Goal: Task Accomplishment & Management: Manage account settings

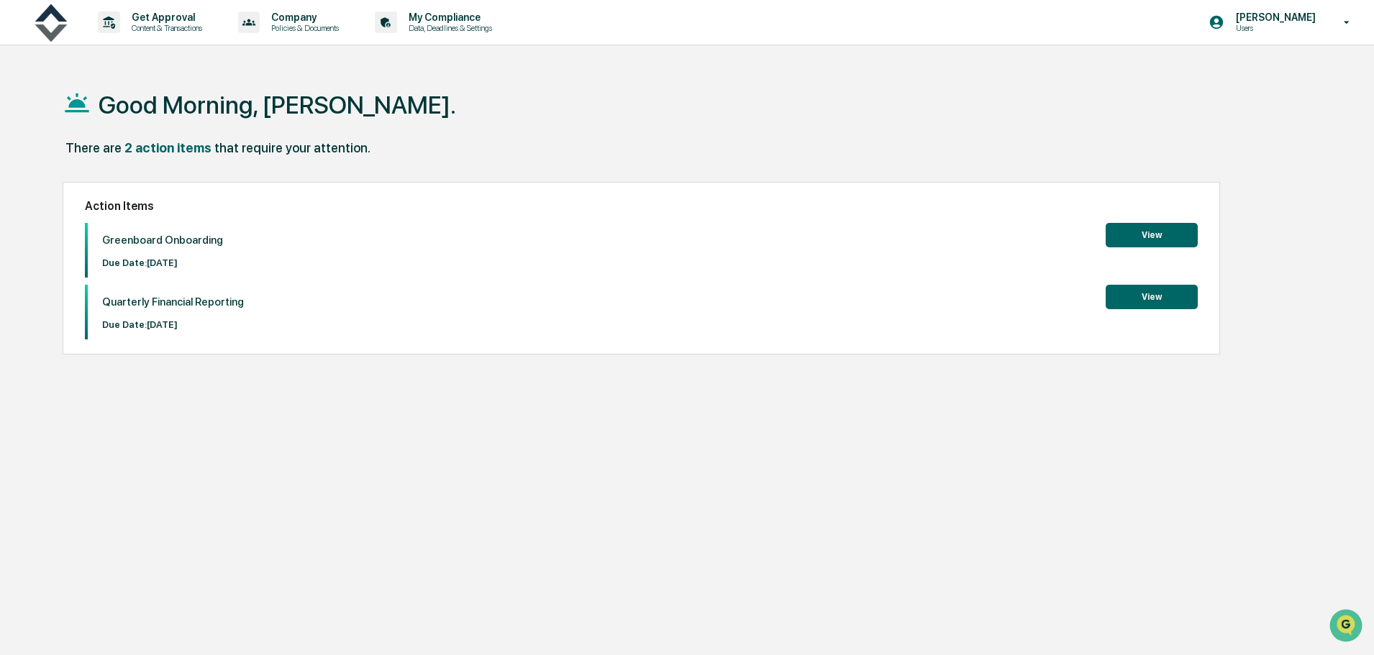
click at [1139, 224] on button "View" at bounding box center [1152, 235] width 92 height 24
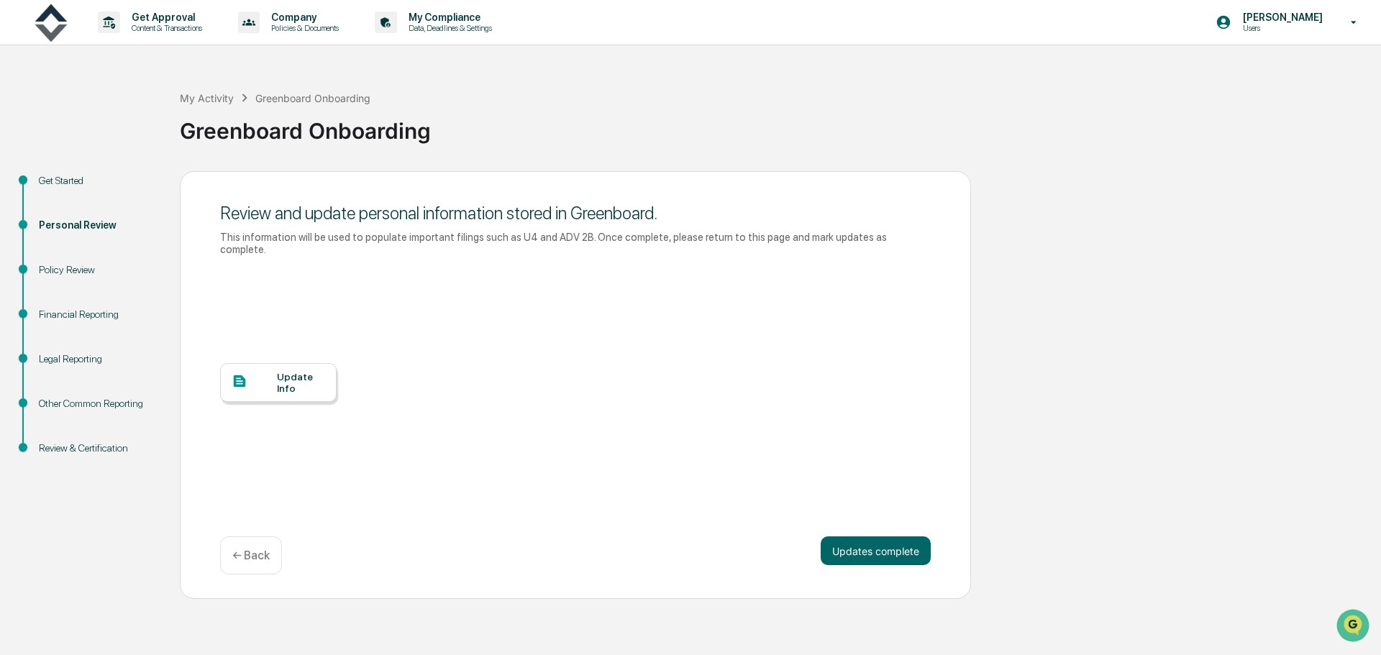
click at [297, 371] on div "Update Info" at bounding box center [301, 382] width 48 height 23
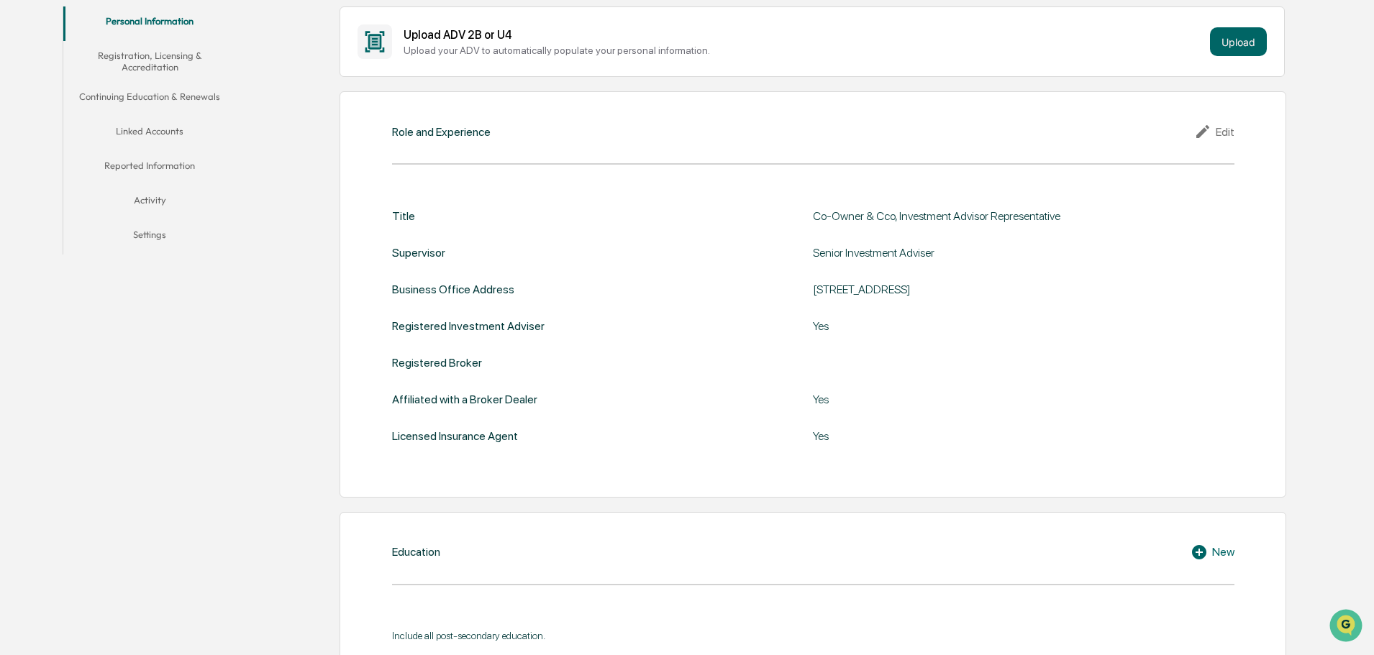
scroll to position [288, 0]
click at [1217, 132] on div "Edit" at bounding box center [1214, 132] width 40 height 17
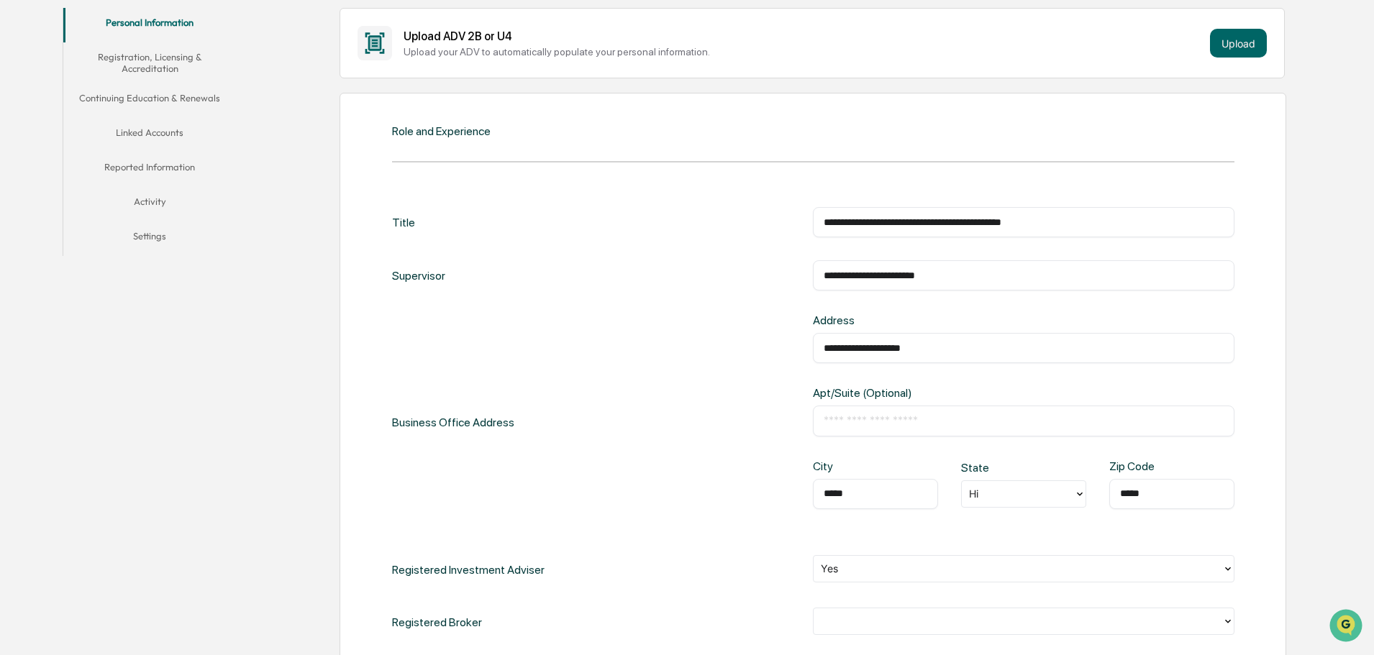
drag, startPoint x: 971, startPoint y: 274, endPoint x: 815, endPoint y: 264, distance: 156.4
click at [815, 264] on div "**********" at bounding box center [1024, 275] width 422 height 30
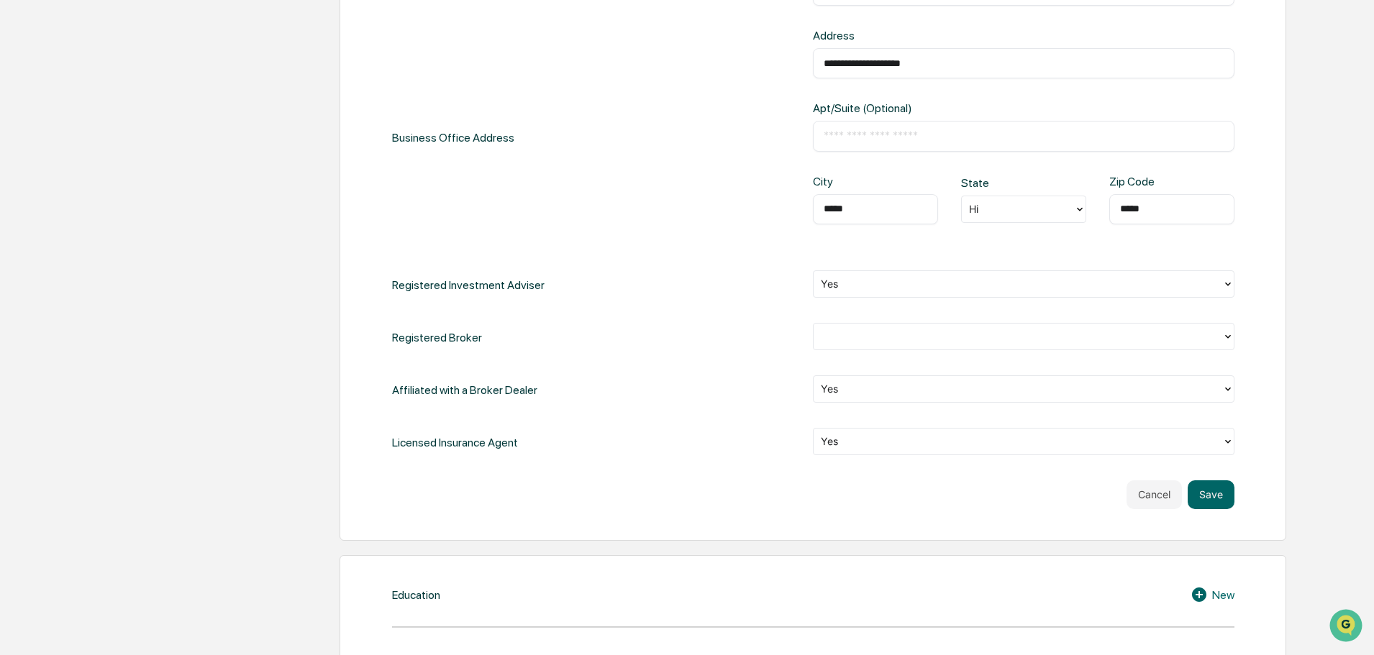
scroll to position [575, 0]
type input "**********"
click at [857, 337] on div at bounding box center [1018, 333] width 394 height 17
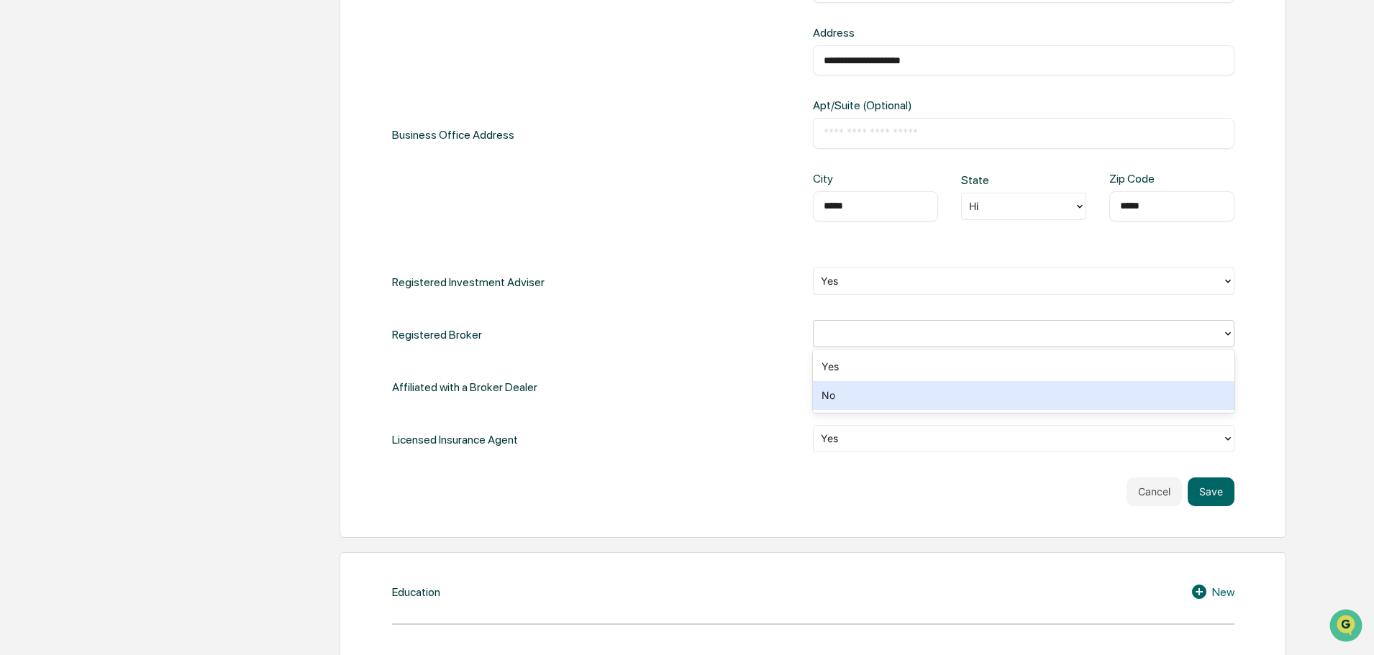
click at [845, 393] on div "No" at bounding box center [1024, 395] width 422 height 29
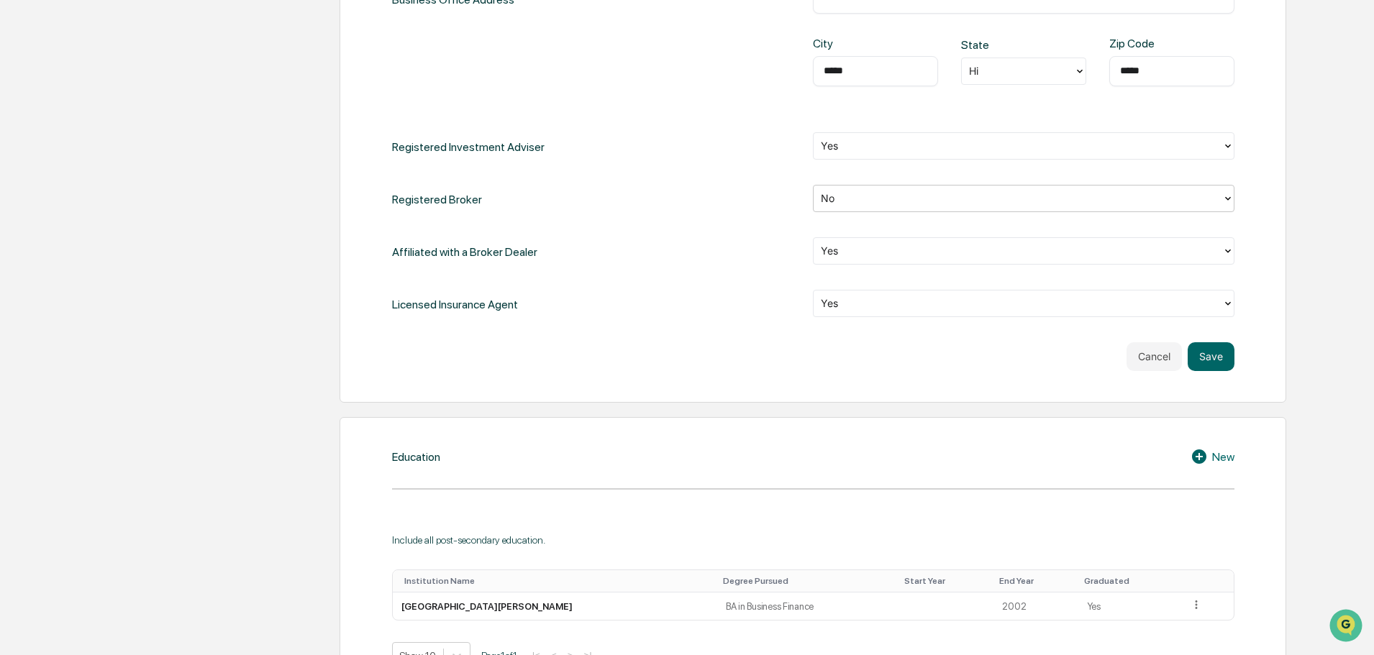
scroll to position [719, 0]
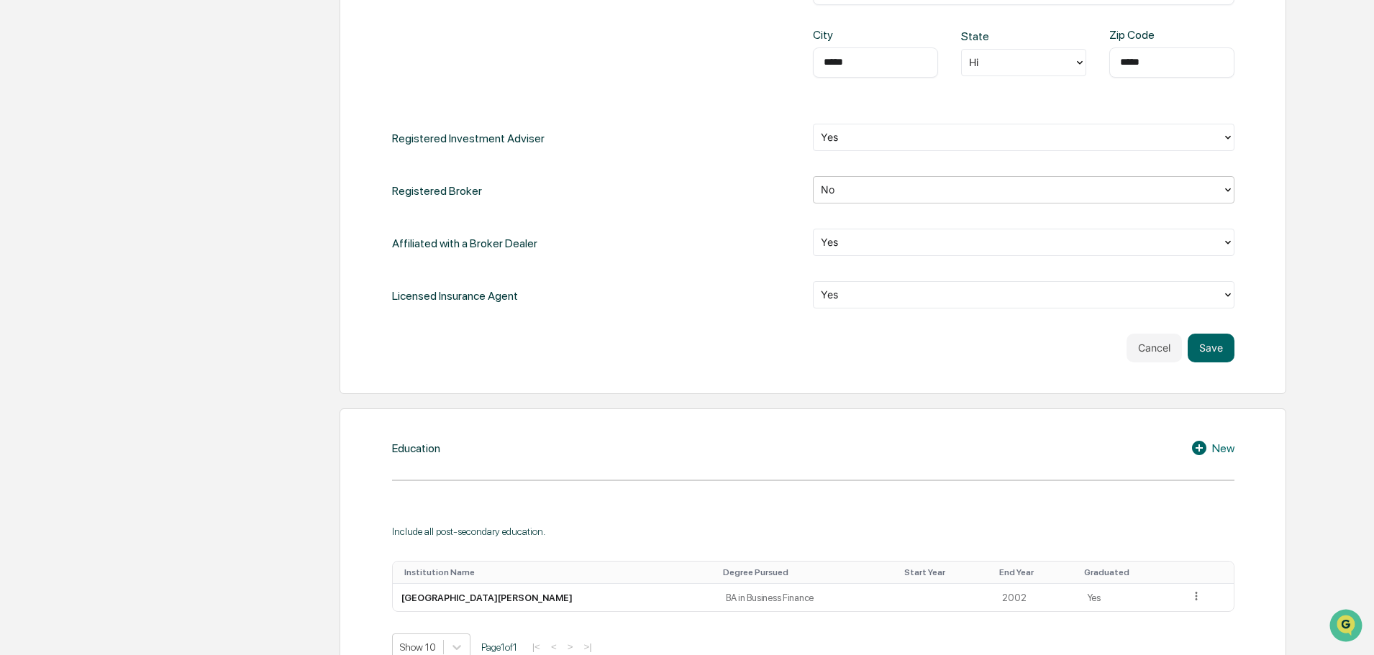
click at [845, 245] on div at bounding box center [1018, 242] width 394 height 17
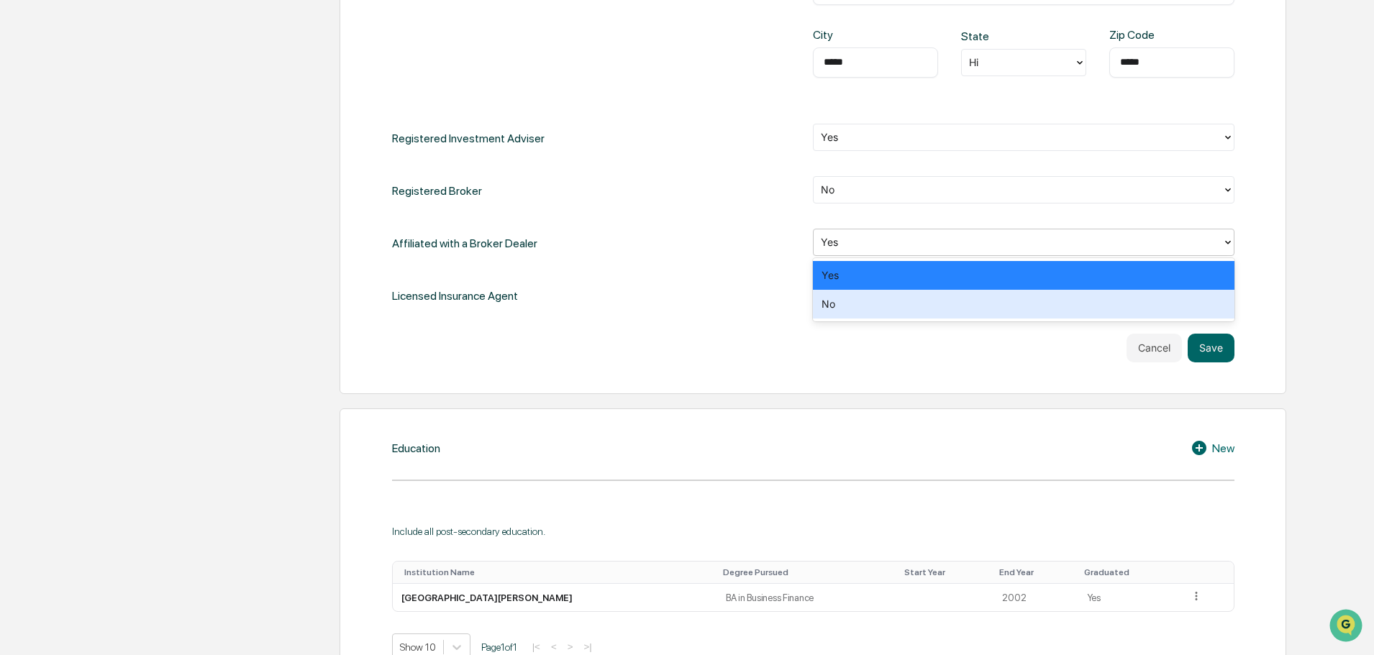
click at [847, 296] on div "No" at bounding box center [1024, 304] width 422 height 29
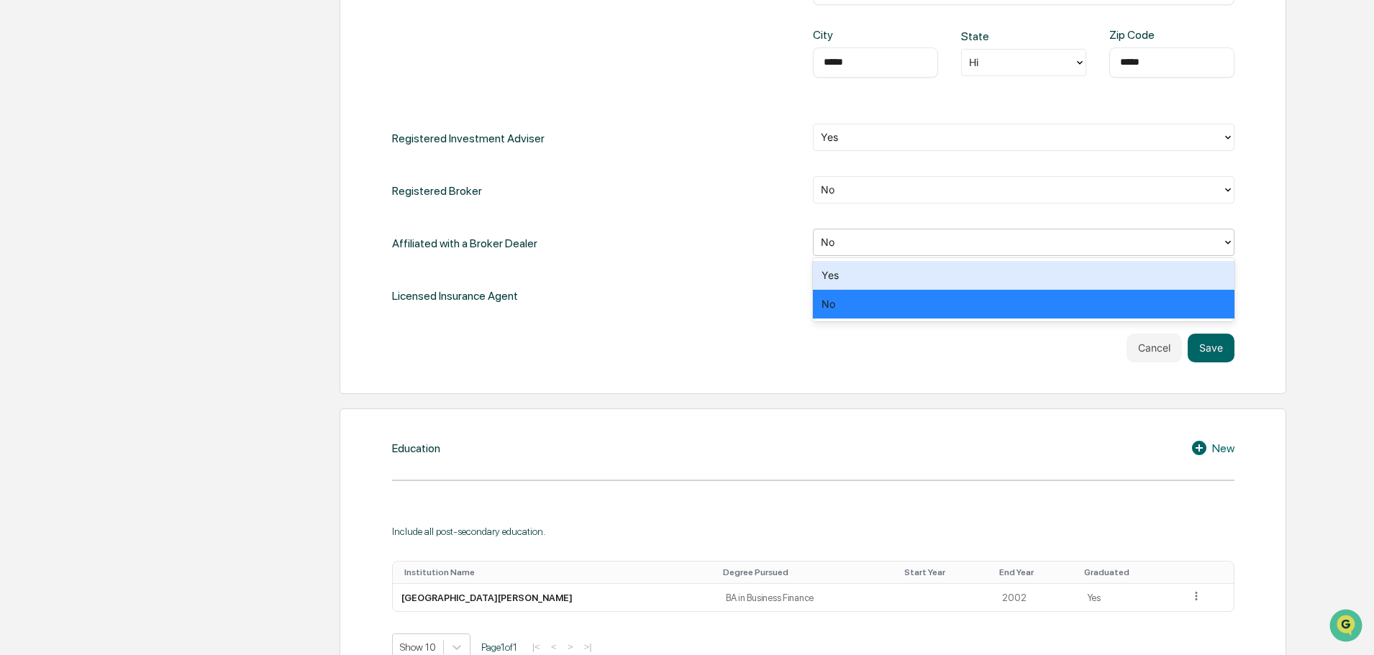
click at [862, 237] on div at bounding box center [1018, 242] width 394 height 17
click at [769, 238] on div "Affiliated with a Broker Dealer option No, selected. 2 results available. Use U…" at bounding box center [813, 243] width 842 height 29
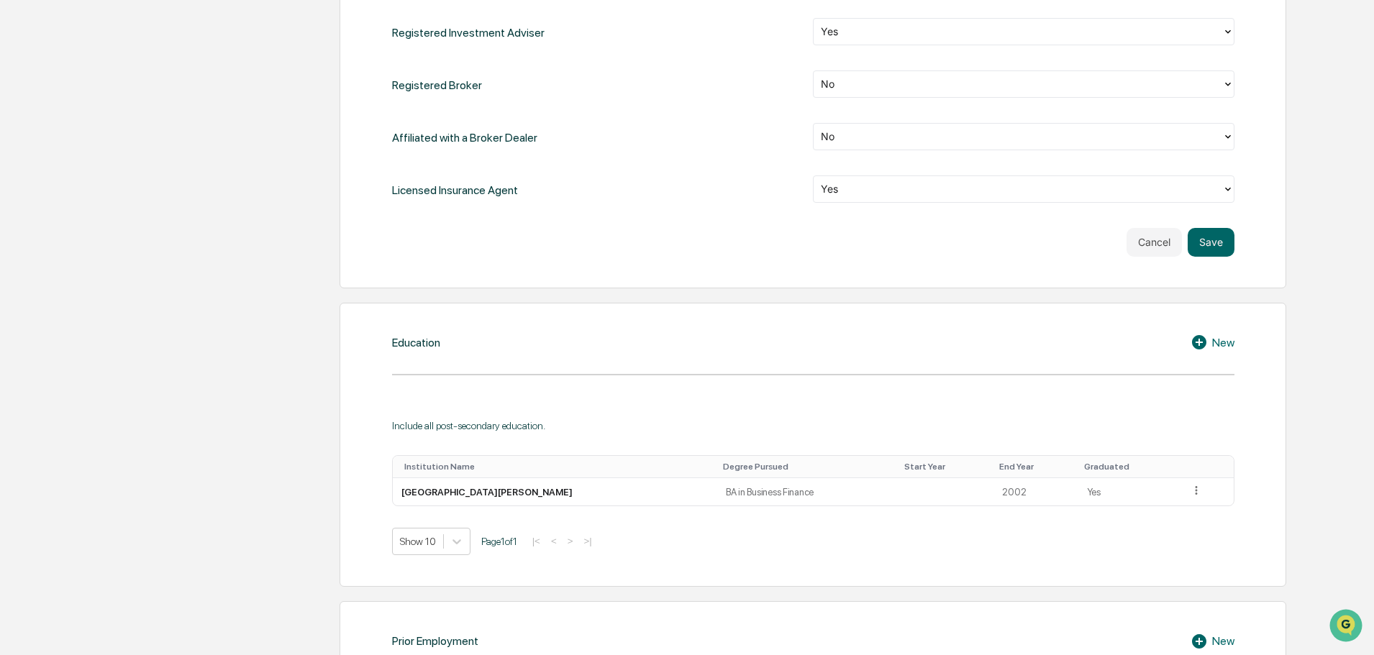
scroll to position [863, 0]
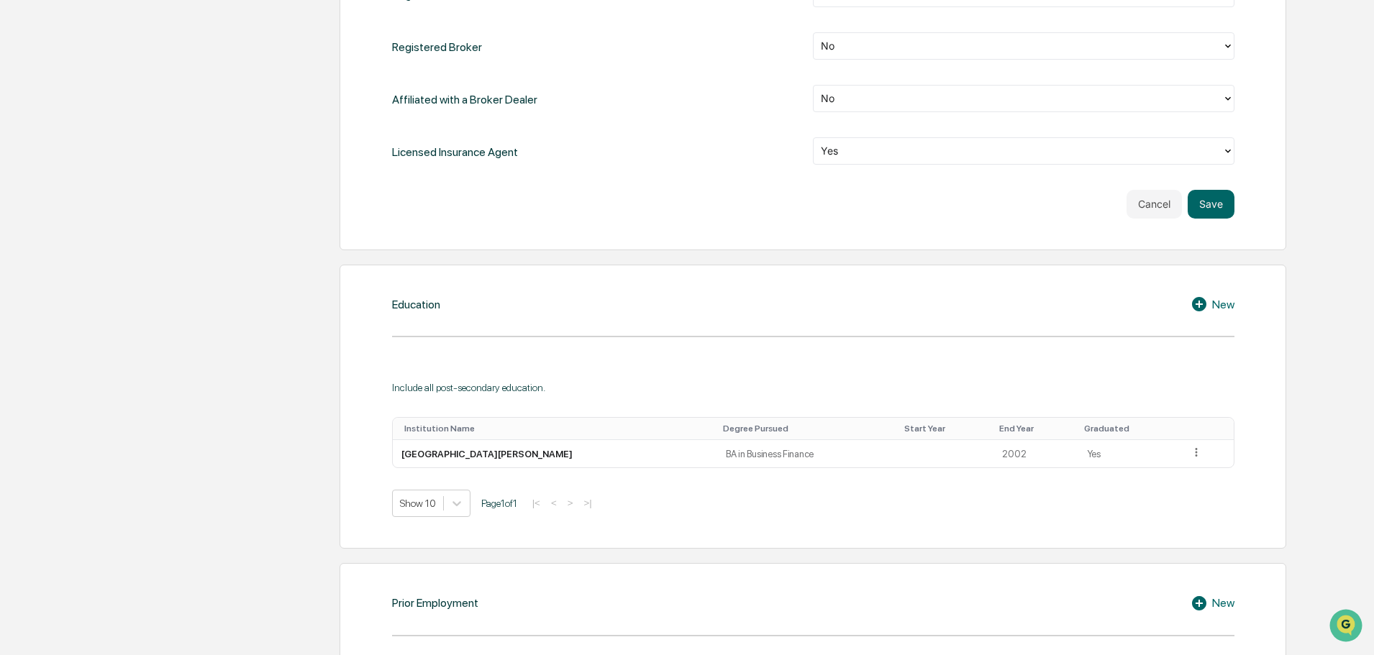
click at [1211, 204] on button "Save" at bounding box center [1211, 204] width 47 height 29
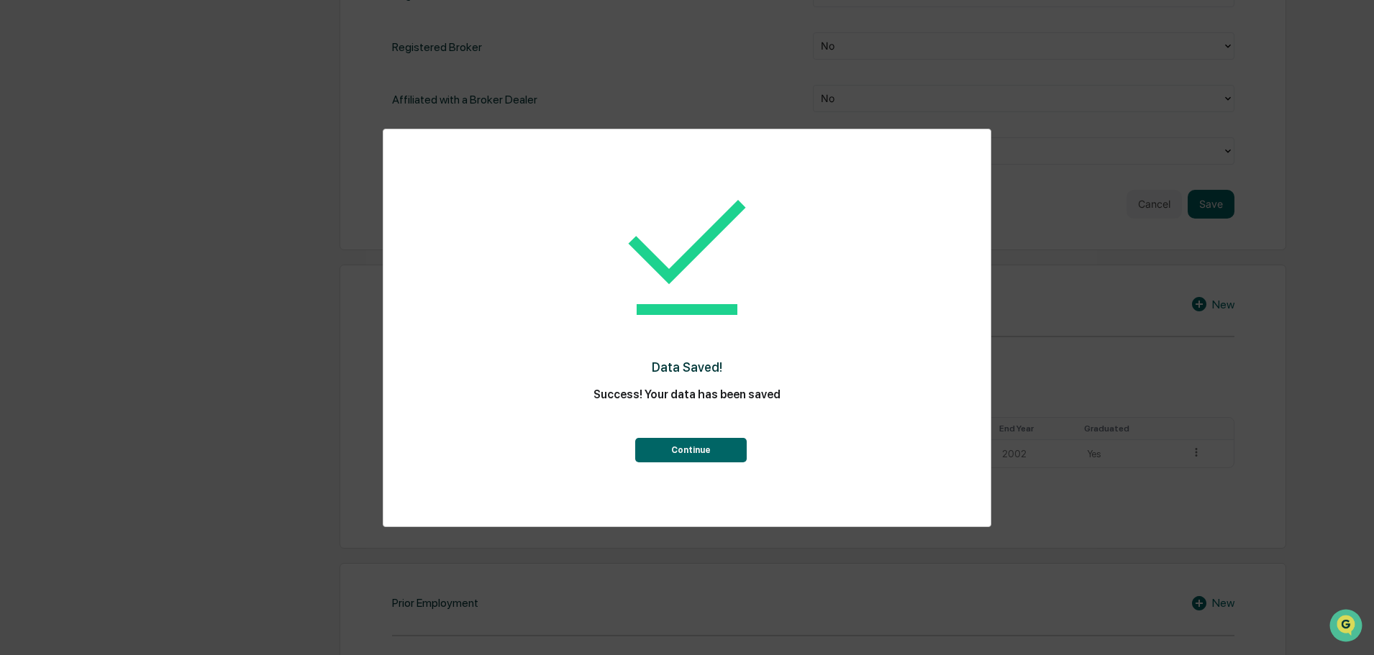
click at [726, 448] on button "Continue" at bounding box center [690, 450] width 111 height 24
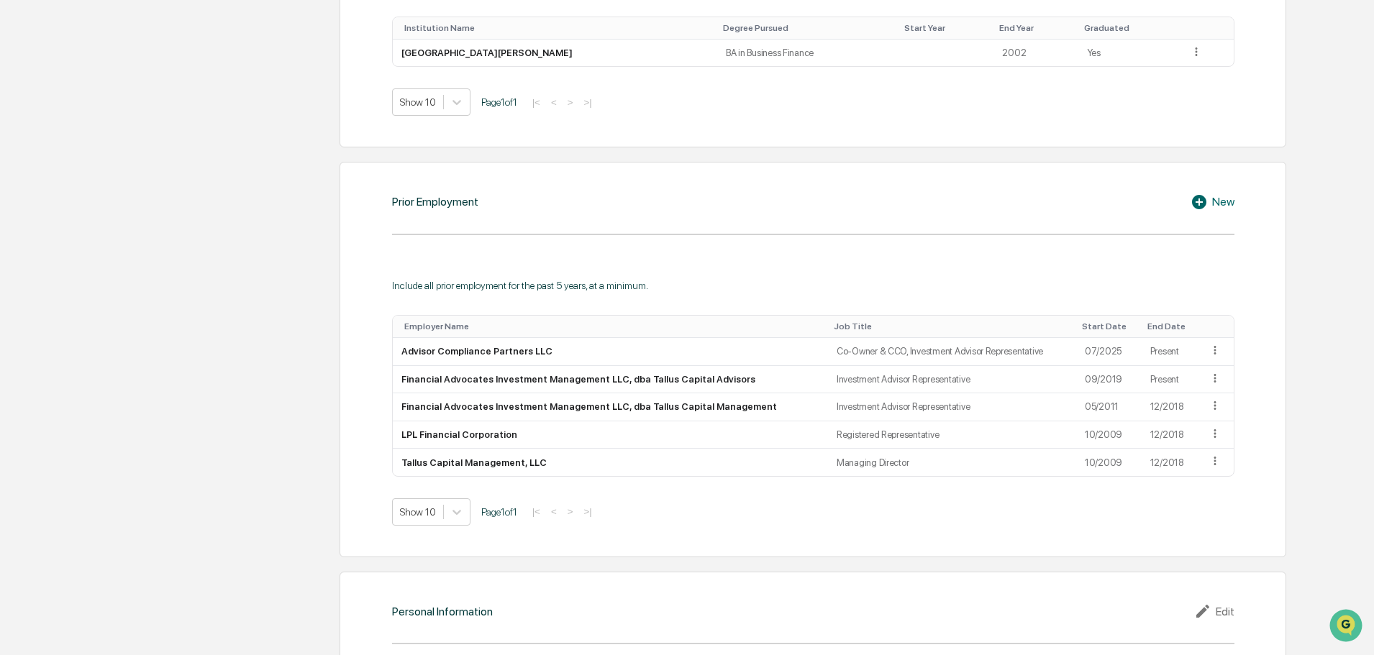
scroll to position [980, 0]
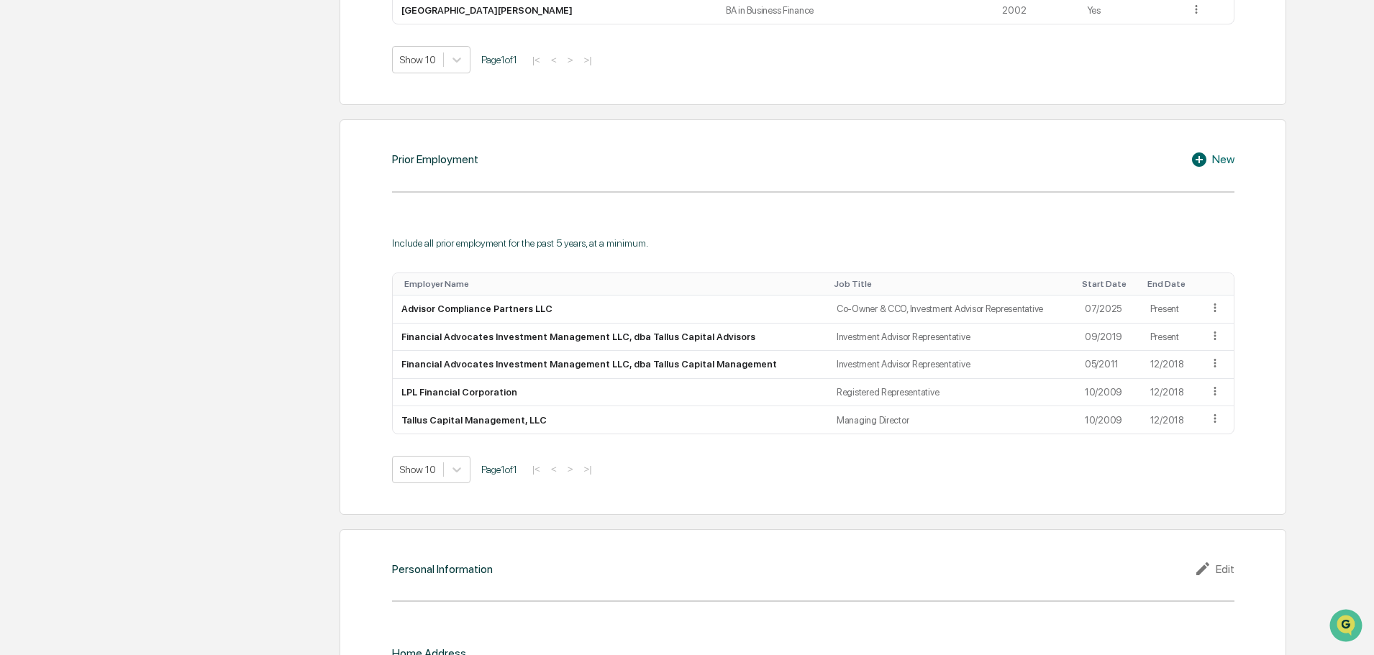
click at [1210, 307] on icon at bounding box center [1215, 308] width 14 height 14
click at [1196, 326] on div "Edit" at bounding box center [1198, 328] width 46 height 23
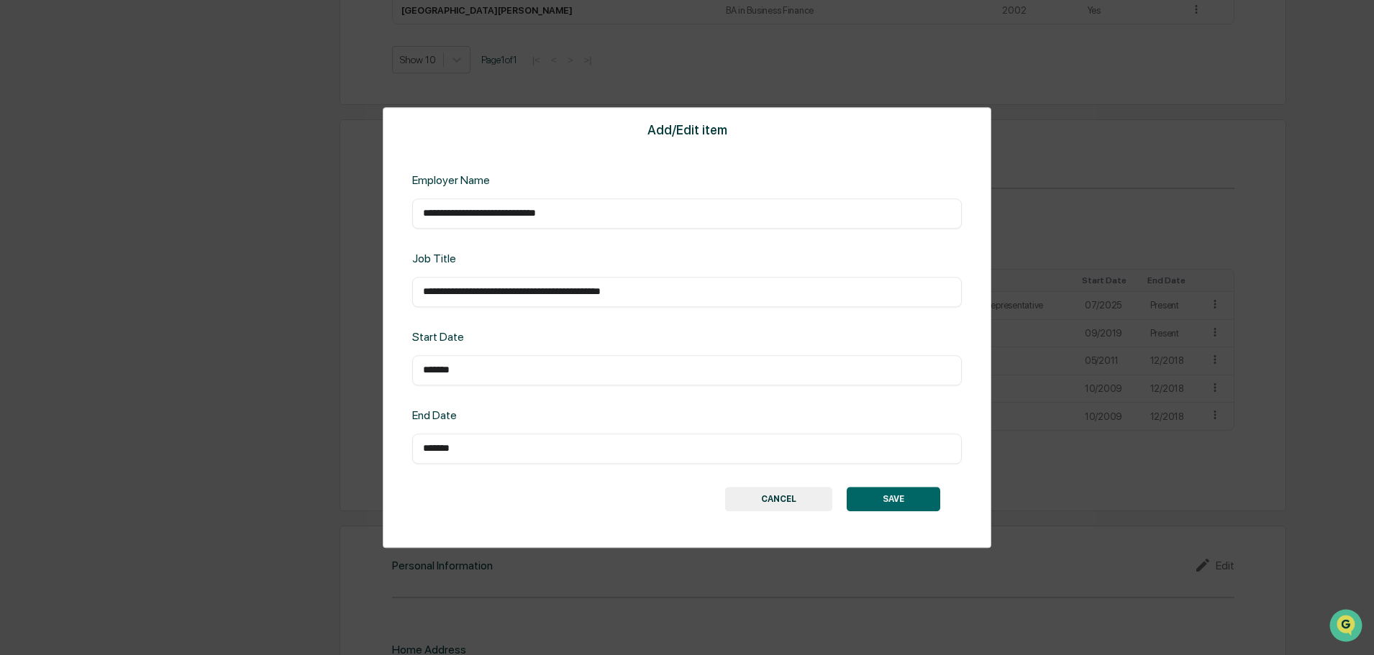
click at [433, 373] on input "*******" at bounding box center [687, 370] width 528 height 14
type input "*******"
click at [888, 496] on button "SAVE" at bounding box center [894, 499] width 94 height 24
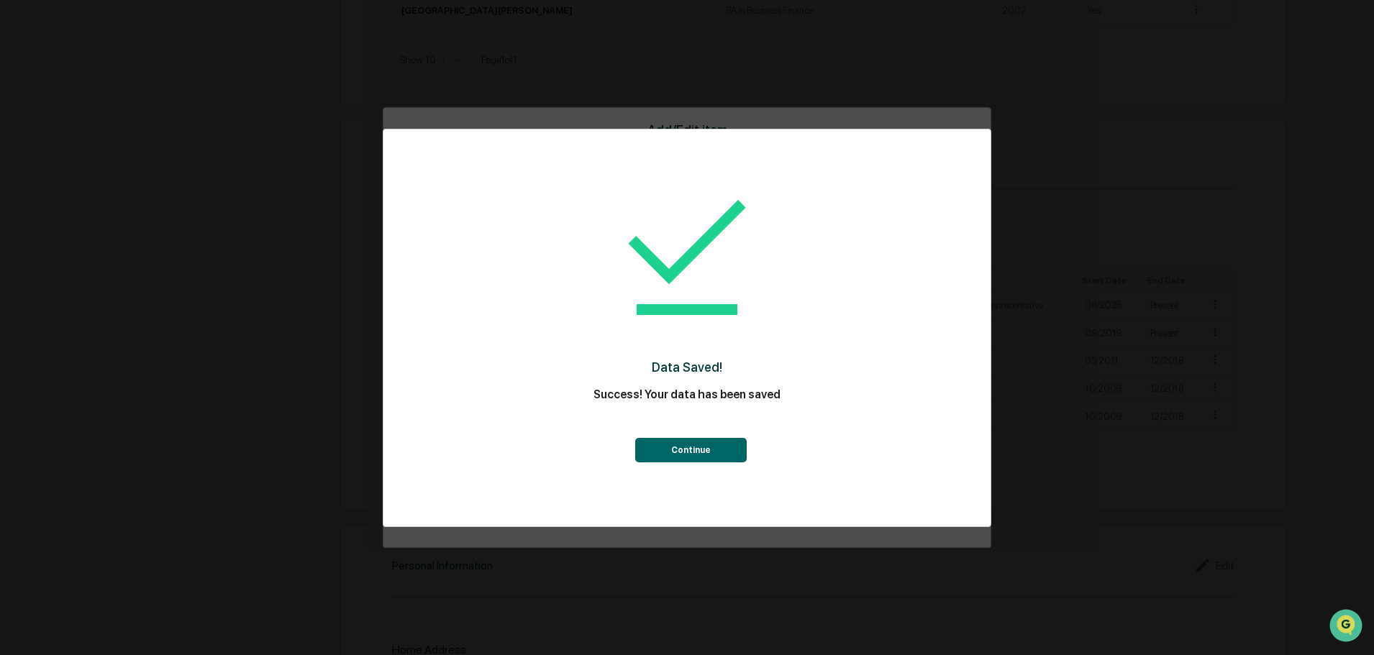
click at [711, 455] on button "Continue" at bounding box center [690, 450] width 111 height 24
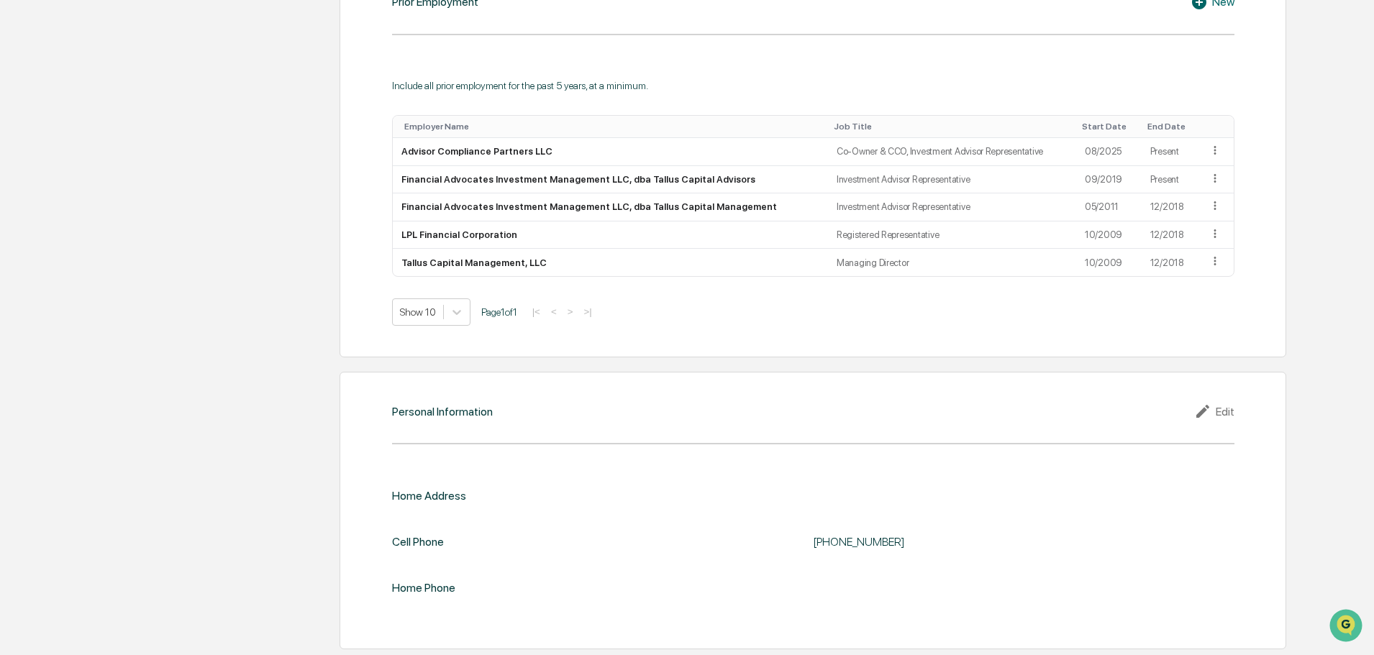
scroll to position [1139, 0]
click at [1231, 411] on div "Edit" at bounding box center [1214, 409] width 40 height 17
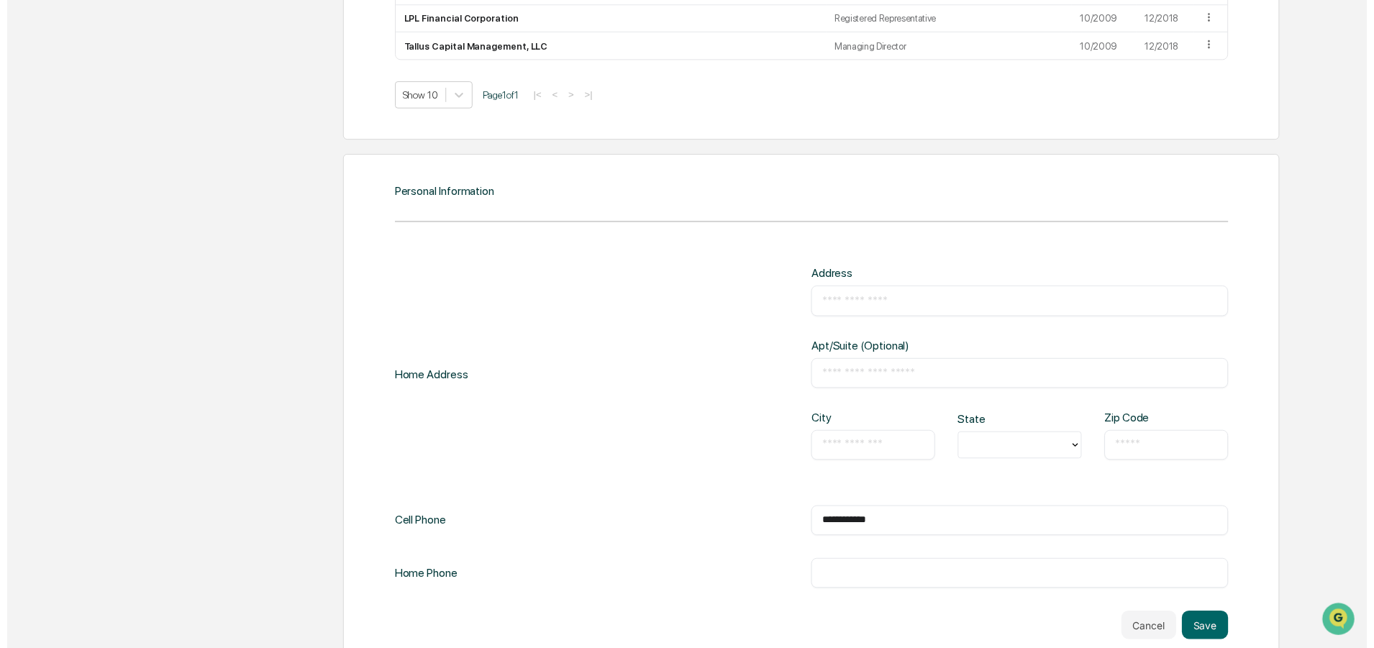
scroll to position [1384, 0]
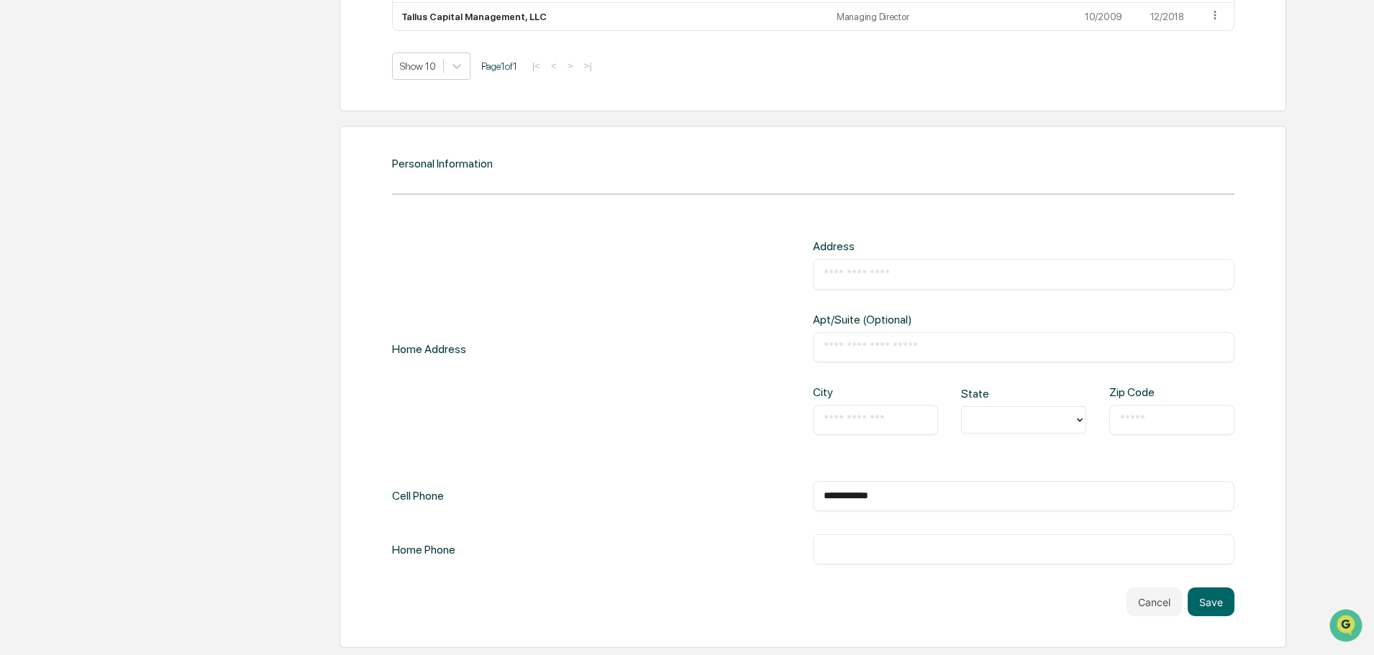
click at [896, 280] on input "text" at bounding box center [1024, 274] width 400 height 14
type input "**********"
type input "*****"
type input "*"
type input "**"
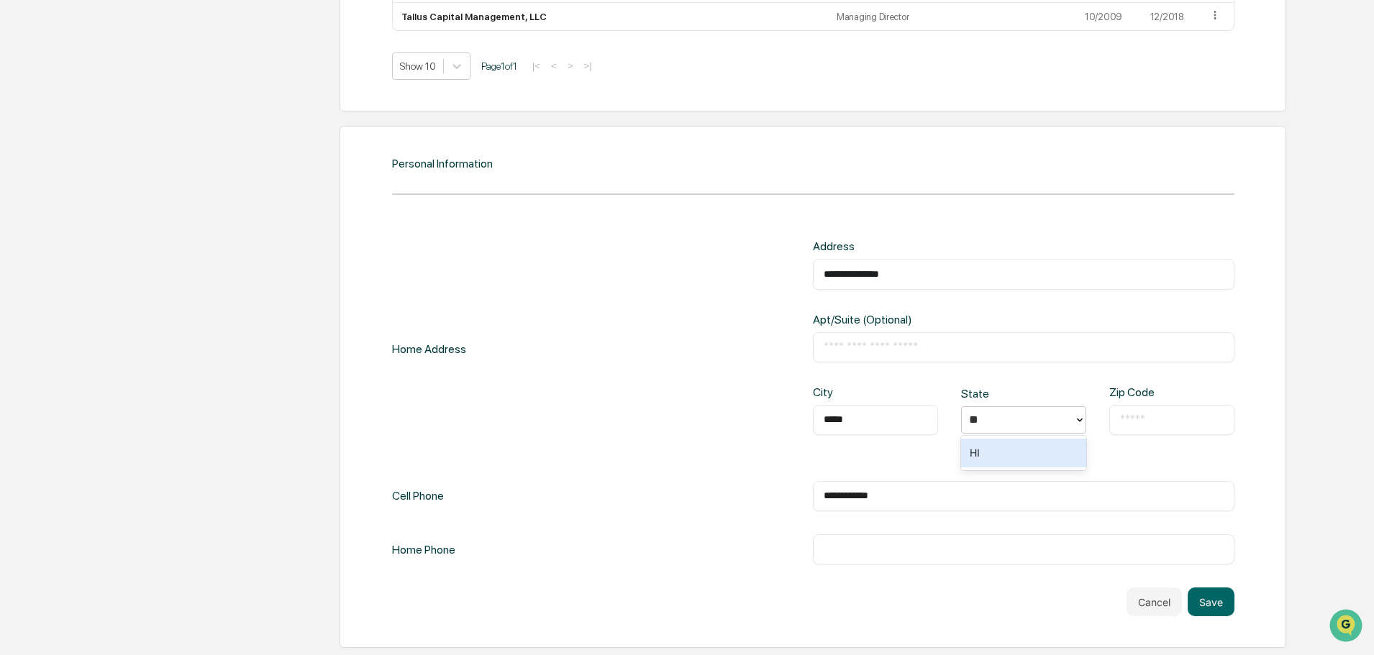
click at [1030, 460] on div "HI" at bounding box center [1023, 453] width 125 height 29
type input "*****"
click at [789, 455] on div "**********" at bounding box center [813, 349] width 842 height 218
drag, startPoint x: 927, startPoint y: 503, endPoint x: 674, endPoint y: 498, distance: 253.2
click at [674, 498] on div "**********" at bounding box center [813, 496] width 842 height 30
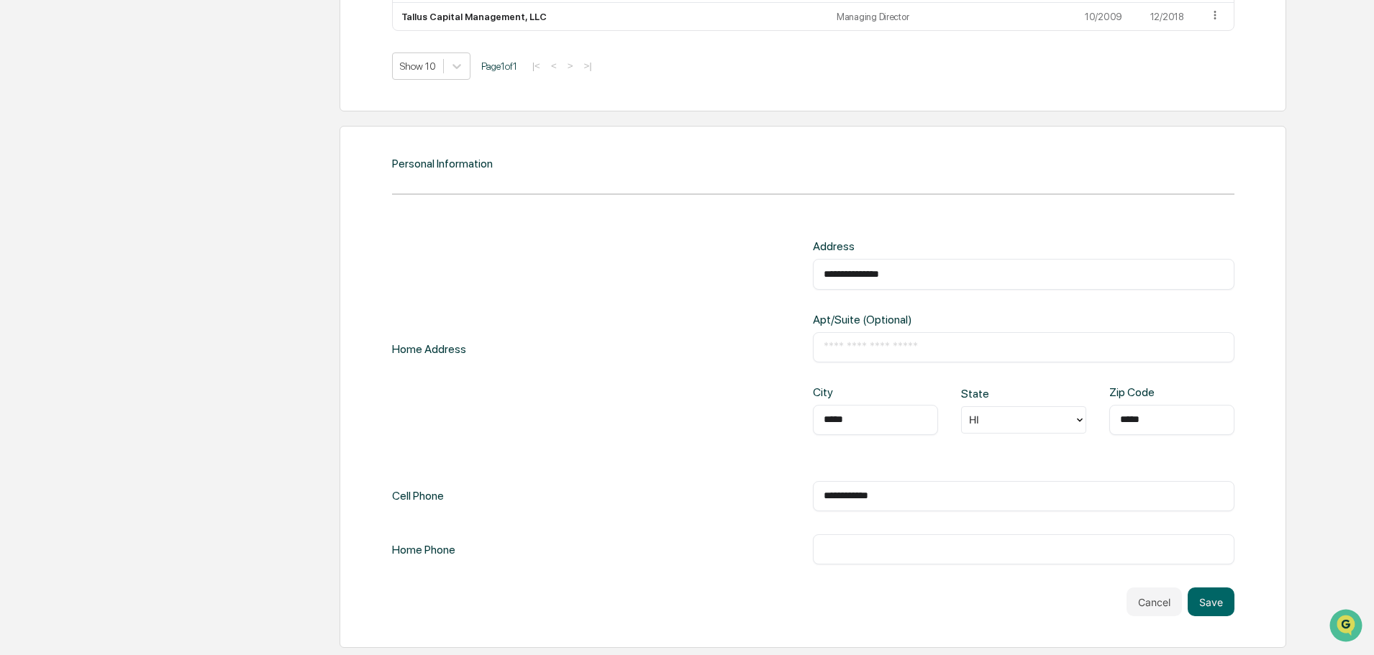
type input "**********"
click at [1202, 599] on button "Save" at bounding box center [1211, 602] width 47 height 29
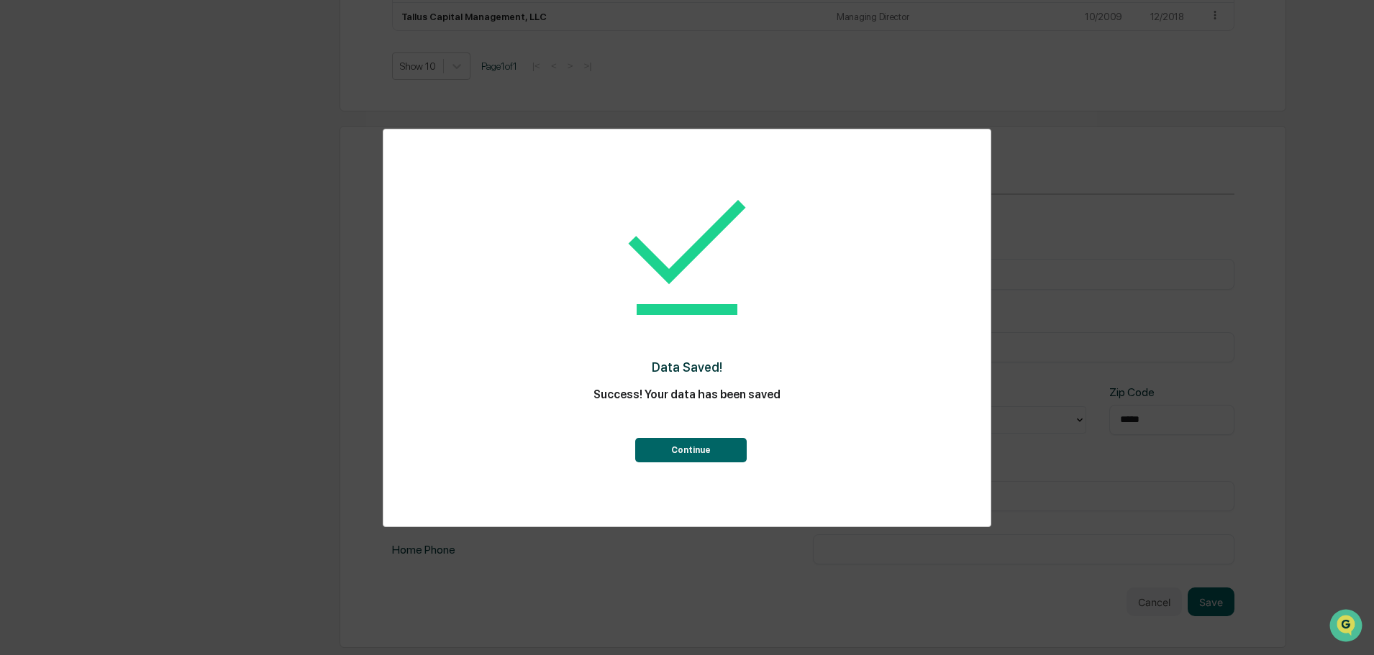
click at [710, 448] on button "Continue" at bounding box center [690, 450] width 111 height 24
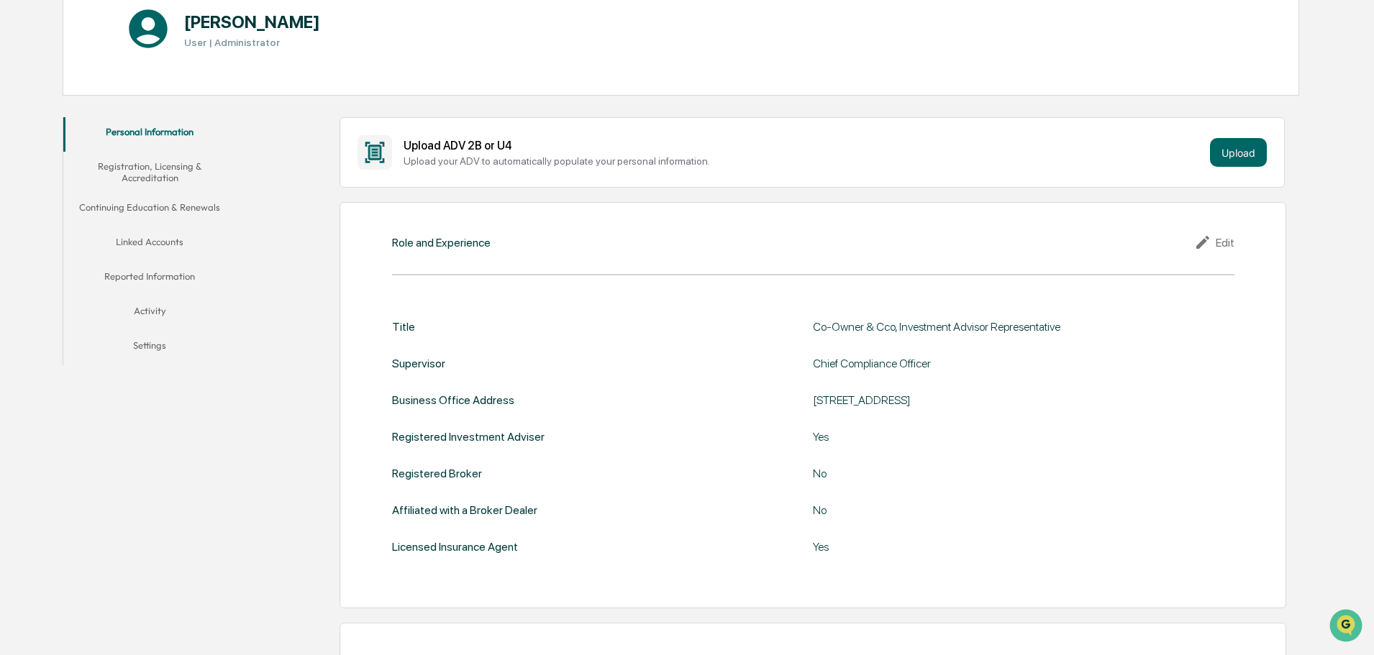
scroll to position [0, 0]
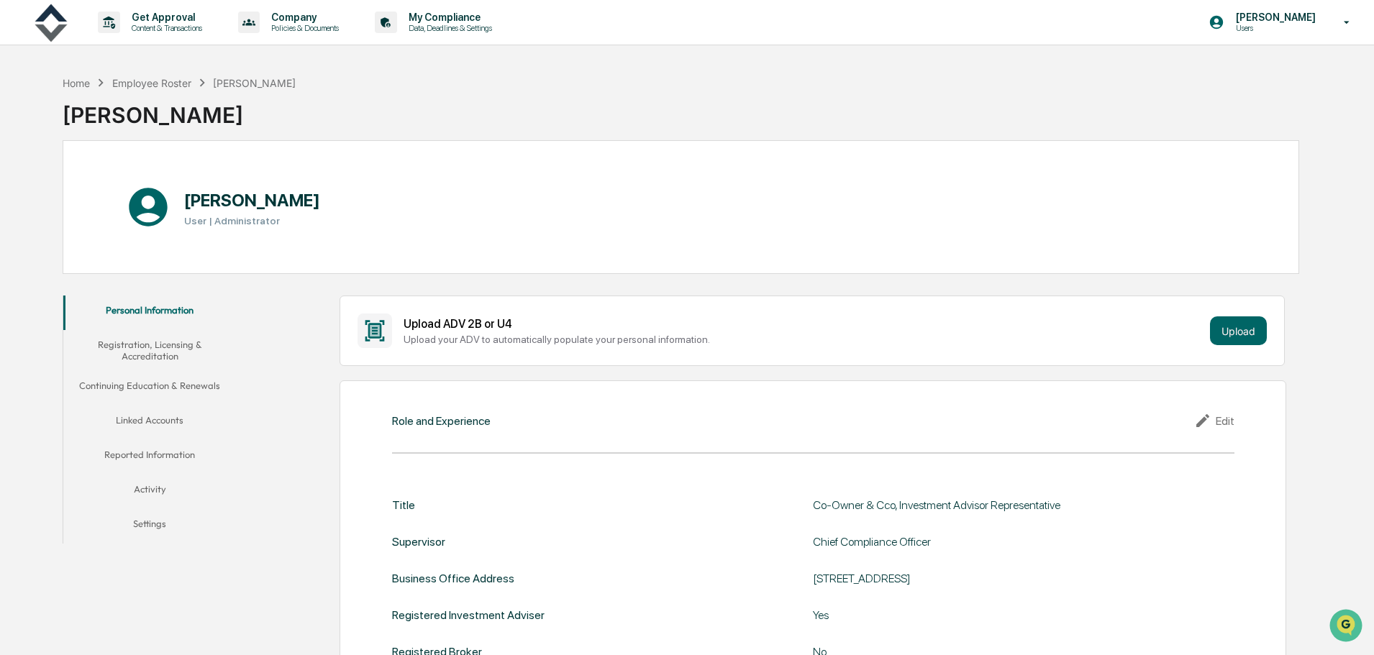
click at [147, 352] on button "Registration, Licensing & Accreditation" at bounding box center [149, 350] width 173 height 41
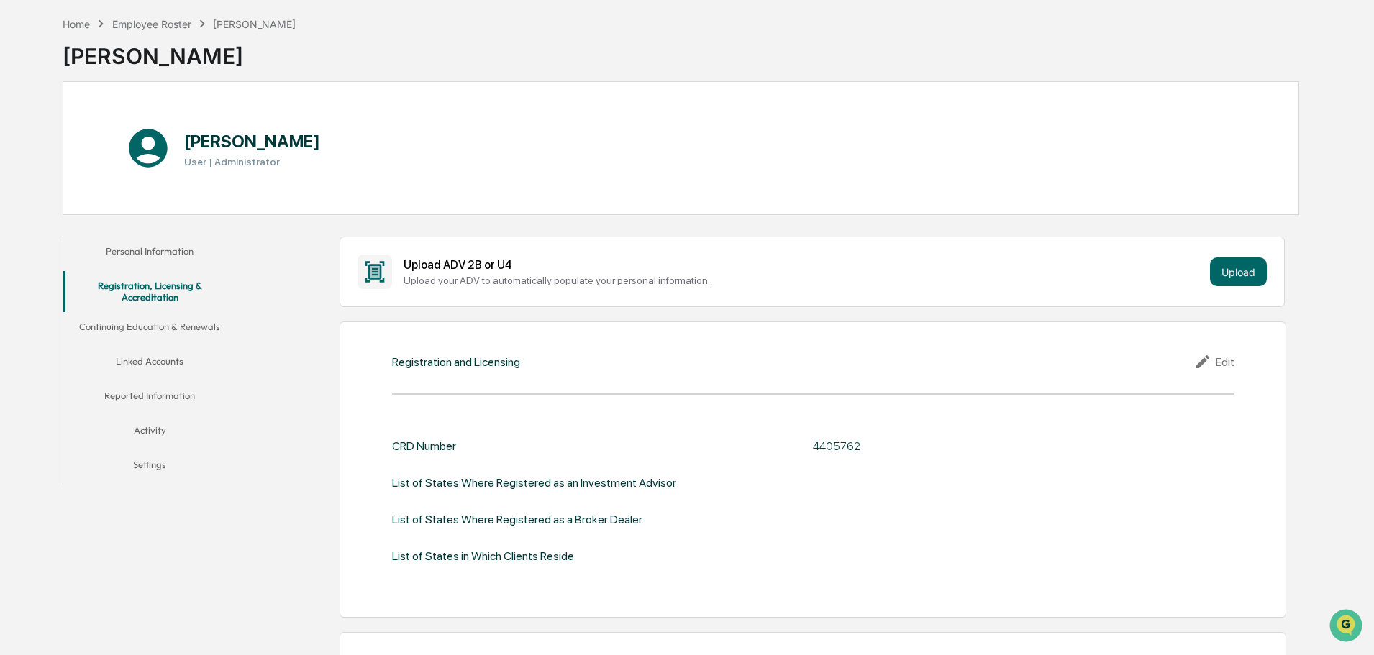
scroll to position [288, 0]
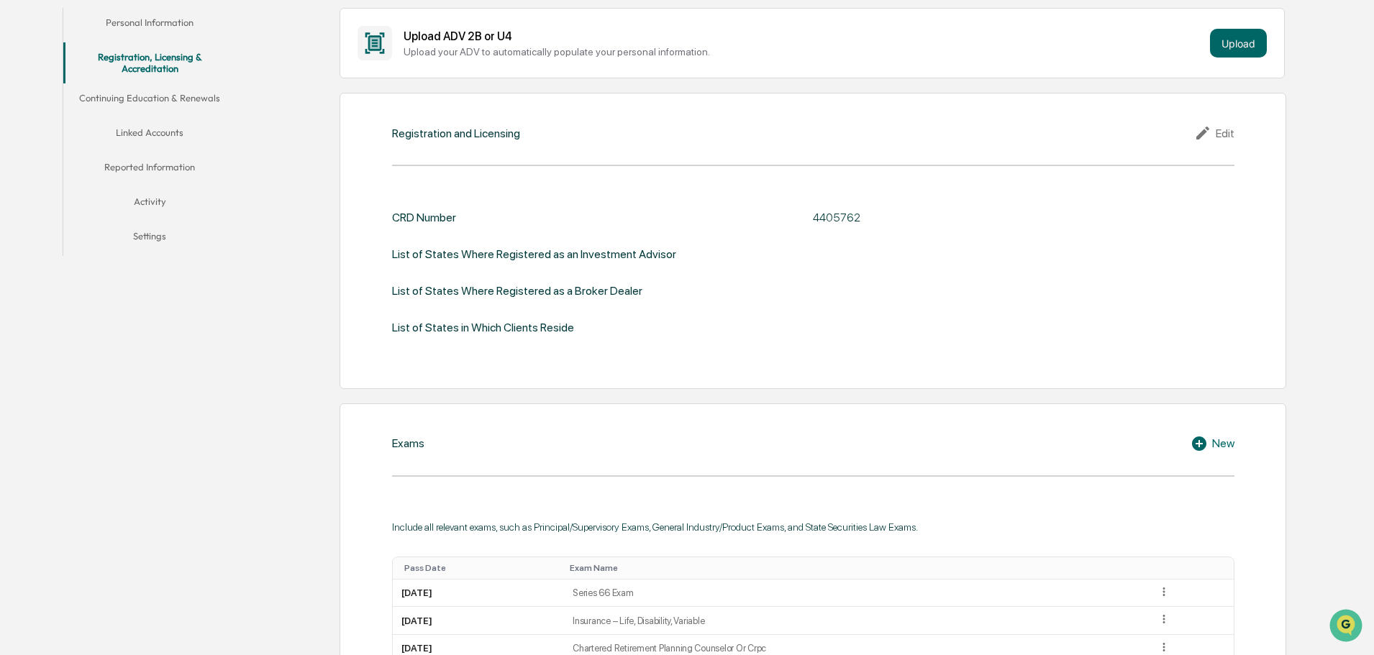
click at [1224, 129] on div "Edit" at bounding box center [1214, 132] width 40 height 17
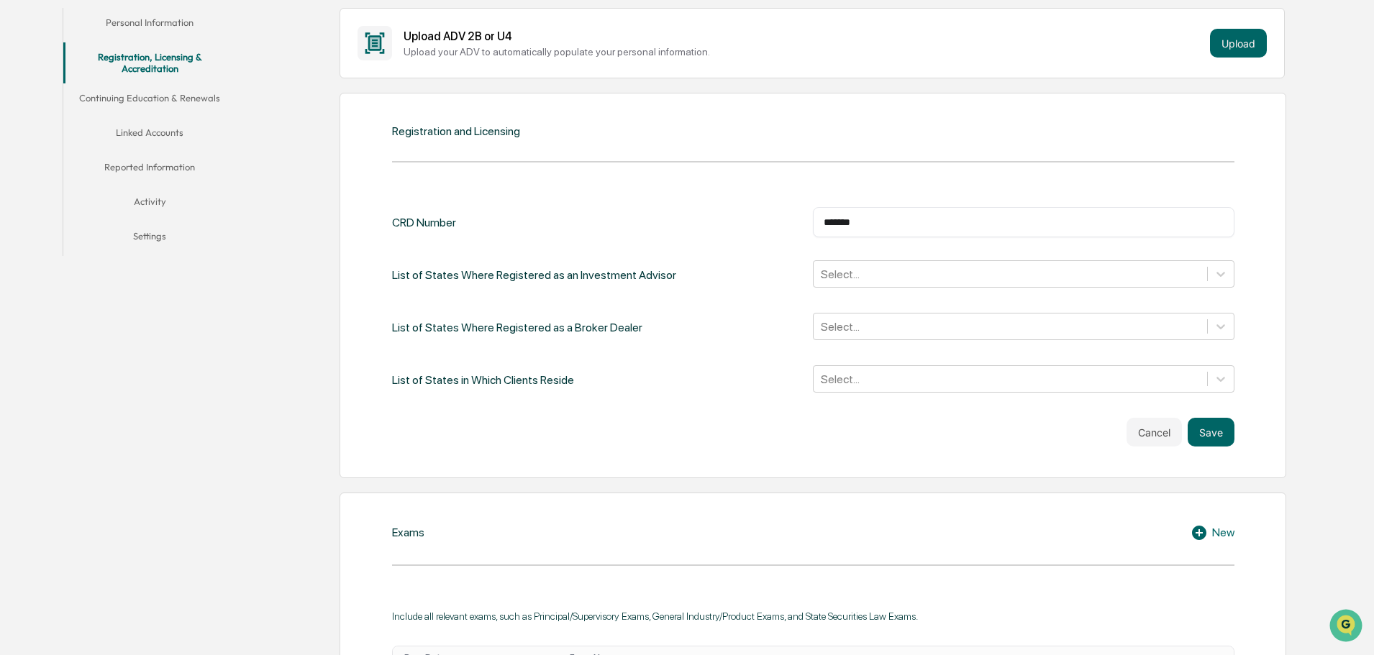
click at [929, 338] on div "Select..." at bounding box center [1024, 326] width 422 height 27
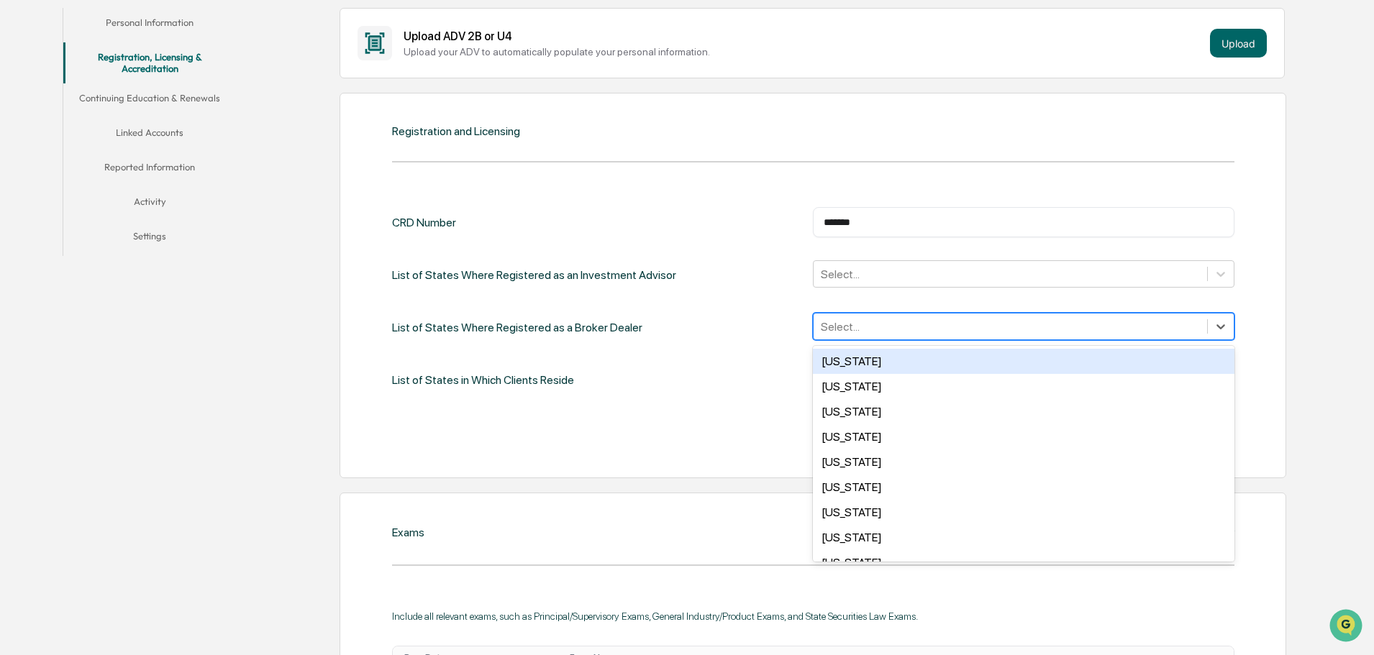
click at [929, 338] on div "Select..." at bounding box center [1024, 326] width 422 height 27
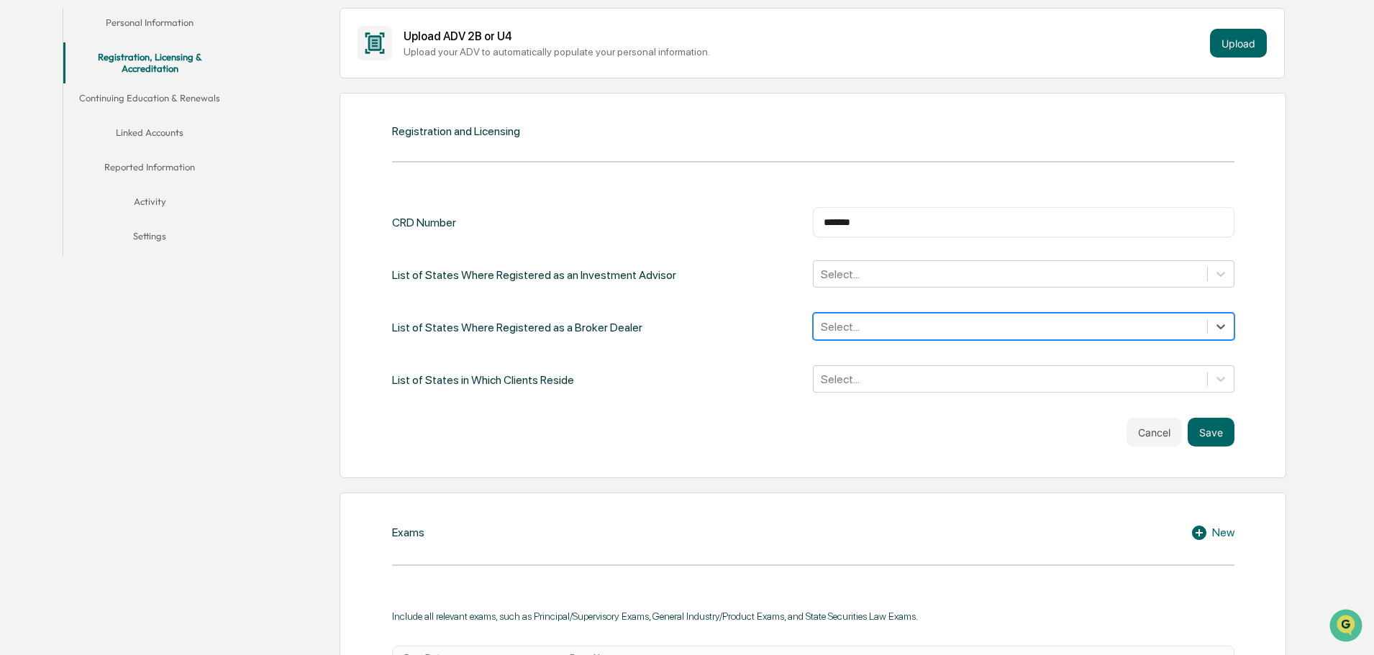
click at [878, 270] on div at bounding box center [1010, 274] width 379 height 17
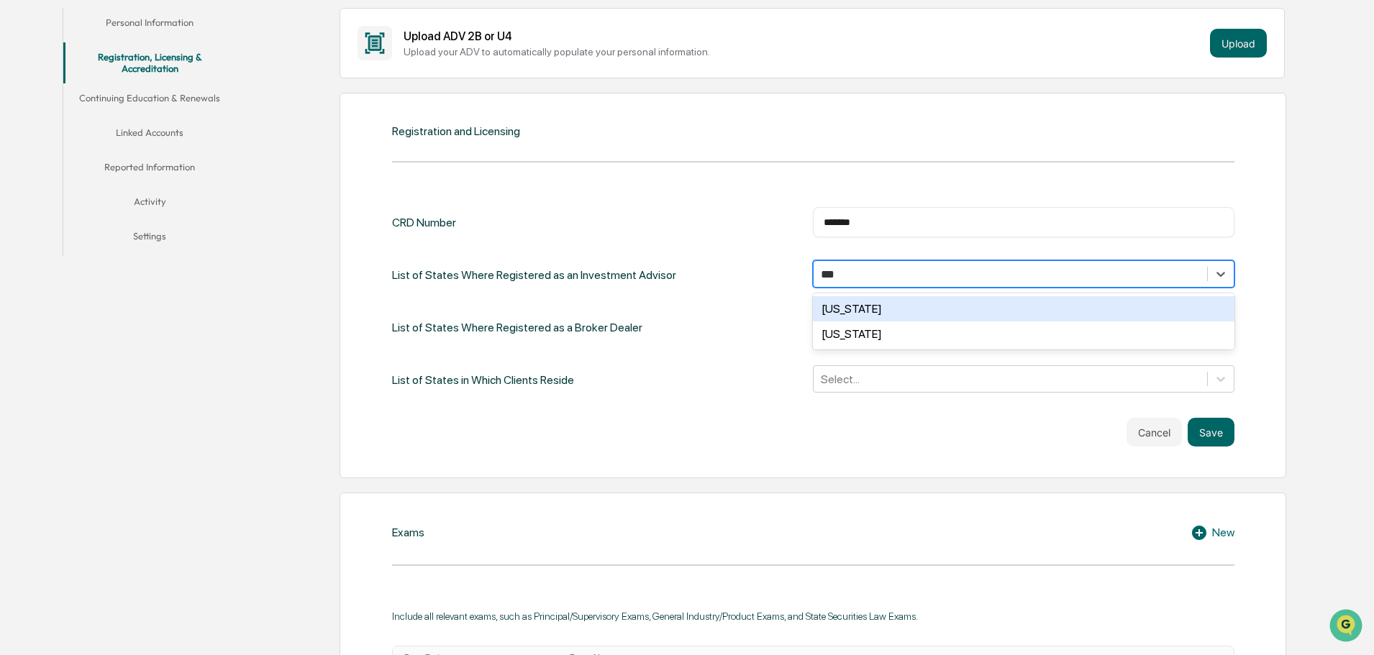
type input "****"
click at [884, 309] on div "Hawaii" at bounding box center [1024, 308] width 422 height 25
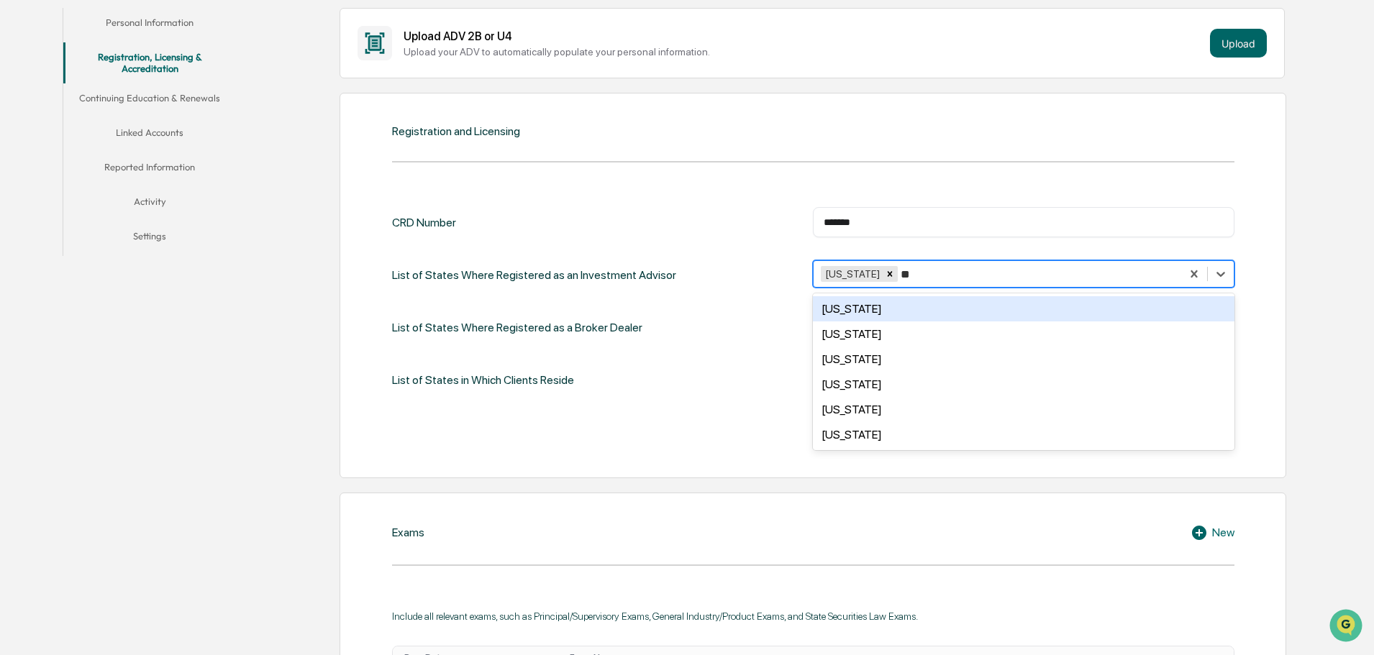
type input "***"
click at [916, 309] on div "Arizona" at bounding box center [1024, 308] width 422 height 25
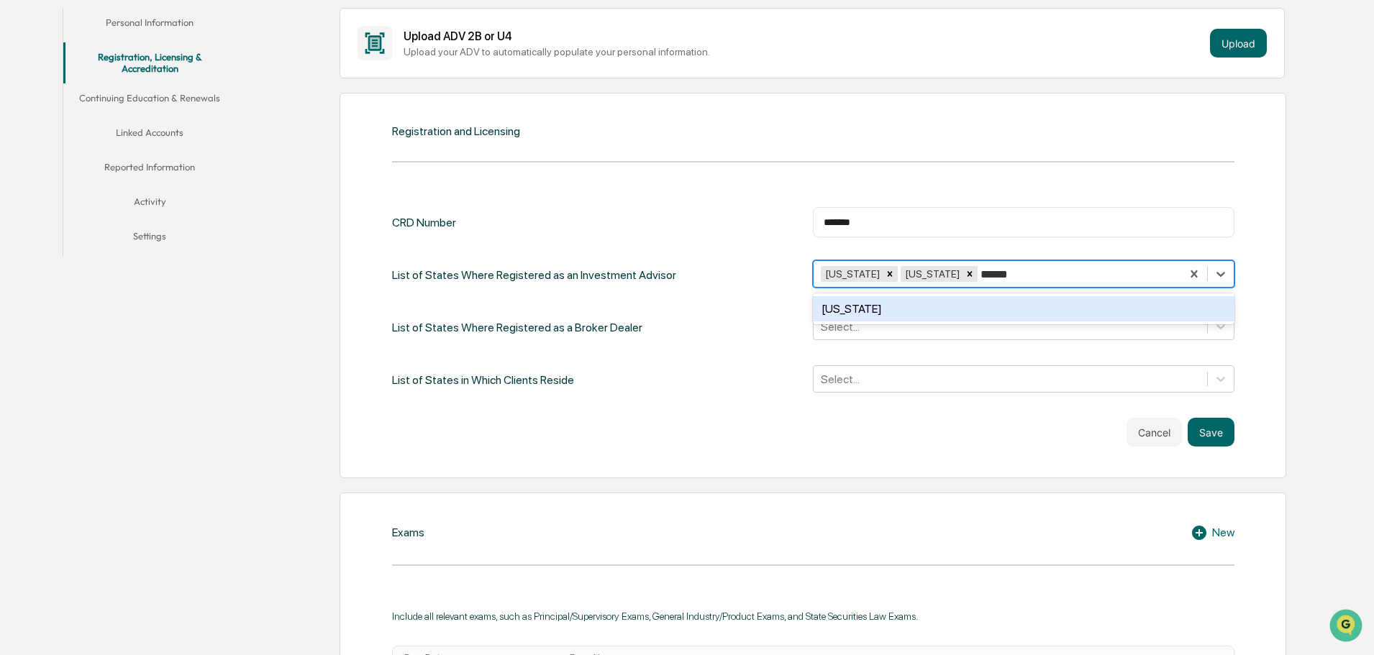
type input "*******"
click at [962, 304] on div "Washington" at bounding box center [1024, 308] width 422 height 25
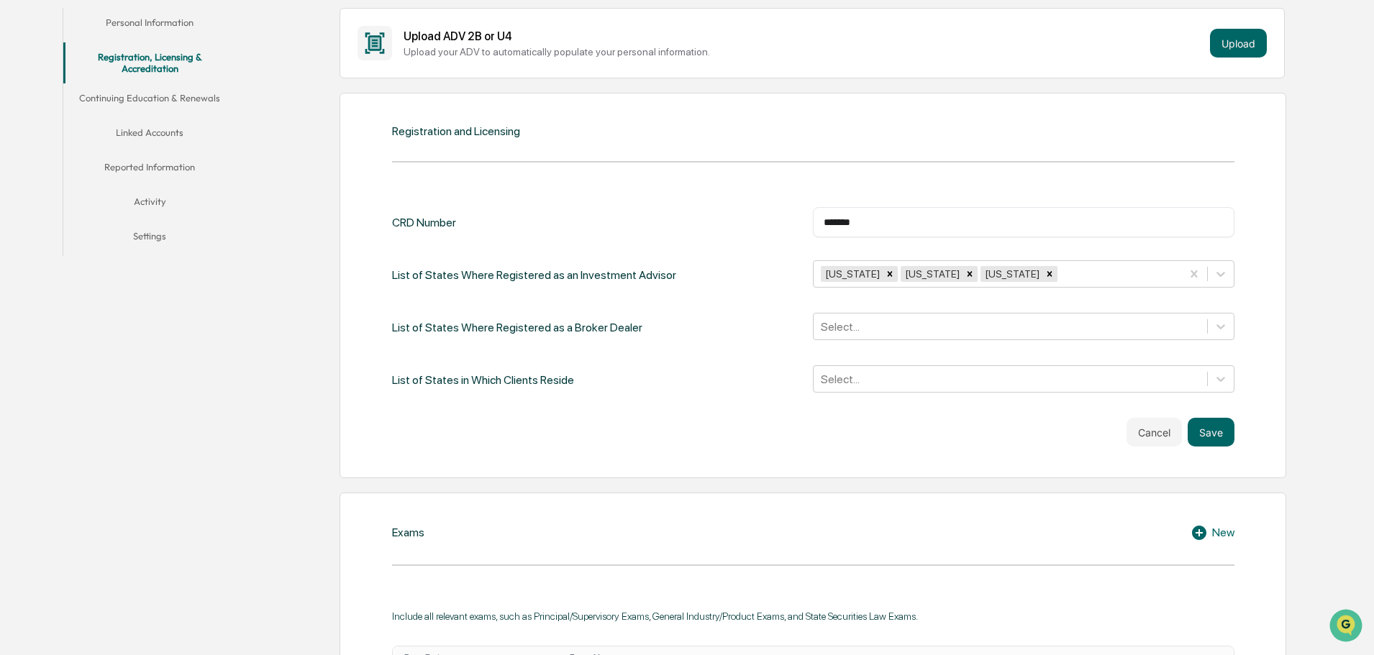
click at [875, 379] on div at bounding box center [1010, 379] width 379 height 17
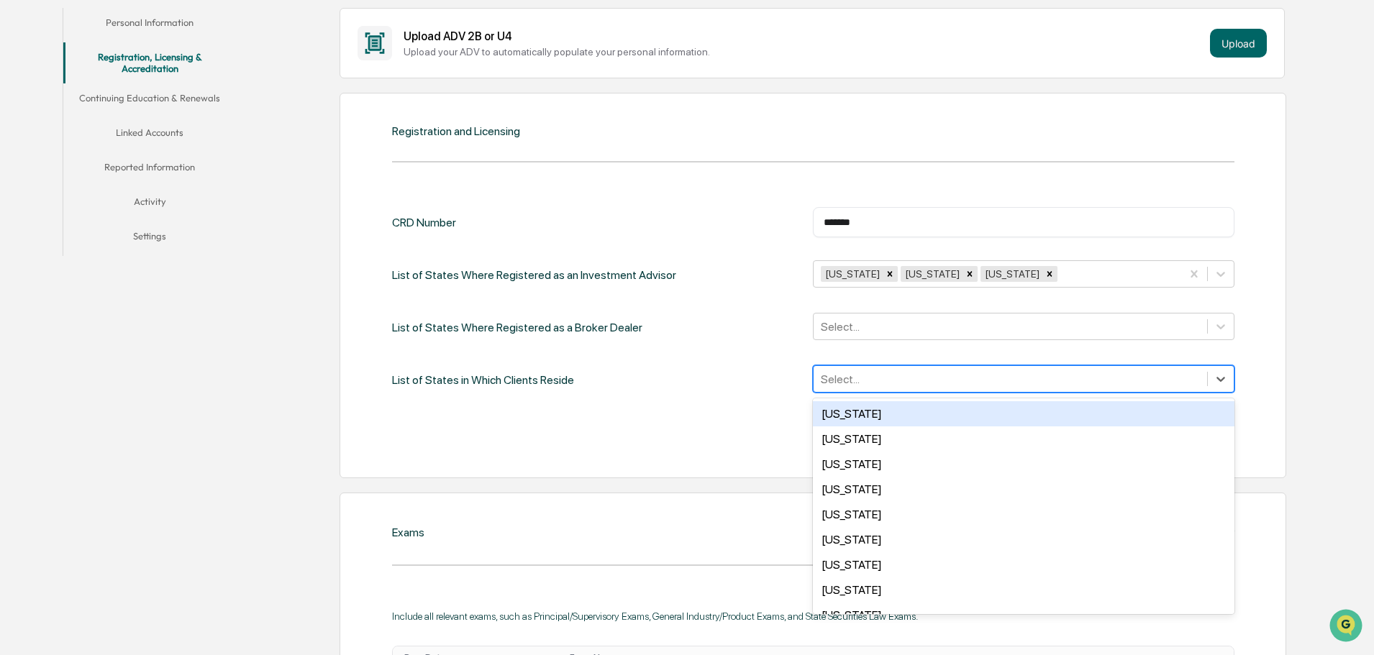
type input "*"
click at [883, 412] on div "Hawaii" at bounding box center [1024, 413] width 422 height 25
click at [1060, 270] on div at bounding box center [1117, 274] width 114 height 17
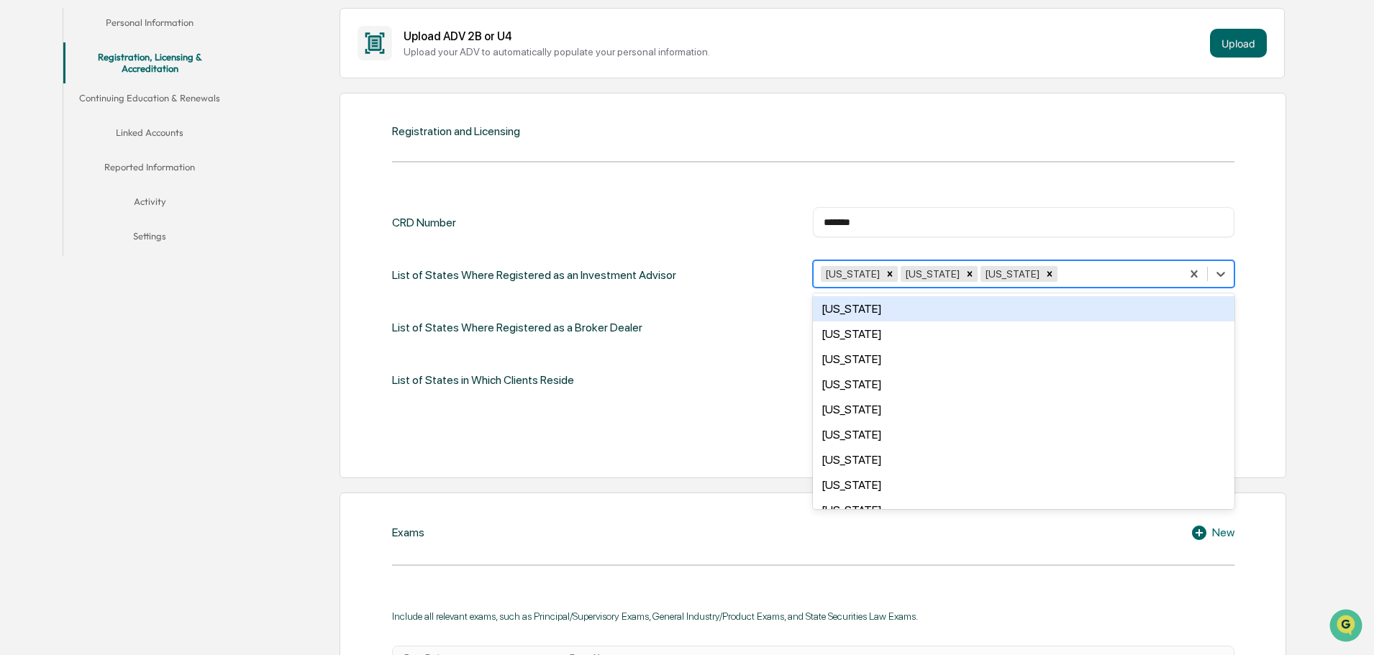
click at [751, 341] on div "List of States Where Registered as a Broker Dealer Select..." at bounding box center [813, 327] width 842 height 29
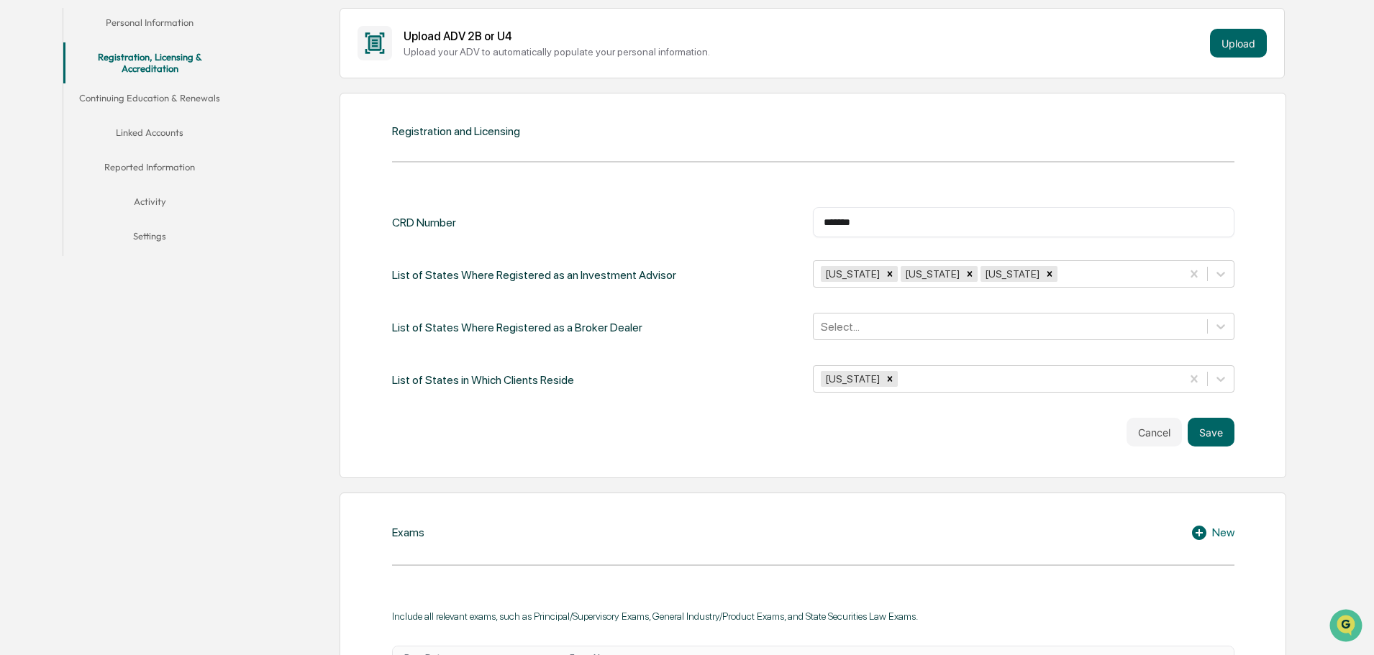
click at [931, 376] on div at bounding box center [1037, 379] width 273 height 17
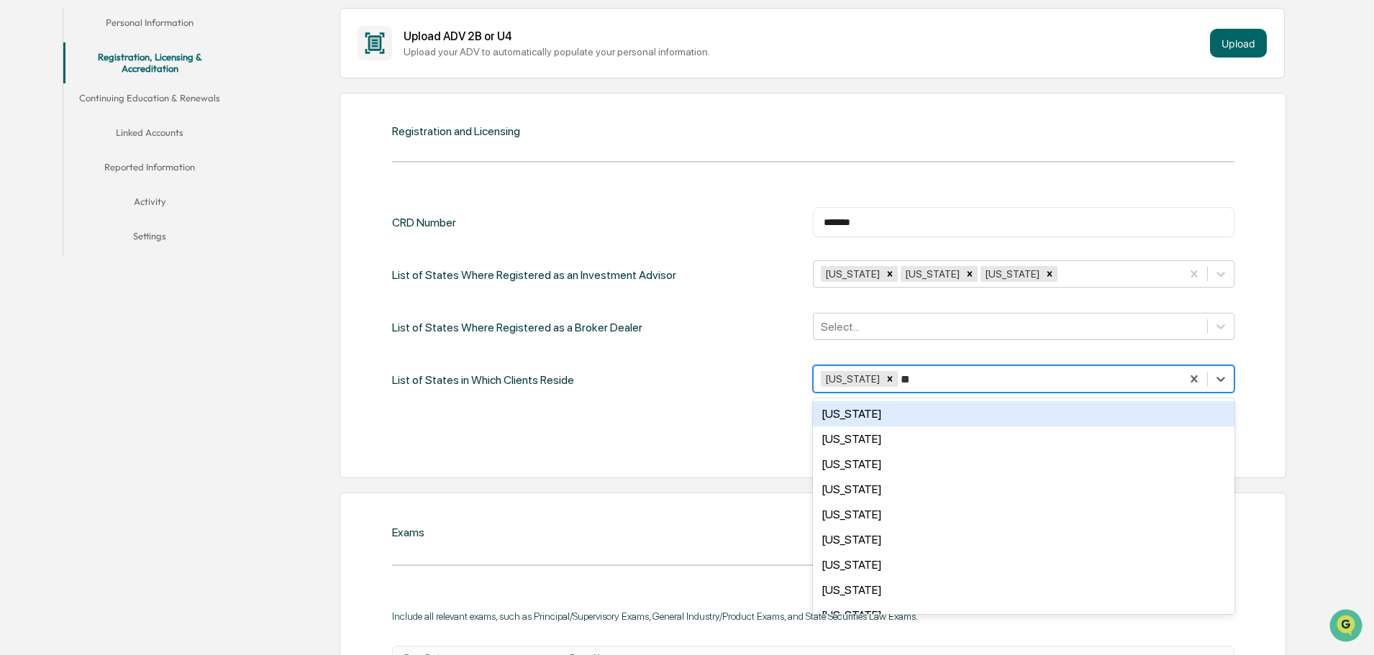
type input "***"
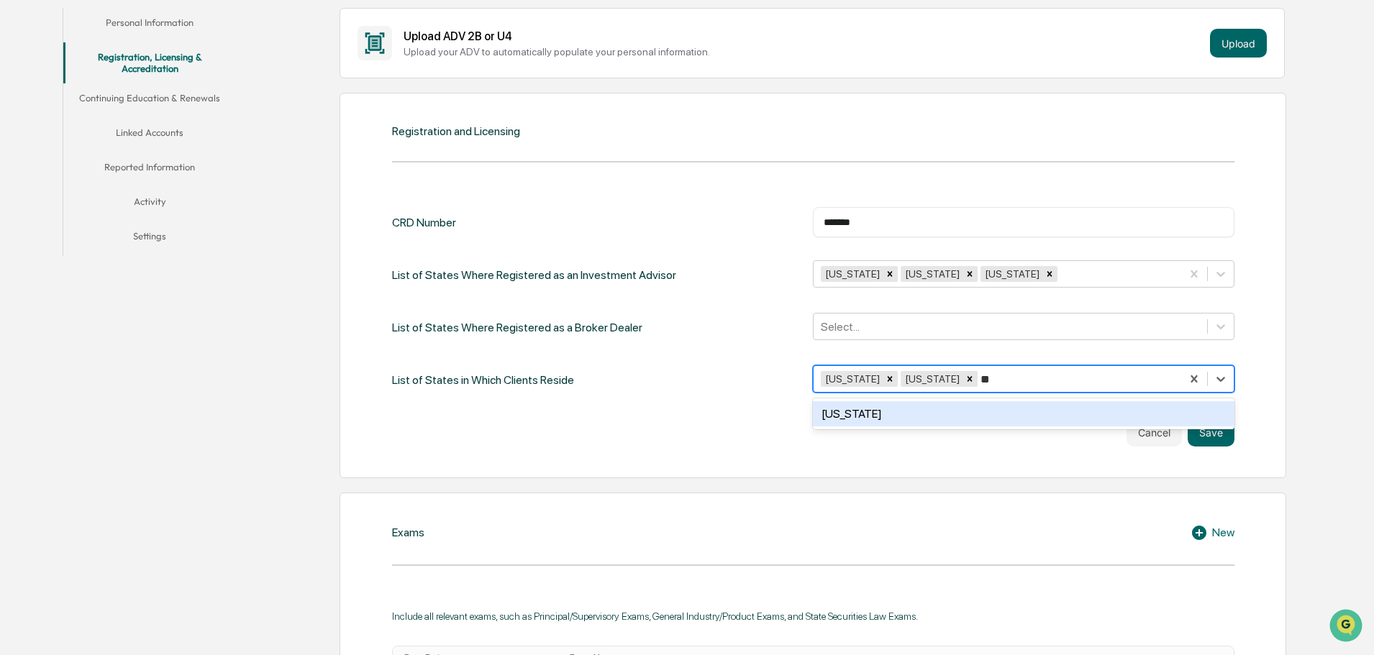
type input "***"
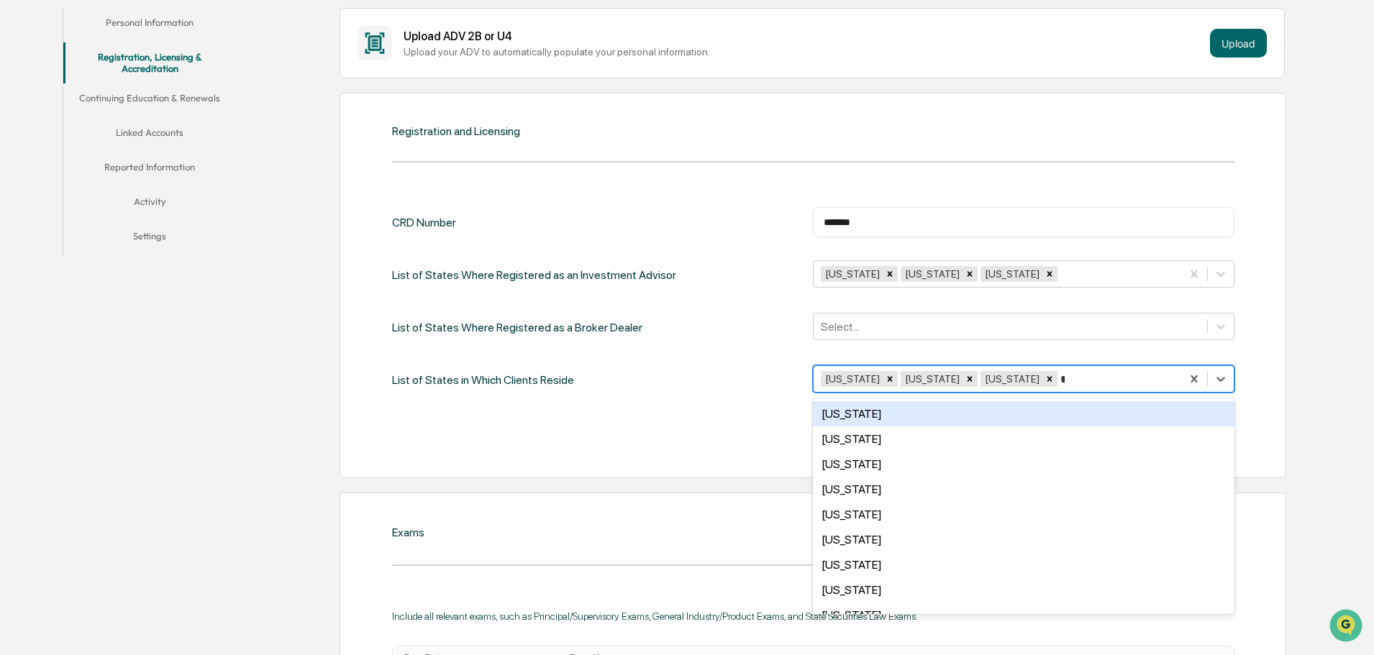
type input "**"
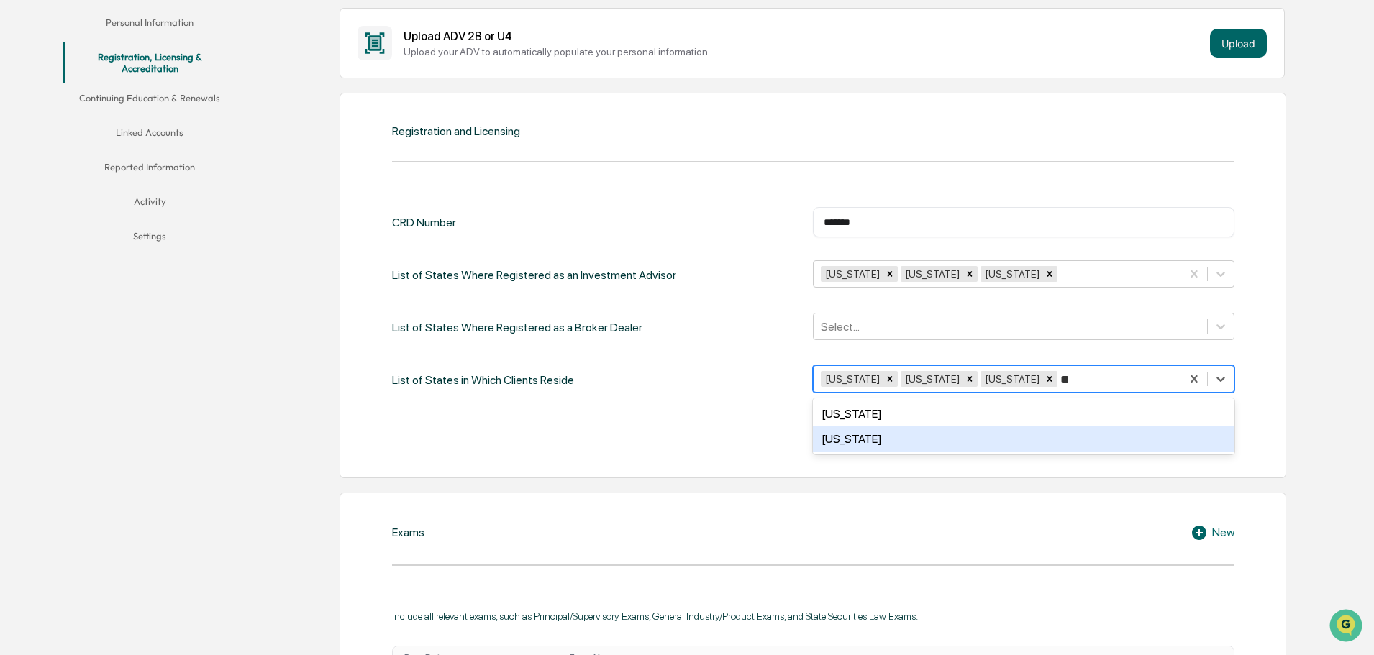
click at [865, 442] on div "Idaho" at bounding box center [1024, 439] width 422 height 25
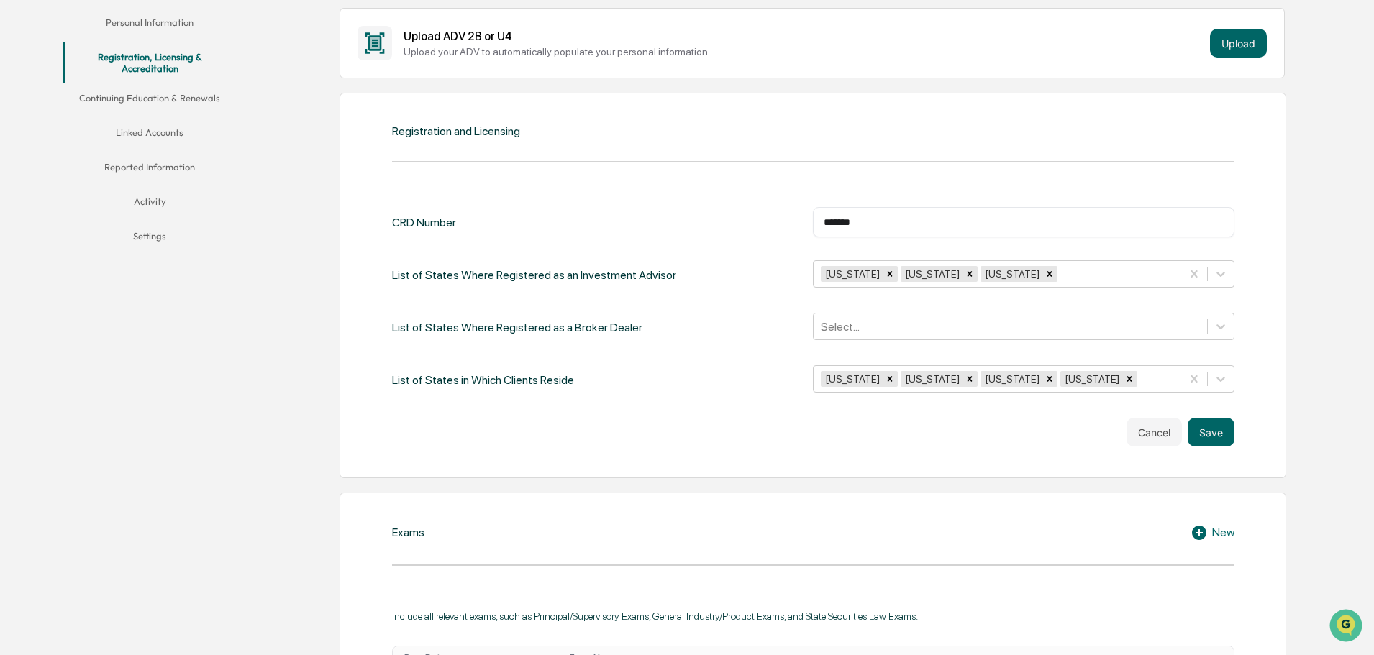
click at [729, 428] on div "Cancel Save" at bounding box center [813, 432] width 842 height 29
click at [1140, 382] on div at bounding box center [1157, 379] width 34 height 17
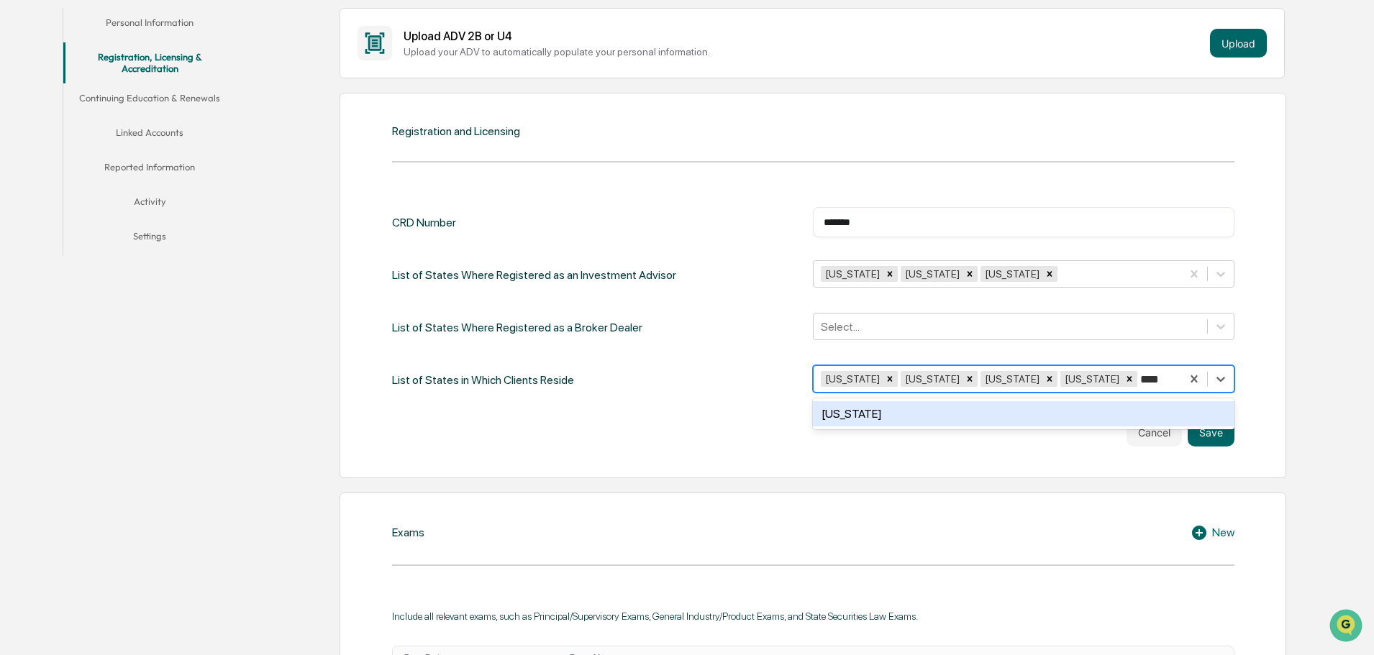
type input "***"
click at [1085, 411] on div "Massachusetts" at bounding box center [1024, 413] width 422 height 25
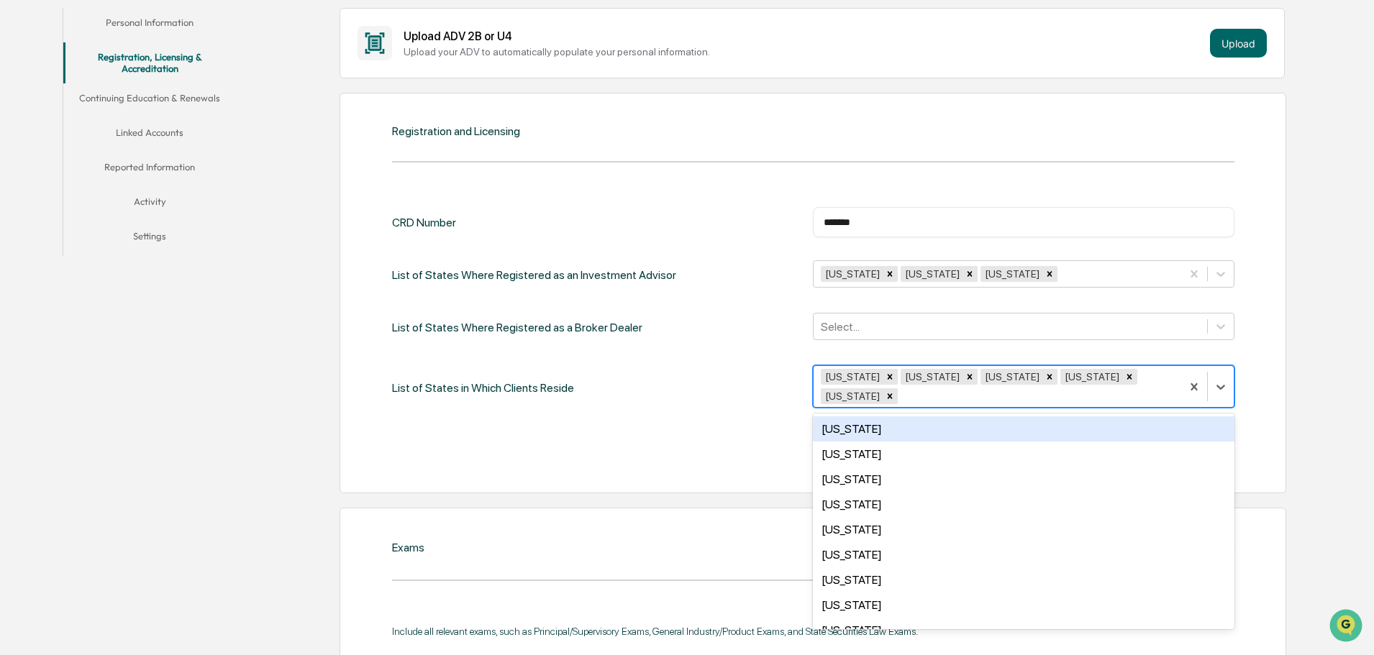
click at [770, 366] on div "List of States in Which Clients Reside option Massachusetts, selected. 45 resul…" at bounding box center [813, 387] width 842 height 45
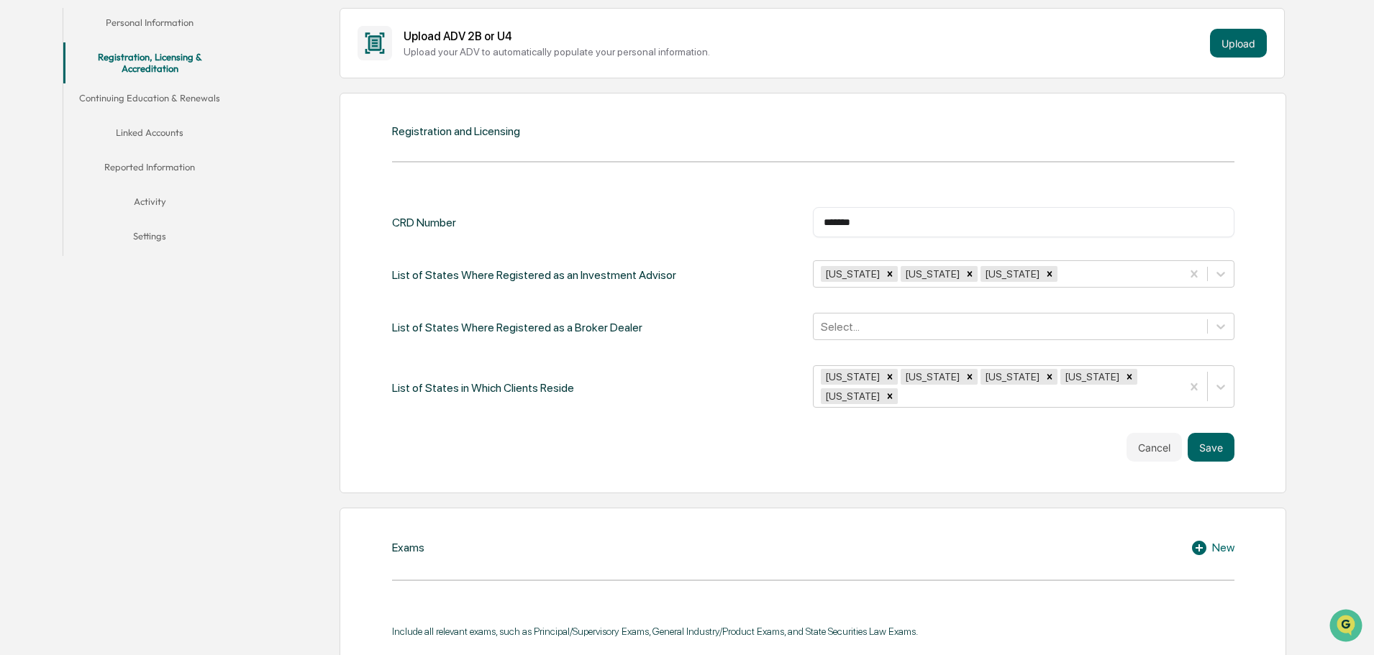
click at [1218, 433] on button "Save" at bounding box center [1211, 447] width 47 height 29
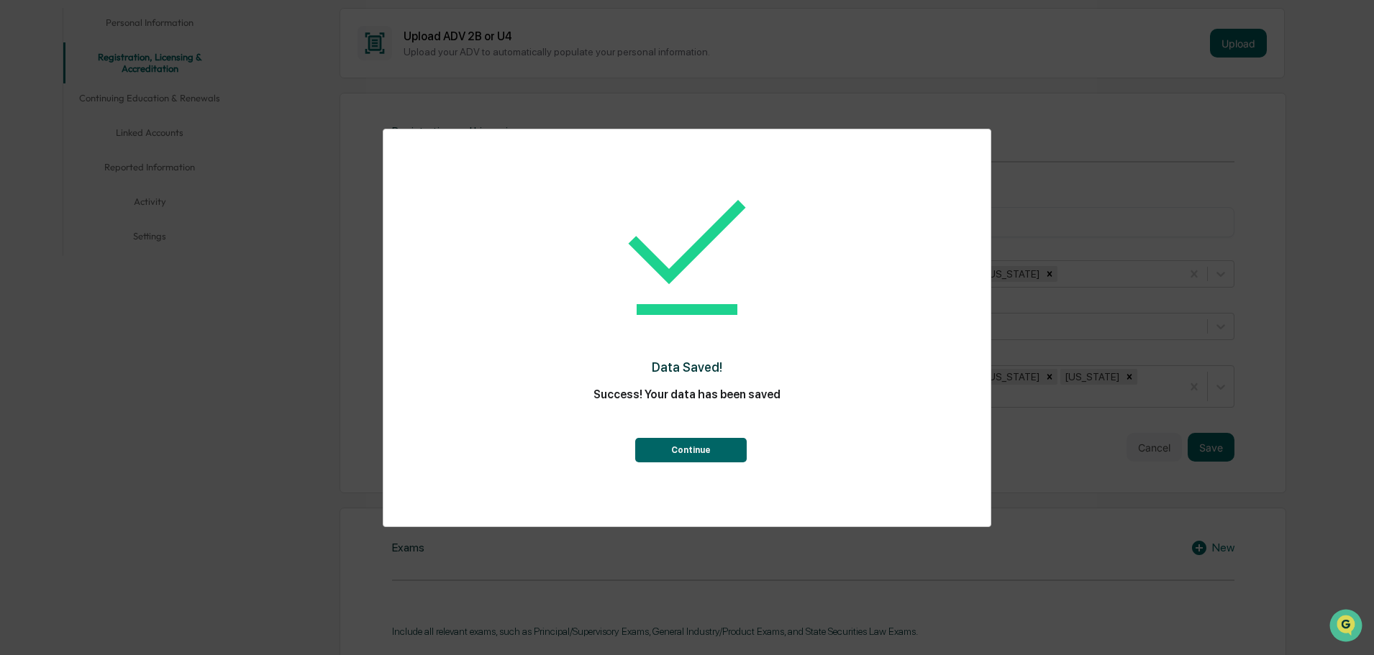
click at [724, 445] on button "Continue" at bounding box center [690, 450] width 111 height 24
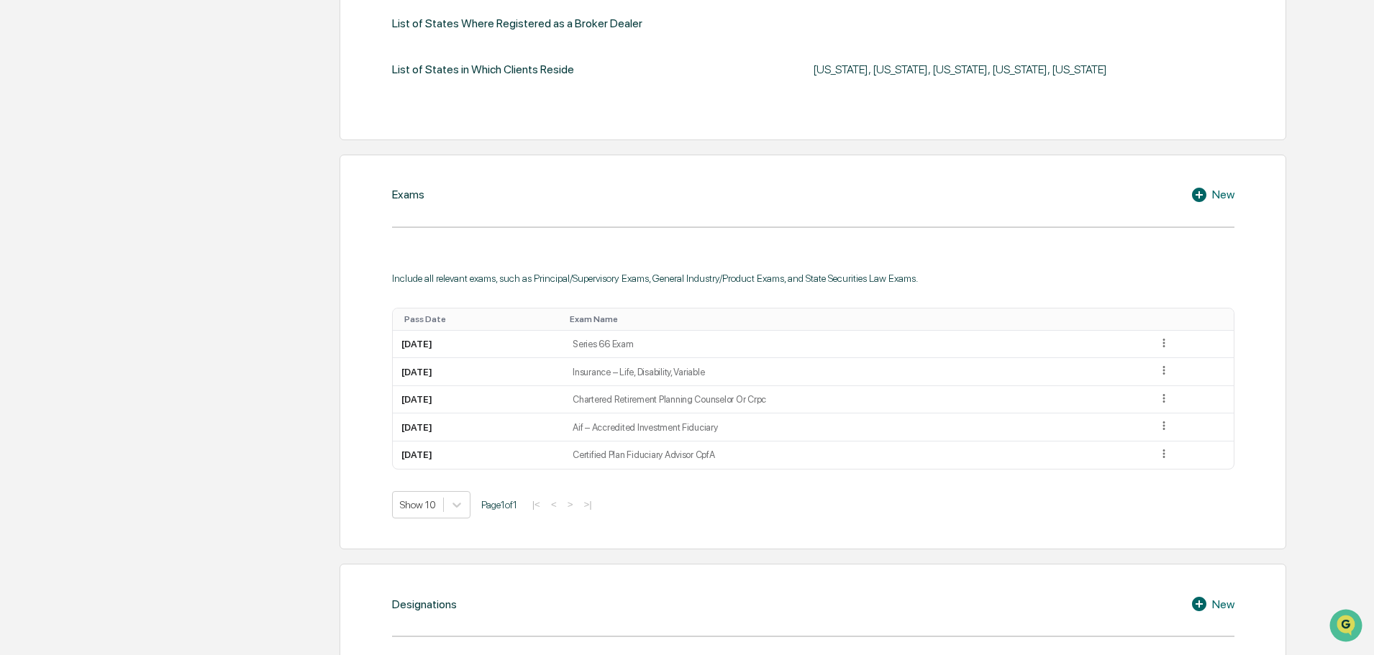
scroll to position [575, 0]
click at [1165, 457] on icon at bounding box center [1163, 452] width 2 height 9
click at [1160, 471] on div "Edit" at bounding box center [1147, 473] width 46 height 23
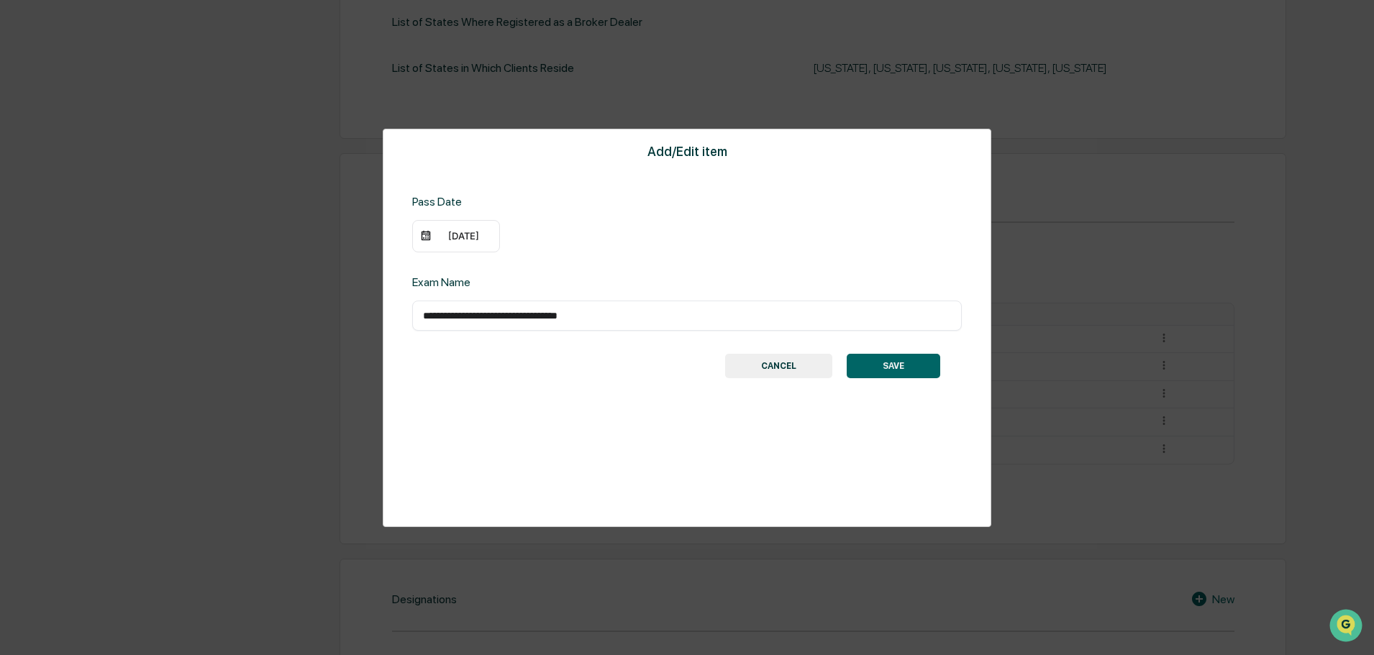
click at [595, 314] on input "**********" at bounding box center [687, 316] width 528 height 14
type input "**********"
click at [921, 363] on button "SAVE" at bounding box center [894, 366] width 94 height 24
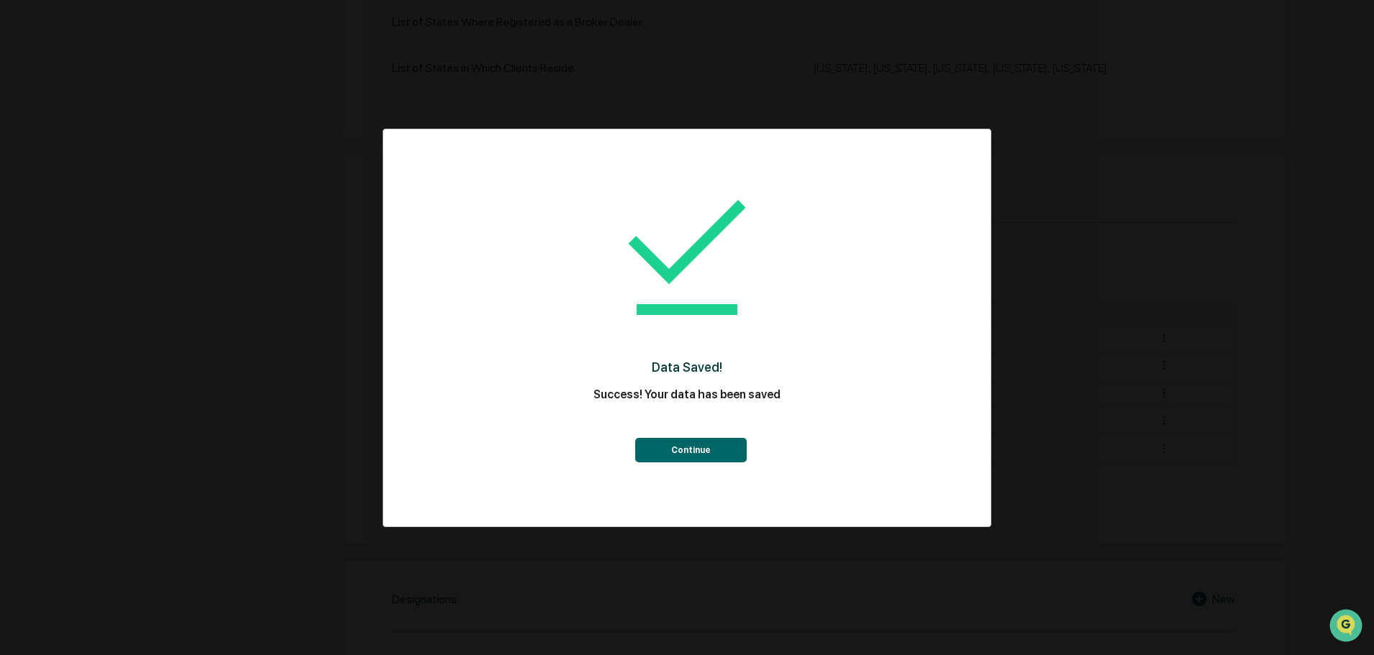
click at [698, 450] on button "Continue" at bounding box center [690, 450] width 111 height 24
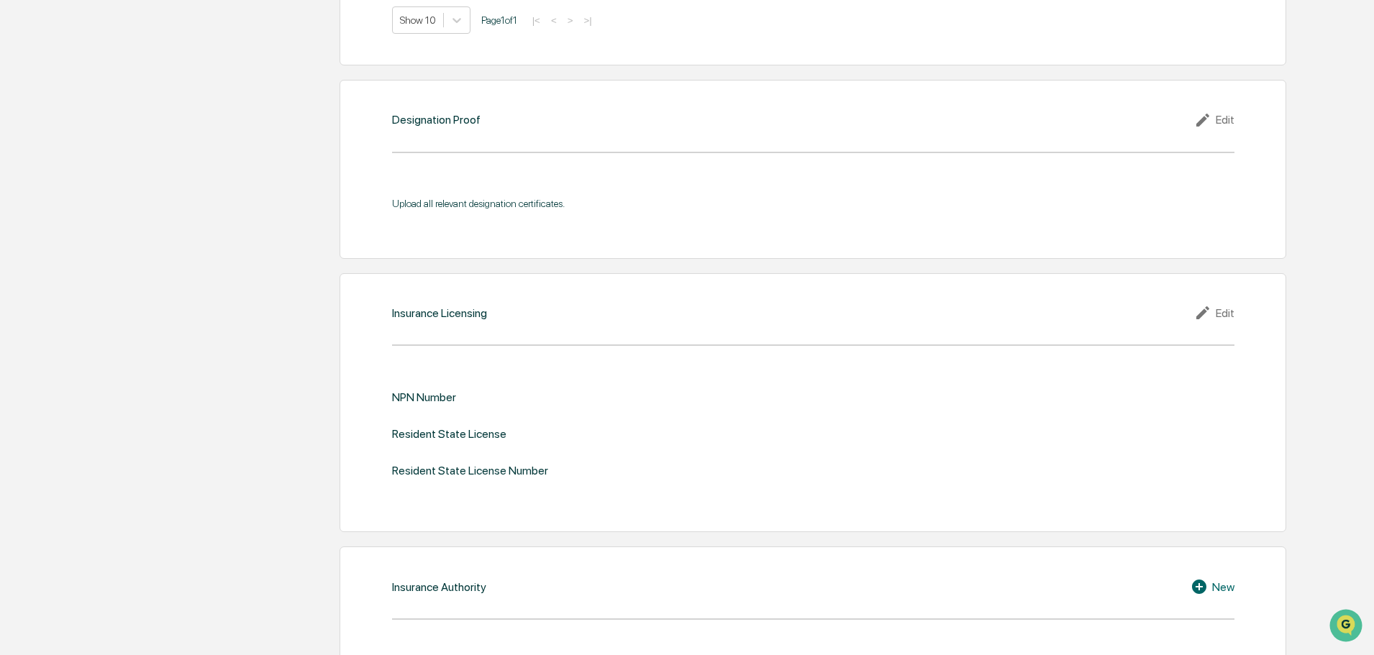
scroll to position [1511, 0]
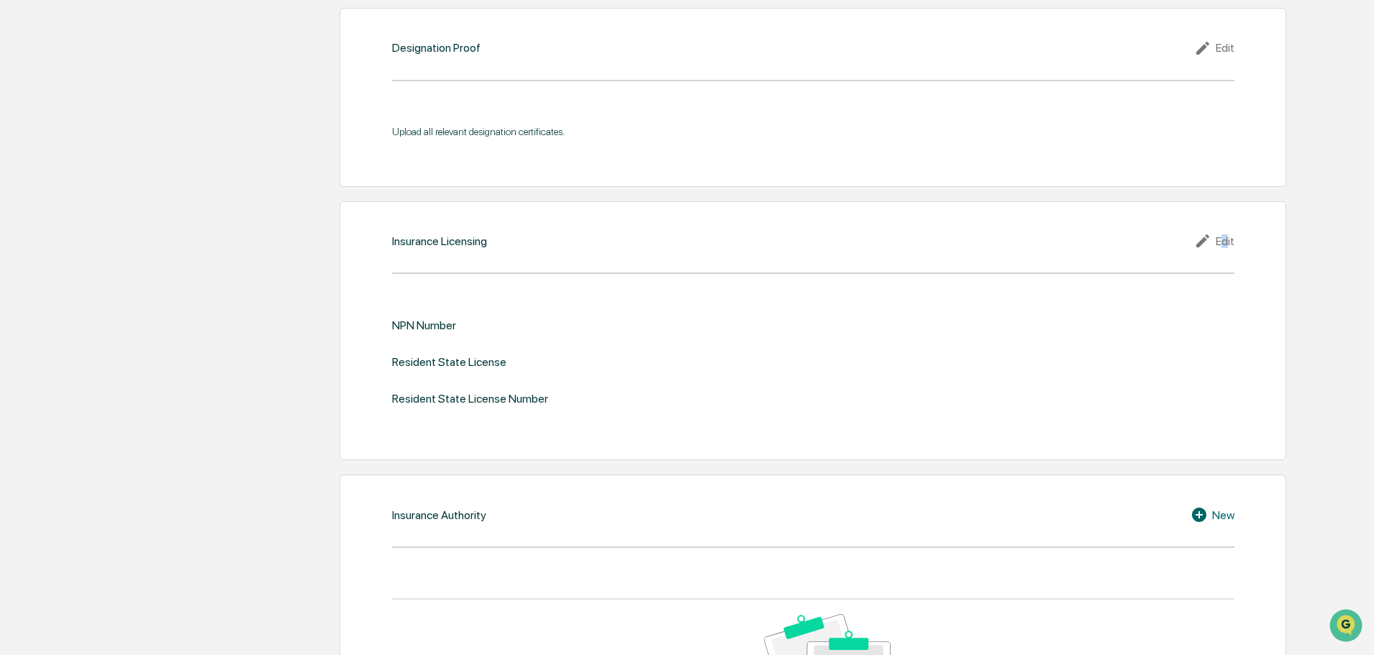
click at [1224, 241] on div "Edit" at bounding box center [1214, 240] width 40 height 17
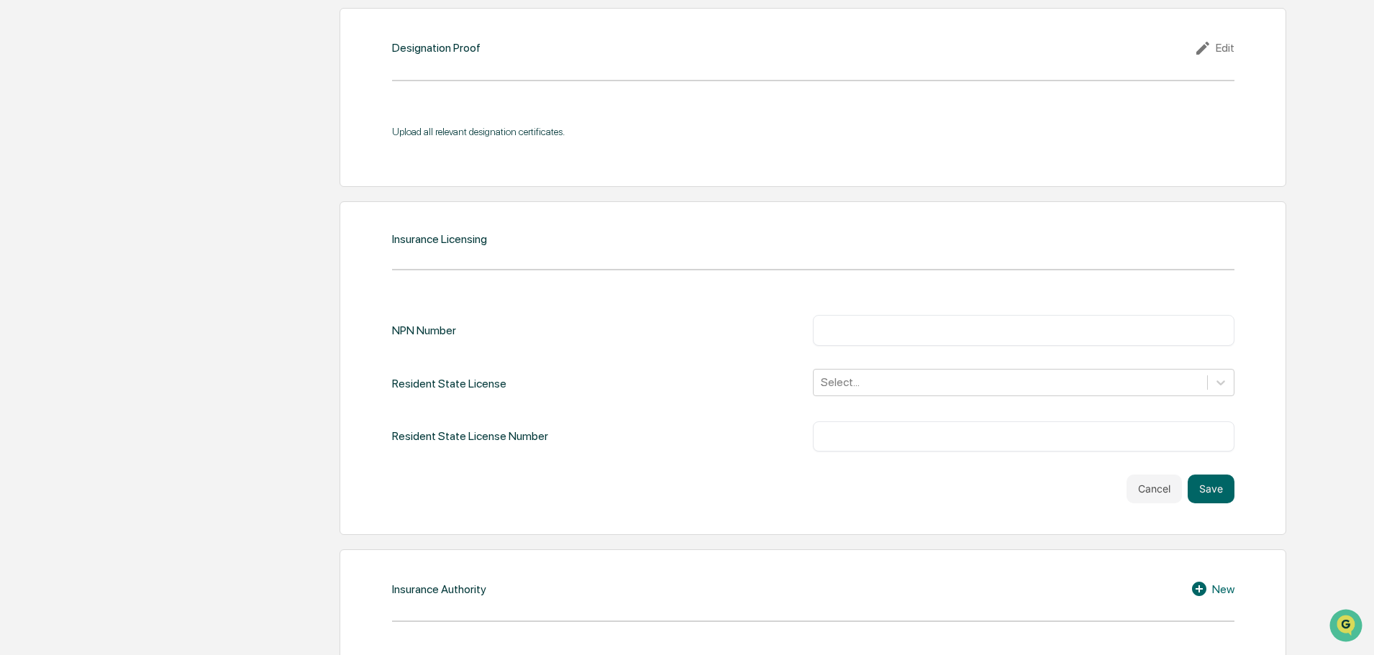
click at [894, 334] on input "text" at bounding box center [1024, 330] width 400 height 14
type input "*******"
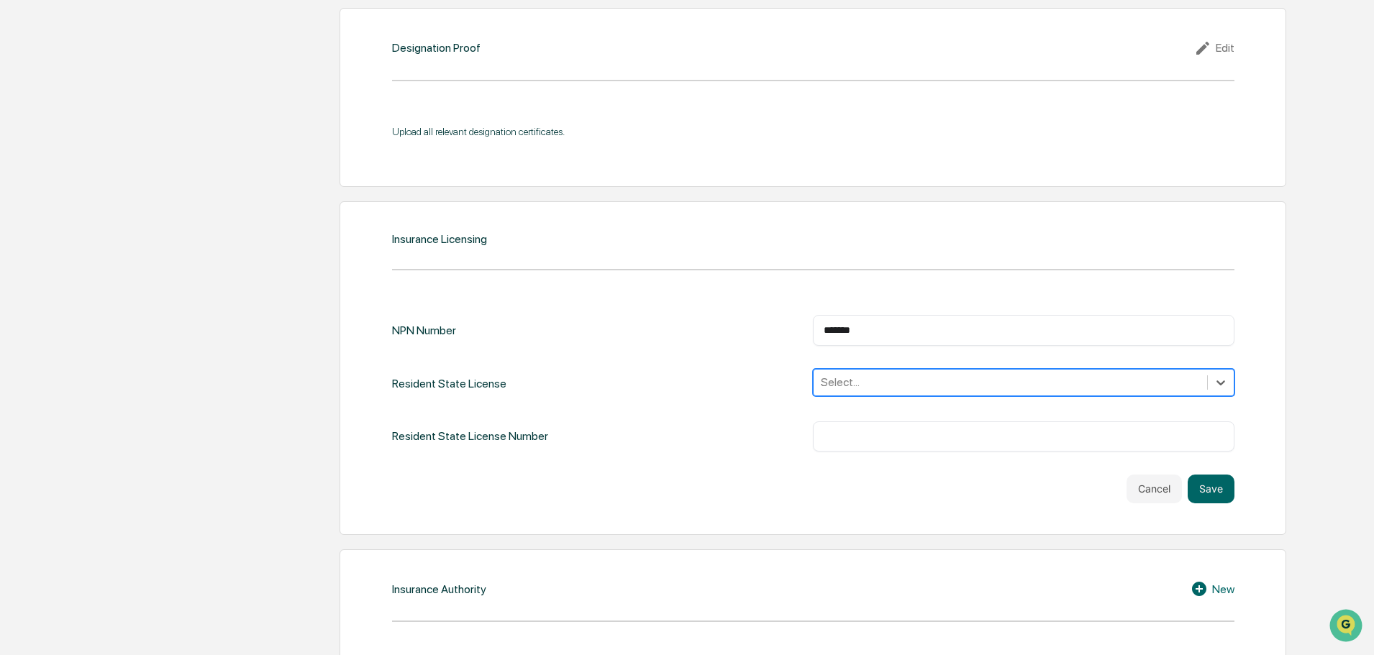
click at [926, 375] on div at bounding box center [1010, 382] width 379 height 17
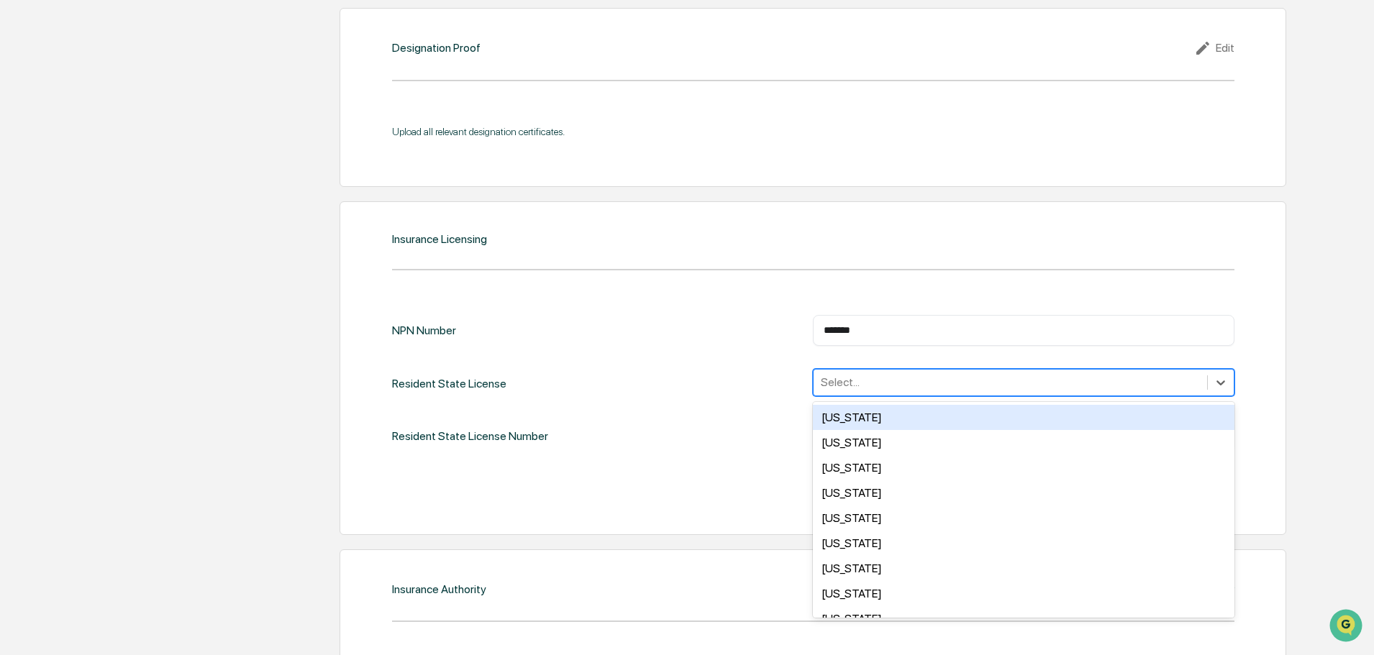
type input "*"
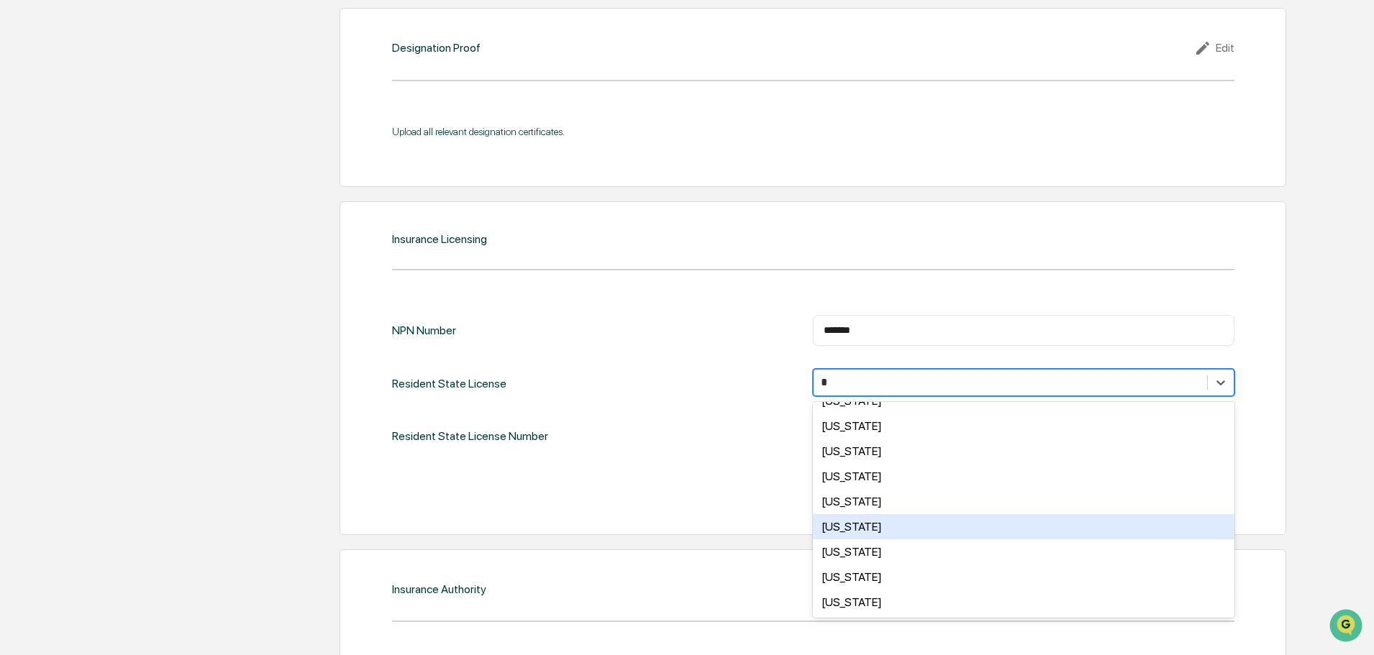
click at [918, 523] on div "Washington" at bounding box center [1024, 526] width 422 height 25
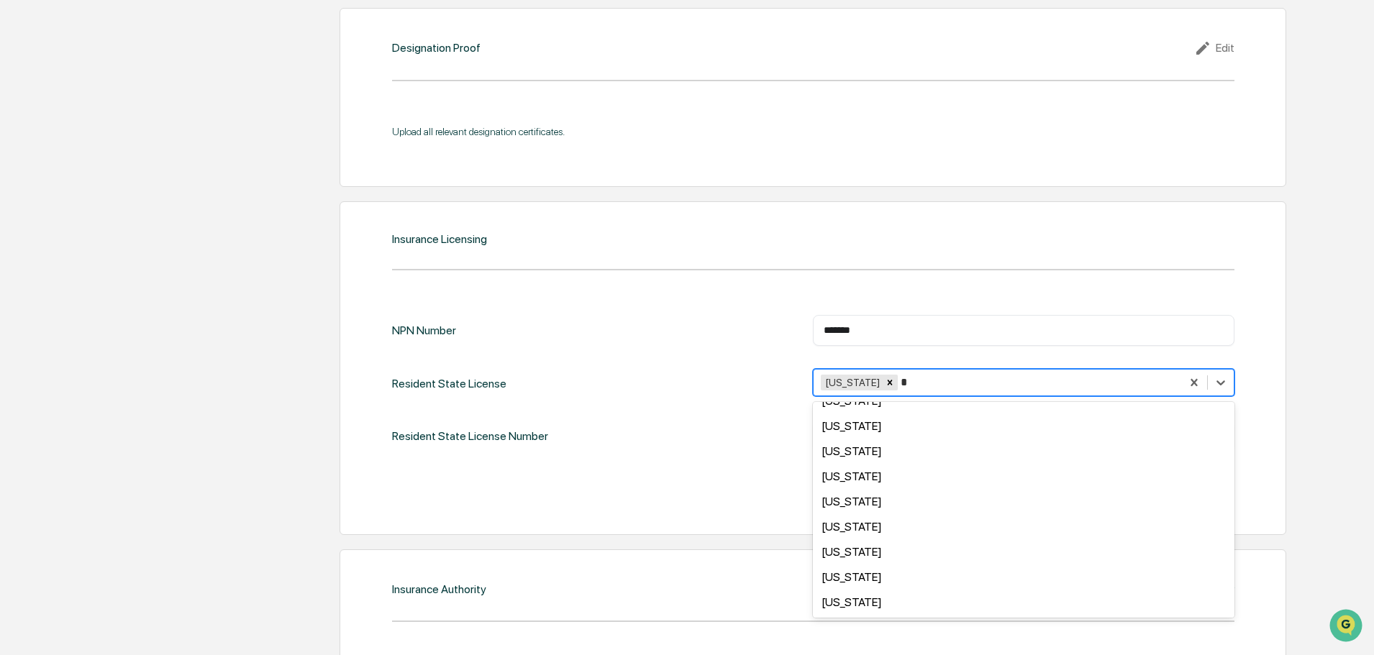
scroll to position [218, 0]
type input "**"
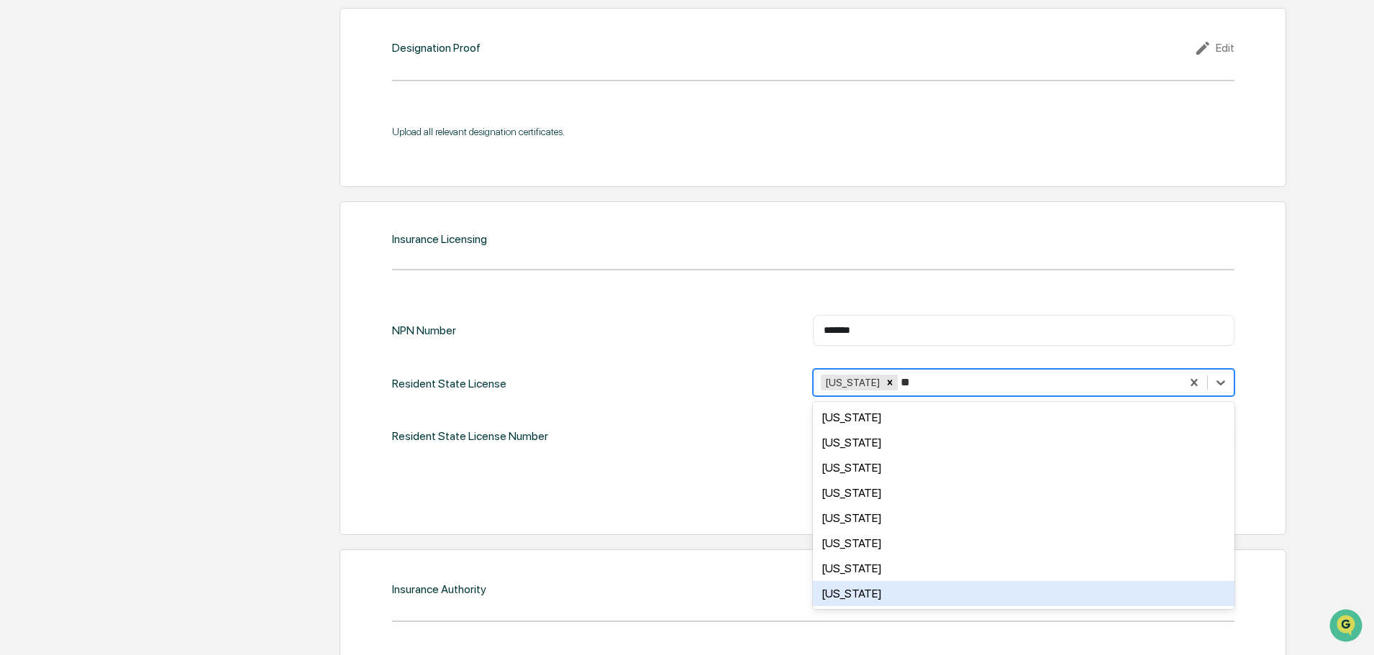
click at [971, 598] on div "Oregon" at bounding box center [1024, 593] width 422 height 25
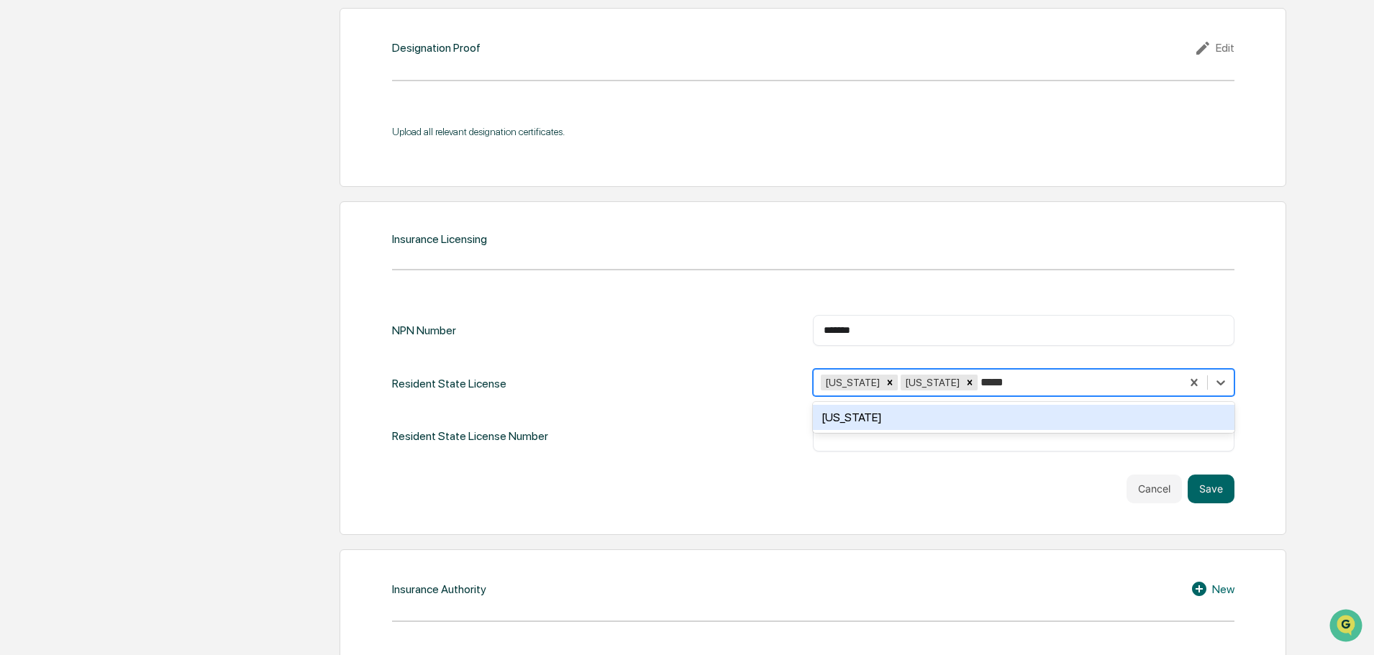
type input "******"
click at [1011, 414] on div "Hawaii" at bounding box center [1024, 417] width 422 height 25
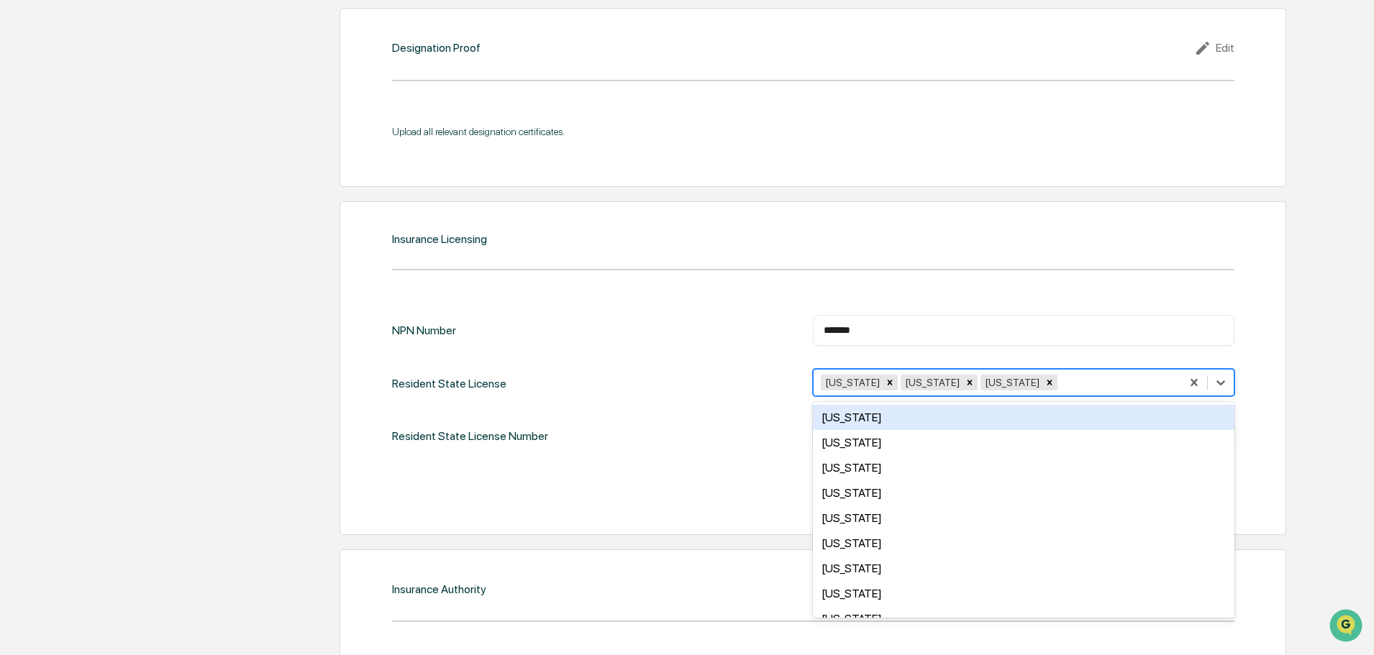
click at [733, 432] on div "Resident State License Number ​" at bounding box center [813, 437] width 842 height 30
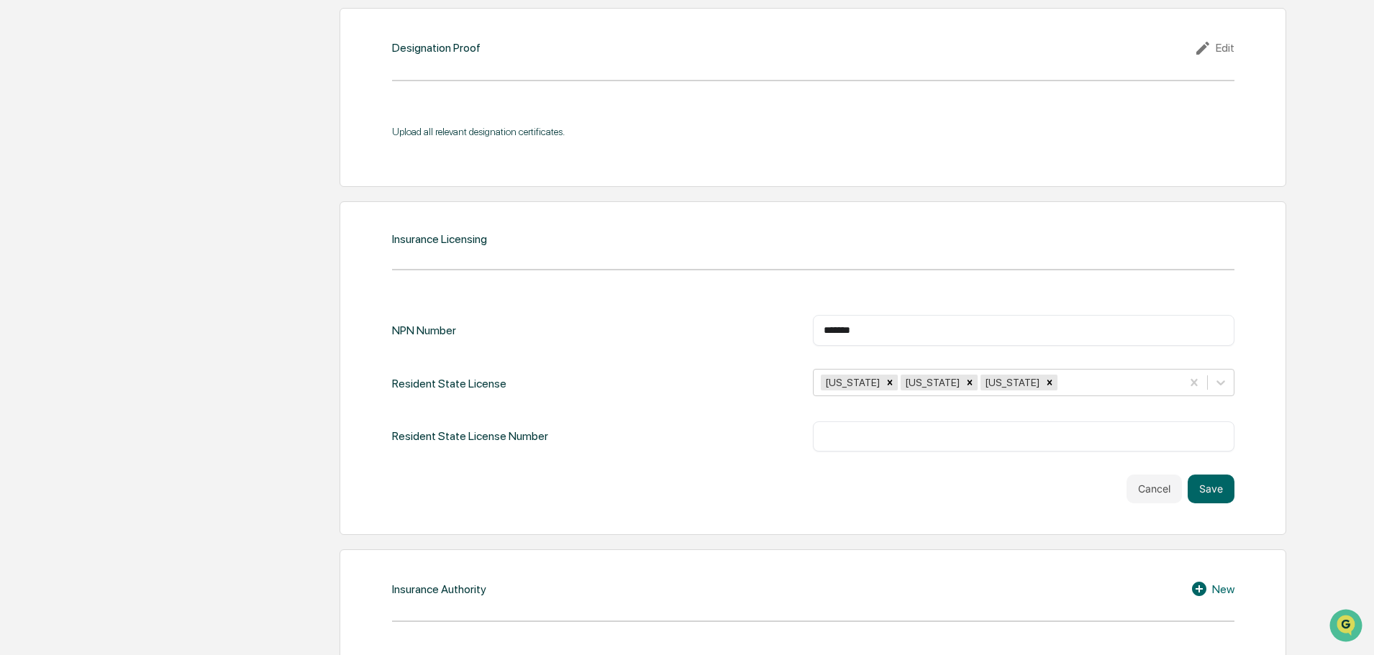
click at [847, 437] on input "text" at bounding box center [1024, 436] width 400 height 14
type input "*******"
click at [683, 435] on div "Resident State License Number ******* ​" at bounding box center [813, 437] width 842 height 30
click at [726, 432] on div "Resident State License Number ******* ​" at bounding box center [813, 437] width 842 height 30
click at [1214, 491] on button "Save" at bounding box center [1211, 489] width 47 height 29
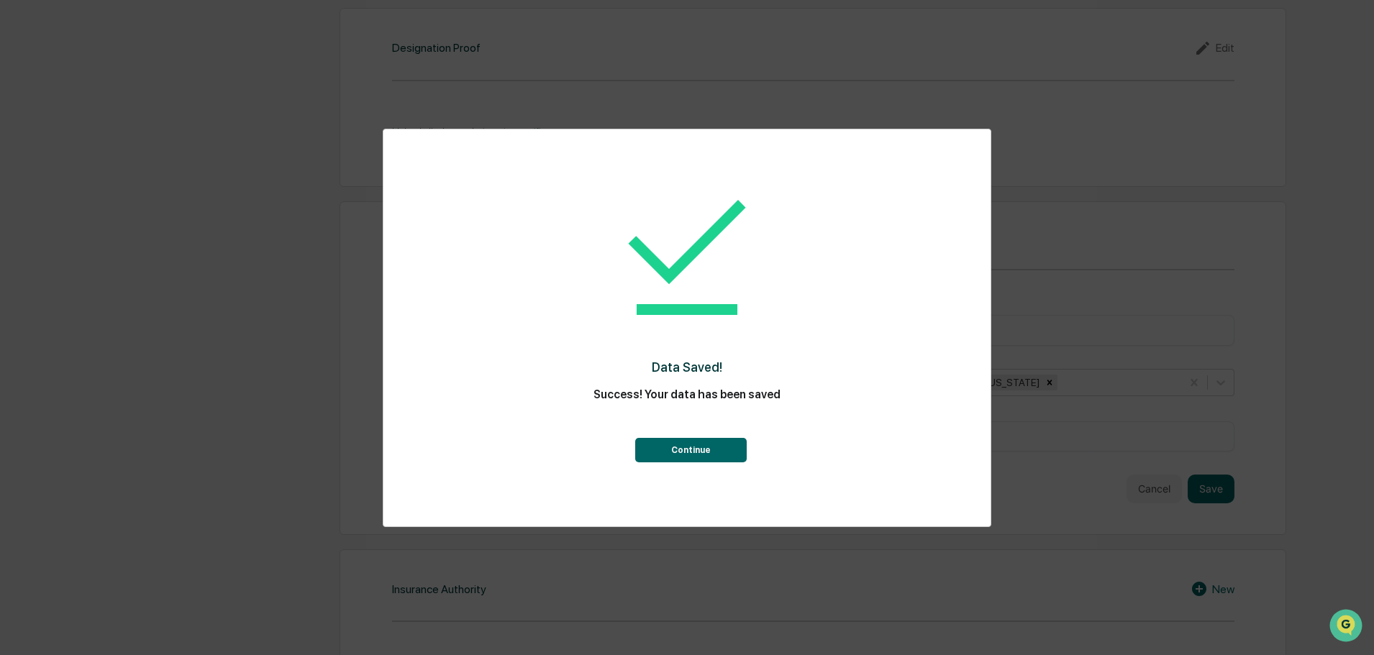
click at [719, 445] on button "Continue" at bounding box center [690, 450] width 111 height 24
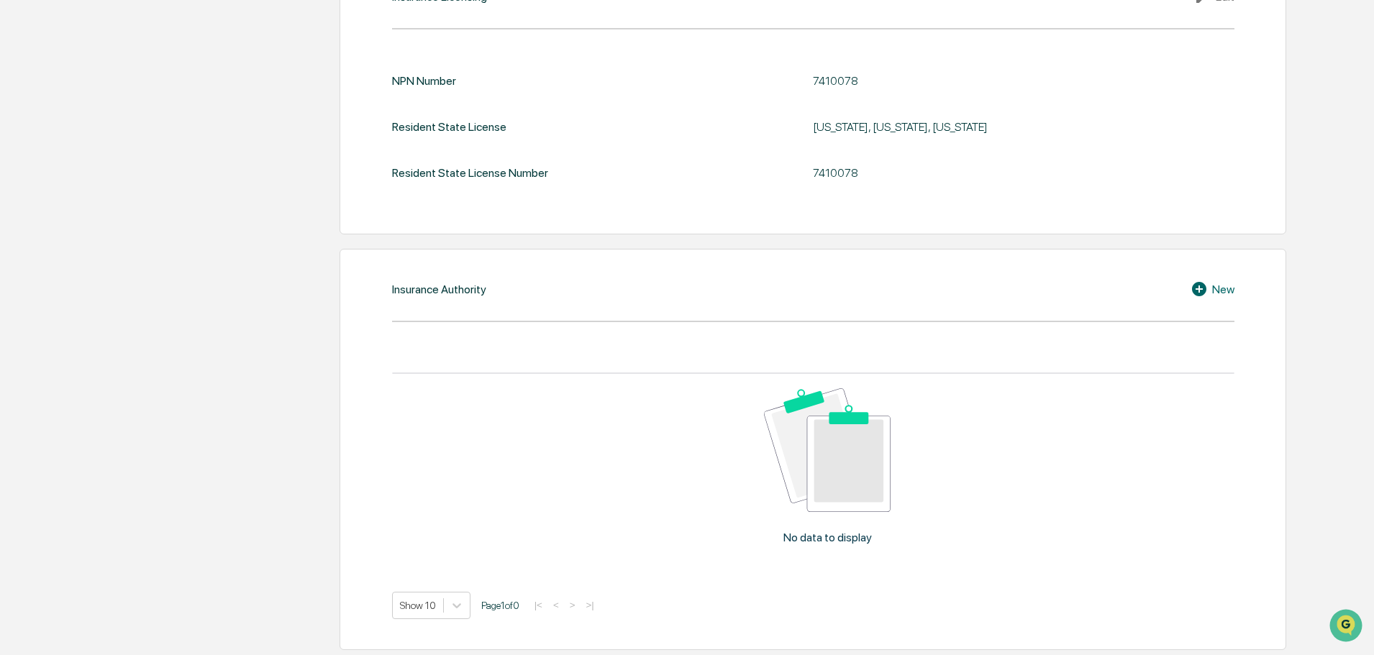
scroll to position [1757, 0]
click at [1226, 286] on div "New" at bounding box center [1212, 286] width 44 height 17
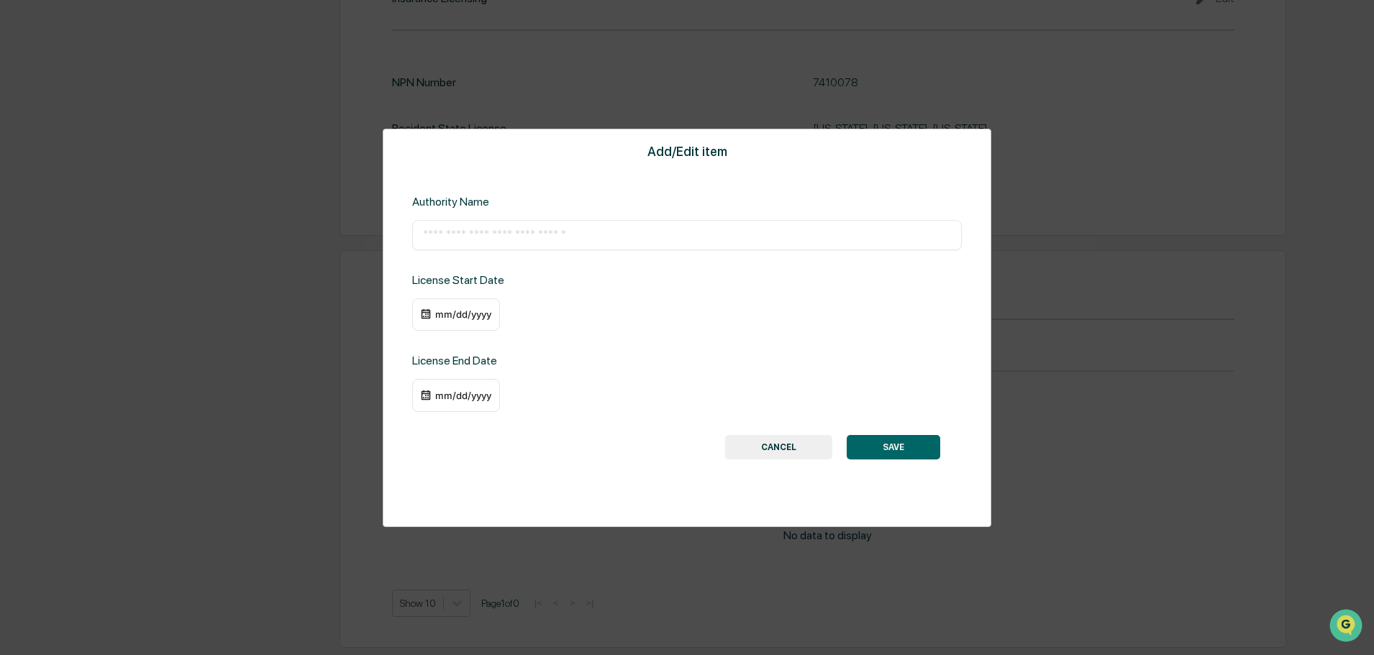
scroll to position [1754, 0]
click at [559, 235] on input "text" at bounding box center [687, 235] width 528 height 14
click at [499, 238] on input "text" at bounding box center [687, 235] width 528 height 14
type input "**********"
click at [467, 316] on div "mm/dd/yyyy" at bounding box center [463, 315] width 58 height 12
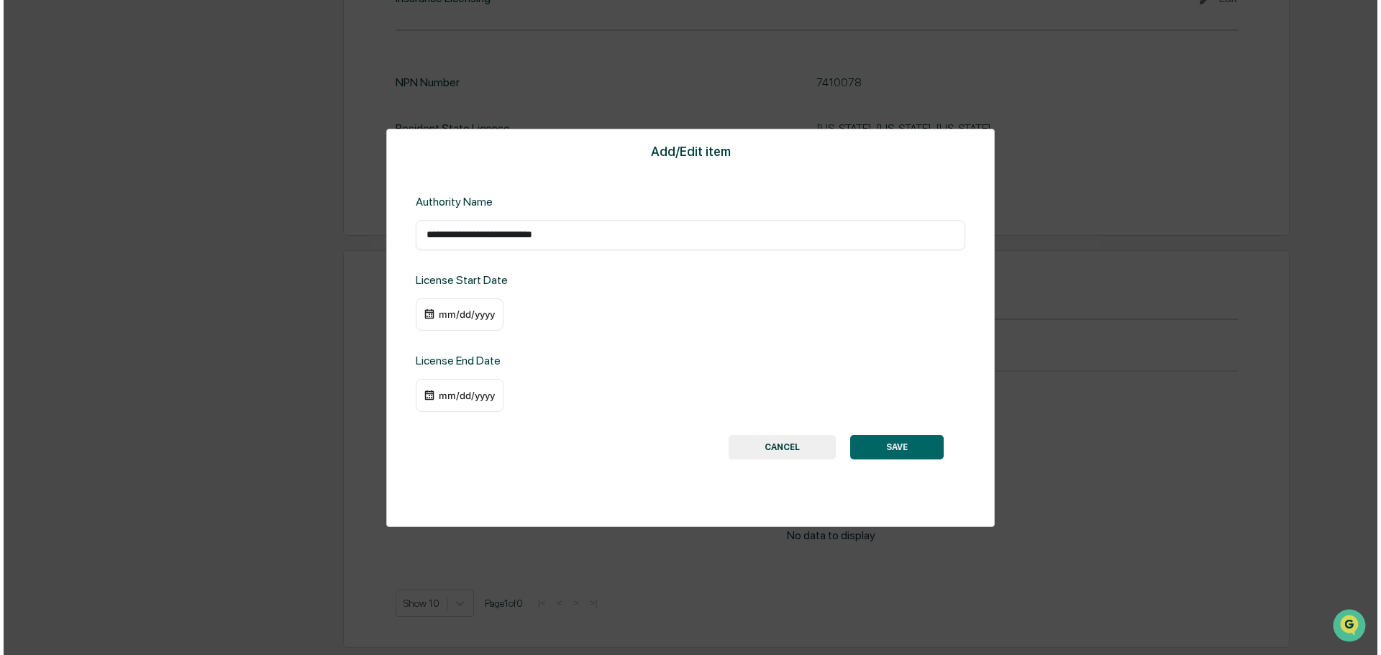
scroll to position [1756, 0]
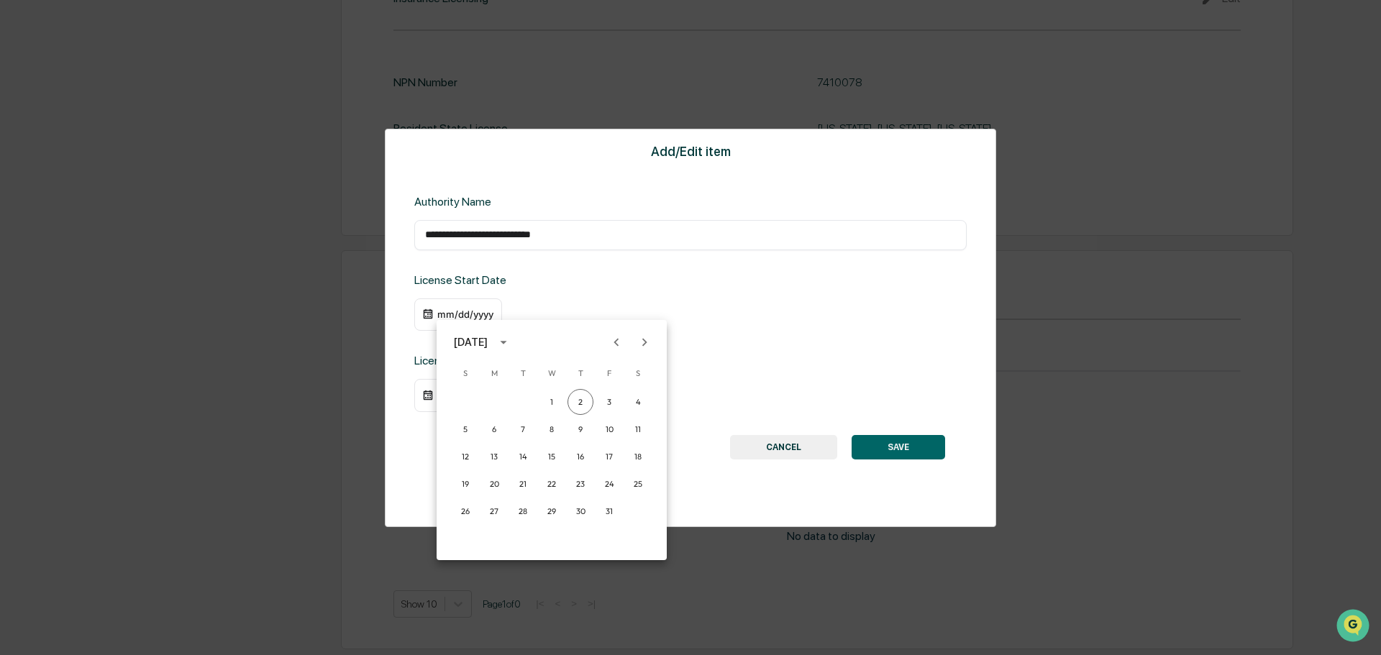
click at [495, 309] on div at bounding box center [690, 327] width 1381 height 655
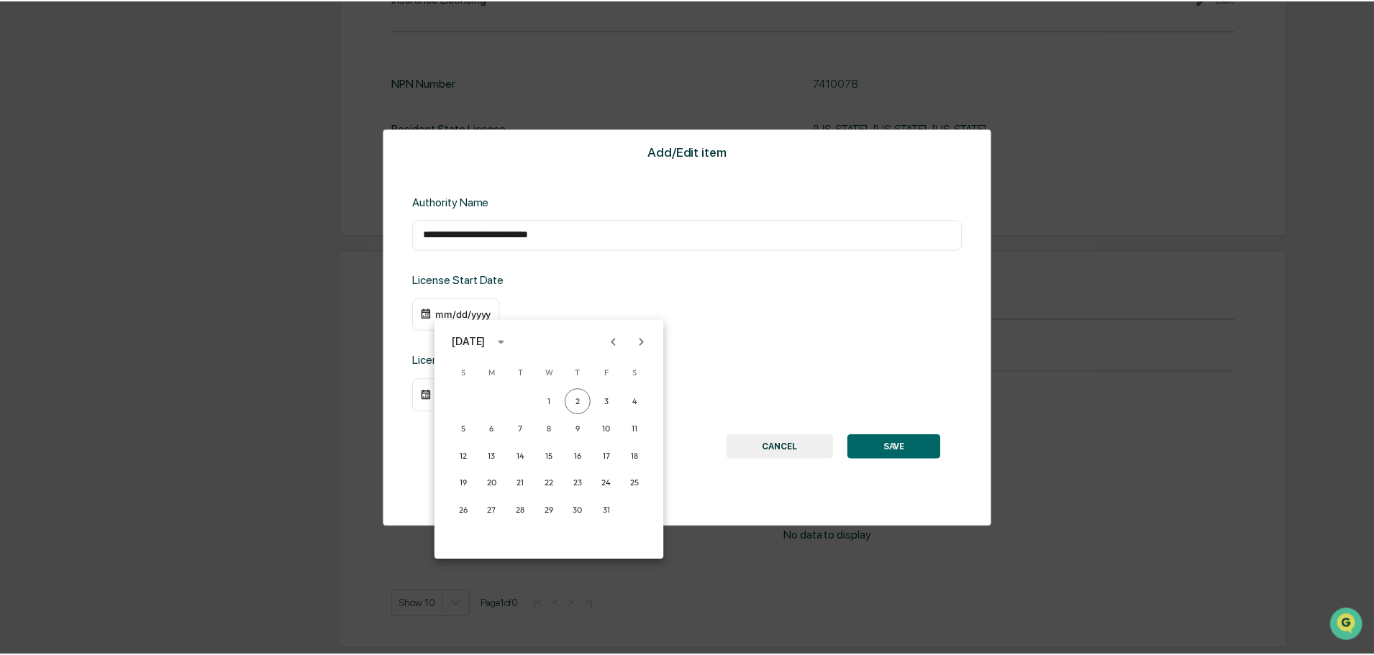
scroll to position [1754, 0]
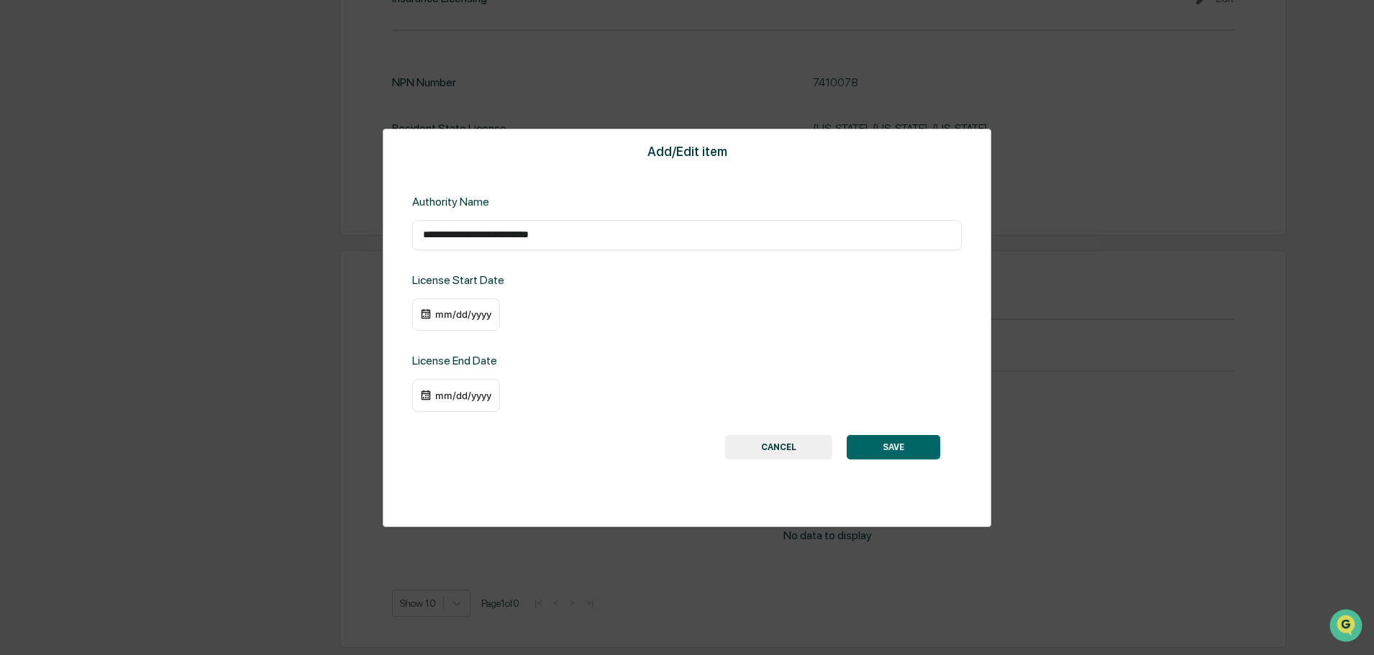
click at [491, 311] on div "mm/dd/yyyy" at bounding box center [456, 315] width 88 height 33
click at [484, 313] on div "mm/dd/yyyy" at bounding box center [463, 315] width 58 height 12
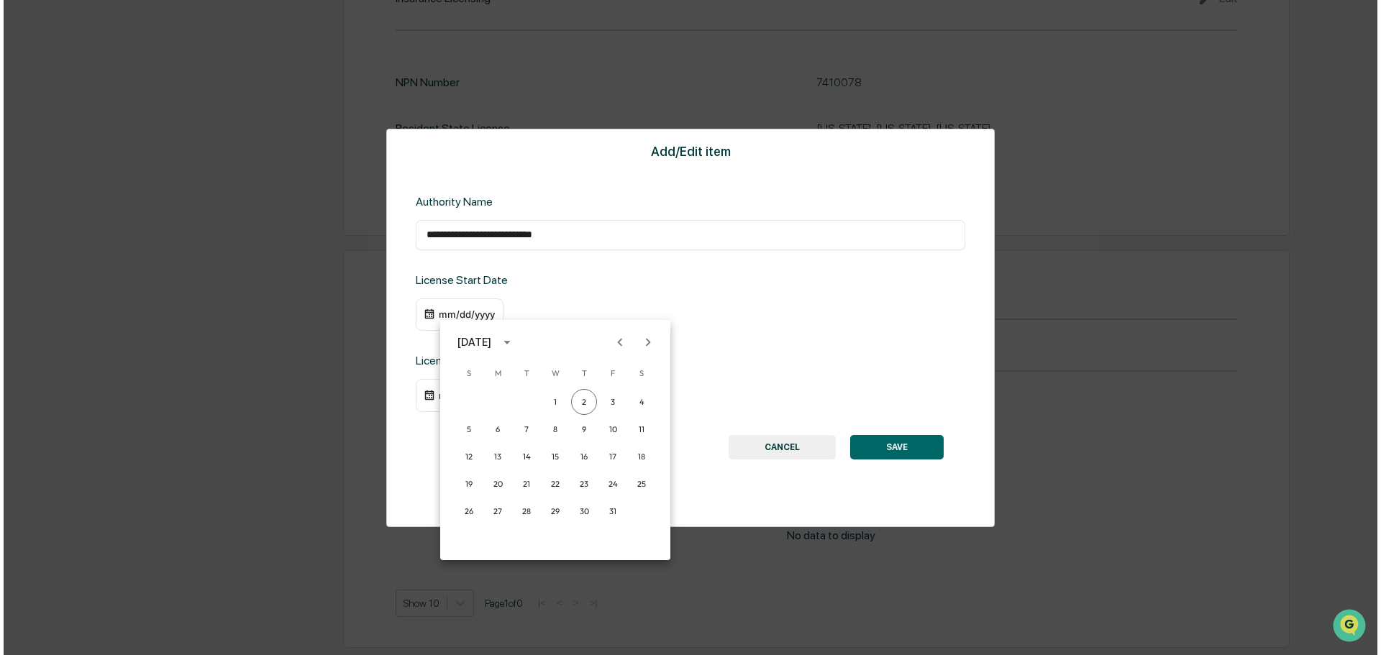
scroll to position [1756, 0]
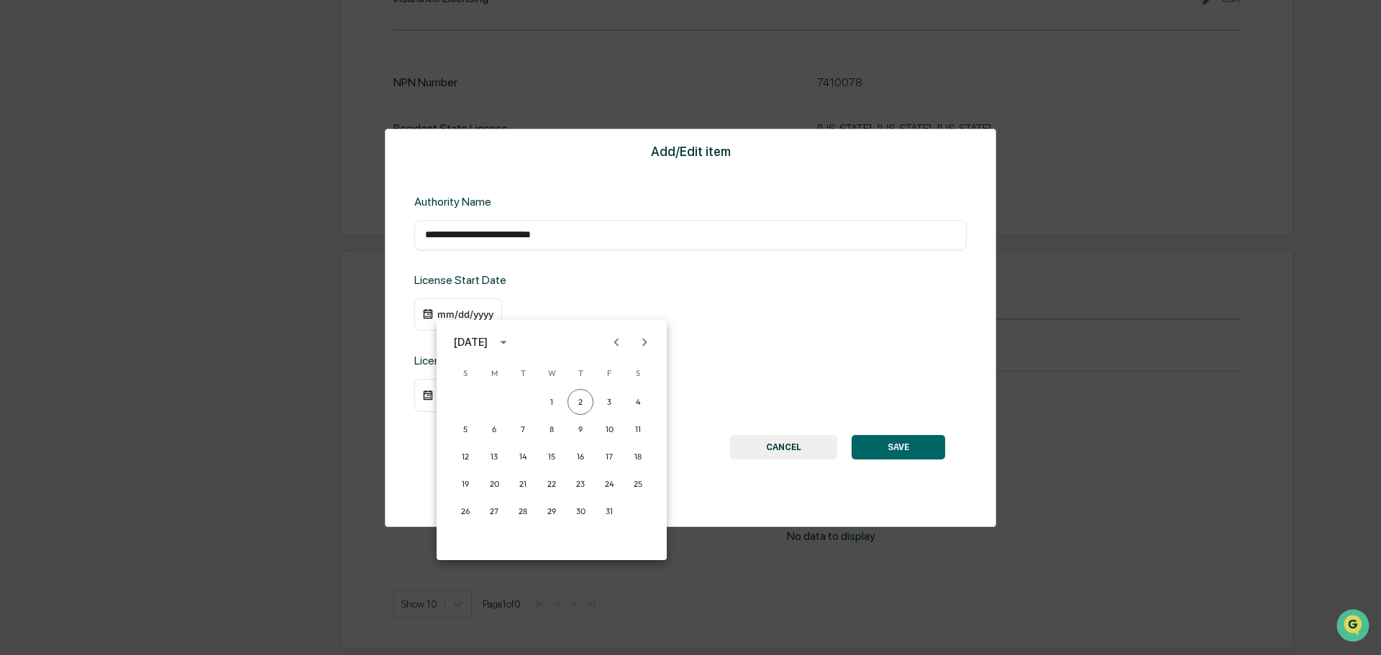
click at [511, 342] on icon "calendar view is open, switch to year view" at bounding box center [504, 342] width 16 height 16
click at [552, 385] on button "2018" at bounding box center [552, 391] width 52 height 26
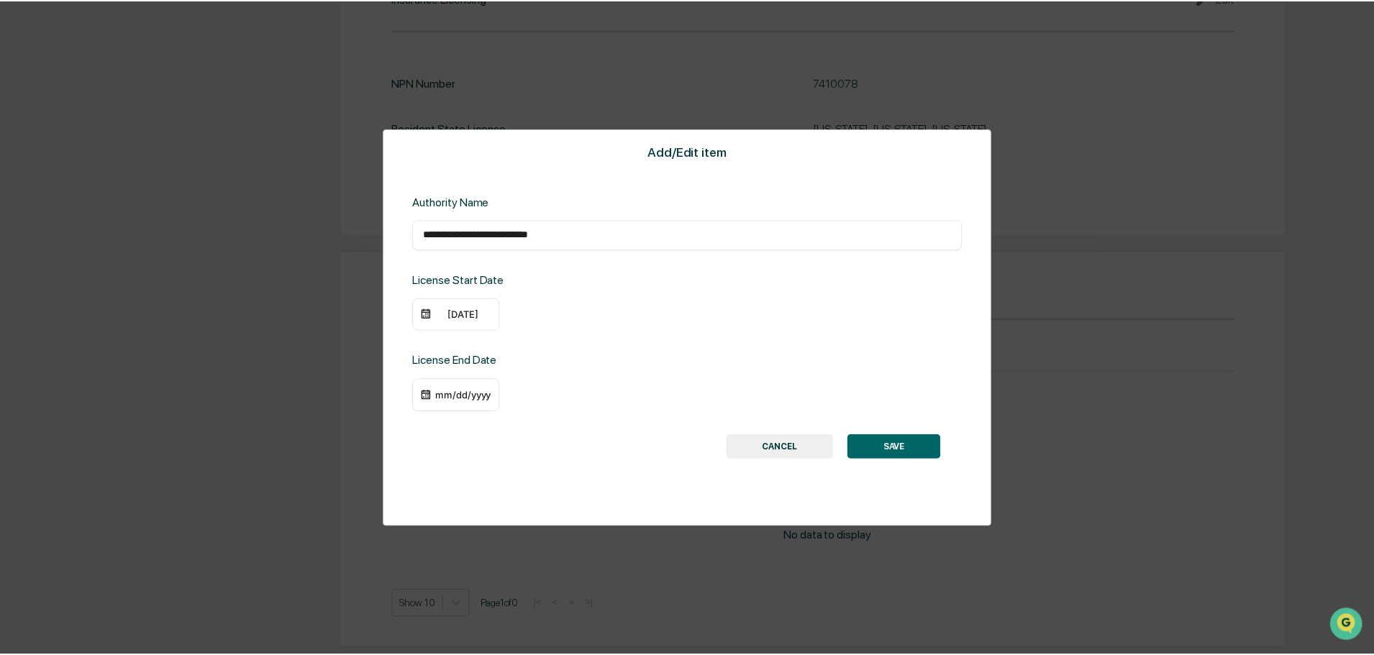
scroll to position [1754, 0]
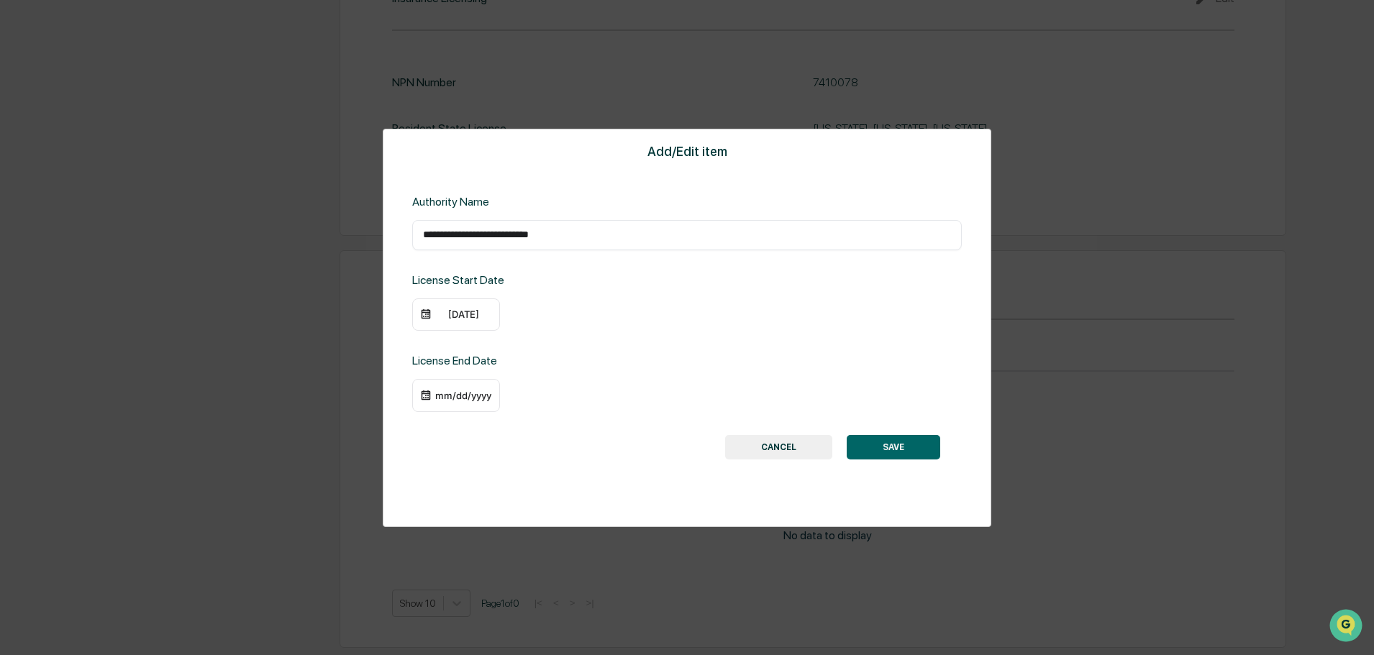
click at [458, 307] on div "10/02/2018" at bounding box center [456, 315] width 88 height 33
click at [464, 311] on div "10/02/2018" at bounding box center [463, 315] width 58 height 12
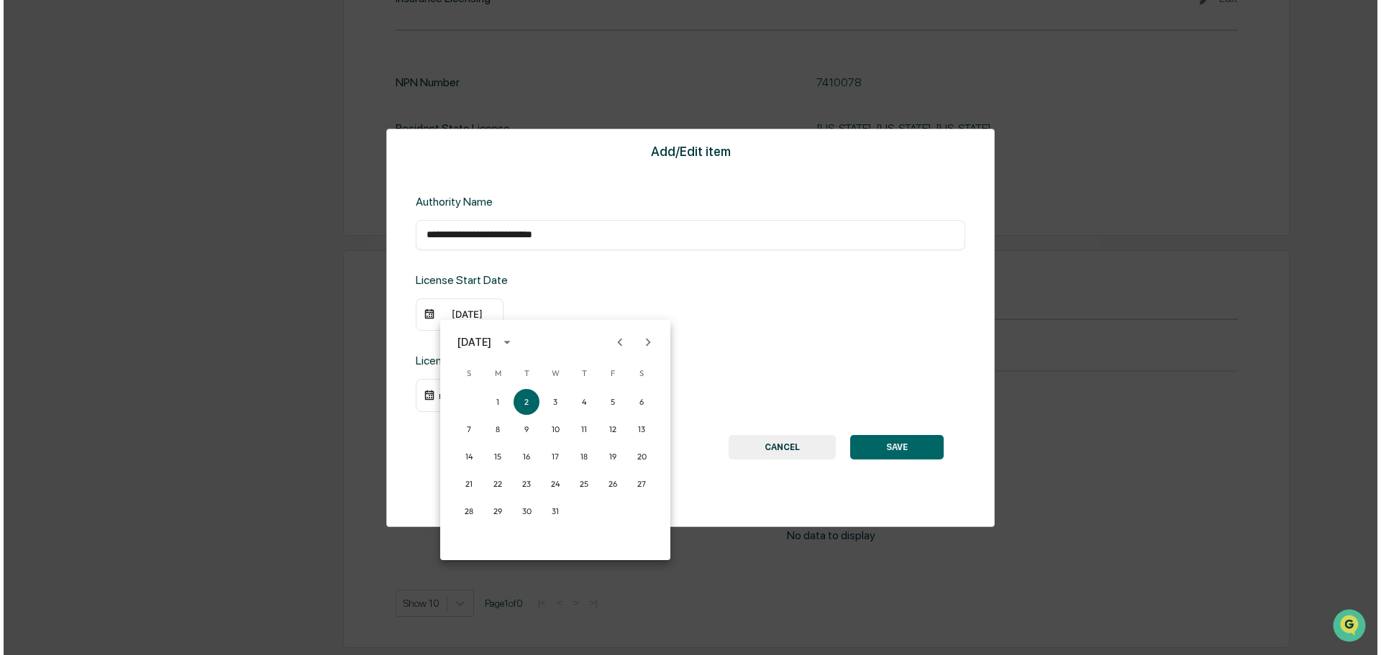
scroll to position [1756, 0]
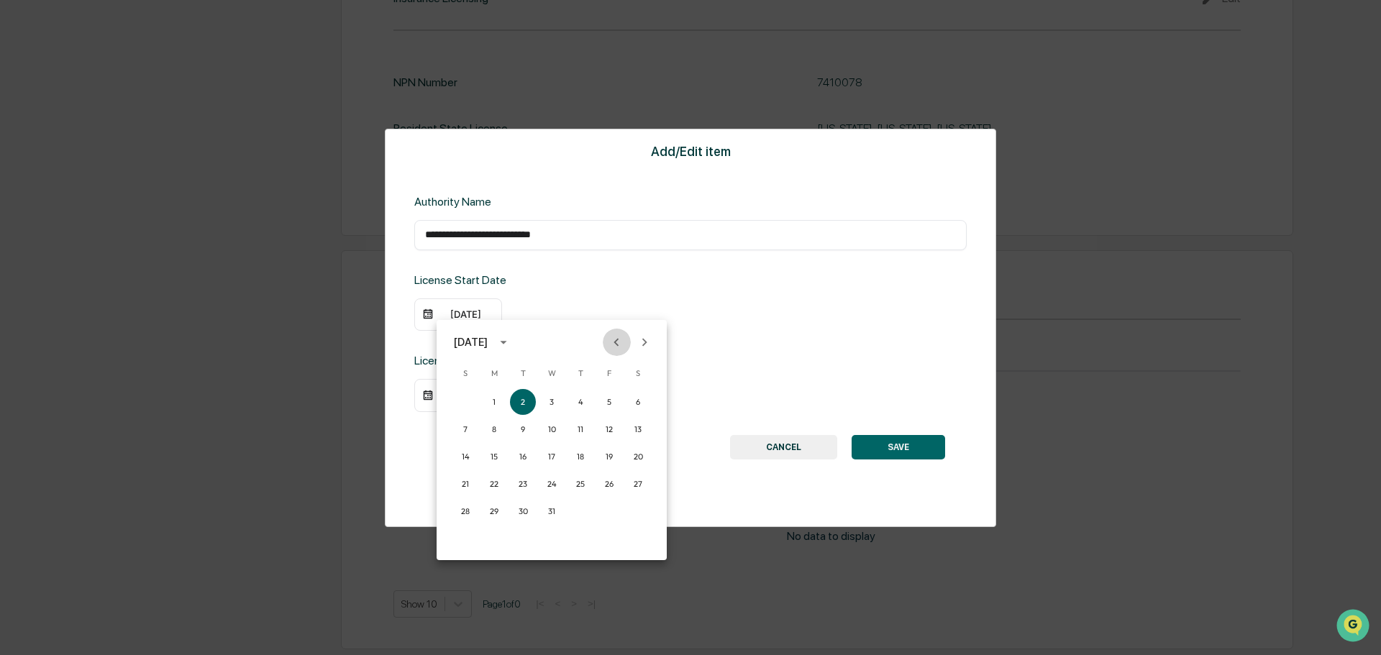
click at [611, 344] on icon "Previous month" at bounding box center [617, 342] width 16 height 16
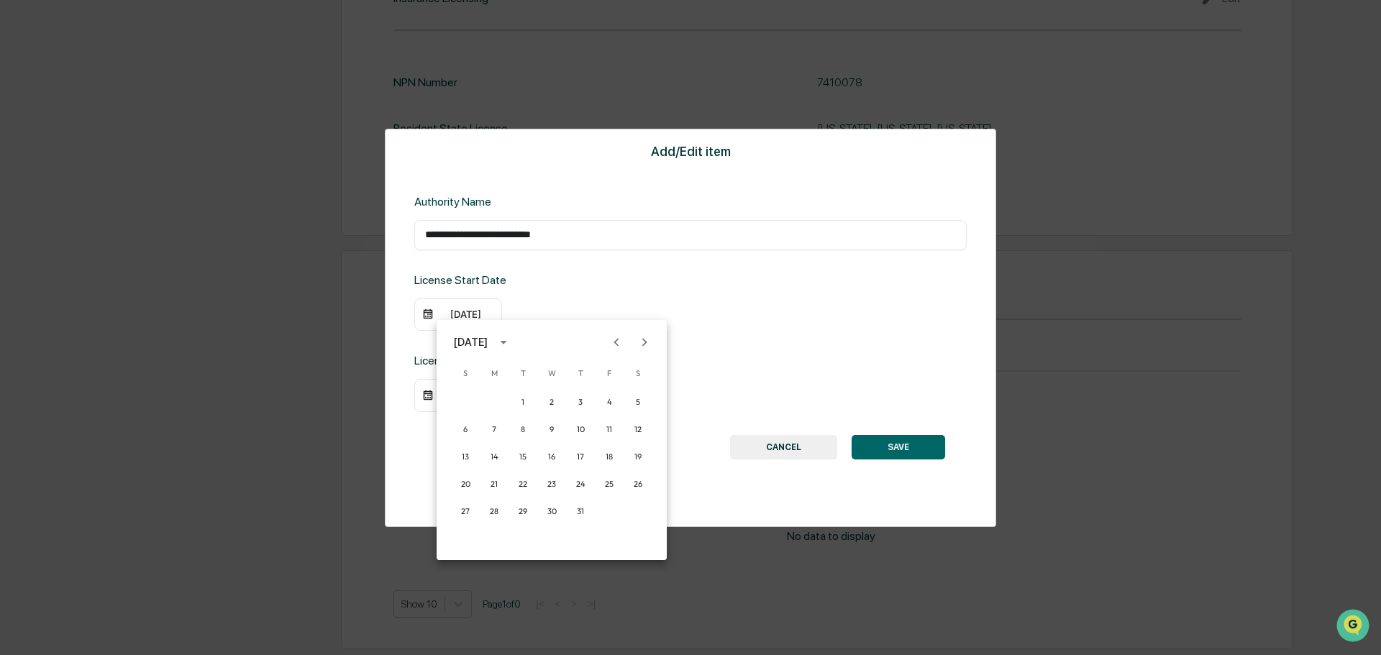
click at [611, 344] on icon "Previous month" at bounding box center [617, 342] width 16 height 16
click at [625, 483] on button "28" at bounding box center [638, 484] width 26 height 26
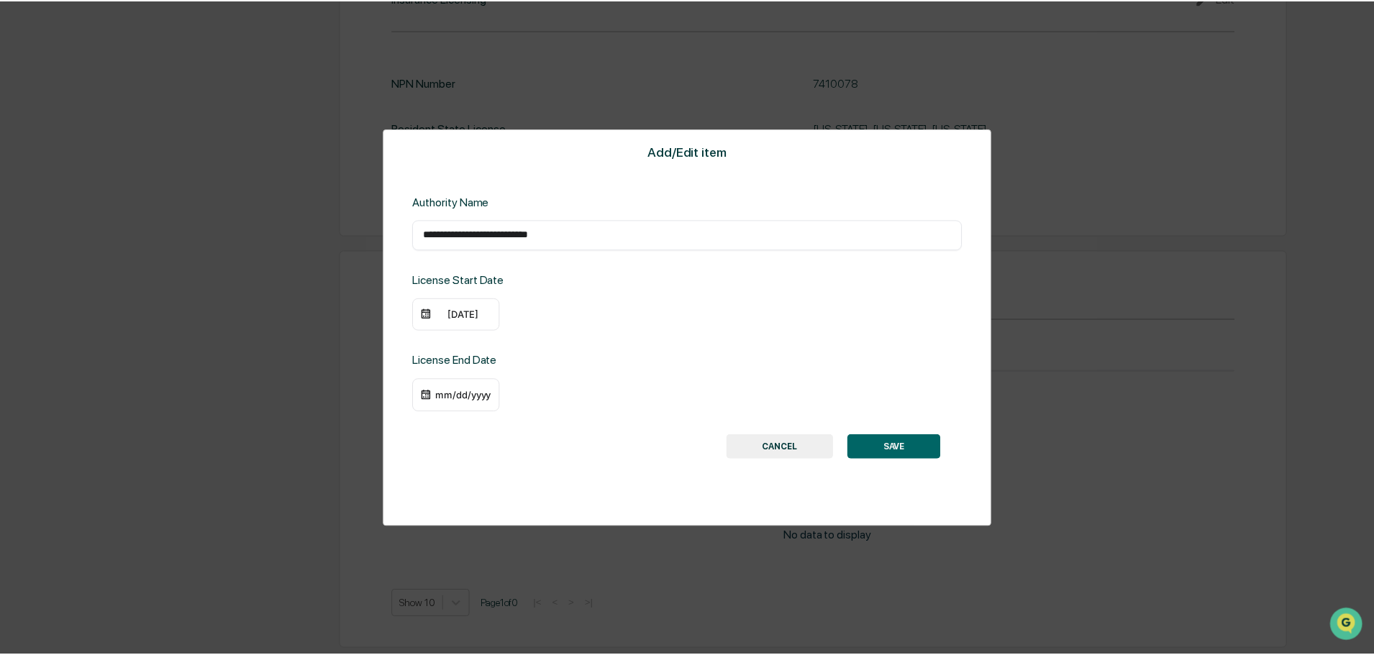
scroll to position [1754, 0]
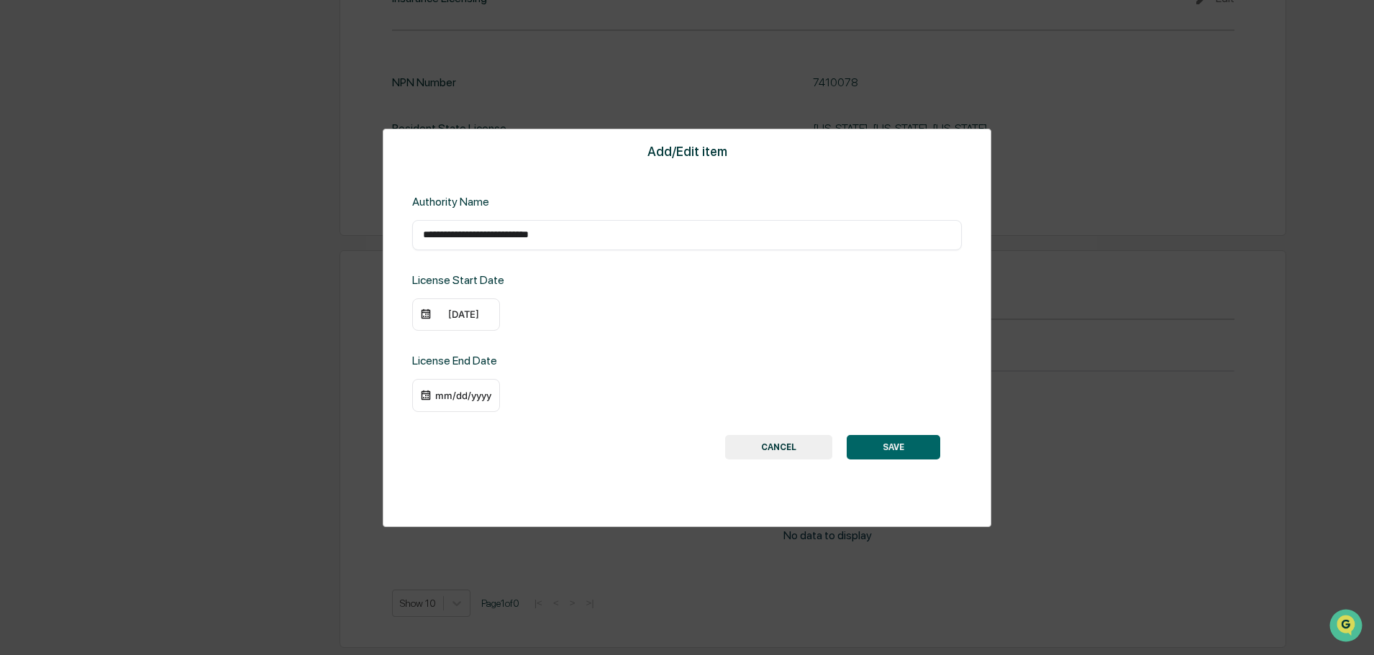
click at [468, 314] on div "04/28/2018" at bounding box center [463, 315] width 58 height 12
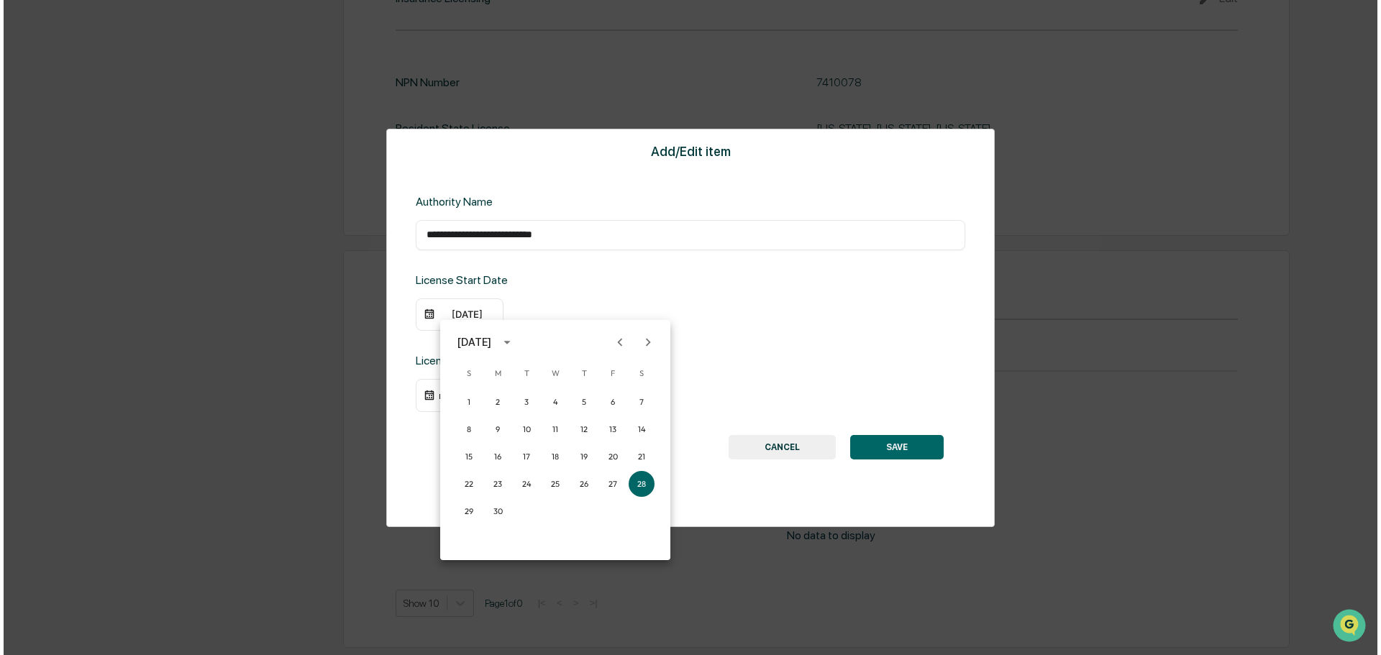
scroll to position [1756, 0]
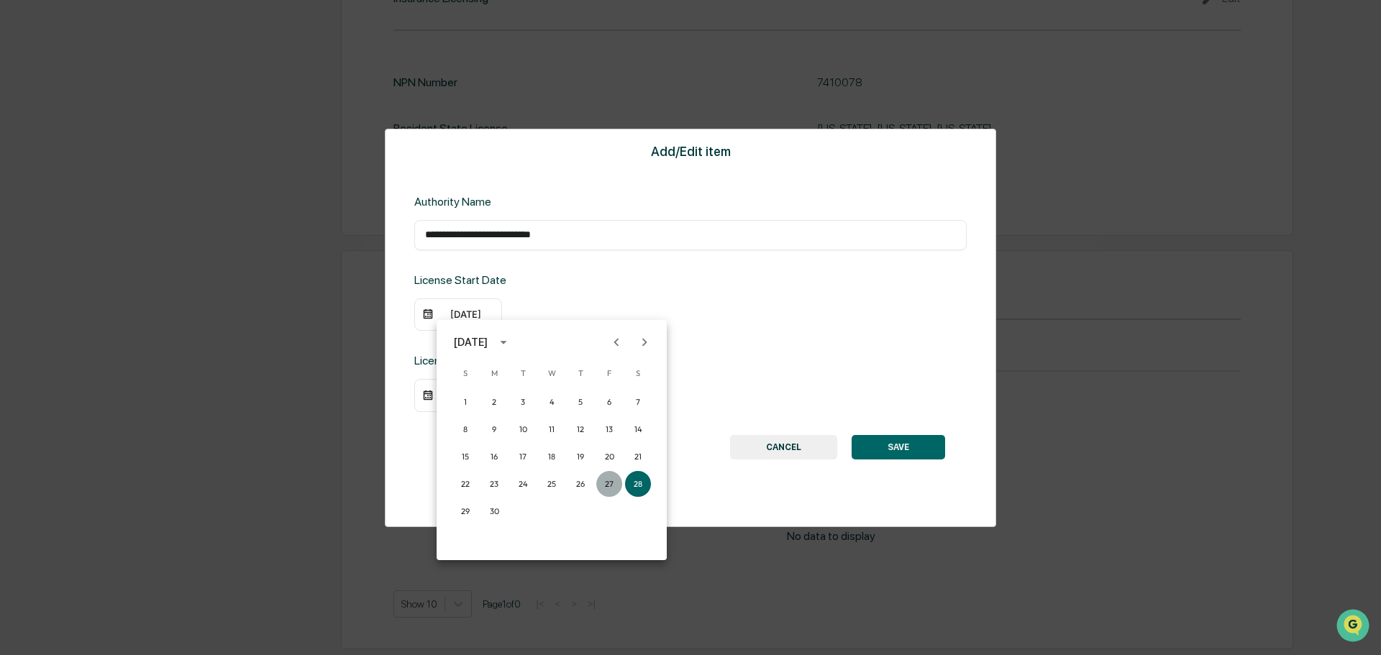
click at [603, 486] on button "27" at bounding box center [609, 484] width 26 height 26
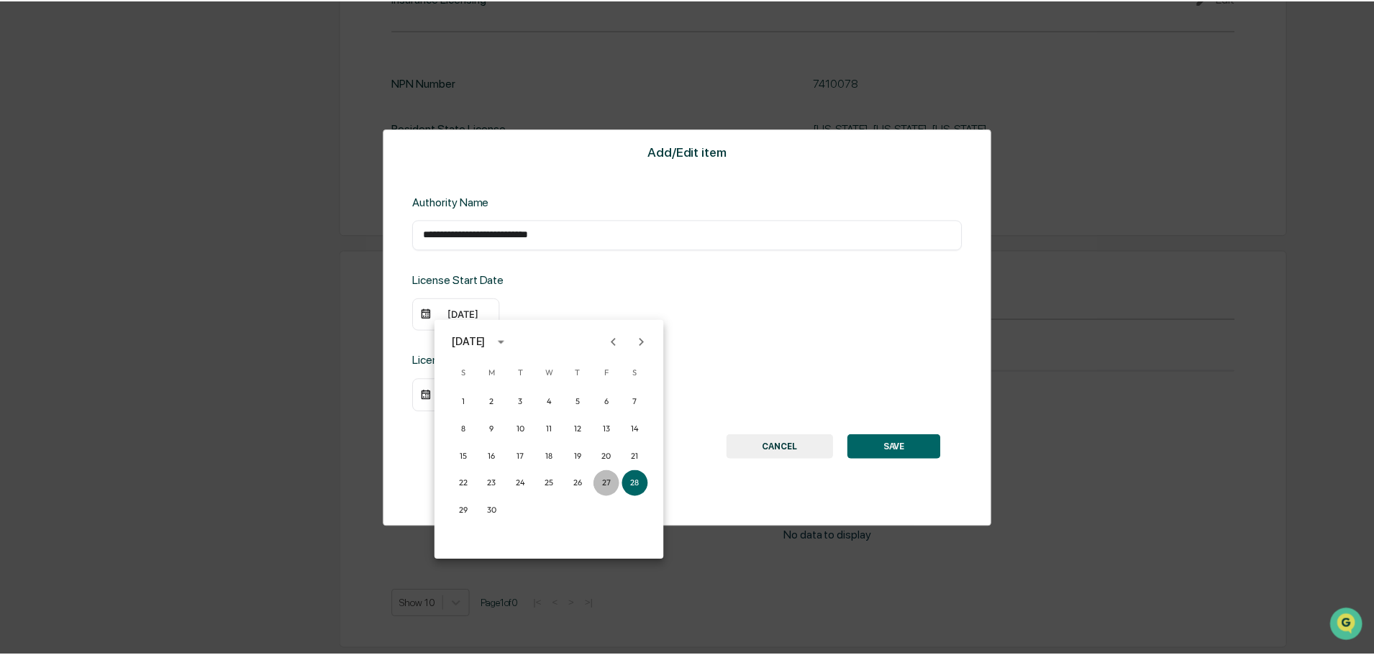
scroll to position [1754, 0]
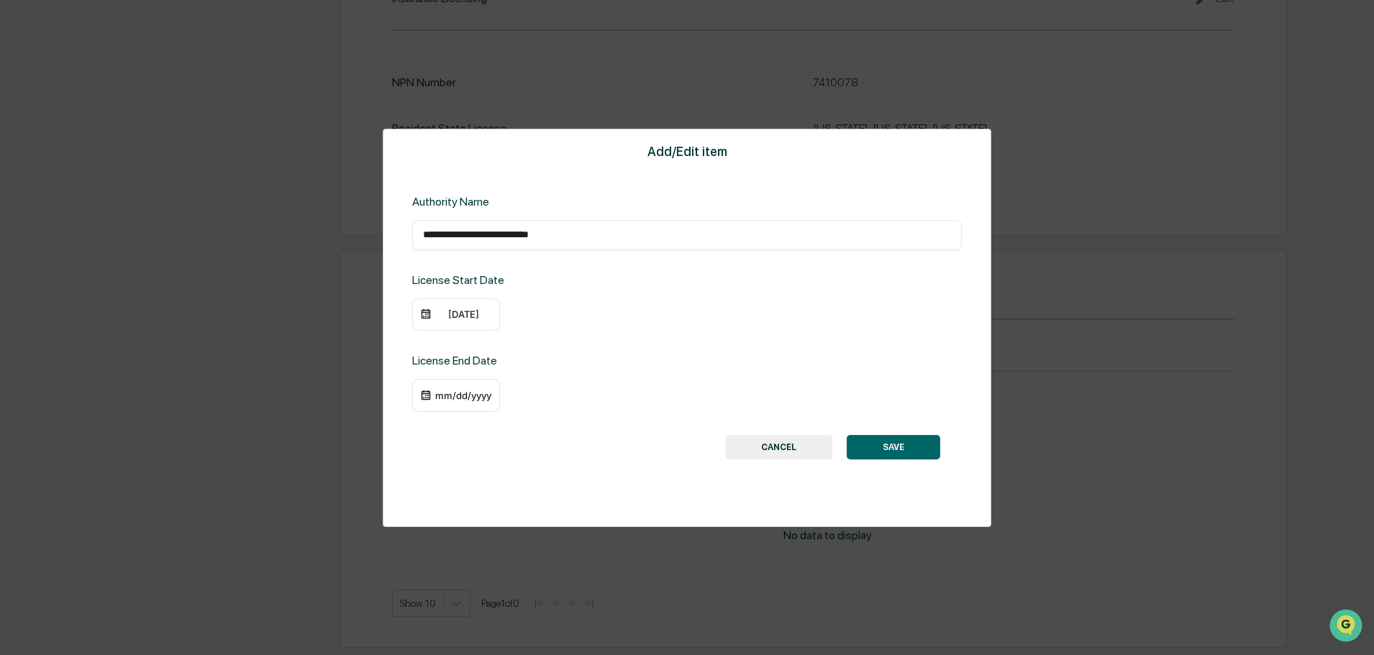
click at [480, 394] on div "mm/dd/yyyy" at bounding box center [463, 396] width 58 height 12
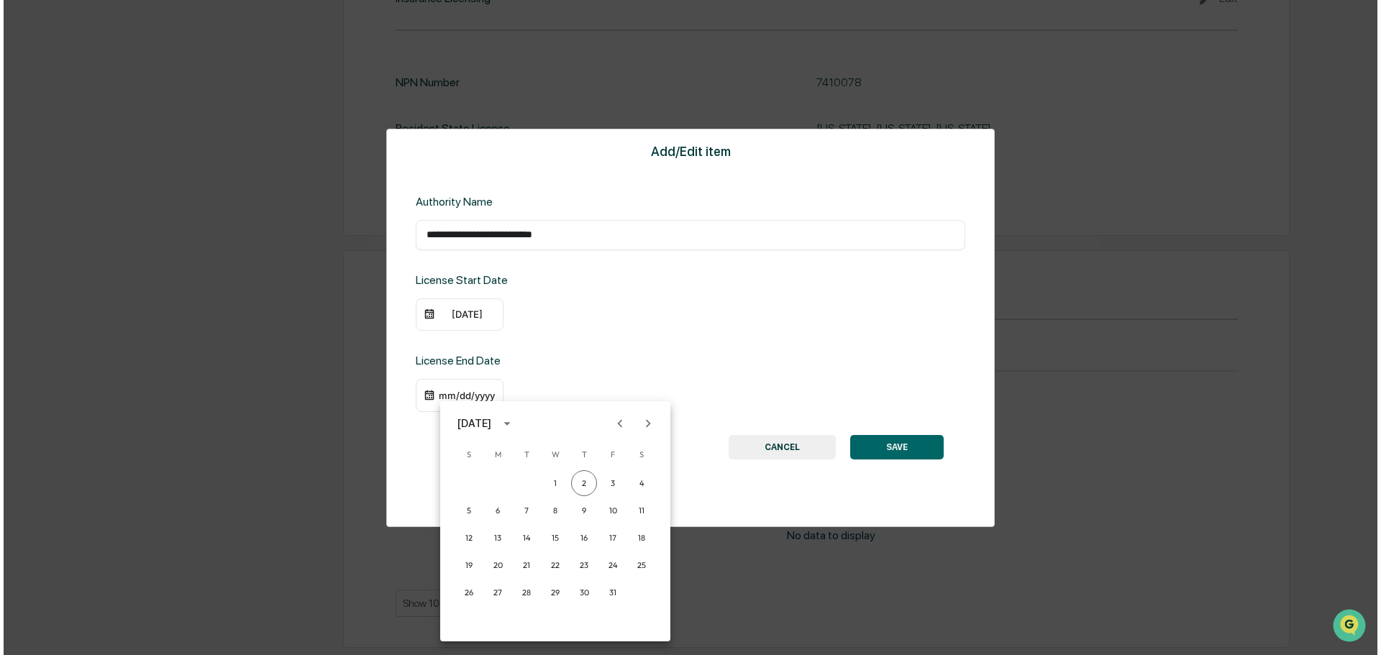
scroll to position [1756, 0]
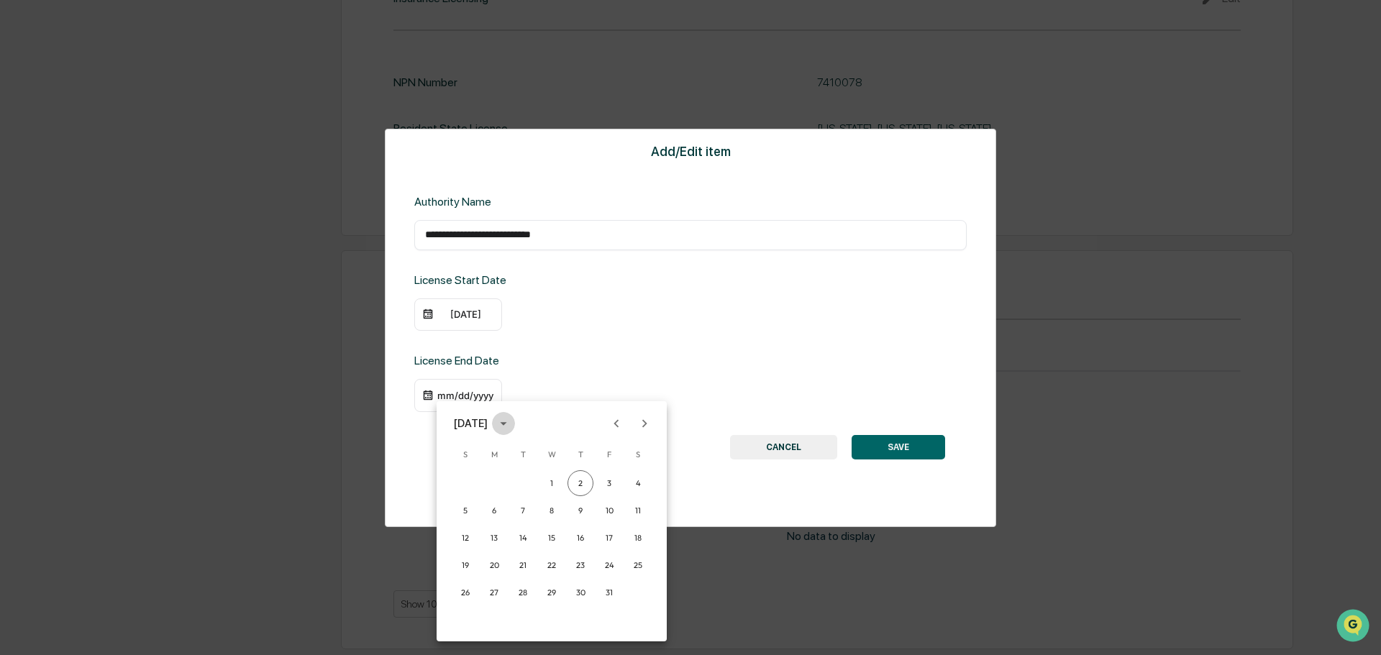
click at [511, 419] on icon "calendar view is open, switch to year view" at bounding box center [504, 424] width 16 height 16
click at [483, 575] on button "2026" at bounding box center [477, 575] width 52 height 26
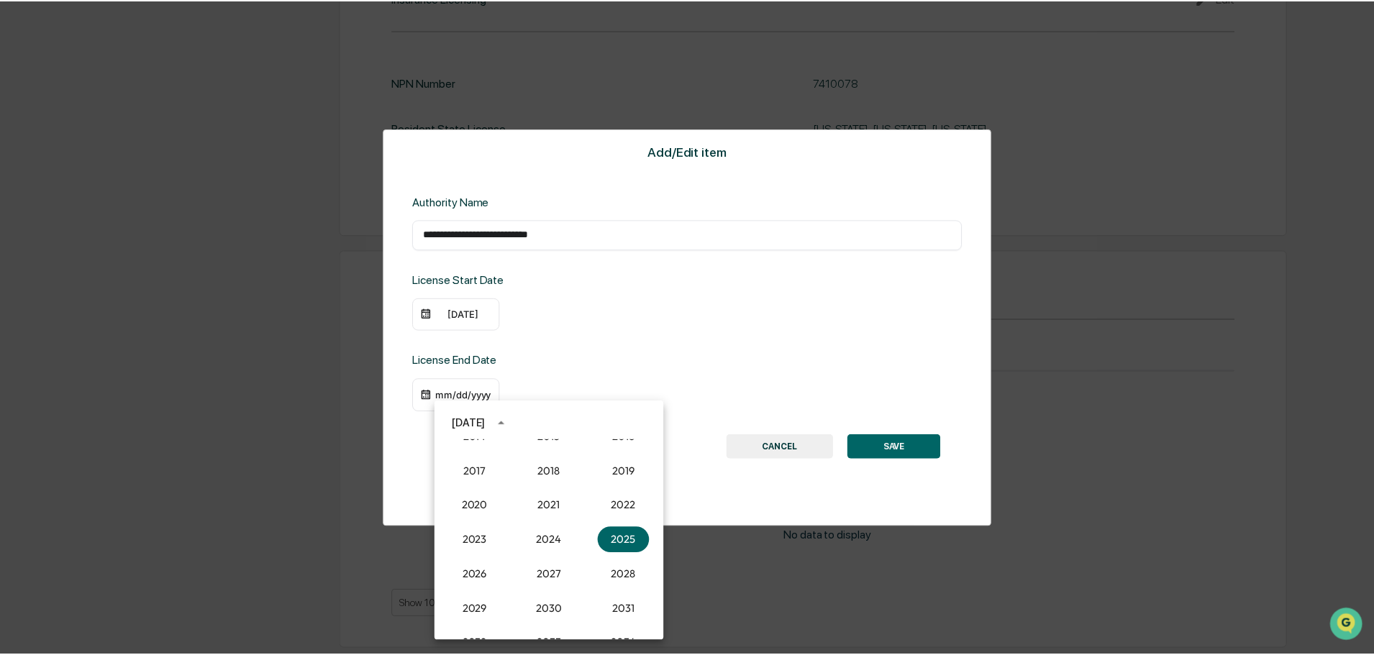
scroll to position [1754, 0]
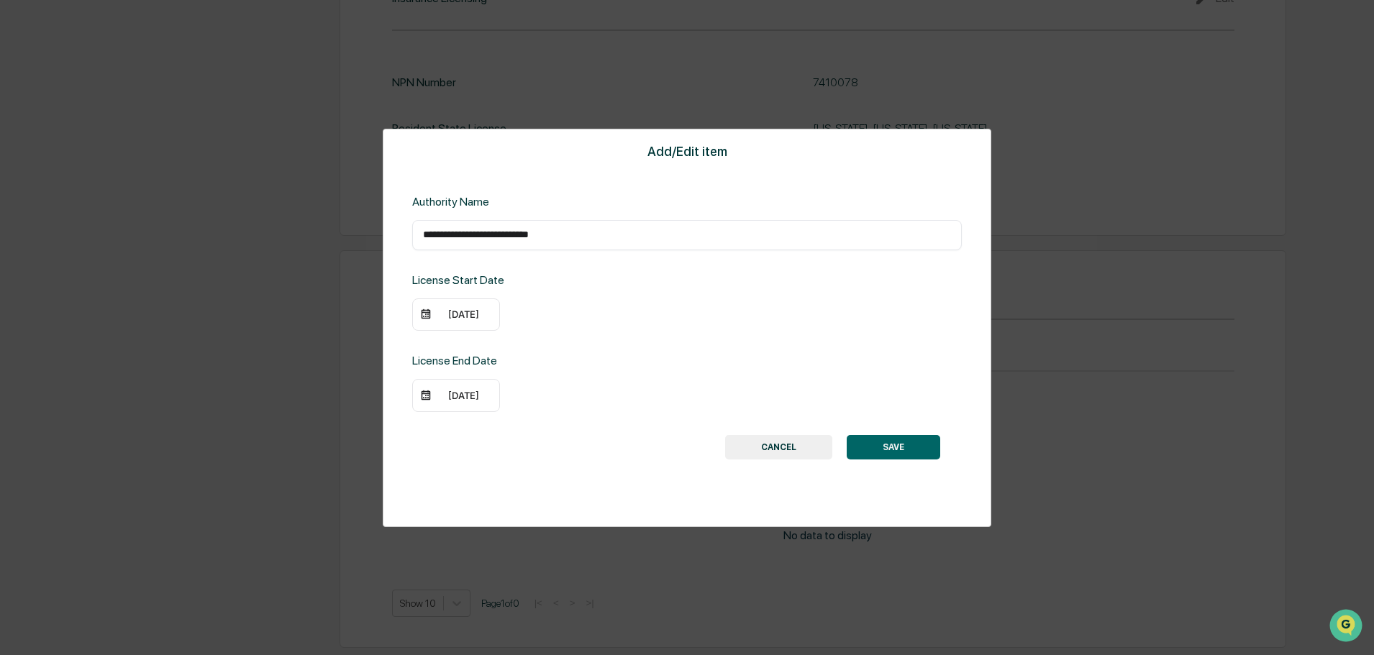
click at [472, 401] on div "10/02/2026" at bounding box center [463, 396] width 58 height 12
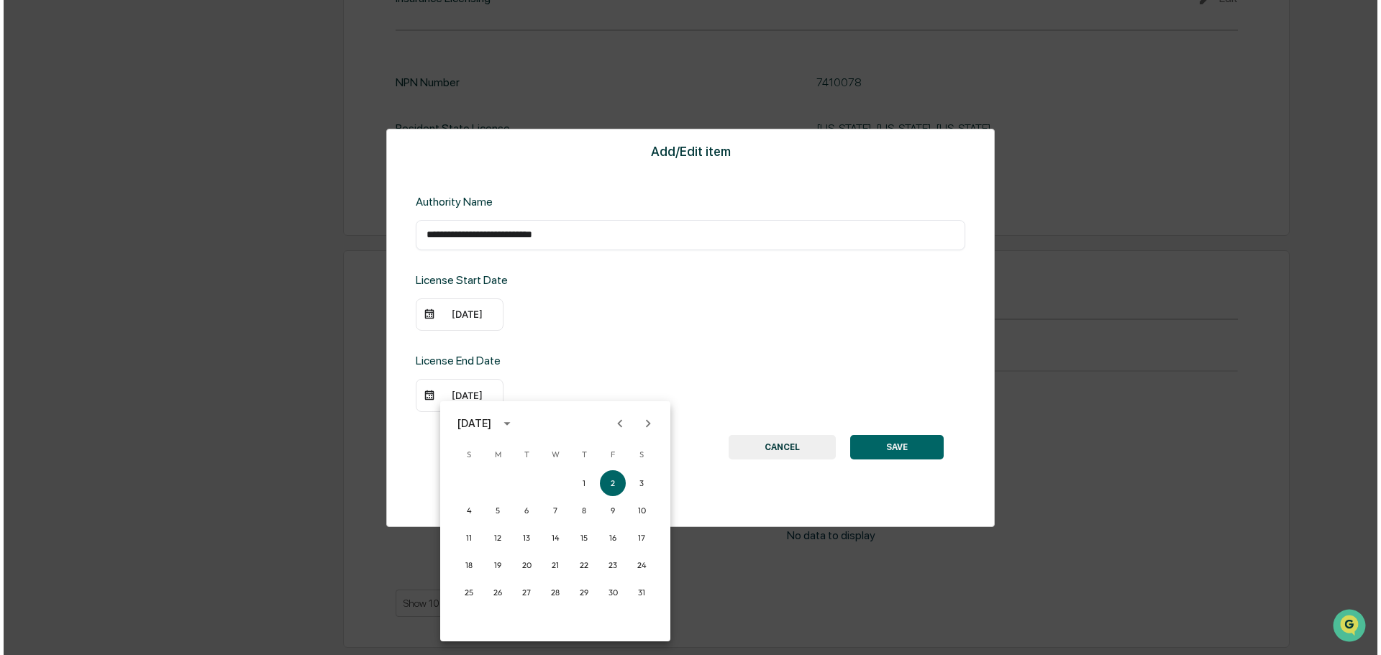
scroll to position [1756, 0]
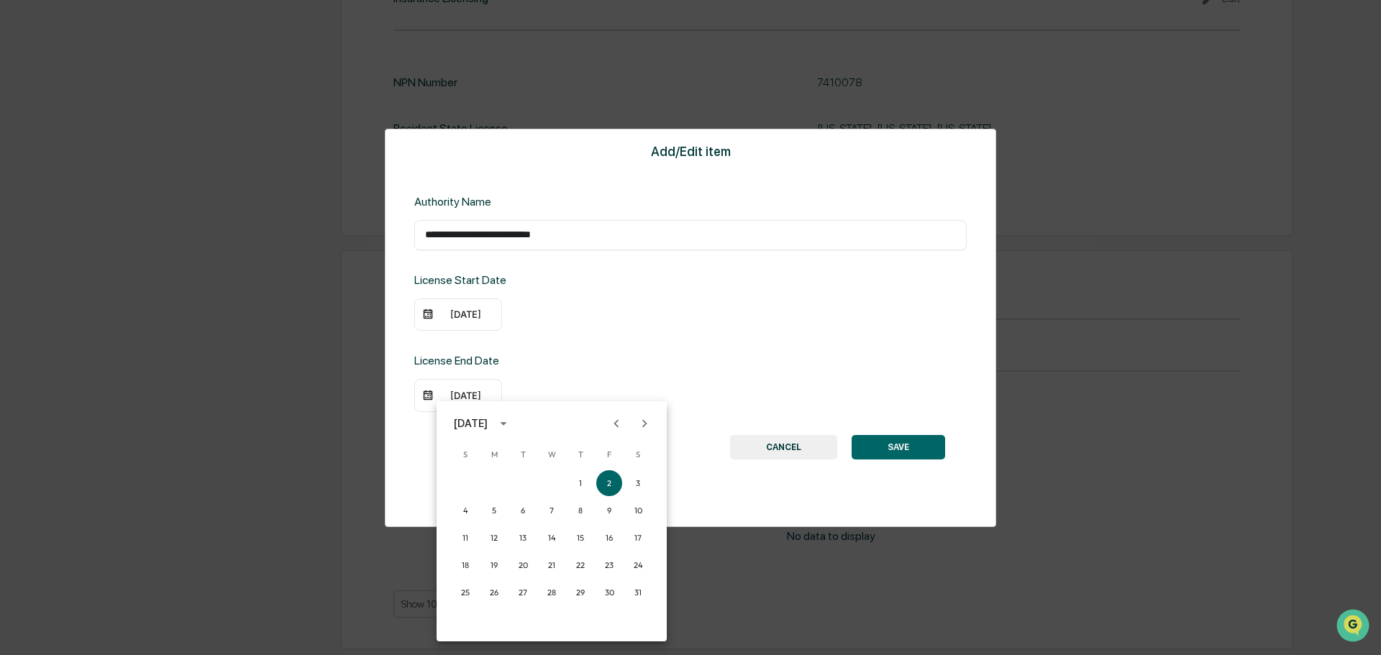
click at [616, 423] on icon "Previous month" at bounding box center [616, 423] width 5 height 8
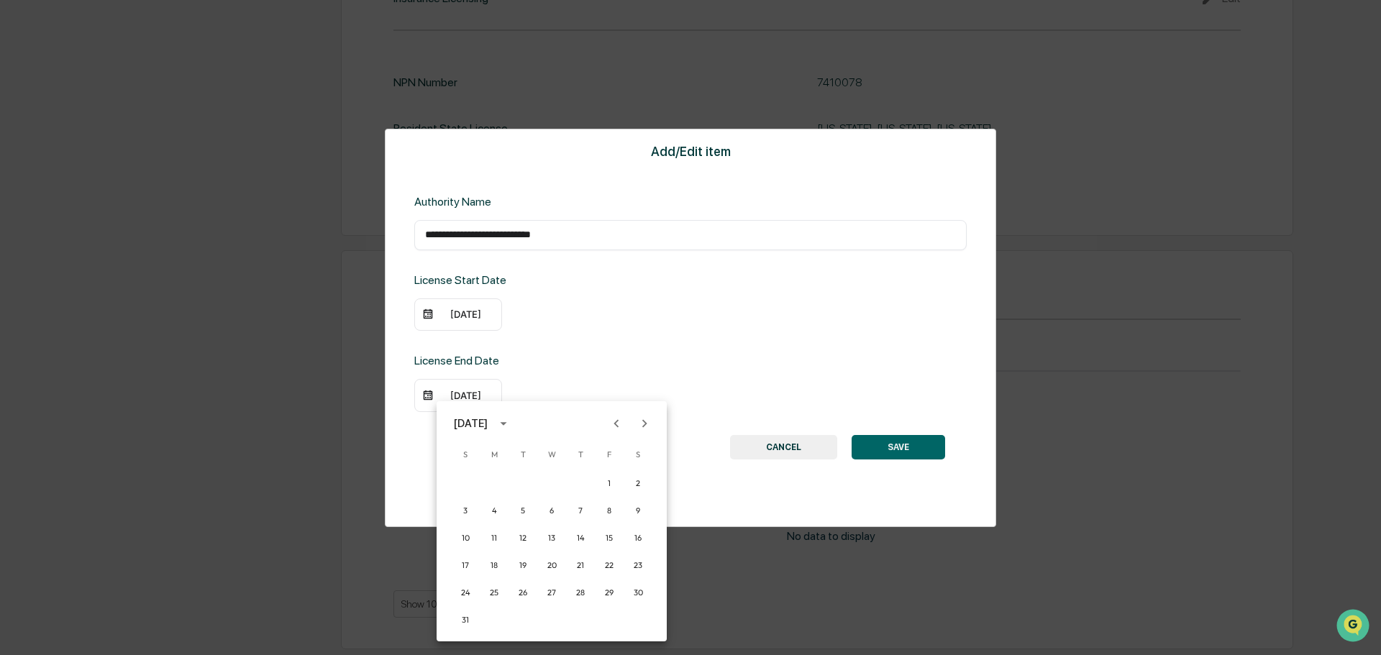
click at [616, 423] on icon "Previous month" at bounding box center [616, 423] width 5 height 8
click at [580, 593] on button "30" at bounding box center [581, 593] width 26 height 26
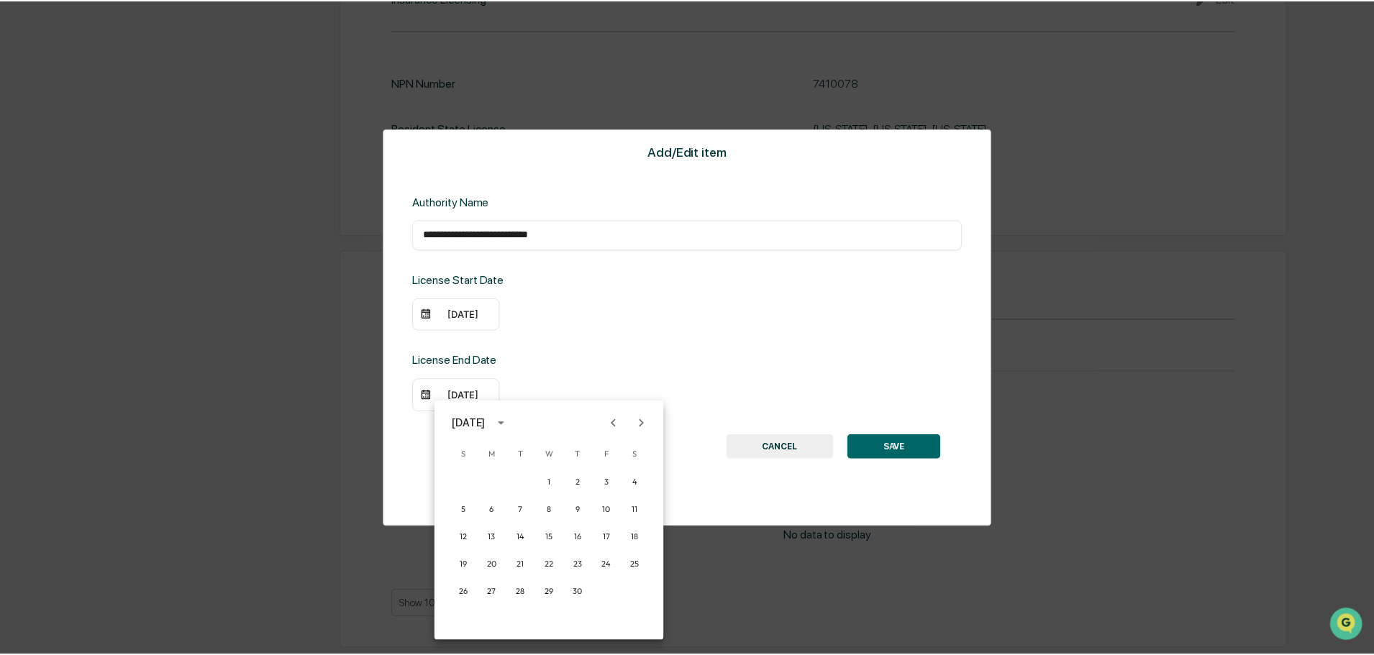
scroll to position [1754, 0]
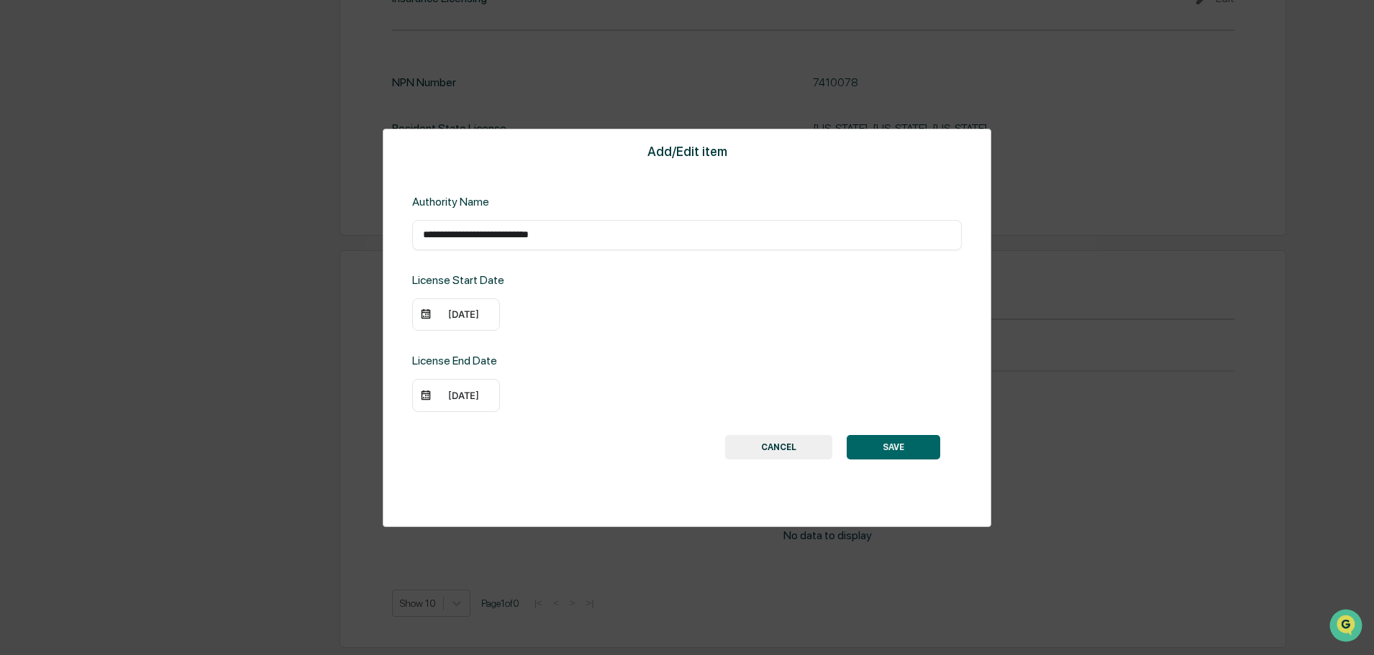
click at [902, 447] on button "SAVE" at bounding box center [894, 447] width 94 height 24
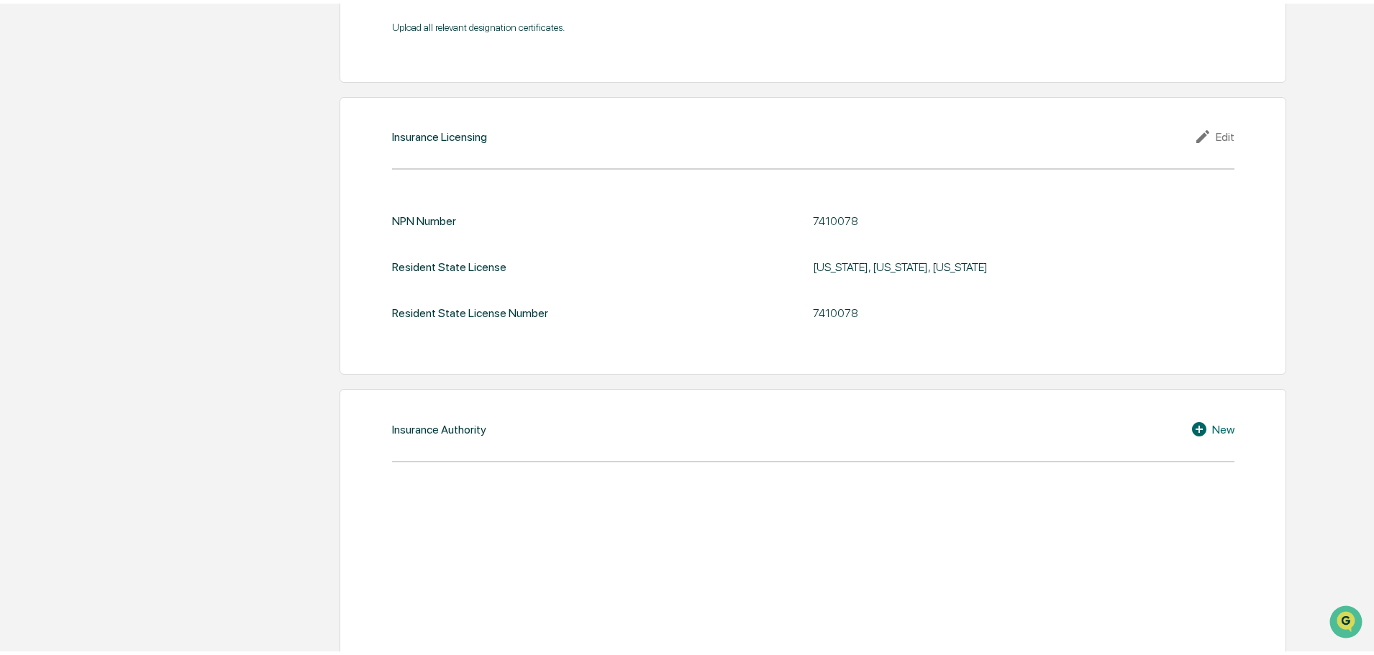
scroll to position [1611, 0]
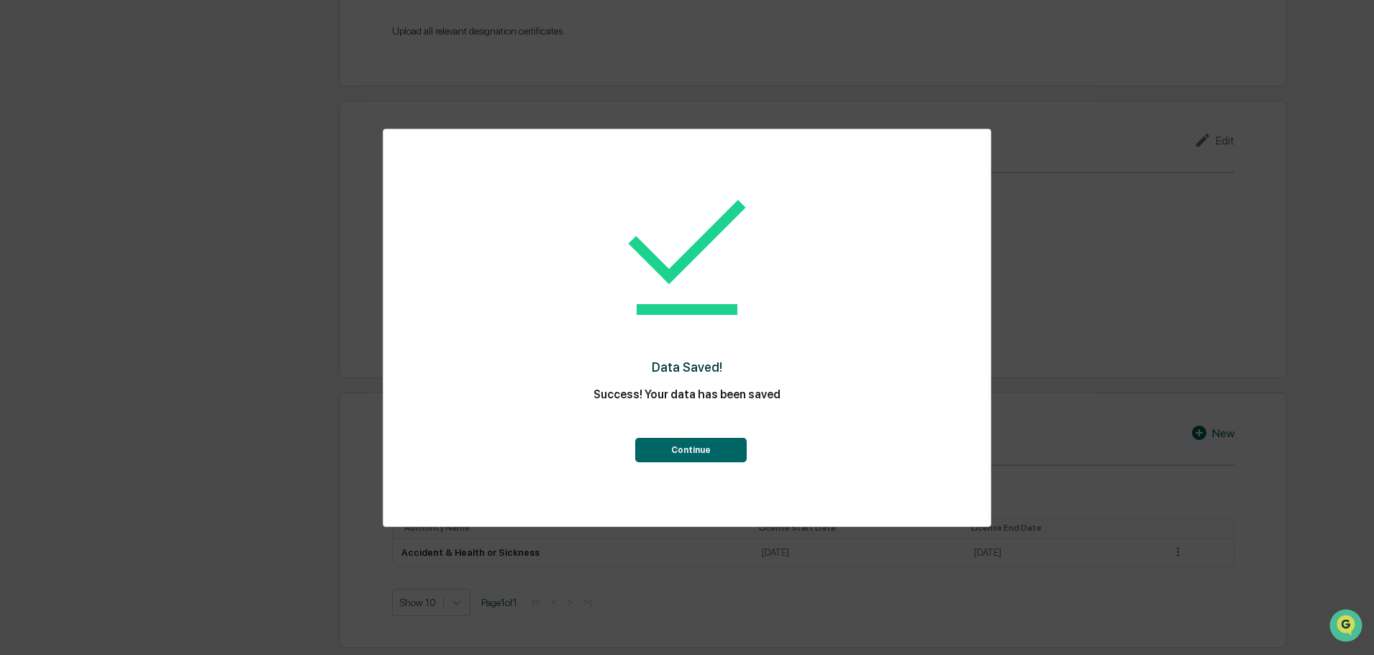
click at [703, 442] on button "Continue" at bounding box center [690, 450] width 111 height 24
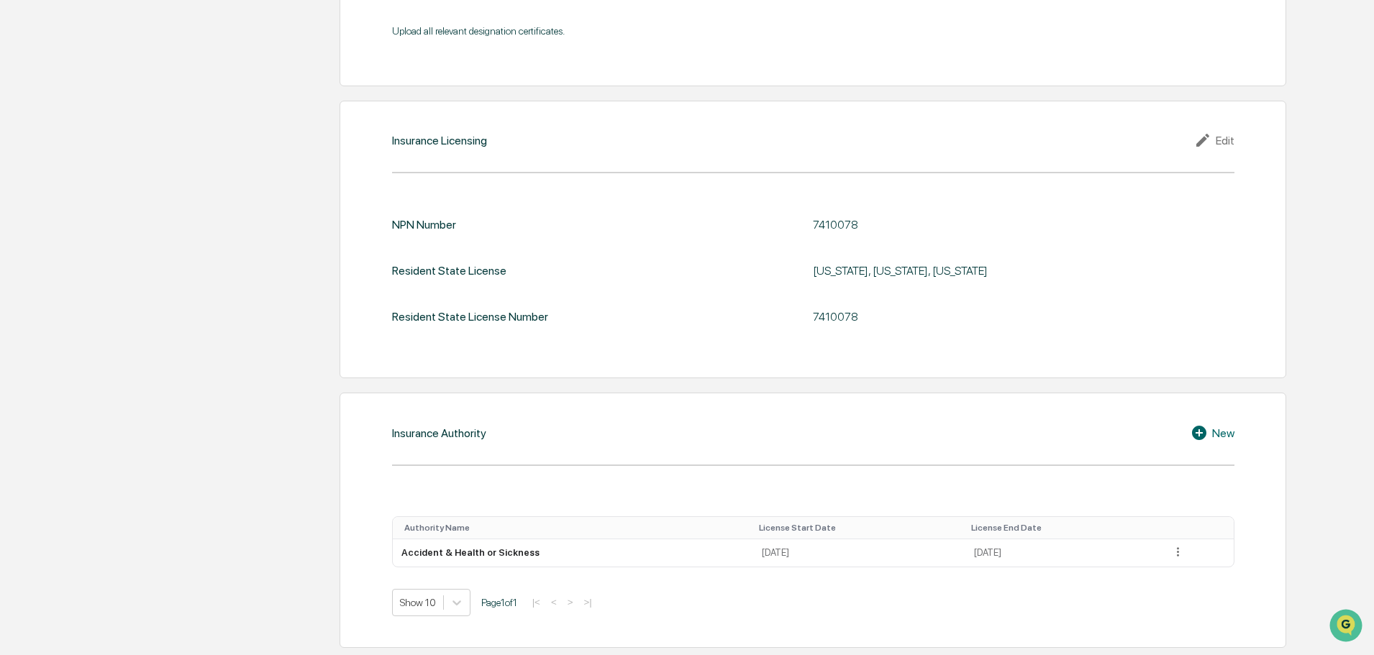
click at [1201, 433] on icon at bounding box center [1201, 432] width 22 height 17
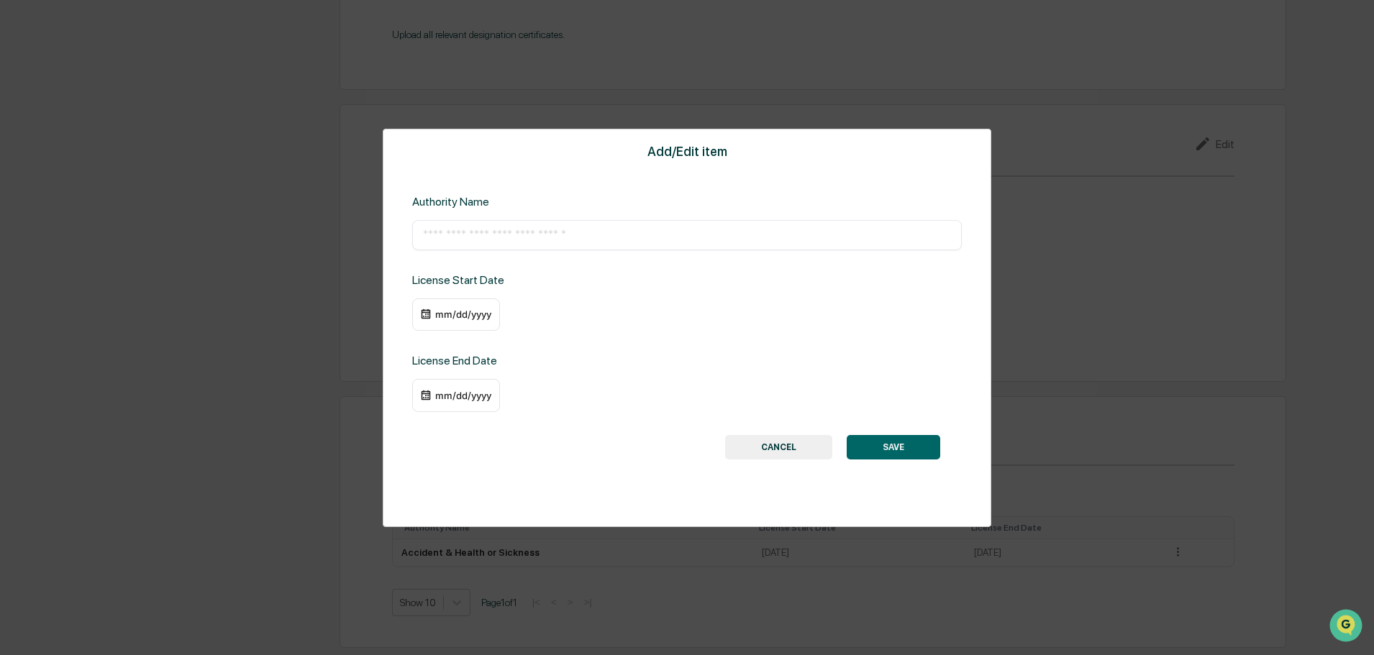
scroll to position [1608, 0]
click at [678, 234] on input "text" at bounding box center [687, 235] width 528 height 14
type input "**********"
click at [457, 309] on div "mm/dd/yyyy" at bounding box center [463, 315] width 58 height 12
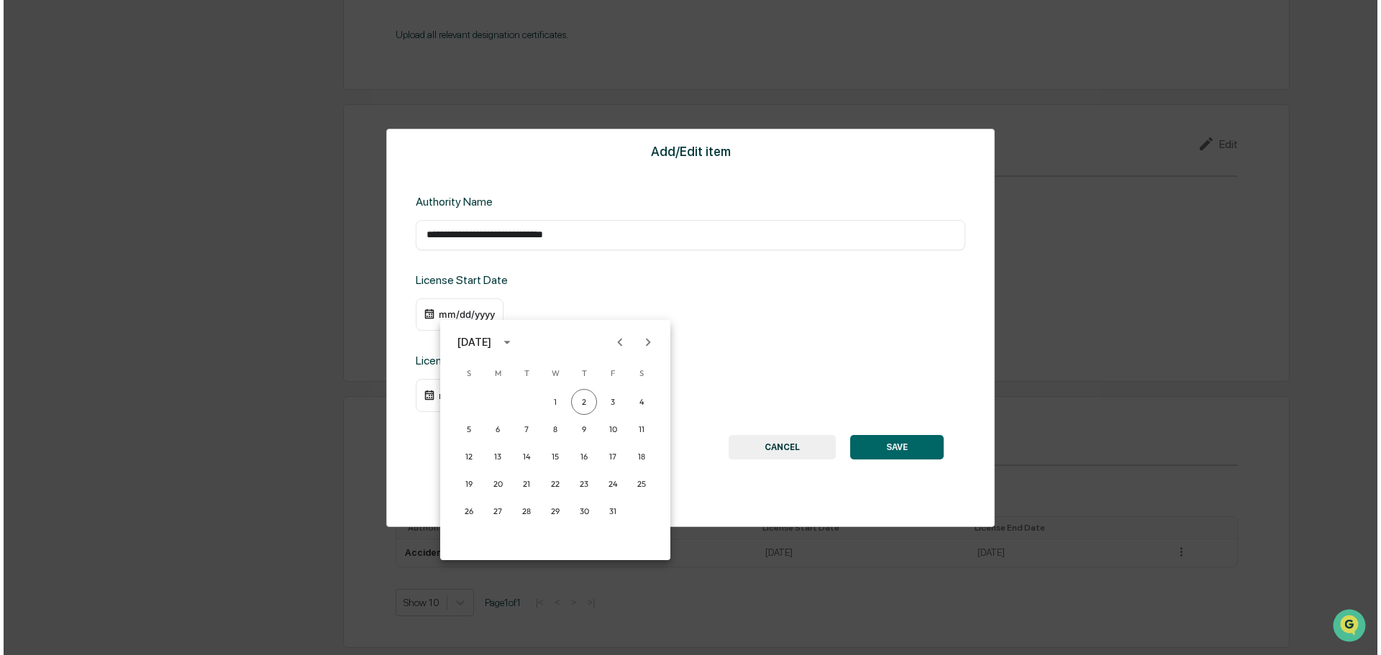
scroll to position [1609, 0]
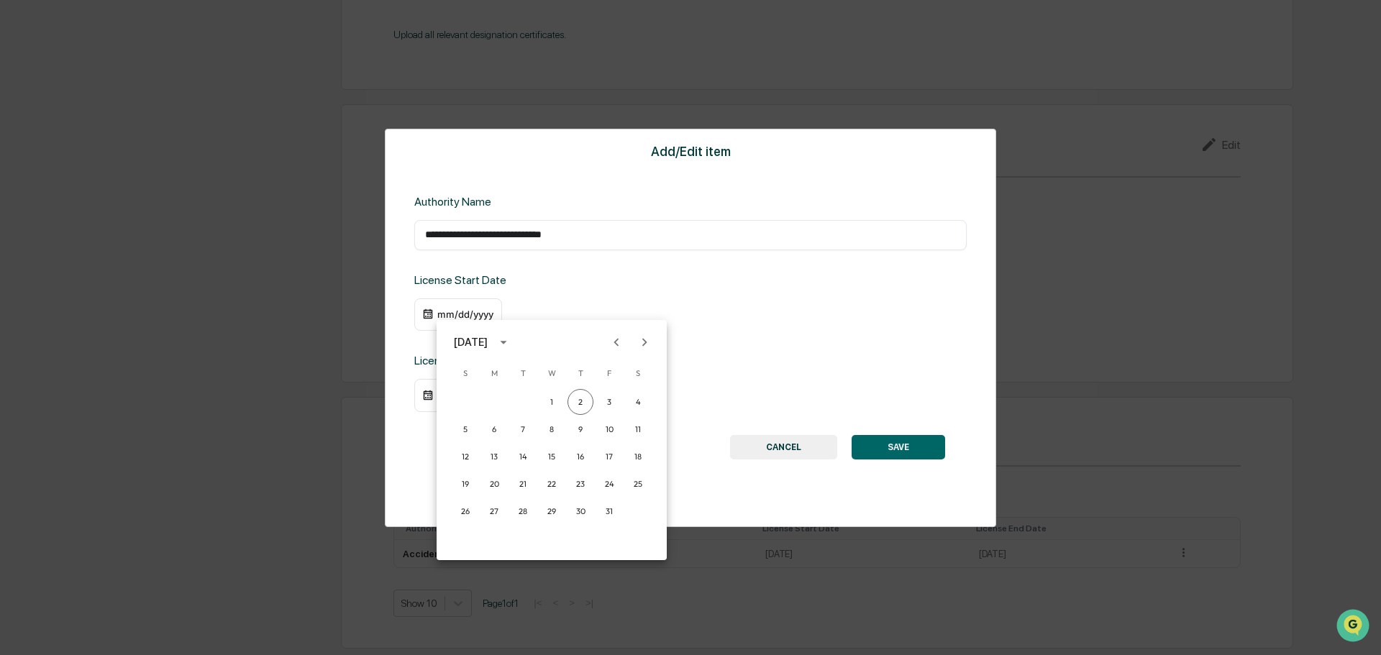
click at [488, 338] on div "October 2025" at bounding box center [471, 342] width 34 height 16
click at [546, 397] on button "2018" at bounding box center [552, 391] width 52 height 26
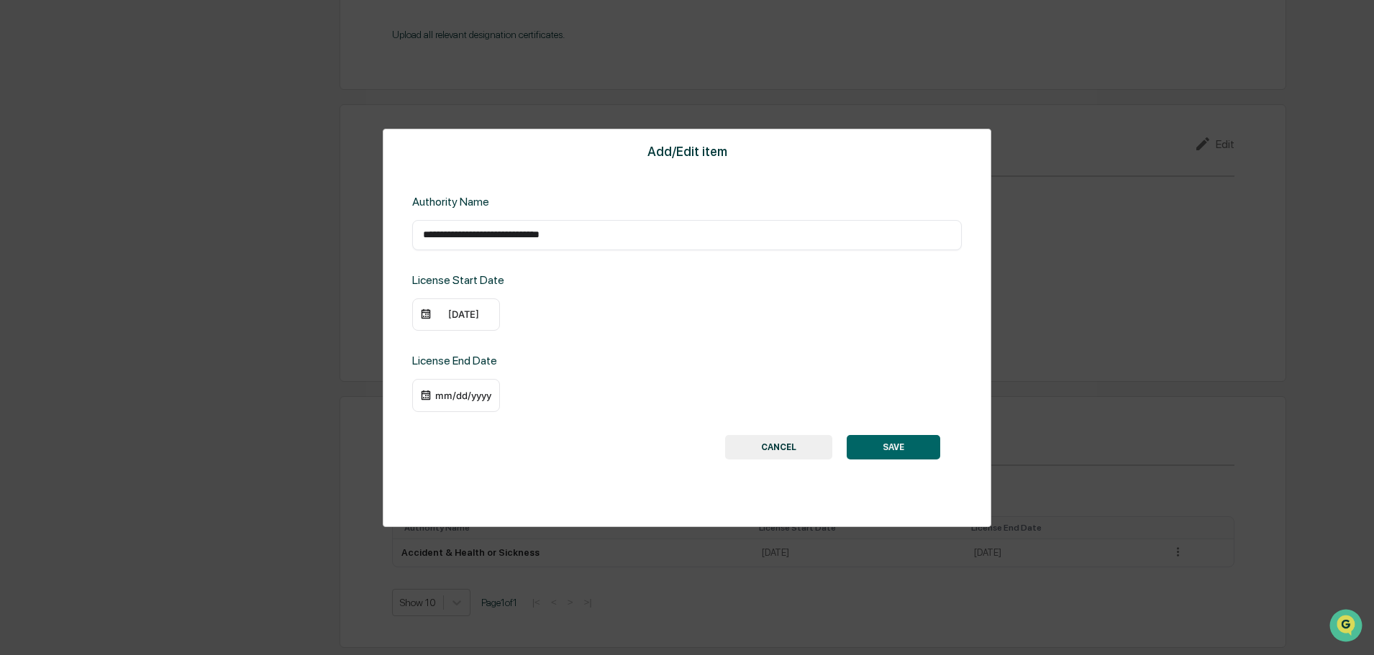
click at [471, 314] on div "10/02/2018" at bounding box center [463, 315] width 58 height 12
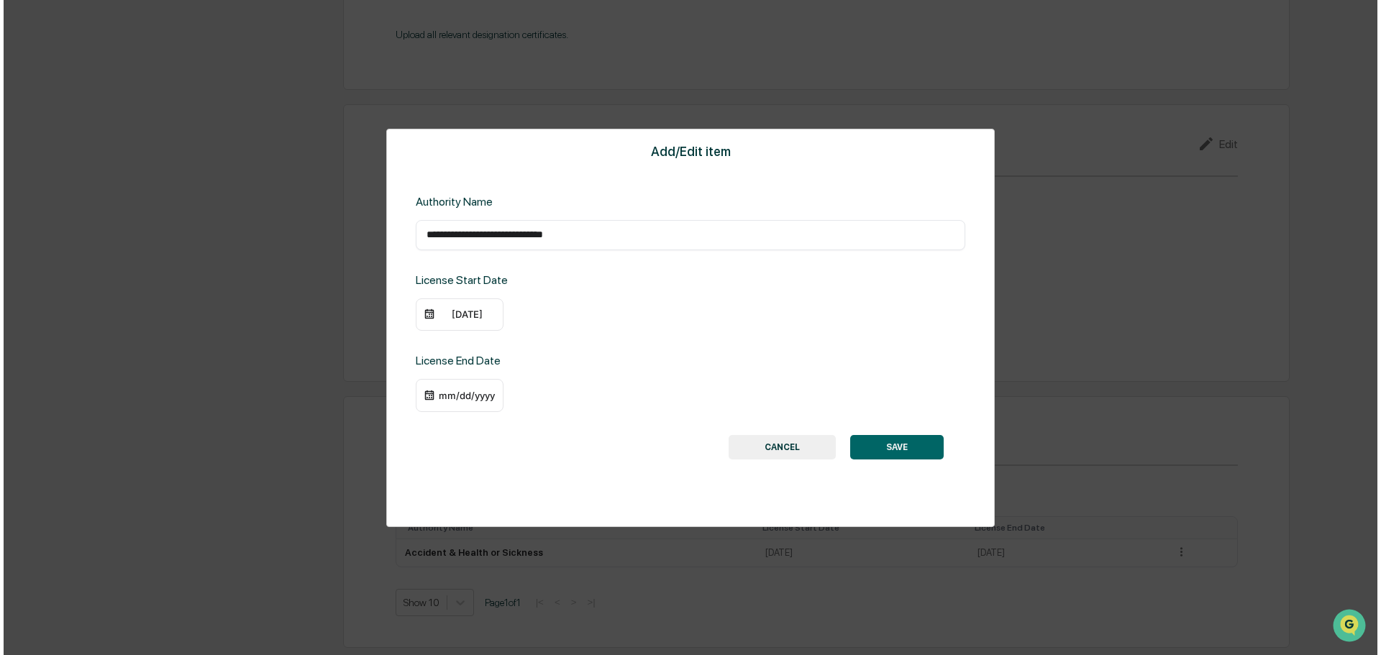
scroll to position [1609, 0]
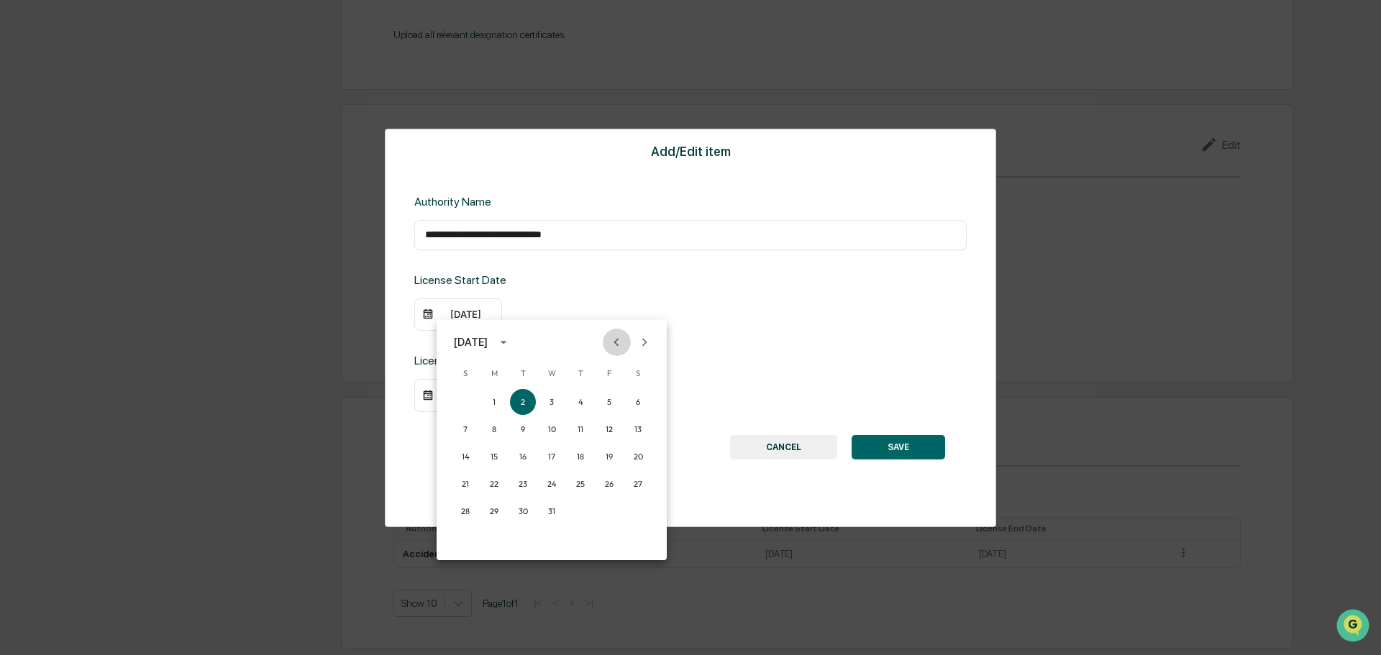
click at [618, 345] on icon "Previous month" at bounding box center [616, 342] width 5 height 8
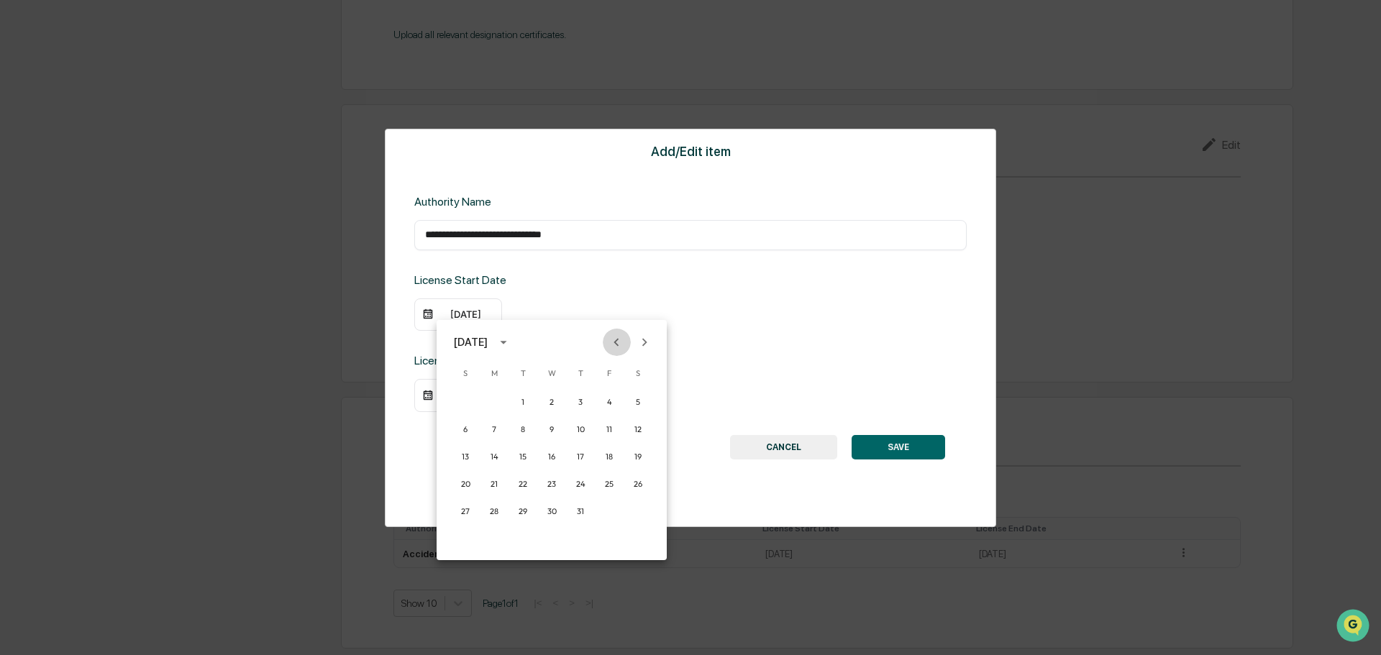
click at [618, 345] on icon "Previous month" at bounding box center [616, 342] width 5 height 8
click at [609, 484] on button "27" at bounding box center [609, 484] width 26 height 26
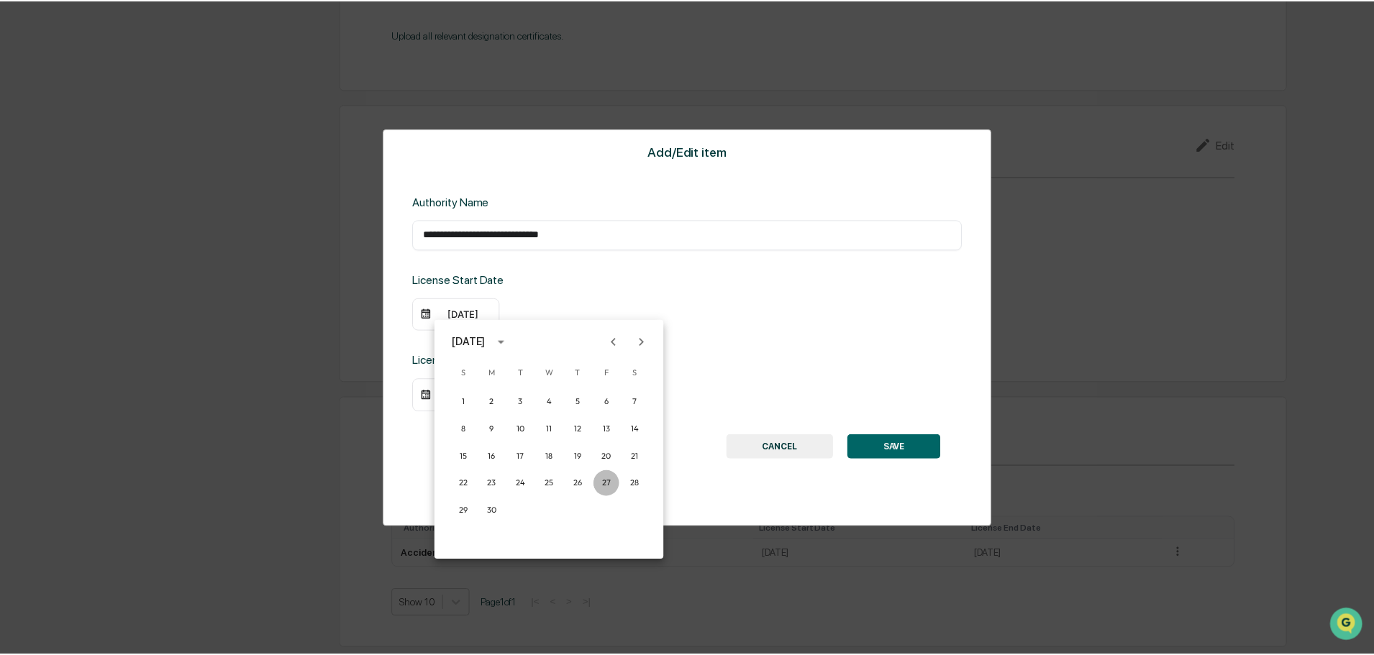
scroll to position [1608, 0]
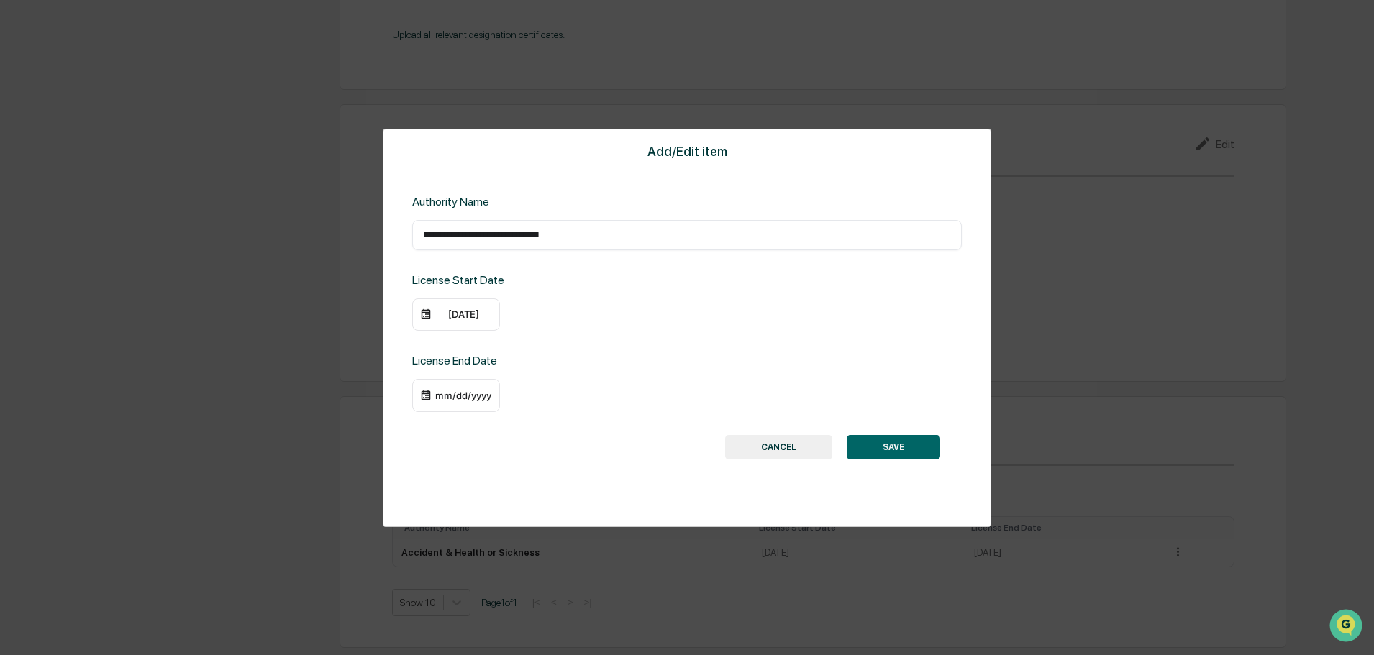
click at [473, 393] on div "mm/dd/yyyy" at bounding box center [463, 396] width 58 height 12
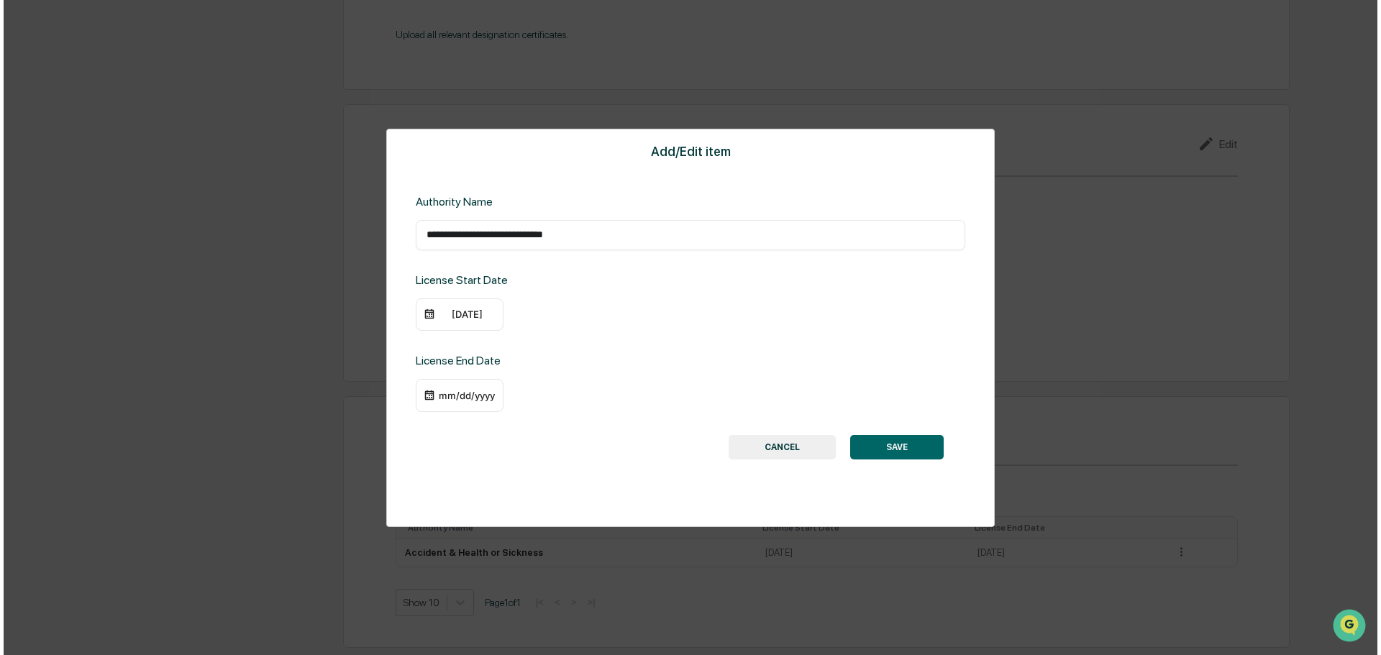
scroll to position [1609, 0]
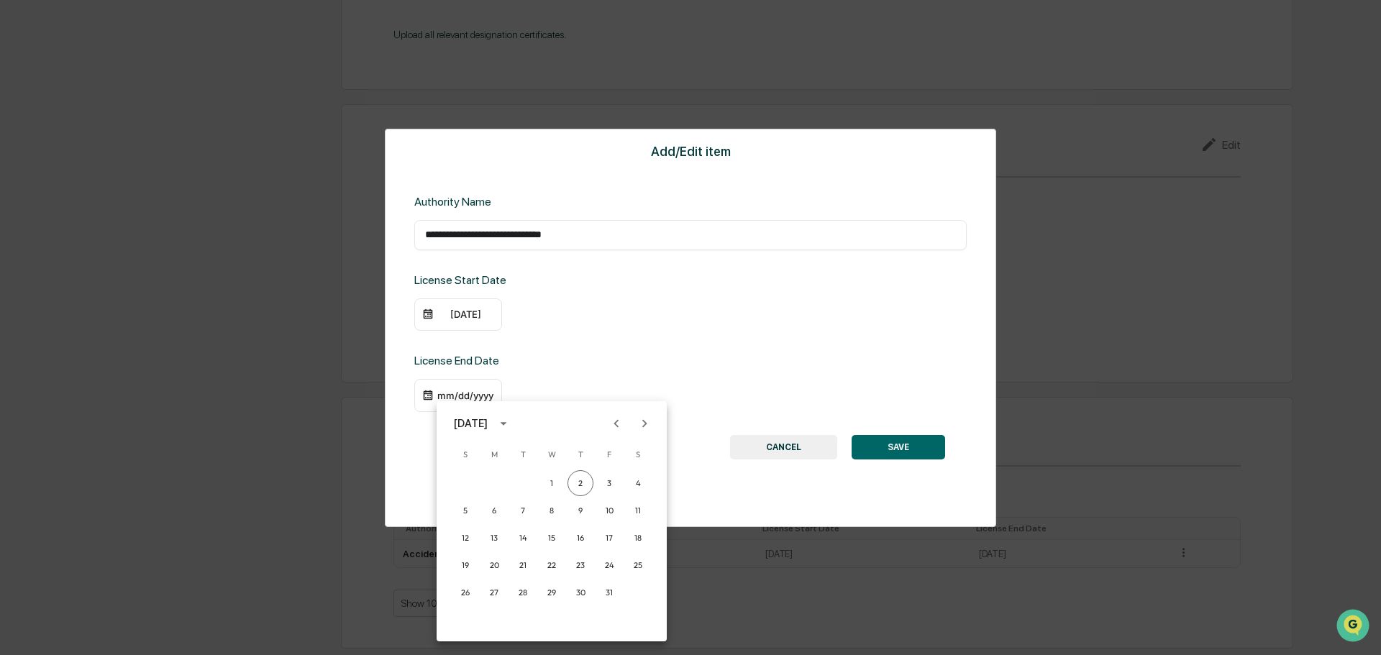
click at [642, 424] on icon "Next month" at bounding box center [645, 424] width 16 height 16
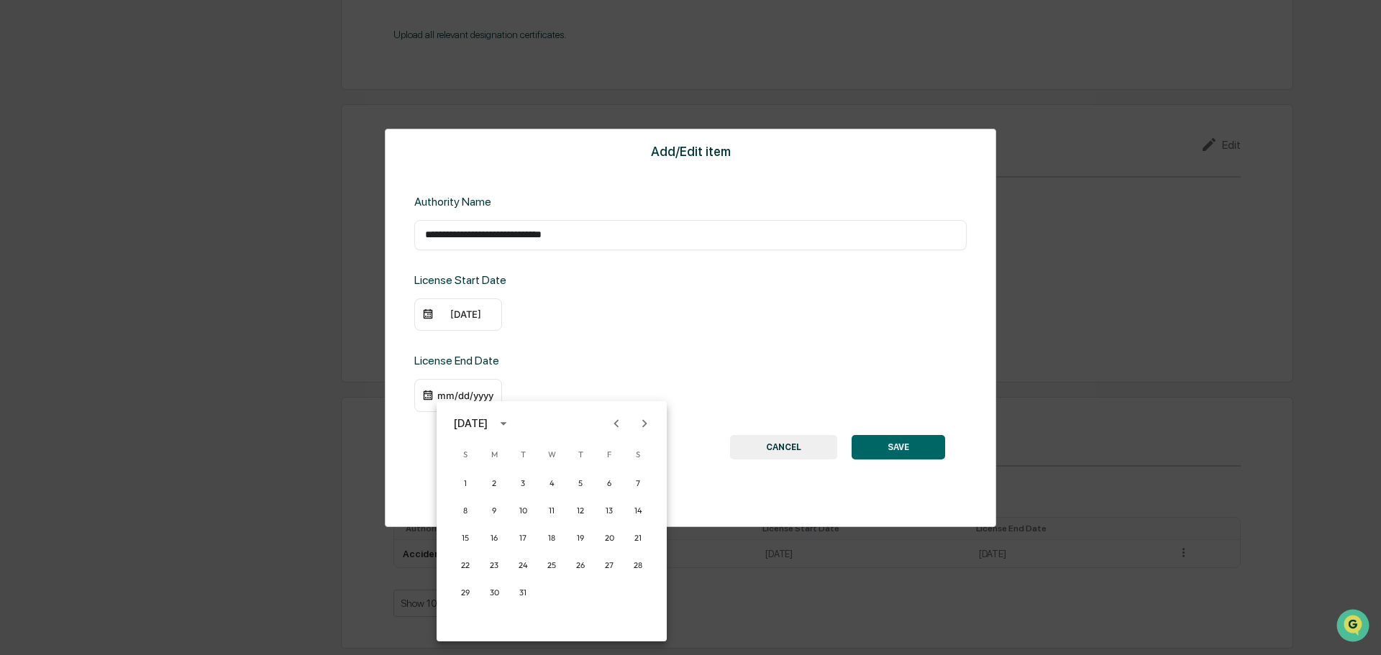
click at [642, 424] on icon "Next month" at bounding box center [645, 424] width 16 height 16
click at [578, 591] on button "30" at bounding box center [581, 593] width 26 height 26
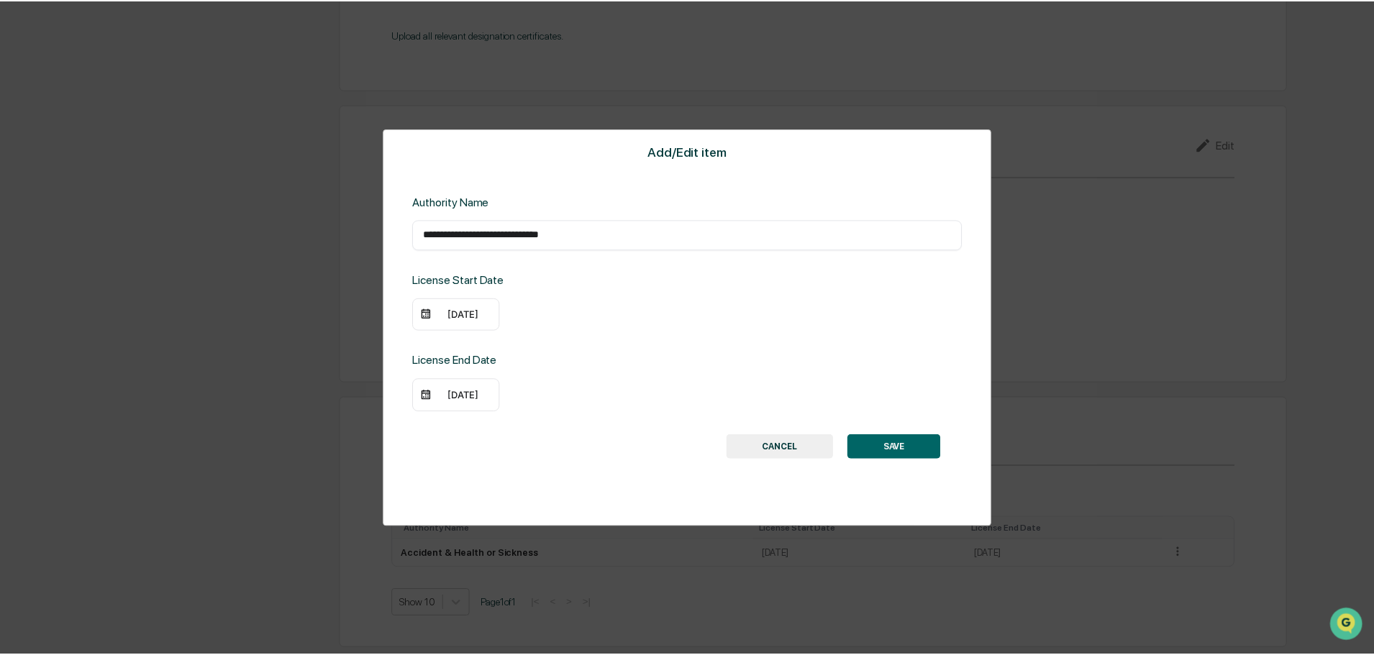
scroll to position [1608, 0]
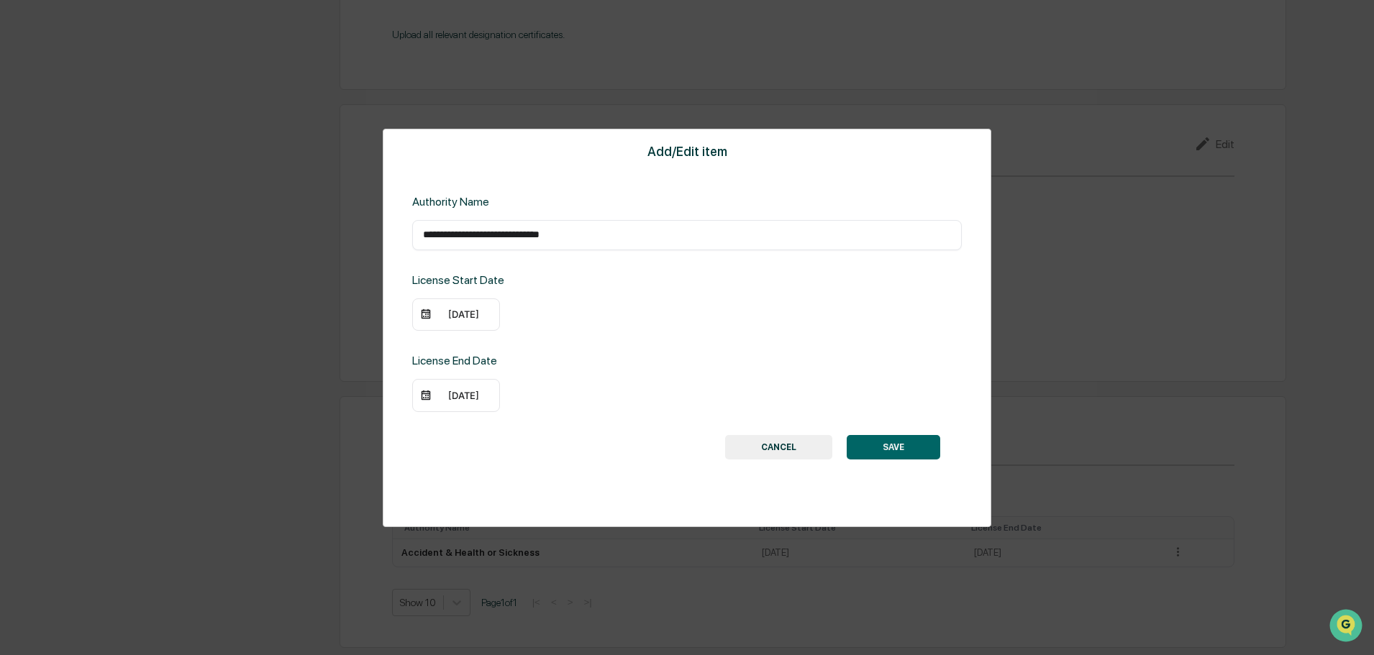
click at [885, 447] on button "SAVE" at bounding box center [894, 447] width 94 height 24
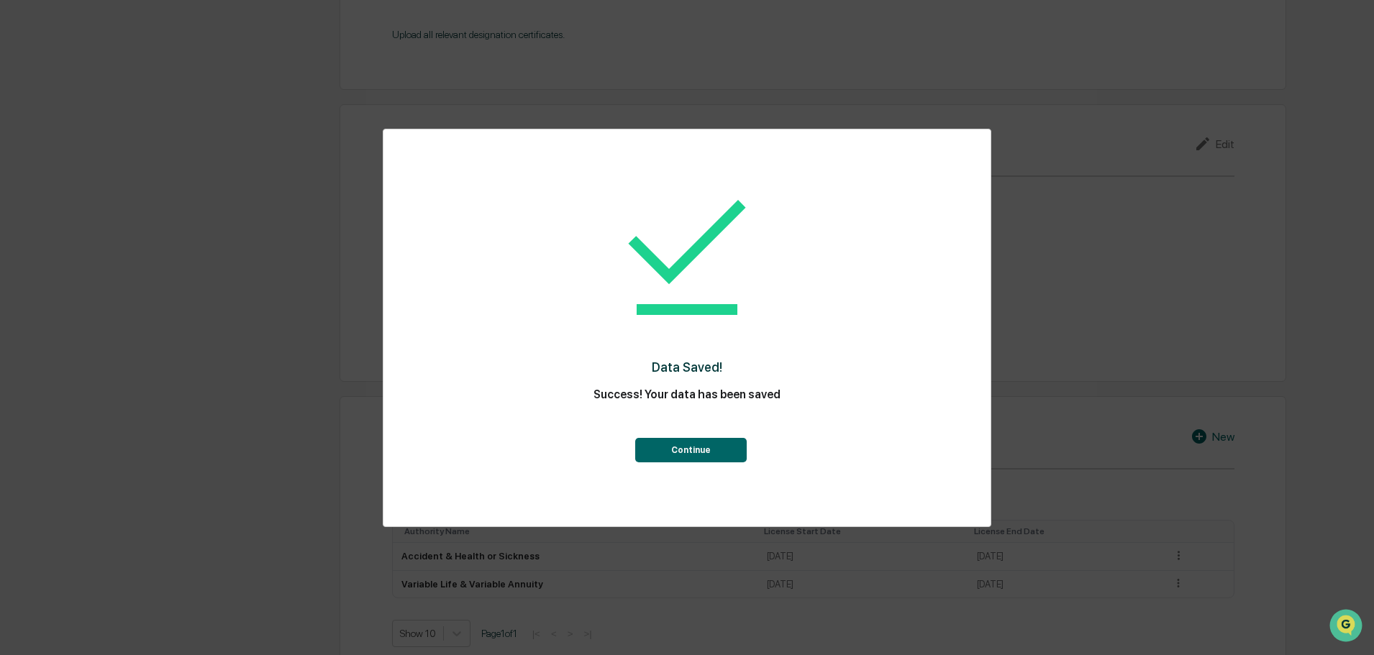
click at [698, 452] on button "Continue" at bounding box center [690, 450] width 111 height 24
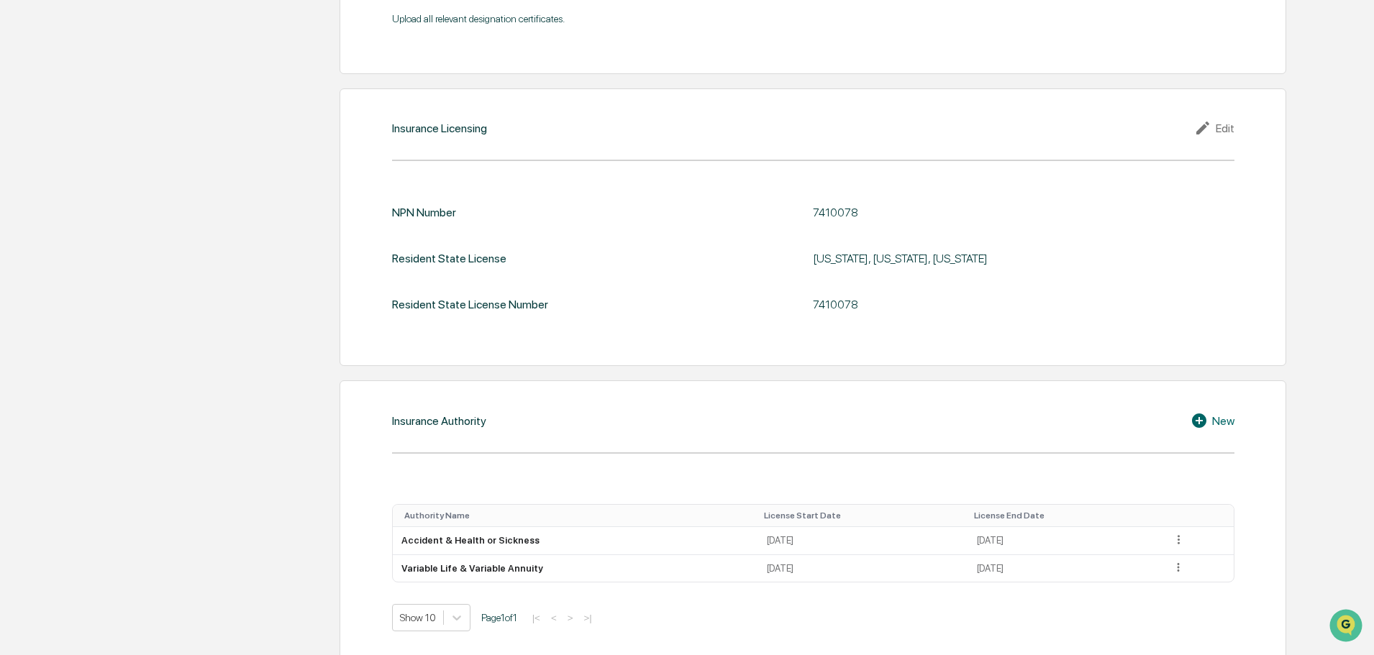
scroll to position [1639, 0]
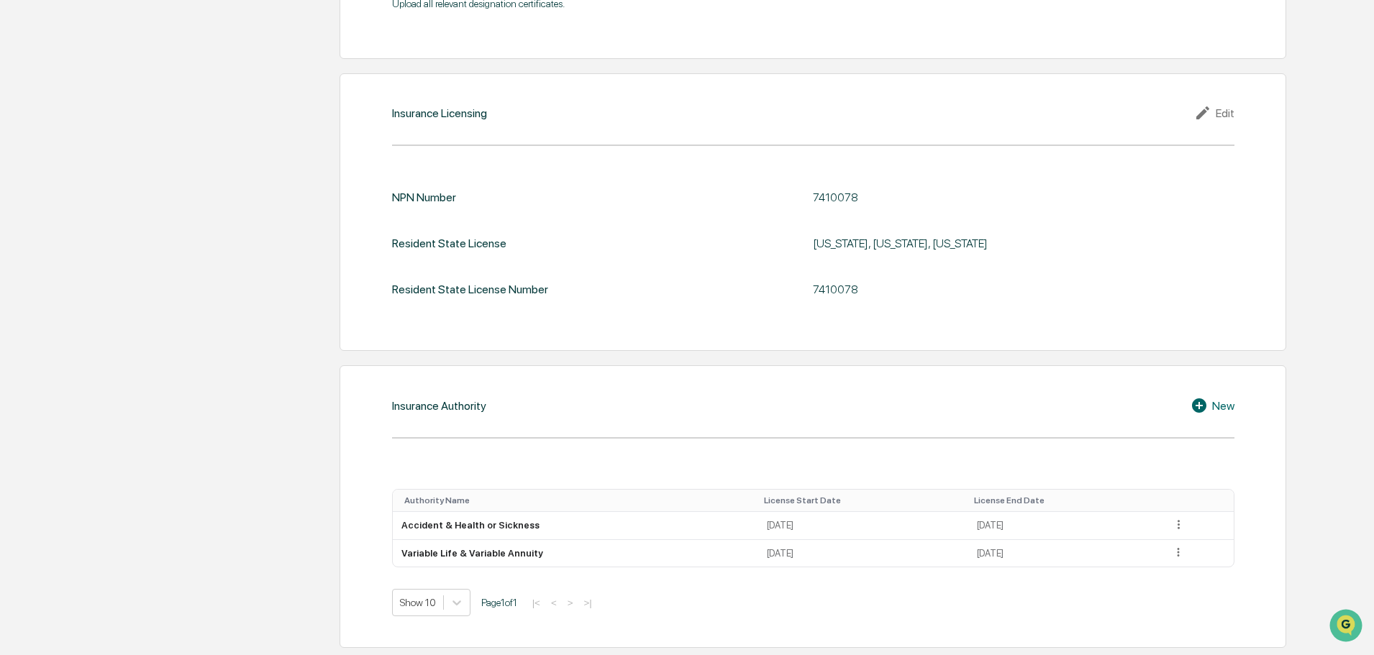
click at [1199, 403] on icon at bounding box center [1201, 405] width 22 height 17
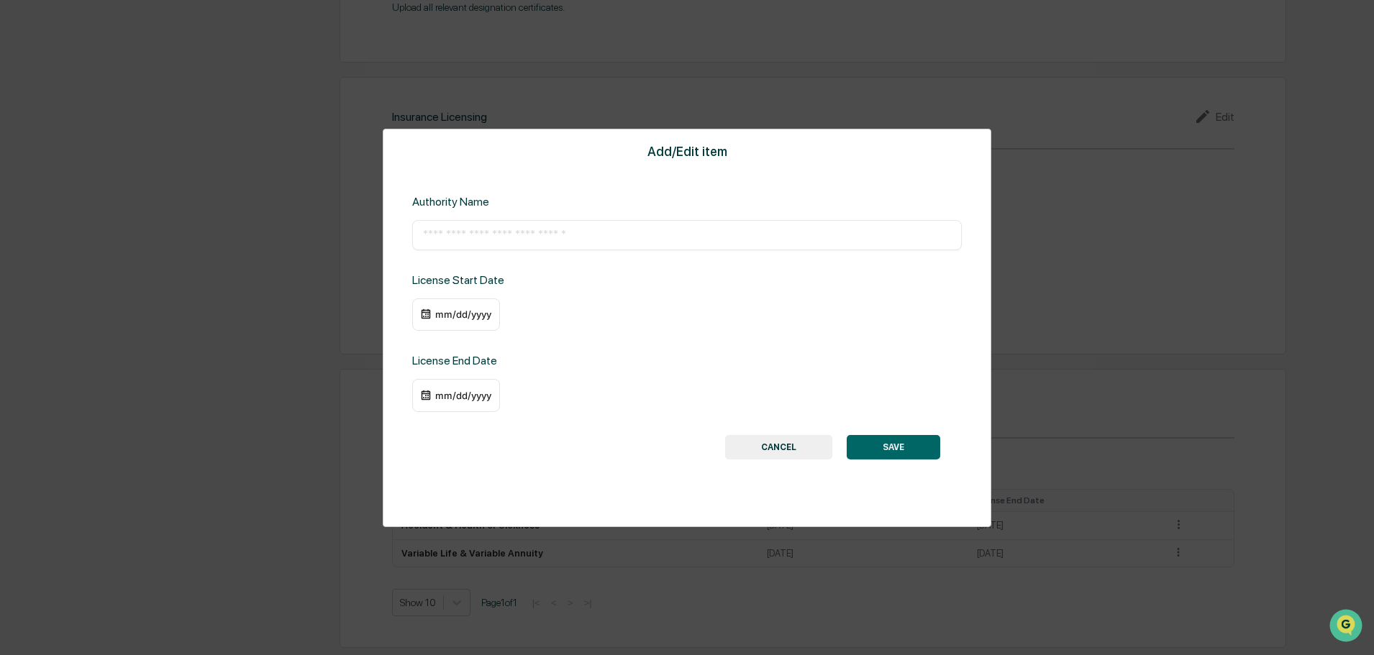
click at [548, 229] on input "text" at bounding box center [687, 235] width 528 height 14
type input "****"
click at [480, 306] on div "mm/dd/yyyy" at bounding box center [456, 315] width 88 height 33
click at [478, 312] on div "mm/dd/yyyy" at bounding box center [463, 315] width 58 height 12
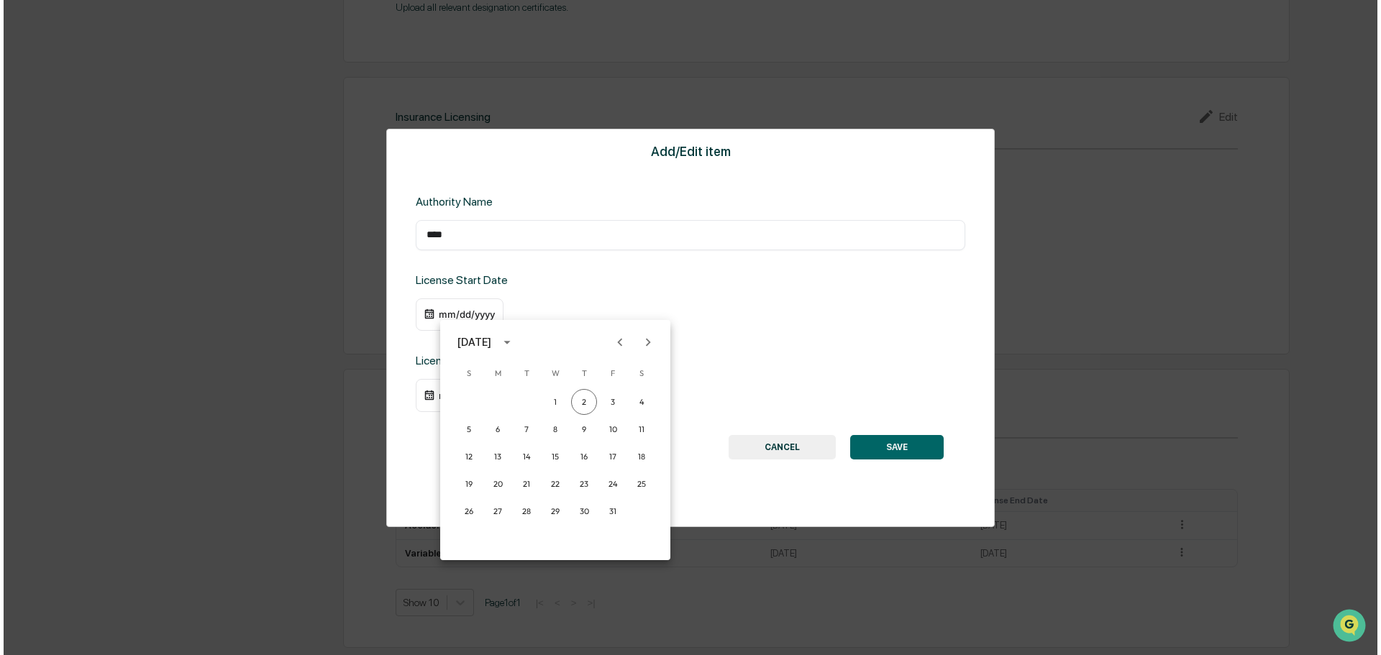
scroll to position [1636, 0]
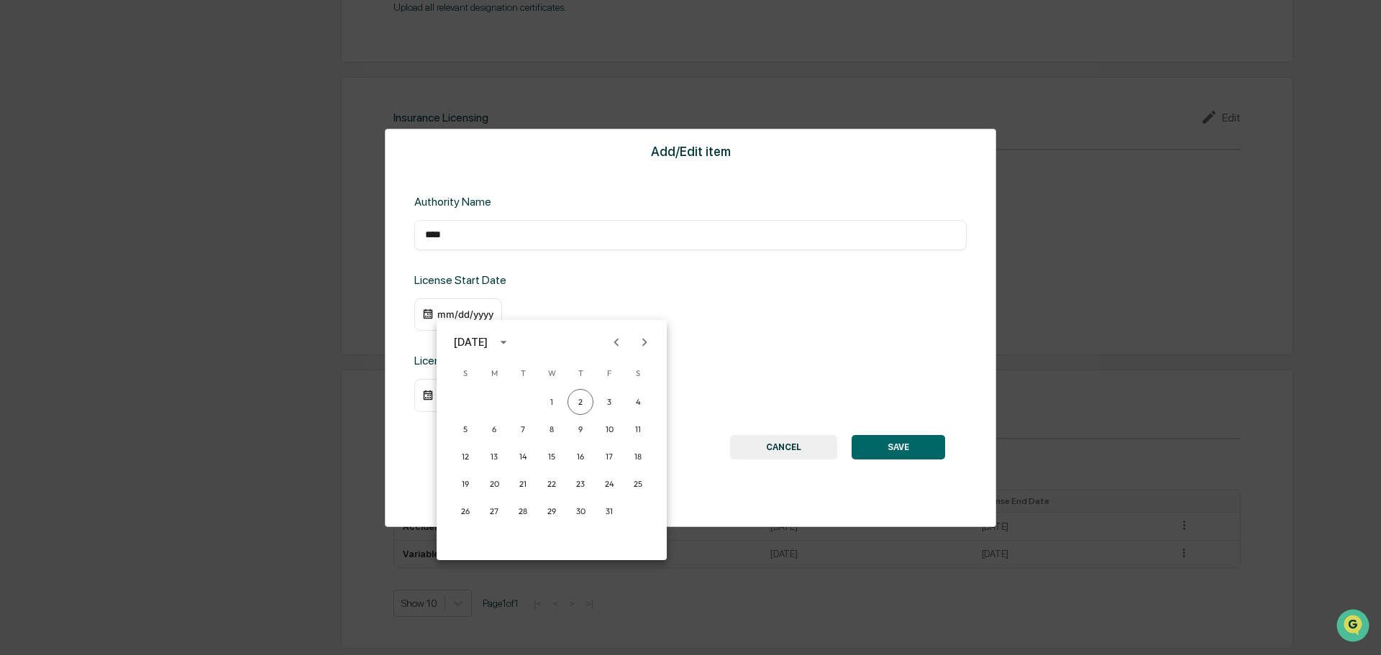
click at [511, 344] on icon "calendar view is open, switch to year view" at bounding box center [504, 342] width 16 height 16
click at [544, 382] on button "2018" at bounding box center [552, 391] width 52 height 26
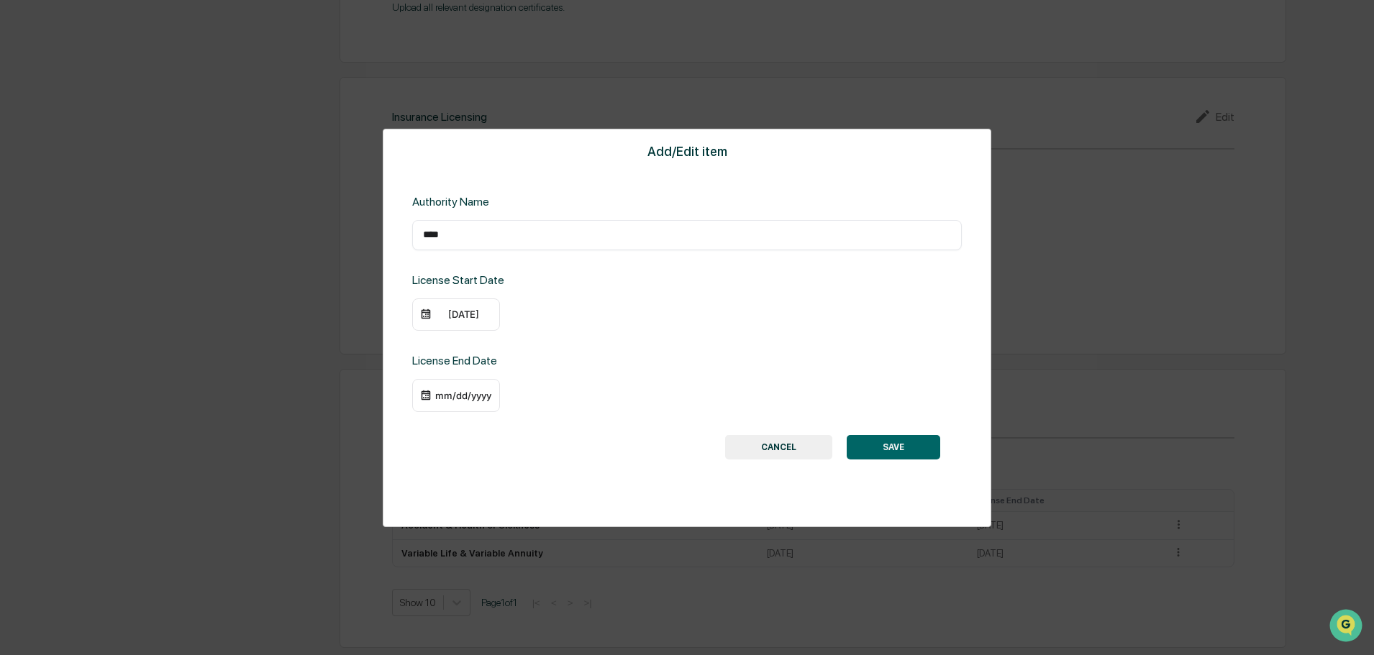
click at [478, 318] on div "10/02/2018" at bounding box center [463, 315] width 58 height 12
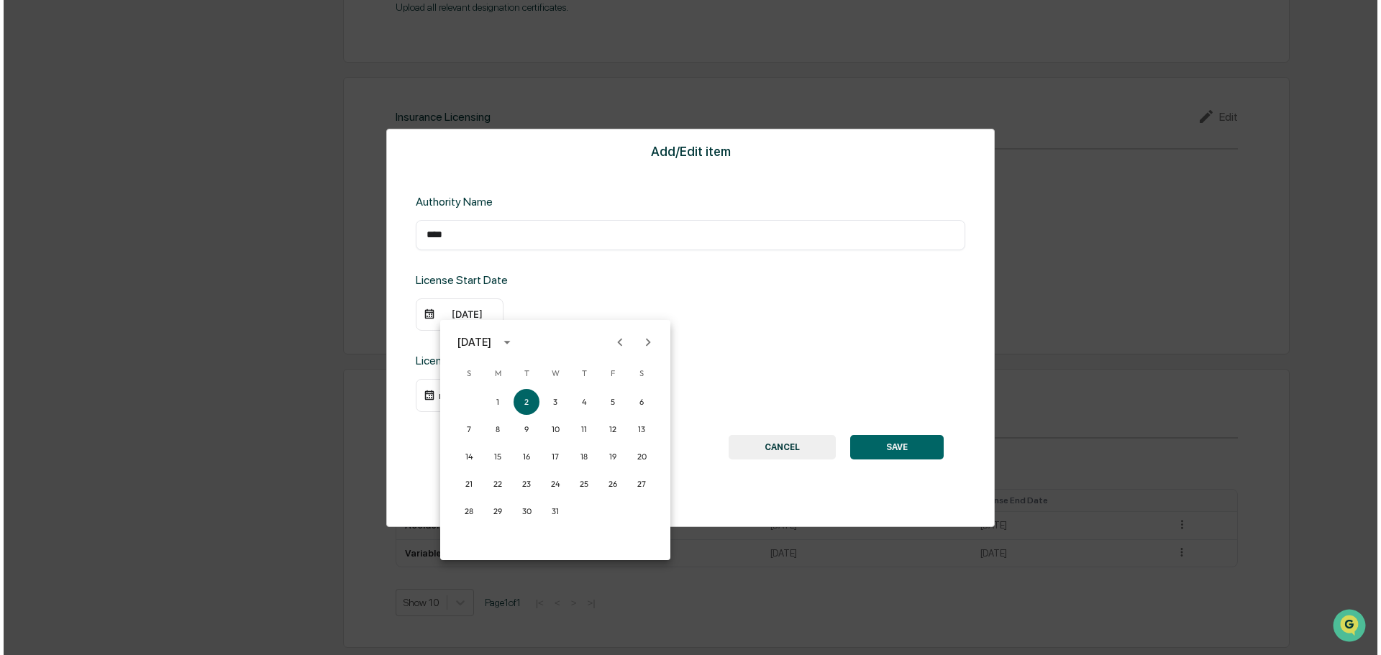
scroll to position [1636, 0]
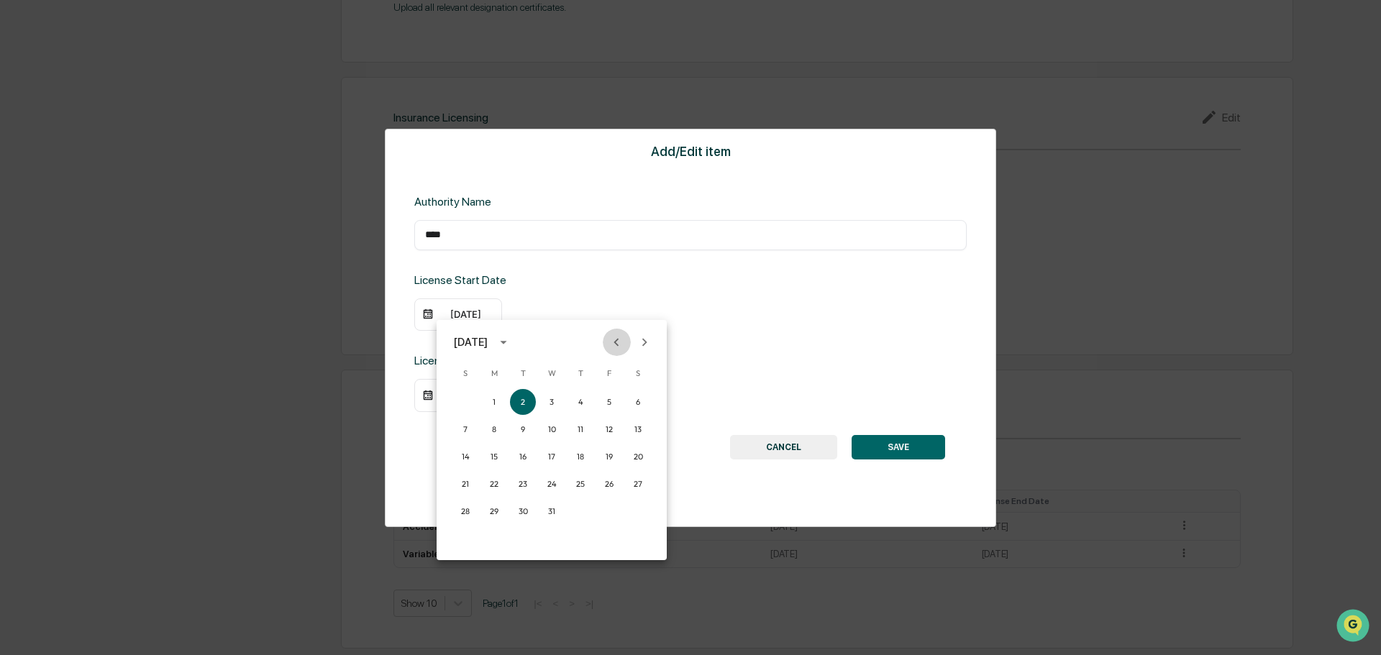
click at [615, 341] on icon "Previous month" at bounding box center [617, 342] width 16 height 16
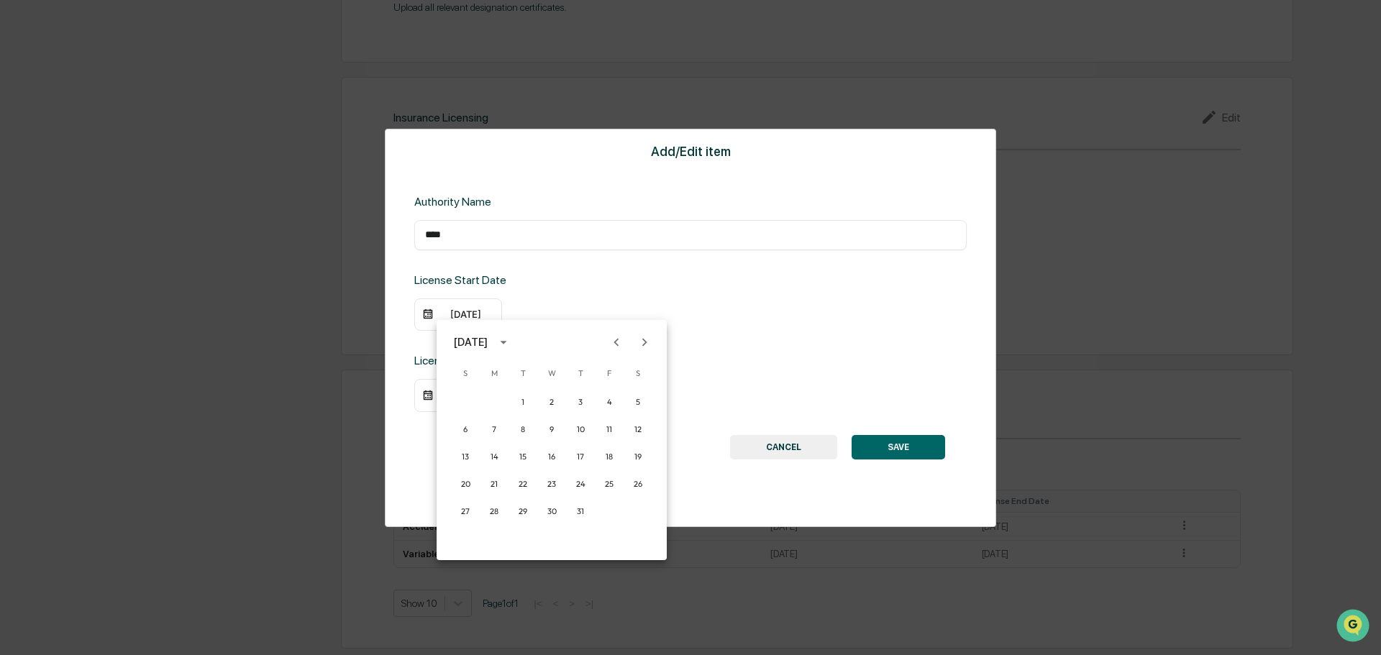
click at [615, 341] on icon "Previous month" at bounding box center [617, 342] width 16 height 16
click at [639, 340] on icon "Next month" at bounding box center [645, 342] width 16 height 16
click at [610, 486] on button "27" at bounding box center [609, 484] width 26 height 26
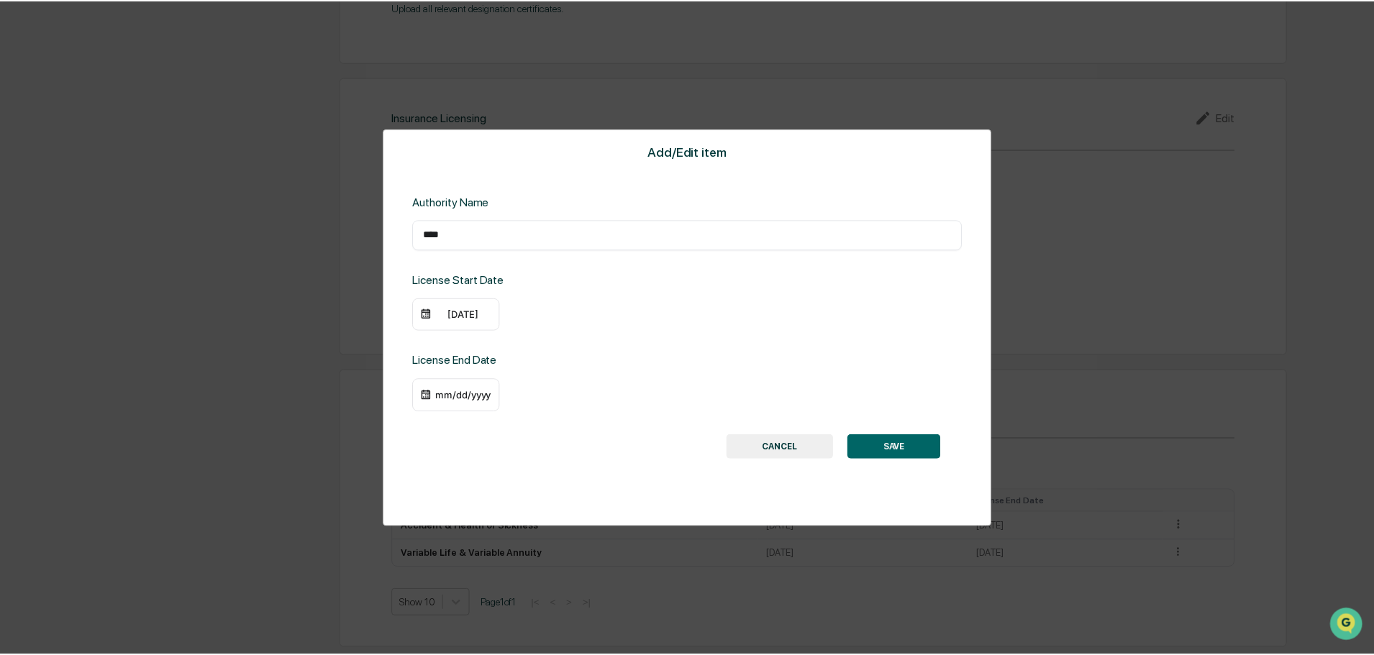
scroll to position [1635, 0]
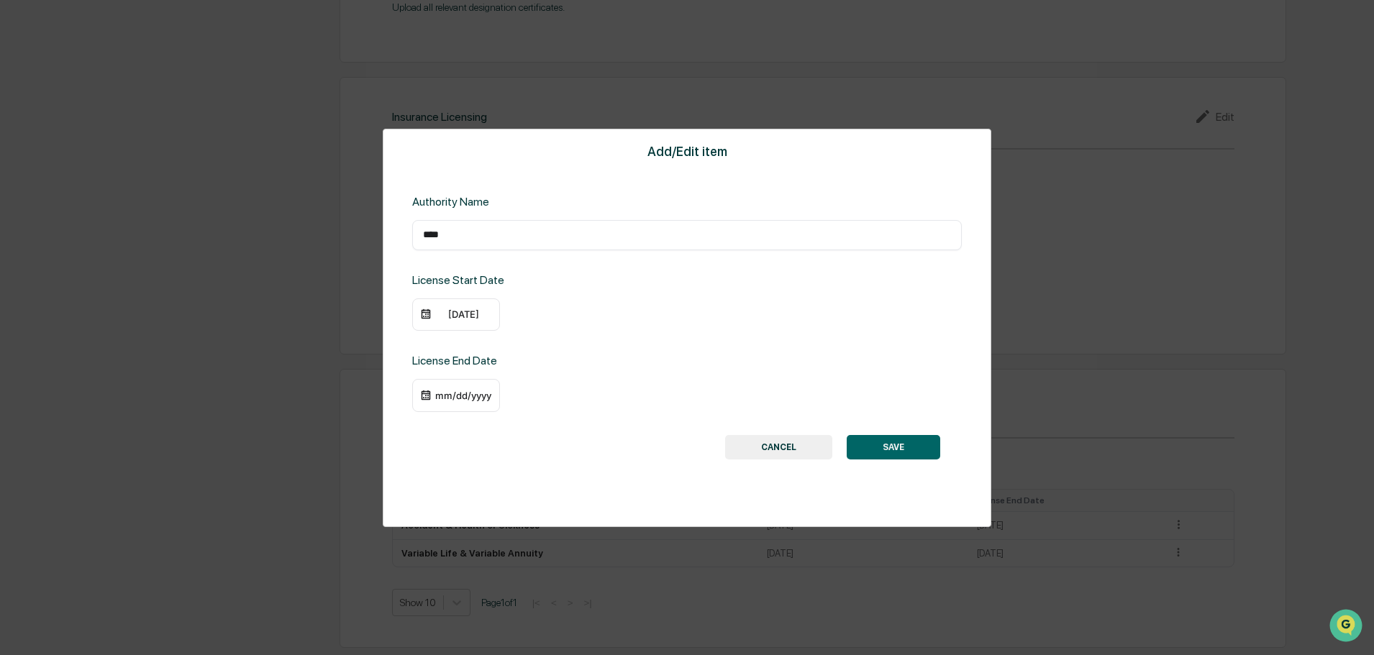
click at [464, 392] on div "mm/dd/yyyy" at bounding box center [463, 396] width 58 height 12
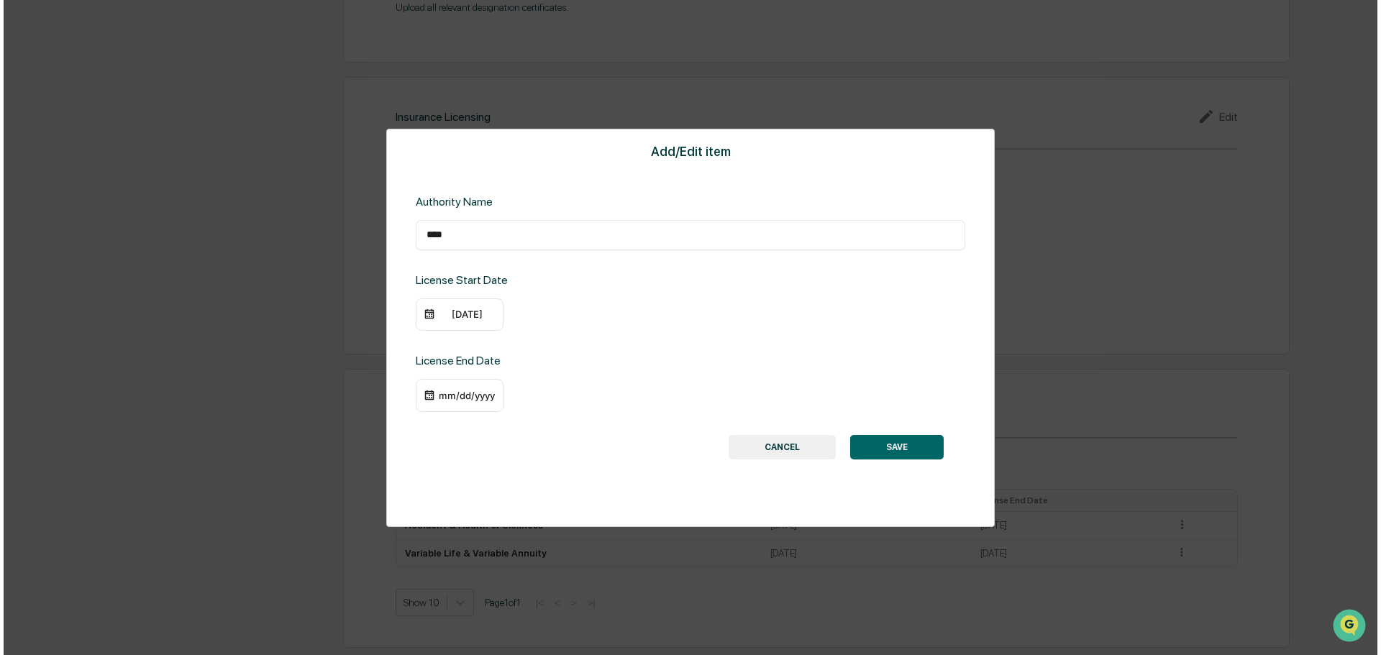
scroll to position [1636, 0]
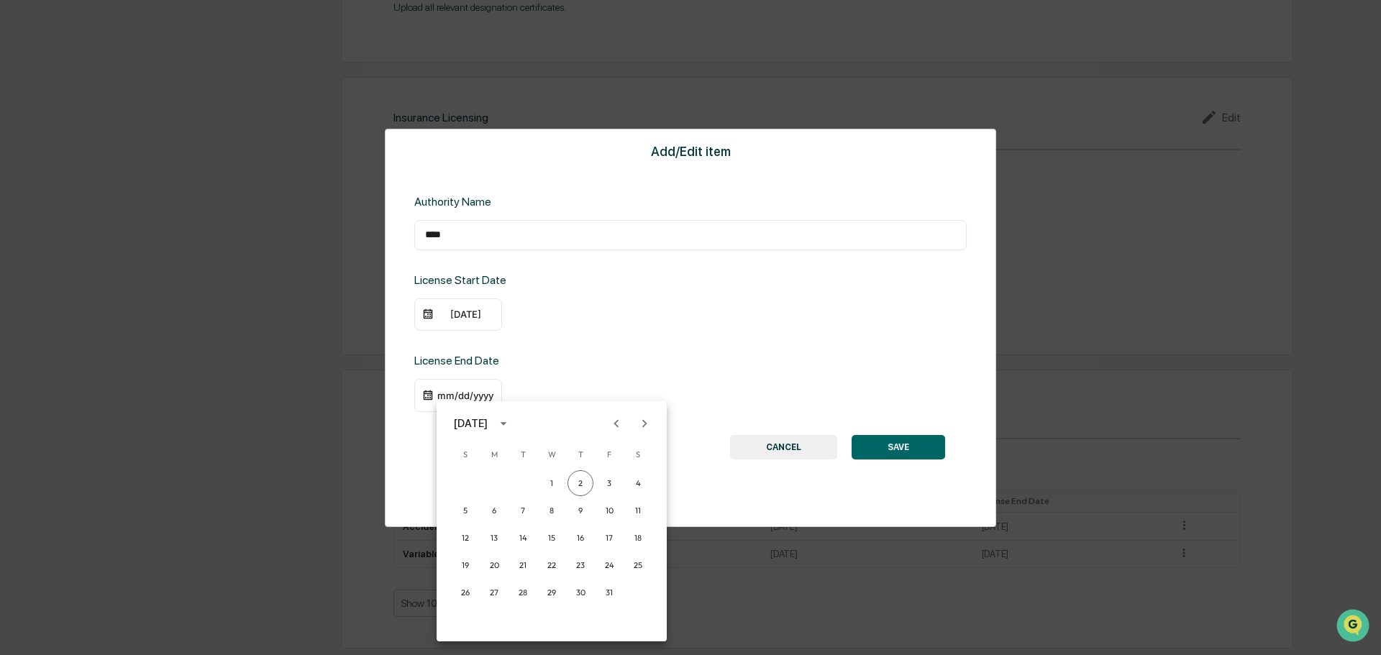
click at [511, 426] on icon "calendar view is open, switch to year view" at bounding box center [504, 424] width 16 height 16
click at [609, 388] on div at bounding box center [690, 327] width 1381 height 655
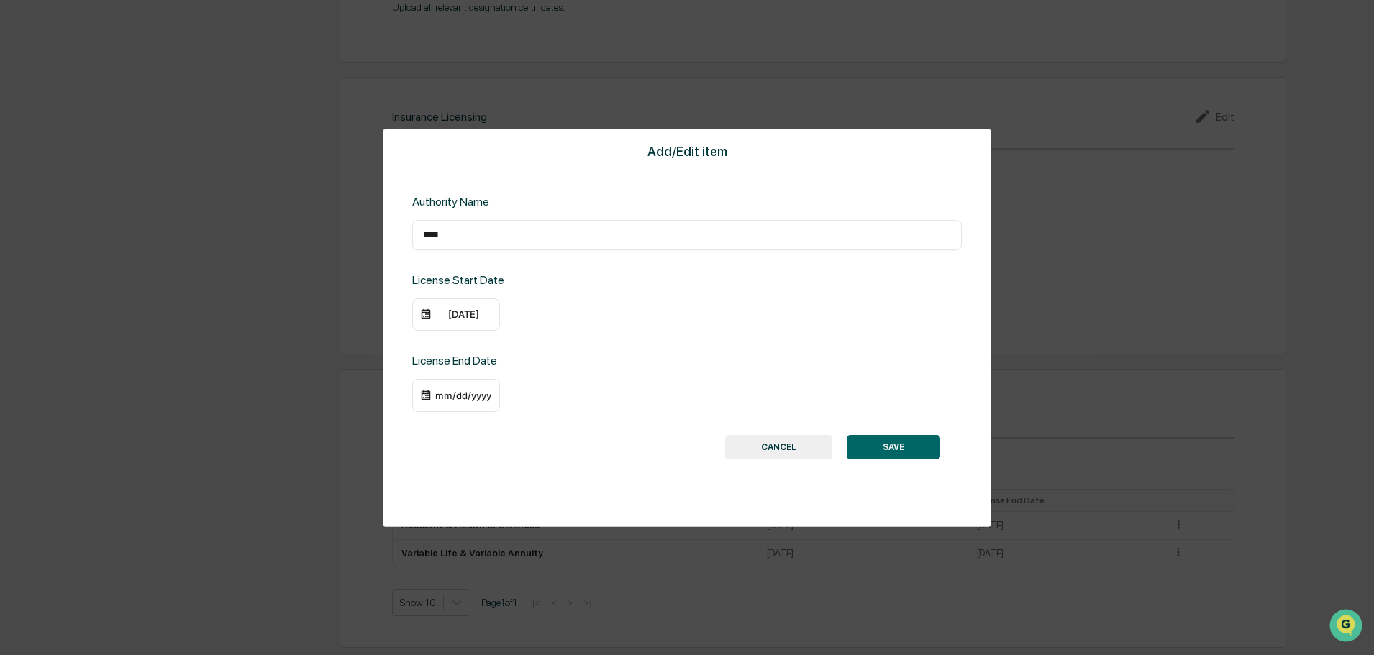
click at [481, 393] on div "mm/dd/yyyy" at bounding box center [463, 396] width 58 height 12
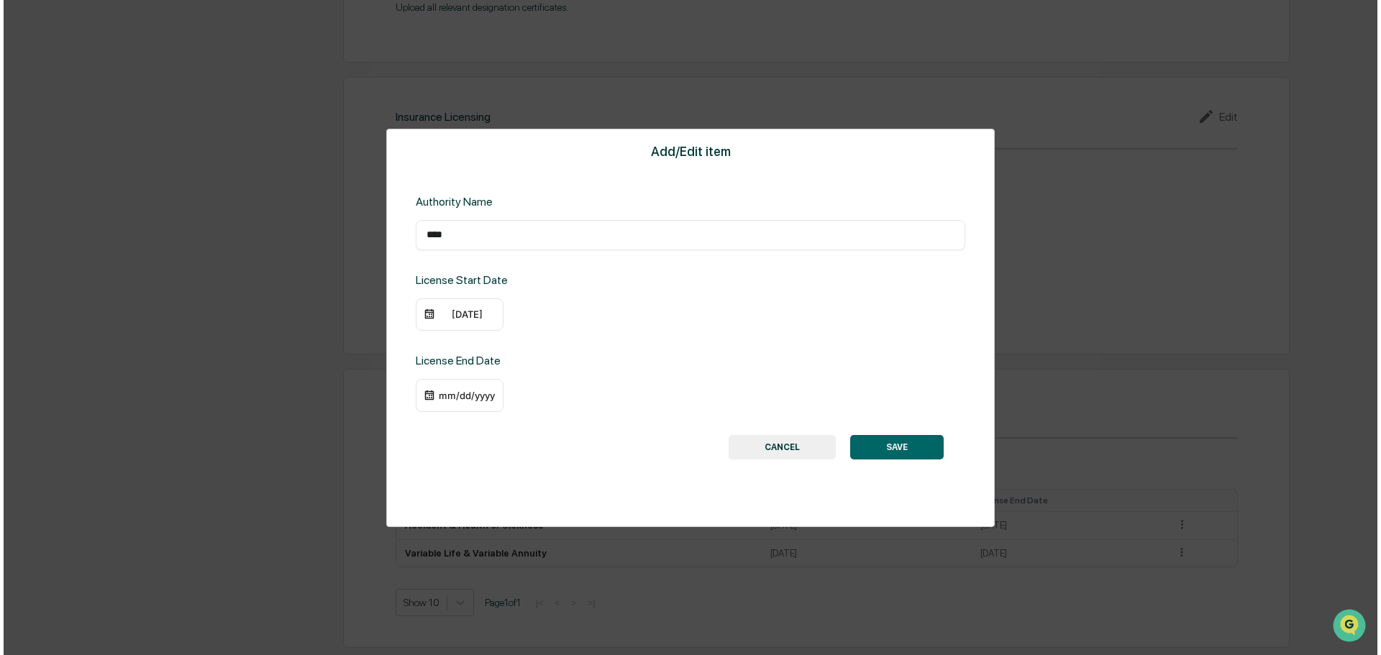
scroll to position [1636, 0]
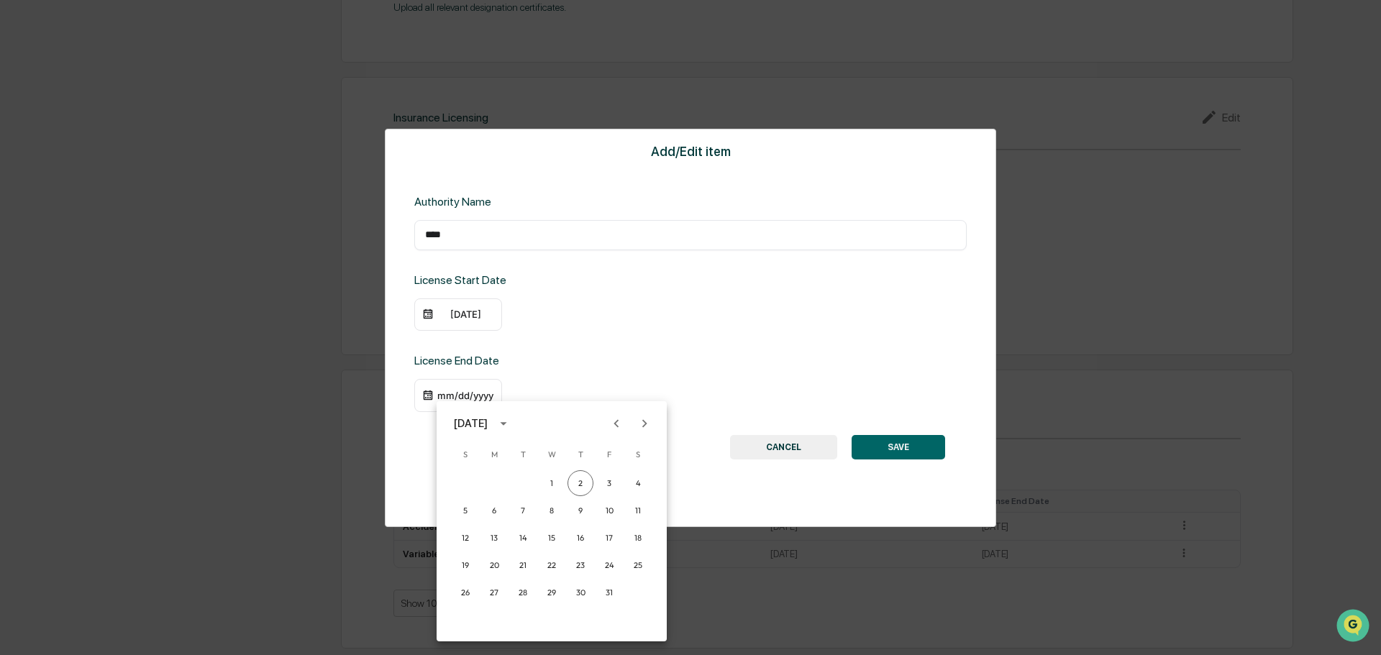
click at [644, 421] on icon "Next month" at bounding box center [645, 424] width 16 height 16
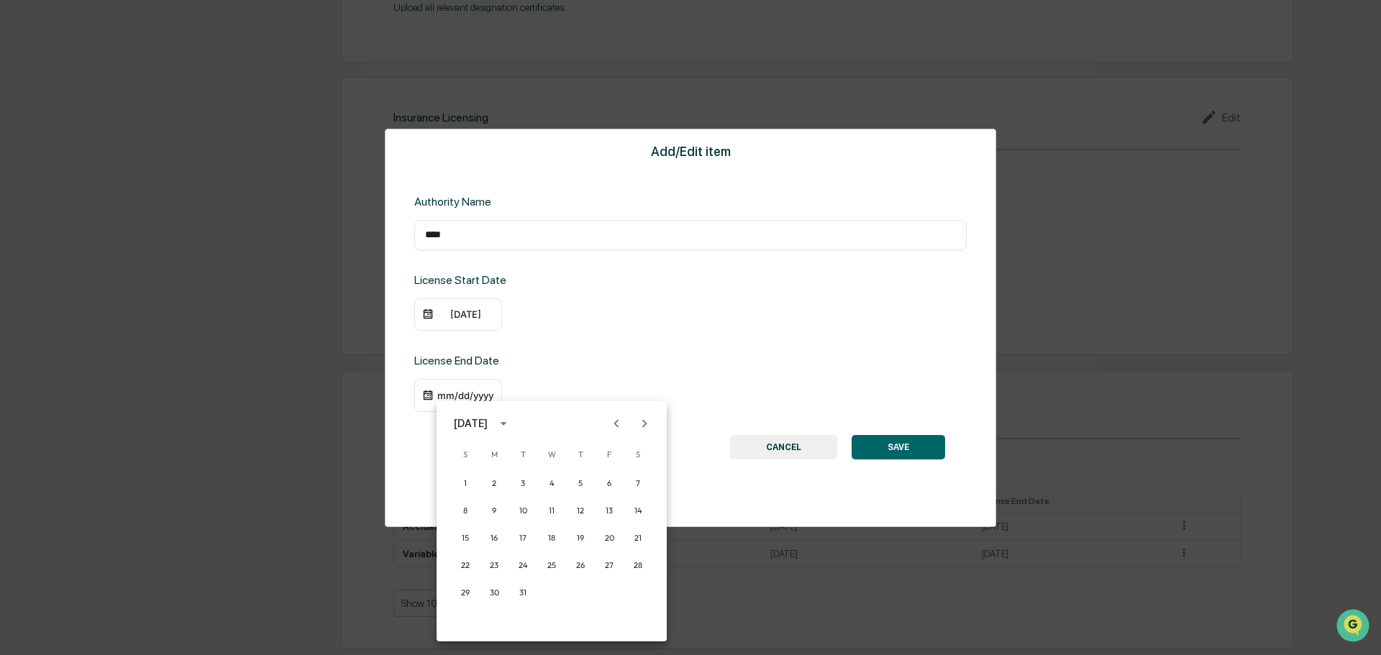
click at [644, 421] on icon "Next month" at bounding box center [645, 424] width 16 height 16
click at [579, 590] on button "30" at bounding box center [581, 593] width 26 height 26
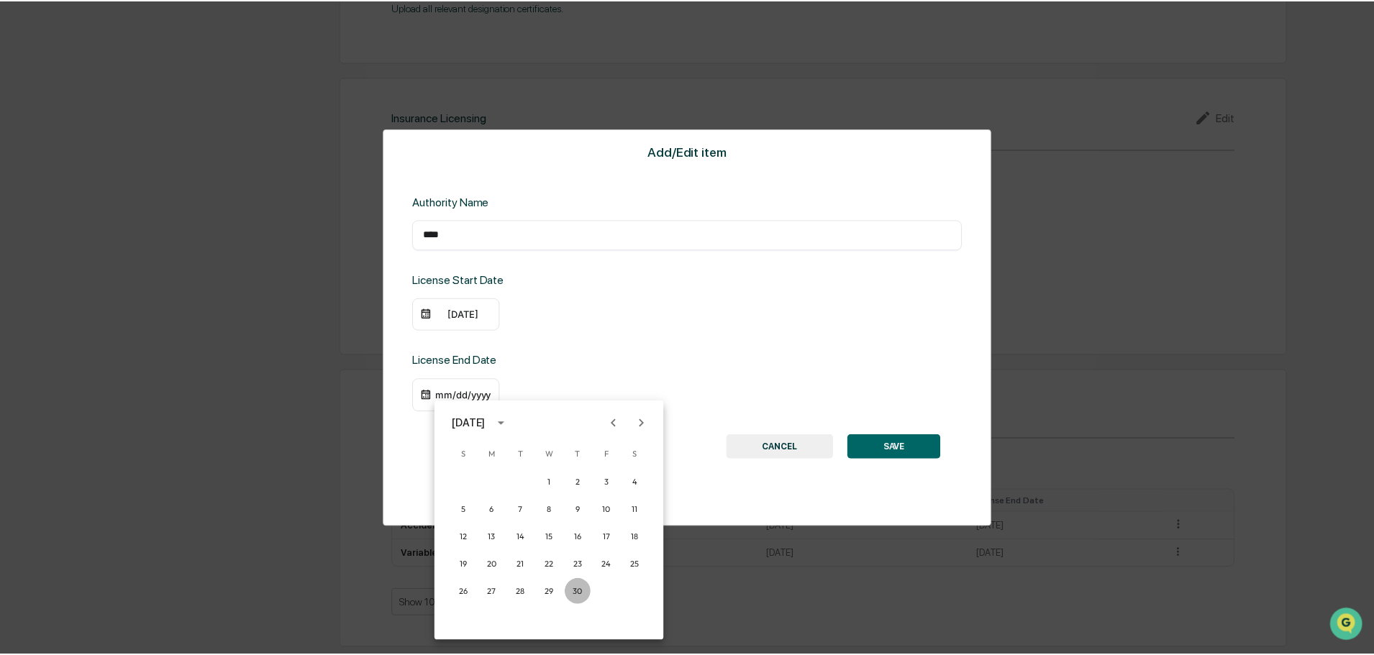
scroll to position [1635, 0]
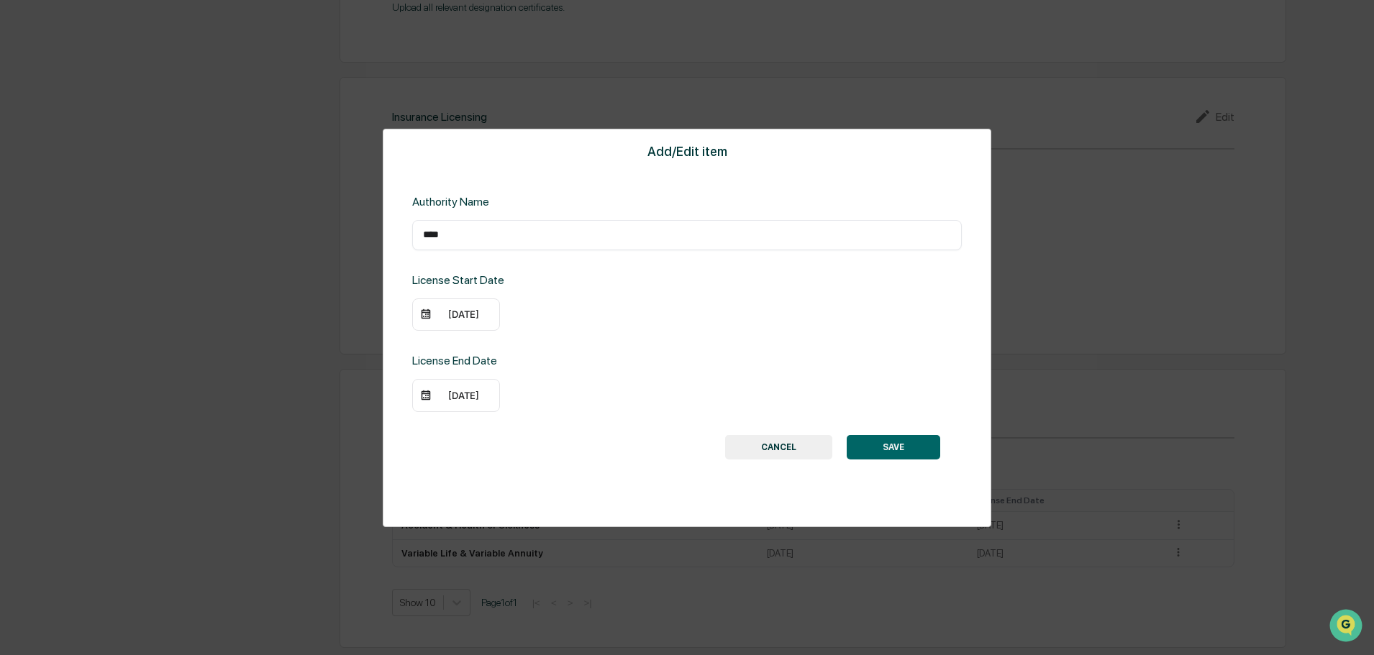
click at [908, 445] on button "SAVE" at bounding box center [894, 447] width 94 height 24
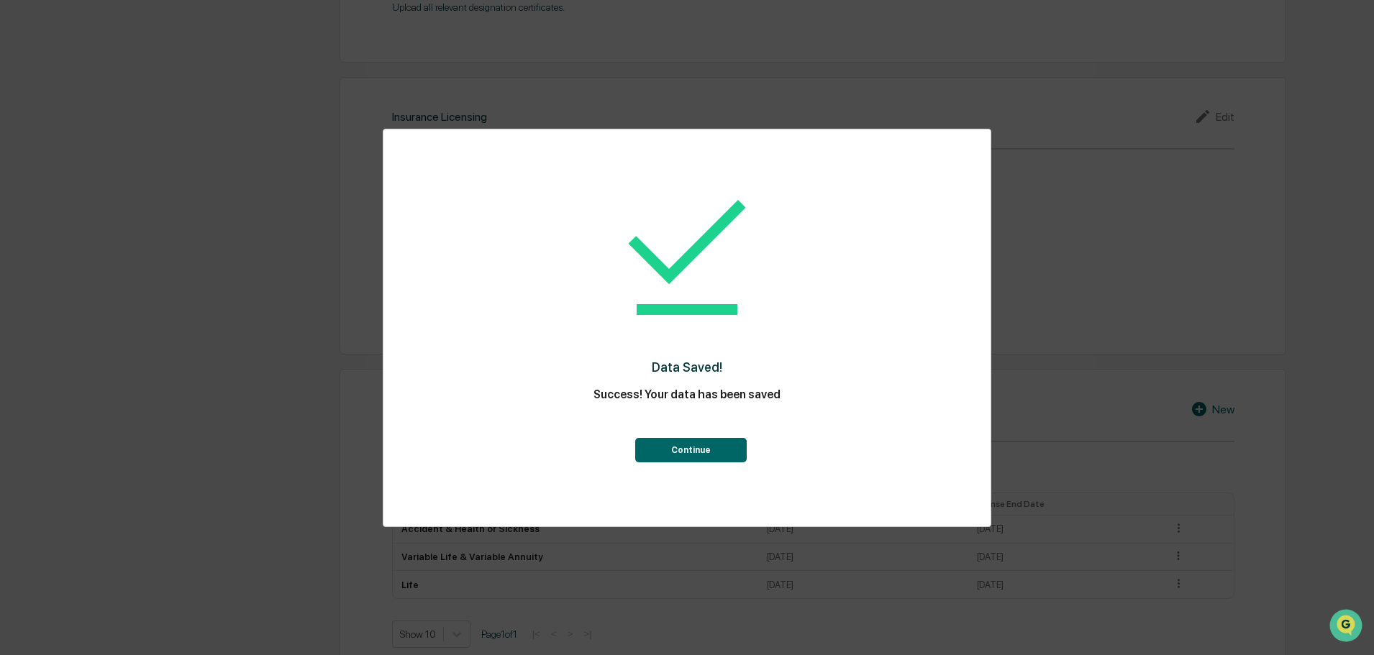
click at [710, 447] on button "Continue" at bounding box center [690, 450] width 111 height 24
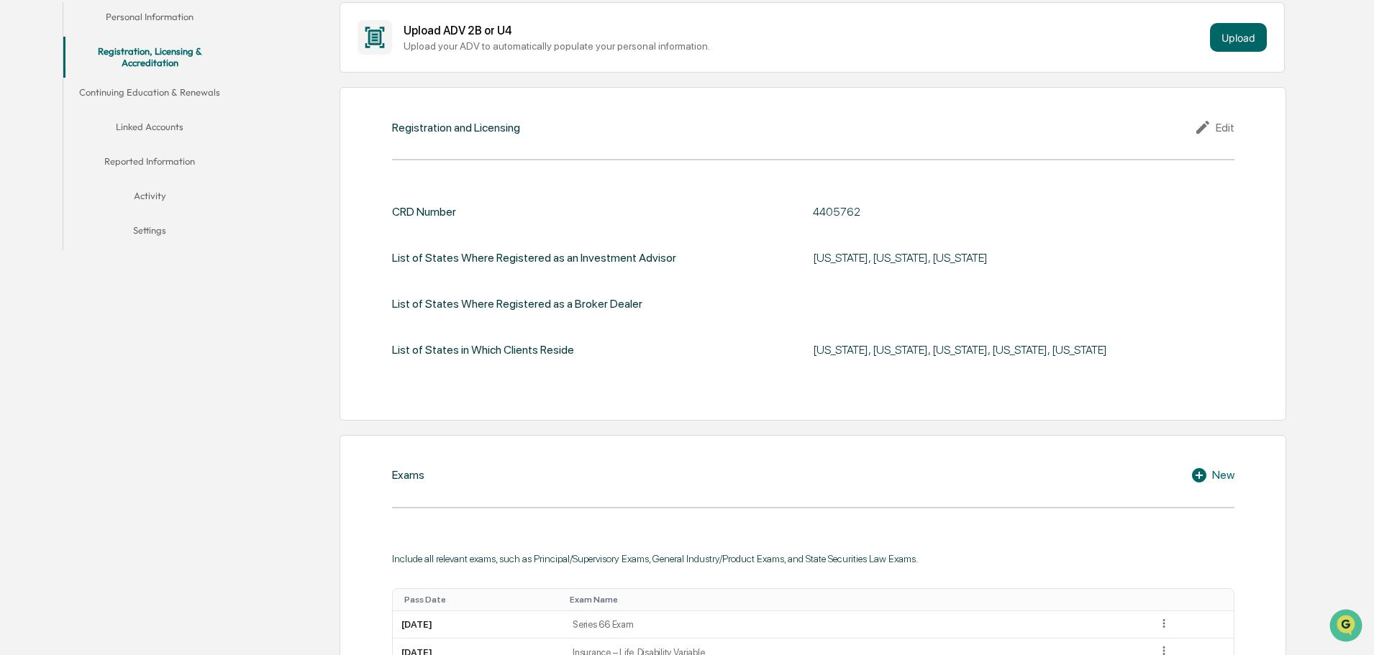
scroll to position [12, 0]
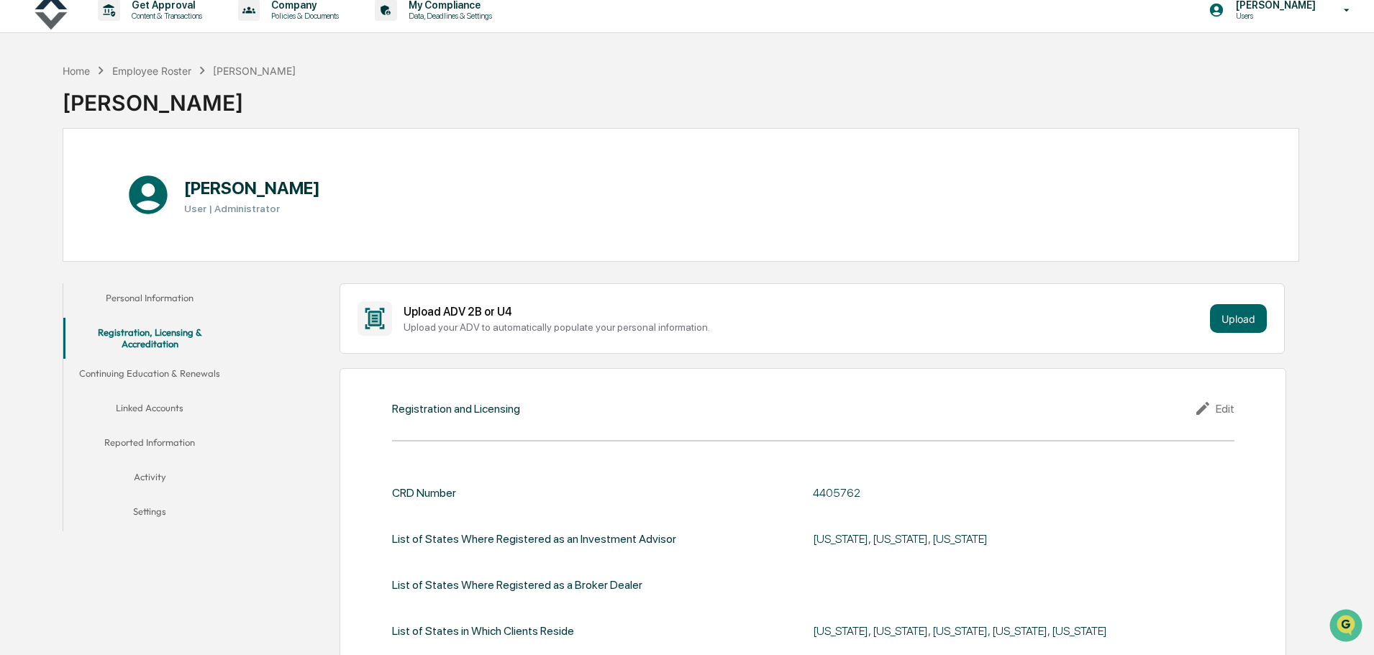
click at [147, 375] on button "Continuing Education & Renewals" at bounding box center [149, 376] width 173 height 35
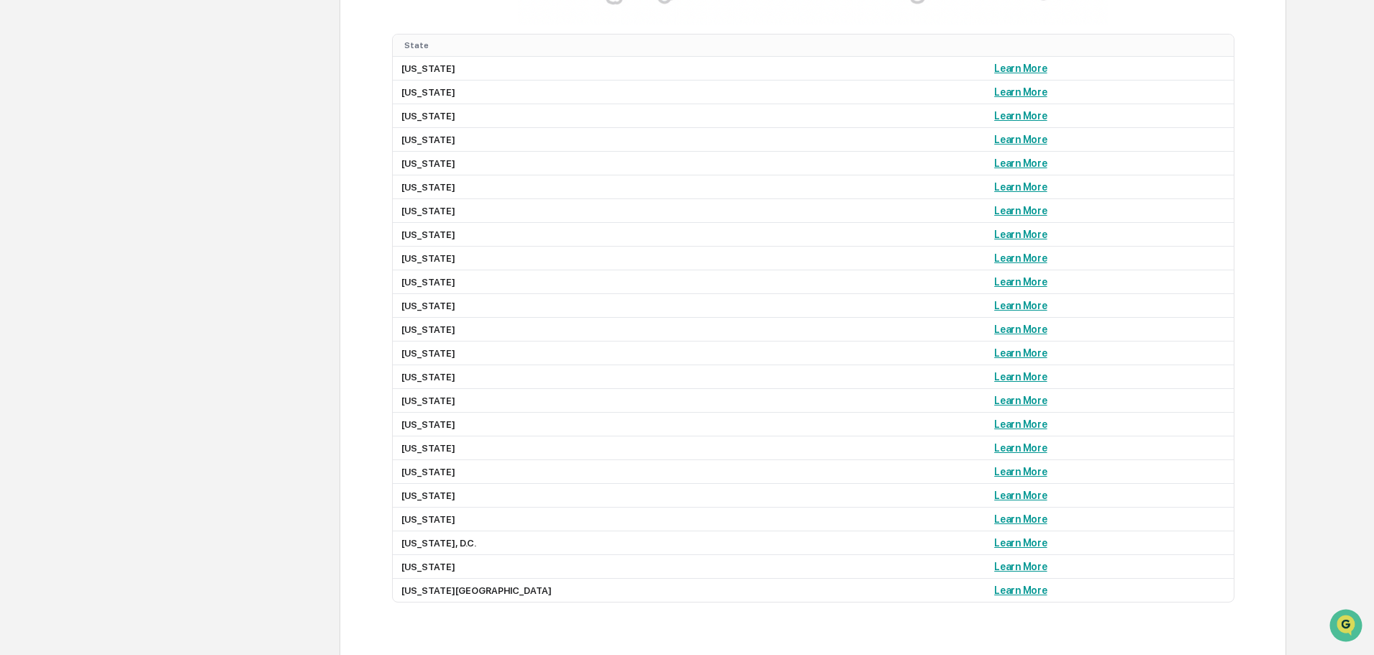
scroll to position [1403, 0]
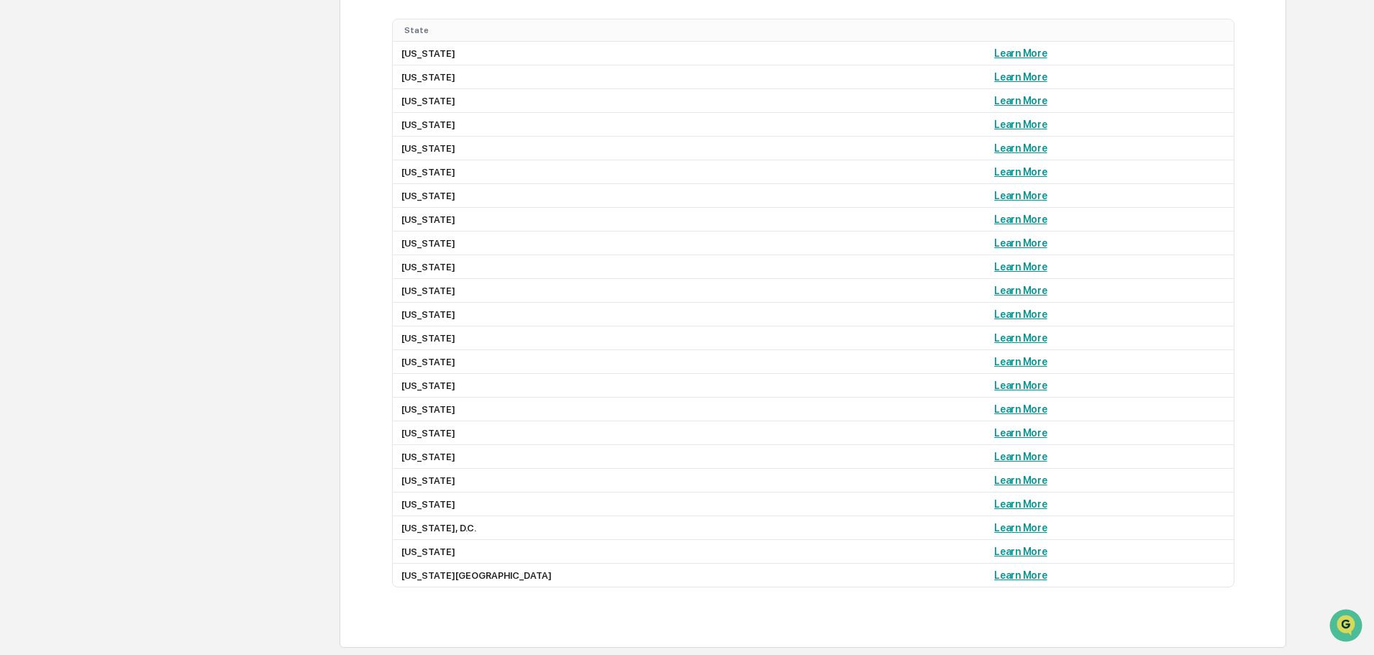
click at [994, 147] on link "Learn More" at bounding box center [1020, 148] width 53 height 12
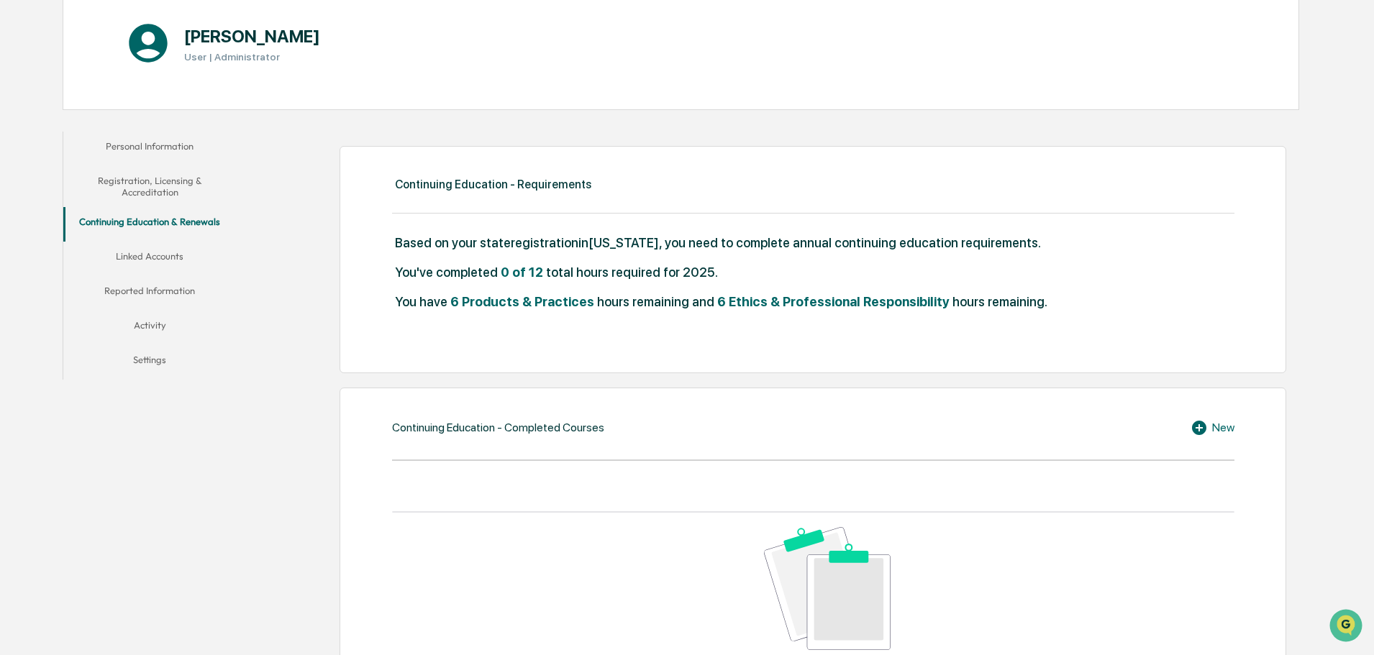
scroll to position [37, 0]
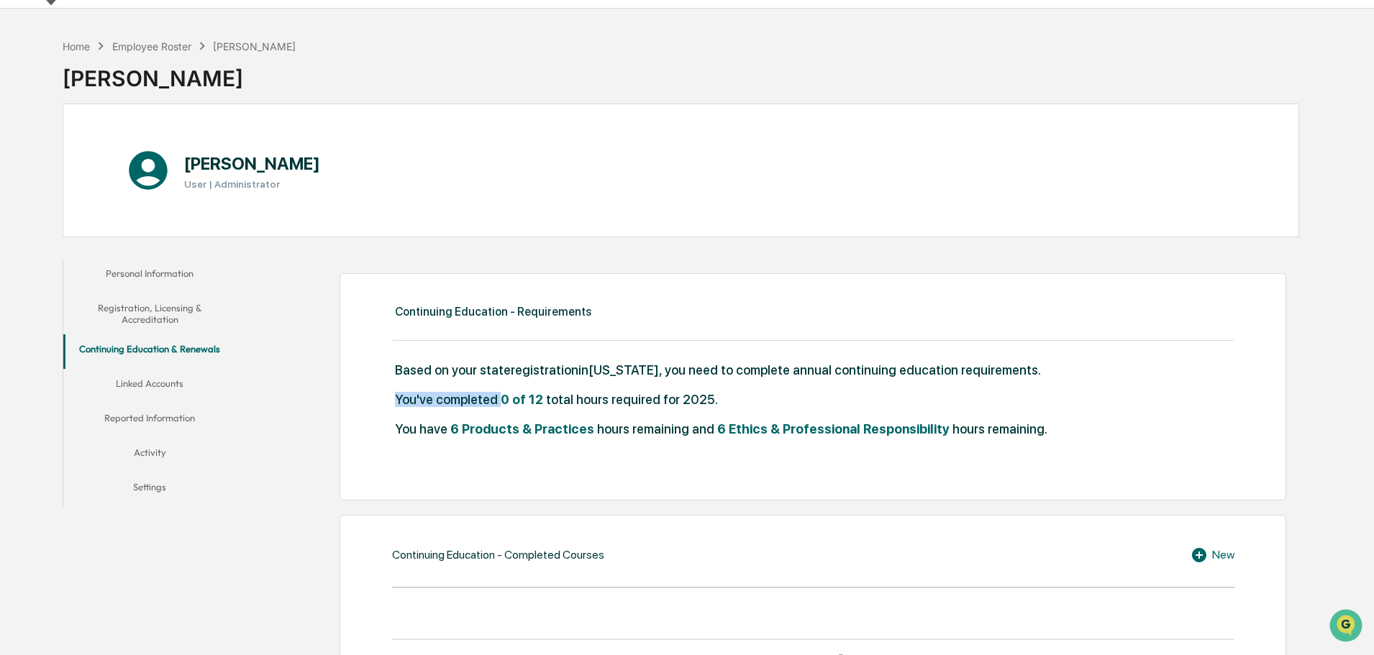
drag, startPoint x: 396, startPoint y: 398, endPoint x: 496, endPoint y: 390, distance: 100.3
click at [498, 395] on div "You've completed 0 of 12 total hours required for 2025." at bounding box center [813, 406] width 842 height 29
click at [844, 369] on span "Based on your state registration in Hawaii , you need to complete annual contin…" at bounding box center [718, 370] width 646 height 15
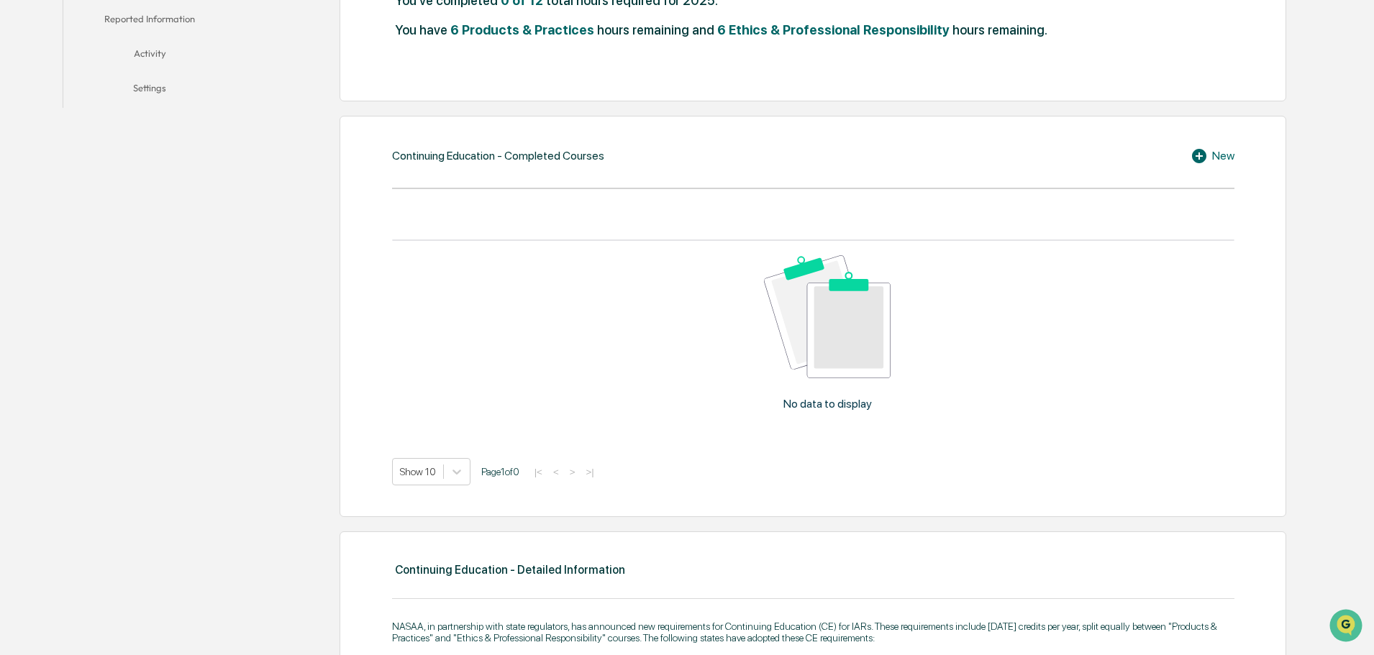
scroll to position [468, 0]
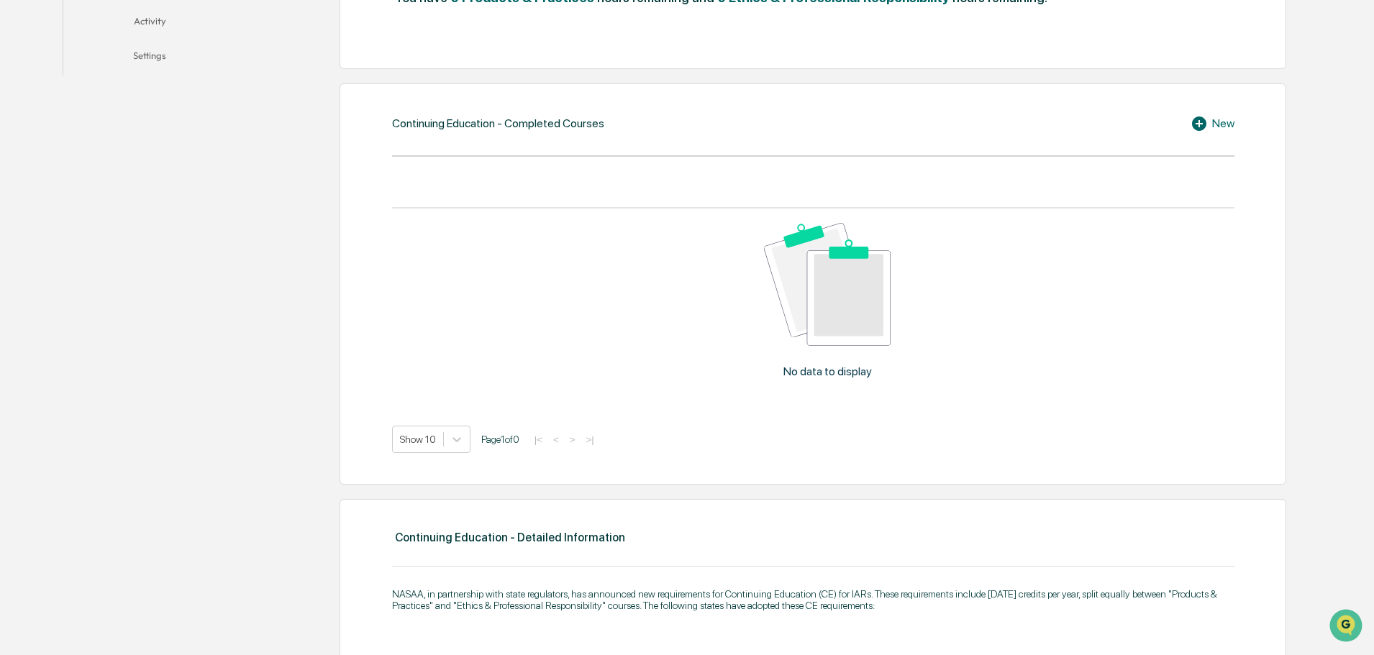
click at [1206, 124] on icon at bounding box center [1201, 123] width 22 height 17
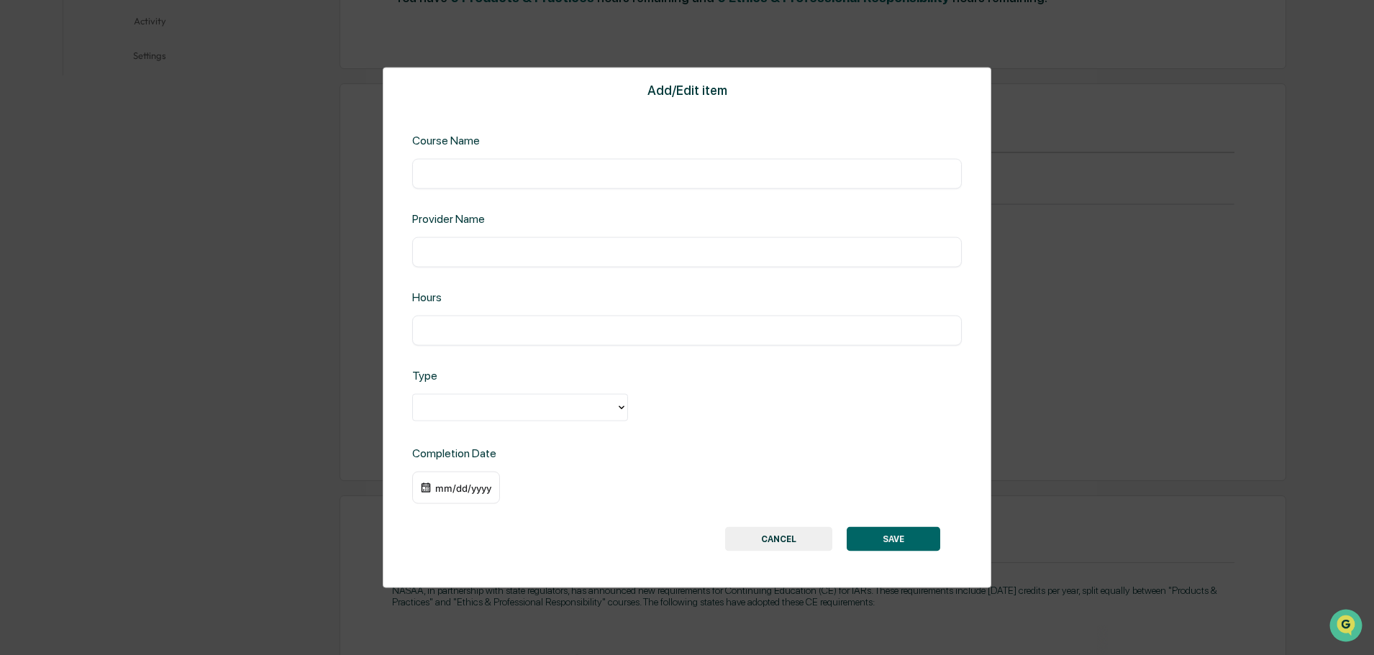
click at [788, 542] on button "CANCEL" at bounding box center [778, 539] width 107 height 24
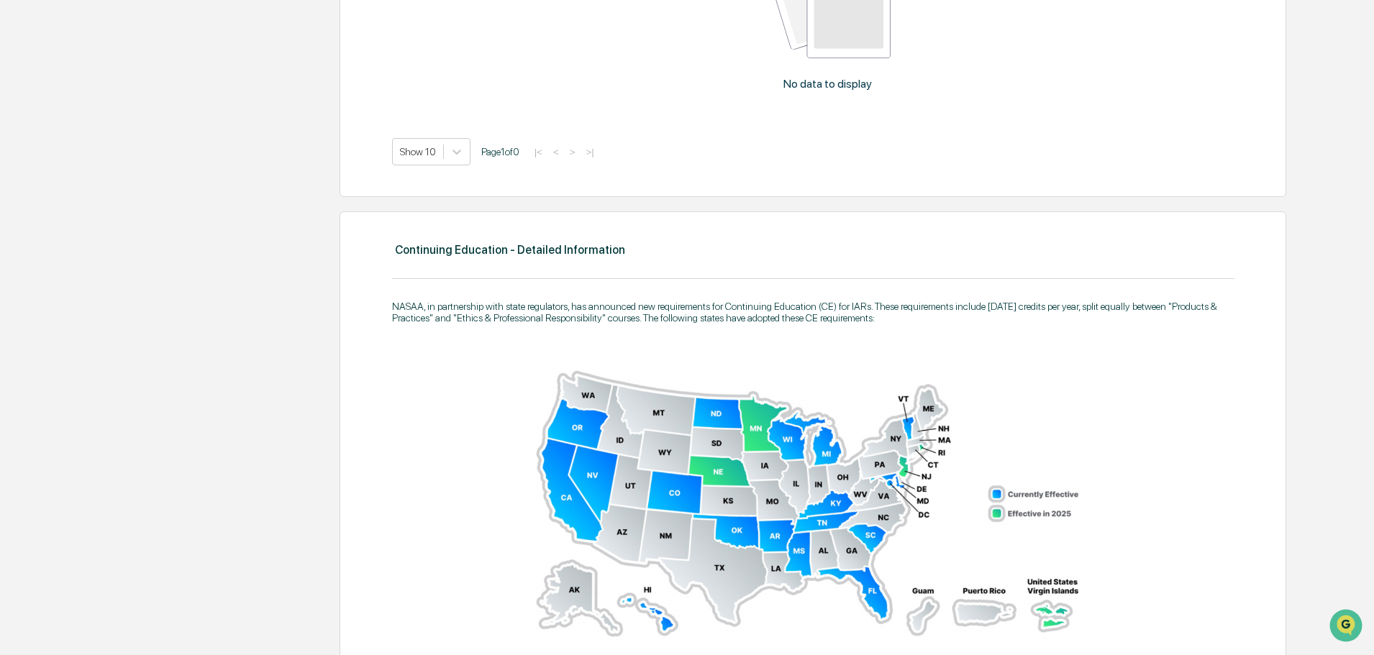
scroll to position [181, 0]
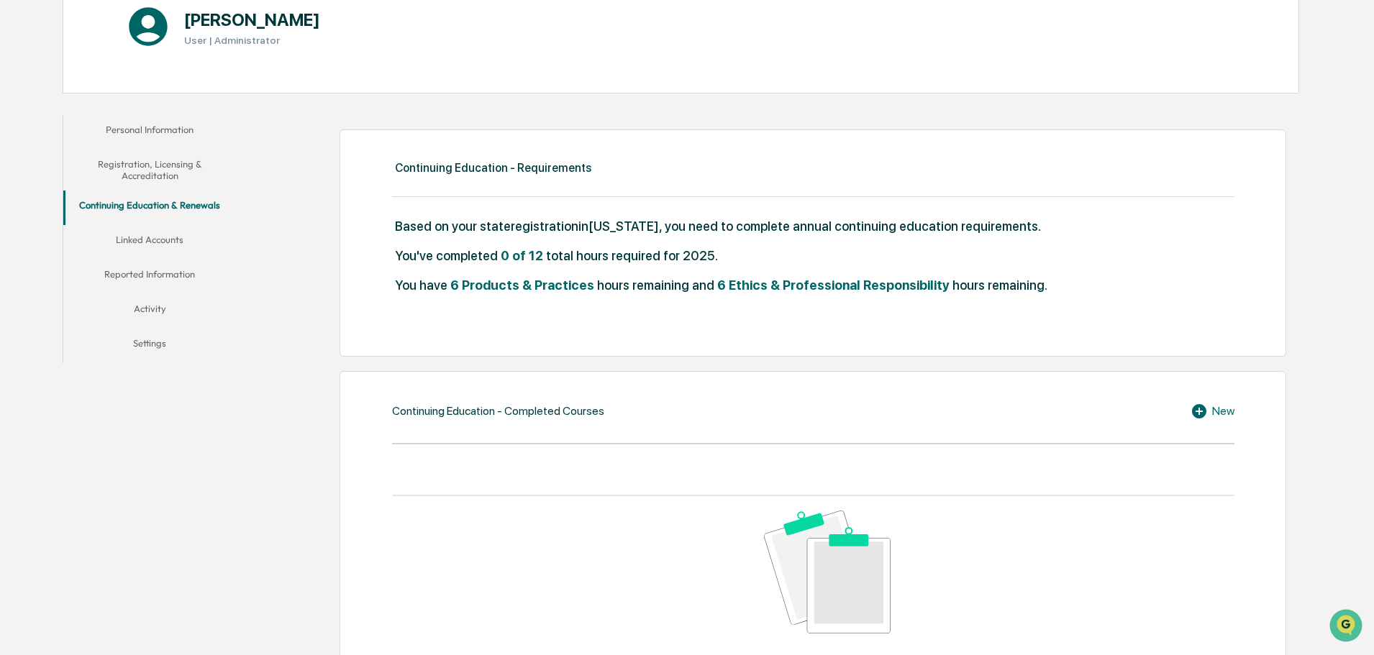
click at [152, 245] on button "Linked Accounts" at bounding box center [149, 242] width 173 height 35
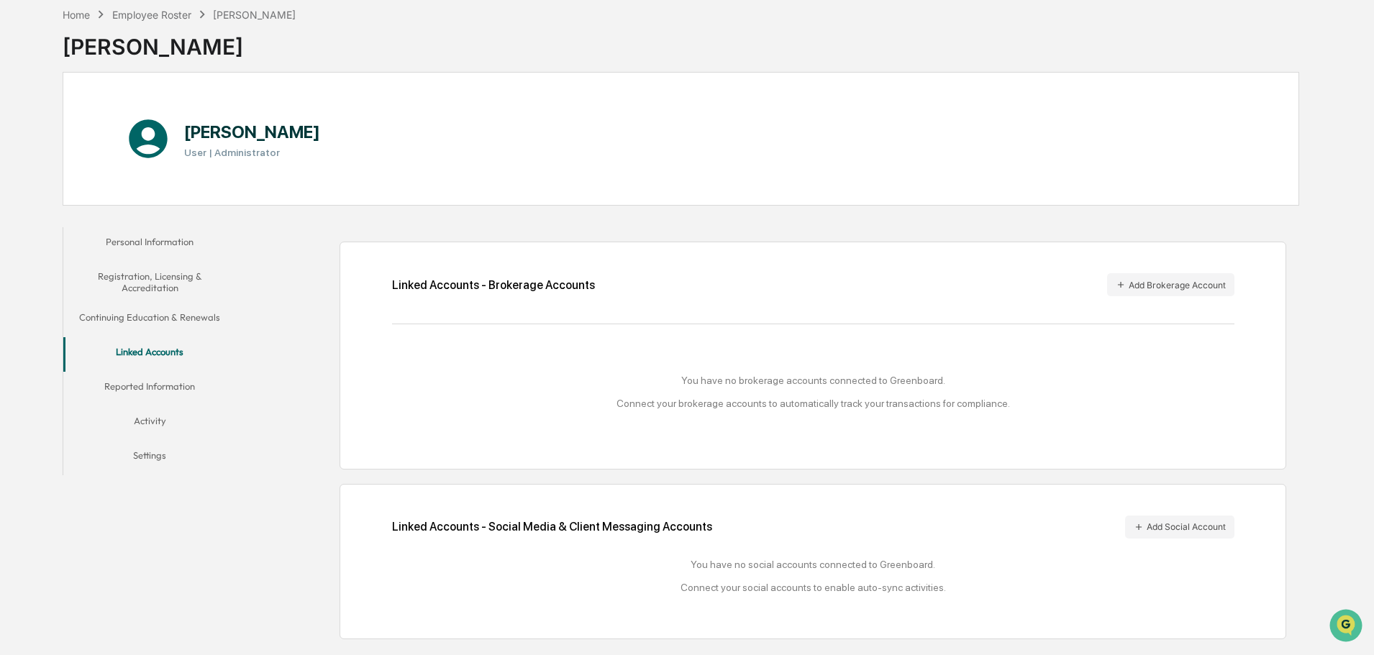
click at [1204, 288] on button "Add Brokerage Account" at bounding box center [1170, 284] width 127 height 23
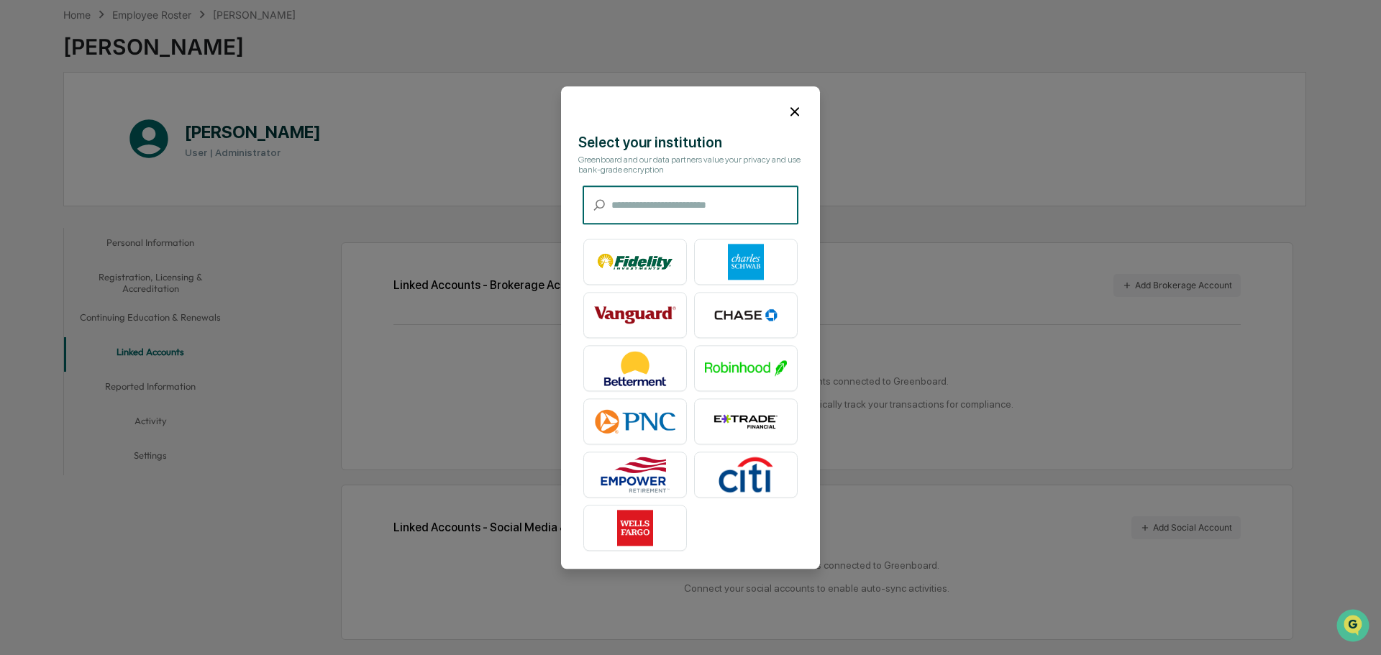
click at [762, 257] on img at bounding box center [746, 262] width 82 height 36
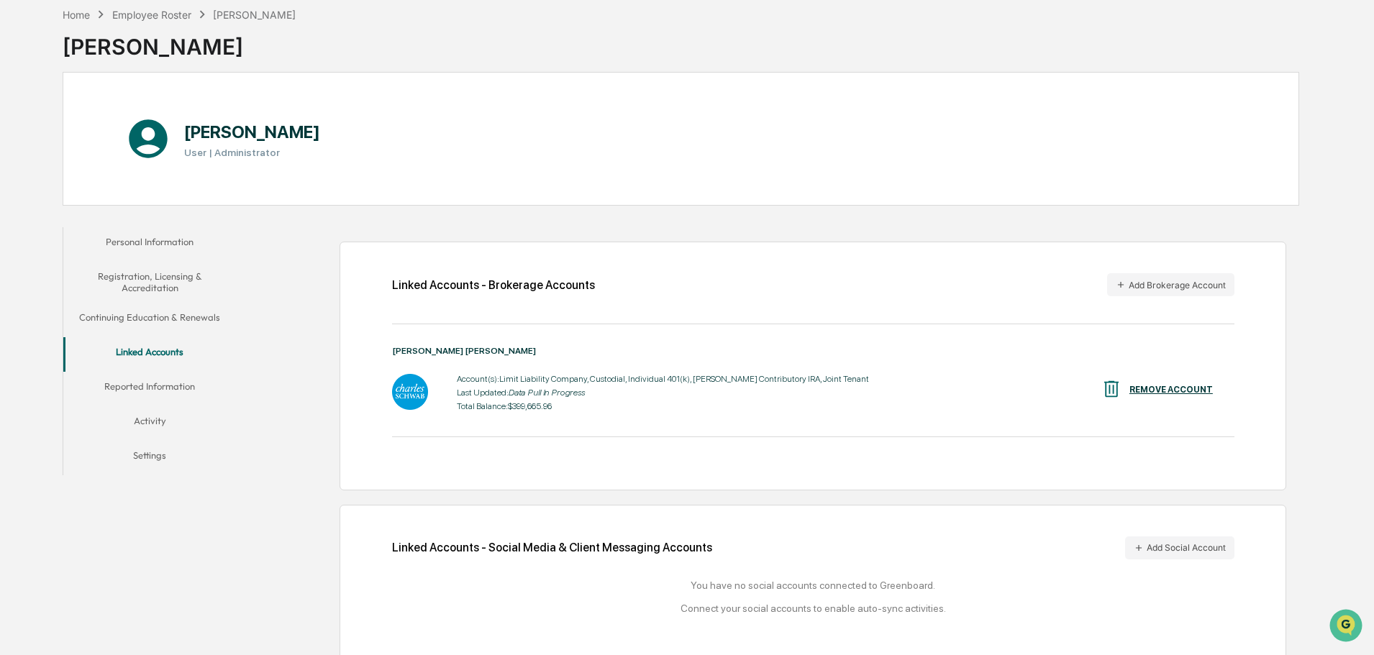
click at [1138, 286] on button "Add Brokerage Account" at bounding box center [1170, 284] width 127 height 23
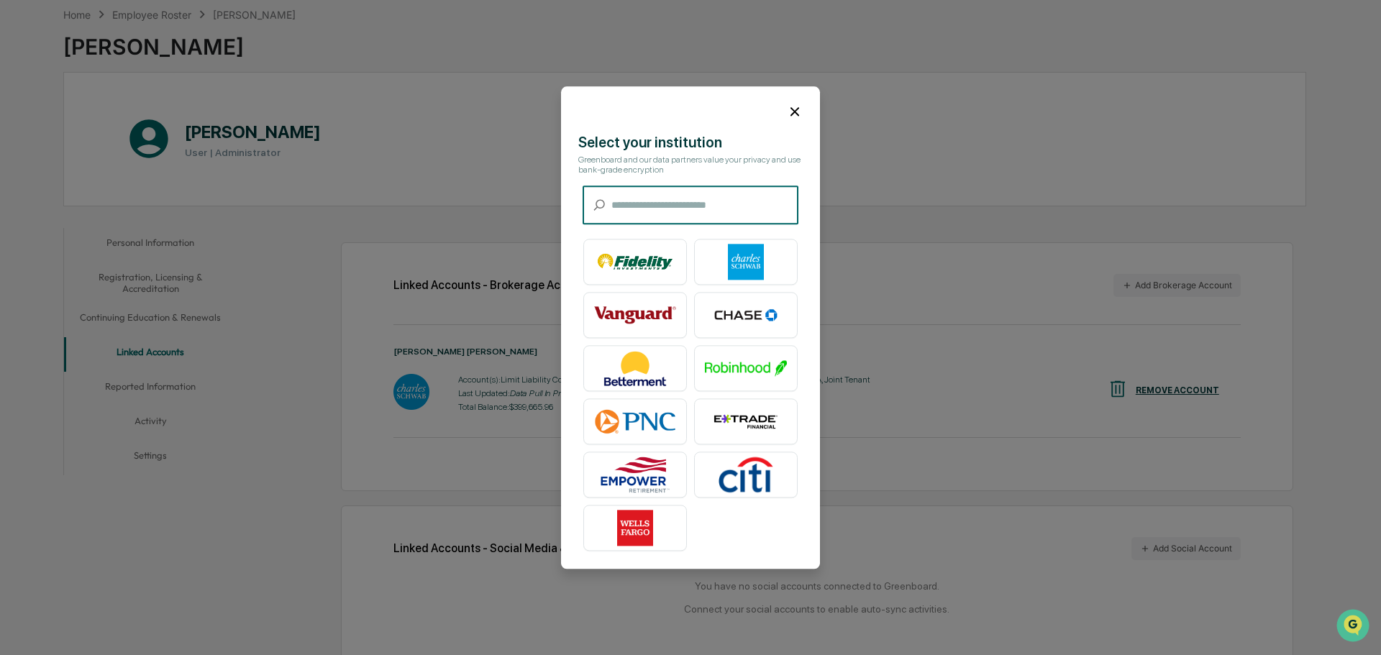
click at [638, 302] on img at bounding box center [635, 315] width 82 height 36
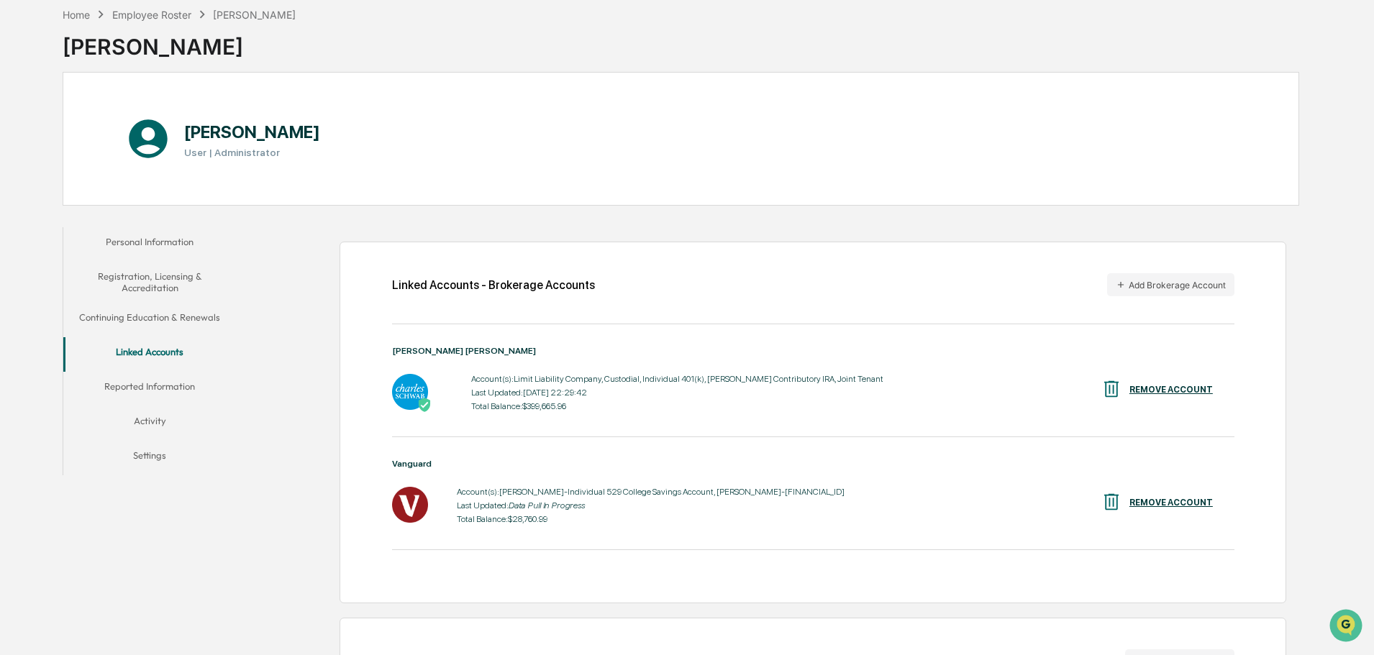
click at [1160, 288] on button "Add Brokerage Account" at bounding box center [1170, 284] width 127 height 23
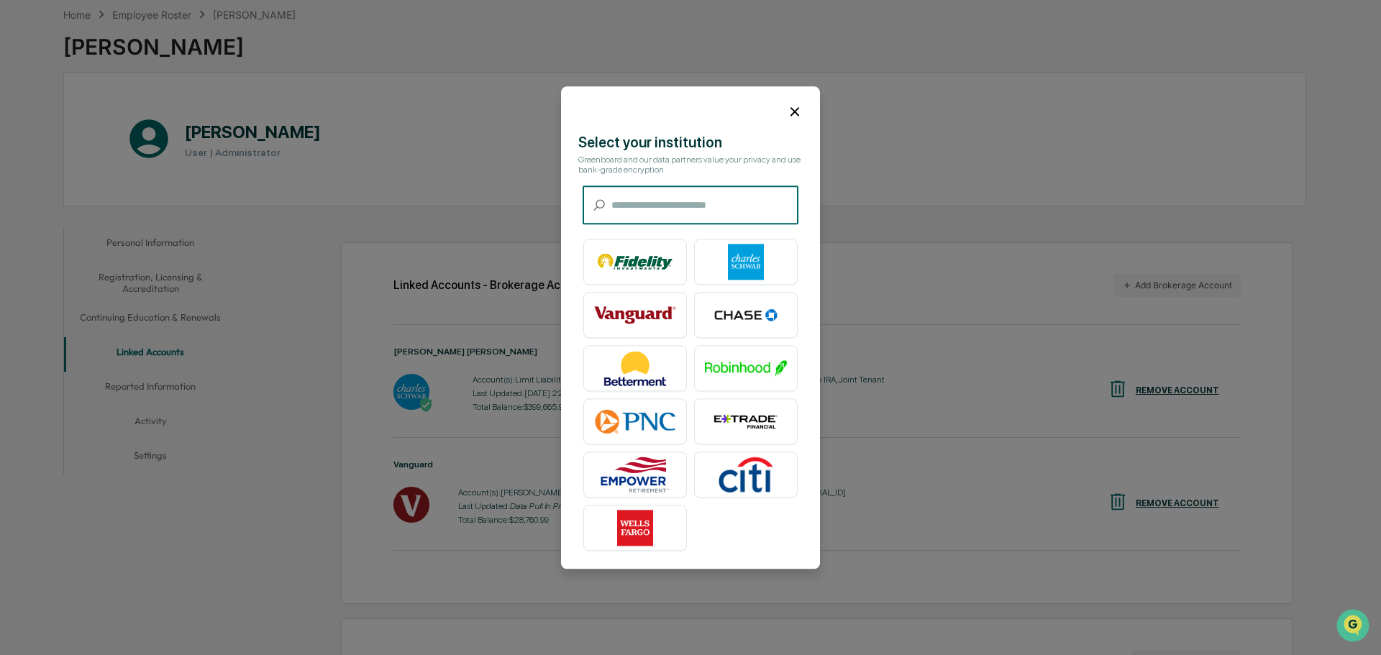
click at [610, 303] on img at bounding box center [635, 315] width 82 height 36
click at [787, 109] on icon at bounding box center [795, 112] width 16 height 16
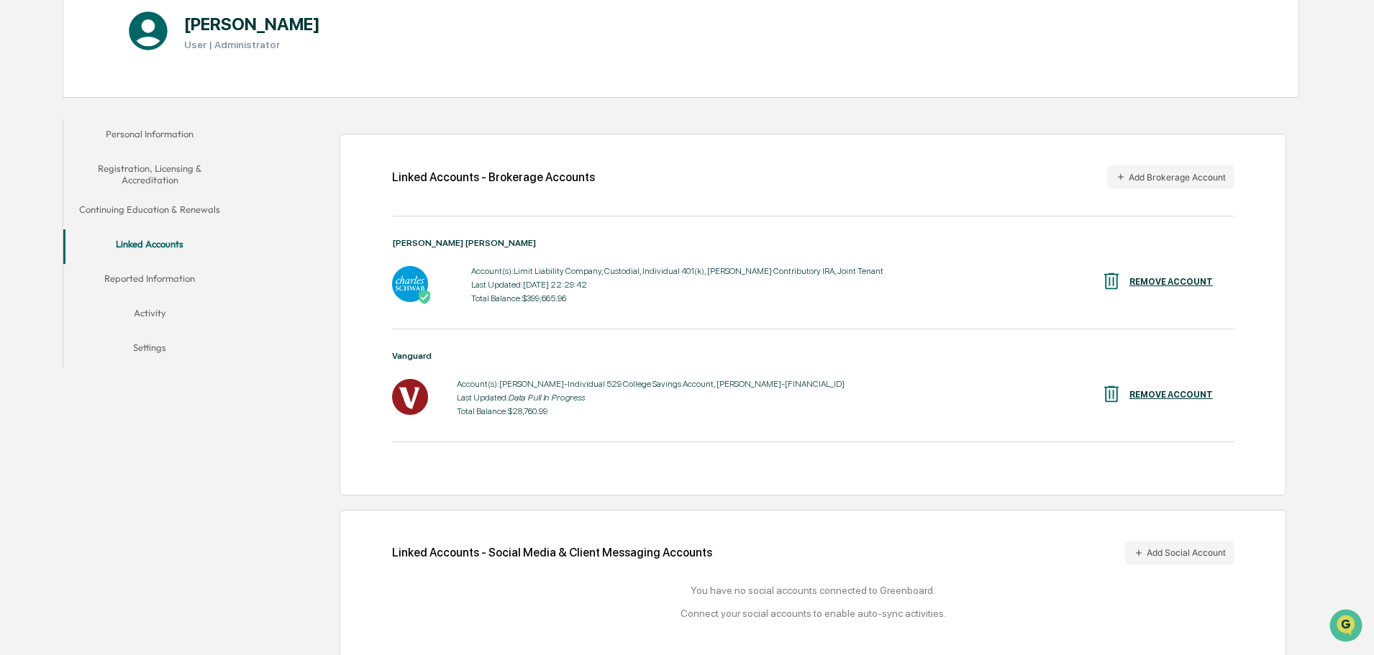
scroll to position [193, 0]
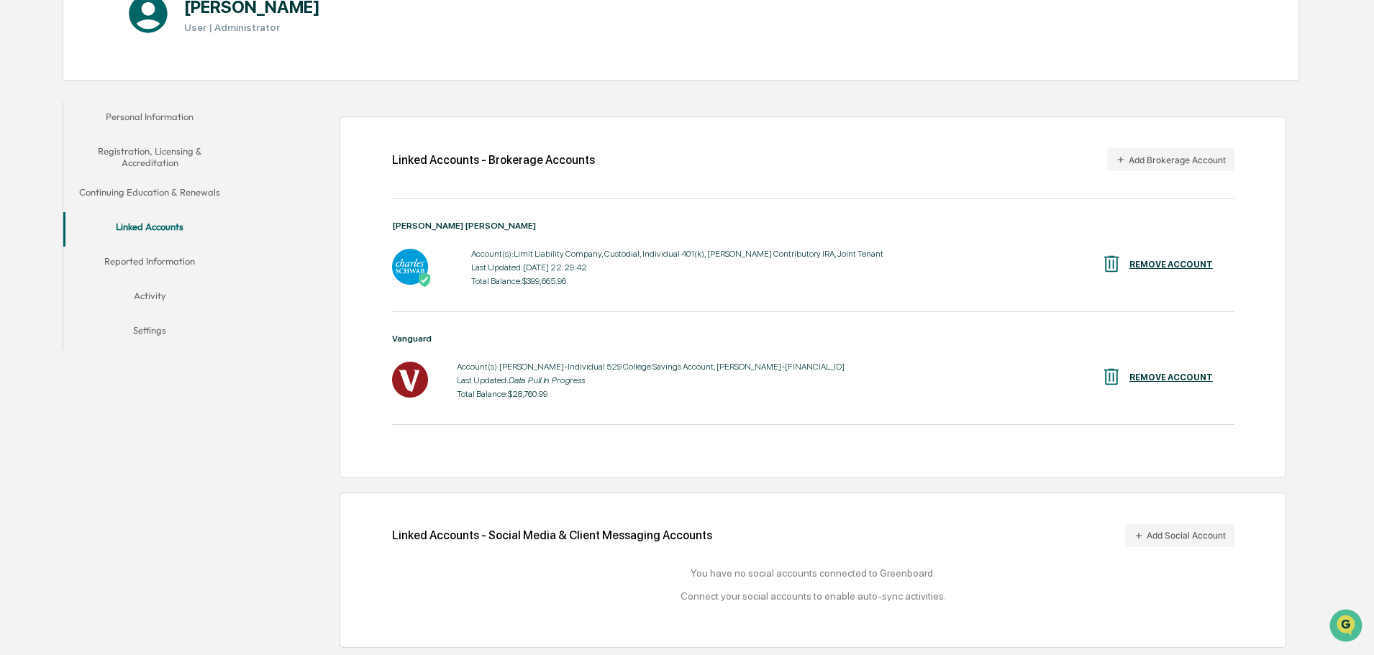
click at [1173, 529] on button "Add Social Account" at bounding box center [1179, 535] width 109 height 23
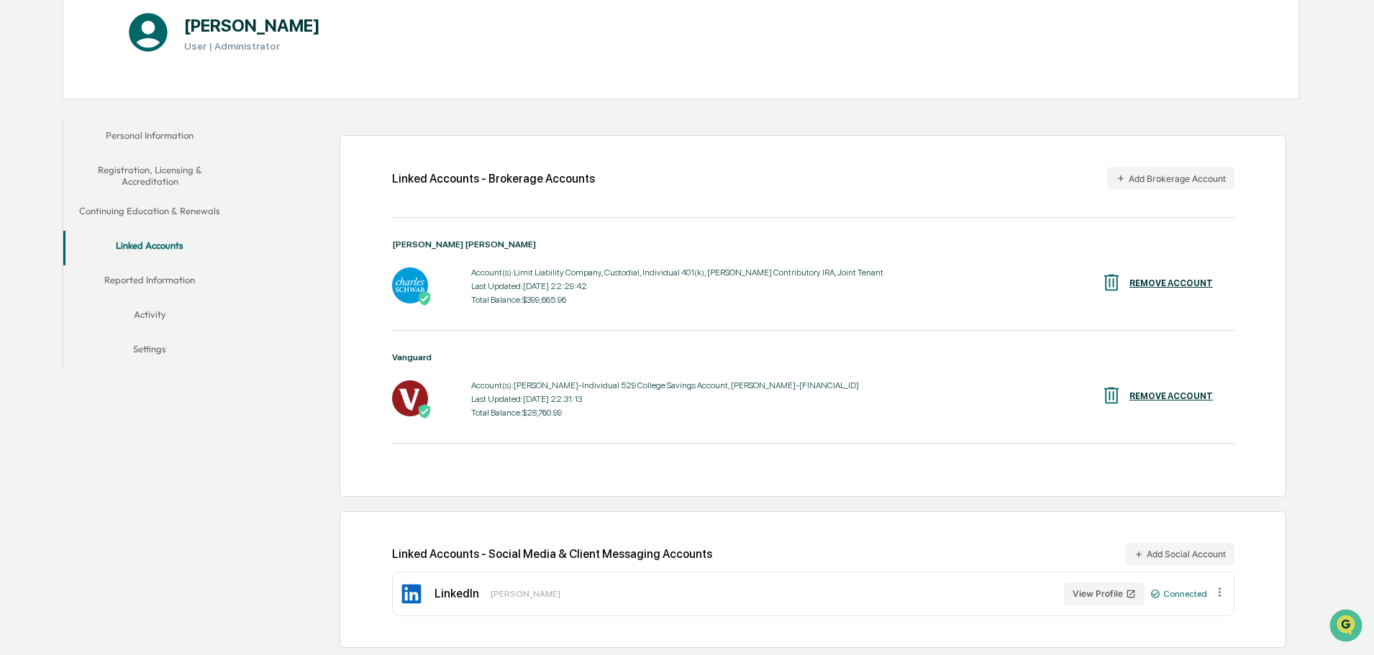
click at [155, 280] on button "Reported Information" at bounding box center [149, 282] width 173 height 35
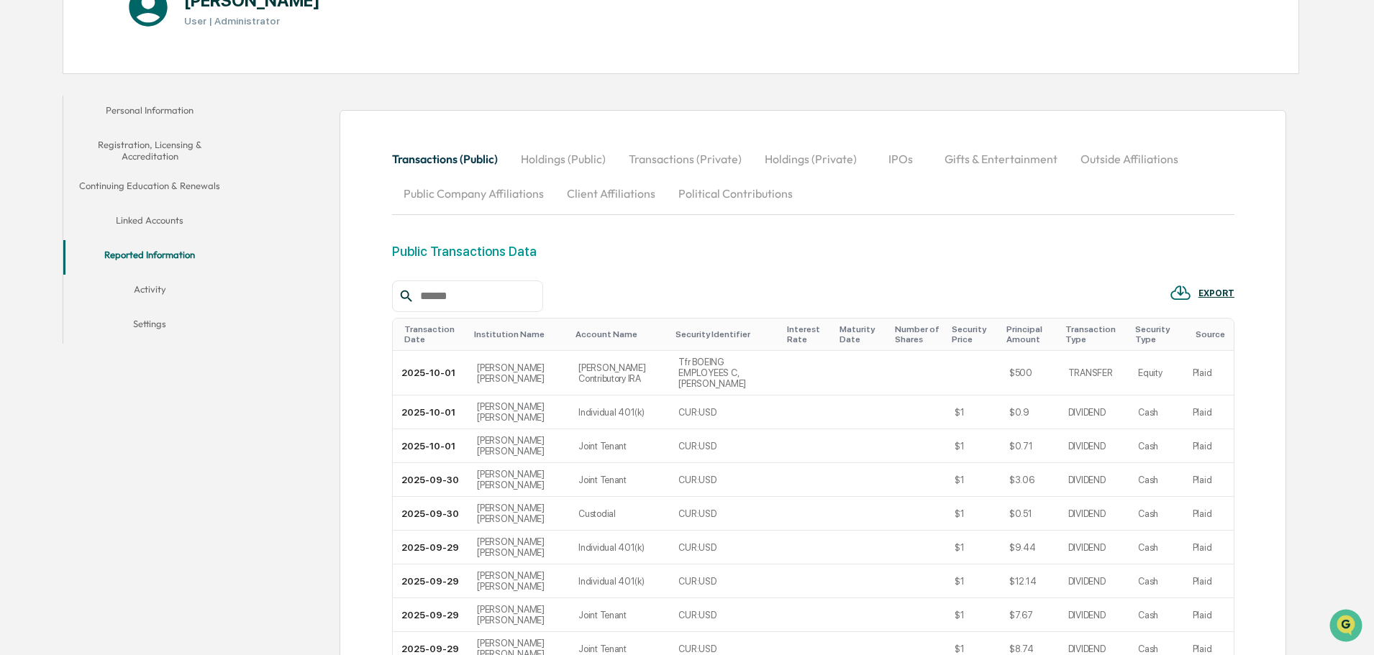
scroll to position [175, 0]
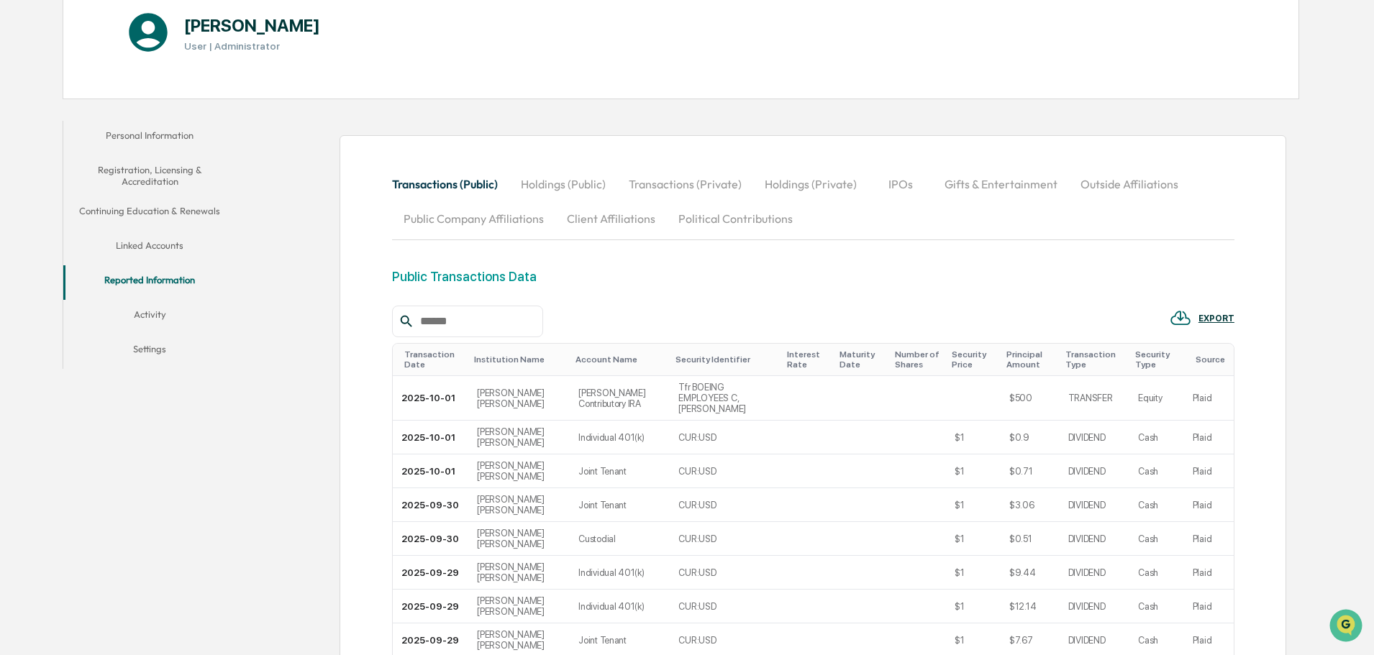
click at [573, 182] on button "Holdings (Public)" at bounding box center [563, 184] width 108 height 35
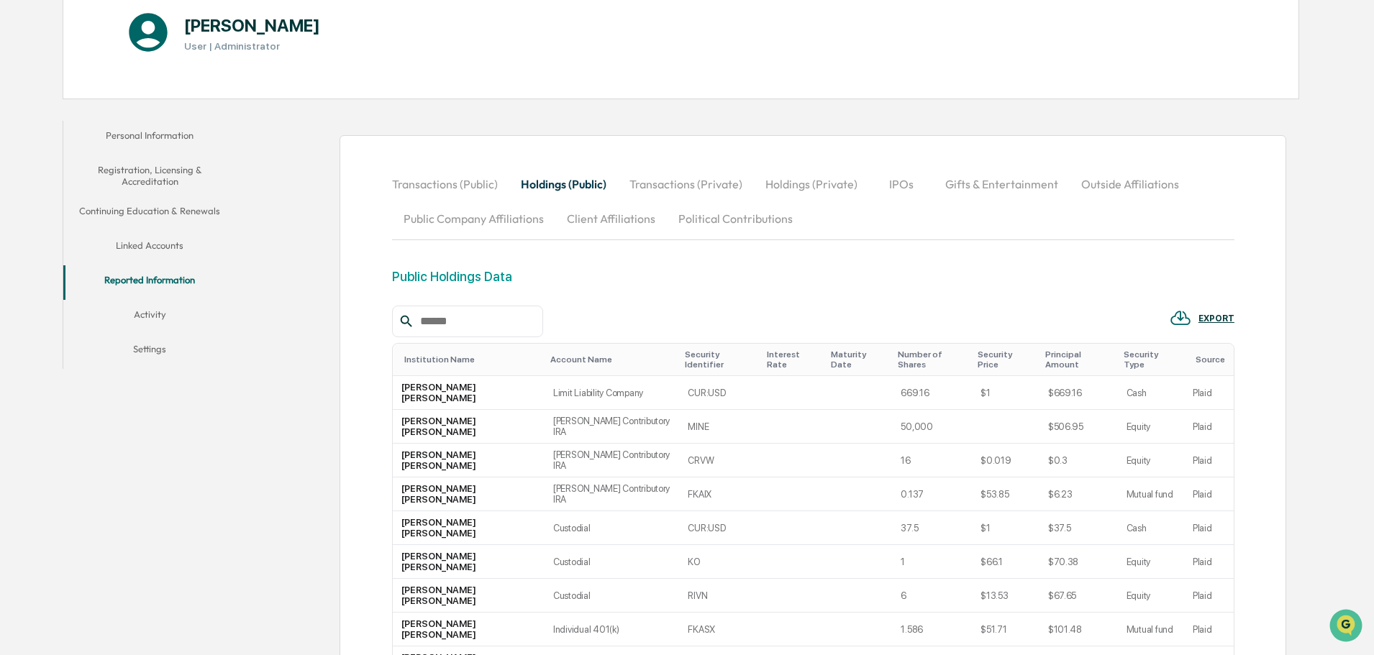
click at [669, 183] on button "Transactions (Private)" at bounding box center [686, 184] width 136 height 35
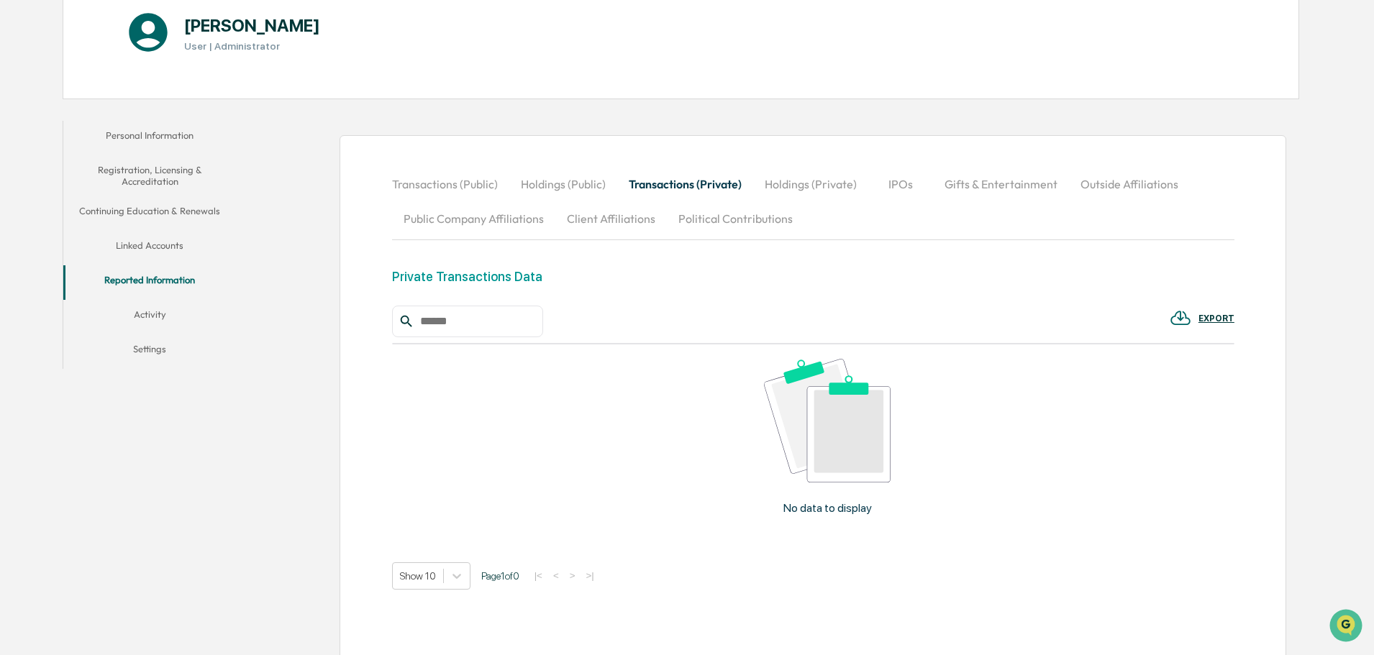
click at [809, 184] on button "Holdings (Private)" at bounding box center [810, 184] width 115 height 35
click at [903, 184] on button "IPOs" at bounding box center [901, 184] width 65 height 35
click at [980, 188] on button "Gifts & Entertainment" at bounding box center [1001, 184] width 136 height 35
click at [1141, 183] on button "Outside Affiliations" at bounding box center [1130, 184] width 121 height 35
click at [437, 217] on button "Public Company Affiliations" at bounding box center [473, 218] width 163 height 35
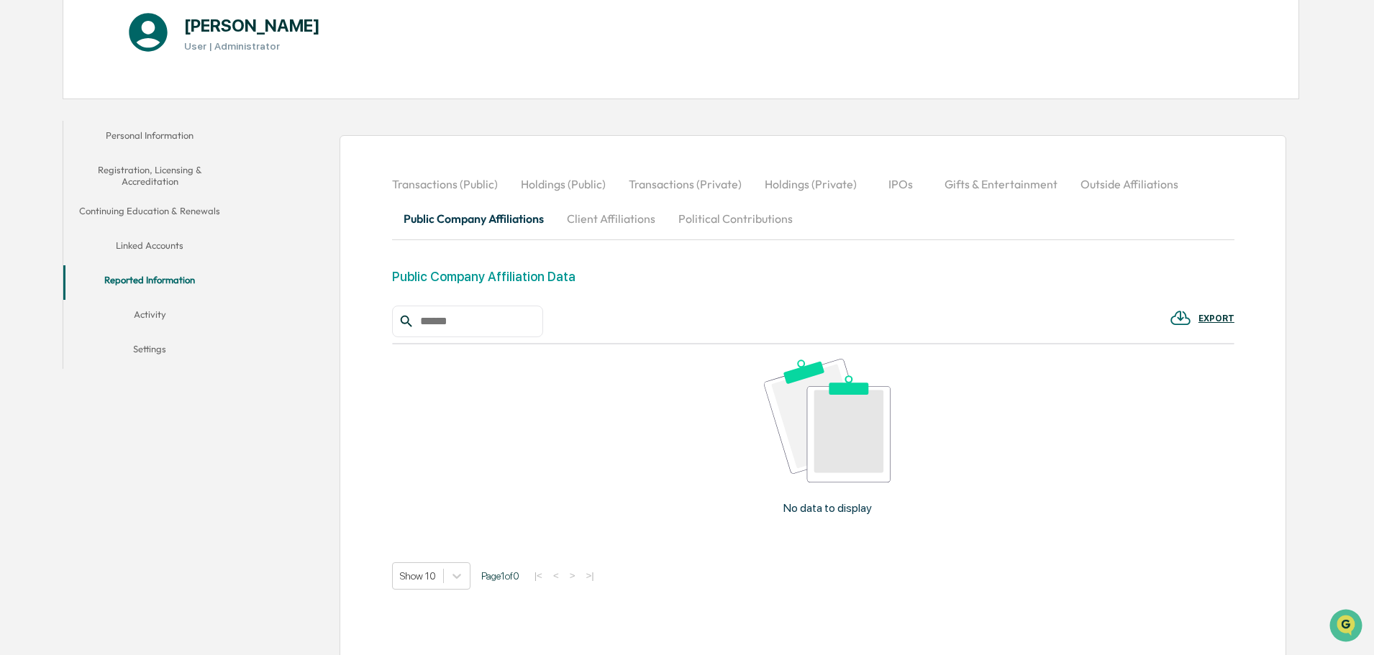
click at [618, 219] on button "Client Affiliations" at bounding box center [610, 218] width 111 height 35
click at [738, 221] on button "Political Contributions" at bounding box center [735, 218] width 137 height 35
click at [147, 308] on button "Activity" at bounding box center [149, 317] width 173 height 35
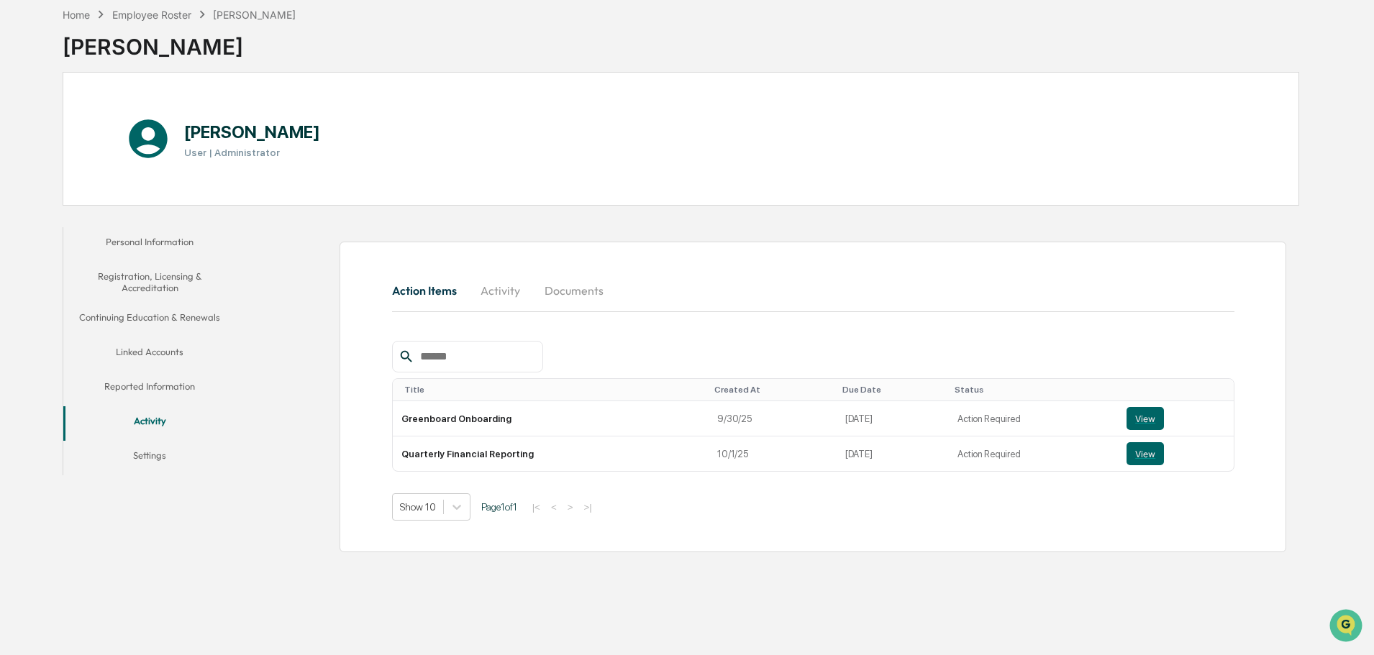
click at [502, 292] on button "Activity" at bounding box center [500, 290] width 65 height 35
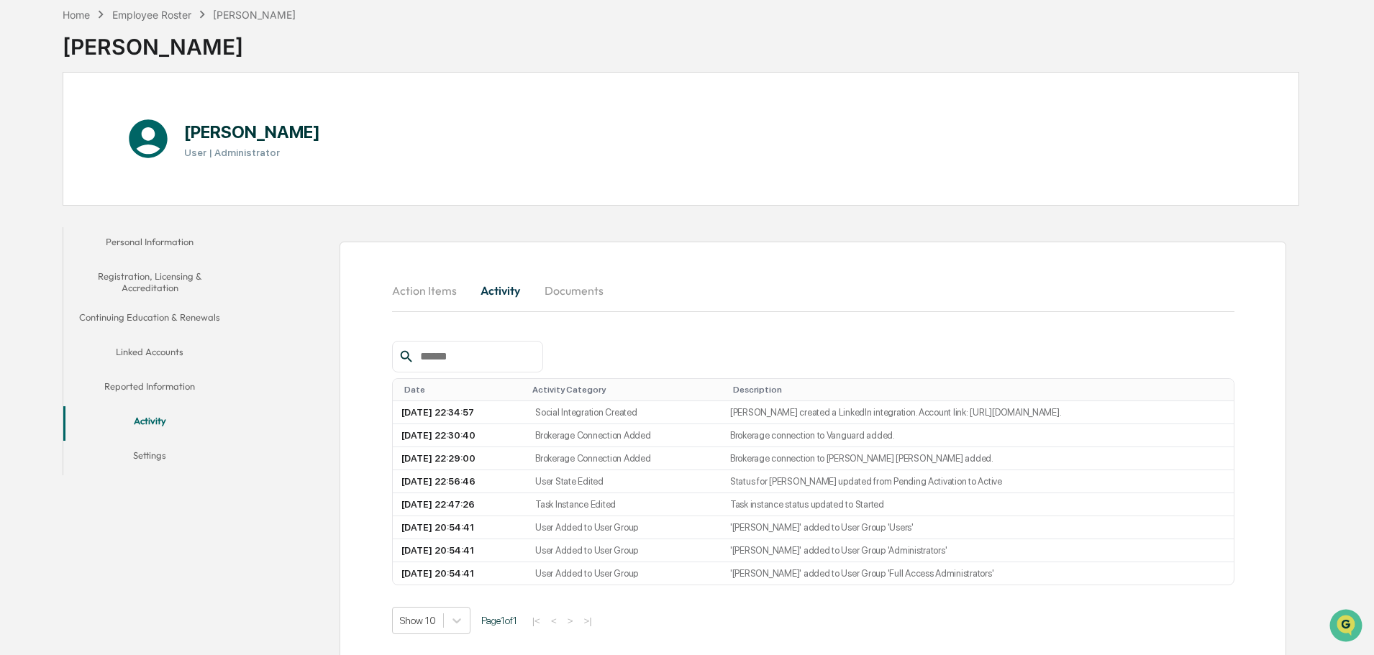
click at [580, 292] on button "Documents" at bounding box center [574, 290] width 82 height 35
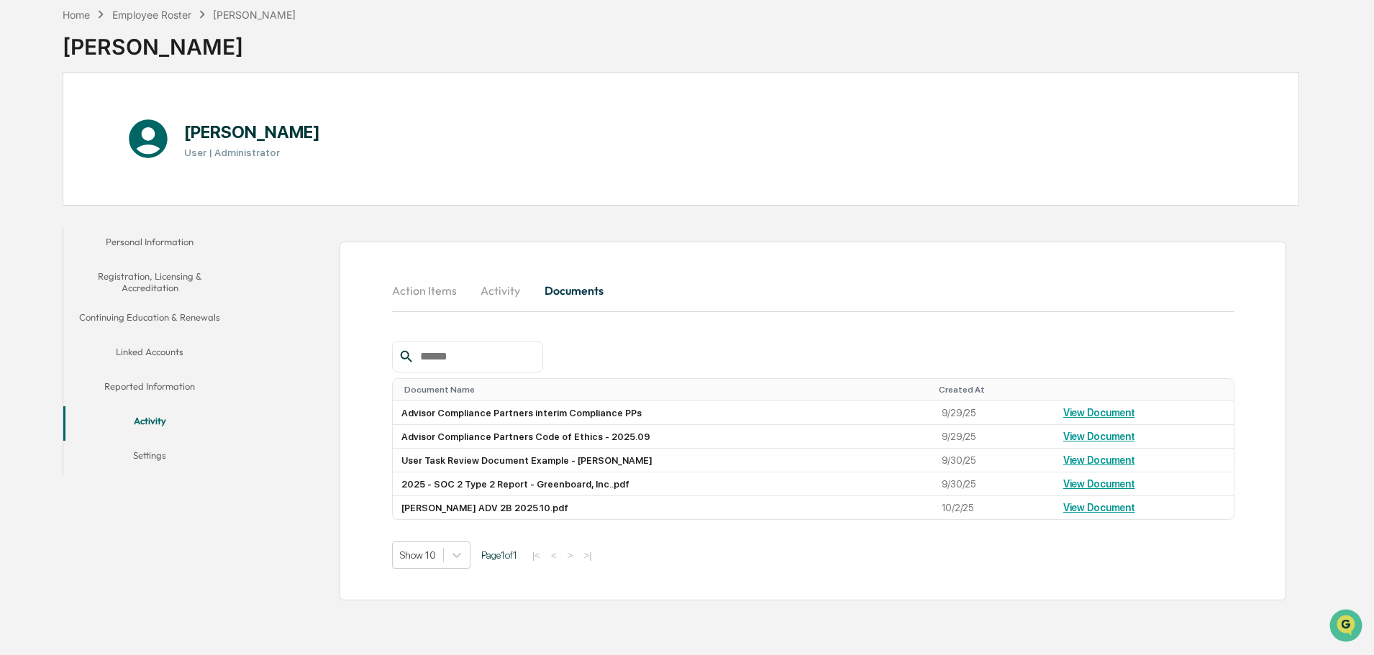
click at [424, 294] on button "Action Items" at bounding box center [430, 290] width 76 height 35
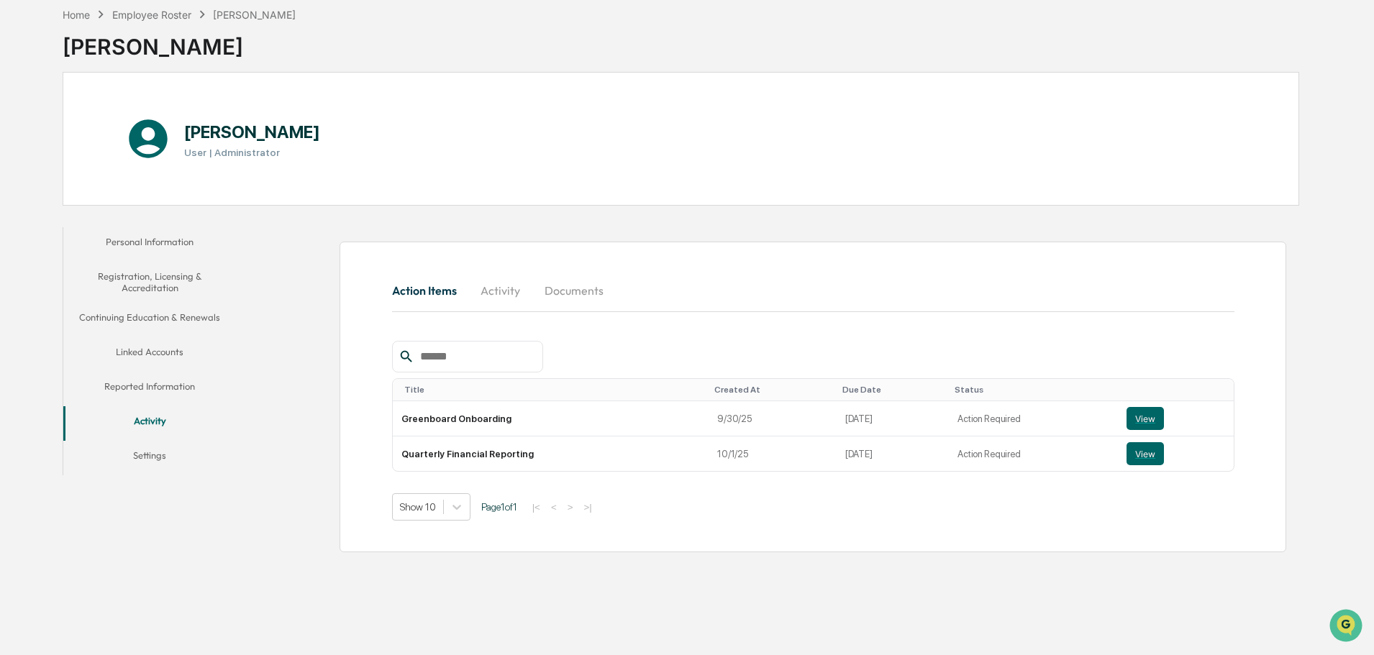
click at [147, 454] on button "Settings" at bounding box center [149, 458] width 173 height 35
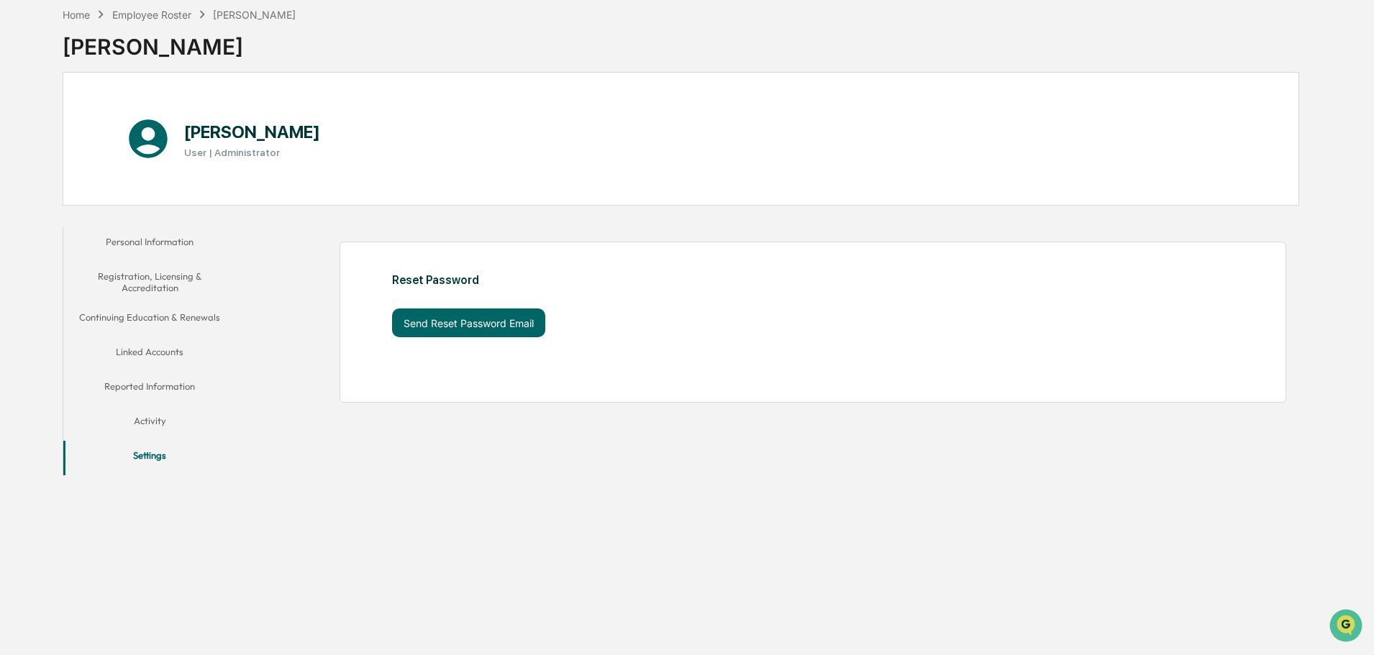
click at [161, 243] on button "Personal Information" at bounding box center [149, 244] width 173 height 35
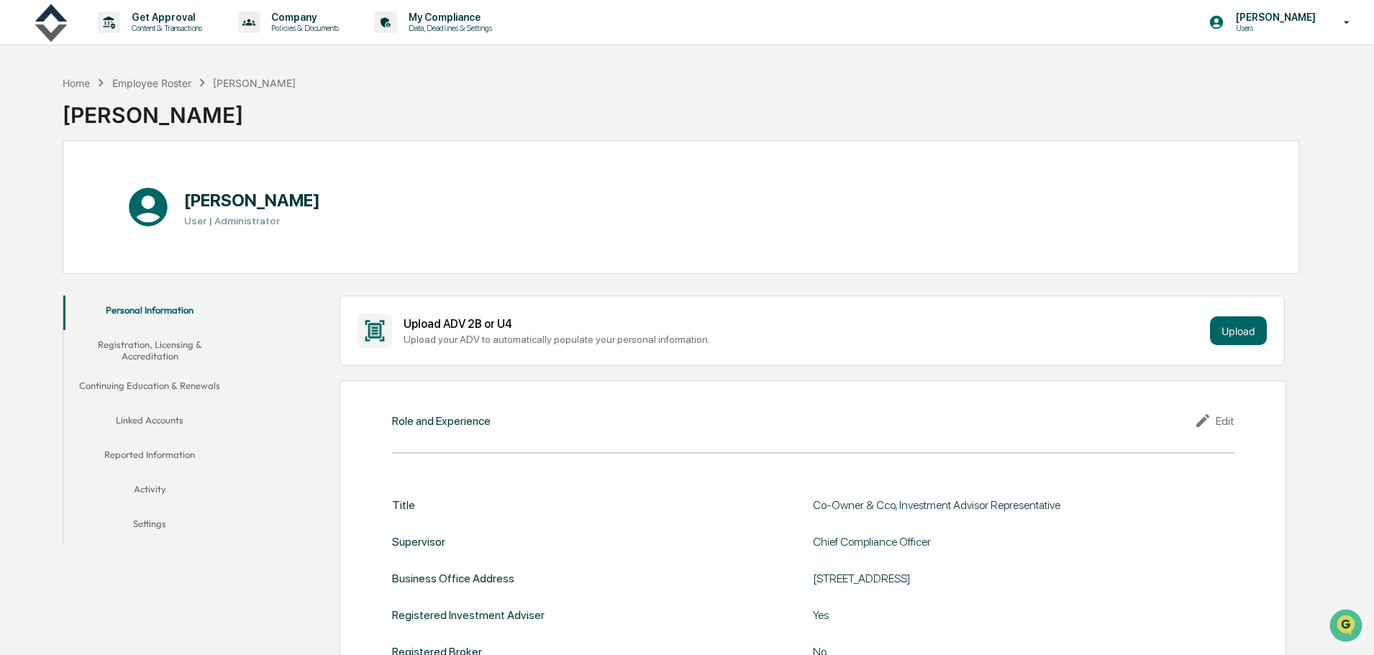
click at [78, 84] on div "Home" at bounding box center [76, 83] width 27 height 12
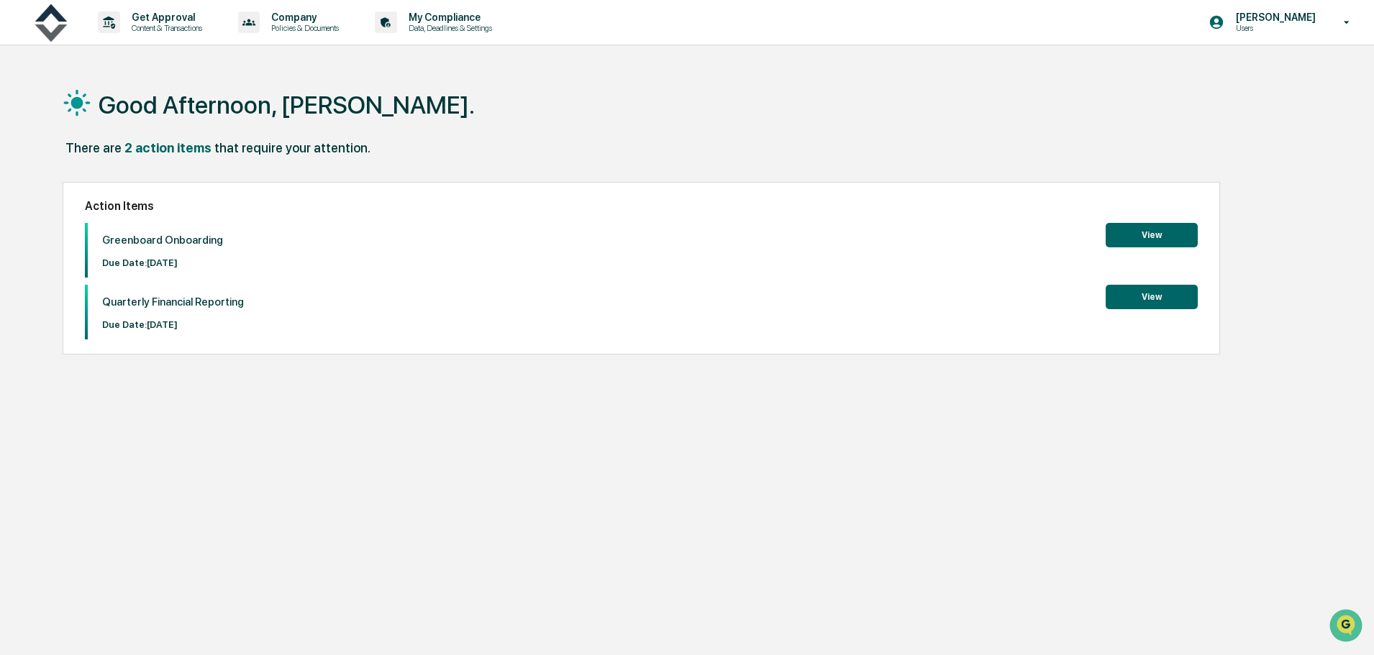
click at [1160, 233] on button "View" at bounding box center [1152, 235] width 92 height 24
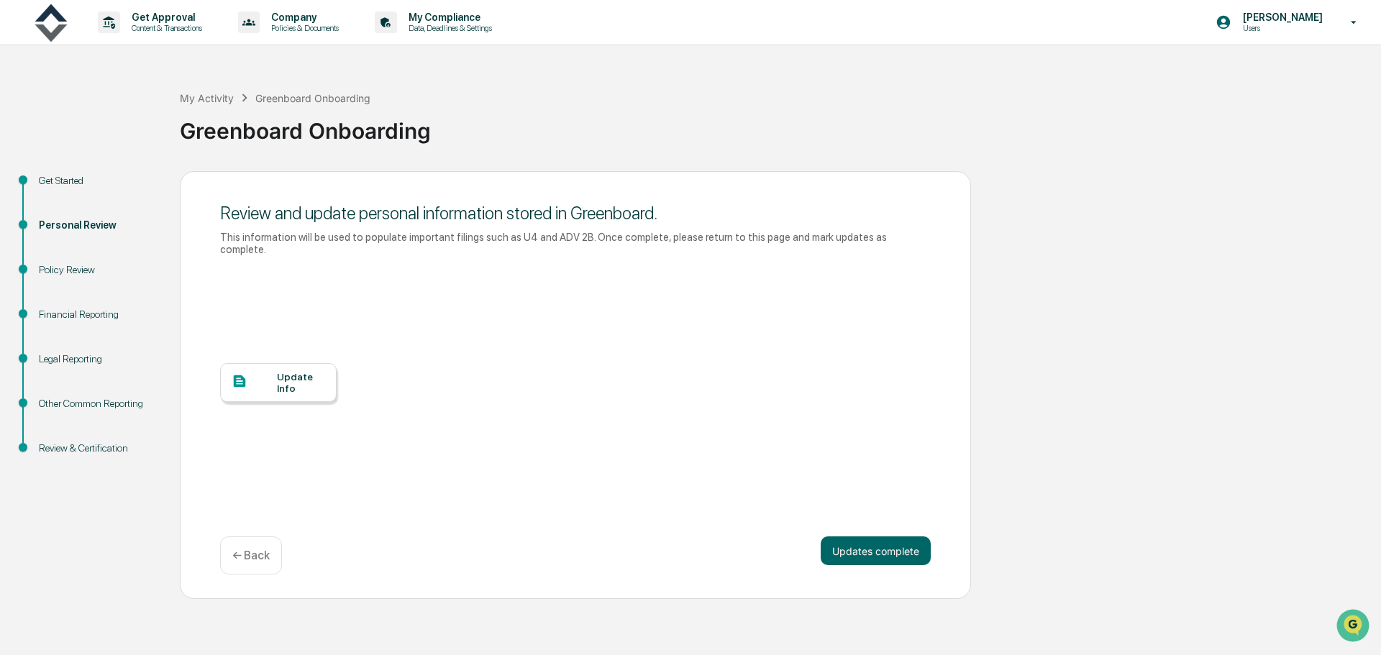
click at [881, 537] on button "Updates complete" at bounding box center [876, 551] width 110 height 29
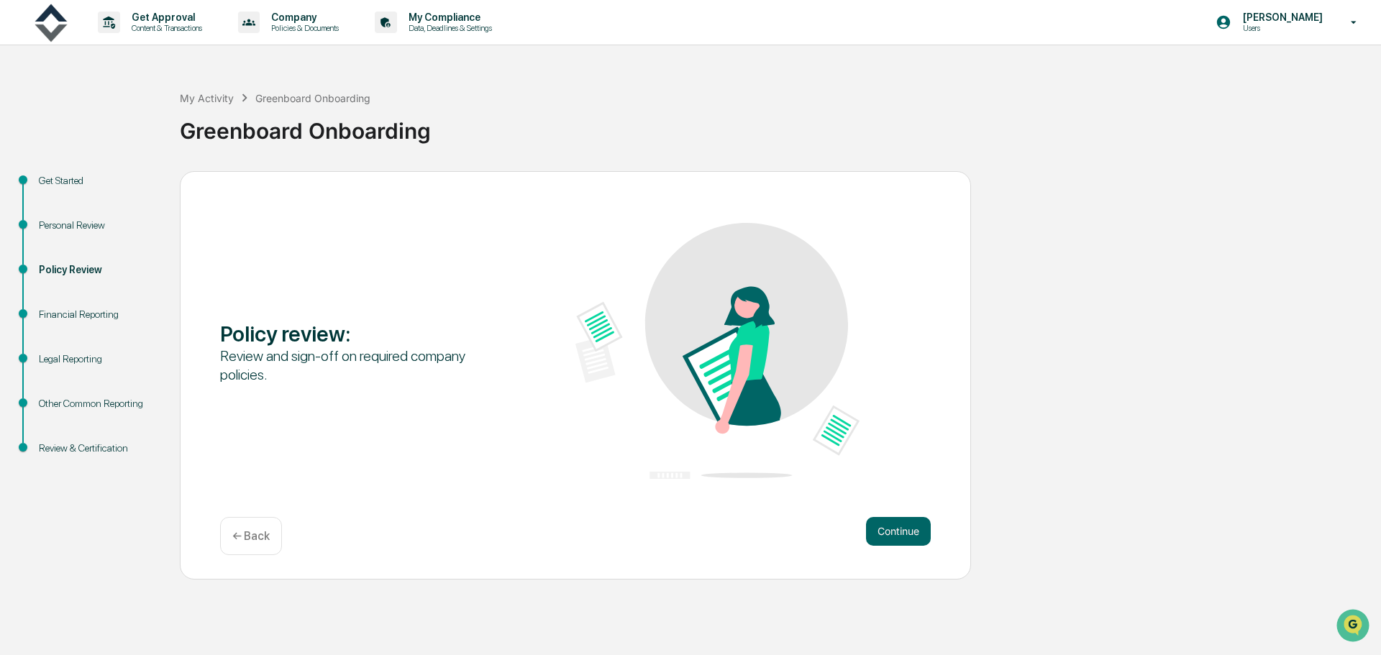
click at [895, 533] on button "Continue" at bounding box center [898, 531] width 65 height 29
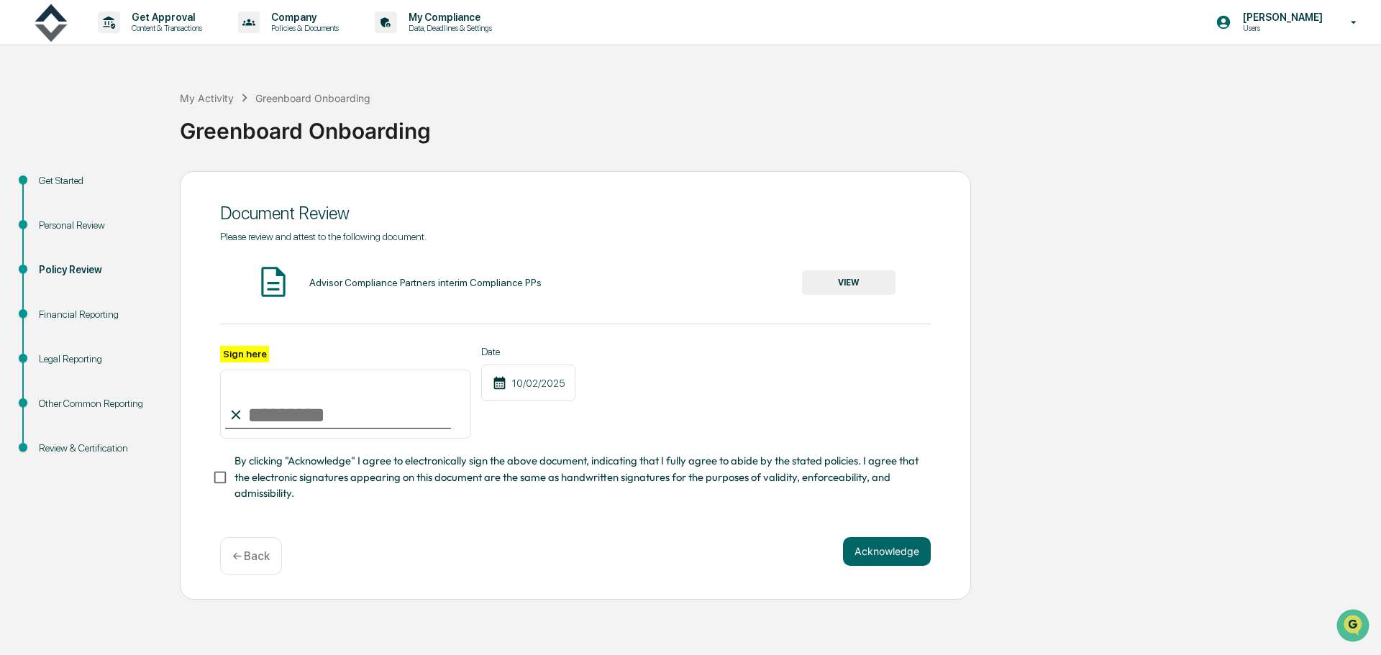
click at [857, 288] on button "VIEW" at bounding box center [849, 282] width 94 height 24
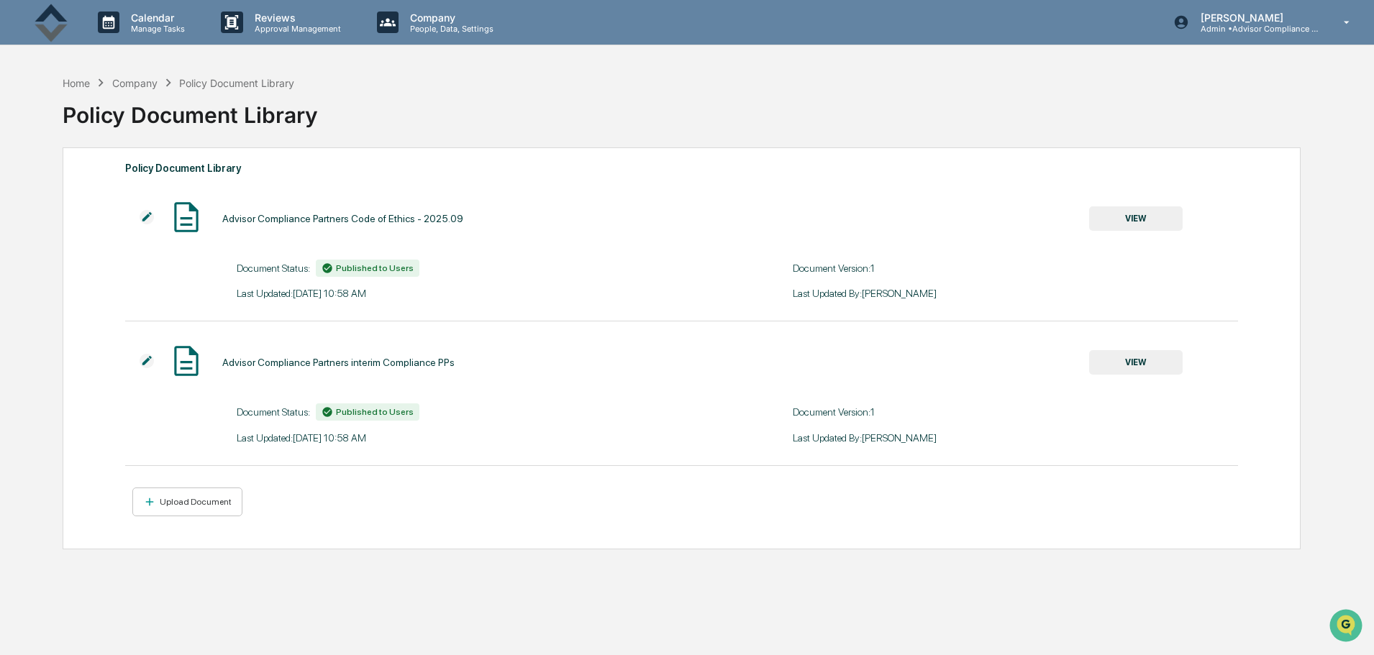
click at [147, 355] on img at bounding box center [147, 361] width 14 height 14
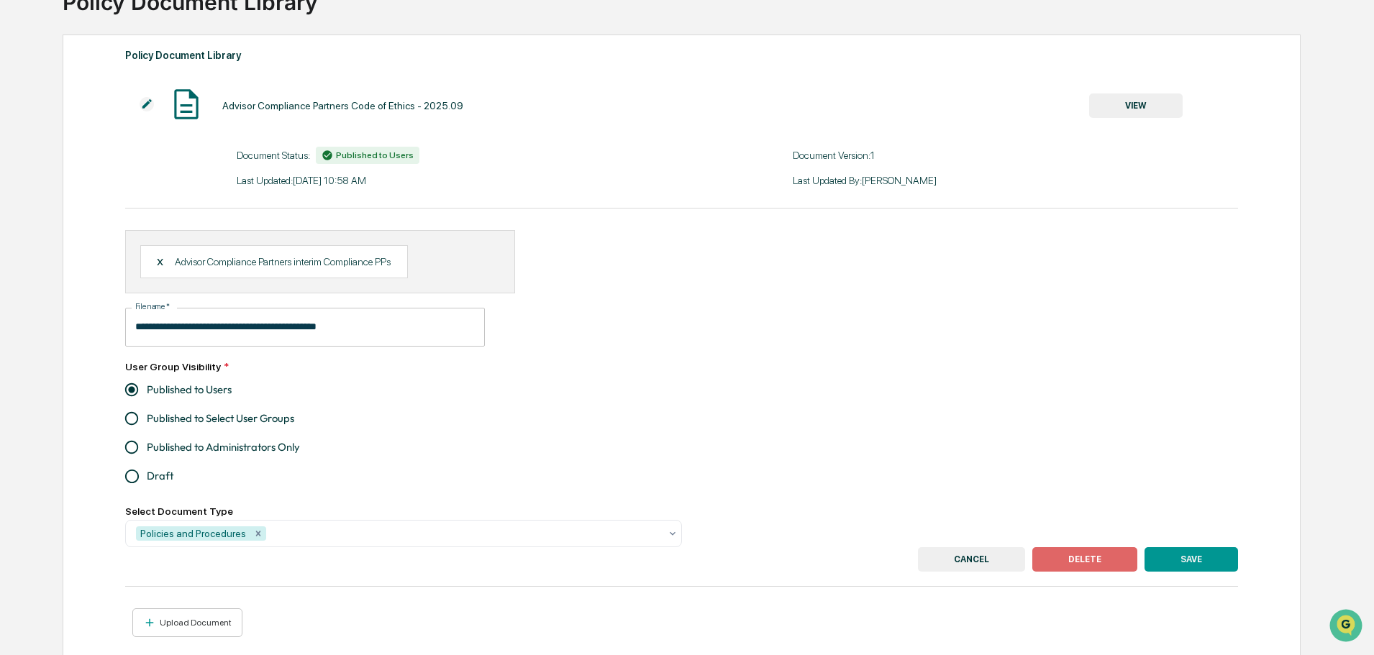
scroll to position [135, 0]
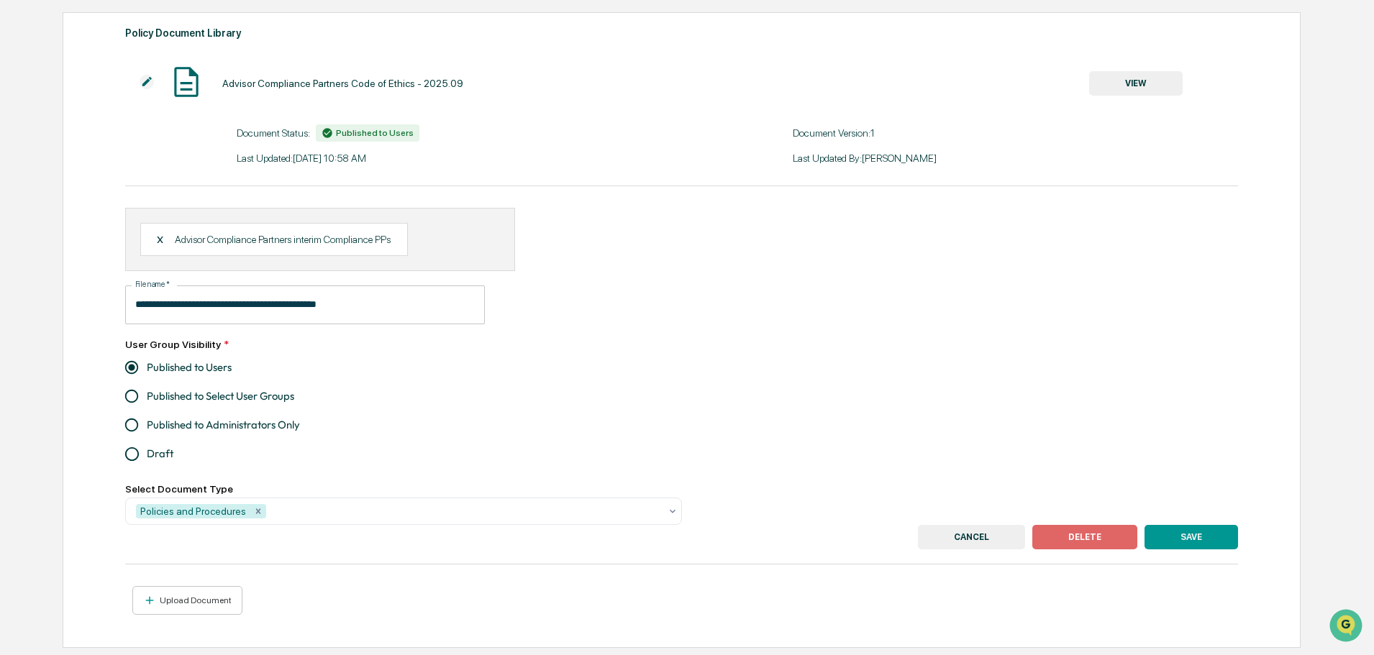
click at [145, 81] on img at bounding box center [147, 82] width 14 height 14
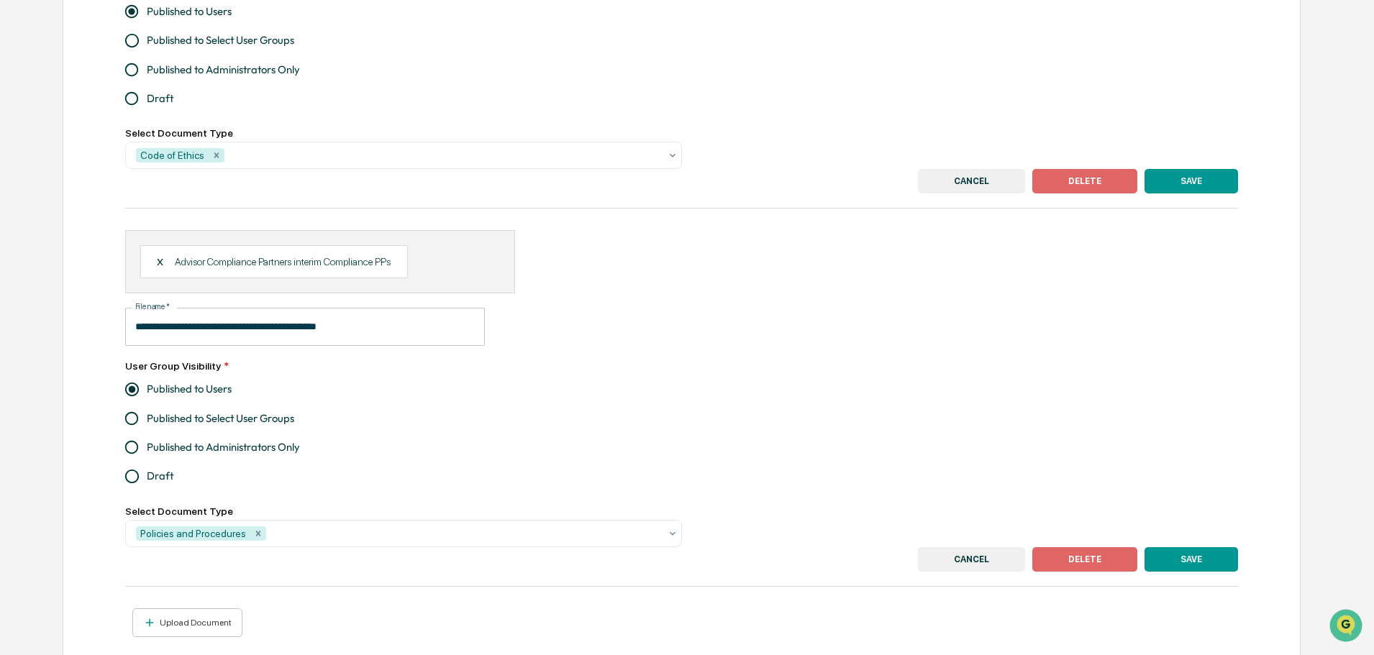
scroll to position [381, 0]
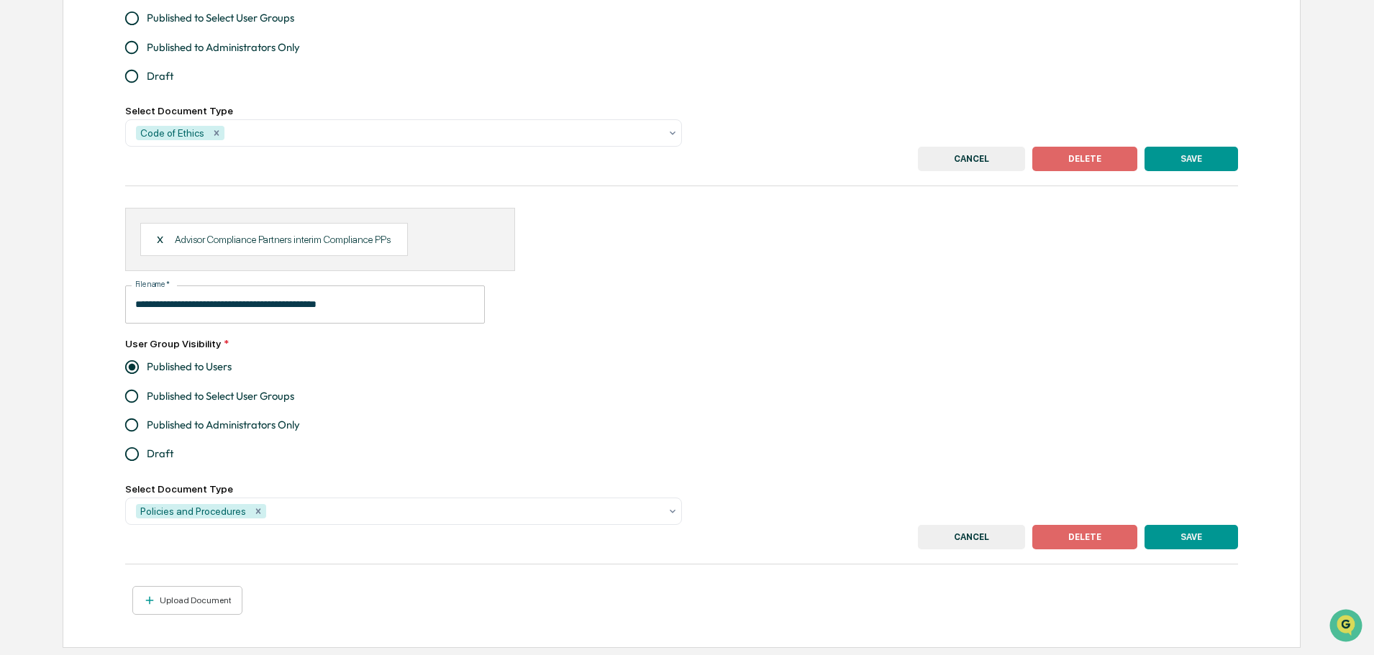
click at [983, 155] on button "CANCEL" at bounding box center [971, 159] width 107 height 24
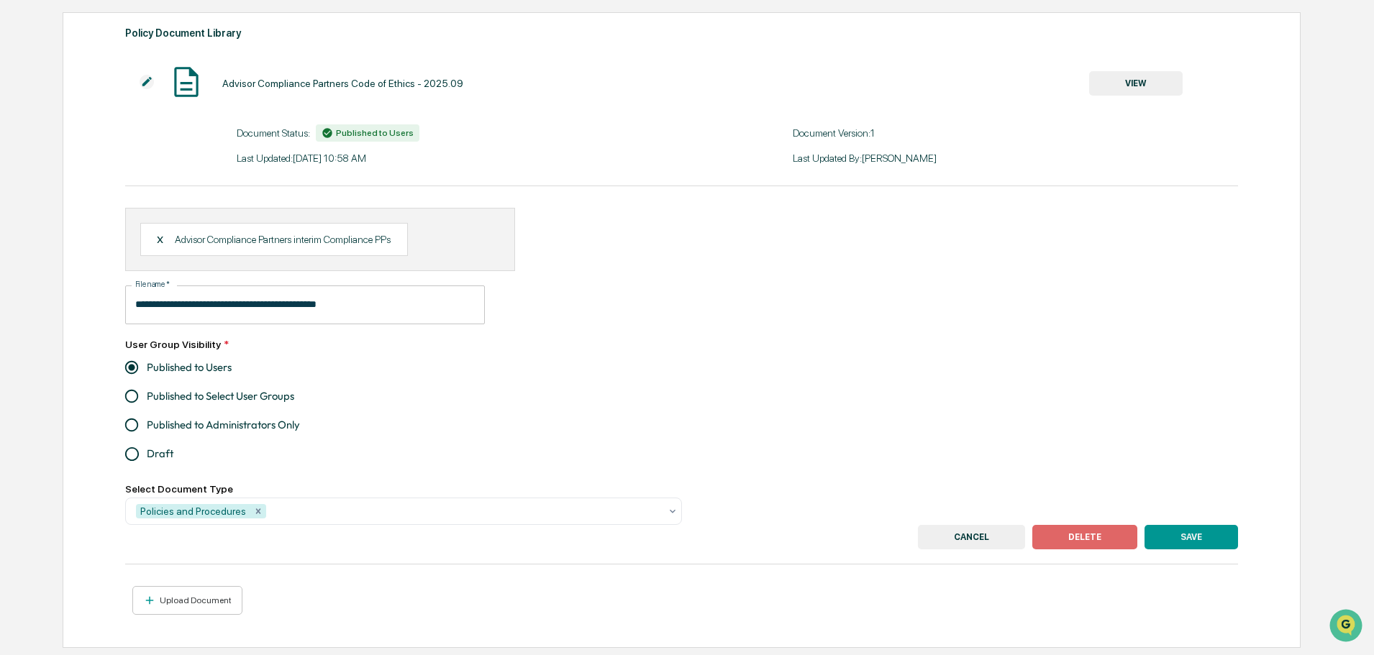
click at [206, 603] on div "Upload Document" at bounding box center [194, 601] width 75 height 10
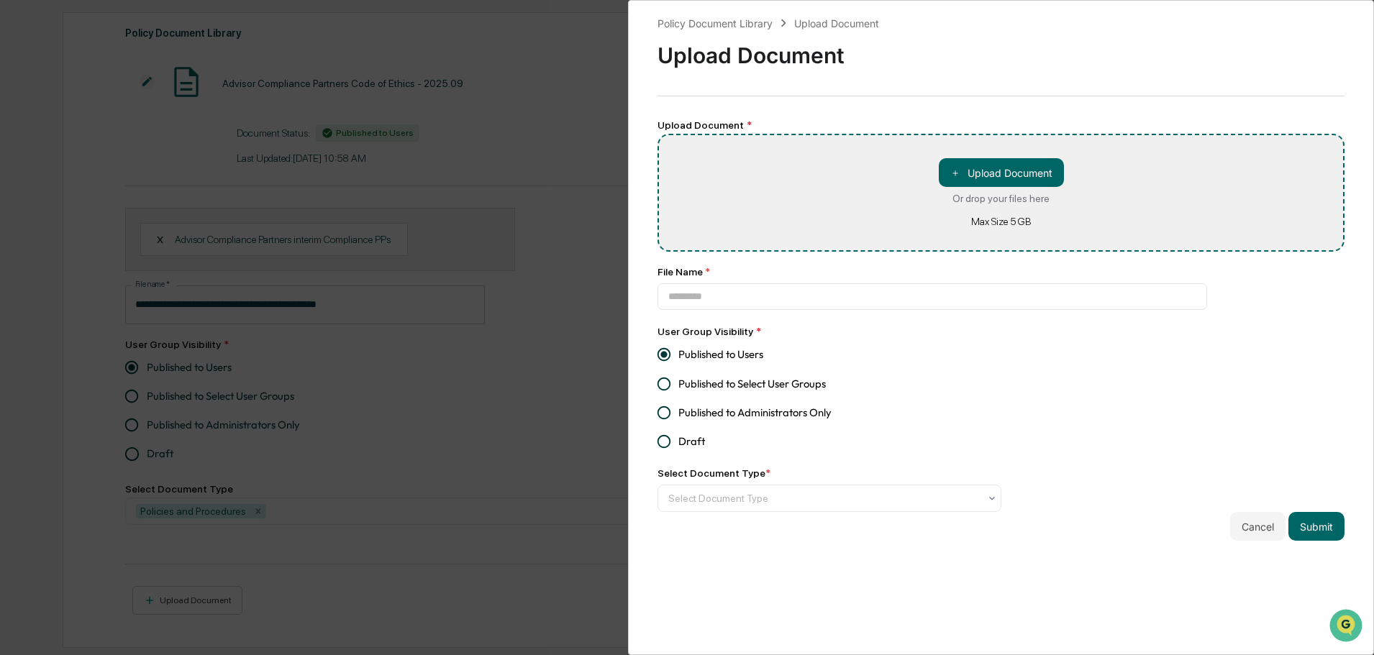
type input "**********"
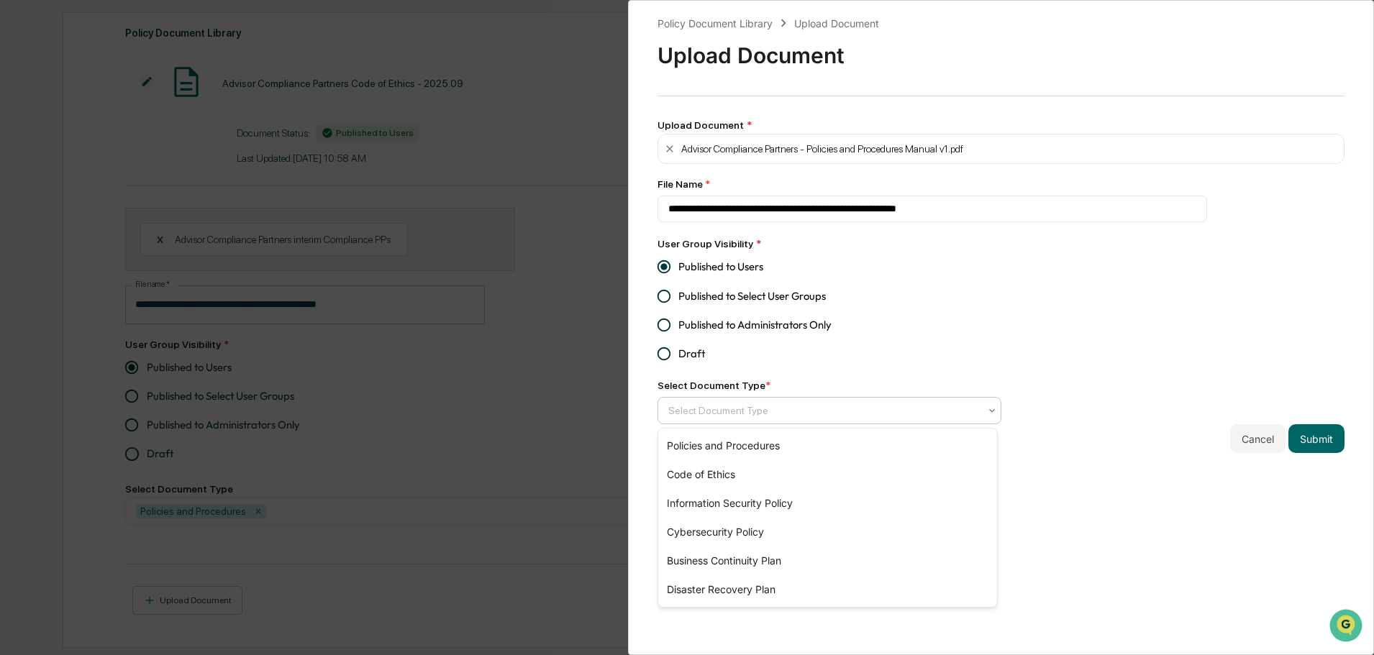
click at [762, 415] on div at bounding box center [823, 411] width 311 height 14
click at [774, 449] on div "Policies and Procedures" at bounding box center [827, 446] width 339 height 29
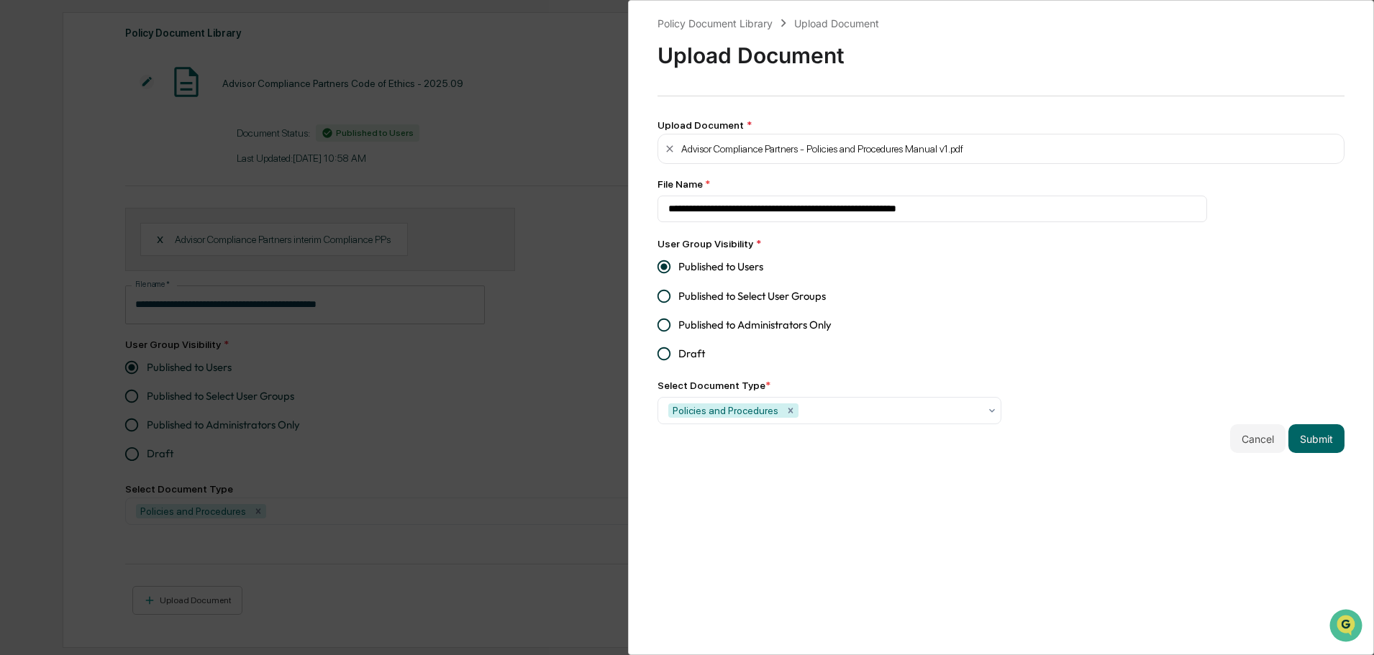
click at [1303, 440] on button "Submit" at bounding box center [1316, 438] width 56 height 29
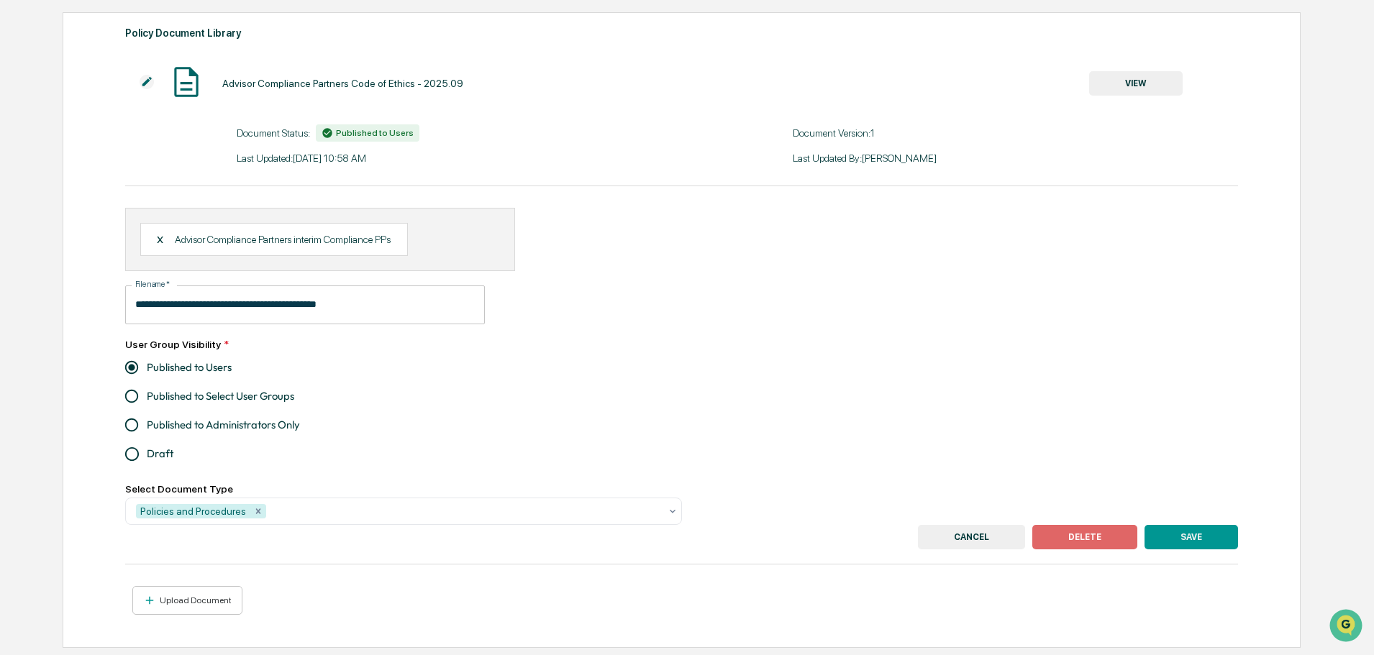
type input "**********"
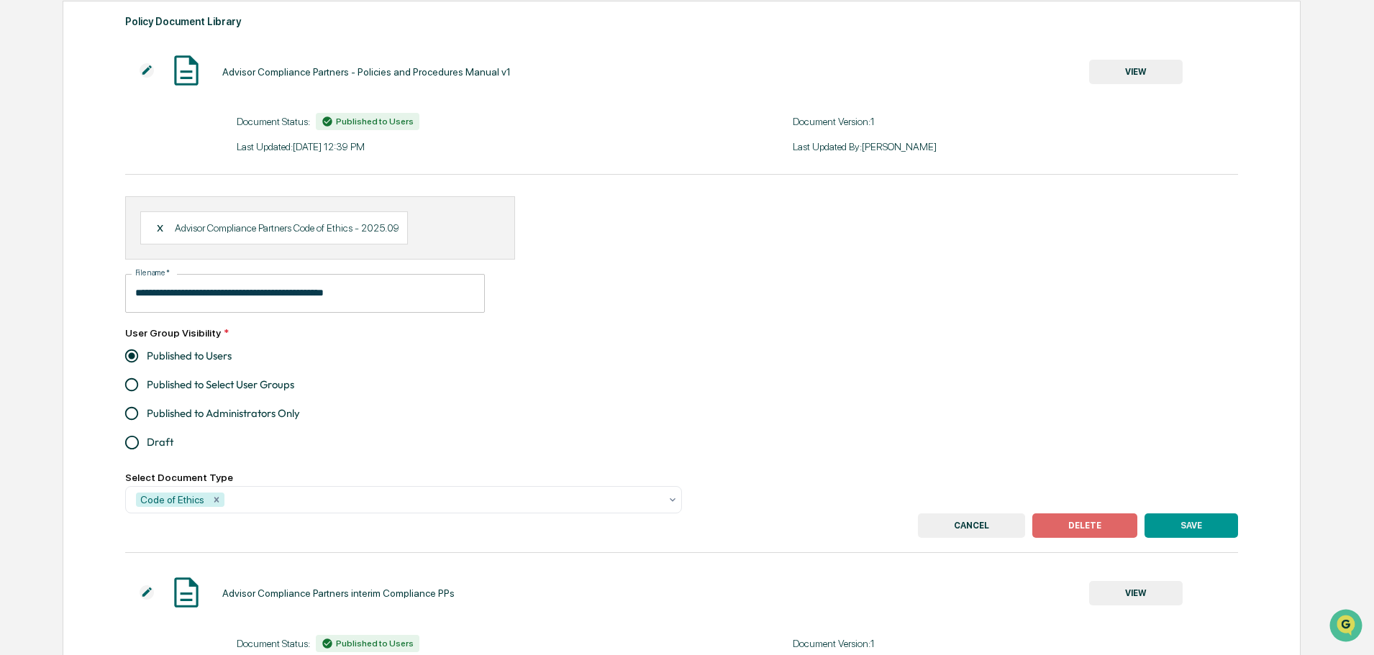
scroll to position [147, 0]
click at [1006, 533] on button "CANCEL" at bounding box center [971, 525] width 107 height 24
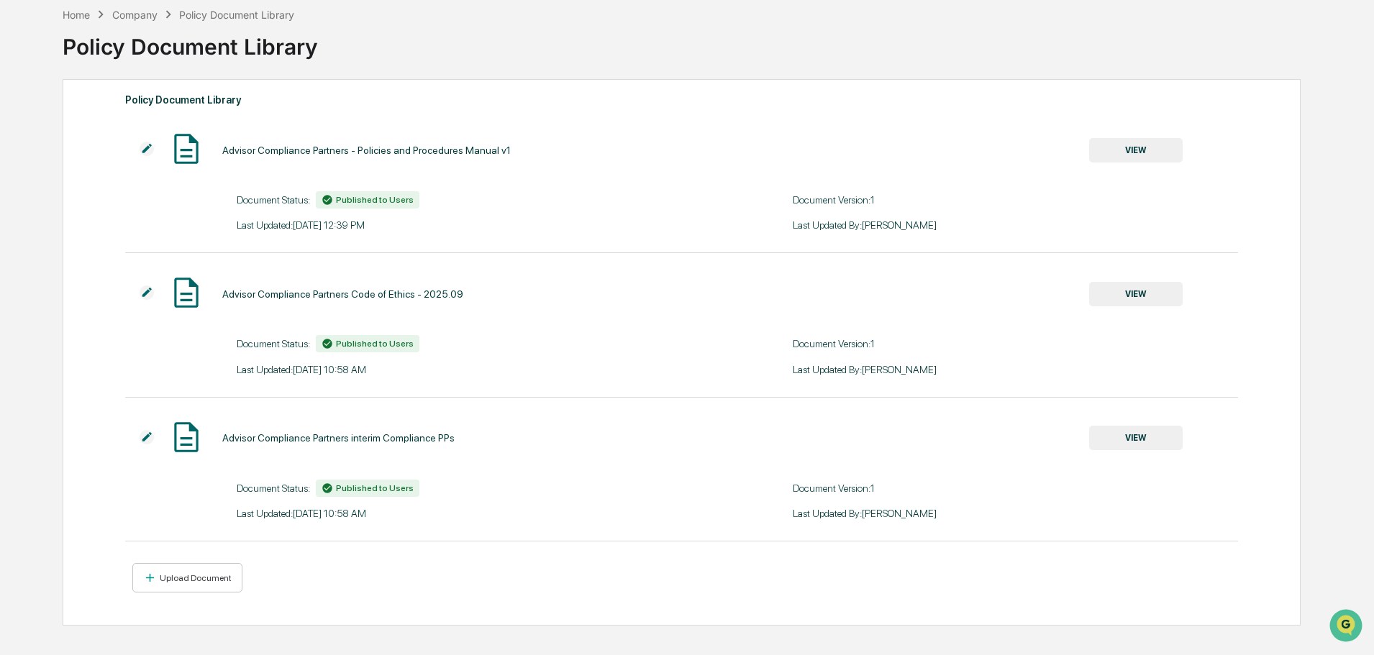
click at [1145, 434] on button "VIEW" at bounding box center [1136, 438] width 94 height 24
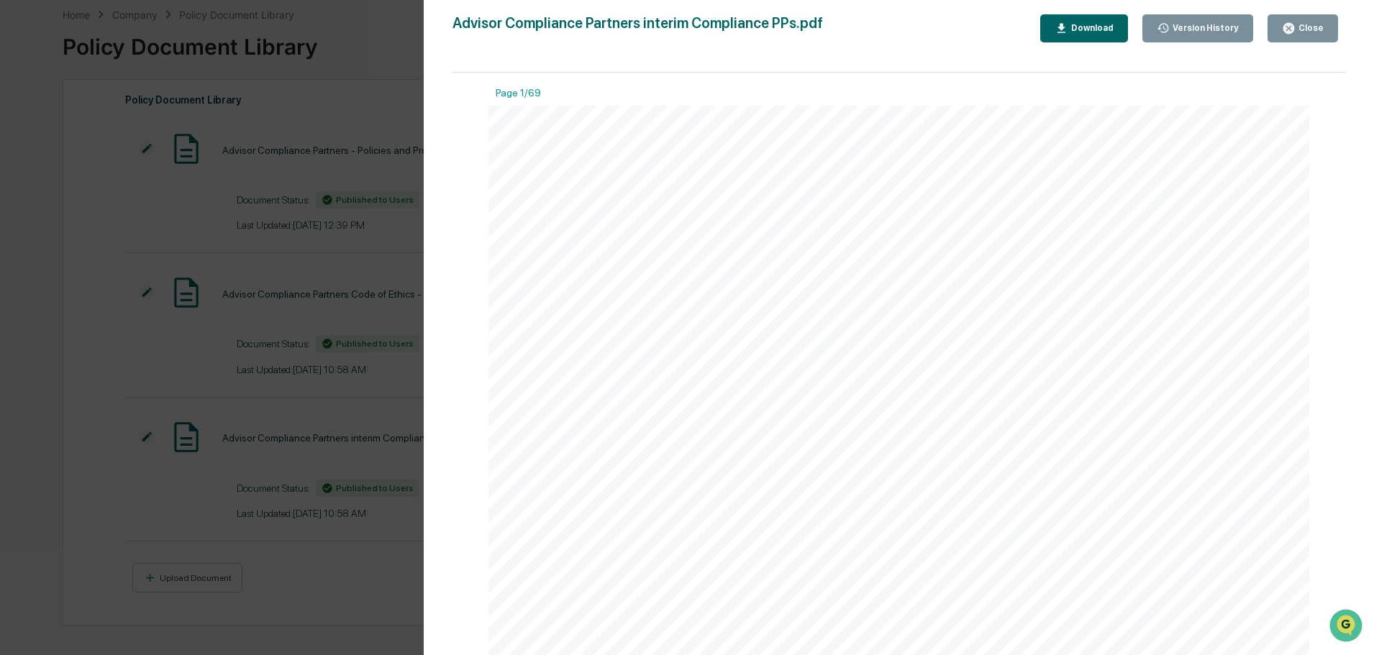
click at [1301, 22] on div "Close" at bounding box center [1303, 29] width 42 height 14
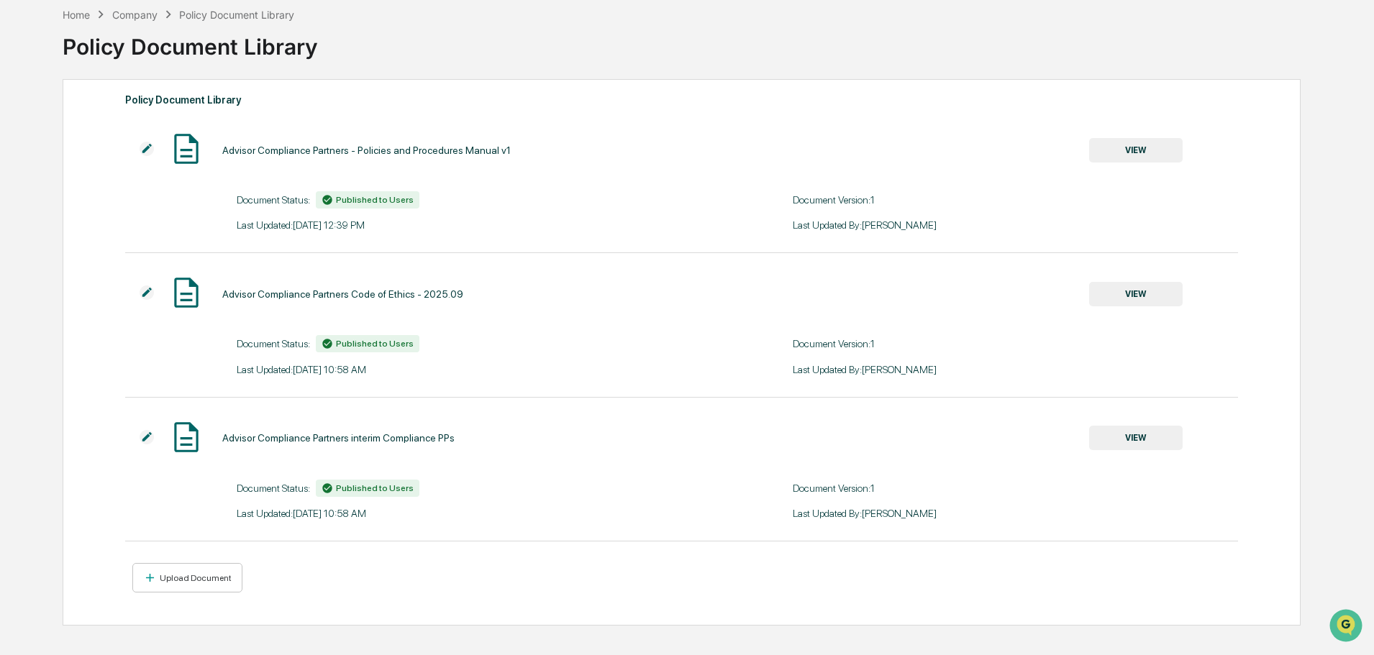
click at [147, 432] on img at bounding box center [147, 437] width 14 height 14
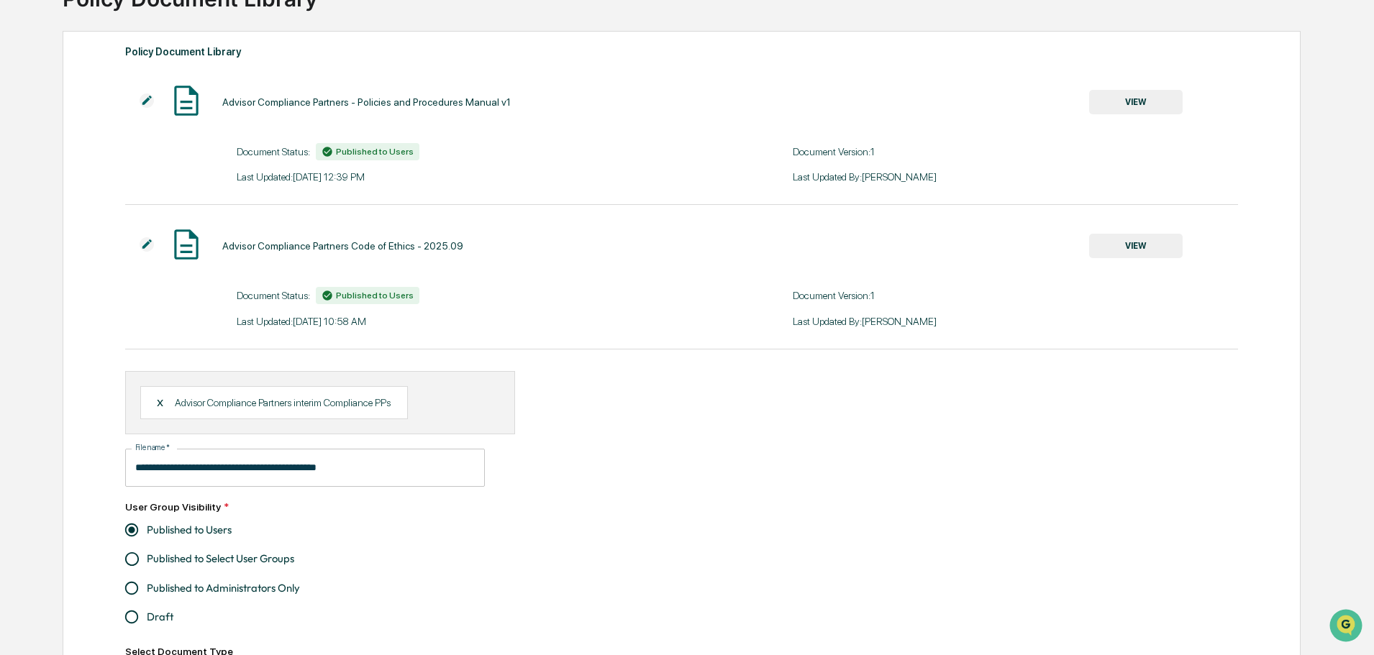
scroll to position [140, 0]
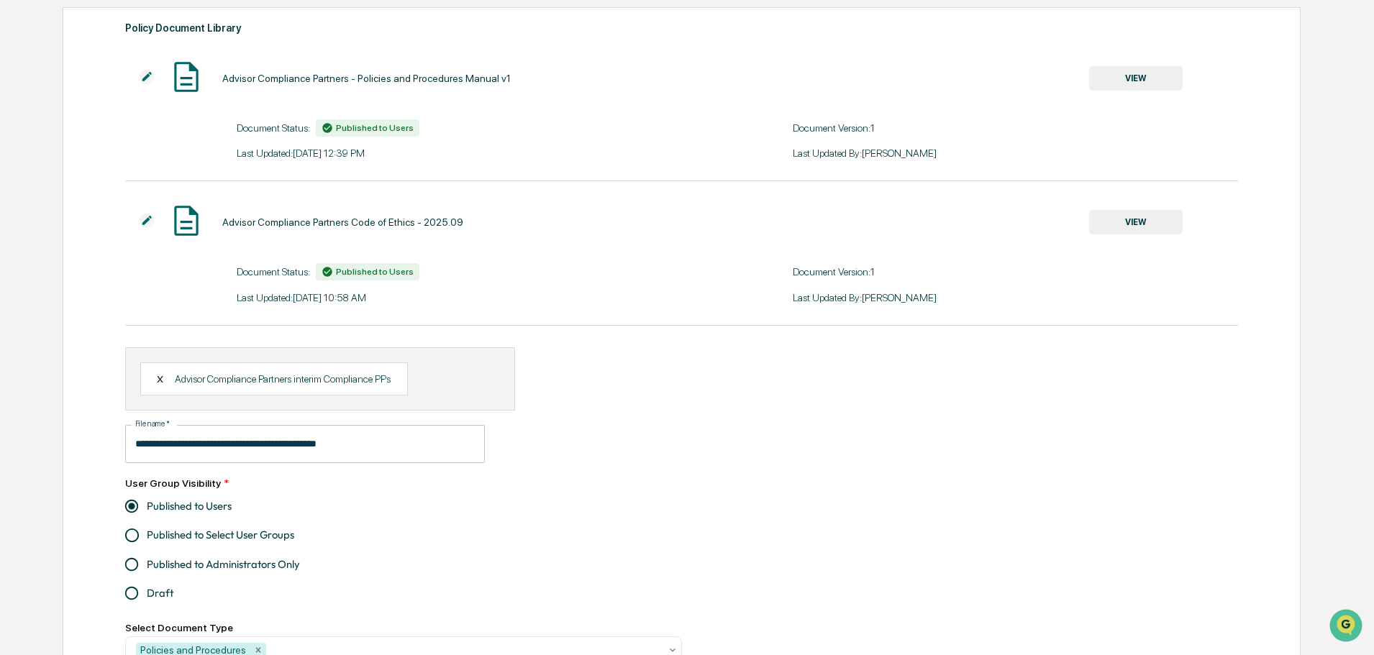
click at [151, 379] on div "X Advisor Compliance Partners interim Compliance PPs" at bounding box center [274, 379] width 268 height 33
click at [157, 379] on div "X" at bounding box center [165, 379] width 19 height 13
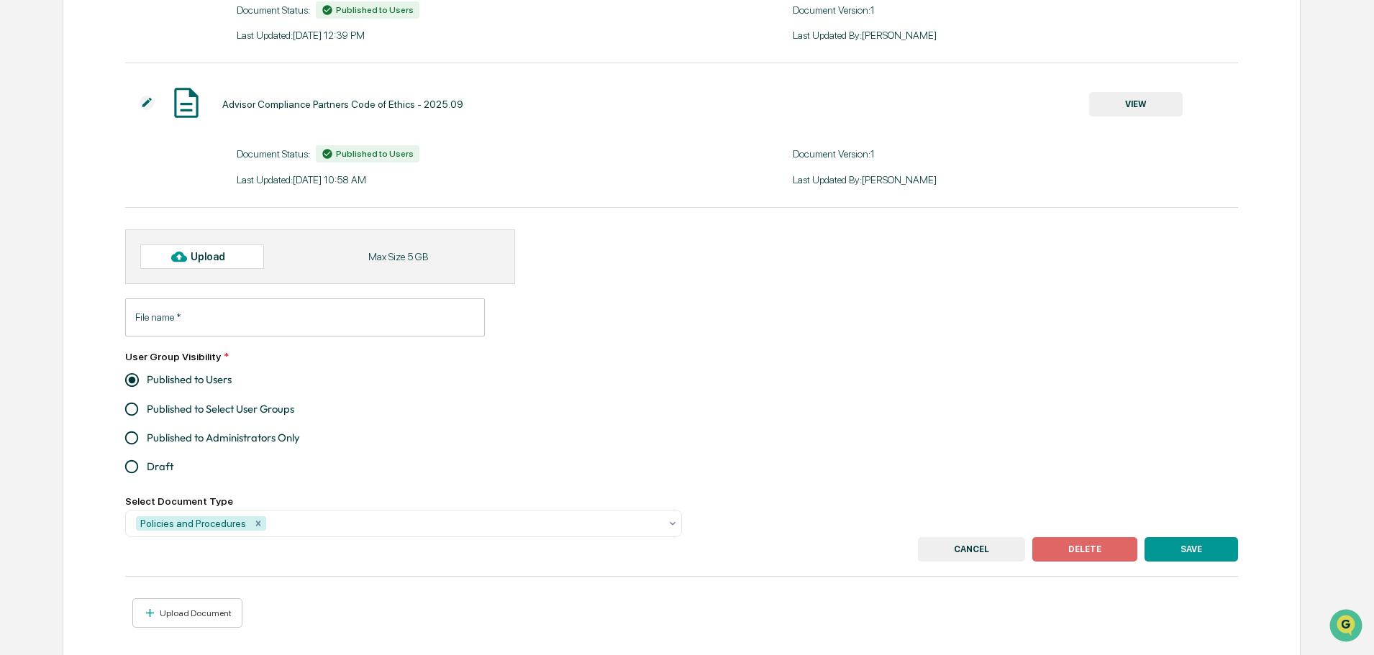
scroll to position [271, 0]
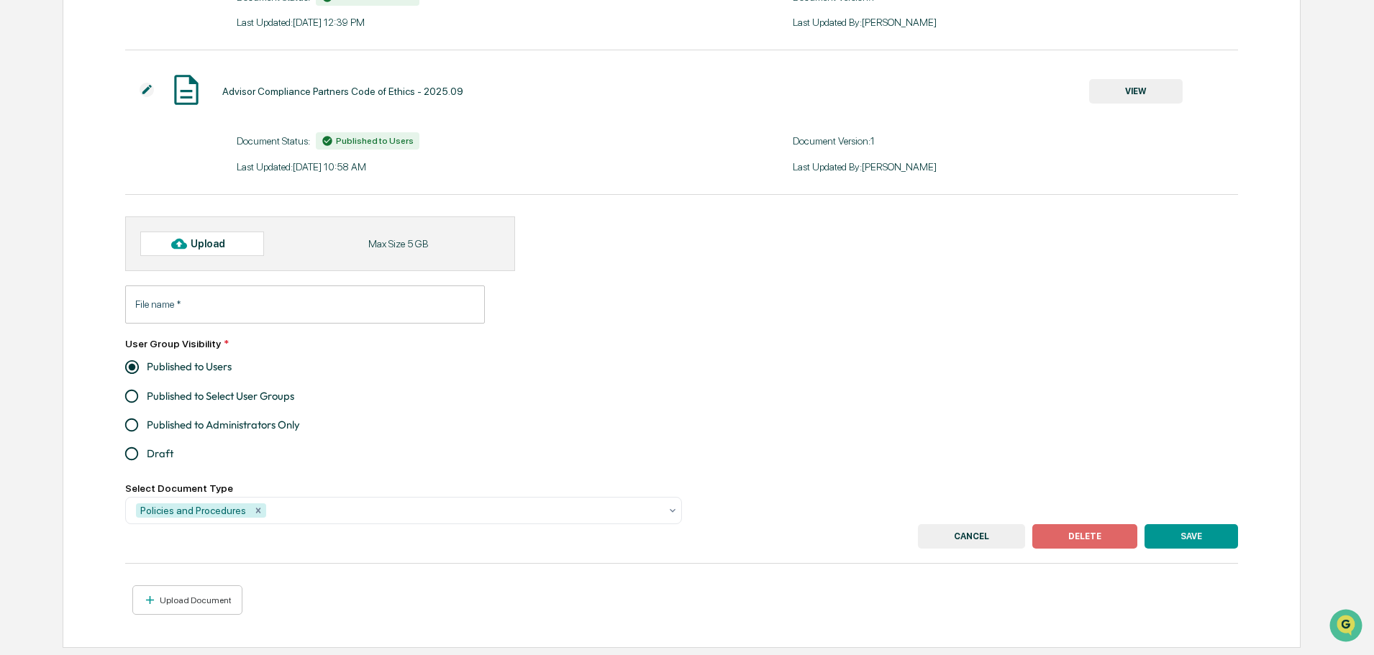
click at [1103, 534] on button "DELETE" at bounding box center [1084, 536] width 105 height 24
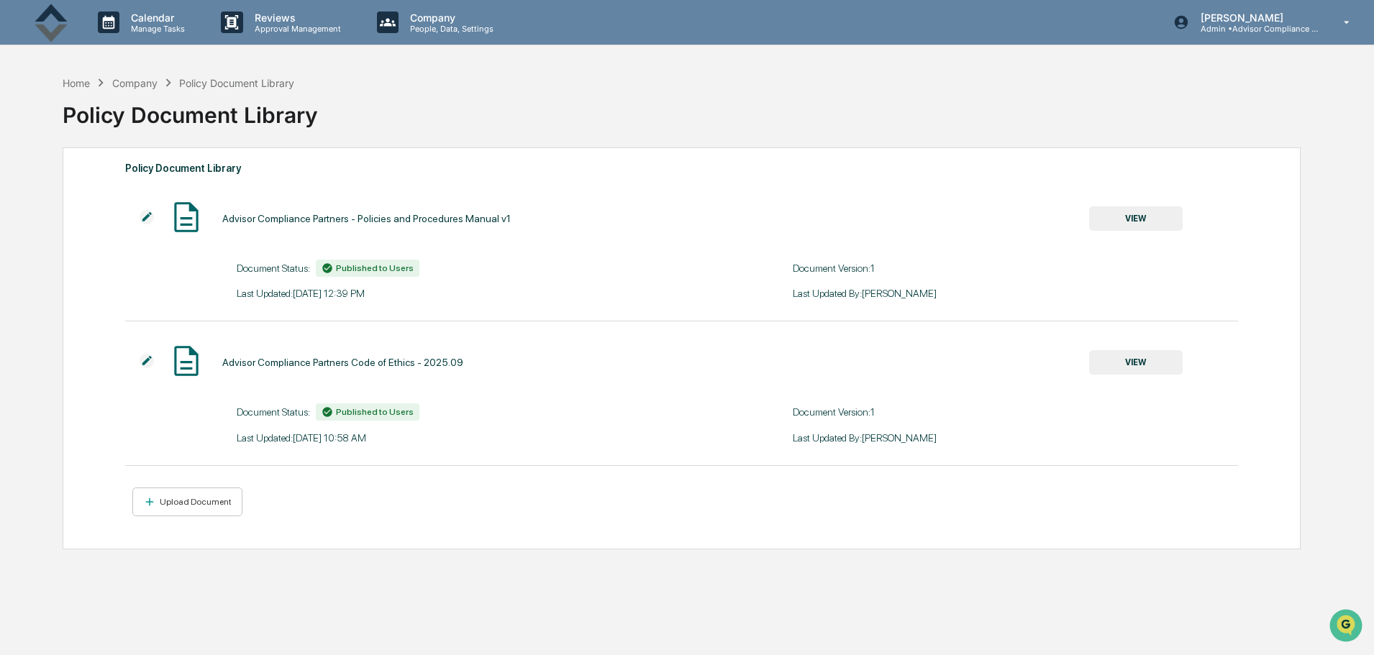
scroll to position [68, 0]
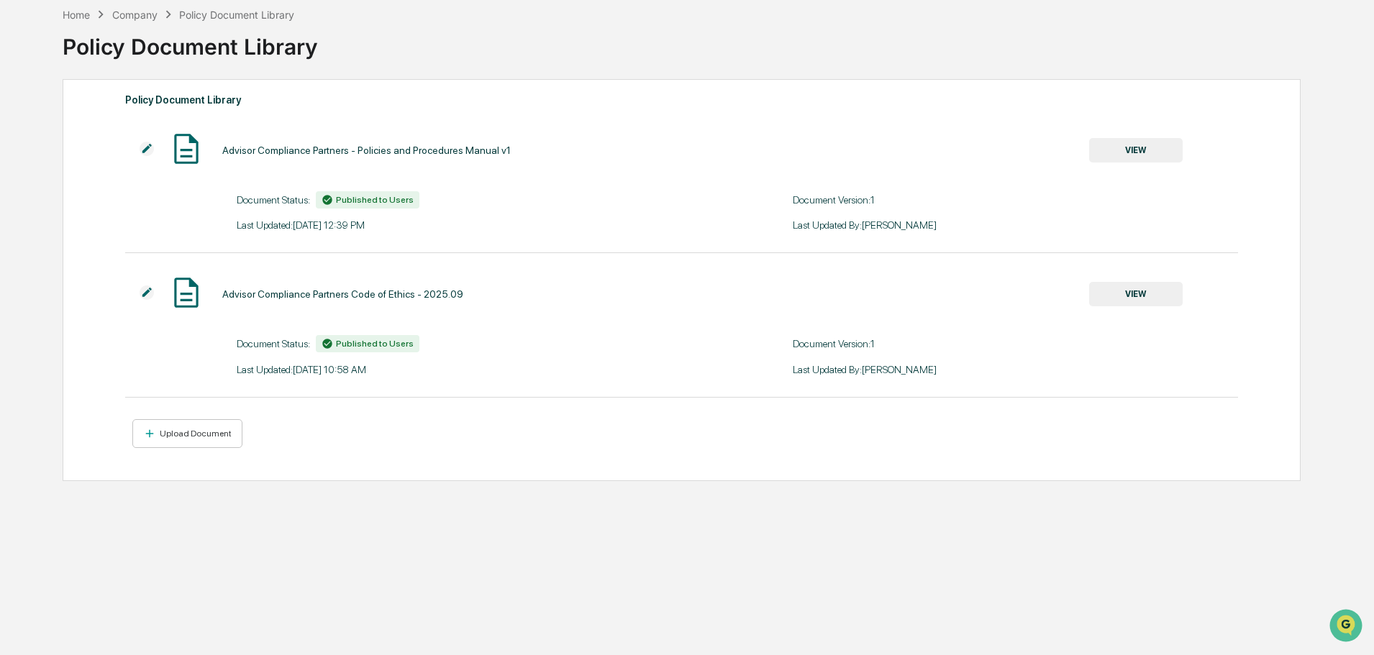
click at [70, 14] on div "Home" at bounding box center [76, 15] width 27 height 12
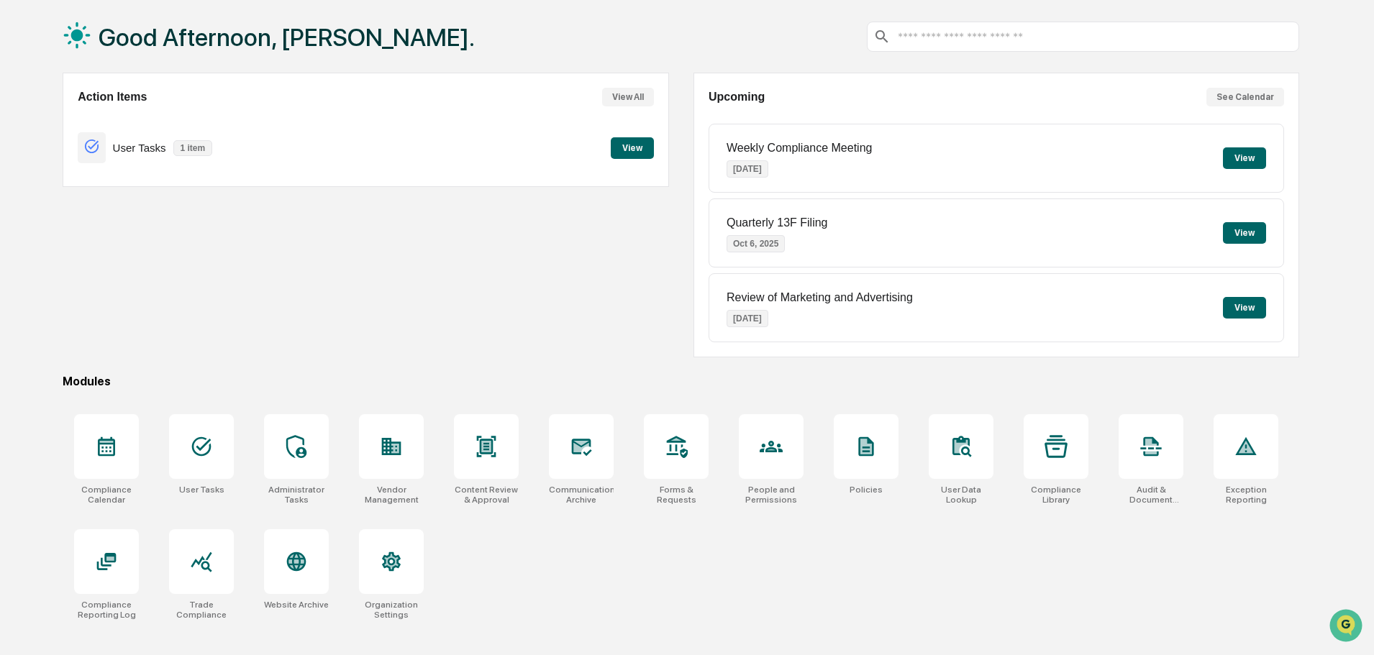
scroll to position [68, 0]
click at [1042, 455] on div at bounding box center [1056, 446] width 65 height 65
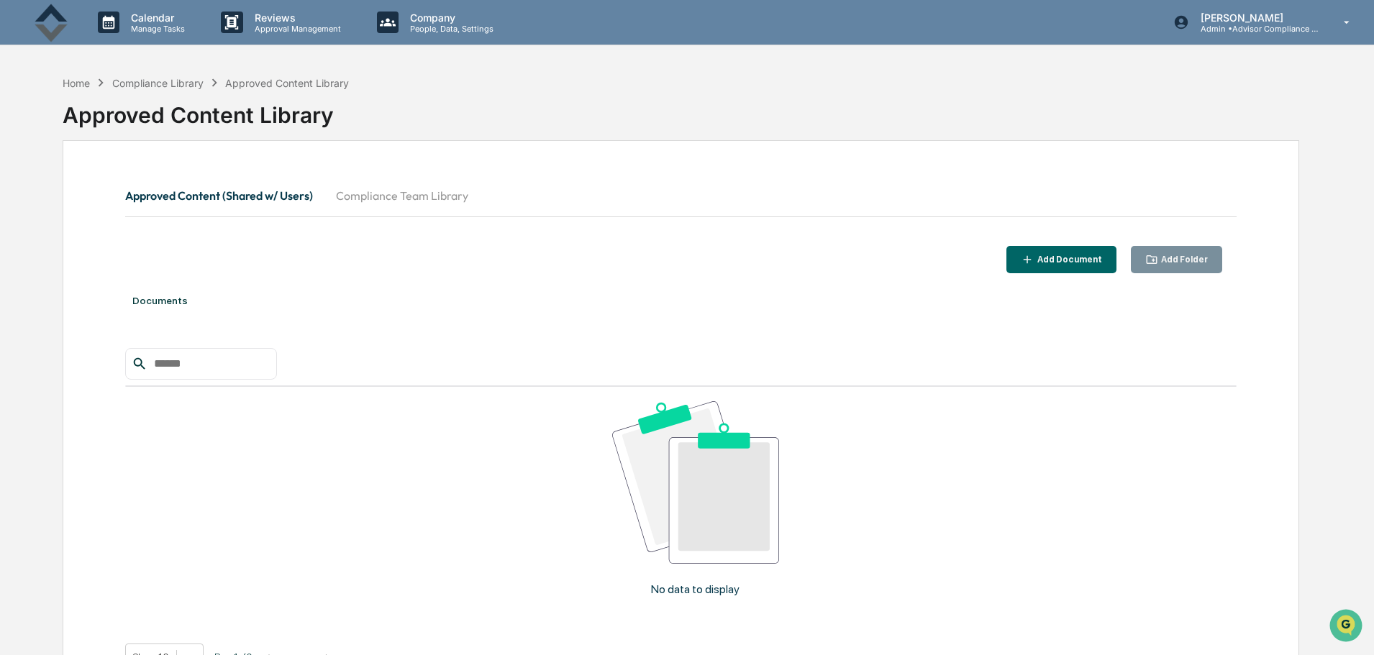
click at [153, 82] on div "Compliance Library" at bounding box center [157, 83] width 91 height 12
click at [75, 83] on div "Home" at bounding box center [76, 83] width 27 height 12
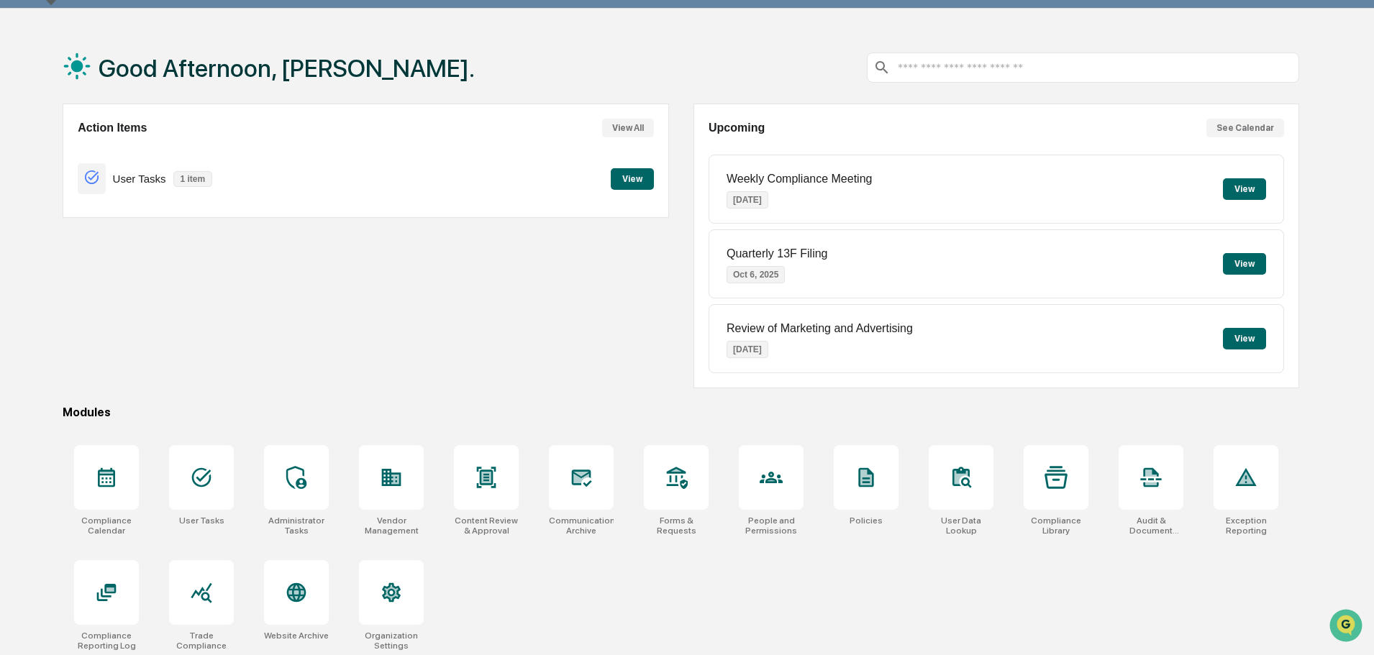
scroll to position [68, 0]
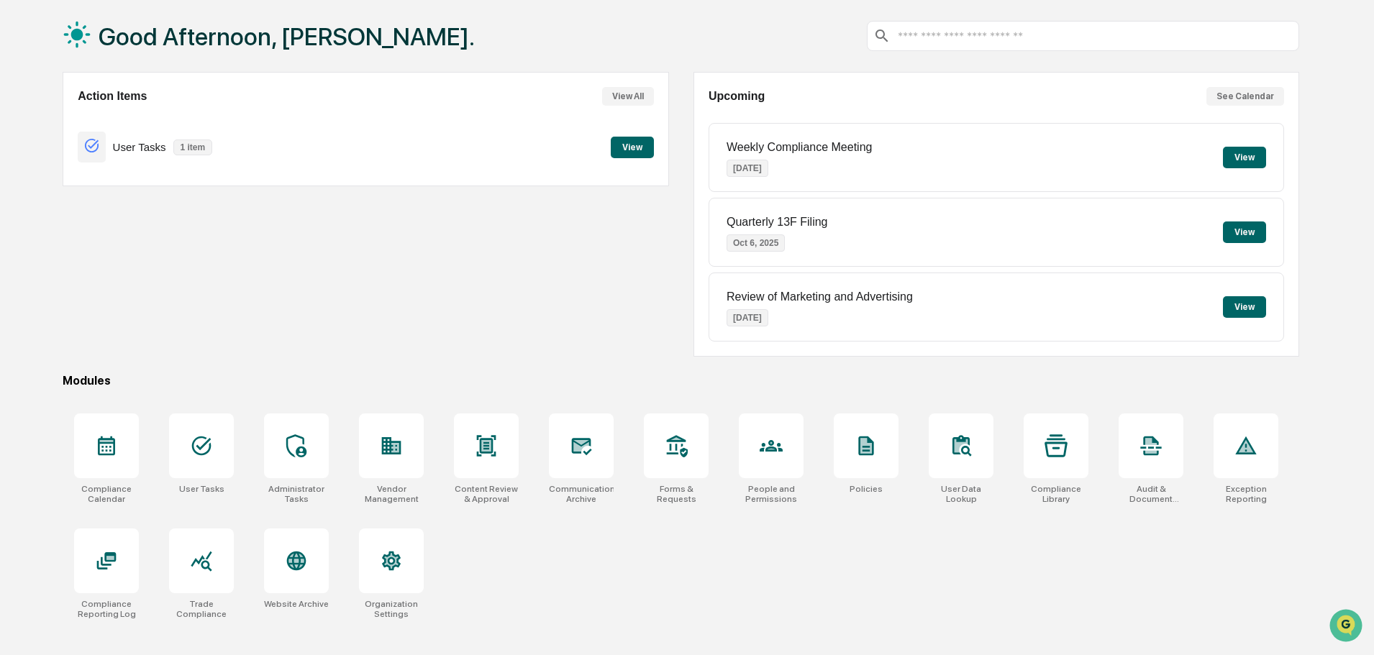
click at [204, 538] on div at bounding box center [201, 561] width 65 height 65
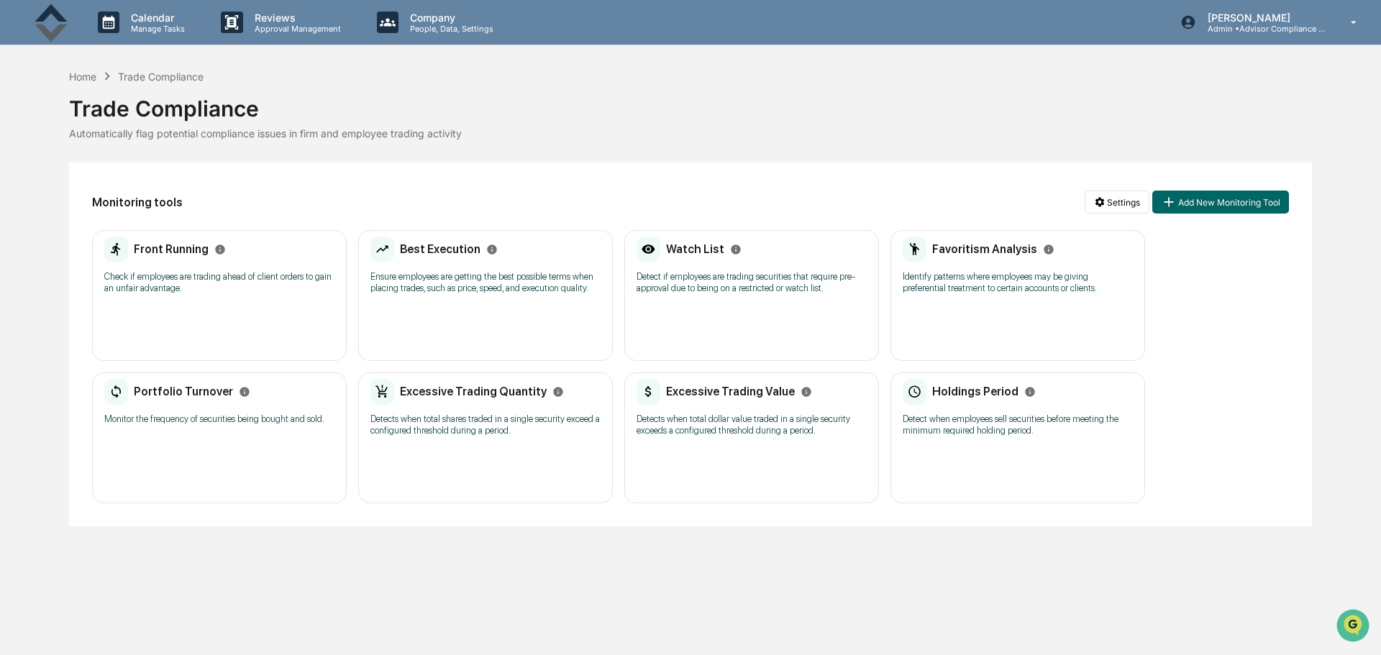
click at [207, 292] on p "Check if employees are trading ahead of client orders to gain an unfair advanta…" at bounding box center [219, 282] width 230 height 23
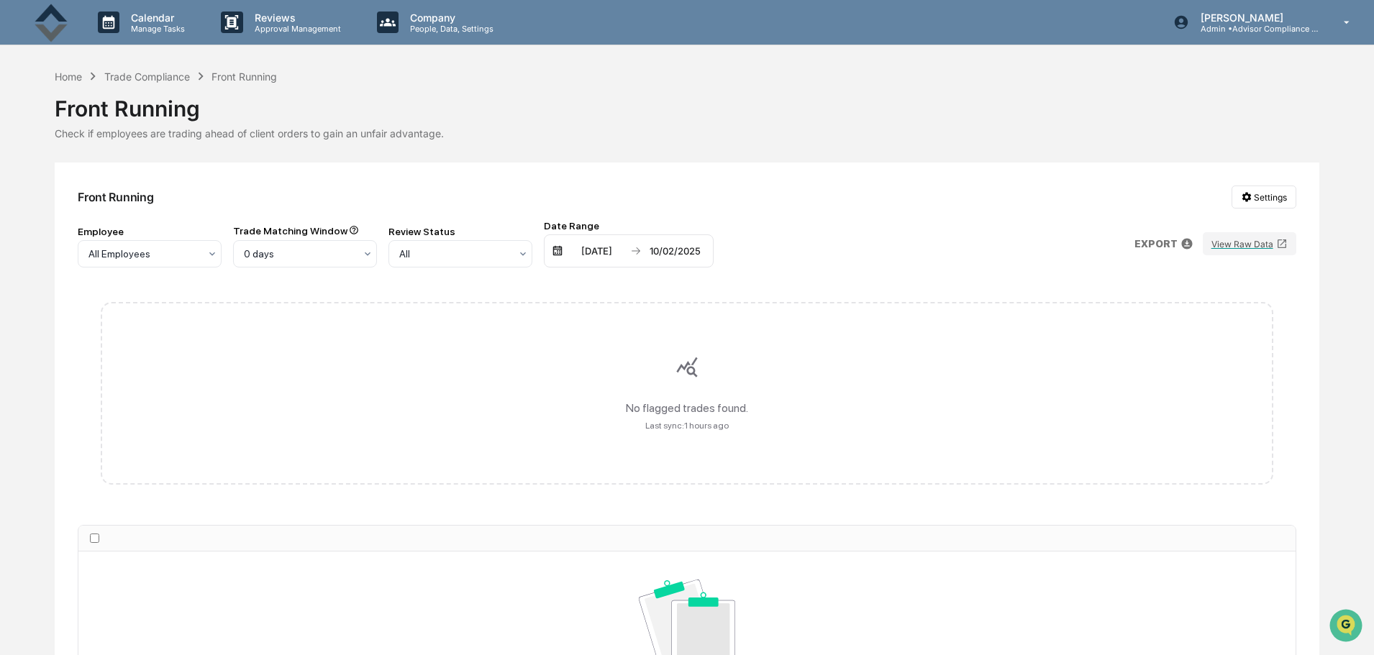
click at [69, 81] on div "Home" at bounding box center [68, 76] width 27 height 12
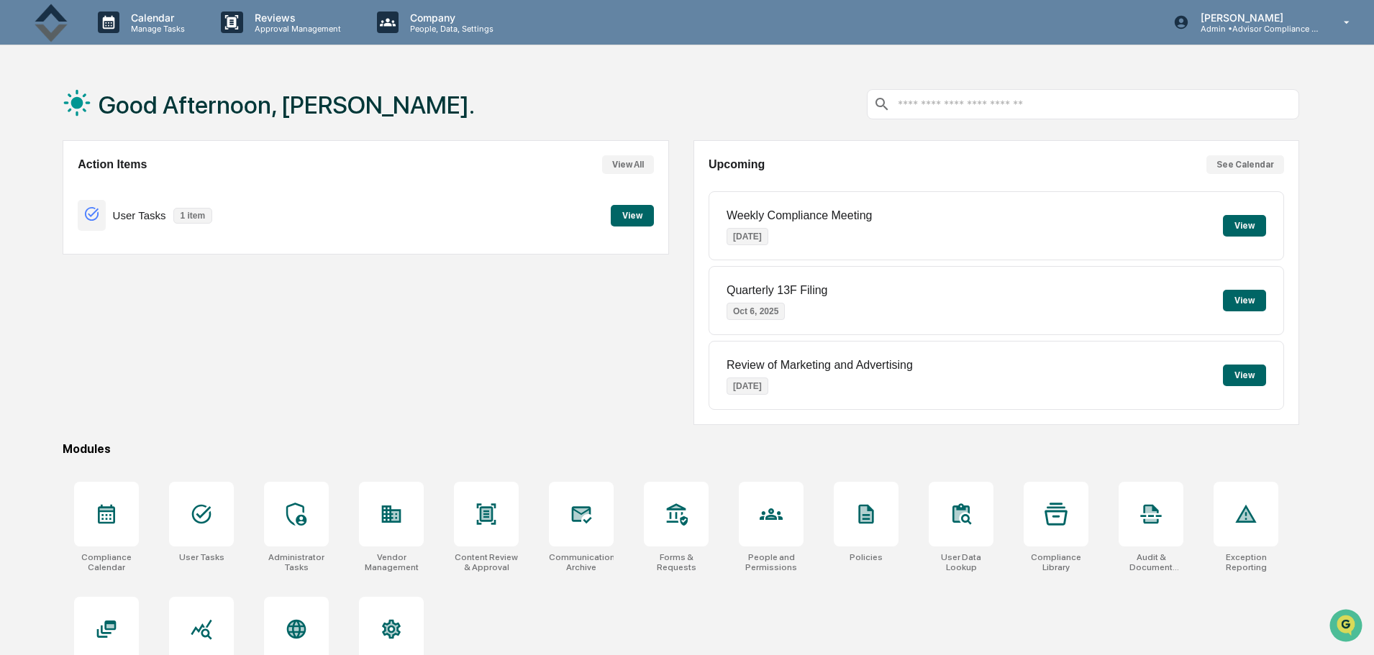
click at [288, 26] on p "Approval Management" at bounding box center [295, 29] width 105 height 10
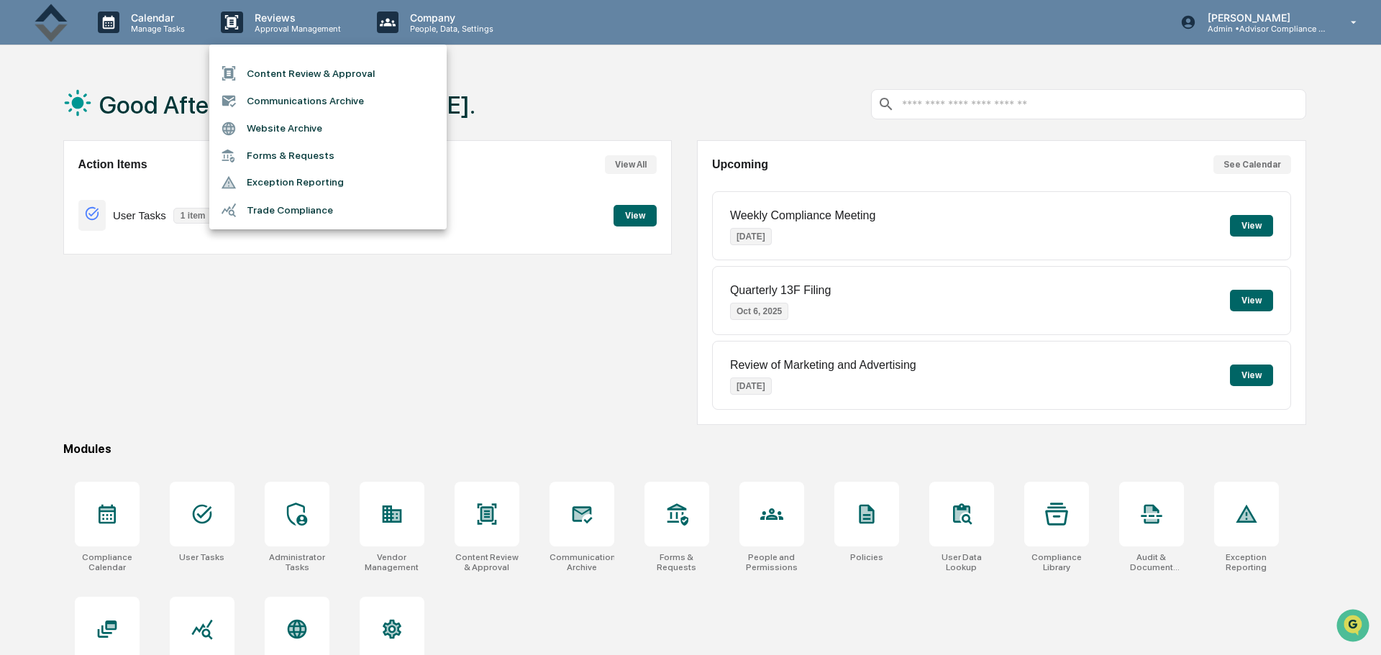
click at [300, 97] on li "Communications Archive" at bounding box center [327, 100] width 237 height 27
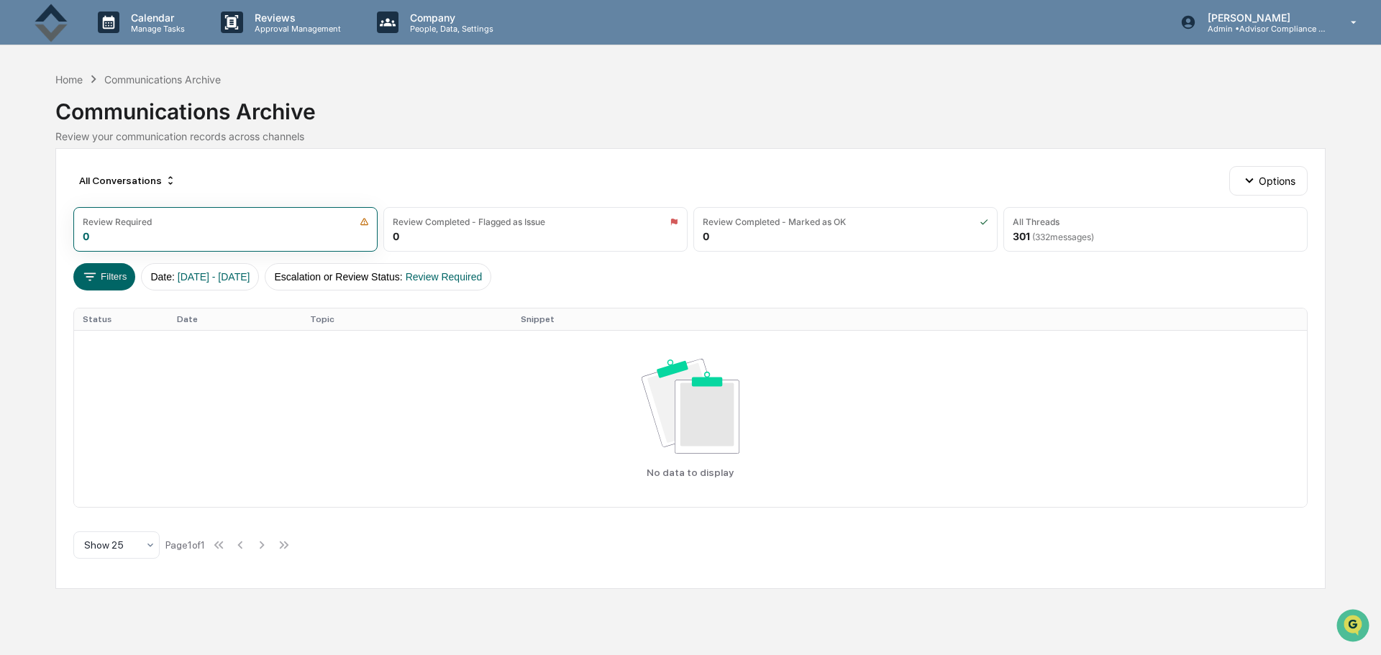
click at [1123, 232] on div "All Threads 301 ( 332 messages)" at bounding box center [1155, 229] width 304 height 45
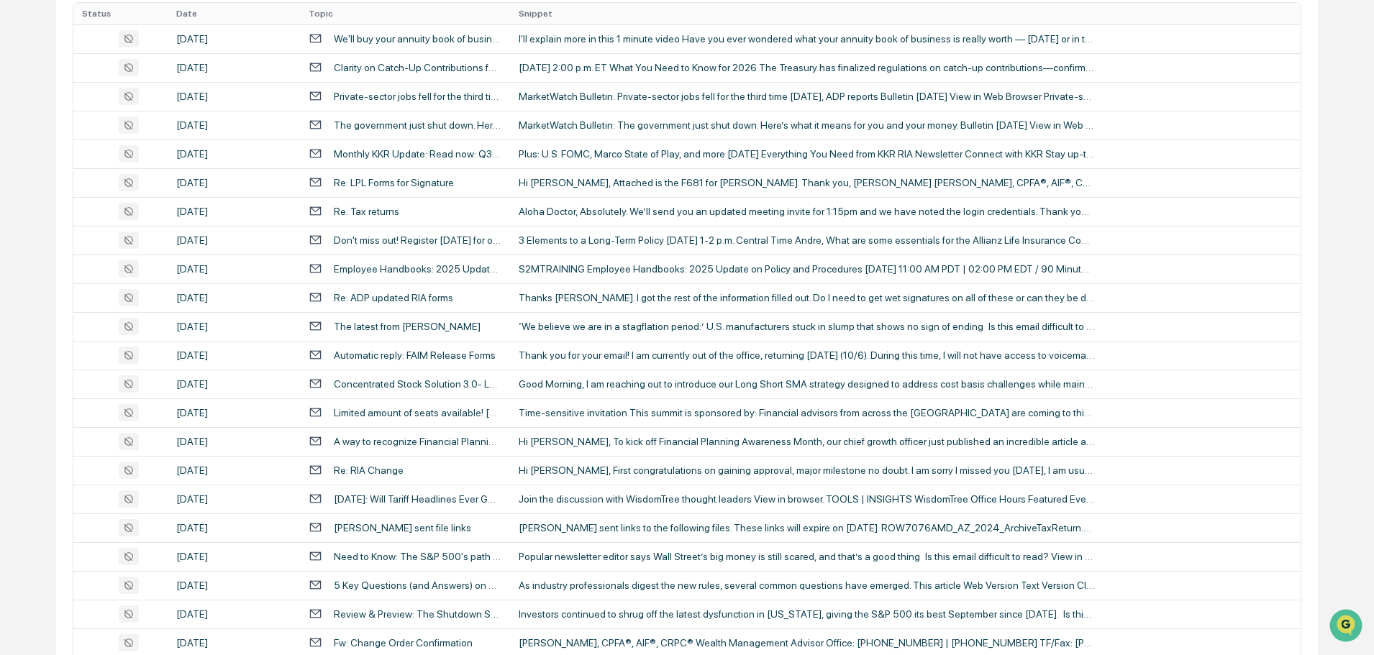
scroll to position [476, 0]
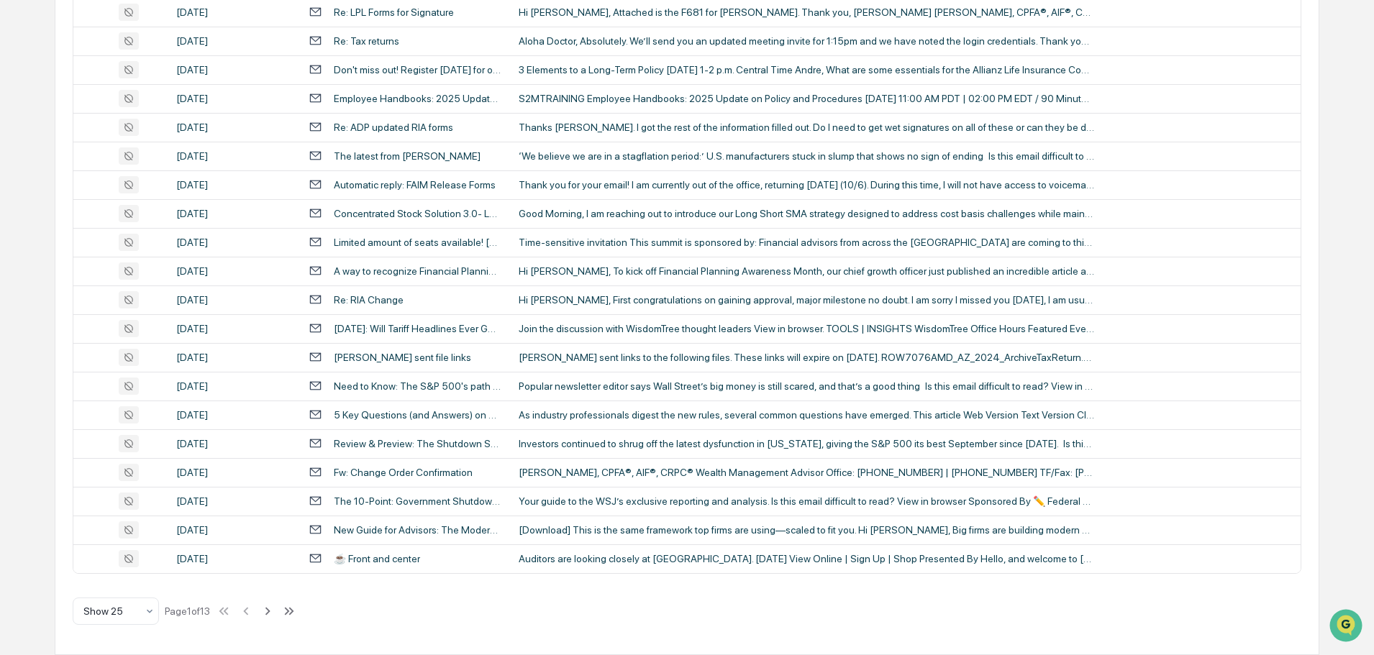
click at [734, 300] on div "Hi [PERSON_NAME], First congratulations on gaining approval, major milestone no…" at bounding box center [806, 300] width 575 height 12
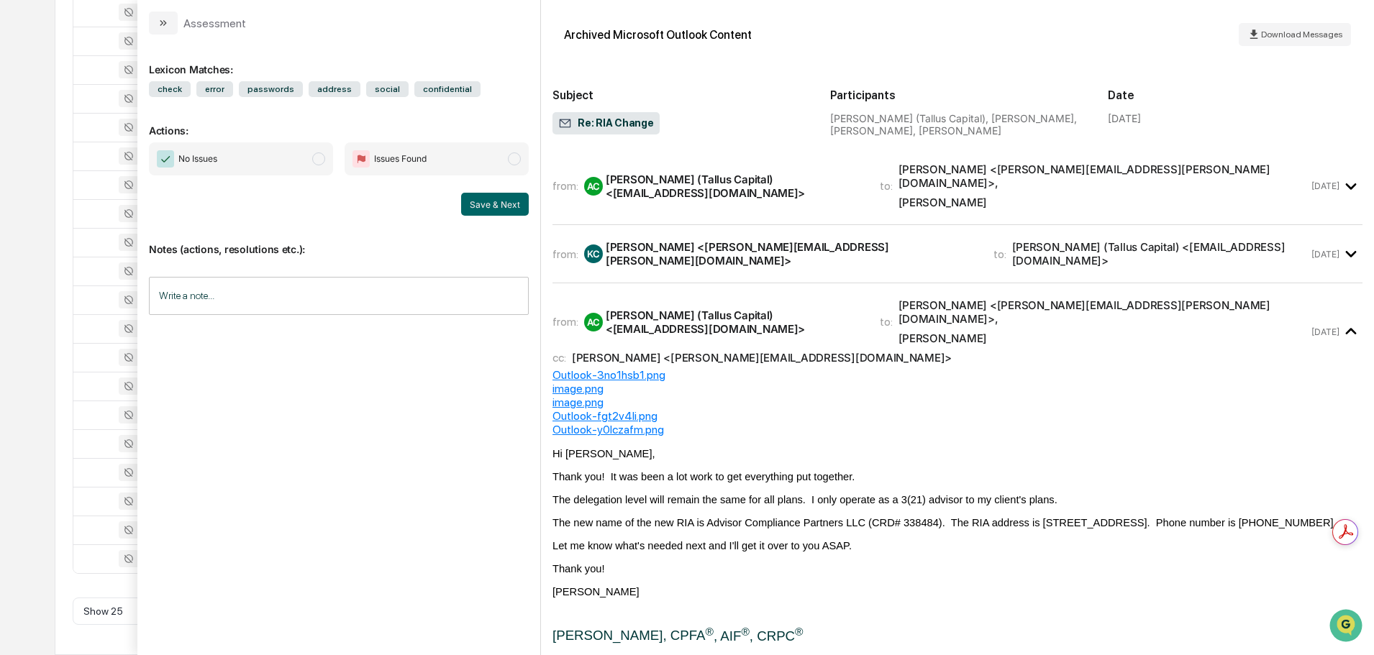
click at [161, 25] on icon "modal" at bounding box center [162, 23] width 4 height 6
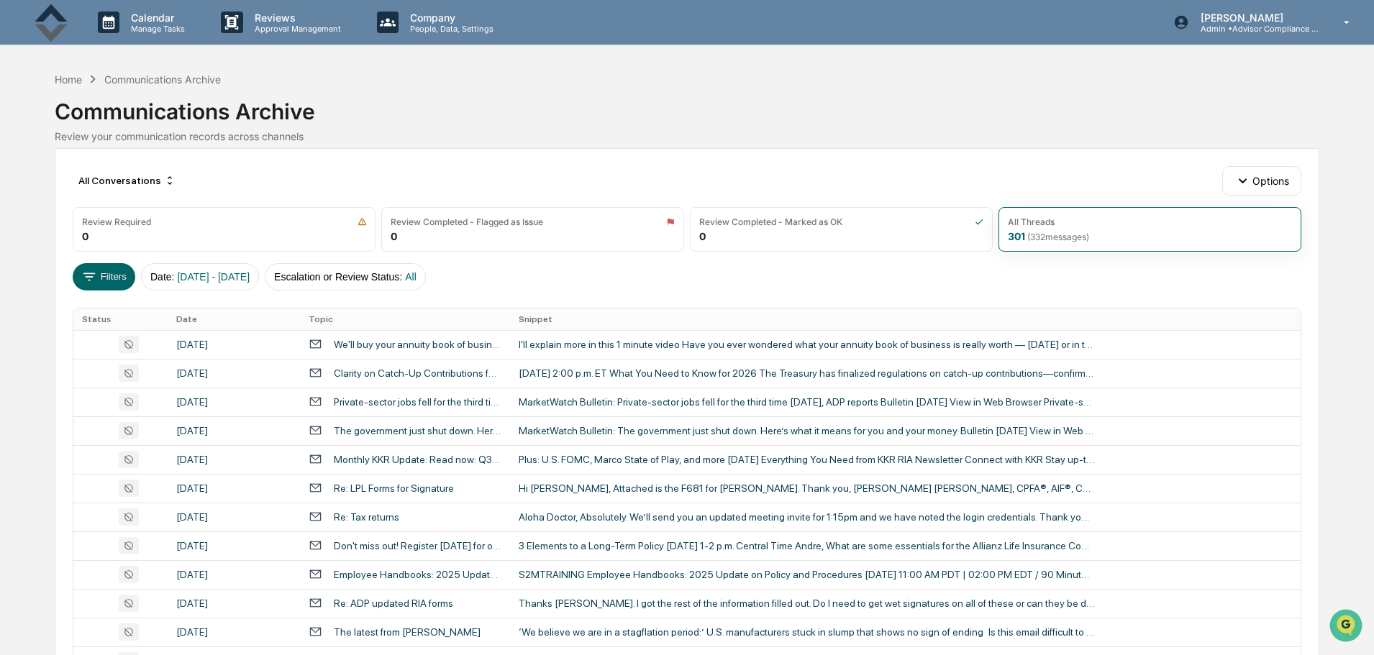
click at [419, 26] on p "People, Data, Settings" at bounding box center [449, 29] width 102 height 10
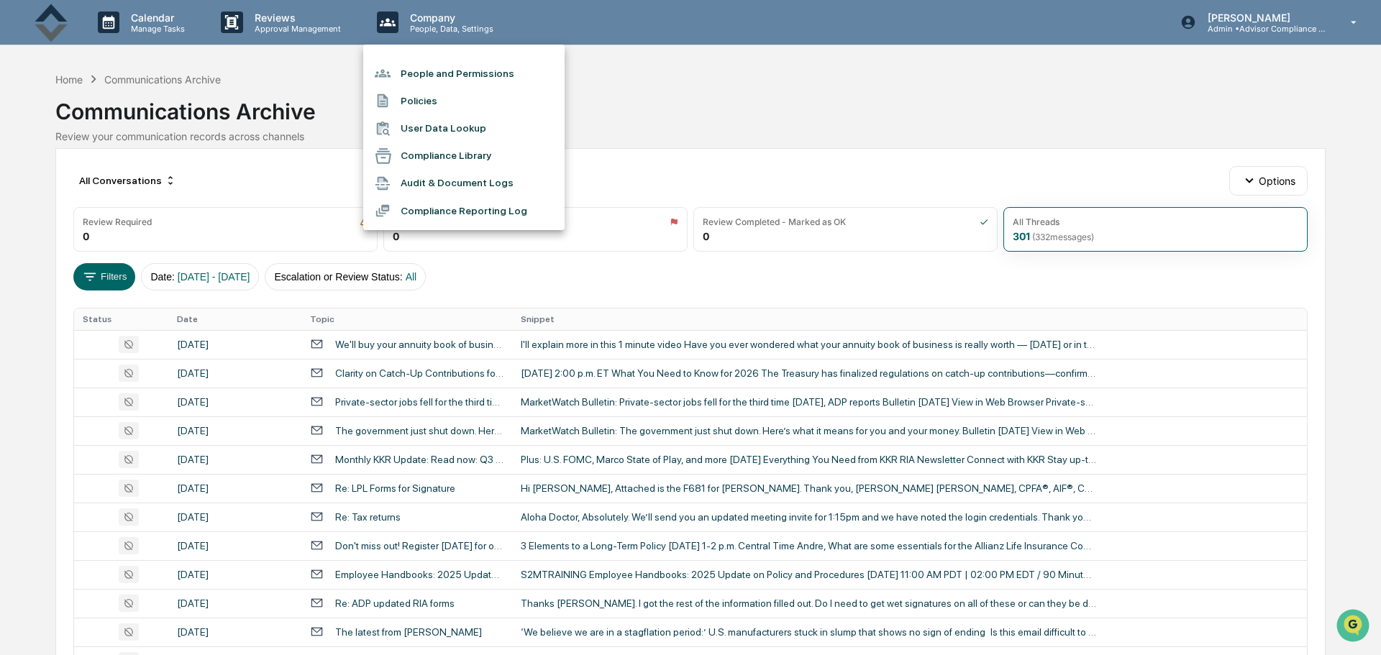
click at [427, 150] on li "Compliance Library" at bounding box center [463, 155] width 201 height 27
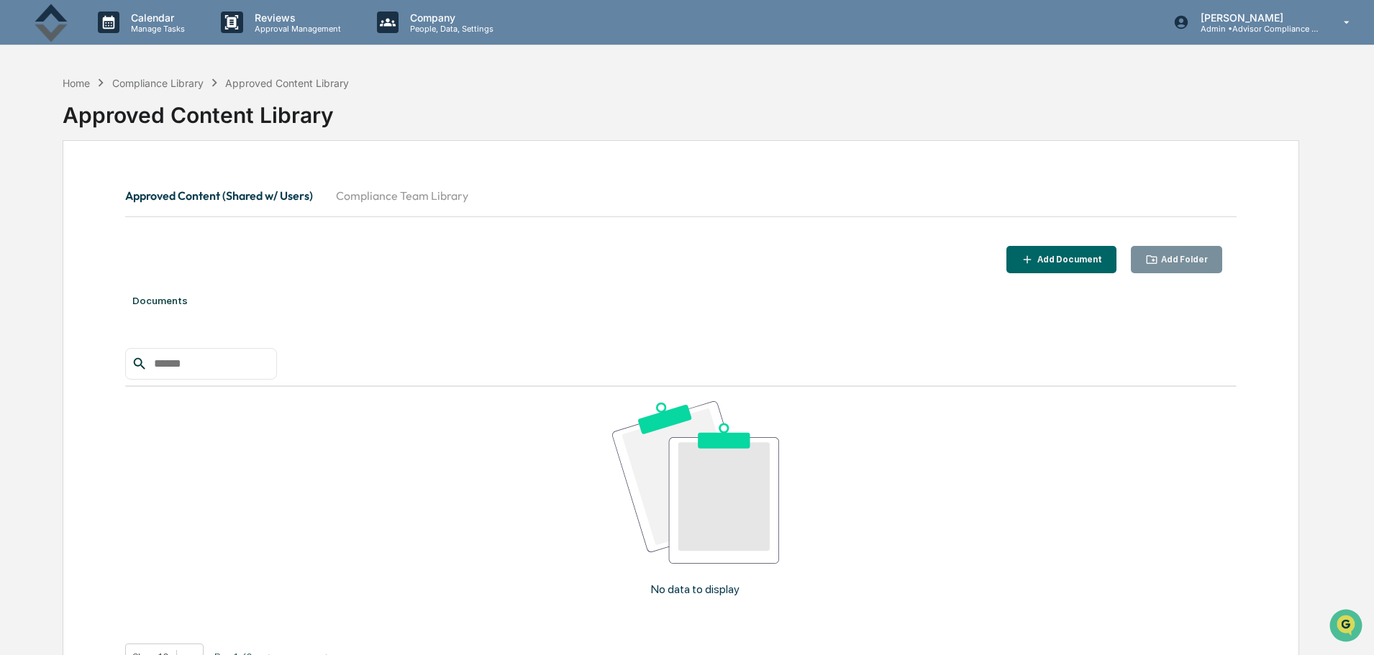
click at [1052, 255] on div "Add Document" at bounding box center [1068, 260] width 68 height 10
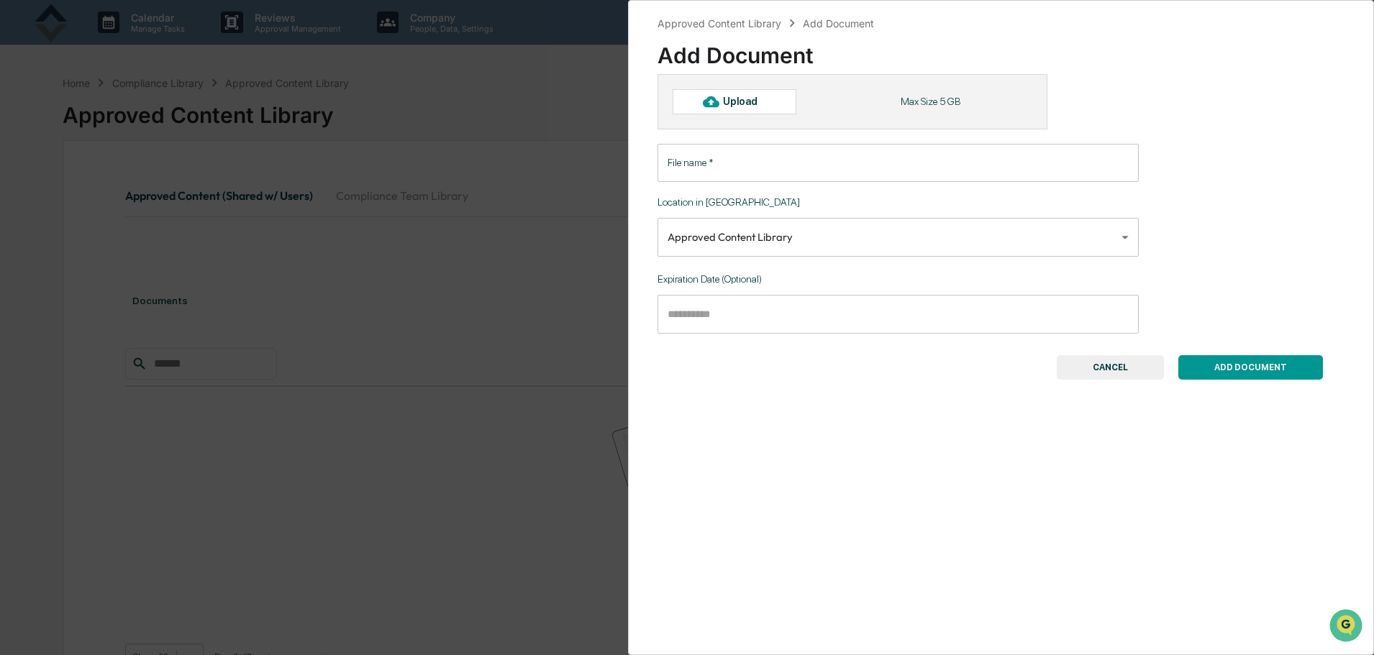
click at [737, 105] on div "Upload" at bounding box center [746, 102] width 47 height 12
type input "**********"
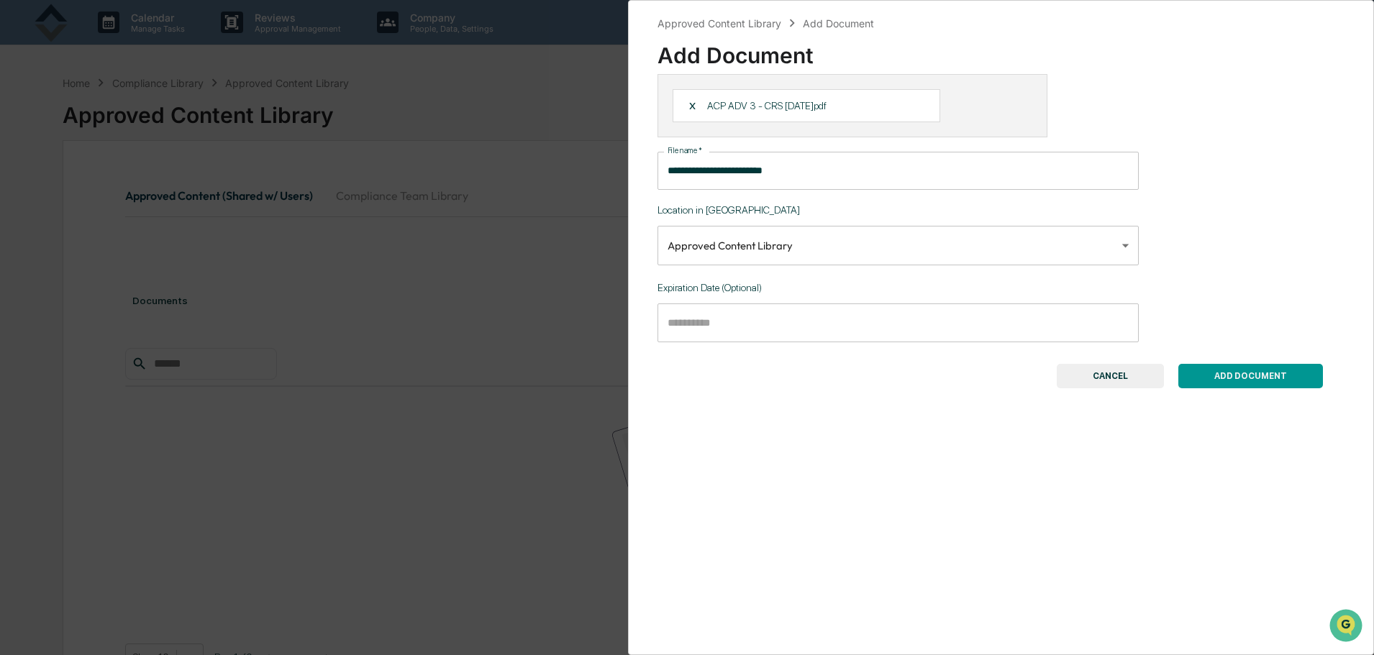
click at [1112, 240] on body "**********" at bounding box center [687, 372] width 1374 height 745
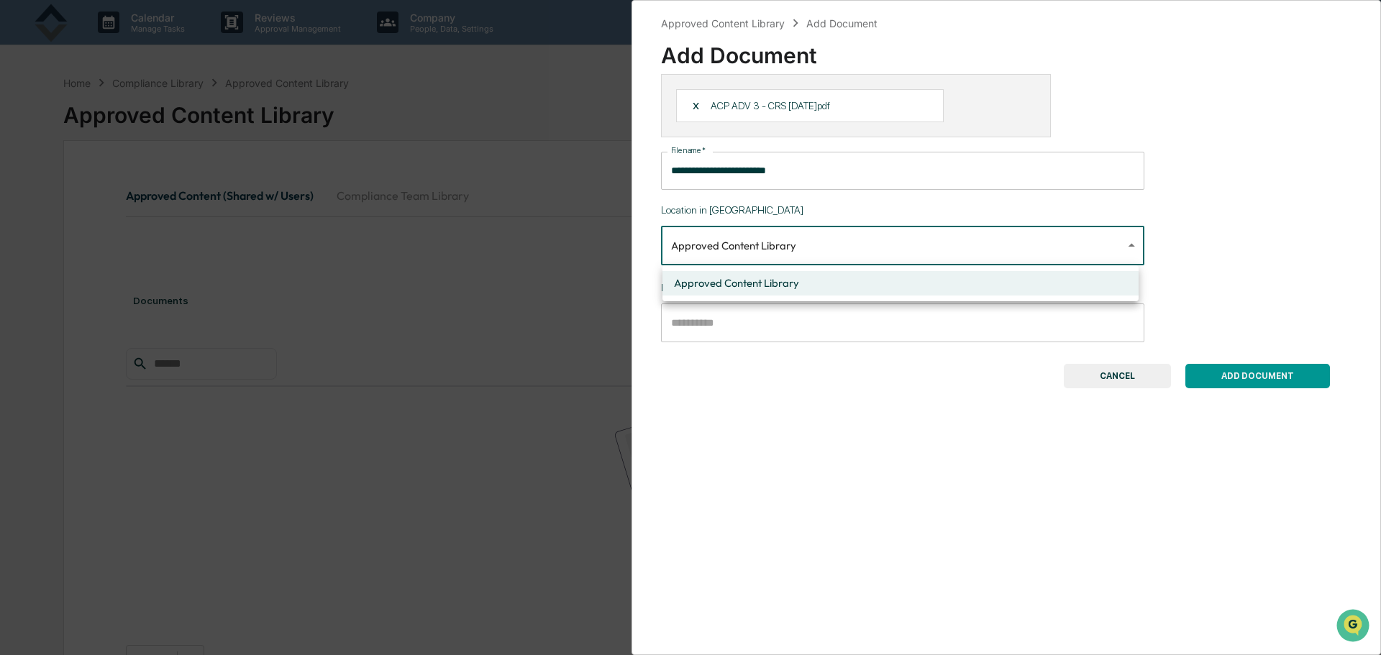
click at [1112, 240] on div at bounding box center [690, 327] width 1381 height 655
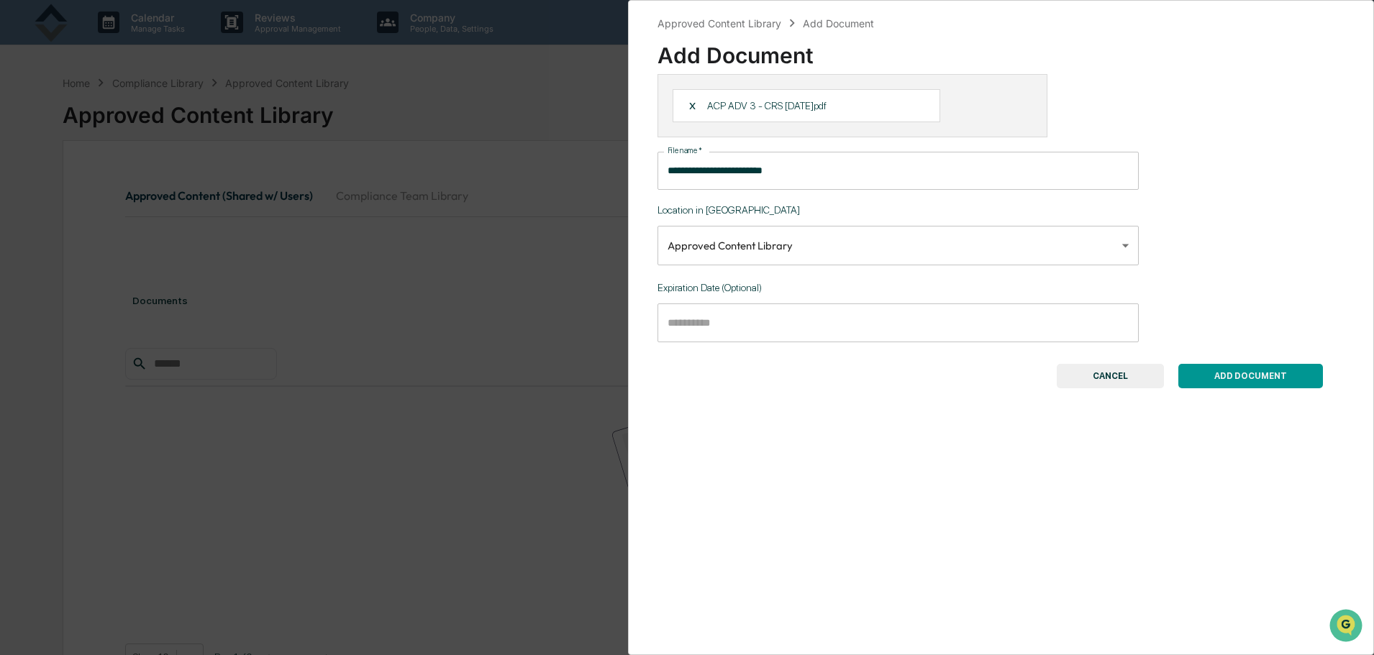
click at [1247, 370] on button "ADD DOCUMENT" at bounding box center [1250, 376] width 145 height 24
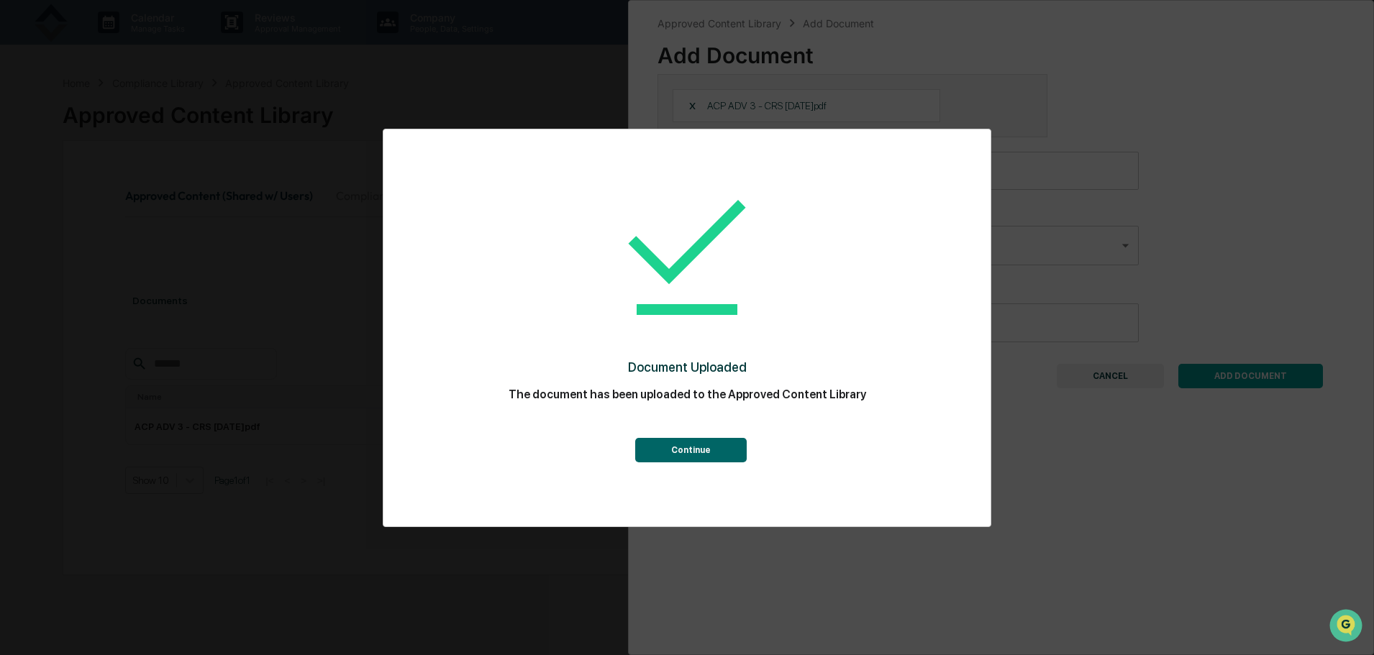
click at [703, 452] on button "Continue" at bounding box center [690, 450] width 111 height 24
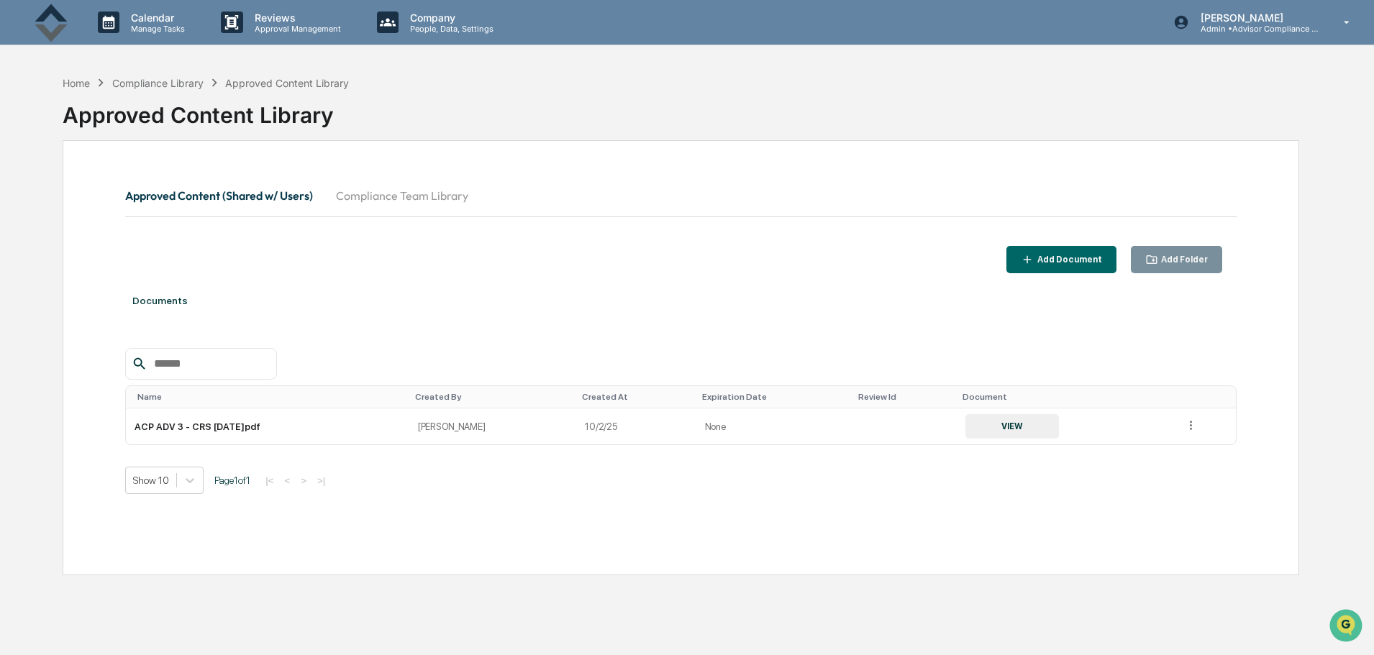
click at [84, 81] on div "Home" at bounding box center [76, 83] width 27 height 12
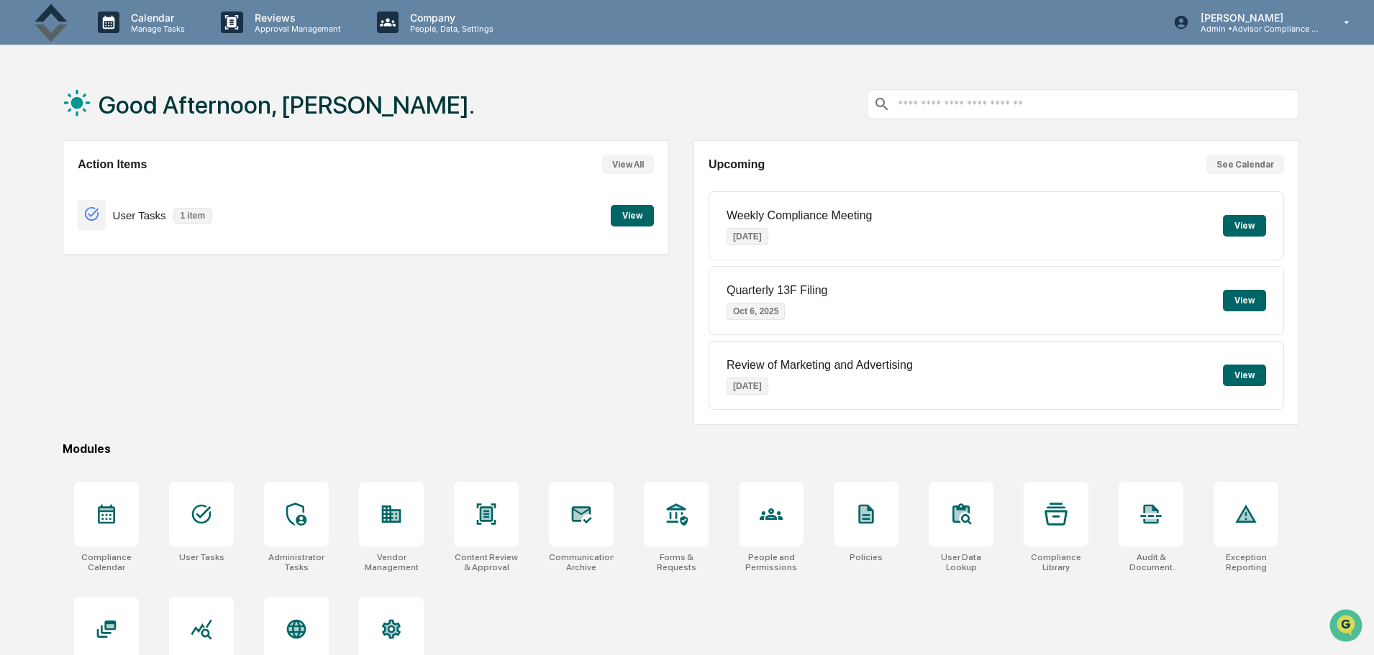
click at [860, 522] on icon at bounding box center [866, 514] width 15 height 19
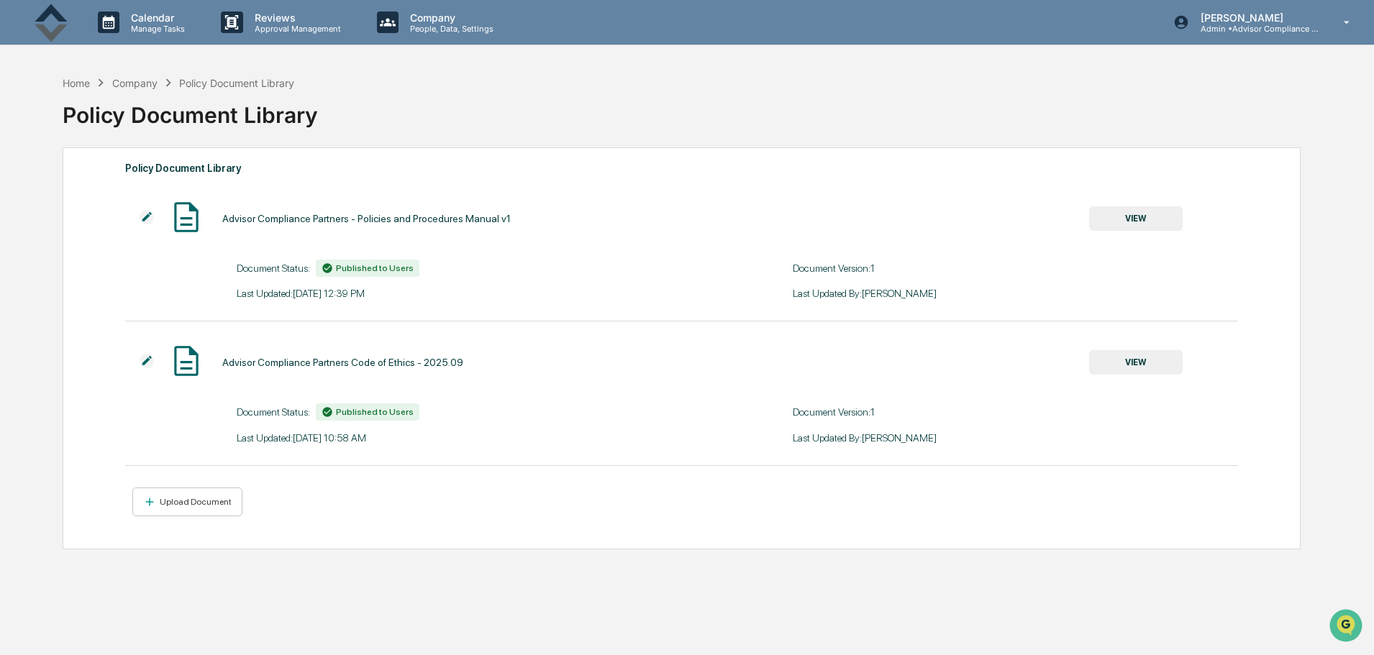
click at [1149, 363] on button "VIEW" at bounding box center [1136, 362] width 94 height 24
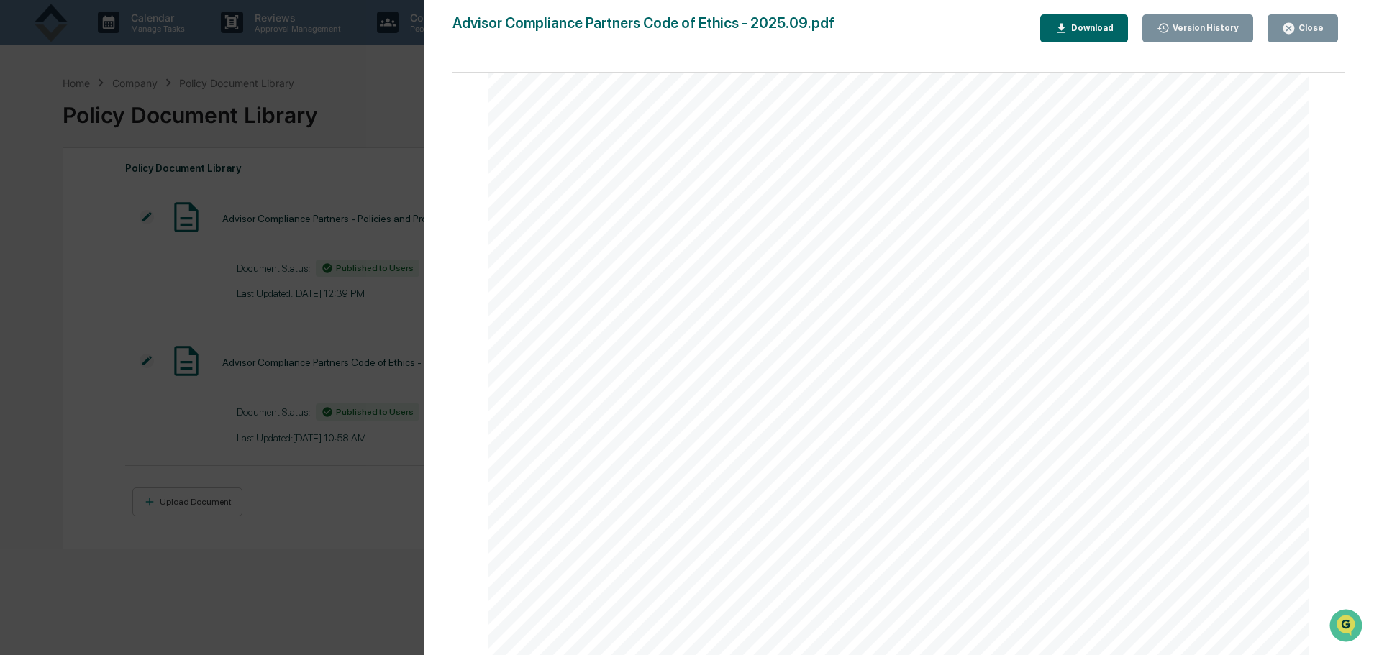
scroll to position [360, 0]
click at [1191, 37] on button "Version History" at bounding box center [1197, 28] width 111 height 28
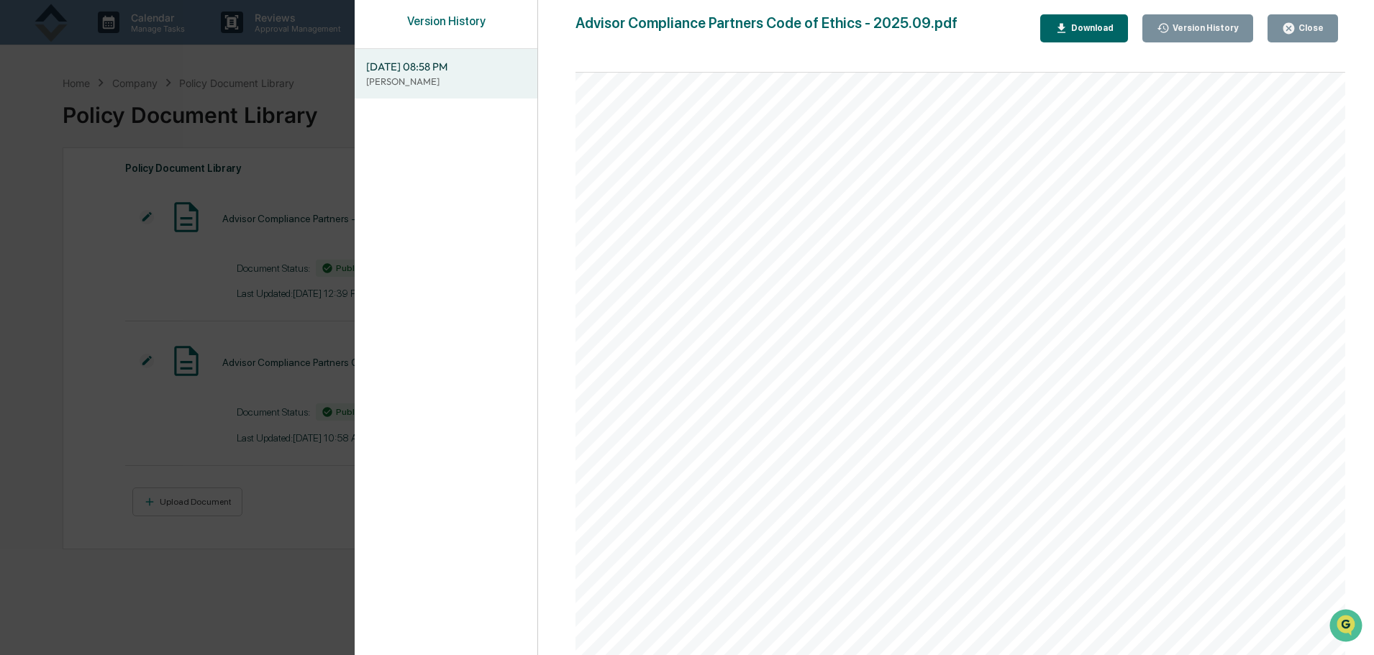
scroll to position [68, 0]
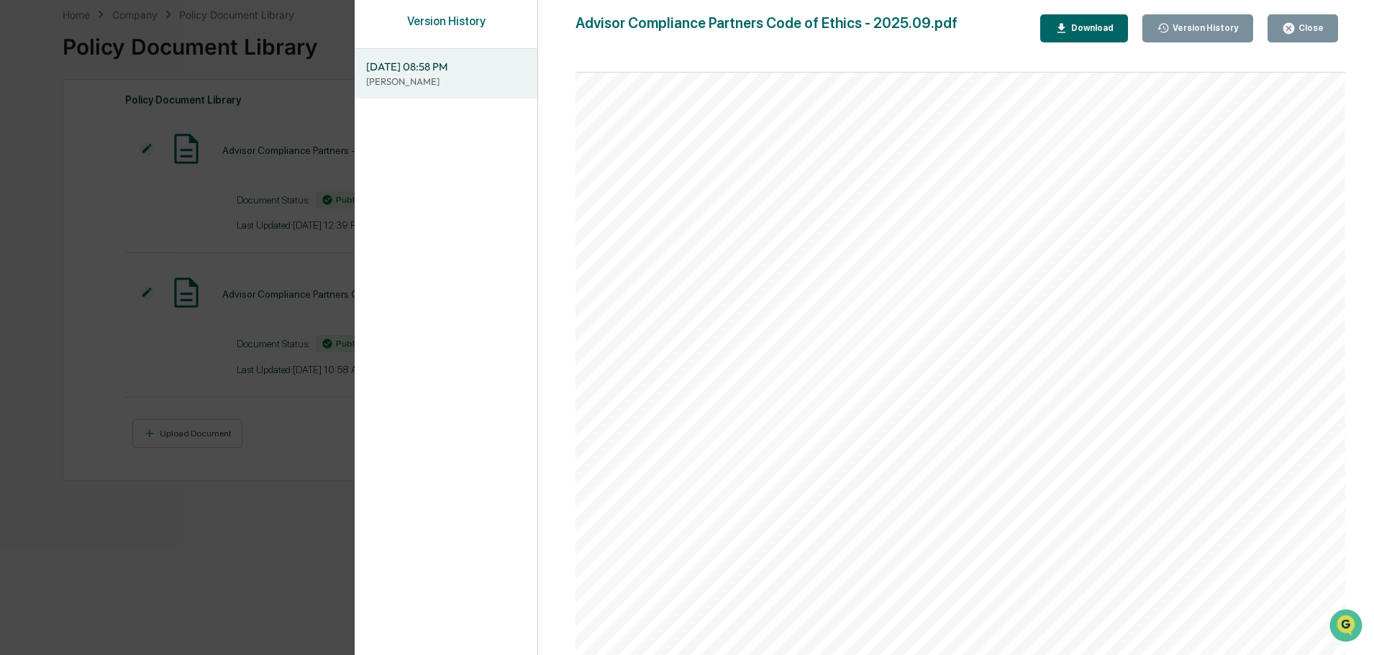
drag, startPoint x: 1343, startPoint y: 644, endPoint x: 1349, endPoint y: 627, distance: 18.9
click at [1349, 627] on body at bounding box center [1347, 627] width 39 height 39
click at [1188, 26] on div "Version History" at bounding box center [1204, 28] width 69 height 10
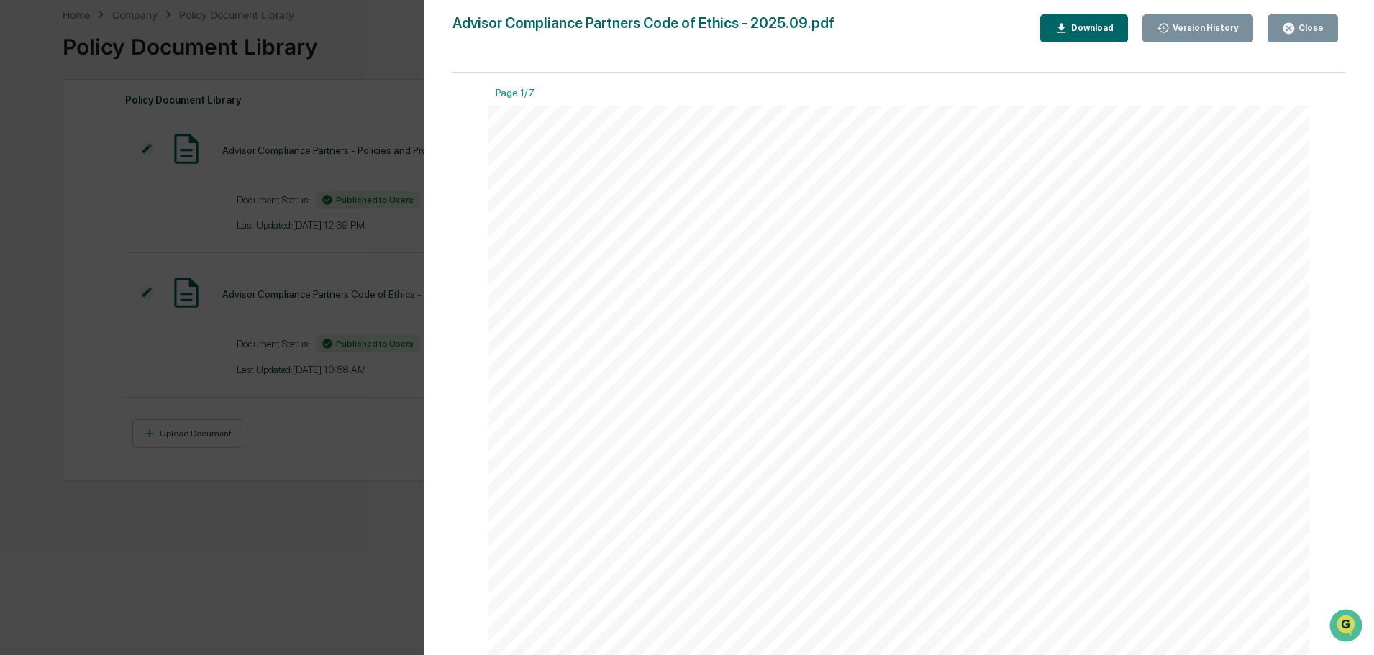
click at [1189, 26] on div "Version History" at bounding box center [1204, 28] width 69 height 10
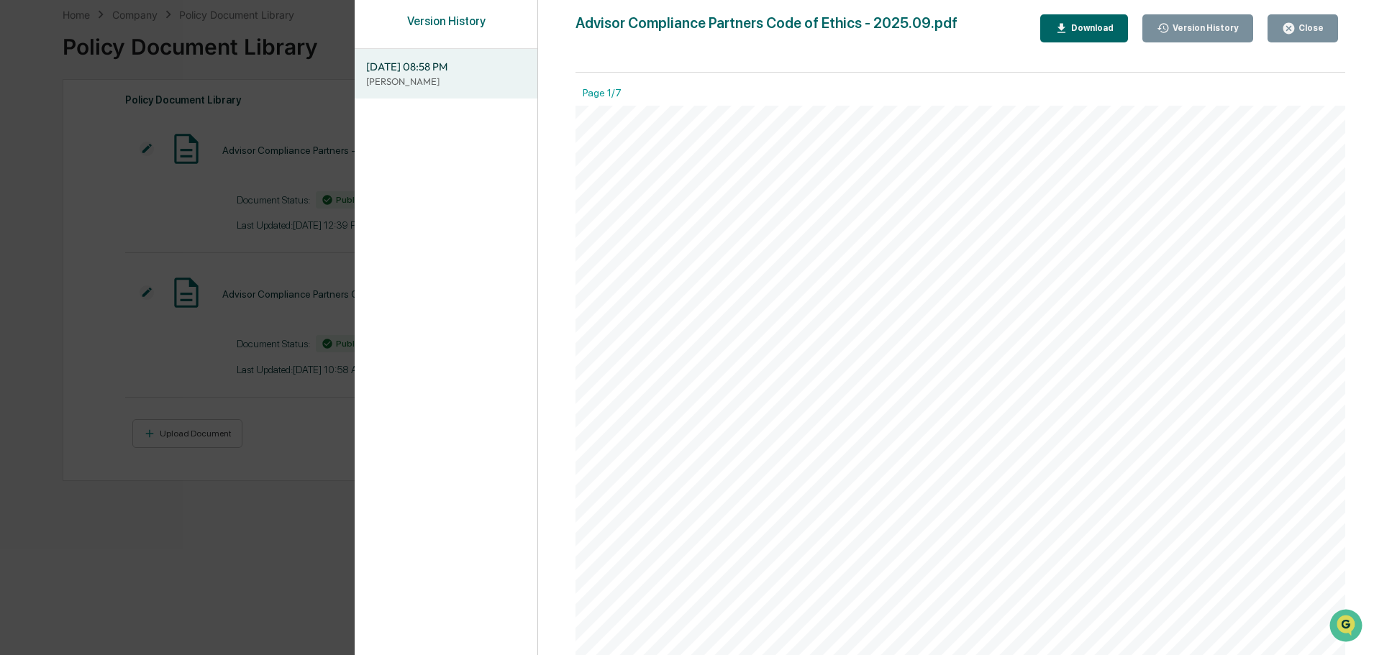
click at [1313, 27] on div "Close" at bounding box center [1309, 28] width 28 height 10
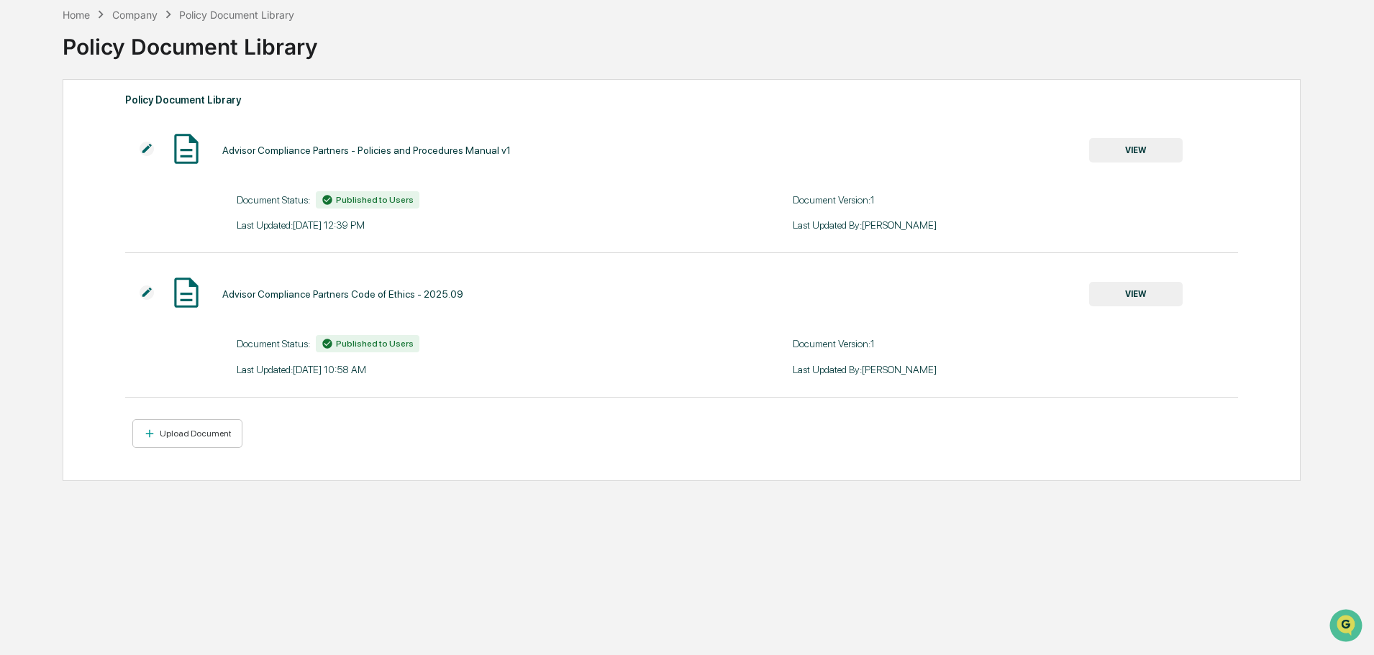
click at [138, 295] on div at bounding box center [146, 294] width 43 height 17
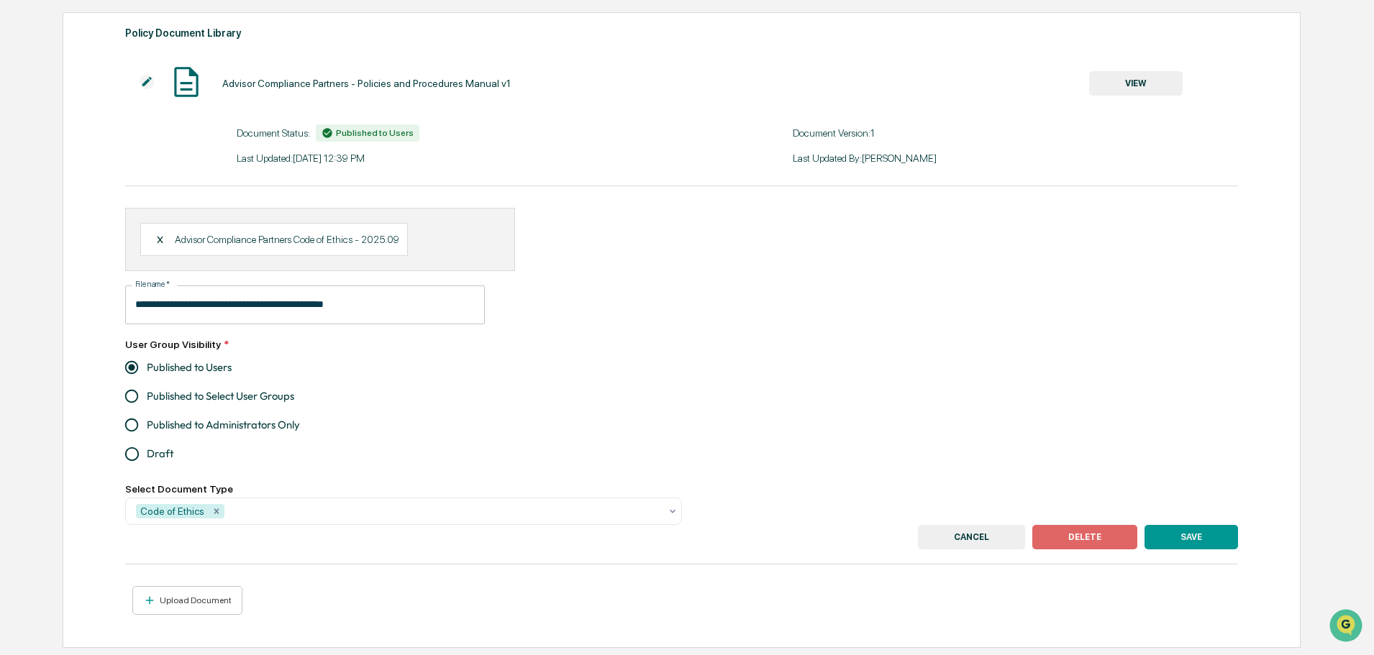
click at [947, 541] on button "CANCEL" at bounding box center [971, 537] width 107 height 24
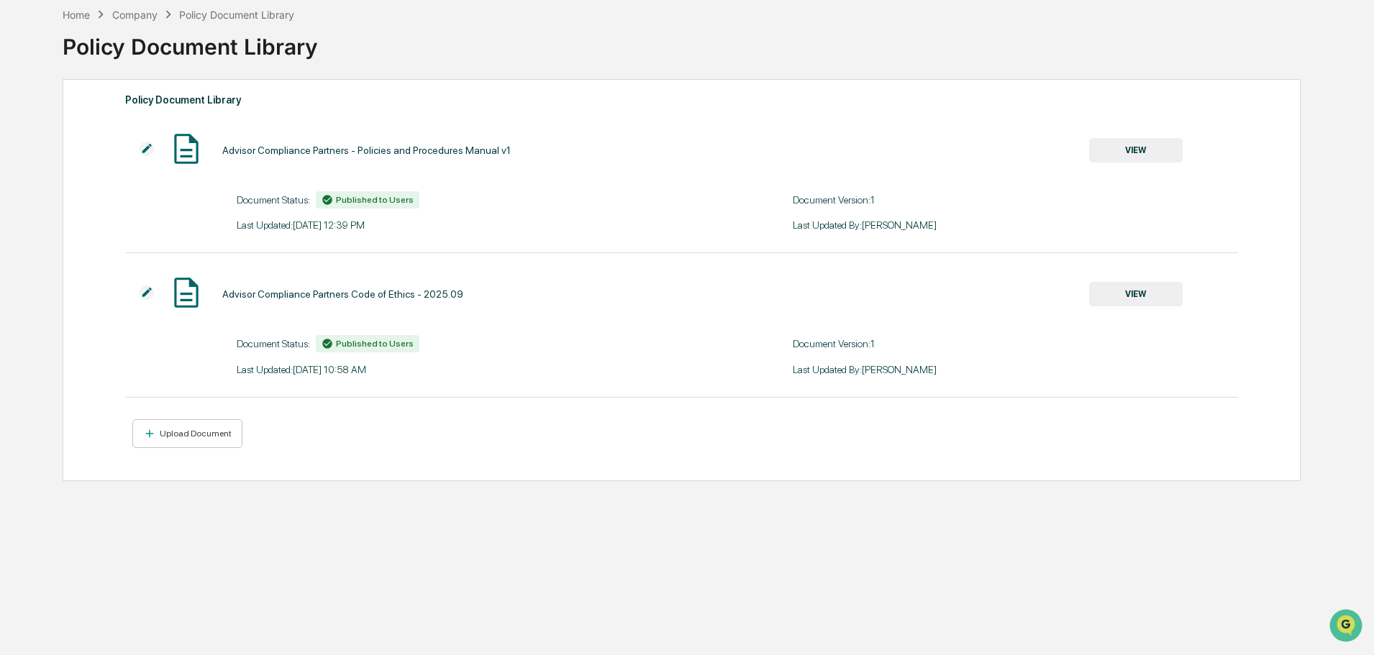
click at [78, 12] on div "Home" at bounding box center [76, 15] width 27 height 12
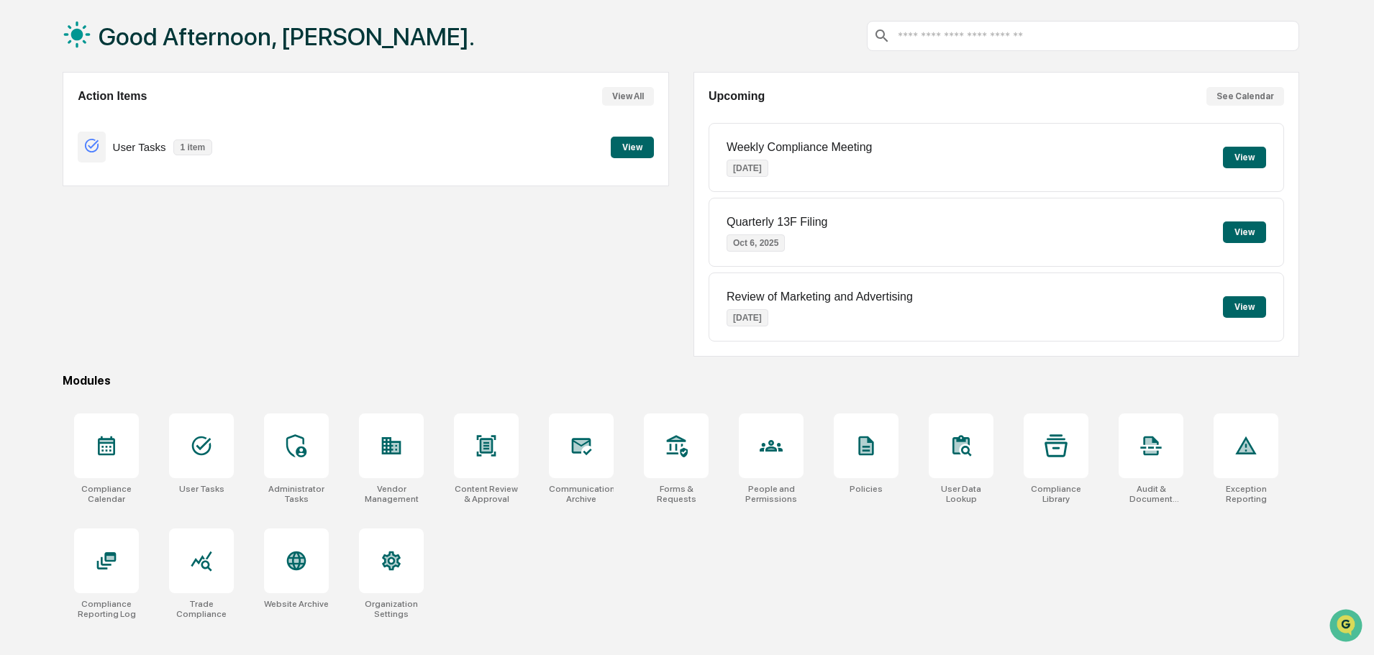
click at [630, 150] on button "View" at bounding box center [632, 148] width 43 height 22
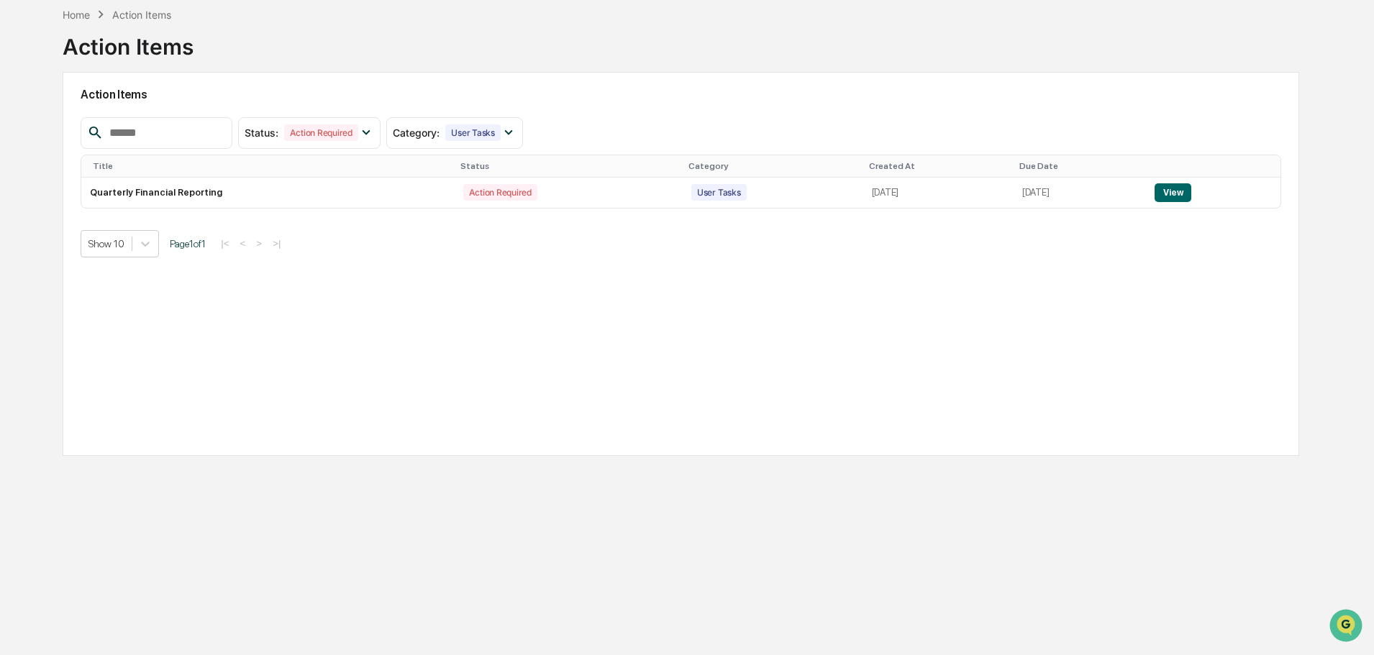
click at [1172, 190] on button "View" at bounding box center [1172, 192] width 37 height 19
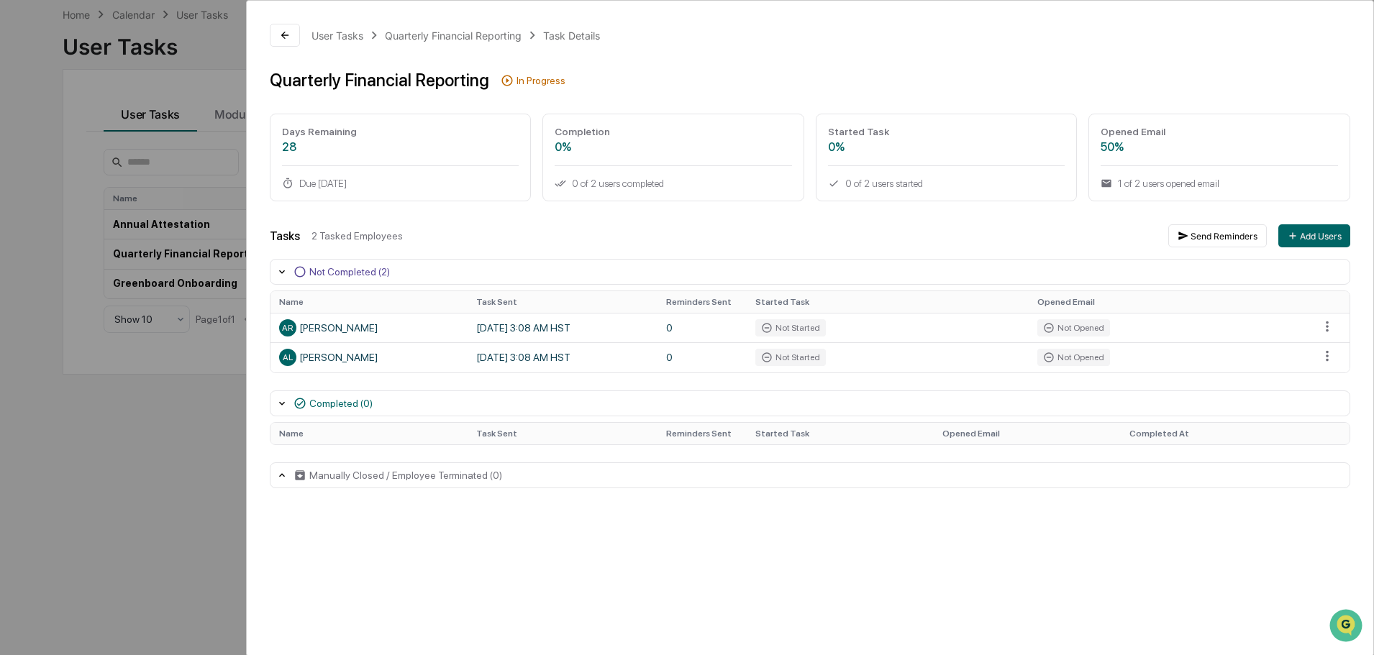
click at [286, 473] on icon at bounding box center [282, 476] width 12 height 12
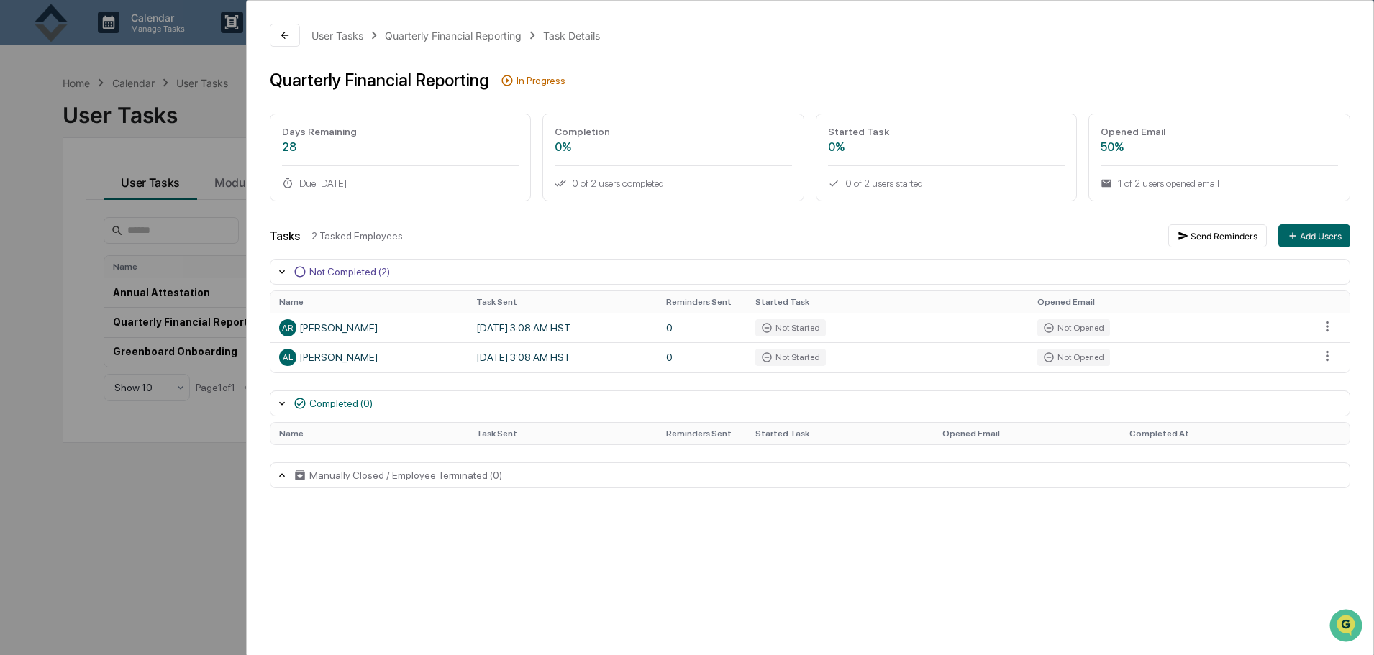
click at [283, 28] on button at bounding box center [285, 35] width 30 height 23
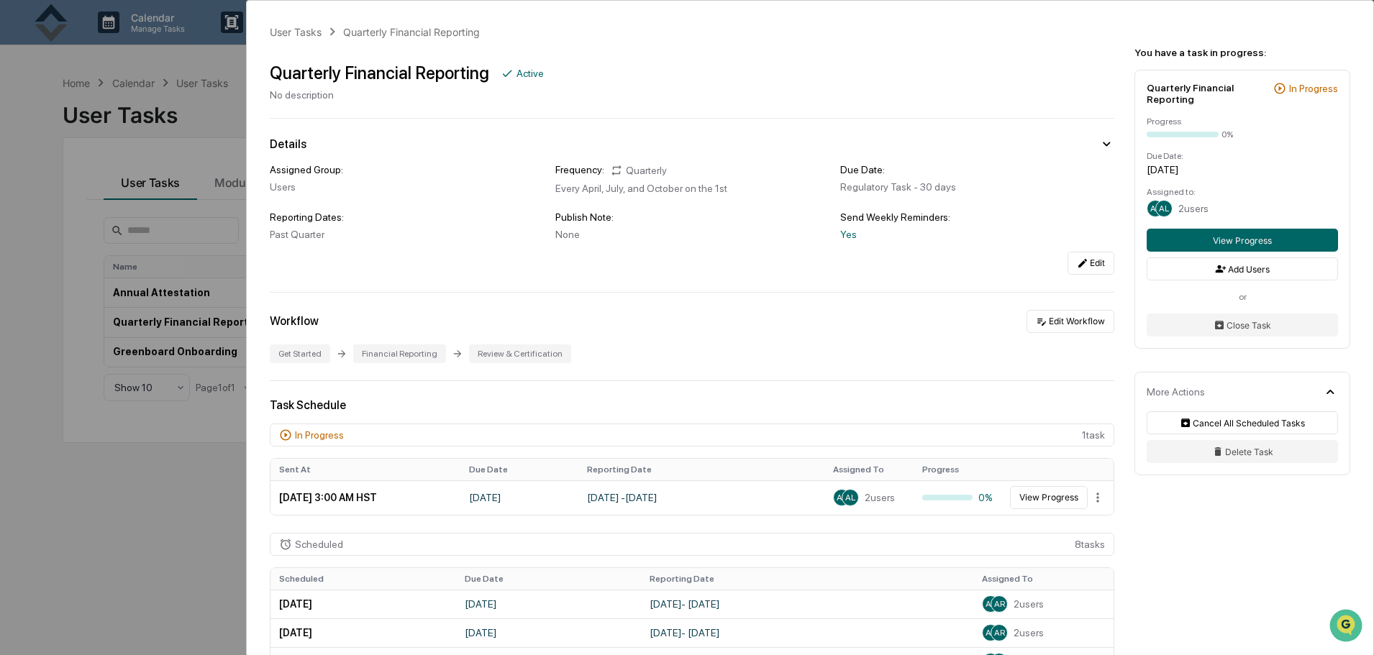
click at [214, 67] on div "User Tasks Quarterly Financial Reporting Quarterly Financial Reporting Active N…" at bounding box center [687, 327] width 1374 height 655
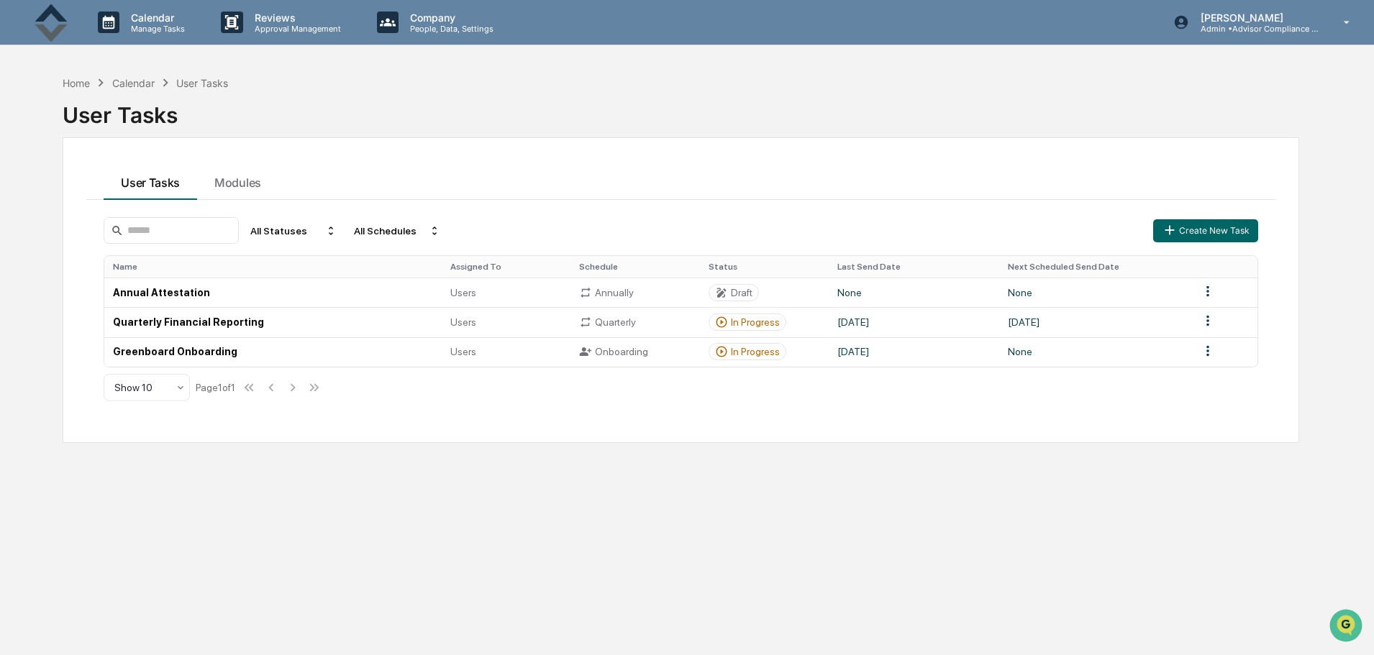
click at [1334, 26] on icon at bounding box center [1346, 23] width 25 height 14
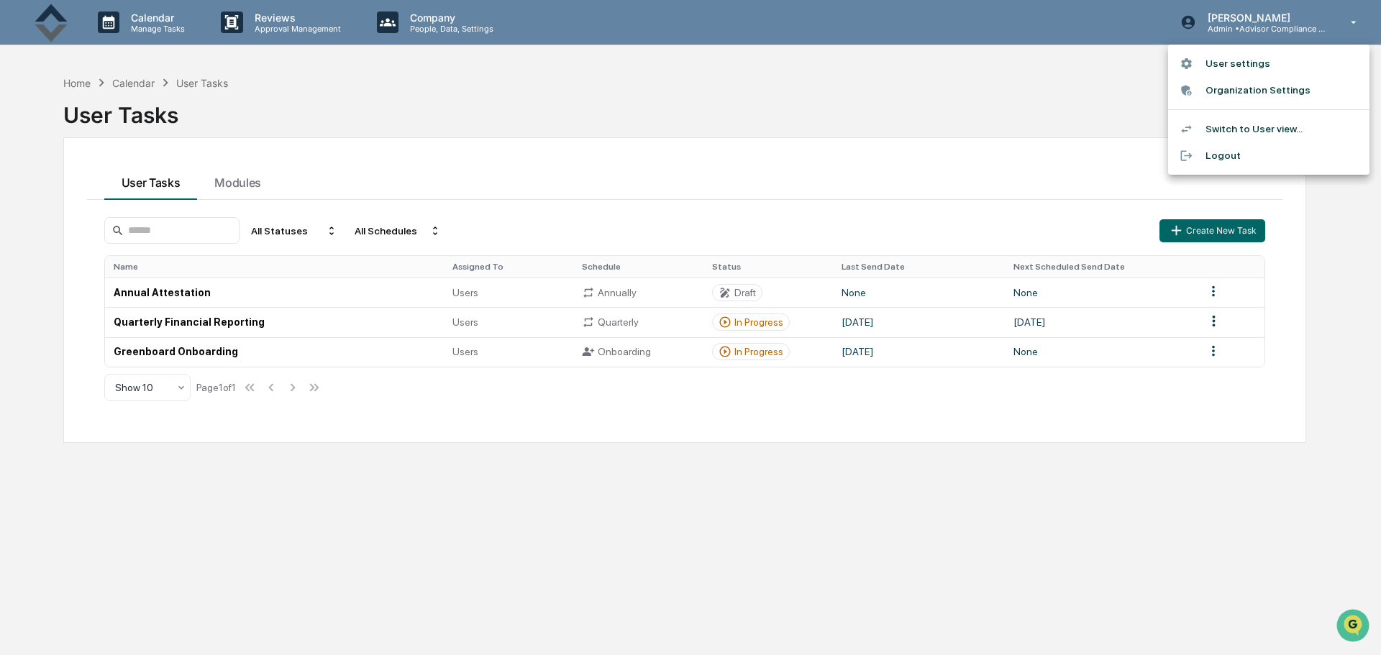
click at [1236, 126] on li "Switch to User view..." at bounding box center [1268, 129] width 201 height 27
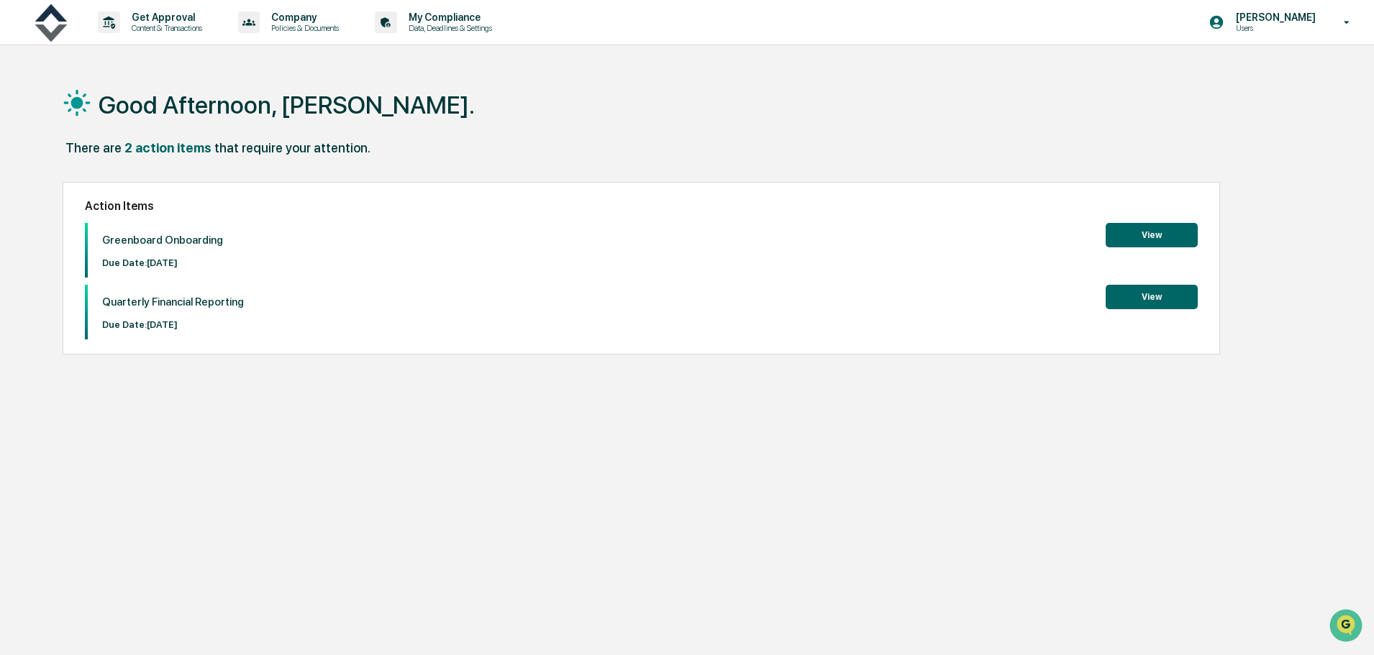
click at [1187, 297] on button "View" at bounding box center [1152, 297] width 92 height 24
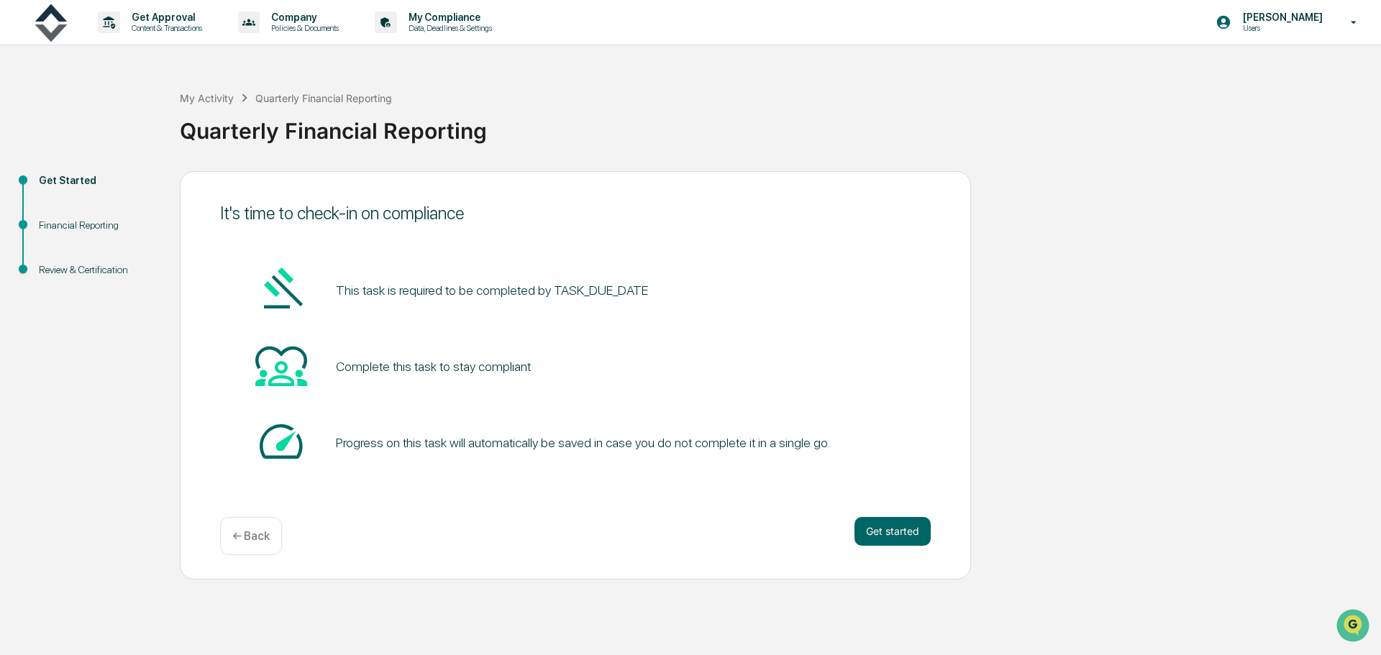
click at [892, 529] on button "Get started" at bounding box center [893, 531] width 76 height 29
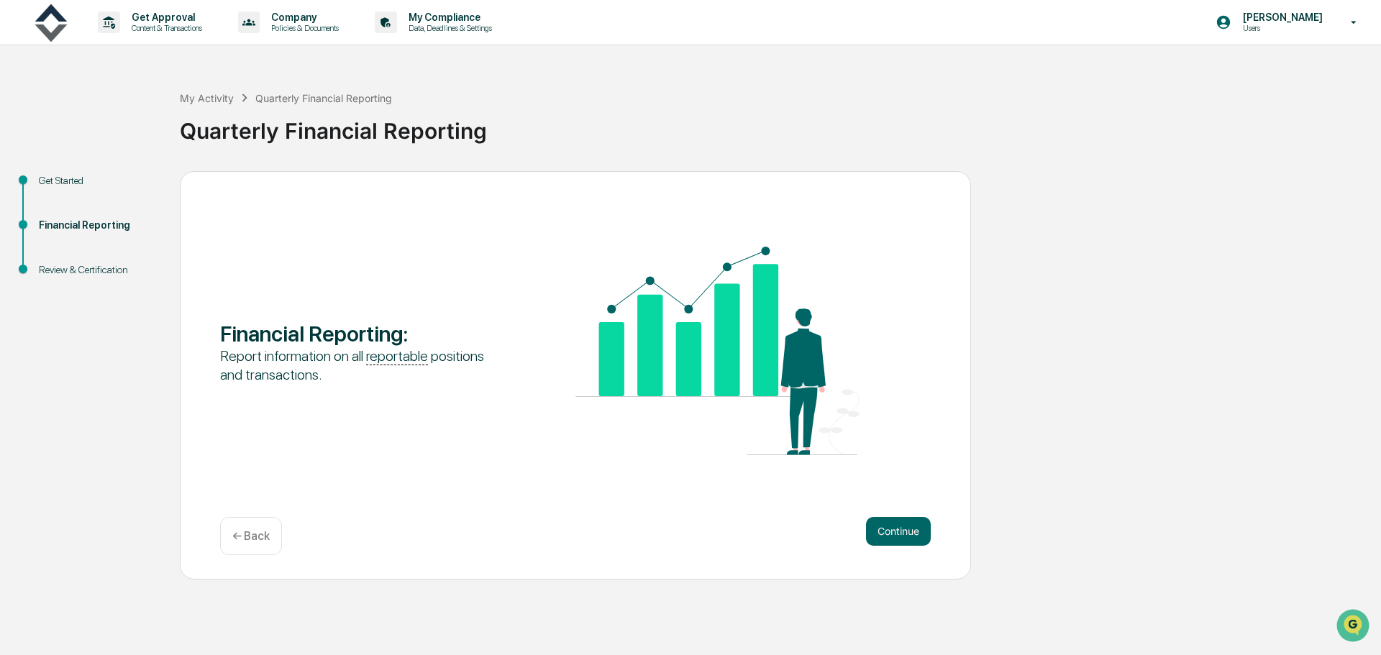
click at [896, 533] on button "Continue" at bounding box center [898, 531] width 65 height 29
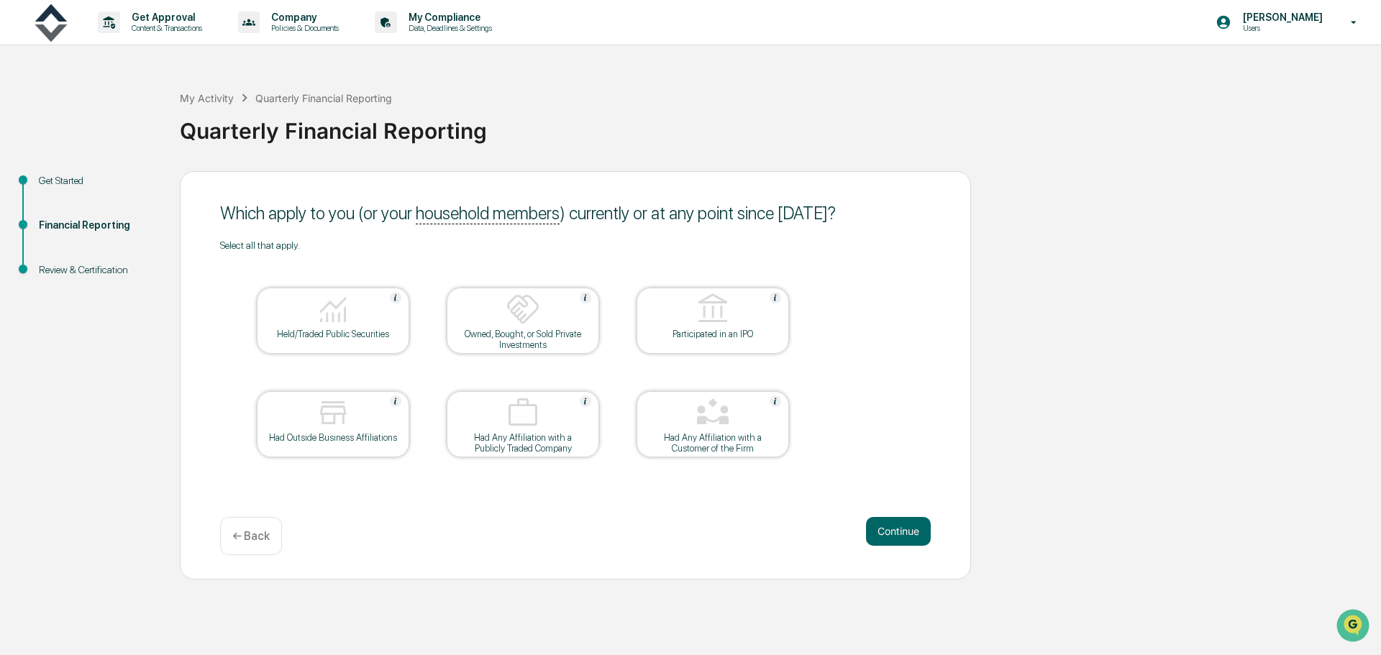
click at [334, 327] on div at bounding box center [333, 310] width 144 height 37
click at [347, 432] on div "Had Outside Business Affiliations" at bounding box center [332, 437] width 129 height 11
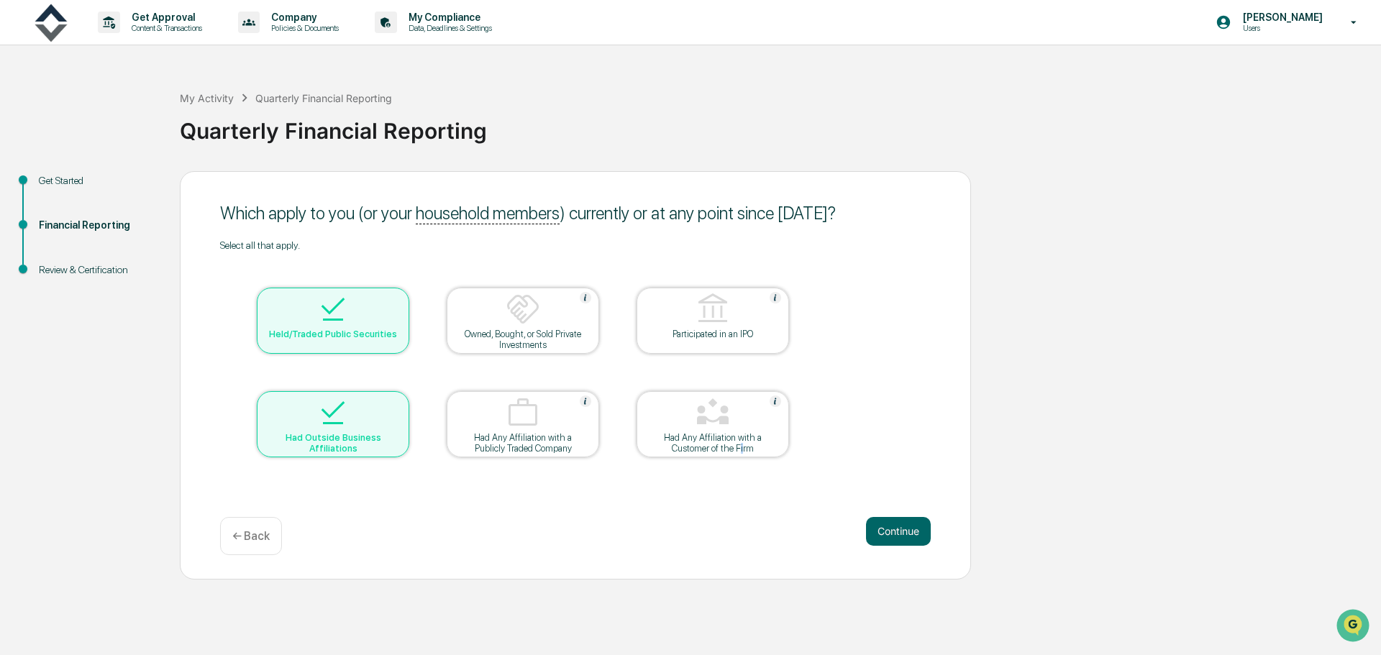
click at [742, 445] on div "Had Any Affiliation with a Customer of the Firm" at bounding box center [712, 443] width 129 height 22
click at [742, 439] on div "Had Any Affiliation with a Customer of the Firm" at bounding box center [712, 443] width 129 height 22
click at [730, 418] on div at bounding box center [713, 414] width 144 height 37
click at [902, 537] on button "Continue" at bounding box center [898, 531] width 65 height 29
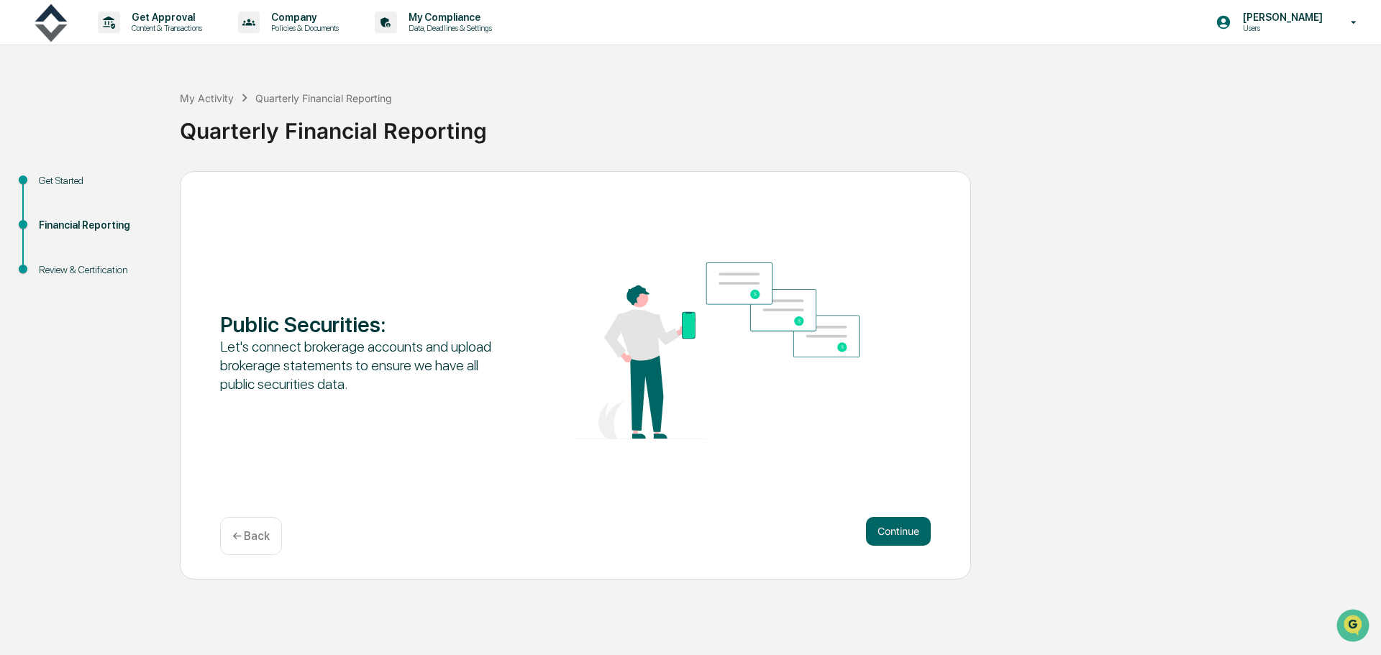
click at [908, 533] on button "Continue" at bounding box center [898, 531] width 65 height 29
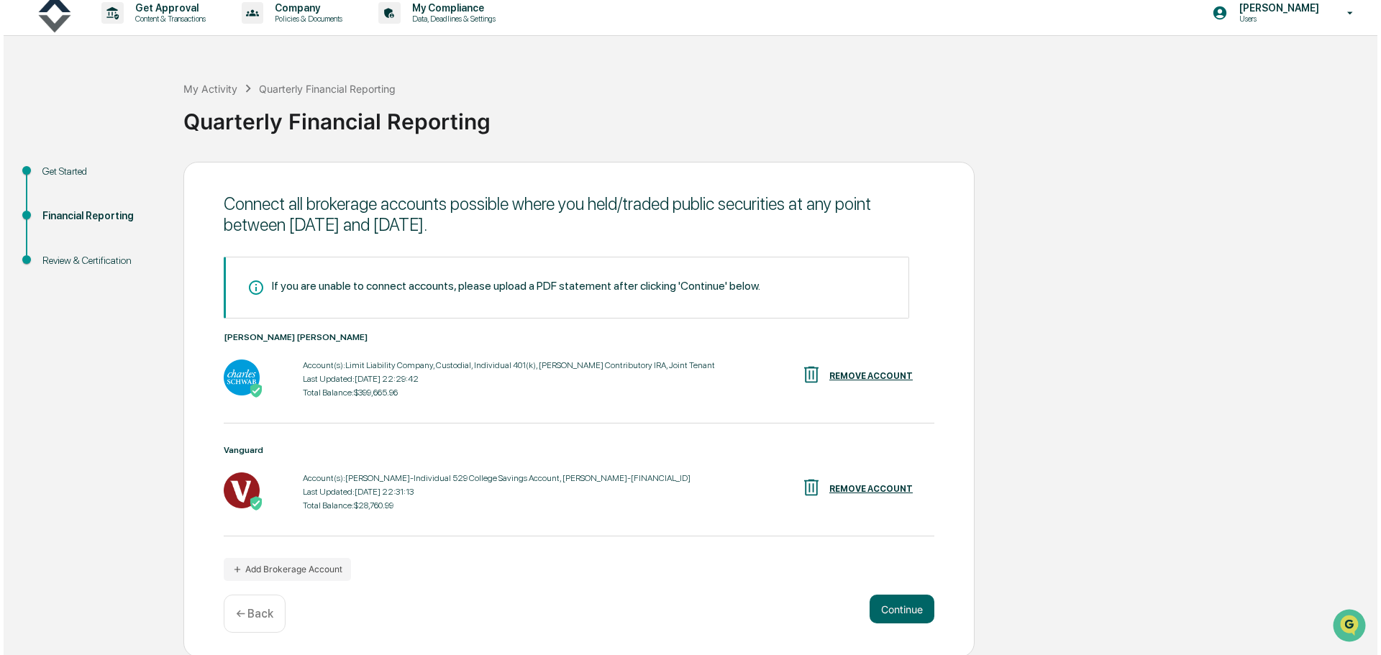
scroll to position [12, 0]
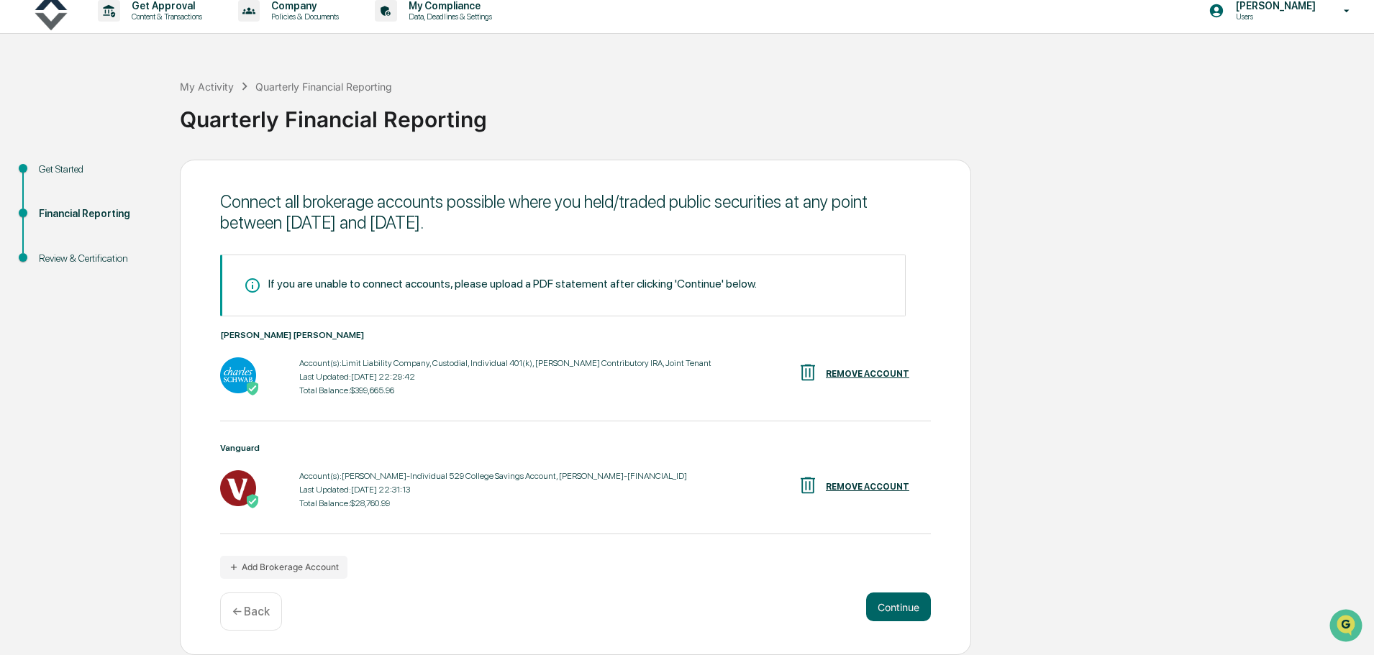
click at [315, 567] on button "Add Brokerage Account" at bounding box center [283, 567] width 127 height 23
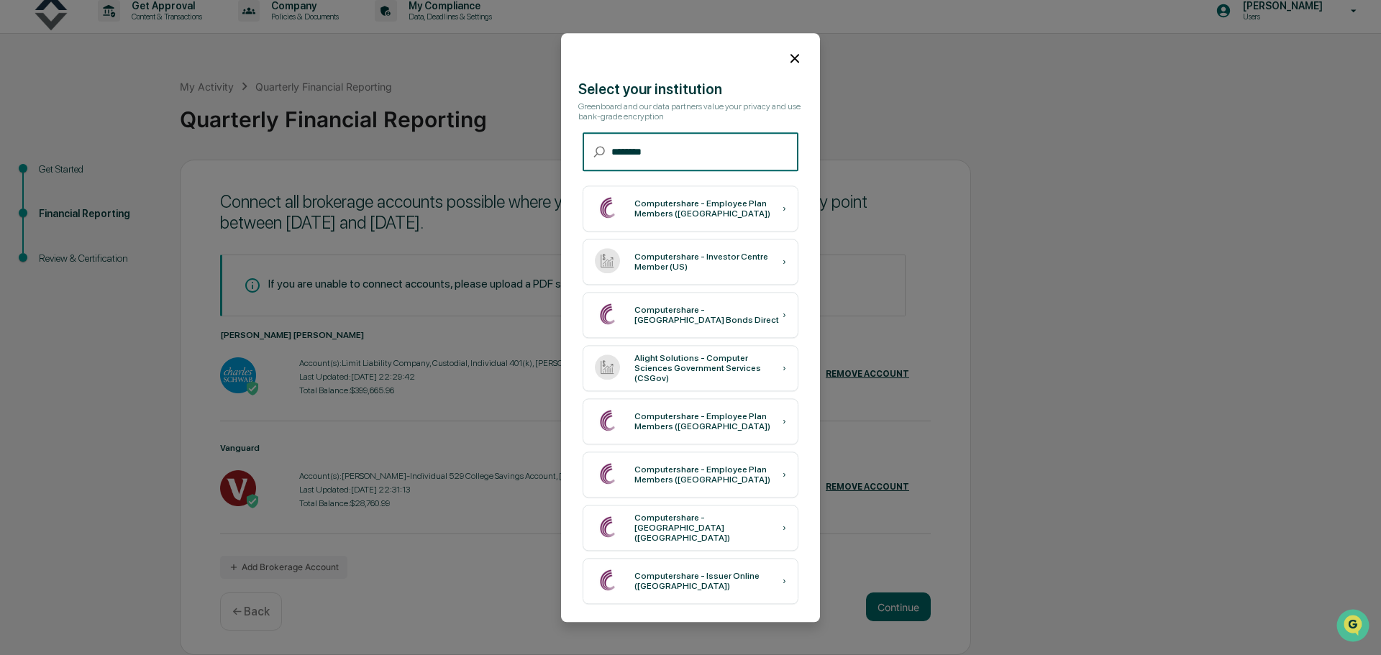
scroll to position [6, 0]
type input "********"
click at [714, 259] on div "Computershare - Investor Centre Member (US)" at bounding box center [708, 262] width 148 height 20
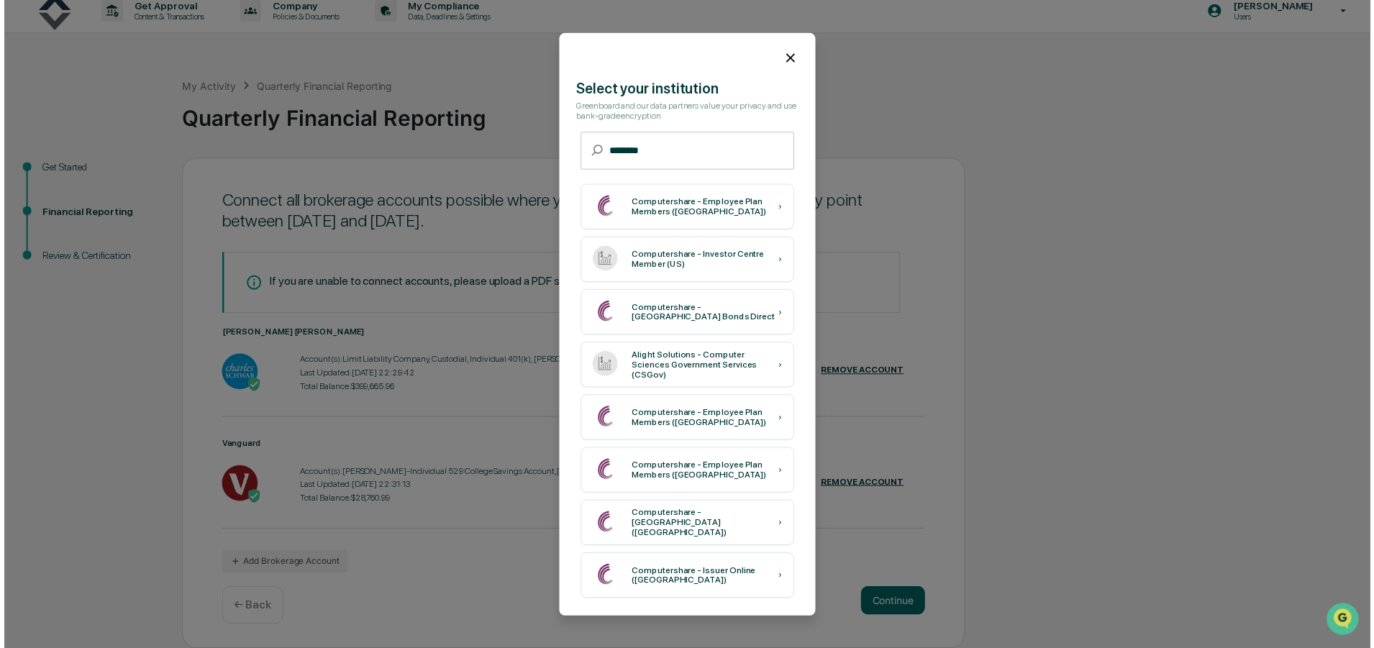
scroll to position [0, 0]
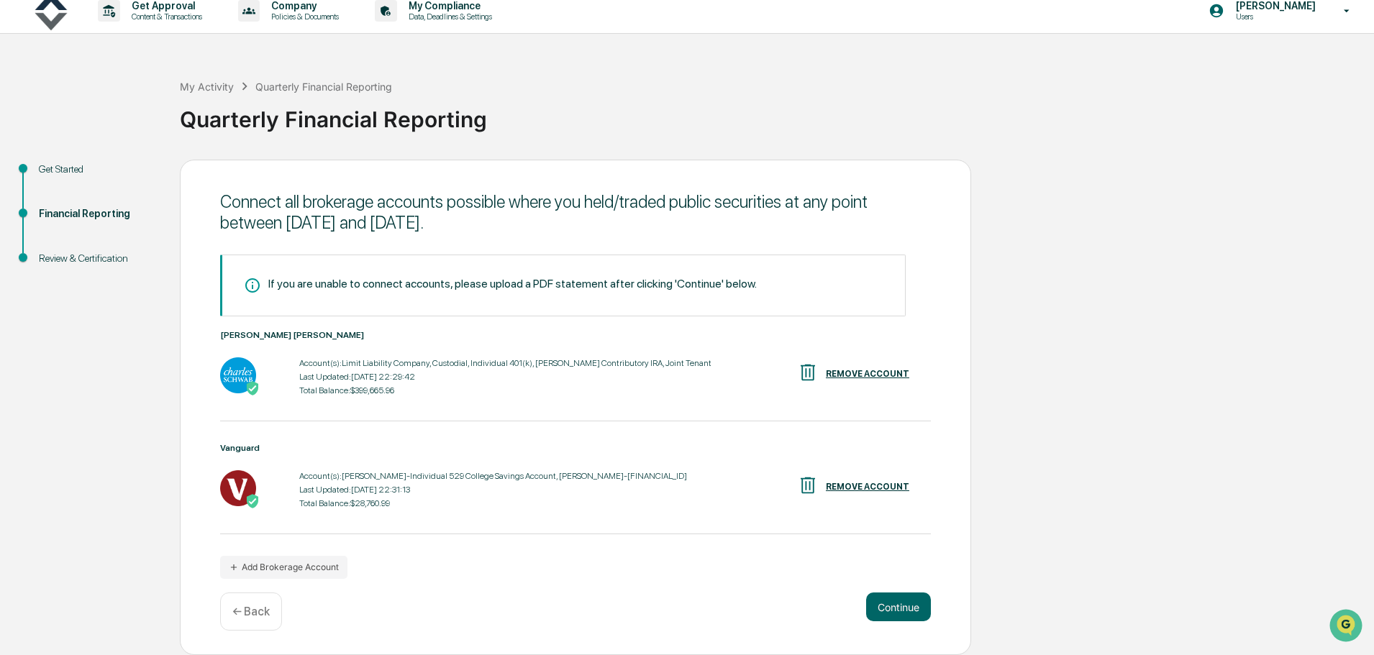
click at [334, 570] on button "Add Brokerage Account" at bounding box center [283, 567] width 127 height 23
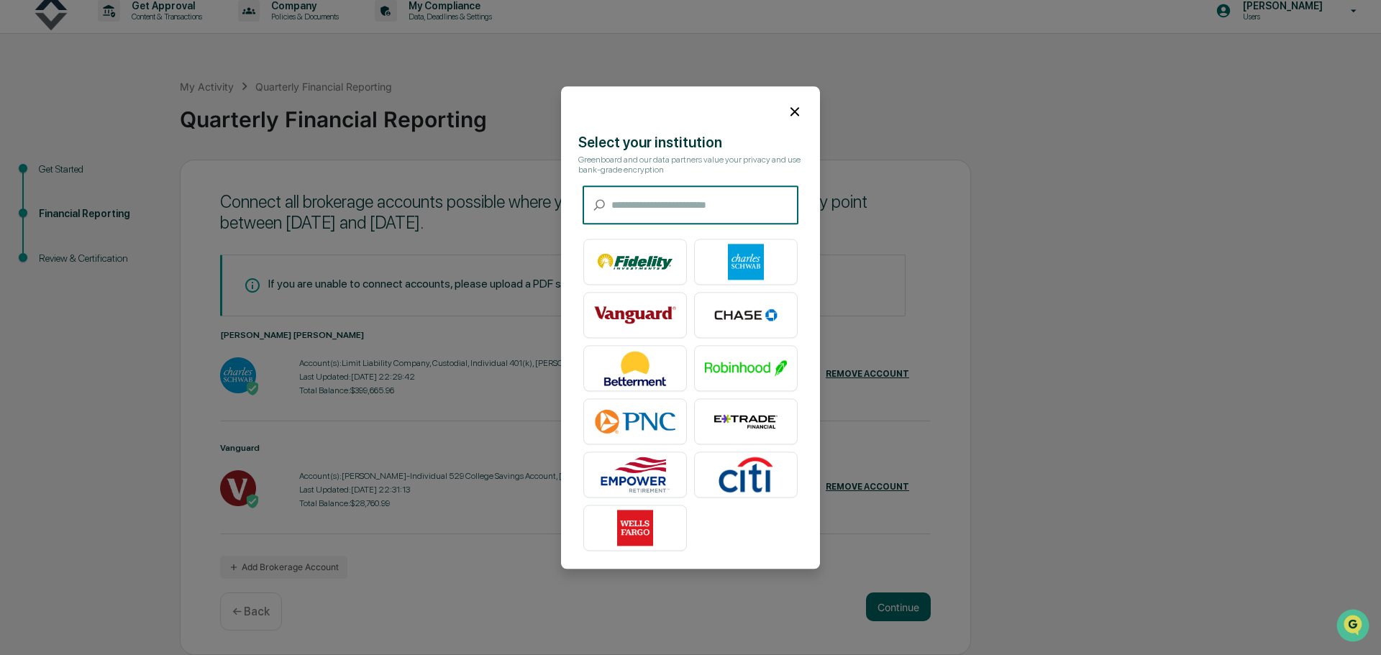
click at [677, 196] on input "text" at bounding box center [704, 205] width 187 height 38
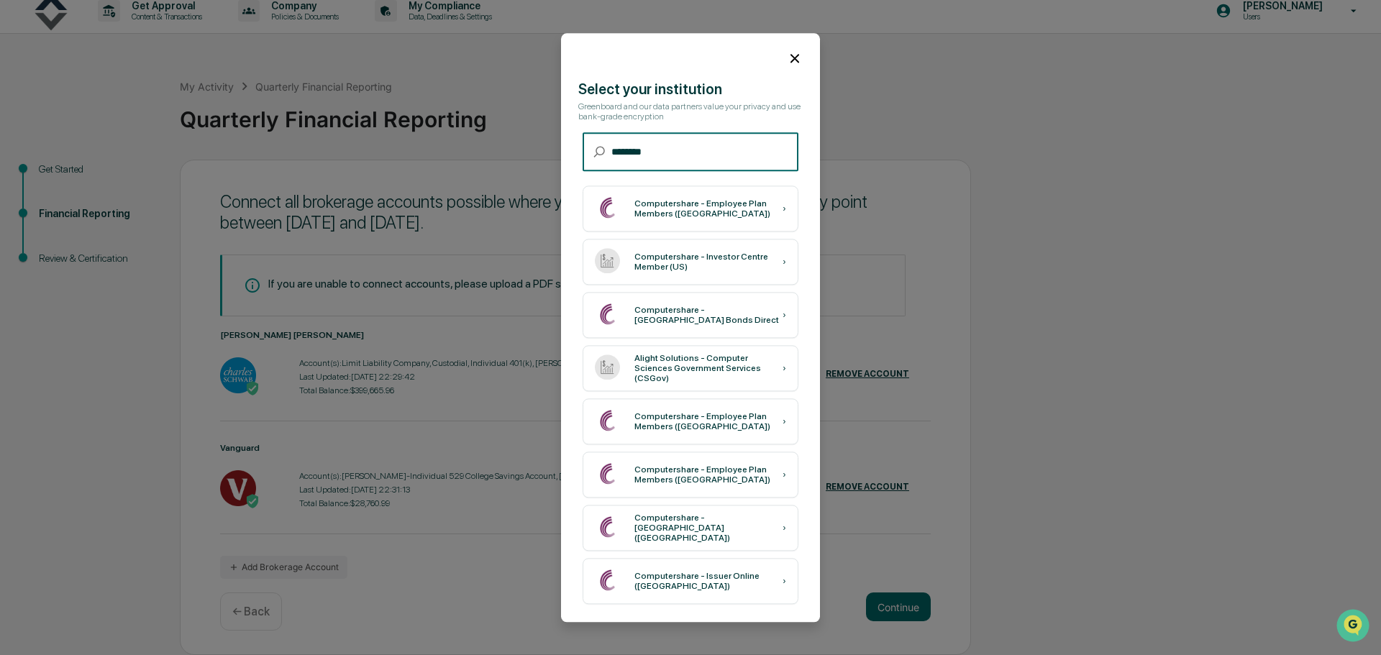
type input "********"
click at [702, 255] on div "Computershare - Investor Centre Member (US)" at bounding box center [708, 262] width 148 height 20
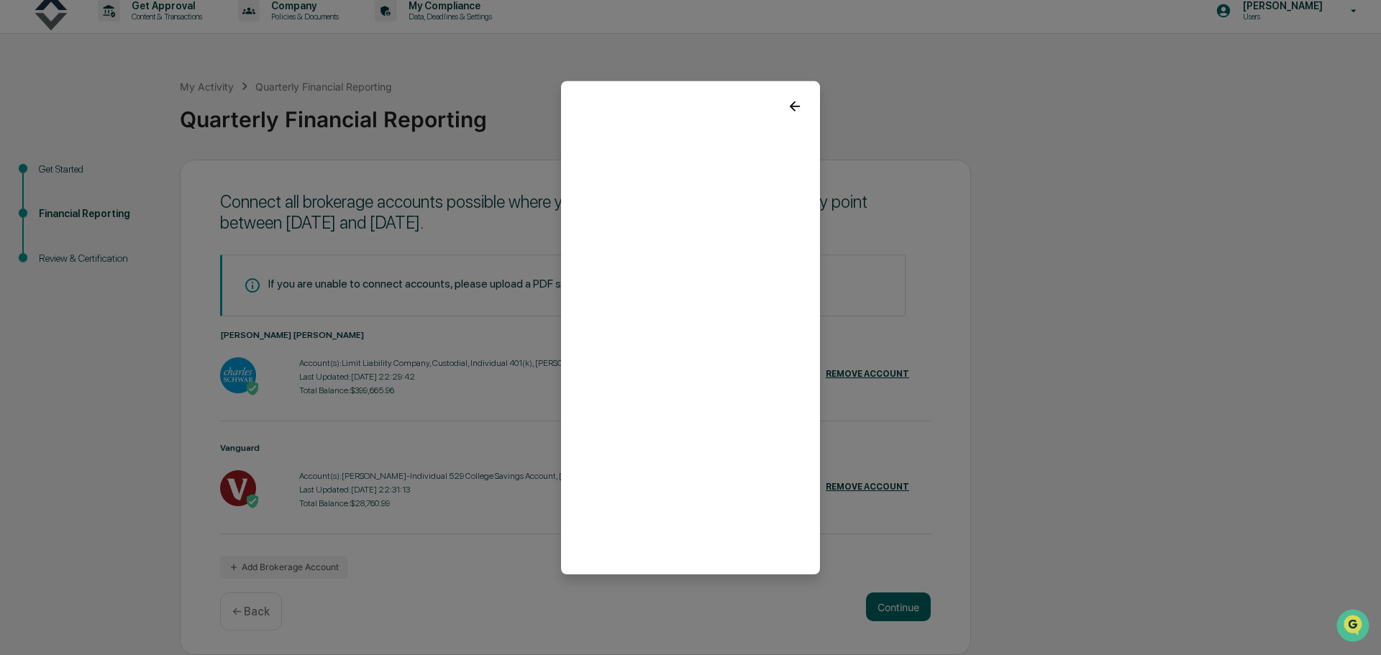
click at [787, 101] on icon at bounding box center [795, 106] width 16 height 16
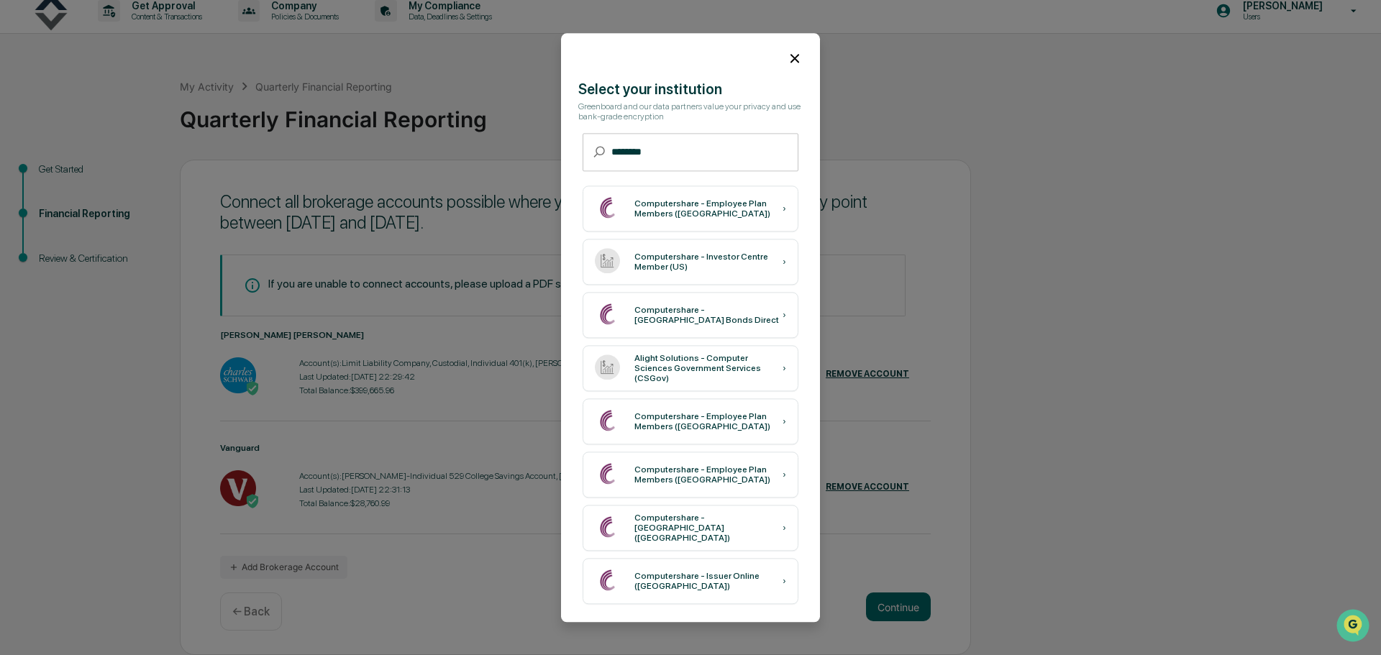
click at [791, 56] on icon at bounding box center [795, 58] width 9 height 9
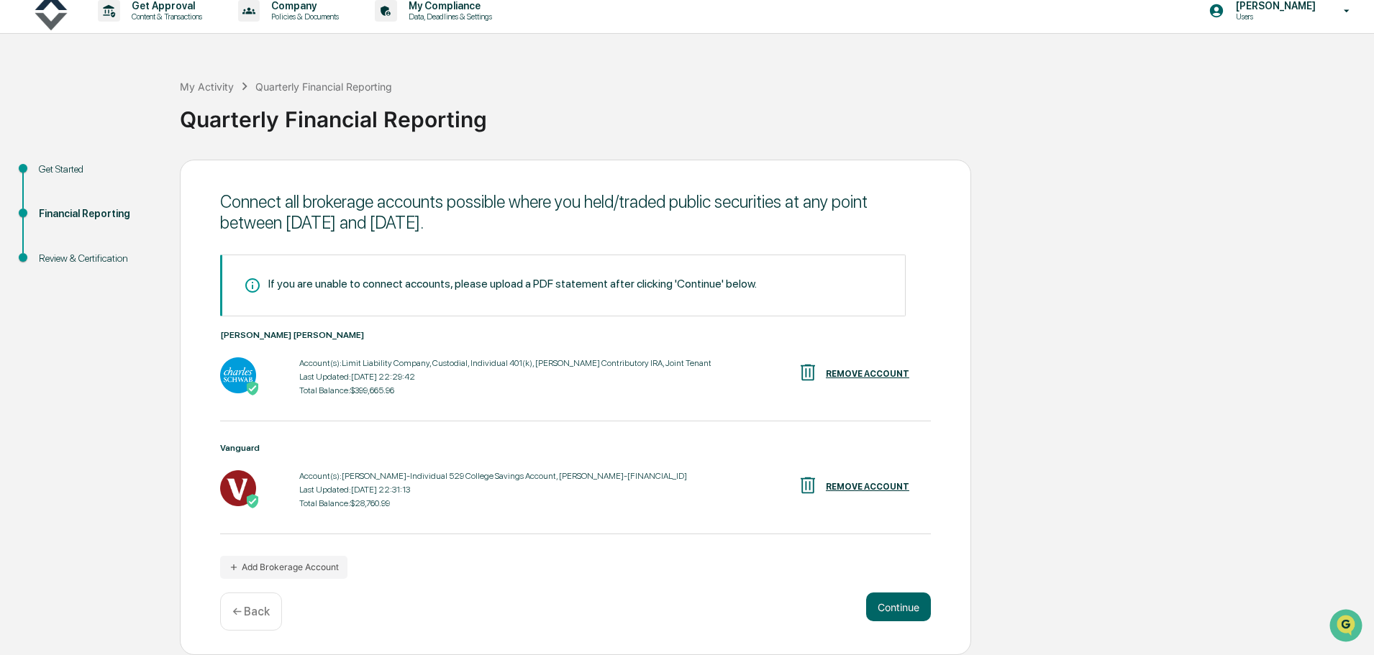
click at [911, 603] on button "Continue" at bounding box center [898, 607] width 65 height 29
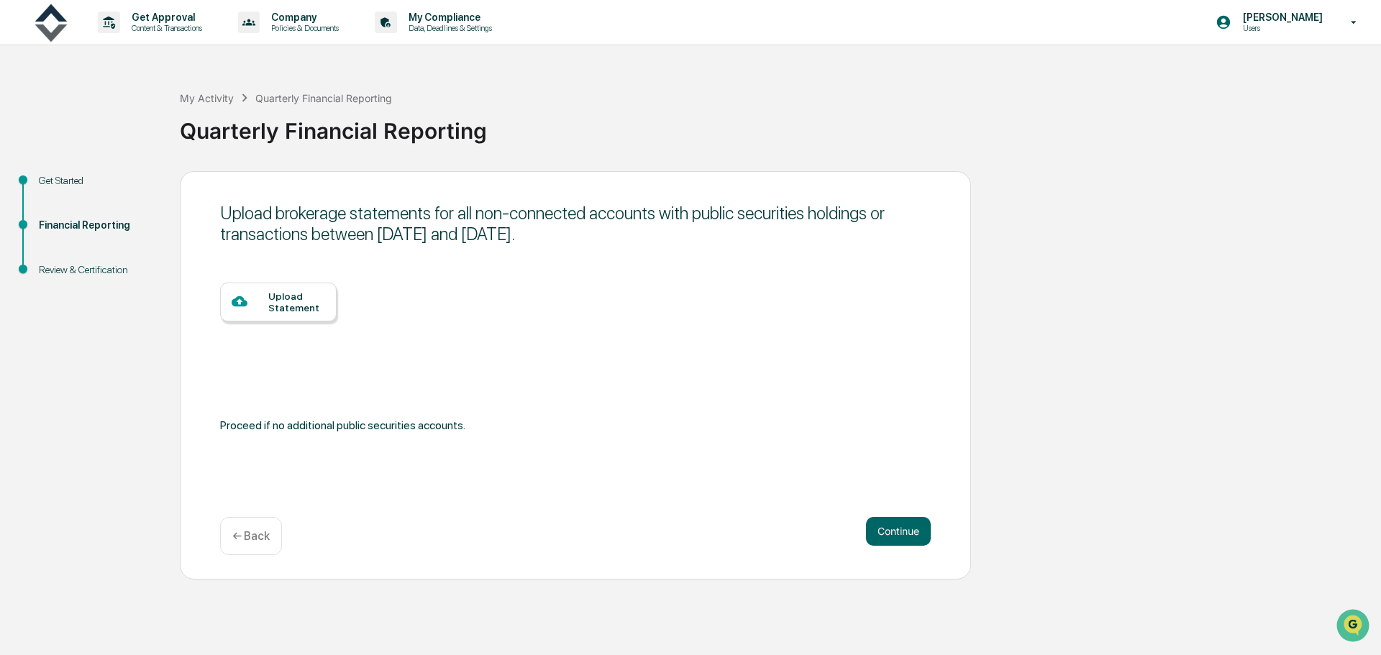
click at [303, 301] on div "Upload Statement" at bounding box center [296, 302] width 57 height 23
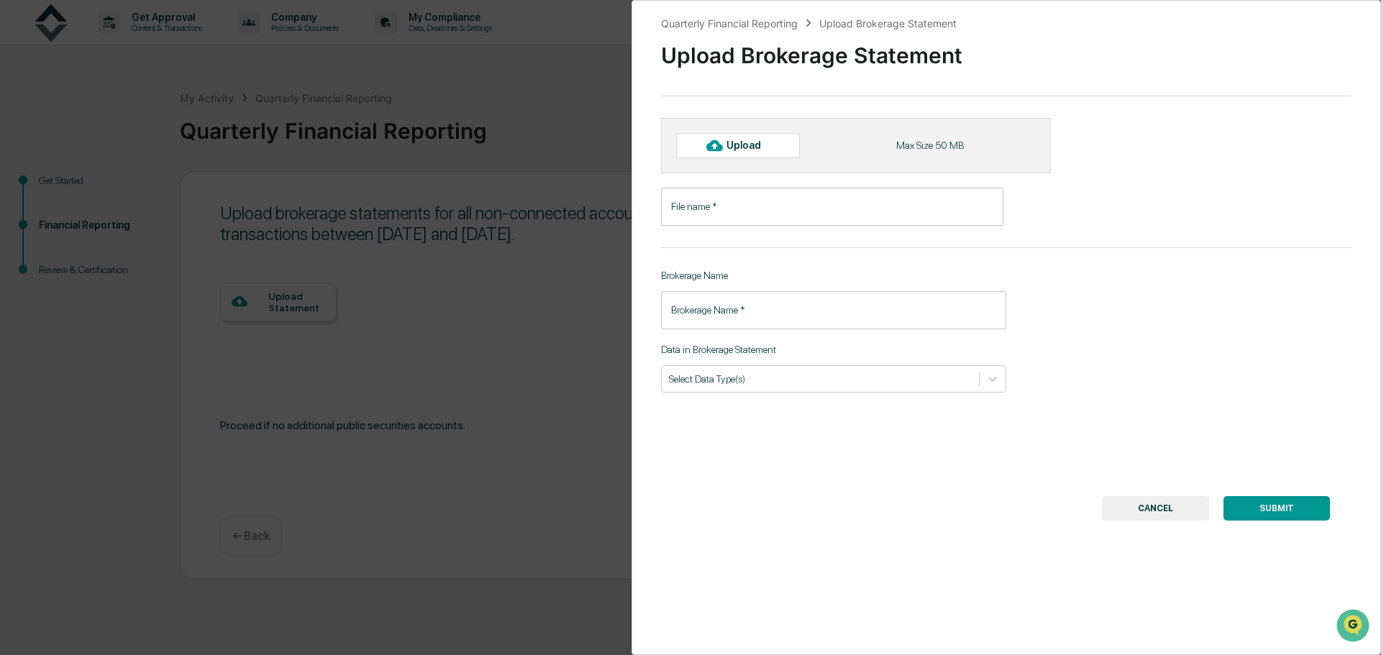
click at [737, 139] on div "Upload" at bounding box center [738, 145] width 124 height 24
type input "**********"
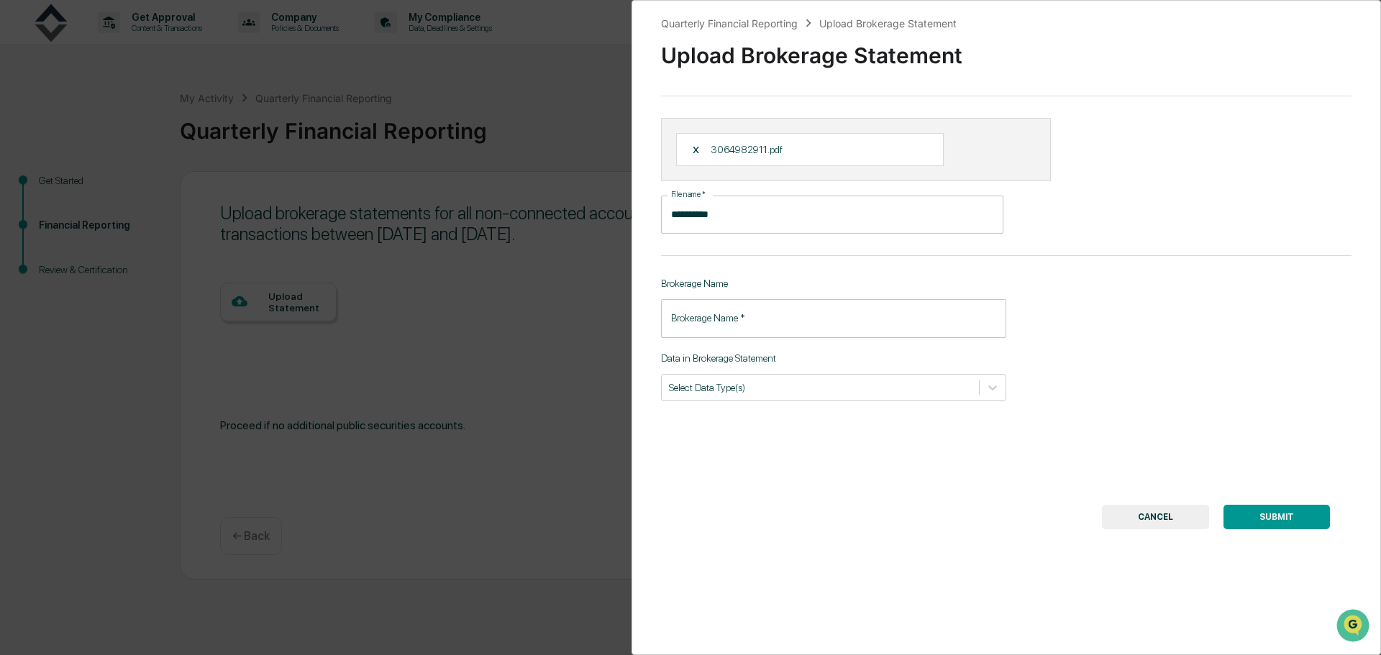
click at [780, 316] on input "Brokerage Name   *" at bounding box center [833, 318] width 345 height 38
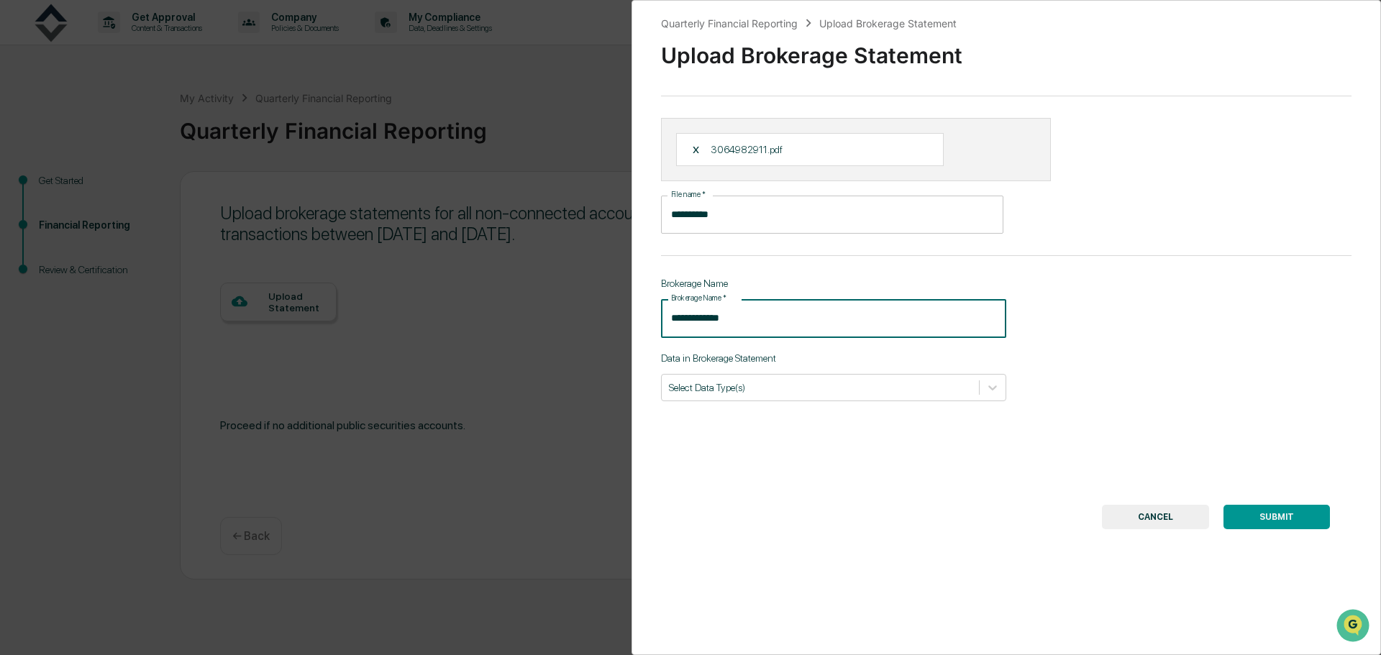
type input "**********"
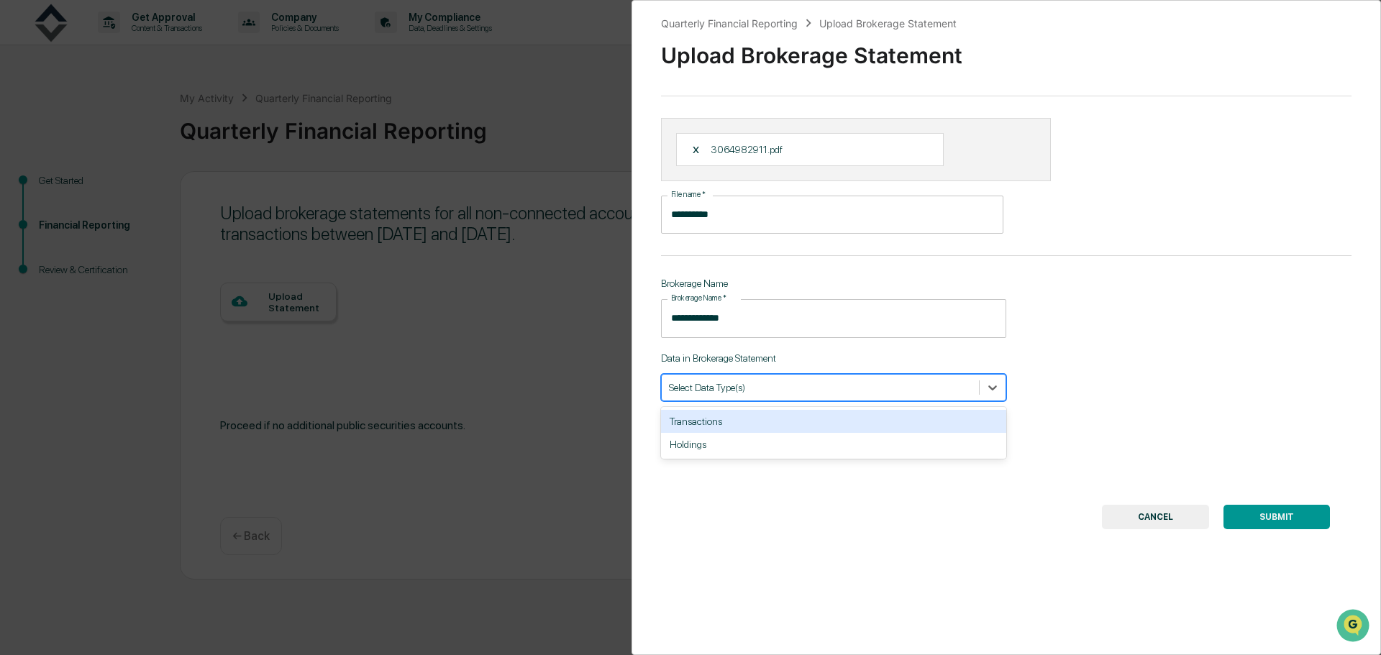
click at [988, 387] on icon at bounding box center [992, 388] width 9 height 5
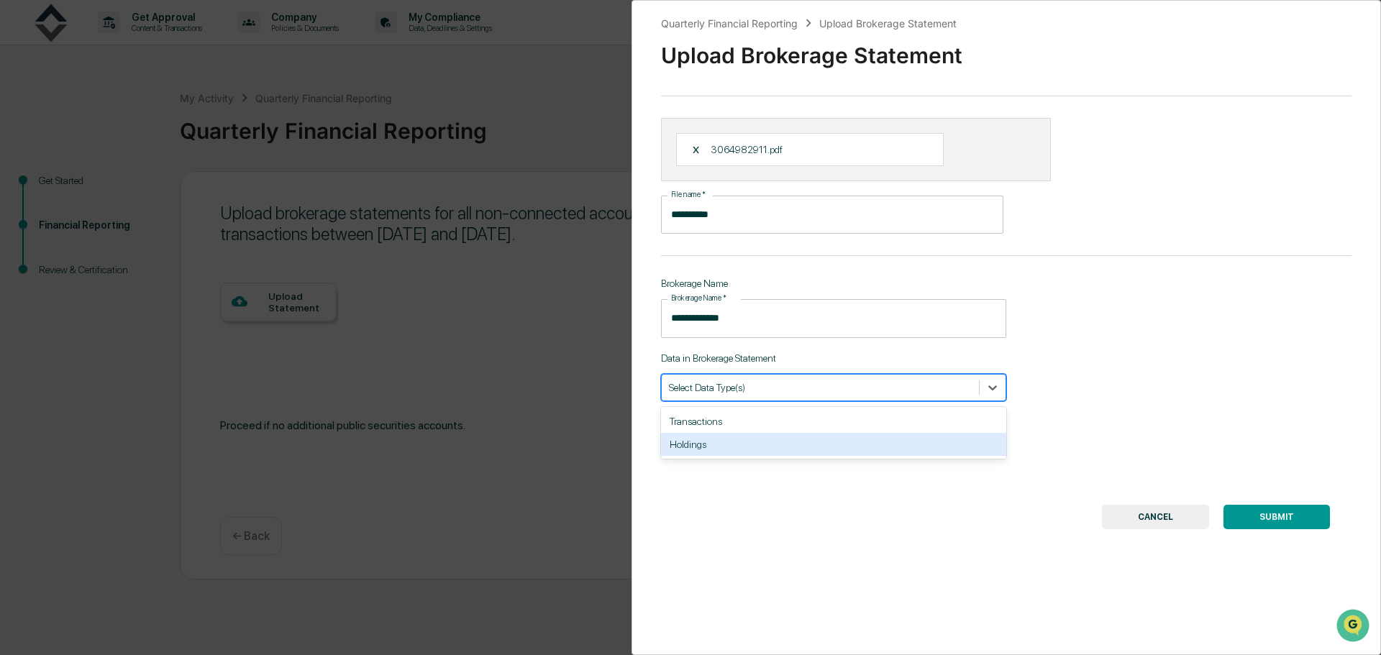
click at [934, 440] on div "Holdings" at bounding box center [833, 444] width 345 height 23
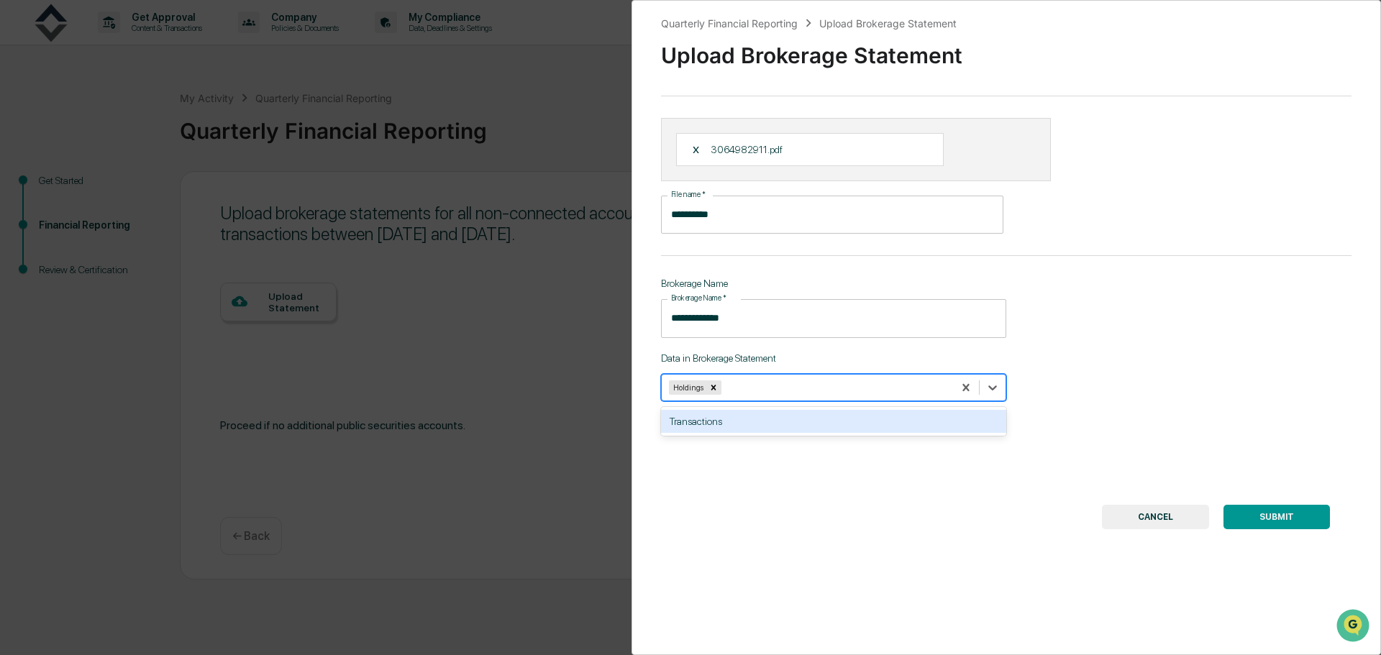
click at [1266, 520] on button "SUBMIT" at bounding box center [1277, 517] width 106 height 24
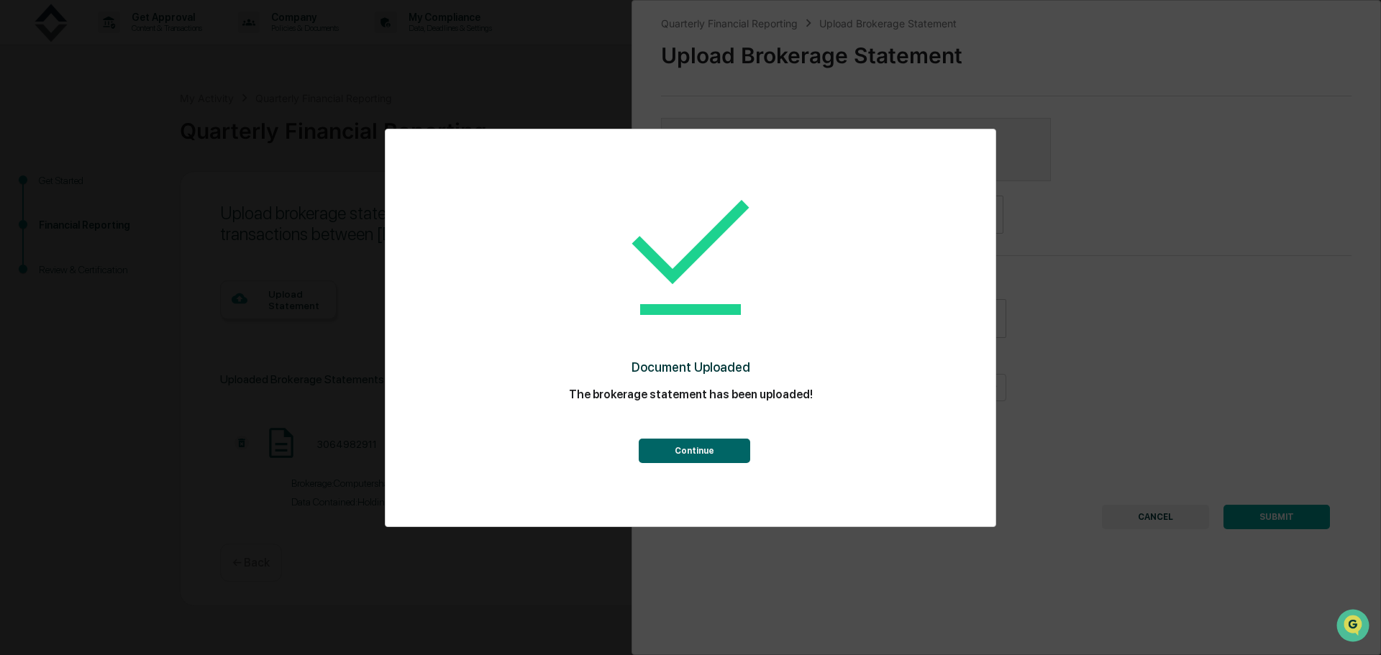
click at [726, 452] on button "Continue" at bounding box center [694, 451] width 111 height 24
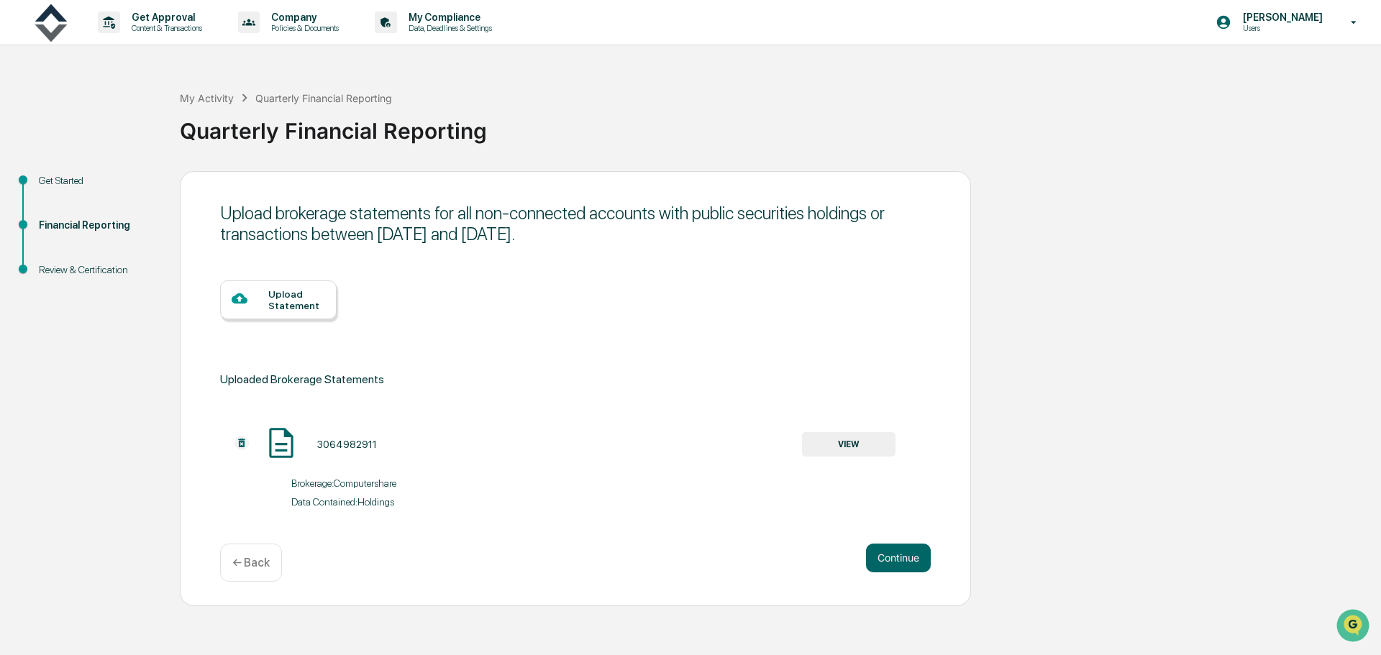
click at [915, 555] on button "Continue" at bounding box center [898, 558] width 65 height 29
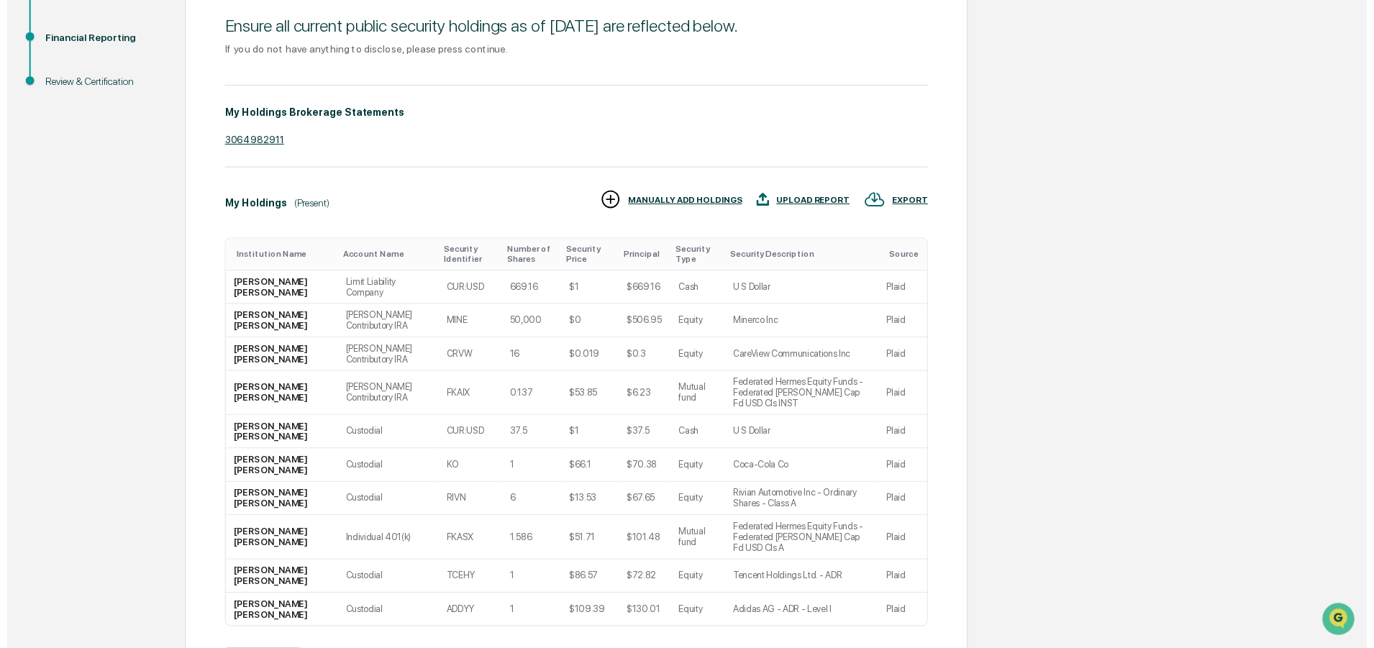
scroll to position [269, 0]
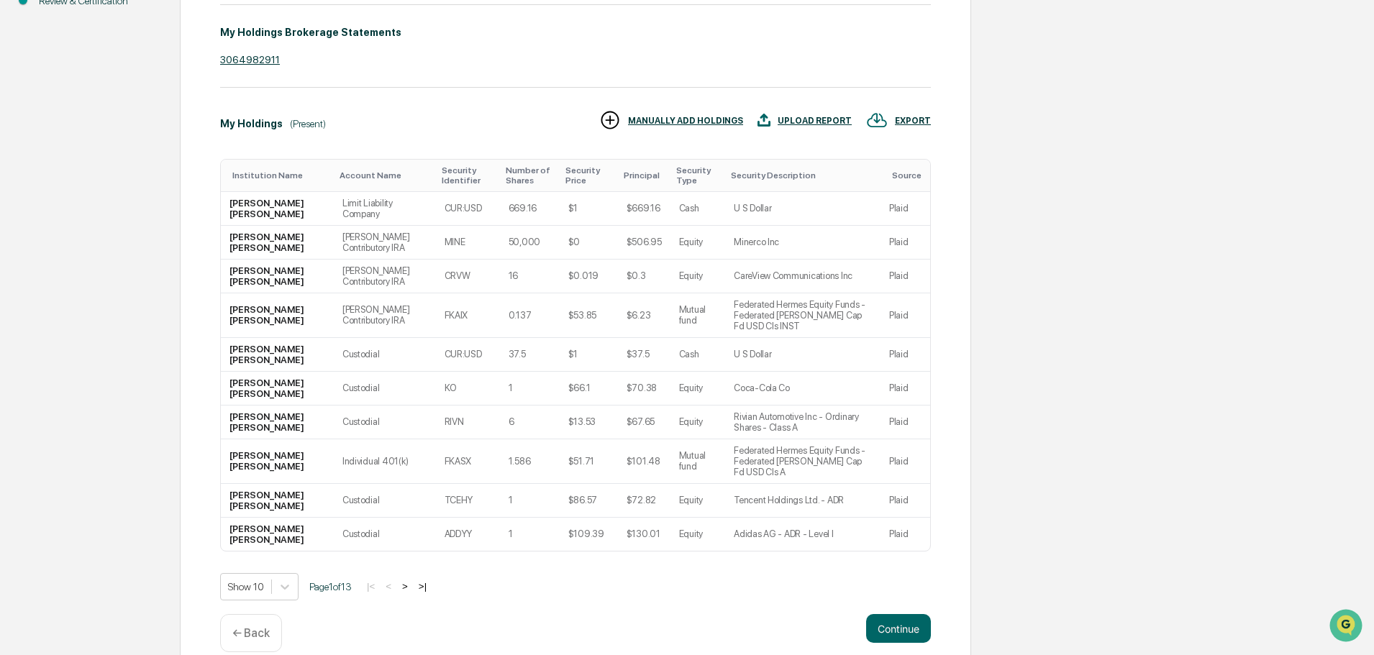
click at [263, 627] on p "← Back" at bounding box center [250, 634] width 37 height 14
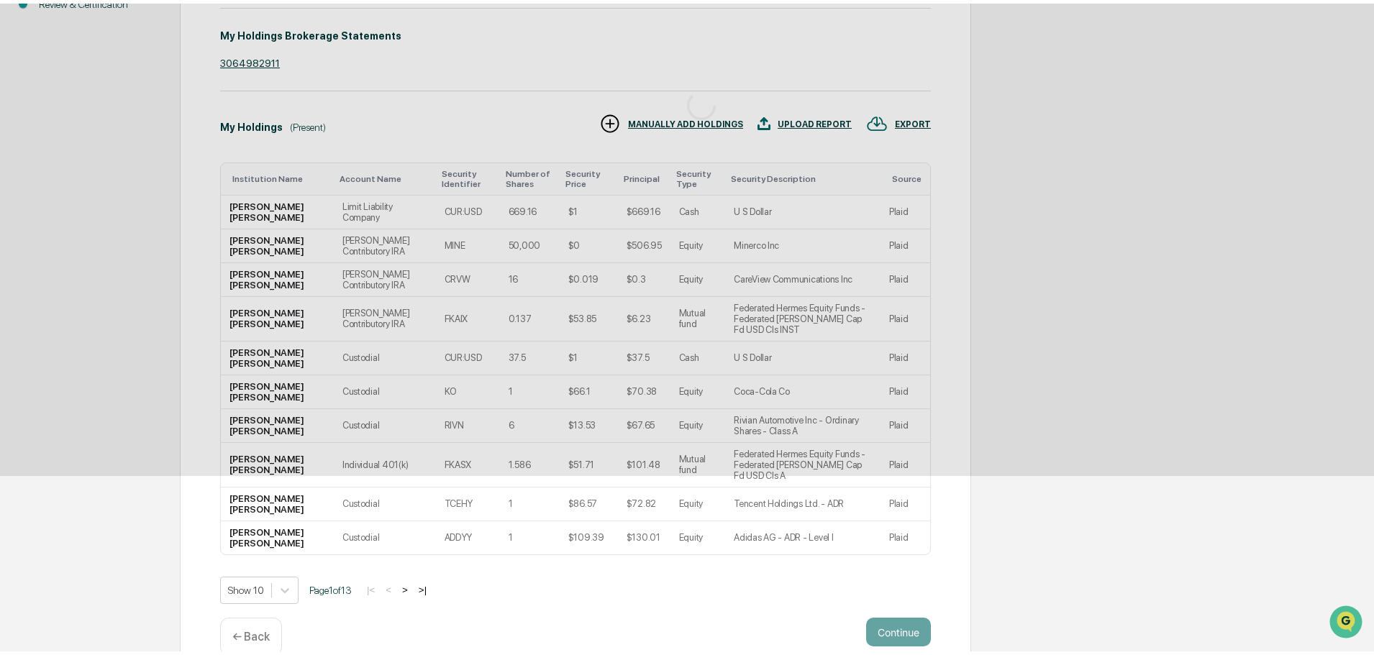
scroll to position [0, 0]
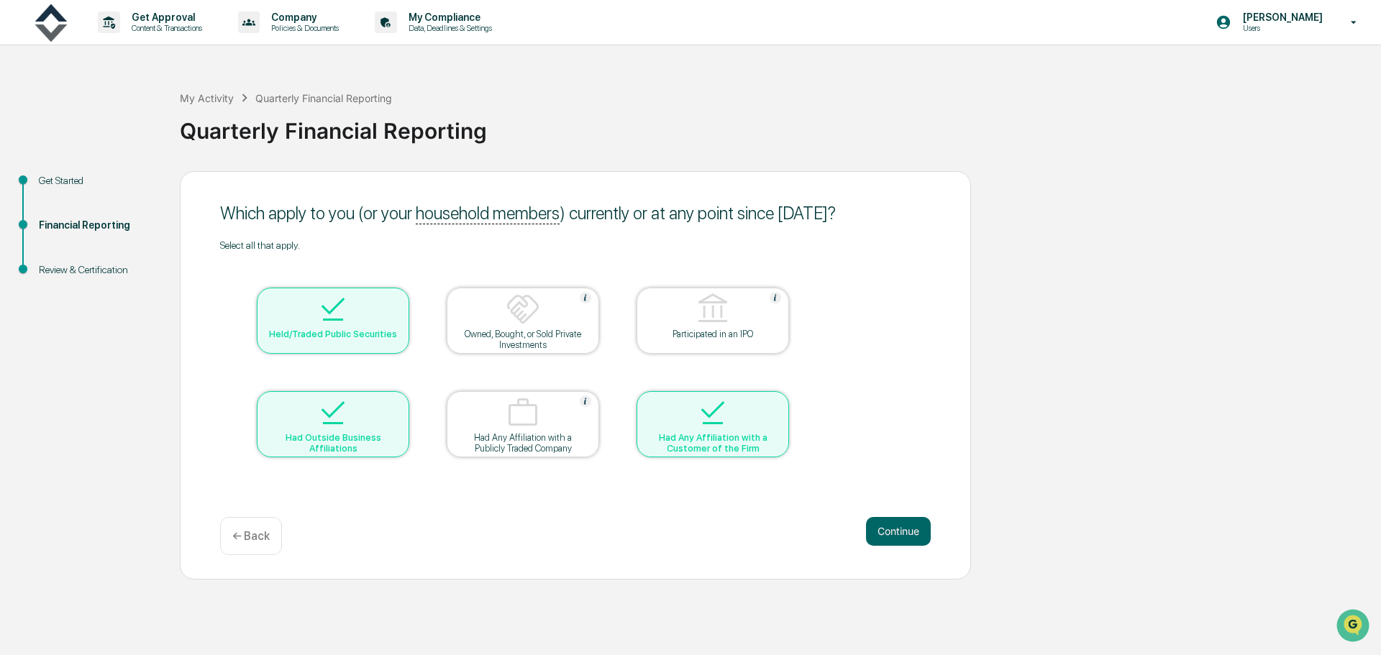
click at [880, 534] on button "Continue" at bounding box center [898, 531] width 65 height 29
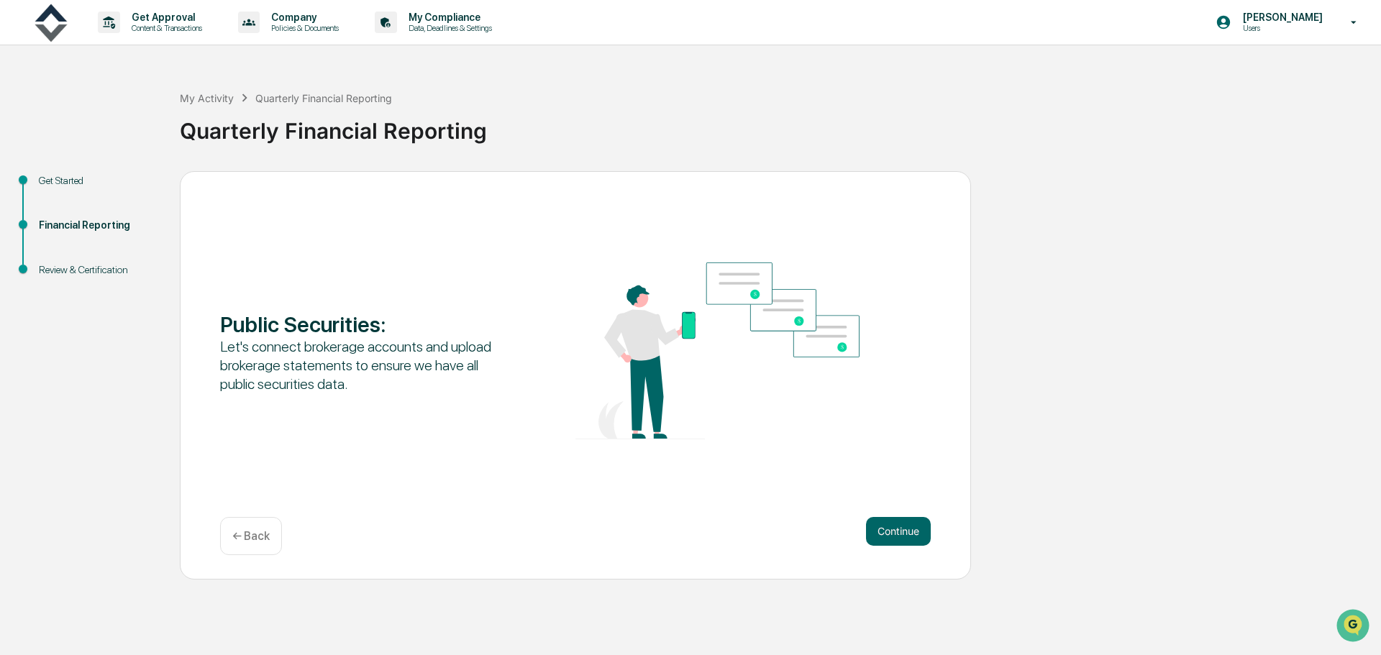
click at [884, 529] on button "Continue" at bounding box center [898, 531] width 65 height 29
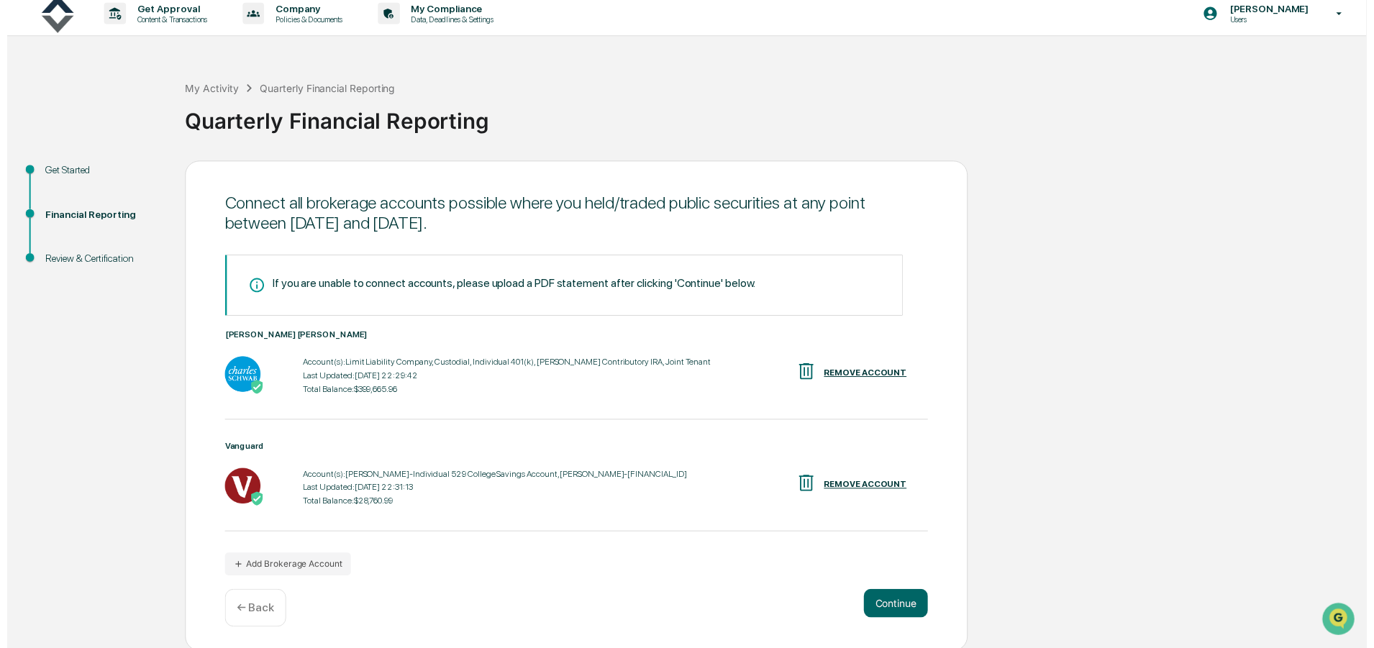
scroll to position [12, 0]
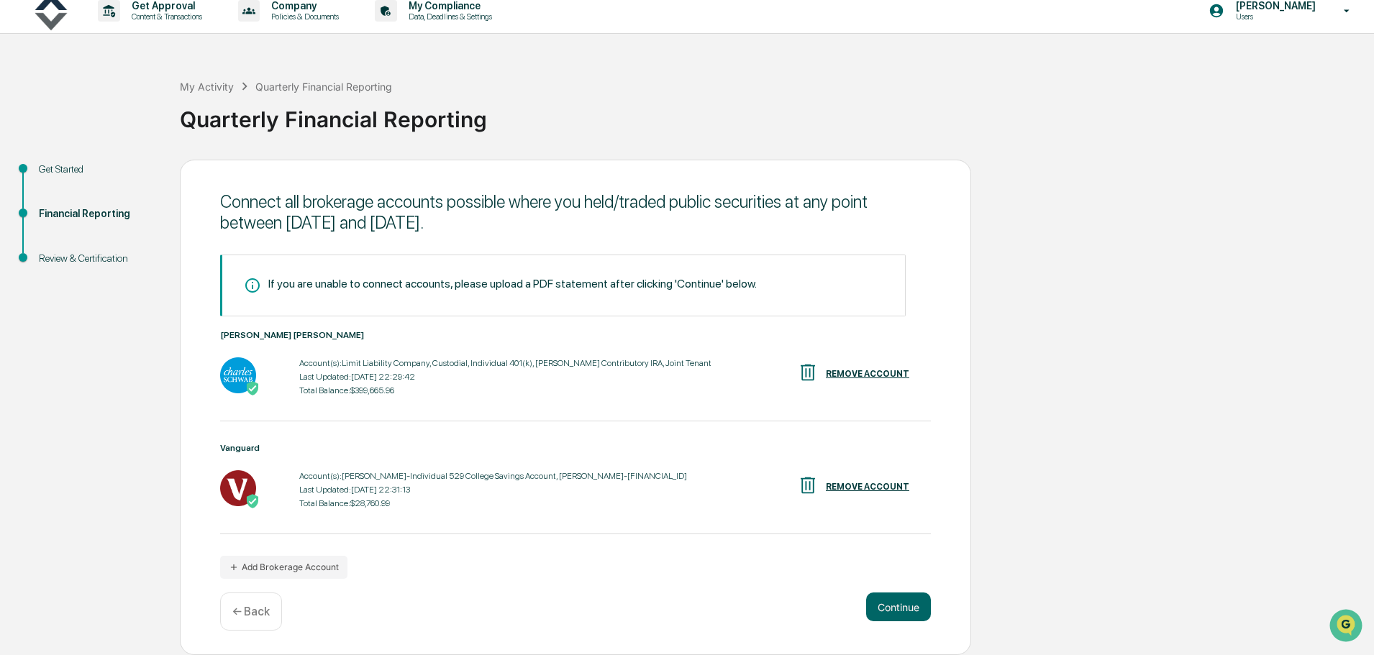
click at [886, 601] on button "Continue" at bounding box center [898, 607] width 65 height 29
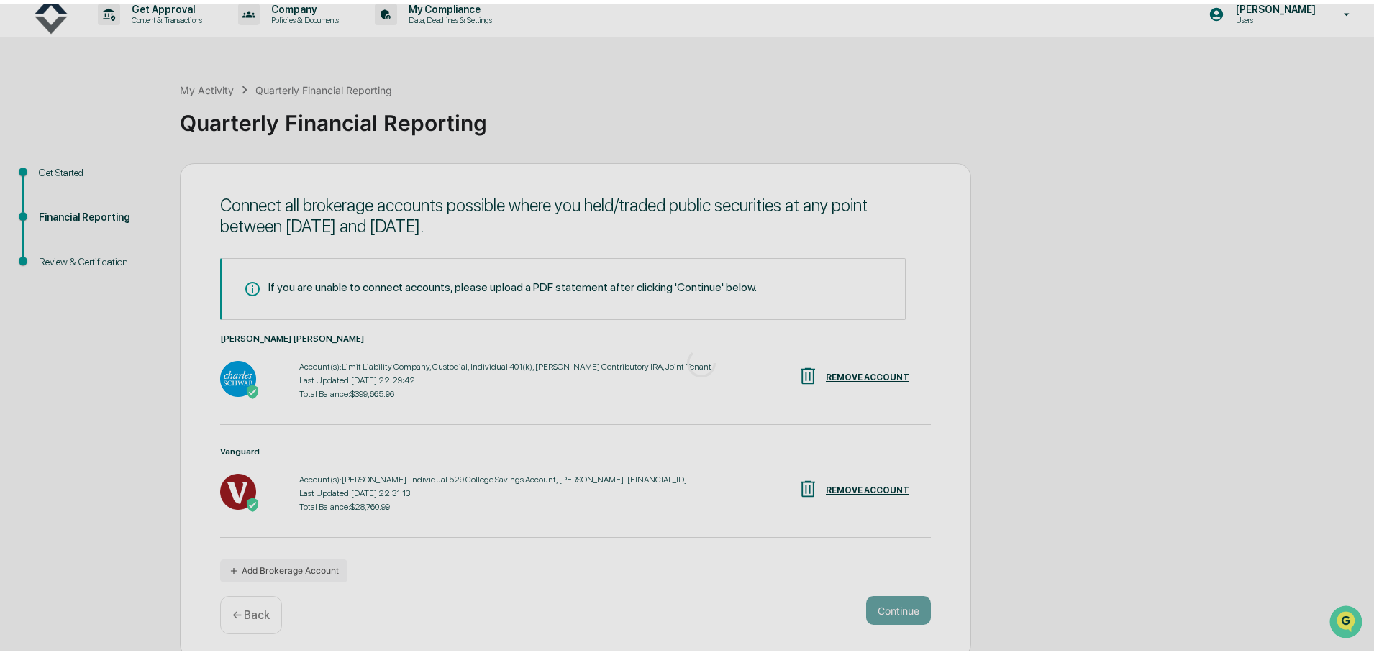
scroll to position [0, 0]
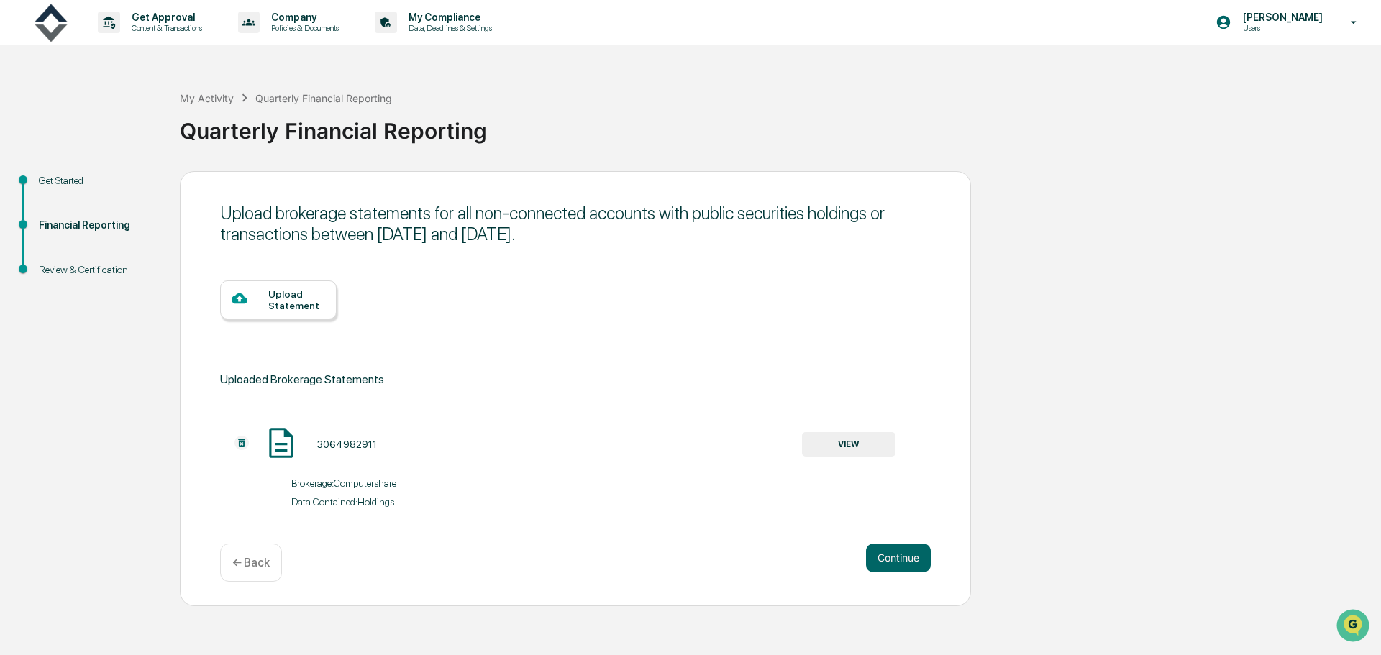
click at [299, 308] on div "Upload Statement" at bounding box center [296, 299] width 57 height 23
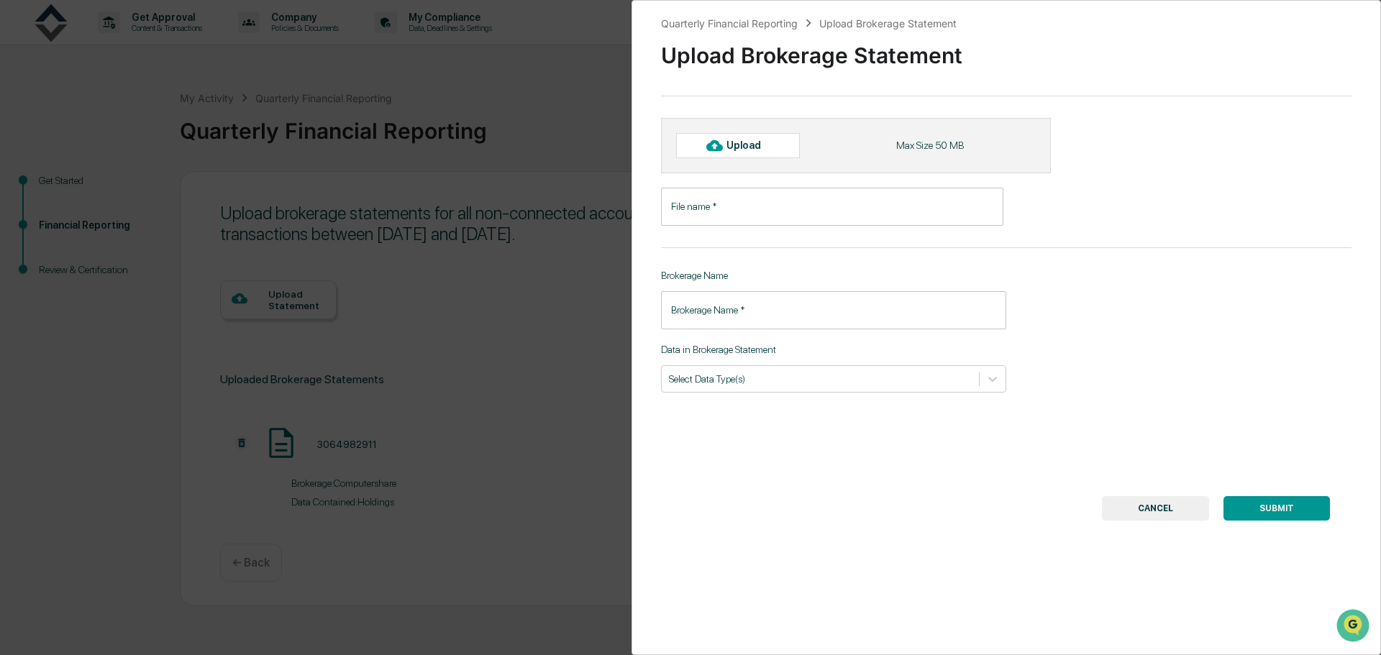
click at [762, 146] on div "Upload" at bounding box center [749, 146] width 47 height 12
type input "**********"
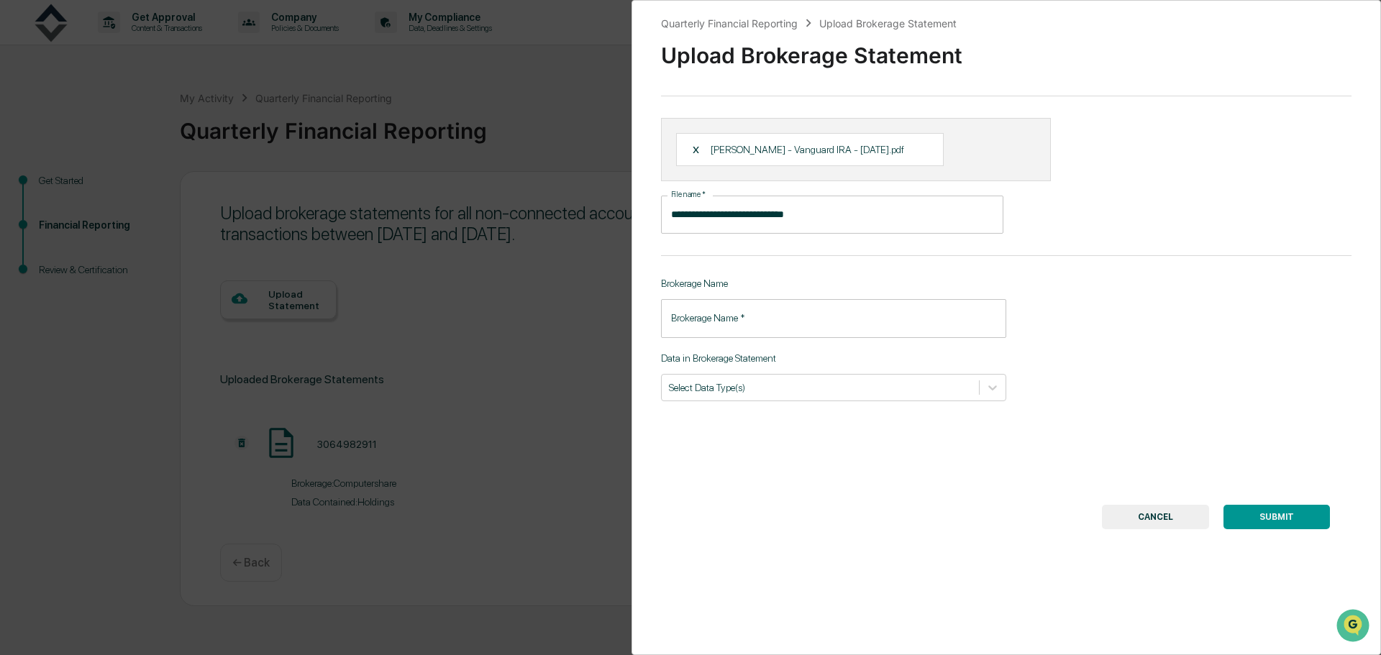
click at [787, 314] on input "Brokerage Name   *" at bounding box center [833, 318] width 345 height 38
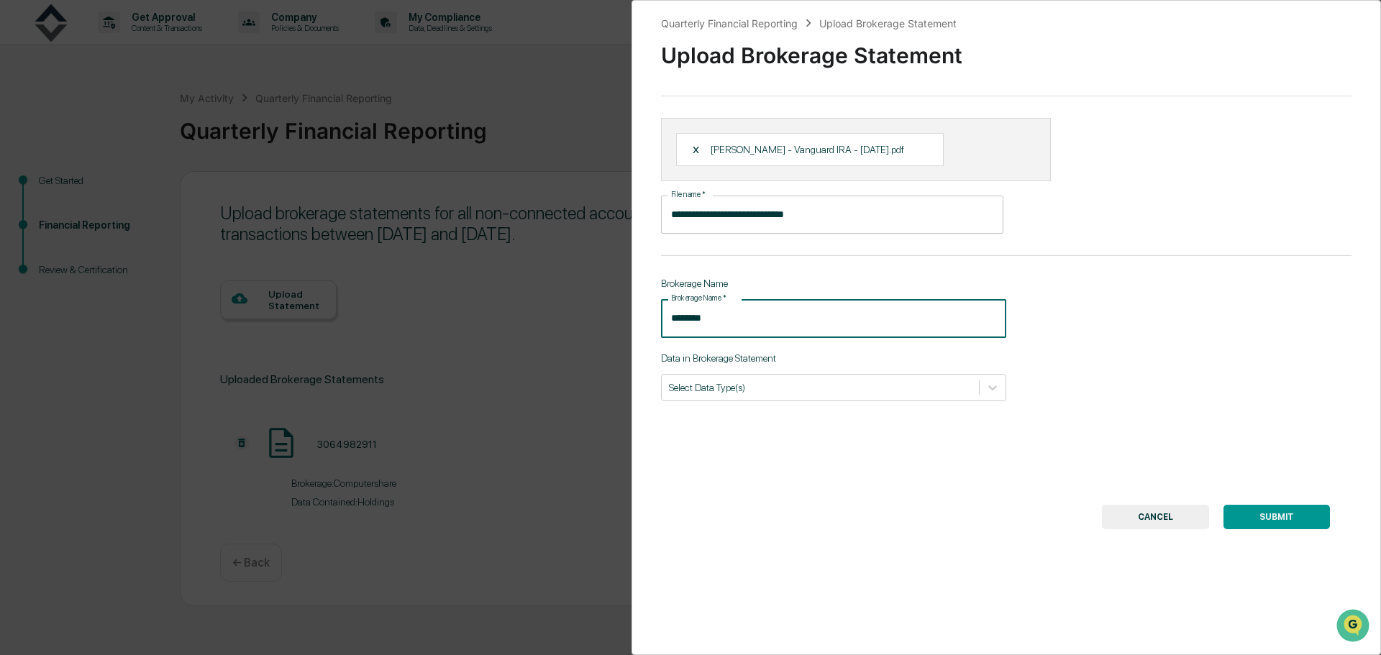
type input "********"
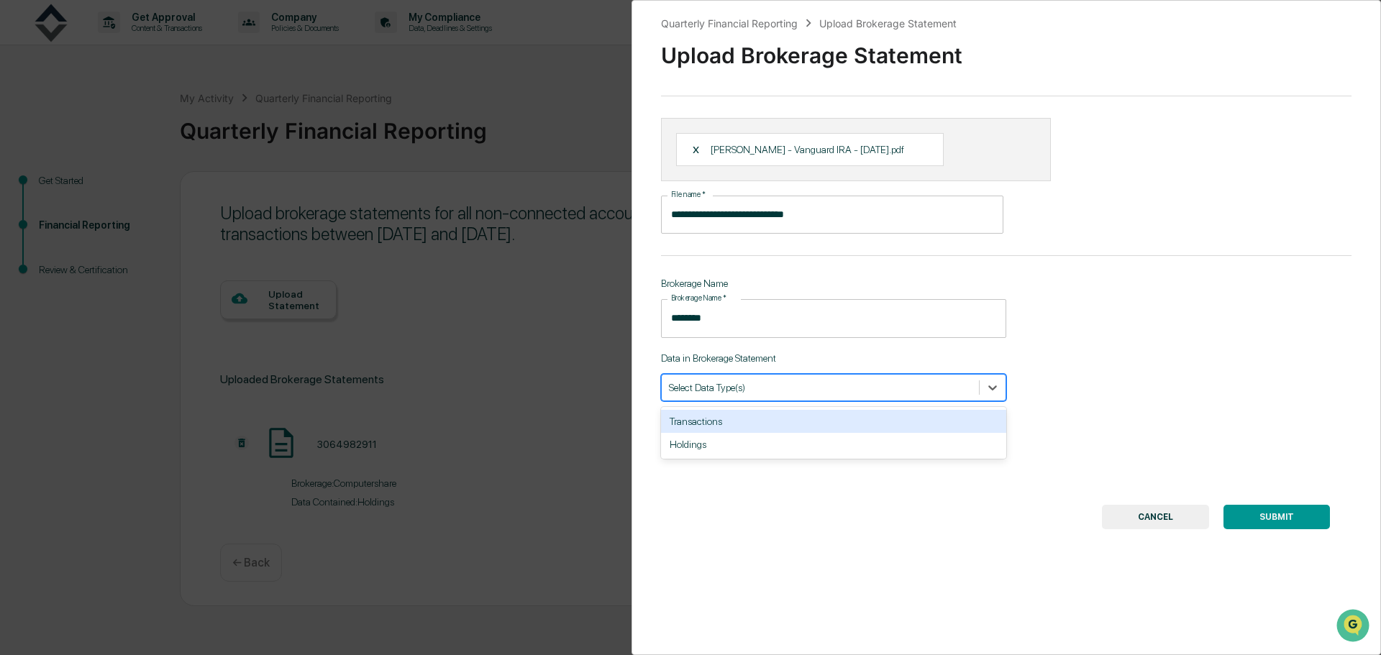
click at [987, 385] on icon at bounding box center [992, 388] width 14 height 14
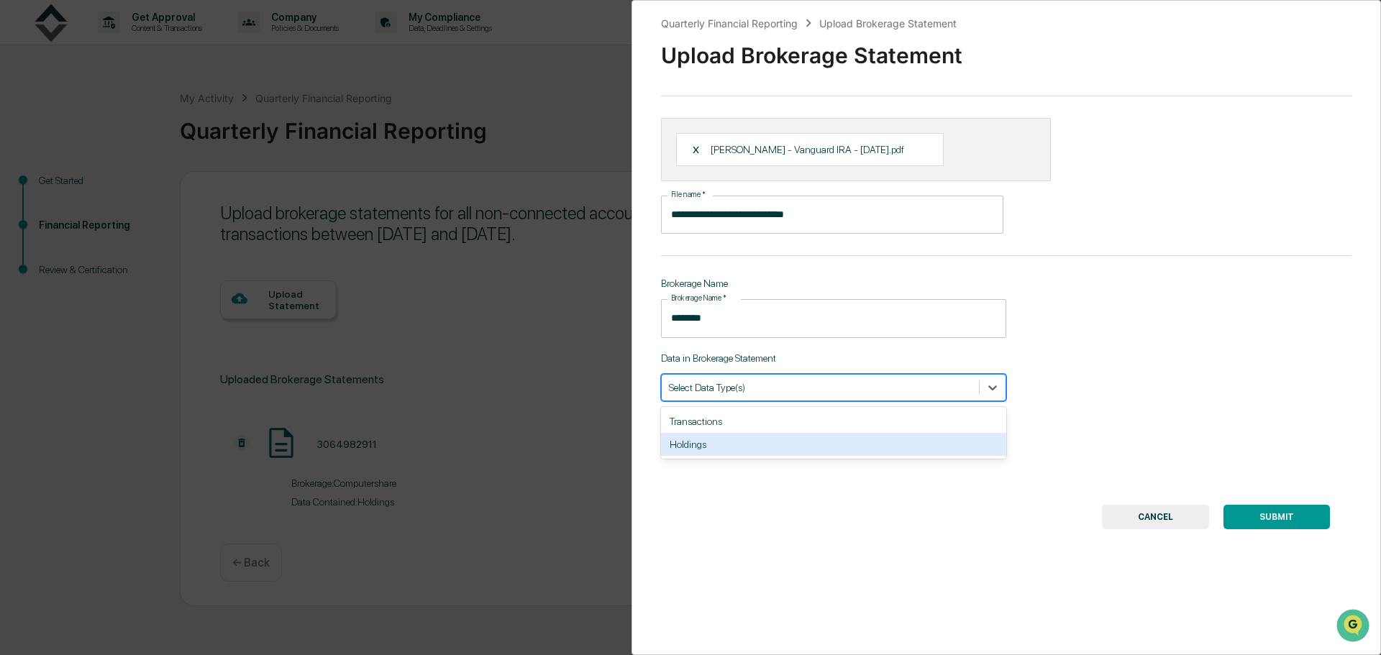
click at [943, 442] on div "Holdings" at bounding box center [833, 444] width 345 height 23
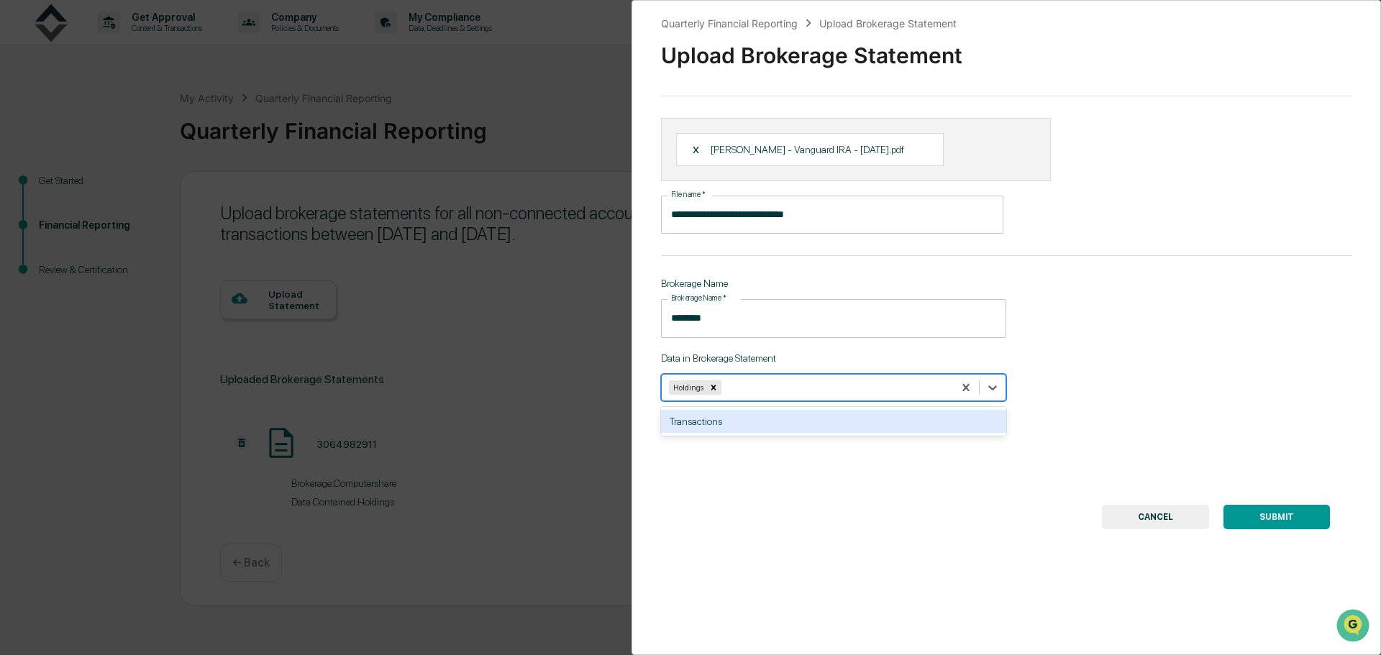
click at [930, 414] on div "Transactions" at bounding box center [833, 421] width 345 height 23
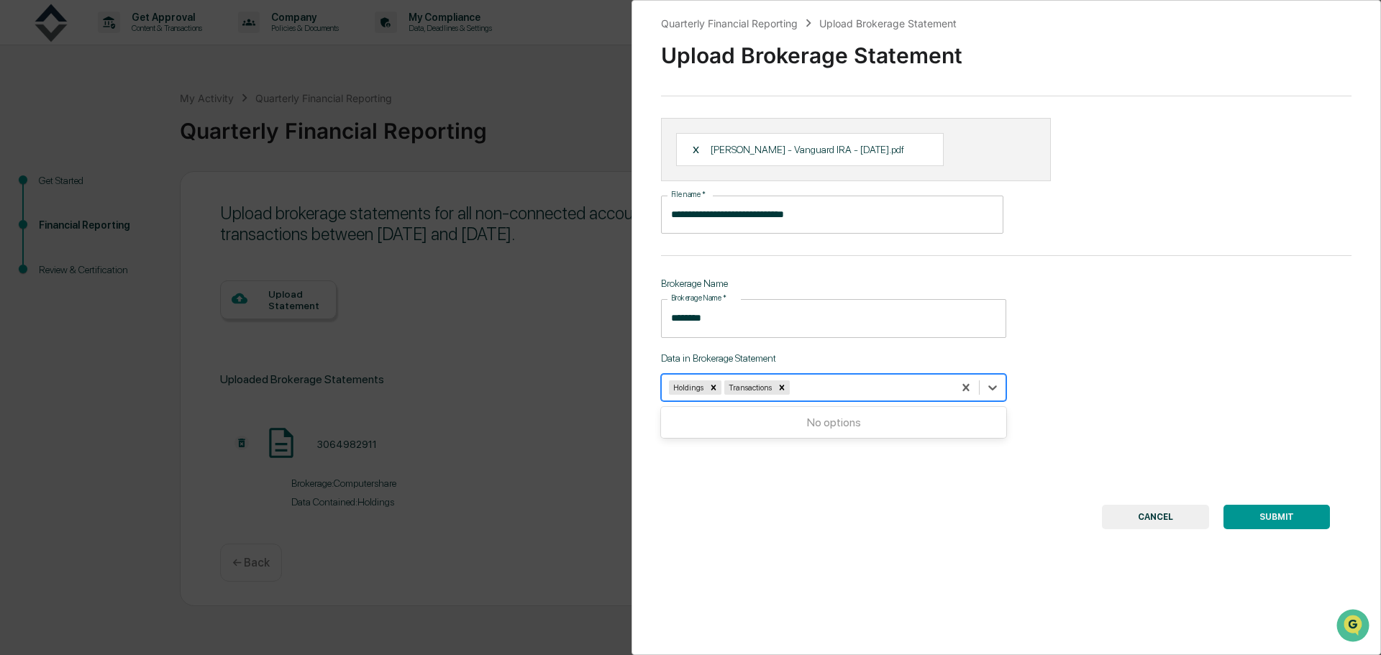
click at [1266, 517] on button "SUBMIT" at bounding box center [1277, 517] width 106 height 24
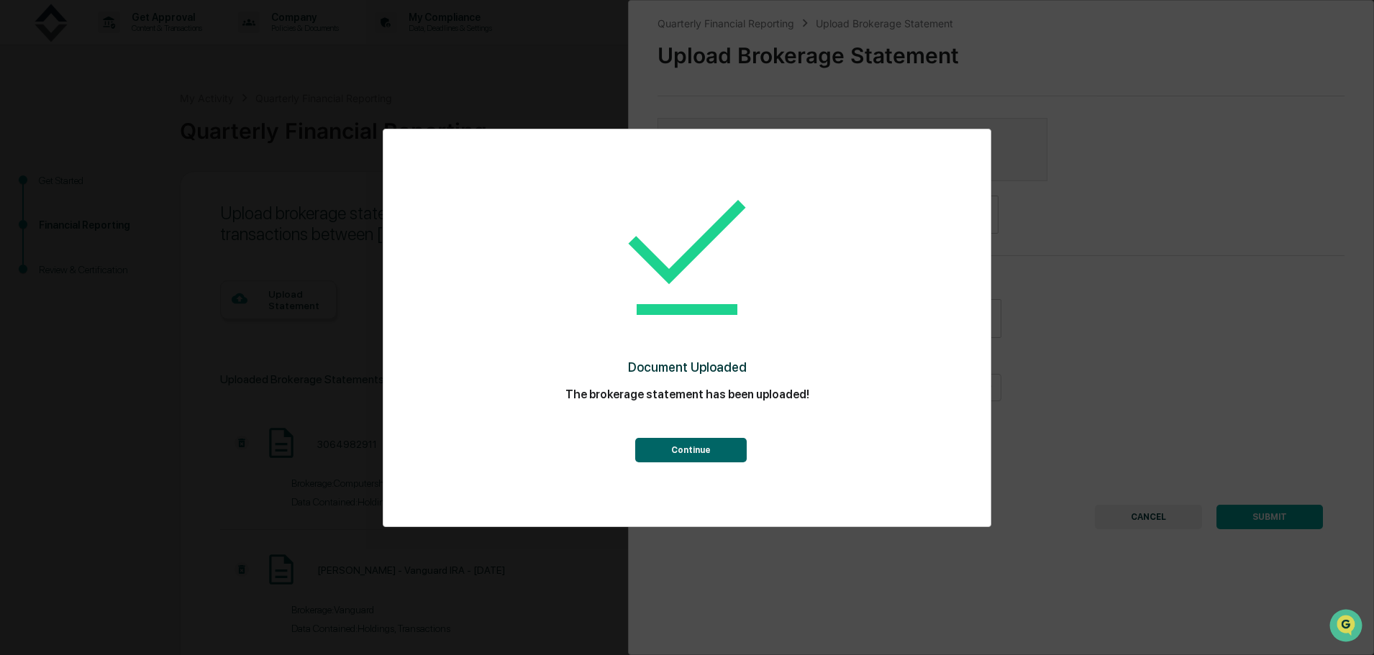
click at [711, 447] on button "Continue" at bounding box center [690, 450] width 111 height 24
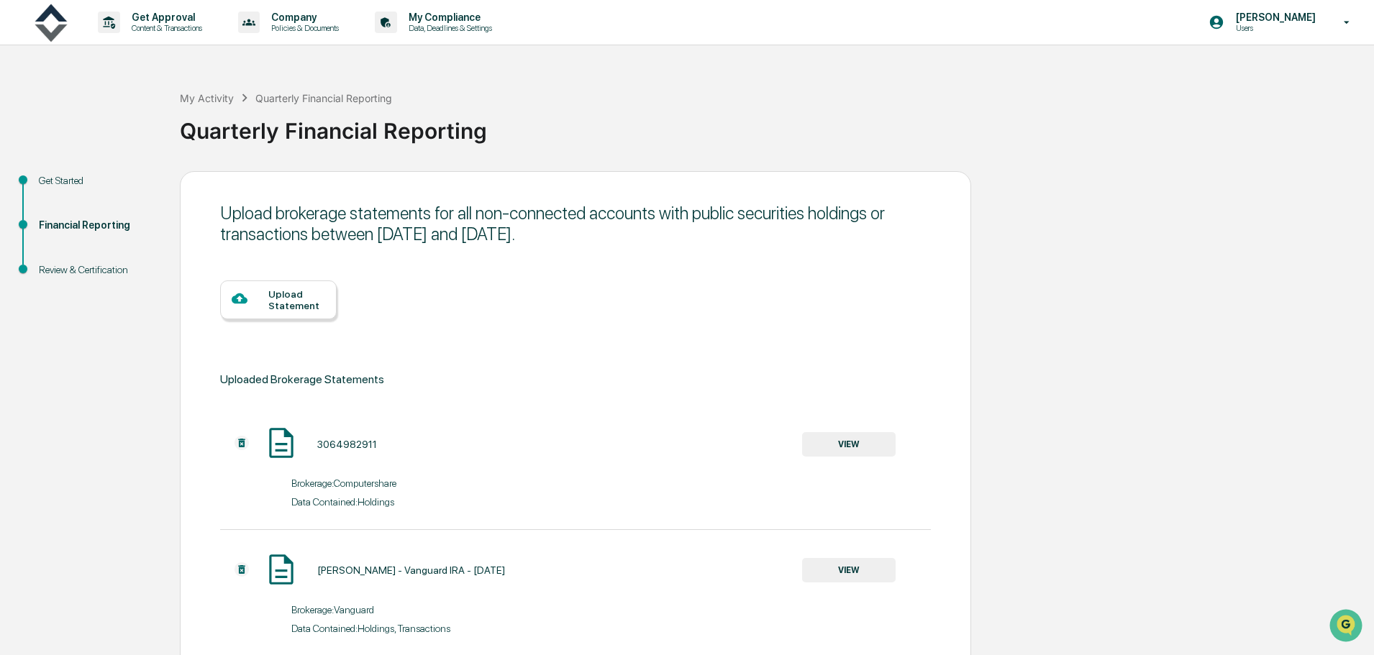
click at [283, 301] on div "Upload Statement" at bounding box center [296, 299] width 57 height 23
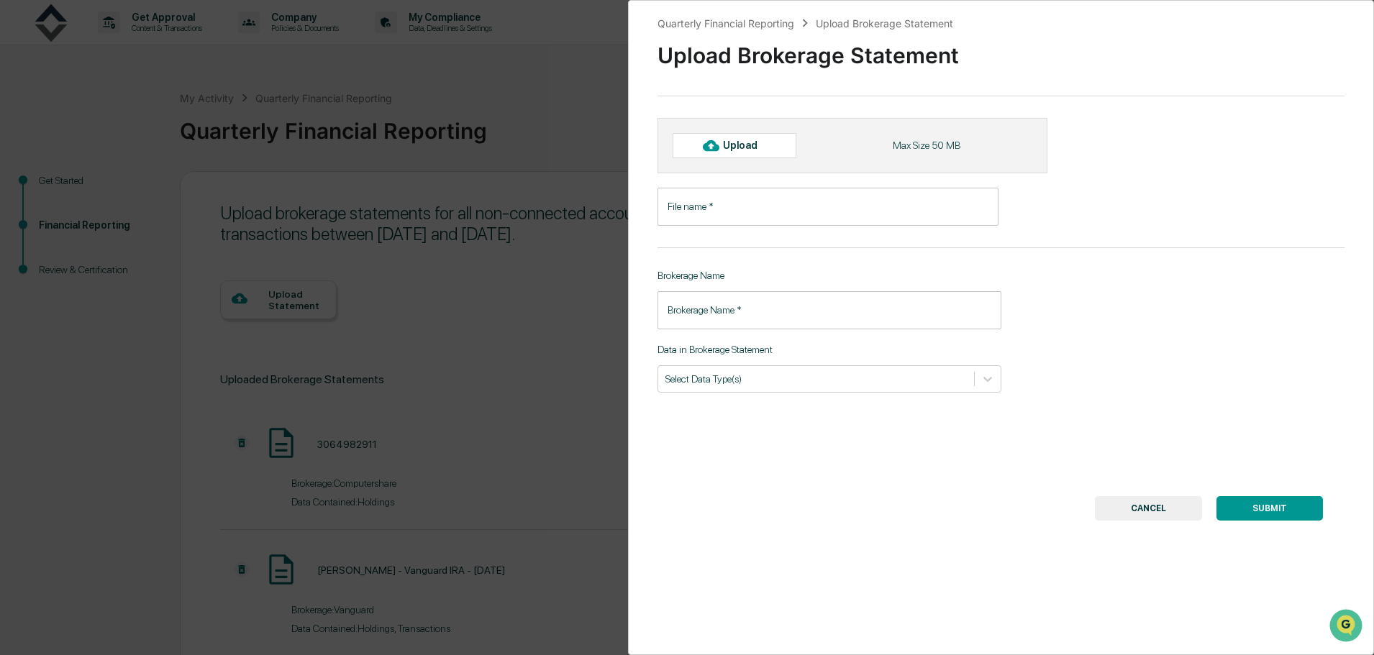
click at [744, 151] on div "Upload" at bounding box center [746, 146] width 47 height 12
type input "**********"
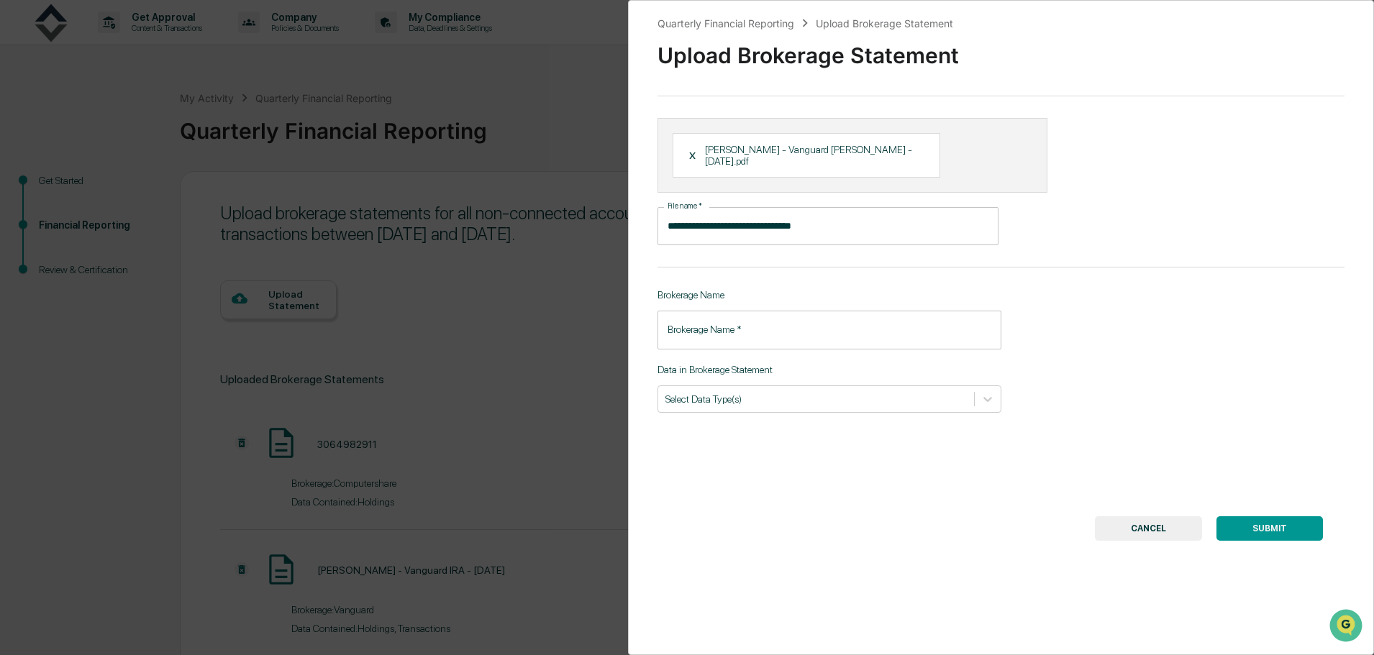
click at [837, 316] on input "Brokerage Name   *" at bounding box center [829, 330] width 344 height 38
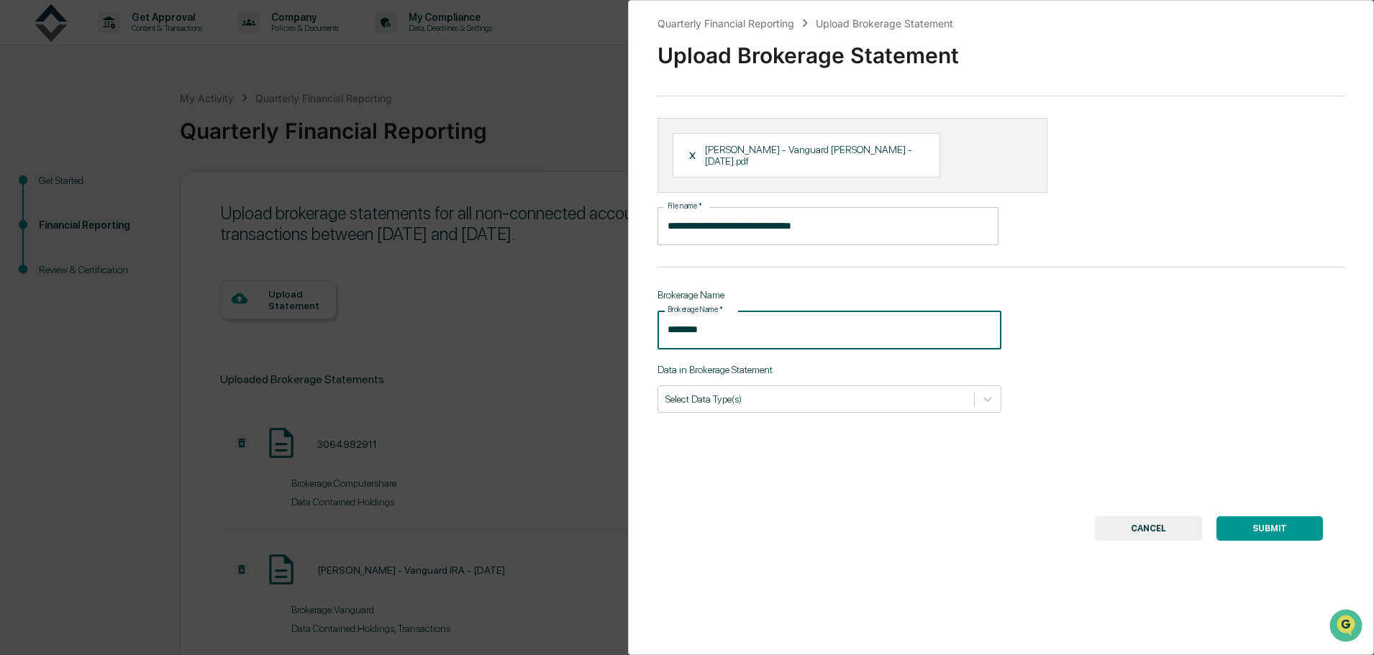
type input "********"
click at [825, 392] on div at bounding box center [815, 399] width 301 height 14
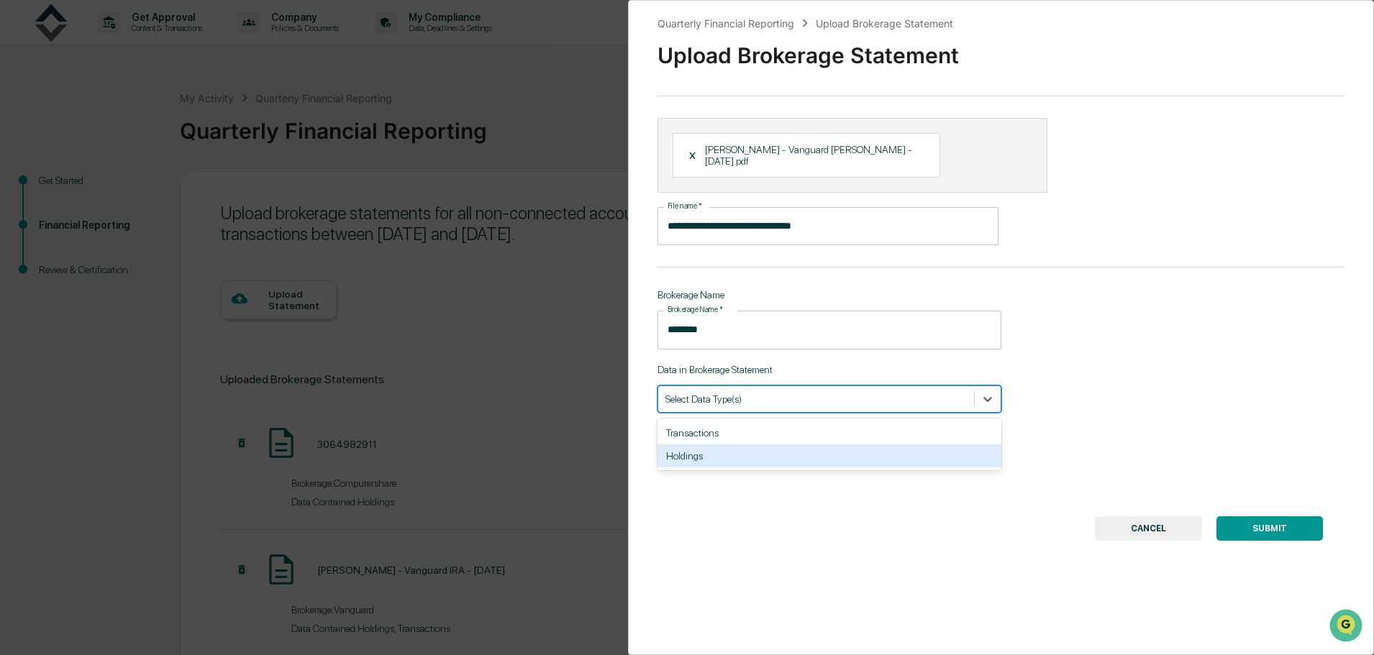
click at [816, 447] on div "Holdings" at bounding box center [829, 456] width 344 height 23
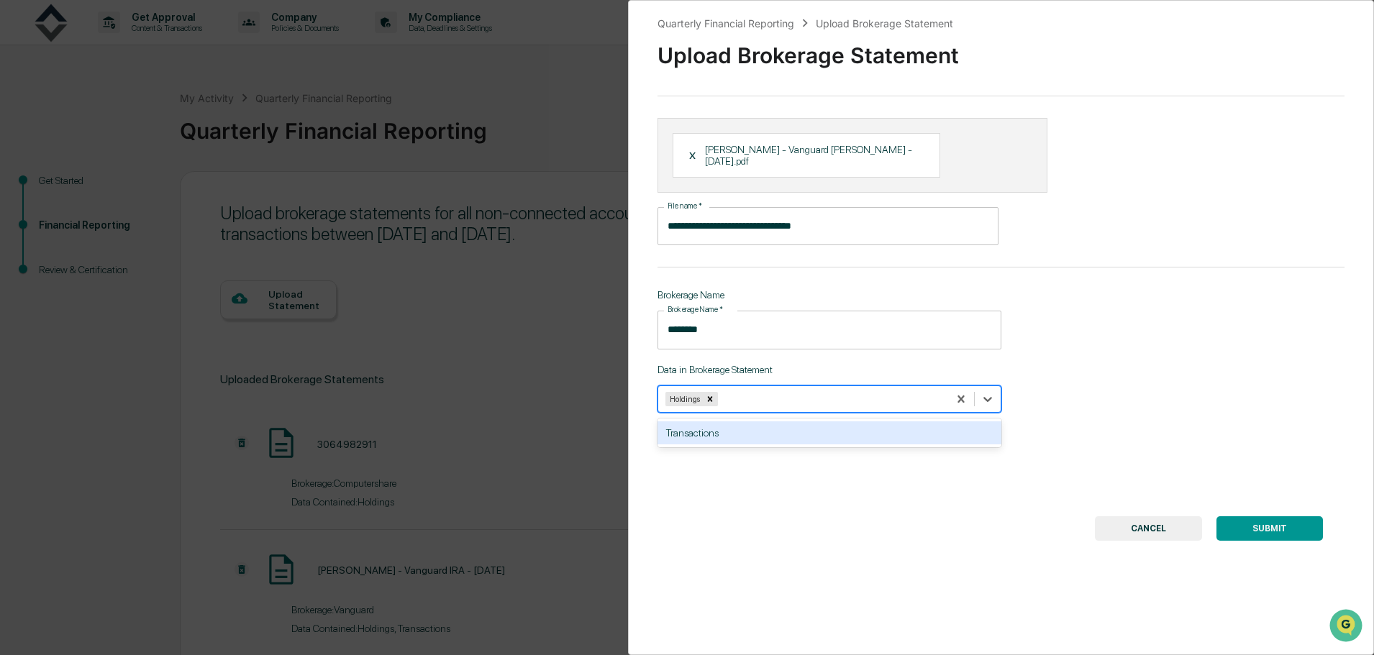
click at [819, 422] on div "Transactions" at bounding box center [829, 433] width 344 height 23
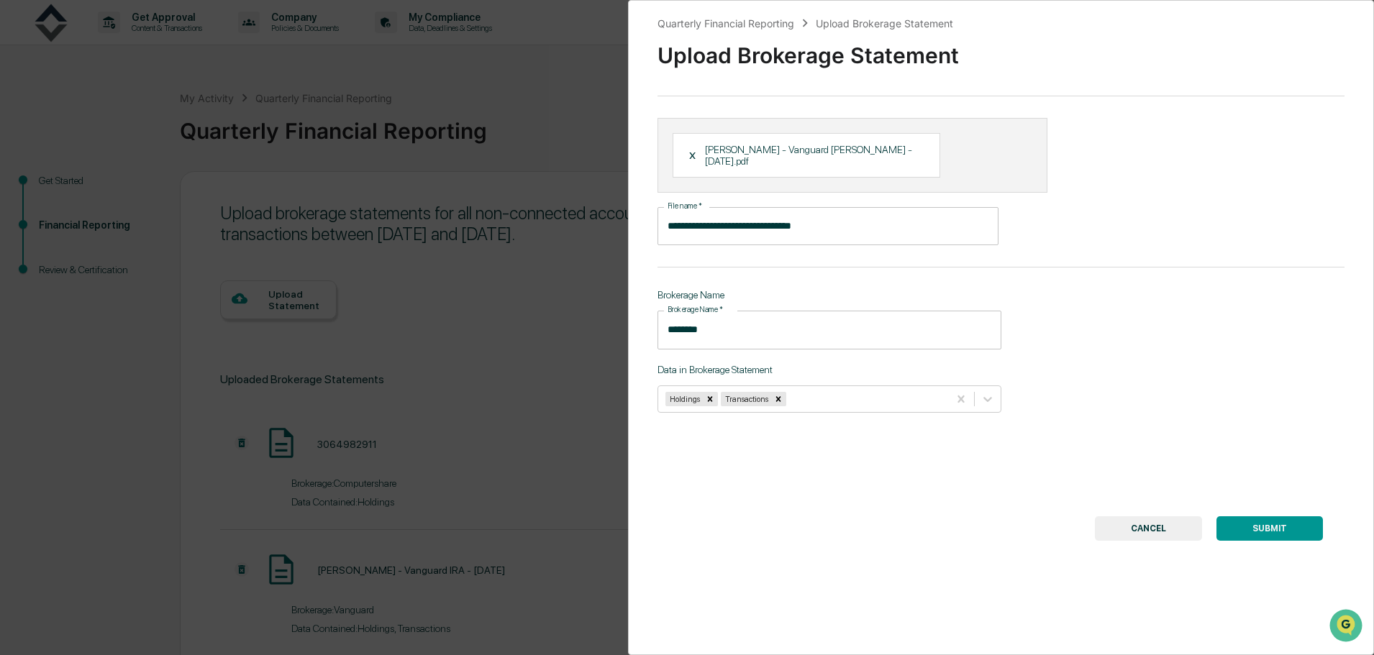
click at [1260, 516] on button "SUBMIT" at bounding box center [1269, 528] width 106 height 24
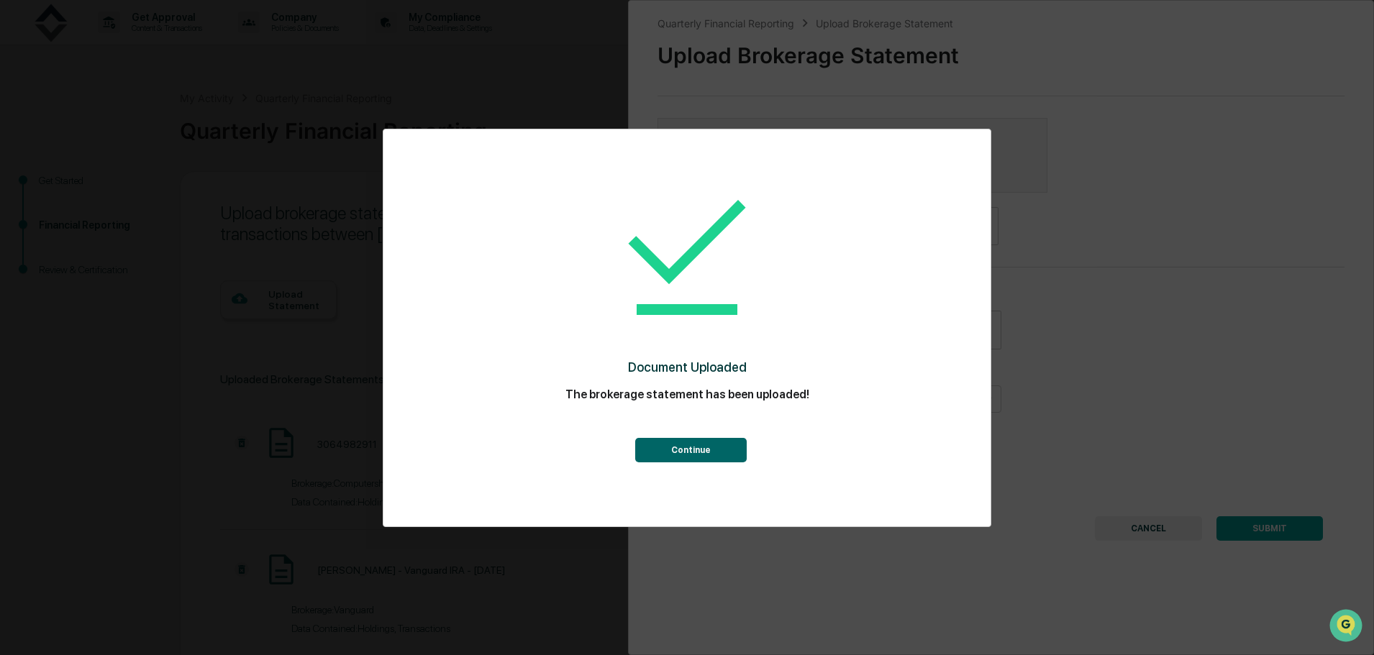
click at [695, 457] on button "Continue" at bounding box center [690, 450] width 111 height 24
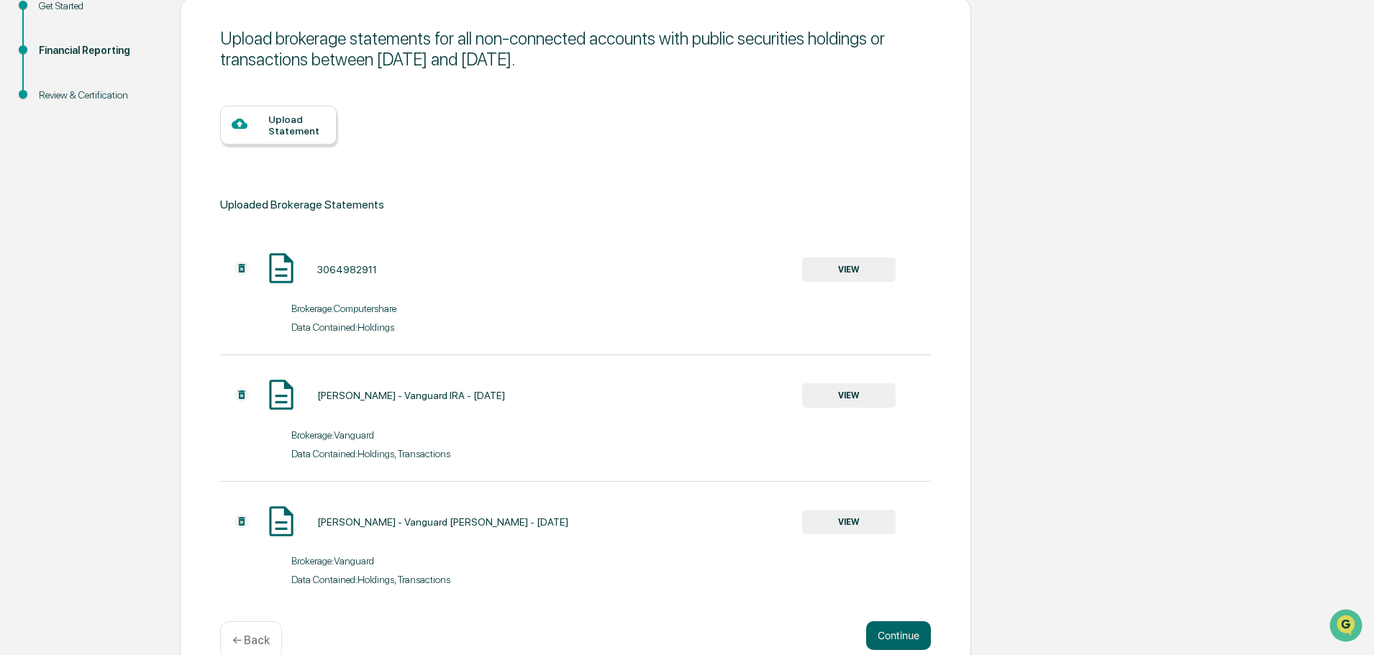
scroll to position [204, 0]
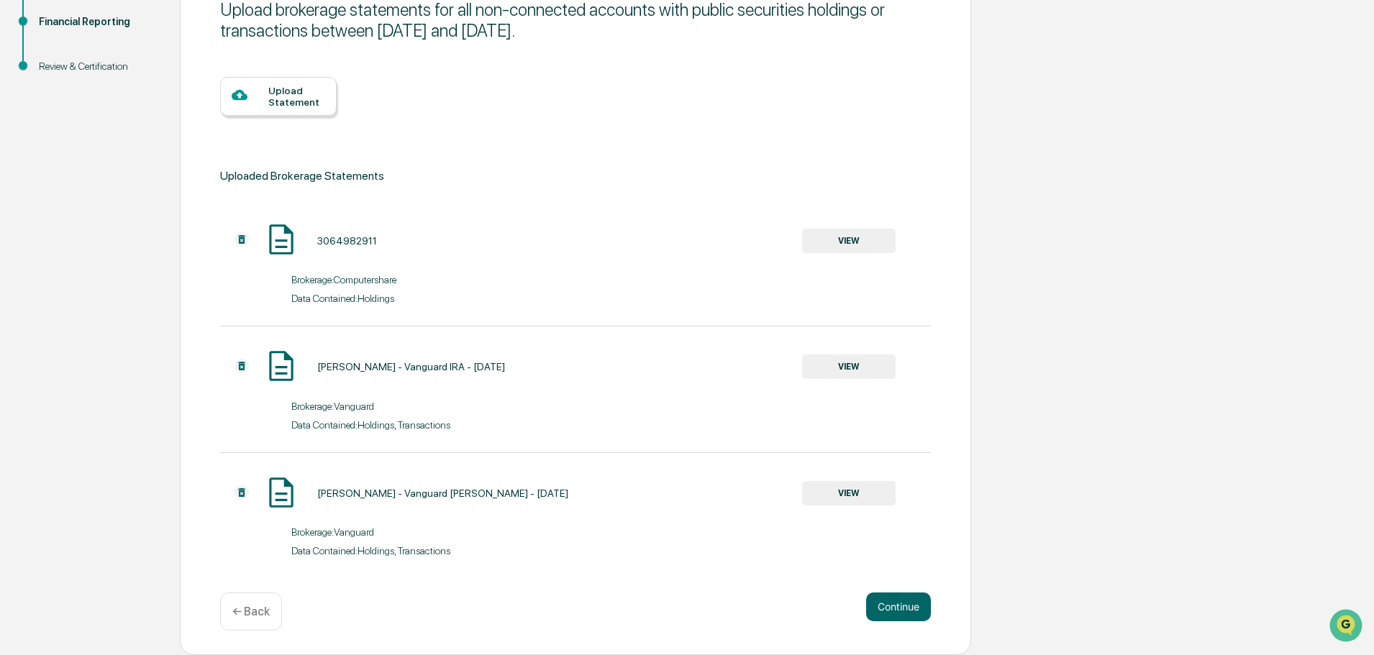
click at [842, 247] on button "VIEW" at bounding box center [849, 241] width 94 height 24
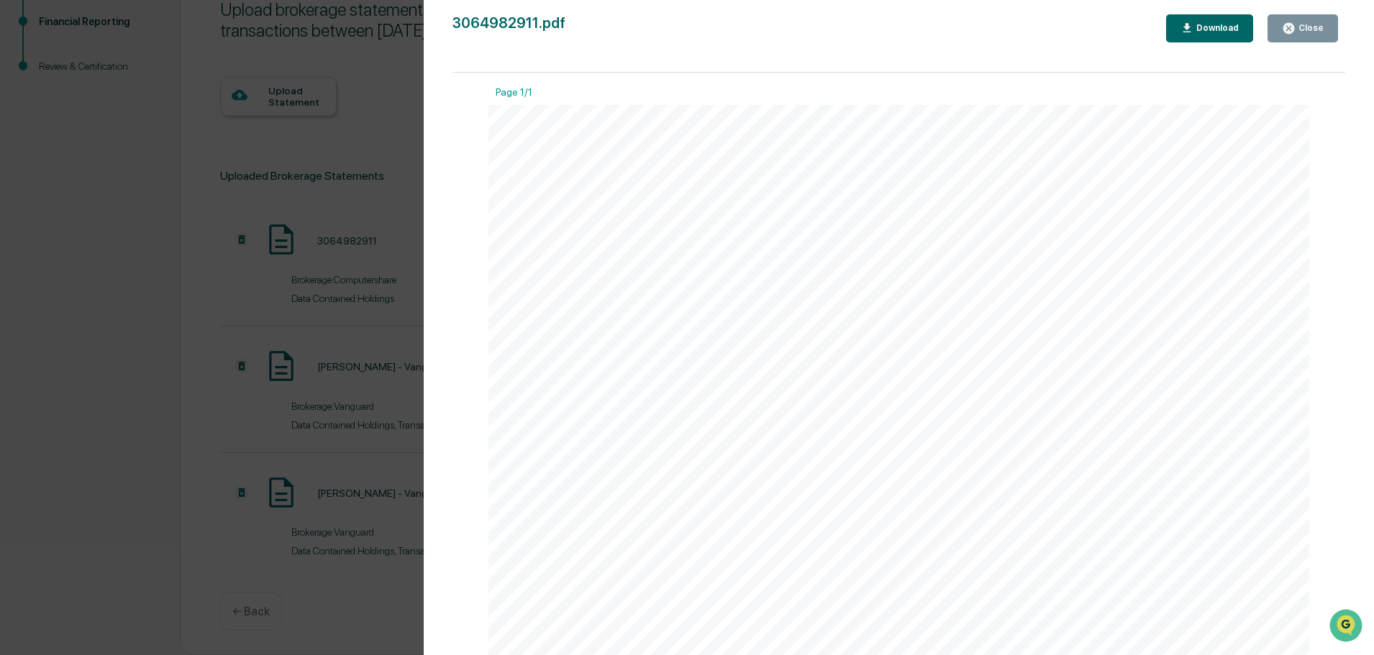
scroll to position [0, 0]
click at [257, 291] on div "Version History 10/02/2025, 10:58 PM Andre Lister 3064982911.pdf Close Download…" at bounding box center [687, 327] width 1374 height 655
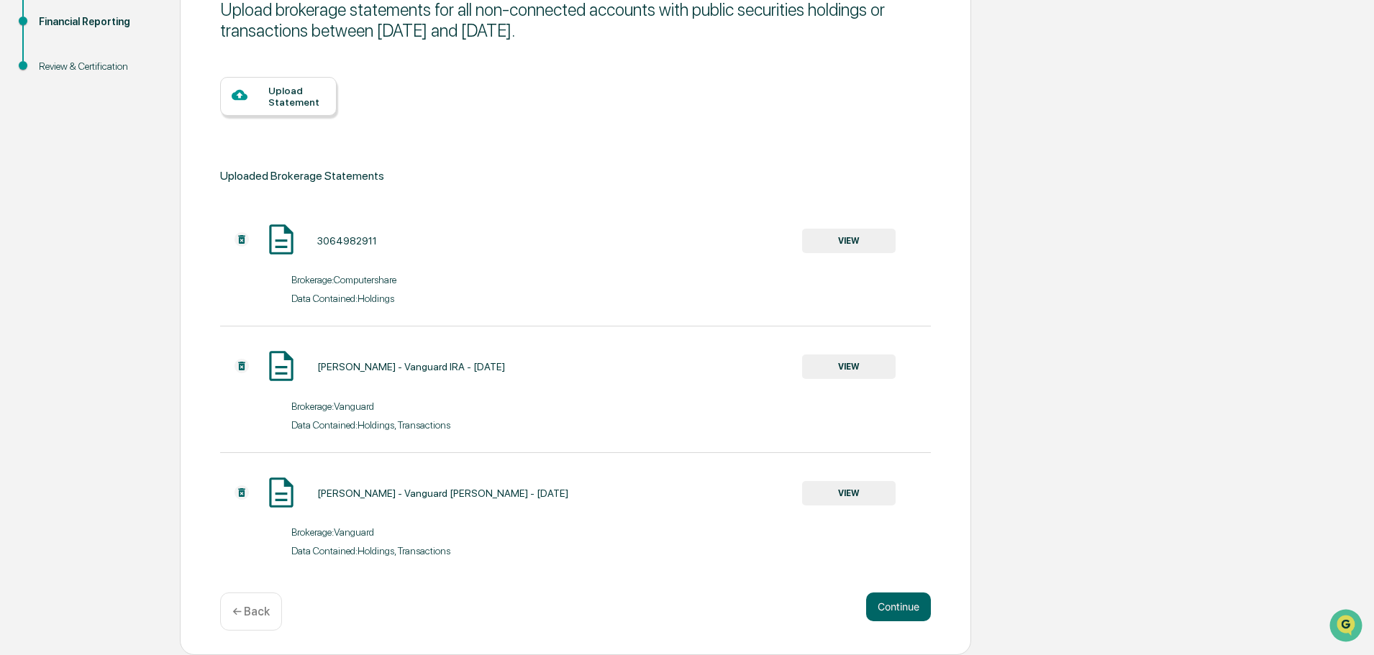
click at [896, 603] on button "Continue" at bounding box center [898, 607] width 65 height 29
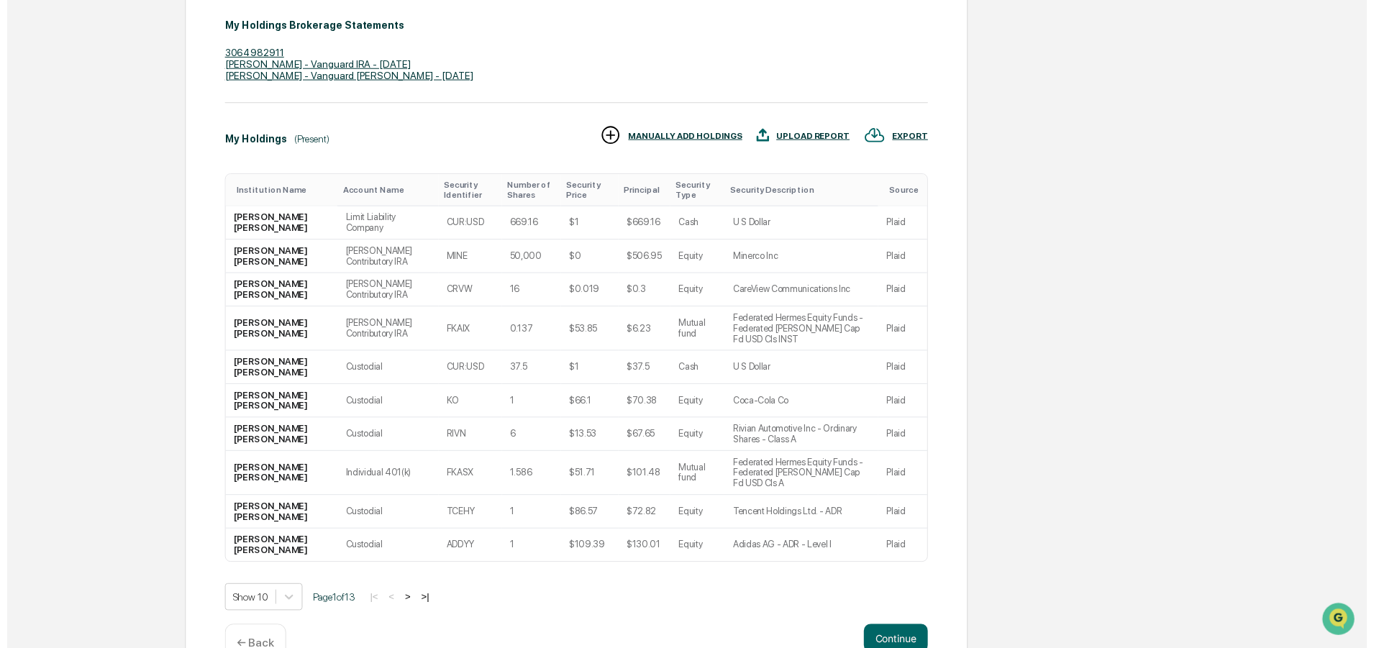
scroll to position [292, 0]
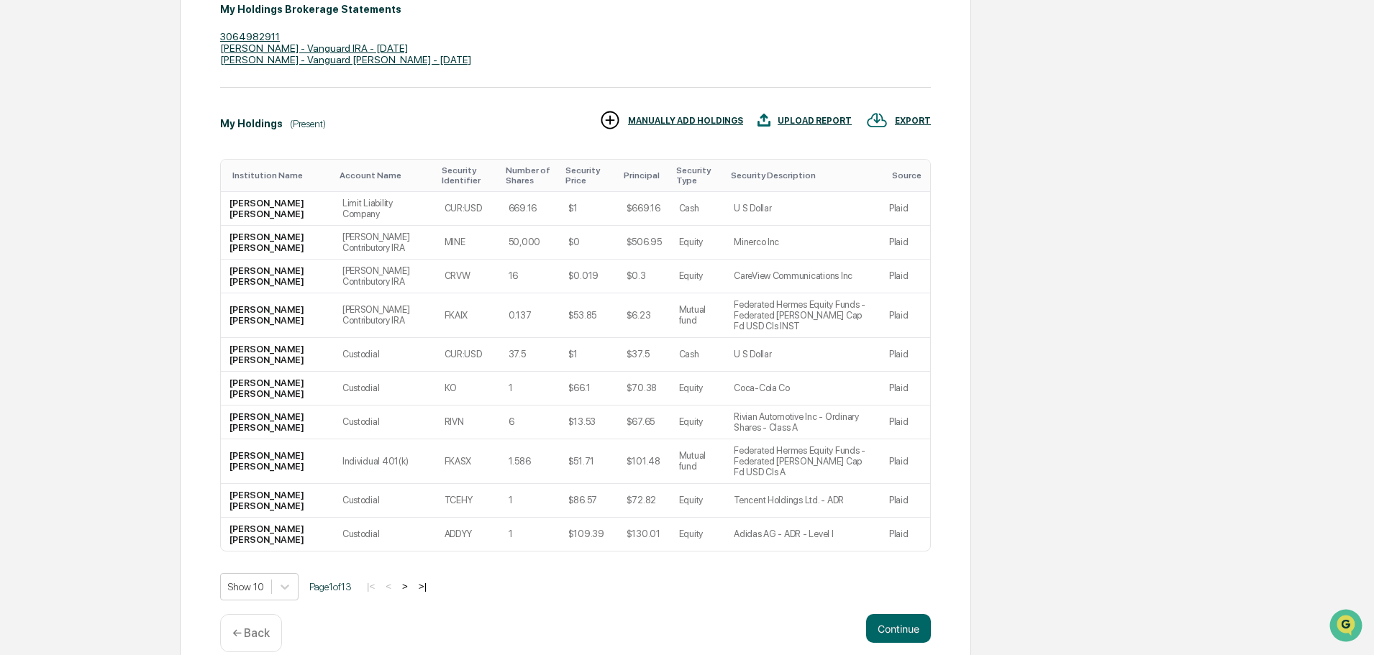
click at [898, 614] on button "Continue" at bounding box center [898, 628] width 65 height 29
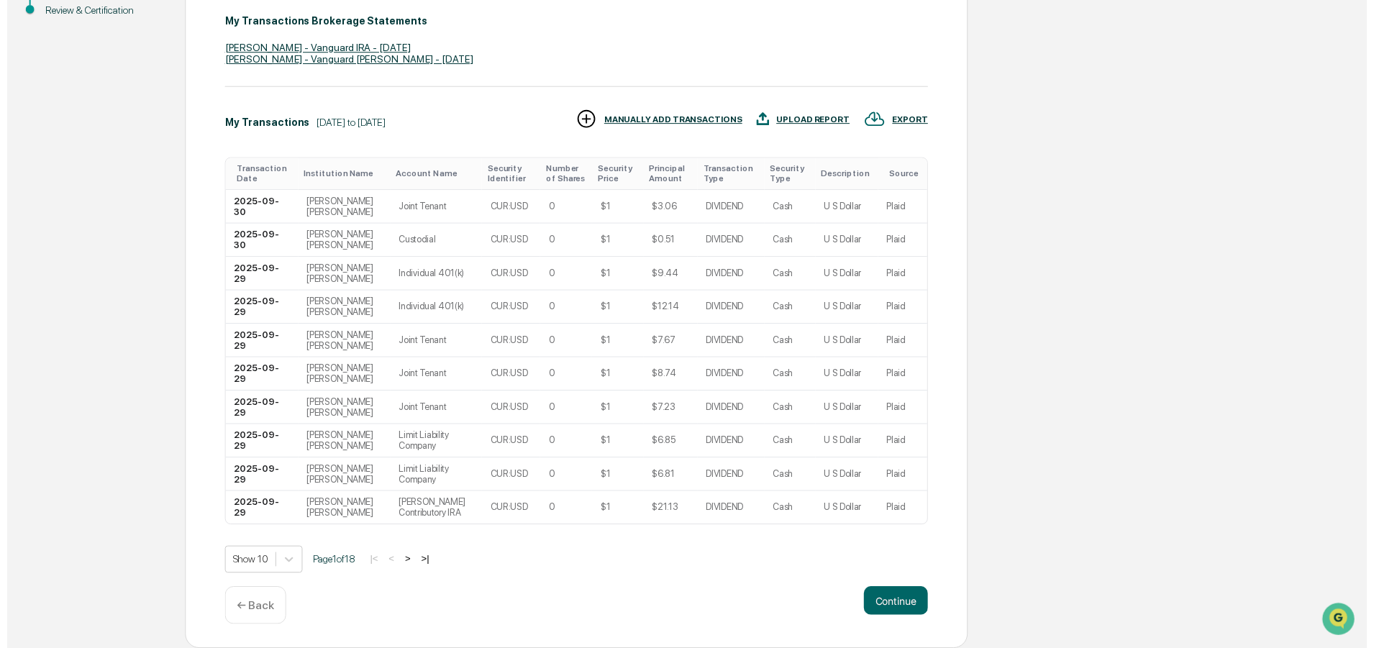
scroll to position [281, 0]
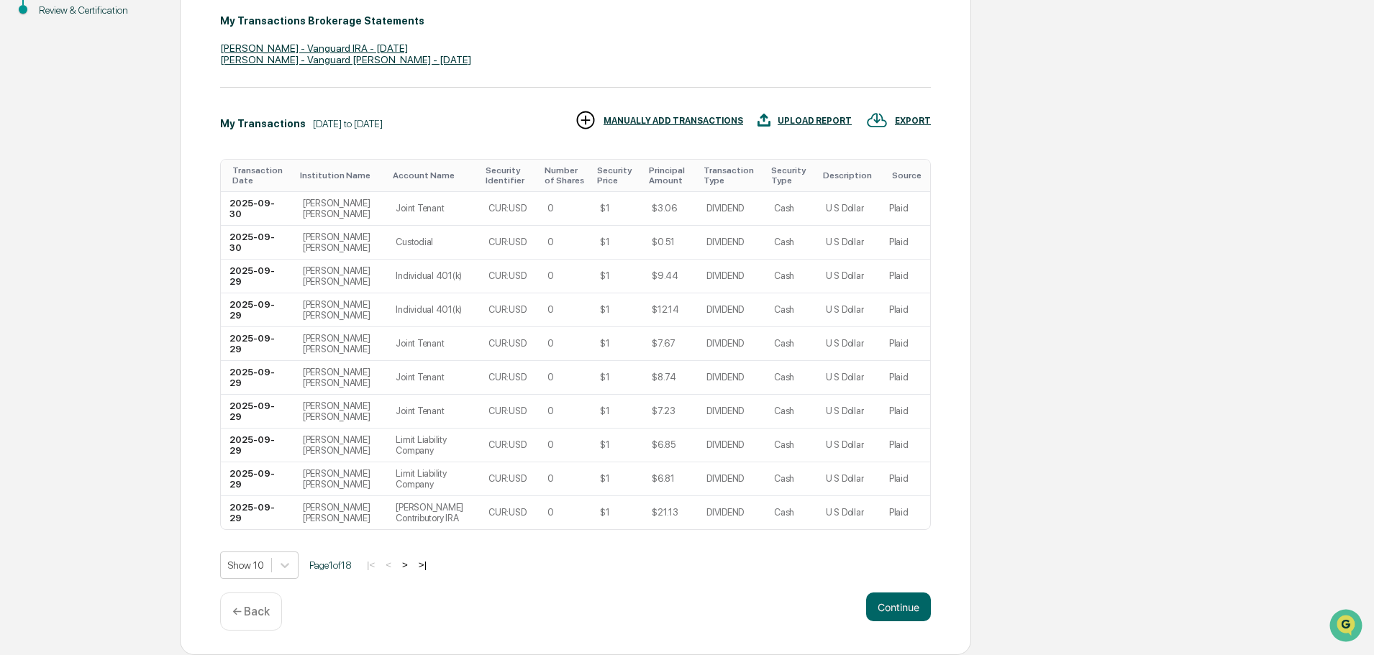
click at [897, 609] on button "Continue" at bounding box center [898, 607] width 65 height 29
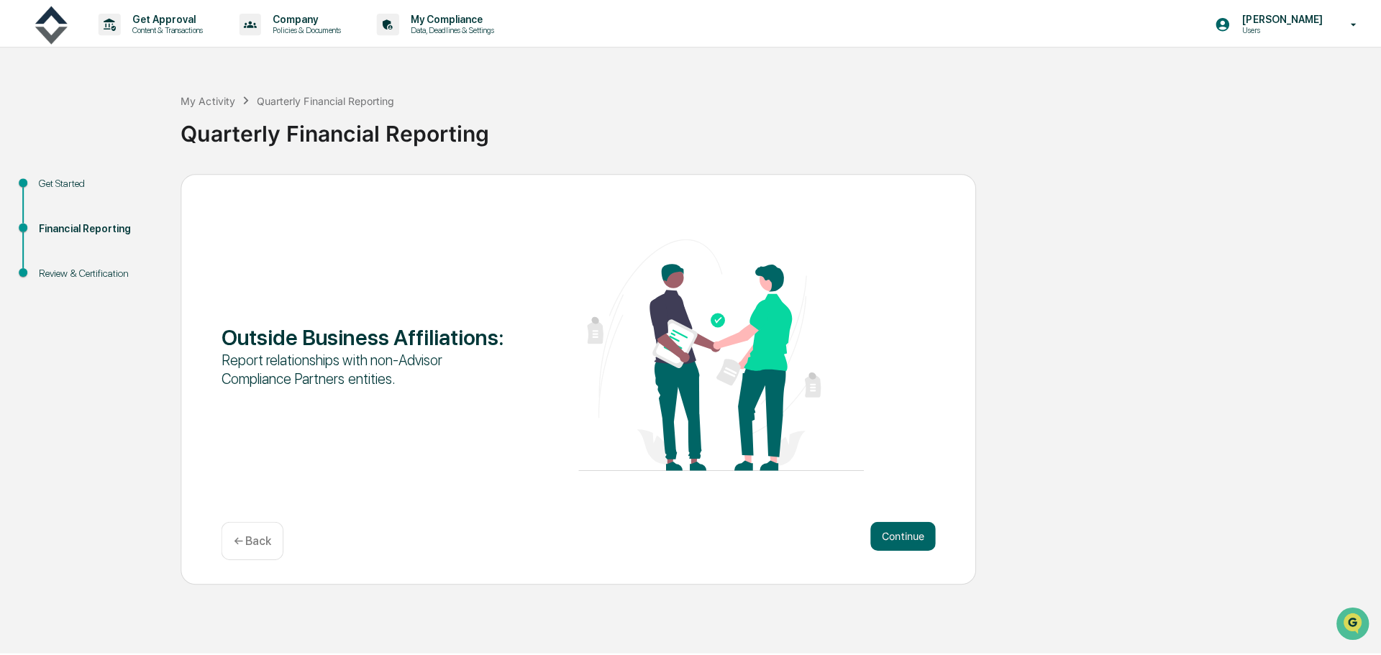
scroll to position [0, 0]
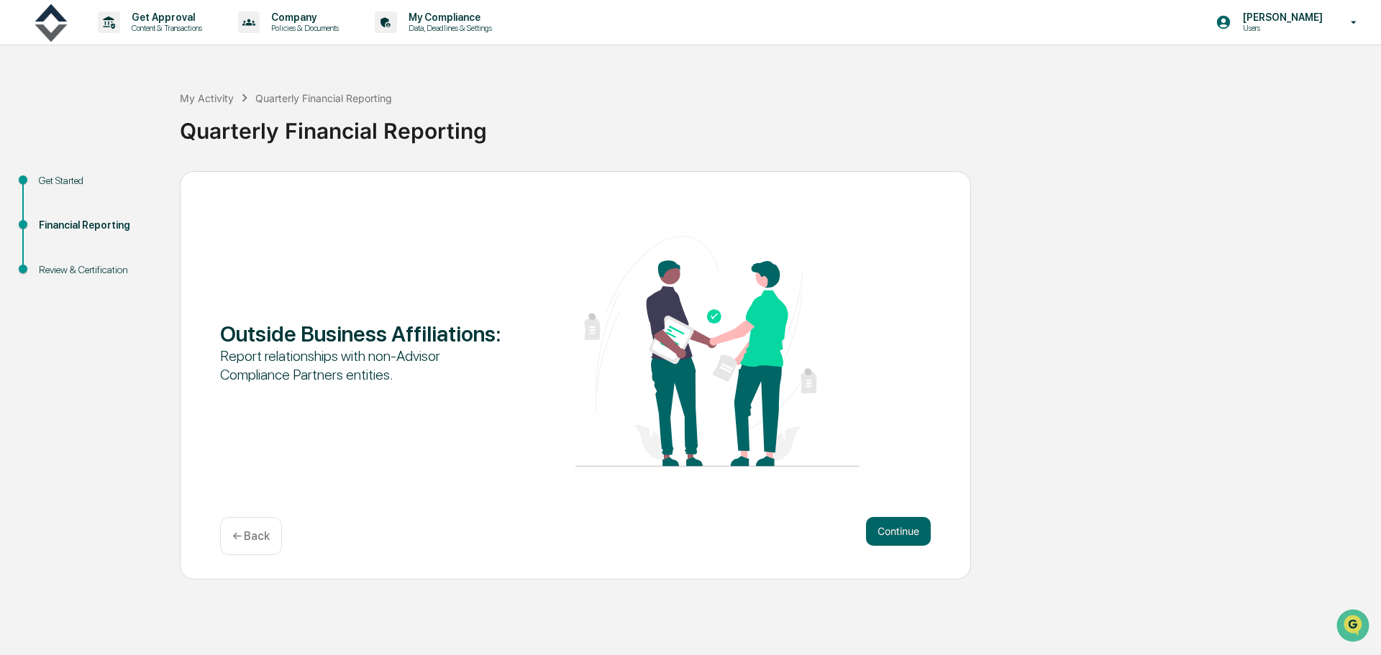
click at [895, 537] on button "Continue" at bounding box center [898, 531] width 65 height 29
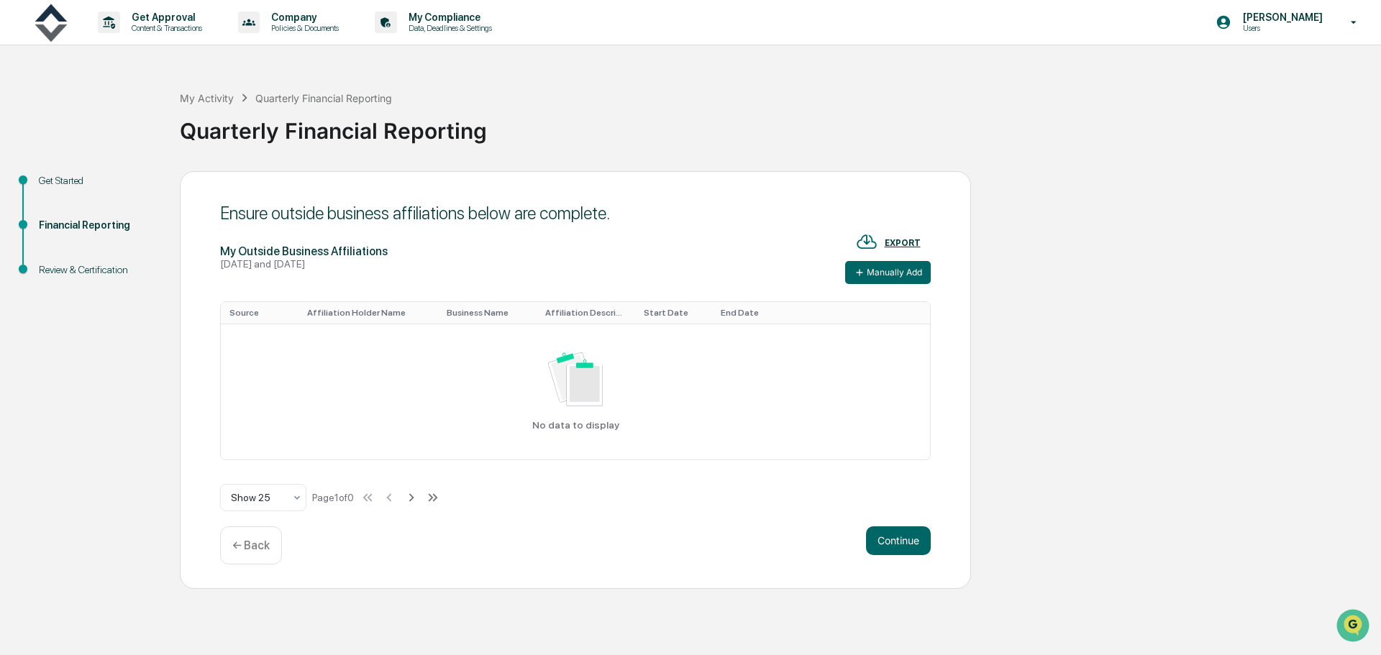
click at [883, 278] on button "Manually Add" at bounding box center [888, 272] width 86 height 23
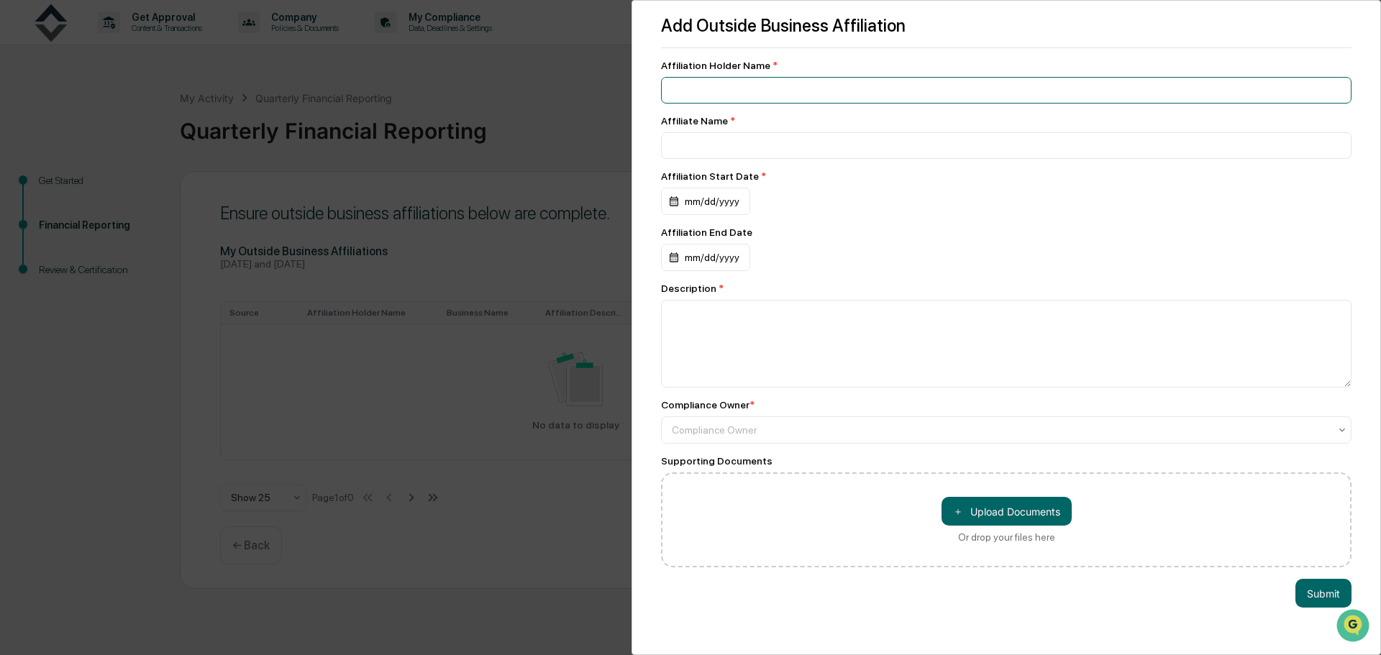
click at [727, 88] on input at bounding box center [1006, 90] width 691 height 27
click at [1336, 435] on icon at bounding box center [1342, 430] width 12 height 12
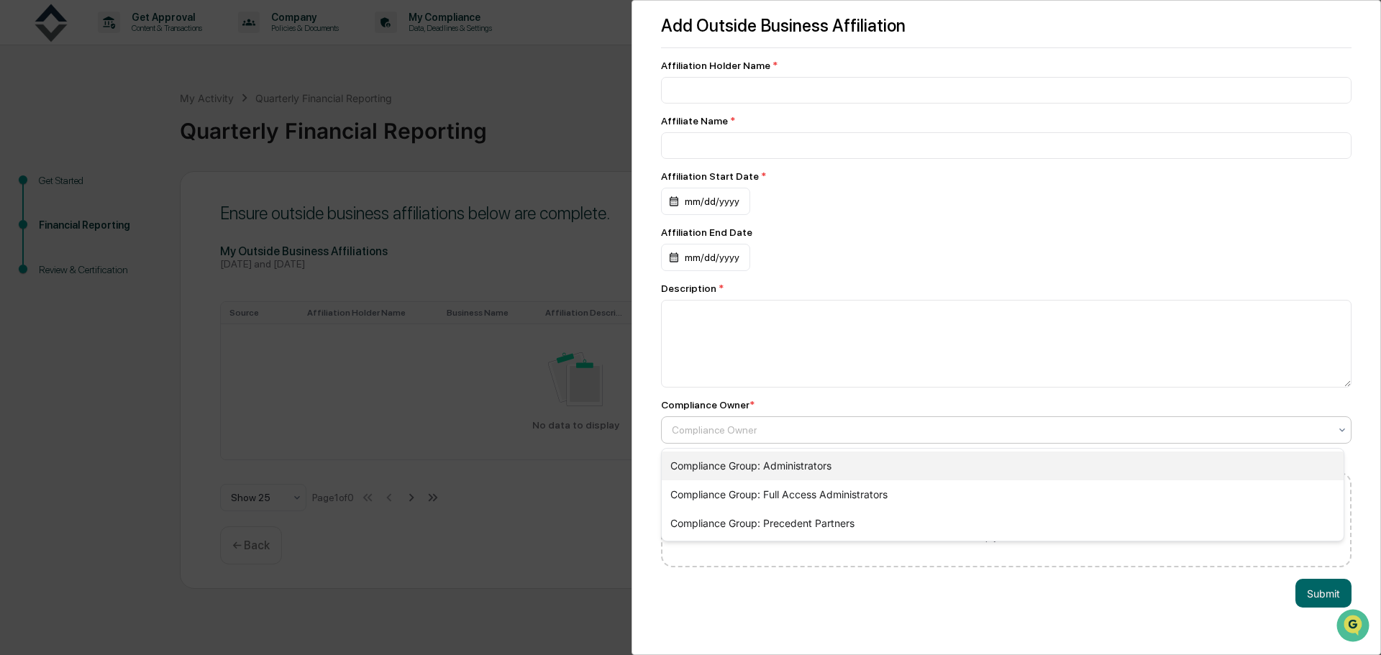
click at [844, 463] on div "Compliance Group: Administrators" at bounding box center [1003, 466] width 682 height 29
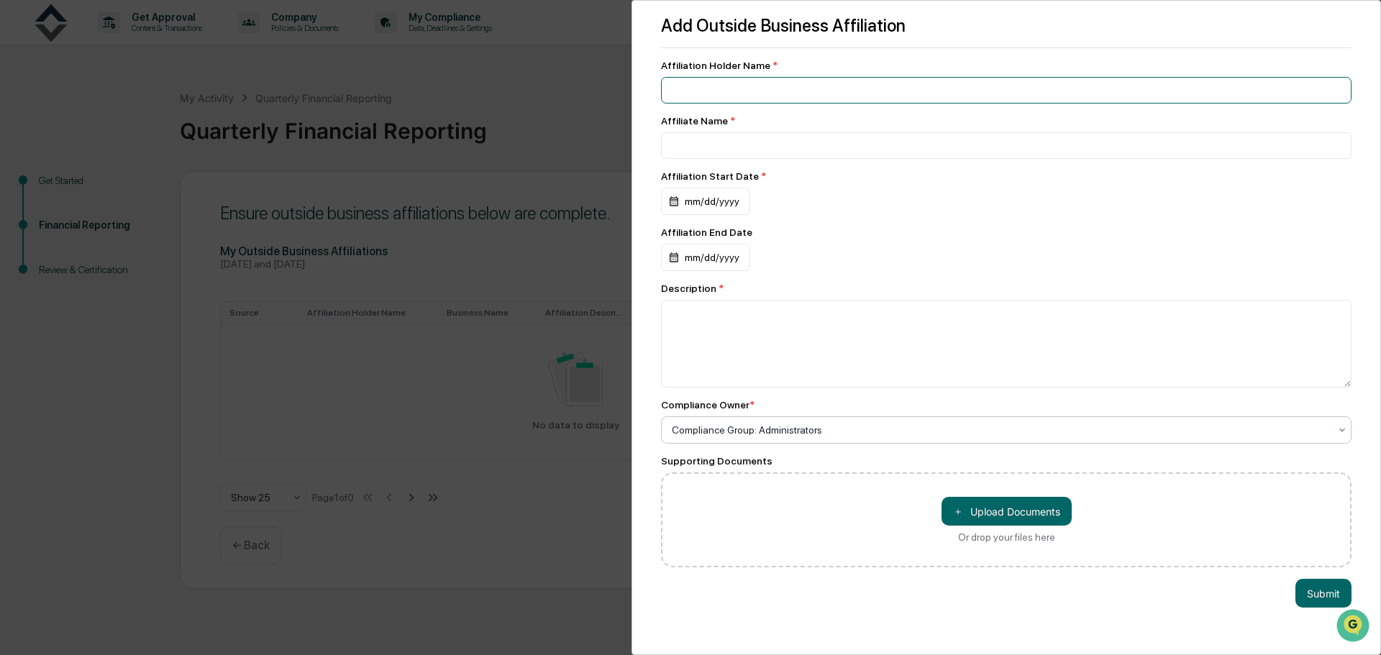
click at [812, 83] on input at bounding box center [1006, 90] width 691 height 27
type input "**********"
click at [716, 199] on div "mm/dd/yyyy" at bounding box center [705, 201] width 89 height 27
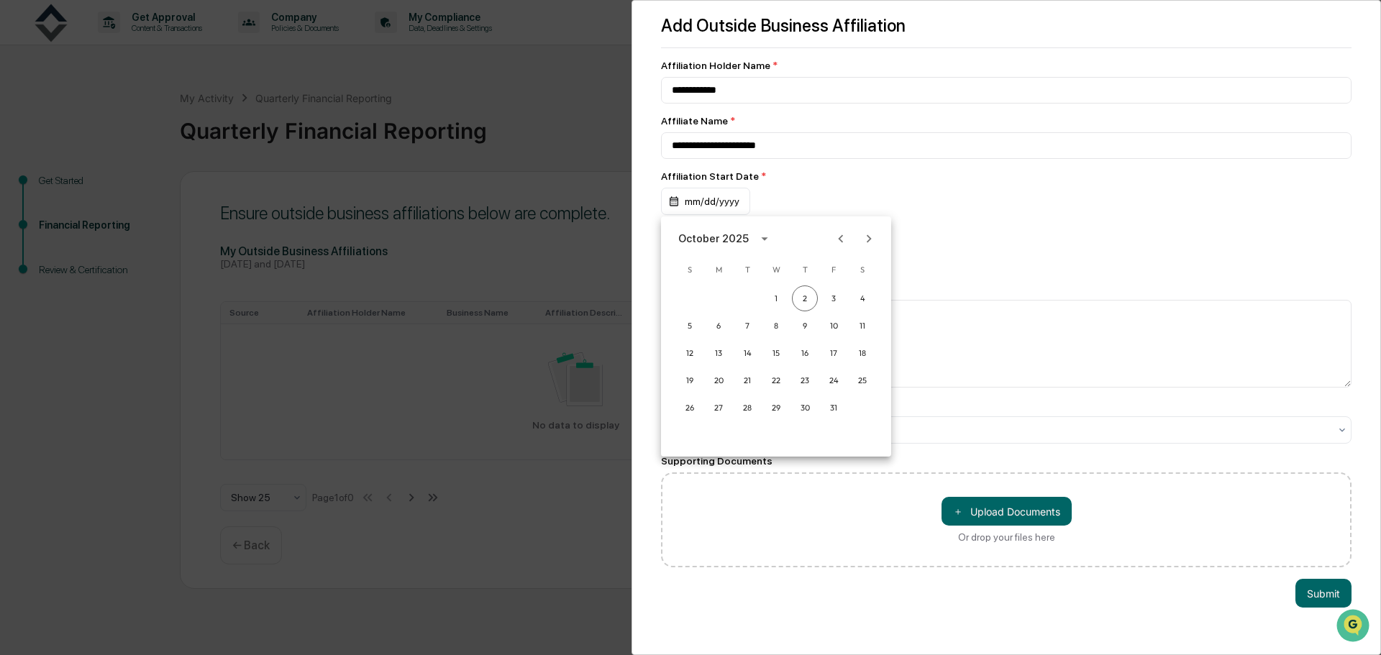
click at [747, 235] on div "October 2025" at bounding box center [715, 239] width 75 height 16
click at [698, 315] on button "2020" at bounding box center [701, 322] width 52 height 26
click at [847, 386] on button "Dec" at bounding box center [851, 386] width 52 height 26
click at [719, 350] on button "14" at bounding box center [719, 353] width 26 height 26
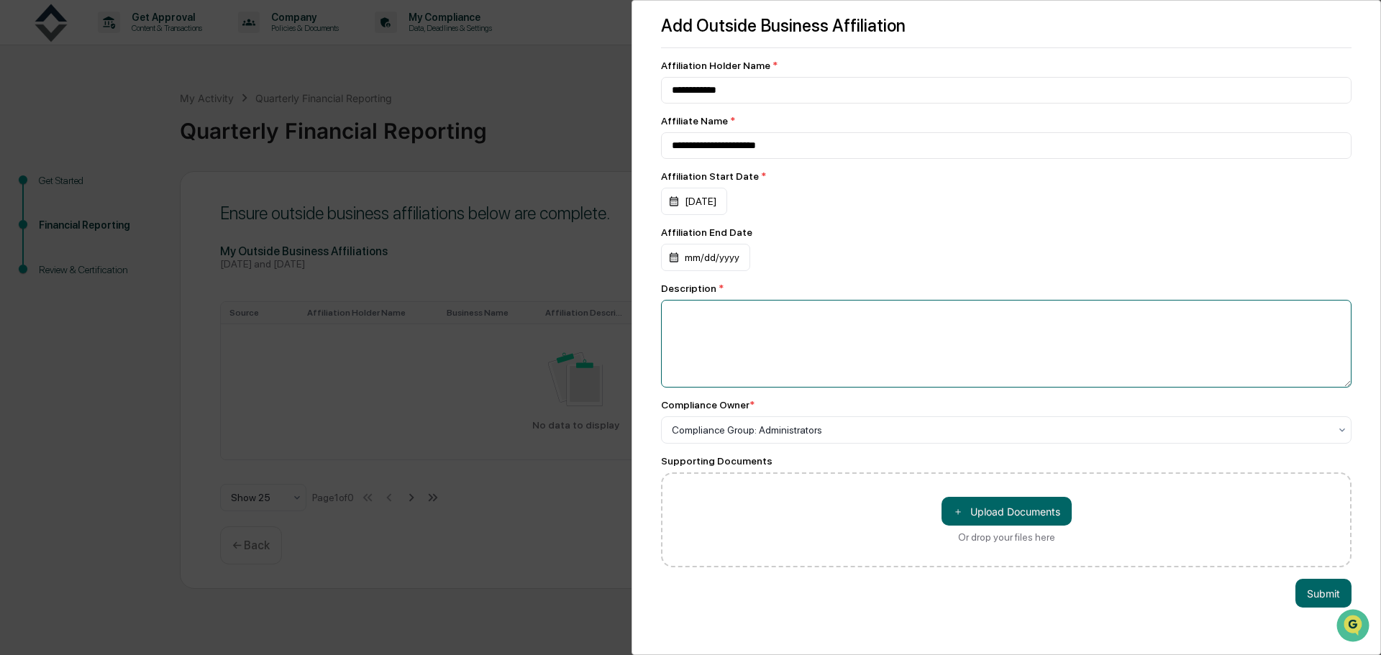
click at [816, 317] on textarea at bounding box center [1006, 344] width 691 height 88
type textarea "*"
type textarea "**********"
click at [1321, 598] on button "Submit" at bounding box center [1323, 593] width 56 height 29
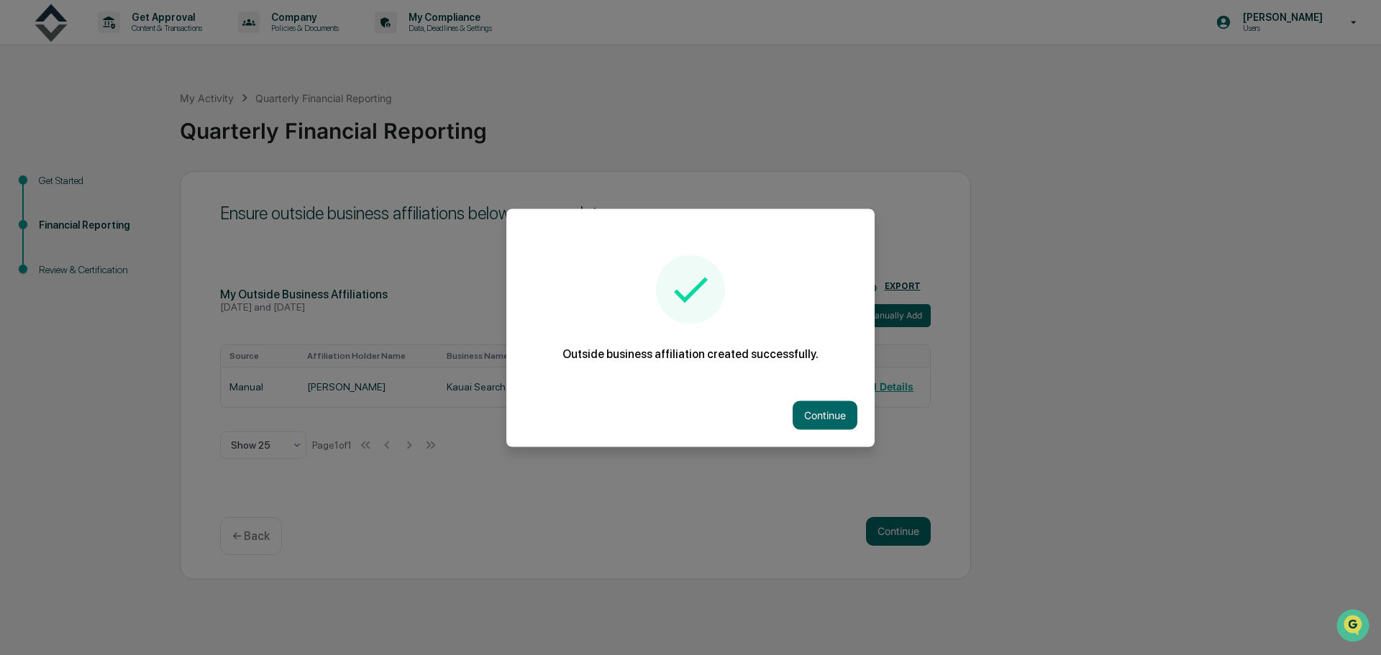
click at [821, 409] on button "Continue" at bounding box center [825, 415] width 65 height 29
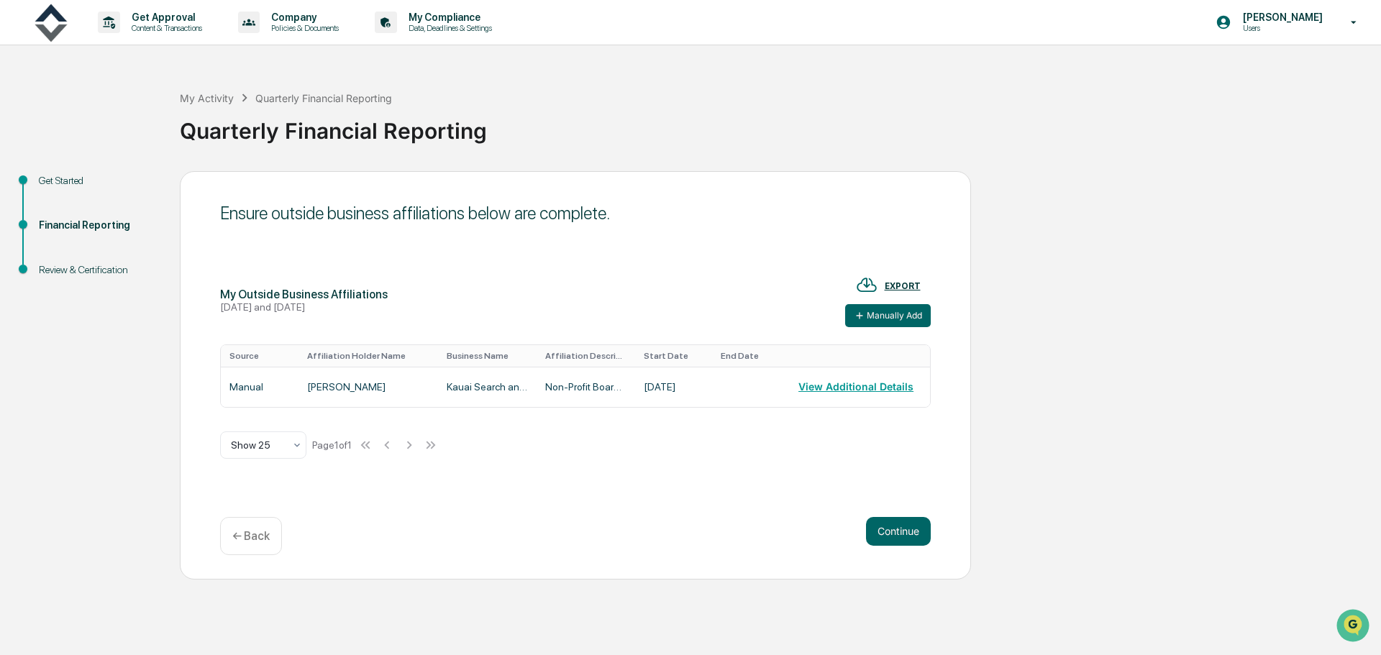
click at [850, 384] on button "View Additional Details" at bounding box center [855, 387] width 115 height 29
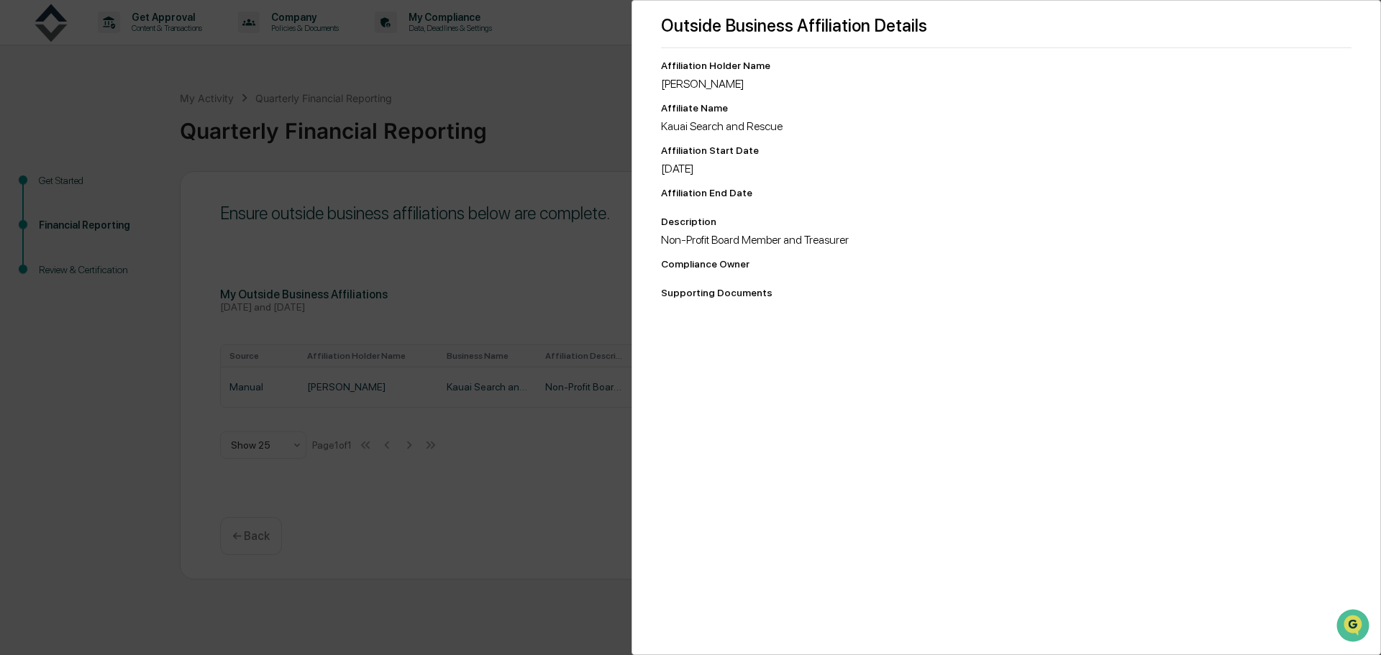
click at [568, 472] on div "Outside Business Affiliation Details Affiliation Holder Name Andre Lister Affil…" at bounding box center [690, 327] width 1381 height 655
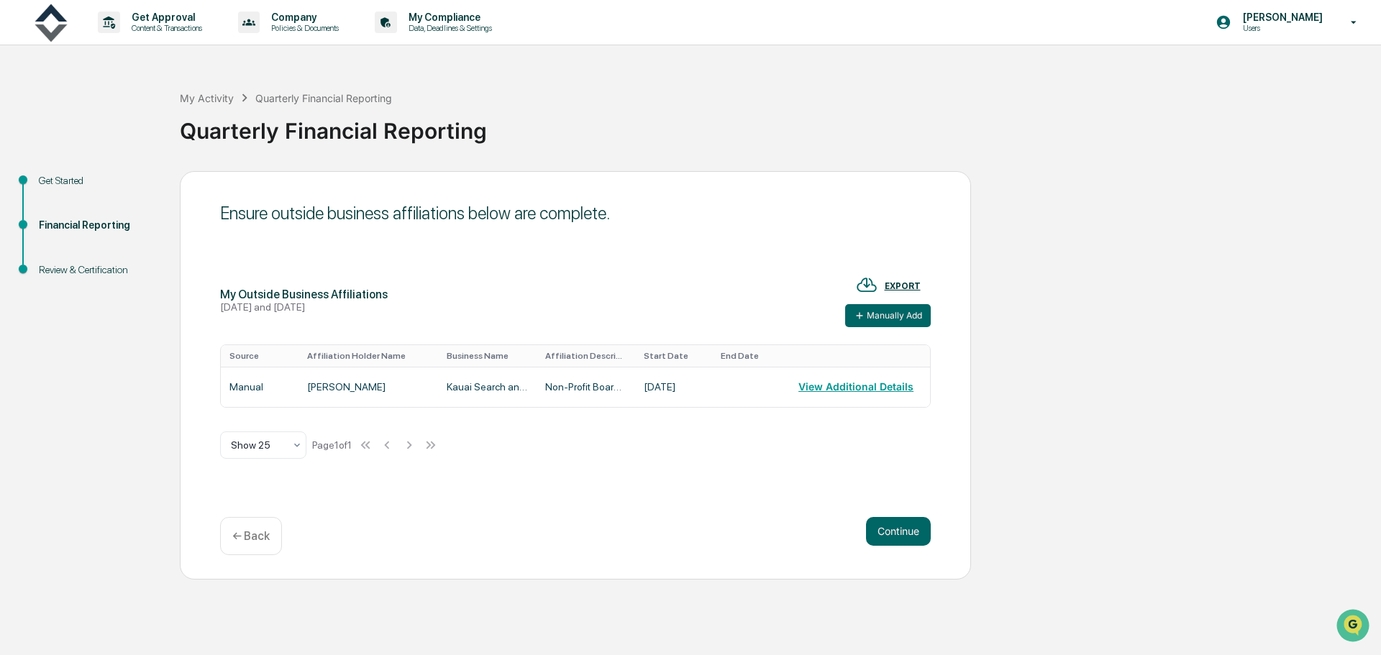
click at [891, 316] on button "Manually Add" at bounding box center [888, 315] width 86 height 23
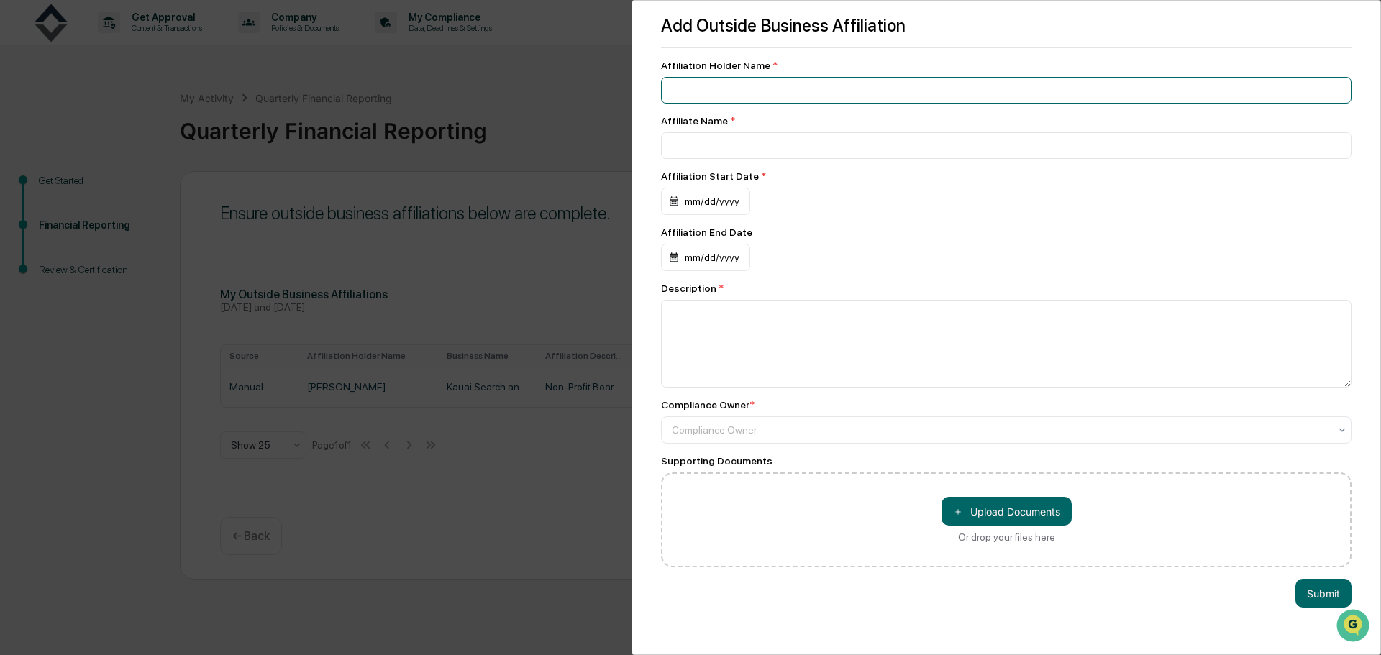
click at [766, 90] on input at bounding box center [1006, 90] width 691 height 27
type input "**********"
type input "*"
type input "**********"
click at [707, 202] on div "mm/dd/yyyy" at bounding box center [705, 201] width 89 height 27
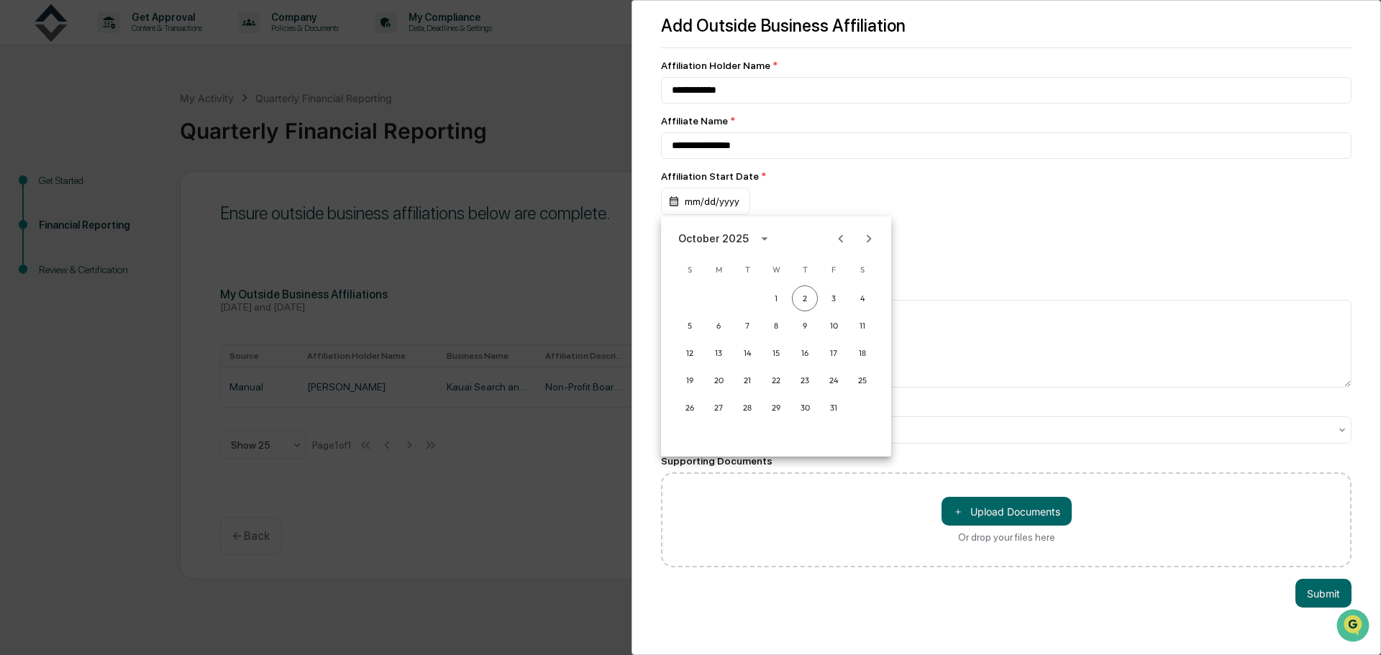
click at [740, 237] on div "October 2025" at bounding box center [713, 239] width 70 height 16
click at [765, 321] on button "2021" at bounding box center [776, 322] width 52 height 26
click at [695, 343] on button "Jul" at bounding box center [701, 349] width 52 height 26
click at [741, 380] on button "20" at bounding box center [747, 381] width 26 height 26
click at [712, 313] on textarea at bounding box center [1006, 344] width 691 height 88
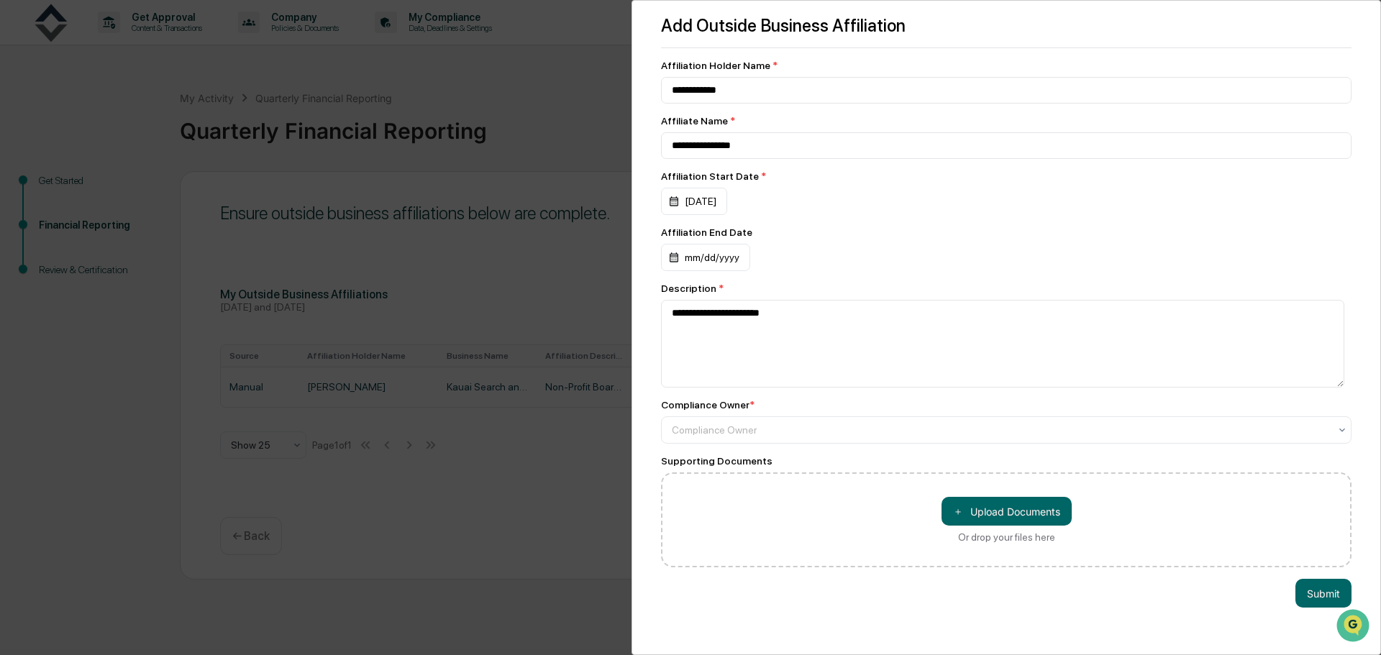
click at [1311, 596] on button "Submit" at bounding box center [1323, 593] width 56 height 29
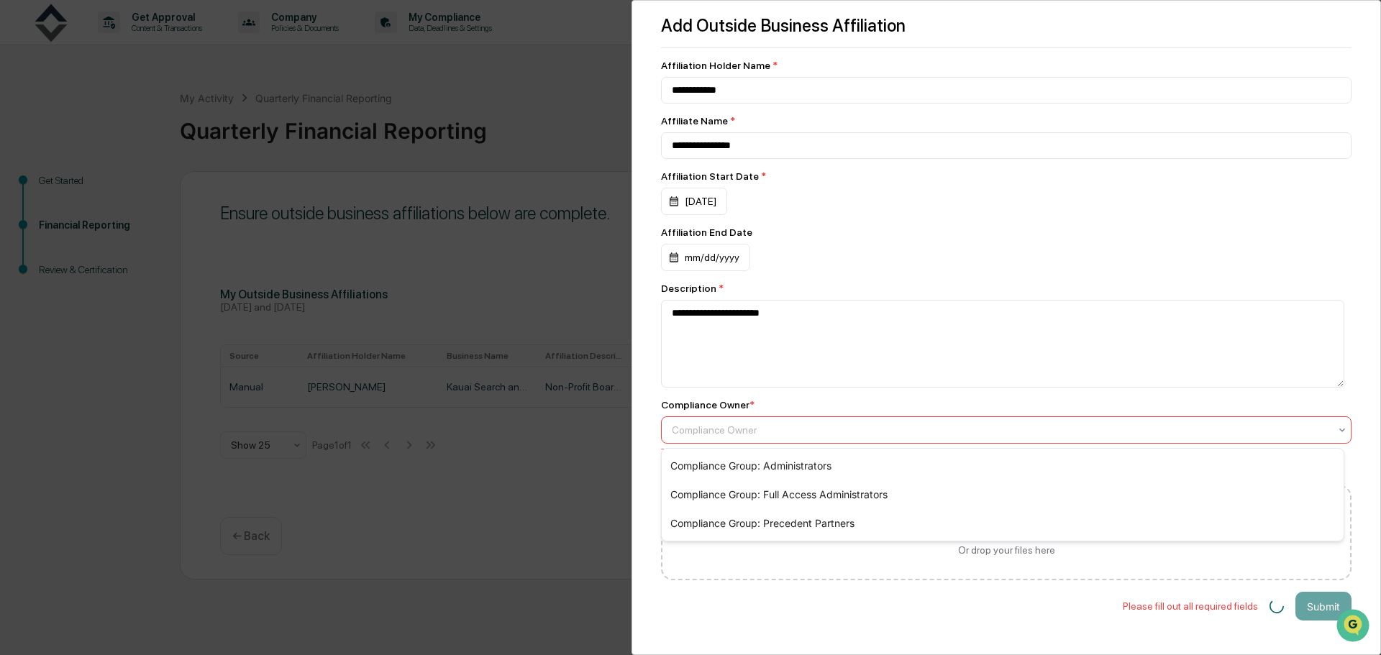
click at [721, 434] on div at bounding box center [1000, 430] width 657 height 14
click at [752, 465] on div "Compliance Group: Administrators" at bounding box center [1003, 466] width 682 height 29
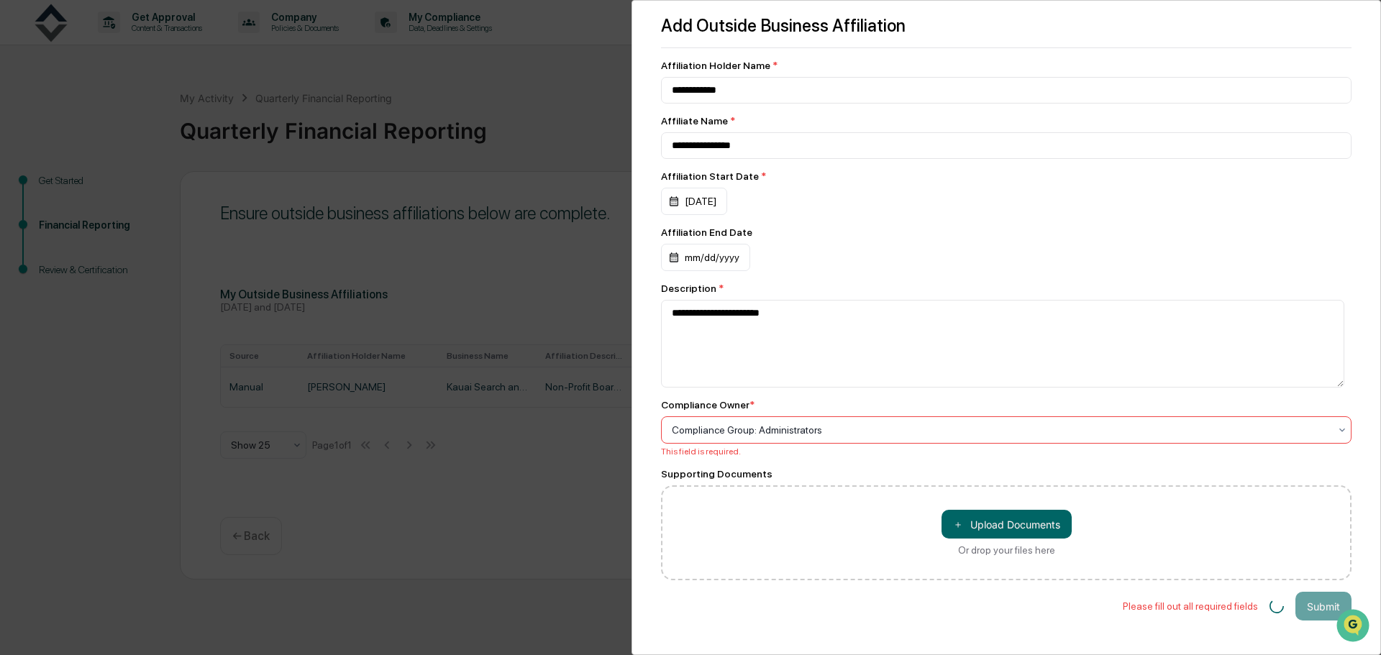
click at [962, 621] on div "Please fill out all required fields Submit" at bounding box center [1006, 606] width 691 height 29
click at [770, 313] on textarea "**********" at bounding box center [1002, 344] width 683 height 88
type textarea "**********"
click at [898, 607] on div "Please fill out all required fields Submit" at bounding box center [1006, 606] width 691 height 29
click at [1223, 609] on div "Please fill out all required fields" at bounding box center [1190, 607] width 135 height 12
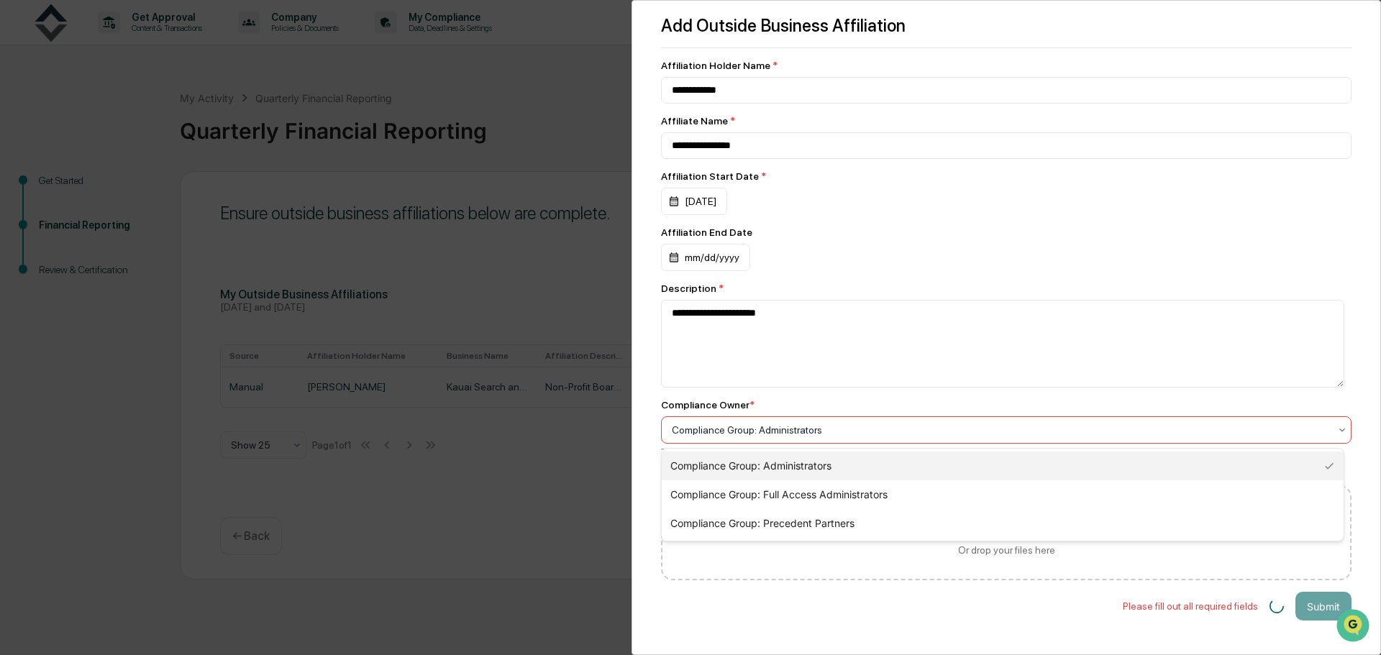
click at [850, 431] on div at bounding box center [1000, 430] width 657 height 14
click at [843, 469] on div "Compliance Group: Administrators" at bounding box center [1003, 466] width 682 height 29
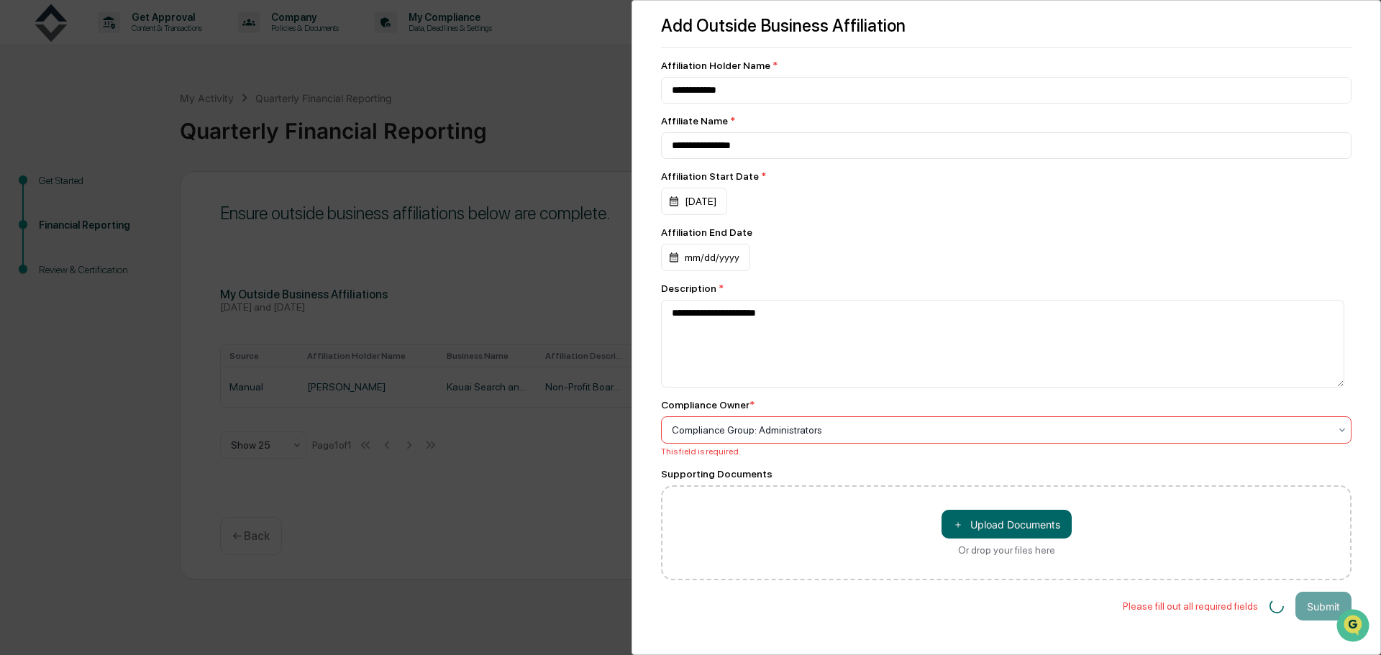
click at [878, 422] on div "Compliance Group: Administrators" at bounding box center [1001, 430] width 672 height 20
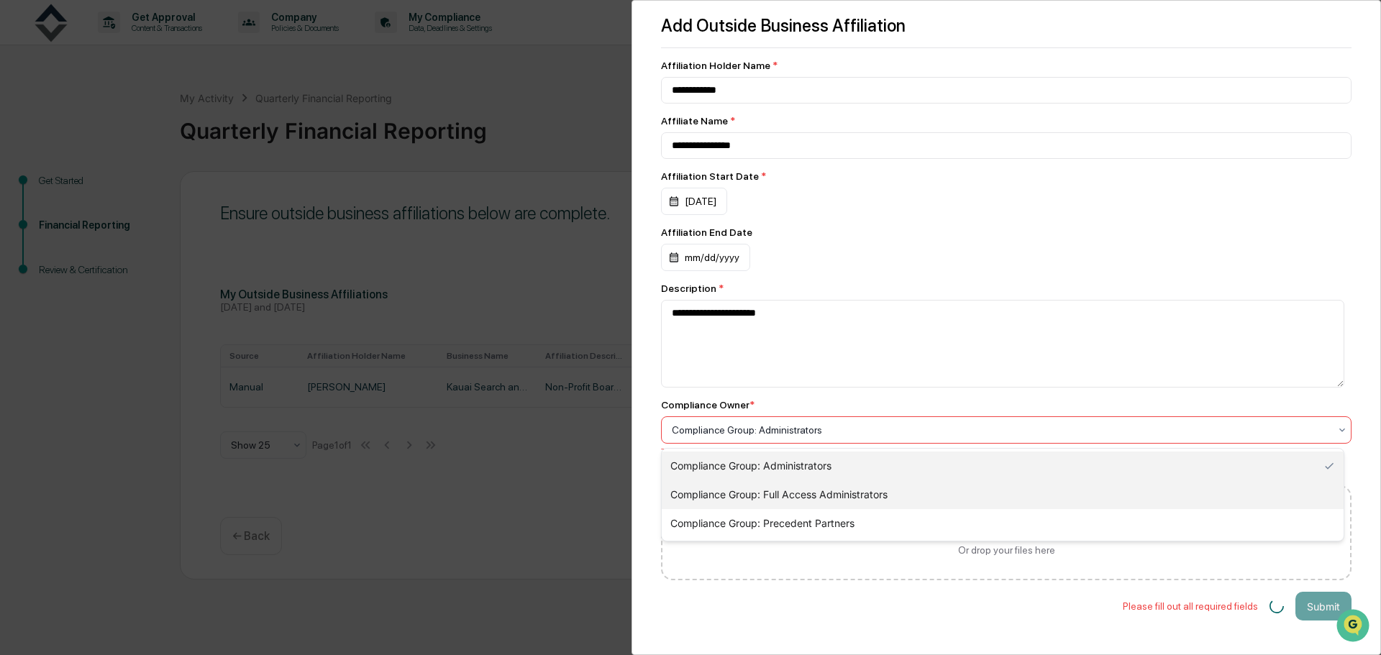
click at [870, 484] on div "Compliance Group: Full Access Administrators" at bounding box center [1003, 494] width 682 height 29
click at [871, 434] on div at bounding box center [1000, 430] width 657 height 14
click at [860, 460] on div "Compliance Group: Administrators" at bounding box center [1003, 466] width 682 height 29
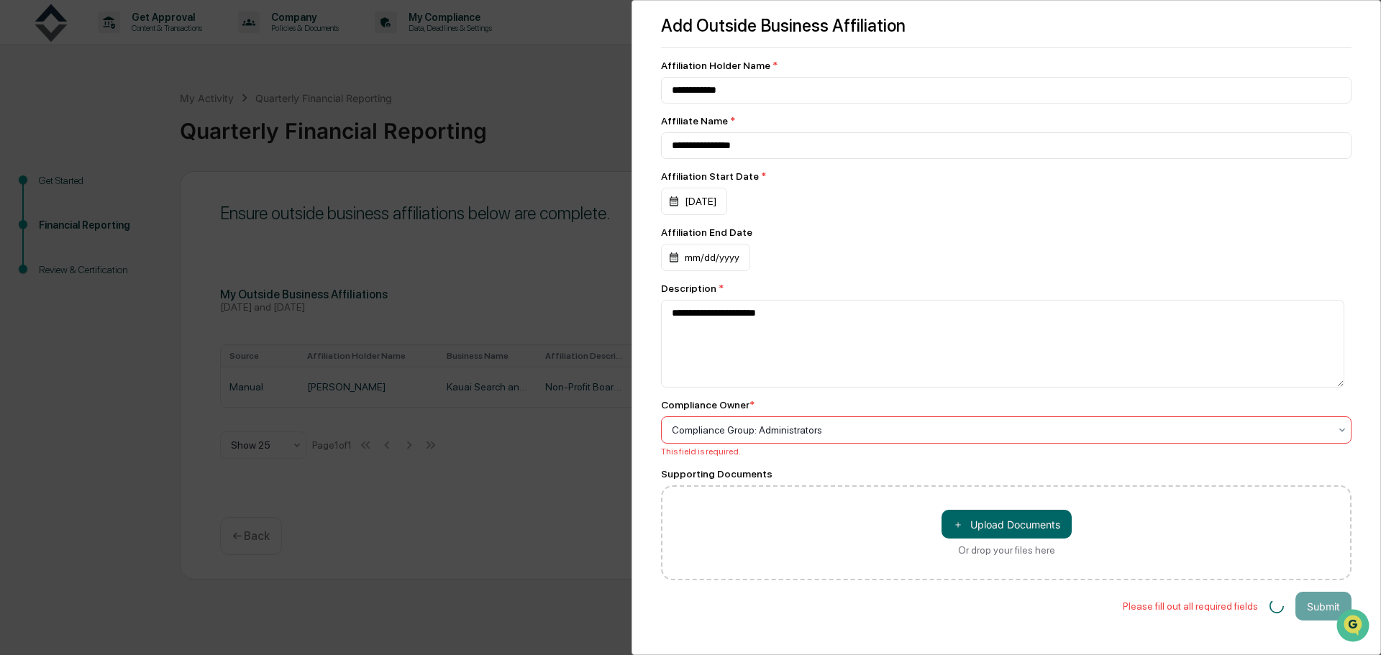
click at [542, 475] on div "**********" at bounding box center [690, 327] width 1381 height 655
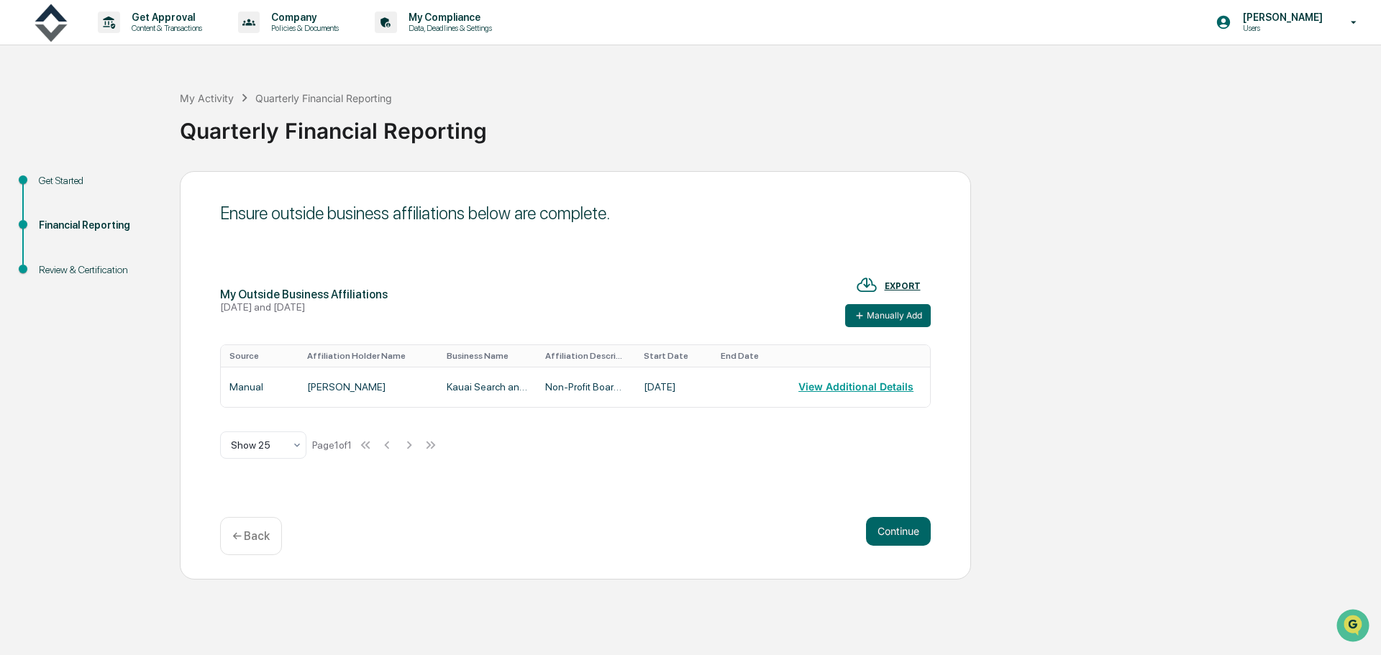
click at [890, 319] on button "Manually Add" at bounding box center [888, 315] width 86 height 23
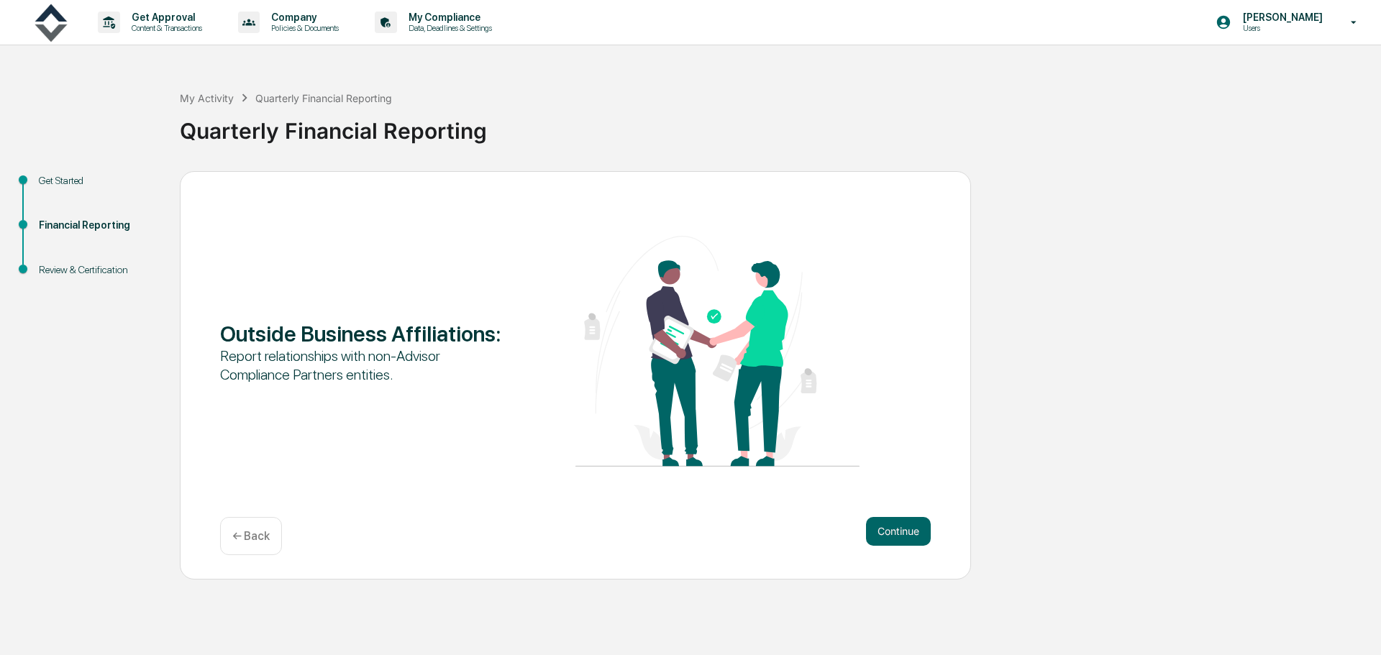
click at [900, 526] on button "Continue" at bounding box center [898, 531] width 65 height 29
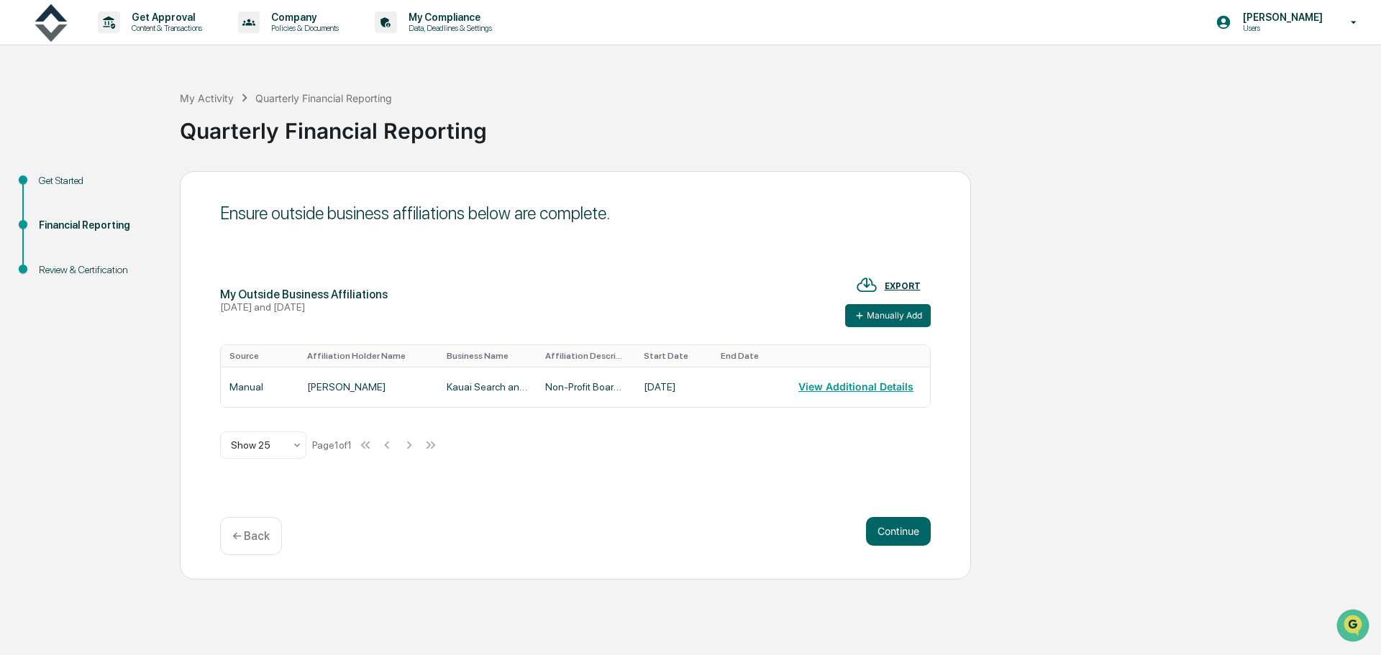
click at [882, 318] on button "Manually Add" at bounding box center [888, 315] width 86 height 23
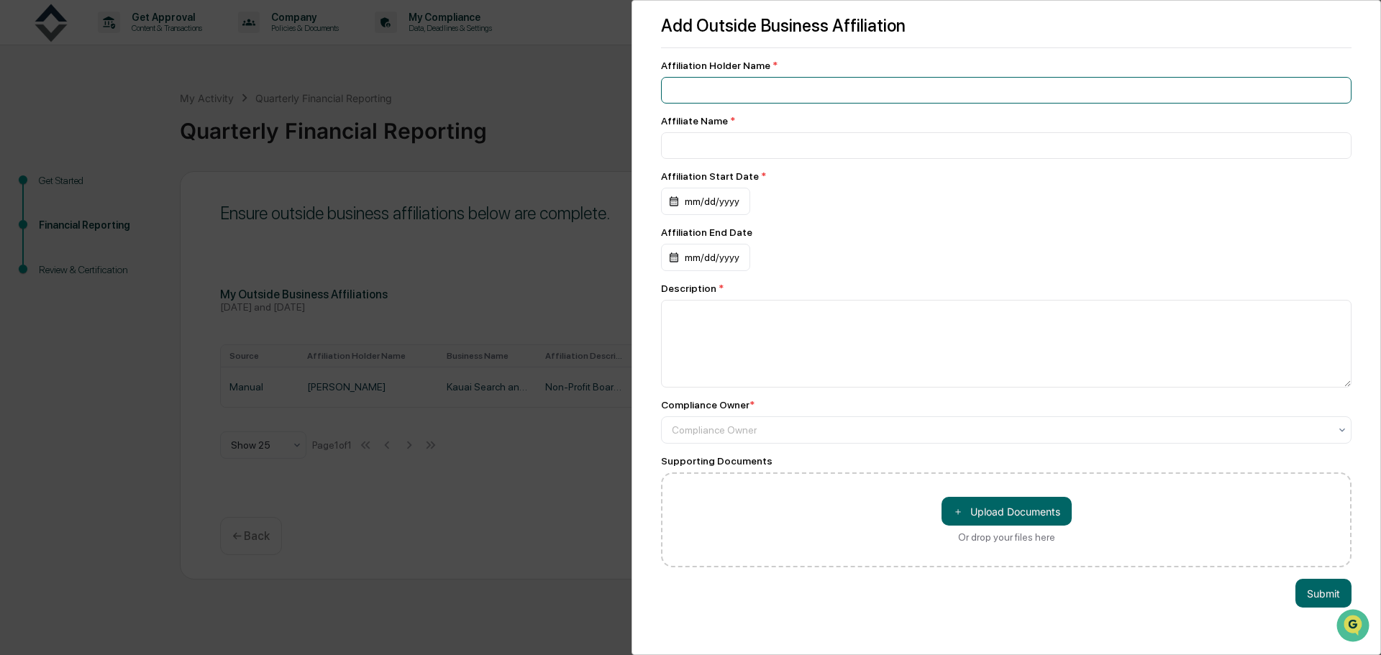
click at [709, 82] on input at bounding box center [1006, 90] width 691 height 27
type input "*"
type input "**********"
click at [715, 204] on div "mm/dd/yyyy" at bounding box center [705, 201] width 89 height 27
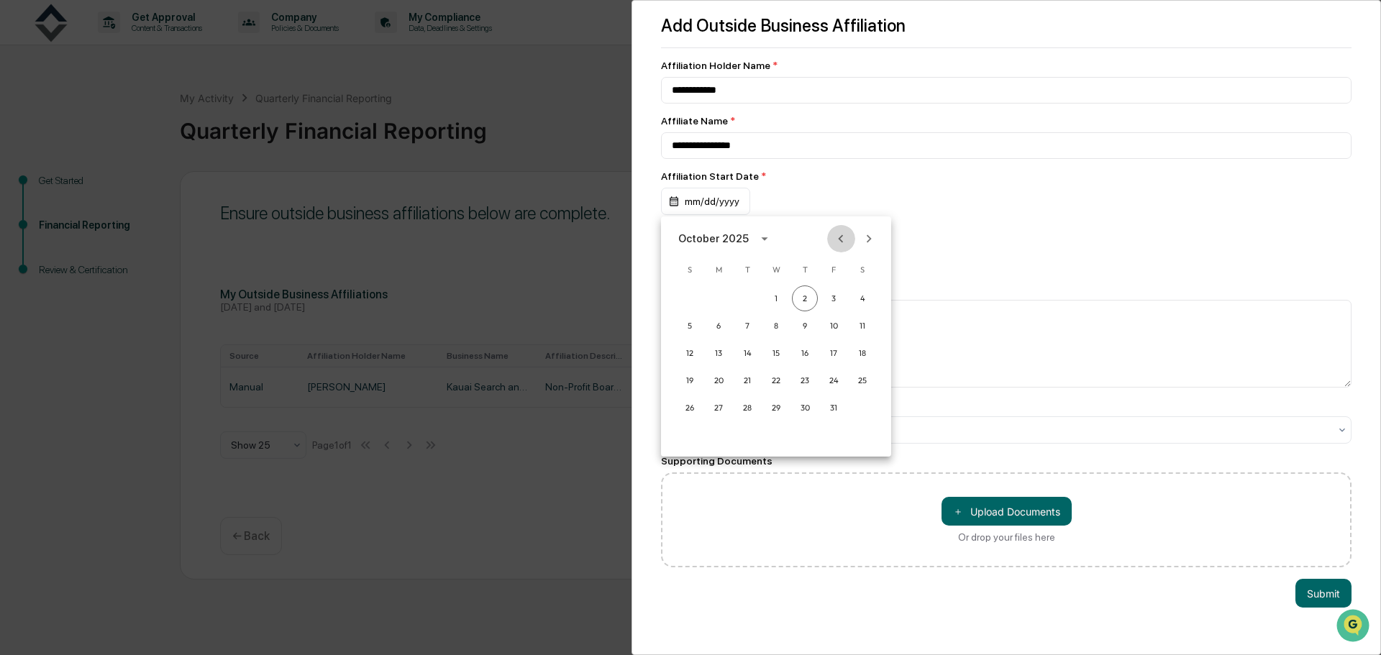
click at [842, 236] on icon "Previous month" at bounding box center [841, 238] width 5 height 8
click at [739, 229] on button "calendar view is open, switch to year view" at bounding box center [727, 238] width 23 height 23
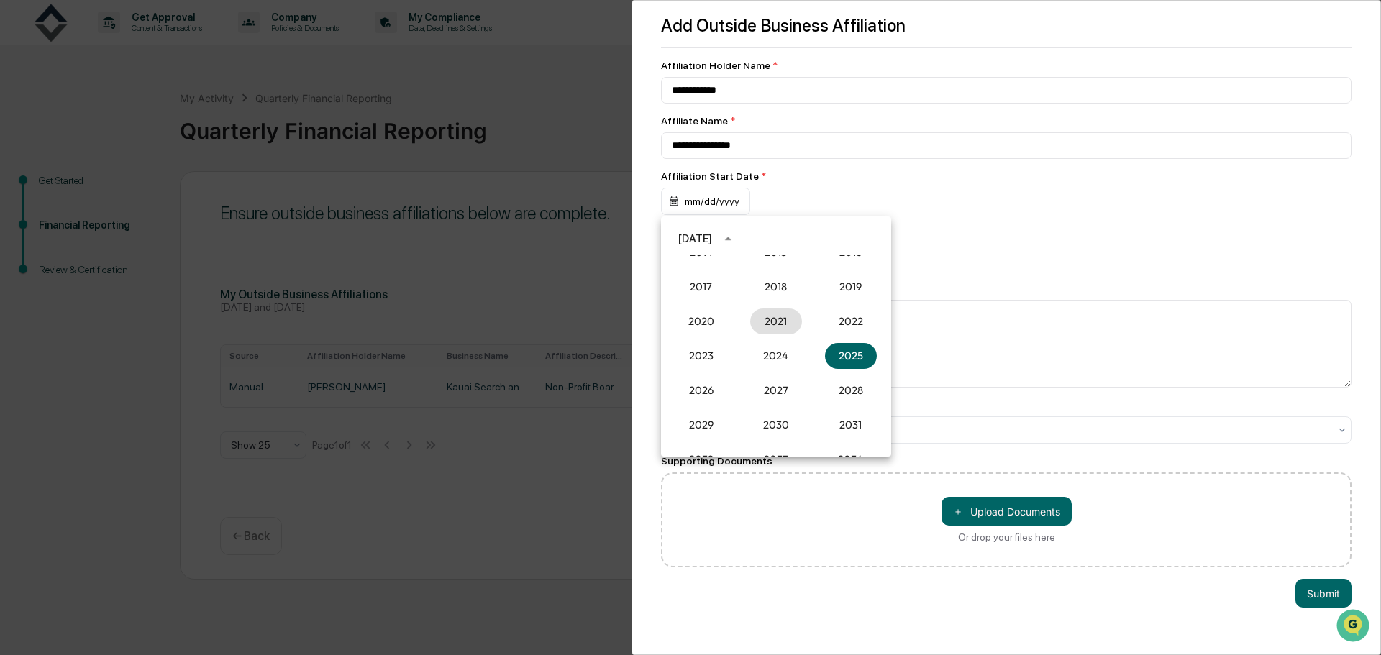
click at [756, 322] on button "2021" at bounding box center [776, 322] width 52 height 26
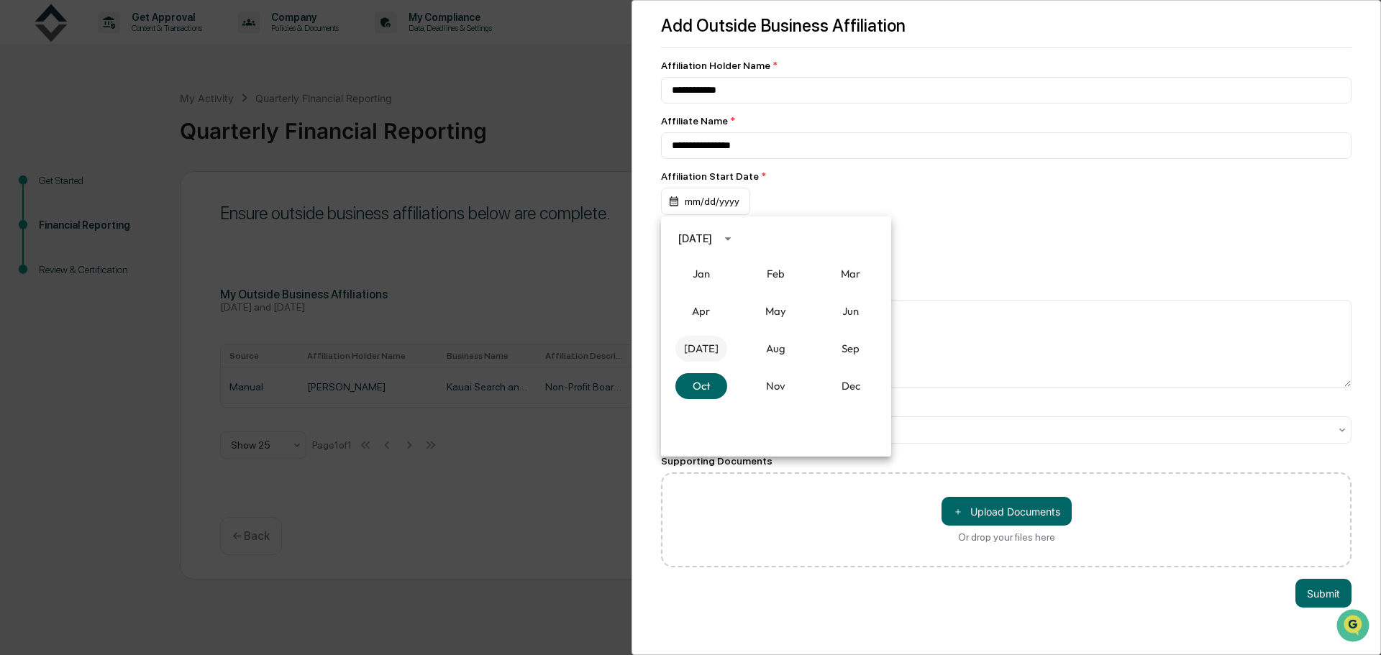
click at [700, 350] on button "[DATE]" at bounding box center [701, 349] width 52 height 26
click at [743, 376] on button "20" at bounding box center [747, 381] width 26 height 26
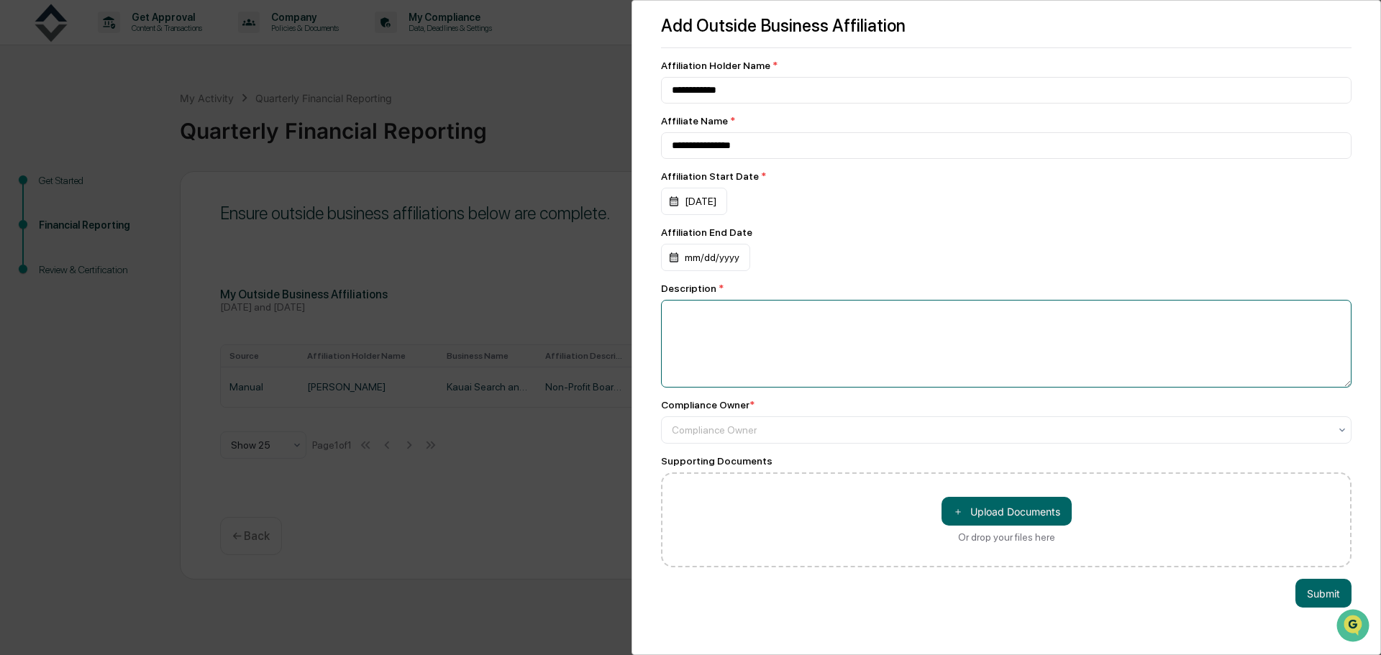
click at [757, 313] on textarea at bounding box center [1006, 344] width 691 height 88
type textarea "**********"
click at [921, 433] on div at bounding box center [1000, 430] width 657 height 14
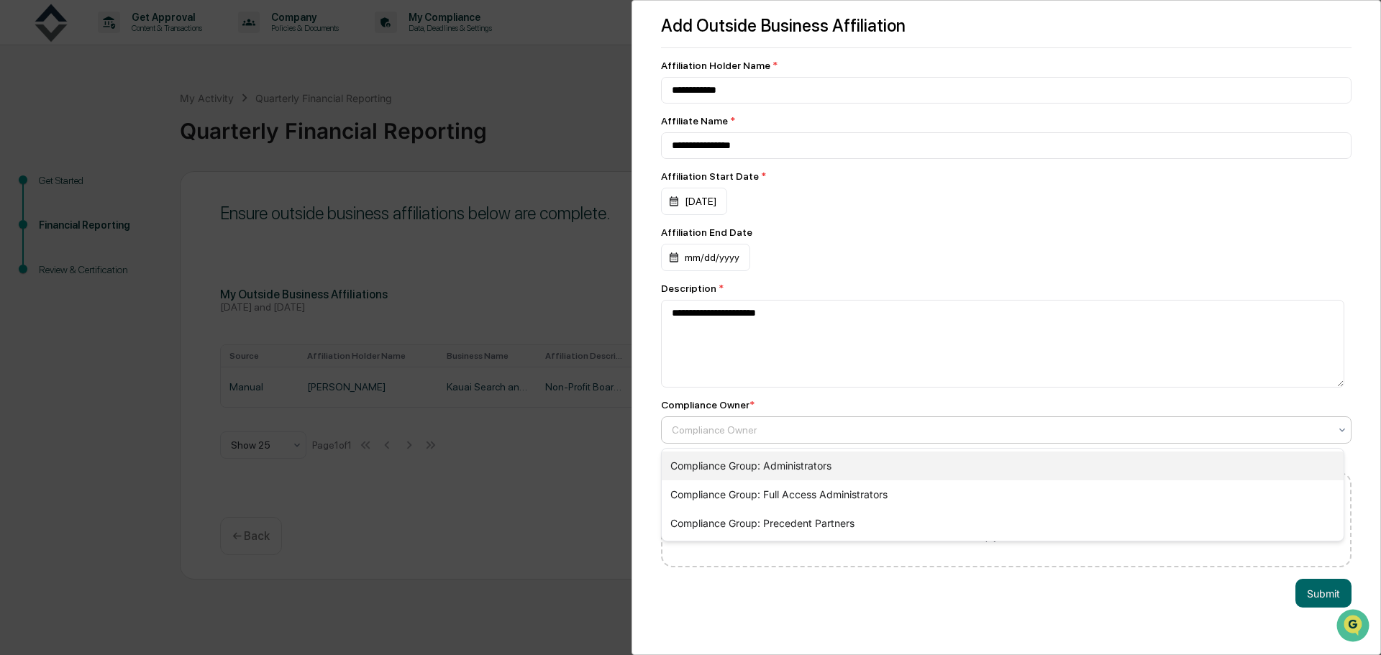
click at [902, 475] on div "Compliance Group: Administrators" at bounding box center [1003, 466] width 682 height 29
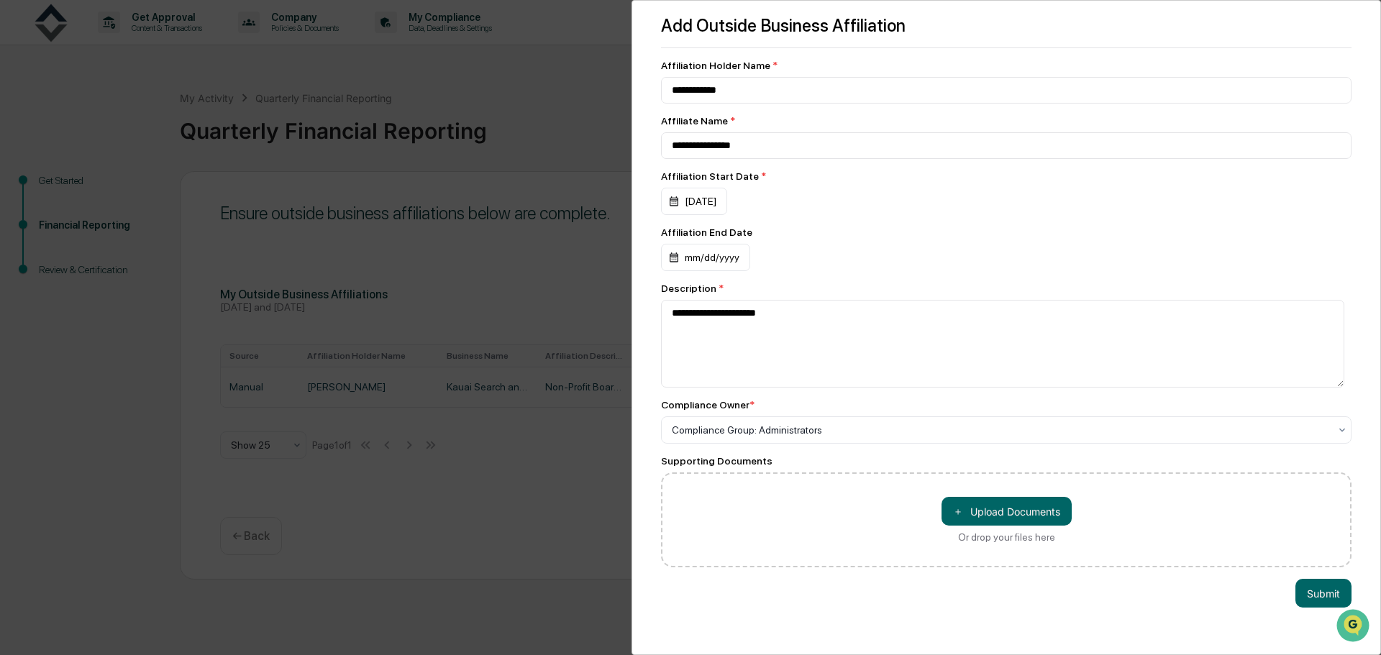
click at [1319, 597] on button "Submit" at bounding box center [1323, 593] width 56 height 29
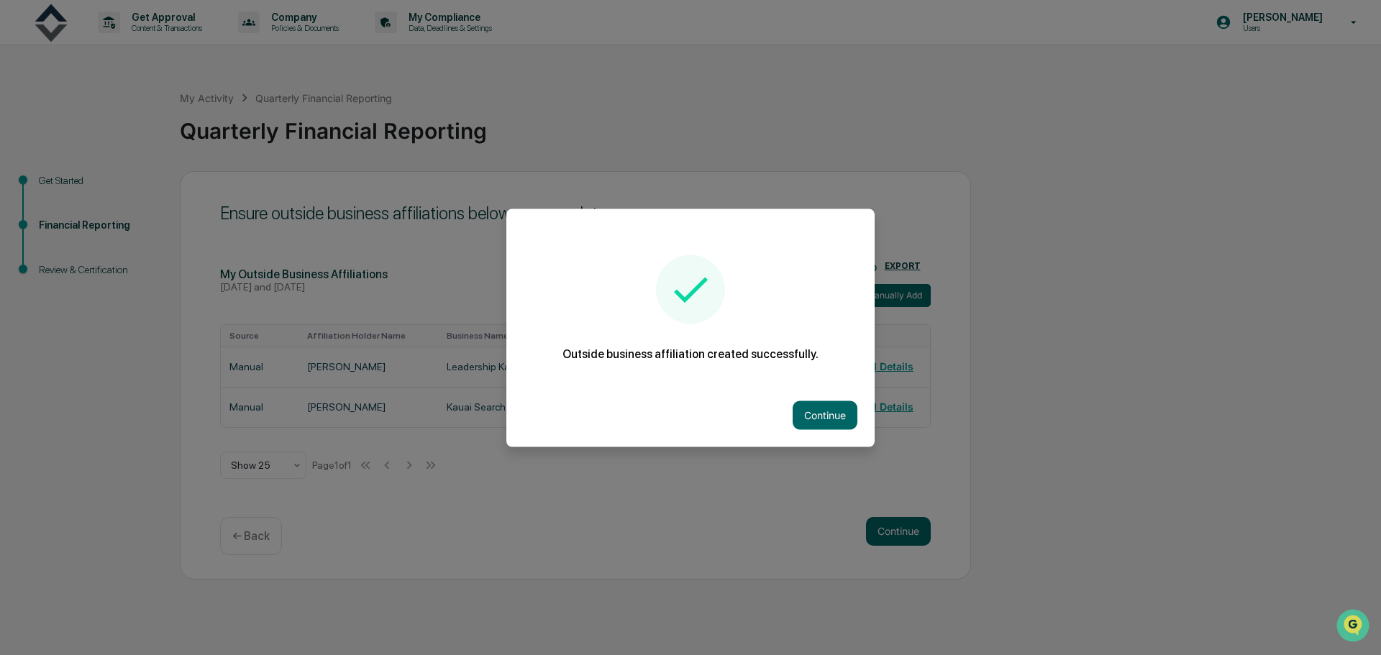
click at [824, 412] on button "Continue" at bounding box center [825, 415] width 65 height 29
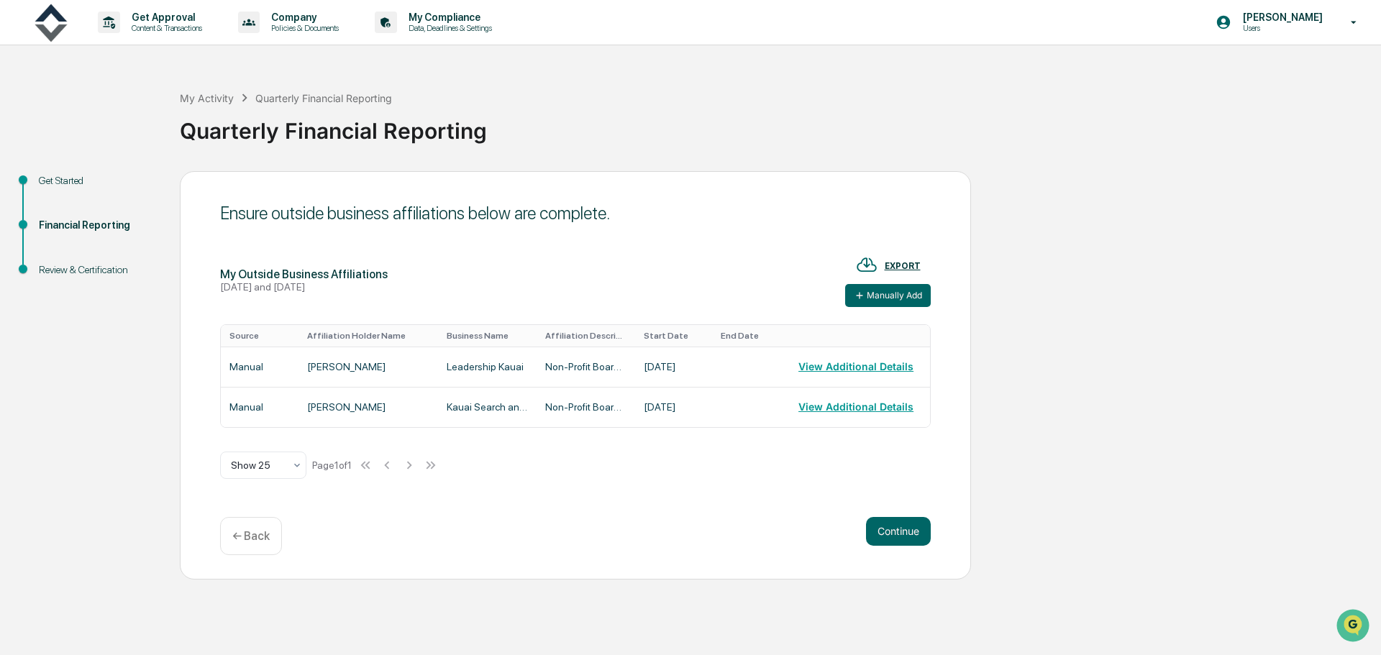
click at [867, 291] on button "Manually Add" at bounding box center [888, 295] width 86 height 23
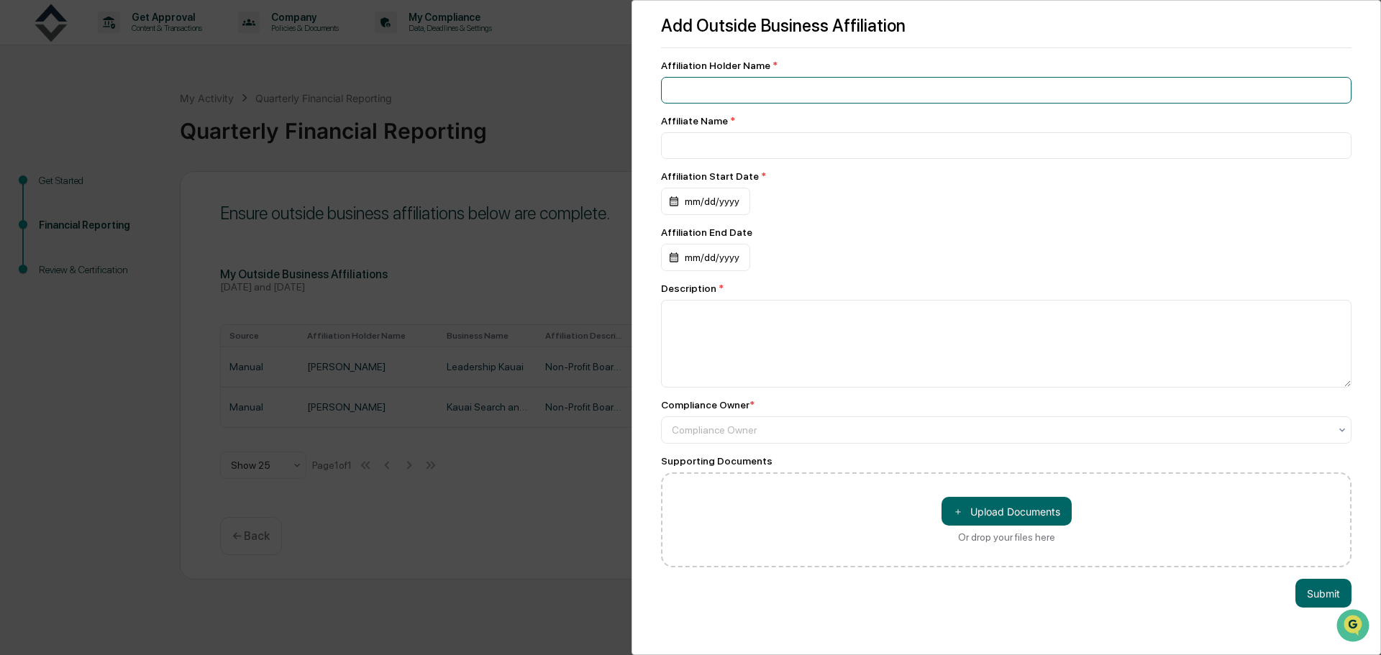
click at [770, 83] on input at bounding box center [1006, 90] width 691 height 27
click at [764, 138] on input at bounding box center [1006, 145] width 691 height 27
click at [765, 89] on input "**********" at bounding box center [1006, 90] width 691 height 27
drag, startPoint x: 765, startPoint y: 89, endPoint x: 599, endPoint y: 86, distance: 166.2
click at [599, 86] on div "**********" at bounding box center [690, 327] width 1381 height 655
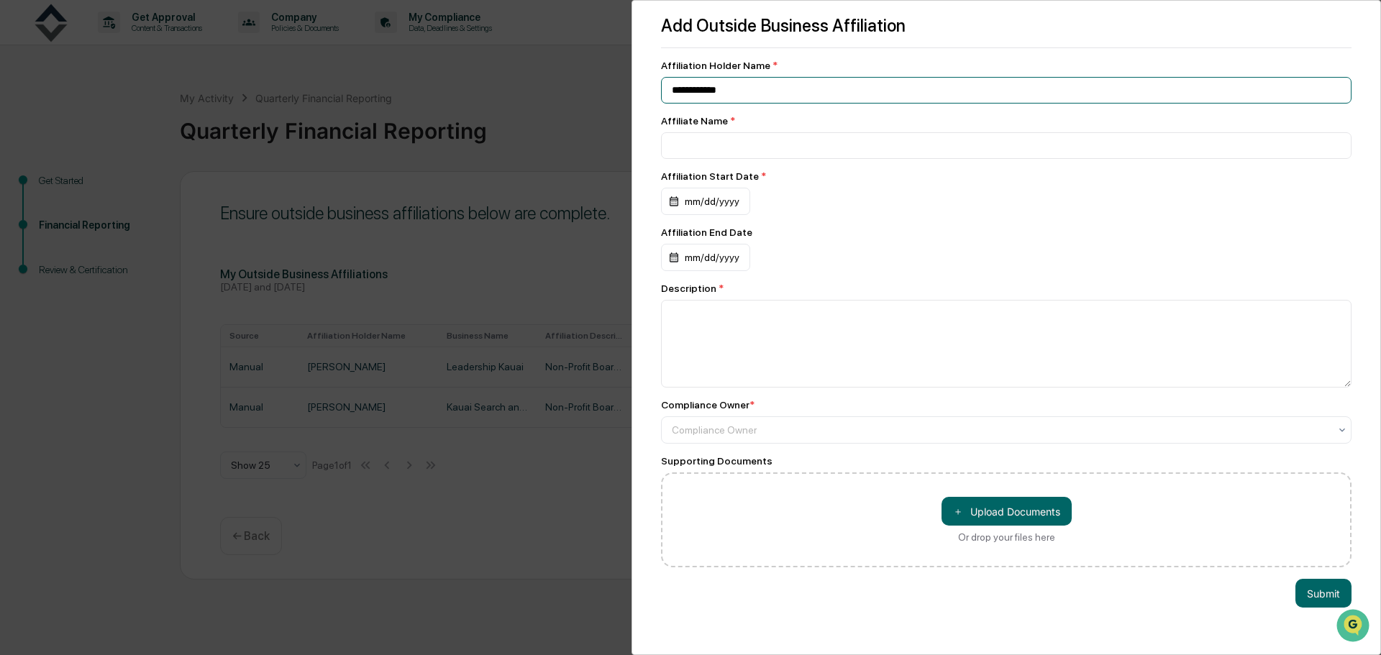
click at [741, 91] on input "**********" at bounding box center [1006, 90] width 691 height 27
drag, startPoint x: 741, startPoint y: 91, endPoint x: 678, endPoint y: 91, distance: 63.3
click at [678, 91] on input "**********" at bounding box center [1006, 90] width 691 height 27
type input "**********"
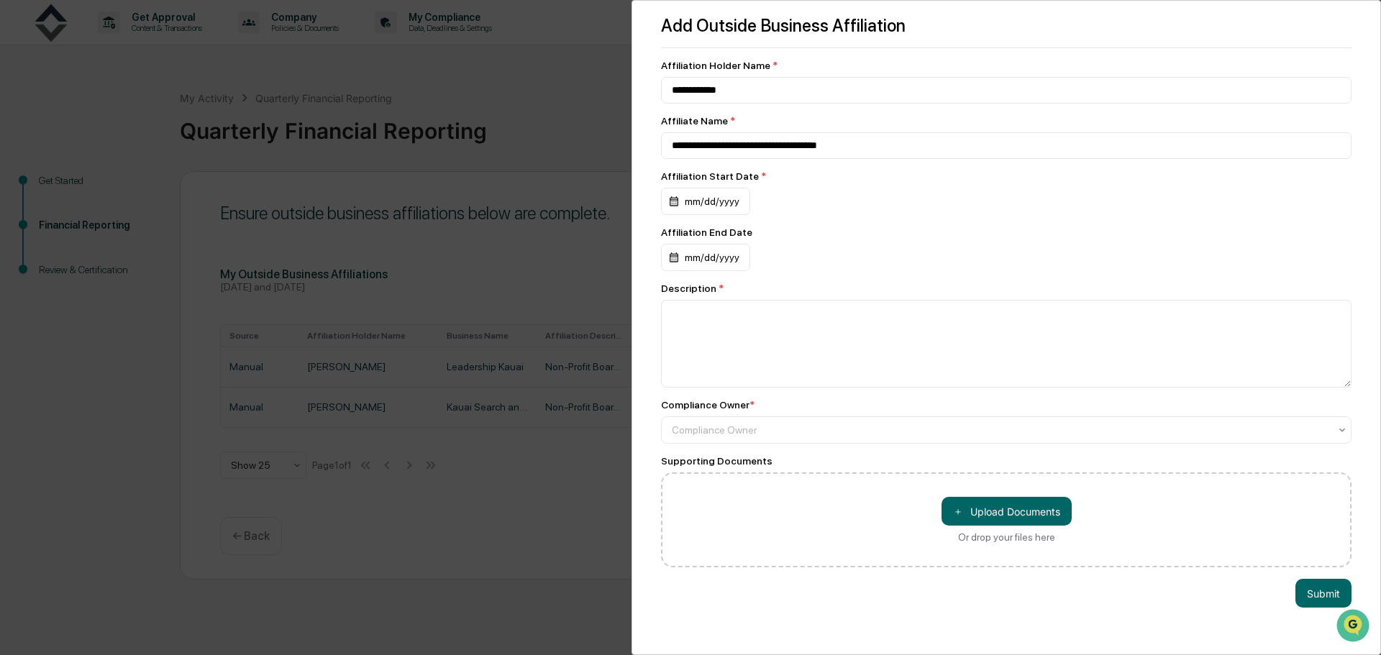
click at [683, 200] on div "mm/dd/yyyy" at bounding box center [705, 201] width 89 height 27
click at [757, 237] on icon "calendar view is open, switch to year view" at bounding box center [765, 239] width 16 height 16
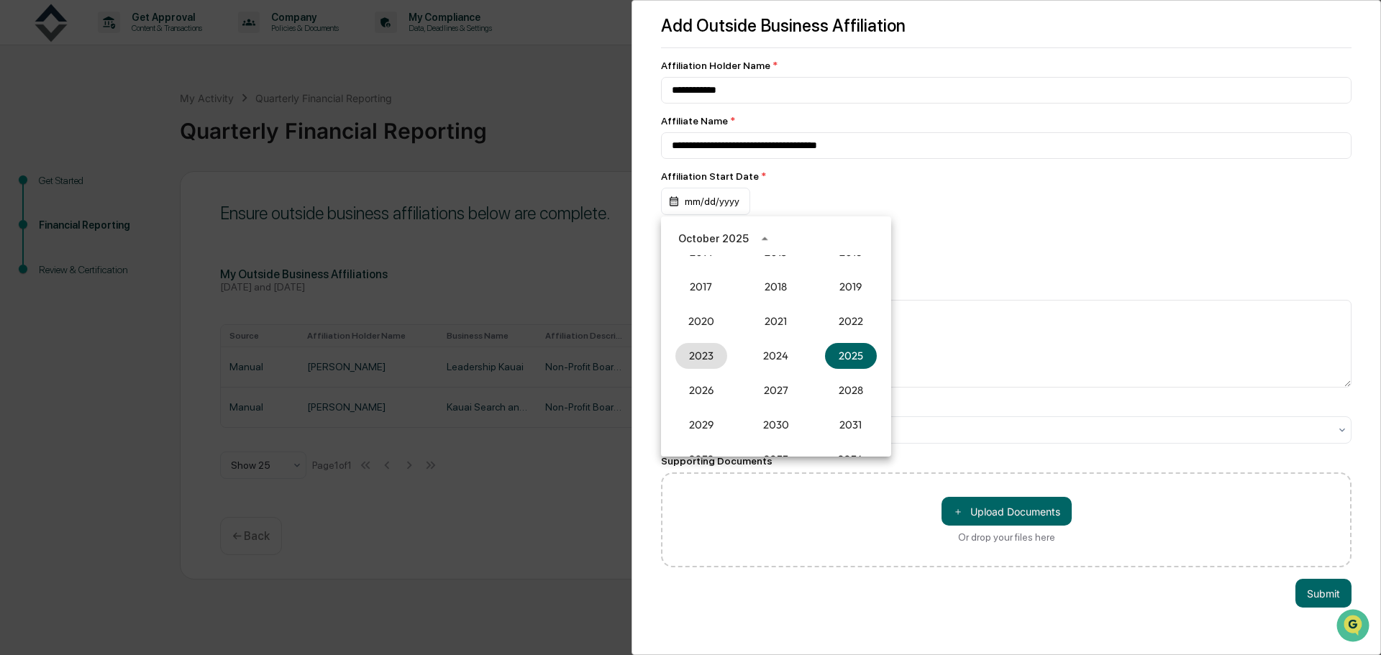
click at [688, 355] on button "2023" at bounding box center [701, 356] width 52 height 26
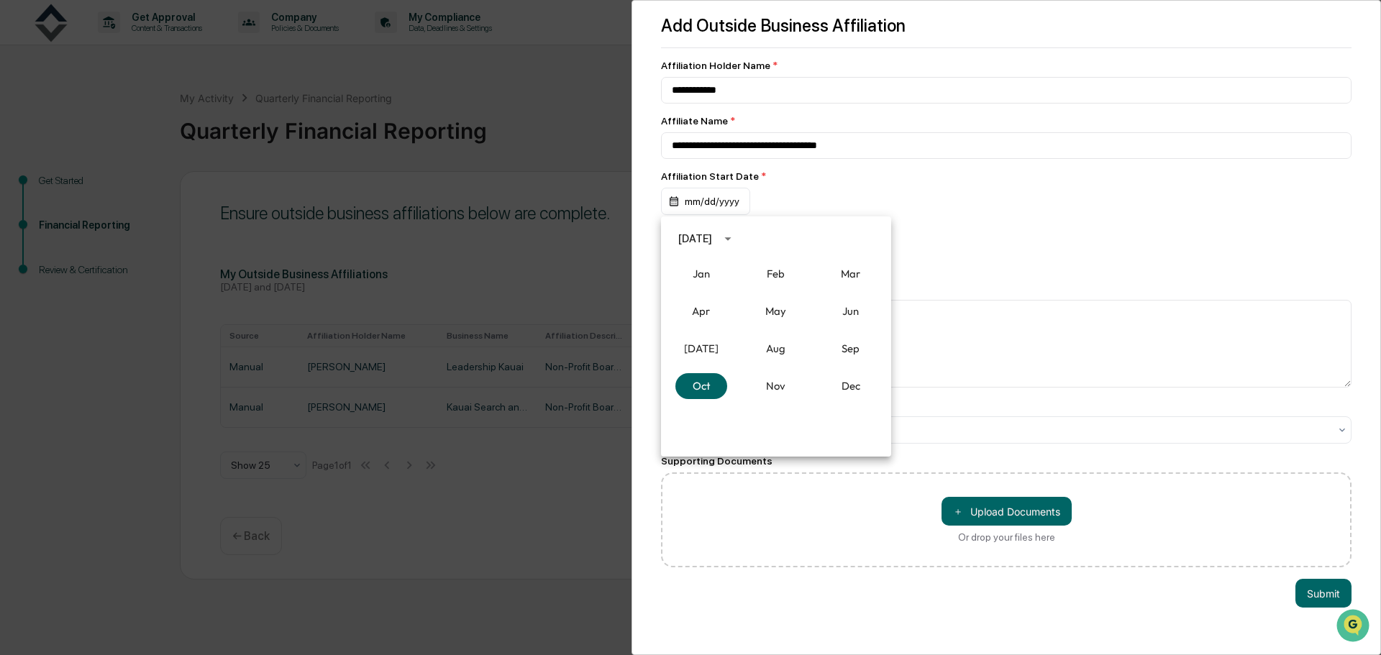
click at [712, 235] on div "[DATE]" at bounding box center [695, 239] width 34 height 16
click at [712, 237] on div "[DATE]" at bounding box center [695, 239] width 34 height 16
click at [769, 311] on button "May" at bounding box center [776, 312] width 52 height 26
click at [719, 296] on button "1" at bounding box center [719, 299] width 26 height 26
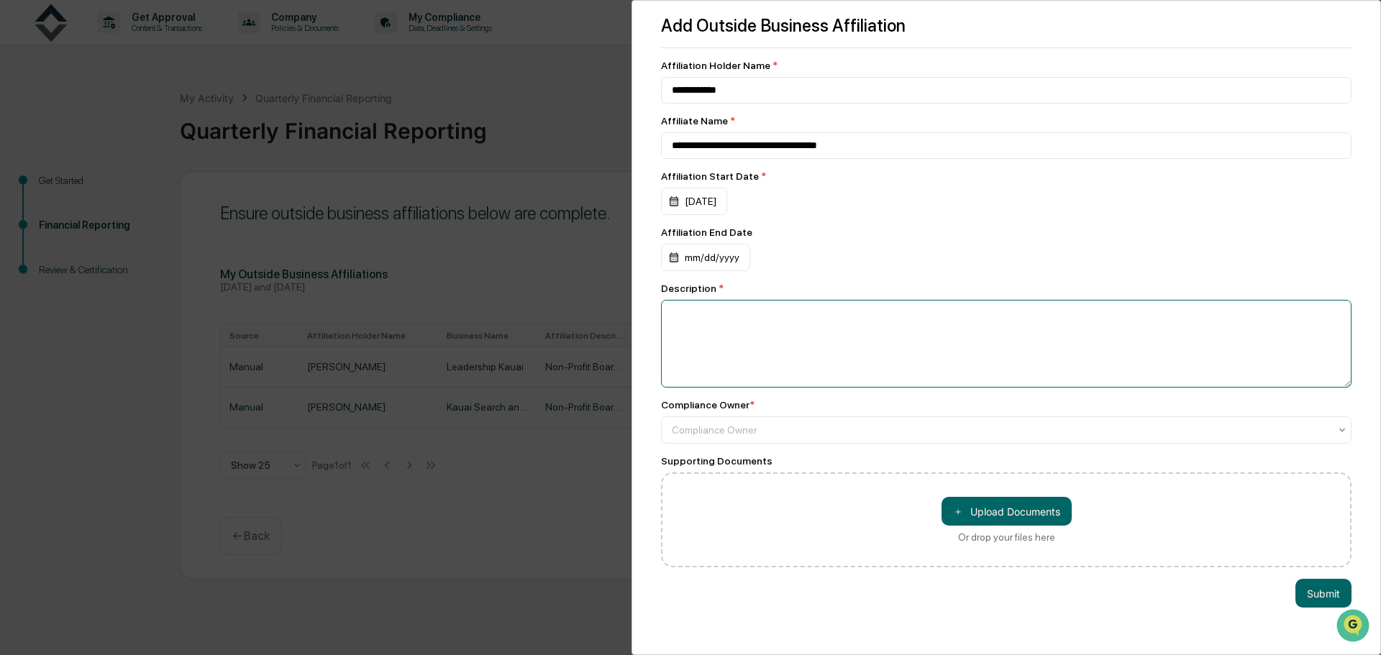
click at [720, 322] on textarea at bounding box center [1006, 344] width 691 height 88
type textarea "**********"
click at [798, 432] on div at bounding box center [1000, 430] width 657 height 14
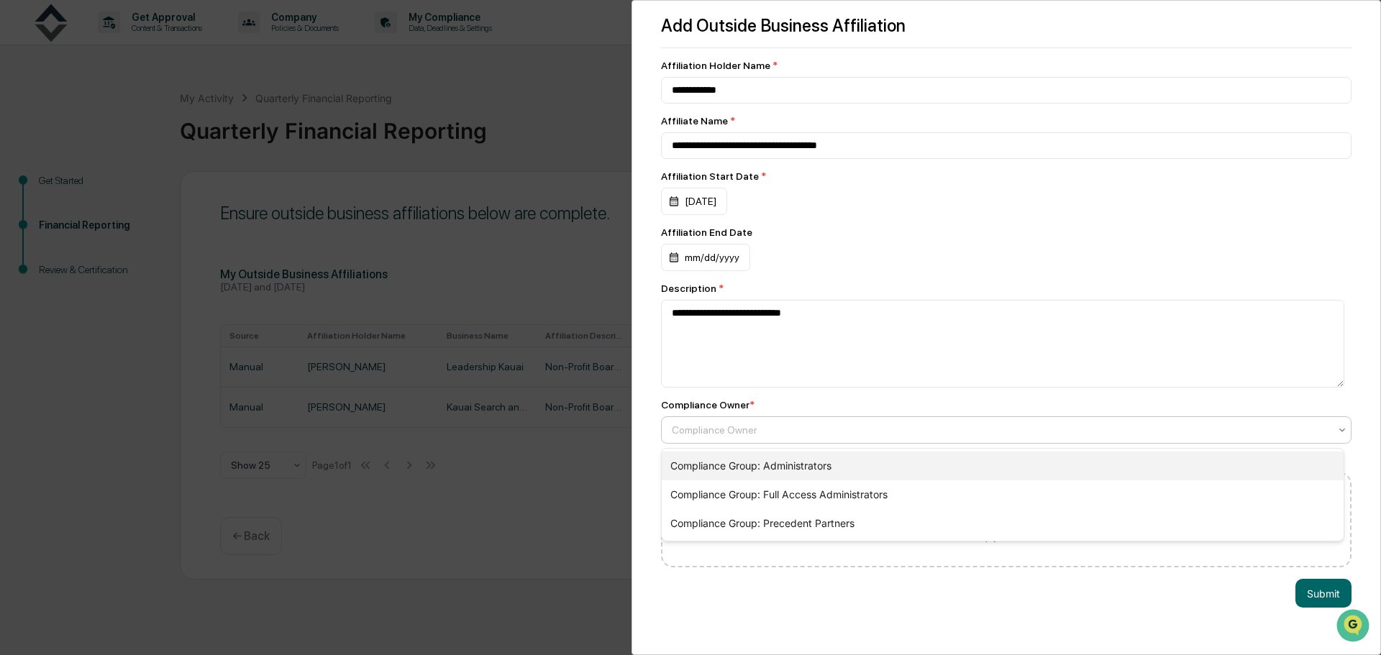
click at [800, 462] on div "Compliance Group: Administrators" at bounding box center [1003, 466] width 682 height 29
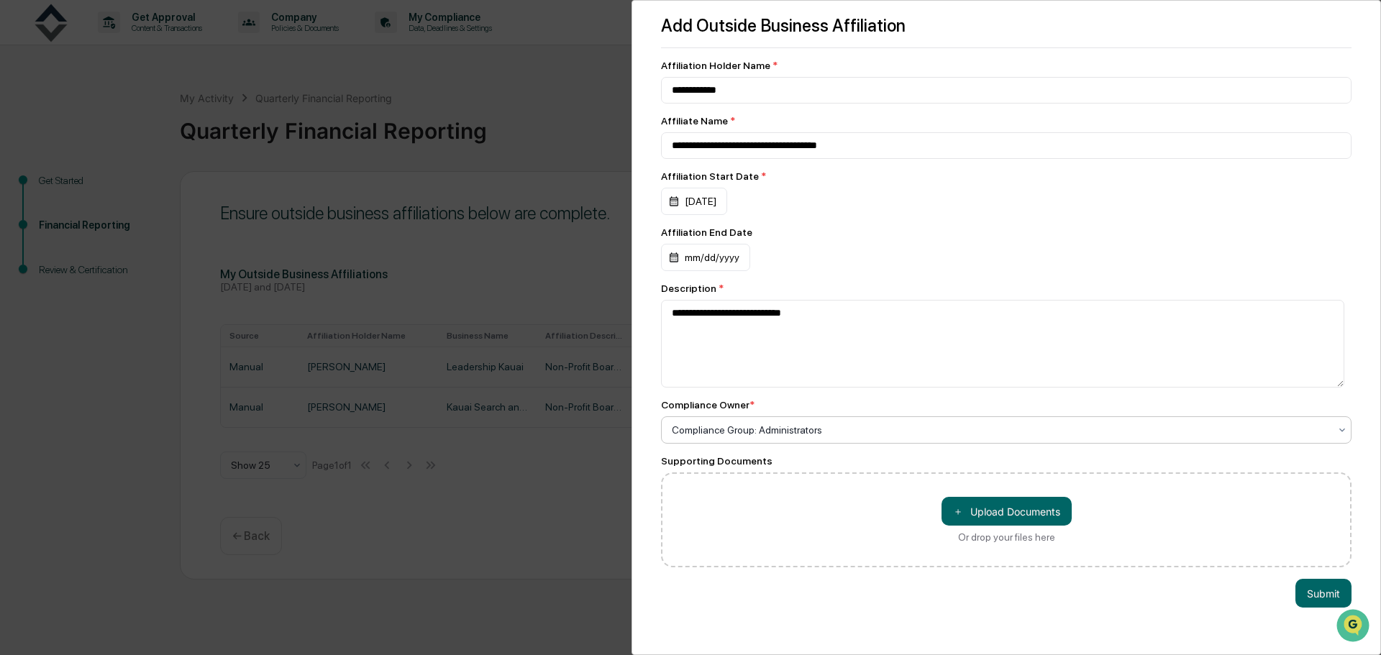
click at [1317, 595] on button "Submit" at bounding box center [1323, 593] width 56 height 29
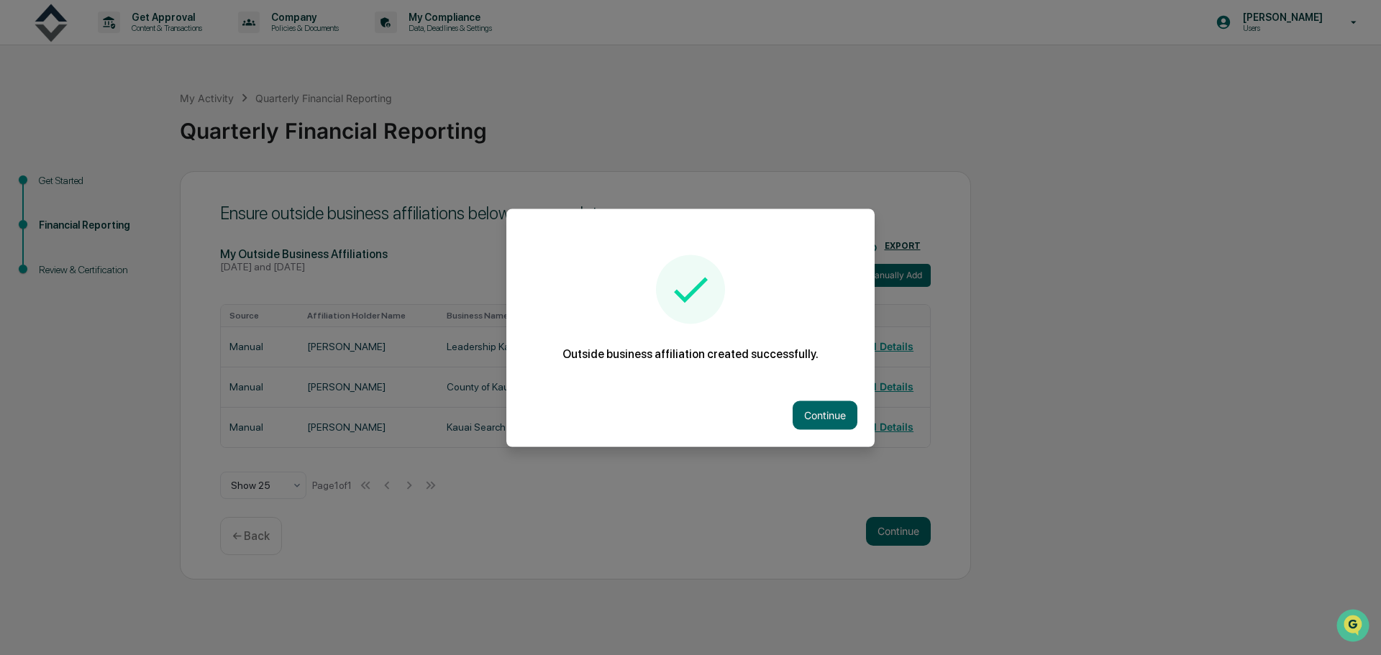
click at [798, 416] on button "Continue" at bounding box center [825, 415] width 65 height 29
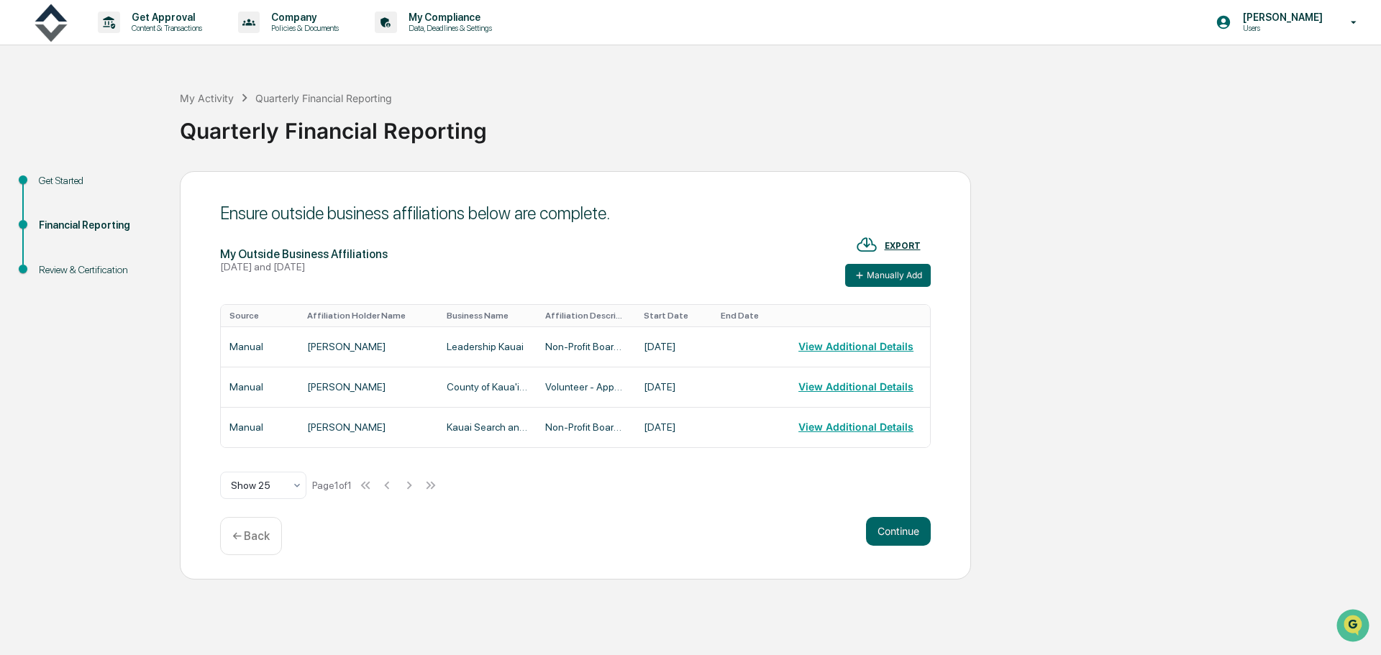
click at [881, 278] on button "Manually Add" at bounding box center [888, 275] width 86 height 23
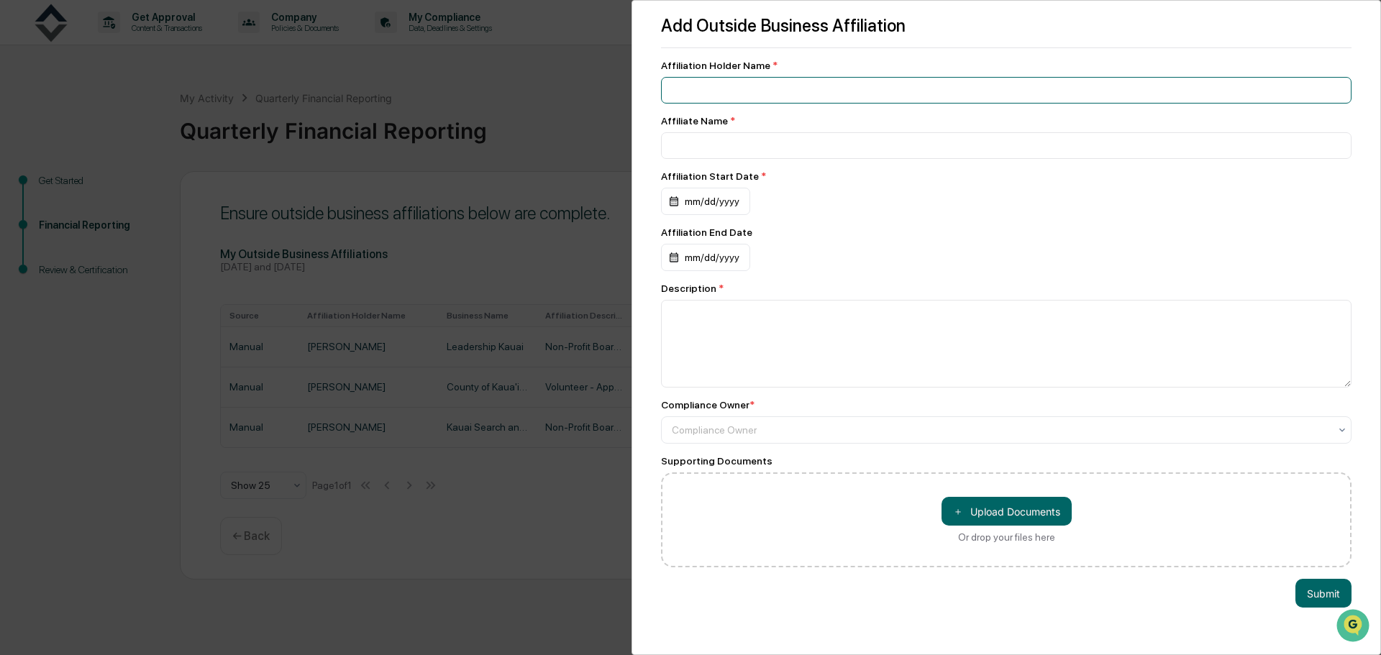
click at [786, 89] on input at bounding box center [1006, 90] width 691 height 27
type input "**********"
click at [725, 197] on div "mm/dd/yyyy" at bounding box center [705, 201] width 89 height 27
click at [739, 240] on div "October 2025" at bounding box center [713, 239] width 70 height 16
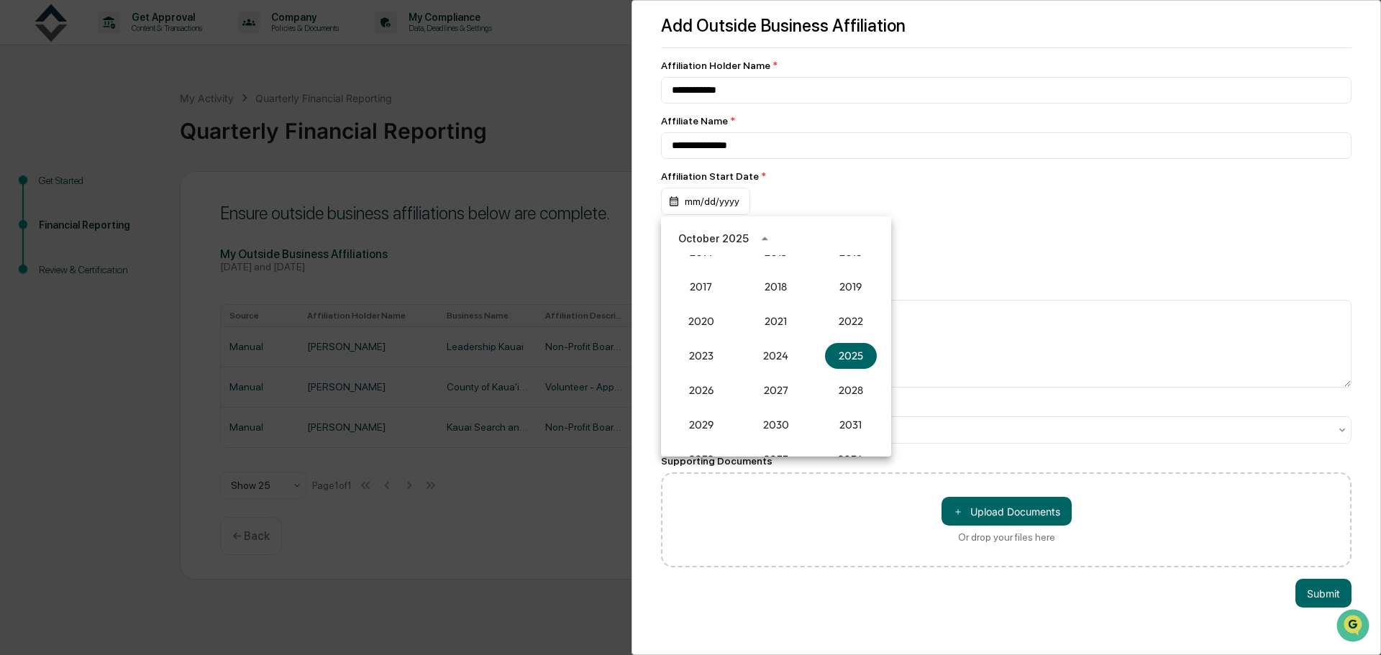
click at [854, 353] on button "2025" at bounding box center [851, 356] width 52 height 26
click at [709, 274] on button "Jan" at bounding box center [701, 274] width 52 height 26
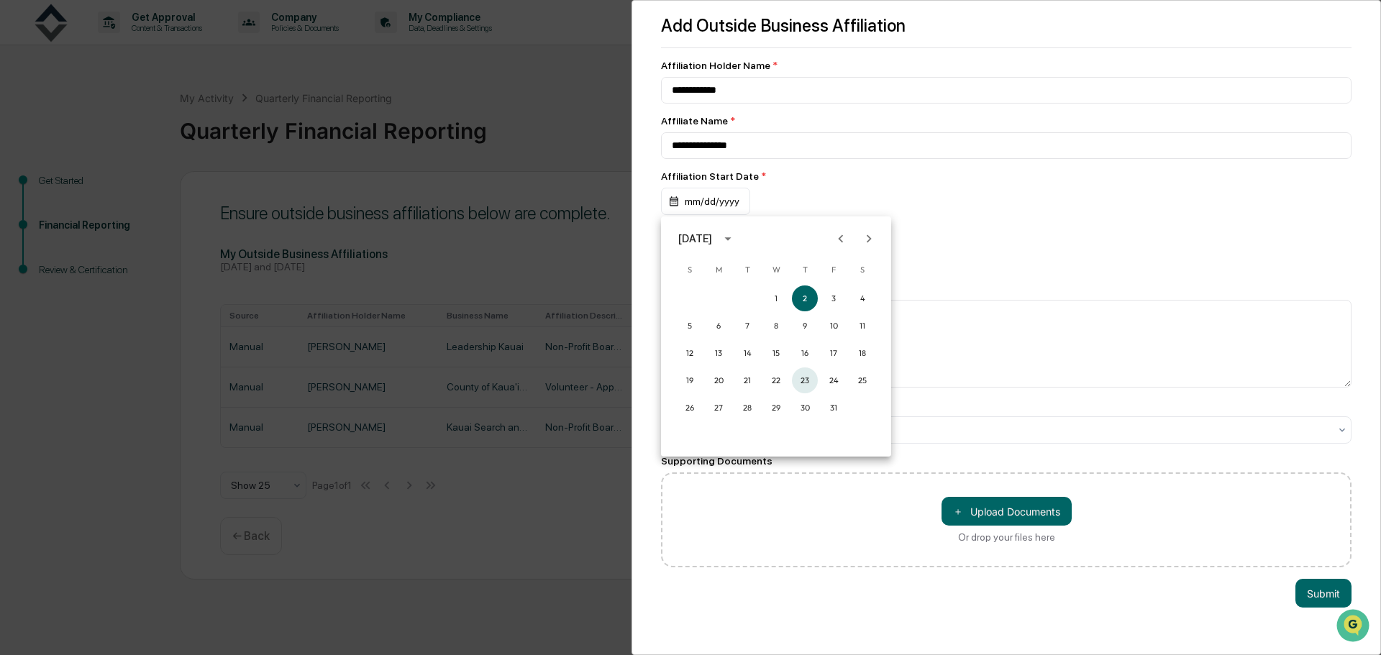
click at [796, 382] on button "23" at bounding box center [805, 381] width 26 height 26
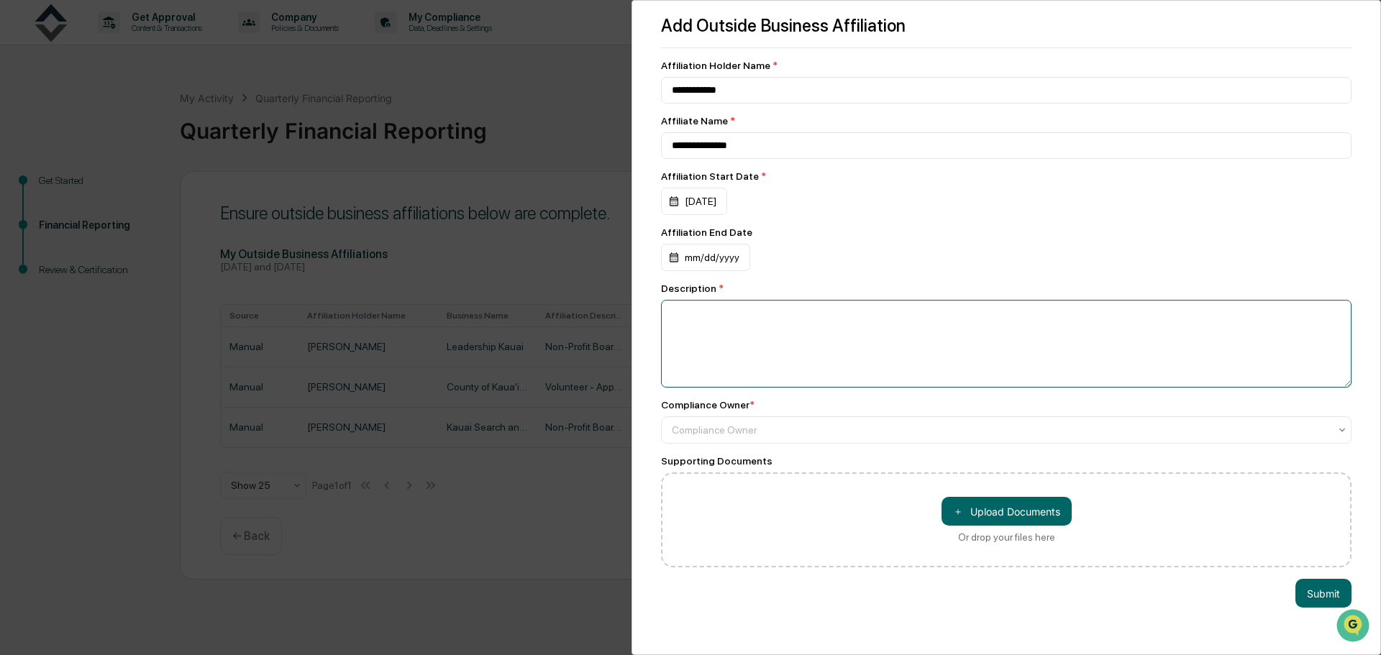
click at [797, 311] on textarea at bounding box center [1006, 344] width 691 height 88
type textarea "**********"
click at [905, 429] on div at bounding box center [1000, 430] width 657 height 14
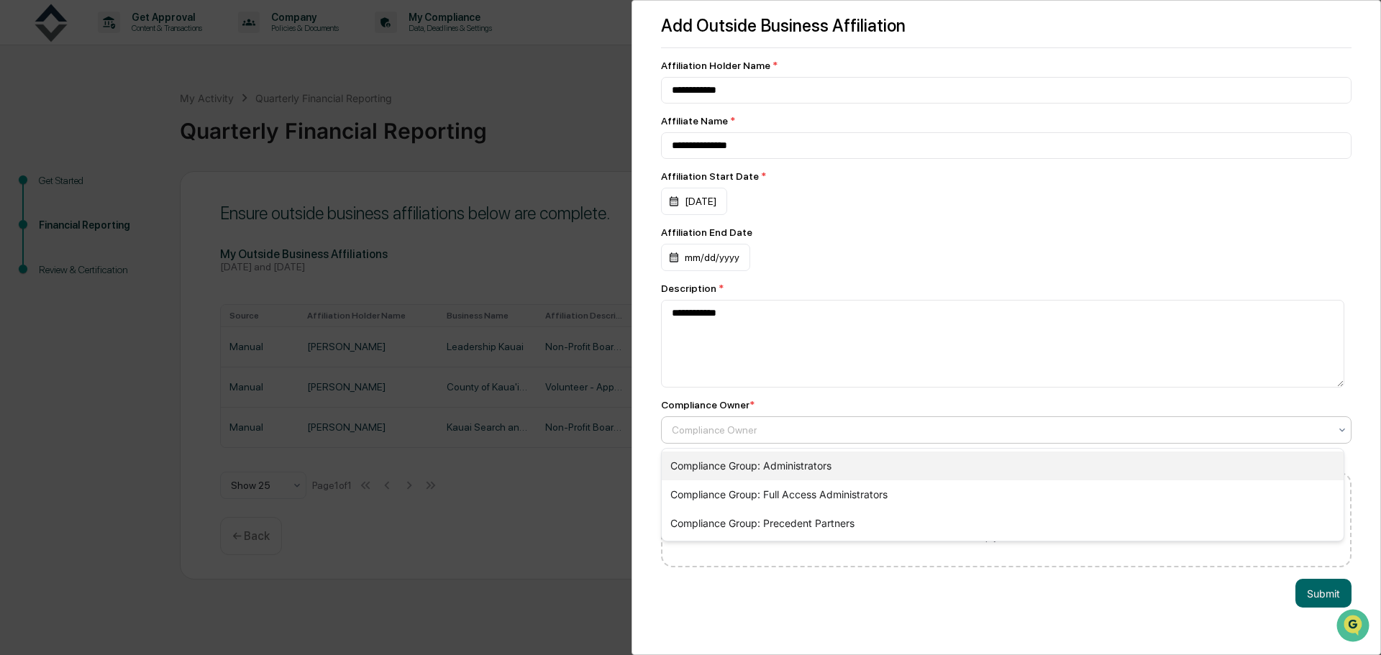
click at [908, 458] on div "Compliance Group: Administrators" at bounding box center [1003, 466] width 682 height 29
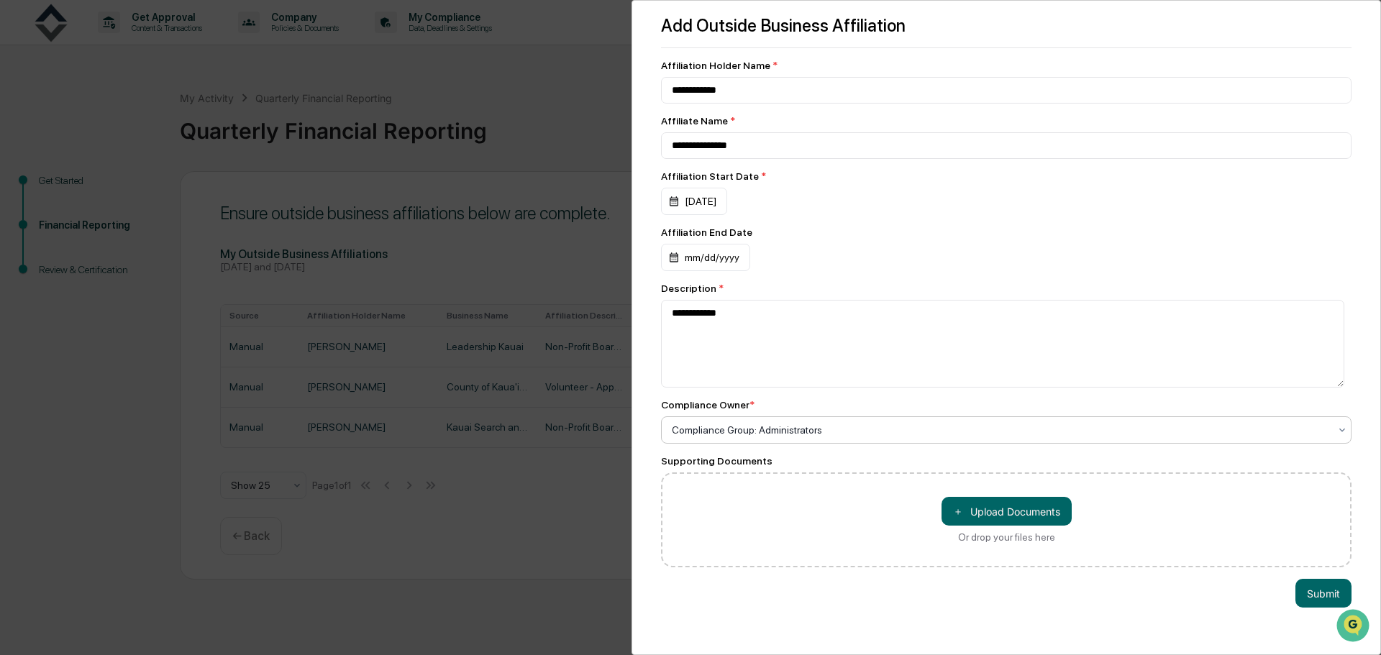
click at [1315, 599] on button "Submit" at bounding box center [1323, 593] width 56 height 29
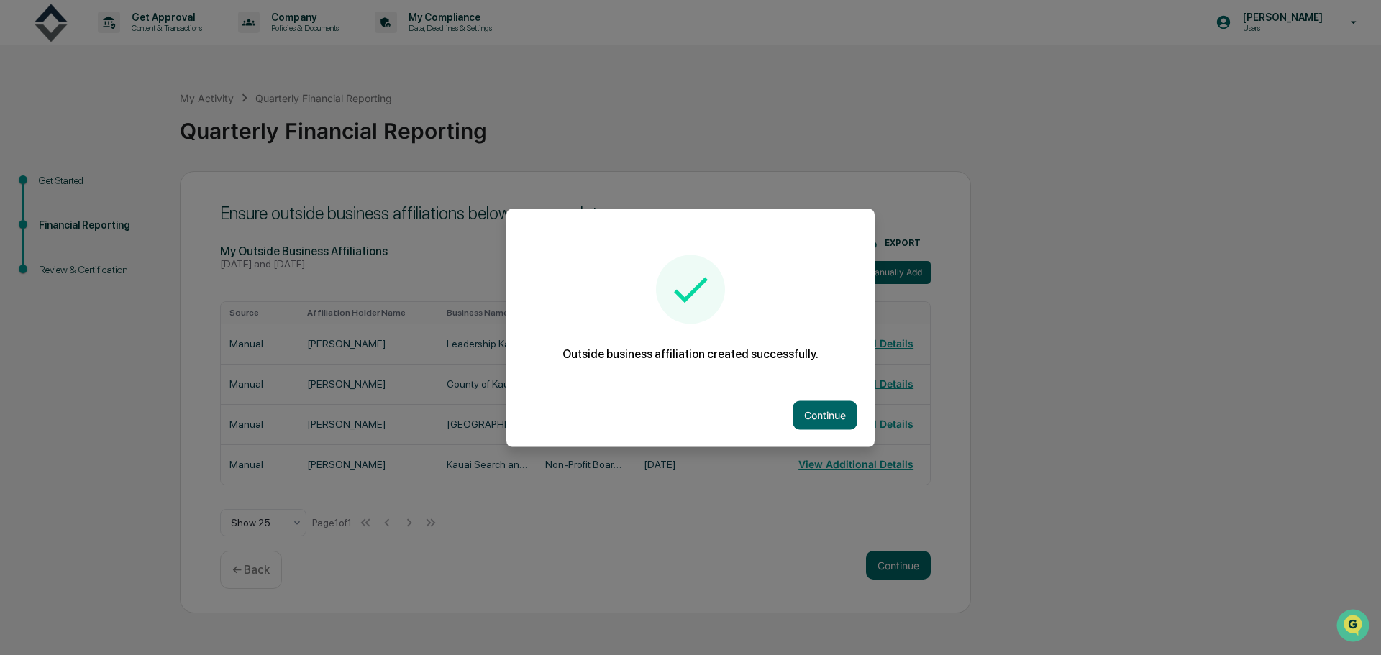
click at [807, 411] on button "Continue" at bounding box center [825, 415] width 65 height 29
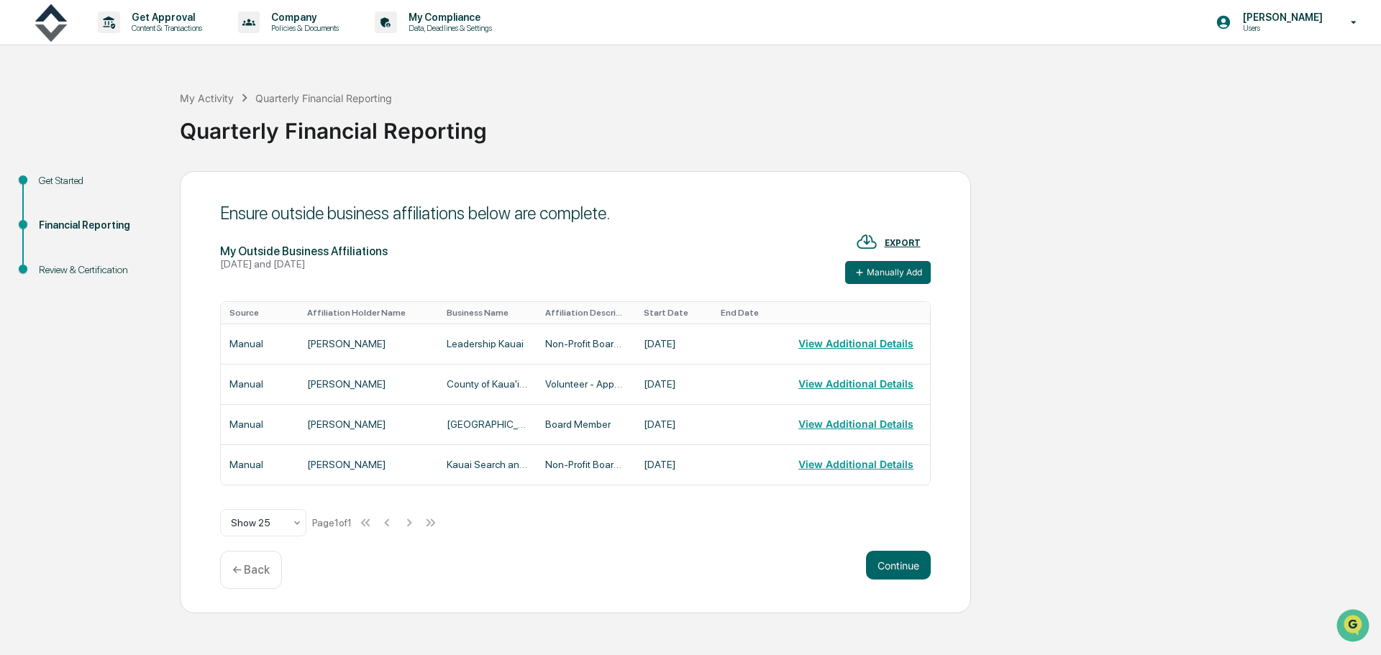
click at [847, 387] on button "View Additional Details" at bounding box center [855, 384] width 115 height 29
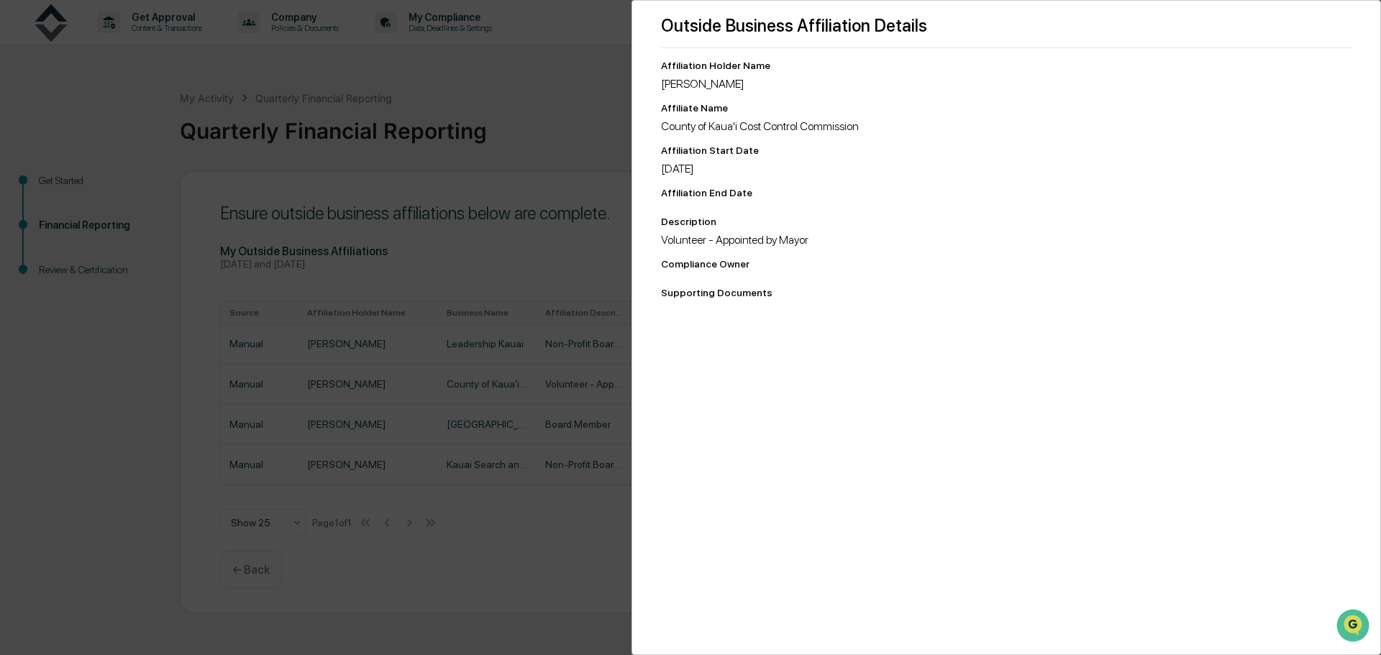
click at [526, 530] on div "Outside Business Affiliation Details Affiliation Holder Name [PERSON_NAME] Affi…" at bounding box center [690, 327] width 1381 height 655
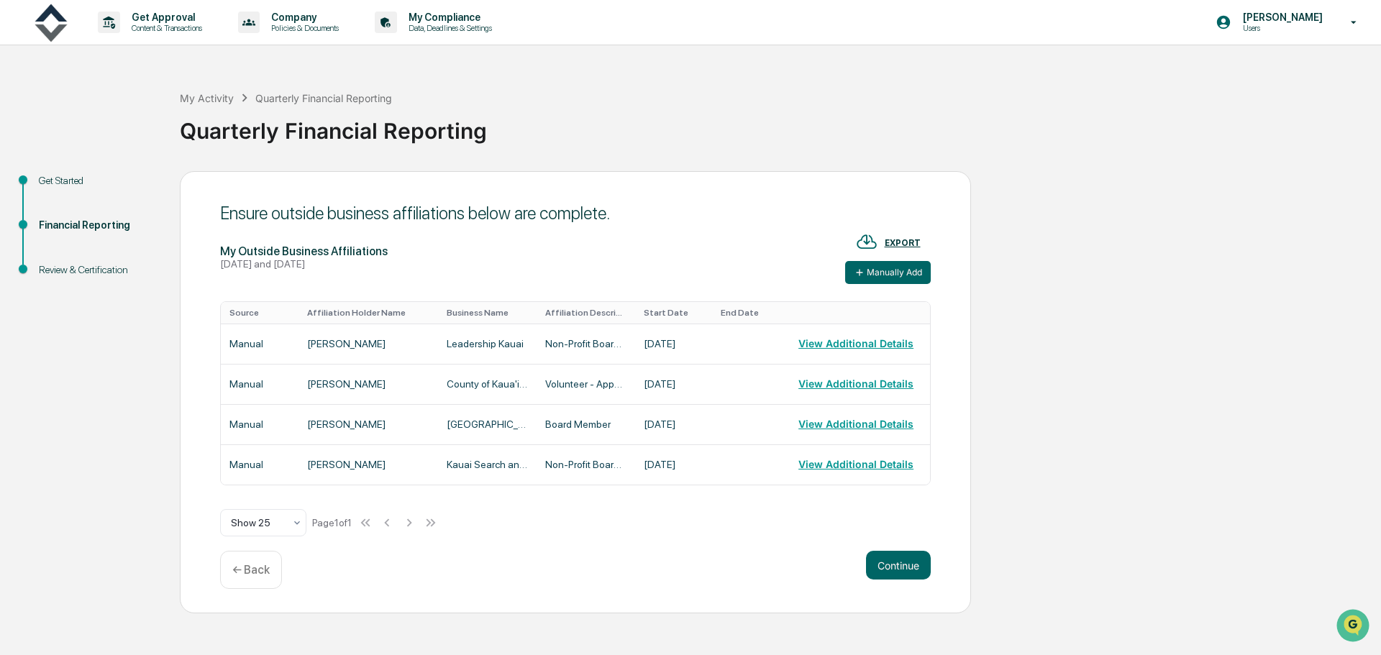
click at [902, 568] on button "Continue" at bounding box center [898, 565] width 65 height 29
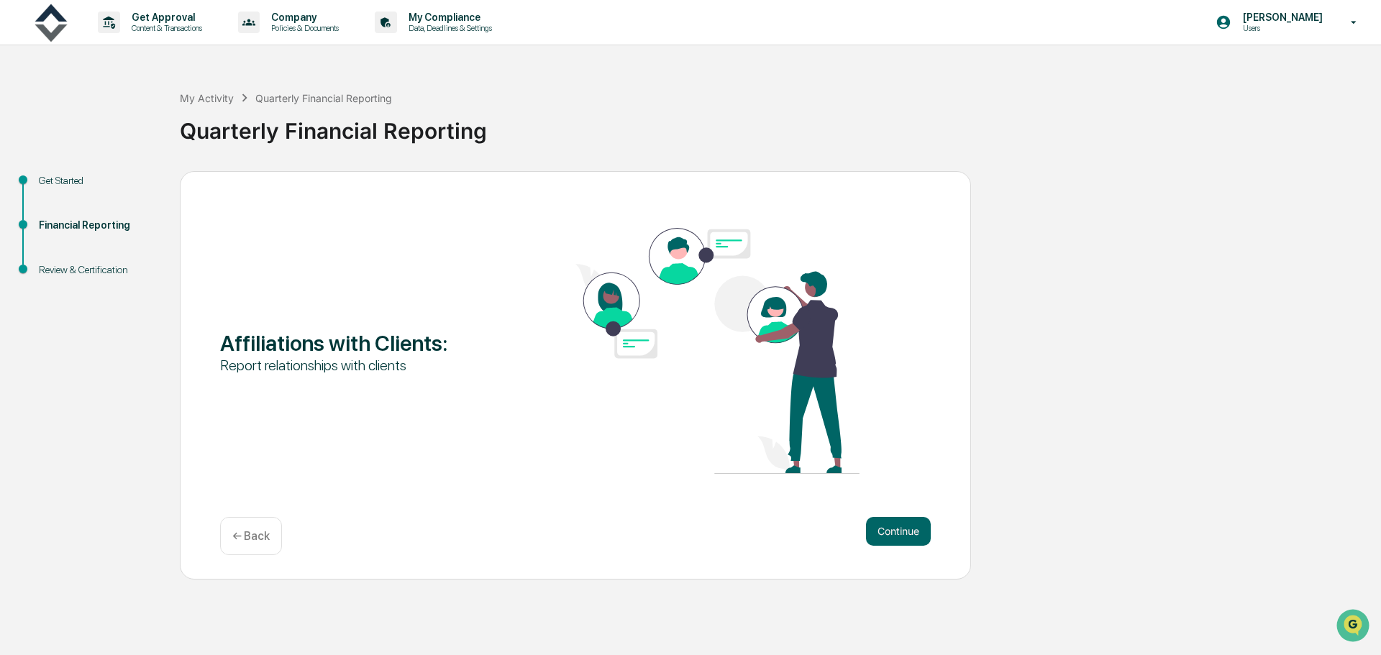
click at [901, 537] on button "Continue" at bounding box center [898, 531] width 65 height 29
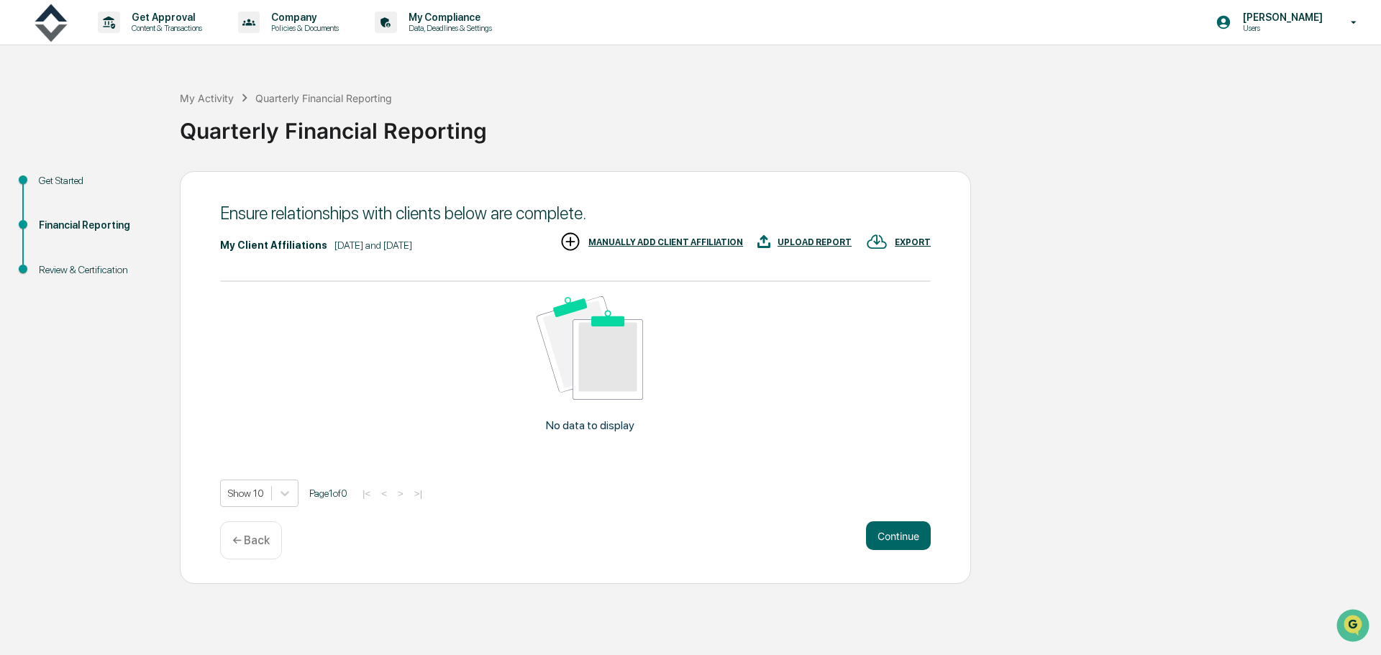
click at [683, 240] on div "MANUALLY ADD CLIENT AFFILIATION" at bounding box center [665, 242] width 155 height 10
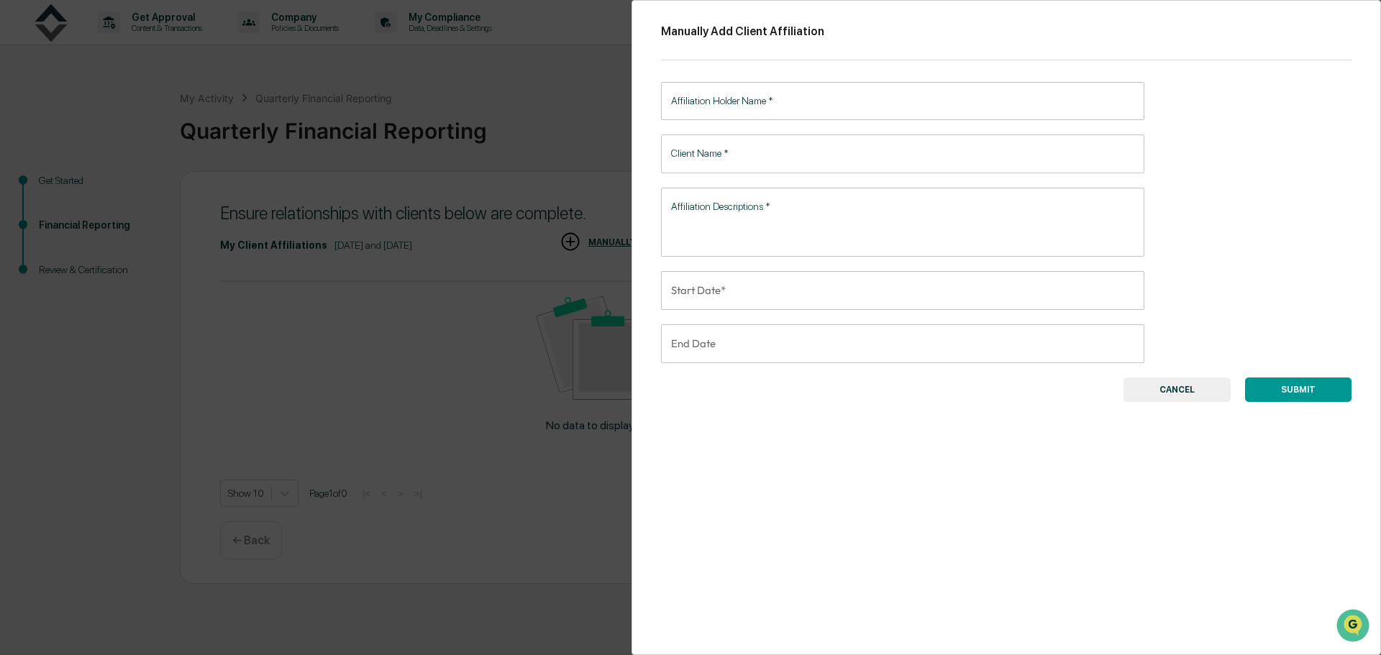
click at [775, 105] on input "Affiliation Holder Name   *" at bounding box center [902, 101] width 483 height 38
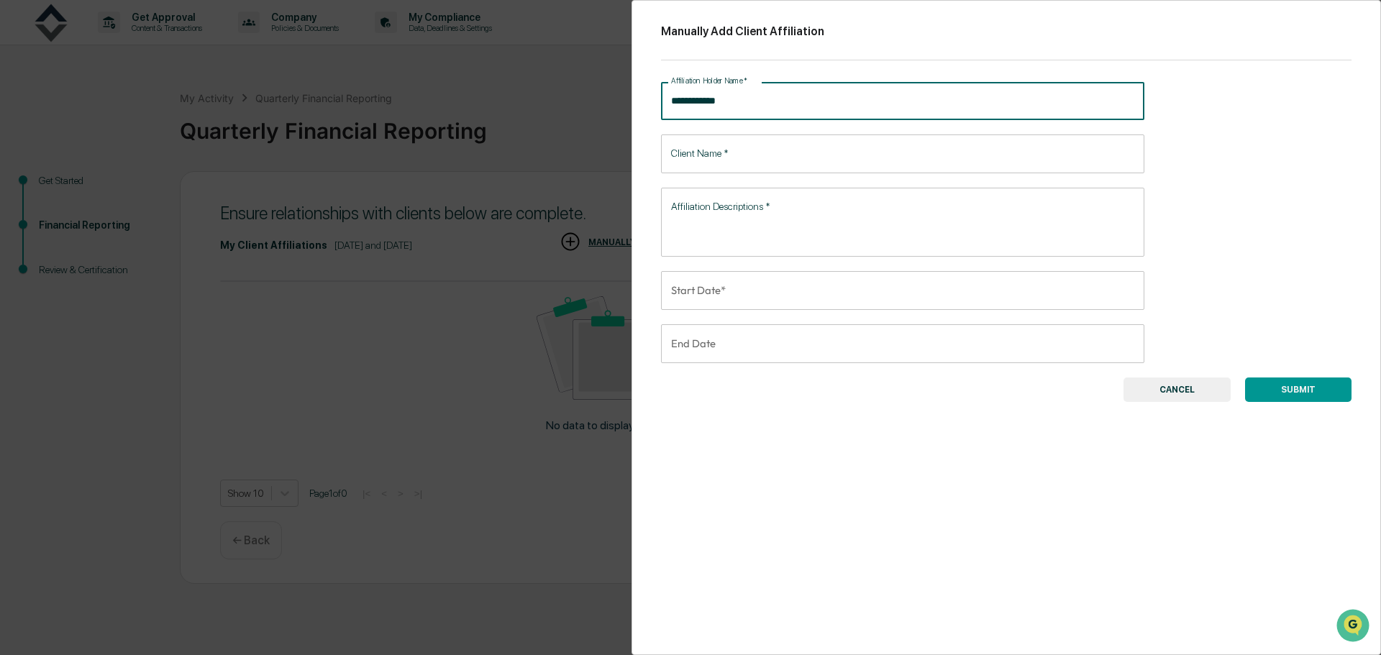
type input "**********"
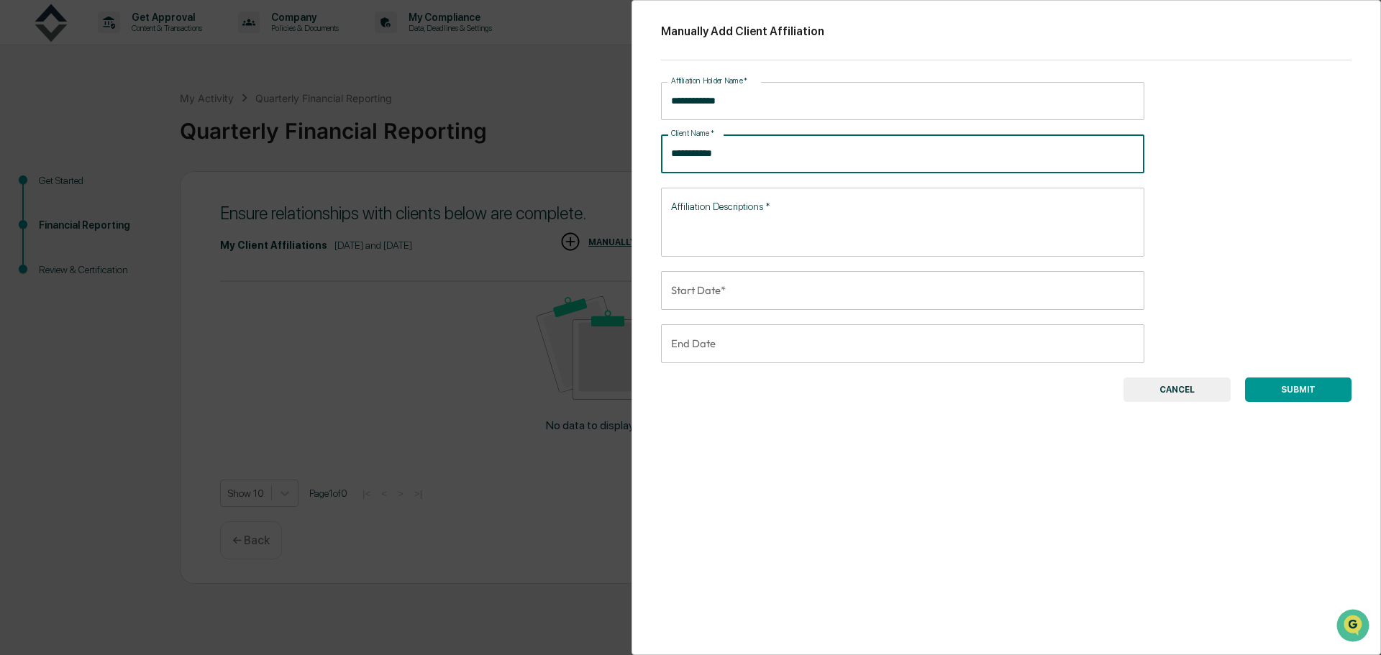
type input "**********"
click at [744, 211] on textarea "Affiliation Descriptions   *" at bounding box center [902, 221] width 463 height 45
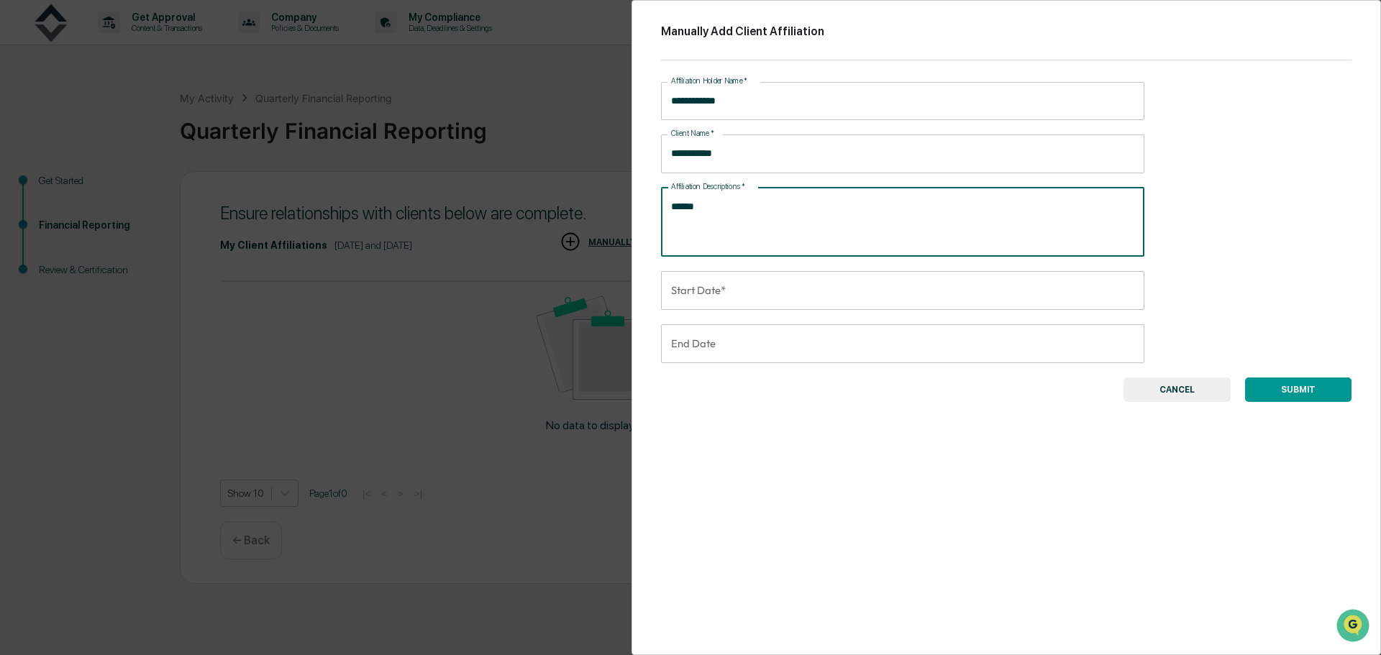
type textarea "******"
click at [856, 290] on input "Start Date*" at bounding box center [897, 290] width 473 height 39
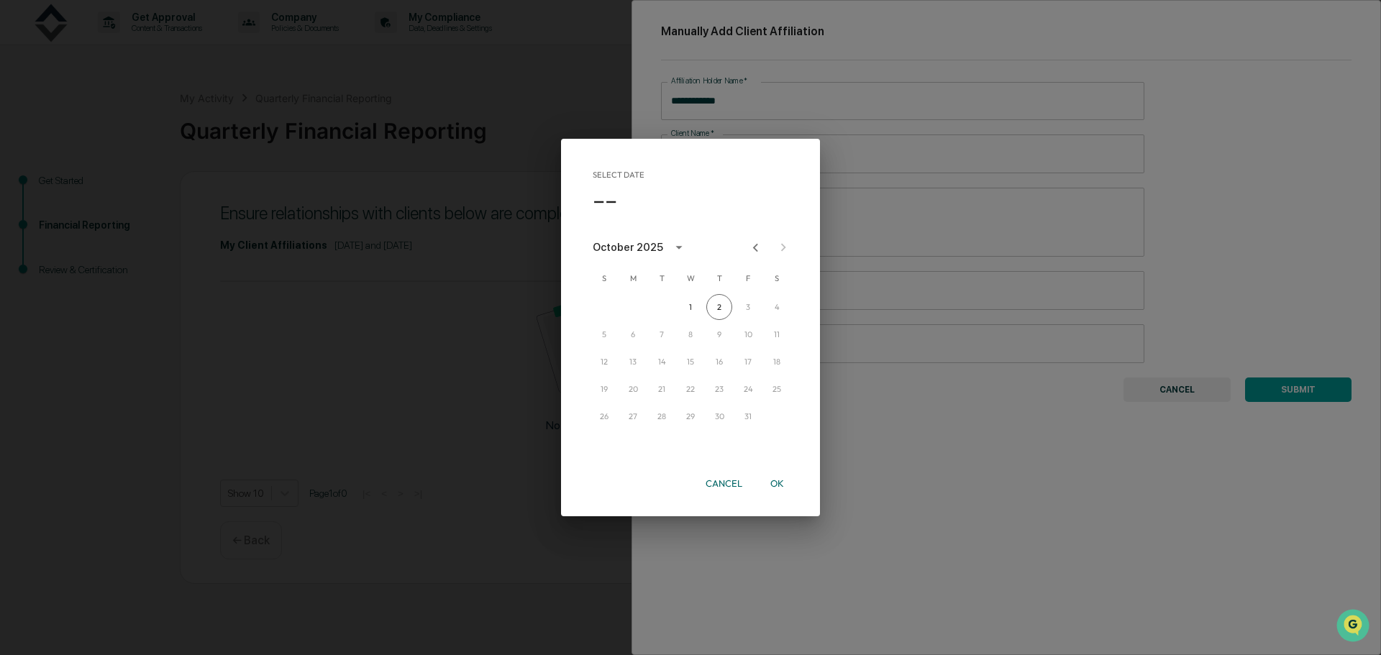
click at [646, 245] on div "October 2025" at bounding box center [628, 248] width 70 height 16
click at [770, 299] on button "2013" at bounding box center [765, 299] width 52 height 26
click at [771, 392] on button "Dec" at bounding box center [765, 395] width 52 height 26
click at [719, 359] on button "19" at bounding box center [719, 362] width 26 height 26
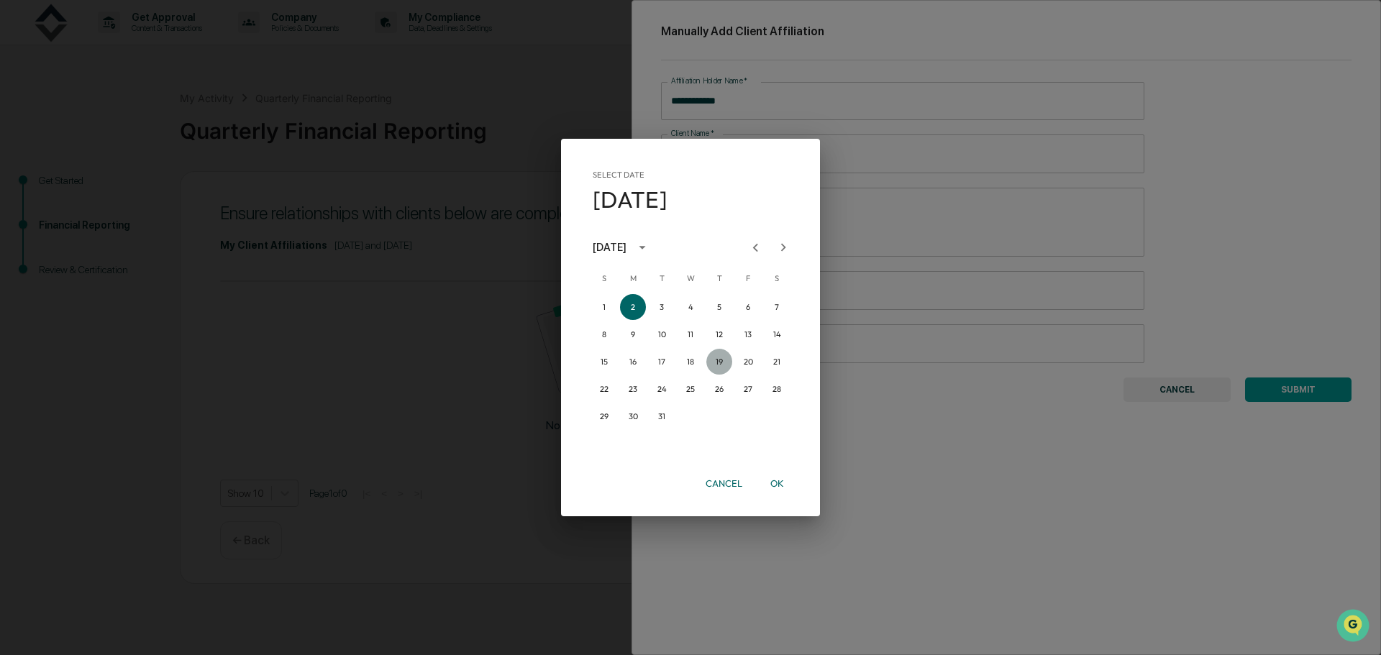
type input "**********"
click at [780, 478] on button "OK" at bounding box center [777, 483] width 46 height 25
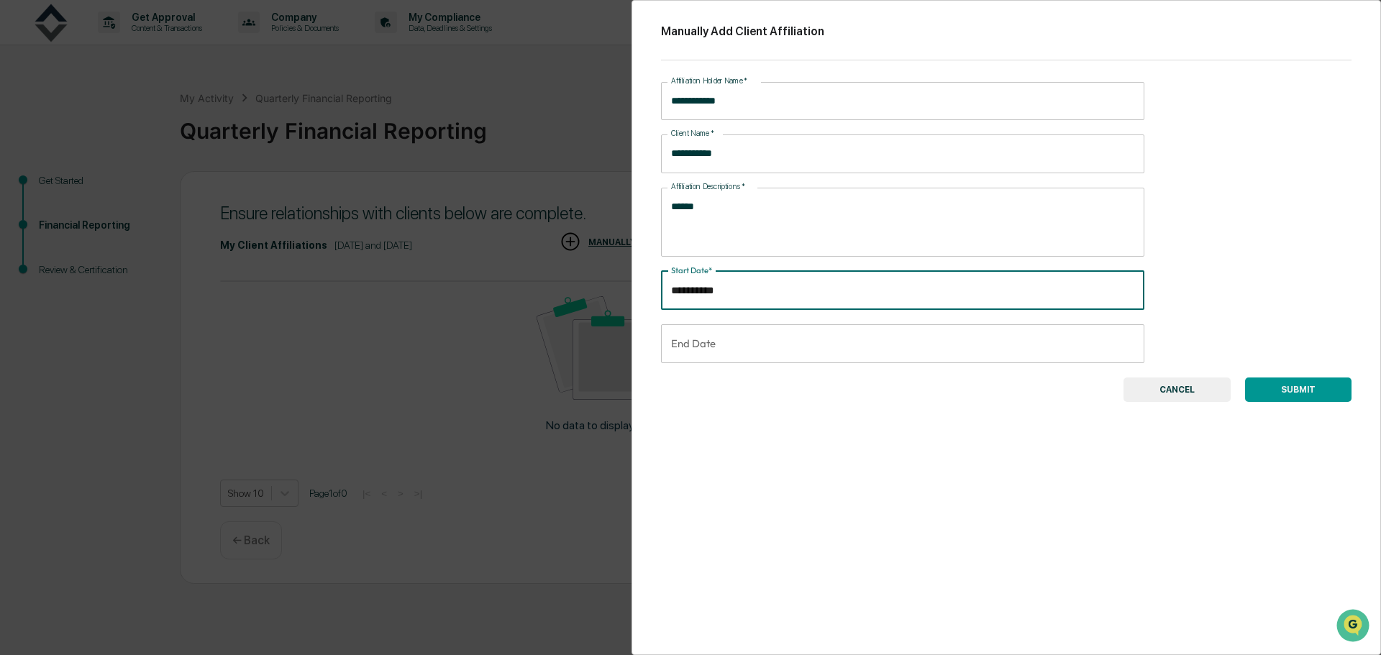
click at [1288, 388] on button "SUBMIT" at bounding box center [1298, 390] width 106 height 24
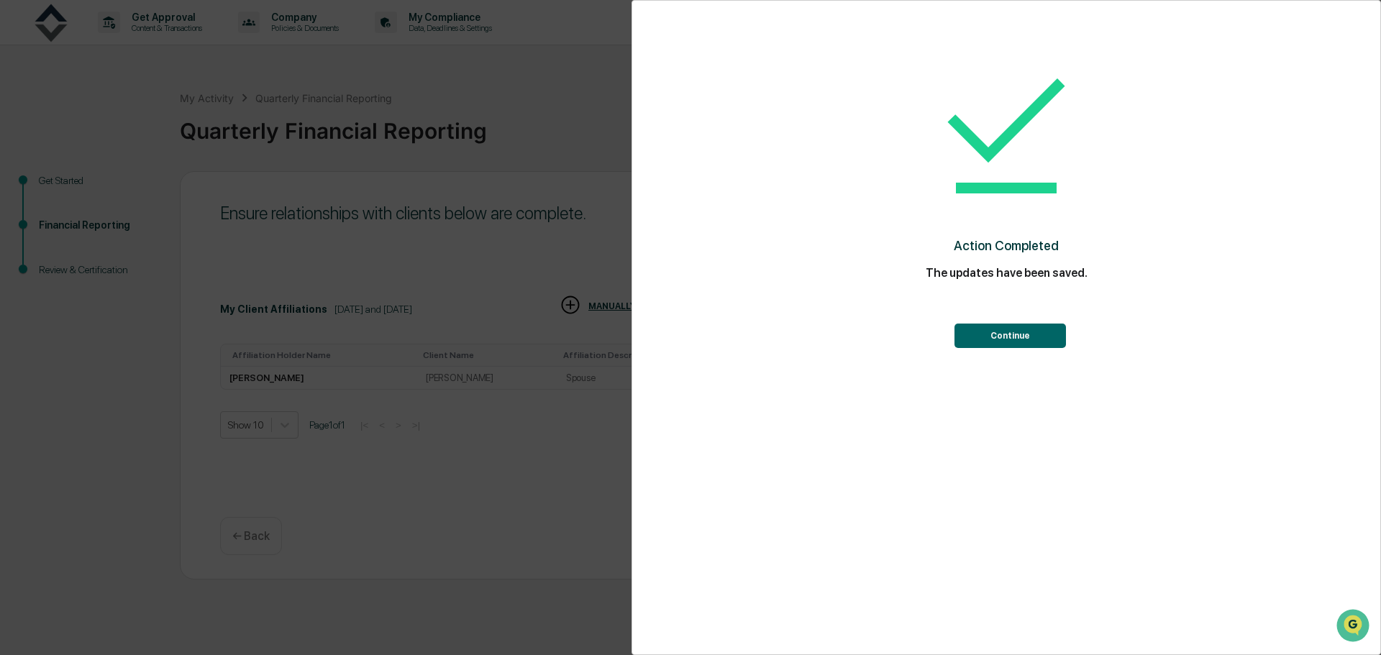
click at [1020, 342] on button "Continue" at bounding box center [1010, 336] width 111 height 24
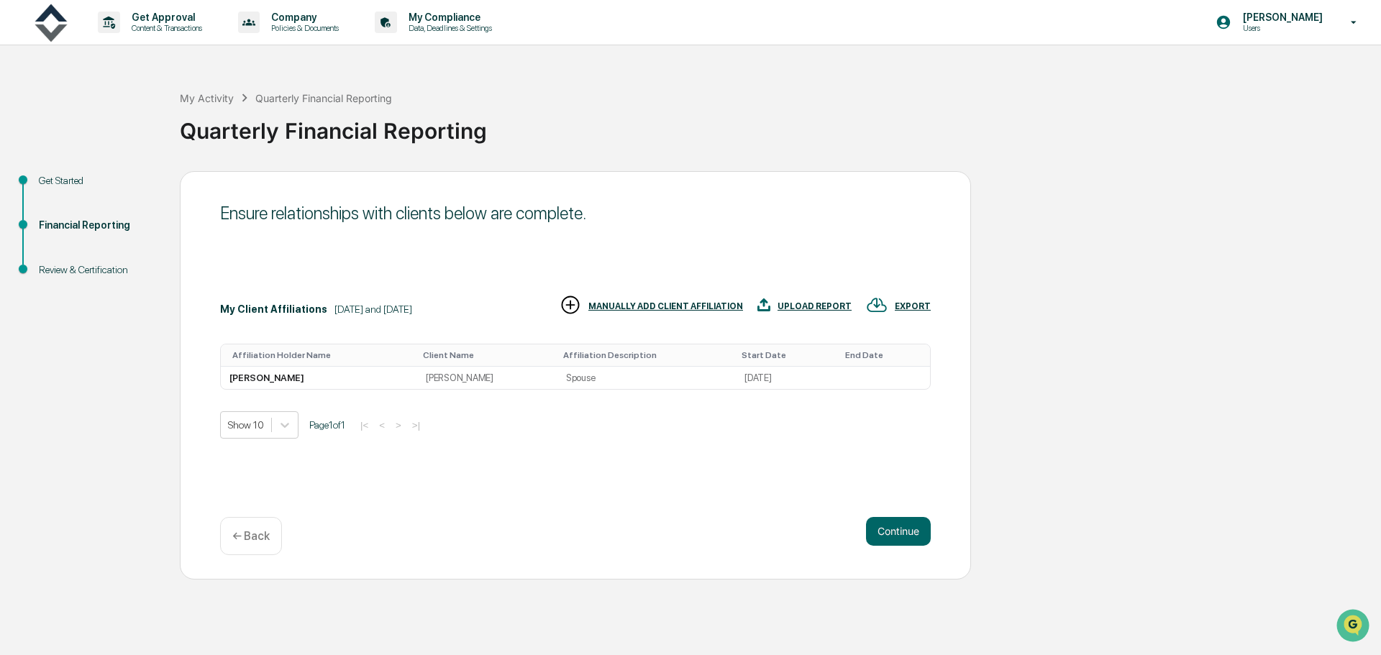
click at [709, 304] on div "MANUALLY ADD CLIENT AFFILIATION" at bounding box center [665, 306] width 155 height 10
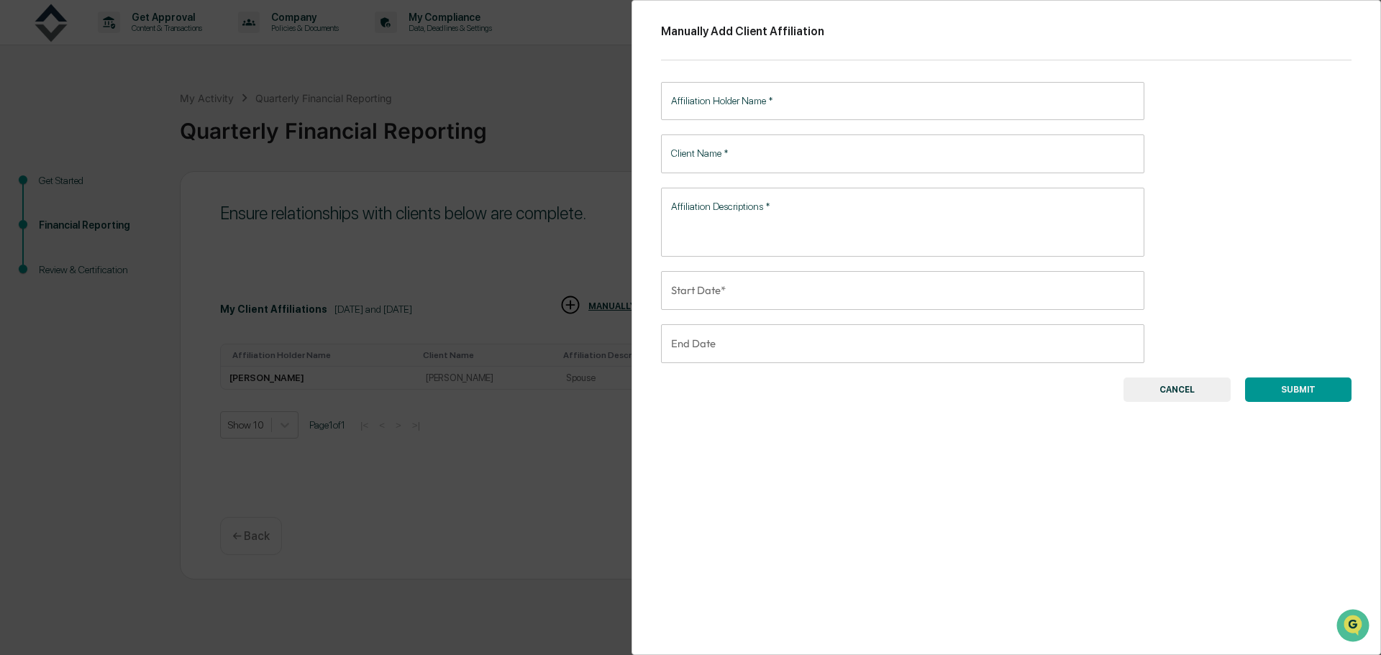
click at [752, 107] on input "Affiliation Holder Name   *" at bounding box center [902, 101] width 483 height 38
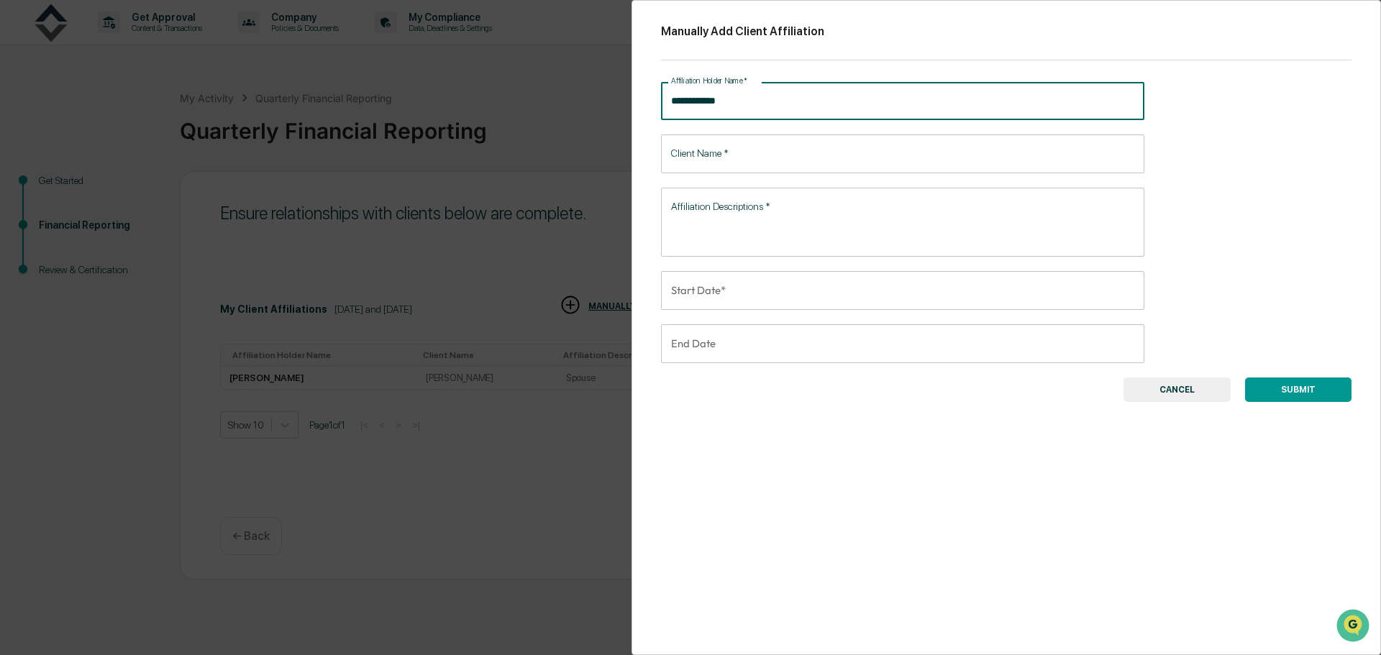
type input "**********"
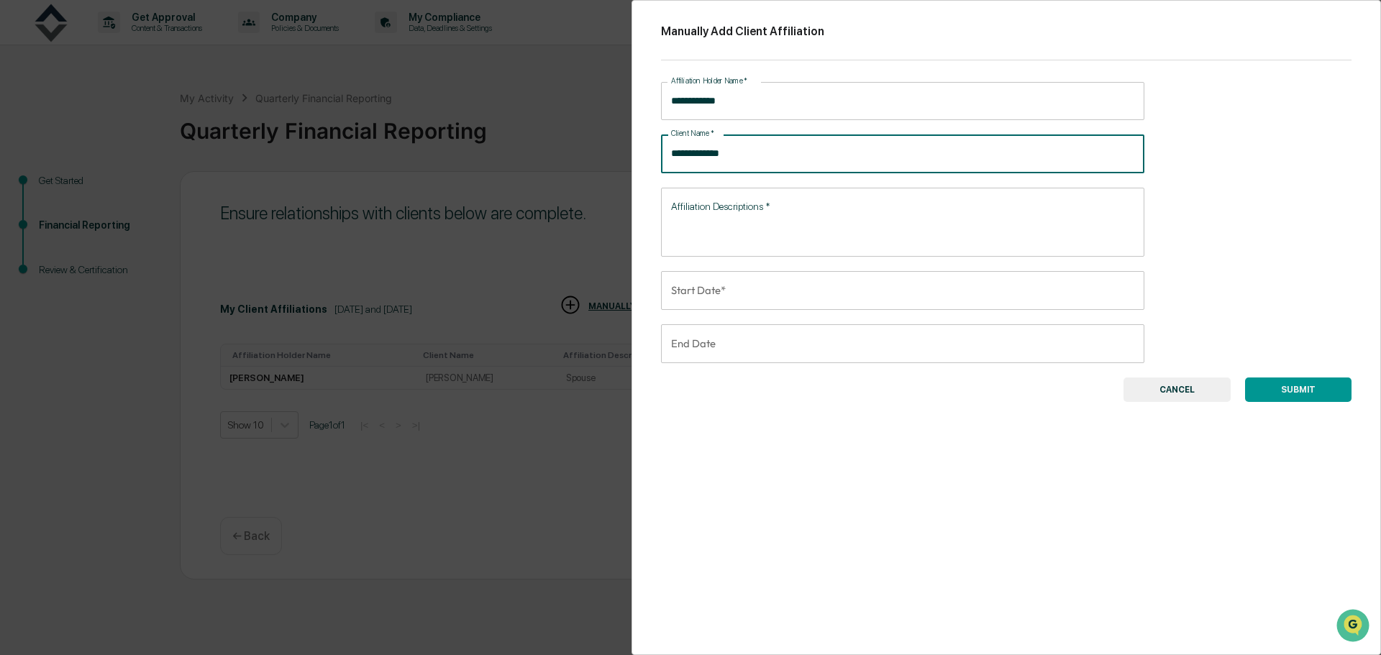
type input "**********"
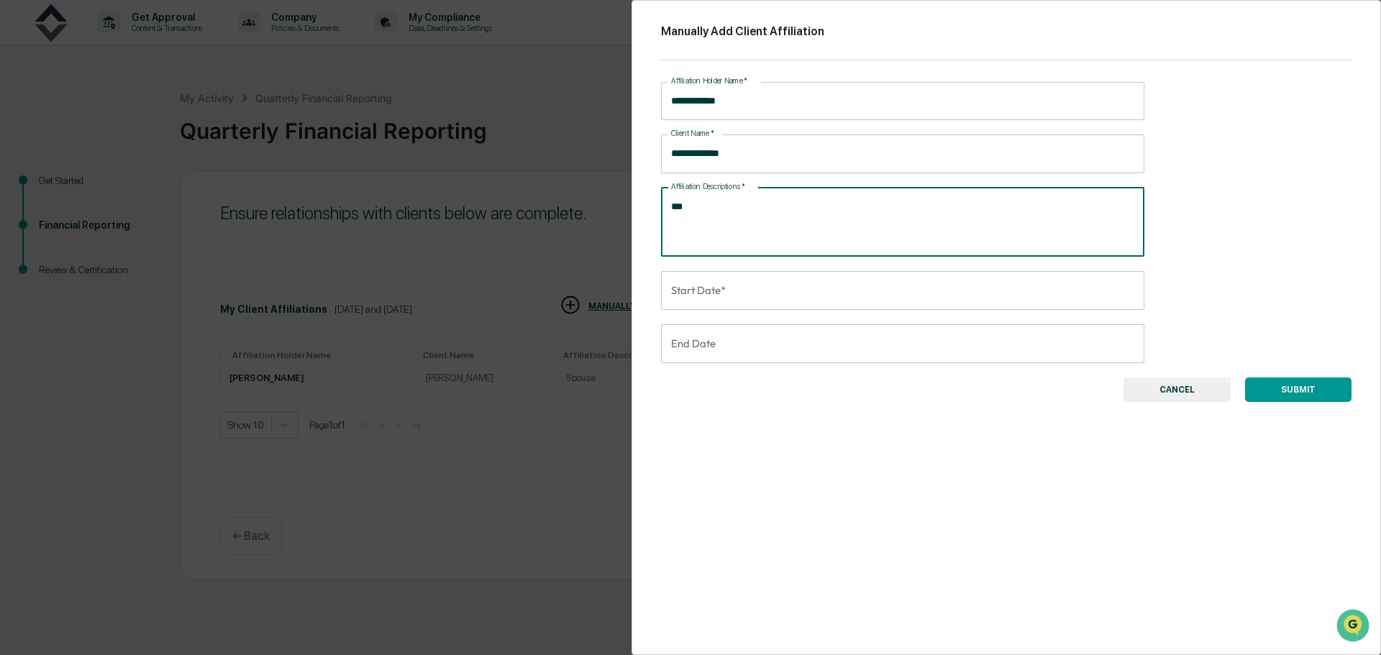
type textarea "***"
click at [736, 292] on input "Start Date*" at bounding box center [897, 290] width 473 height 39
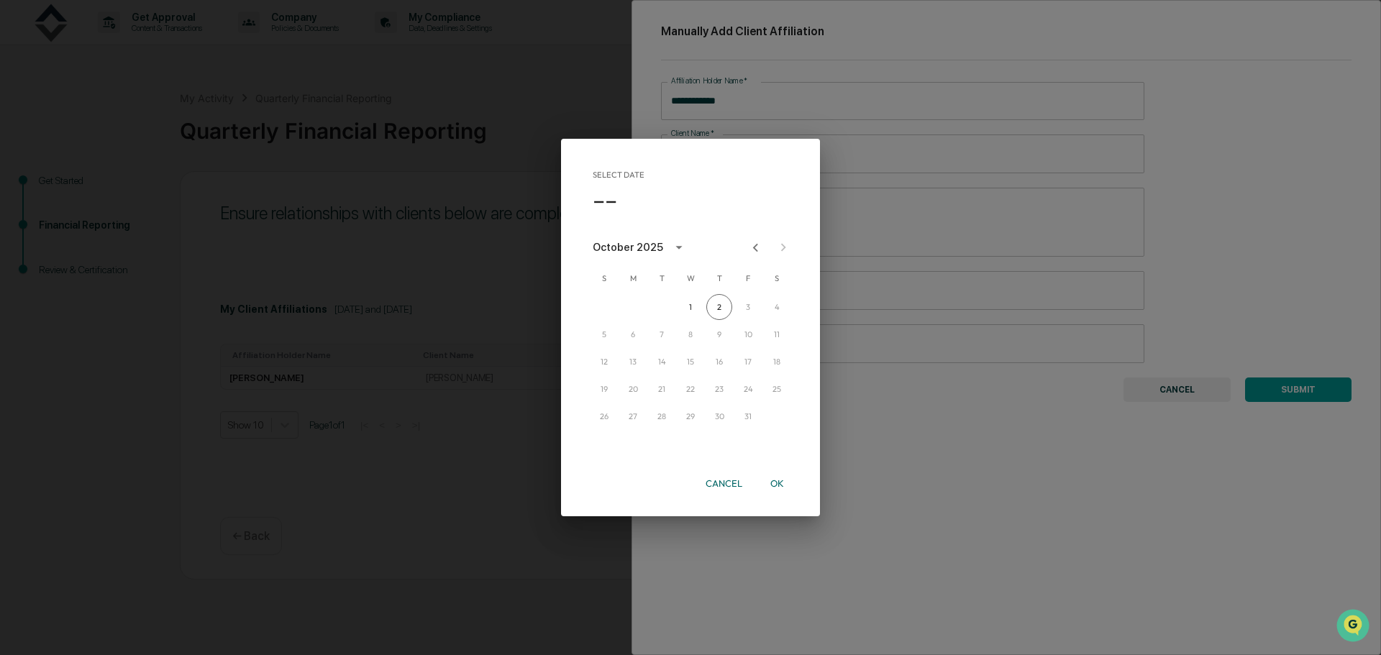
click at [655, 242] on div "October 2025" at bounding box center [628, 248] width 70 height 16
click at [696, 329] on button "2015" at bounding box center [691, 333] width 52 height 26
click at [762, 286] on button "Mar" at bounding box center [765, 283] width 52 height 26
click at [631, 388] on button "23" at bounding box center [633, 389] width 26 height 26
type input "**********"
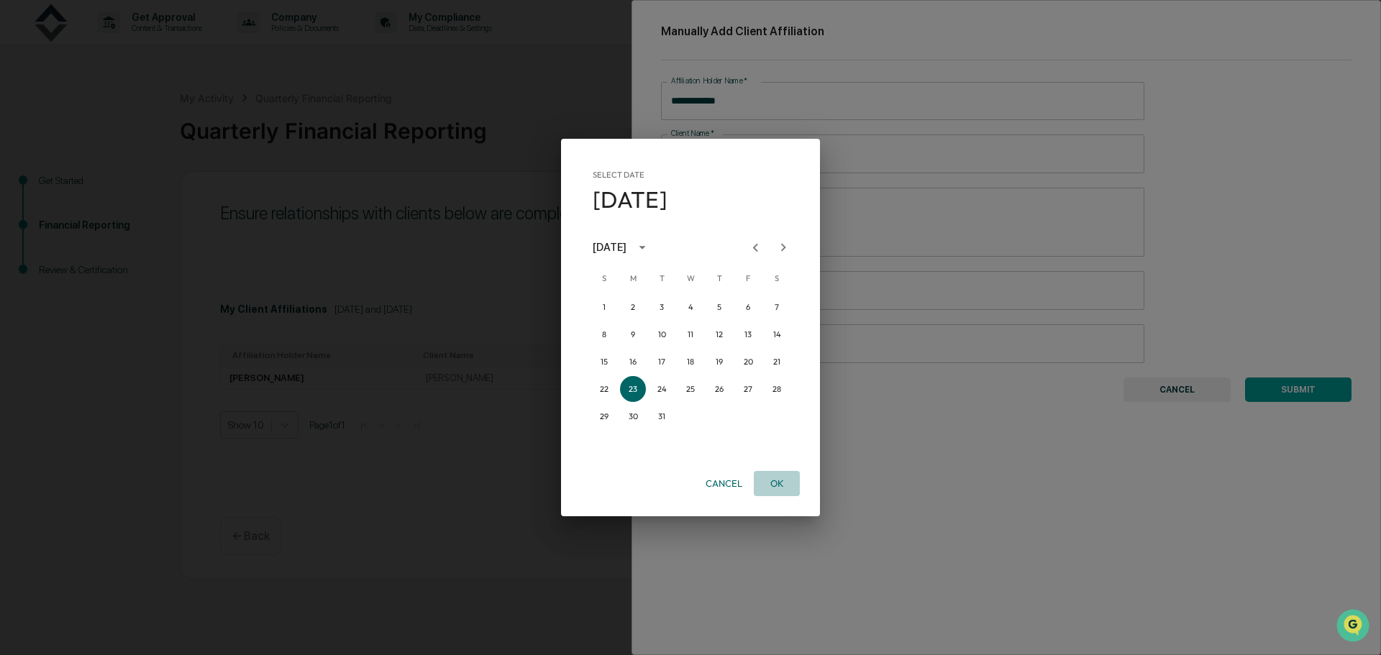
click at [779, 485] on button "OK" at bounding box center [777, 483] width 46 height 25
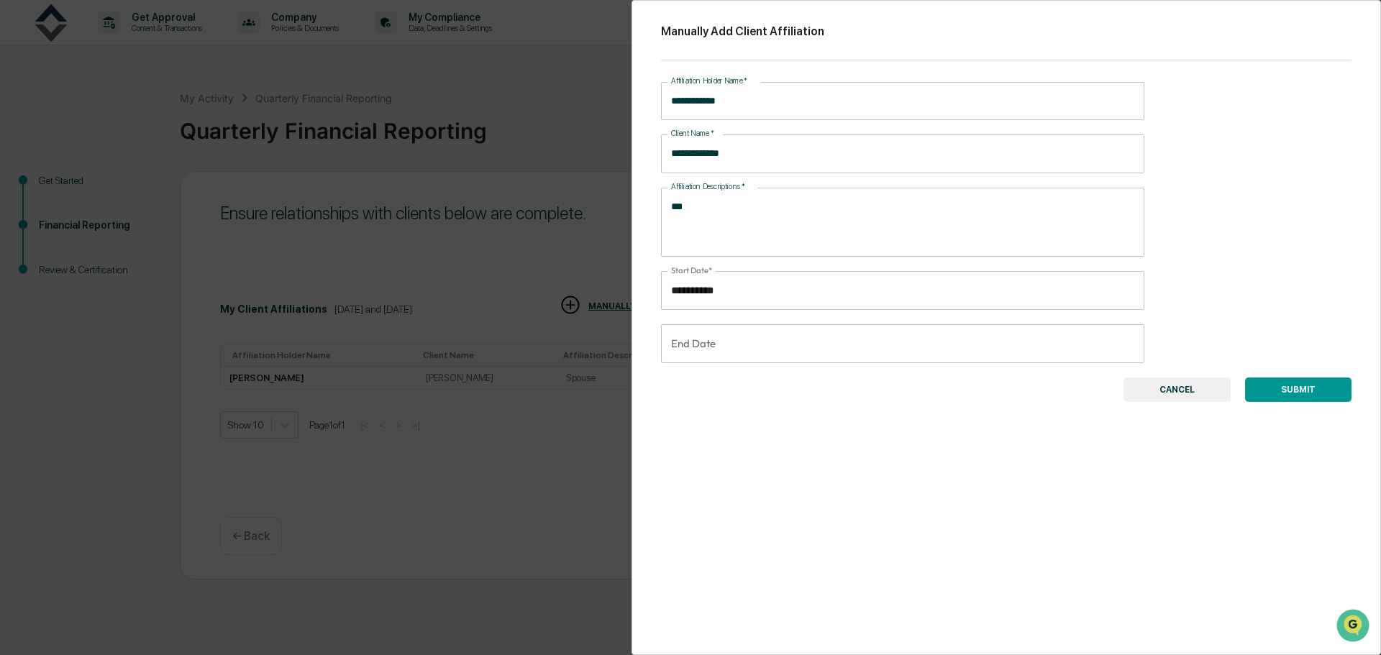
click at [1297, 389] on button "SUBMIT" at bounding box center [1298, 390] width 106 height 24
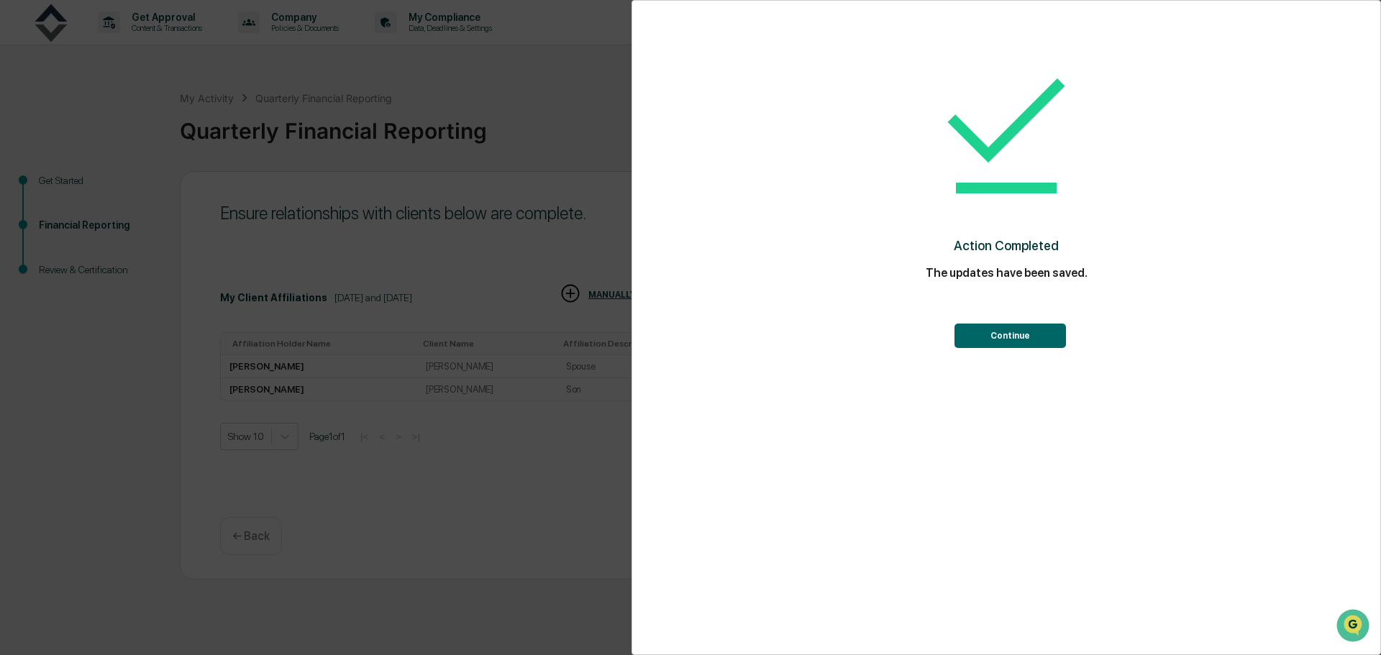
click at [1027, 332] on button "Continue" at bounding box center [1010, 336] width 111 height 24
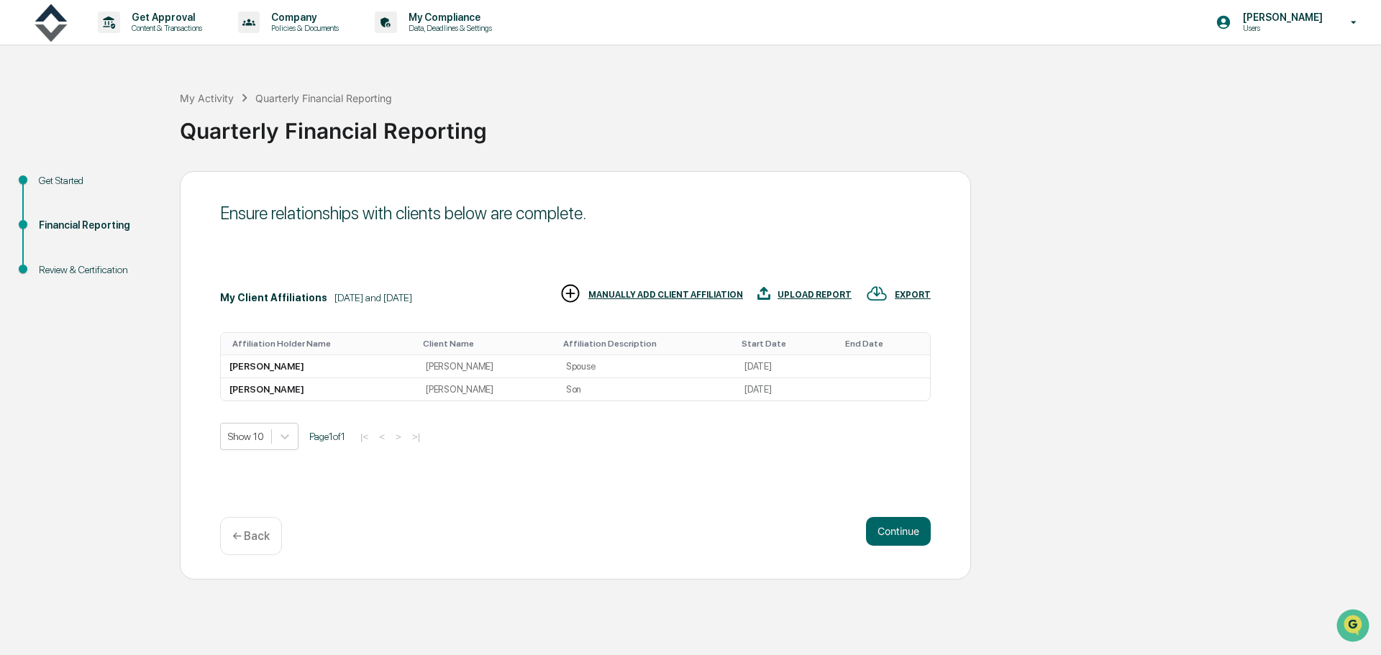
click at [681, 291] on div "MANUALLY ADD CLIENT AFFILIATION" at bounding box center [665, 295] width 155 height 10
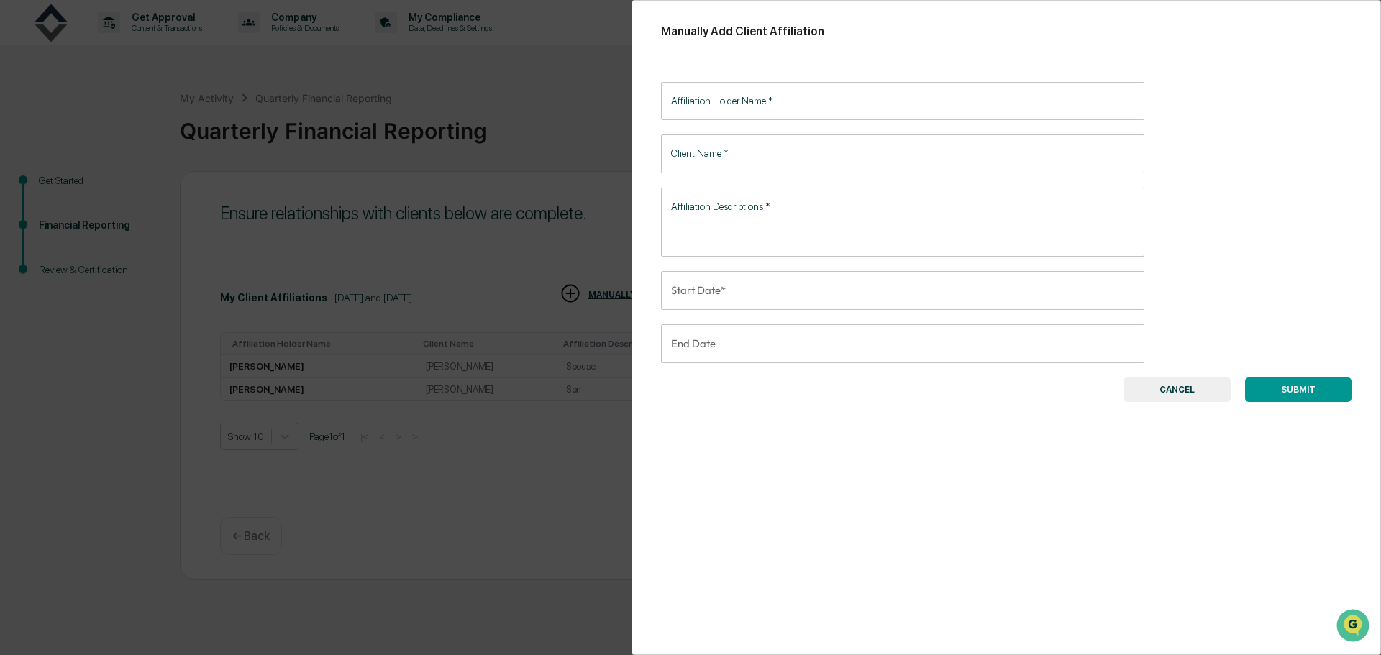
click at [732, 102] on input "Affiliation Holder Name   *" at bounding box center [902, 101] width 483 height 38
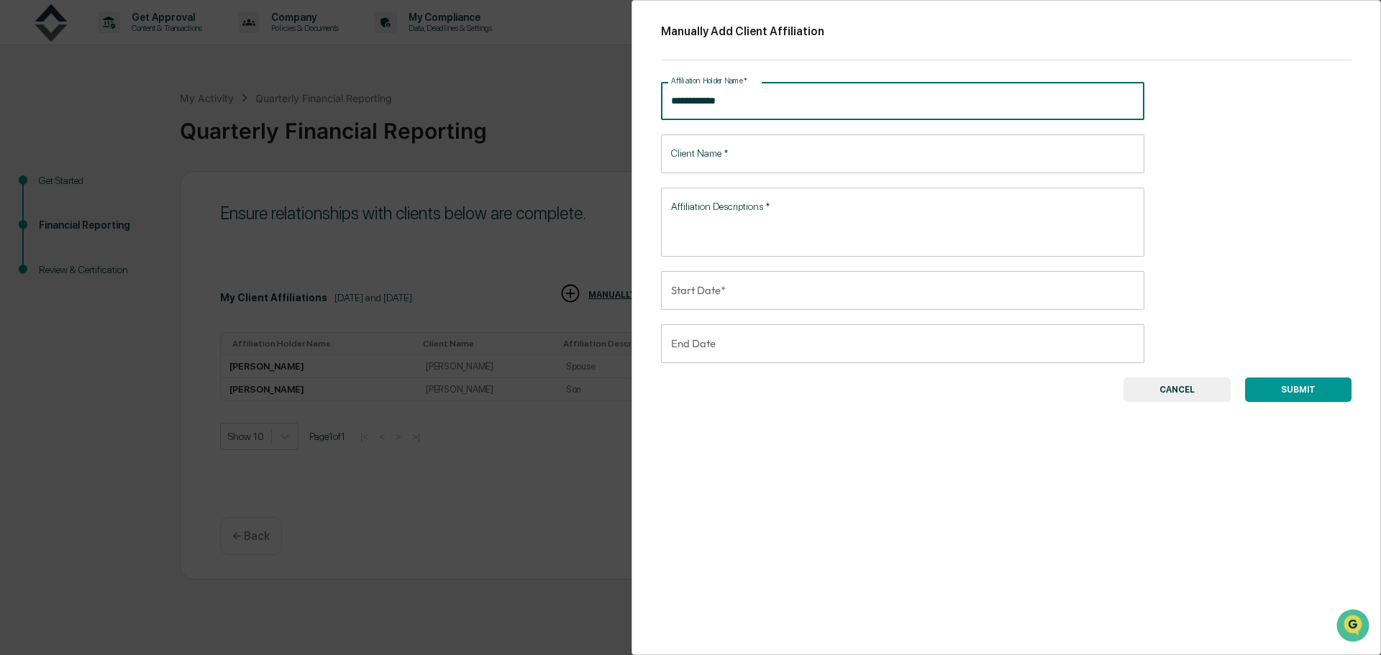
type input "**********"
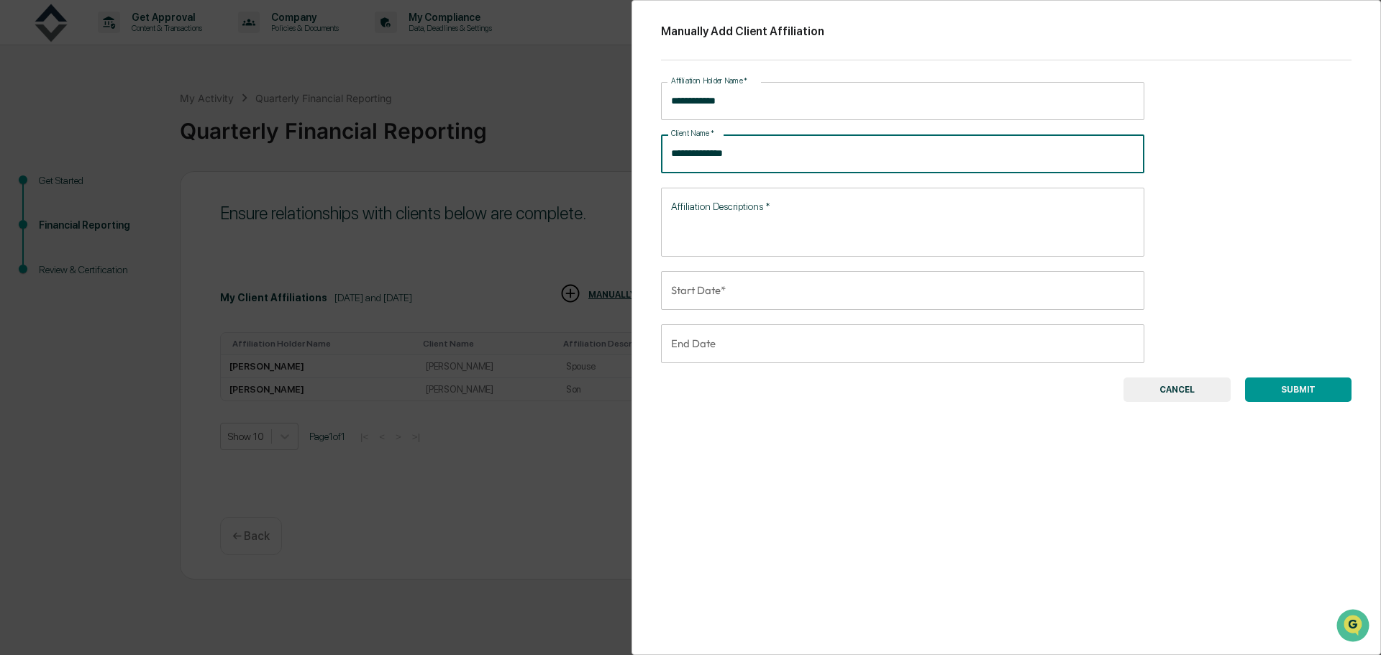
type input "**********"
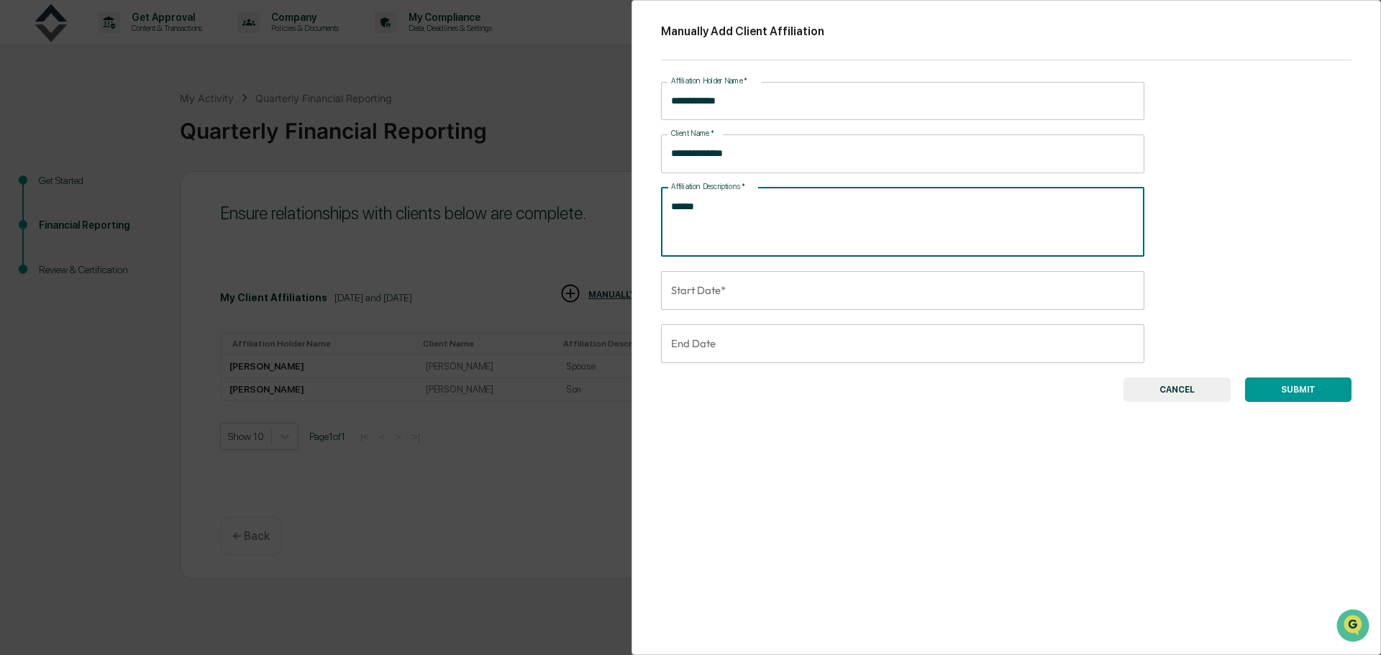
type textarea "******"
click at [902, 293] on input "Start Date*" at bounding box center [897, 290] width 473 height 39
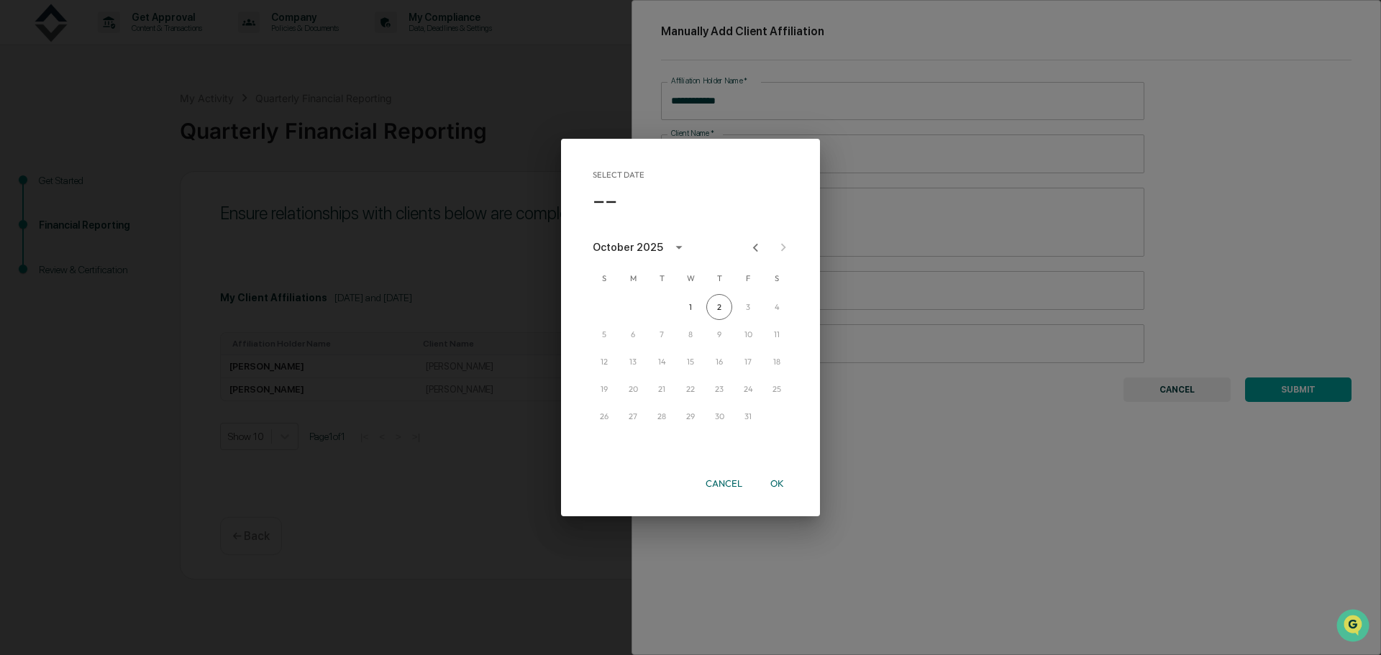
click at [649, 244] on div "October 2025" at bounding box center [628, 248] width 70 height 16
click at [671, 249] on icon "year view is open, switch to calendar view" at bounding box center [679, 248] width 16 height 16
click at [653, 244] on div "October 2025" at bounding box center [628, 248] width 70 height 16
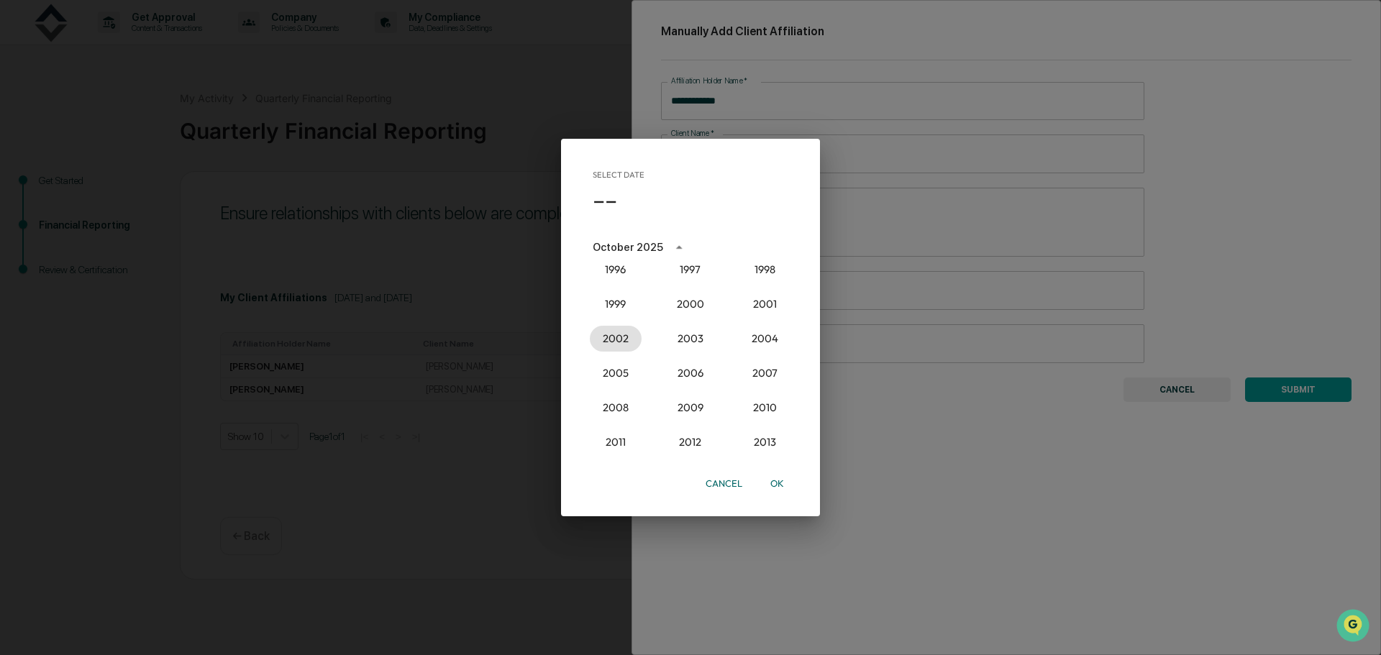
click at [595, 338] on button "2002" at bounding box center [616, 339] width 52 height 26
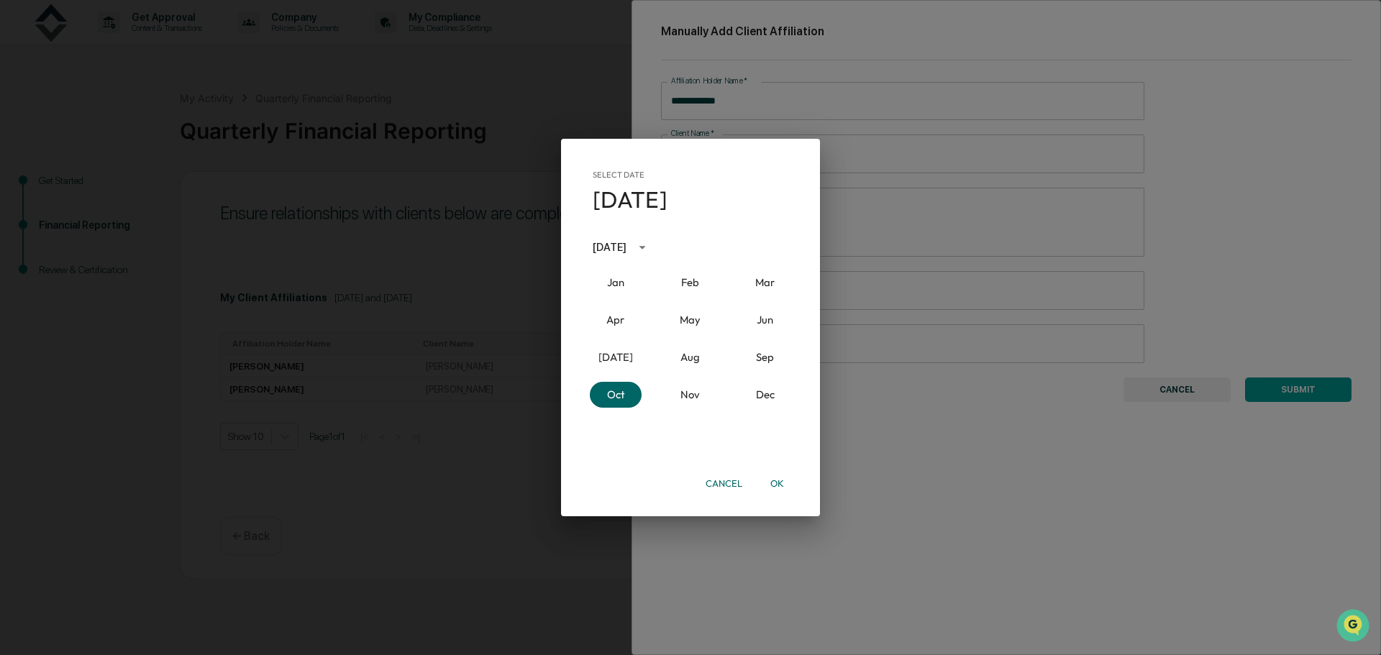
click at [623, 390] on button "Oct" at bounding box center [616, 395] width 52 height 26
click at [688, 334] on button "9" at bounding box center [691, 335] width 26 height 26
type input "**********"
click at [778, 483] on button "OK" at bounding box center [777, 483] width 46 height 25
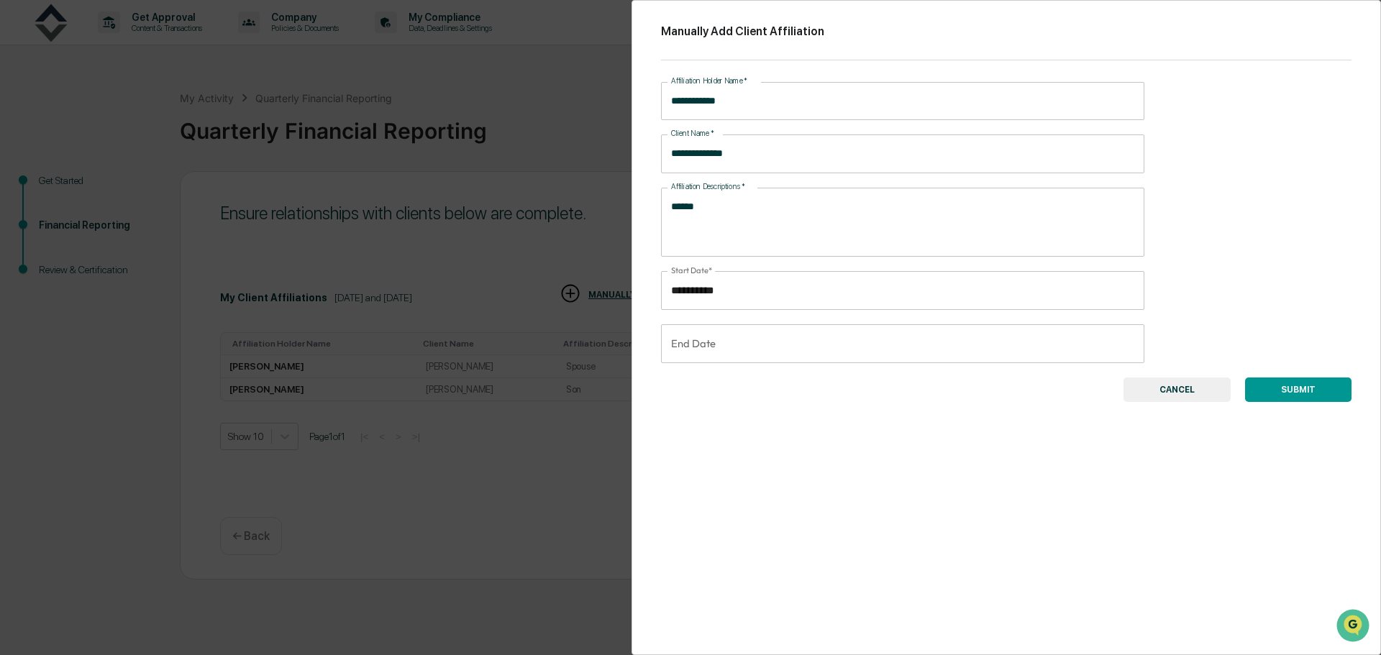
click at [1292, 387] on button "SUBMIT" at bounding box center [1298, 390] width 106 height 24
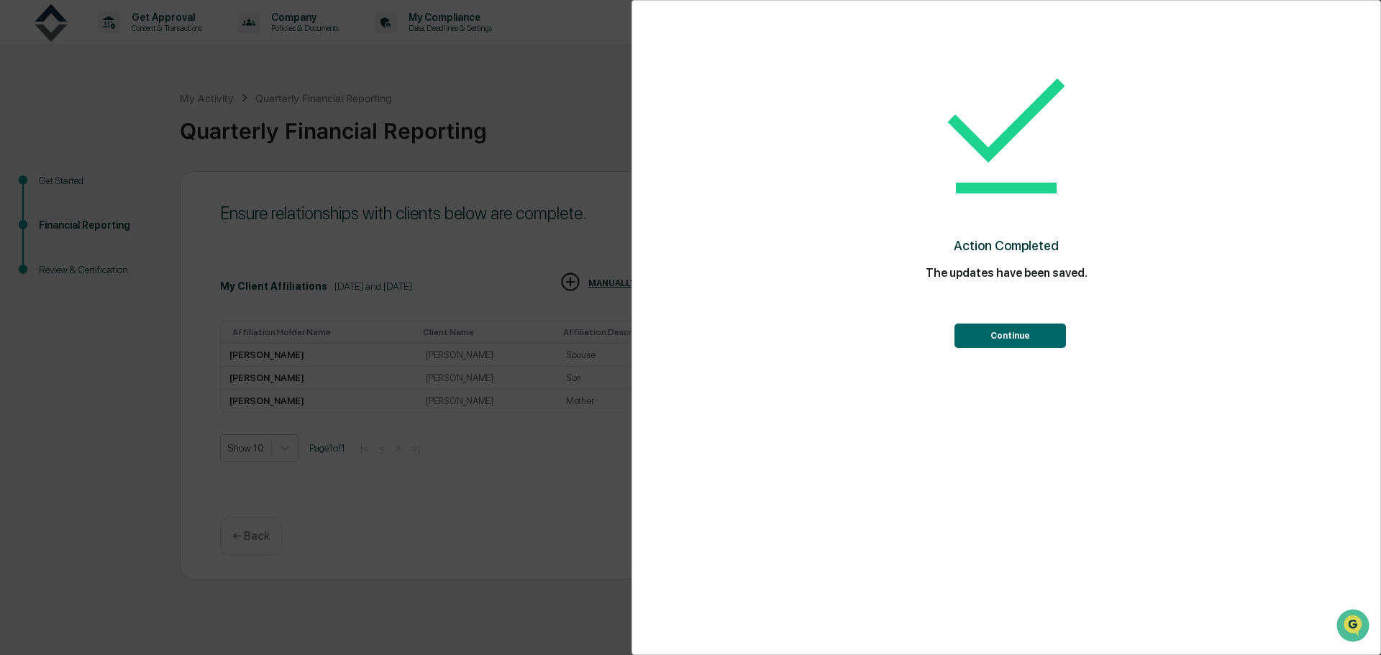
click at [1029, 333] on button "Continue" at bounding box center [1010, 336] width 111 height 24
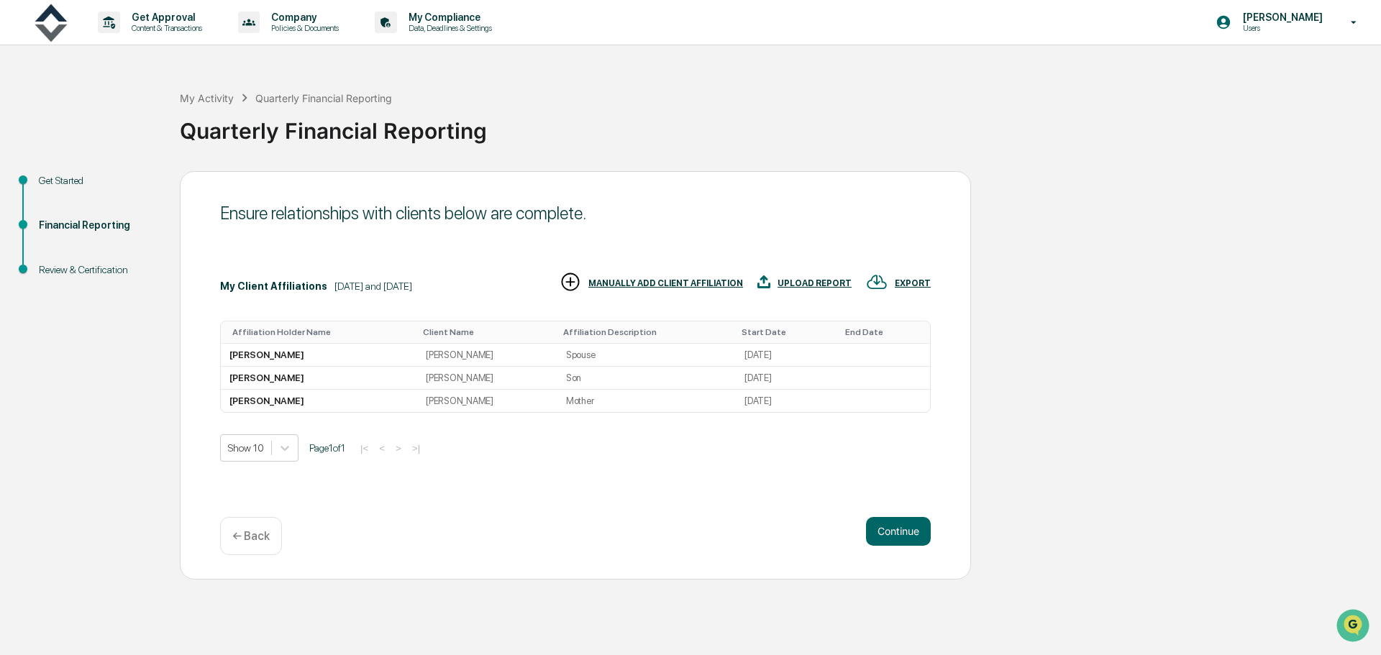
click at [698, 278] on div "MANUALLY ADD CLIENT AFFILIATION" at bounding box center [665, 283] width 155 height 10
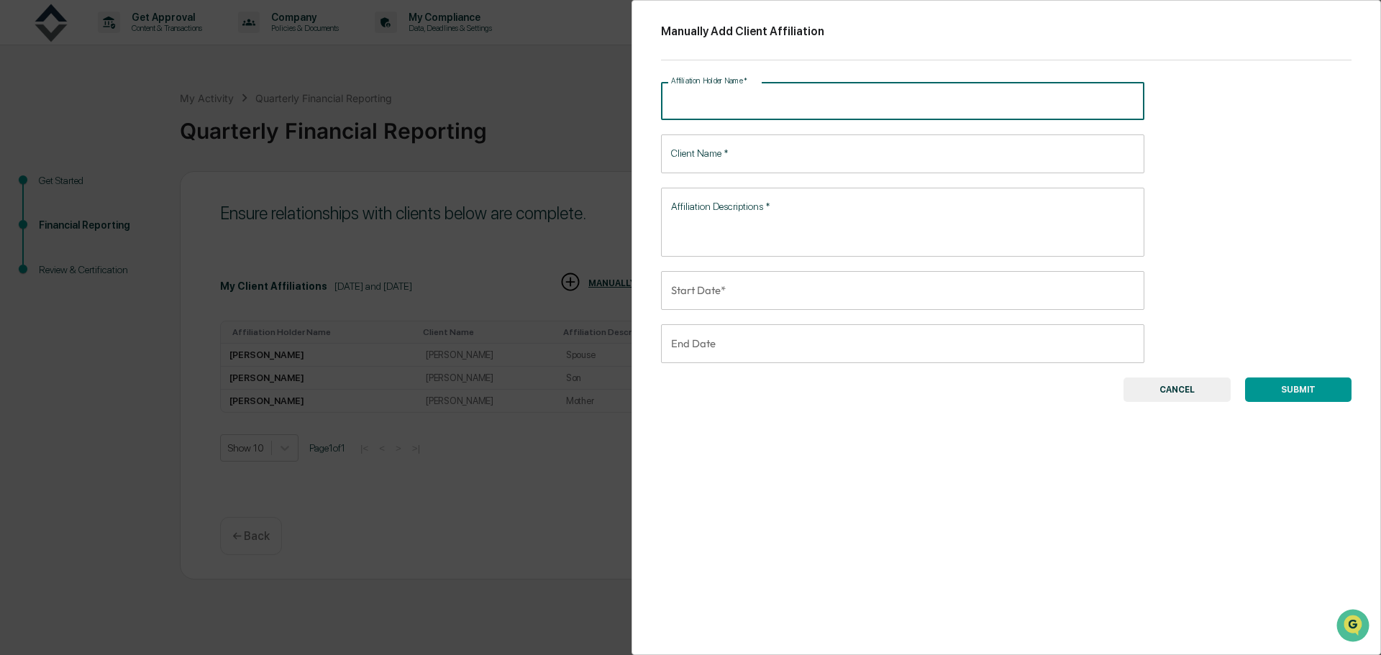
click at [718, 104] on input "Affiliation Holder Name   *" at bounding box center [902, 101] width 483 height 38
type input "**********"
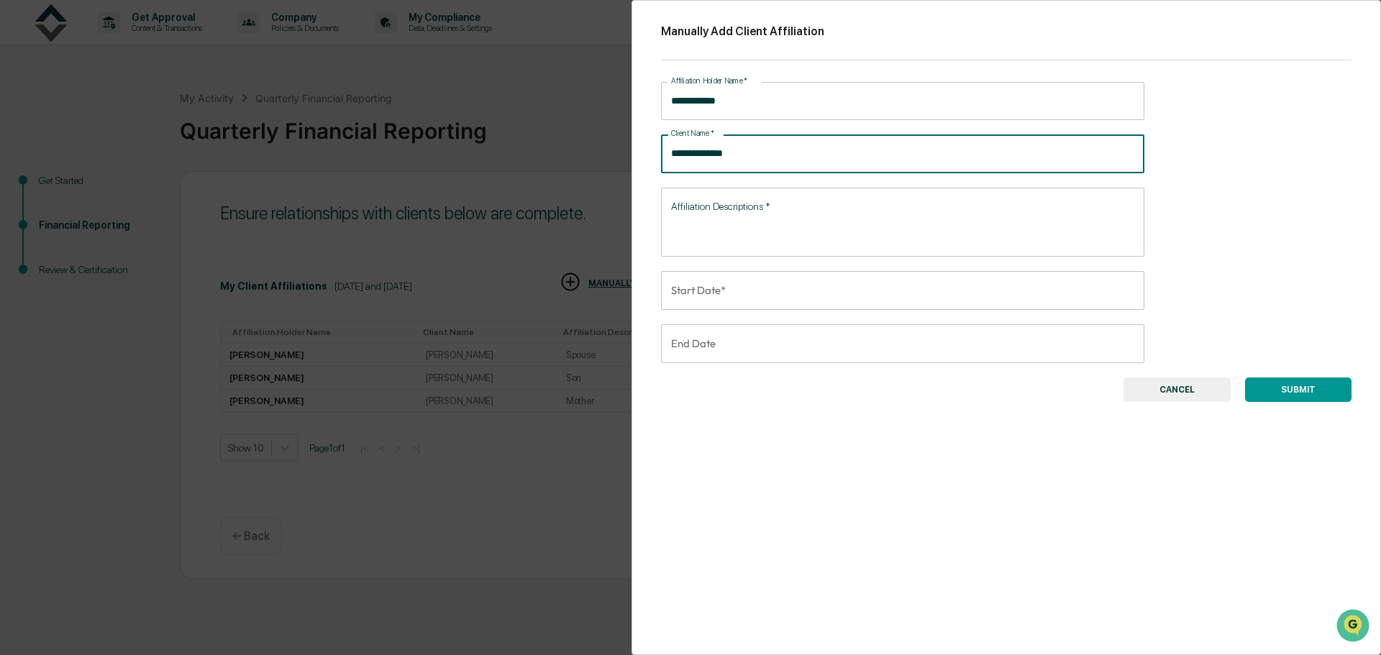
type input "**********"
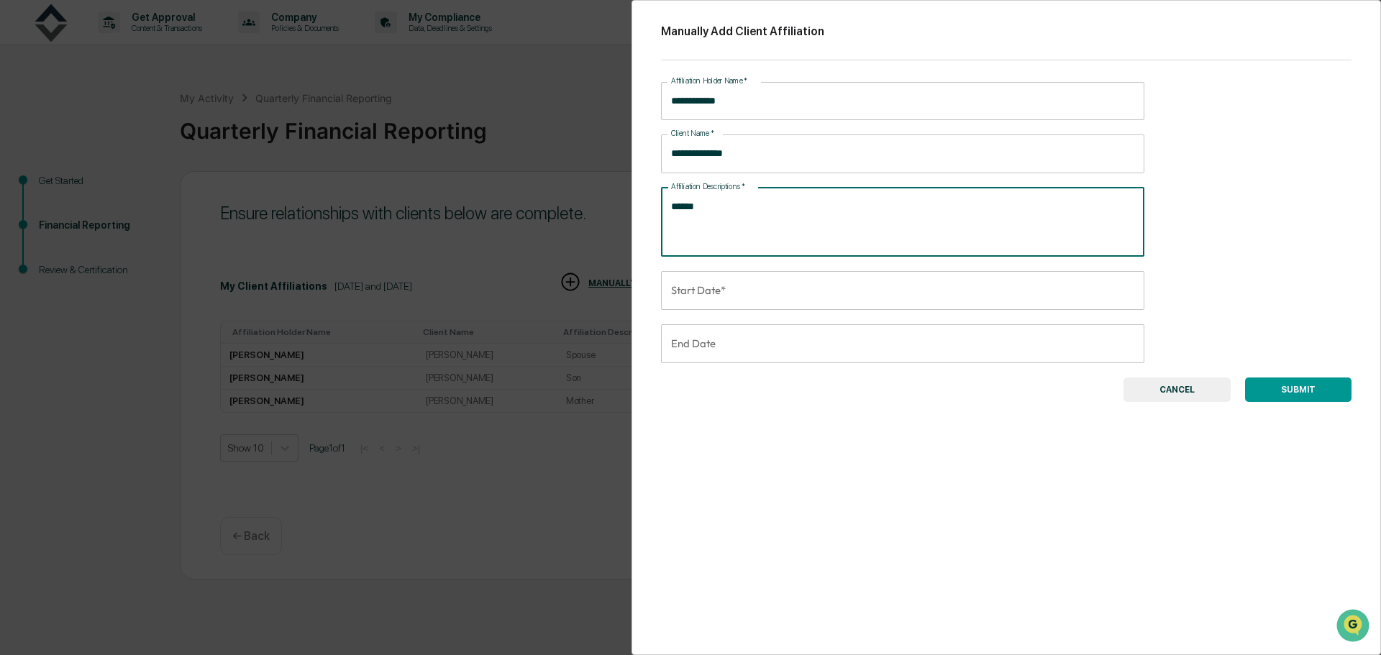
type textarea "******"
click at [829, 281] on input "Start Date*" at bounding box center [897, 290] width 473 height 39
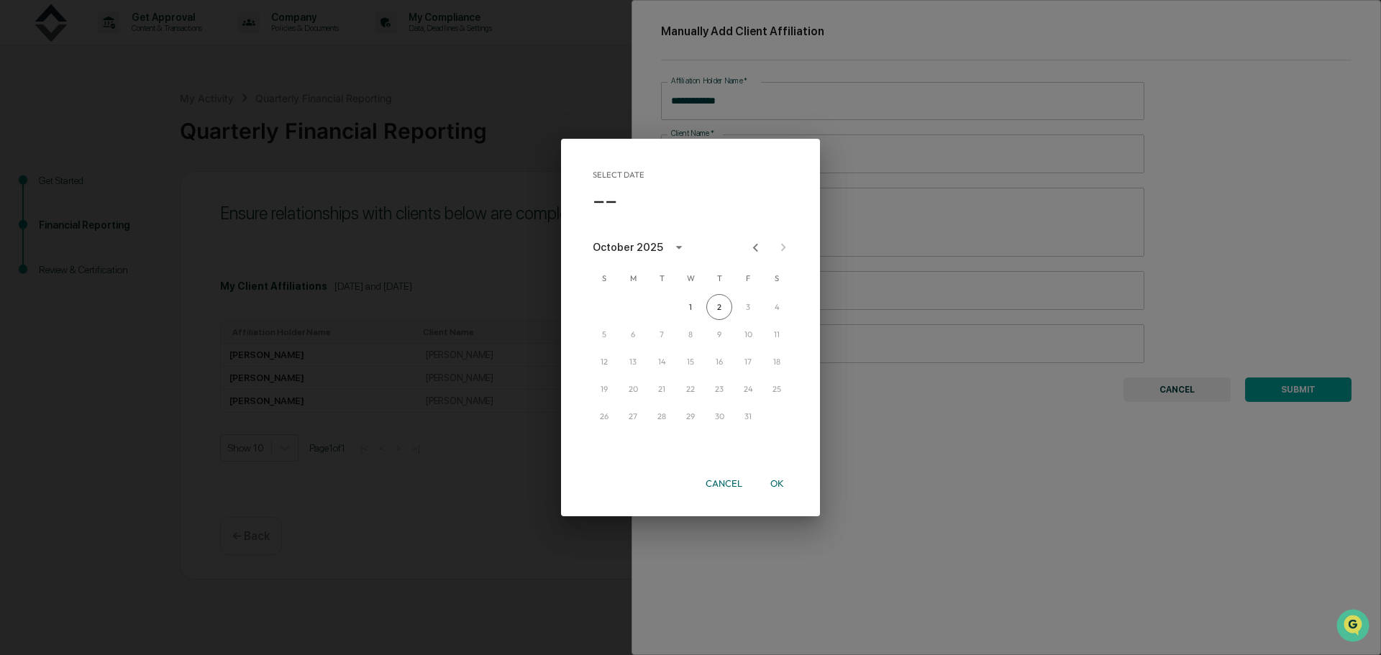
click at [642, 248] on div "October 2025" at bounding box center [628, 248] width 70 height 16
click at [620, 339] on button "2002" at bounding box center [616, 339] width 52 height 26
click at [685, 393] on button "Nov" at bounding box center [691, 395] width 52 height 26
click at [750, 248] on icon "Previous month" at bounding box center [755, 248] width 16 height 16
click at [688, 335] on button "9" at bounding box center [691, 335] width 26 height 26
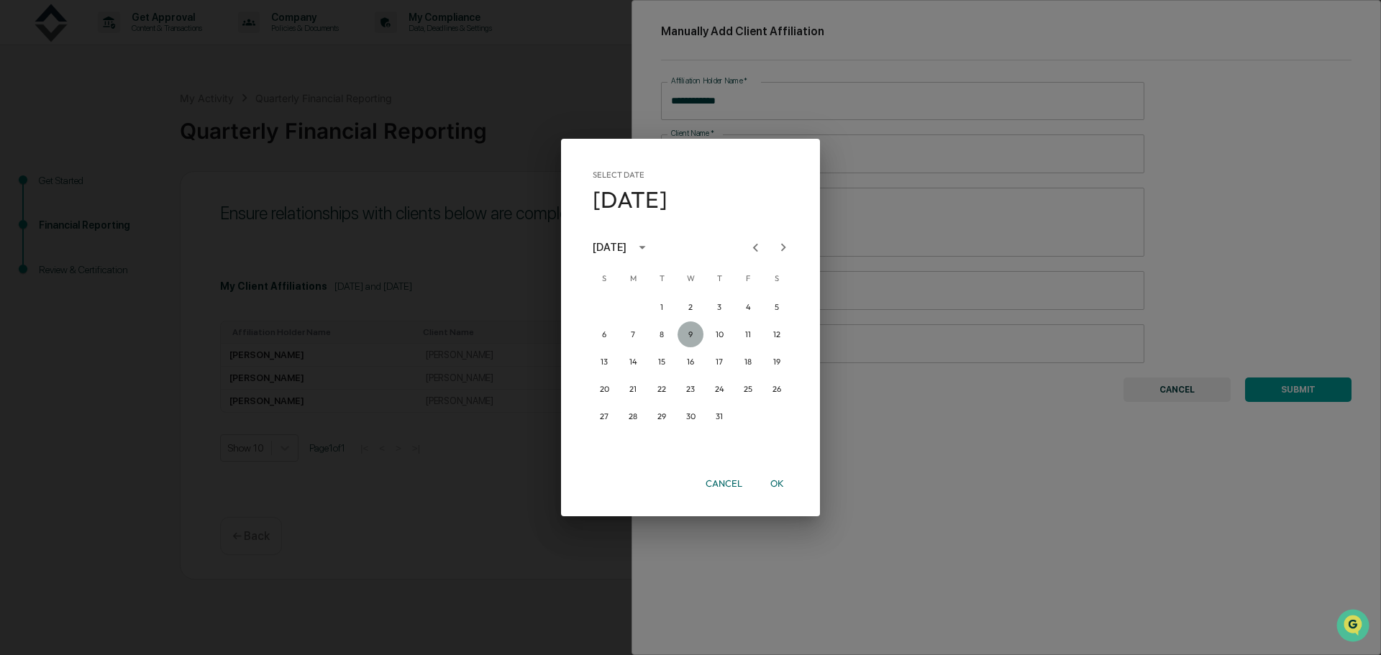
type input "**********"
click at [774, 481] on button "OK" at bounding box center [777, 483] width 46 height 25
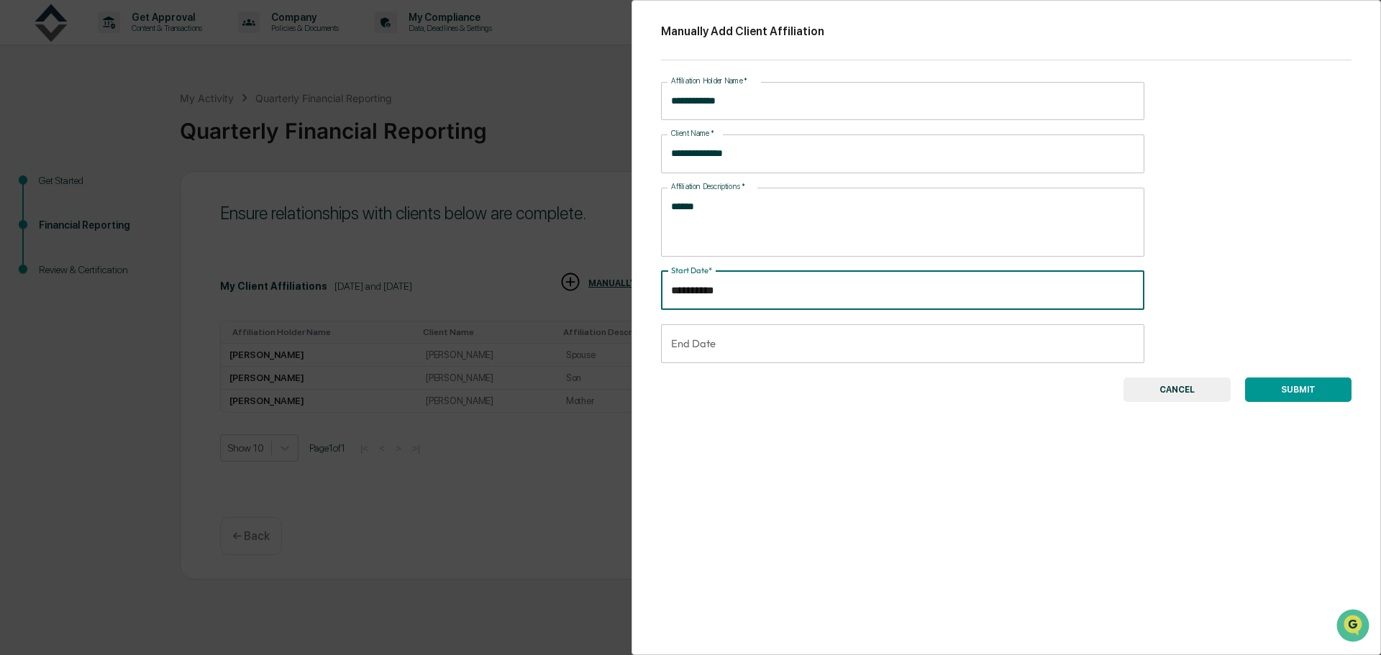
click at [1300, 386] on button "SUBMIT" at bounding box center [1298, 390] width 106 height 24
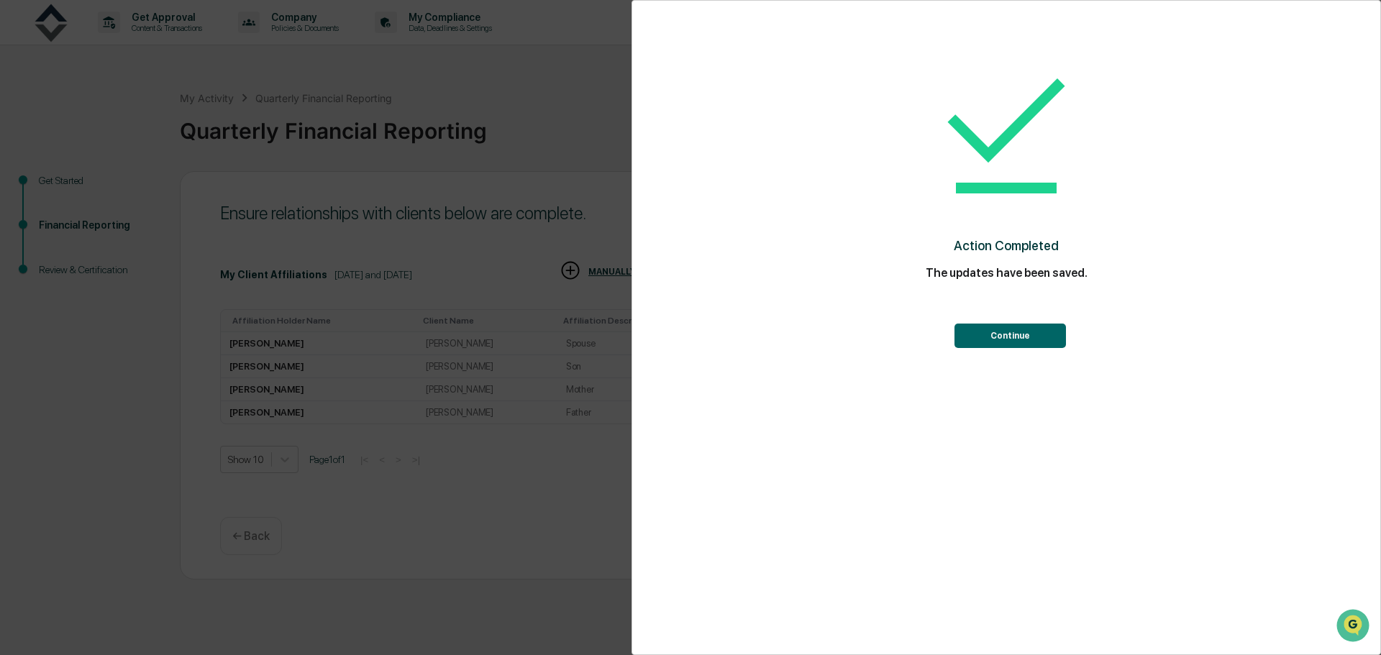
click at [1024, 336] on button "Continue" at bounding box center [1010, 336] width 111 height 24
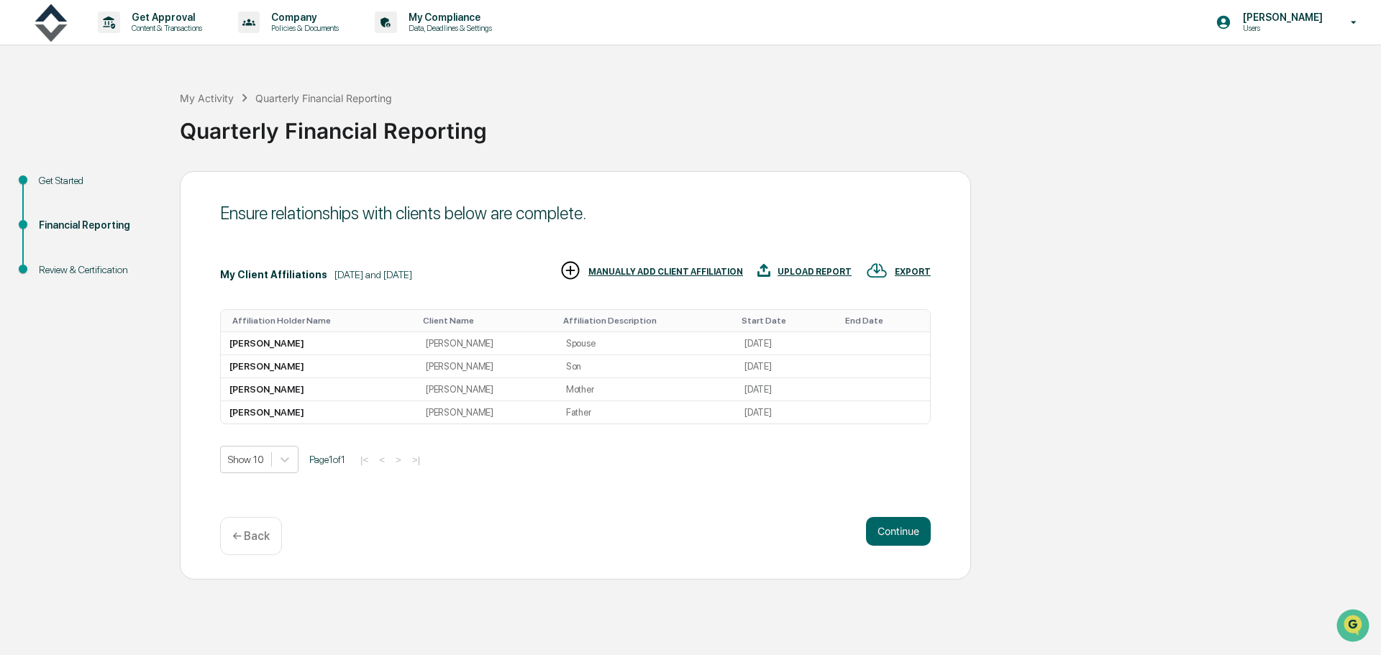
click at [642, 265] on div "MANUALLY ADD CLIENT AFFILIATION" at bounding box center [651, 272] width 183 height 24
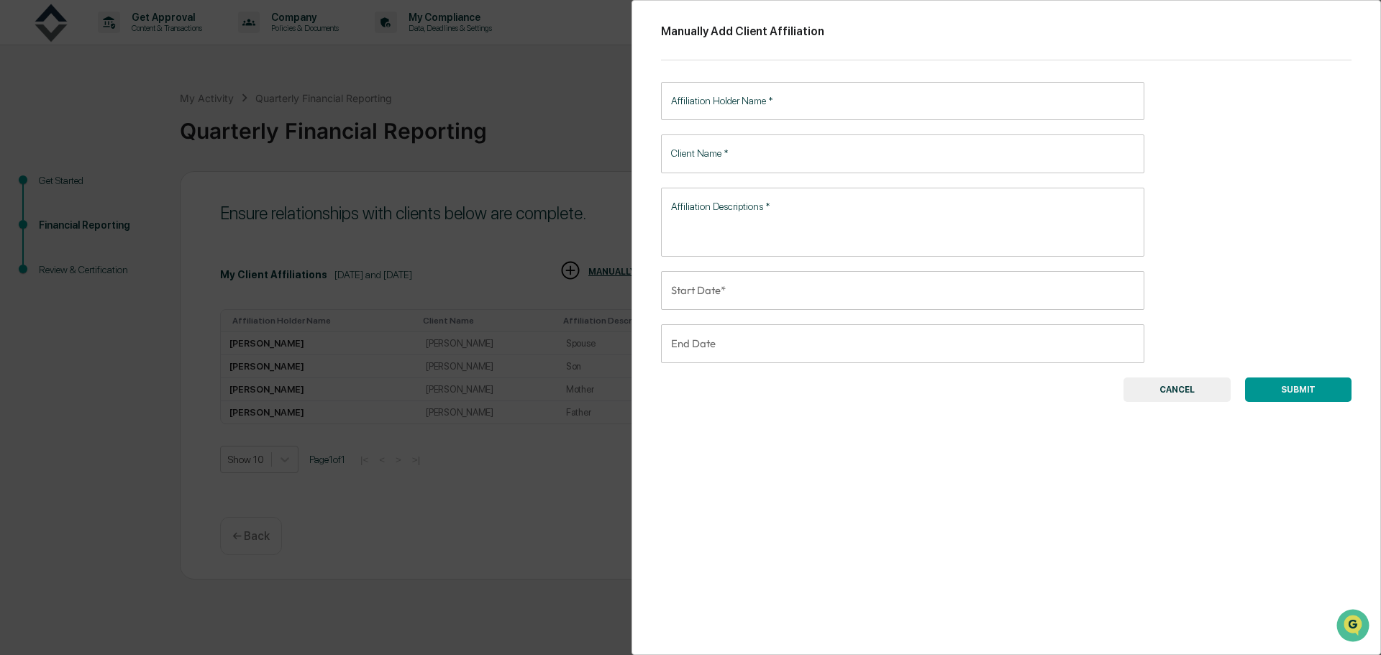
click at [751, 95] on div "Affiliation Holder Name   * Affiliation Holder Name   *" at bounding box center [902, 101] width 483 height 38
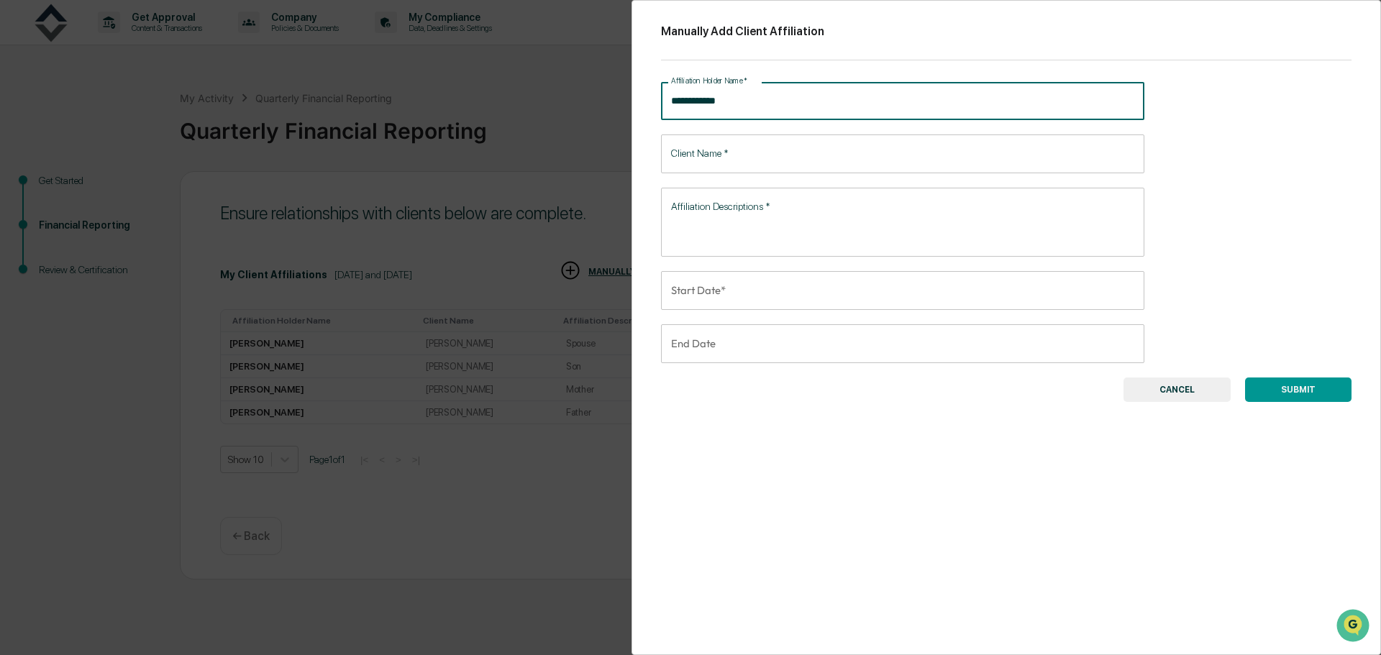
type input "**********"
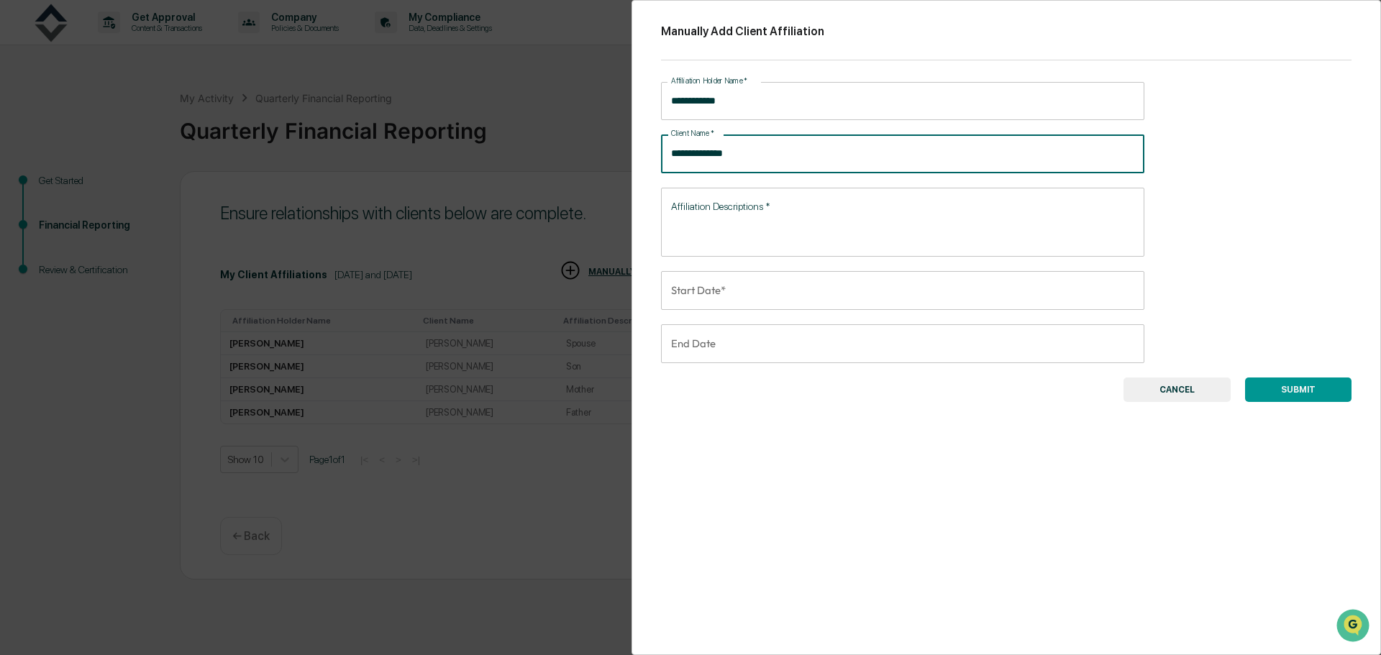
type input "**********"
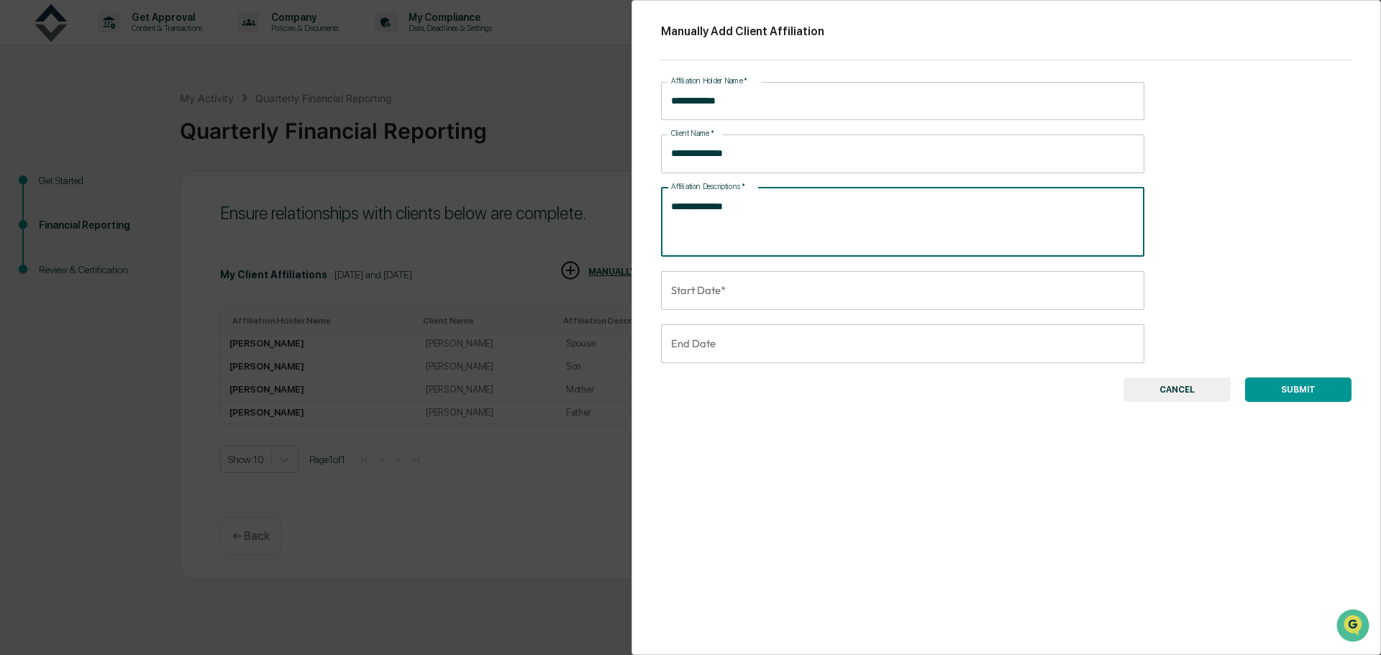
type textarea "**********"
click at [802, 297] on input "Start Date*" at bounding box center [897, 290] width 473 height 39
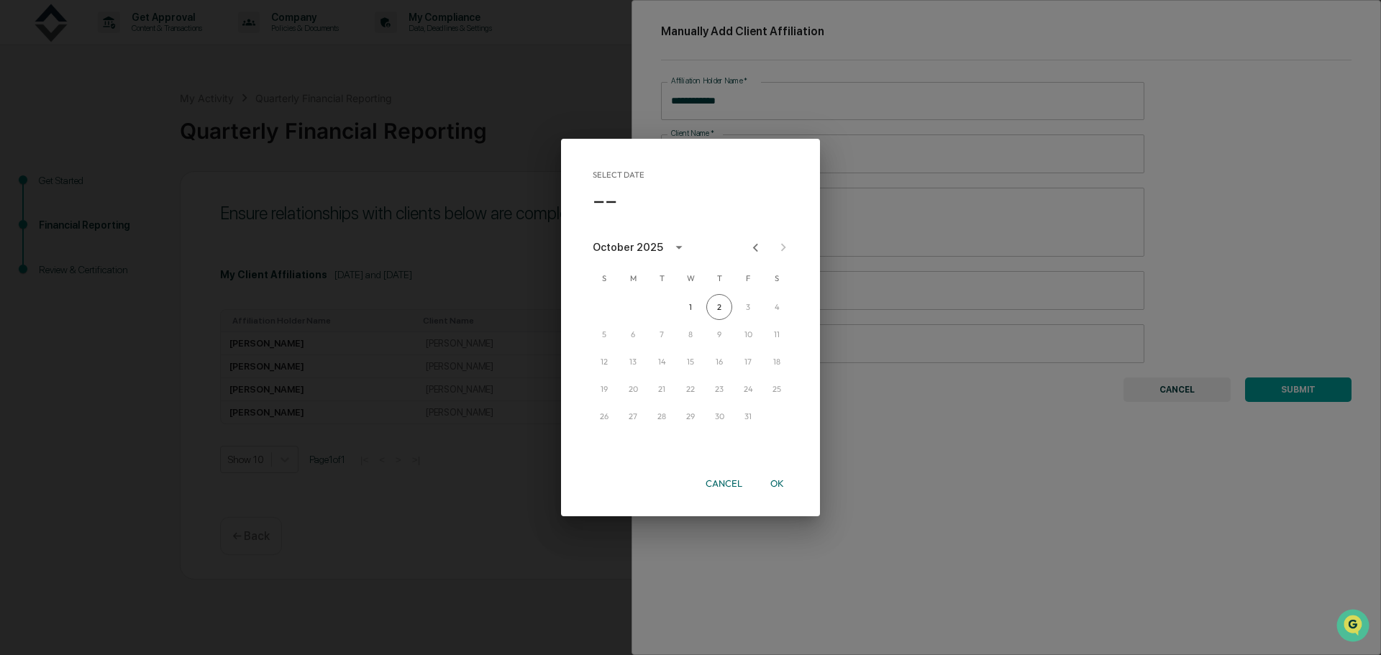
click at [677, 245] on icon "calendar view is open, switch to year view" at bounding box center [679, 248] width 16 height 16
click at [672, 290] on button "2018" at bounding box center [691, 296] width 52 height 26
click at [625, 356] on button "[DATE]" at bounding box center [616, 358] width 52 height 26
click at [631, 388] on button "23" at bounding box center [633, 389] width 26 height 26
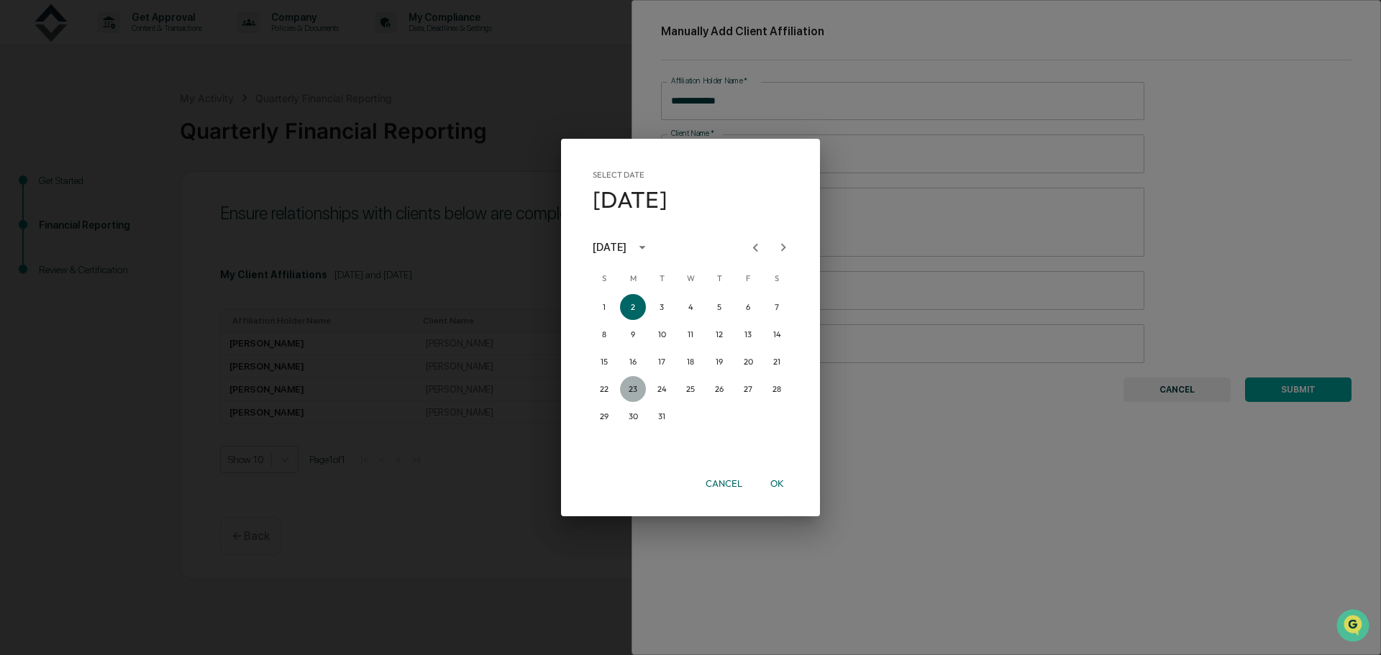
type input "**********"
click at [775, 483] on button "OK" at bounding box center [777, 483] width 46 height 25
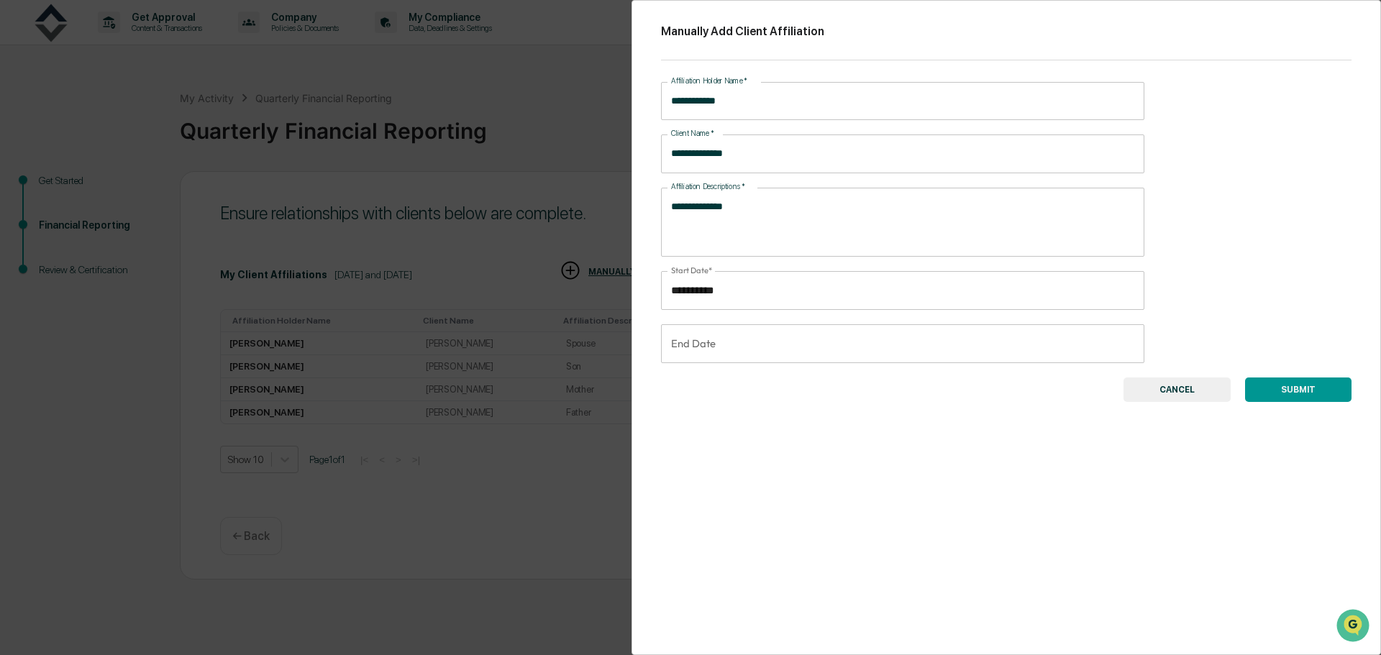
click at [1304, 388] on button "SUBMIT" at bounding box center [1298, 390] width 106 height 24
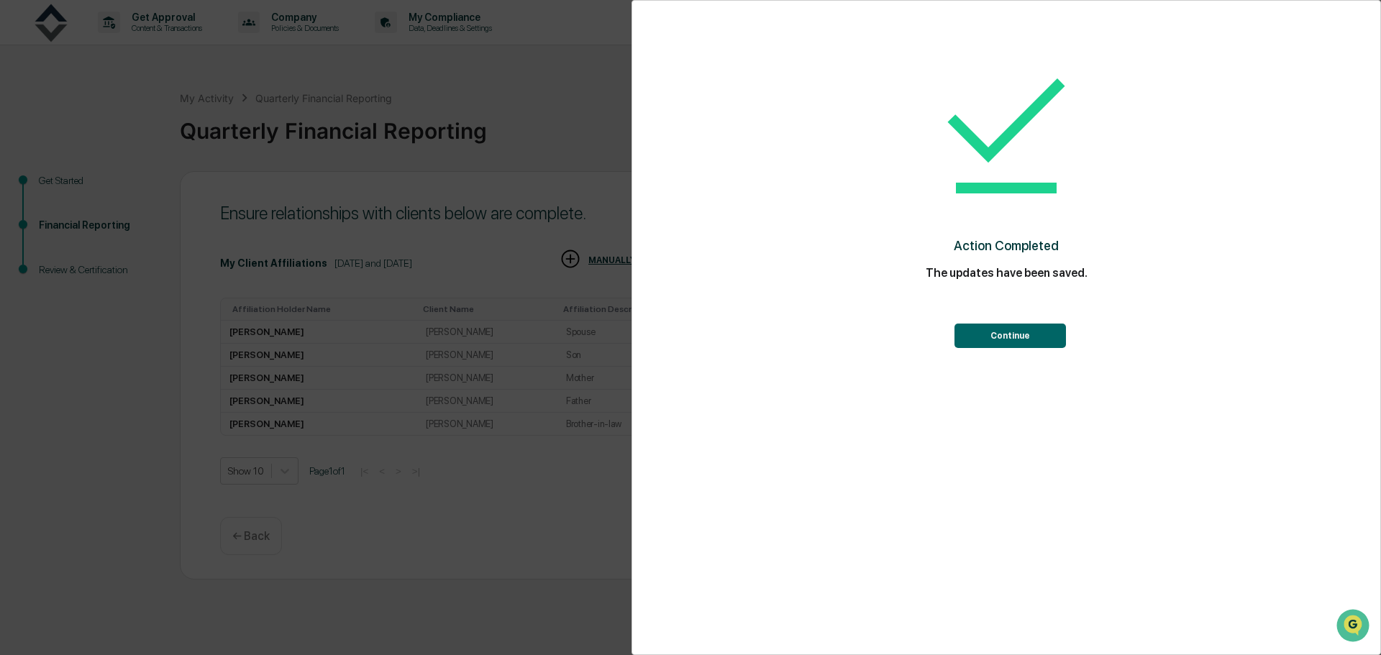
click at [1033, 333] on button "Continue" at bounding box center [1010, 336] width 111 height 24
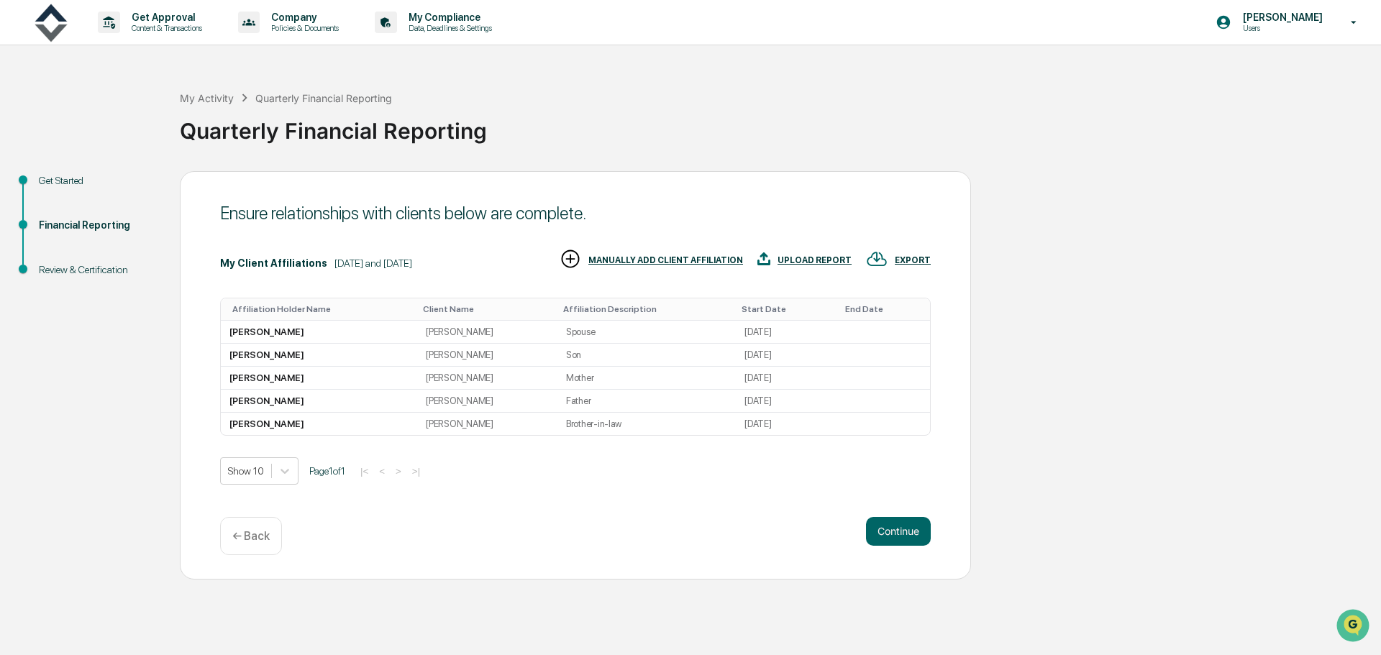
click at [656, 252] on div "MANUALLY ADD CLIENT AFFILIATION" at bounding box center [651, 260] width 183 height 24
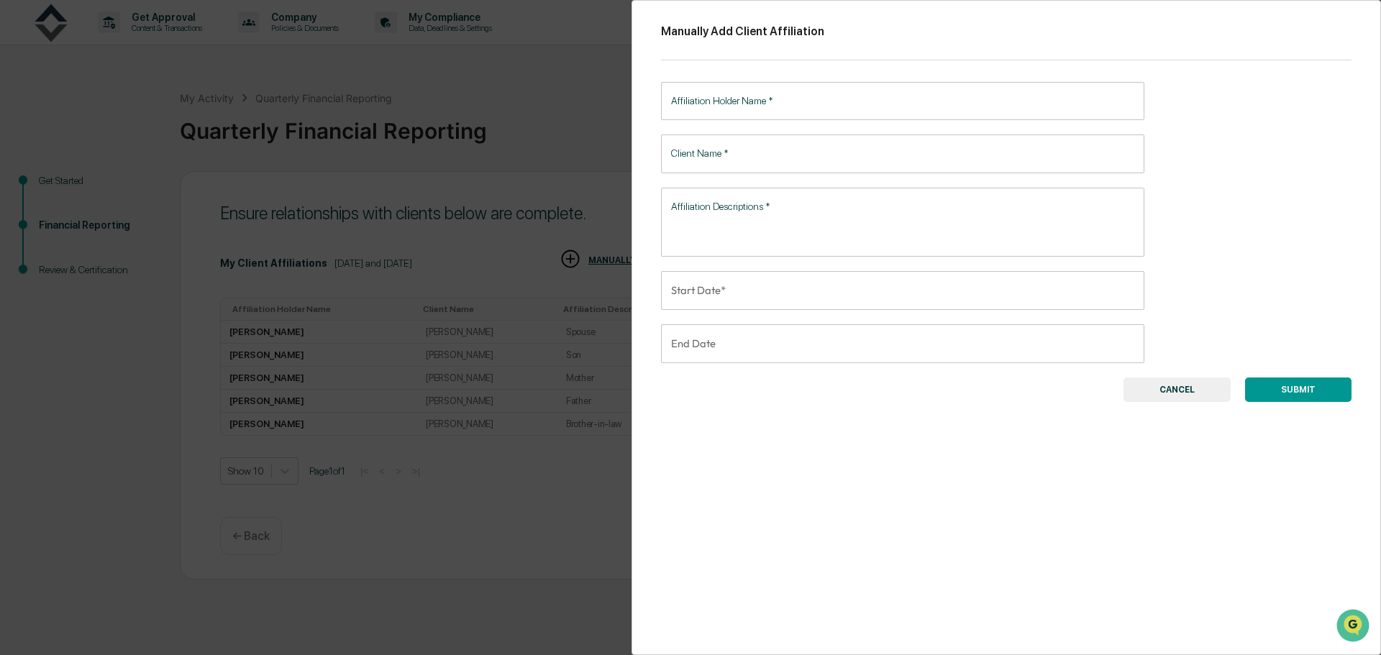
click at [766, 103] on input "Affiliation Holder Name   *" at bounding box center [902, 101] width 483 height 38
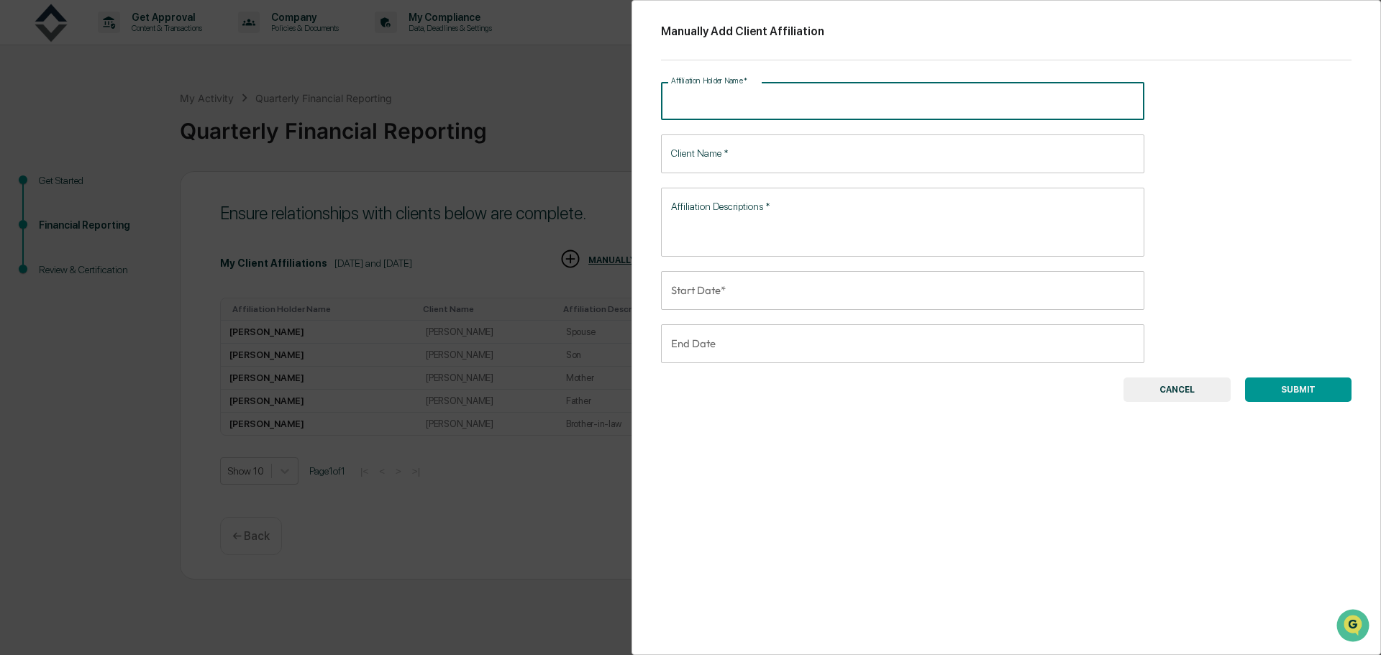
type input "*"
type input "**********"
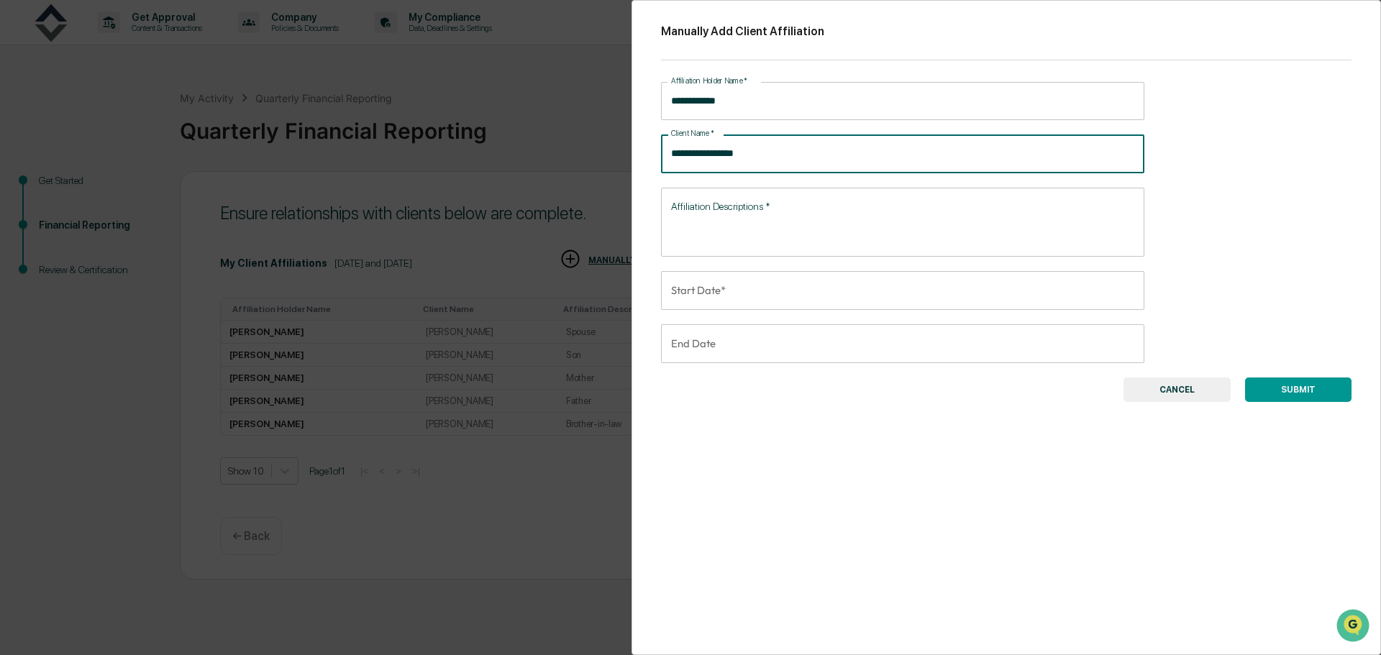
type input "**********"
click at [801, 209] on textarea "Affiliation Descriptions   *" at bounding box center [902, 221] width 463 height 45
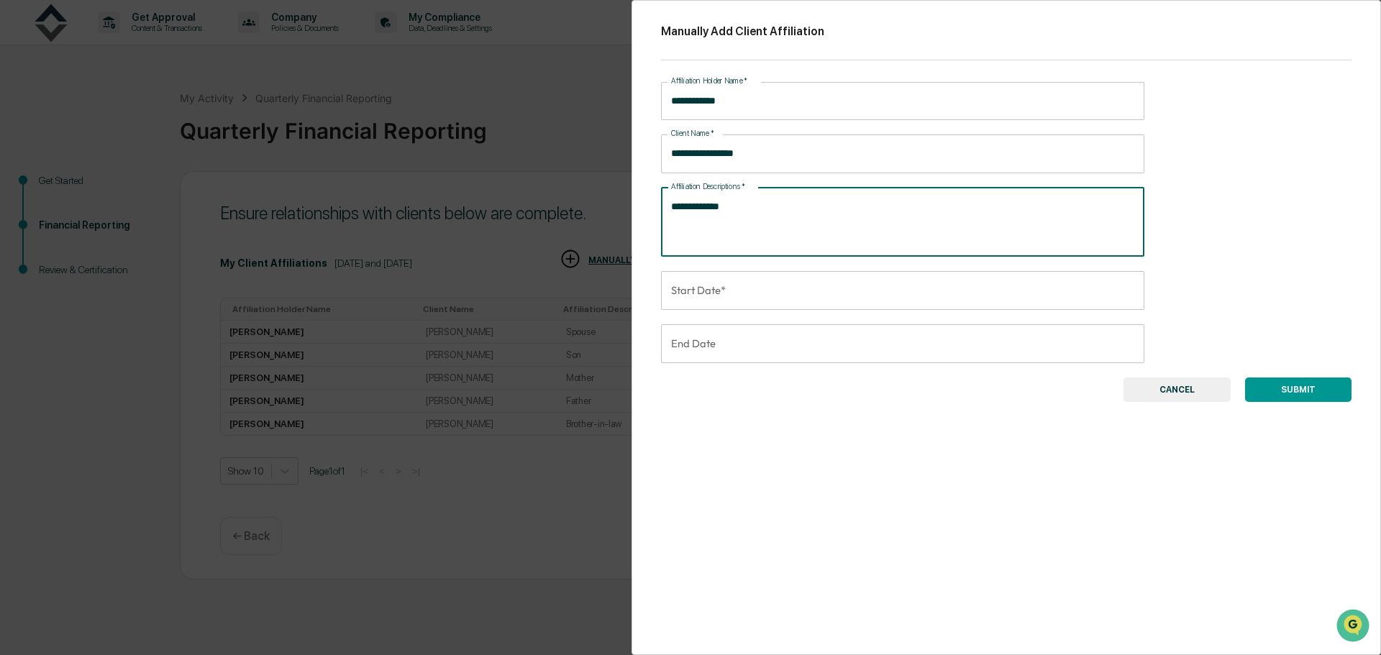
type textarea "**********"
click at [758, 297] on input "Start Date*" at bounding box center [897, 290] width 473 height 39
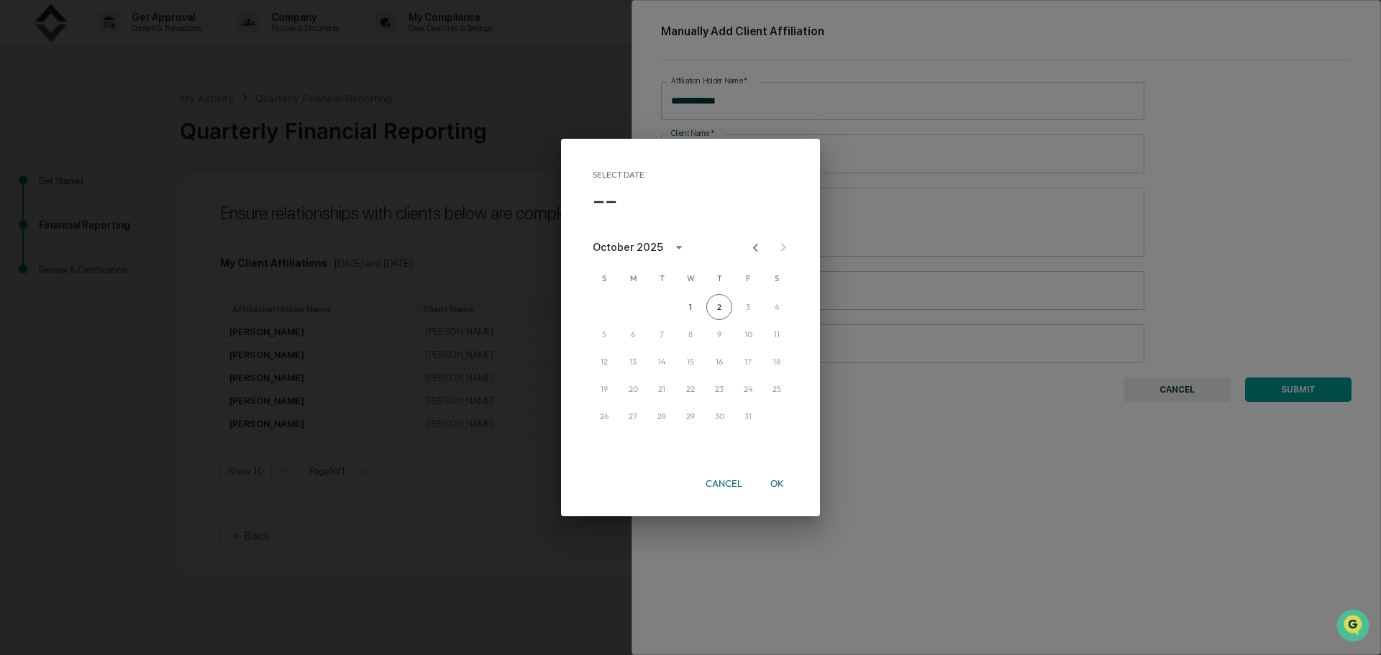
click at [673, 240] on icon "calendar view is open, switch to year view" at bounding box center [679, 248] width 16 height 16
click at [616, 293] on button "2017" at bounding box center [616, 296] width 52 height 26
click at [765, 395] on button "Dec" at bounding box center [765, 395] width 52 height 26
click at [747, 332] on button "8" at bounding box center [748, 335] width 26 height 26
type input "**********"
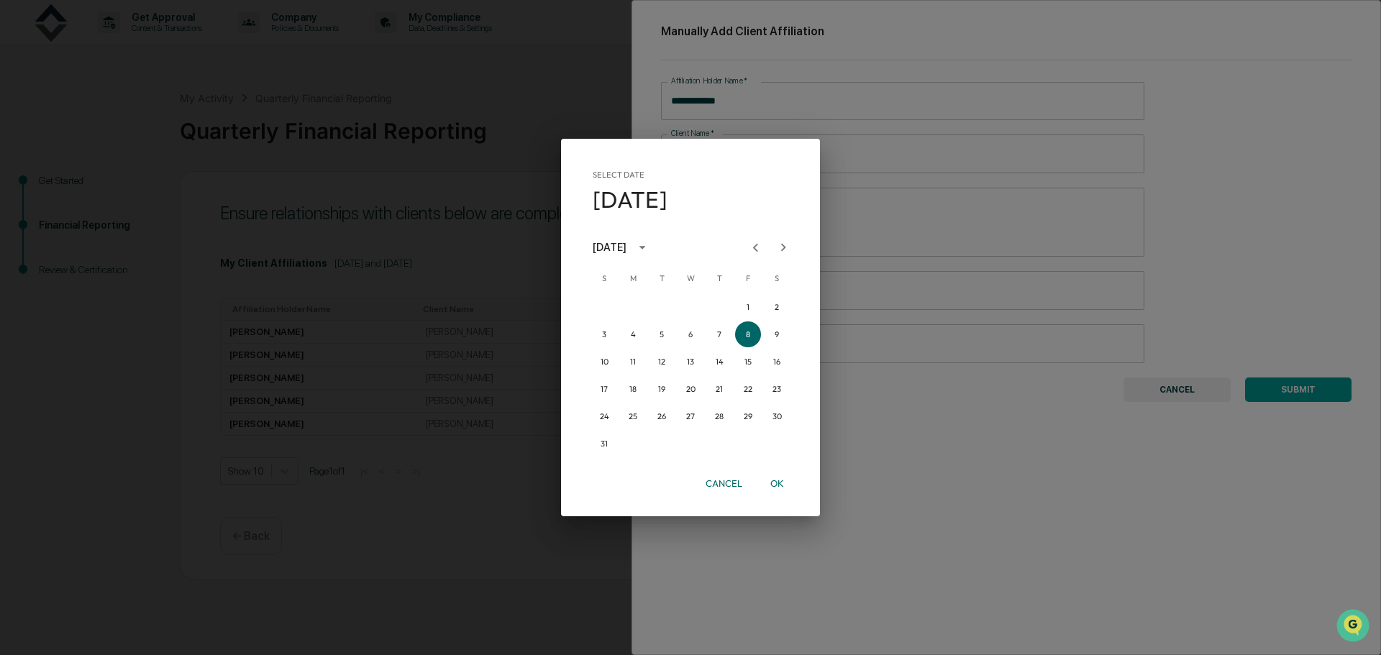
click at [780, 485] on button "OK" at bounding box center [777, 483] width 46 height 25
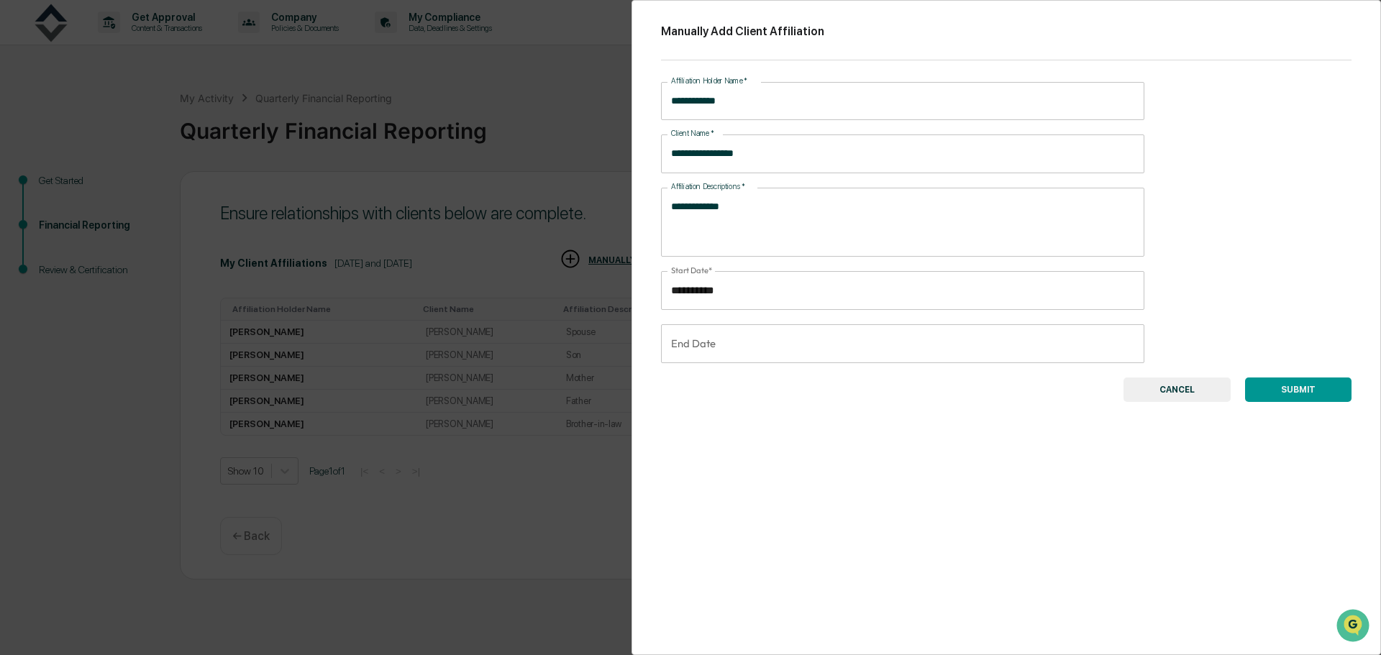
click at [1277, 388] on button "SUBMIT" at bounding box center [1298, 390] width 106 height 24
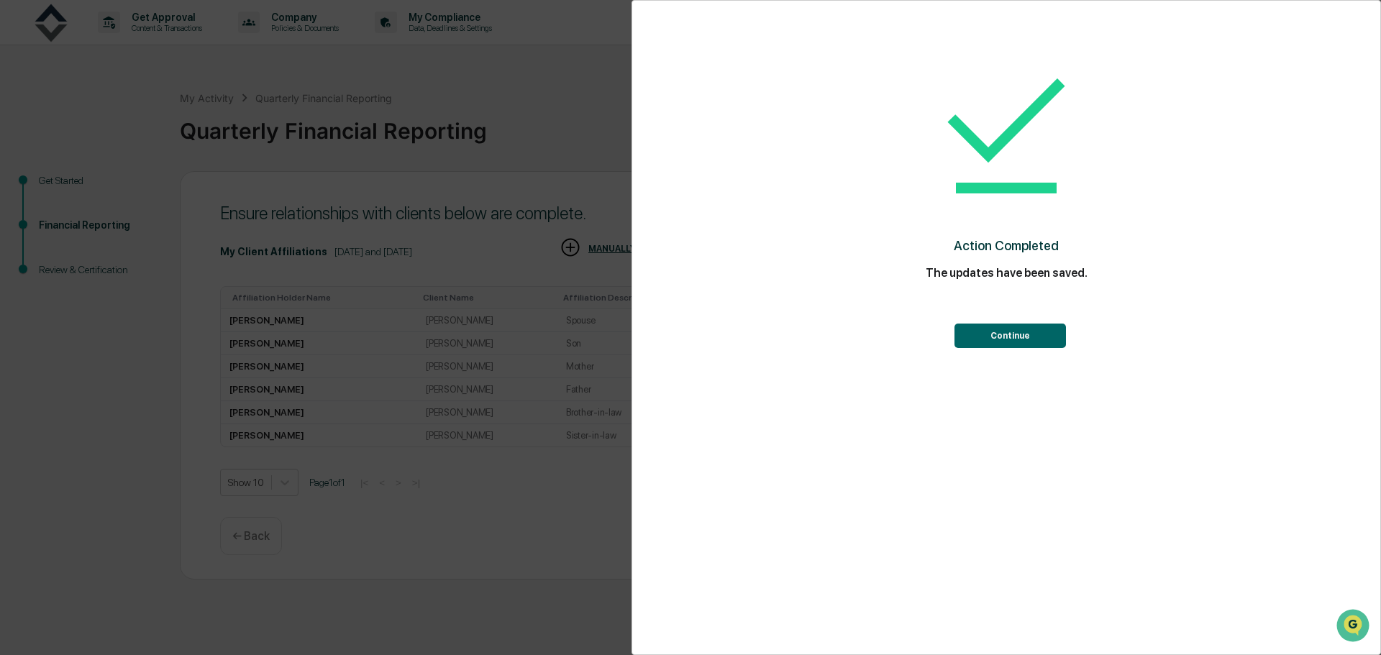
click at [1057, 331] on button "Continue" at bounding box center [1010, 336] width 111 height 24
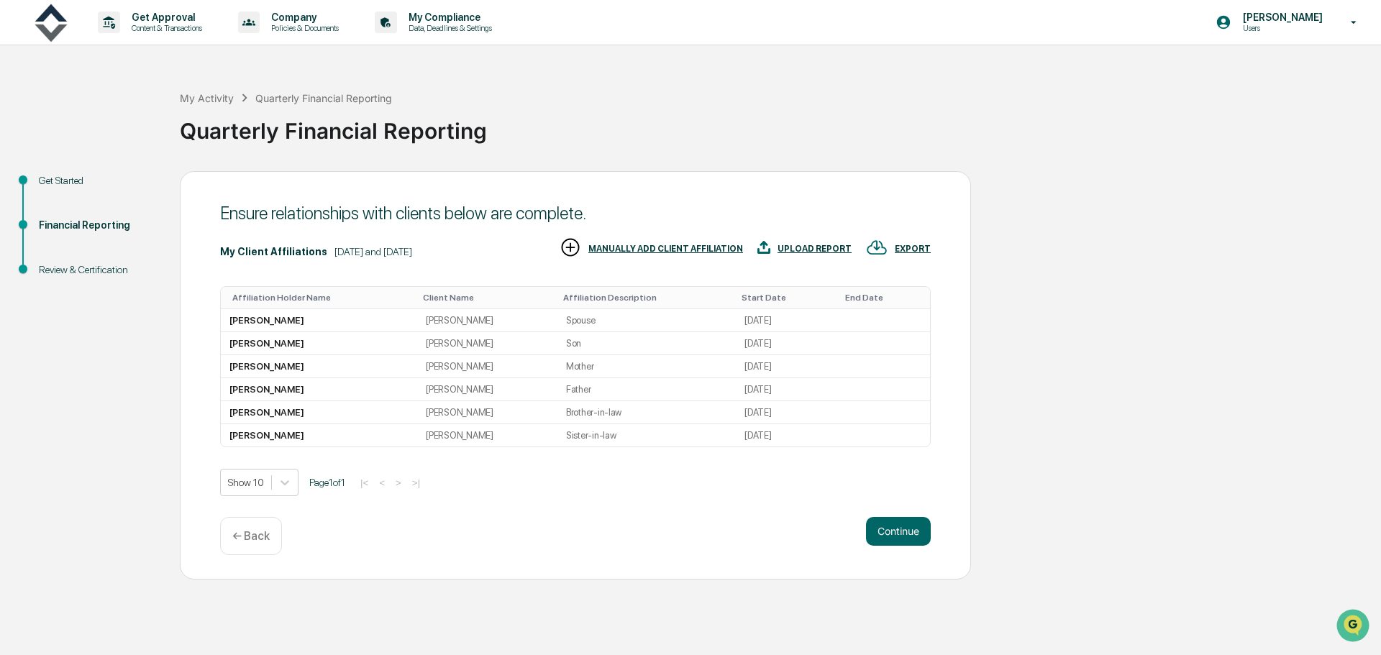
click at [906, 534] on button "Continue" at bounding box center [898, 531] width 65 height 29
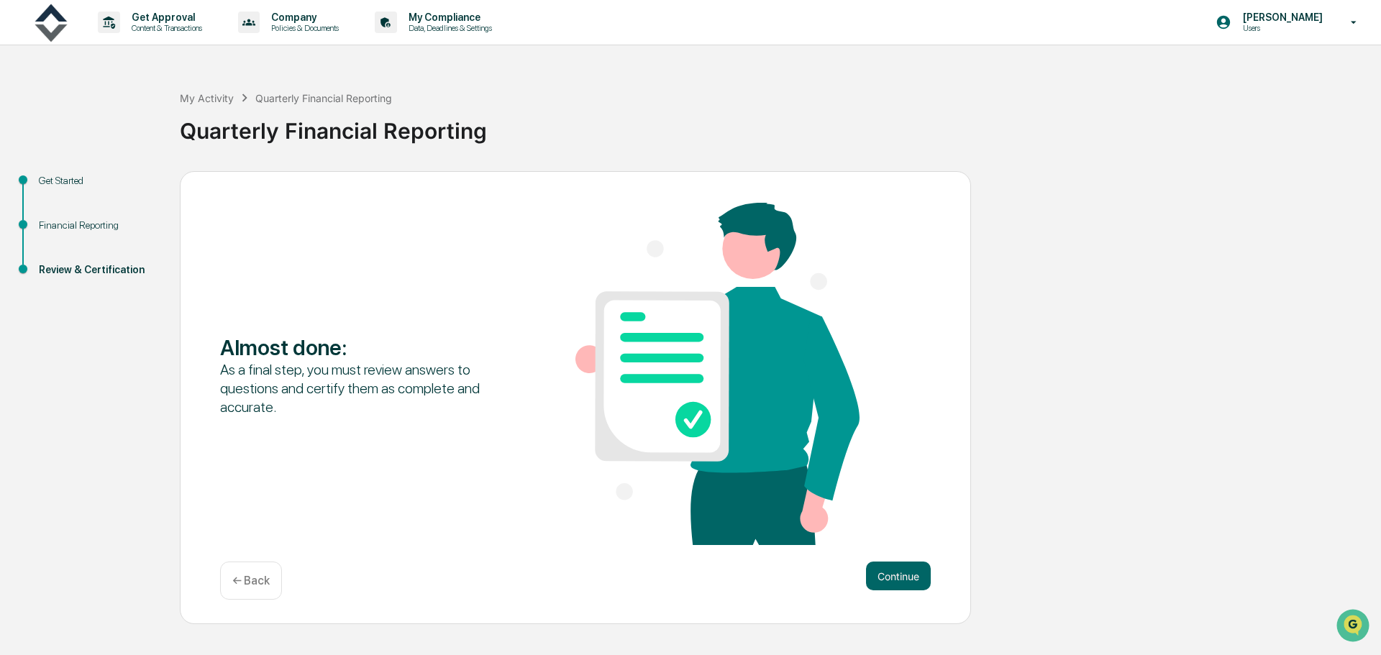
click at [901, 583] on button "Continue" at bounding box center [898, 576] width 65 height 29
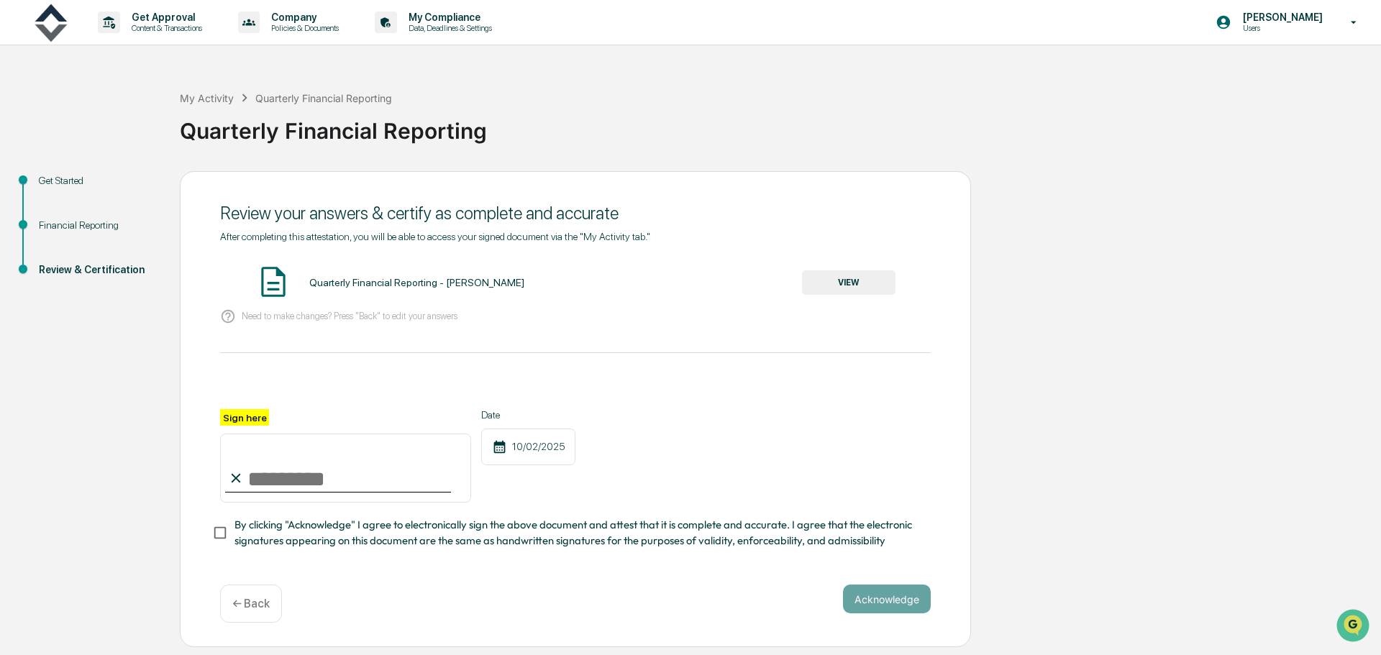
click at [327, 482] on input "Sign here" at bounding box center [345, 468] width 251 height 69
type input "**********"
click at [887, 603] on button "Acknowledge" at bounding box center [887, 599] width 88 height 29
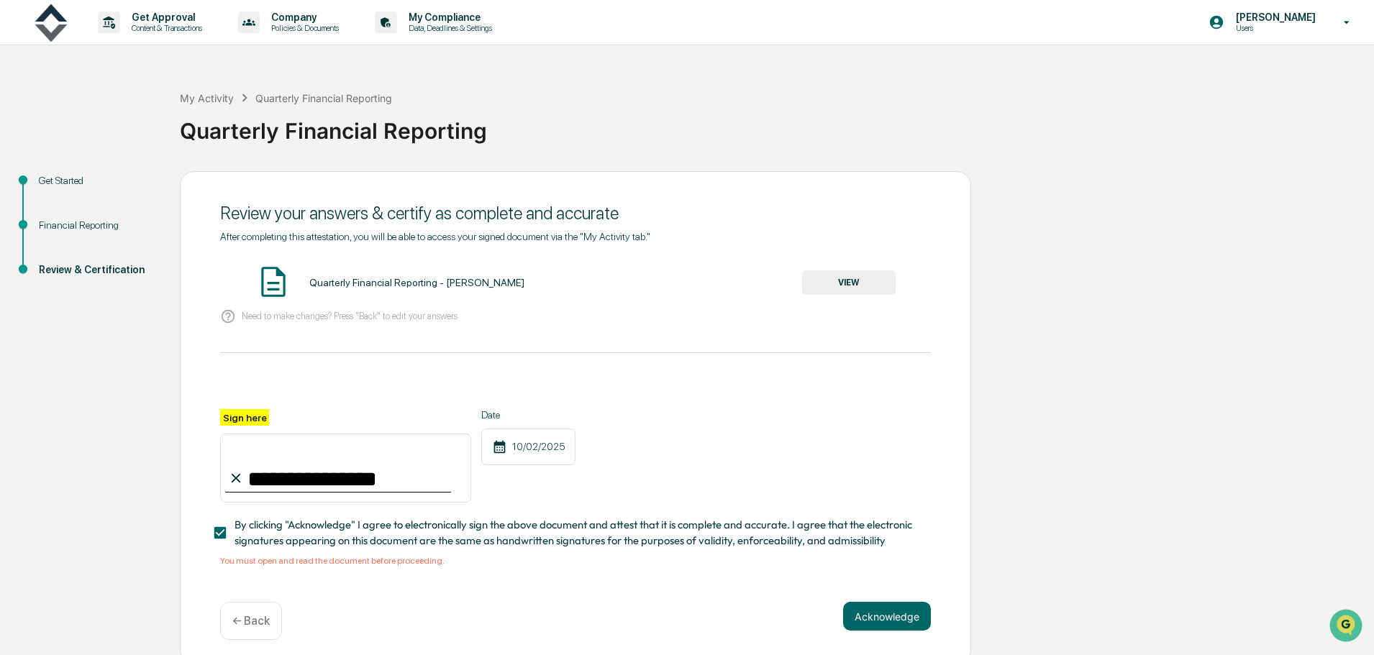
click at [842, 276] on button "VIEW" at bounding box center [849, 282] width 94 height 24
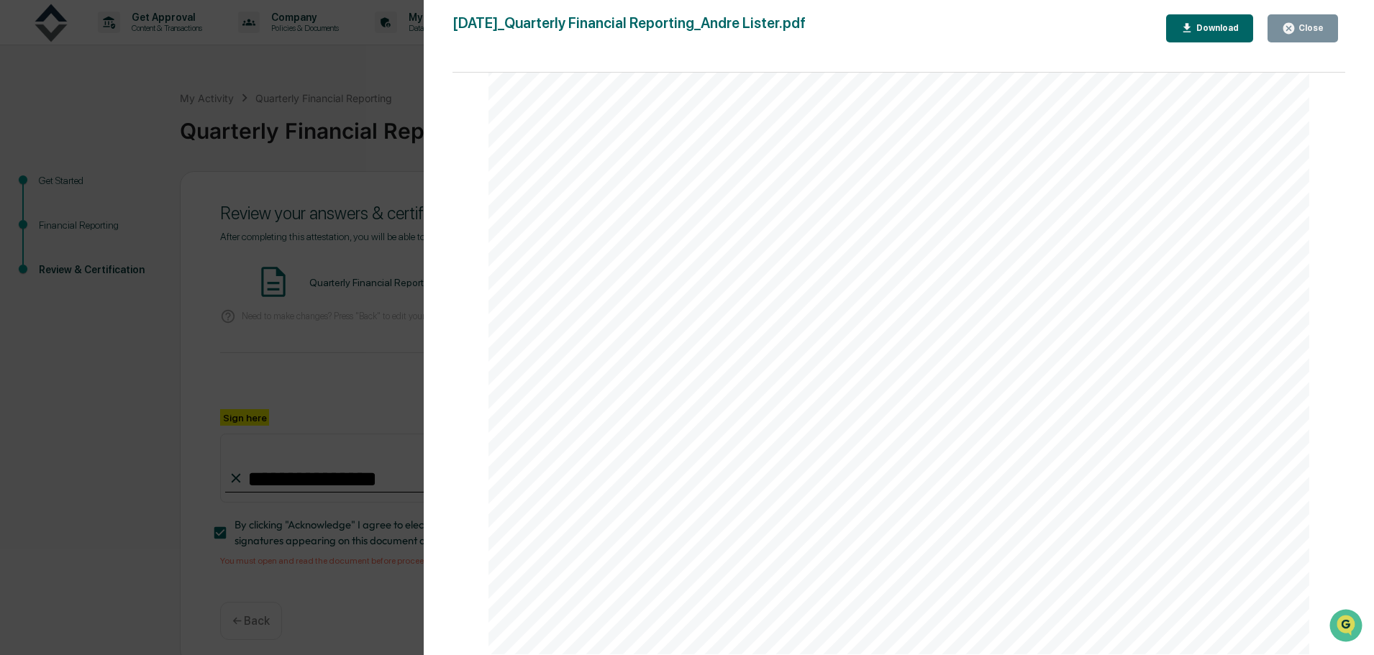
scroll to position [0, 0]
click at [368, 172] on div "Version History 10/02/2025, 11:24 PM Andre Lister 2025-10-02_Quarterly Financia…" at bounding box center [687, 327] width 1374 height 655
drag, startPoint x: 182, startPoint y: 313, endPoint x: 158, endPoint y: 373, distance: 64.9
click at [181, 316] on div "Version History 10/02/2025, 11:24 PM Andre Lister 2025-10-02_Quarterly Financia…" at bounding box center [687, 327] width 1374 height 655
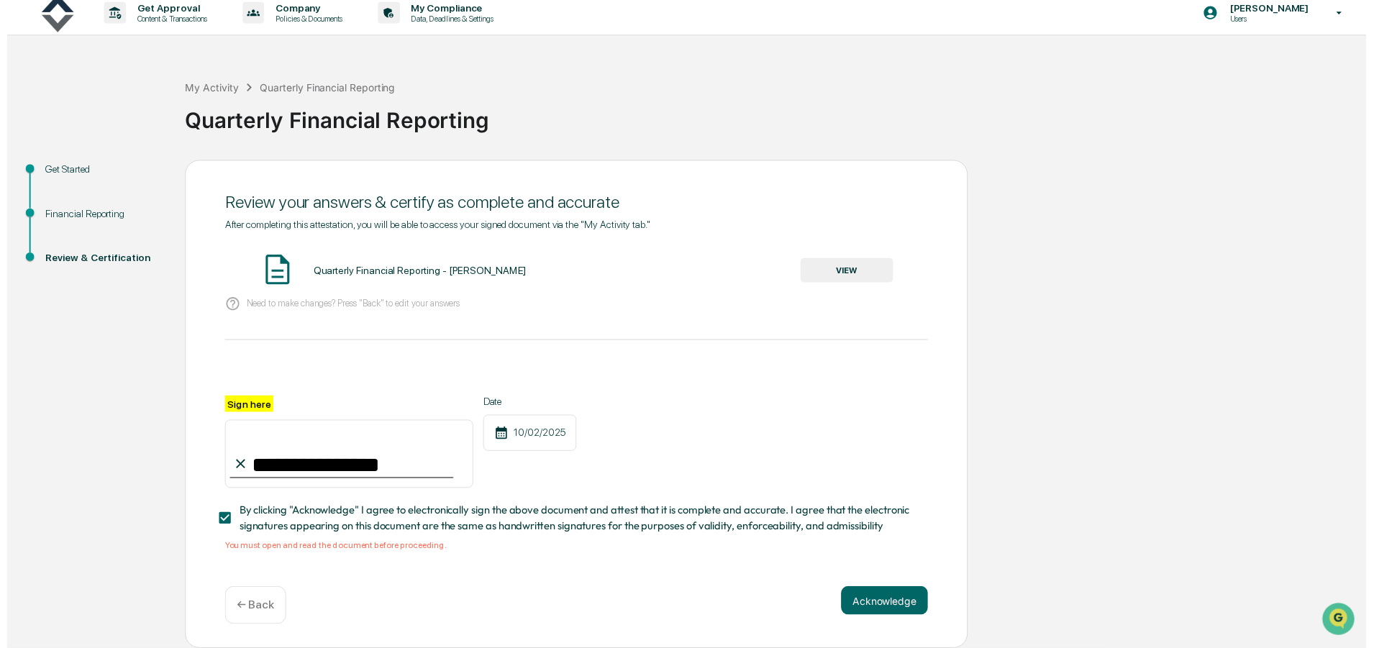
scroll to position [14, 0]
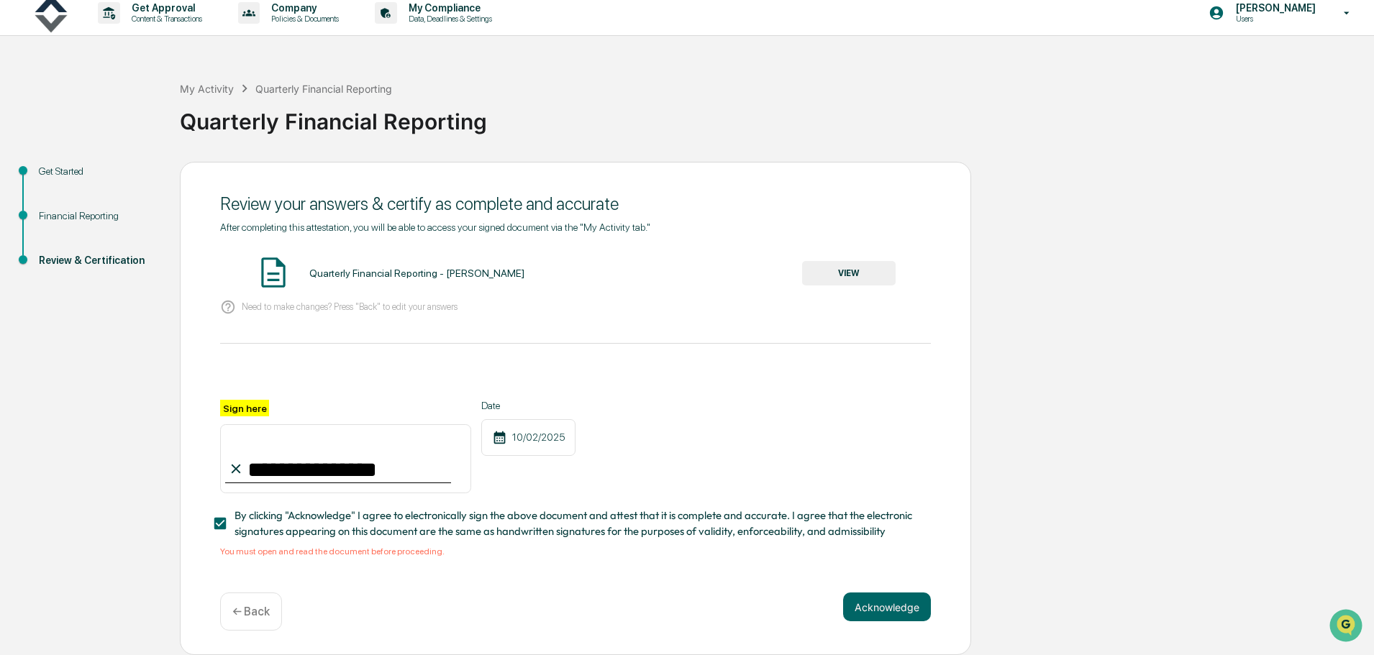
click at [876, 606] on button "Acknowledge" at bounding box center [887, 607] width 88 height 29
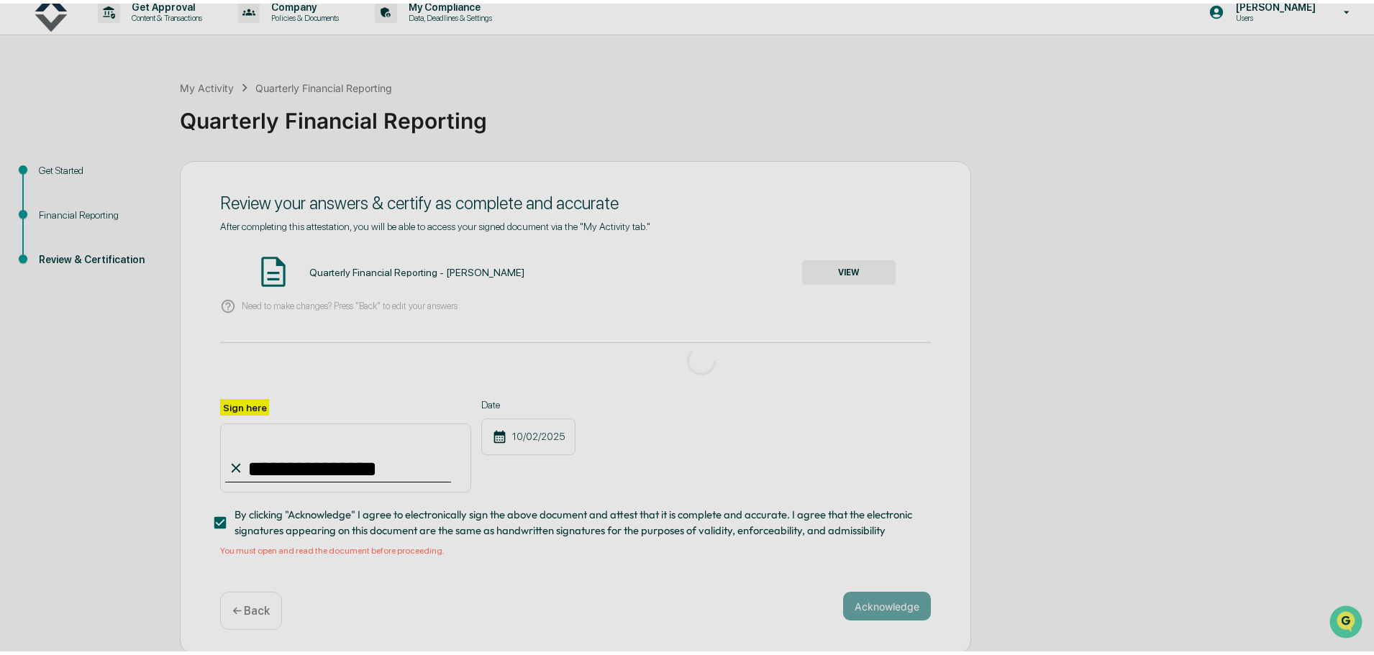
scroll to position [0, 0]
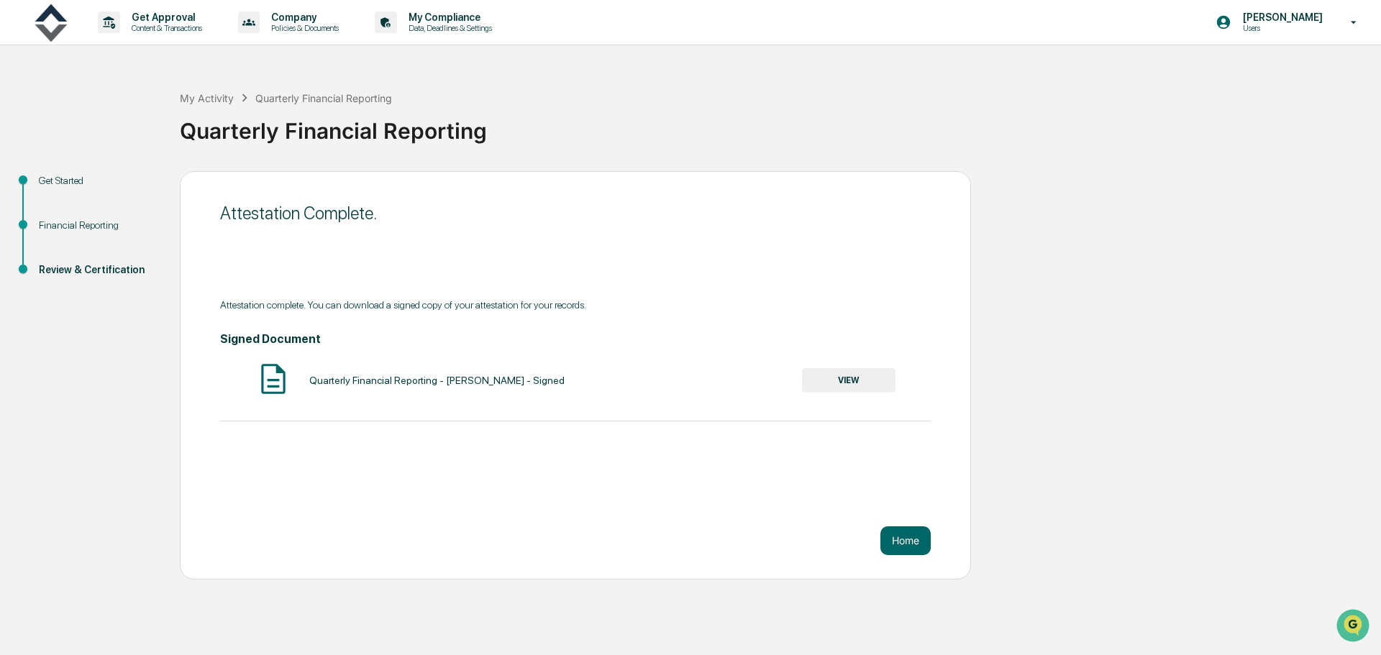
click at [915, 540] on button "Home" at bounding box center [905, 541] width 50 height 29
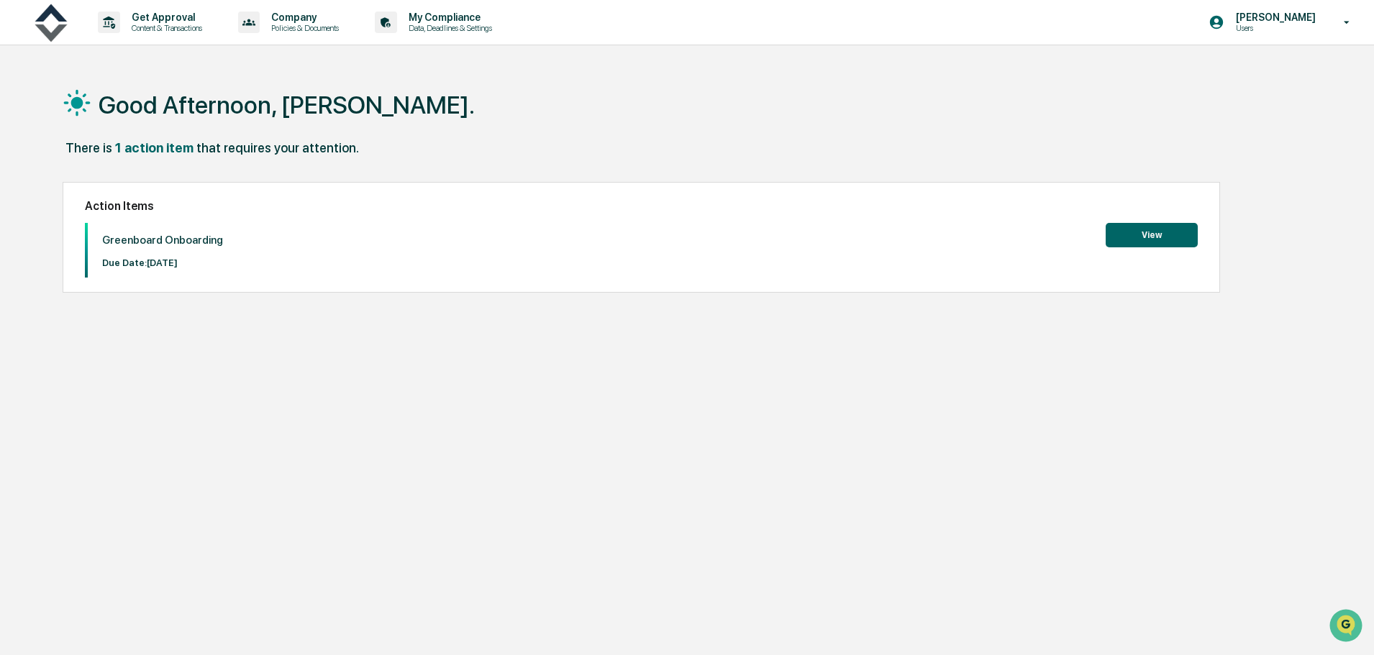
click at [1148, 232] on button "View" at bounding box center [1152, 235] width 92 height 24
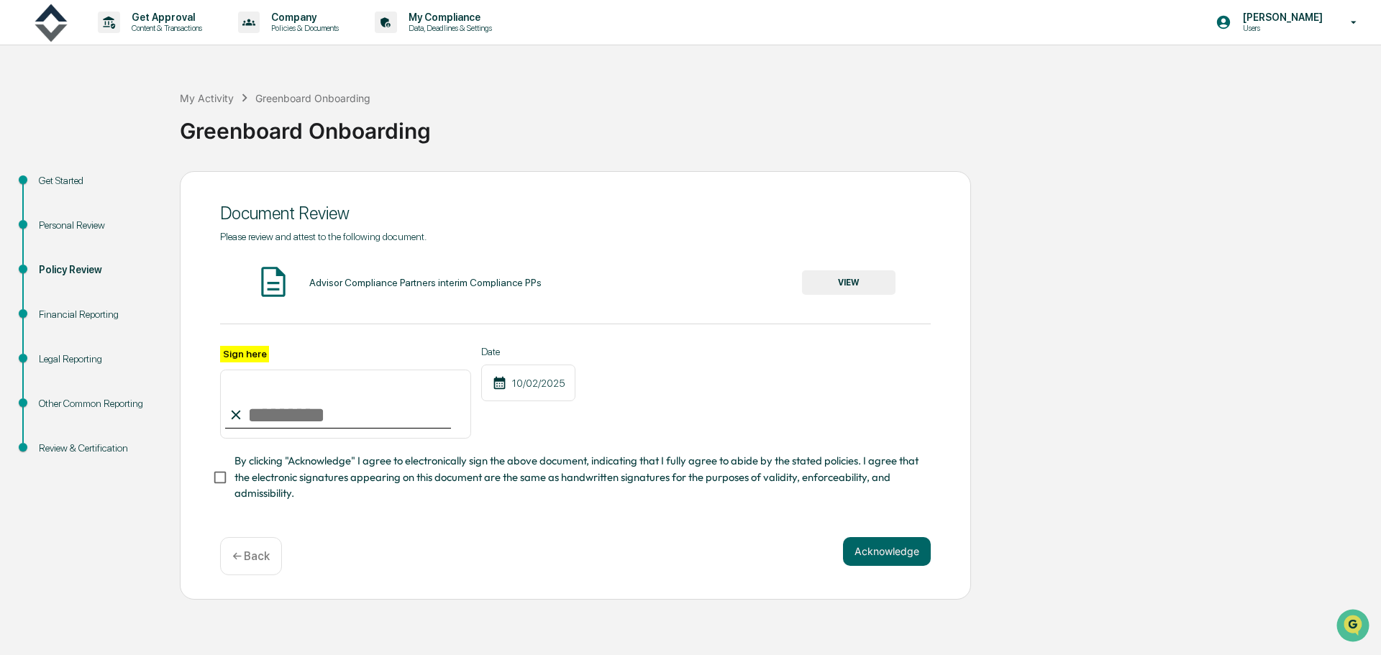
click at [862, 281] on button "VIEW" at bounding box center [849, 282] width 94 height 24
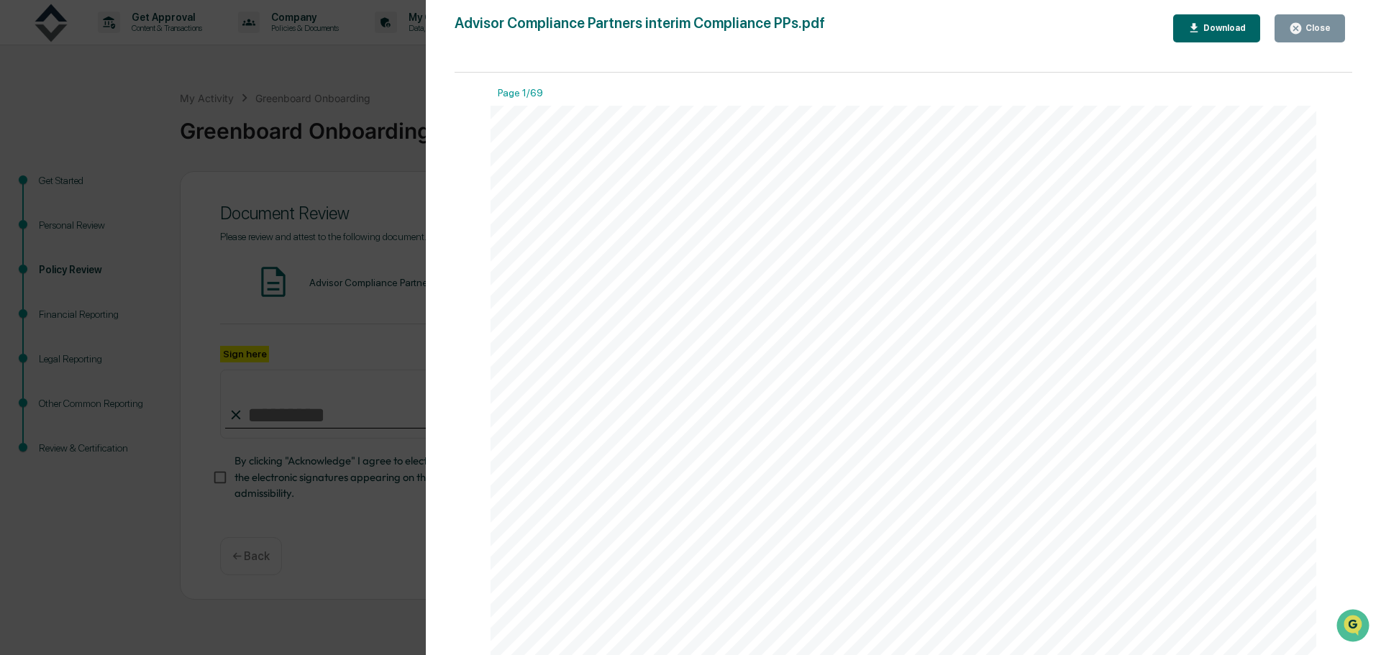
click at [429, 94] on div "Version History 09/29/2025, 08:58 PM Andre Lister Advisor Compliance Partners i…" at bounding box center [903, 342] width 955 height 684
click at [389, 85] on div "Version History 09/29/2025, 08:58 PM Andre Lister Advisor Compliance Partners i…" at bounding box center [690, 327] width 1381 height 655
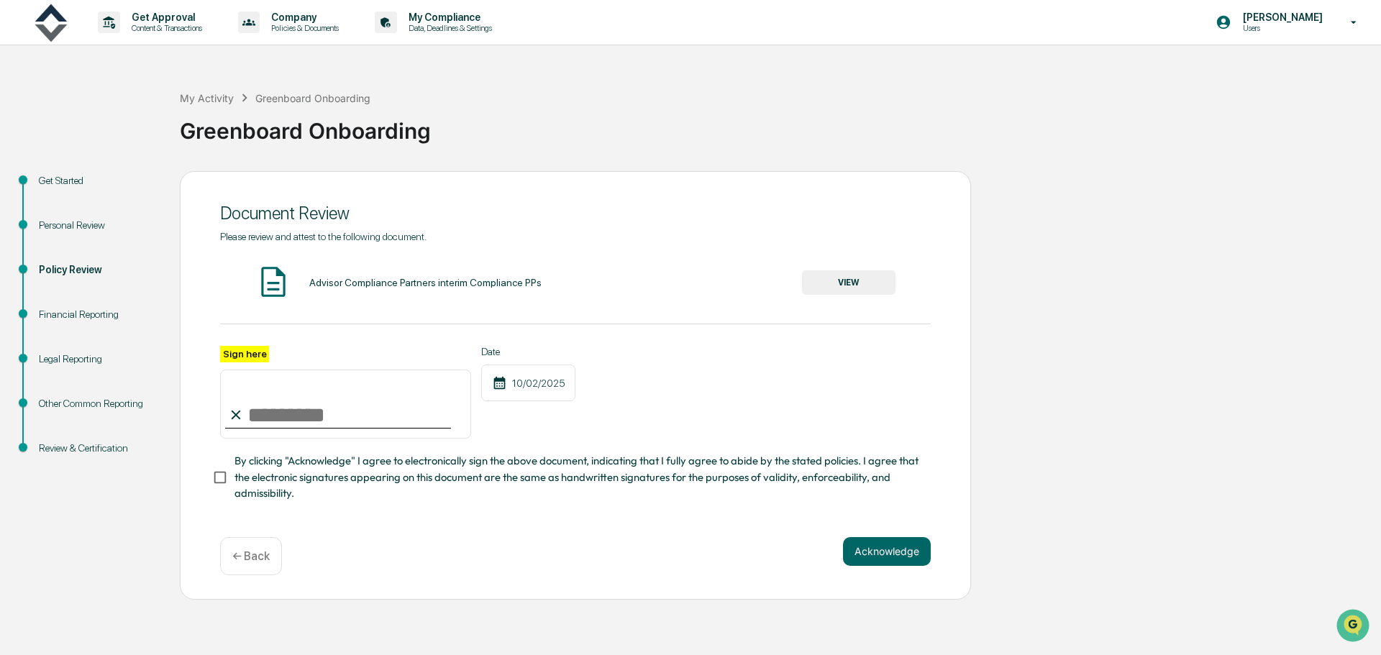
click at [283, 413] on input "Sign here" at bounding box center [345, 404] width 251 height 69
type input "**********"
click at [881, 555] on button "Acknowledge" at bounding box center [887, 551] width 88 height 29
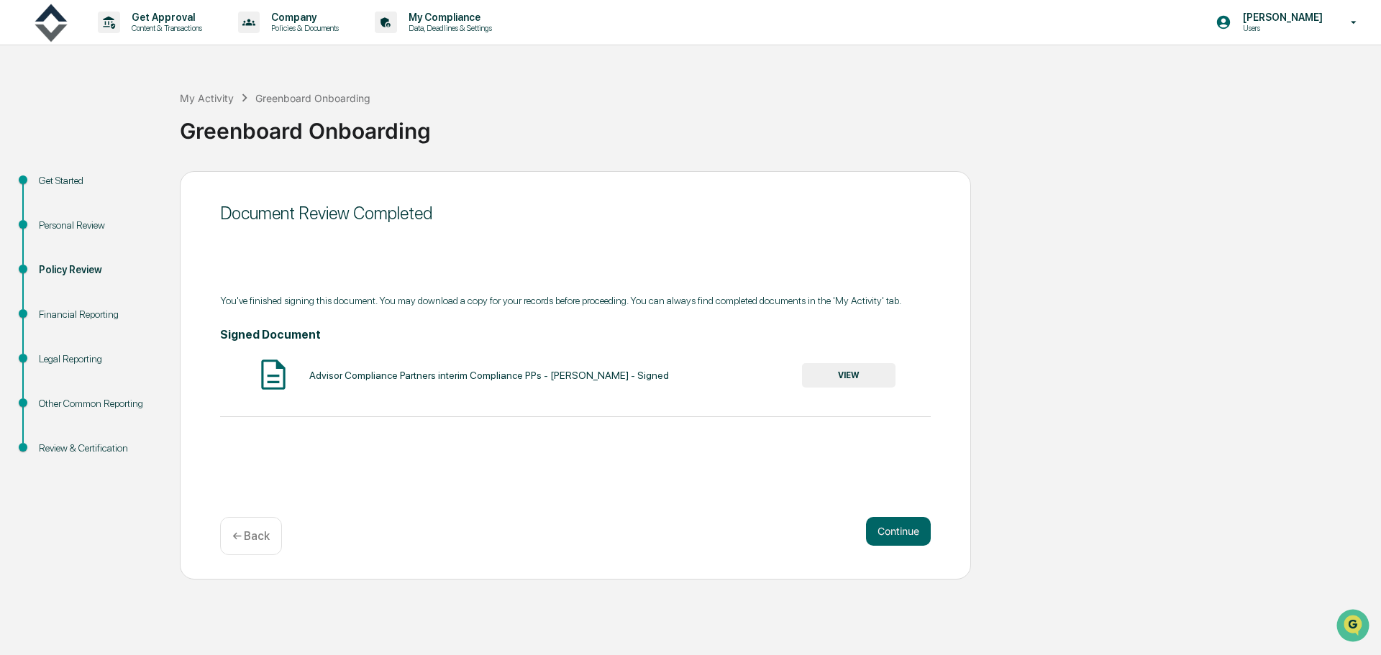
click at [894, 531] on button "Continue" at bounding box center [898, 531] width 65 height 29
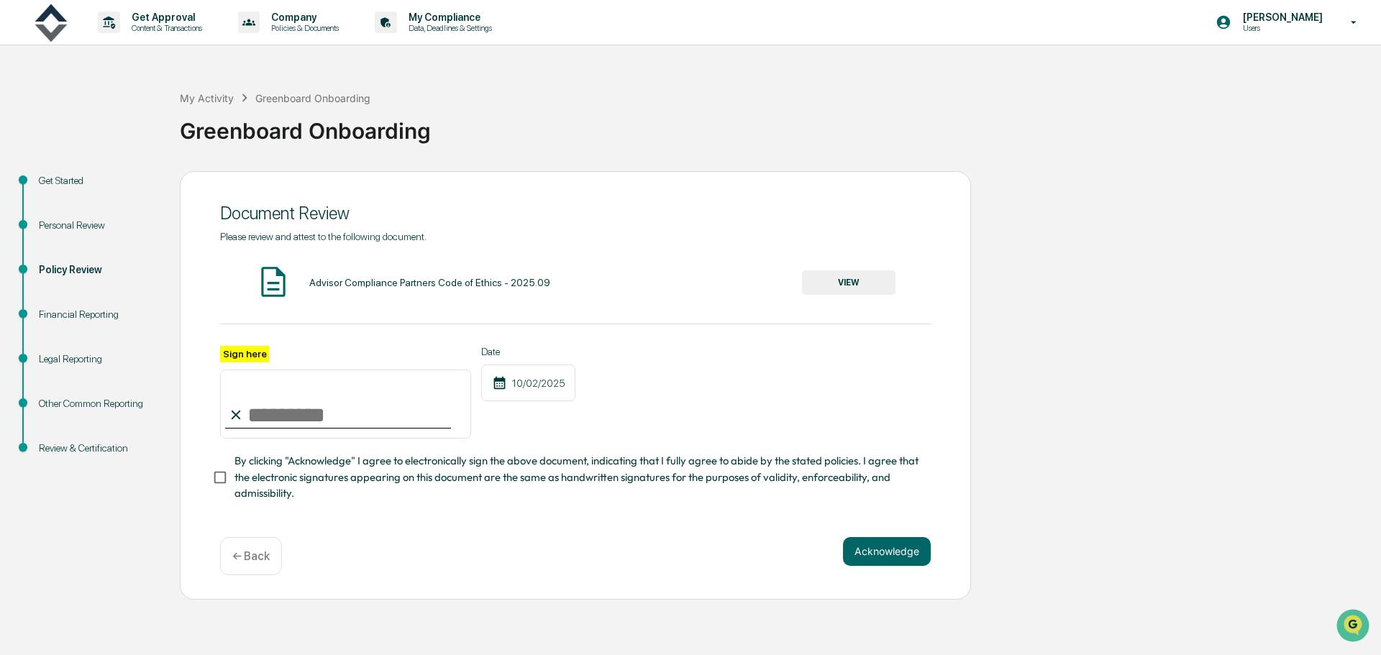
click at [853, 283] on button "VIEW" at bounding box center [849, 282] width 94 height 24
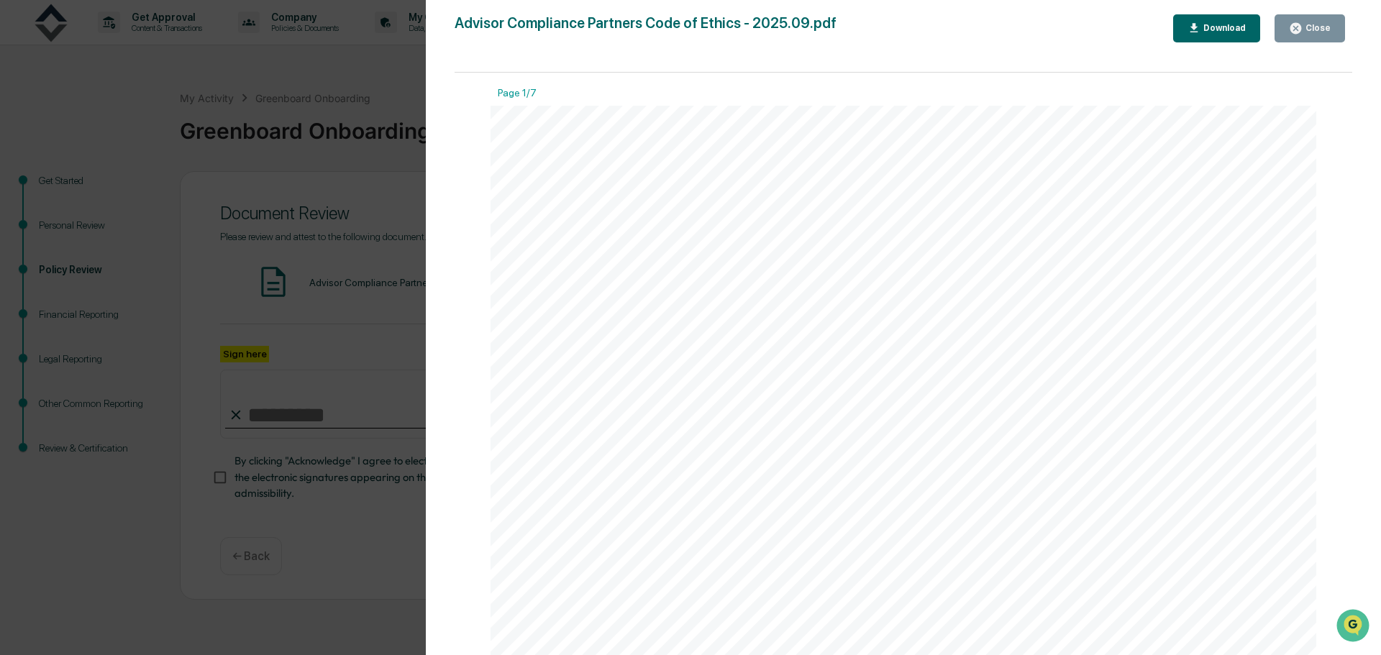
click at [386, 189] on div "Version History 09/29/2025, 08:58 PM Andre Lister Advisor Compliance Partners C…" at bounding box center [690, 327] width 1381 height 655
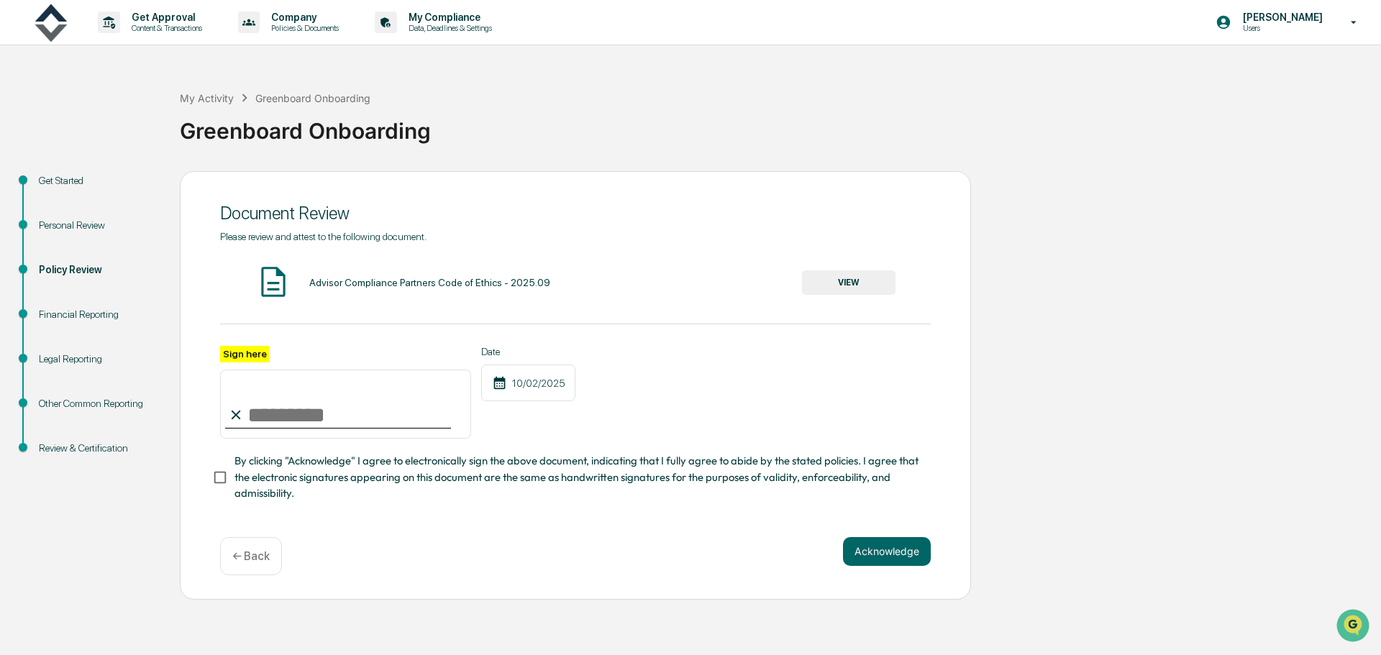
click at [291, 406] on input "Sign here" at bounding box center [345, 404] width 251 height 69
type input "**********"
click at [909, 553] on button "Acknowledge" at bounding box center [887, 551] width 88 height 29
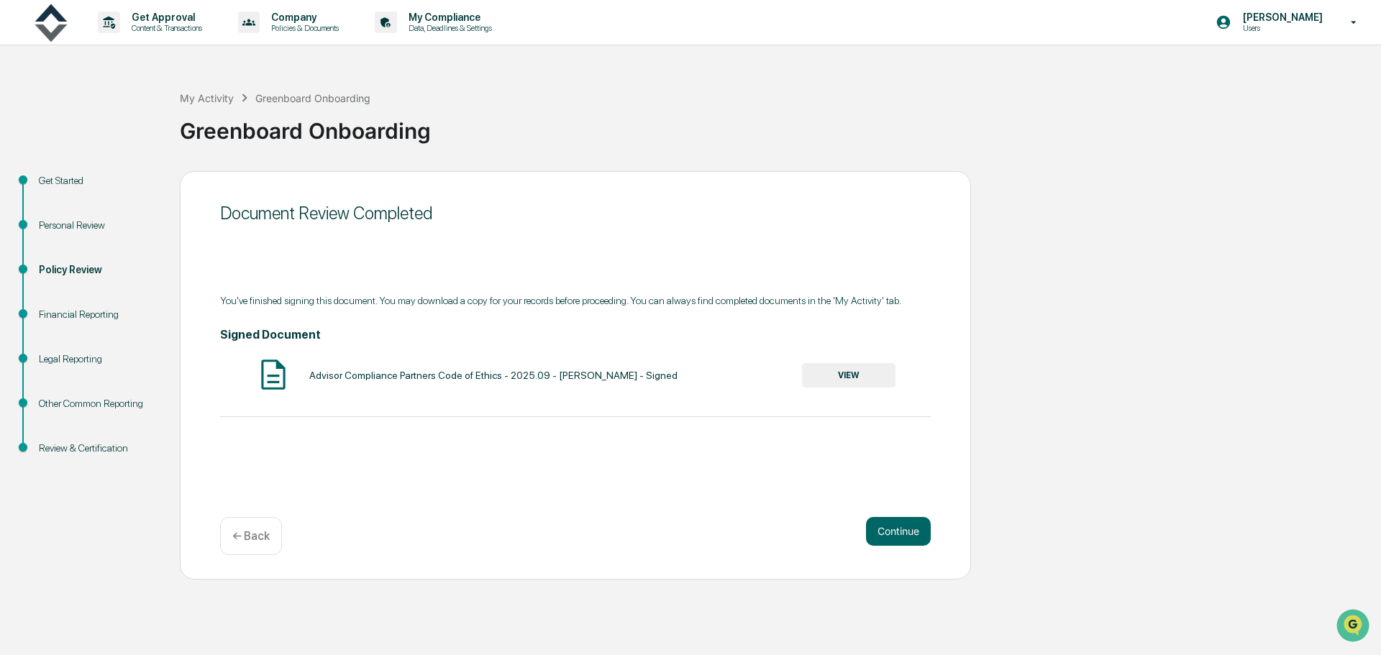
click at [891, 529] on button "Continue" at bounding box center [898, 531] width 65 height 29
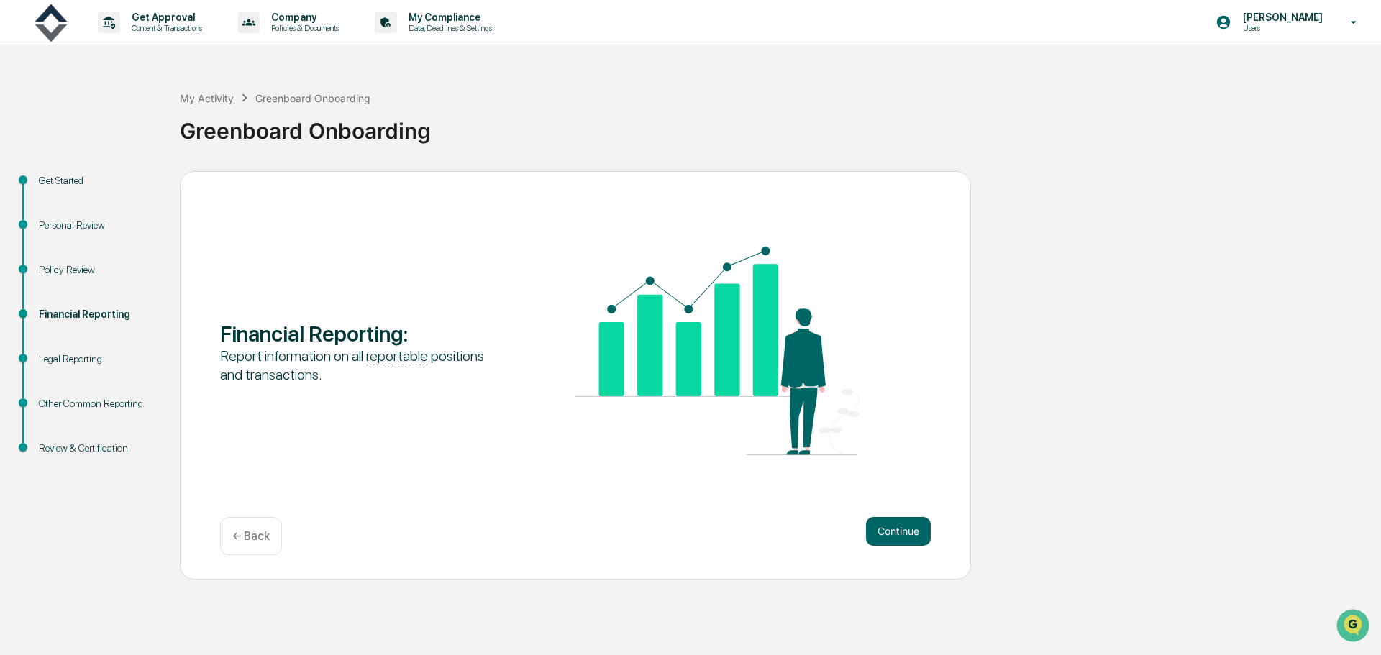
click at [891, 529] on button "Continue" at bounding box center [898, 531] width 65 height 29
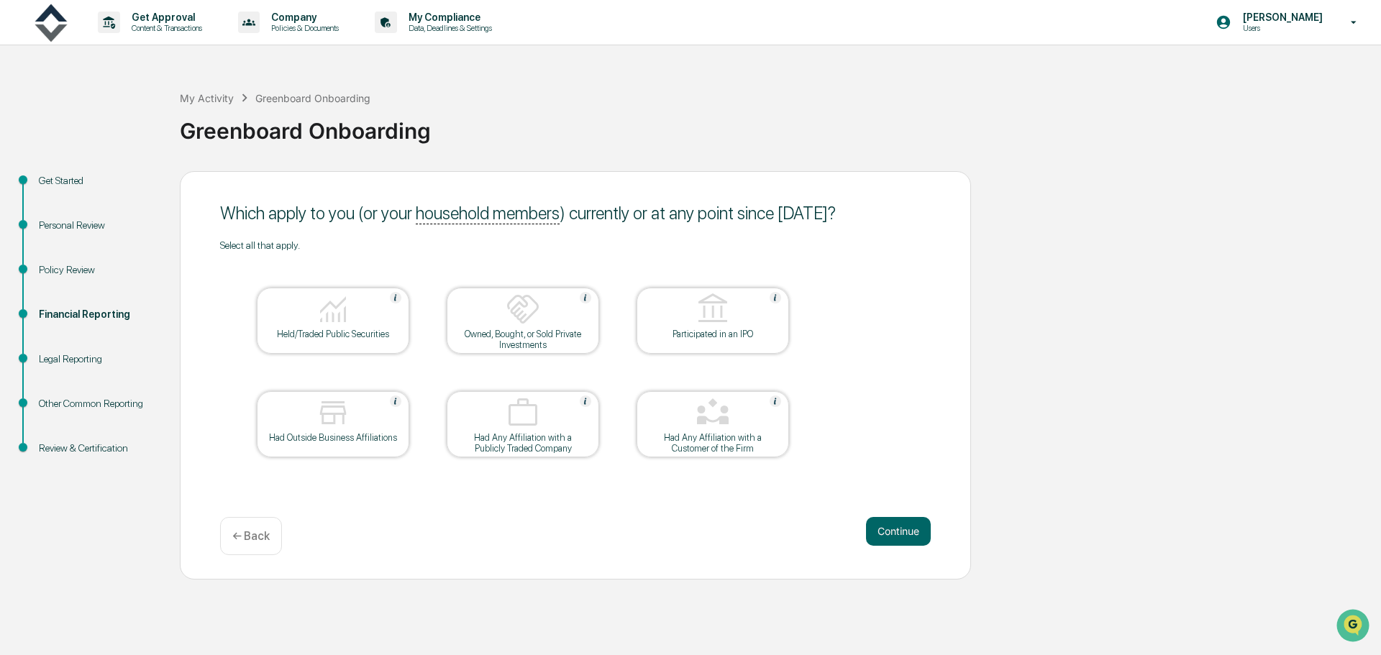
click at [334, 324] on img at bounding box center [333, 309] width 35 height 35
click at [388, 439] on div "Had Outside Business Affiliations" at bounding box center [332, 437] width 129 height 11
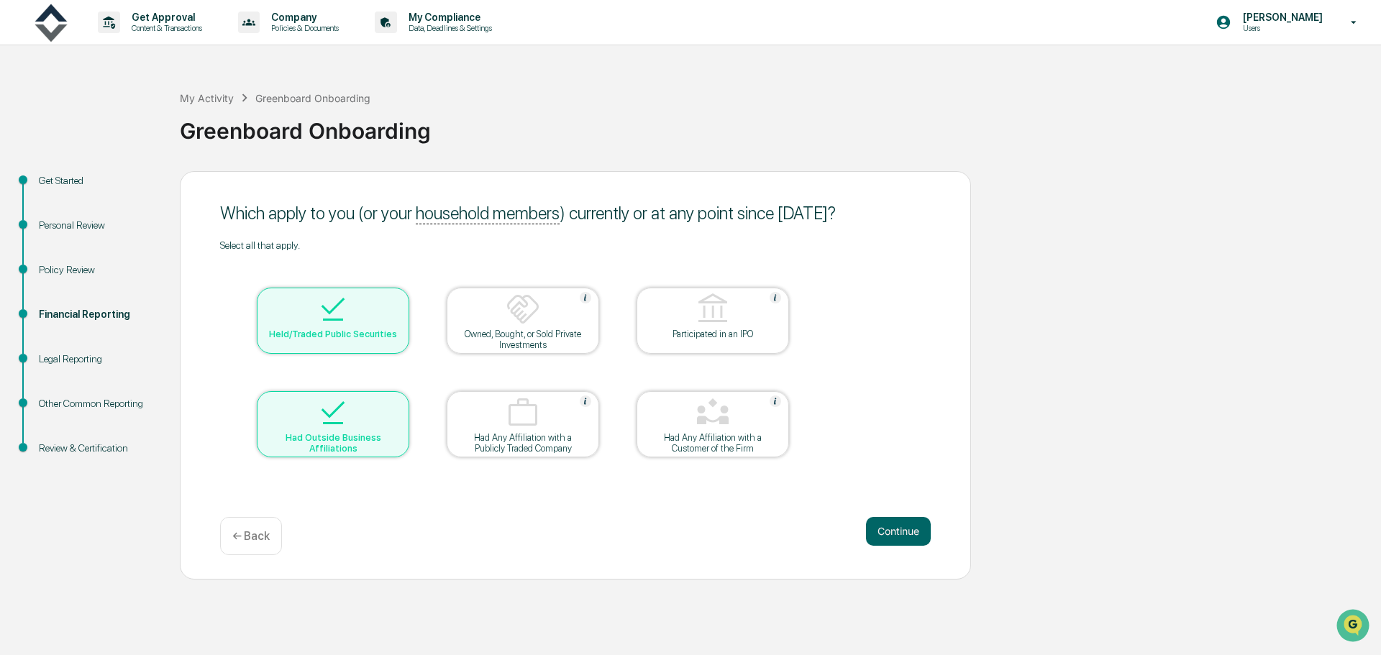
click at [711, 441] on div "Had Any Affiliation with a Customer of the Firm" at bounding box center [712, 443] width 129 height 22
click at [910, 527] on button "Continue" at bounding box center [898, 531] width 65 height 29
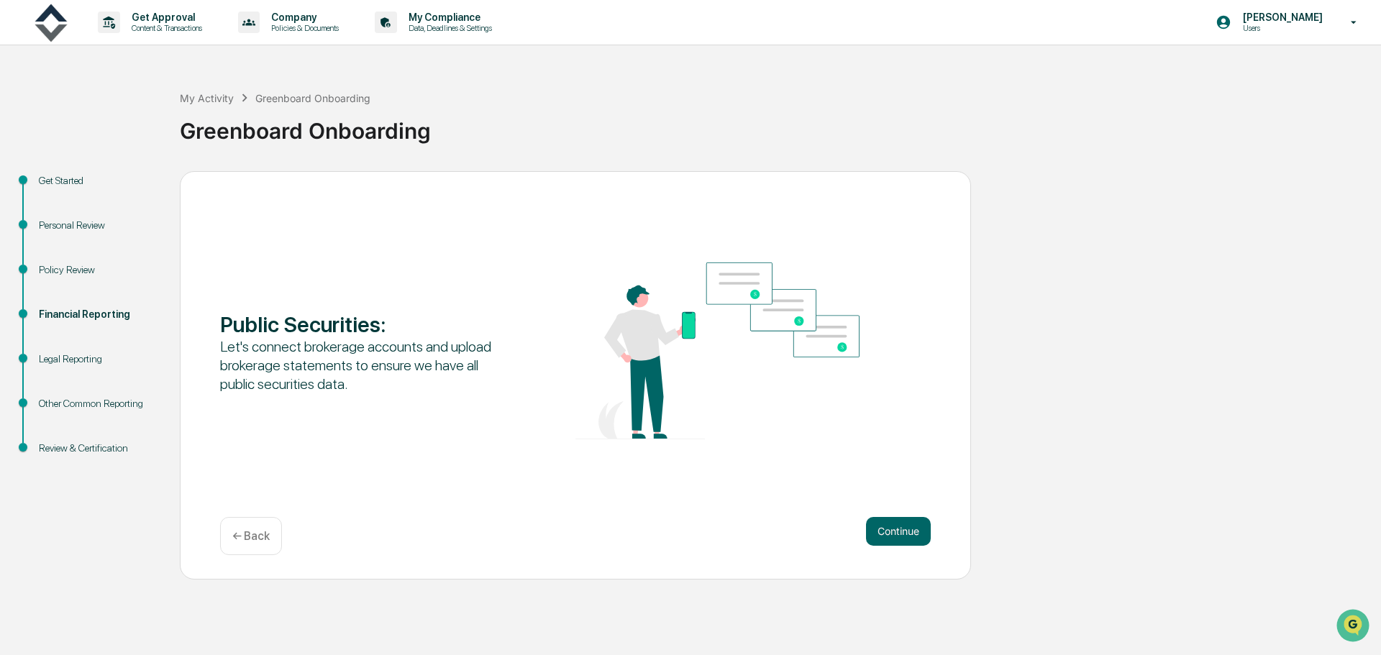
click at [895, 529] on button "Continue" at bounding box center [898, 531] width 65 height 29
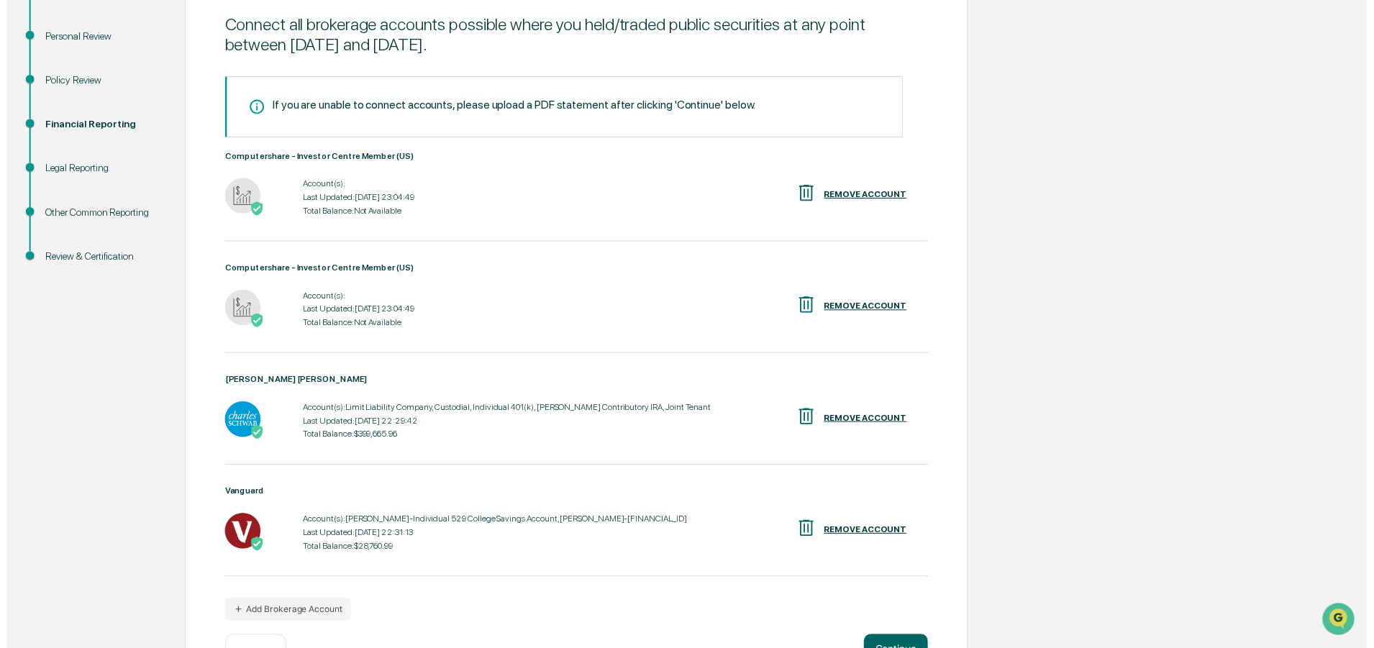
scroll to position [237, 0]
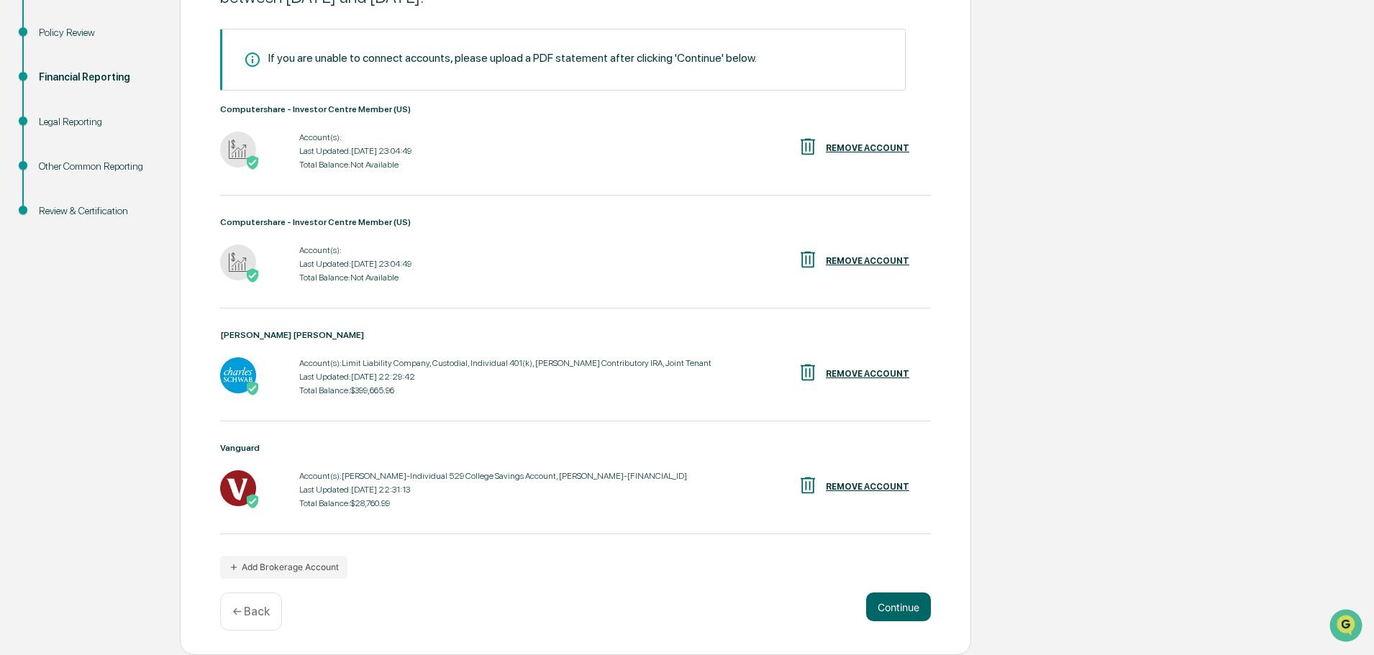
click at [892, 604] on button "Continue" at bounding box center [898, 607] width 65 height 29
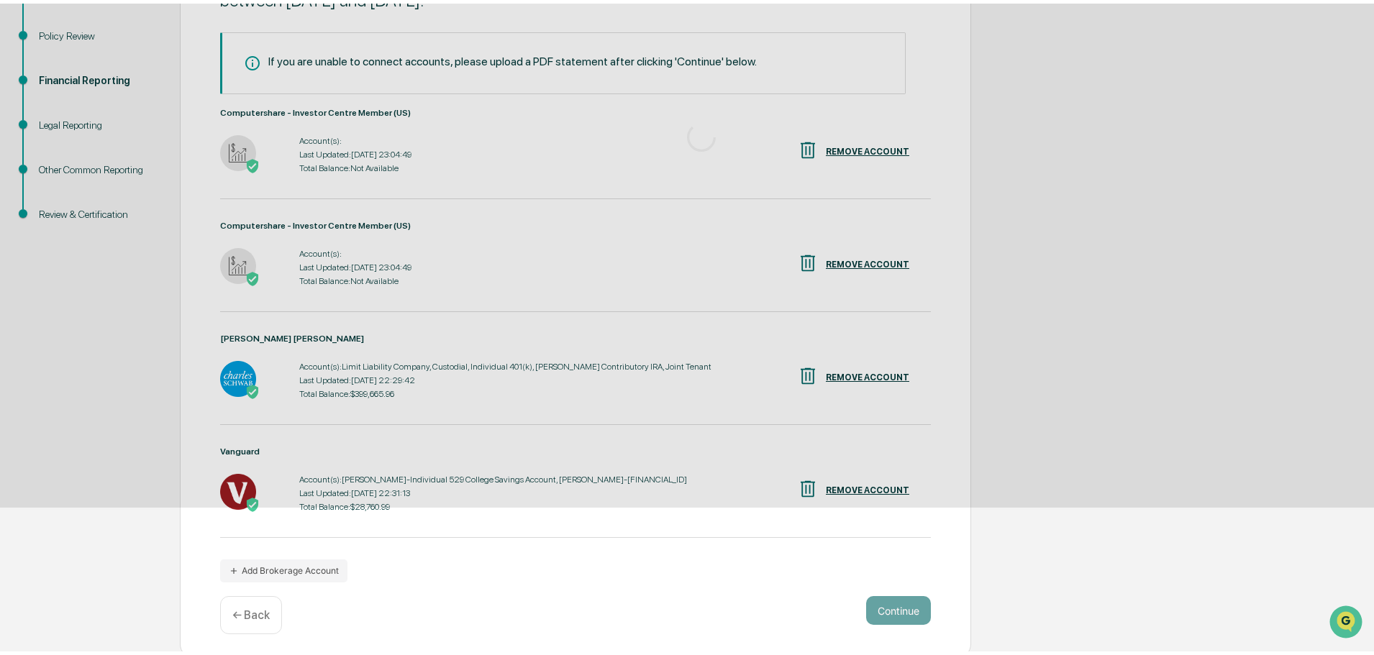
scroll to position [0, 0]
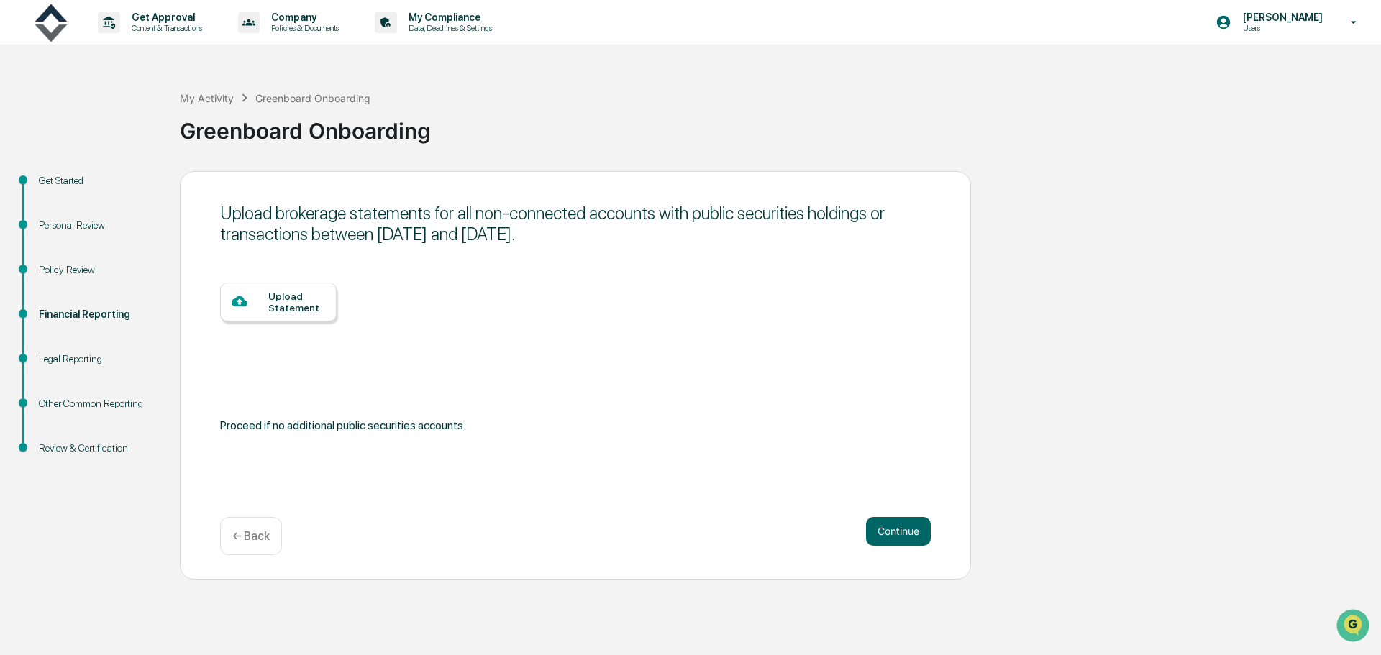
click at [890, 528] on button "Continue" at bounding box center [898, 531] width 65 height 29
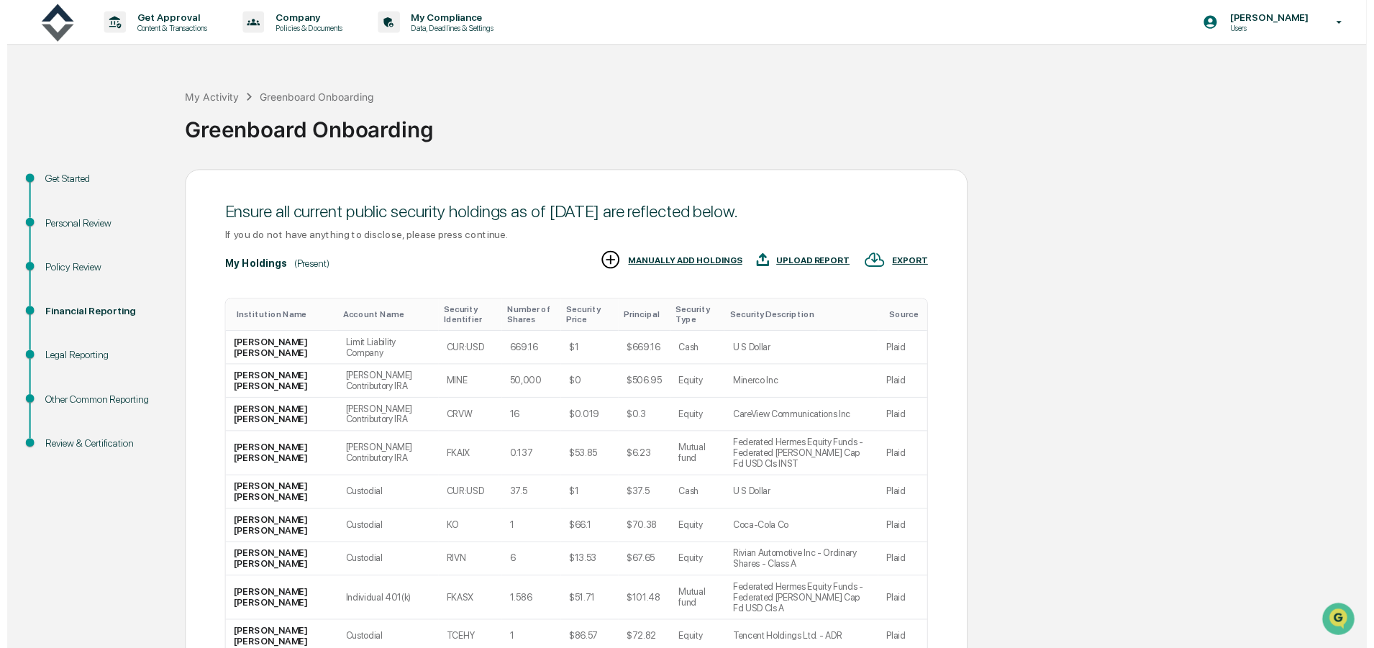
scroll to position [142, 0]
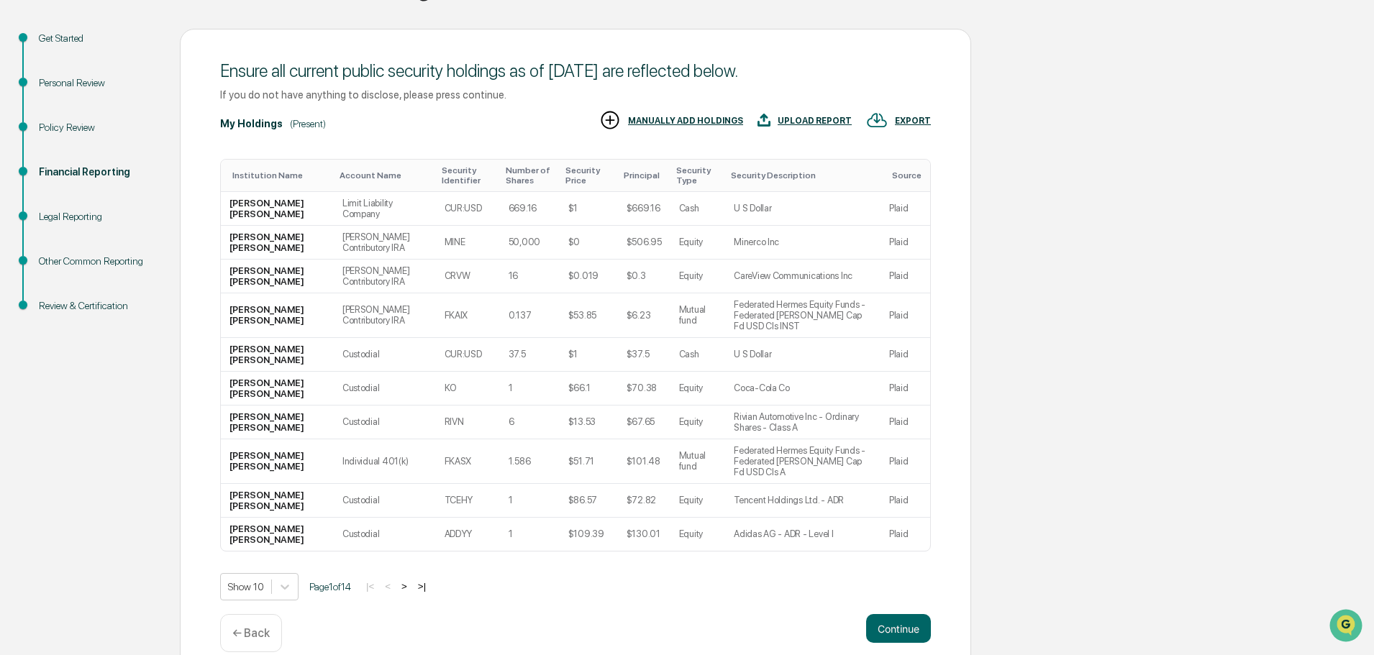
click at [898, 614] on button "Continue" at bounding box center [898, 628] width 65 height 29
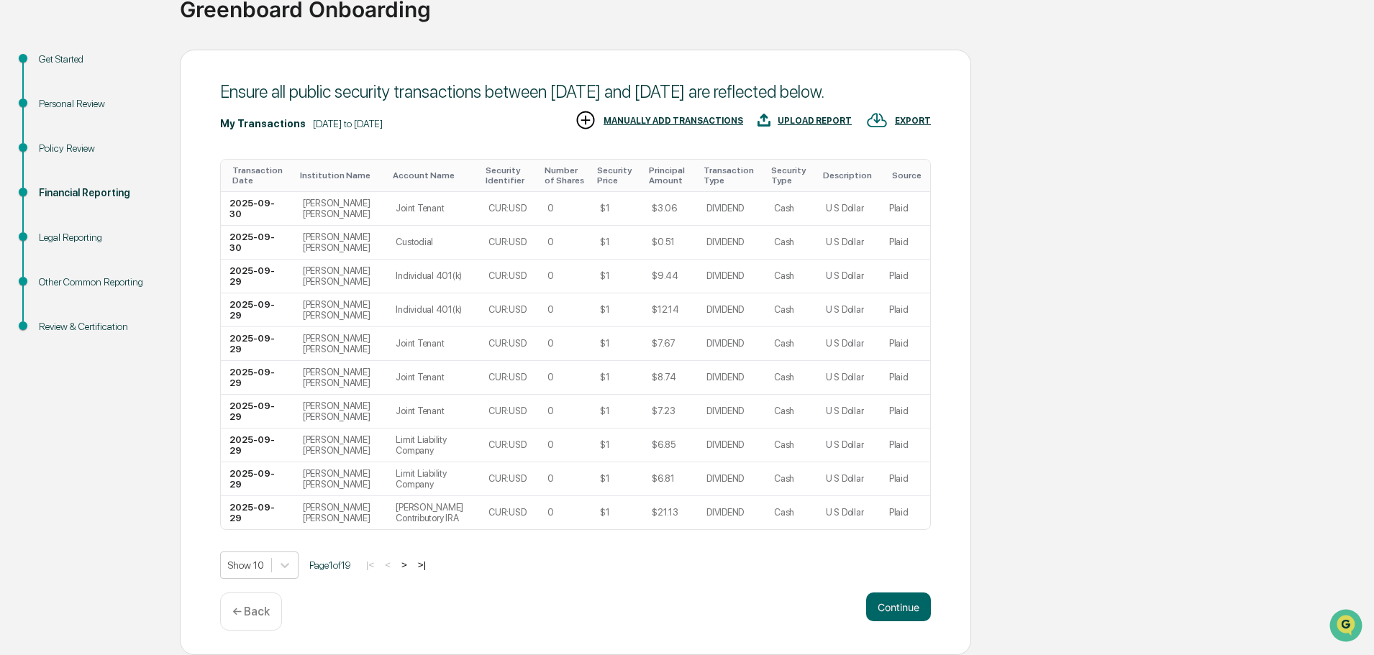
click at [903, 603] on button "Continue" at bounding box center [898, 607] width 65 height 29
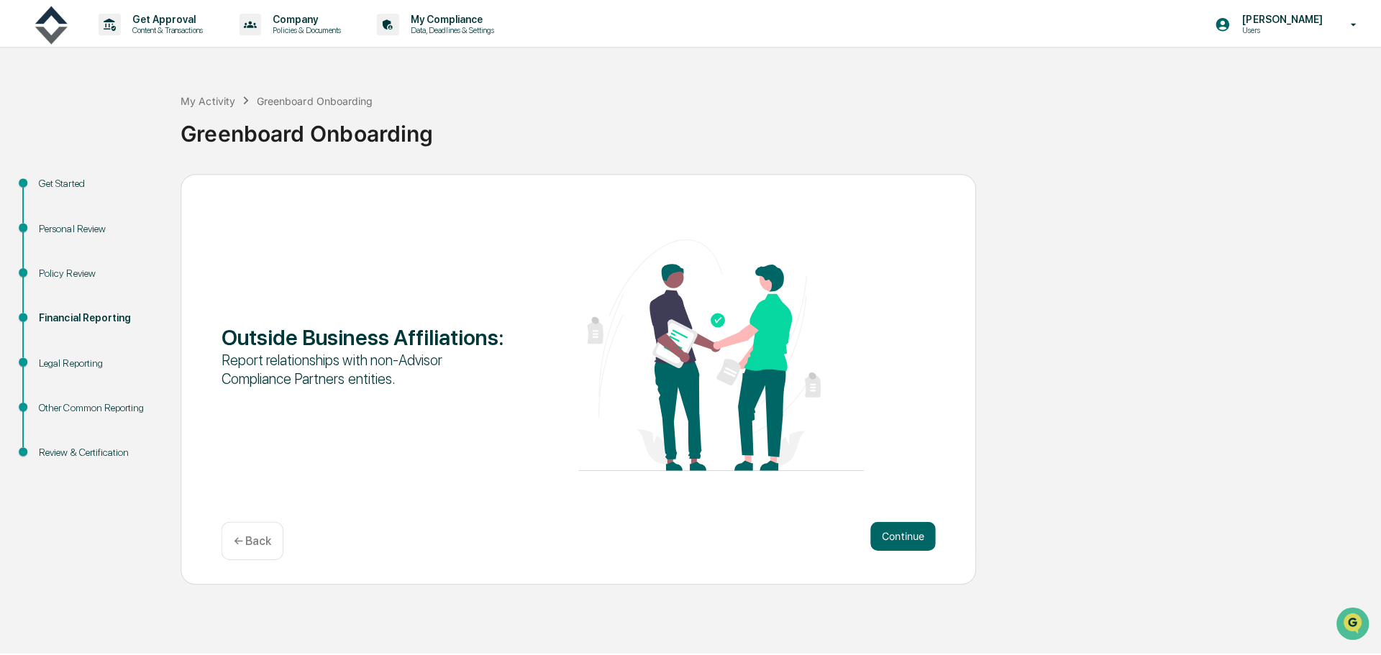
scroll to position [0, 0]
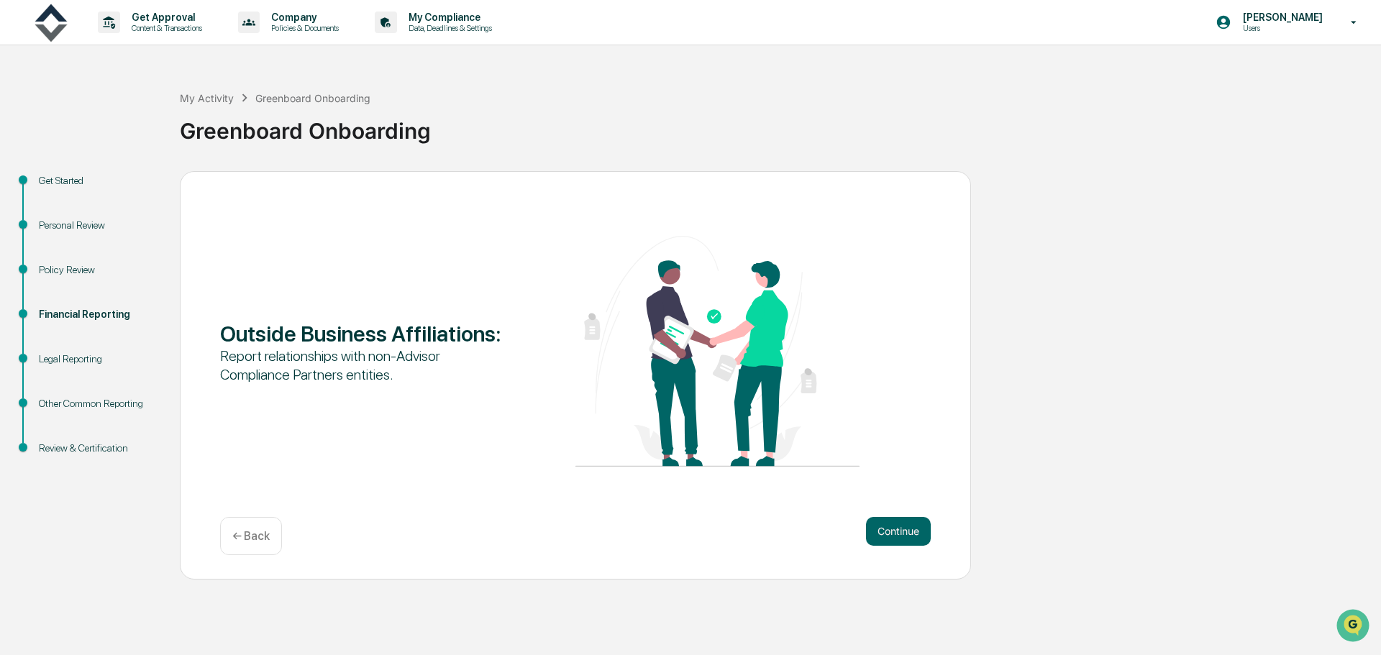
click at [906, 529] on button "Continue" at bounding box center [898, 531] width 65 height 29
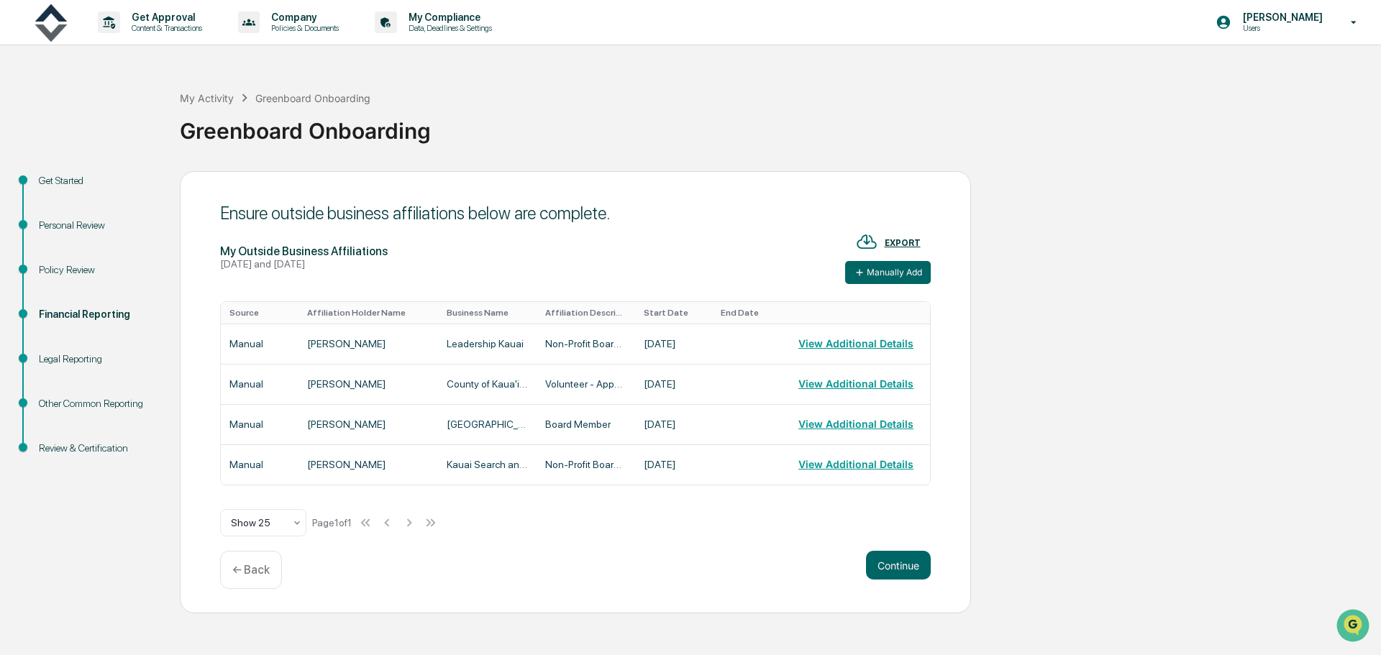
click at [916, 565] on button "Continue" at bounding box center [898, 565] width 65 height 29
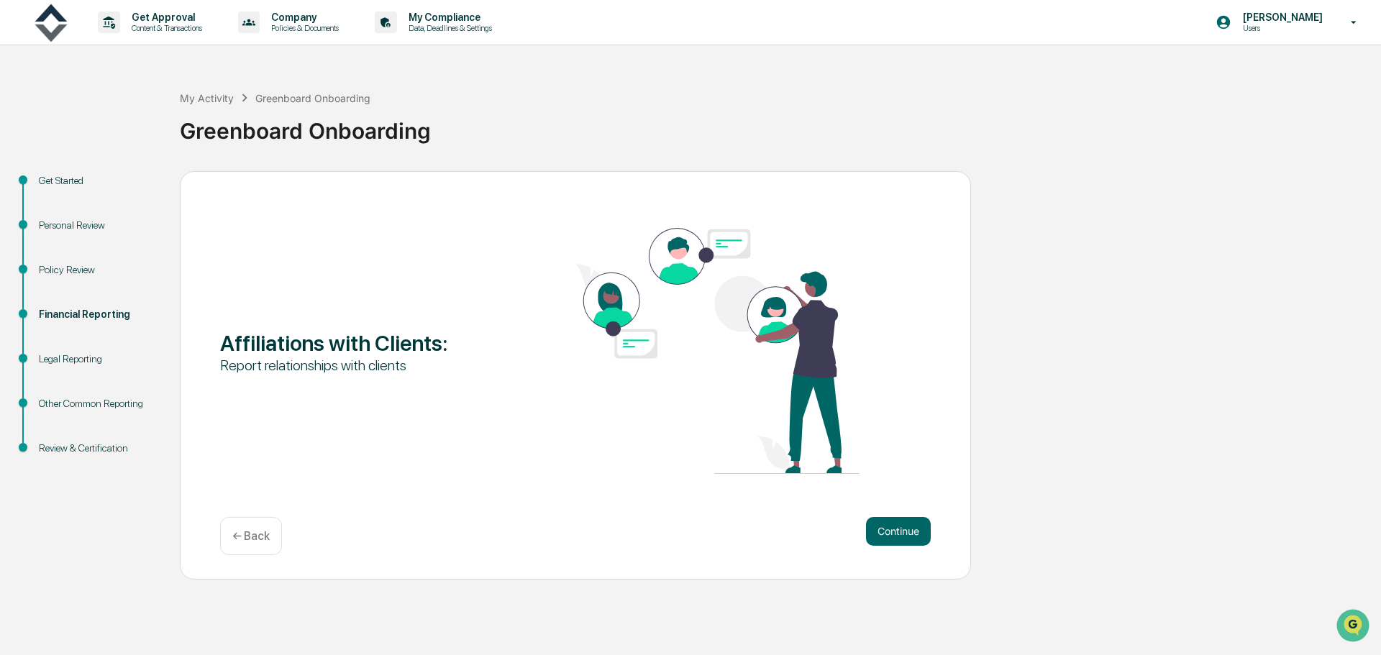
click at [907, 531] on button "Continue" at bounding box center [898, 531] width 65 height 29
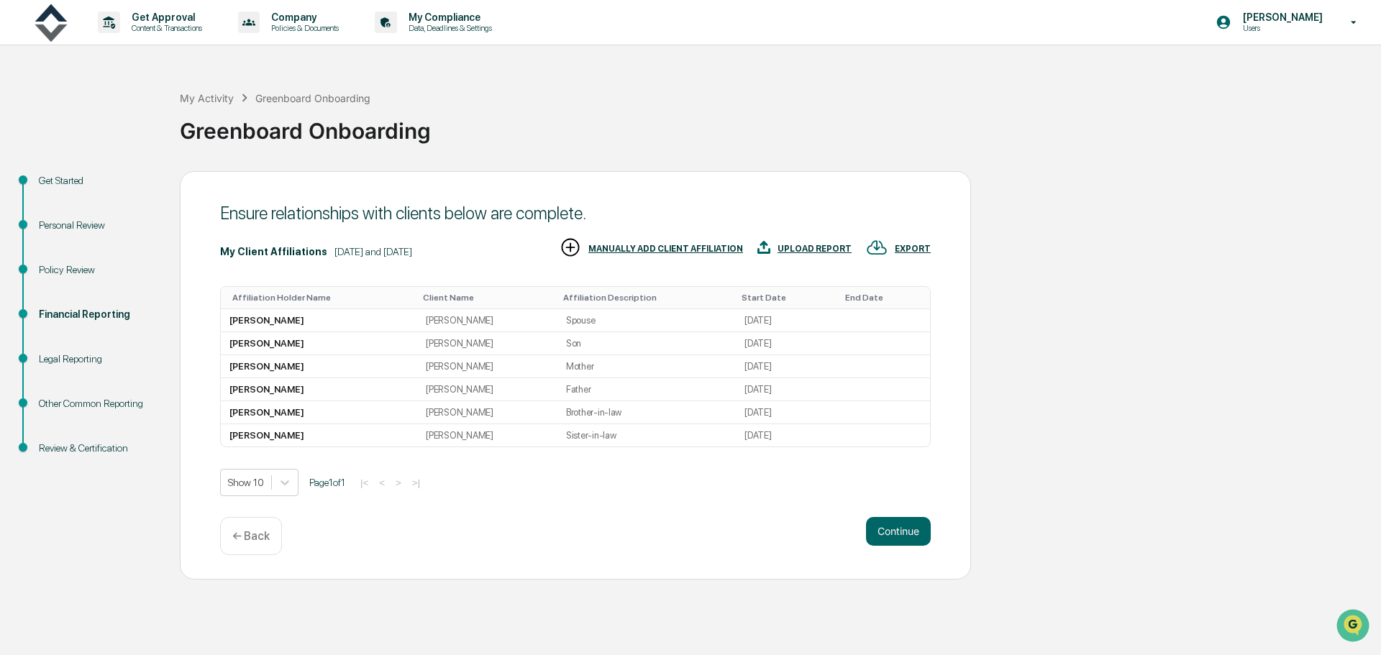
click at [908, 538] on button "Continue" at bounding box center [898, 531] width 65 height 29
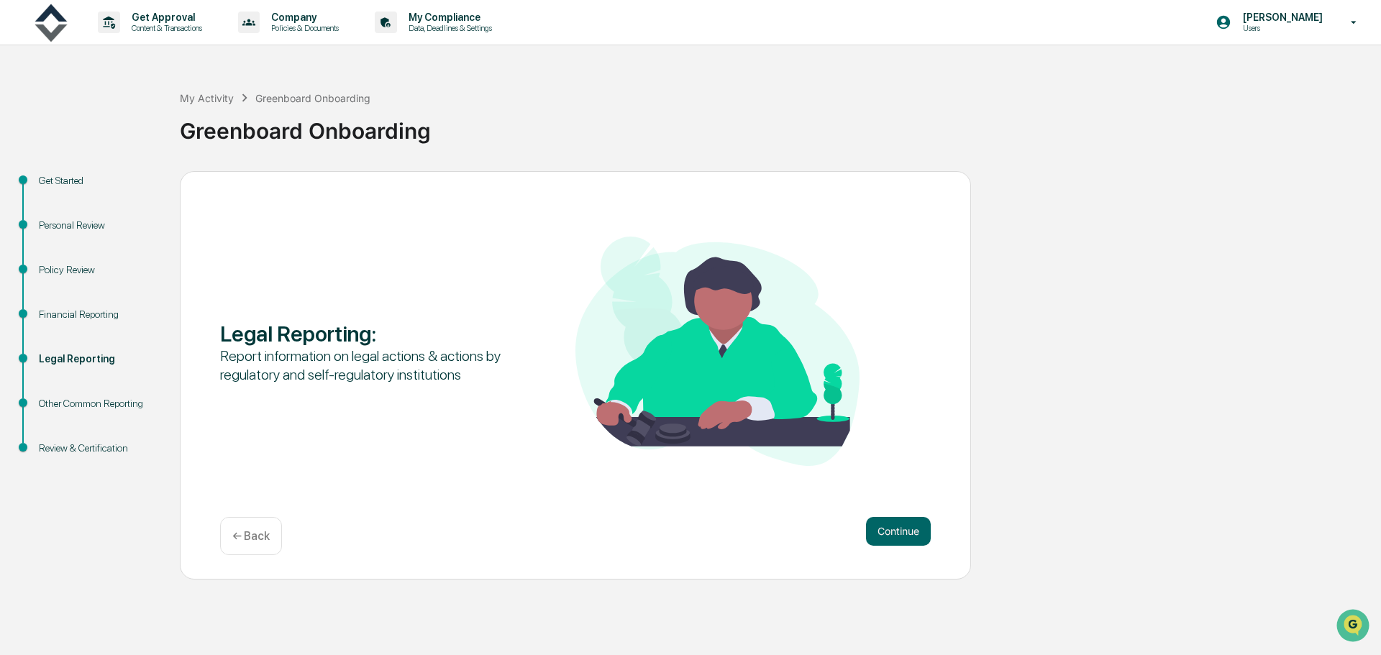
click at [891, 536] on button "Continue" at bounding box center [898, 531] width 65 height 29
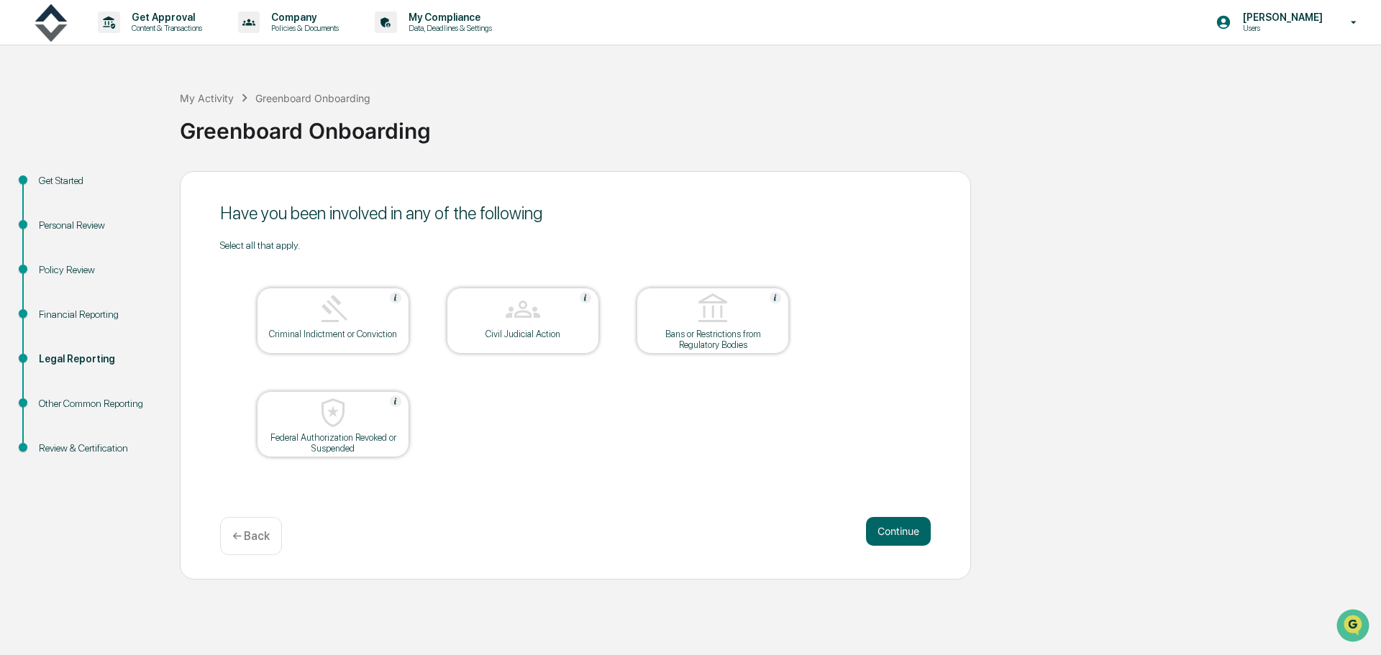
click at [885, 526] on button "Continue" at bounding box center [898, 531] width 65 height 29
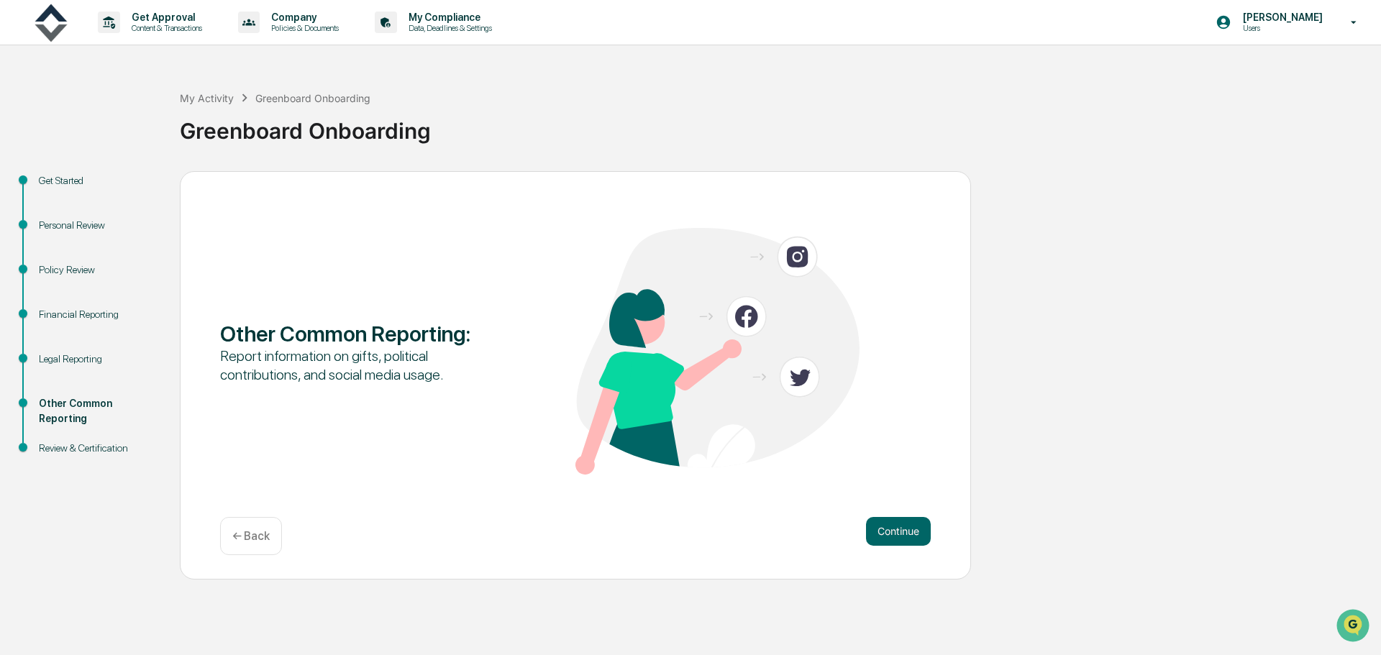
click at [898, 533] on button "Continue" at bounding box center [898, 531] width 65 height 29
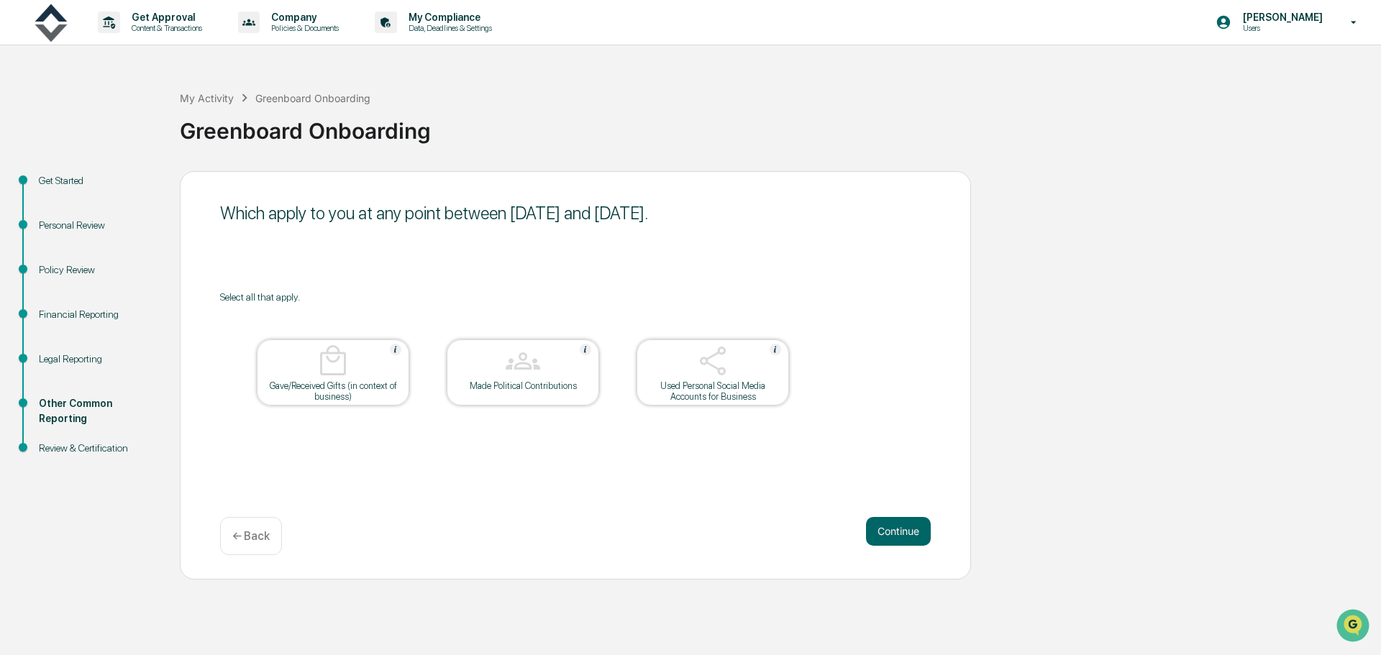
click at [890, 527] on button "Continue" at bounding box center [898, 531] width 65 height 29
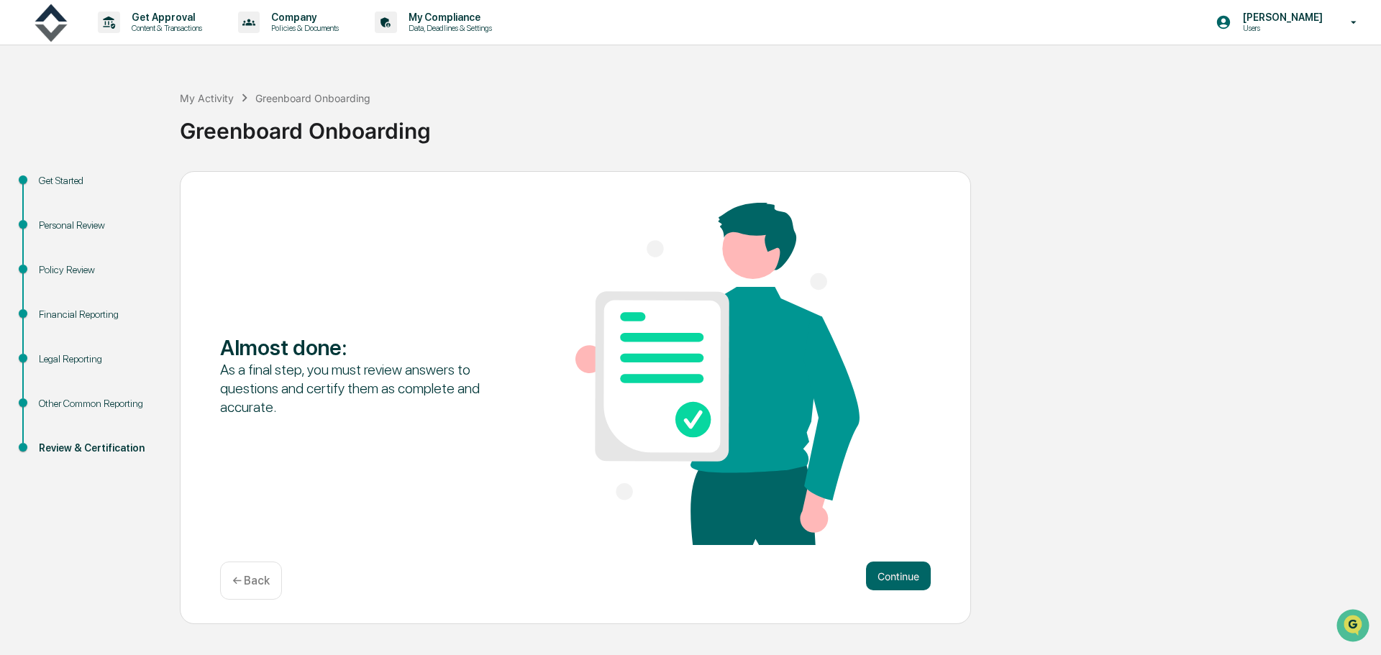
click at [908, 570] on button "Continue" at bounding box center [898, 576] width 65 height 29
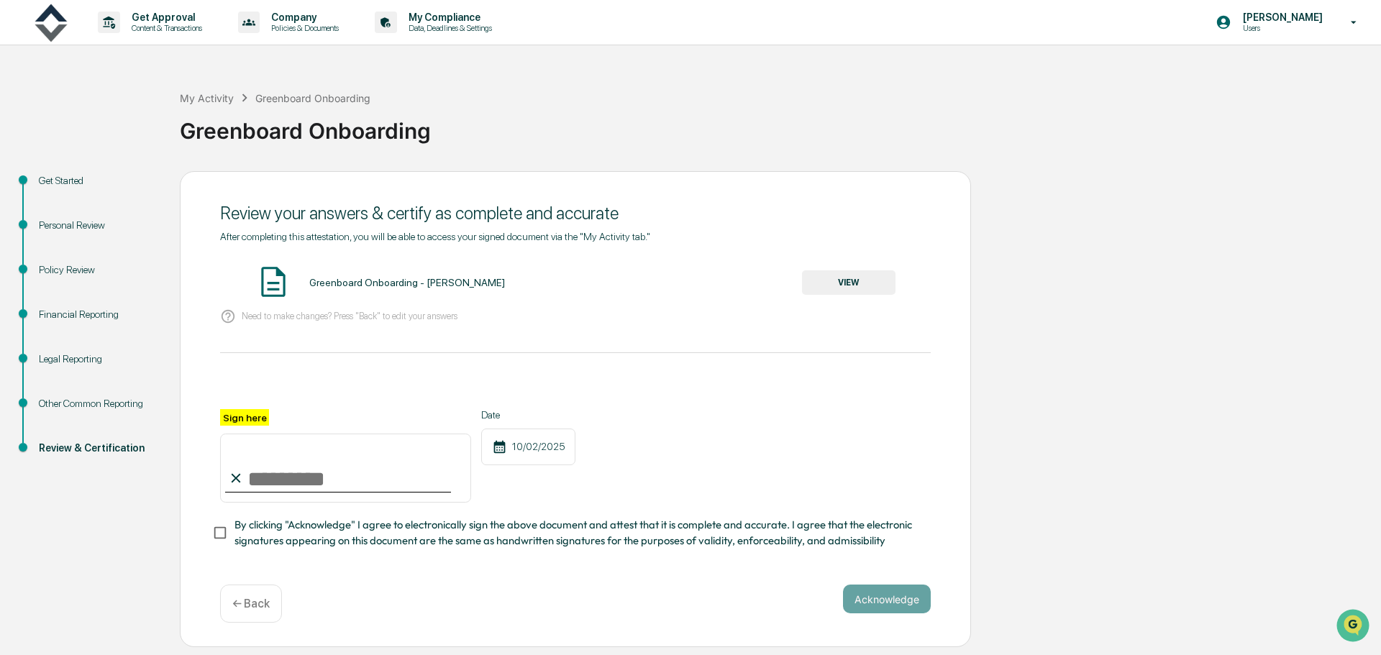
click at [850, 285] on button "VIEW" at bounding box center [849, 282] width 94 height 24
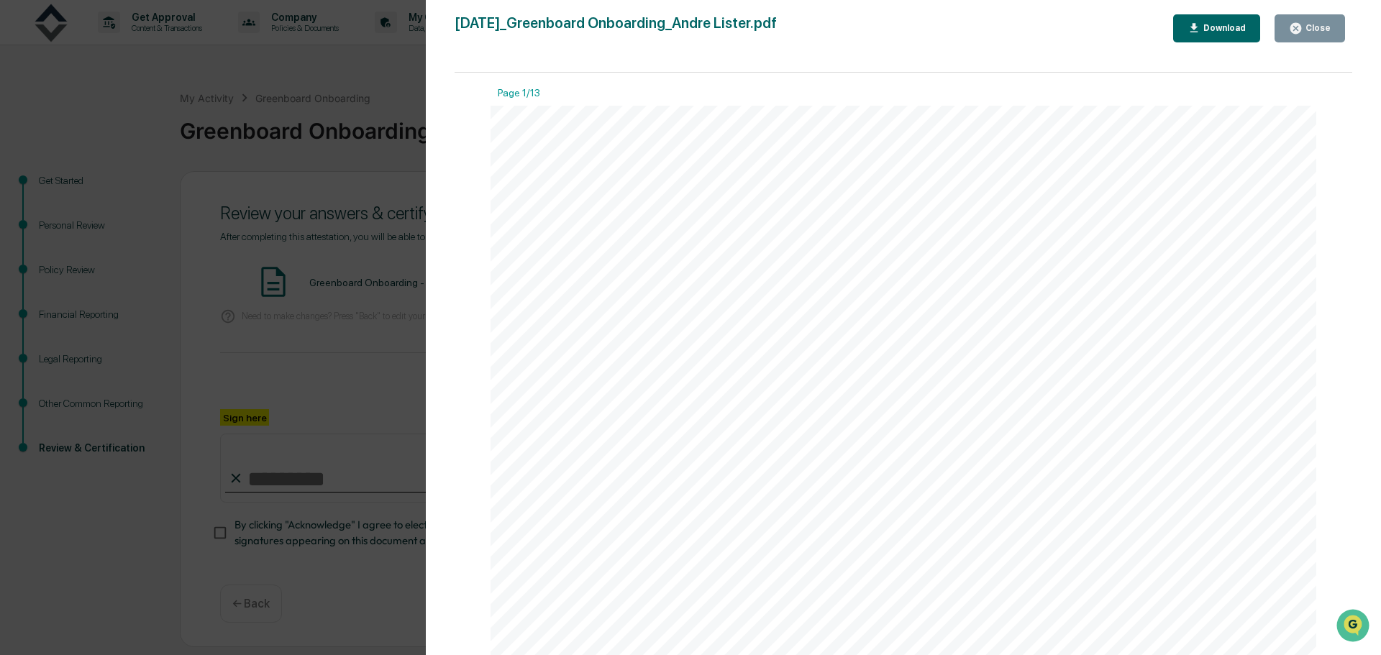
click at [335, 155] on div "Version History 10/02/2025, 11:28 PM Andre Lister 2025-10-02_Greenboard Onboard…" at bounding box center [690, 327] width 1381 height 655
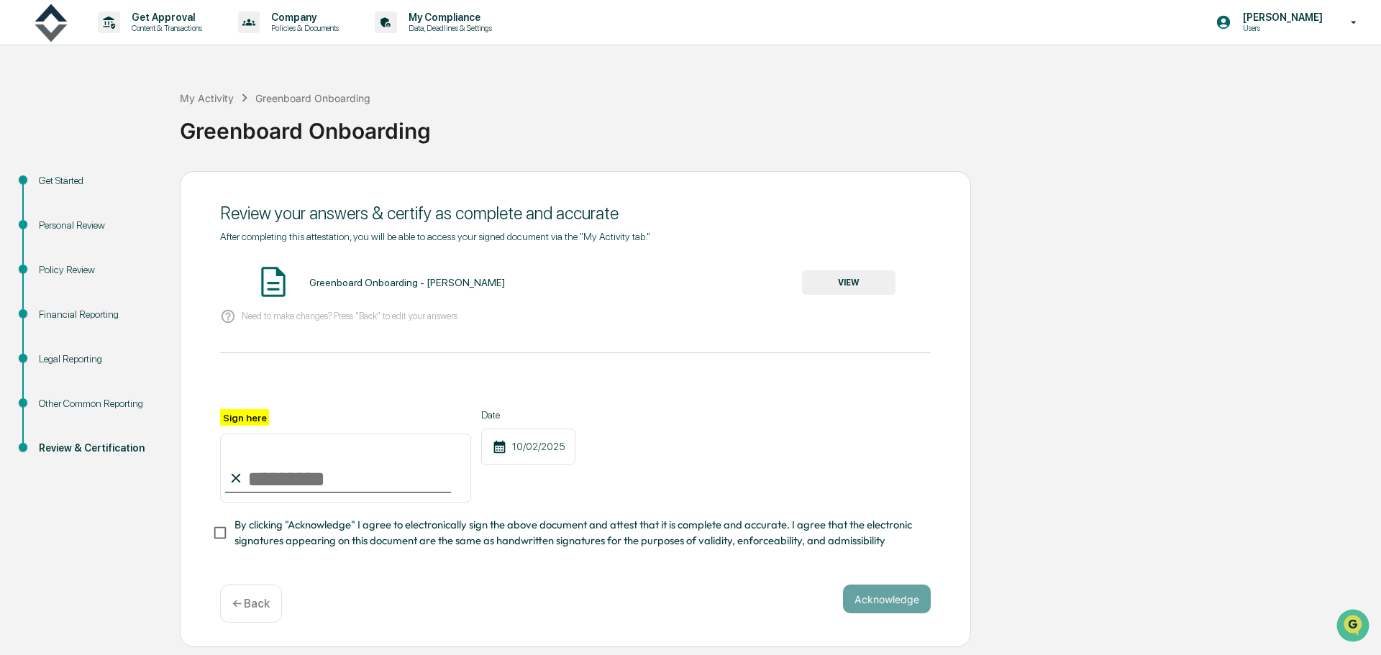
click at [313, 480] on input "Sign here" at bounding box center [345, 468] width 251 height 69
type input "**********"
click at [897, 606] on button "Acknowledge" at bounding box center [887, 599] width 88 height 29
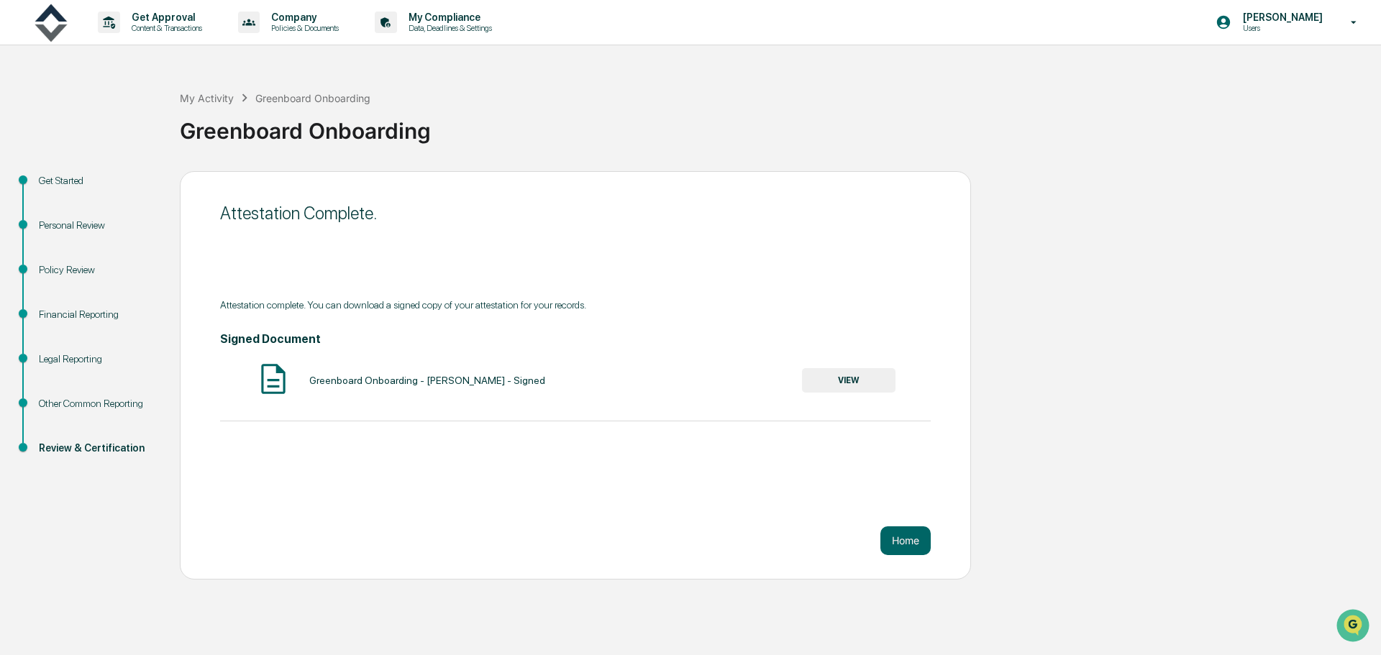
click at [911, 537] on button "Home" at bounding box center [905, 541] width 50 height 29
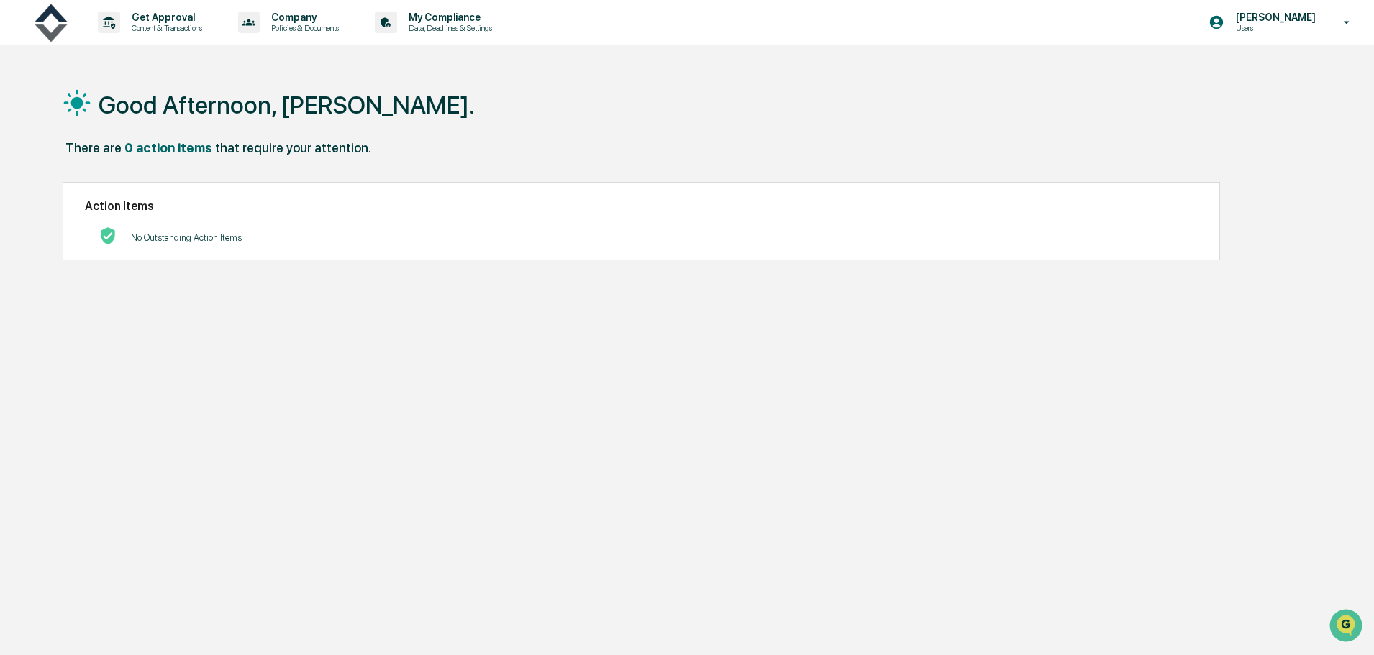
click at [1277, 28] on p "Users" at bounding box center [1273, 28] width 99 height 10
click at [1241, 73] on li "Switch to Admin view..." at bounding box center [1268, 73] width 201 height 27
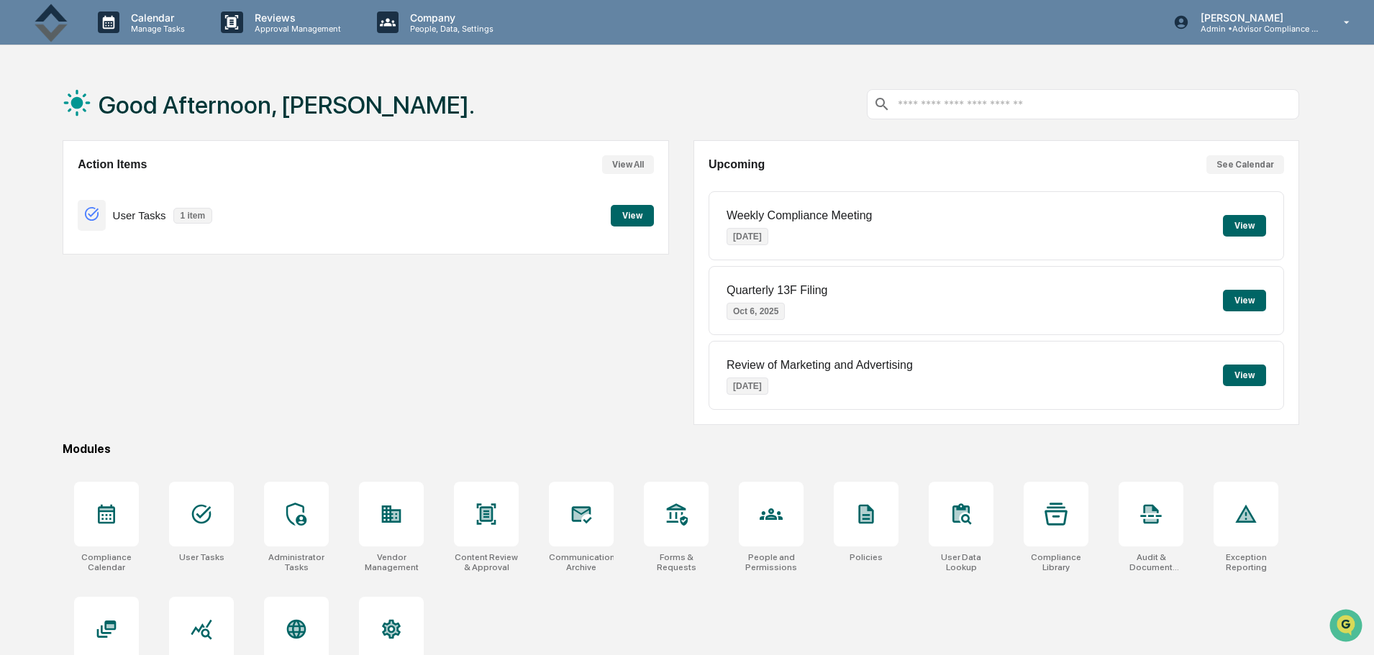
click at [446, 19] on p "Company" at bounding box center [449, 18] width 102 height 12
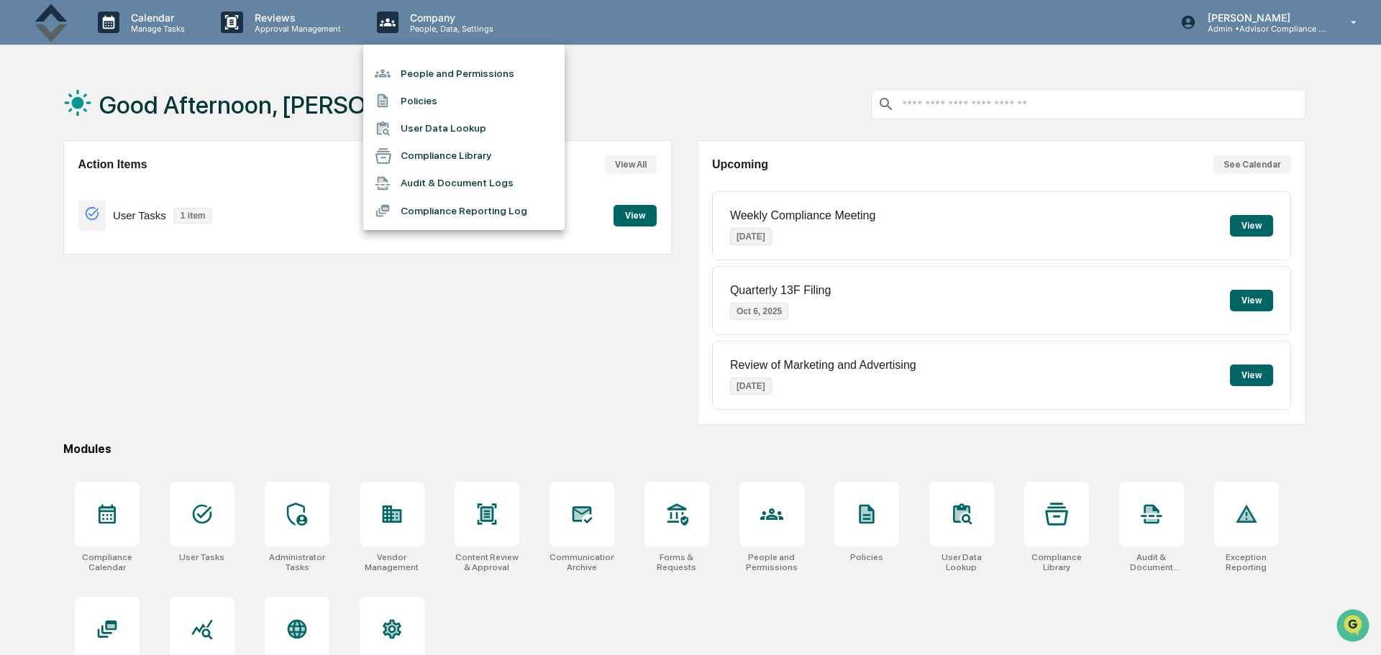
click at [466, 68] on li "People and Permissions" at bounding box center [463, 73] width 201 height 27
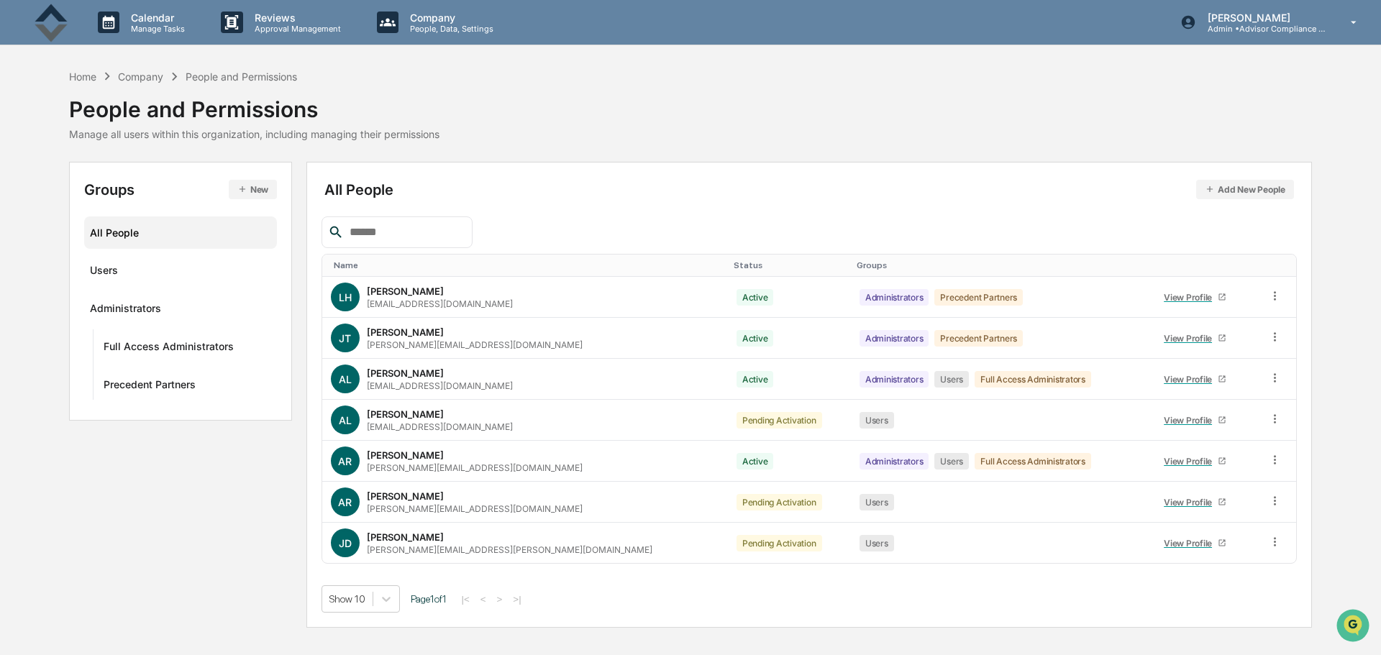
click at [1270, 537] on icon at bounding box center [1275, 542] width 14 height 14
click at [1218, 588] on div "Change Status" at bounding box center [1208, 594] width 124 height 17
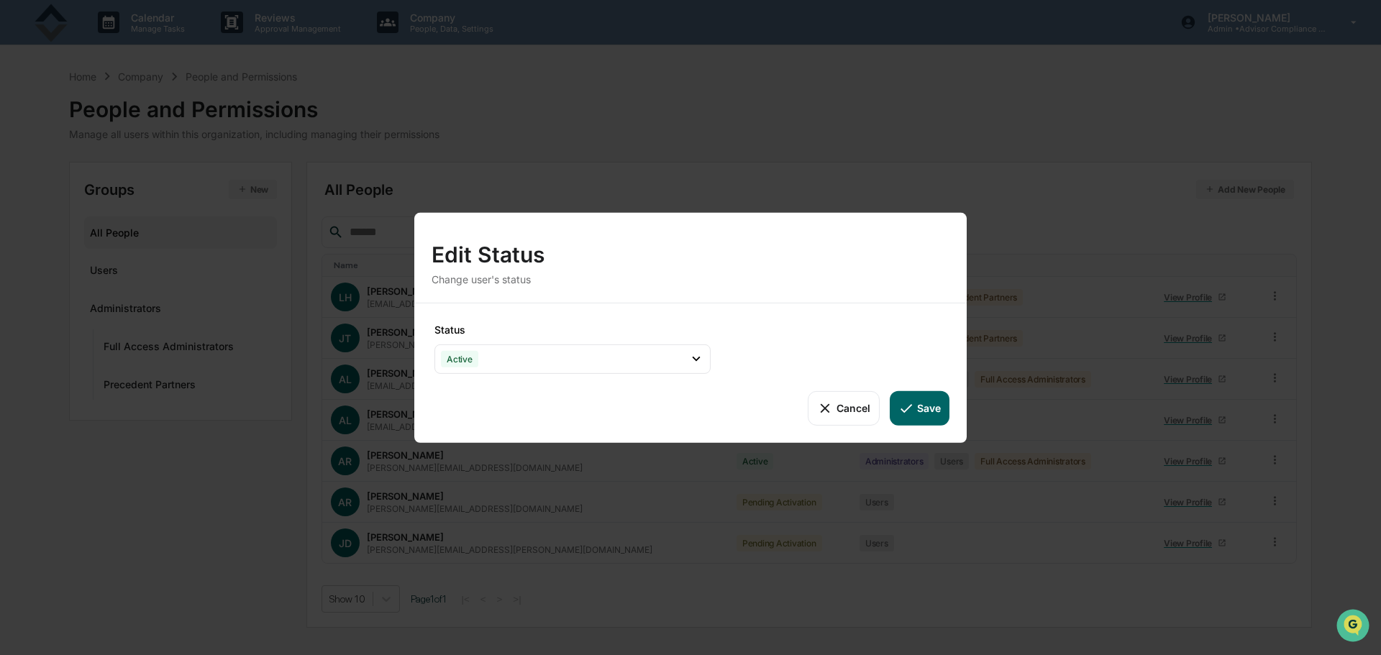
click at [924, 407] on button "Save" at bounding box center [920, 408] width 60 height 35
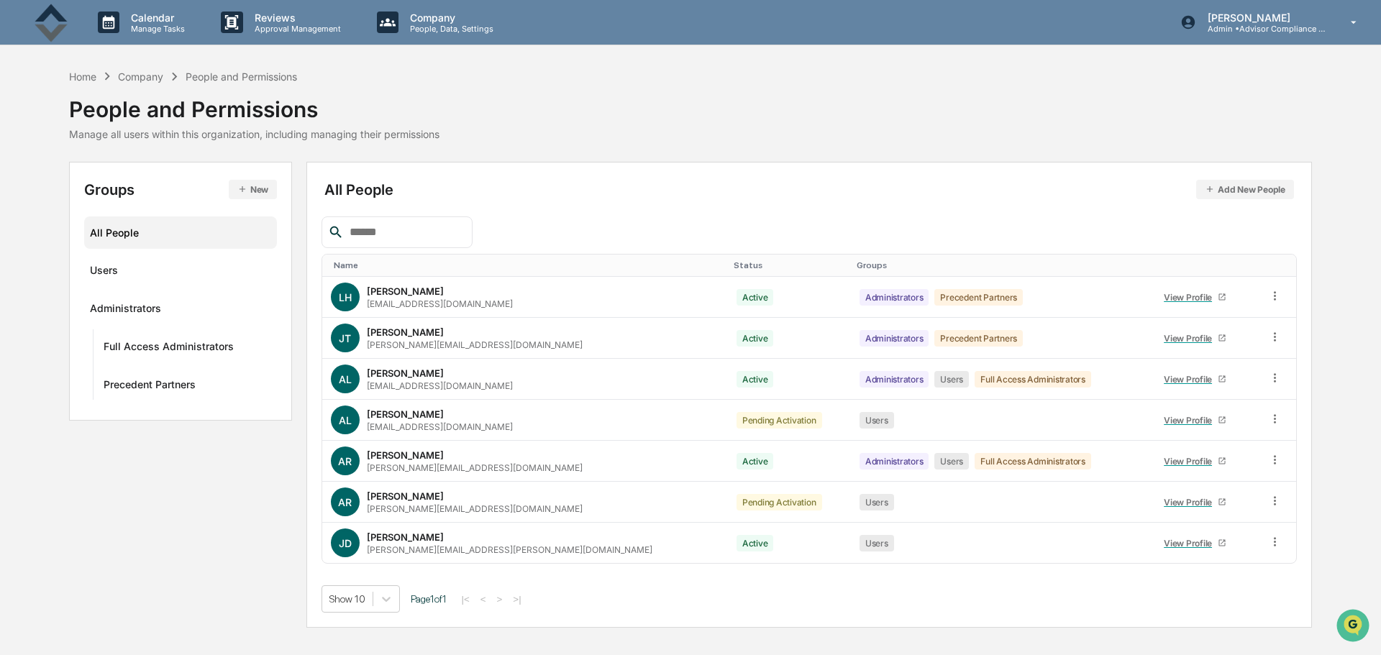
click at [1269, 416] on icon at bounding box center [1275, 419] width 14 height 14
click at [1288, 416] on td "Groups & Permissions Change Status Change Name/Email" at bounding box center [1277, 420] width 37 height 41
click at [1272, 421] on icon at bounding box center [1275, 419] width 14 height 14
click at [1300, 419] on div "All People Add New People Name Status Groups [PERSON_NAME] Heyne [EMAIL_ADDRESS…" at bounding box center [809, 395] width 1006 height 466
click at [109, 270] on div "Users" at bounding box center [104, 272] width 28 height 17
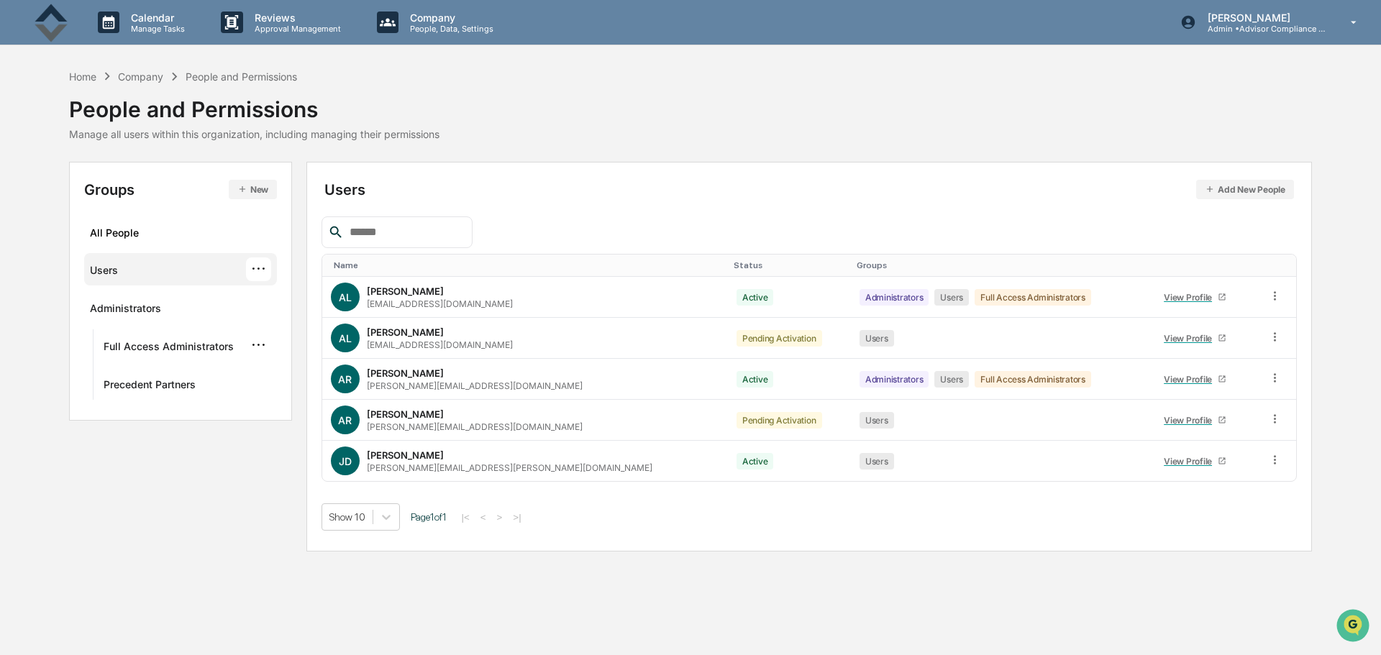
click at [145, 346] on div "Full Access Administrators" at bounding box center [169, 348] width 130 height 17
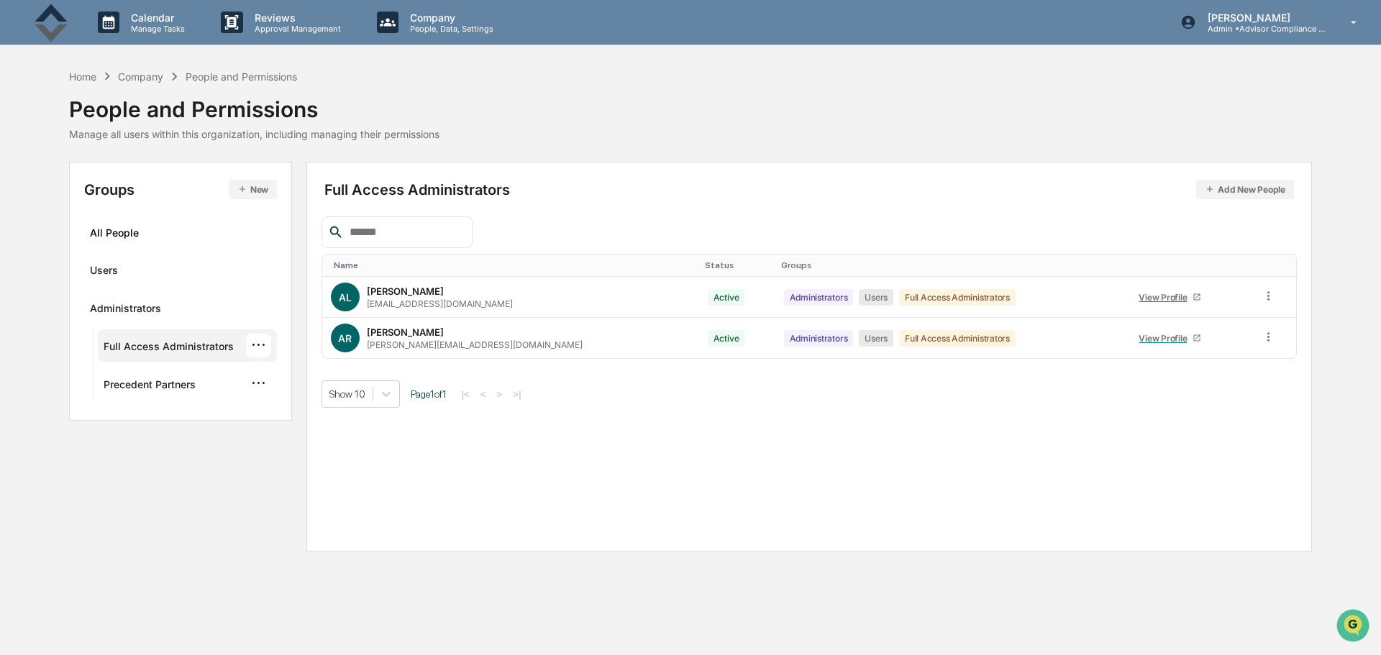
click at [163, 388] on div "Precedent Partners" at bounding box center [150, 386] width 92 height 17
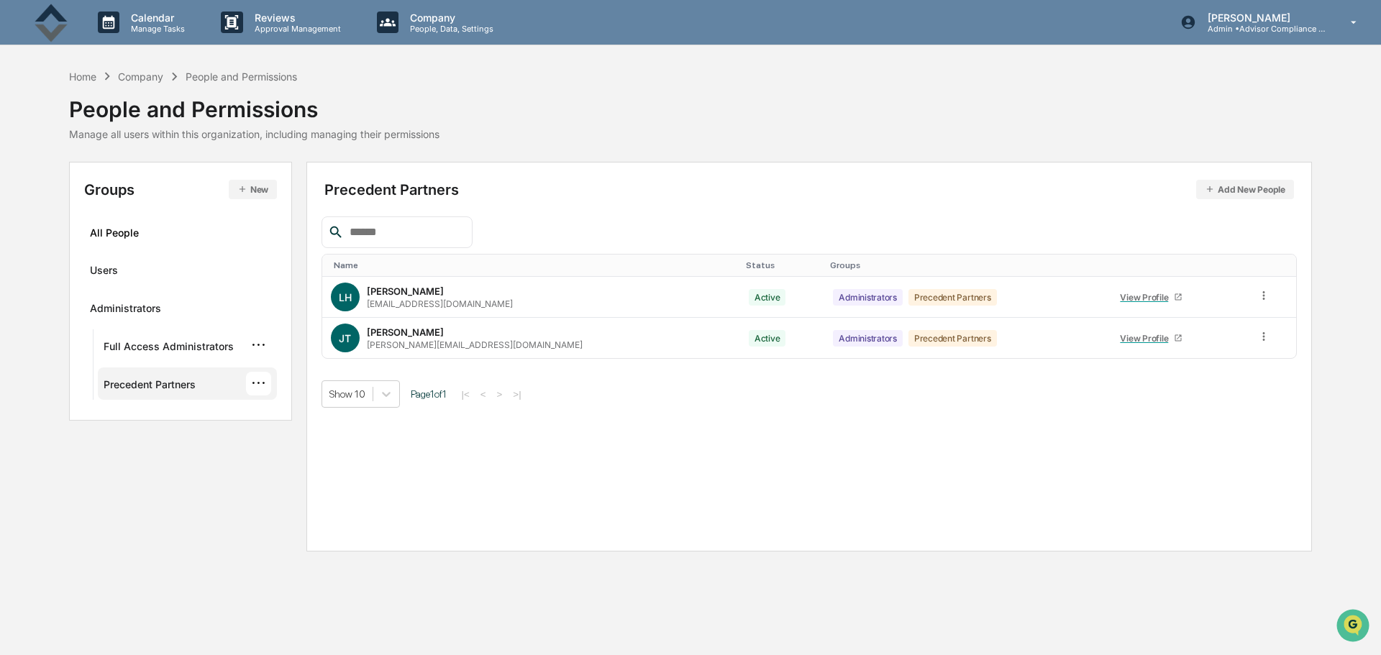
click at [155, 348] on div "Full Access Administrators" at bounding box center [169, 348] width 130 height 17
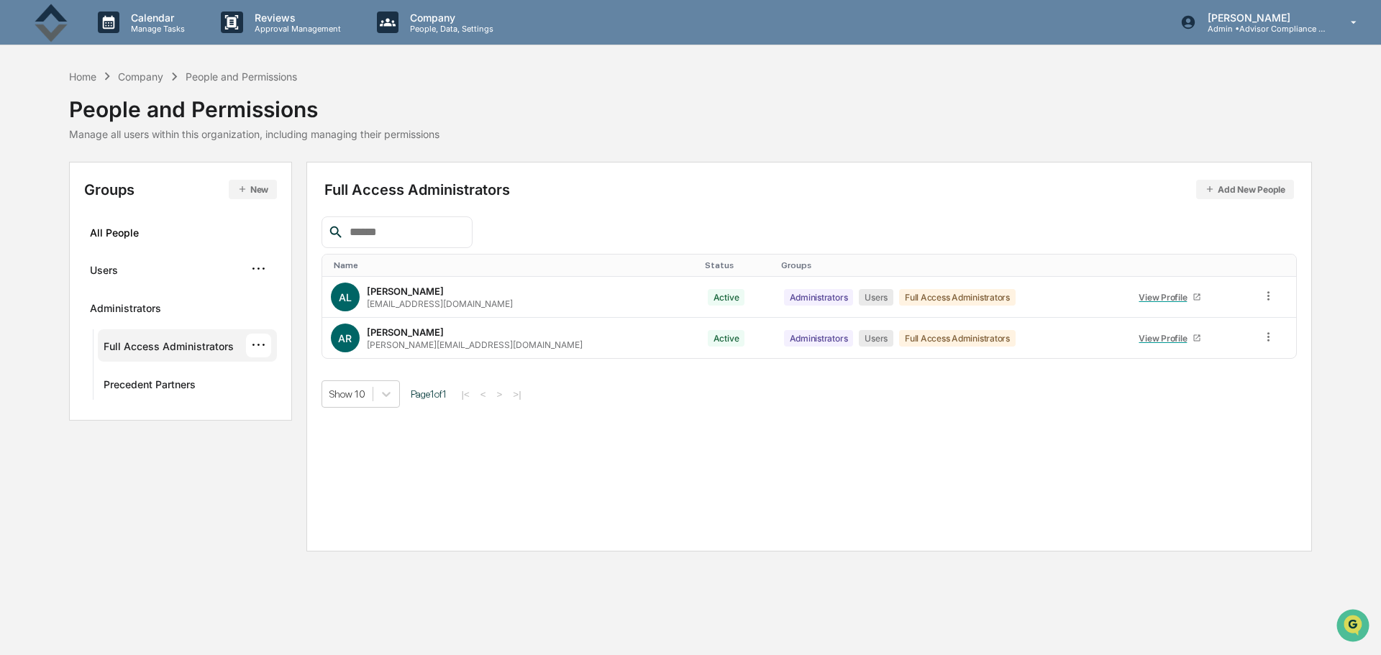
click at [144, 267] on div "Users ···" at bounding box center [180, 270] width 181 height 24
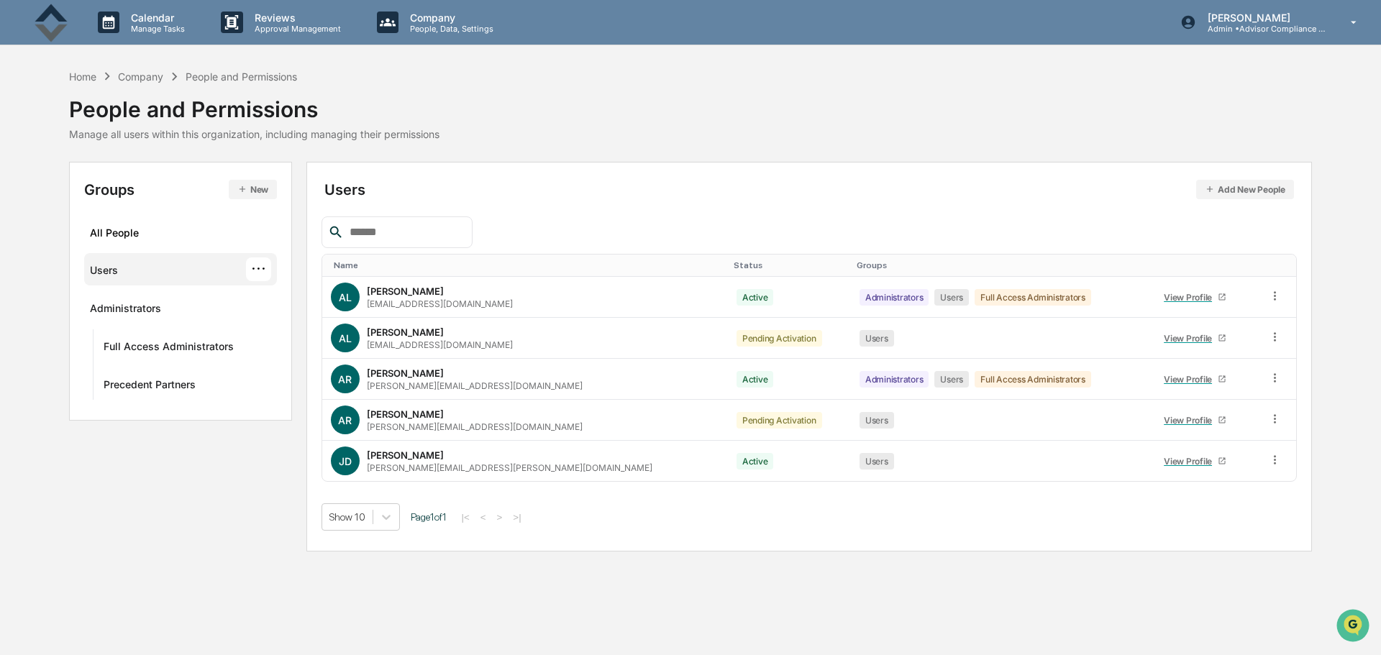
click at [141, 224] on div "All People" at bounding box center [180, 233] width 181 height 24
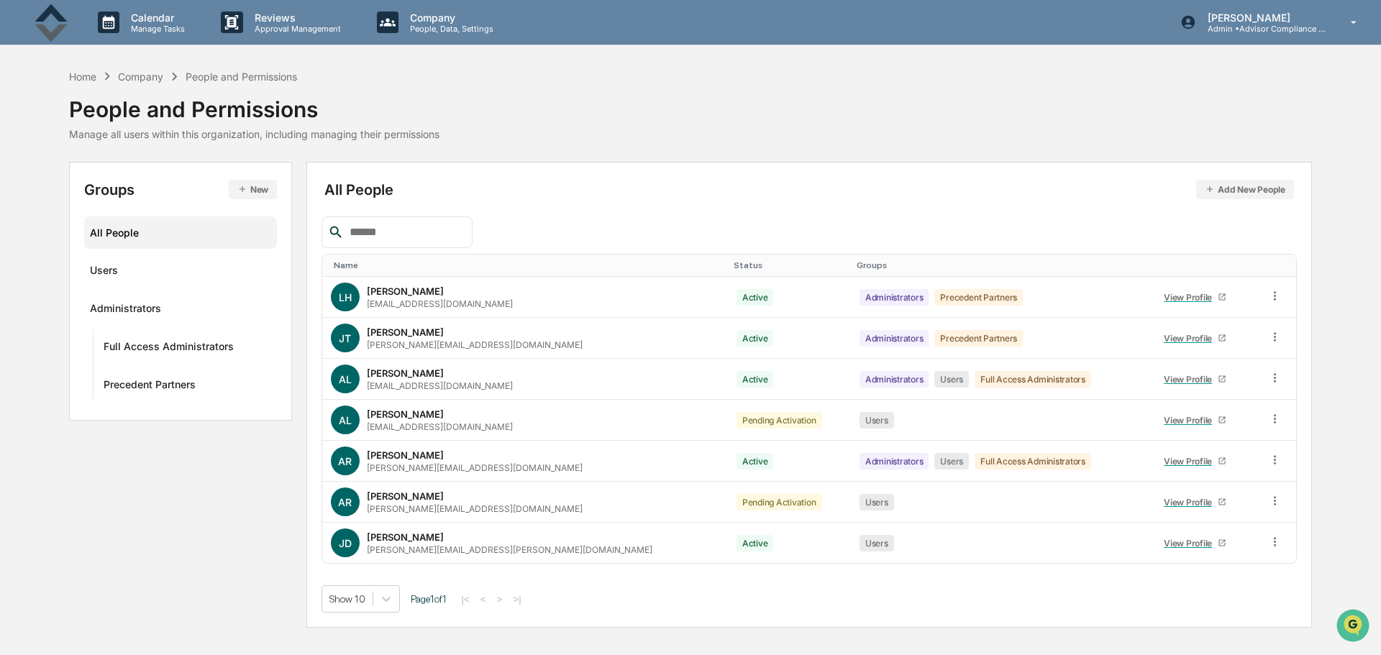
click at [80, 71] on div "Home" at bounding box center [82, 76] width 27 height 12
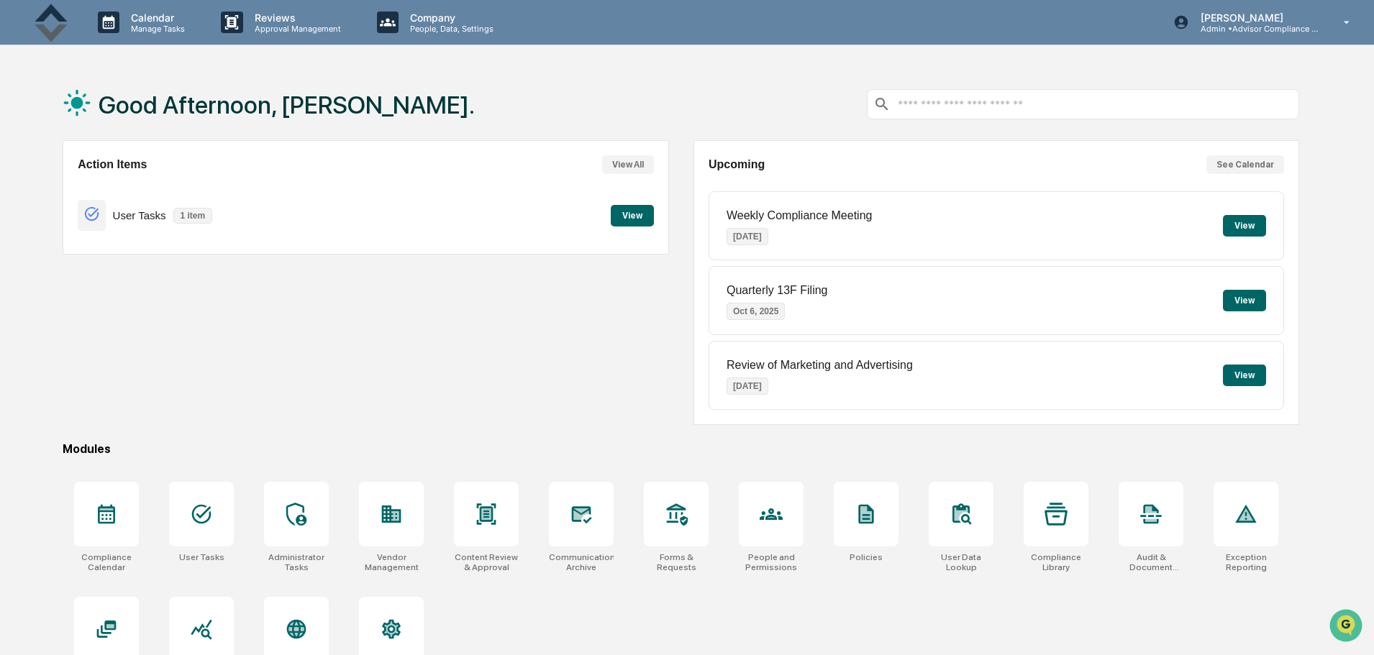
click at [632, 214] on button "View" at bounding box center [632, 216] width 43 height 22
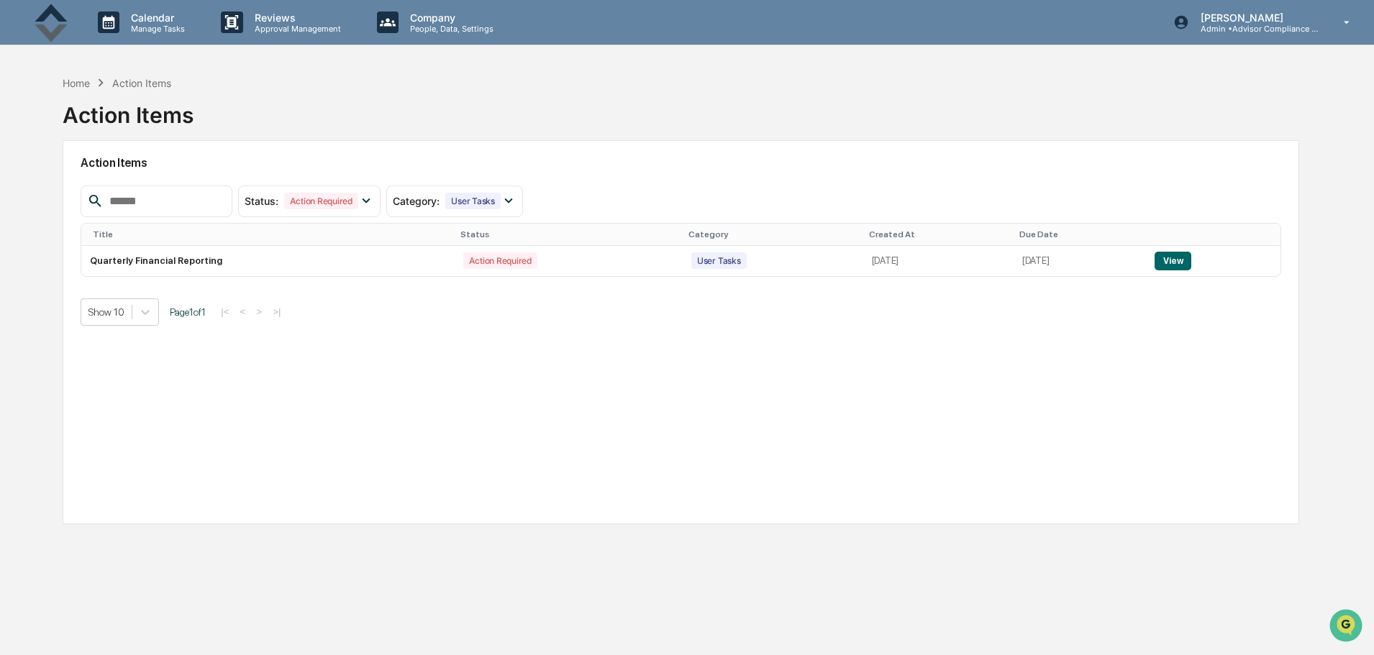
click at [1158, 258] on td "View" at bounding box center [1213, 261] width 135 height 30
click at [1176, 261] on button "View" at bounding box center [1172, 261] width 37 height 19
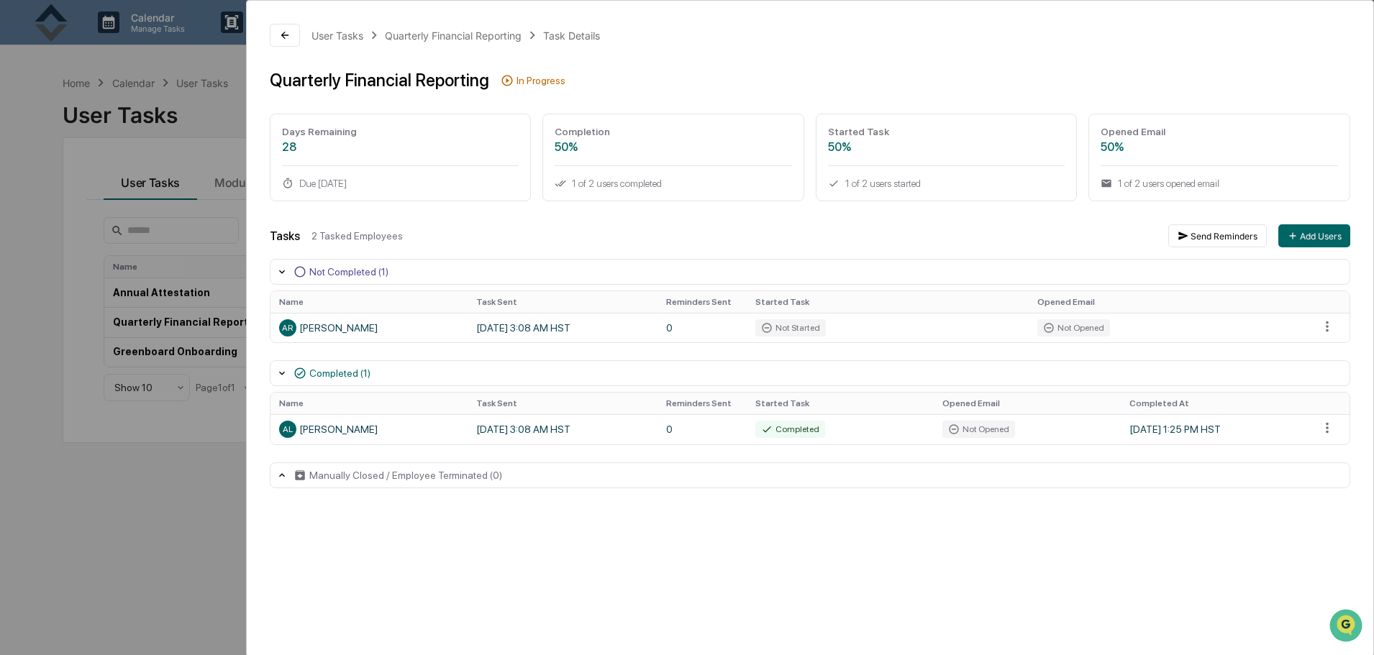
click at [1330, 427] on html "Calendar Manage Tasks Reviews Approval Management Company People, Data, Setting…" at bounding box center [687, 327] width 1374 height 655
click at [1263, 505] on html "Calendar Manage Tasks Reviews Approval Management Company People, Data, Setting…" at bounding box center [690, 327] width 1381 height 655
click at [1329, 320] on html "Calendar Manage Tasks Reviews Approval Management Company People, Data, Setting…" at bounding box center [690, 327] width 1381 height 655
click at [1340, 375] on div "Send Reminder" at bounding box center [1326, 375] width 109 height 23
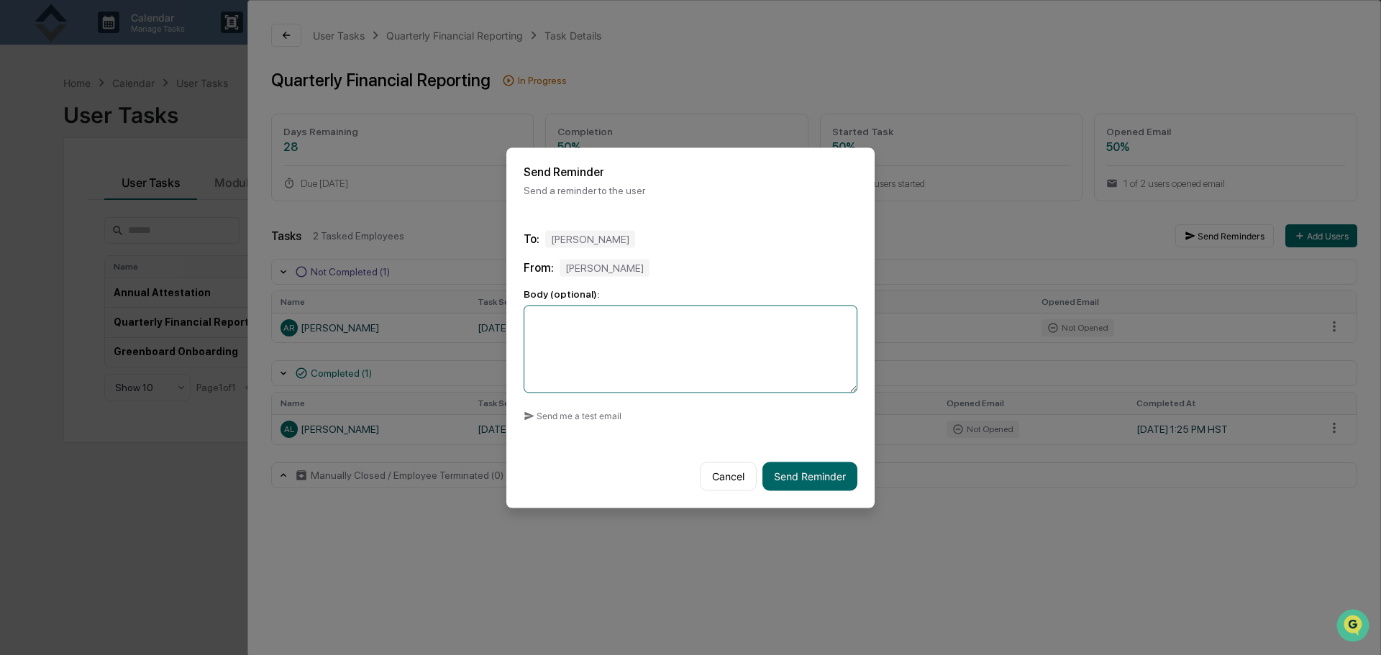
click at [678, 313] on textarea at bounding box center [691, 349] width 334 height 88
type textarea "**********"
click at [818, 474] on button "Send Reminder" at bounding box center [809, 476] width 95 height 29
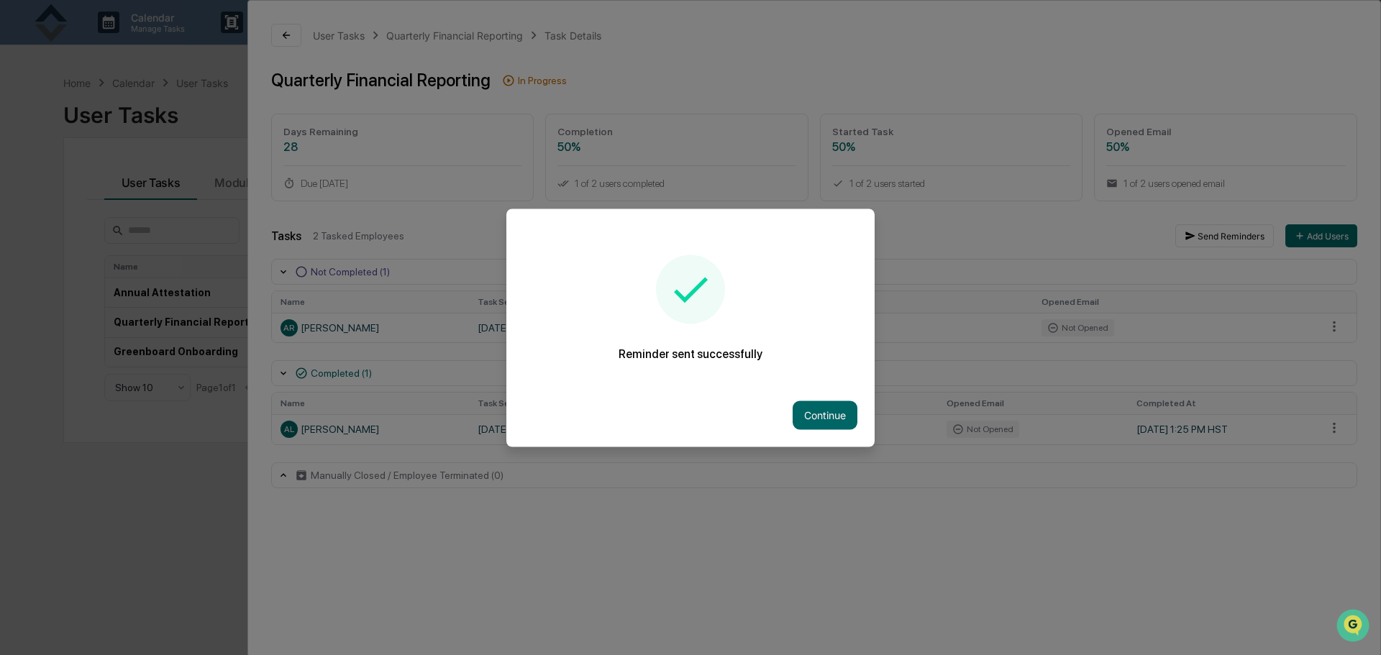
click at [805, 413] on button "Continue" at bounding box center [825, 415] width 65 height 29
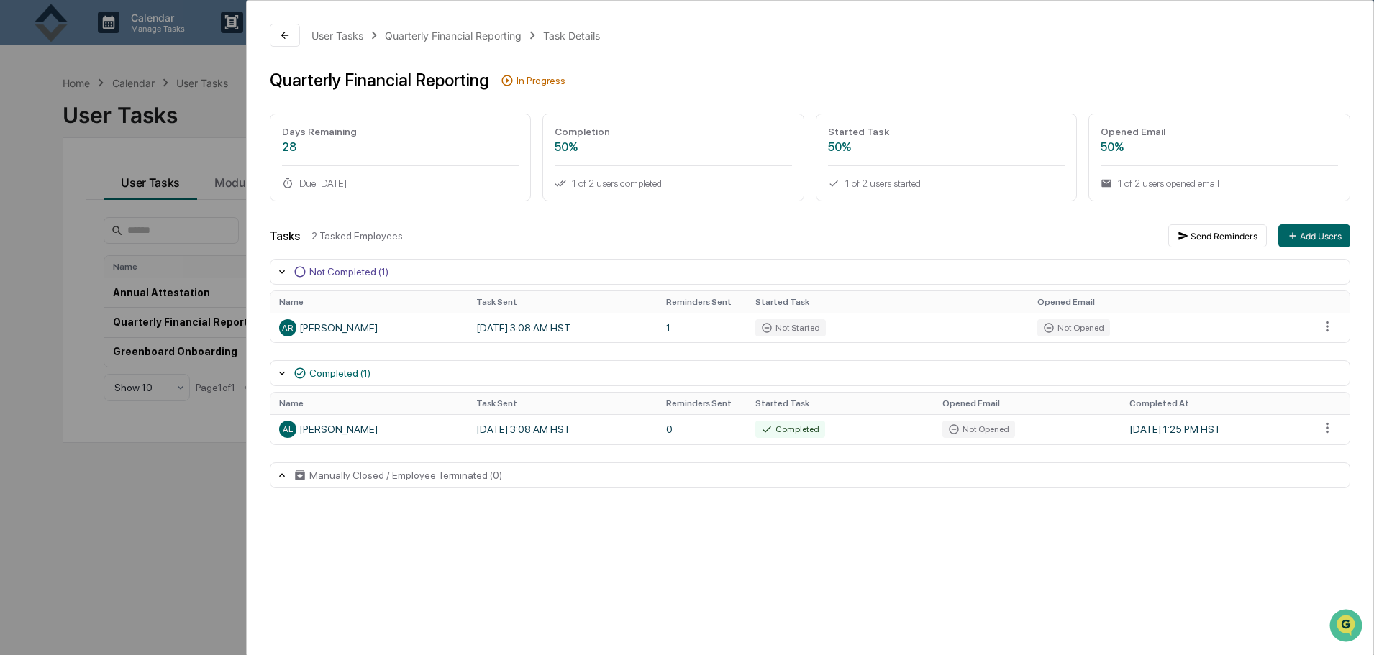
click at [283, 40] on icon at bounding box center [285, 35] width 12 height 12
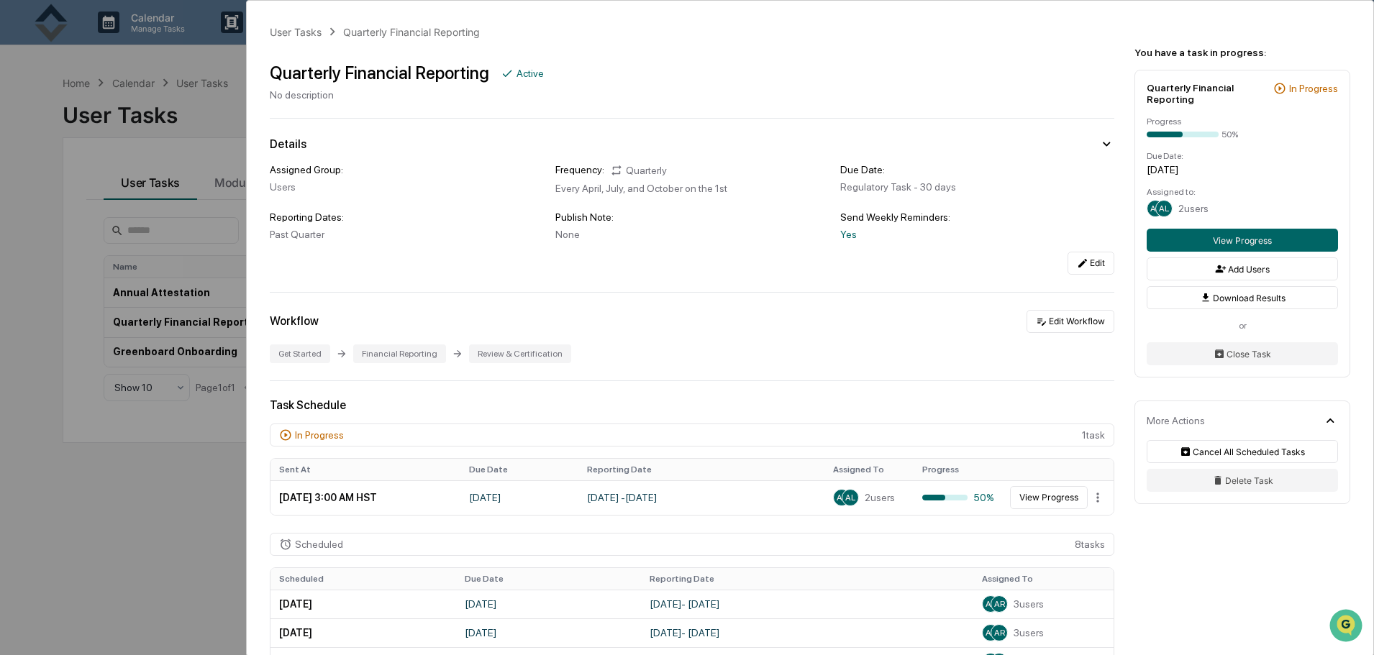
click at [150, 493] on div "User Tasks Quarterly Financial Reporting Quarterly Financial Reporting Active N…" at bounding box center [687, 327] width 1374 height 655
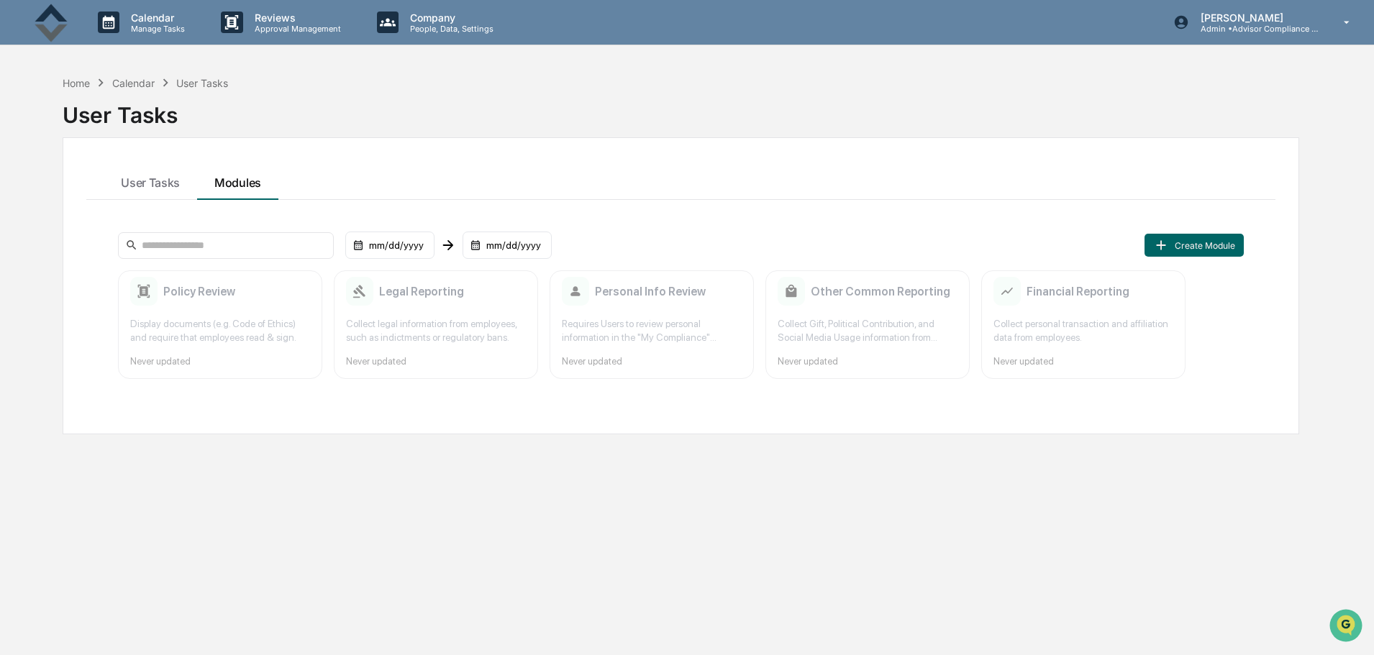
click at [863, 321] on div "Collect Gift, Political Contribution, and Social Media Usage information from e…" at bounding box center [868, 330] width 180 height 27
click at [1228, 246] on button "Create Module" at bounding box center [1193, 245] width 99 height 23
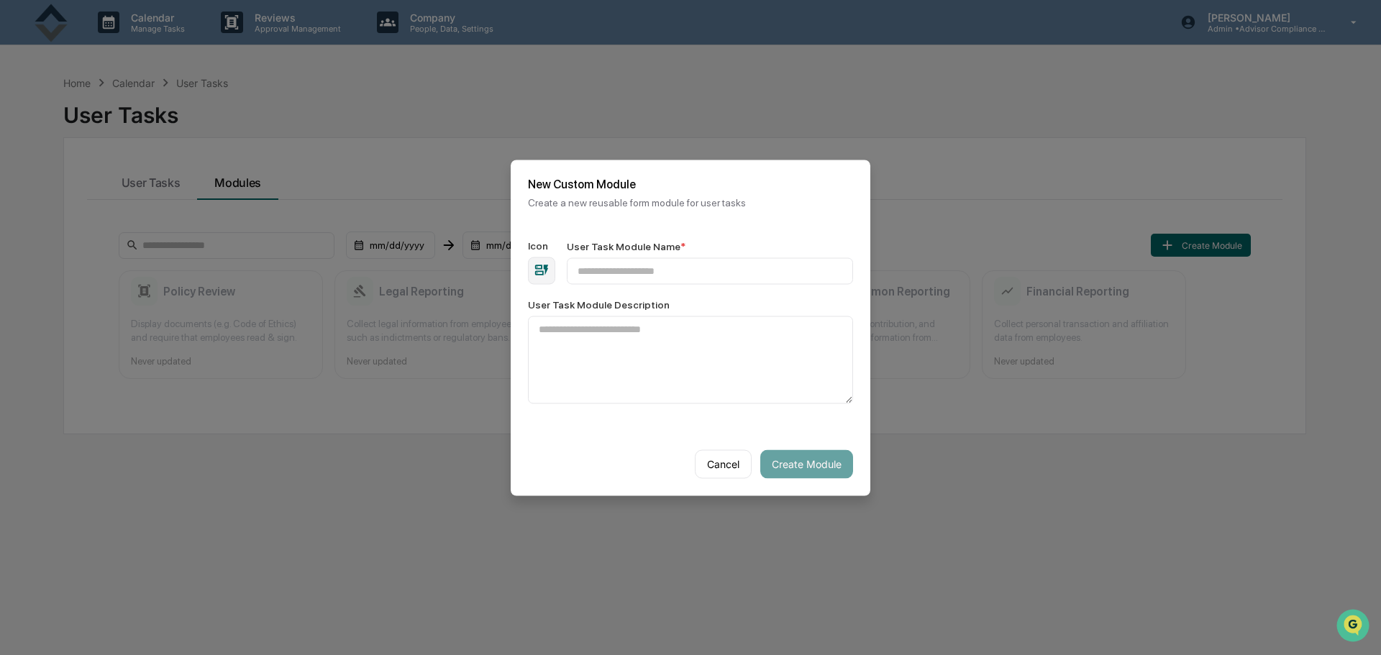
click at [539, 270] on icon "button" at bounding box center [542, 271] width 16 height 16
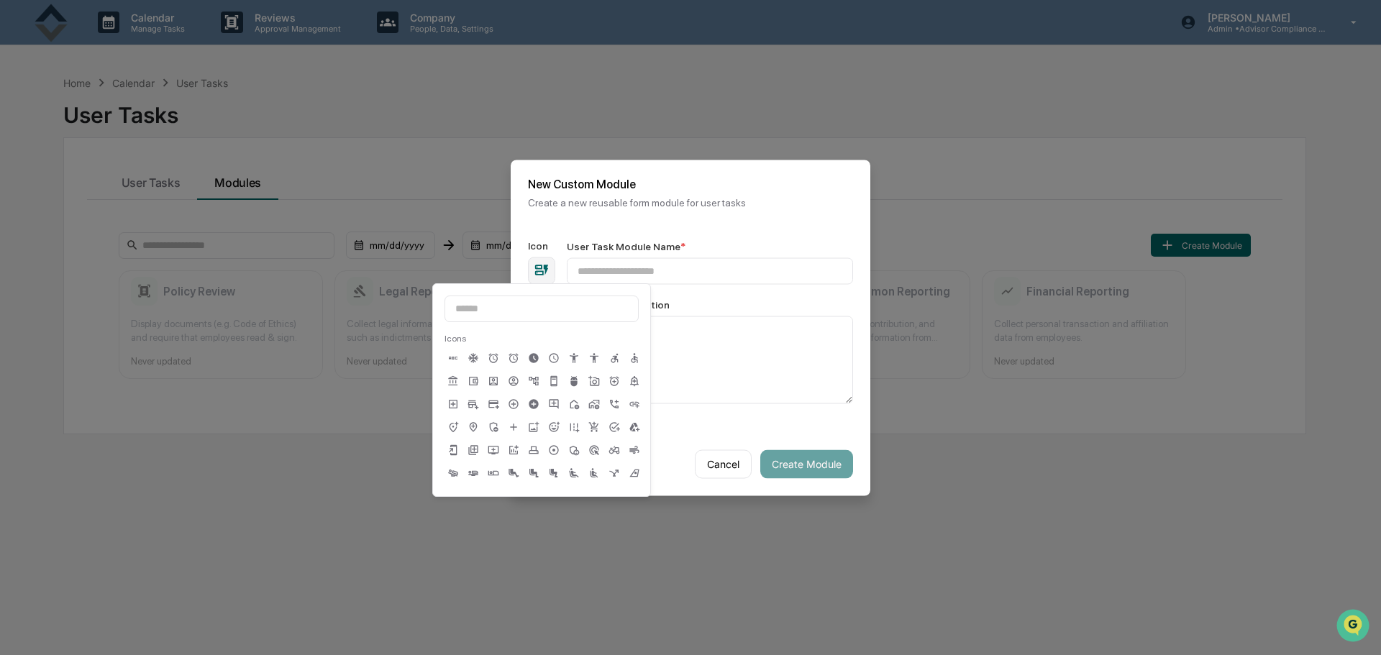
click at [539, 270] on icon "button" at bounding box center [542, 271] width 16 height 16
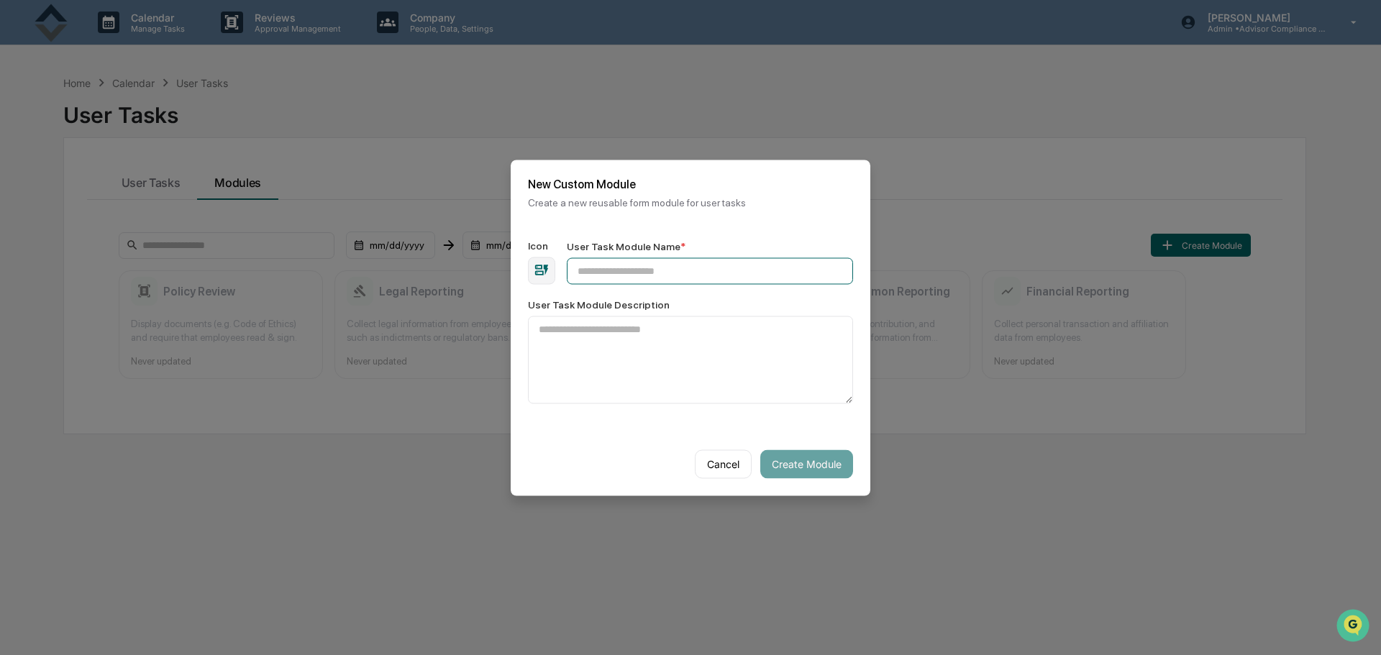
click at [661, 272] on input "User Task Module Name *" at bounding box center [710, 271] width 286 height 27
click at [712, 455] on button "Cancel" at bounding box center [723, 464] width 57 height 29
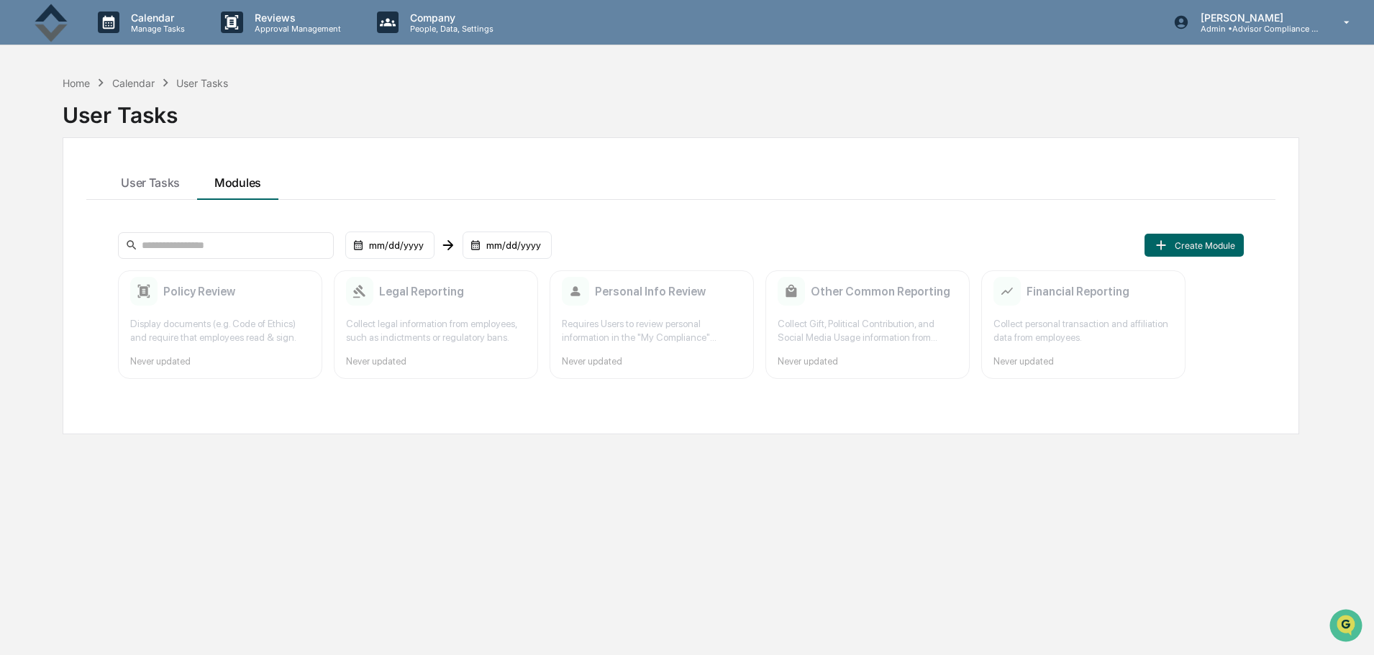
click at [505, 296] on div "Legal Reporting" at bounding box center [436, 291] width 180 height 29
drag, startPoint x: 371, startPoint y: 323, endPoint x: 286, endPoint y: 327, distance: 85.0
click at [365, 324] on div "Collect legal information from employees, such as indictments or regulatory ban…" at bounding box center [436, 330] width 180 height 27
click at [191, 322] on div "Display documents (e.g. Code of Ethics) and require that employees read & sign." at bounding box center [220, 330] width 180 height 27
click at [1093, 347] on div "Financial Reporting Collect personal transaction and affiliation data from empl…" at bounding box center [1083, 324] width 204 height 109
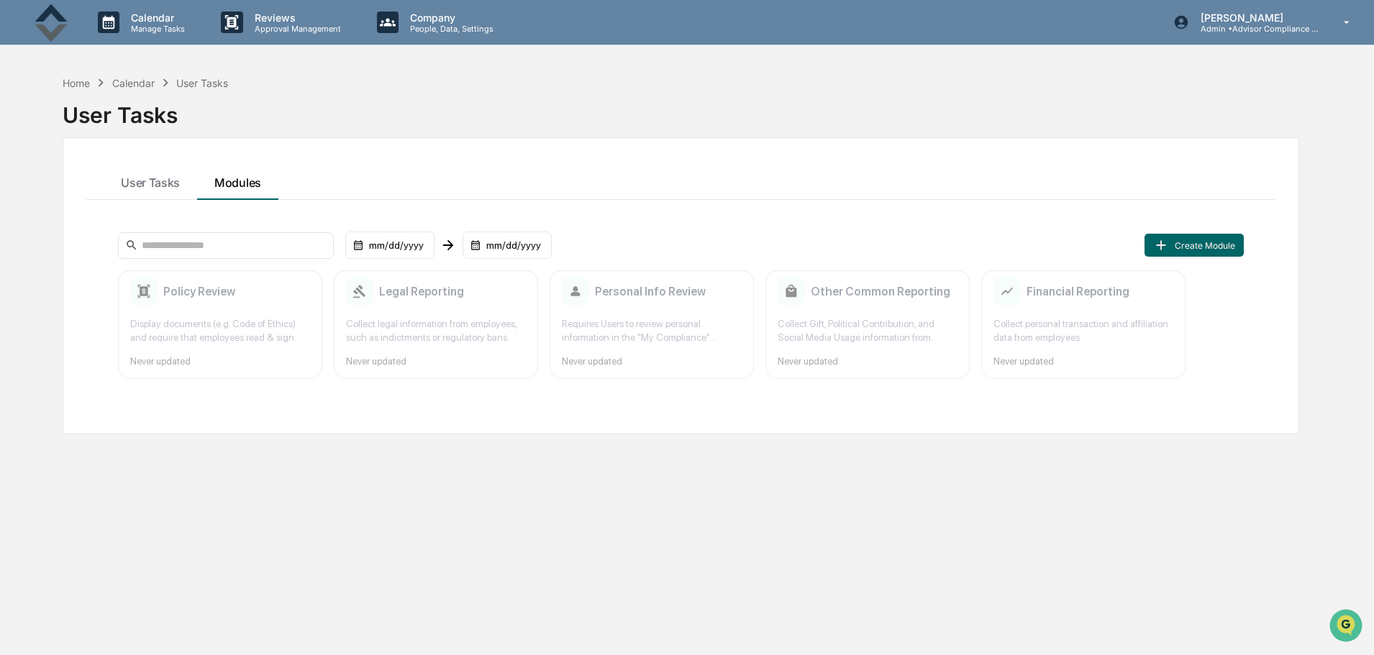
click at [1115, 342] on div "Collect personal transaction and affiliation data from employees." at bounding box center [1083, 330] width 180 height 27
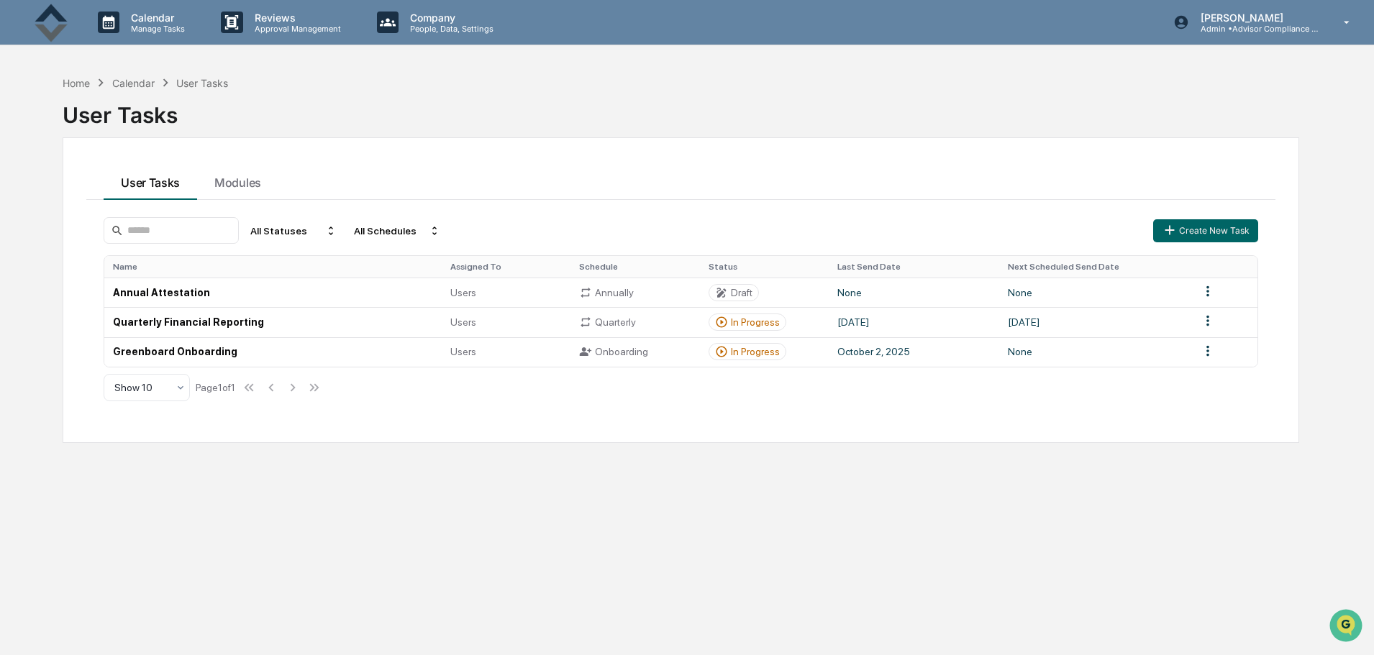
click at [77, 85] on div "Home" at bounding box center [76, 83] width 27 height 12
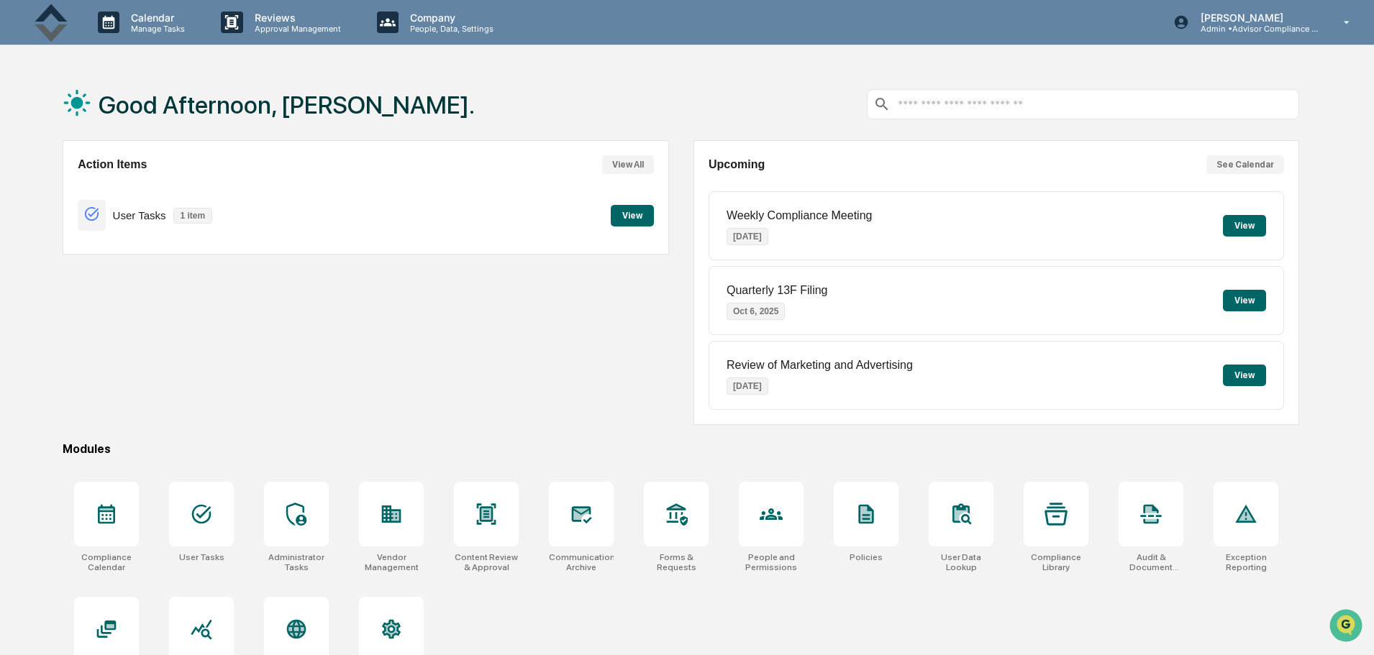
click at [637, 215] on button "View" at bounding box center [632, 216] width 43 height 22
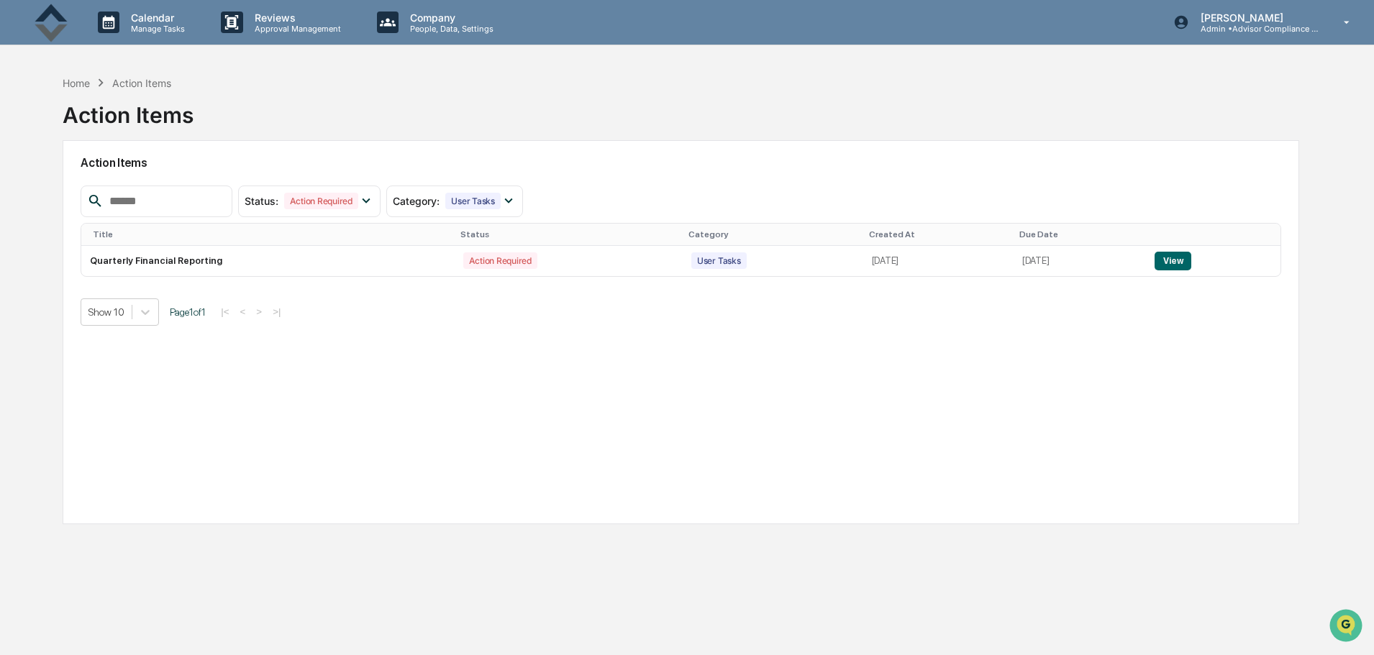
click at [76, 83] on div "Home" at bounding box center [76, 83] width 27 height 12
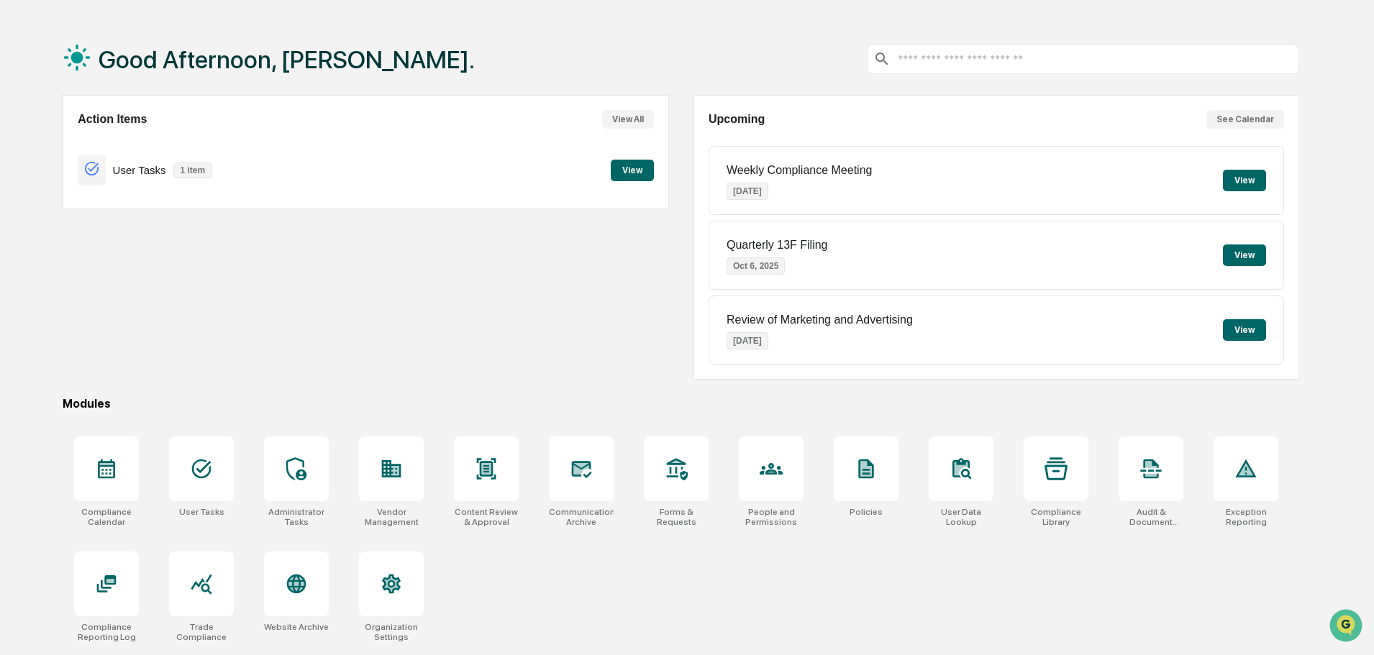
scroll to position [68, 0]
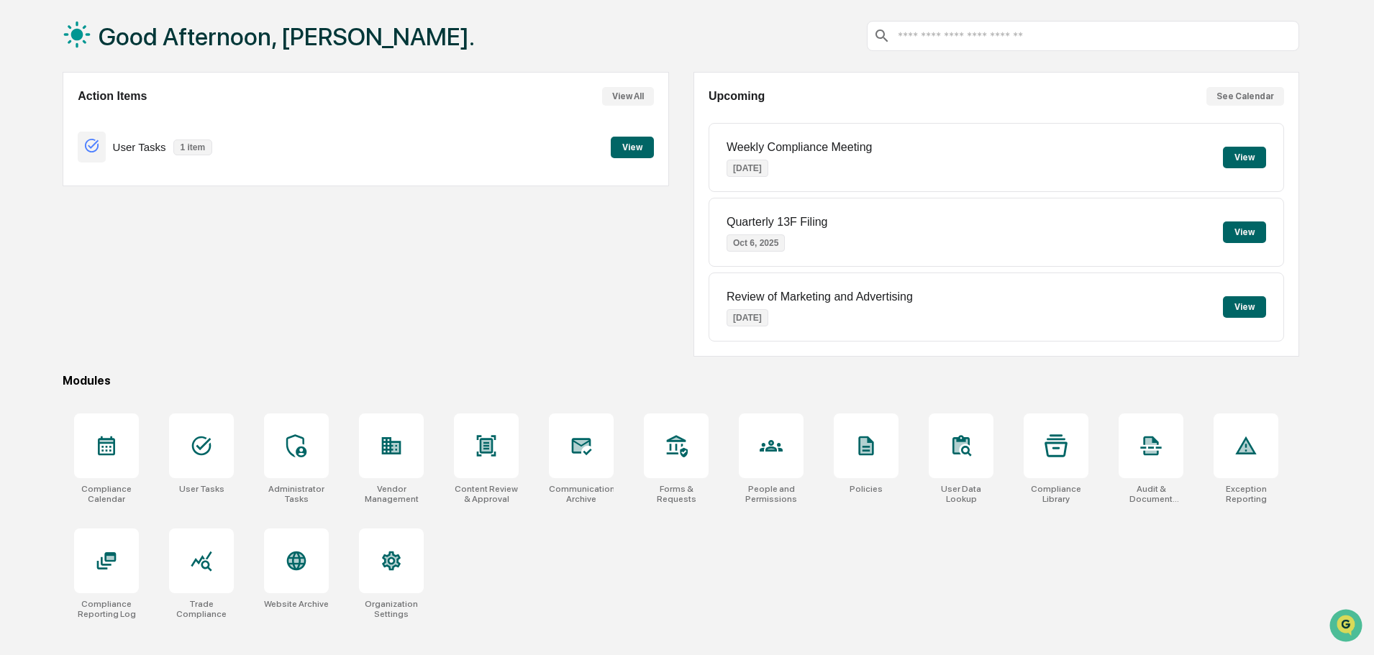
click at [121, 560] on div at bounding box center [106, 561] width 65 height 65
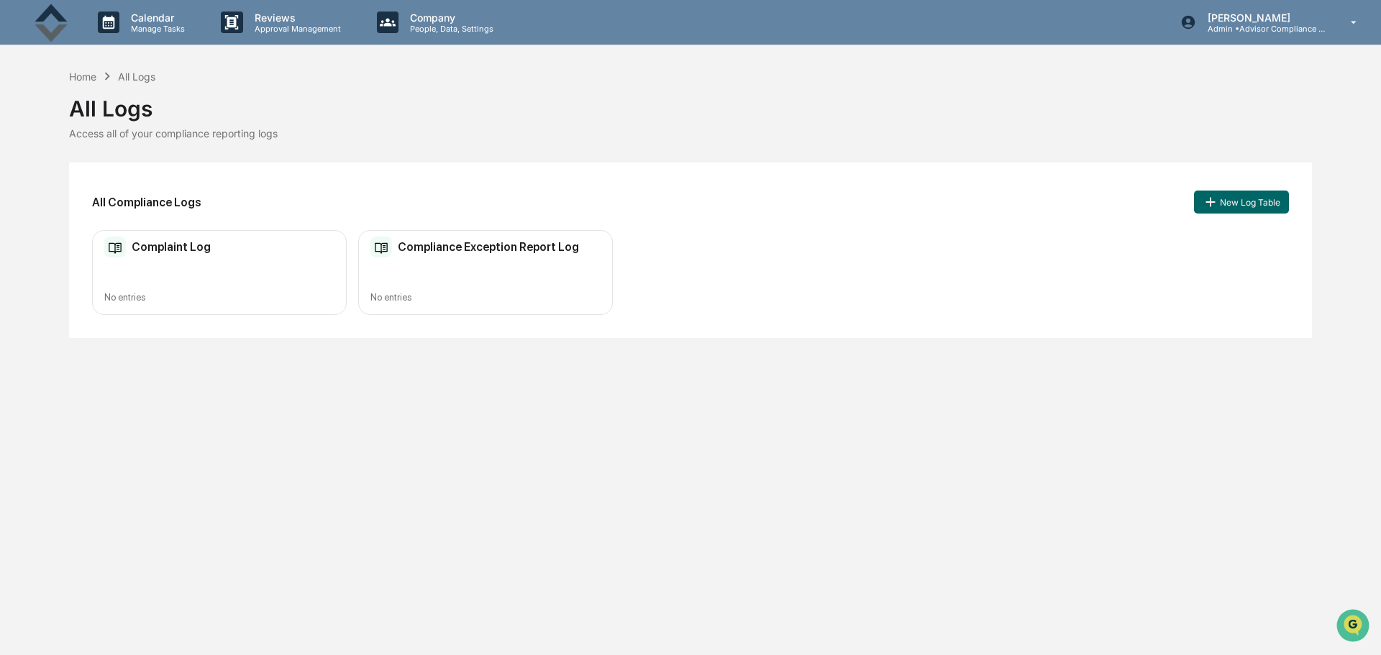
click at [87, 70] on div "Home" at bounding box center [82, 76] width 27 height 12
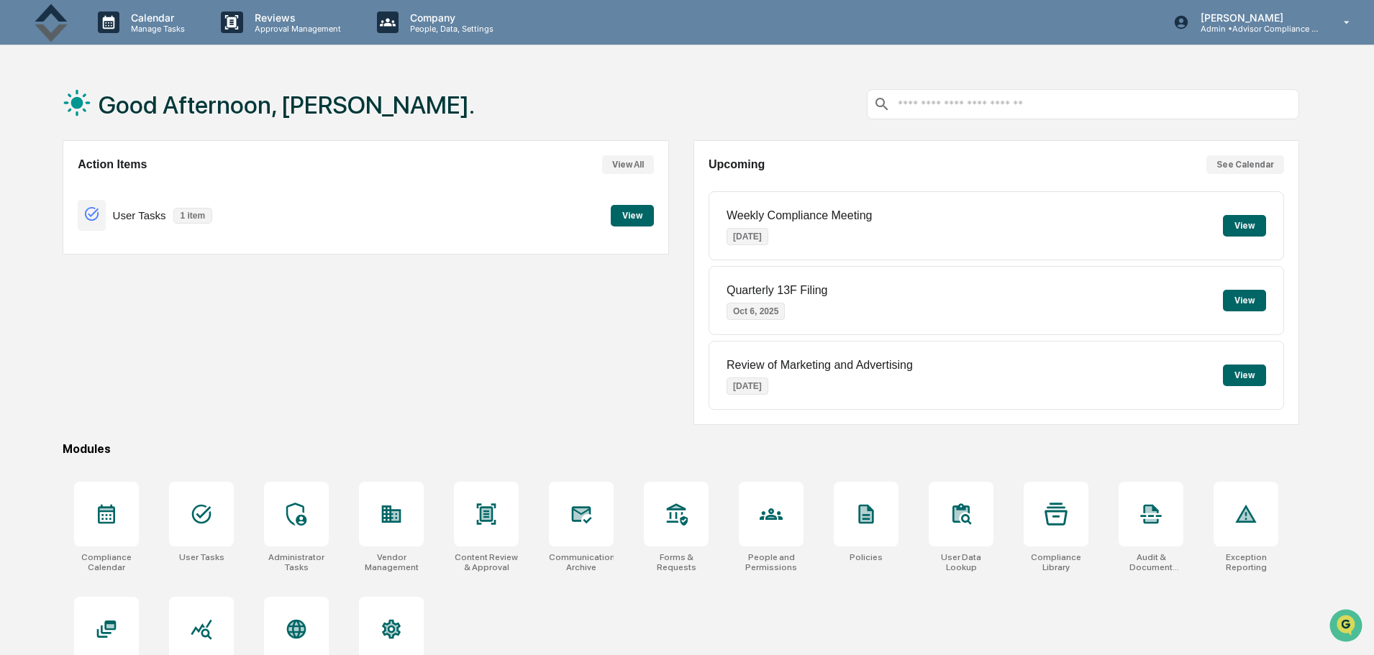
click at [132, 22] on p "Calendar" at bounding box center [155, 18] width 73 height 12
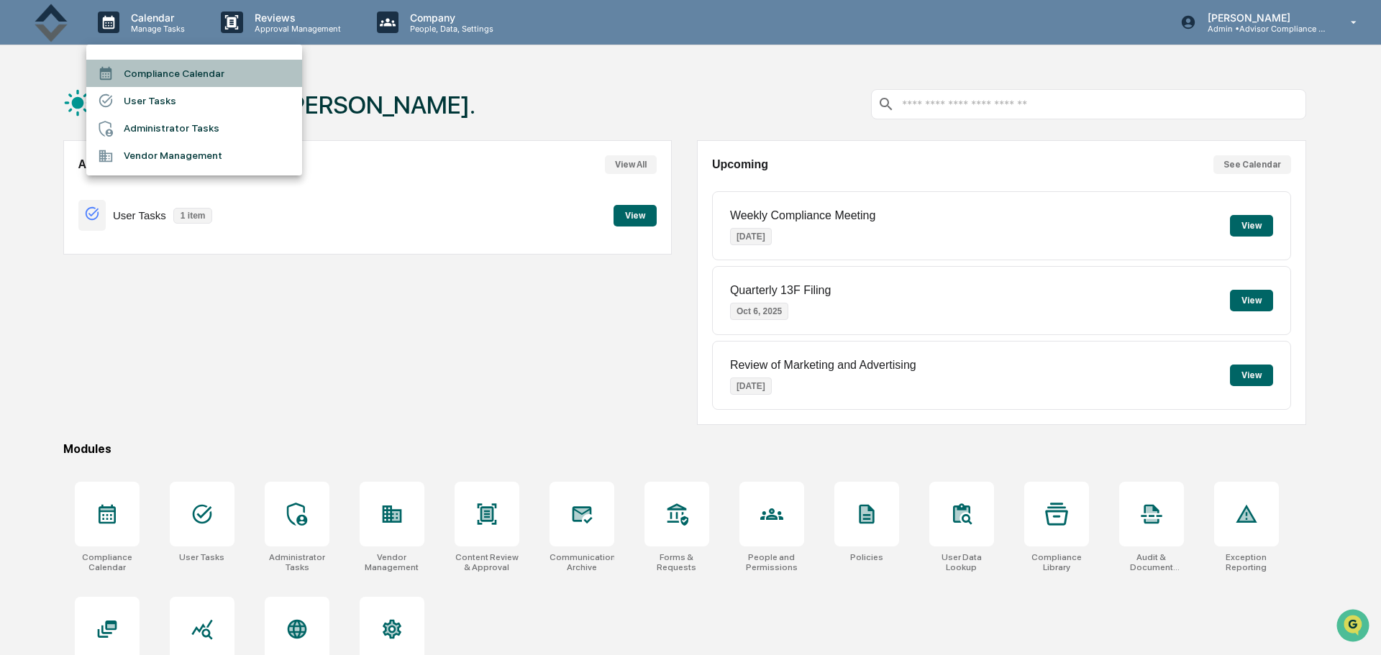
click at [158, 68] on li "Compliance Calendar" at bounding box center [194, 73] width 216 height 27
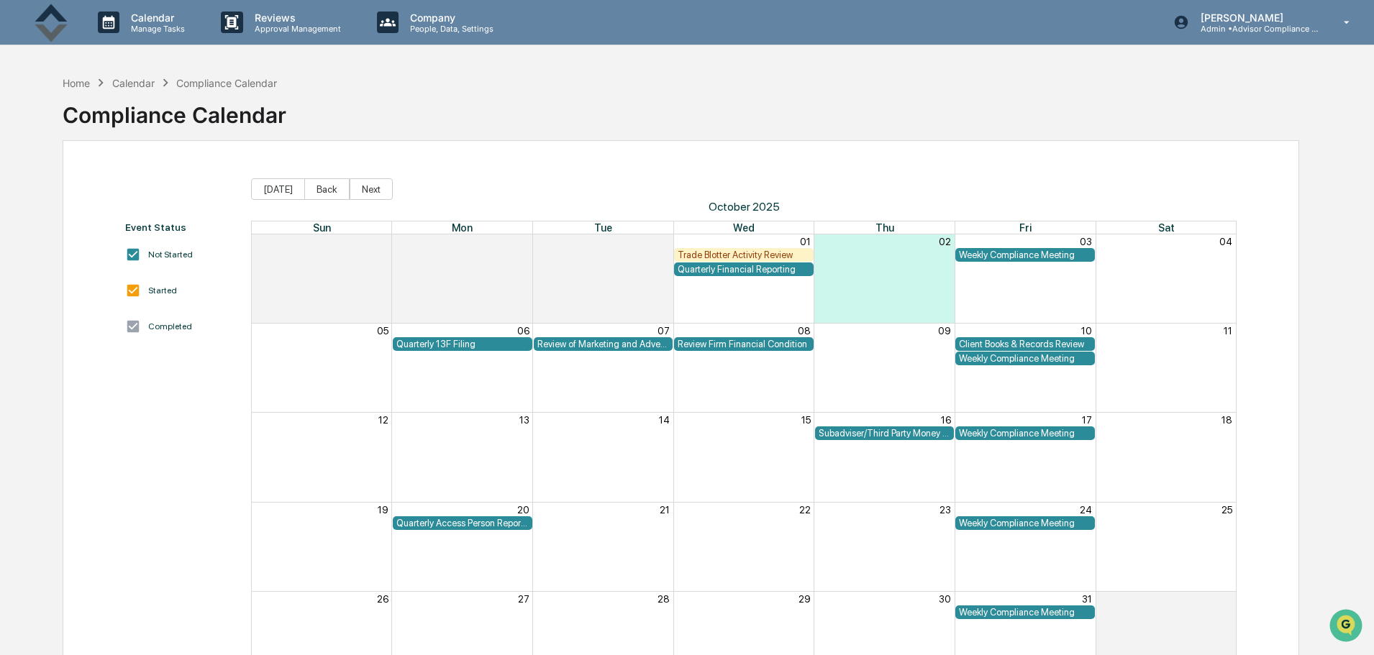
click at [722, 252] on div "Trade Blotter Activity Review" at bounding box center [744, 255] width 132 height 11
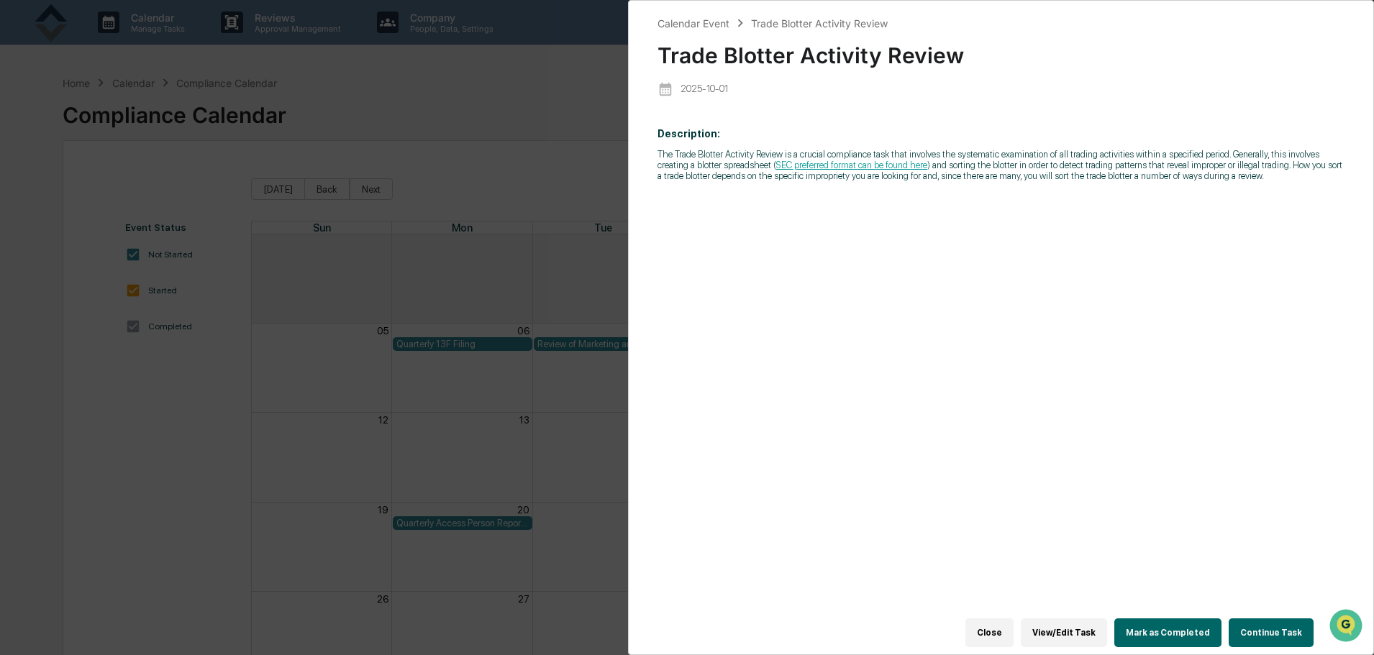
click at [173, 424] on div "Calendar Event Trade Blotter Activity Review Trade Blotter Activity Review [DAT…" at bounding box center [687, 327] width 1374 height 655
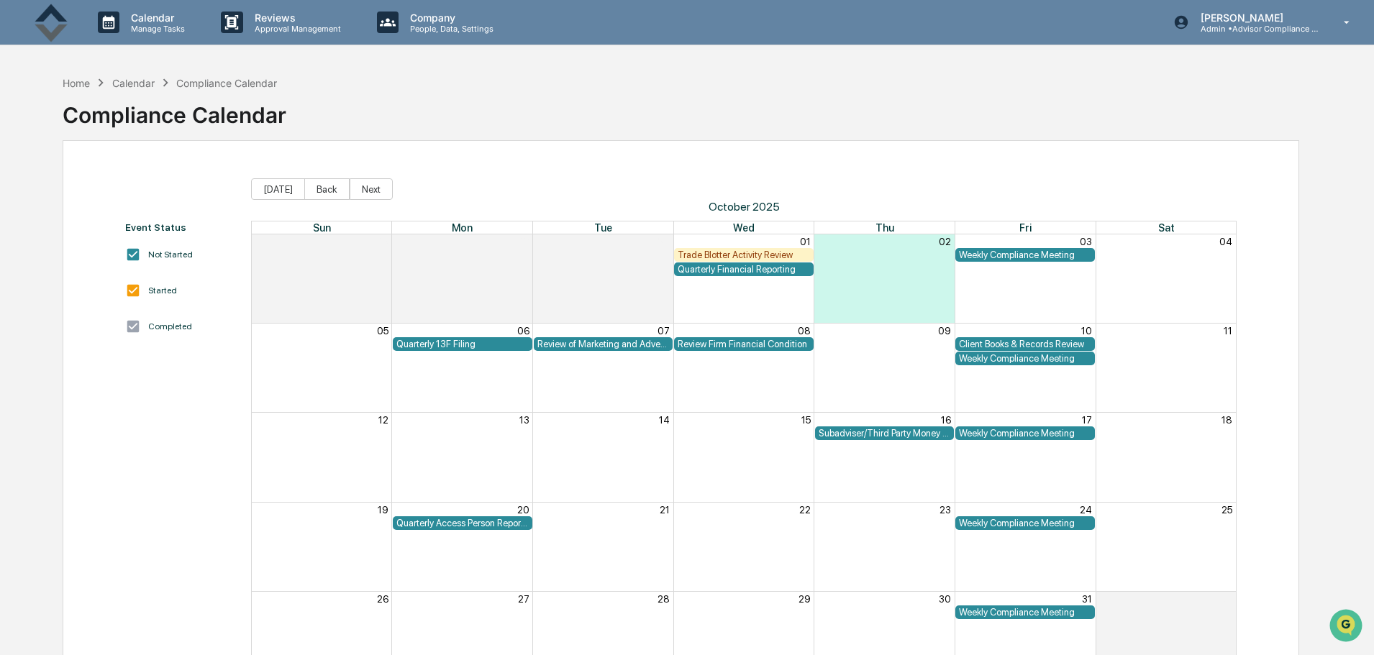
click at [59, 22] on img at bounding box center [52, 23] width 35 height 40
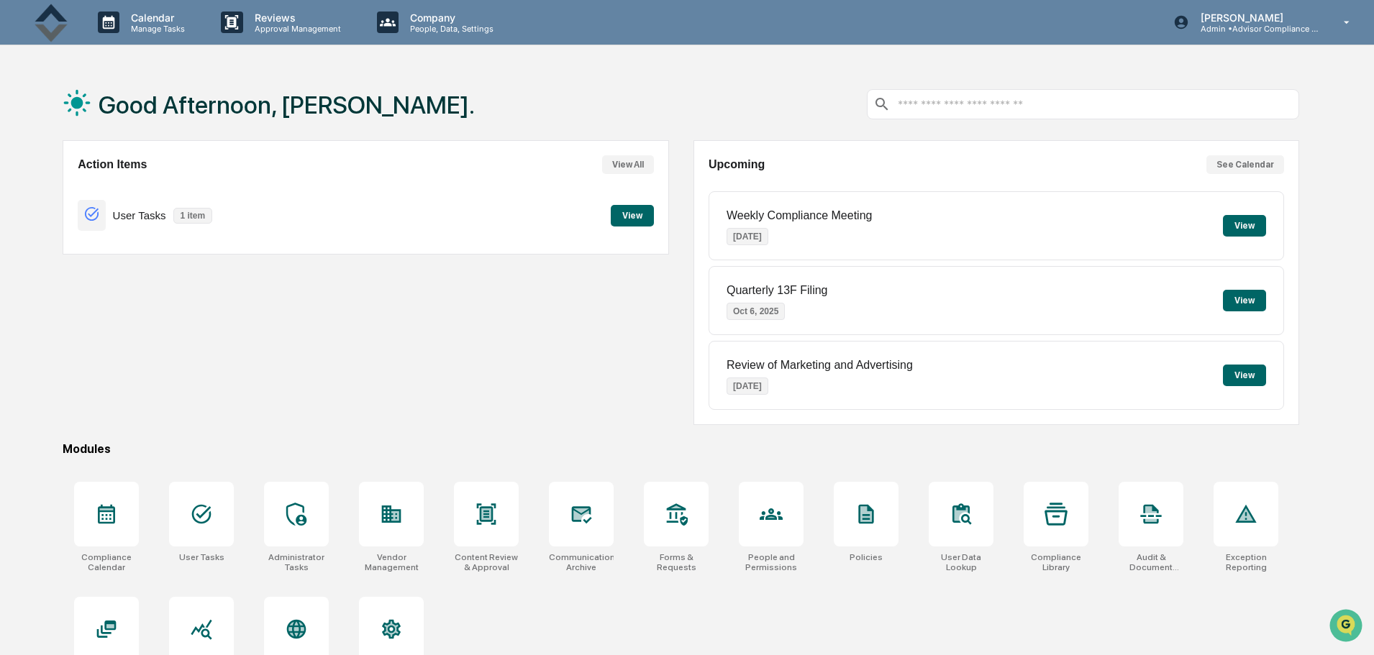
click at [59, 22] on img at bounding box center [52, 23] width 35 height 40
click at [1260, 24] on p "Admin • Advisor Compliance Partners" at bounding box center [1256, 29] width 134 height 10
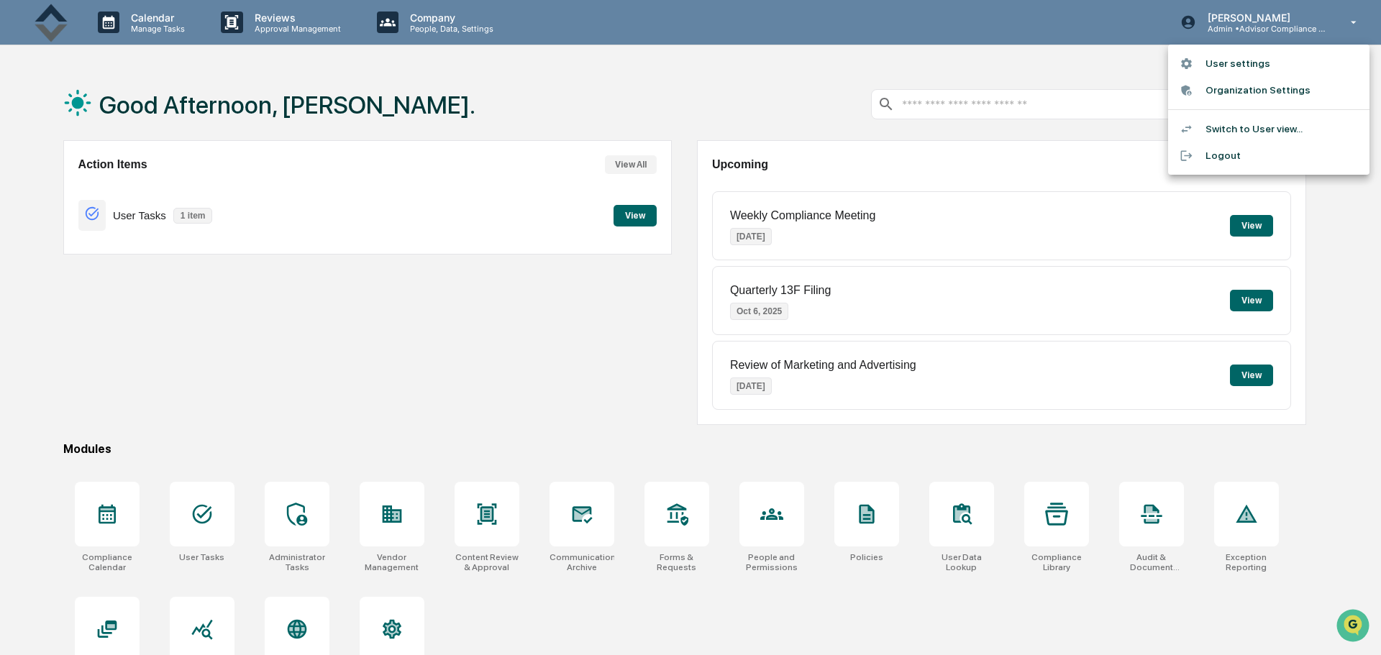
click at [1244, 85] on li "Organization Settings" at bounding box center [1268, 90] width 201 height 27
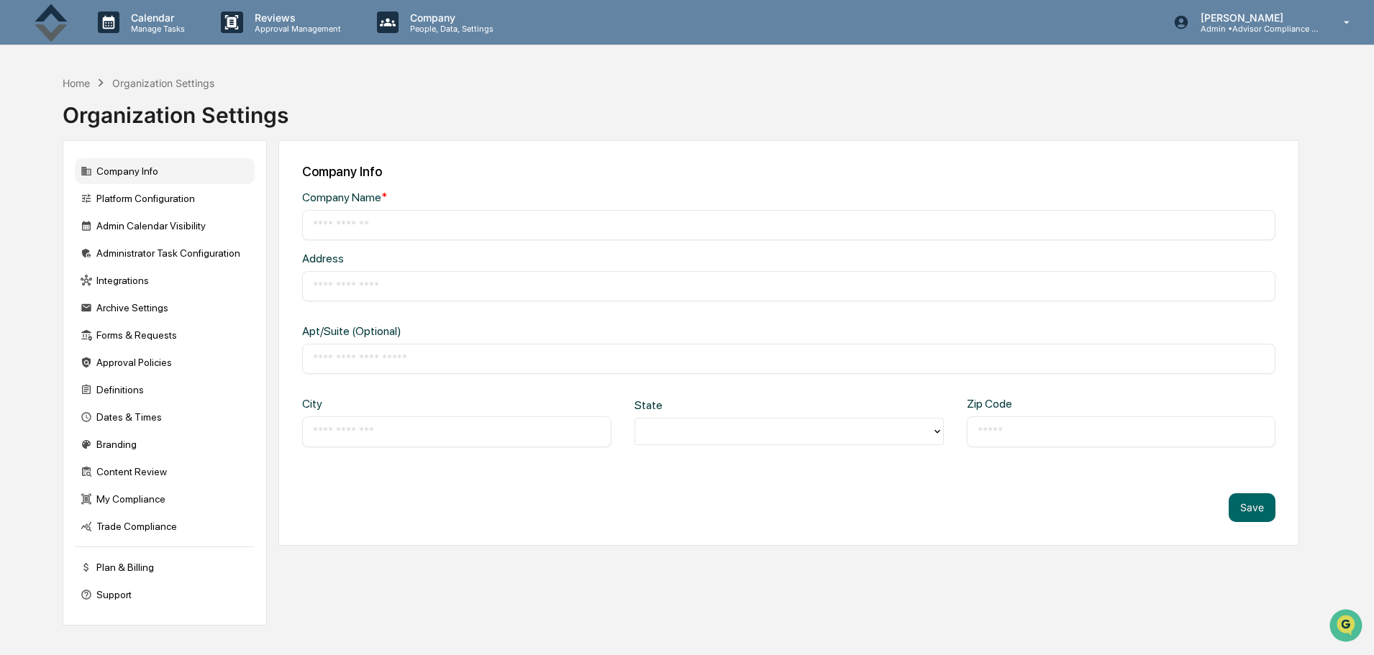
type input "**********"
type input "*****"
drag, startPoint x: 461, startPoint y: 286, endPoint x: 297, endPoint y: 286, distance: 164.0
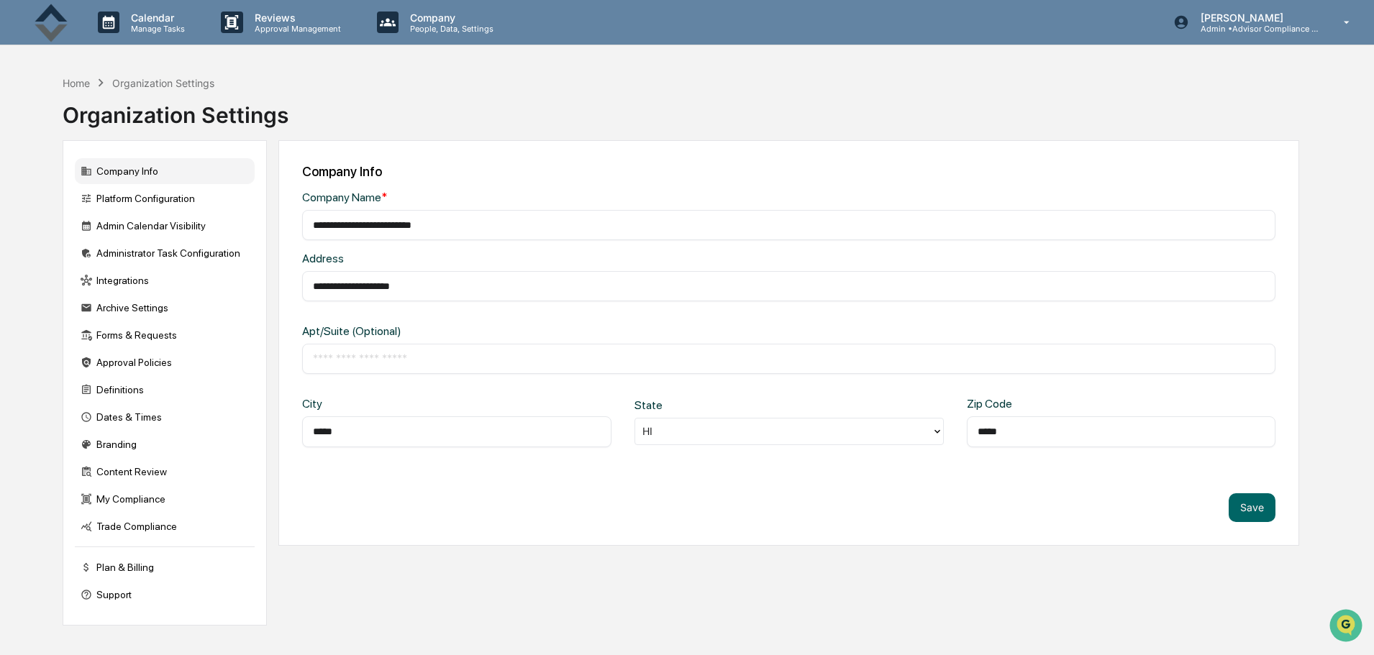
click at [297, 286] on div "**********" at bounding box center [788, 343] width 1021 height 406
type input "**********"
type input "*****"
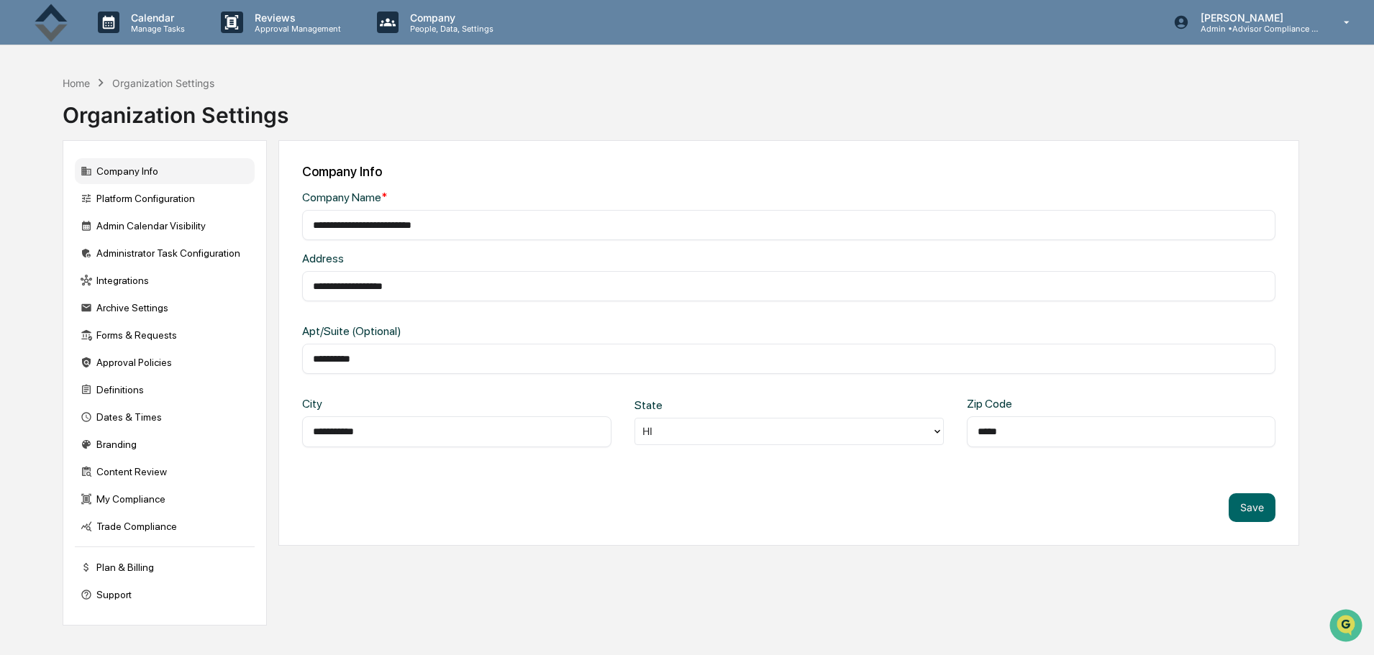
click at [1247, 511] on button "Save" at bounding box center [1252, 507] width 47 height 29
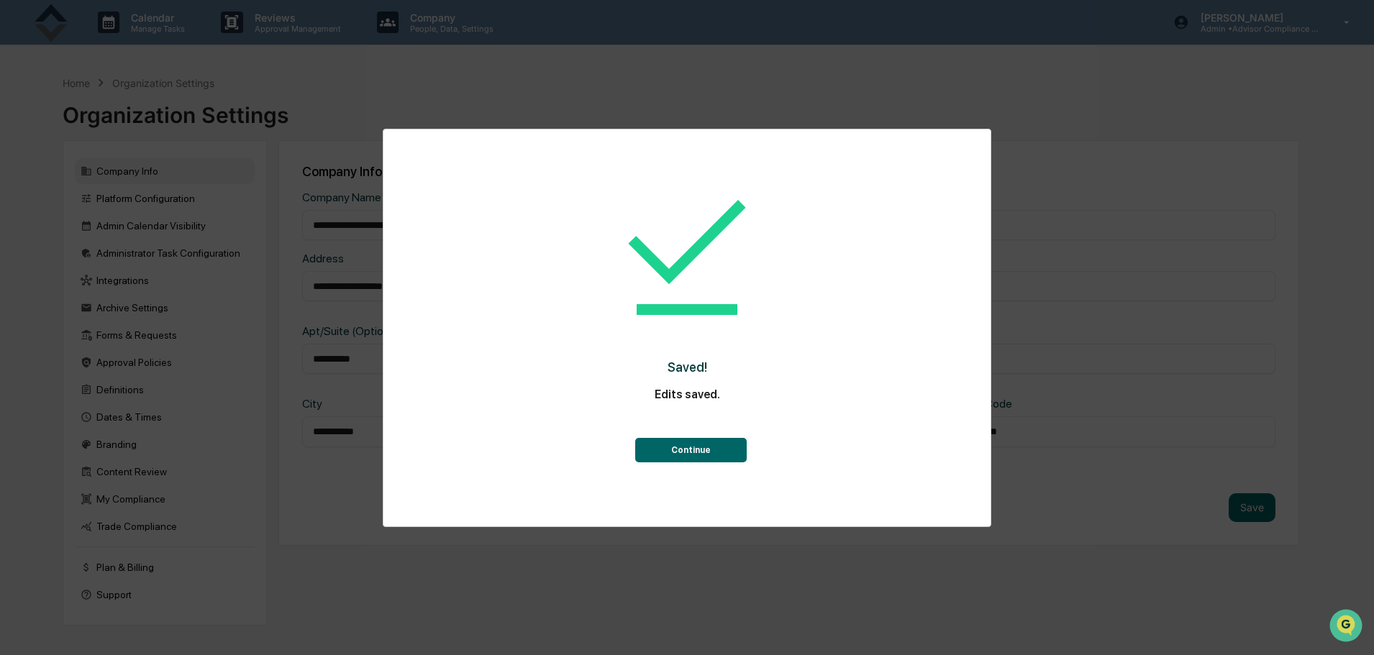
click at [726, 462] on button "Continue" at bounding box center [690, 450] width 111 height 24
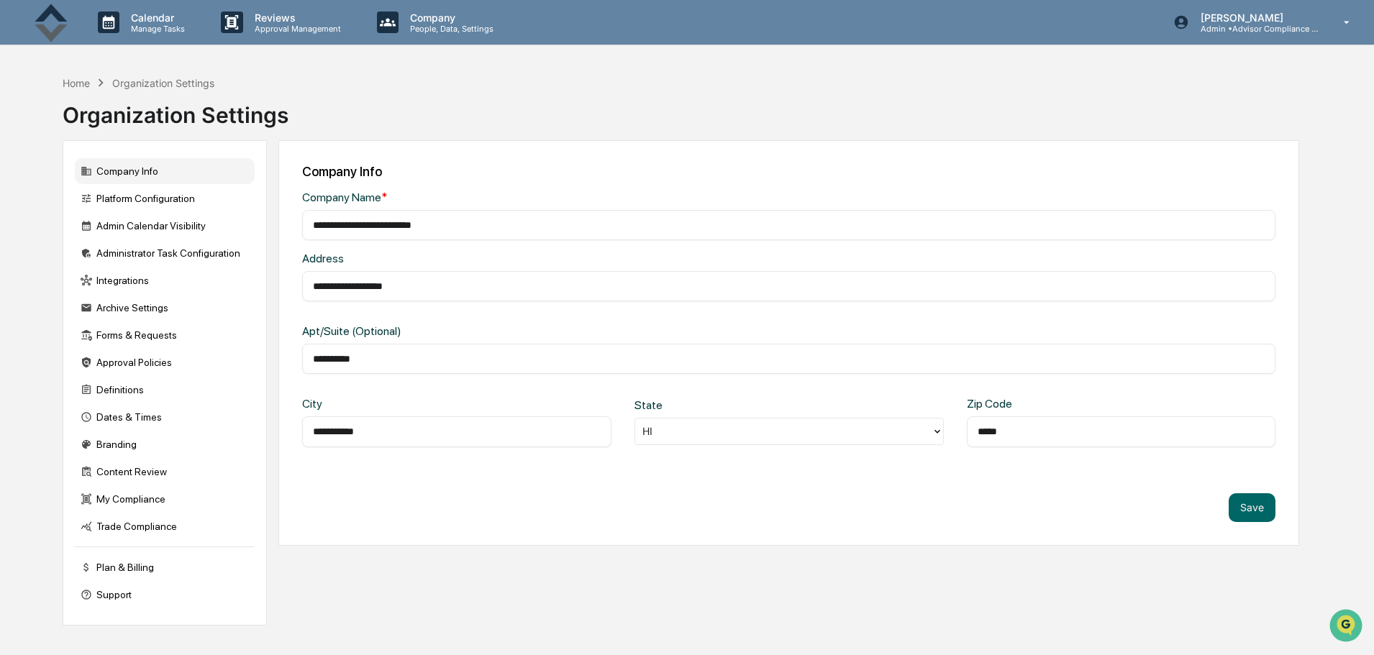
click at [1266, 514] on button "Save" at bounding box center [1252, 507] width 47 height 29
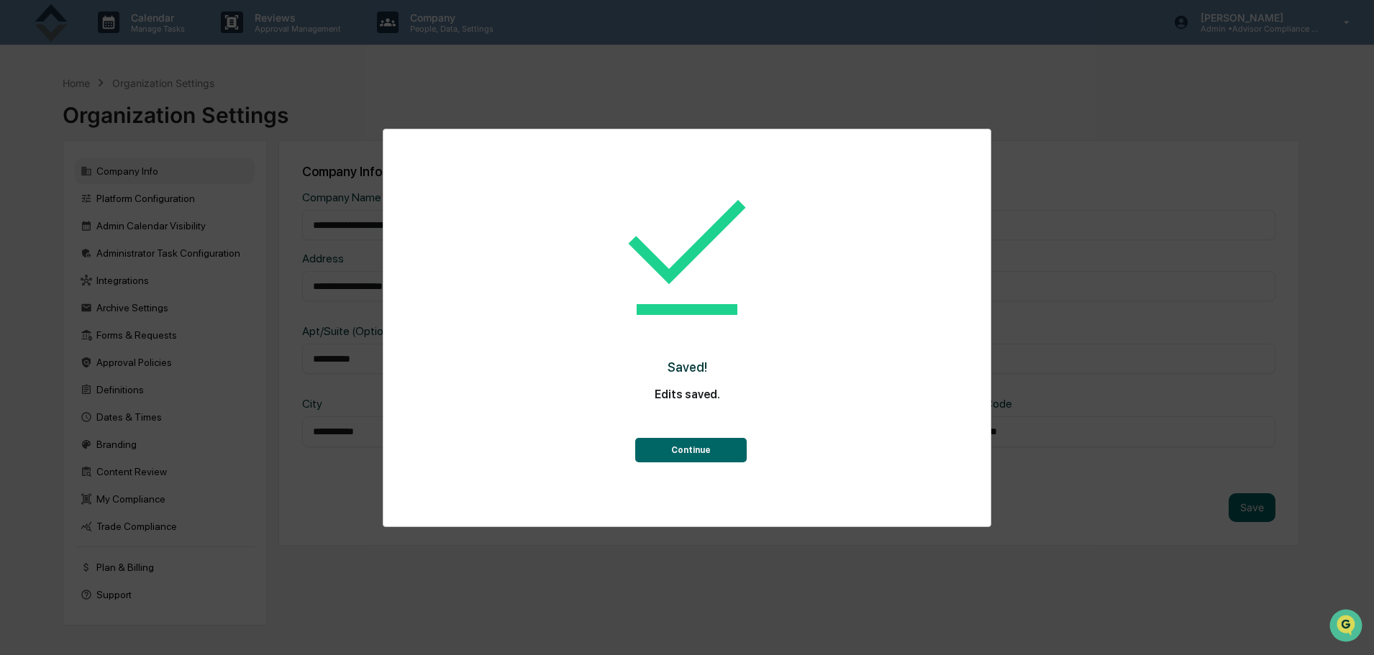
click at [713, 444] on button "Continue" at bounding box center [690, 450] width 111 height 24
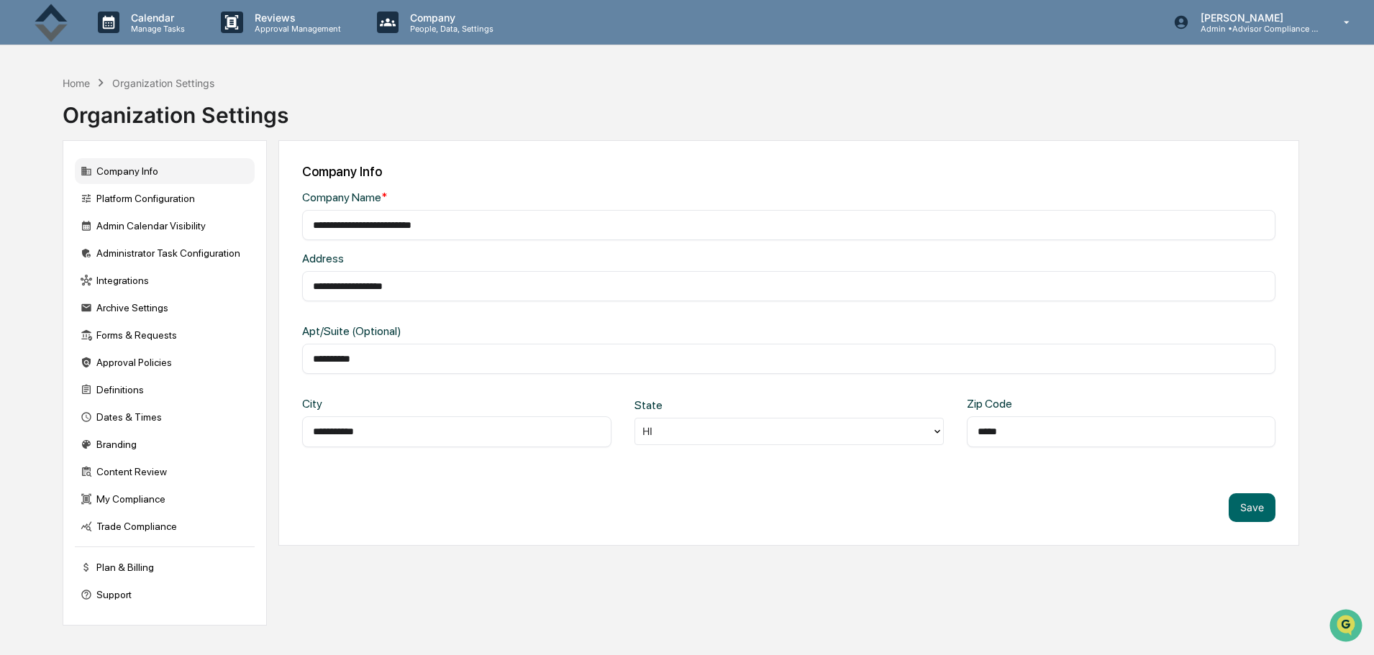
click at [155, 202] on div "Platform Configuration" at bounding box center [165, 199] width 180 height 26
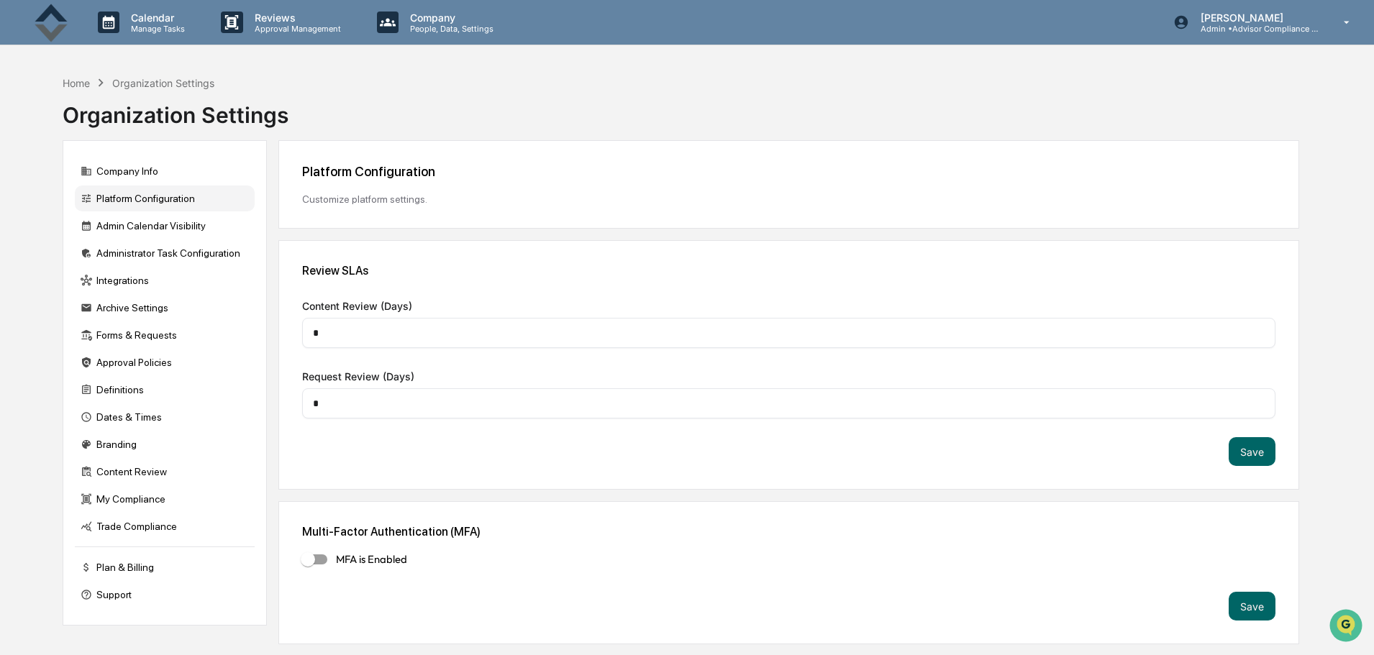
scroll to position [68, 0]
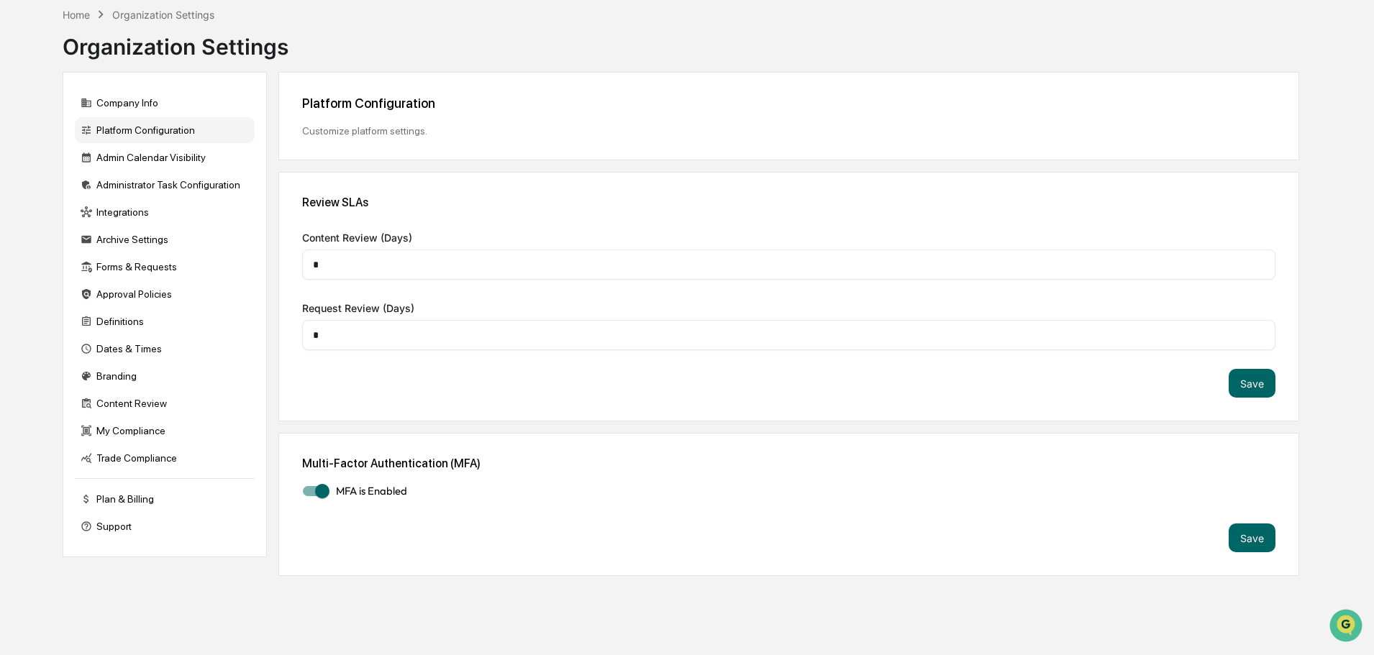
click at [1259, 539] on button "Save" at bounding box center [1252, 538] width 47 height 29
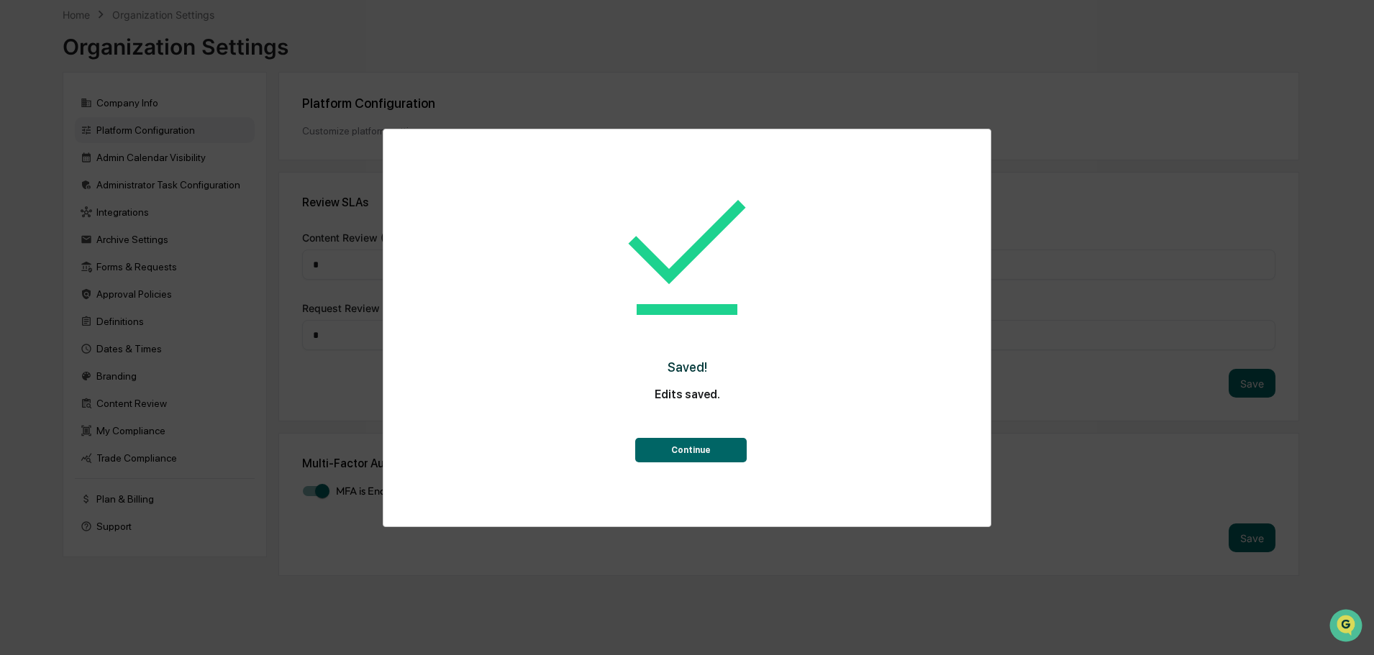
click at [683, 447] on button "Continue" at bounding box center [690, 450] width 111 height 24
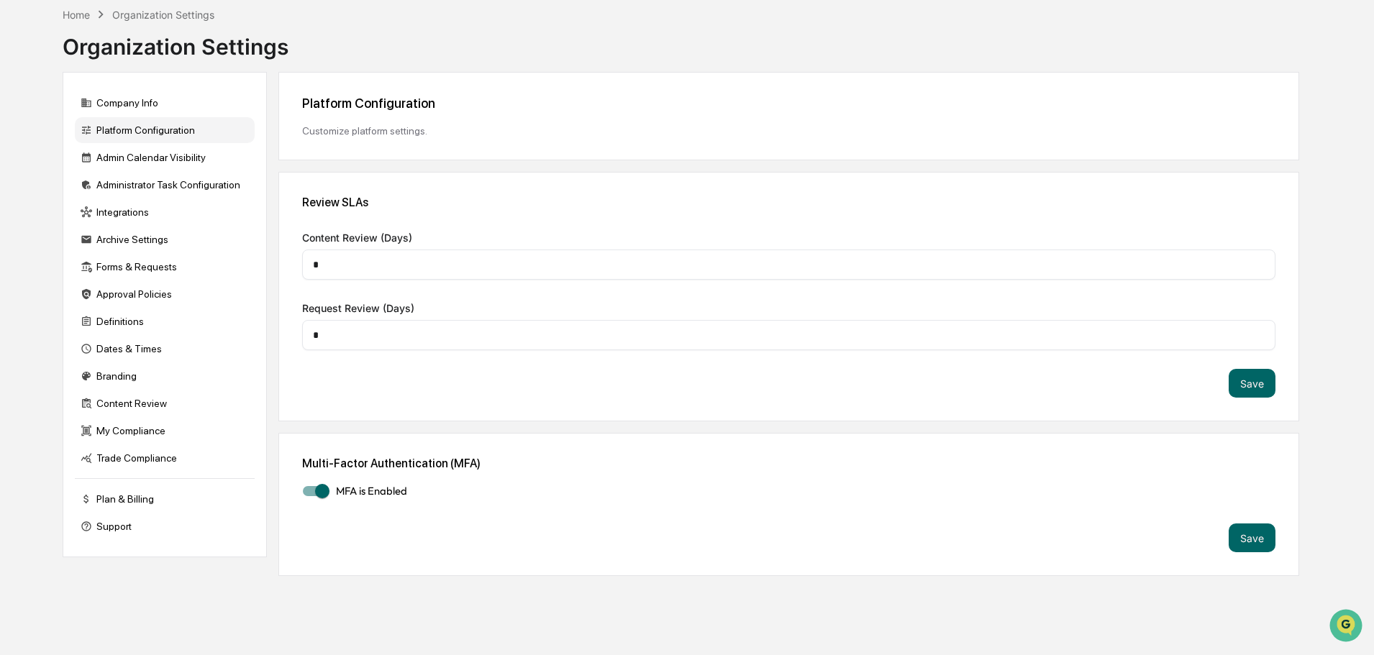
click at [140, 158] on div "Admin Calendar Visibility" at bounding box center [165, 158] width 180 height 26
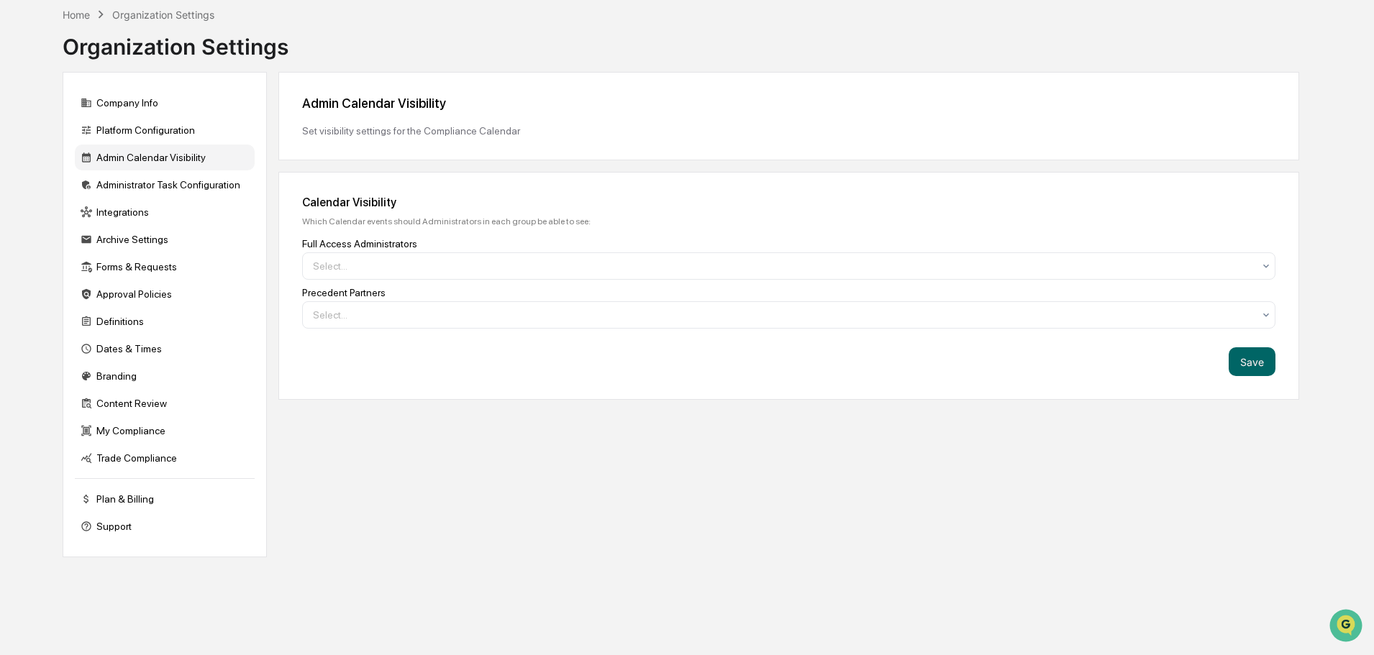
click at [701, 264] on div at bounding box center [783, 266] width 940 height 14
click at [707, 227] on div "Calendar Visibility Which Calendar events should Administrators in each group b…" at bounding box center [788, 286] width 1021 height 228
click at [660, 319] on div at bounding box center [783, 315] width 940 height 14
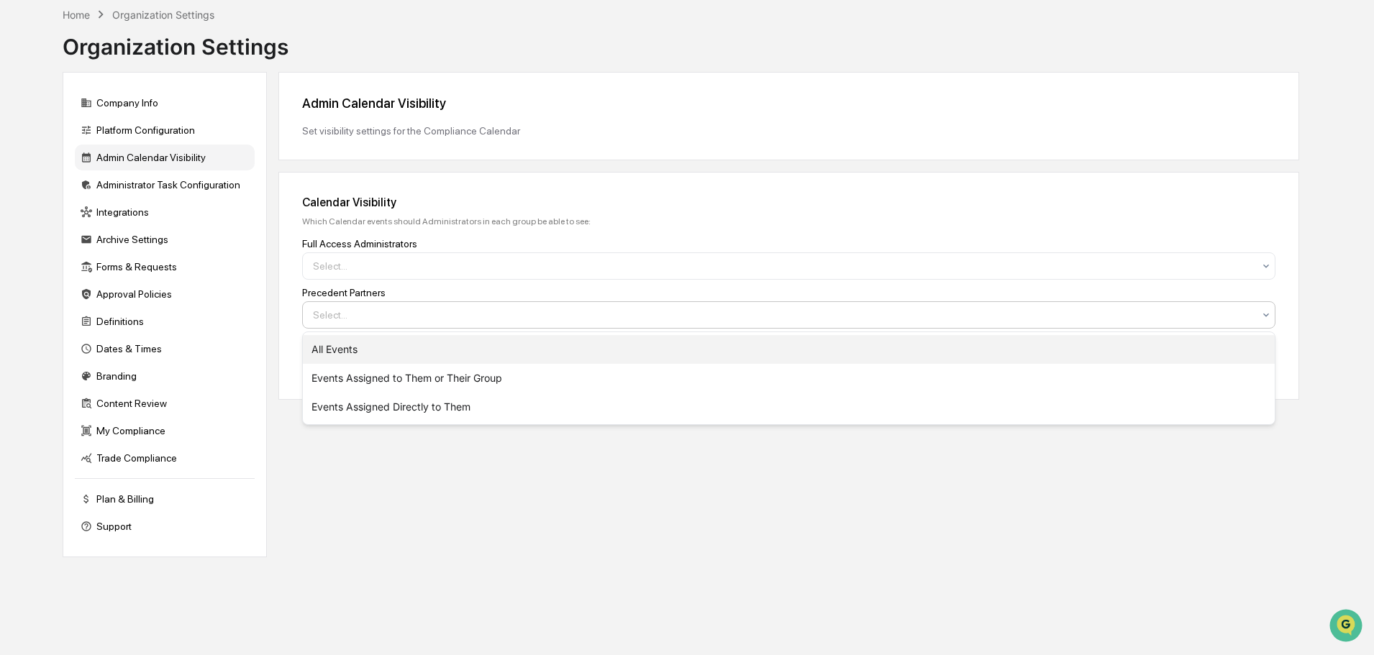
click at [651, 348] on div "All Events" at bounding box center [789, 349] width 972 height 29
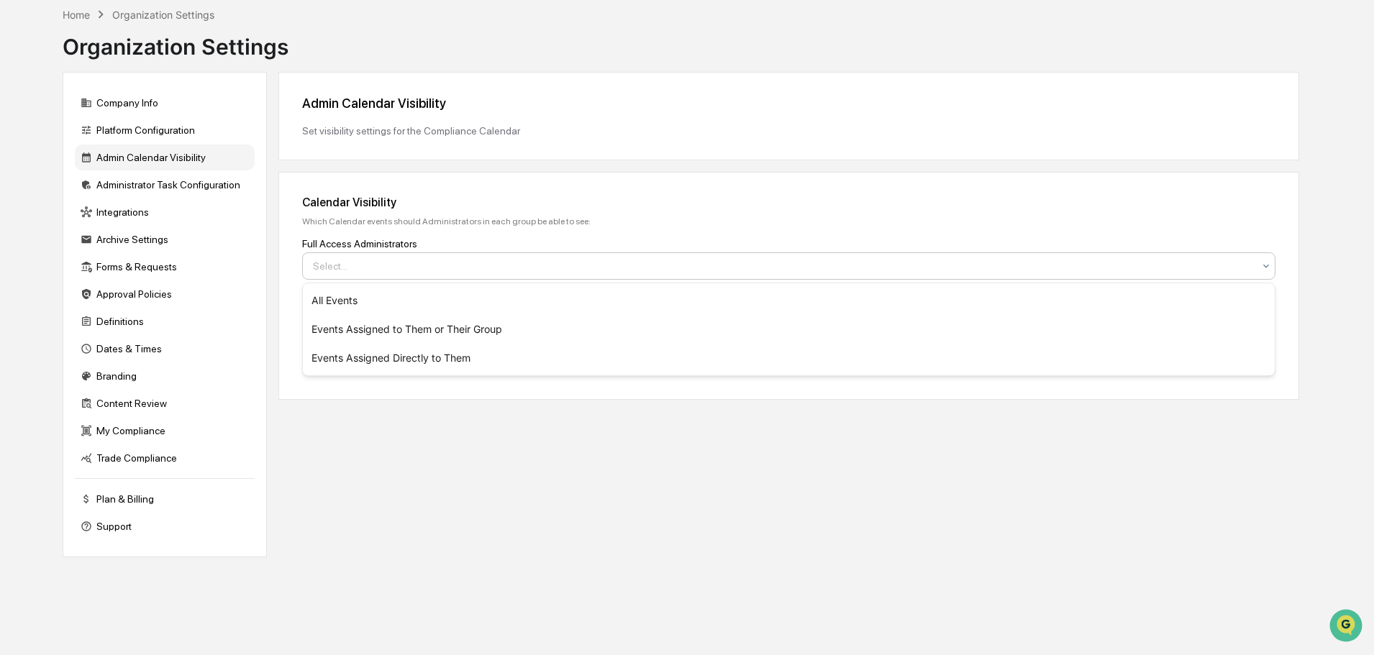
click at [606, 273] on div at bounding box center [783, 266] width 940 height 14
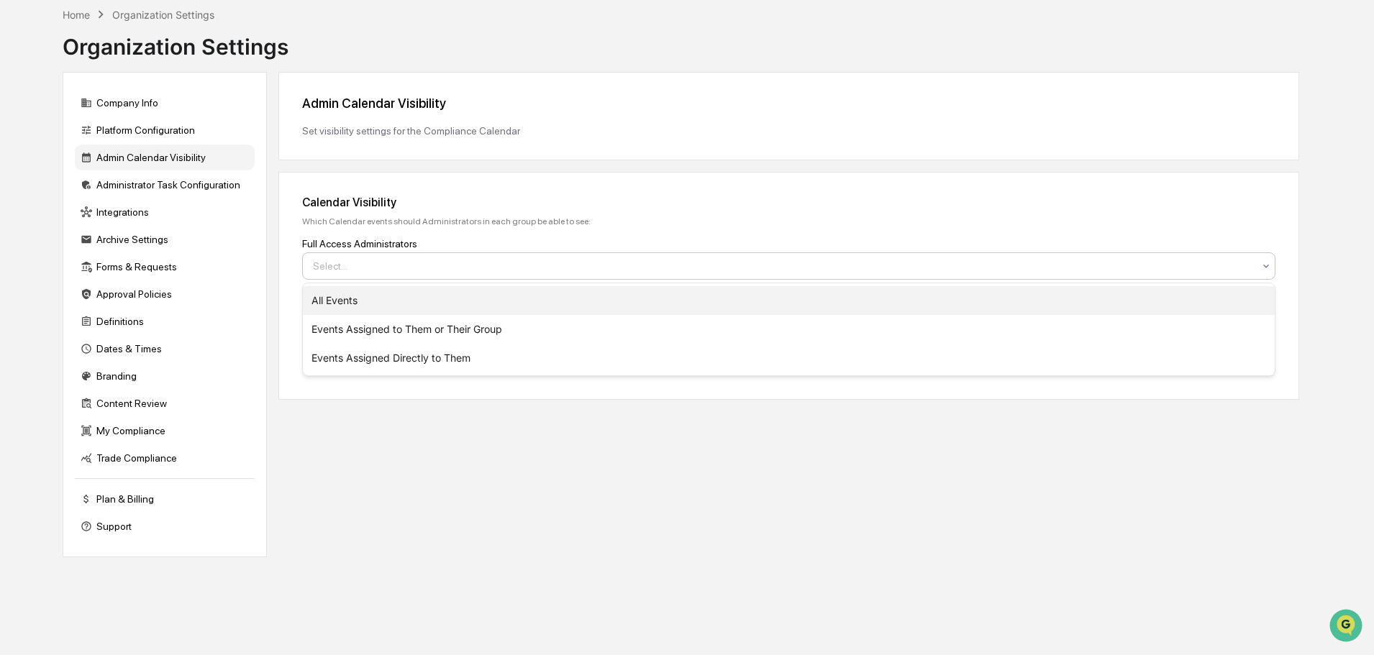
click at [598, 290] on div "All Events" at bounding box center [789, 300] width 972 height 29
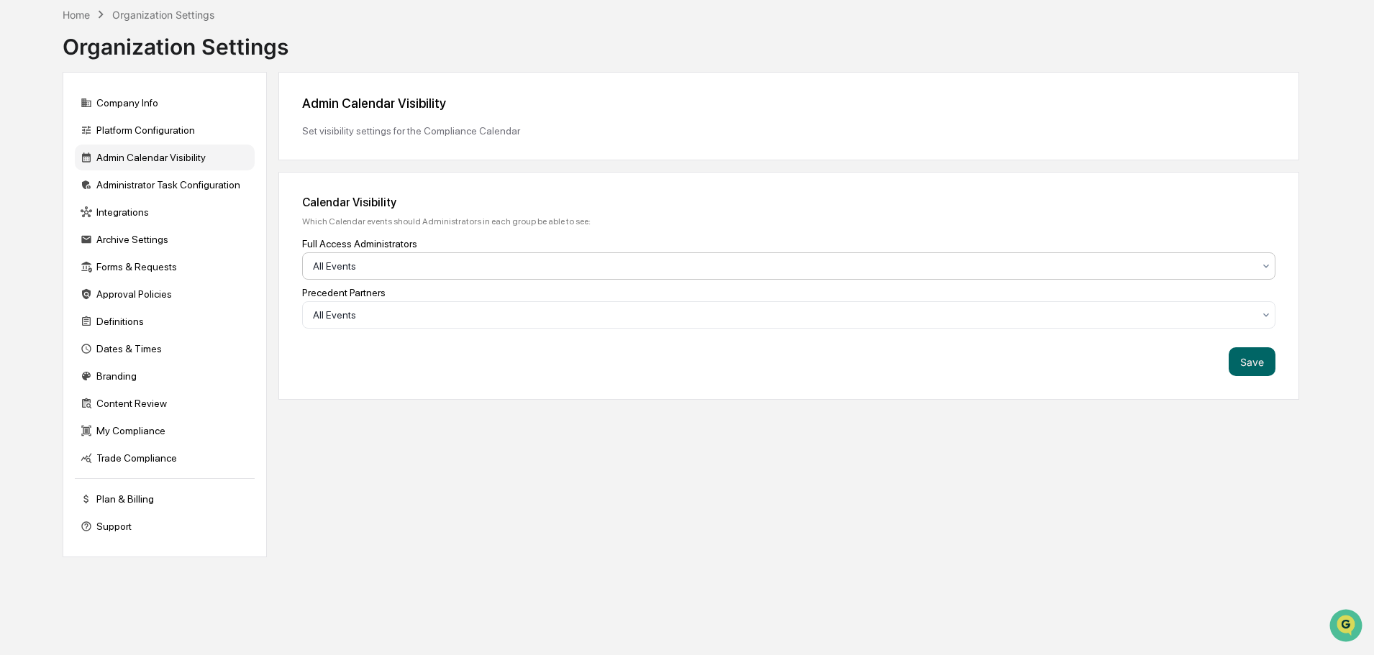
click at [1259, 367] on button "Save" at bounding box center [1252, 361] width 47 height 29
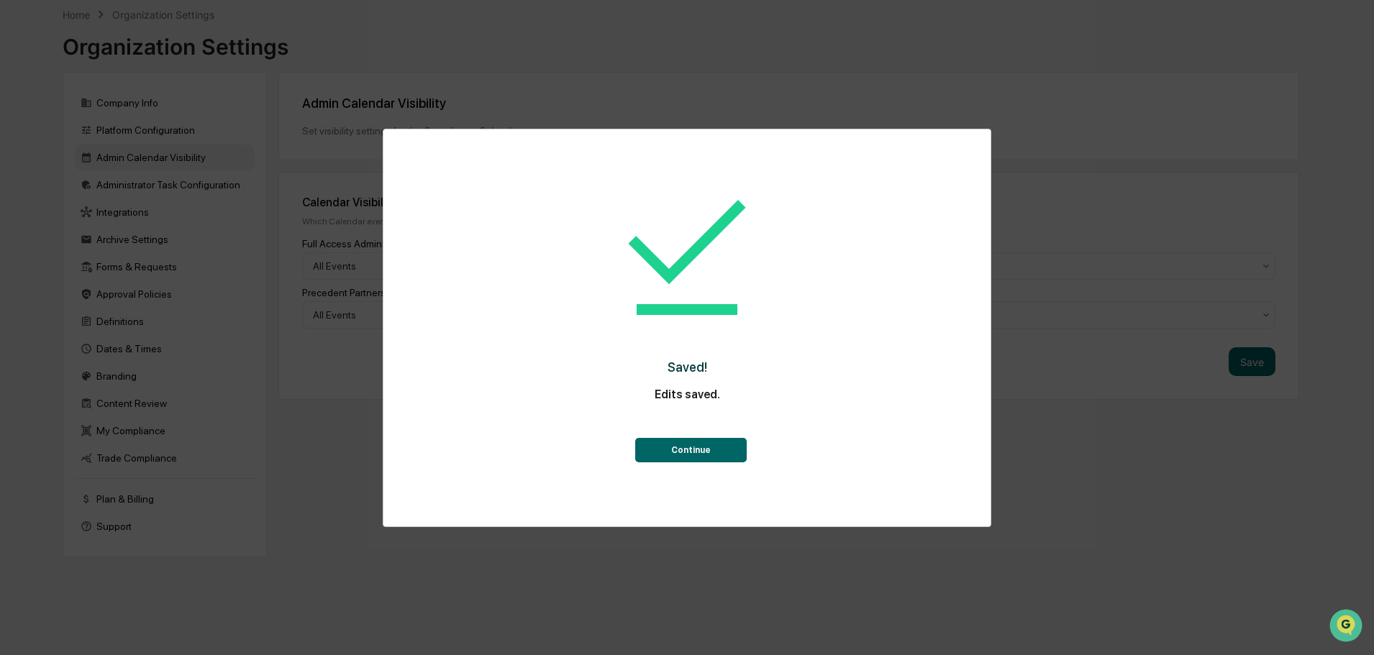
click at [729, 445] on button "Continue" at bounding box center [690, 450] width 111 height 24
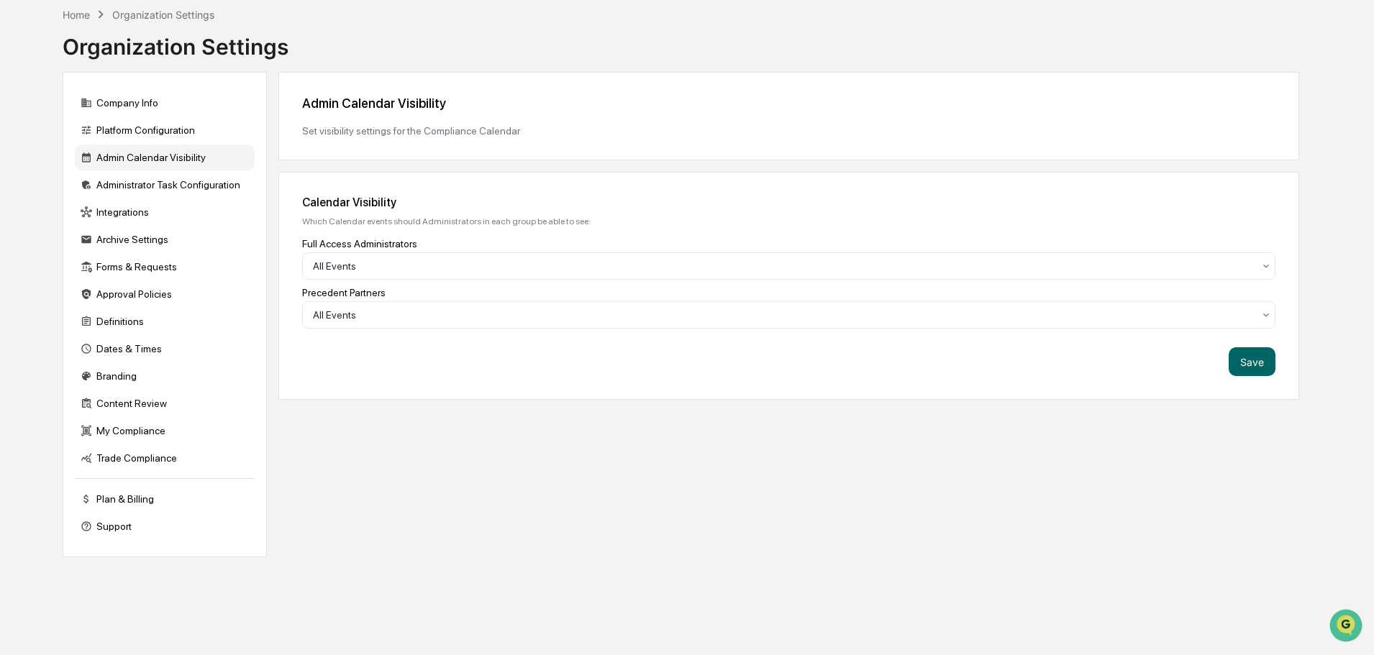
click at [120, 185] on div "Administrator Task Configuration" at bounding box center [165, 185] width 180 height 26
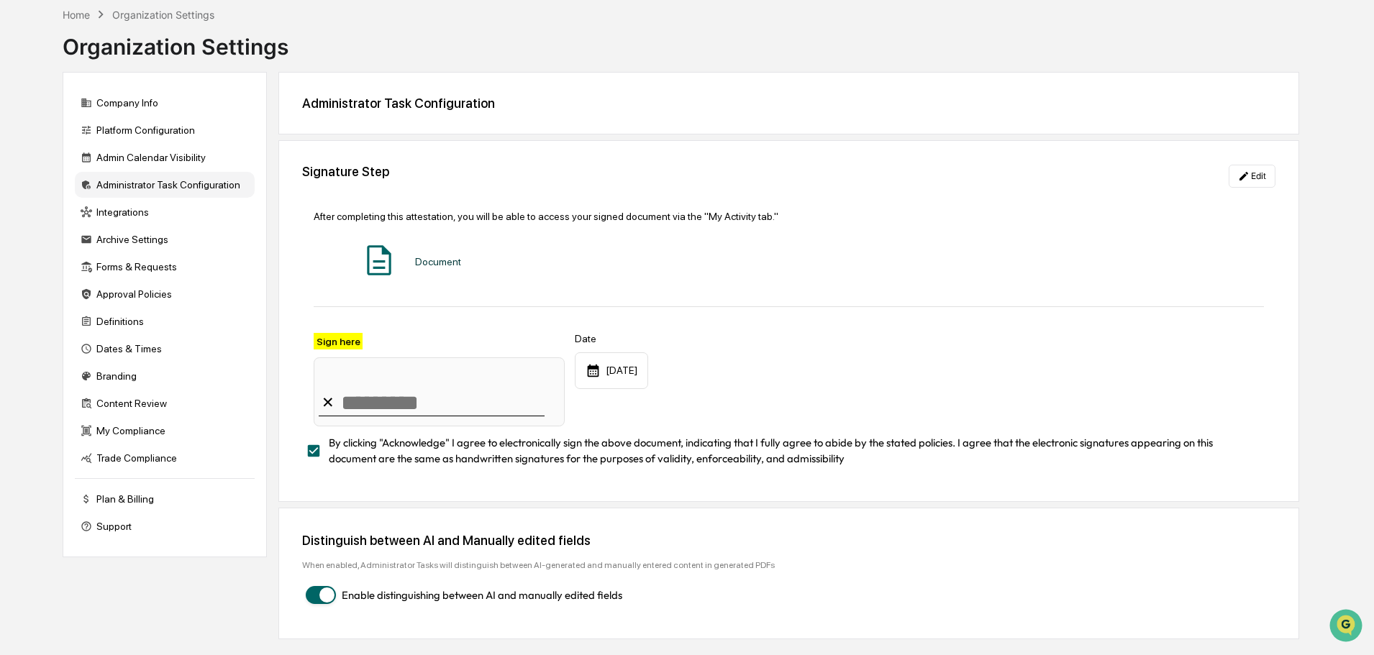
click at [126, 212] on div "Integrations" at bounding box center [165, 212] width 180 height 26
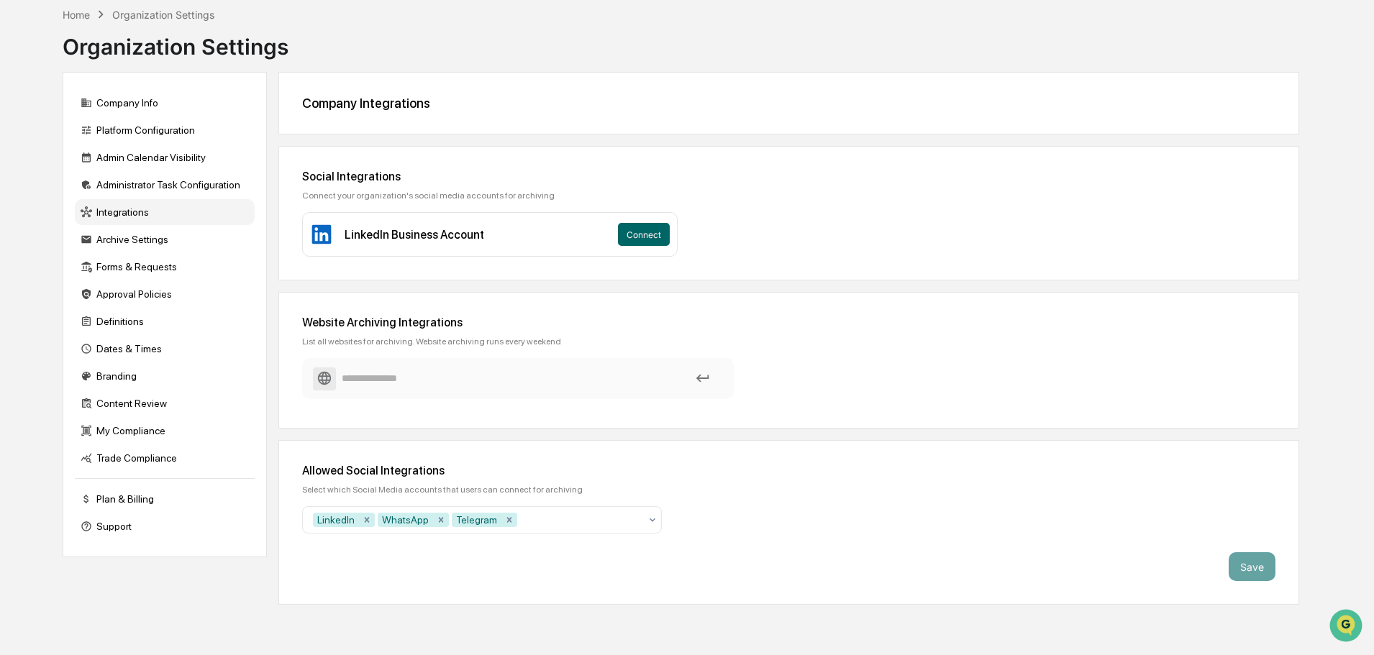
click at [544, 383] on input at bounding box center [518, 378] width 410 height 25
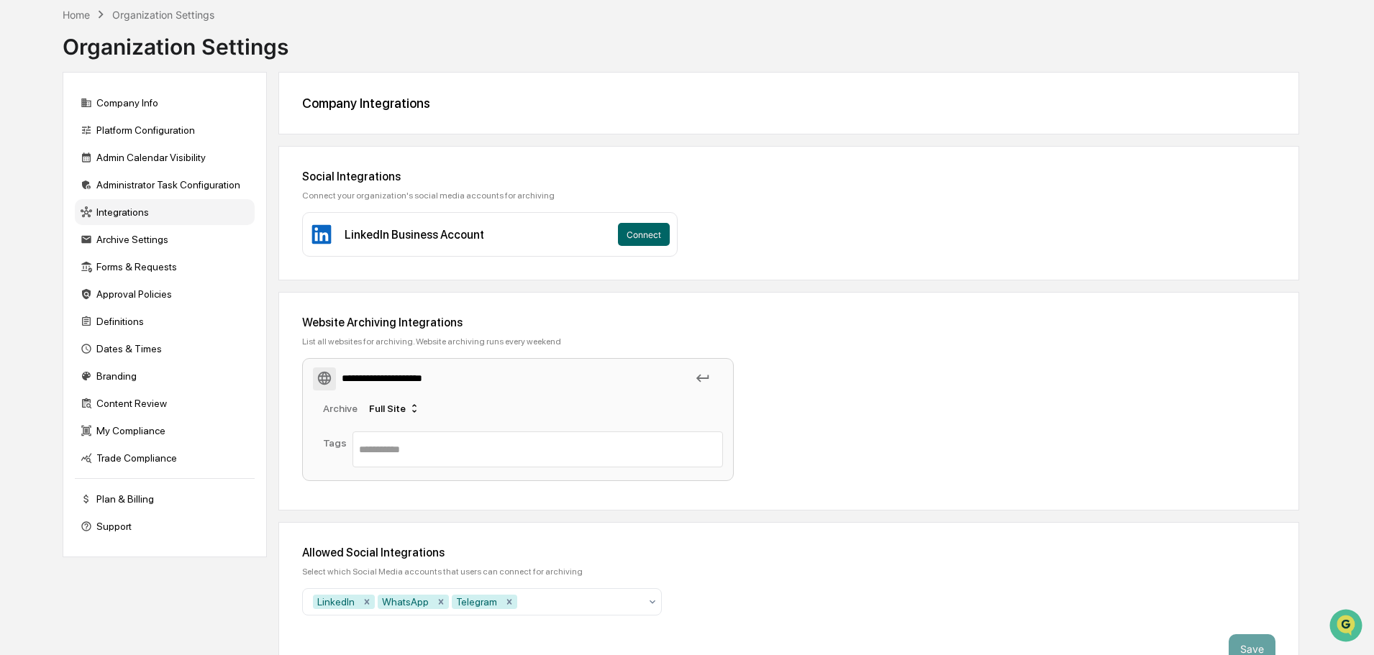
type input "**********"
click at [409, 406] on icon at bounding box center [415, 409] width 12 height 12
click at [785, 417] on div "**********" at bounding box center [589, 422] width 575 height 129
click at [701, 378] on icon at bounding box center [703, 378] width 16 height 16
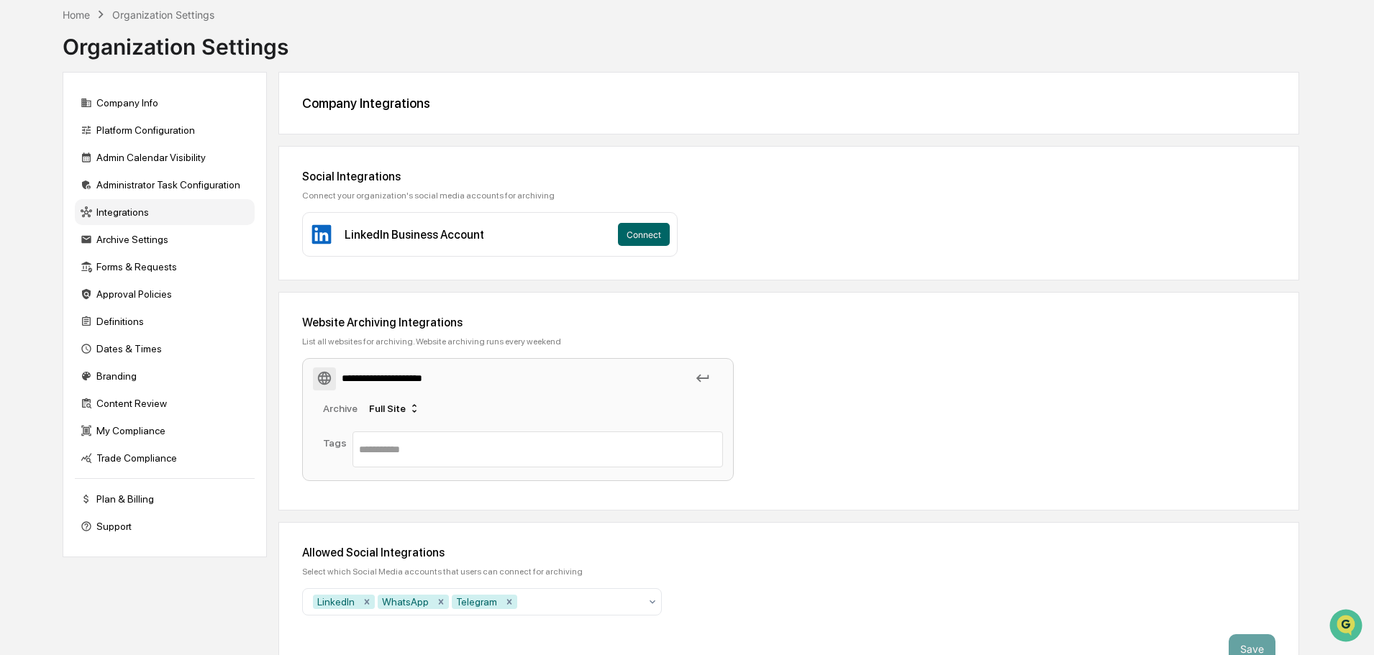
click at [701, 378] on icon at bounding box center [703, 378] width 16 height 16
click at [806, 397] on div "**********" at bounding box center [589, 422] width 575 height 129
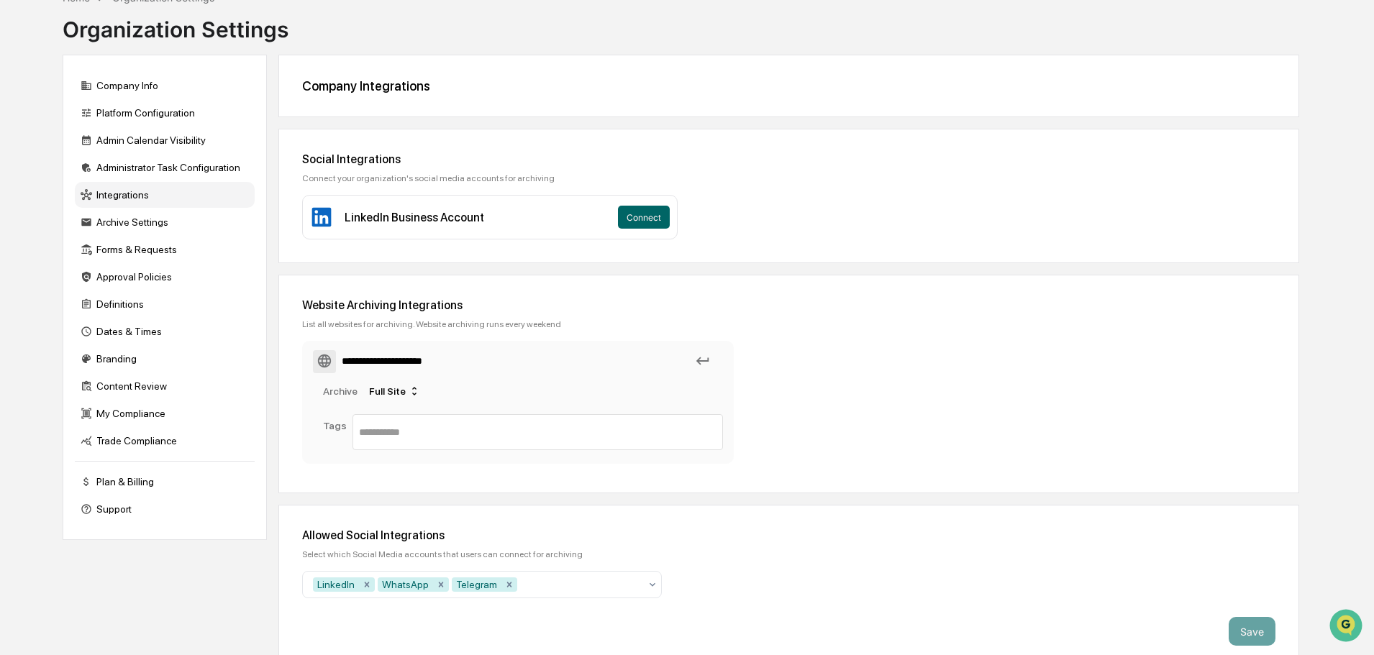
scroll to position [101, 0]
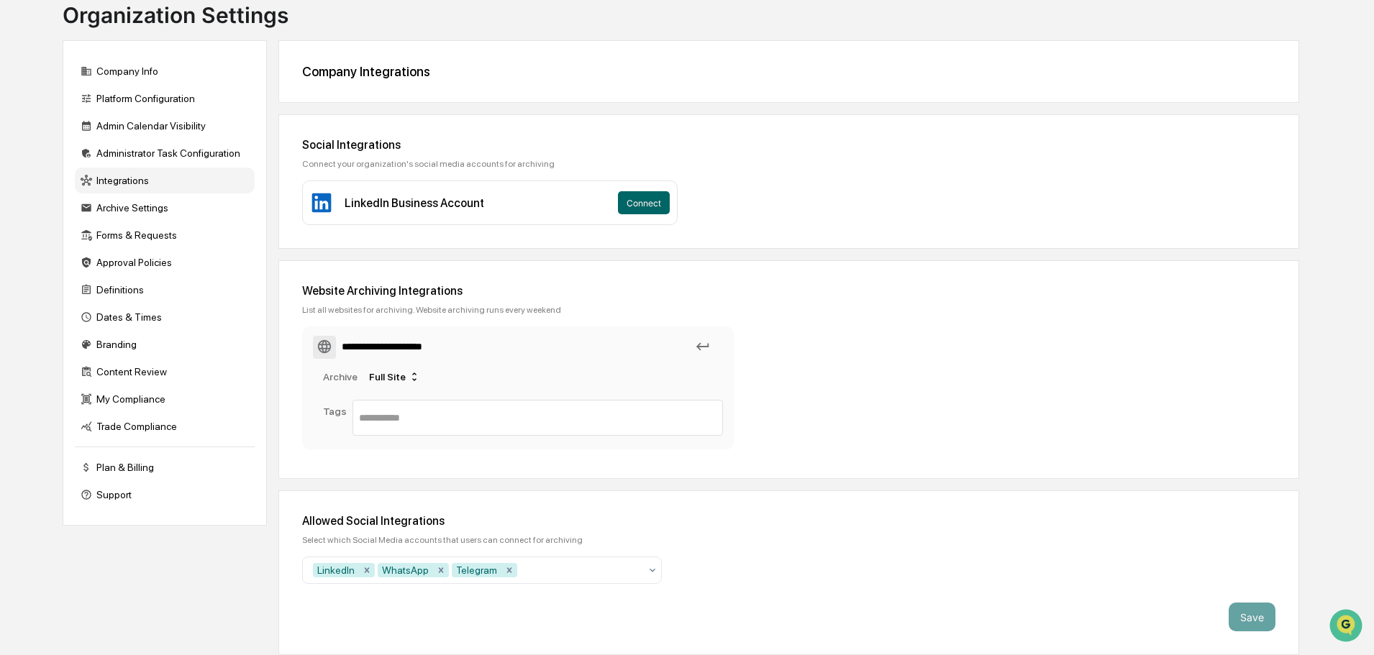
click at [439, 571] on icon "Remove WhatsApp" at bounding box center [441, 570] width 5 height 5
click at [430, 569] on icon "Remove Telegram" at bounding box center [435, 570] width 10 height 10
type input "*"
click at [787, 562] on div "Allowed Social Integrations Select which Social Media accounts that users can c…" at bounding box center [788, 573] width 1021 height 165
click at [1245, 616] on button "Save" at bounding box center [1252, 617] width 47 height 29
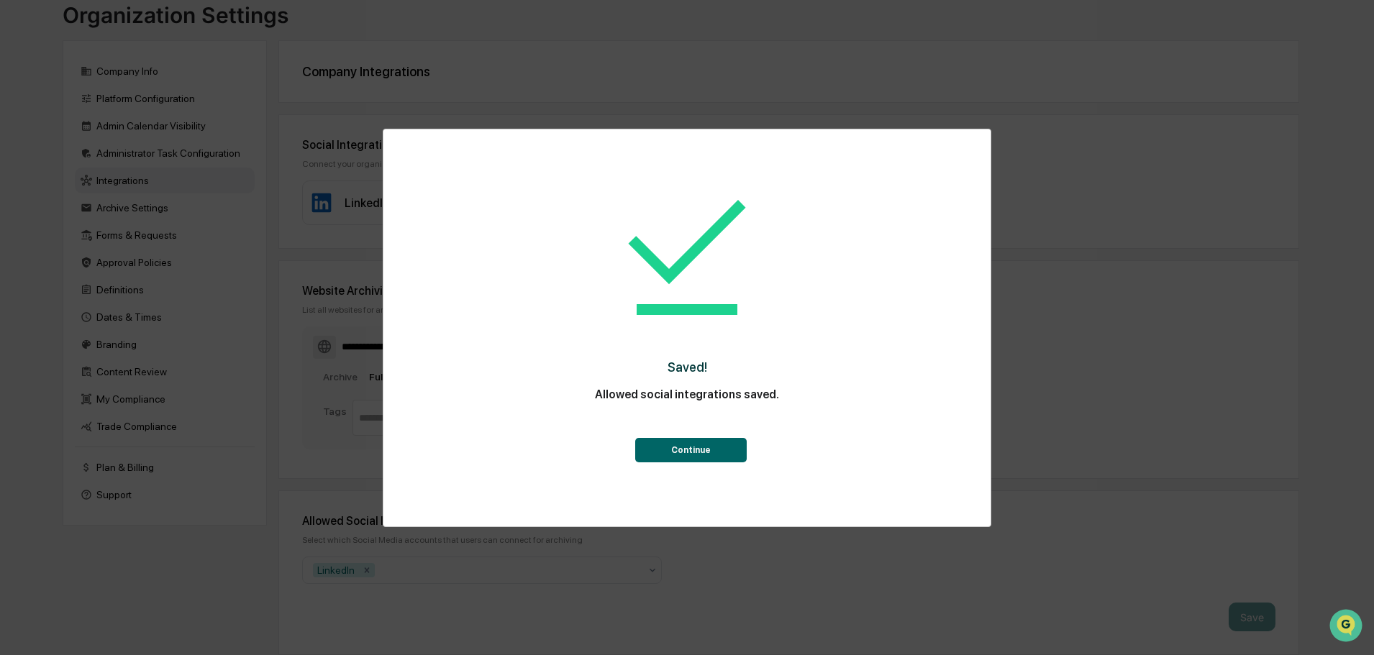
click at [703, 444] on button "Continue" at bounding box center [690, 450] width 111 height 24
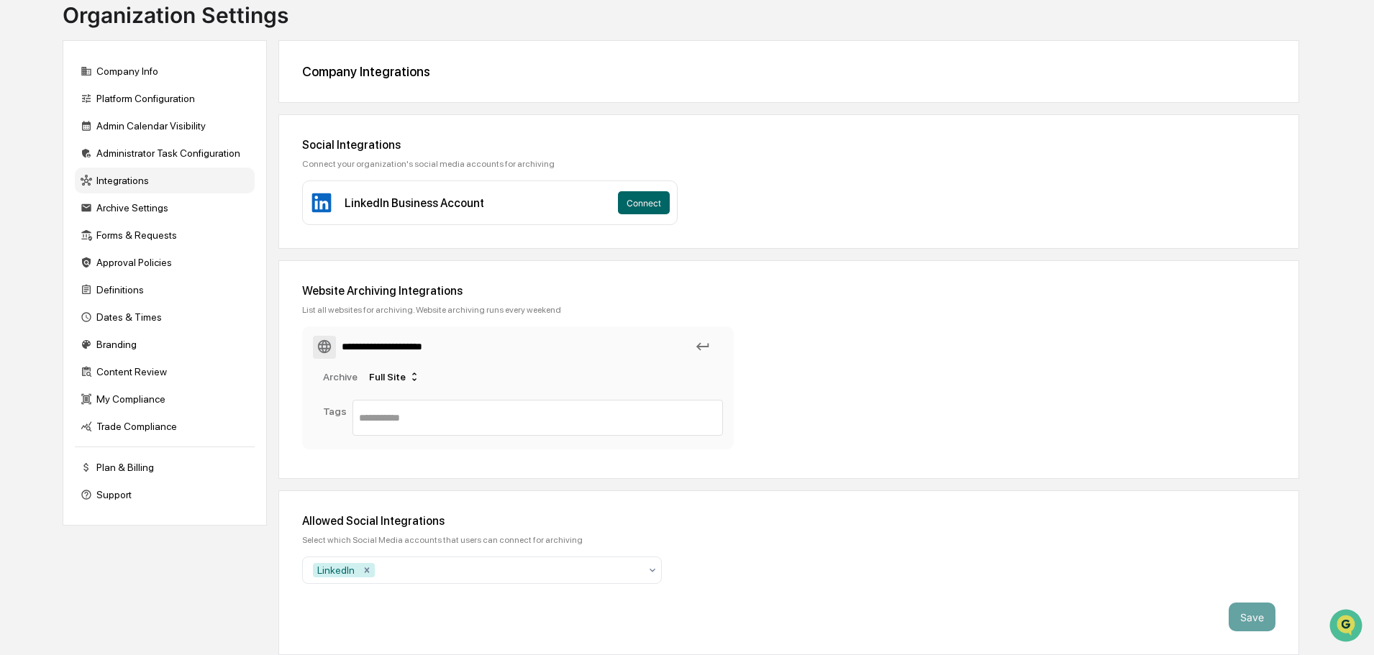
click at [135, 209] on div "Archive Settings" at bounding box center [165, 208] width 180 height 26
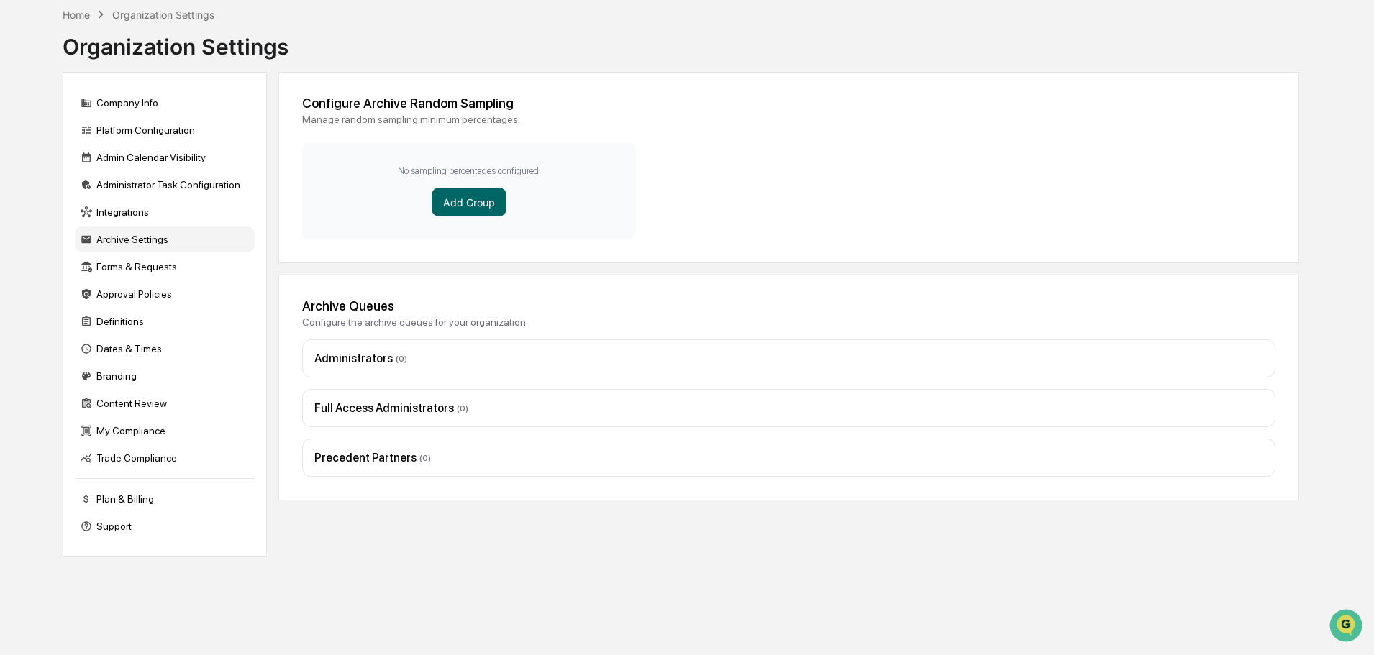
click at [481, 206] on button "Add Group" at bounding box center [469, 202] width 75 height 29
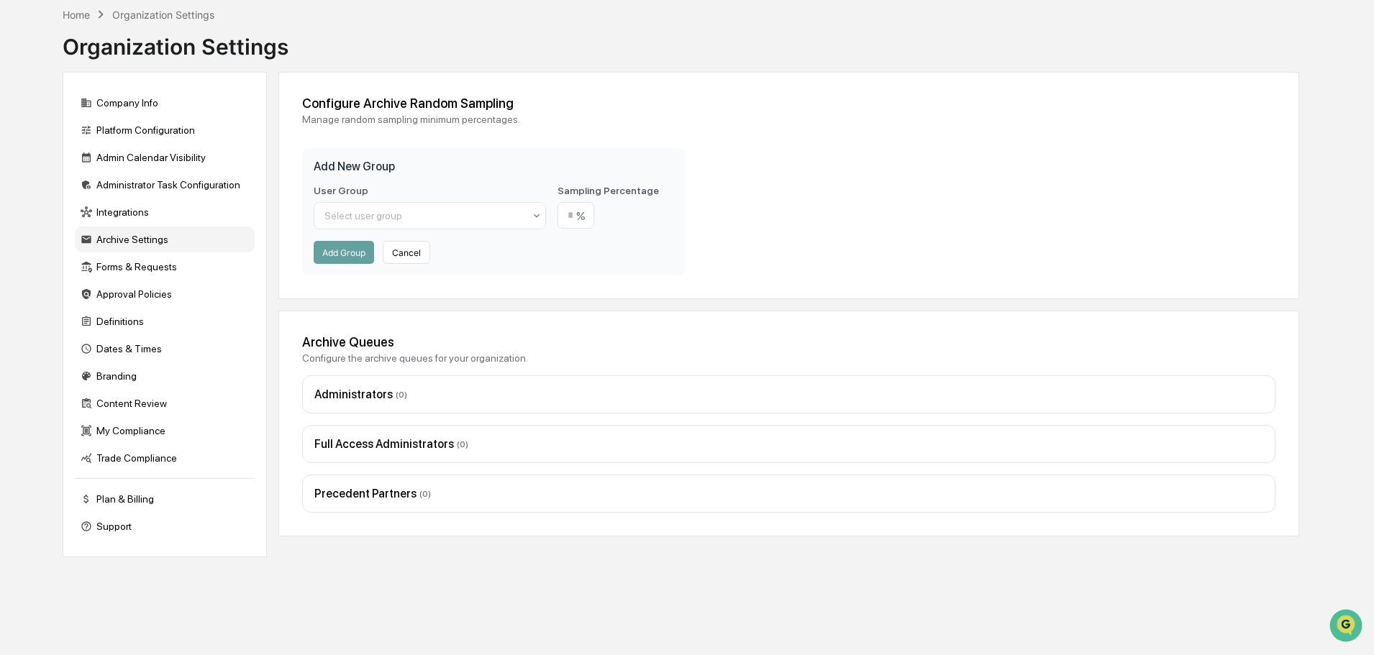
click at [537, 217] on icon at bounding box center [537, 216] width 6 height 4
click at [754, 214] on div "Configure Archive Random Sampling Manage random sampling minimum percentages. A…" at bounding box center [788, 185] width 1021 height 227
click at [416, 259] on button "Cancel" at bounding box center [406, 252] width 47 height 23
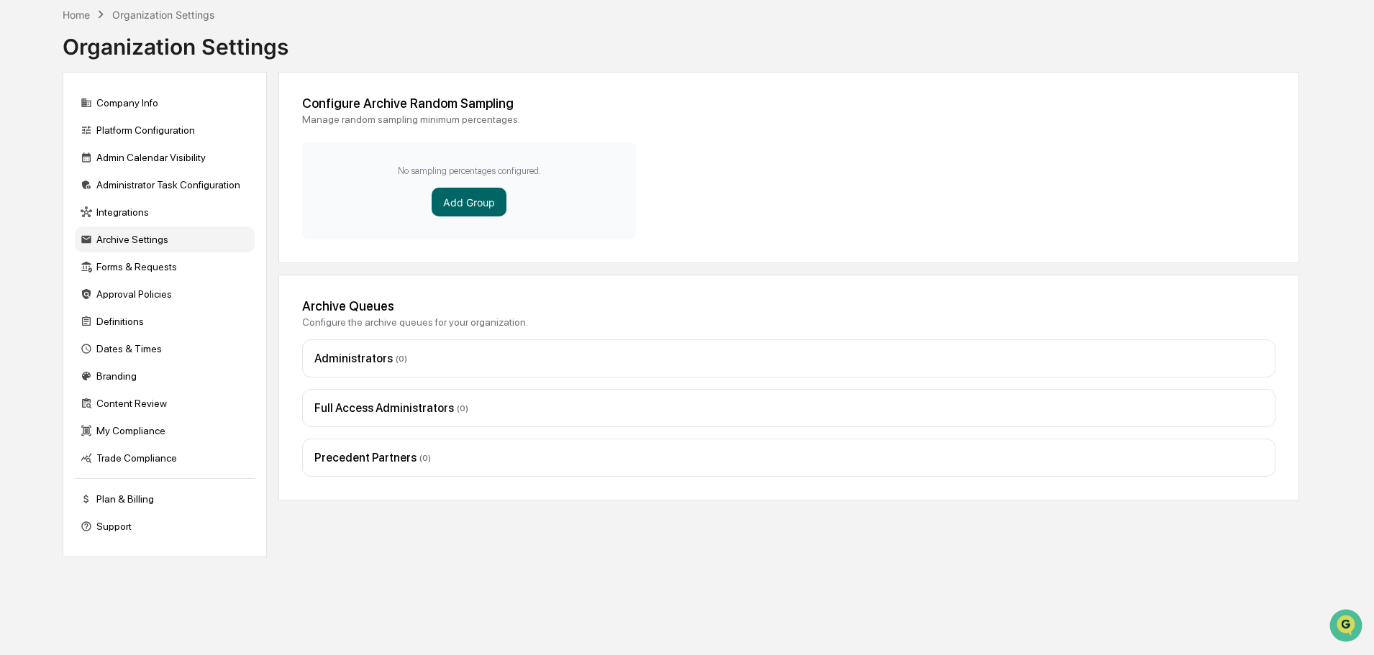
click at [158, 272] on div "Forms & Requests" at bounding box center [165, 267] width 180 height 26
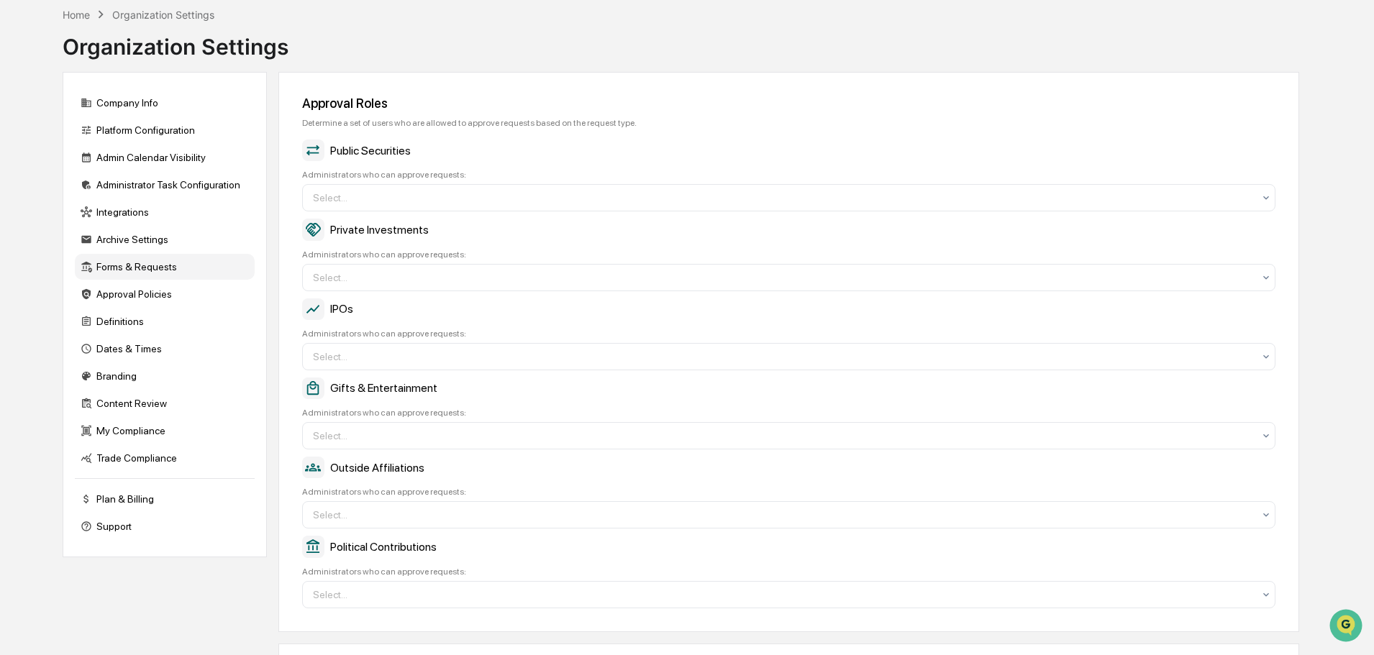
click at [441, 194] on div at bounding box center [783, 198] width 940 height 14
click at [491, 145] on div "Public Securities" at bounding box center [788, 151] width 973 height 22
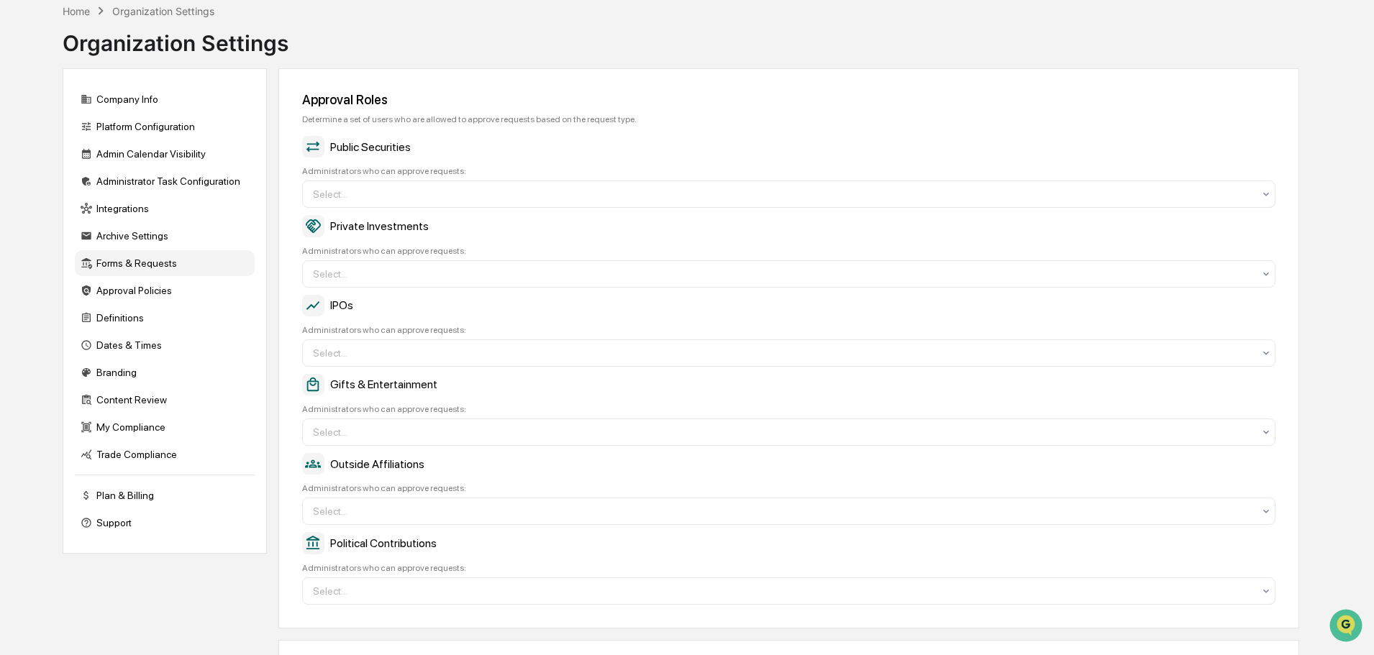
click at [426, 191] on div at bounding box center [783, 194] width 940 height 14
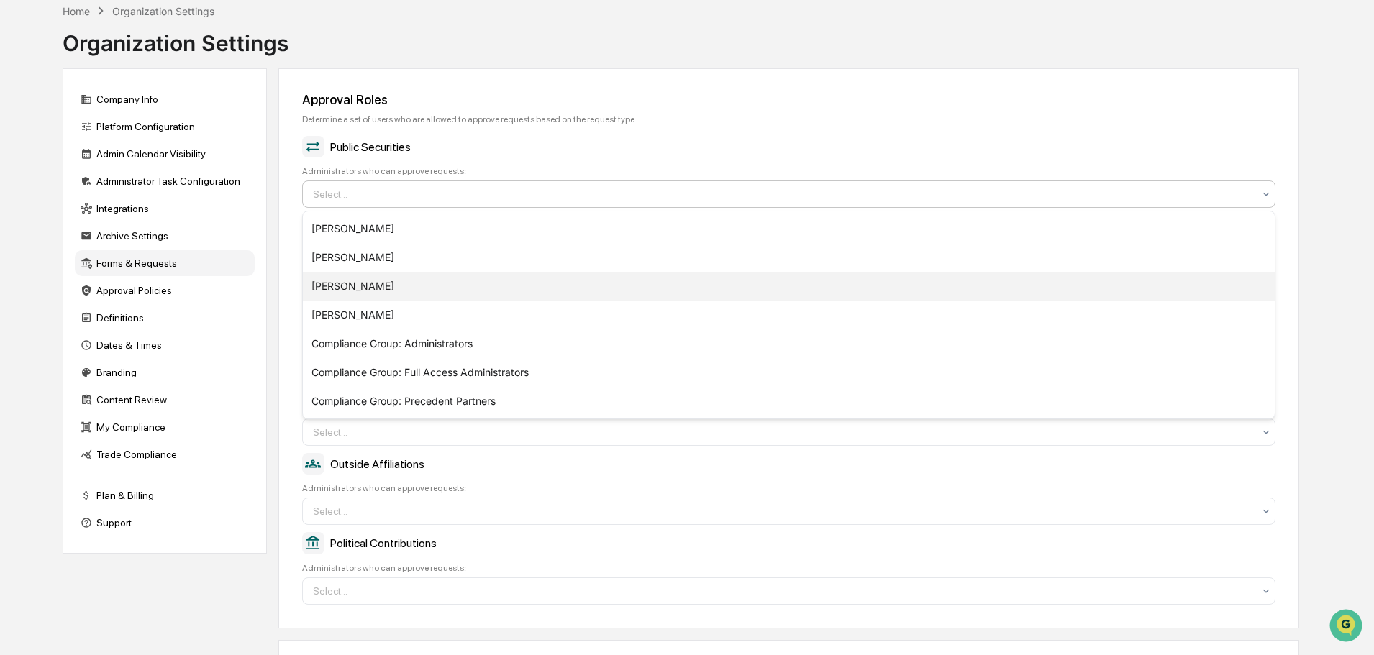
click at [369, 287] on div "[PERSON_NAME]" at bounding box center [789, 286] width 972 height 29
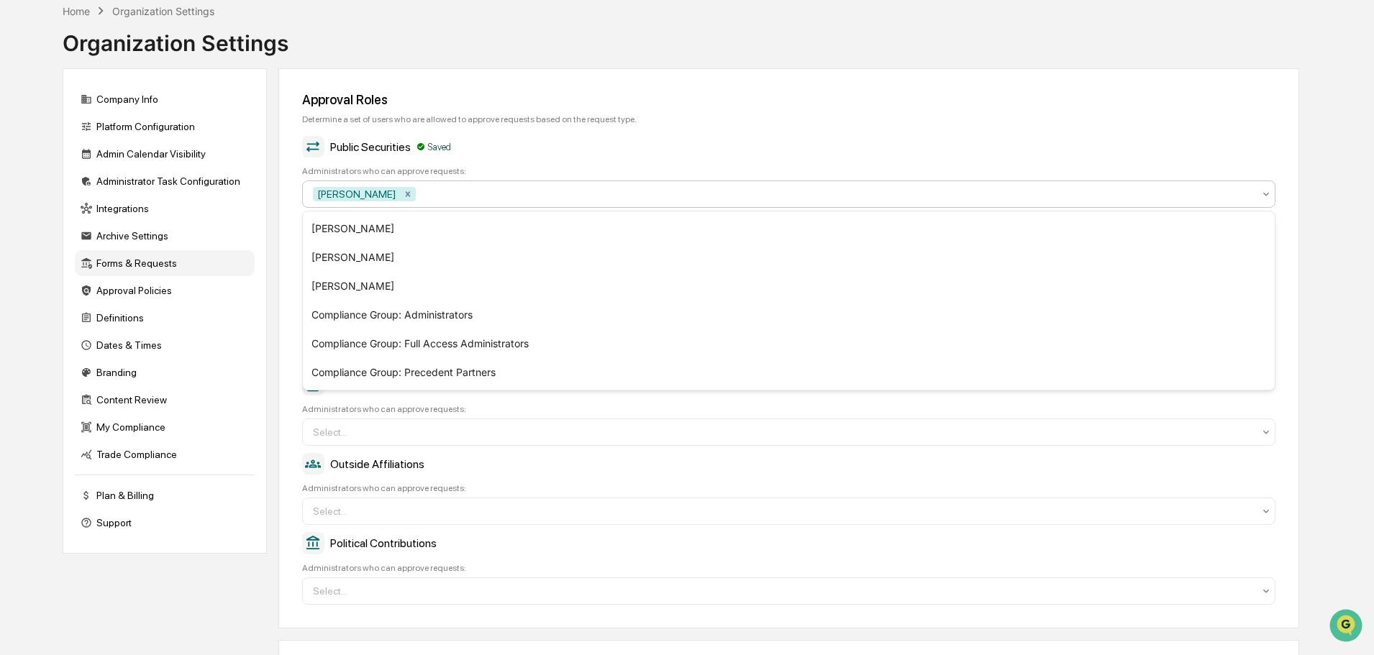
click at [588, 150] on div "Public Securities Saved" at bounding box center [788, 147] width 973 height 22
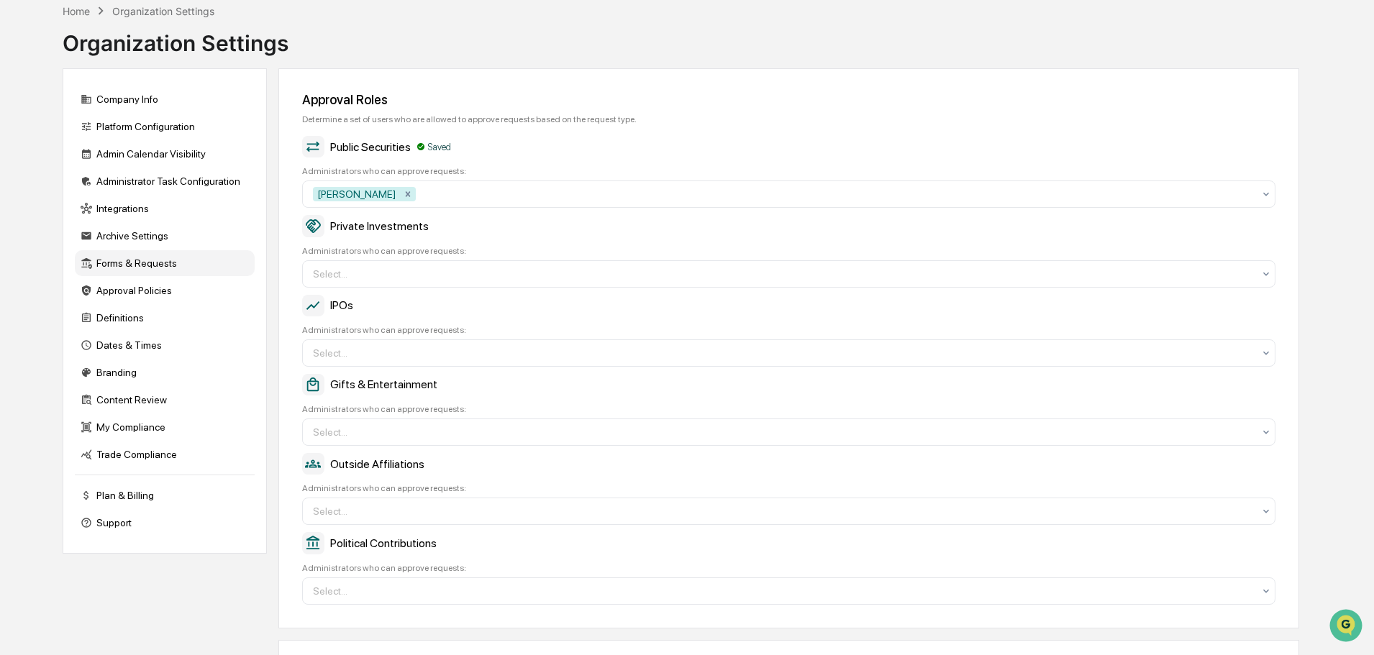
click at [398, 272] on div at bounding box center [783, 274] width 940 height 14
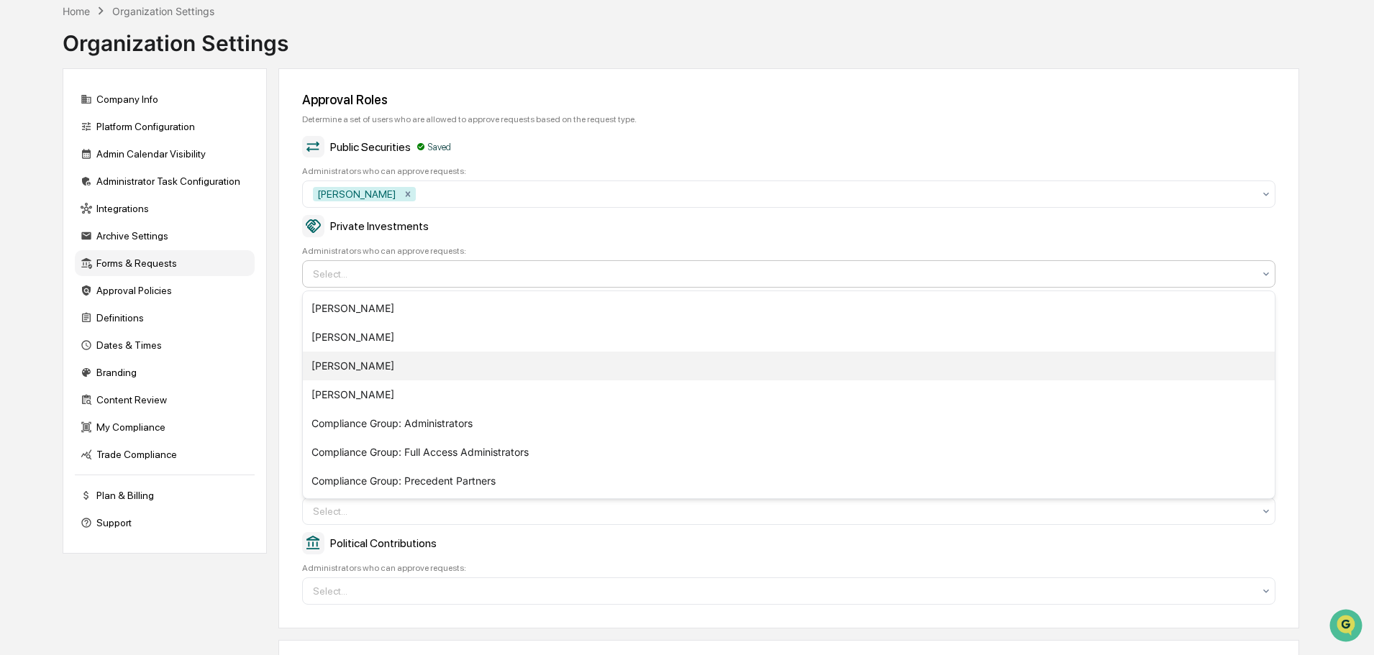
click at [372, 369] on div "[PERSON_NAME]" at bounding box center [789, 366] width 972 height 29
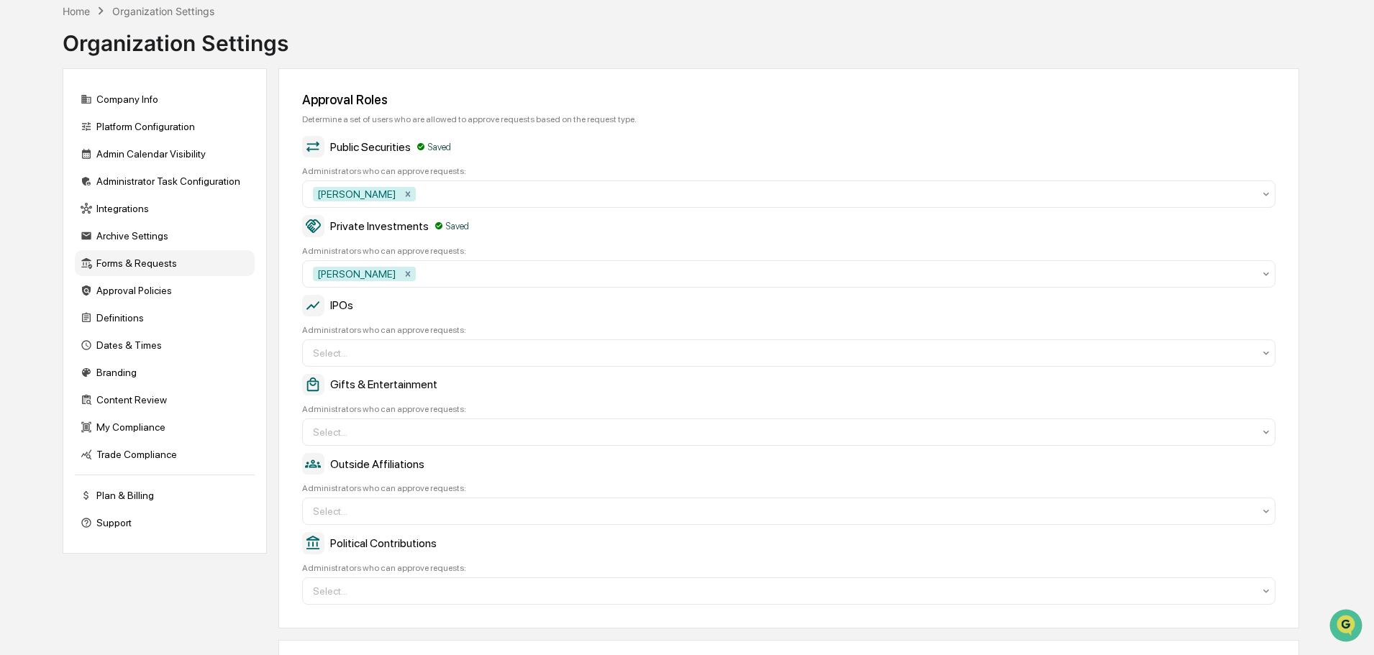
click at [575, 230] on div "Private Investments Saved" at bounding box center [788, 226] width 973 height 22
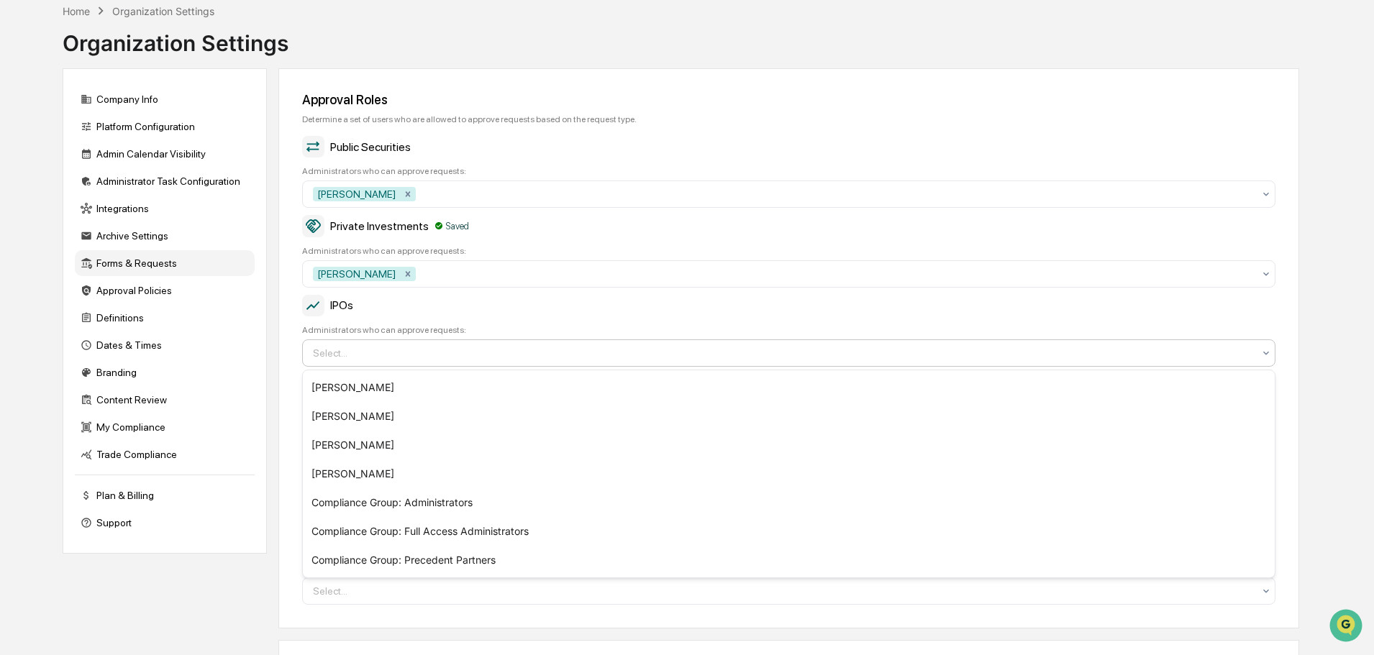
click at [440, 350] on div at bounding box center [783, 353] width 940 height 14
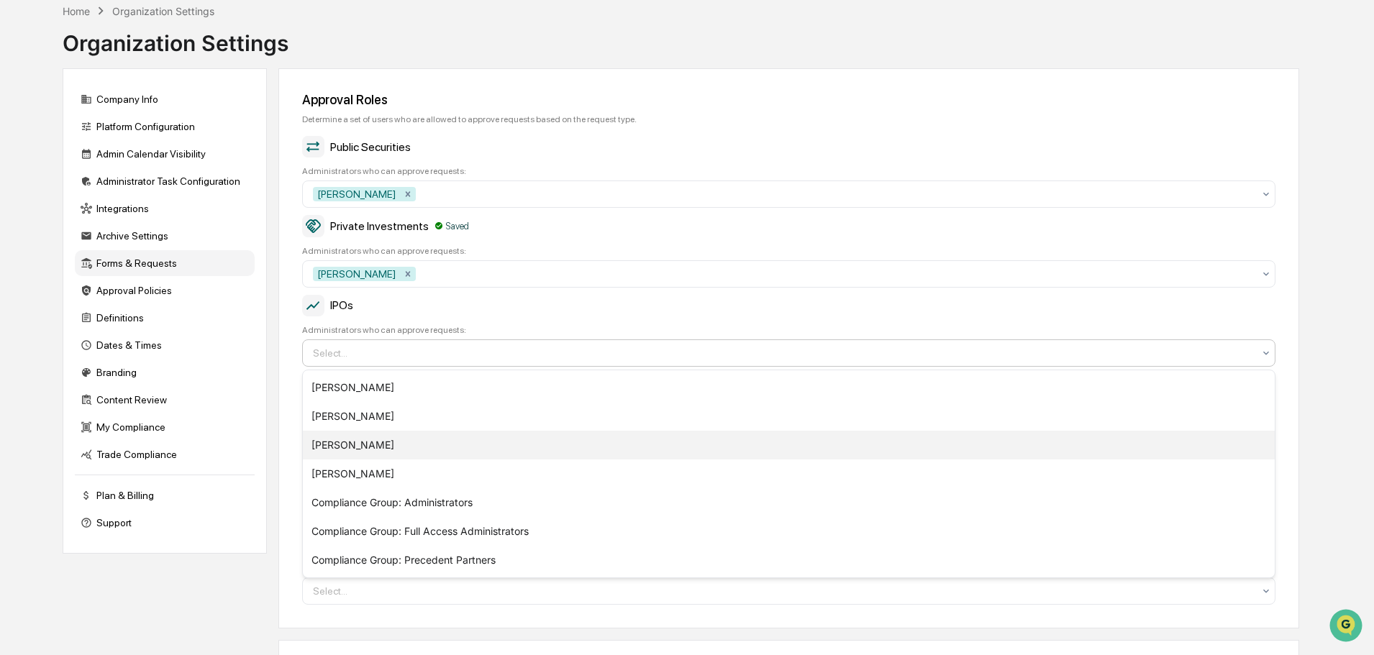
click at [359, 448] on div "[PERSON_NAME]" at bounding box center [789, 445] width 972 height 29
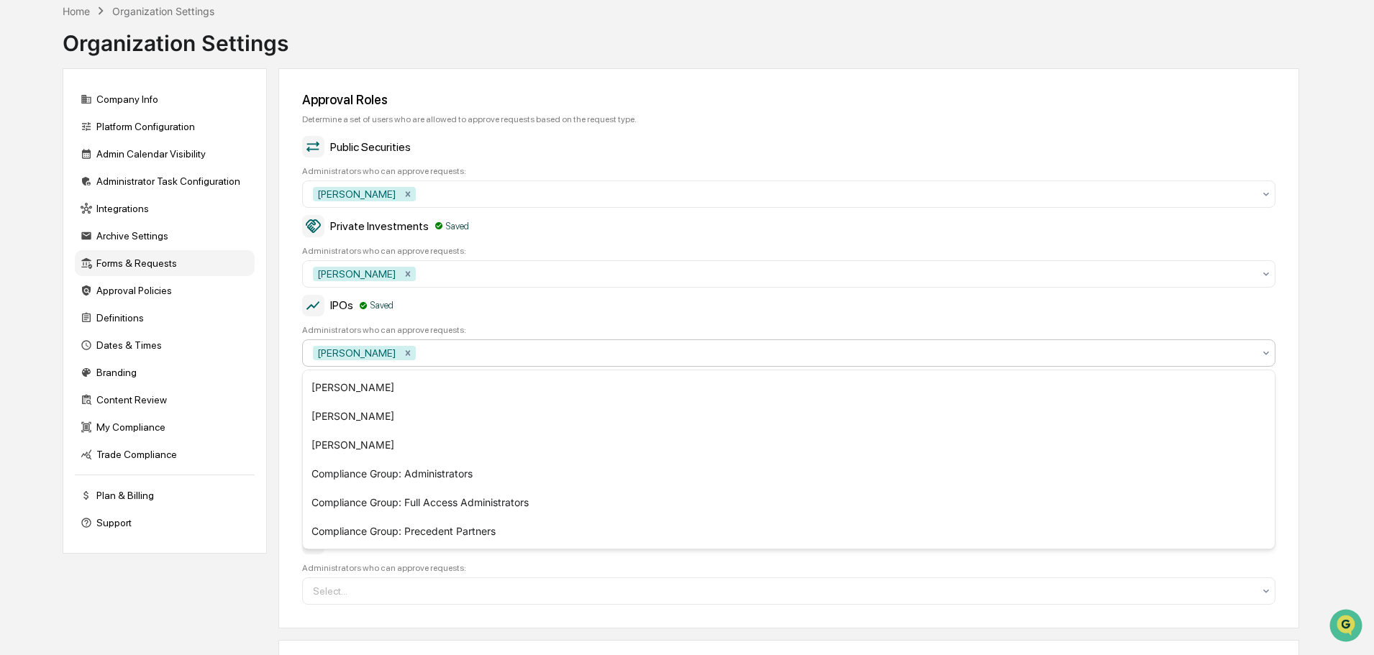
click at [637, 334] on div "Administrators who can approve requests:" at bounding box center [788, 330] width 973 height 10
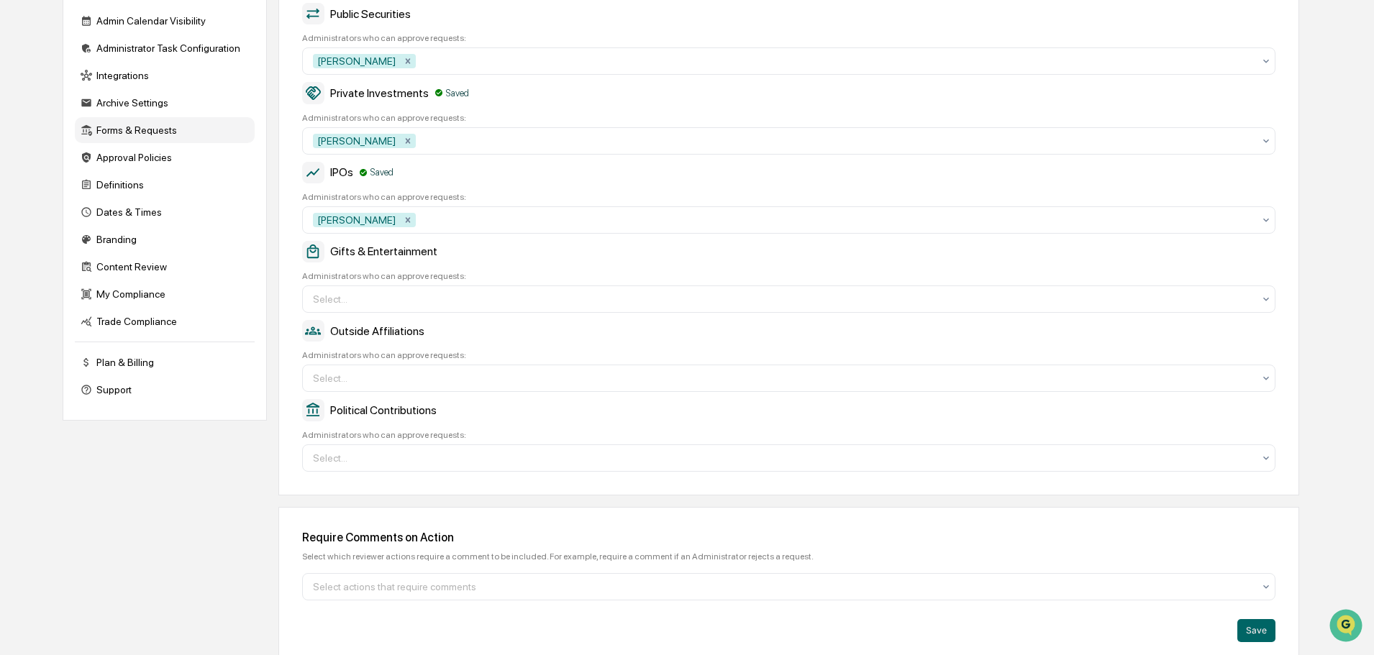
scroll to position [216, 0]
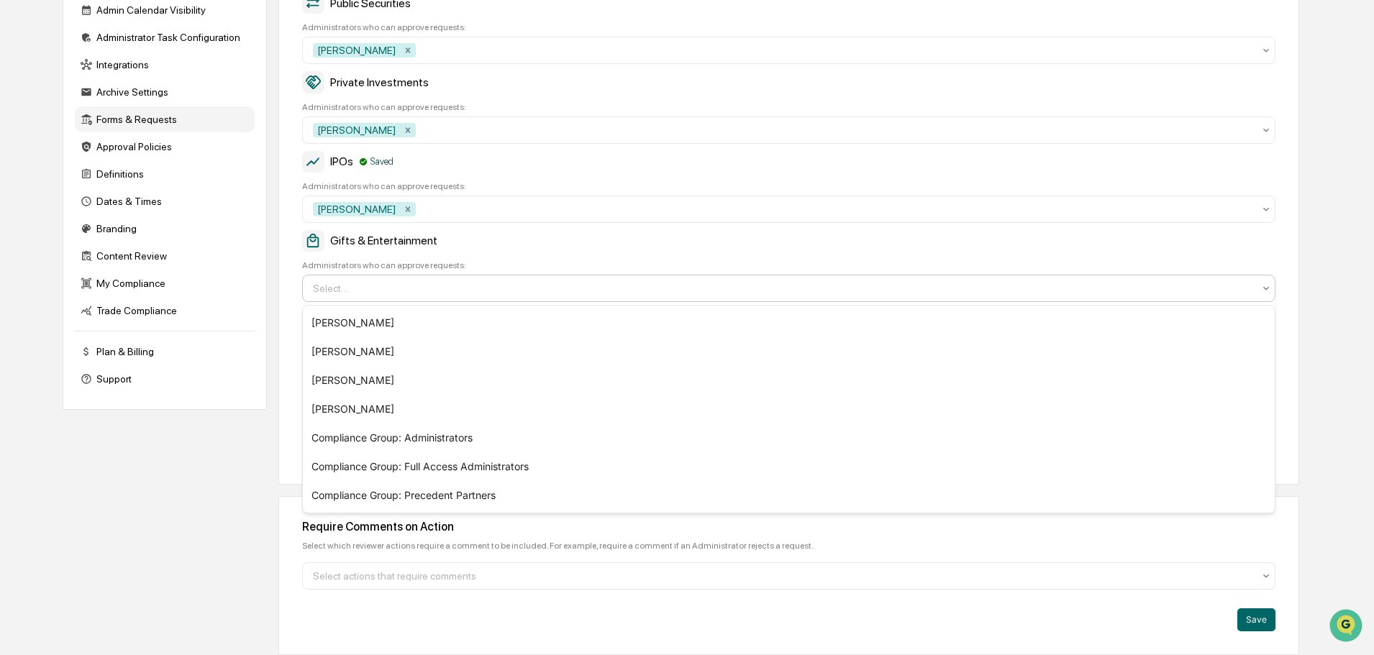
click at [478, 286] on div at bounding box center [783, 288] width 940 height 14
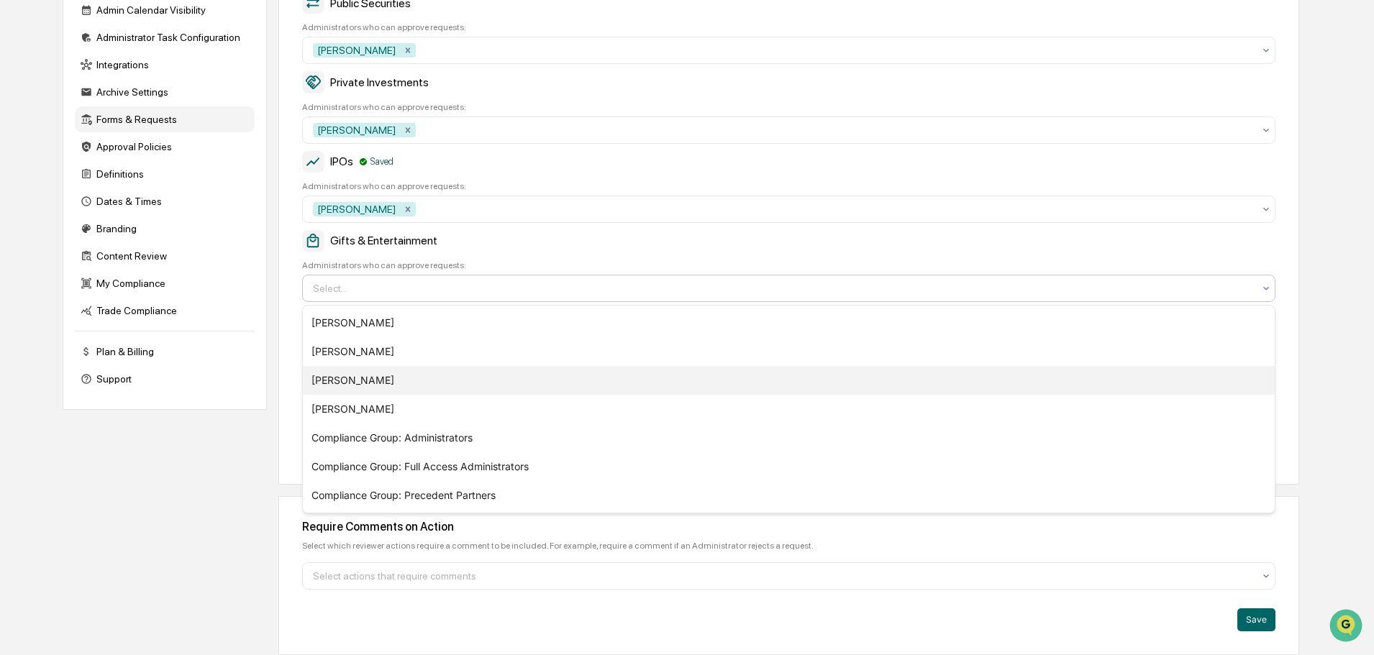
click at [398, 375] on div "[PERSON_NAME]" at bounding box center [789, 380] width 972 height 29
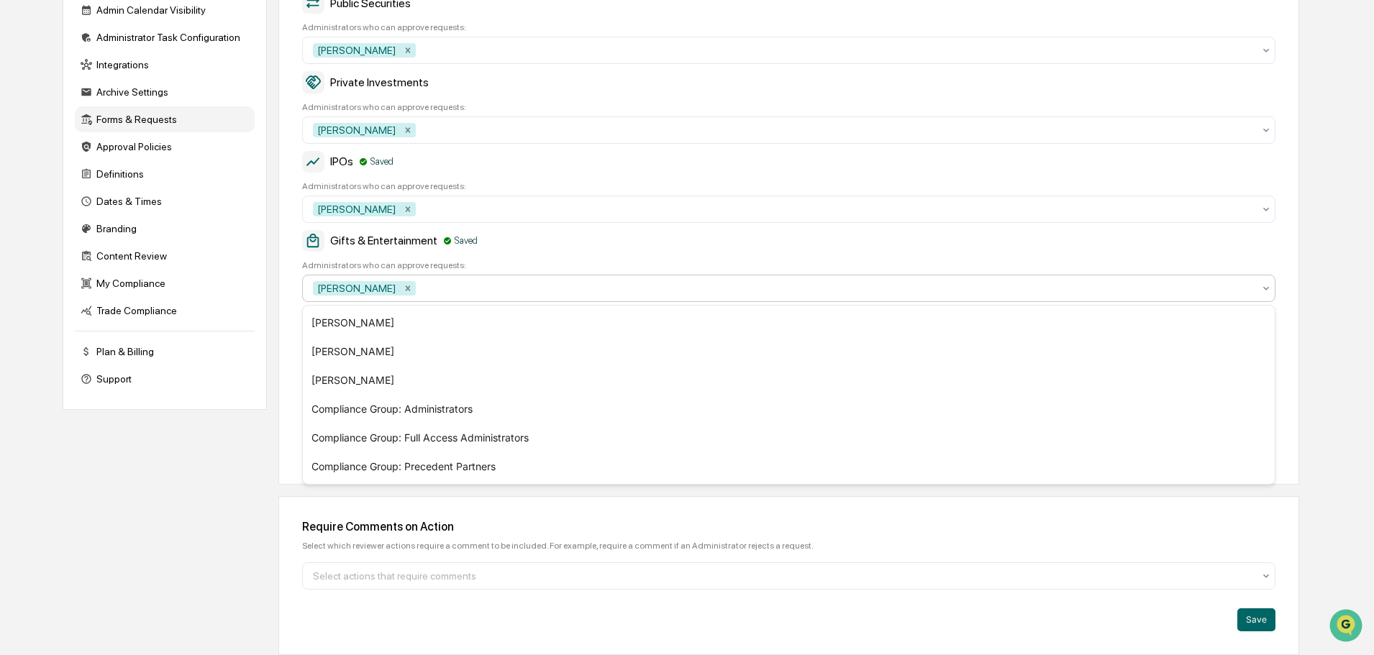
click at [586, 247] on div "Gifts & Entertainment Saved" at bounding box center [788, 241] width 973 height 22
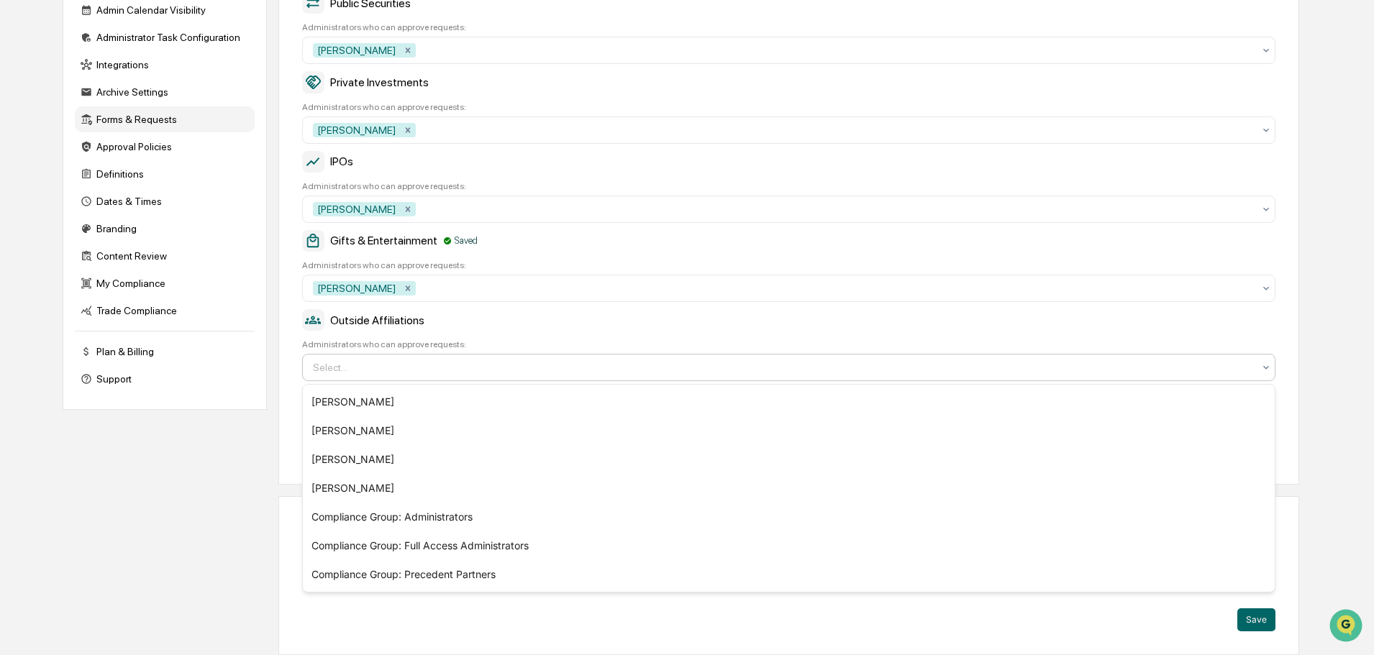
click at [494, 368] on div at bounding box center [783, 367] width 940 height 14
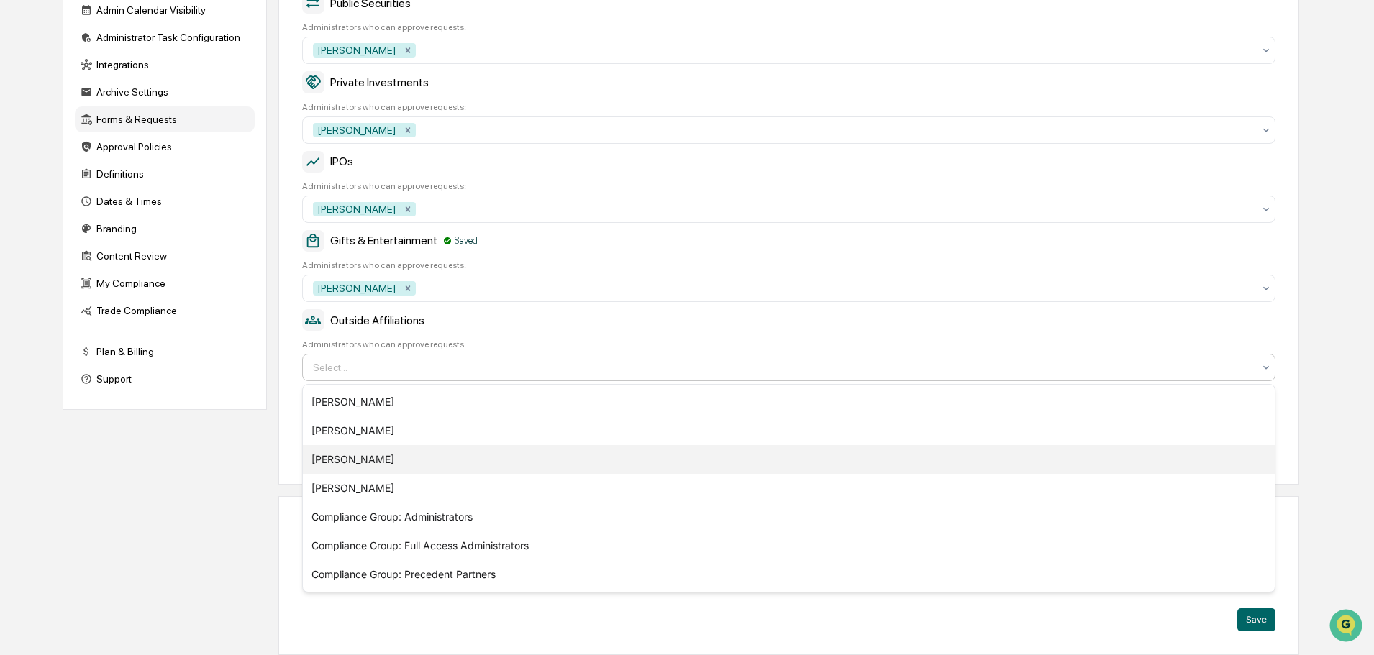
click at [373, 466] on div "[PERSON_NAME]" at bounding box center [789, 459] width 972 height 29
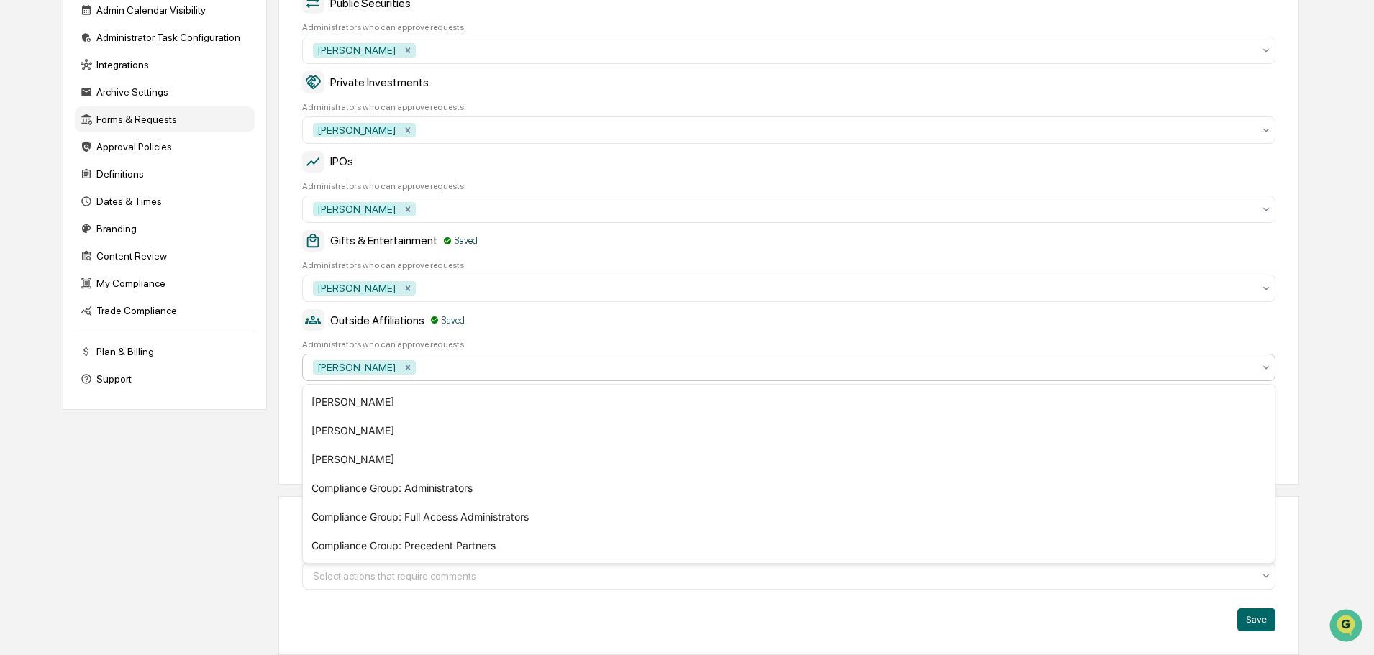
click at [583, 327] on div "Outside Affiliations Saved" at bounding box center [788, 320] width 973 height 22
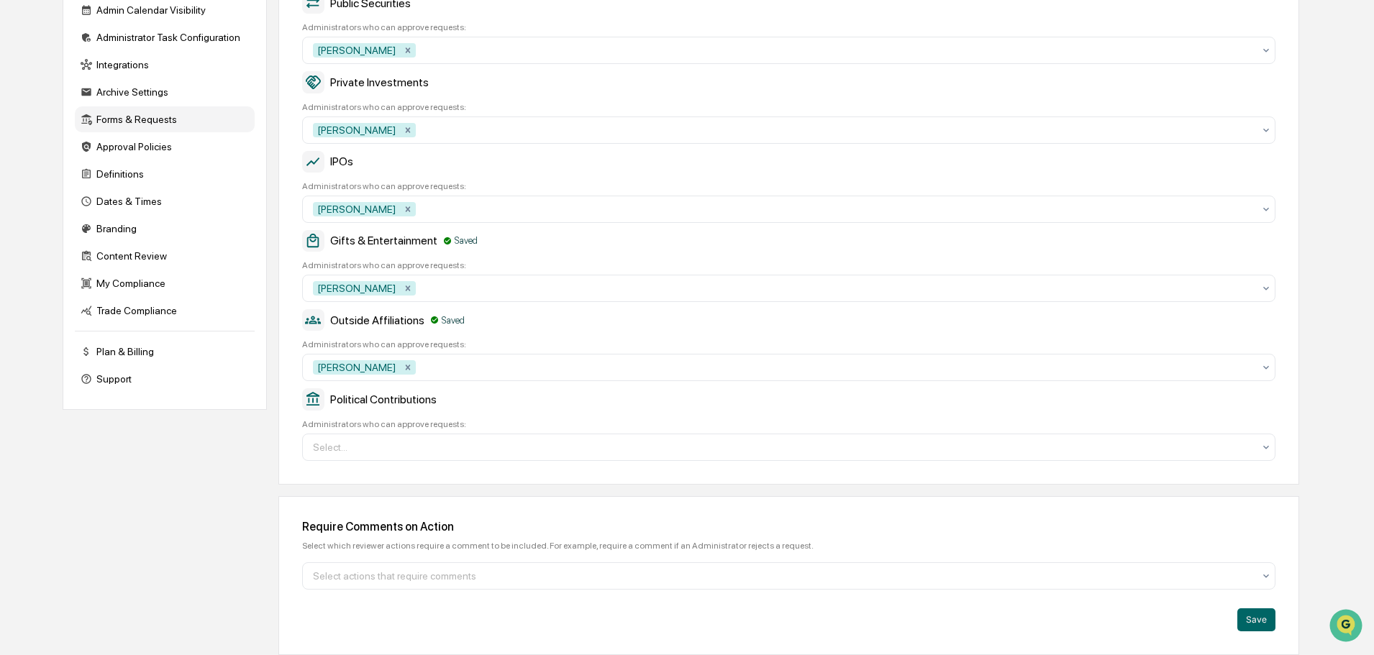
click at [443, 445] on div at bounding box center [783, 447] width 940 height 14
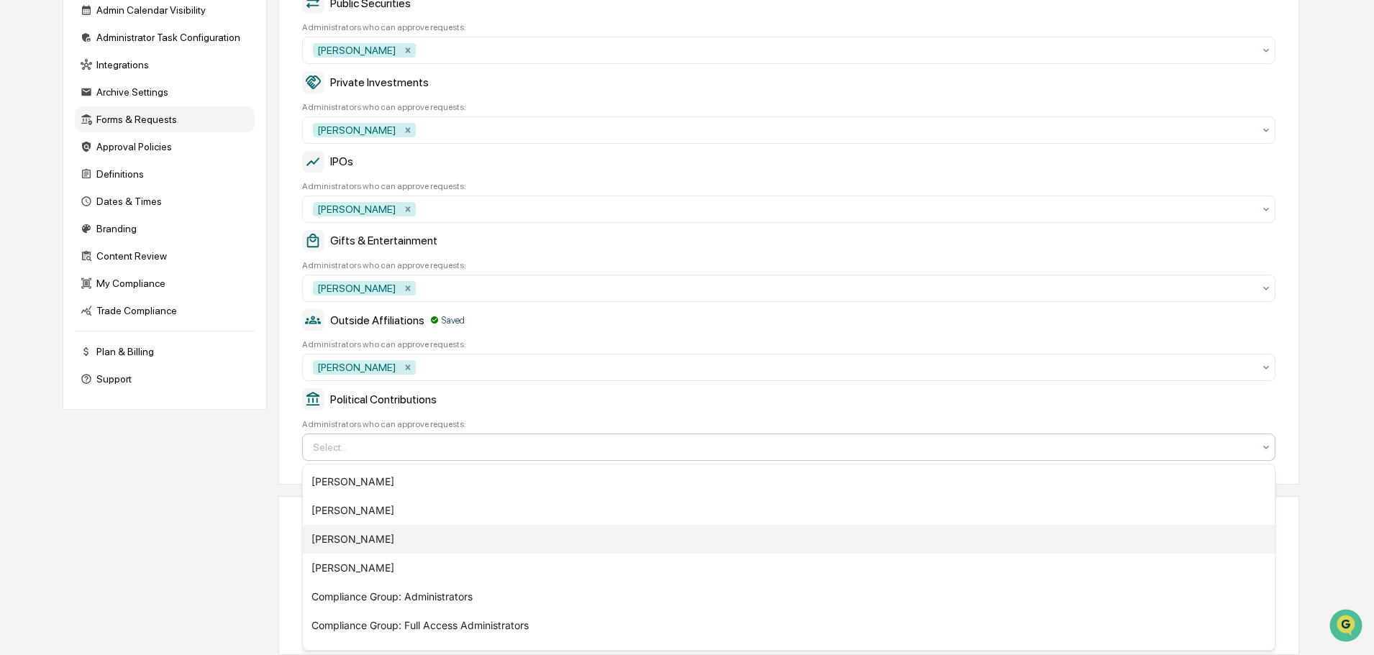
click at [426, 543] on div "[PERSON_NAME]" at bounding box center [789, 539] width 972 height 29
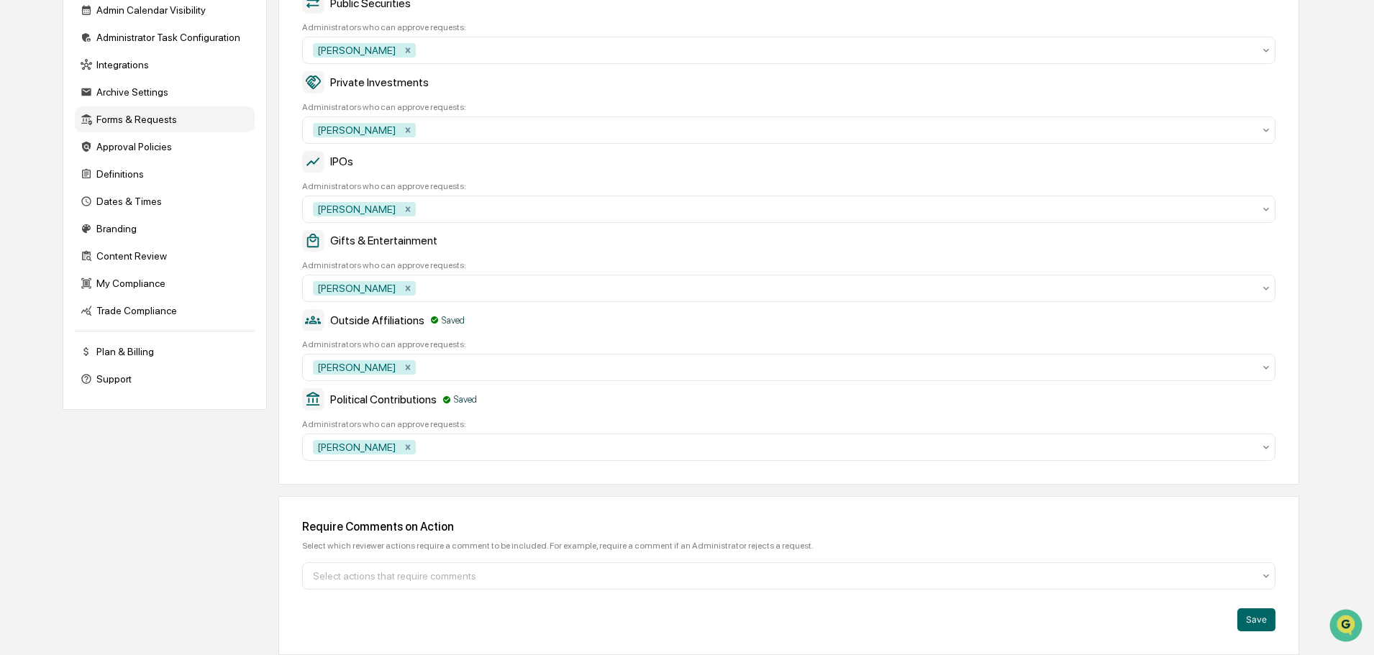
click at [563, 411] on div "Political Contributions Saved Administrators who can approve requests: Andre Li…" at bounding box center [788, 424] width 973 height 72
click at [641, 570] on div at bounding box center [783, 576] width 940 height 14
click at [568, 621] on div "Save" at bounding box center [788, 620] width 973 height 23
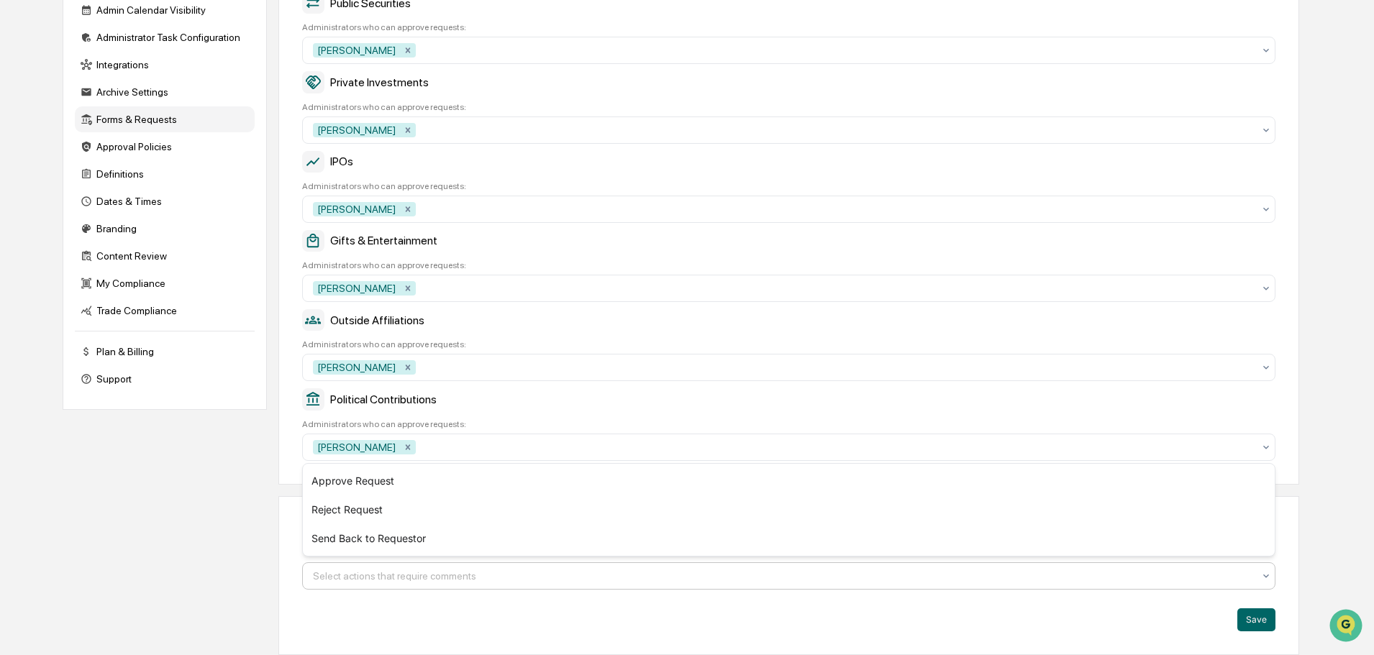
click at [583, 578] on div at bounding box center [783, 576] width 940 height 14
click at [587, 603] on div "Require Comments on Action Select which reviewer actions require a comment to b…" at bounding box center [788, 575] width 1021 height 159
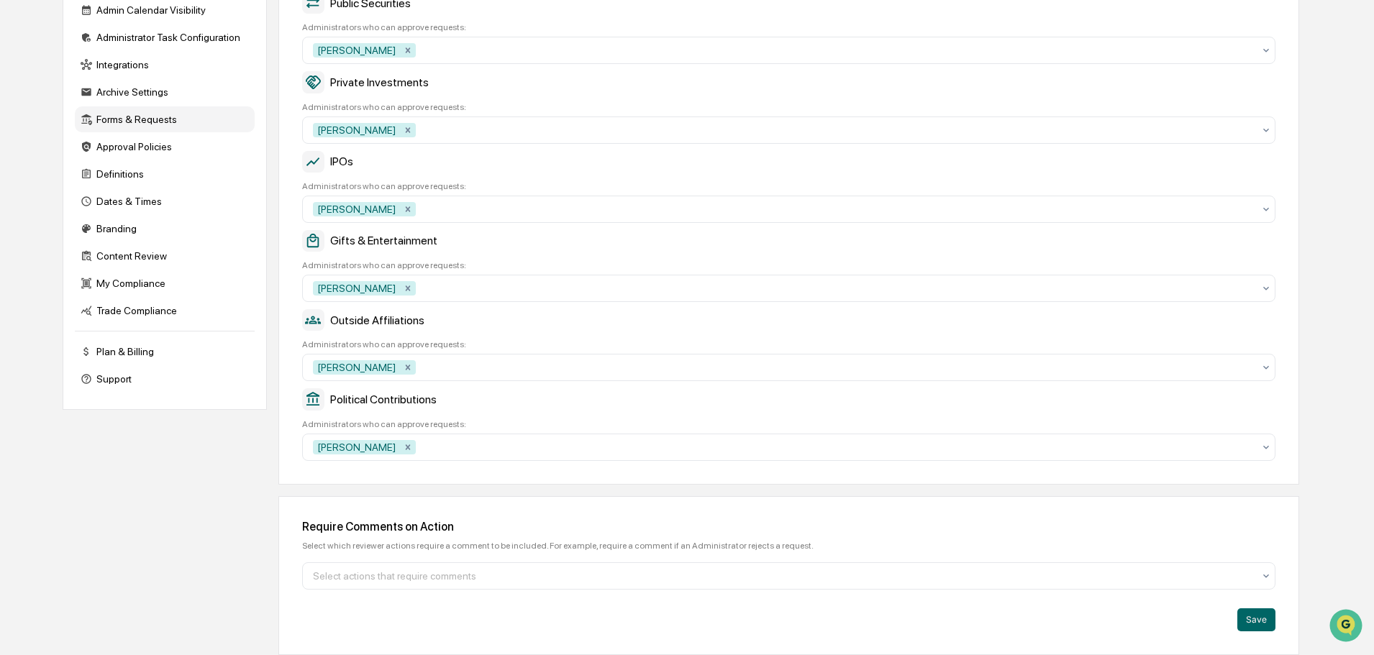
click at [601, 580] on div at bounding box center [783, 576] width 940 height 14
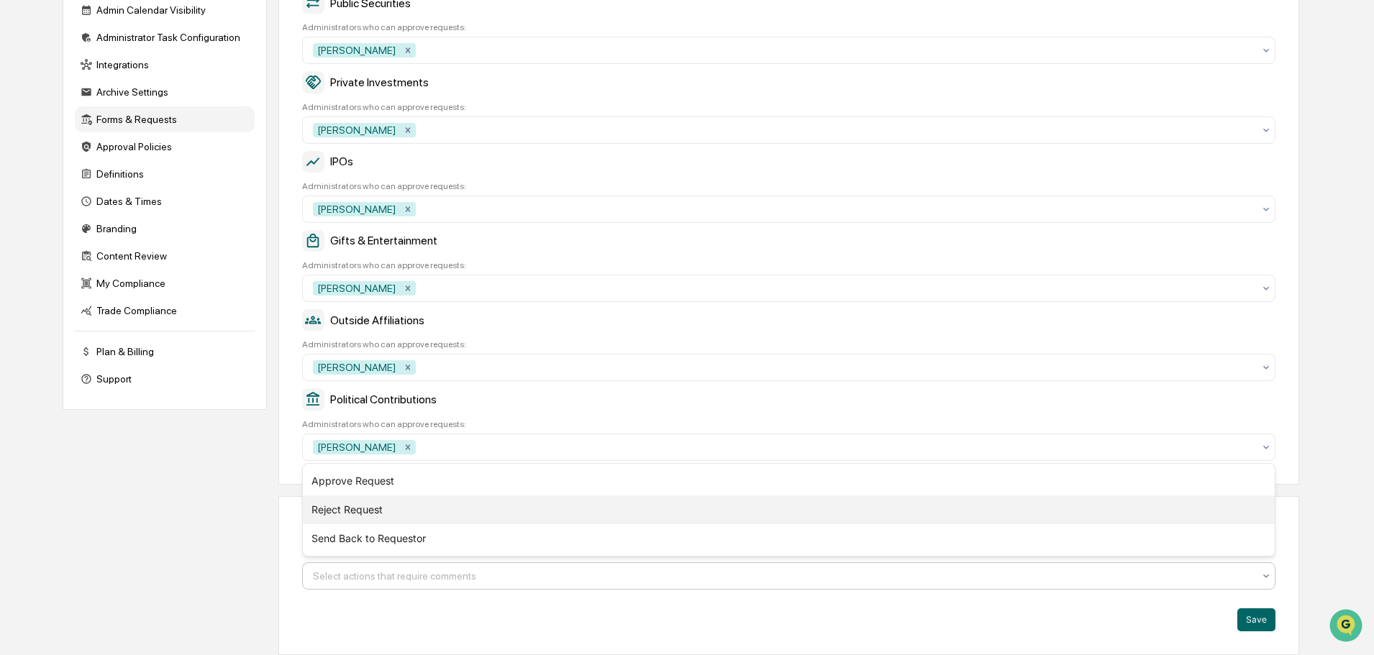
click at [623, 511] on div "Reject Request" at bounding box center [789, 510] width 972 height 29
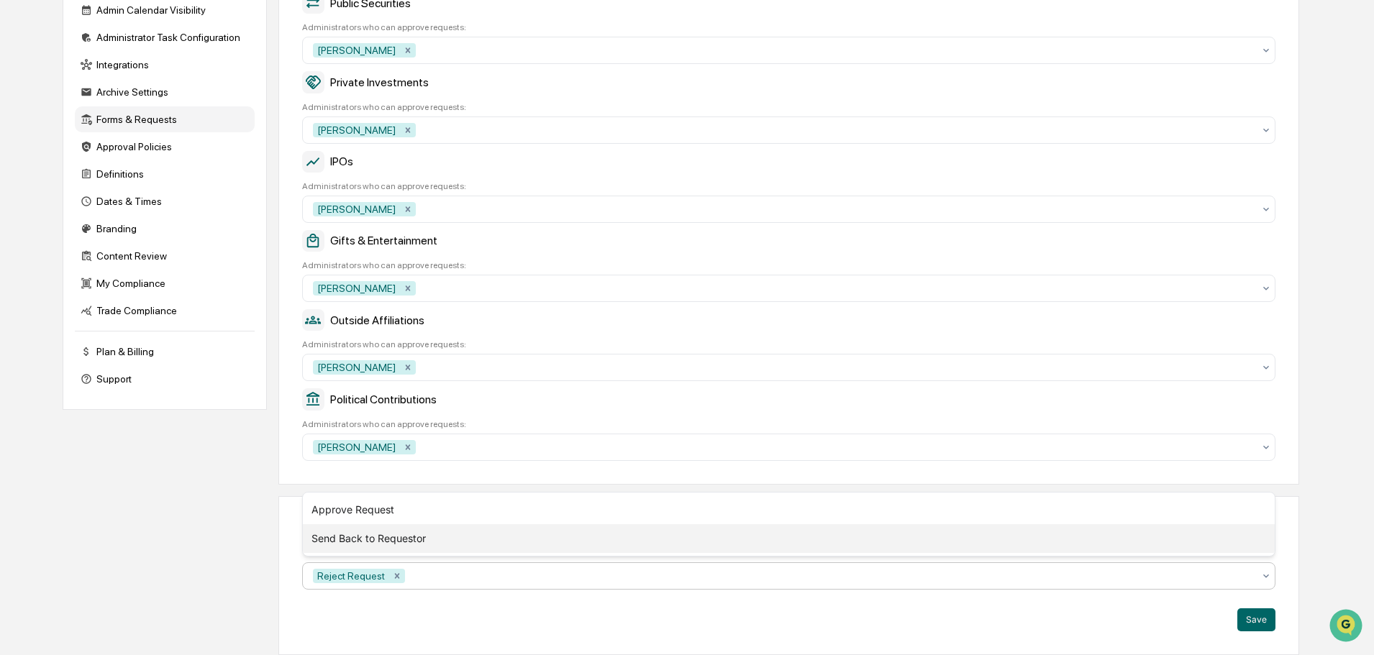
click at [629, 537] on div "Send Back to Requestor" at bounding box center [789, 538] width 972 height 29
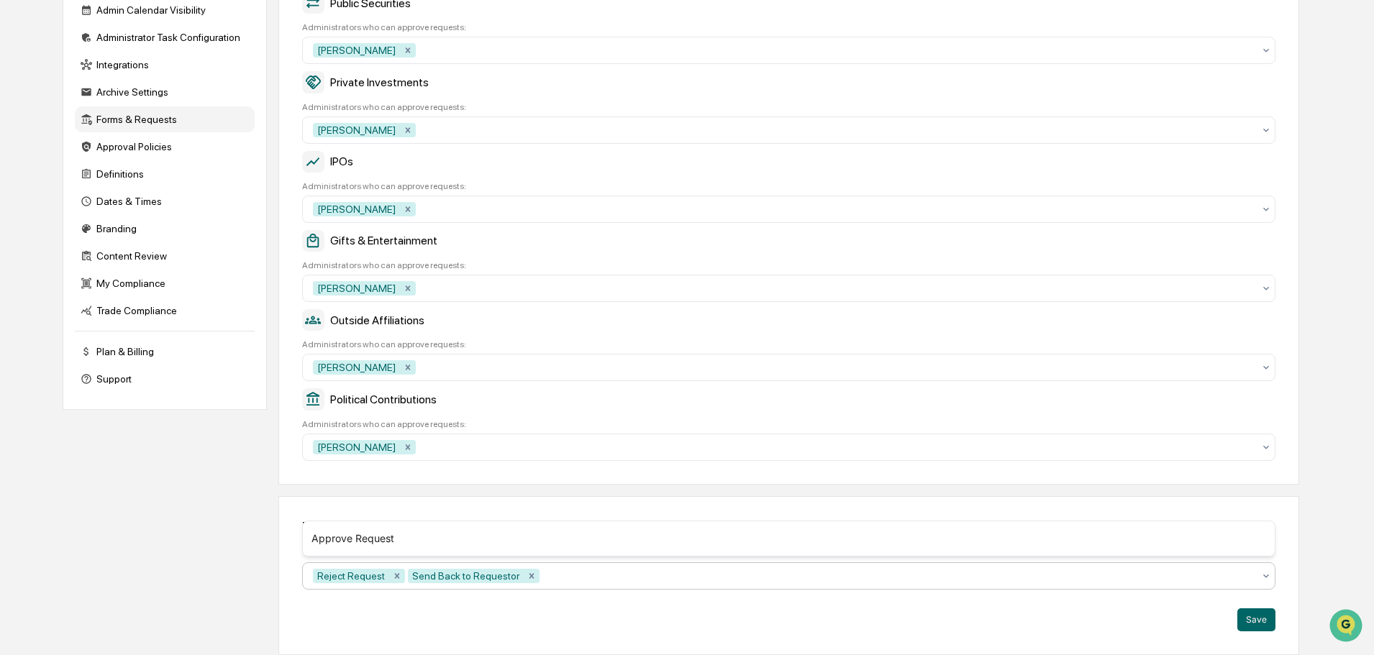
click at [1264, 619] on button "Save" at bounding box center [1256, 620] width 38 height 23
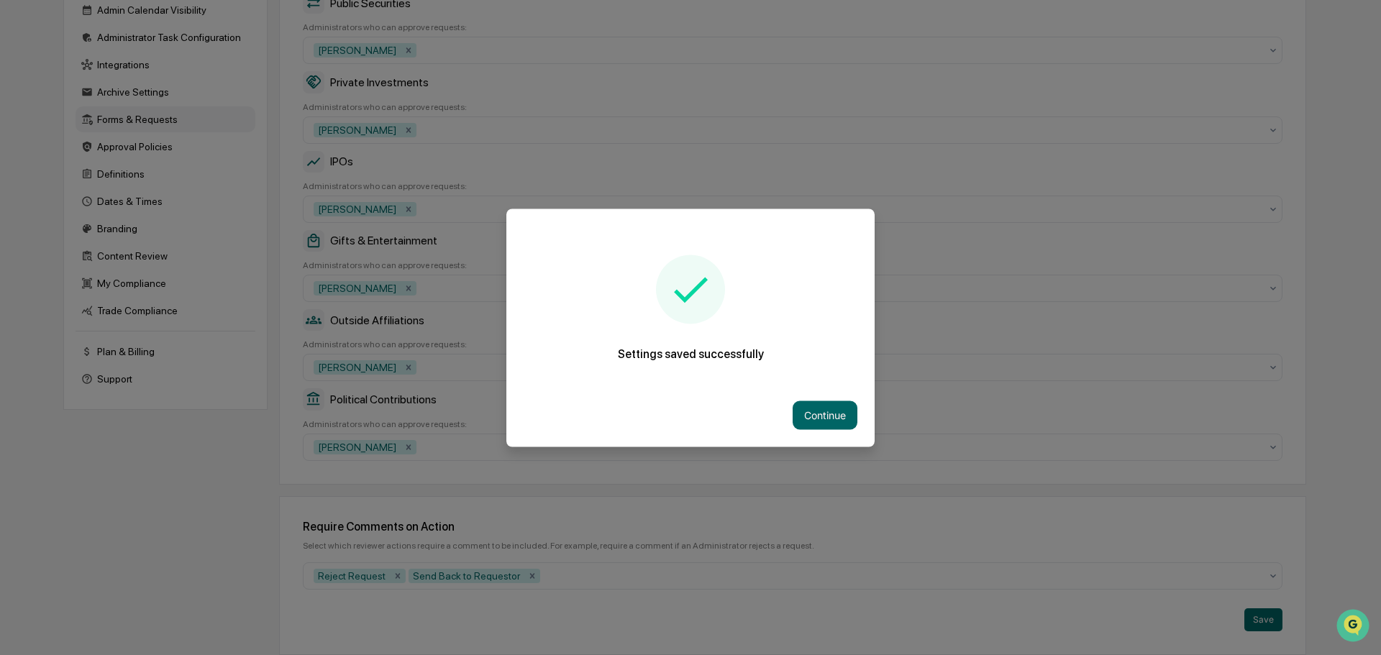
click at [821, 409] on button "Continue" at bounding box center [825, 415] width 65 height 29
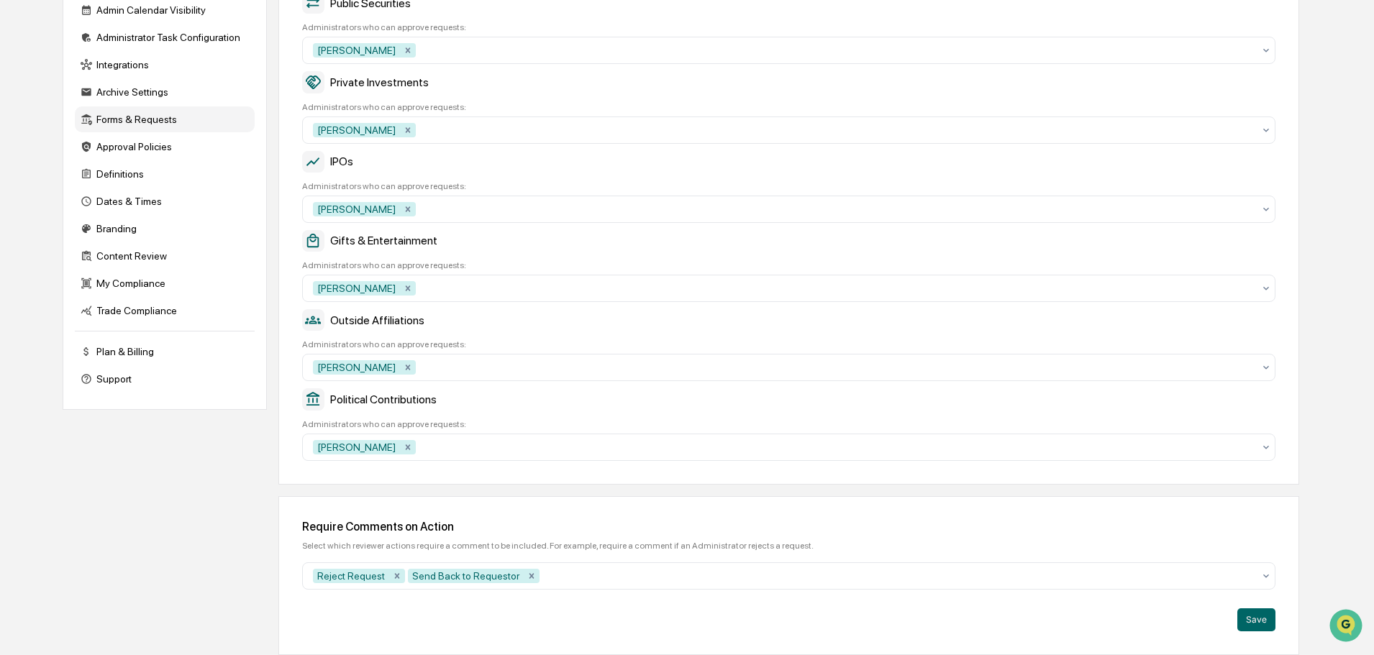
click at [109, 142] on div "Approval Policies" at bounding box center [165, 147] width 180 height 26
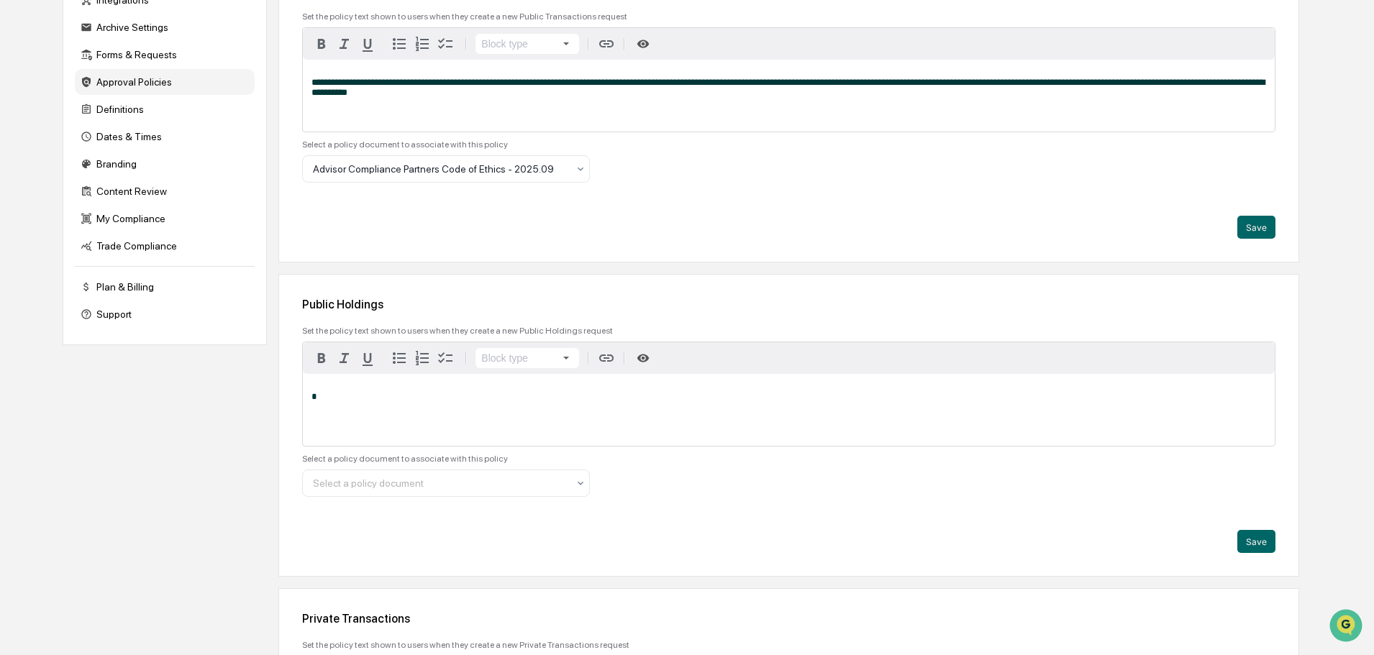
scroll to position [288, 0]
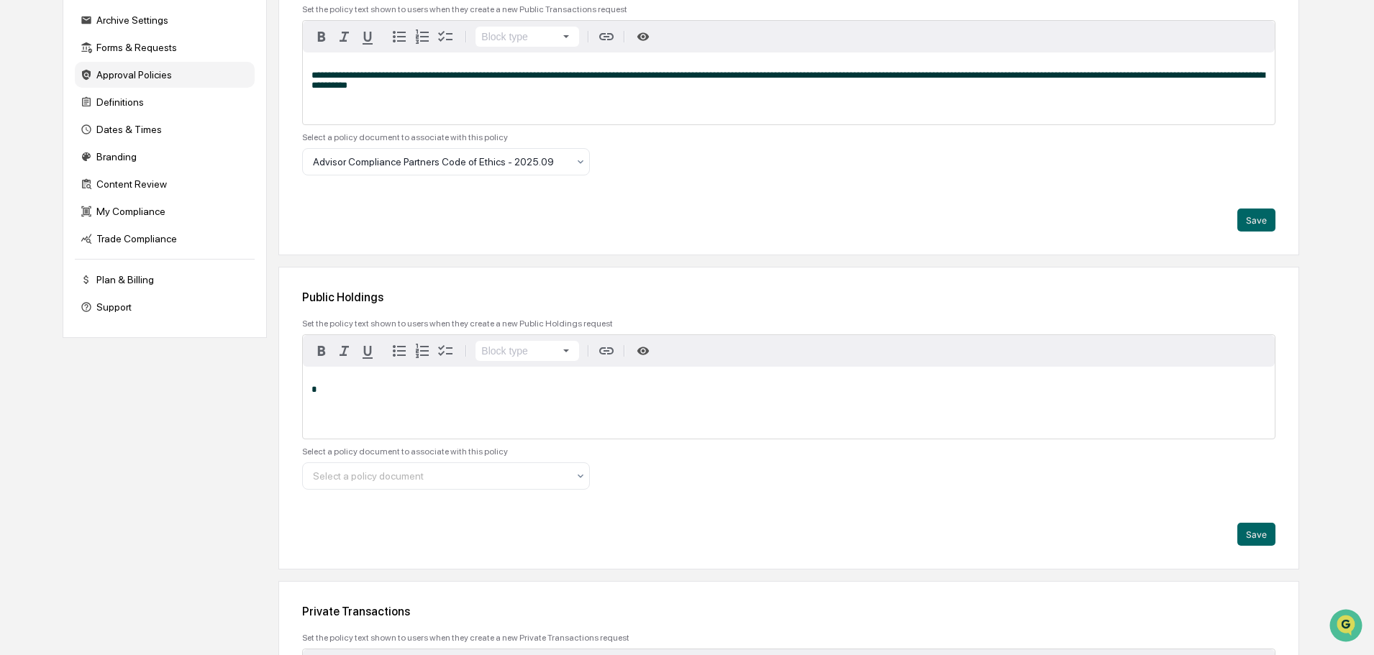
click at [173, 104] on div "Definitions" at bounding box center [165, 102] width 180 height 26
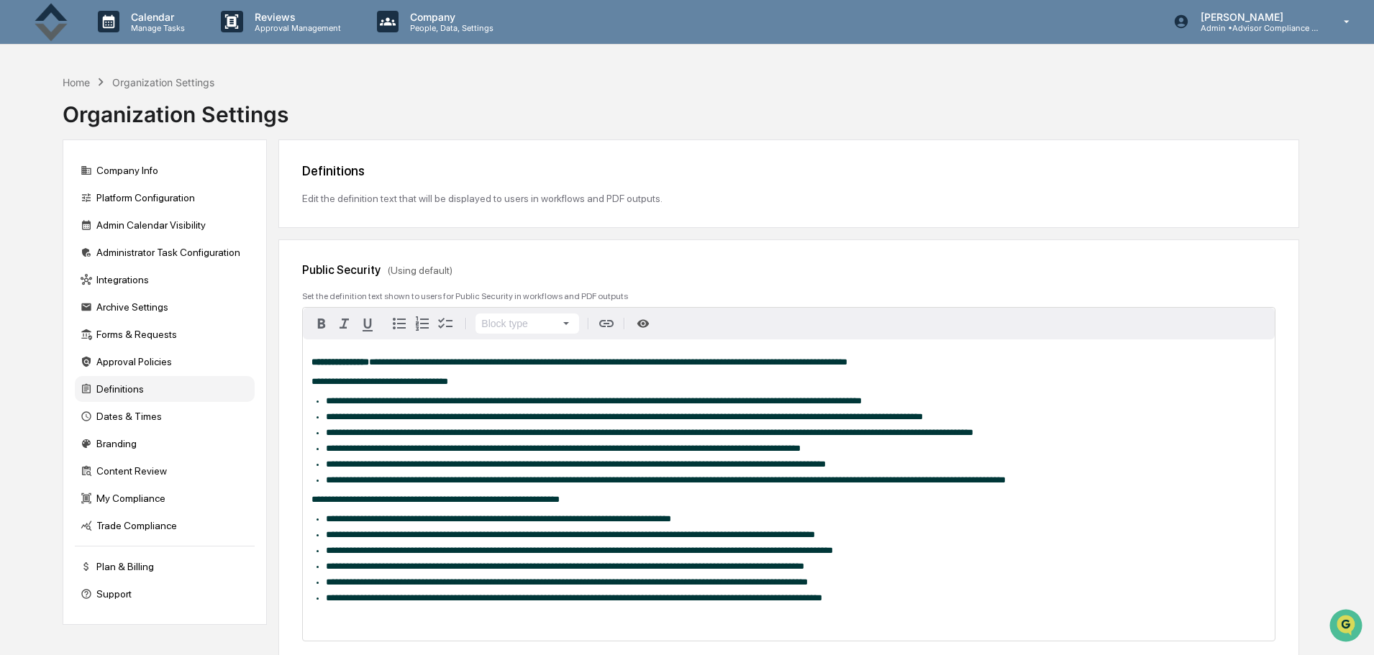
scroll to position [0, 0]
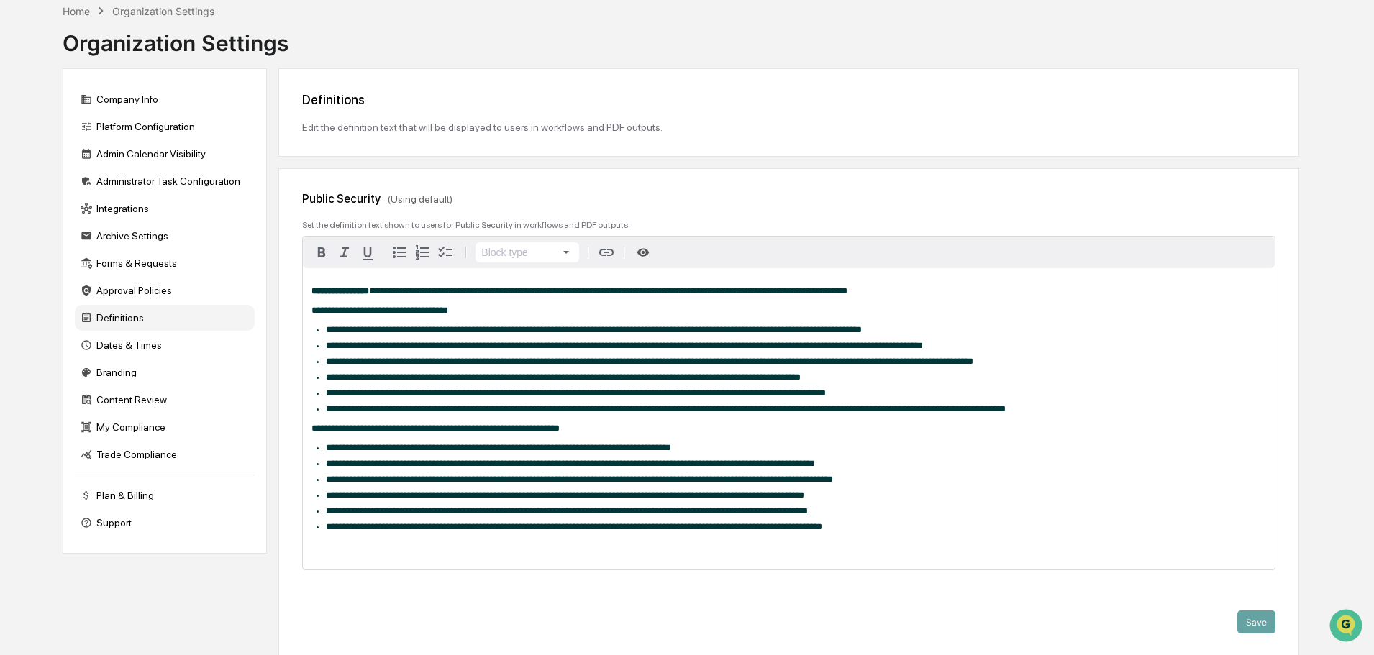
click at [119, 349] on div "Dates & Times" at bounding box center [165, 345] width 180 height 26
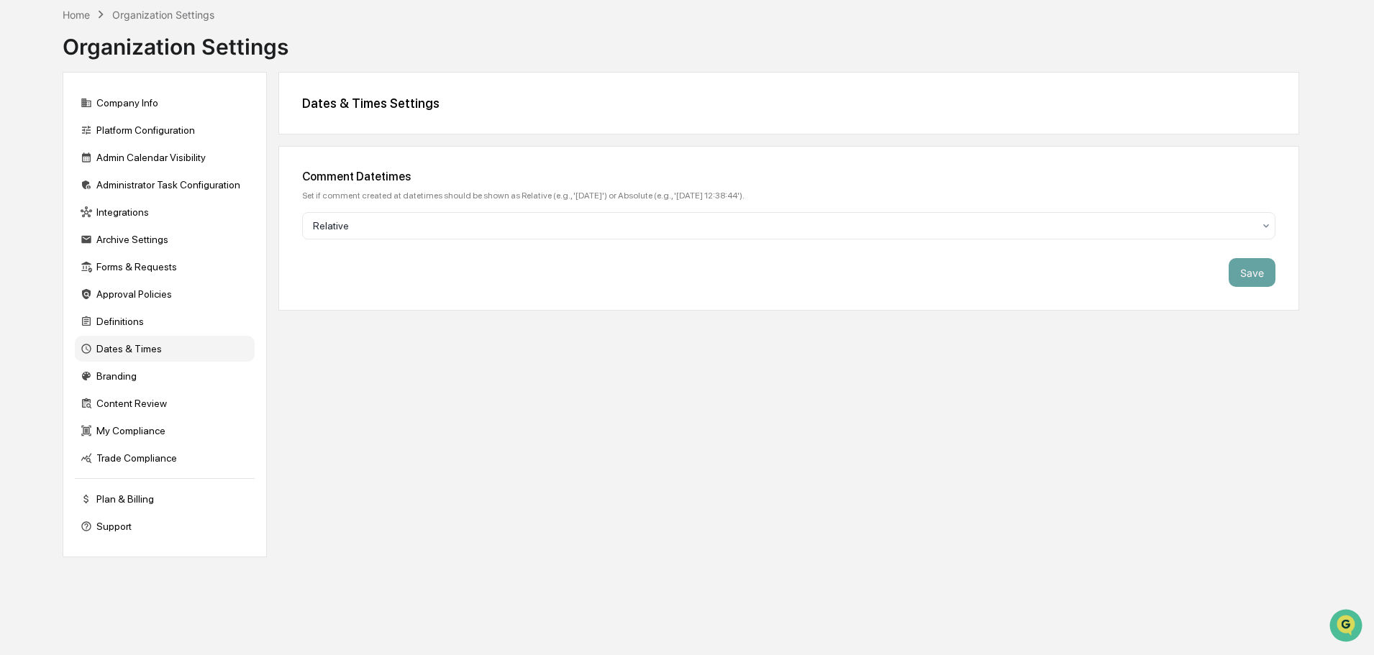
scroll to position [68, 0]
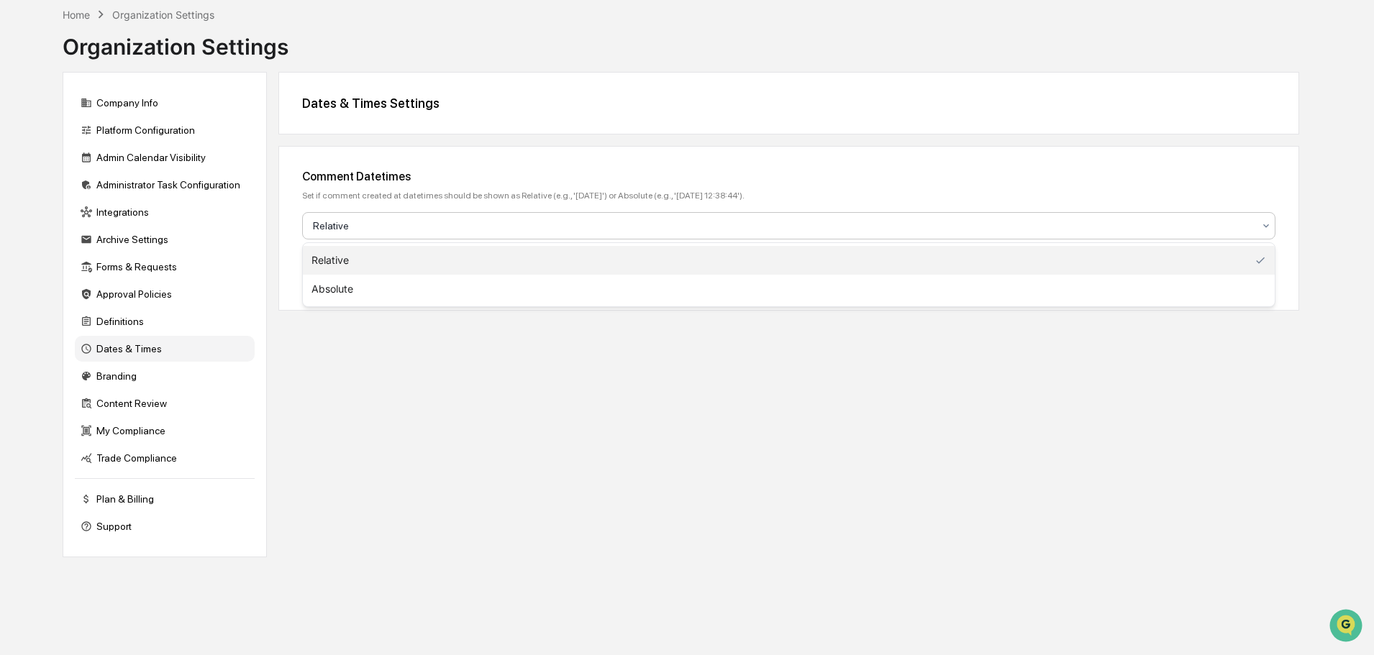
click at [1127, 230] on div at bounding box center [783, 226] width 940 height 14
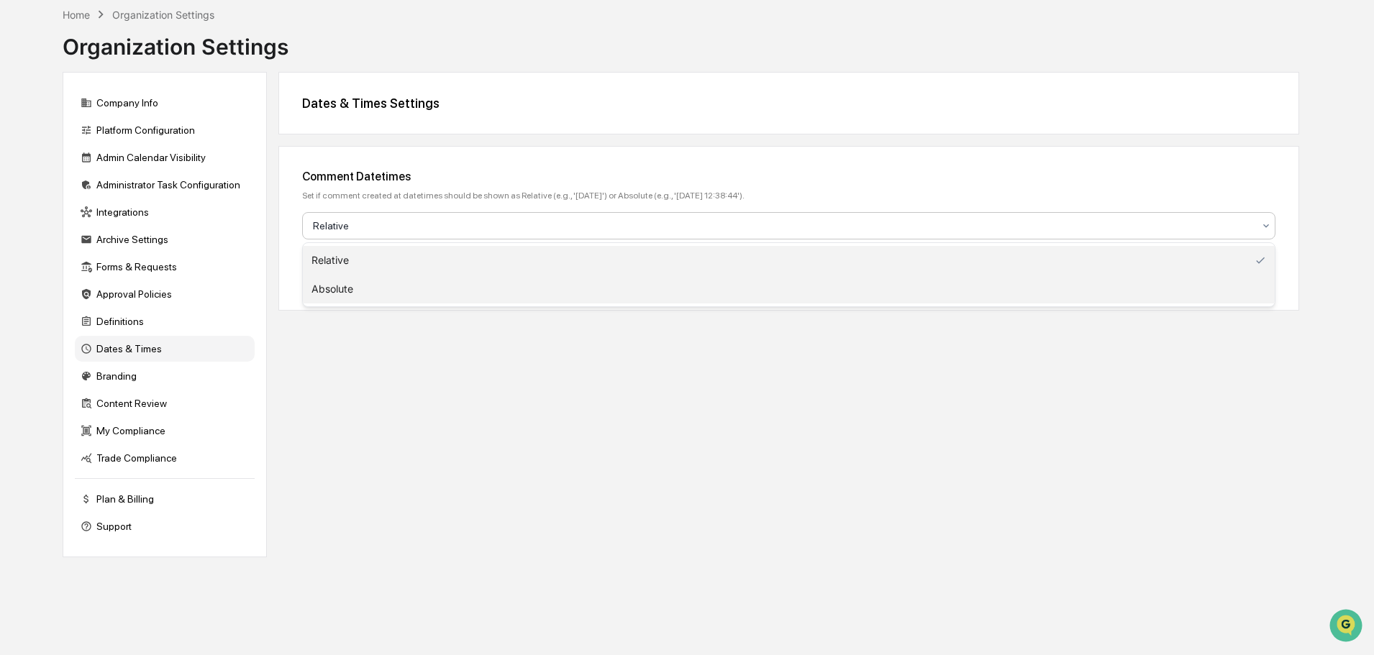
click at [1101, 279] on div "Absolute" at bounding box center [789, 289] width 972 height 29
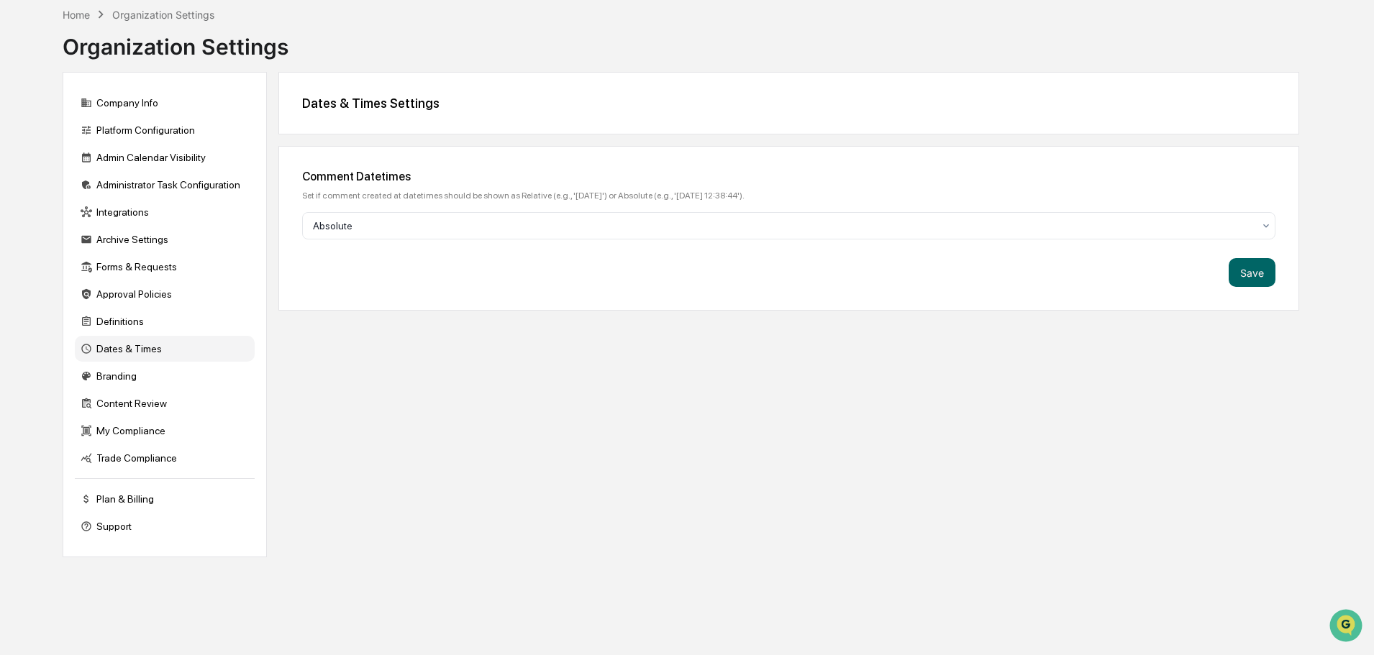
click at [1242, 270] on button "Save" at bounding box center [1252, 272] width 47 height 29
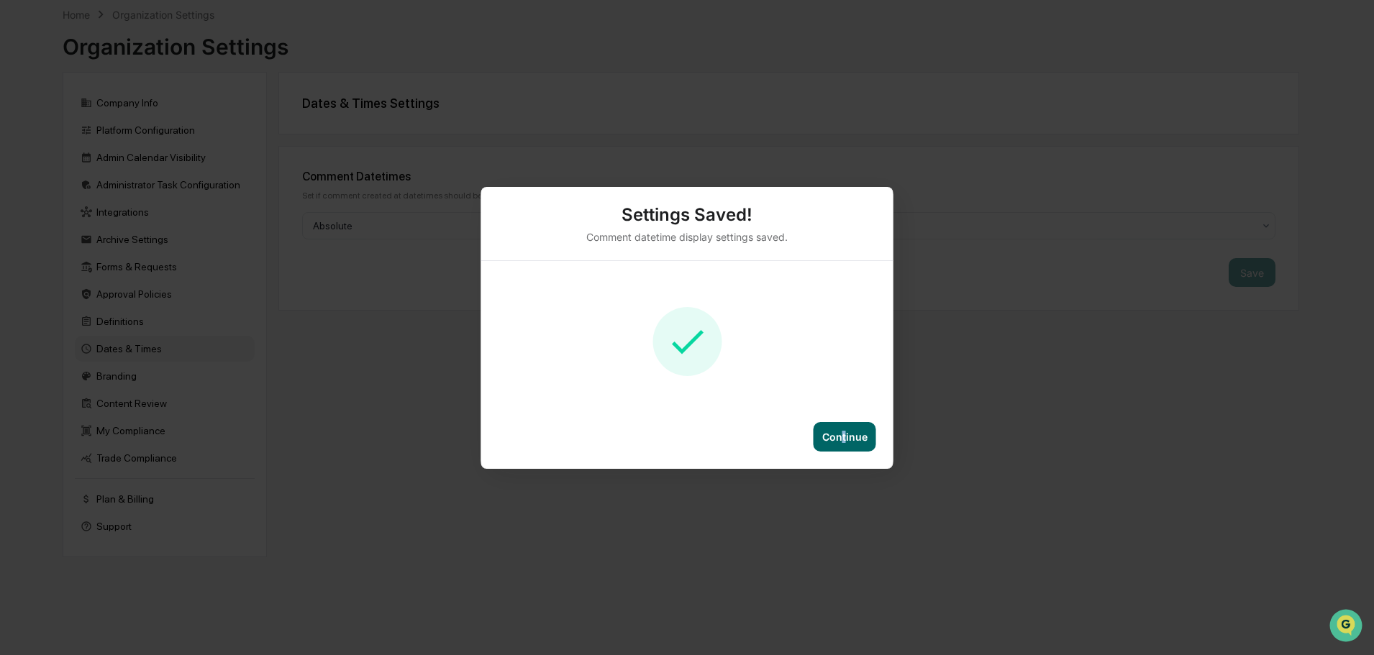
click at [844, 437] on div "Continue" at bounding box center [844, 437] width 45 height 12
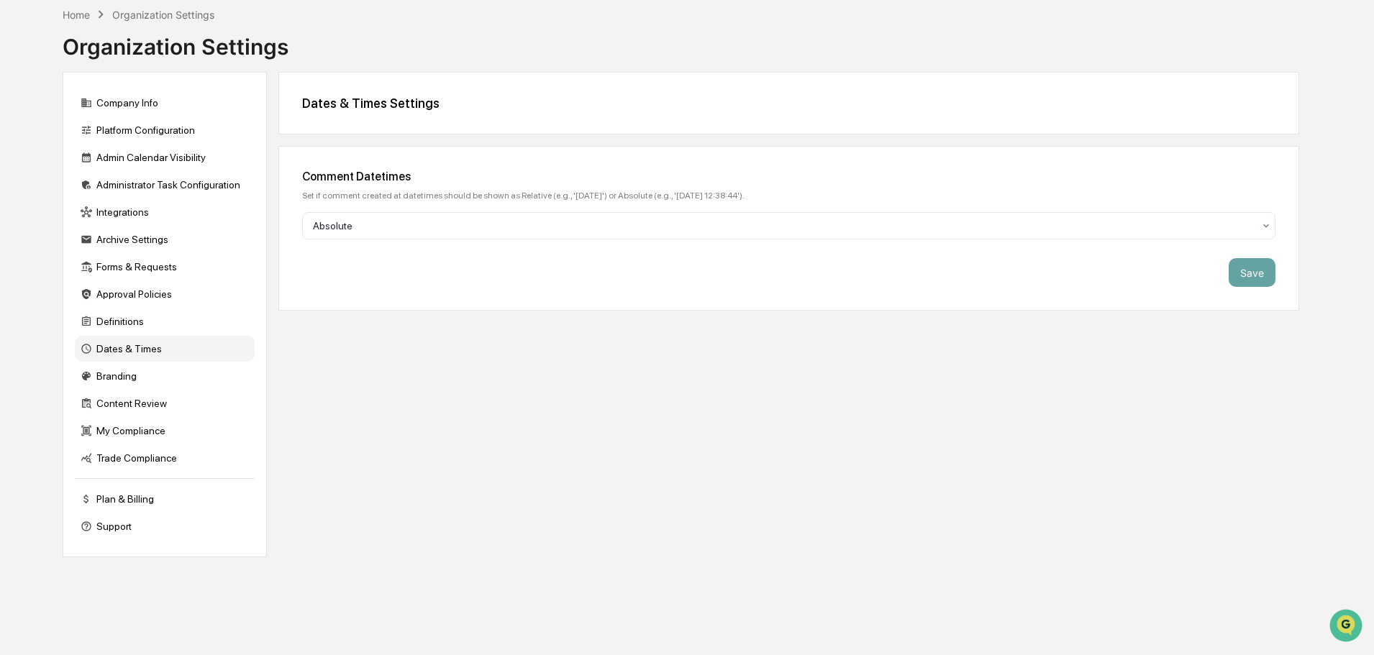
click at [158, 374] on div "Branding" at bounding box center [165, 376] width 180 height 26
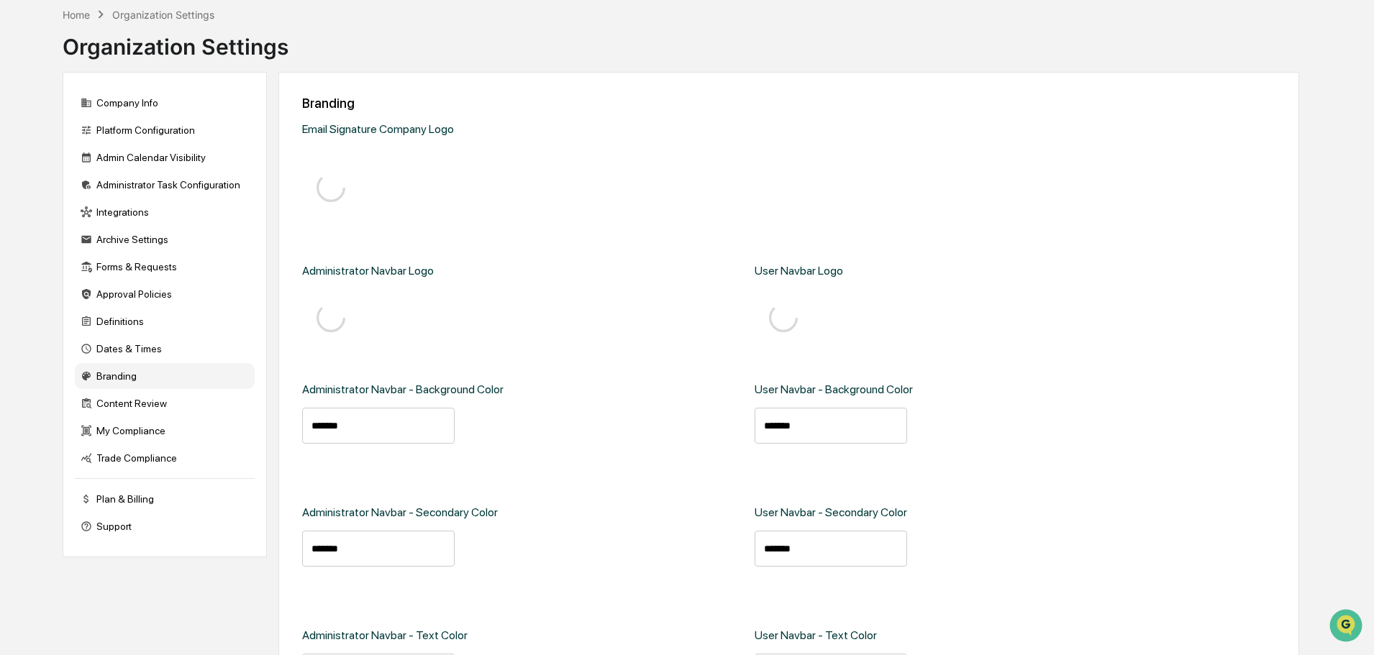
type input "*******"
type input "****"
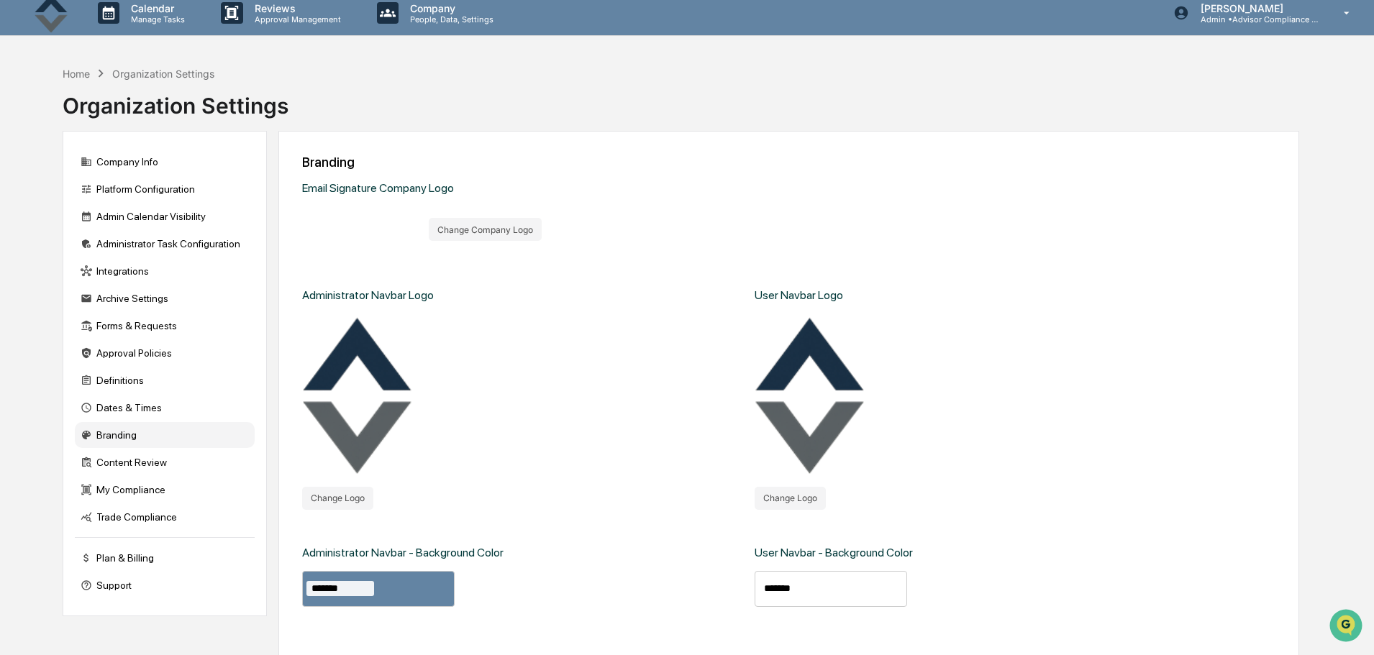
scroll to position [144, 0]
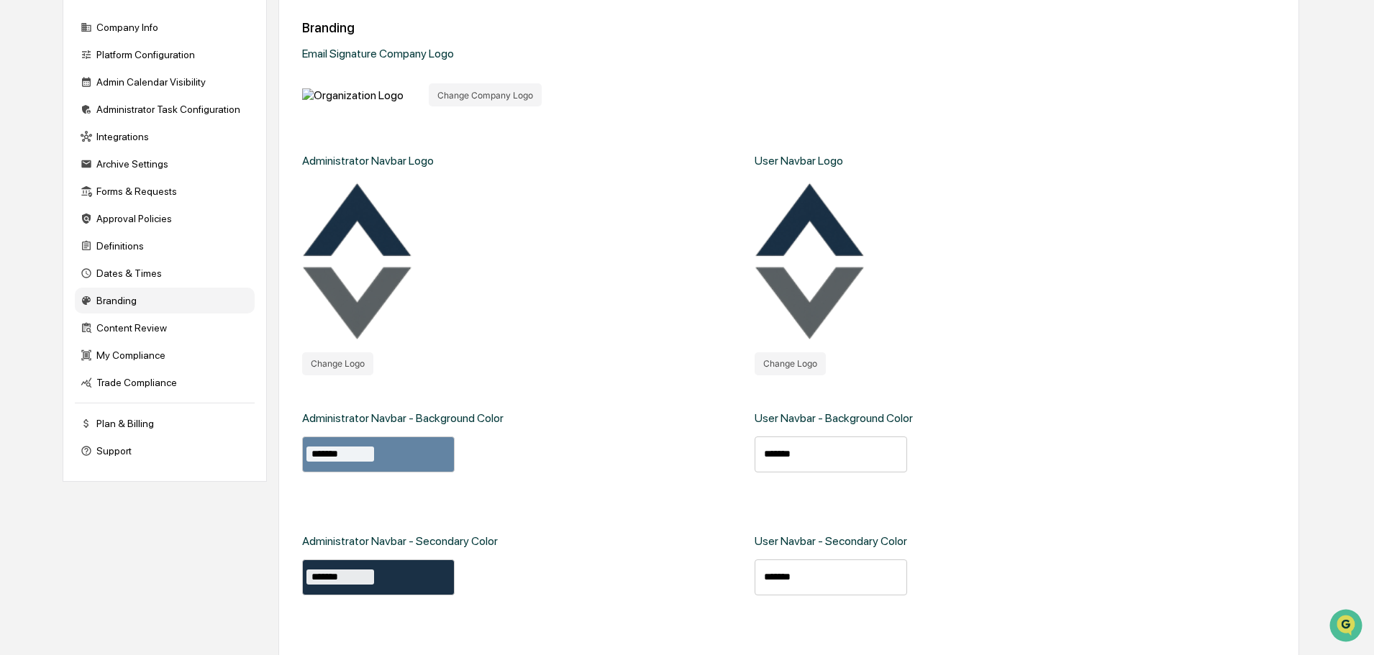
click at [350, 375] on button "Change Logo" at bounding box center [337, 363] width 71 height 23
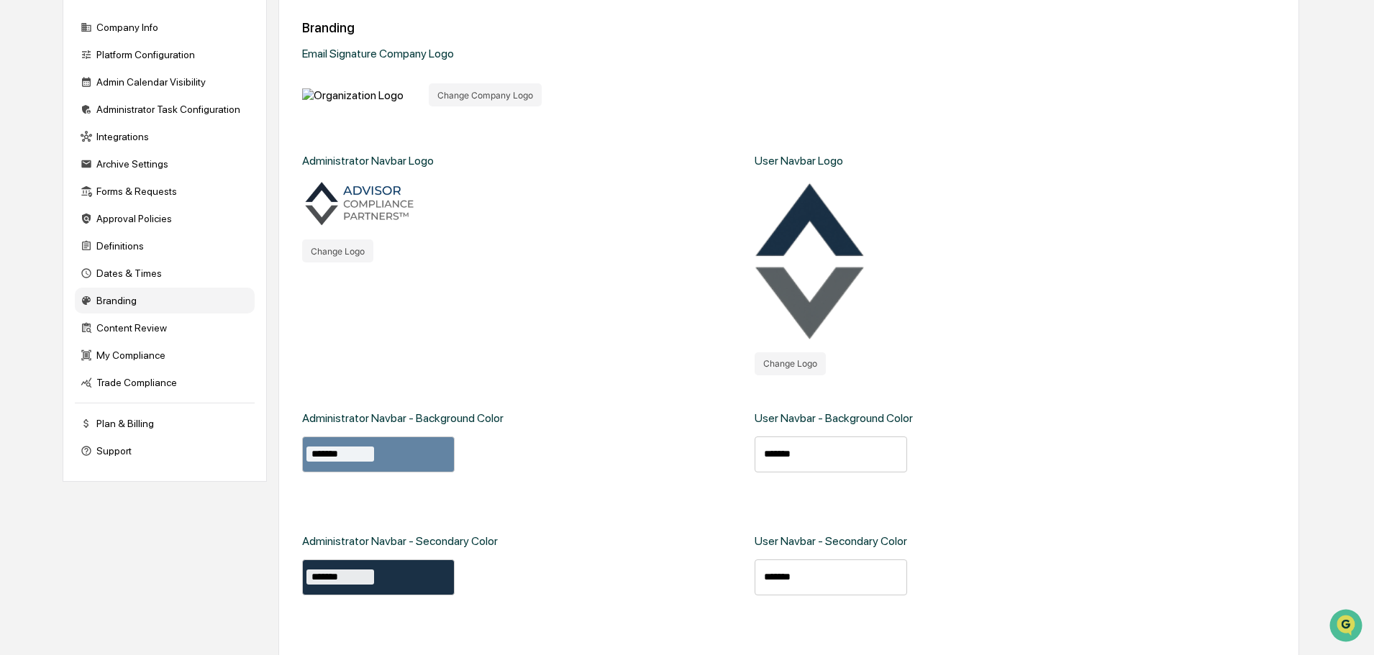
click at [811, 375] on button "Change Logo" at bounding box center [790, 363] width 71 height 23
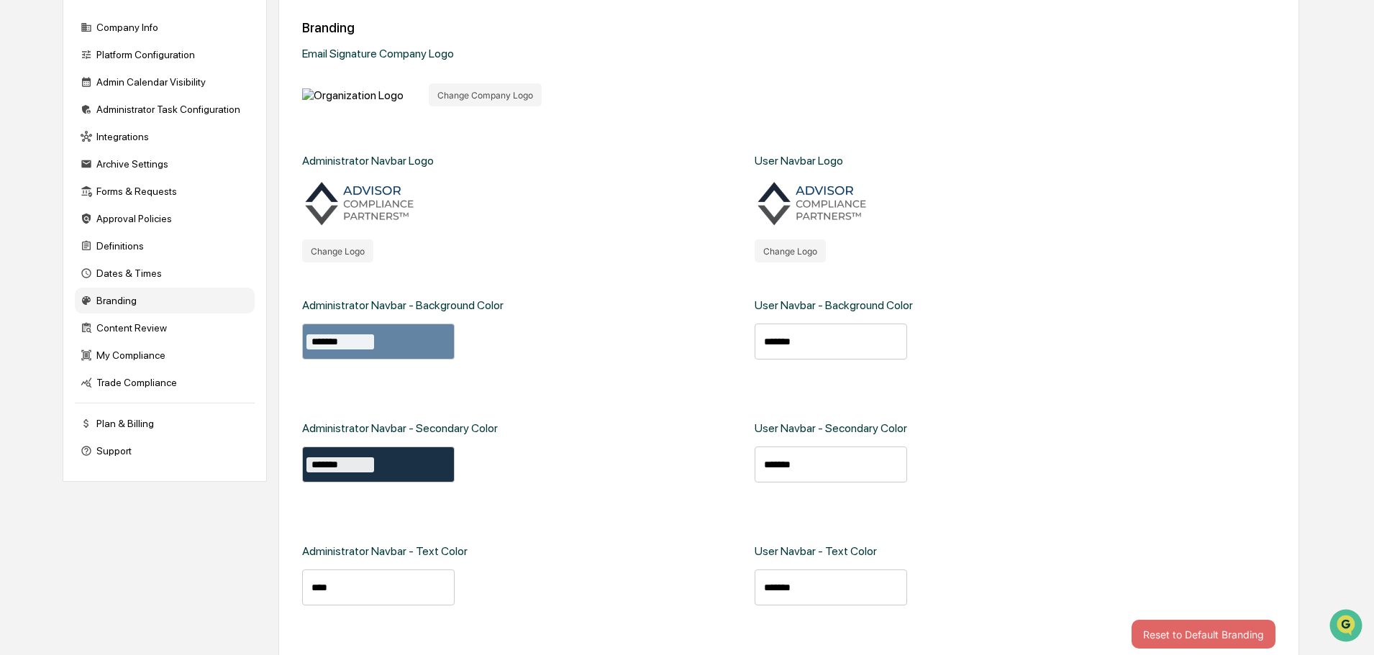
click at [471, 106] on button "Change Company Logo" at bounding box center [485, 94] width 113 height 23
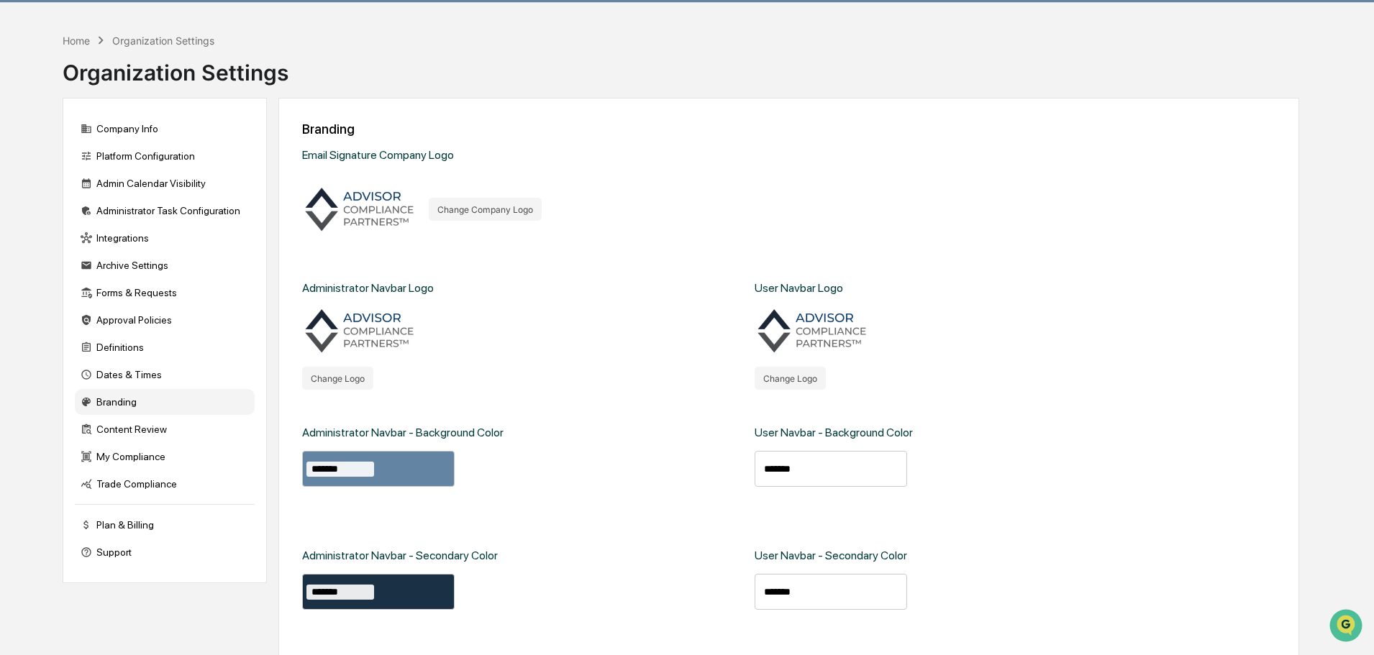
scroll to position [0, 0]
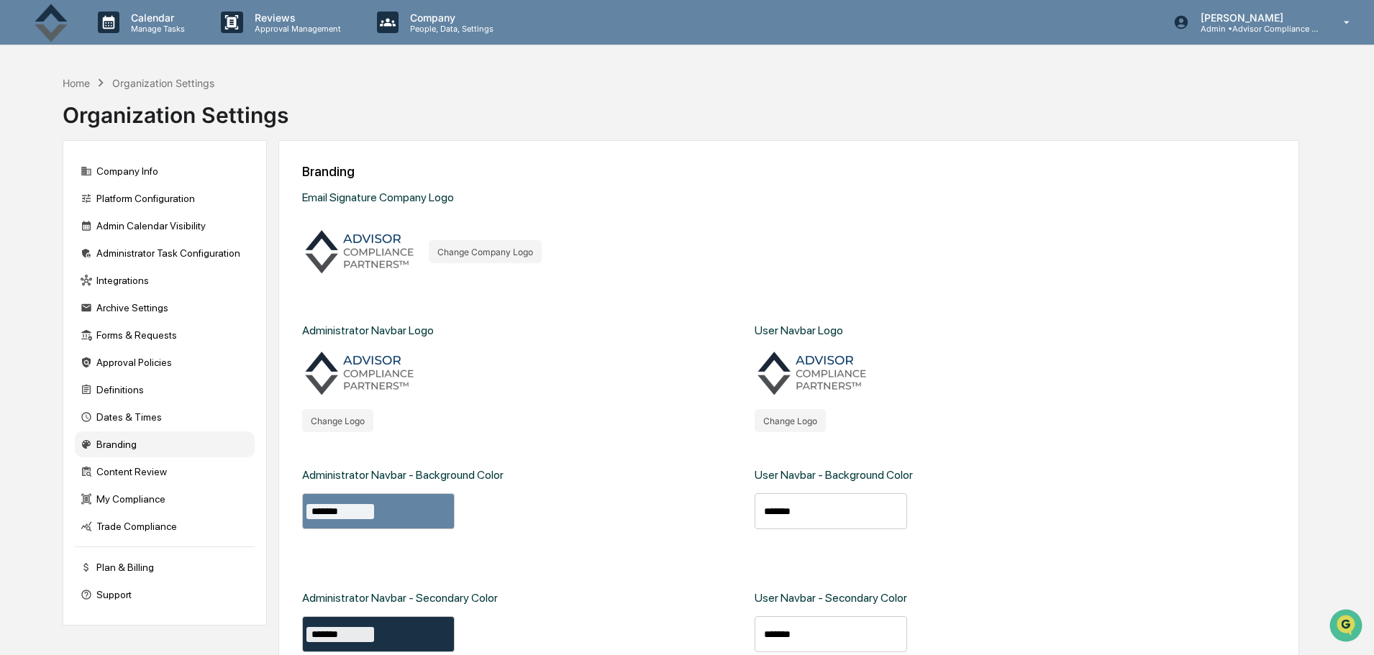
click at [130, 472] on div "Content Review" at bounding box center [165, 472] width 180 height 26
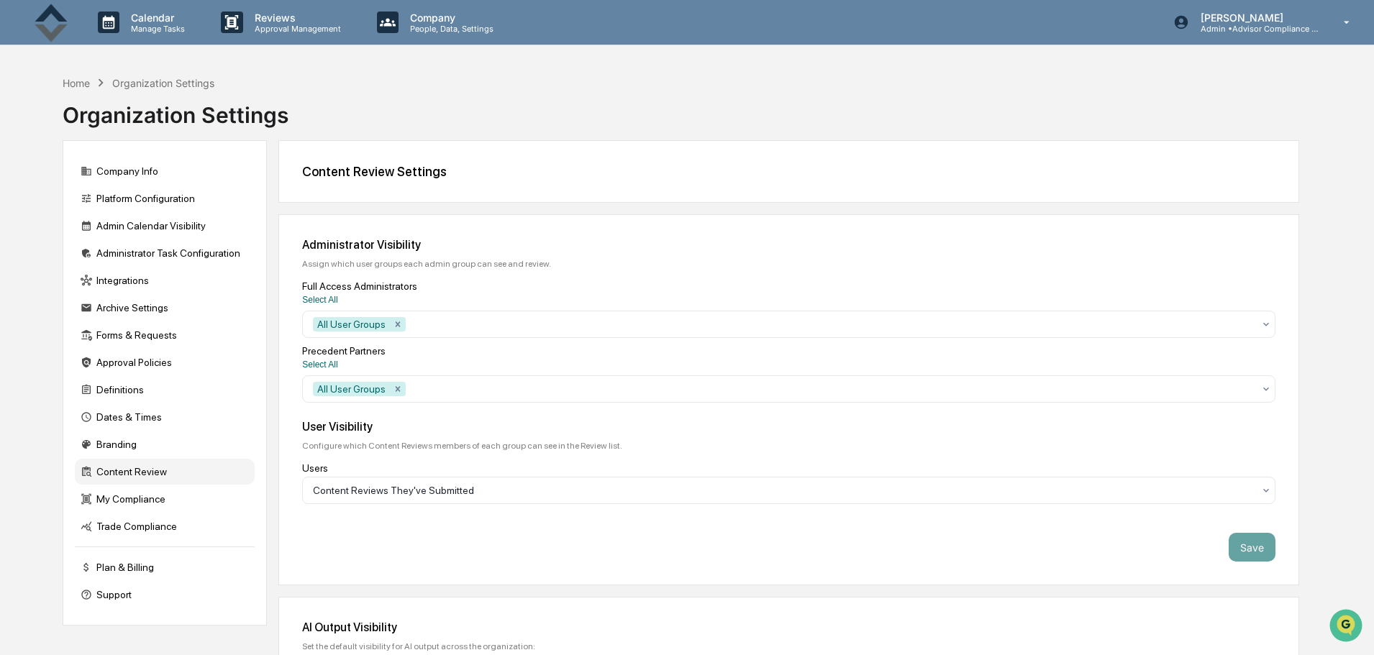
click at [133, 450] on div "Branding" at bounding box center [165, 445] width 180 height 26
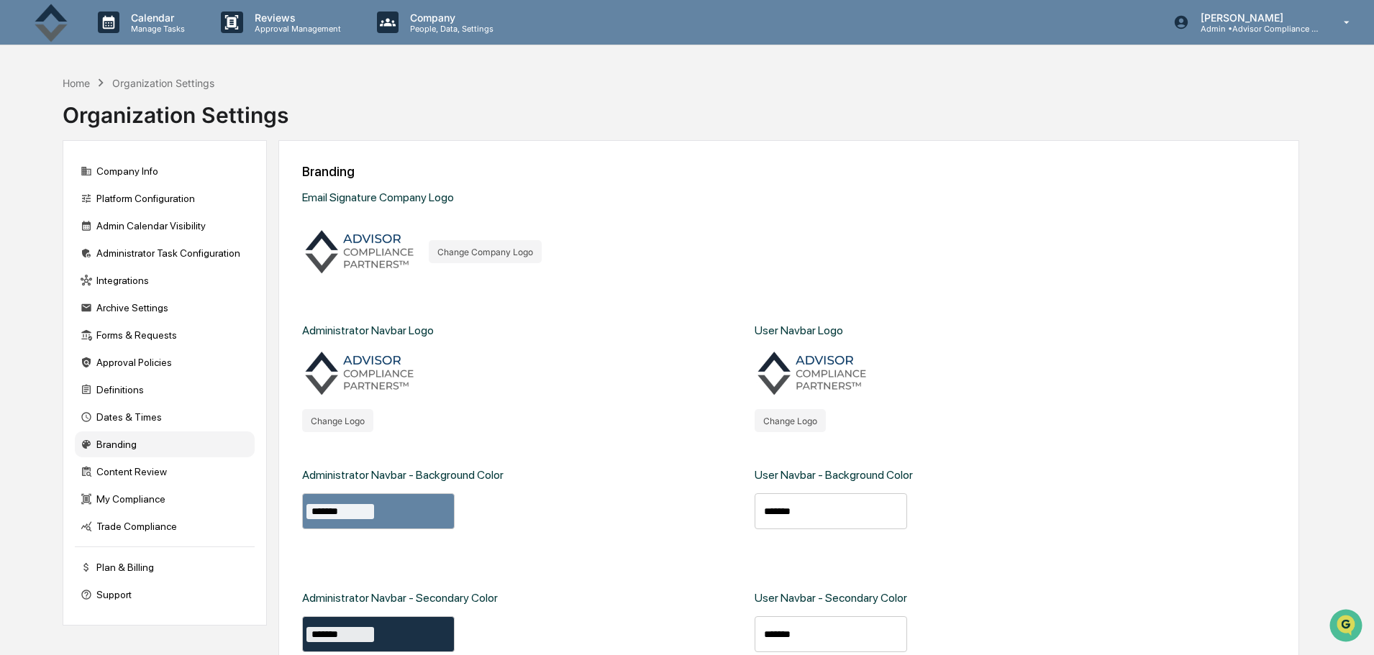
click at [129, 471] on div "Content Review" at bounding box center [165, 472] width 180 height 26
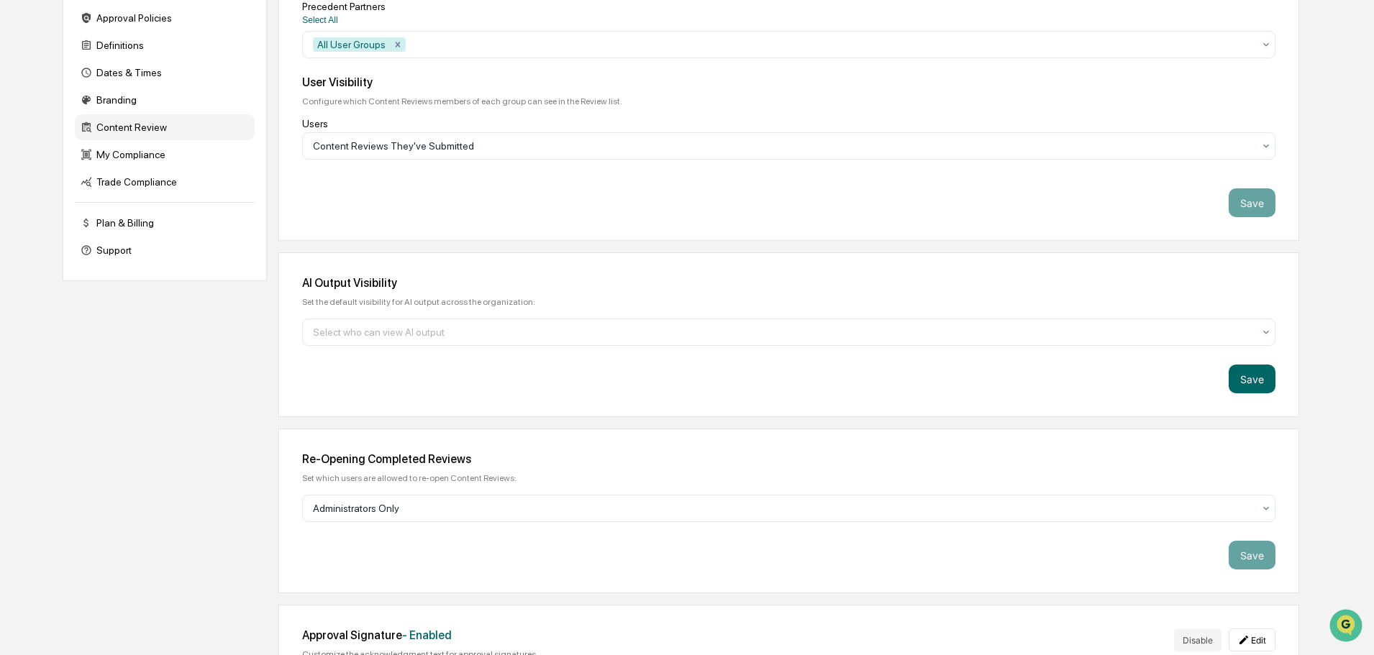
scroll to position [360, 0]
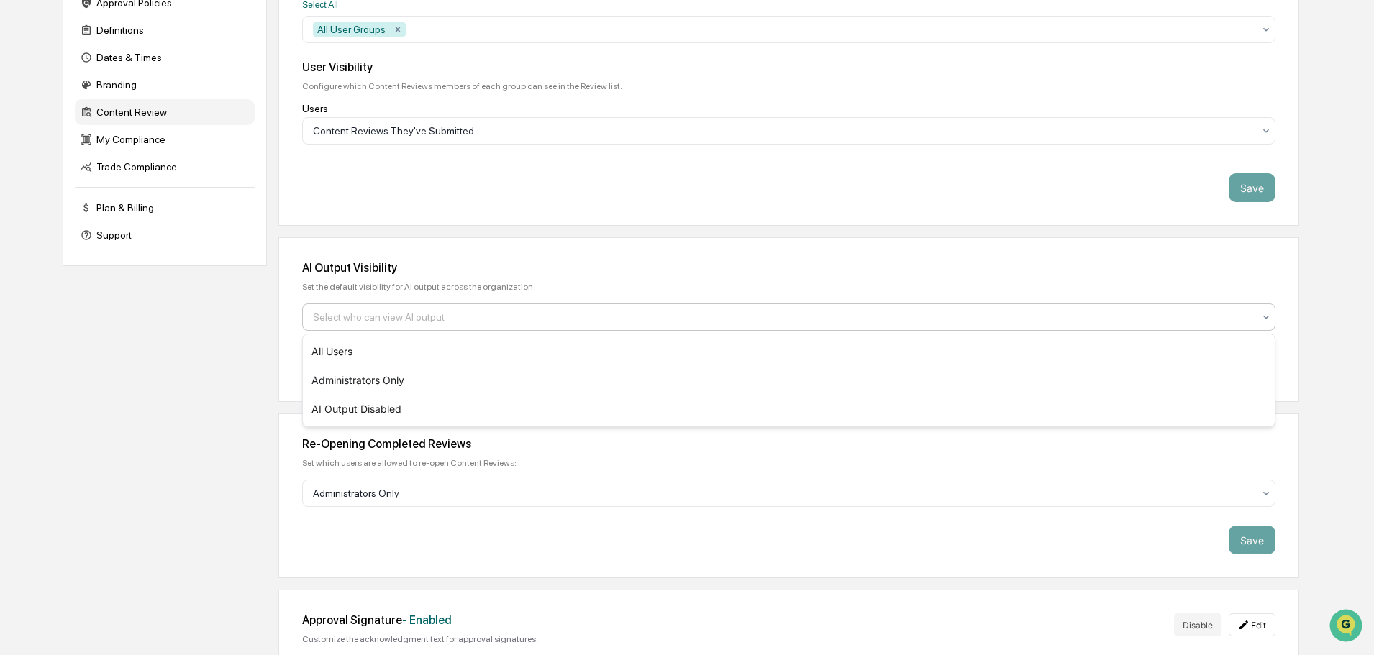
click at [464, 322] on div at bounding box center [783, 317] width 940 height 14
click at [555, 278] on div "AI Output Visibility Set the default visibility for AI output across the organi…" at bounding box center [788, 319] width 1021 height 165
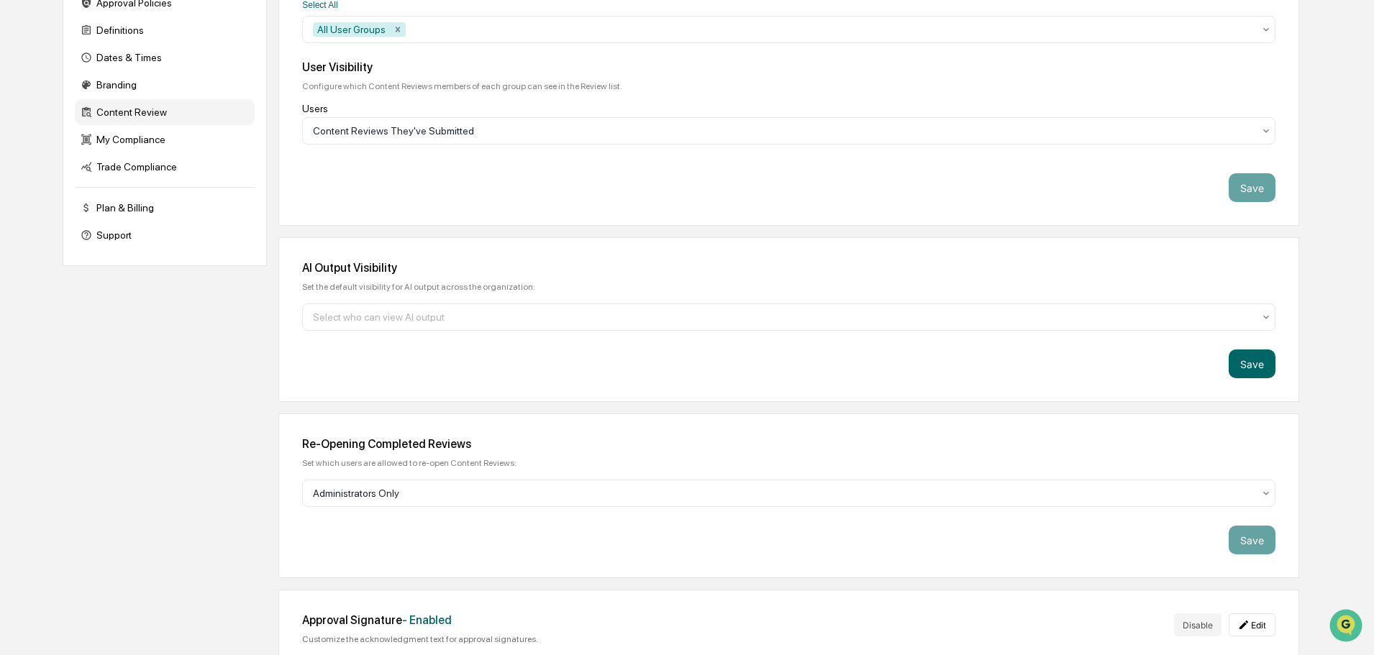
click at [418, 319] on div at bounding box center [783, 317] width 940 height 14
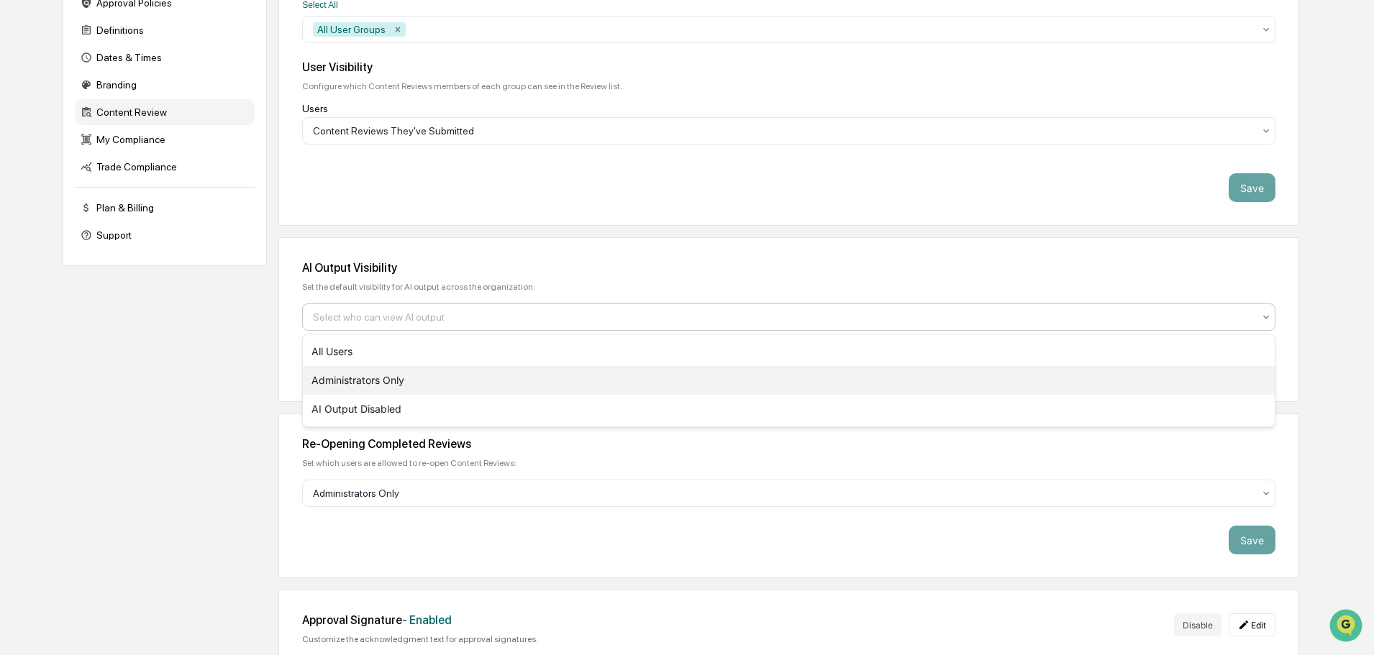
click at [419, 380] on div "Administrators Only" at bounding box center [789, 380] width 972 height 29
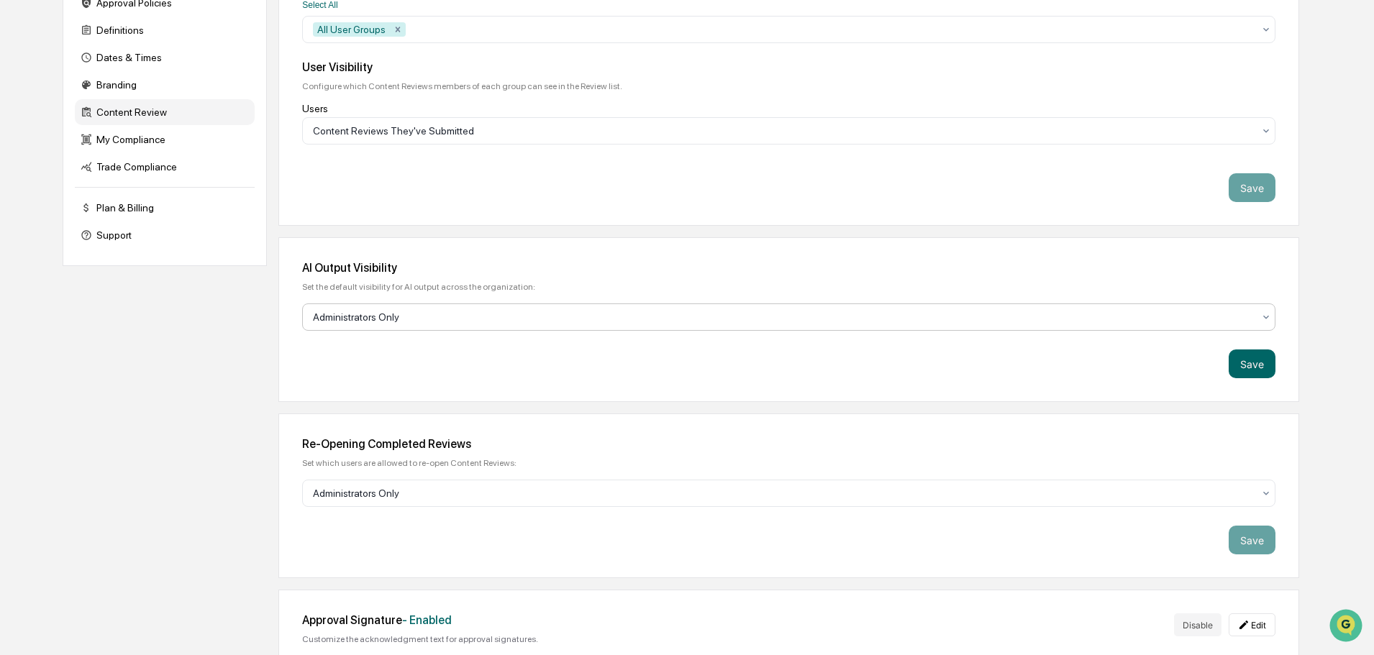
click at [647, 312] on div at bounding box center [783, 317] width 940 height 14
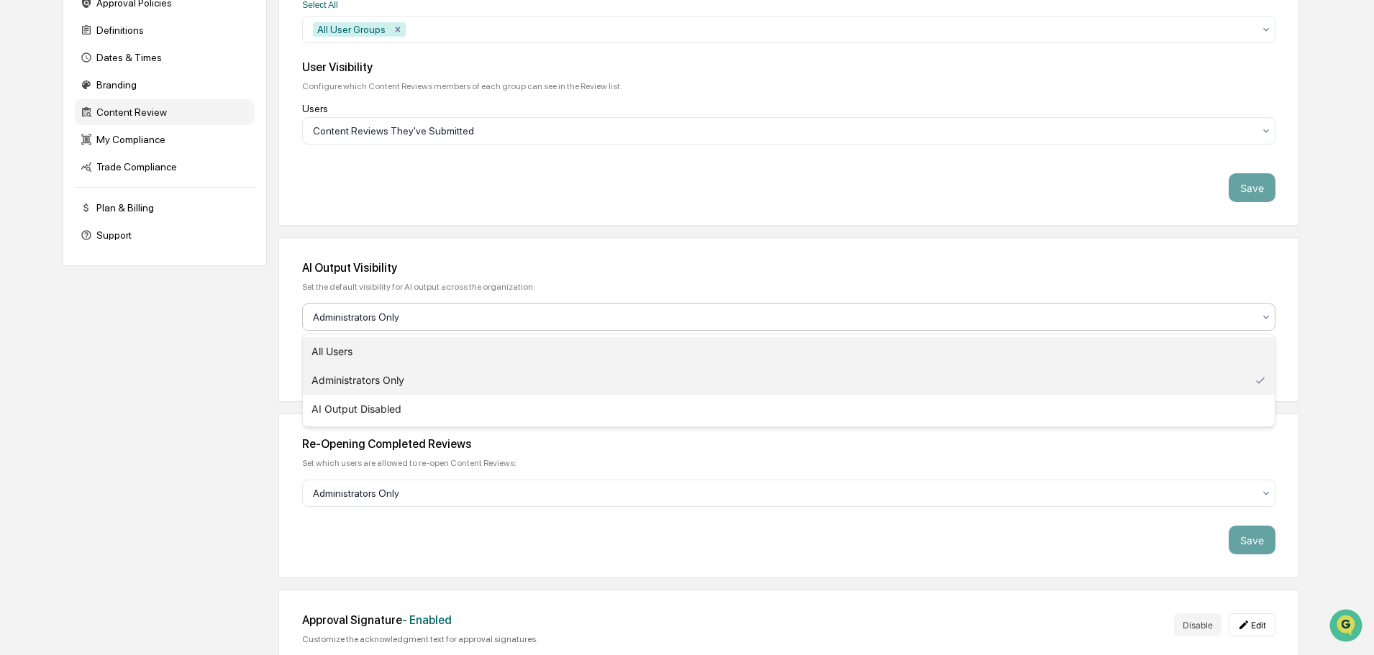
click at [630, 342] on div "All Users" at bounding box center [789, 351] width 972 height 29
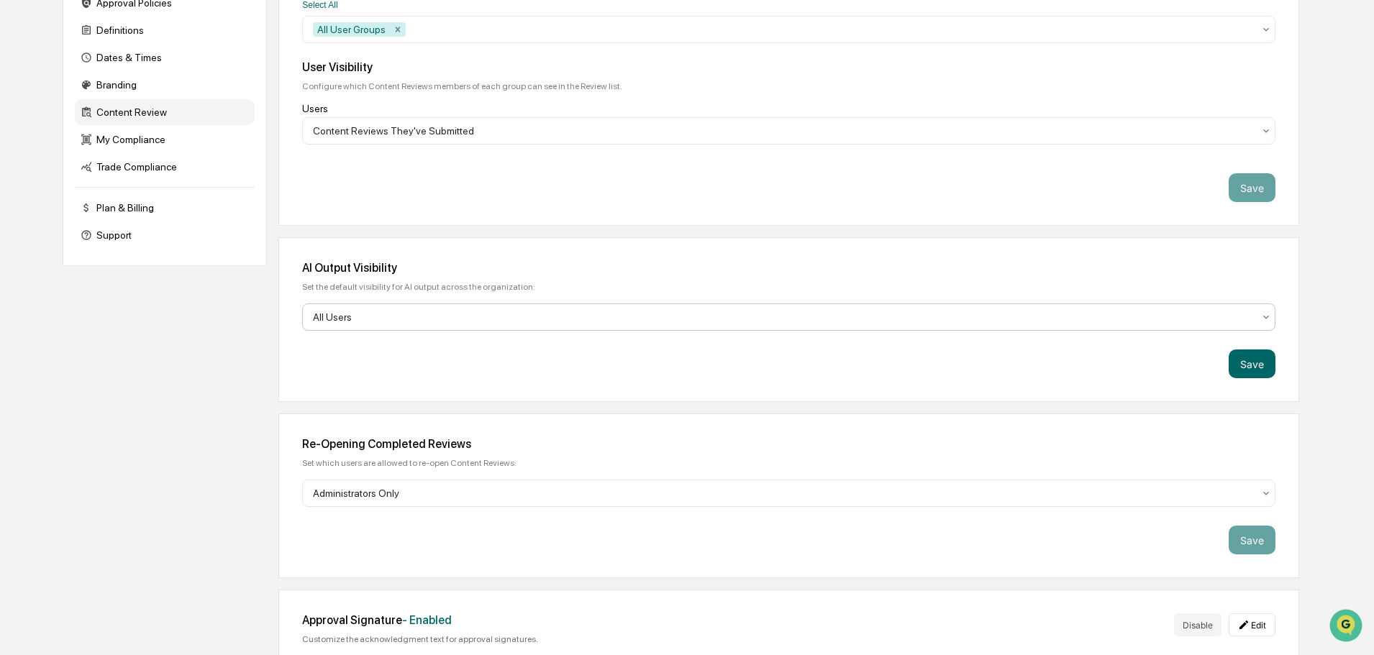
click at [1265, 371] on button "Save" at bounding box center [1252, 364] width 47 height 29
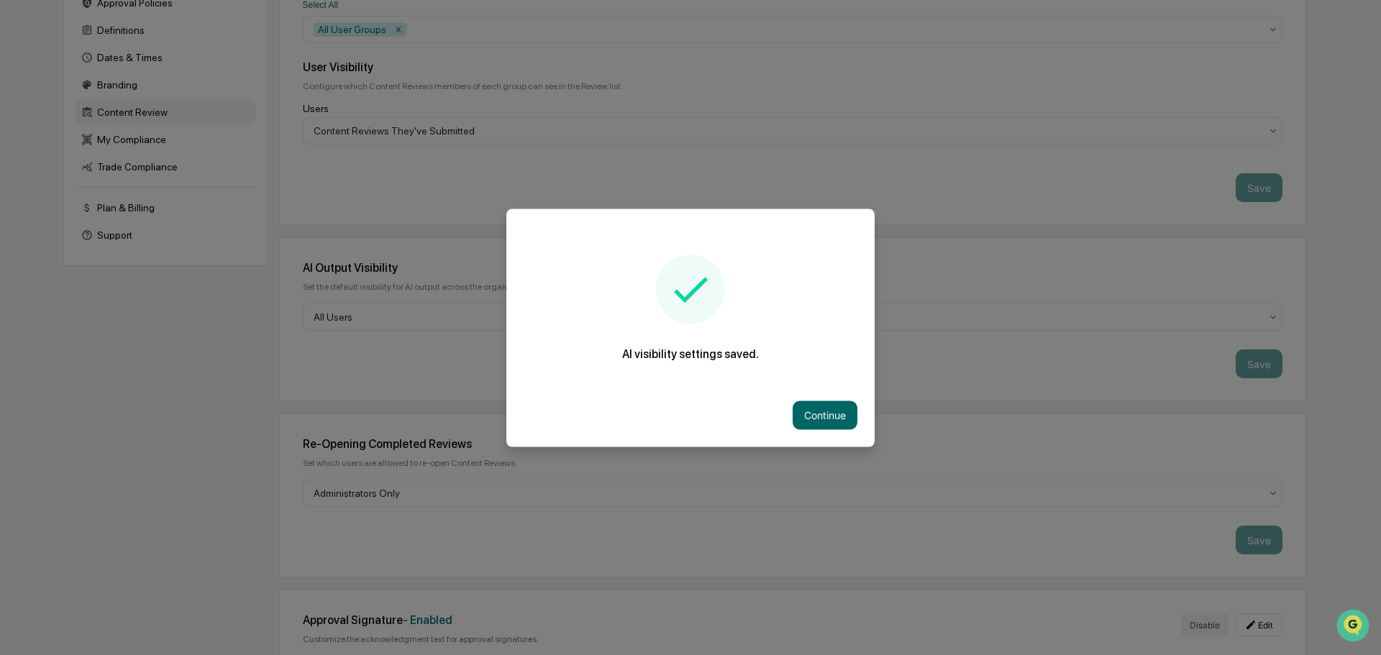
click at [824, 411] on button "Continue" at bounding box center [825, 415] width 65 height 29
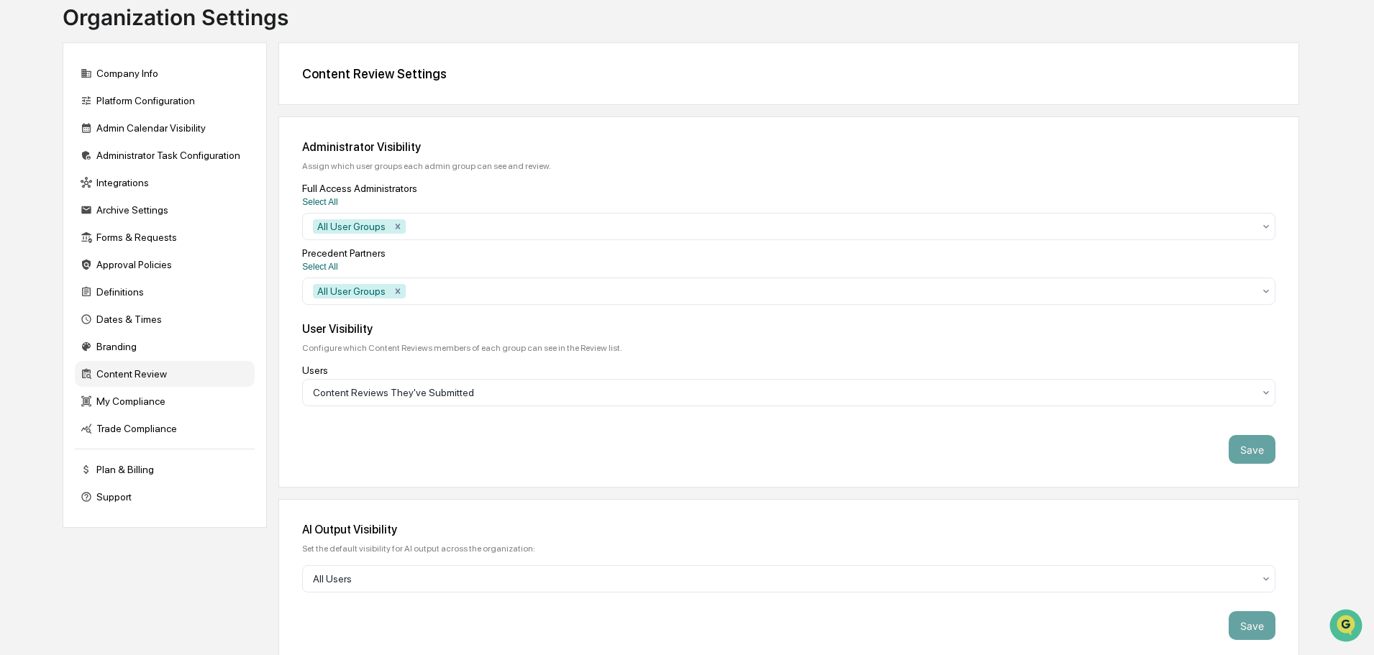
scroll to position [97, 0]
click at [170, 407] on div "My Compliance" at bounding box center [165, 402] width 180 height 26
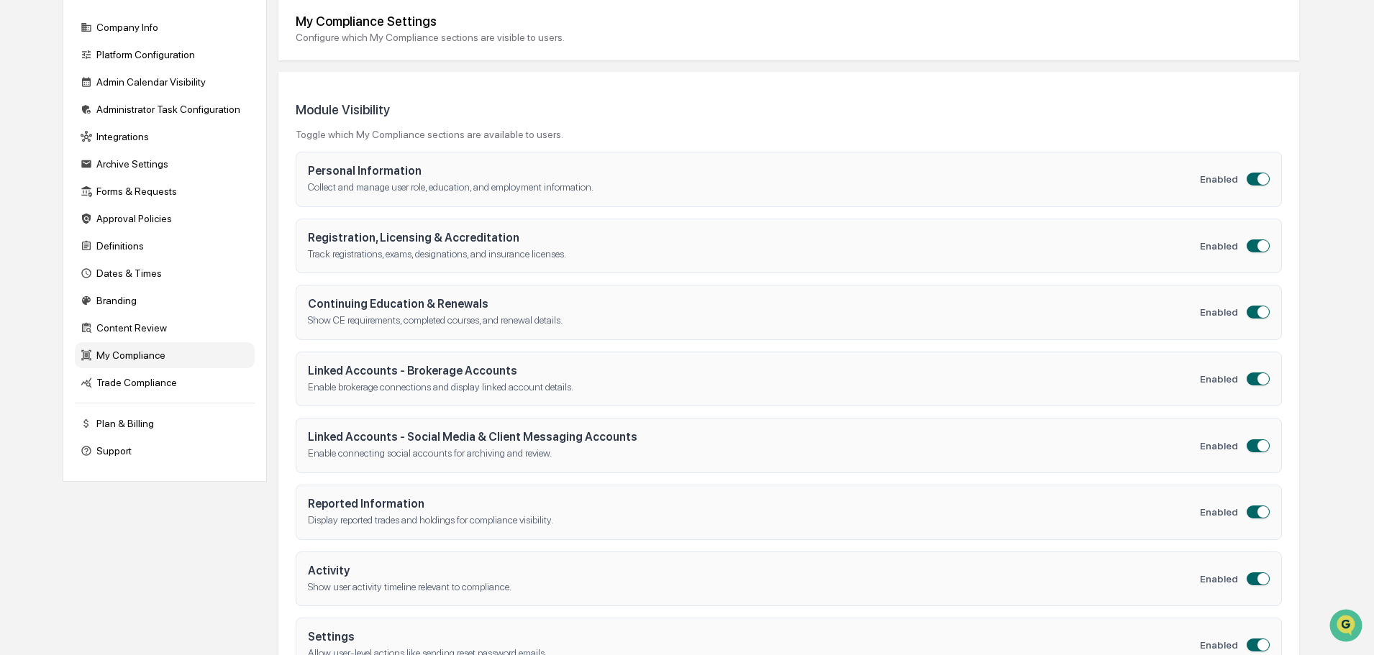
scroll to position [191, 0]
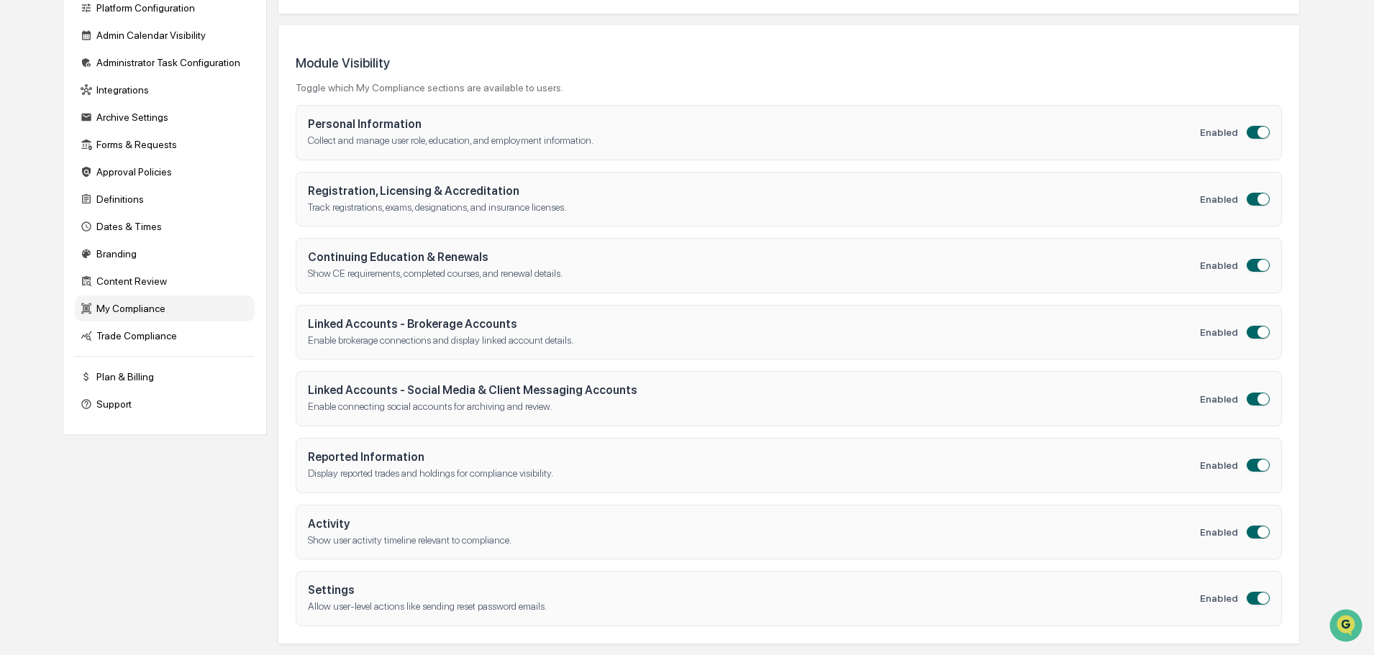
click at [178, 340] on div "Trade Compliance" at bounding box center [165, 336] width 180 height 26
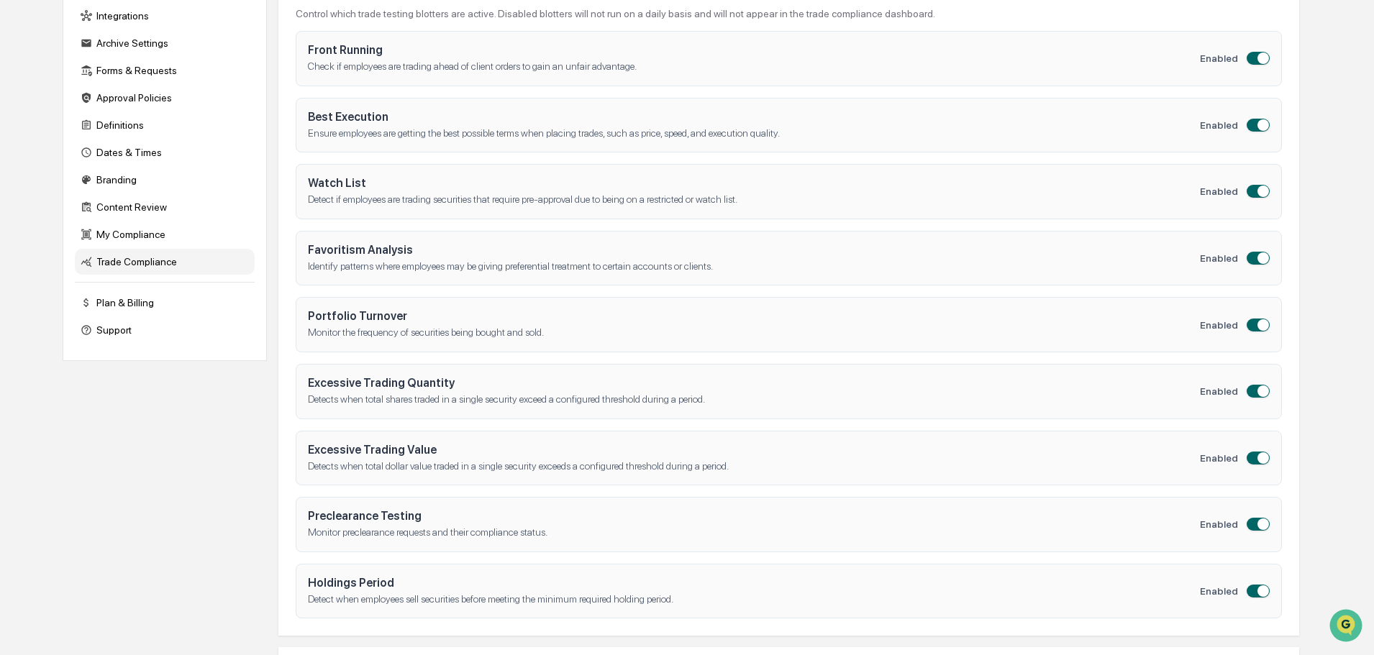
scroll to position [260, 0]
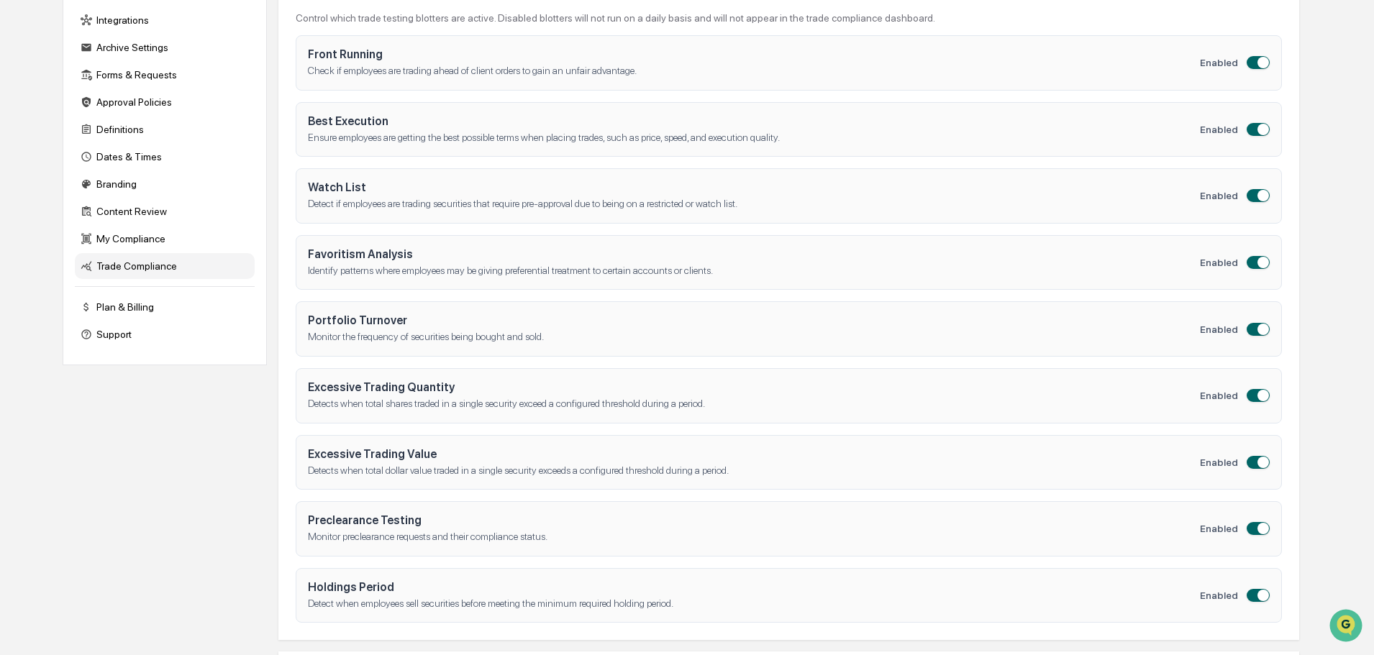
click at [152, 308] on div "Plan & Billing" at bounding box center [165, 307] width 180 height 26
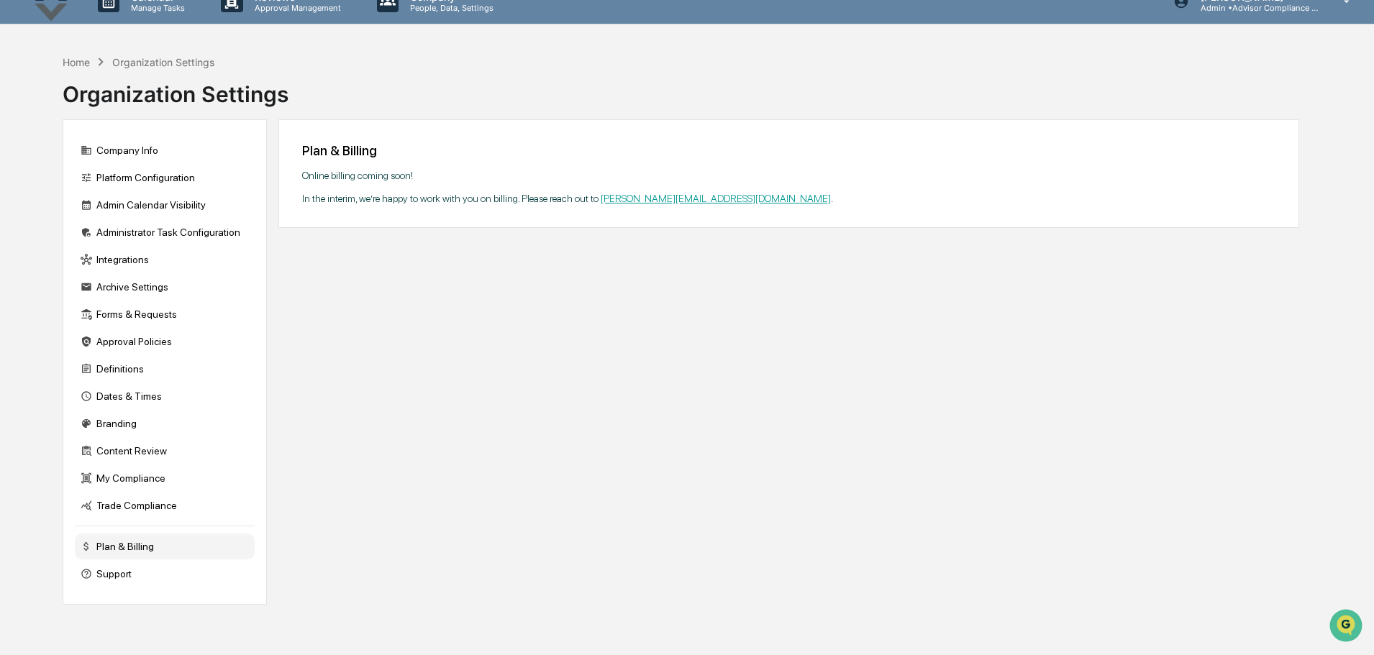
scroll to position [0, 0]
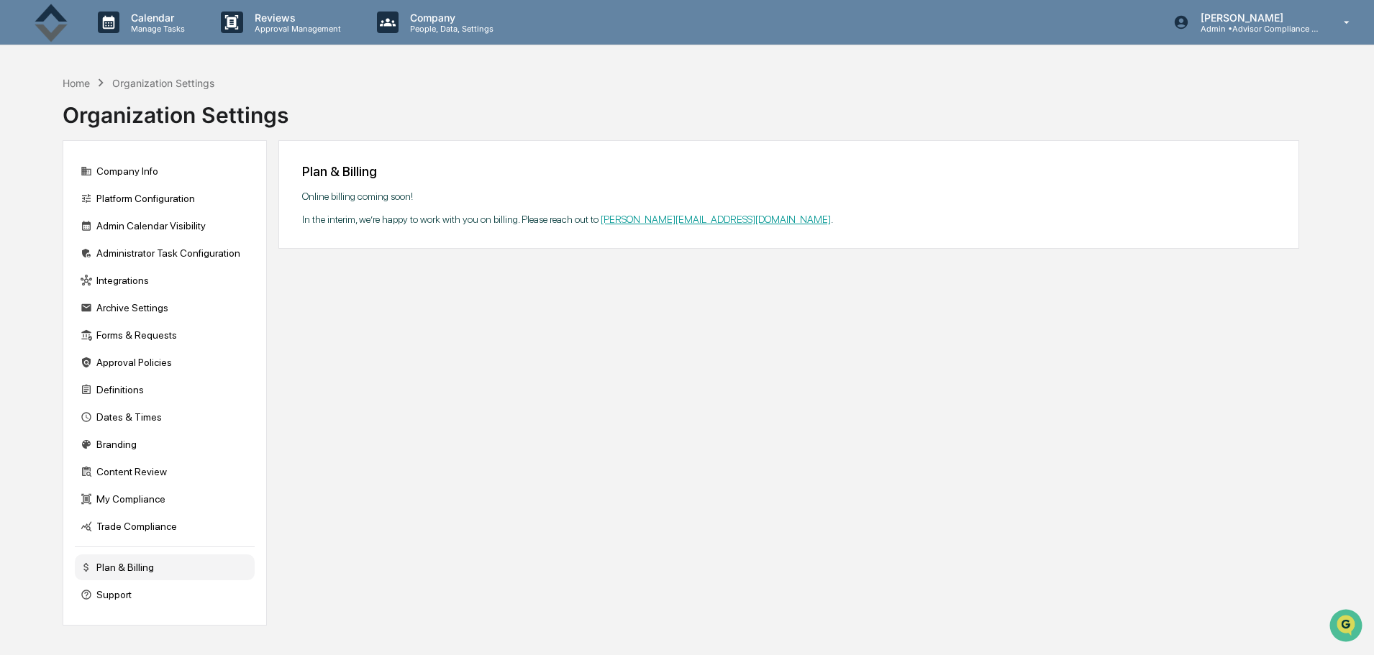
click at [80, 85] on div "Home" at bounding box center [76, 83] width 27 height 12
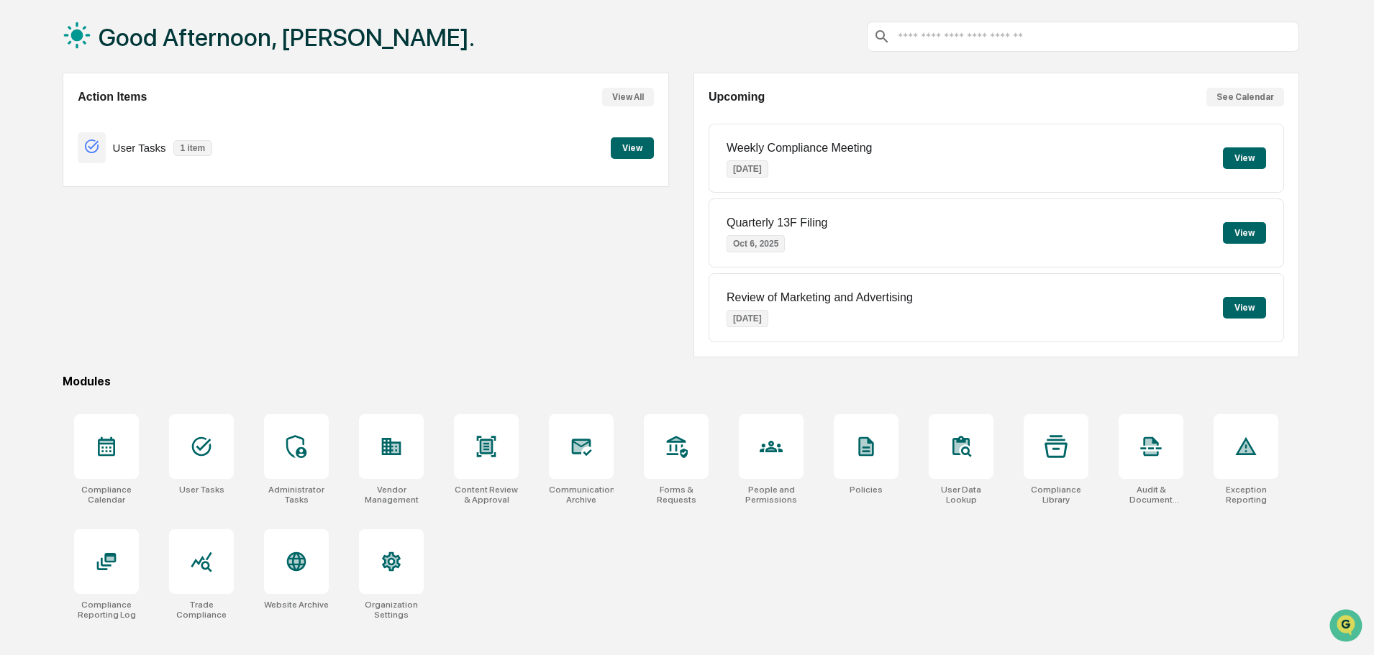
scroll to position [68, 0]
click at [316, 544] on div at bounding box center [296, 561] width 65 height 65
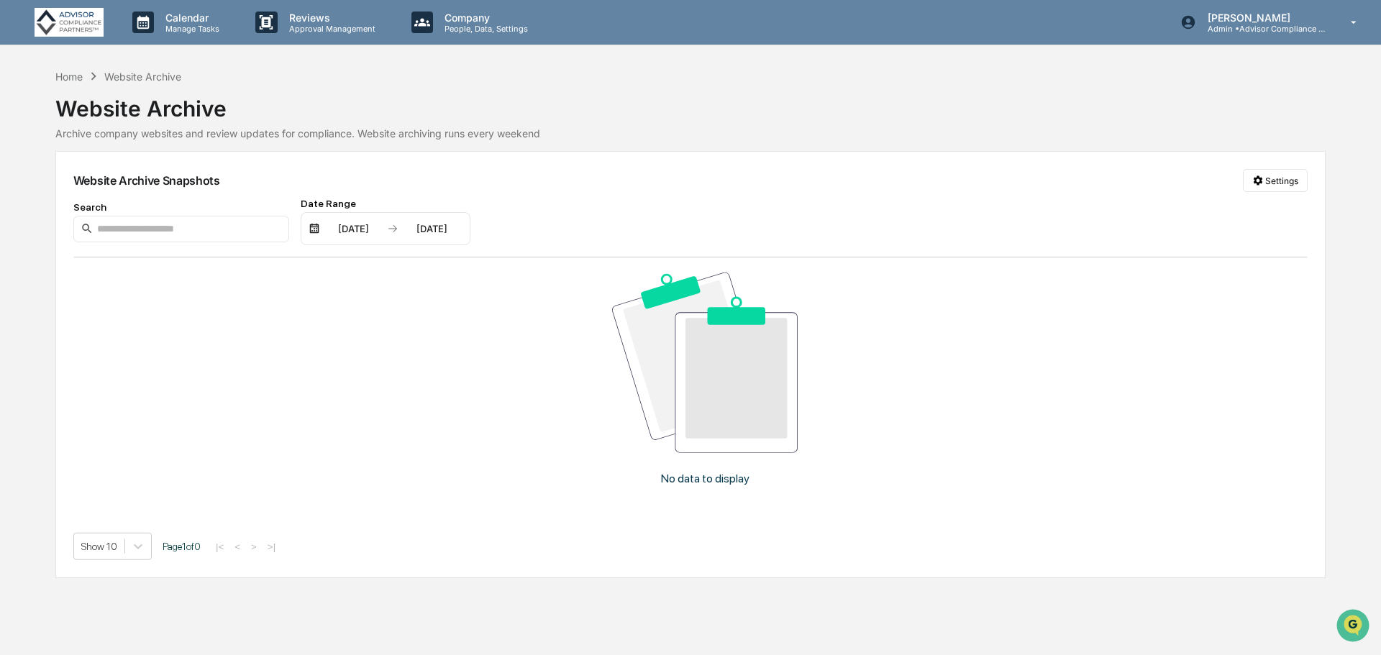
click at [468, 31] on p "People, Data, Settings" at bounding box center [484, 29] width 102 height 10
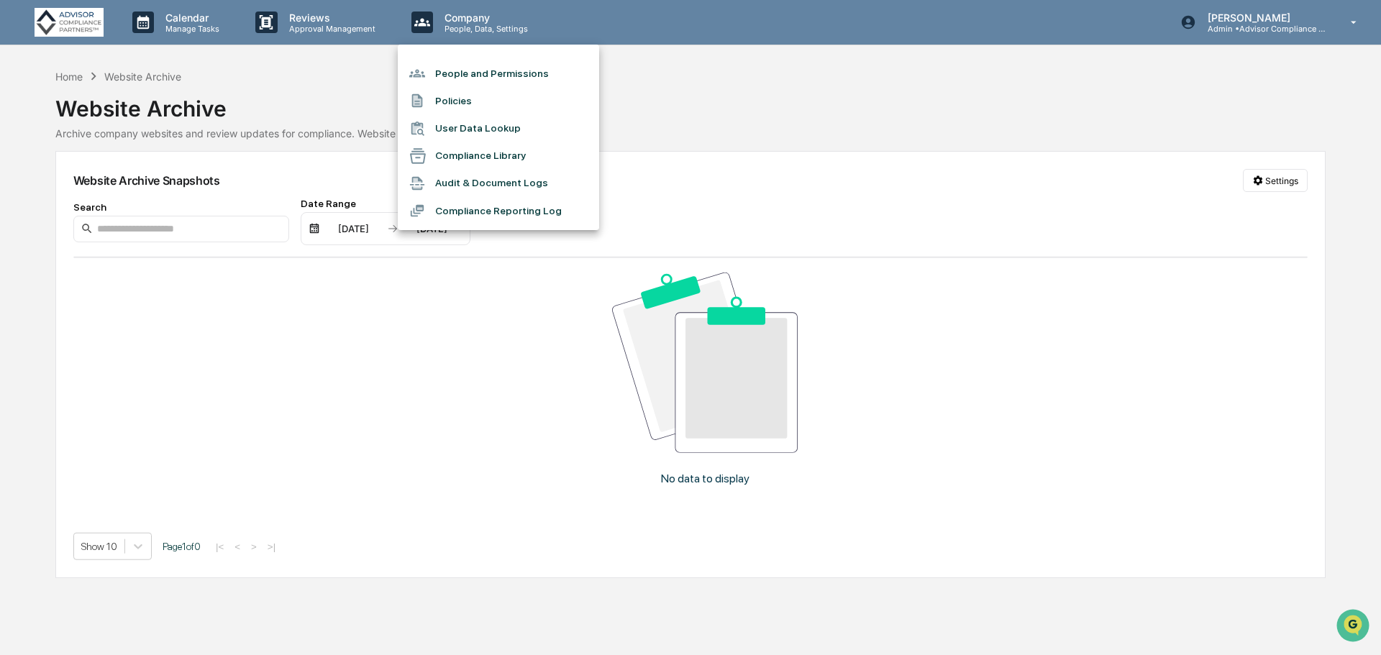
click at [463, 101] on li "Policies" at bounding box center [498, 100] width 201 height 27
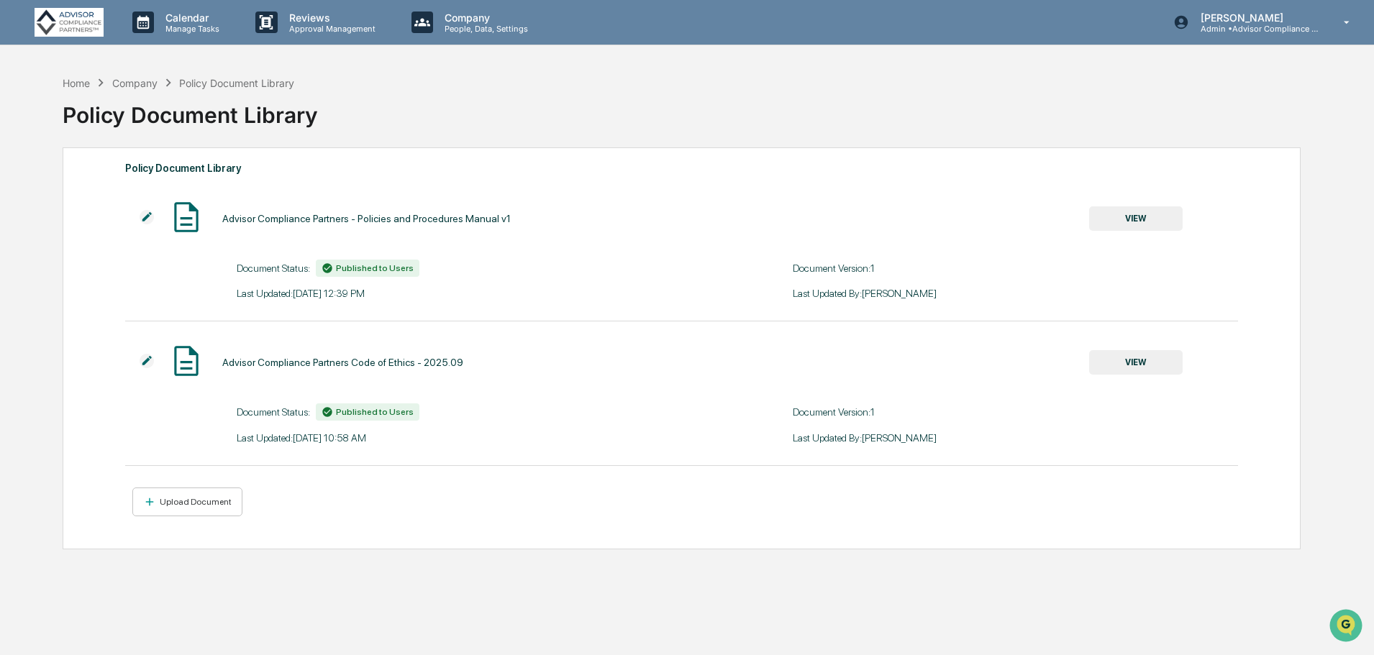
click at [204, 26] on p "Manage Tasks" at bounding box center [190, 29] width 73 height 10
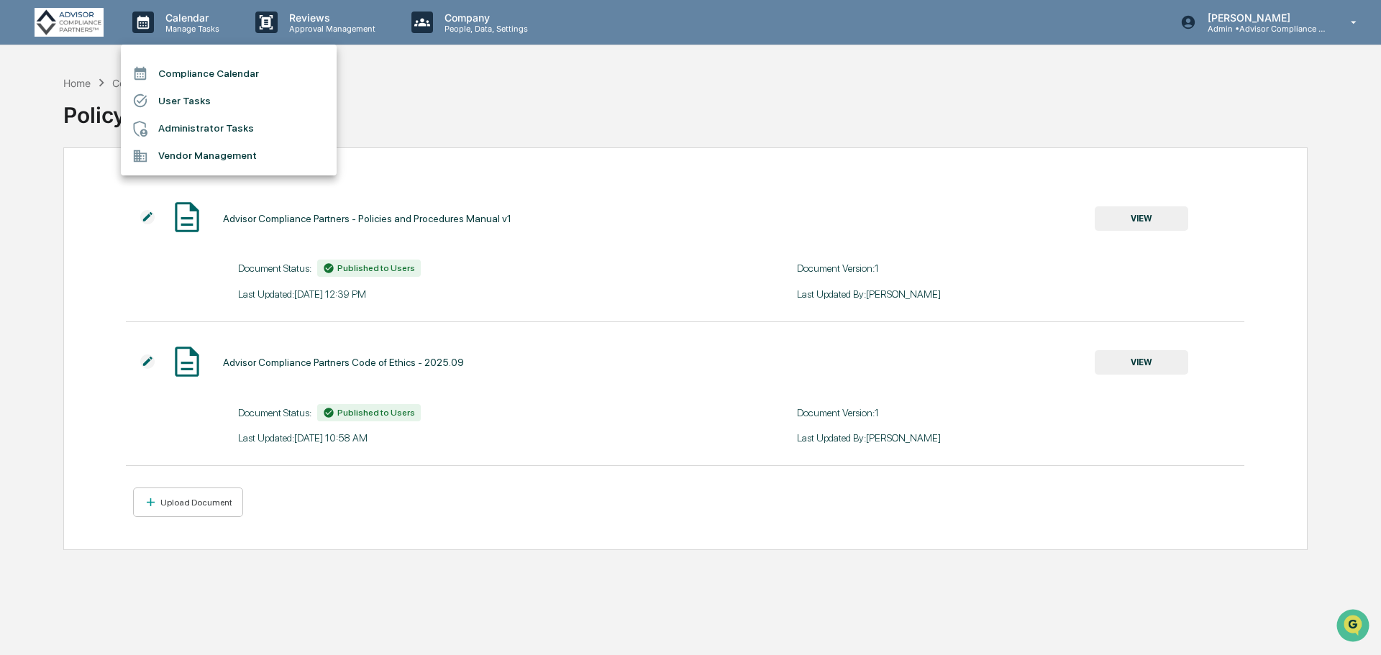
click at [204, 93] on li "User Tasks" at bounding box center [229, 100] width 216 height 27
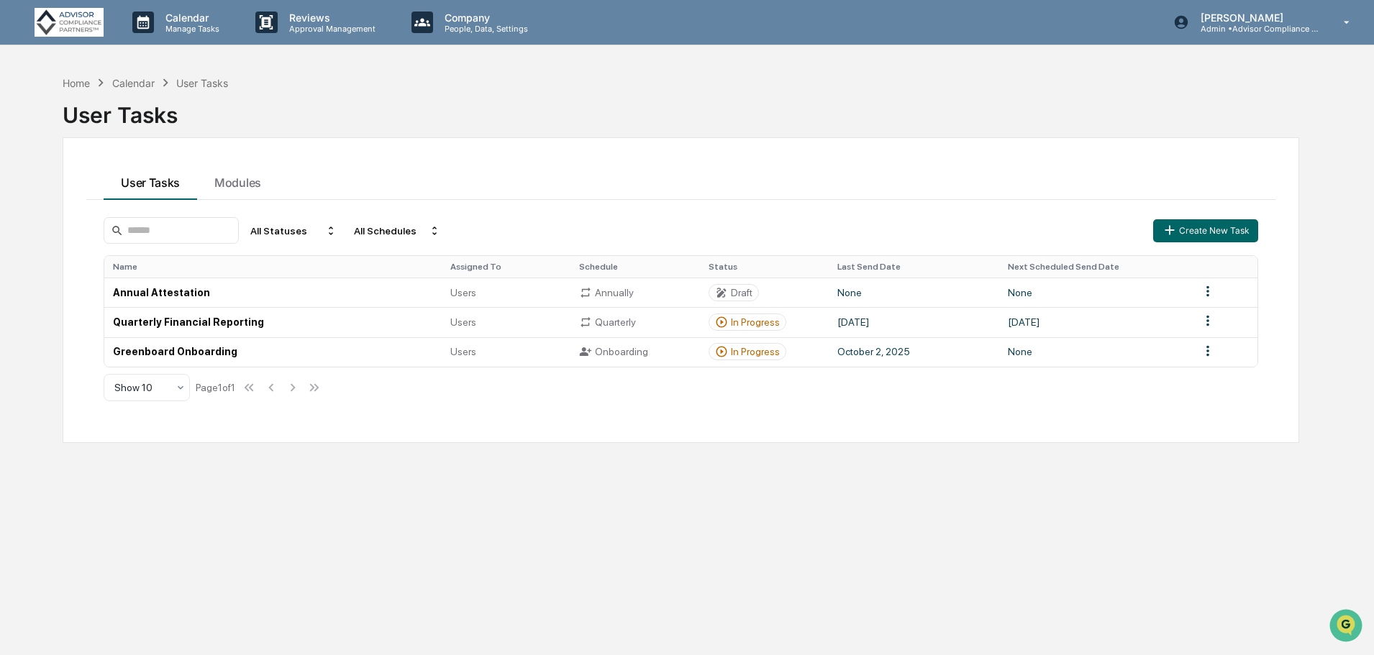
click at [190, 25] on p "Manage Tasks" at bounding box center [190, 29] width 73 height 10
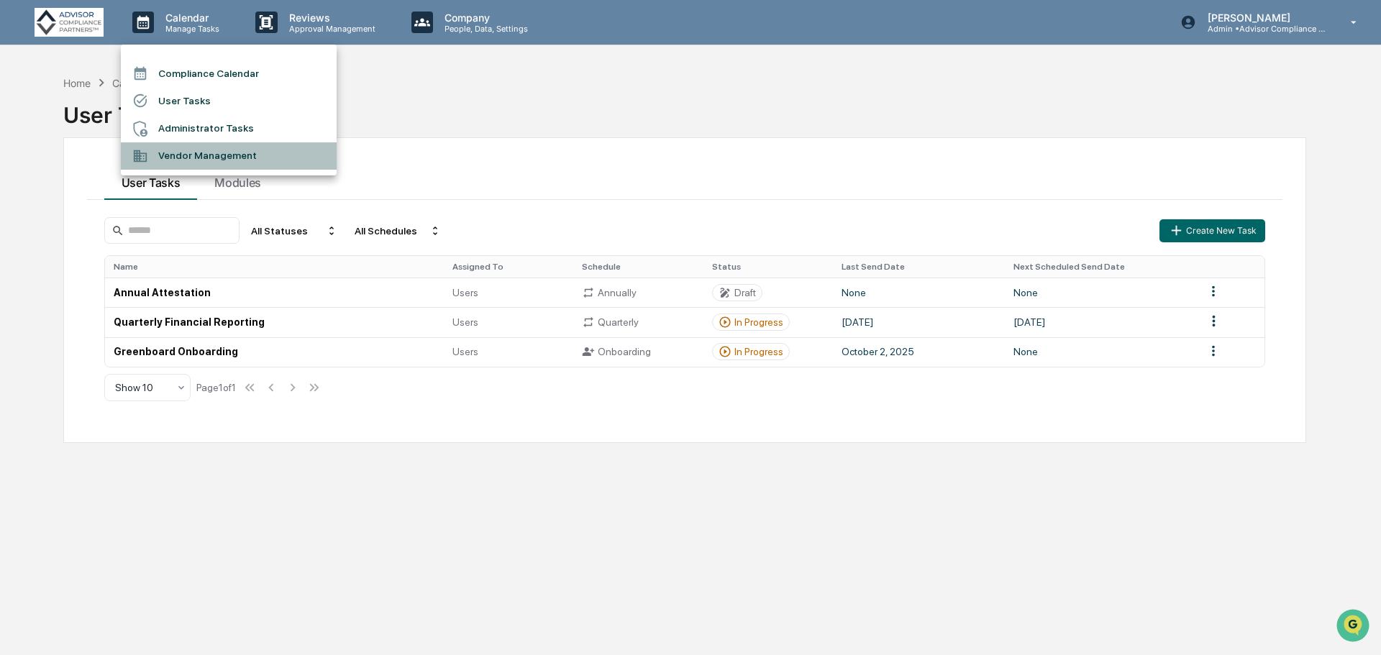
click at [207, 151] on li "Vendor Management" at bounding box center [229, 155] width 216 height 27
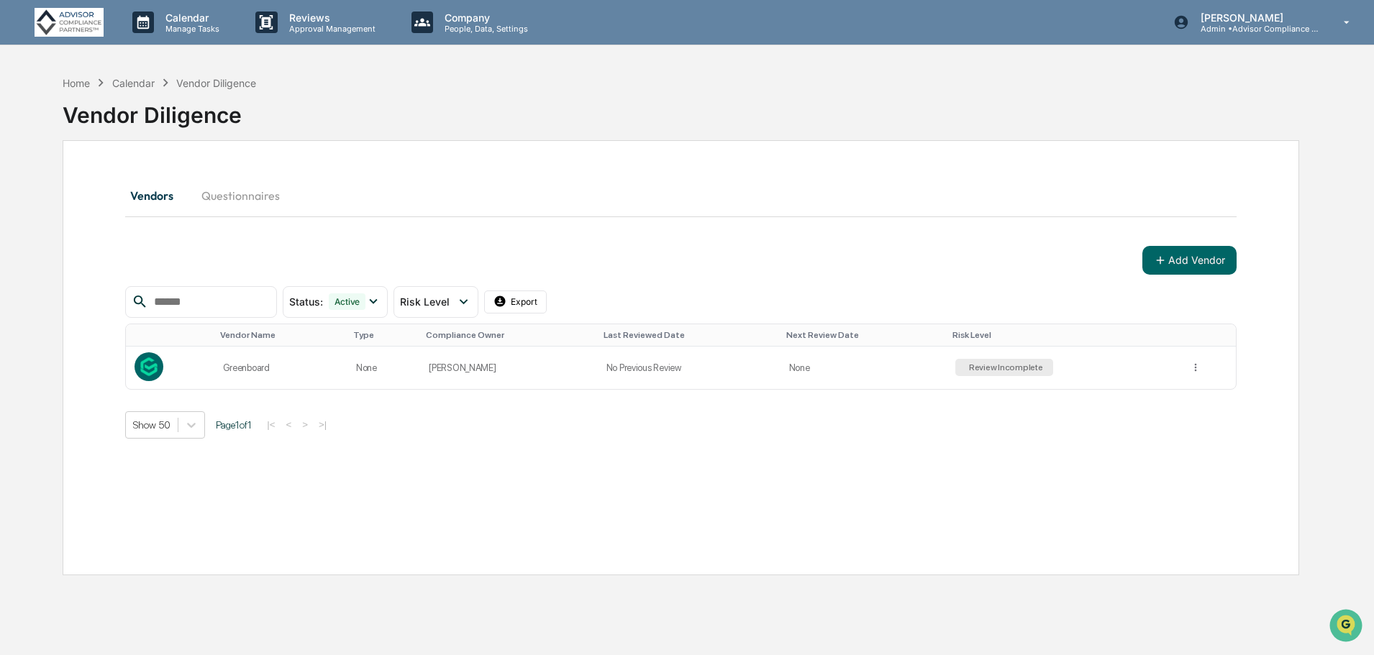
click at [1188, 252] on button "Add Vendor" at bounding box center [1189, 260] width 94 height 29
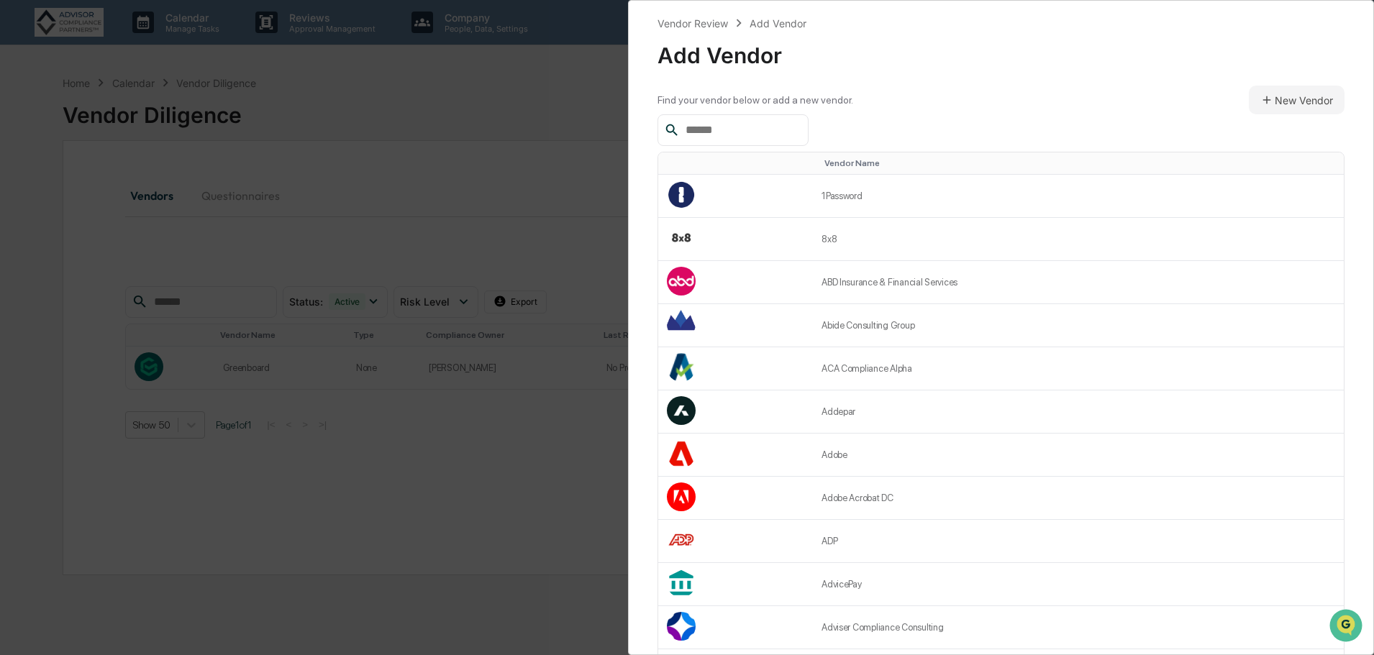
click at [778, 127] on input "text" at bounding box center [741, 130] width 122 height 19
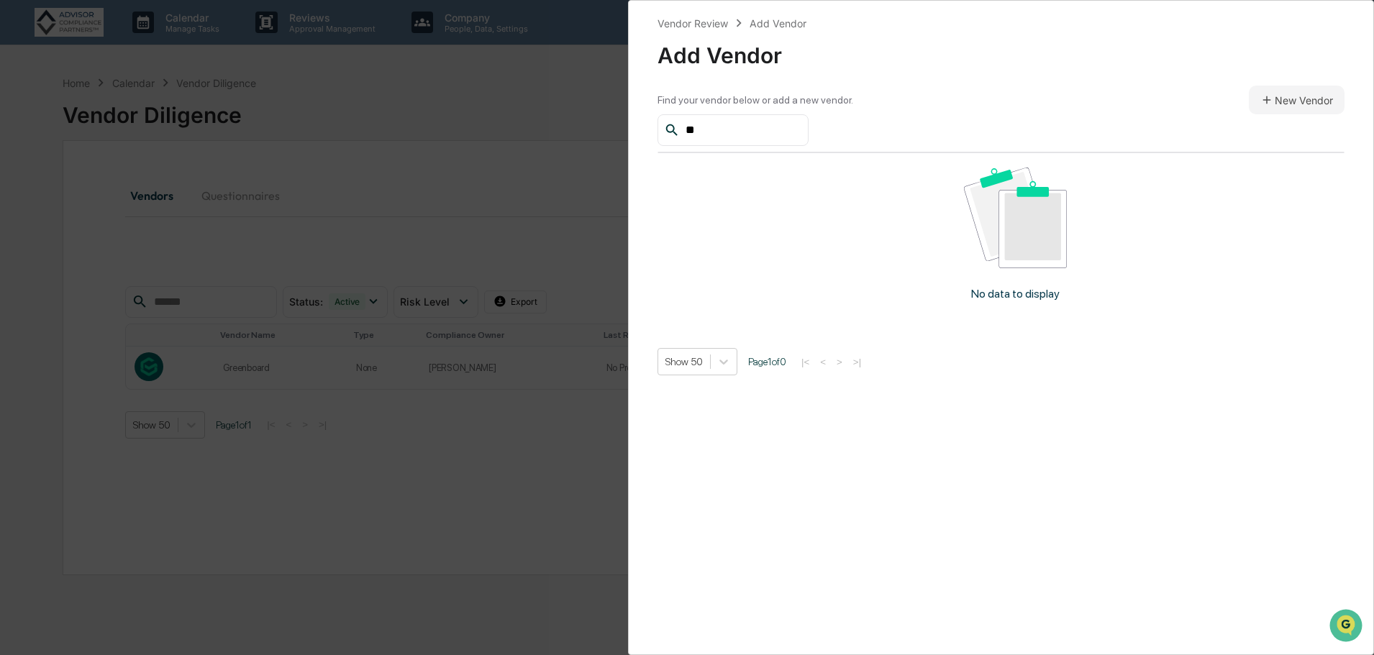
type input "*"
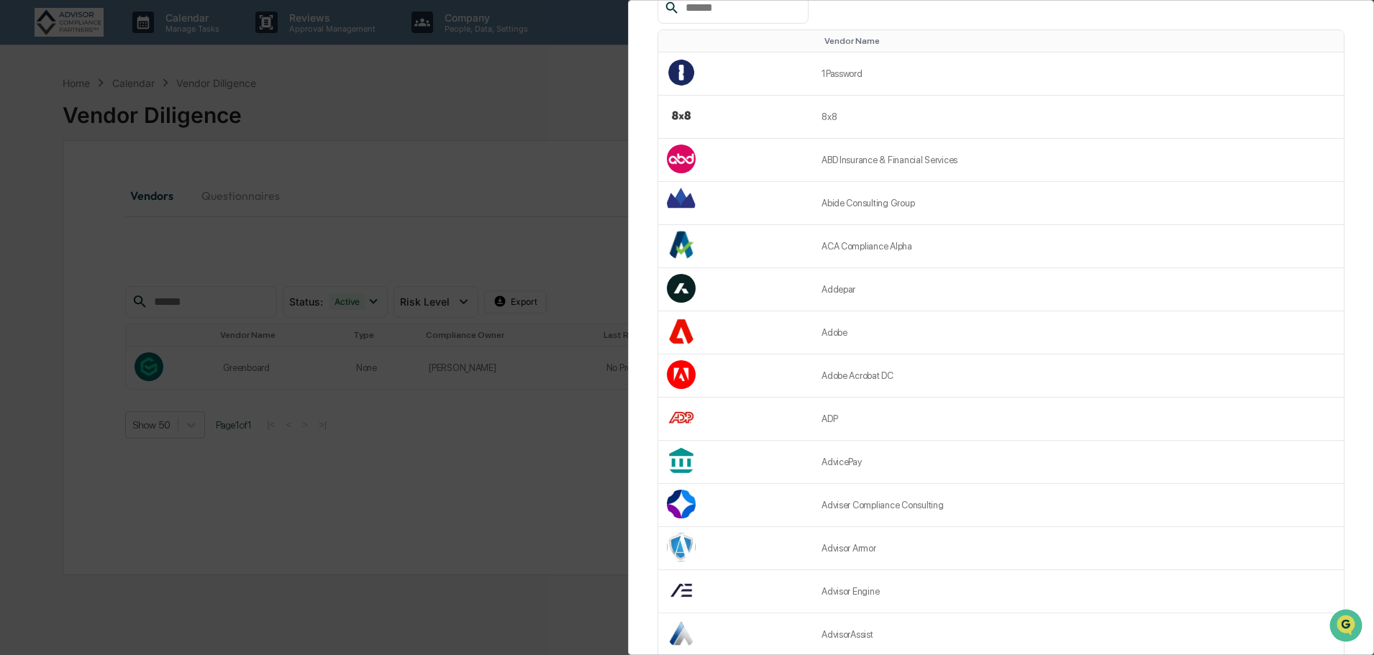
scroll to position [144, 0]
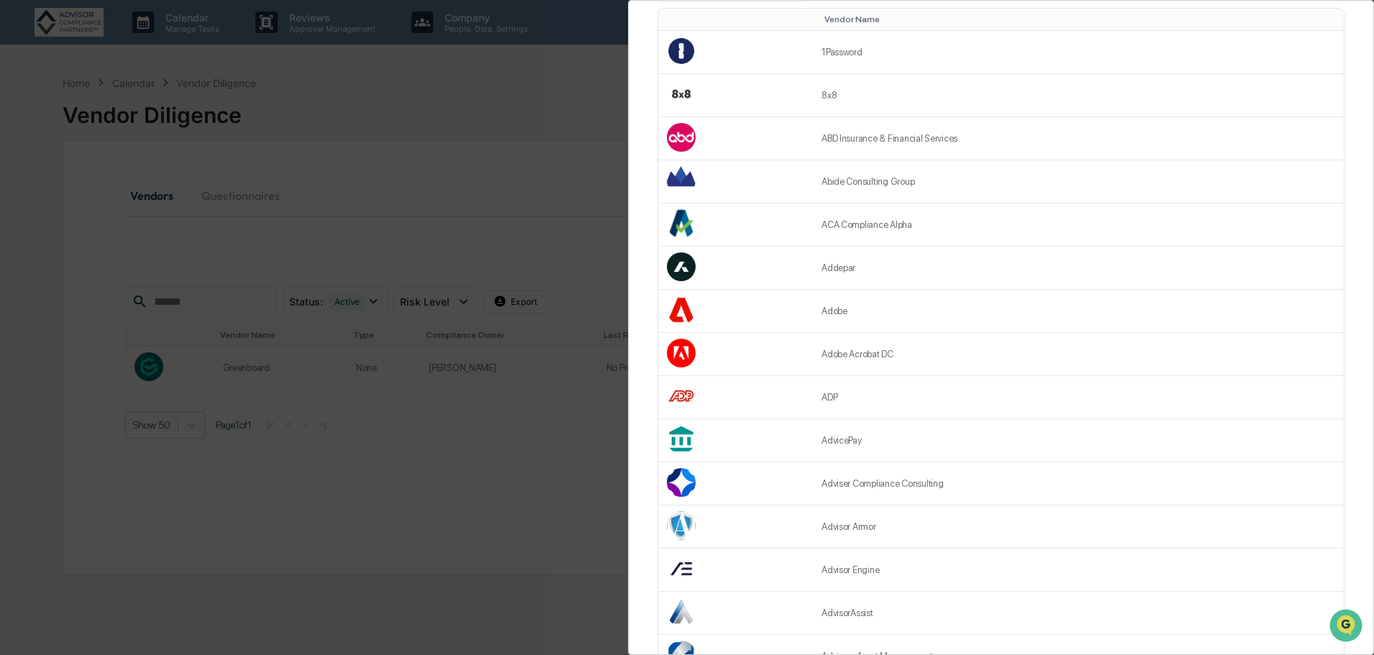
drag, startPoint x: 892, startPoint y: 398, endPoint x: 881, endPoint y: 395, distance: 11.4
click at [881, 395] on td "ADP" at bounding box center [1078, 397] width 531 height 43
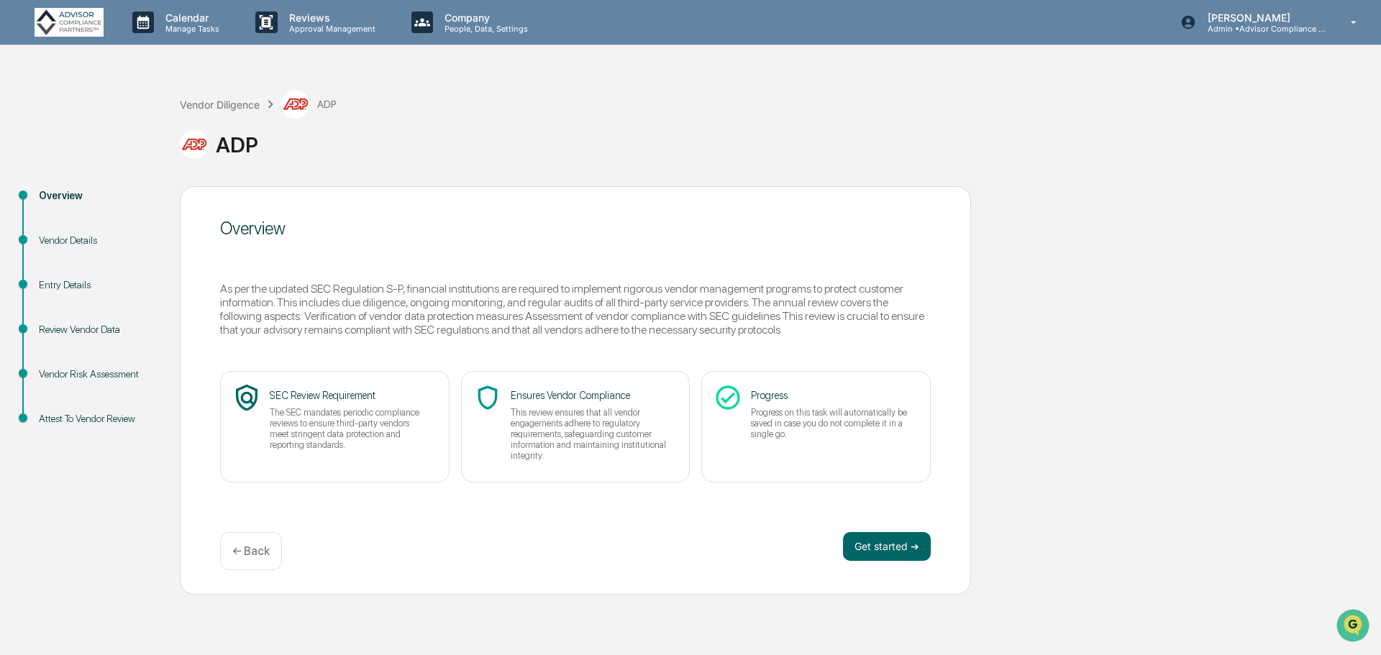
click at [898, 547] on button "Get started ➔" at bounding box center [887, 546] width 88 height 29
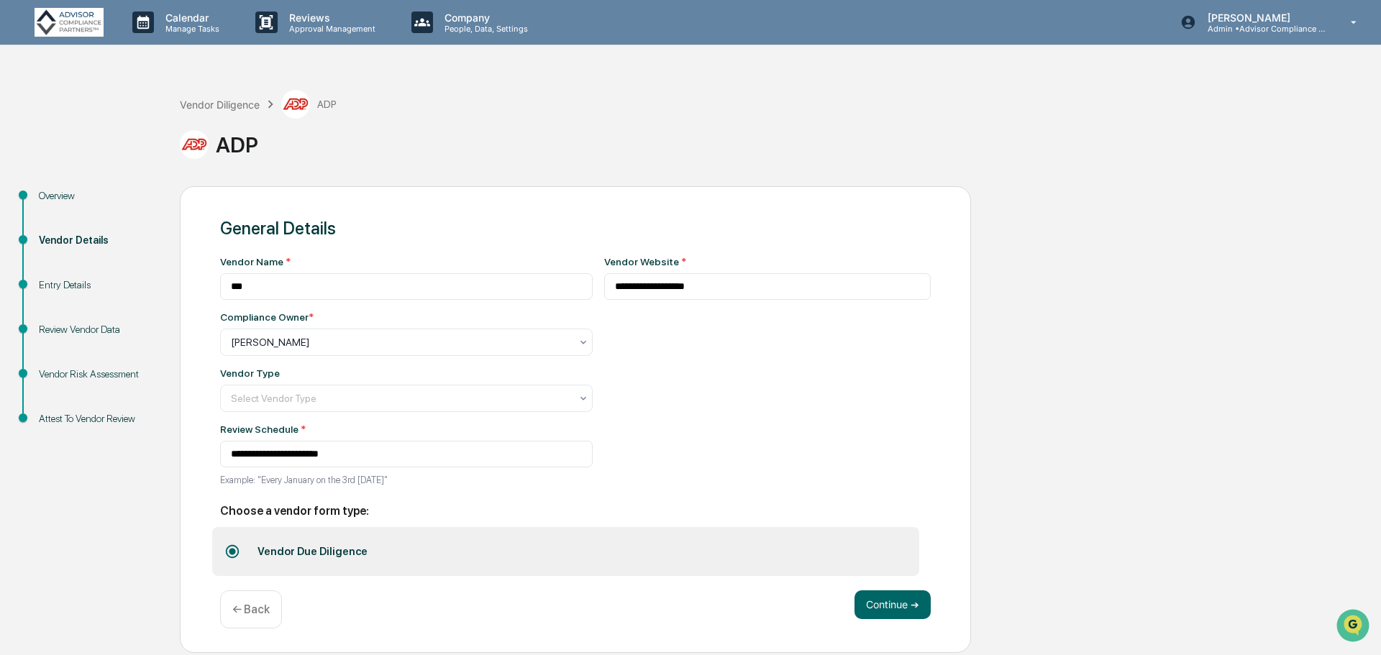
click at [539, 404] on div at bounding box center [401, 398] width 340 height 14
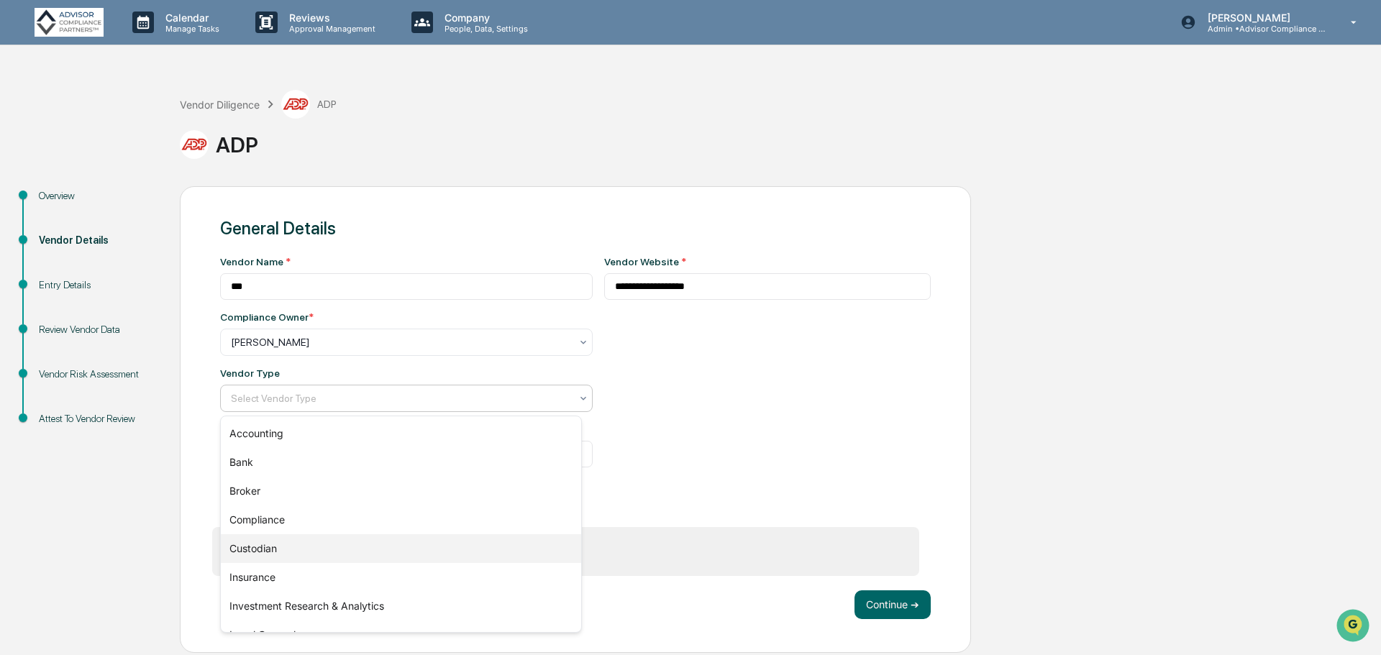
click at [359, 550] on div "Custodian" at bounding box center [401, 548] width 360 height 29
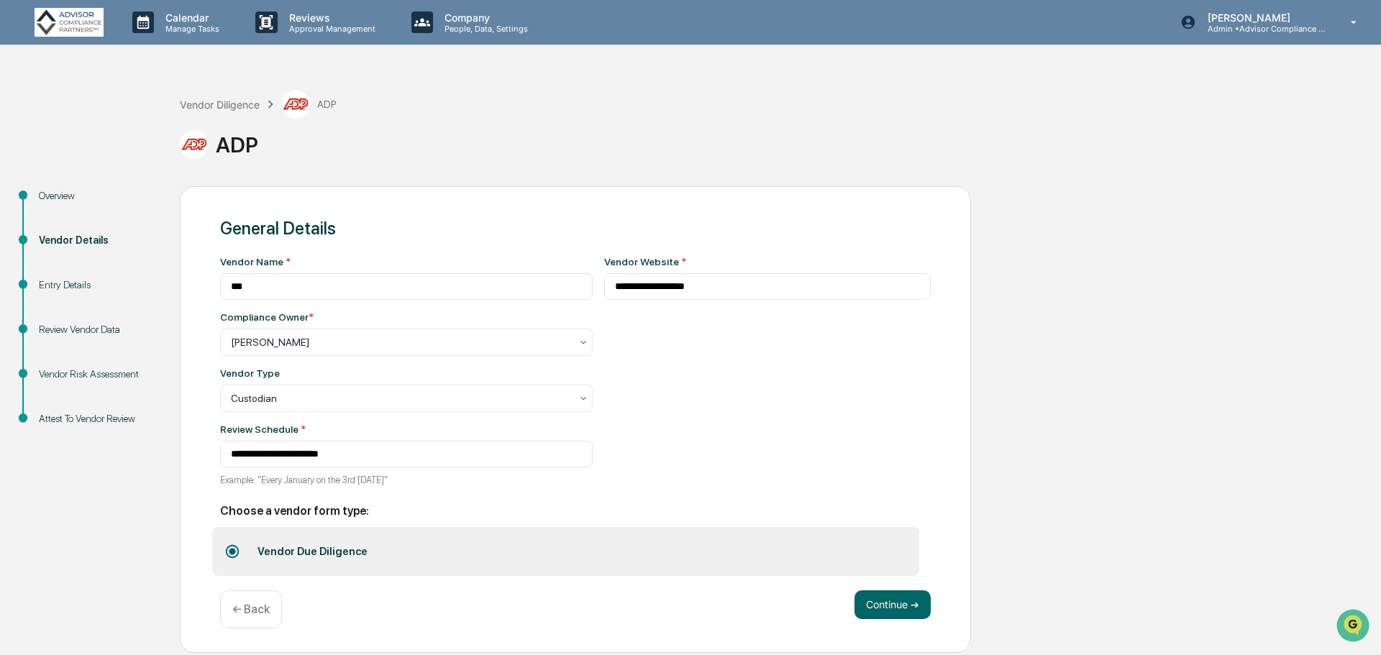
click at [916, 611] on button "Continue ➔" at bounding box center [893, 605] width 76 height 29
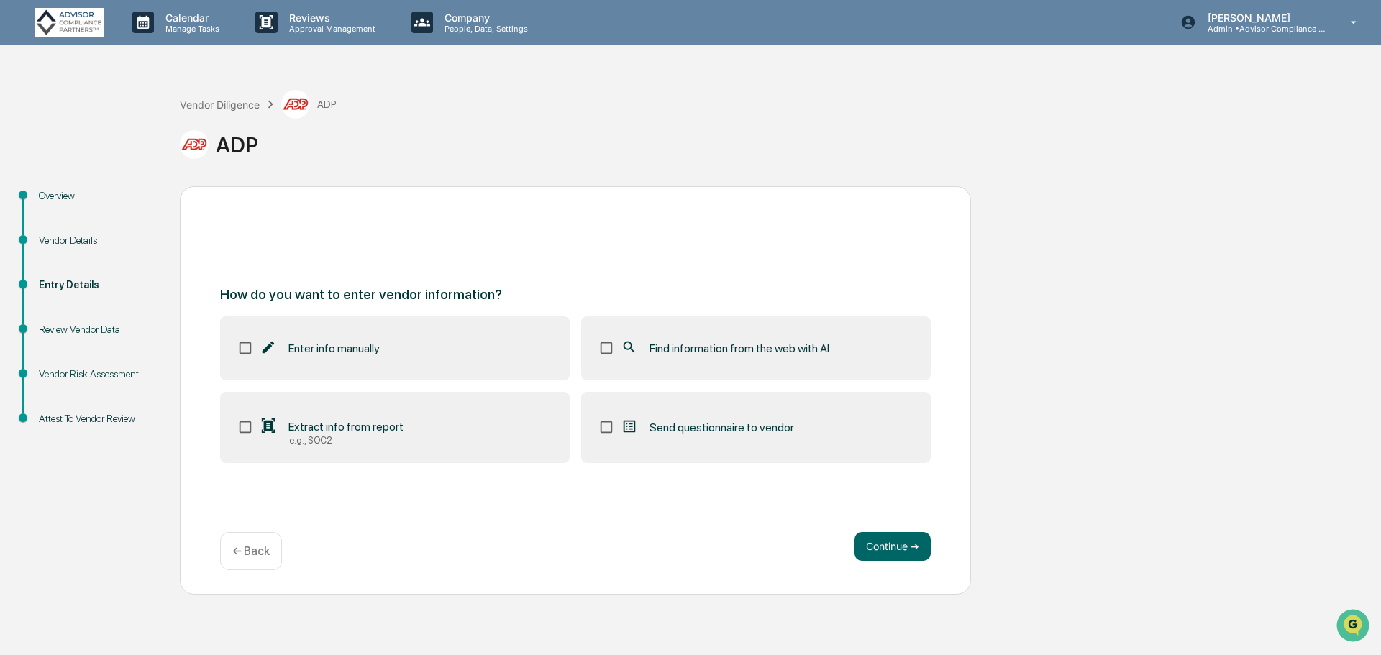
click at [627, 344] on icon at bounding box center [629, 348] width 16 height 16
click at [883, 547] on button "Continue ➔" at bounding box center [893, 546] width 76 height 29
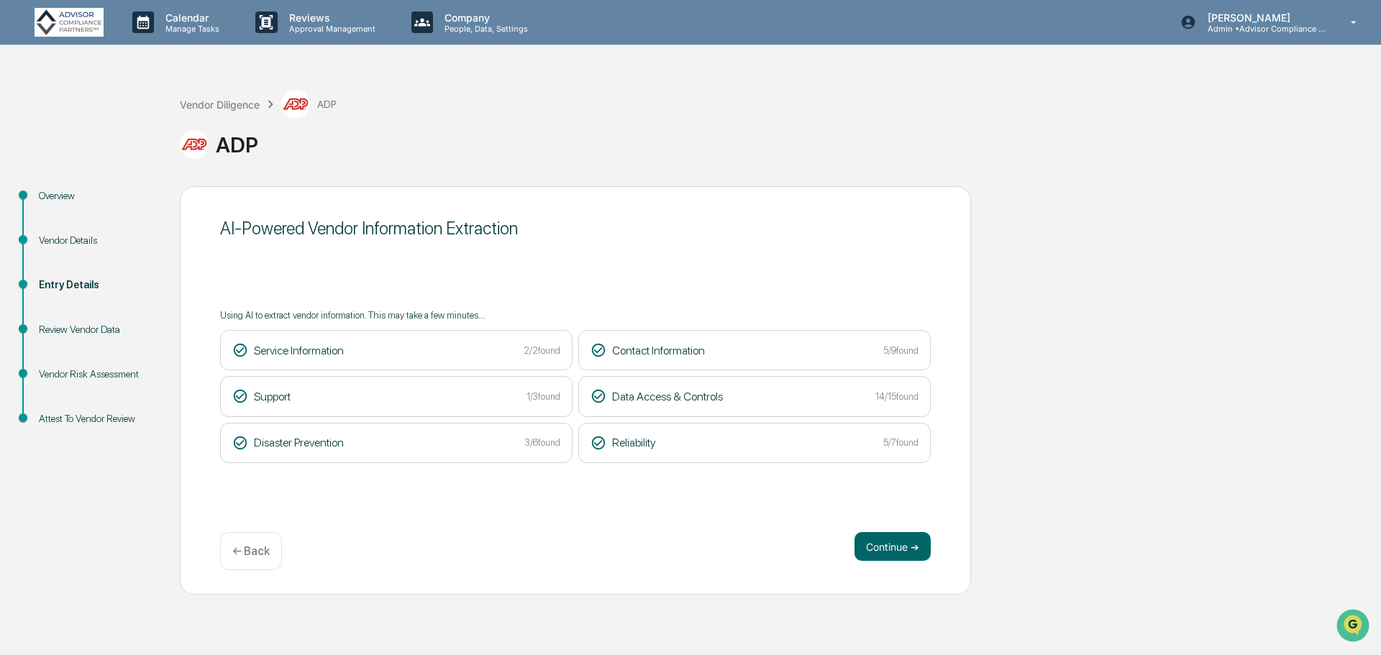
click at [871, 545] on button "Continue ➔" at bounding box center [893, 546] width 76 height 29
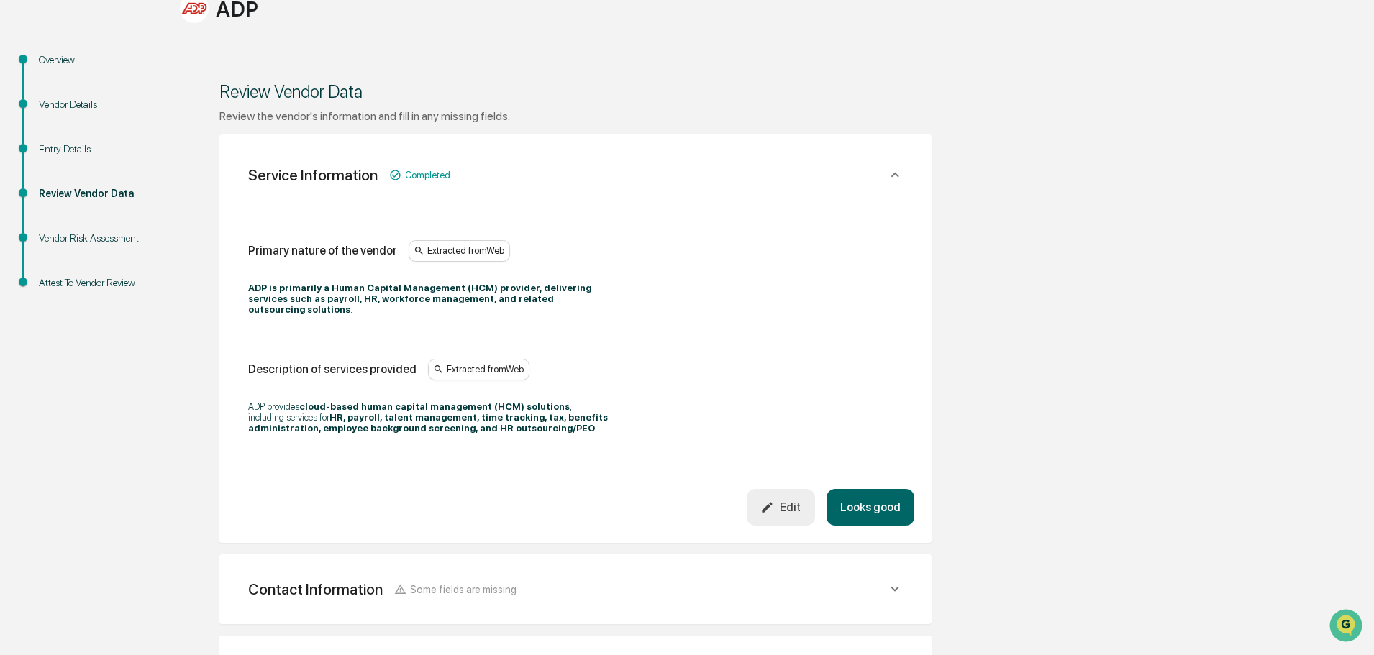
scroll to position [144, 0]
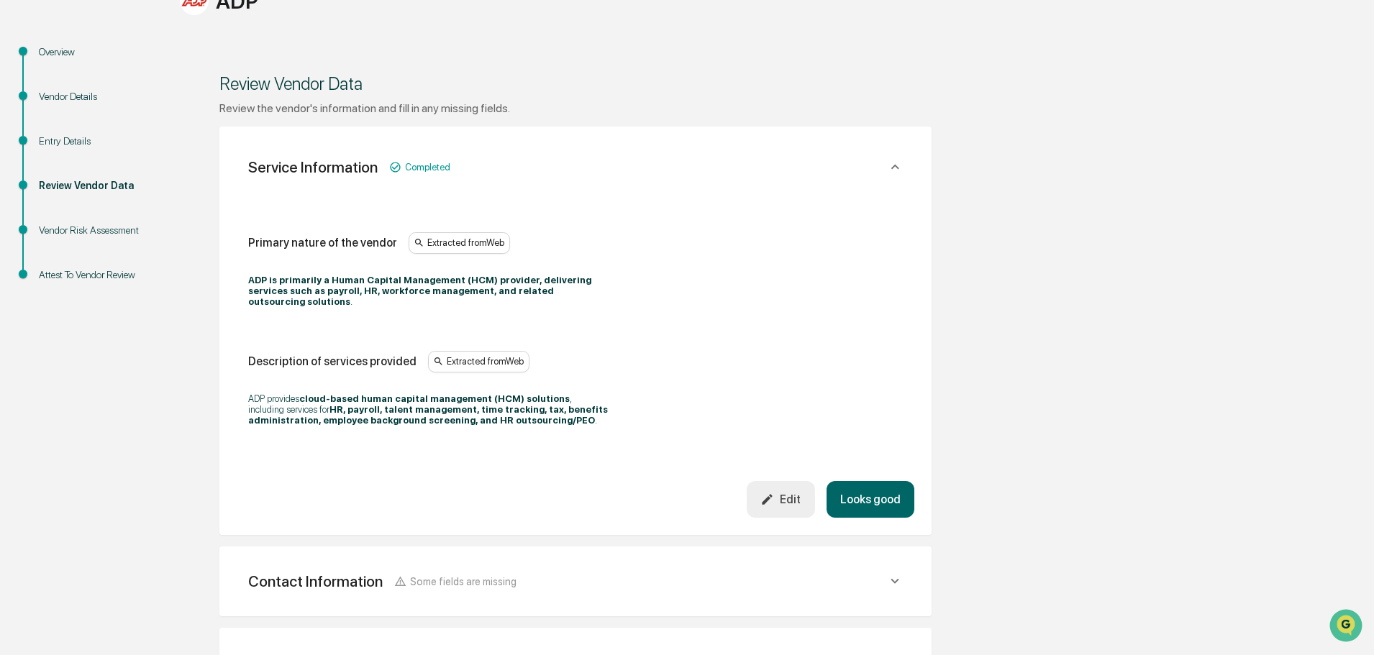
click at [883, 493] on button "Looks good" at bounding box center [870, 499] width 88 height 37
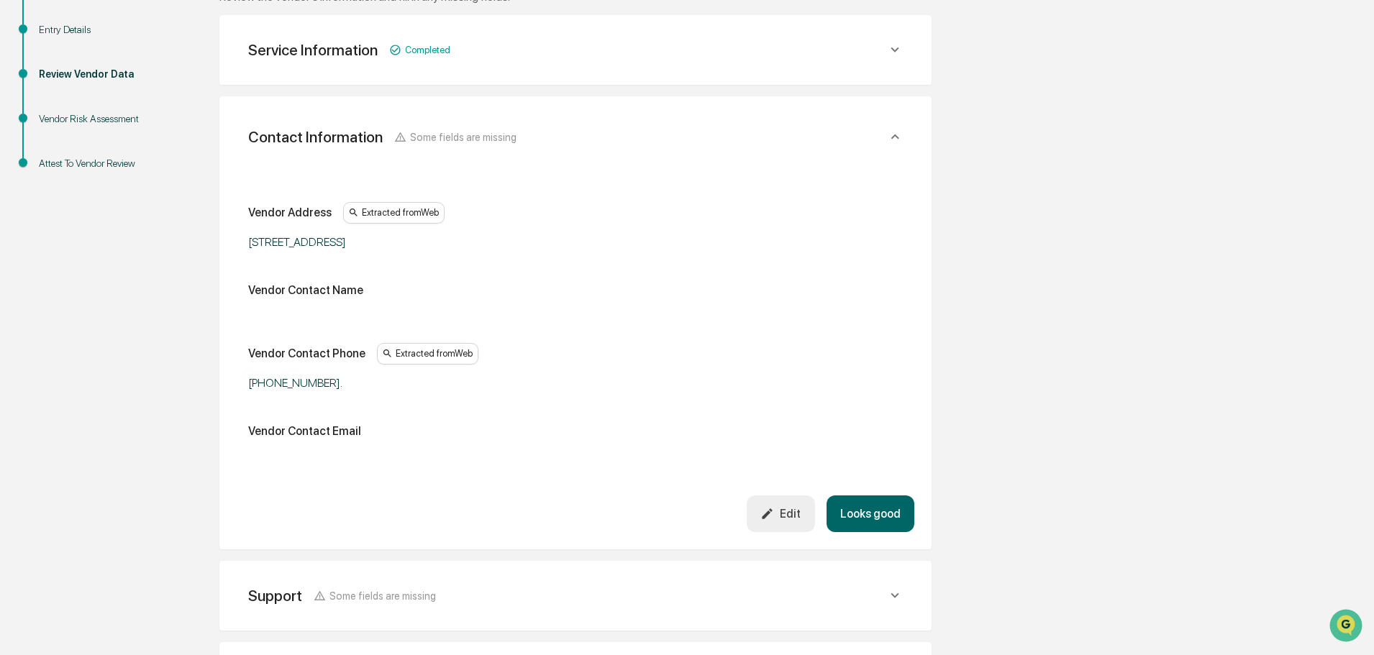
scroll to position [270, 0]
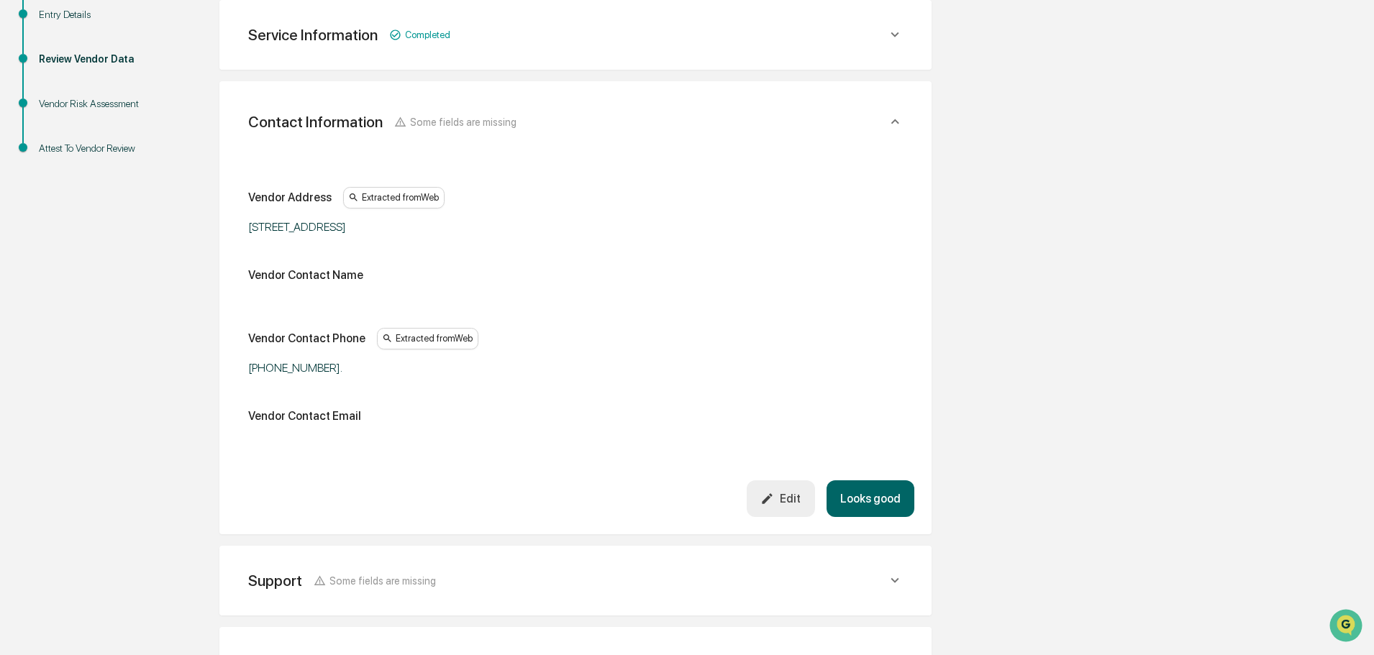
click at [867, 496] on button "Looks good" at bounding box center [870, 498] width 88 height 37
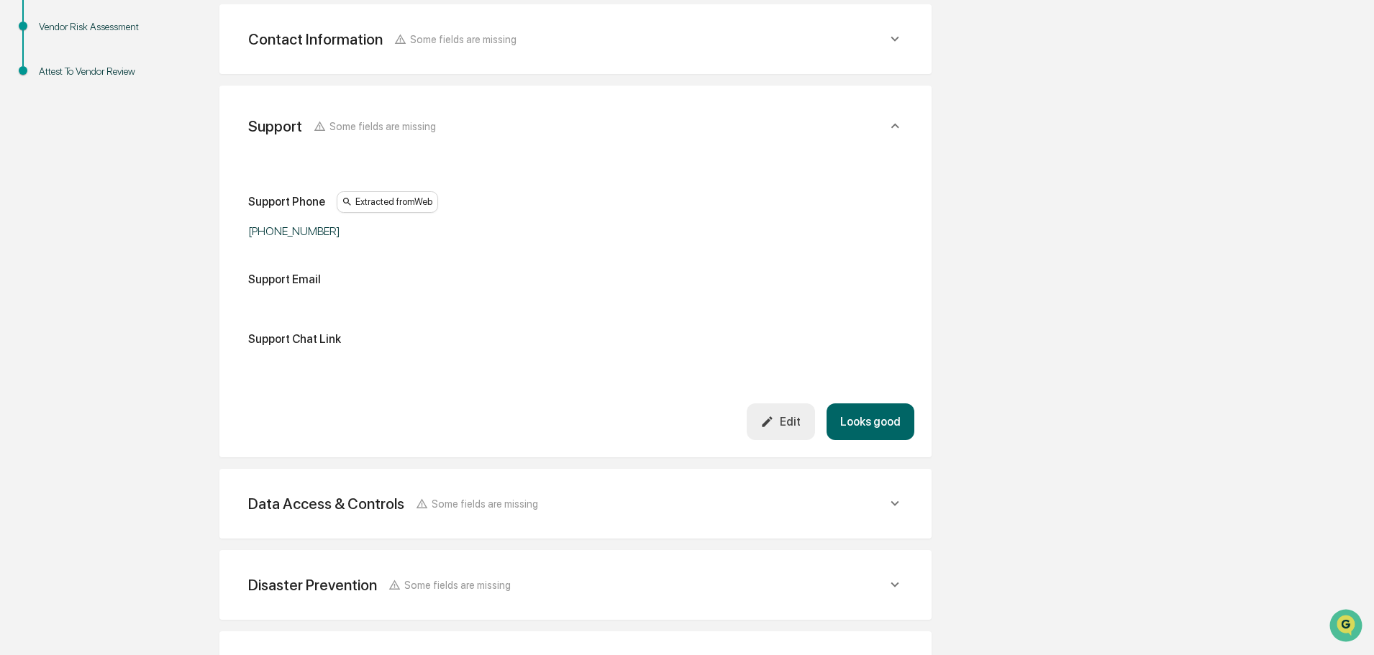
scroll to position [352, 0]
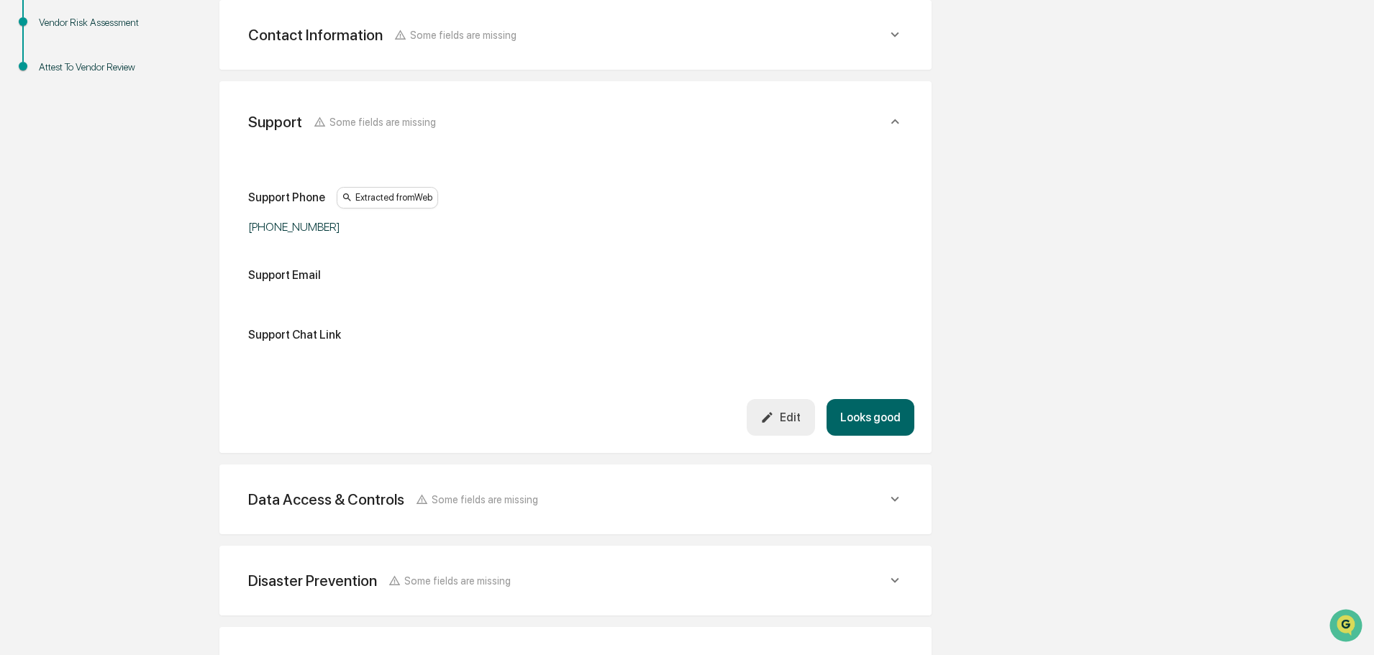
click at [863, 417] on button "Looks good" at bounding box center [870, 417] width 88 height 37
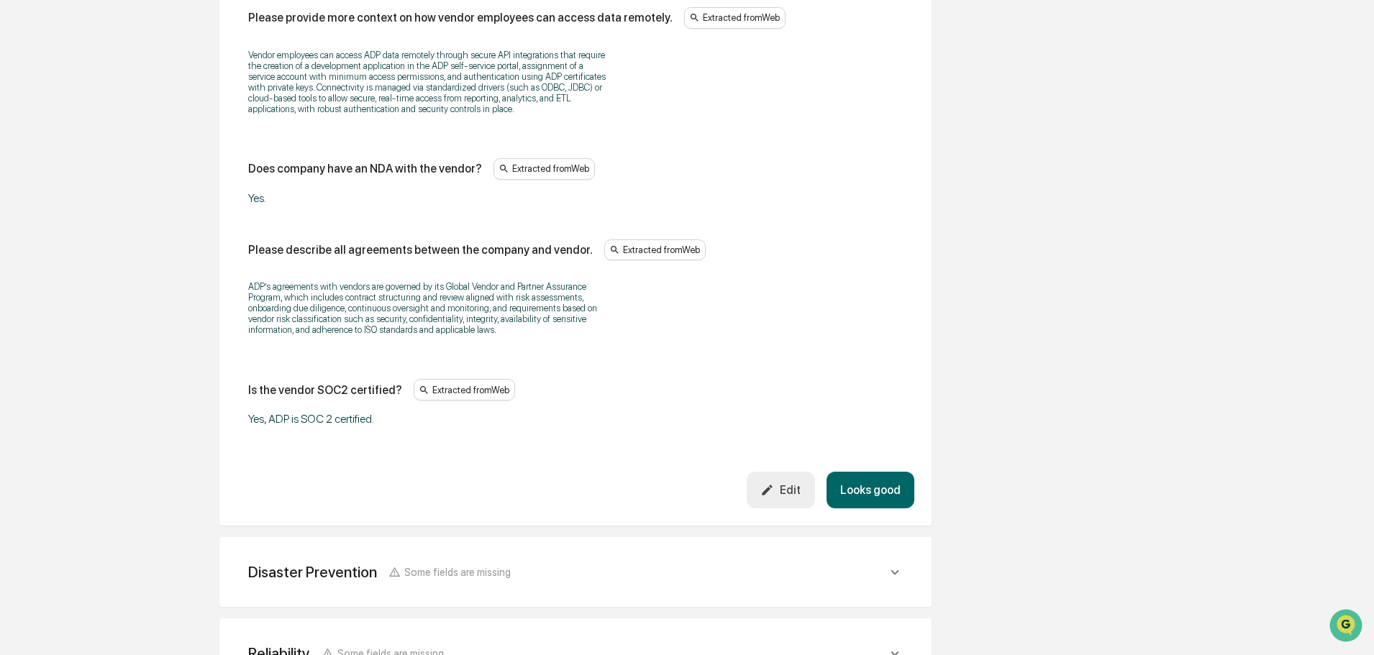
scroll to position [1728, 0]
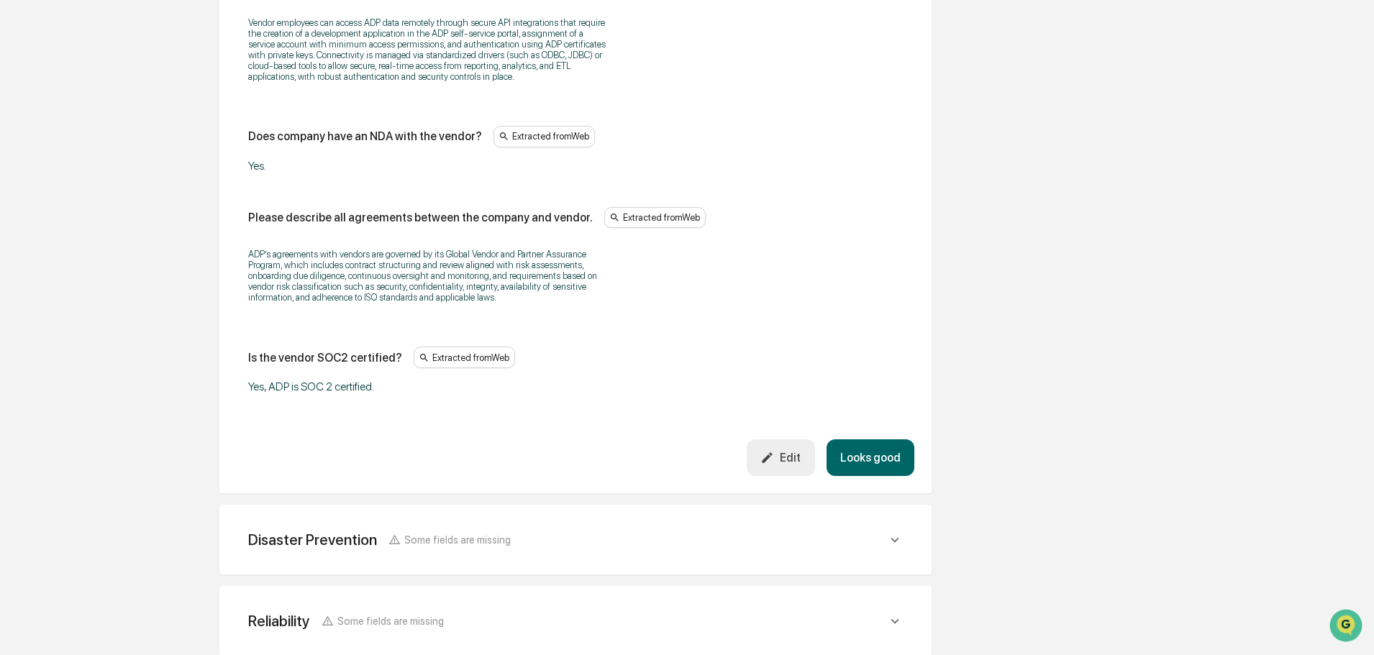
click at [858, 456] on button "Looks good" at bounding box center [870, 457] width 88 height 37
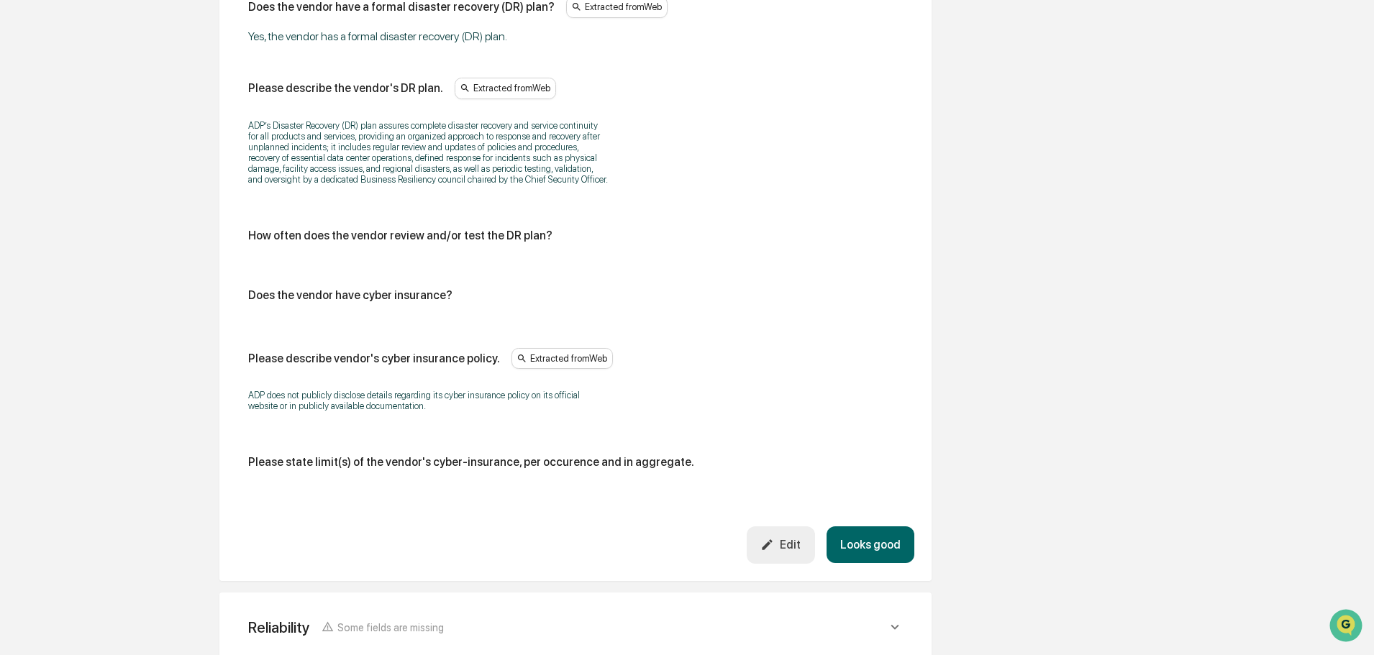
scroll to position [730, 0]
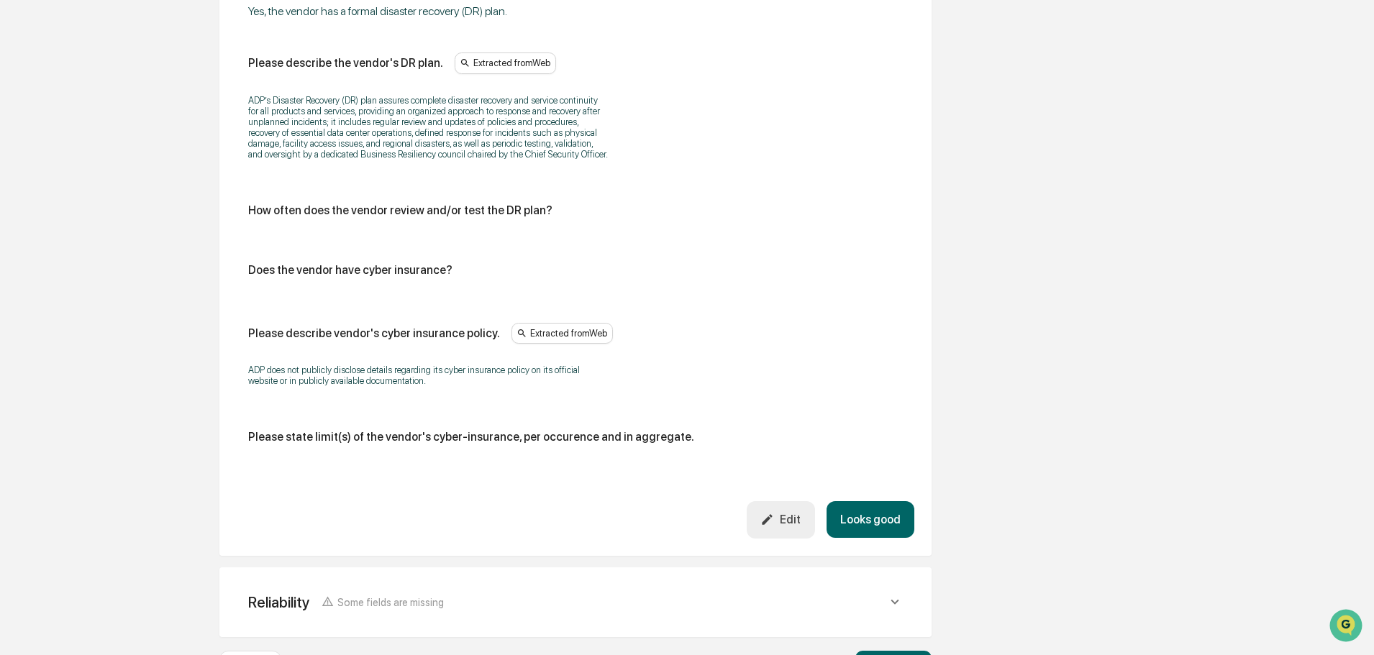
click at [861, 516] on button "Looks good" at bounding box center [870, 519] width 88 height 37
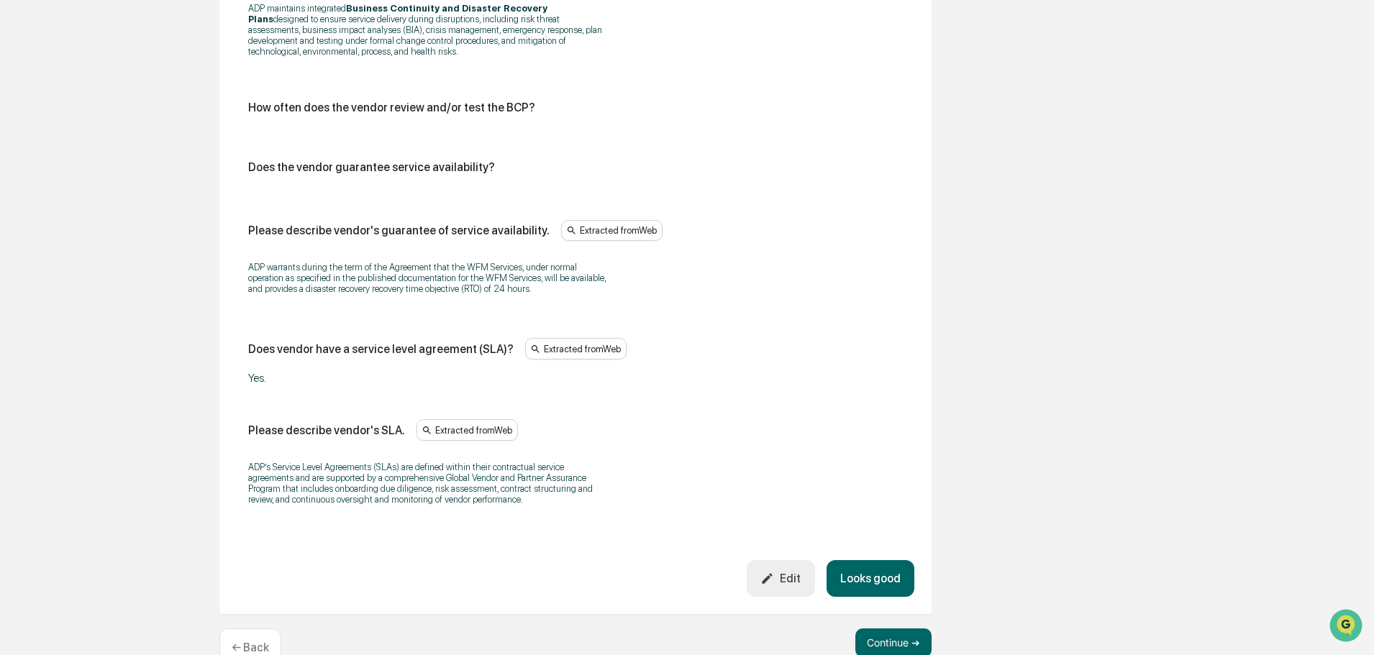
scroll to position [939, 0]
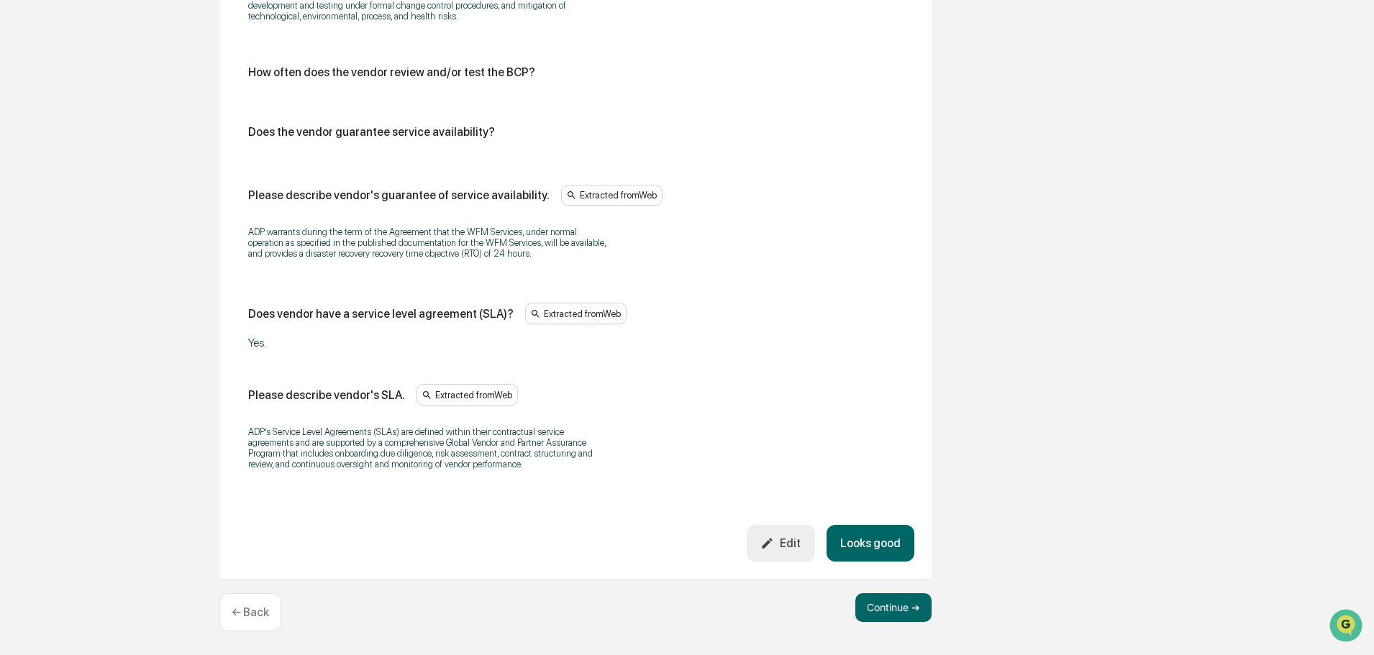
click at [873, 544] on button "Looks good" at bounding box center [870, 543] width 88 height 37
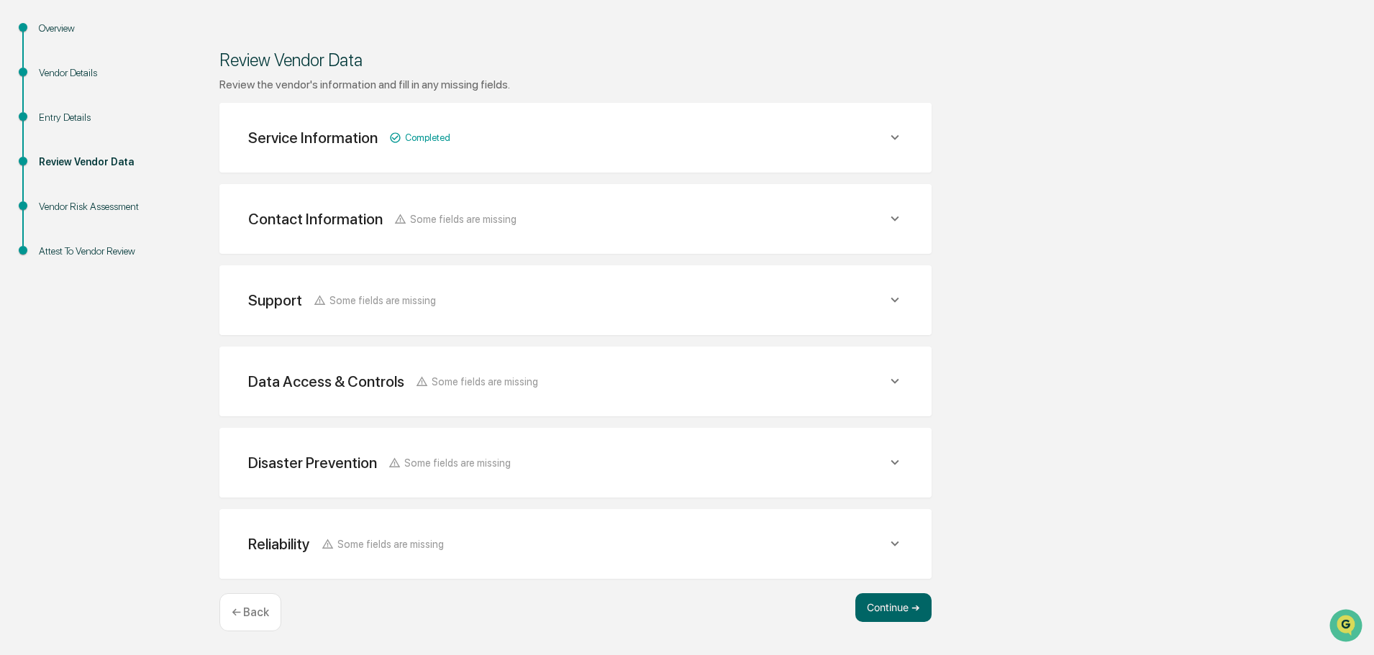
scroll to position [168, 0]
click at [892, 611] on button "Continue ➔" at bounding box center [893, 607] width 76 height 29
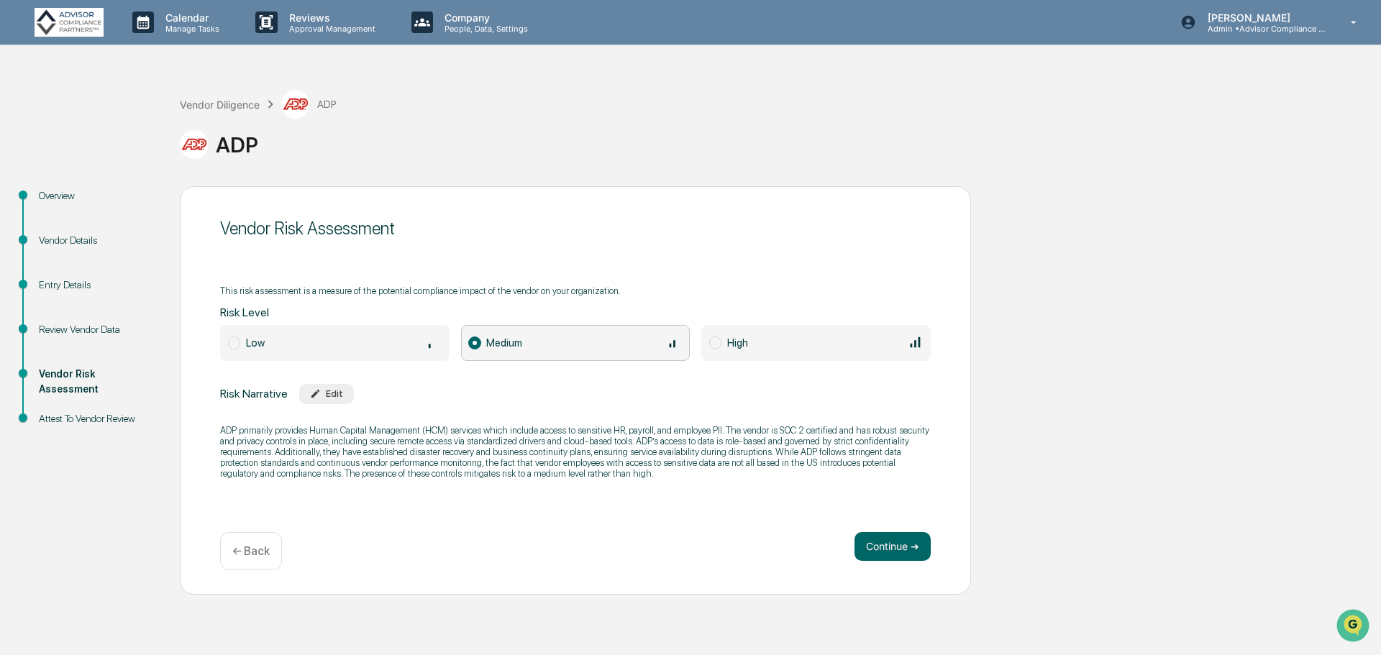
click at [232, 341] on span at bounding box center [234, 343] width 12 height 13
click at [880, 551] on button "Continue ➔" at bounding box center [893, 546] width 76 height 29
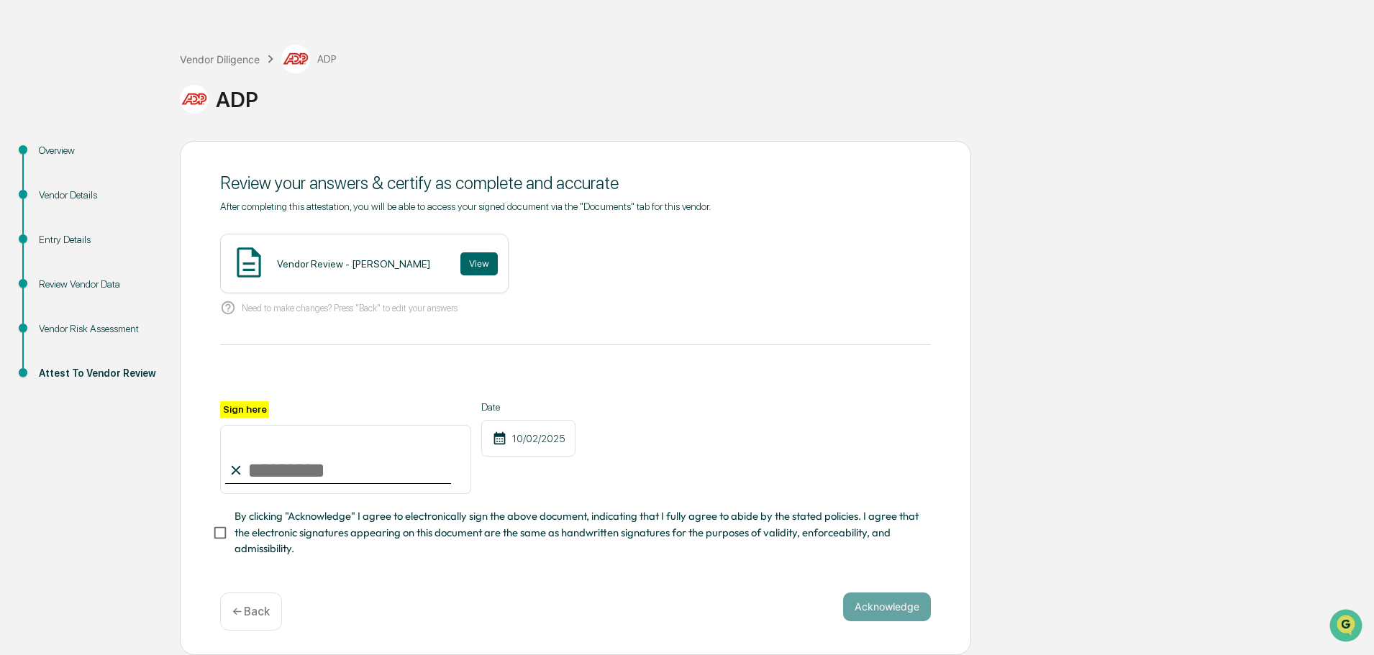
scroll to position [50, 0]
click at [460, 255] on button "View" at bounding box center [478, 263] width 37 height 23
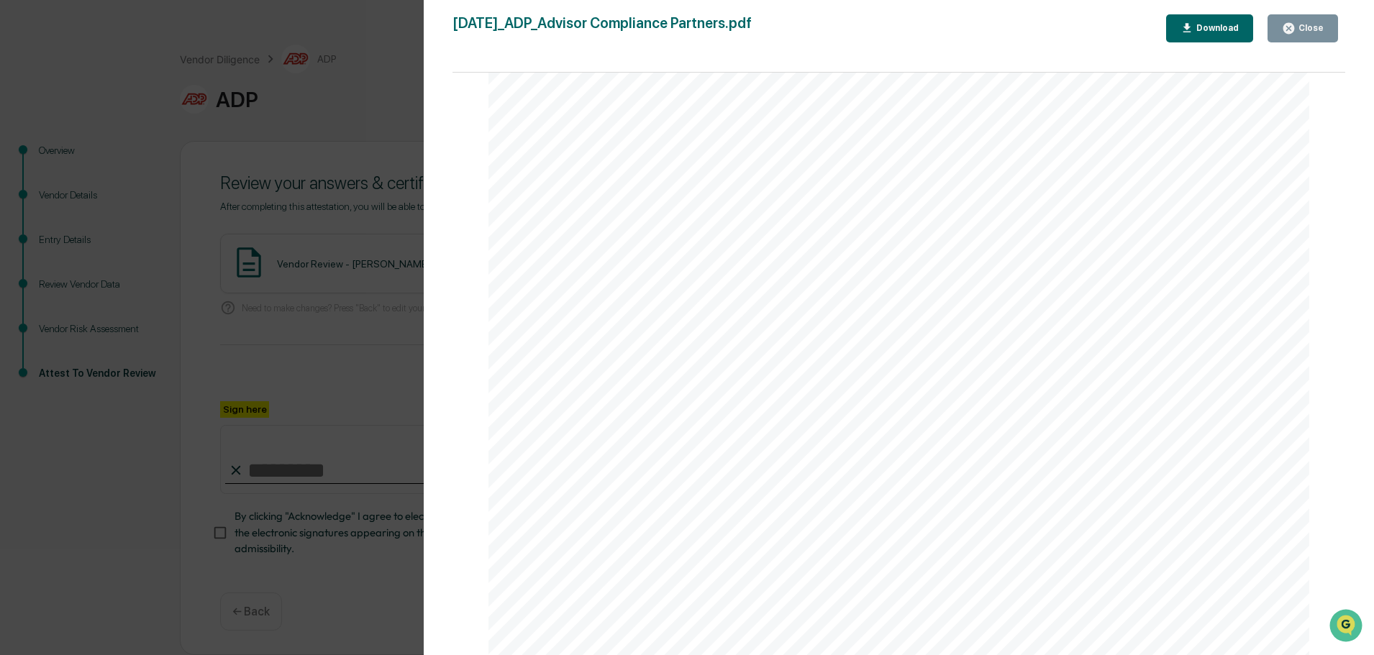
scroll to position [0, 0]
click at [414, 146] on div "Version History [DATE] 11:54 PM [PERSON_NAME] [DATE]_ADP_Advisor Compliance Par…" at bounding box center [687, 327] width 1374 height 655
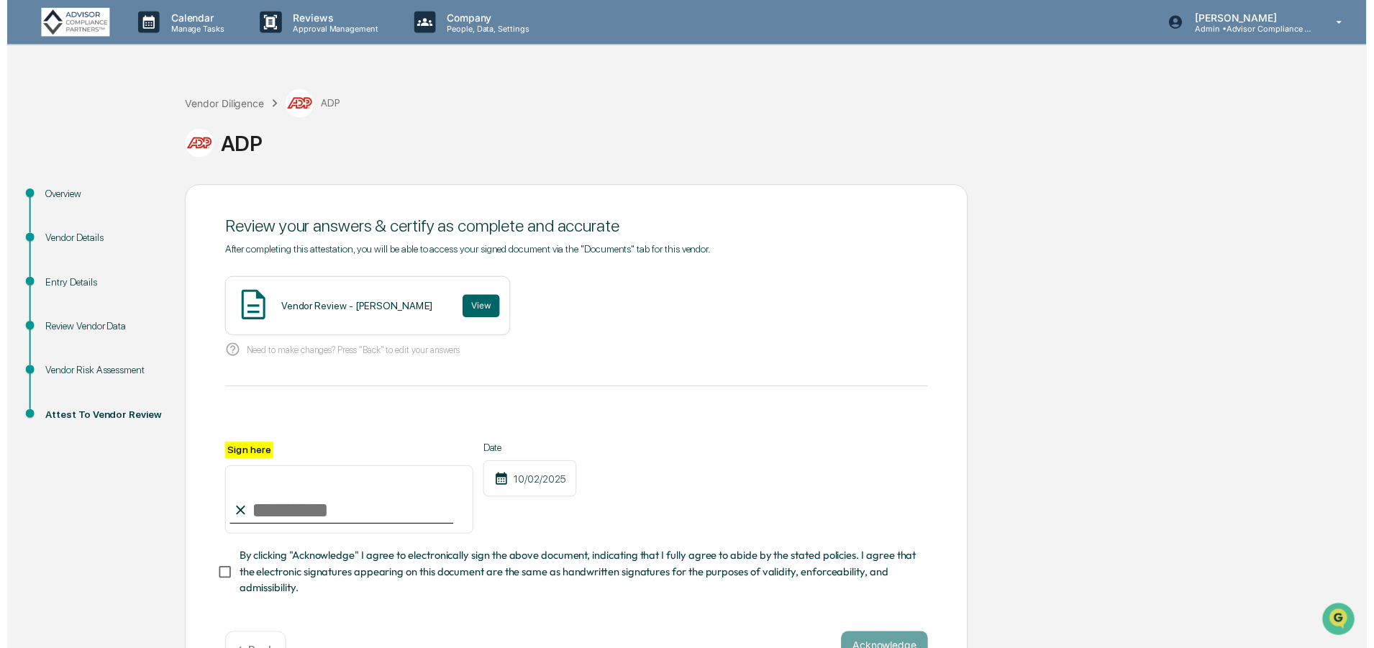
scroll to position [50, 0]
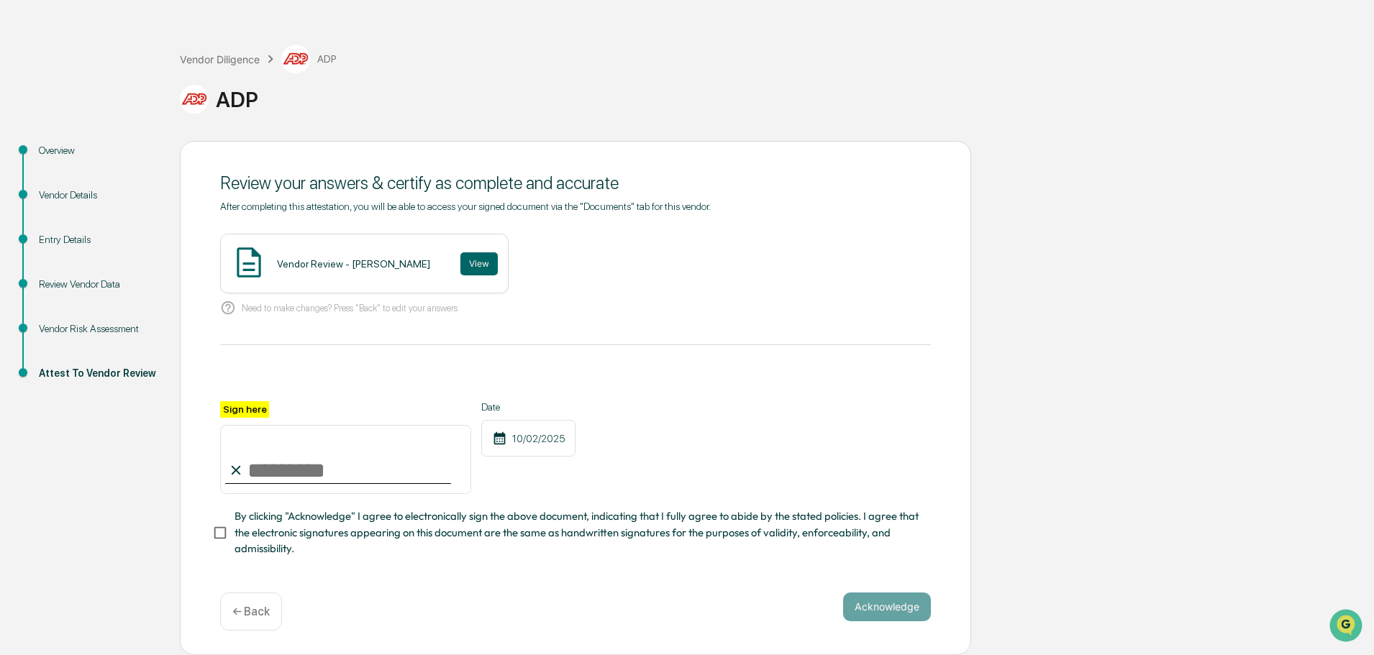
click at [247, 58] on div "Vendor Diligence" at bounding box center [220, 59] width 80 height 12
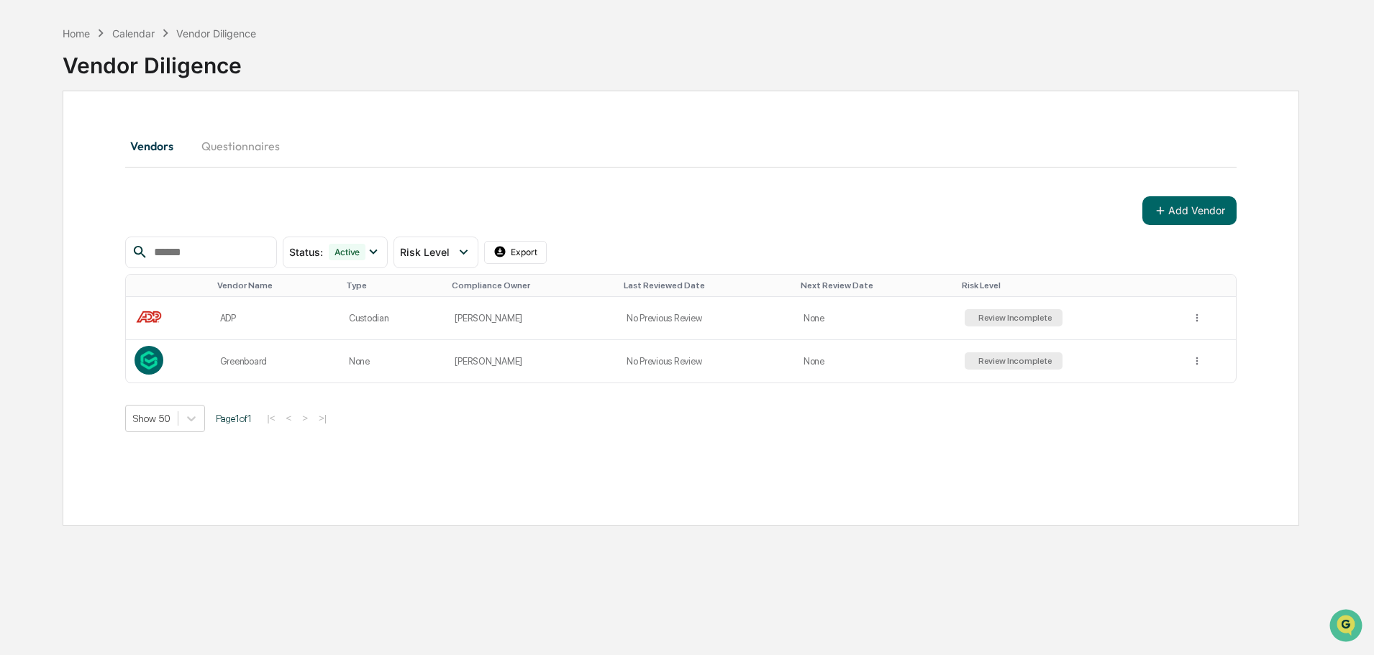
click at [1030, 359] on div "Review Incomplete" at bounding box center [1013, 361] width 77 height 10
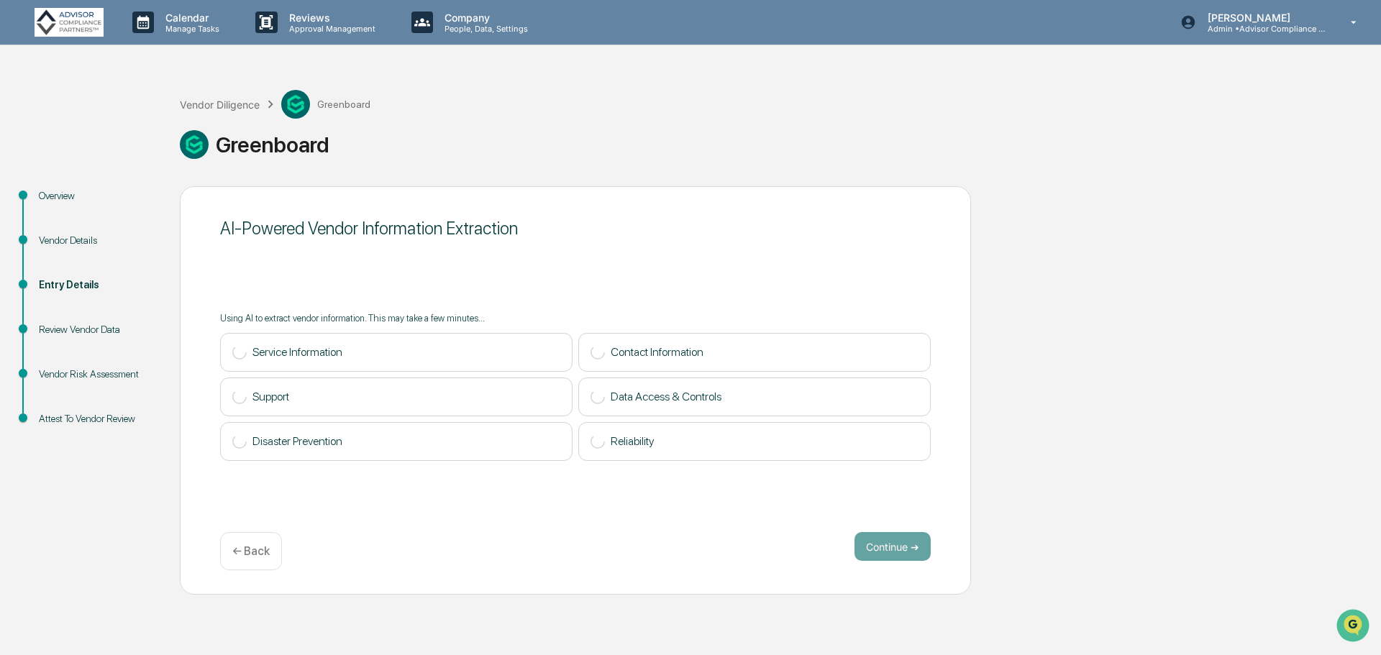
click at [262, 550] on p "← Back" at bounding box center [250, 552] width 37 height 14
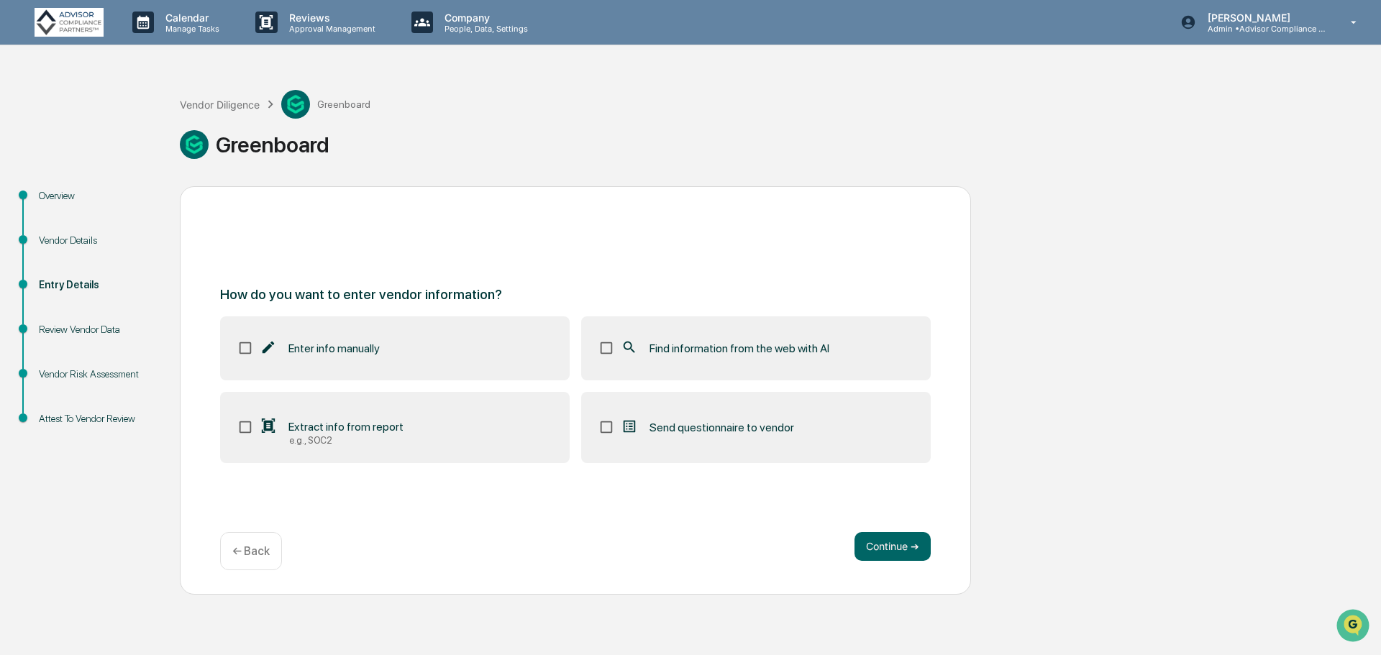
click at [224, 102] on div "Vendor Diligence" at bounding box center [220, 105] width 80 height 12
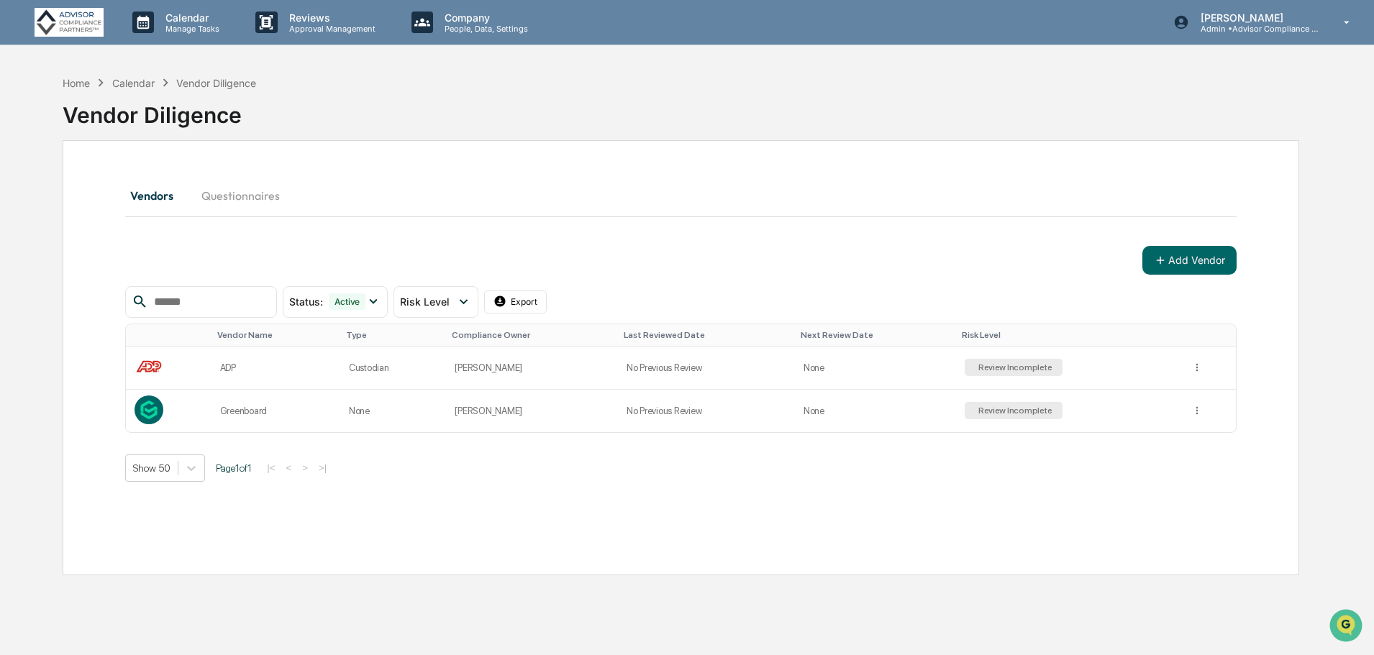
click at [222, 293] on input "text" at bounding box center [209, 302] width 122 height 19
click at [1214, 258] on button "Add Vendor" at bounding box center [1189, 260] width 94 height 29
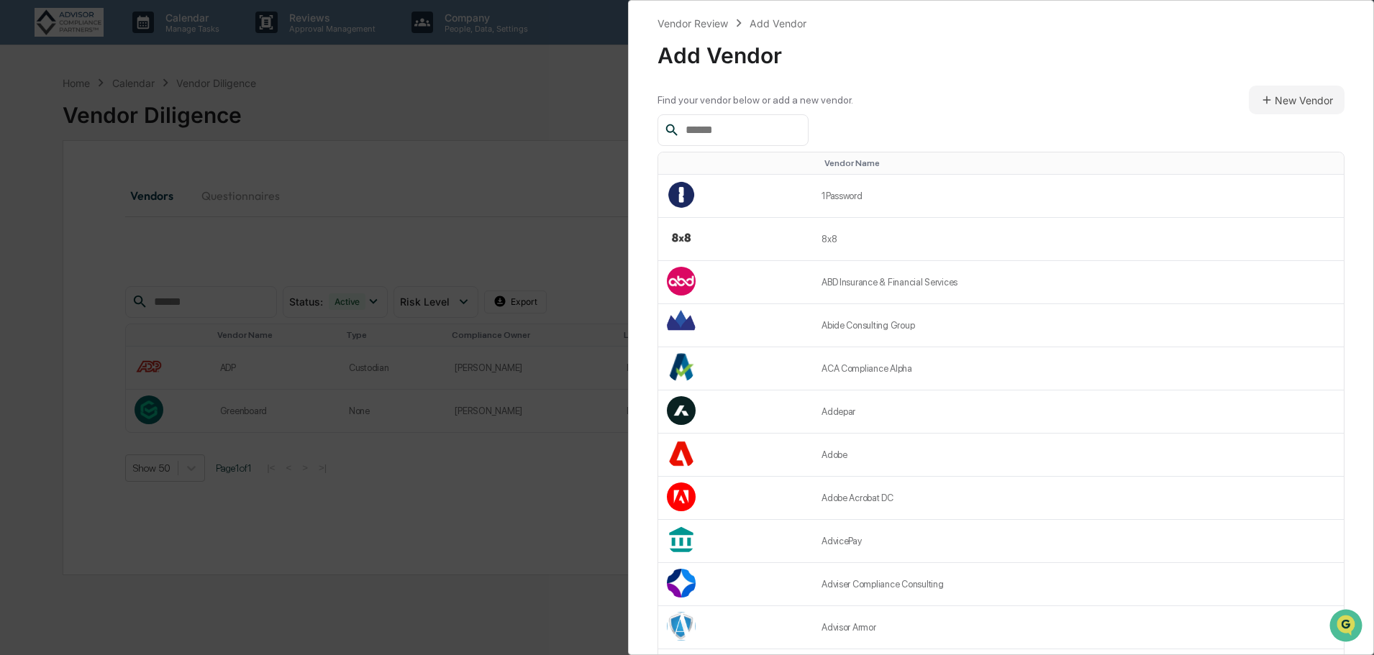
click at [790, 135] on input "text" at bounding box center [741, 130] width 122 height 19
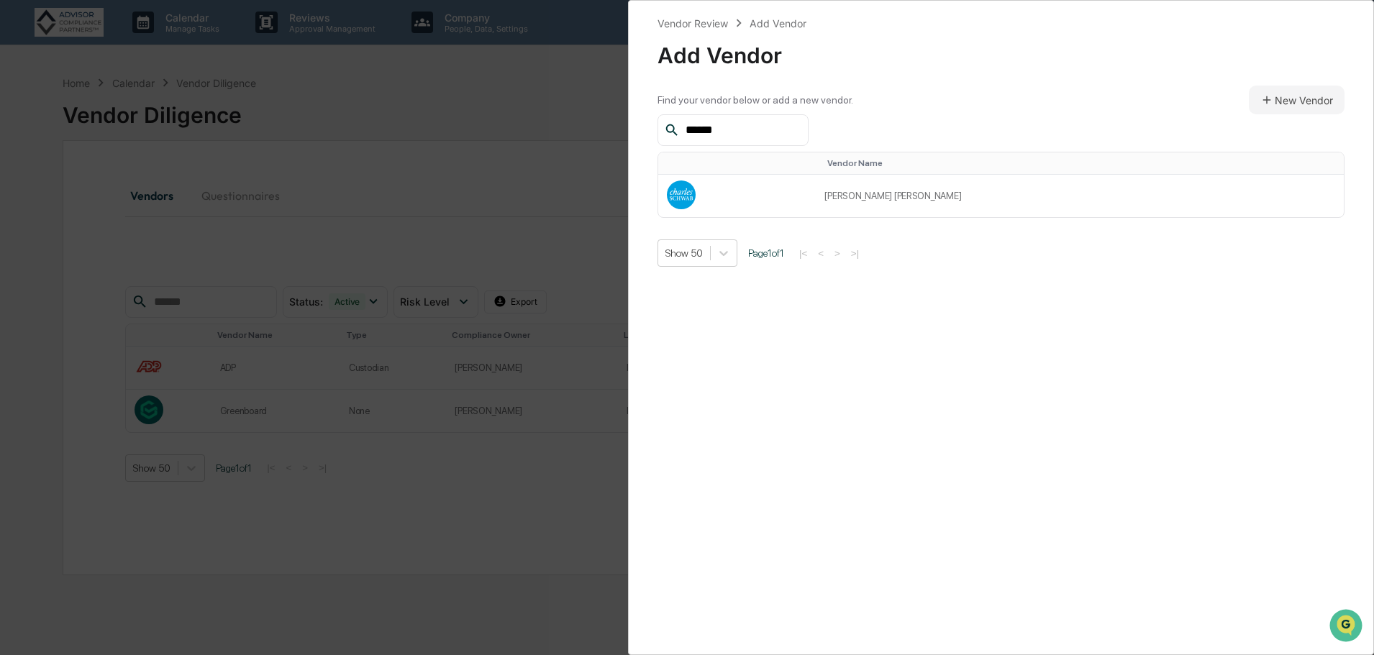
type input "******"
click at [768, 185] on td at bounding box center [737, 196] width 158 height 42
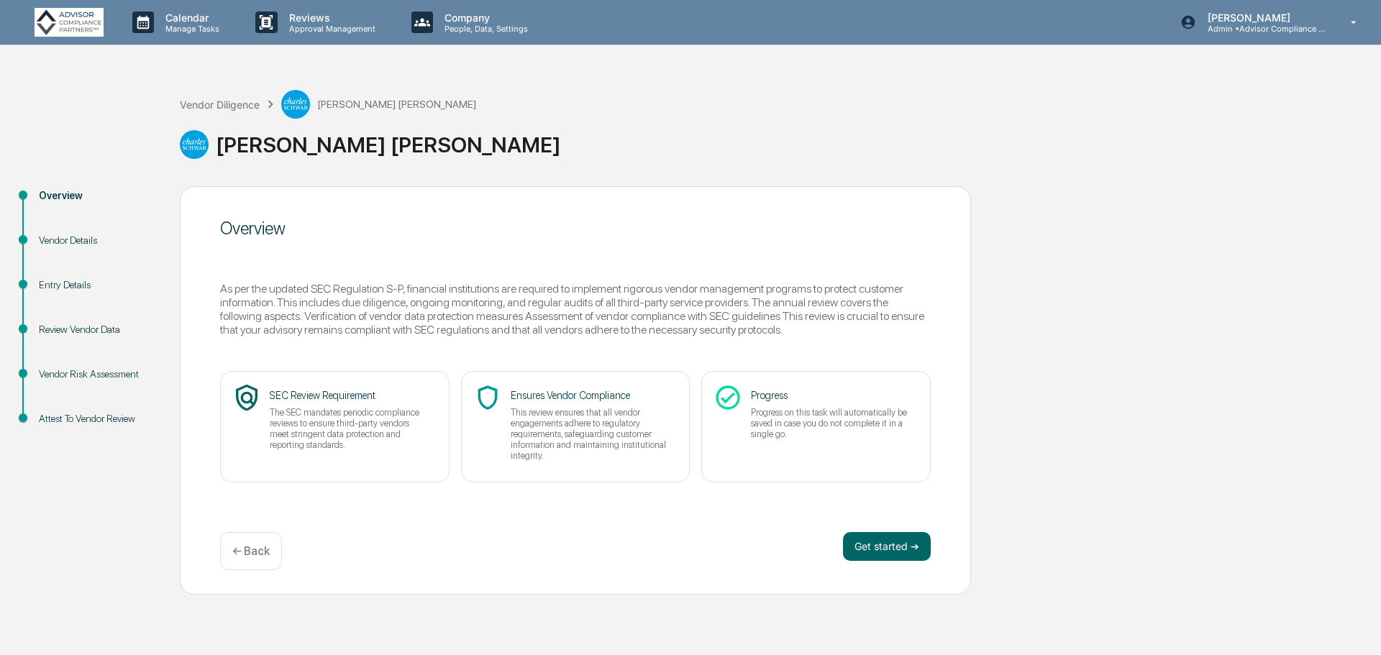
click at [874, 550] on button "Get started ➔" at bounding box center [887, 546] width 88 height 29
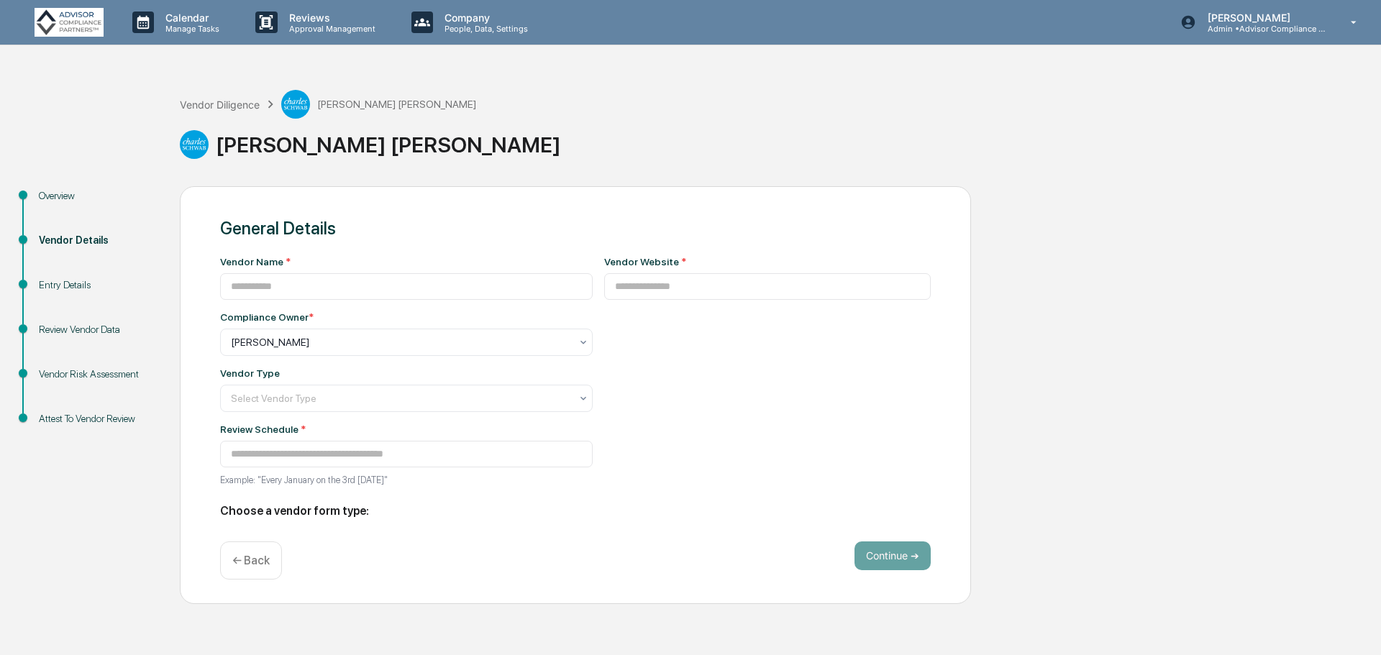
type input "**********"
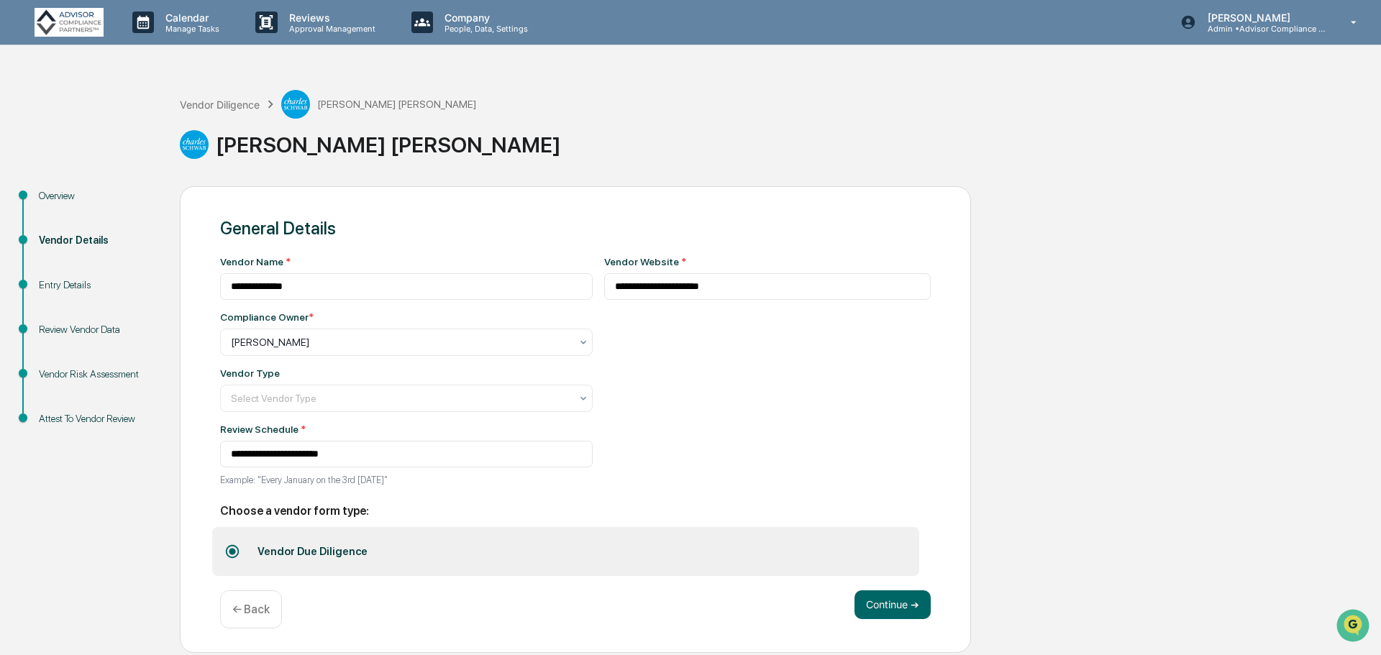
click at [560, 341] on div "[PERSON_NAME]" at bounding box center [401, 342] width 354 height 20
click at [578, 405] on div at bounding box center [584, 399] width 12 height 26
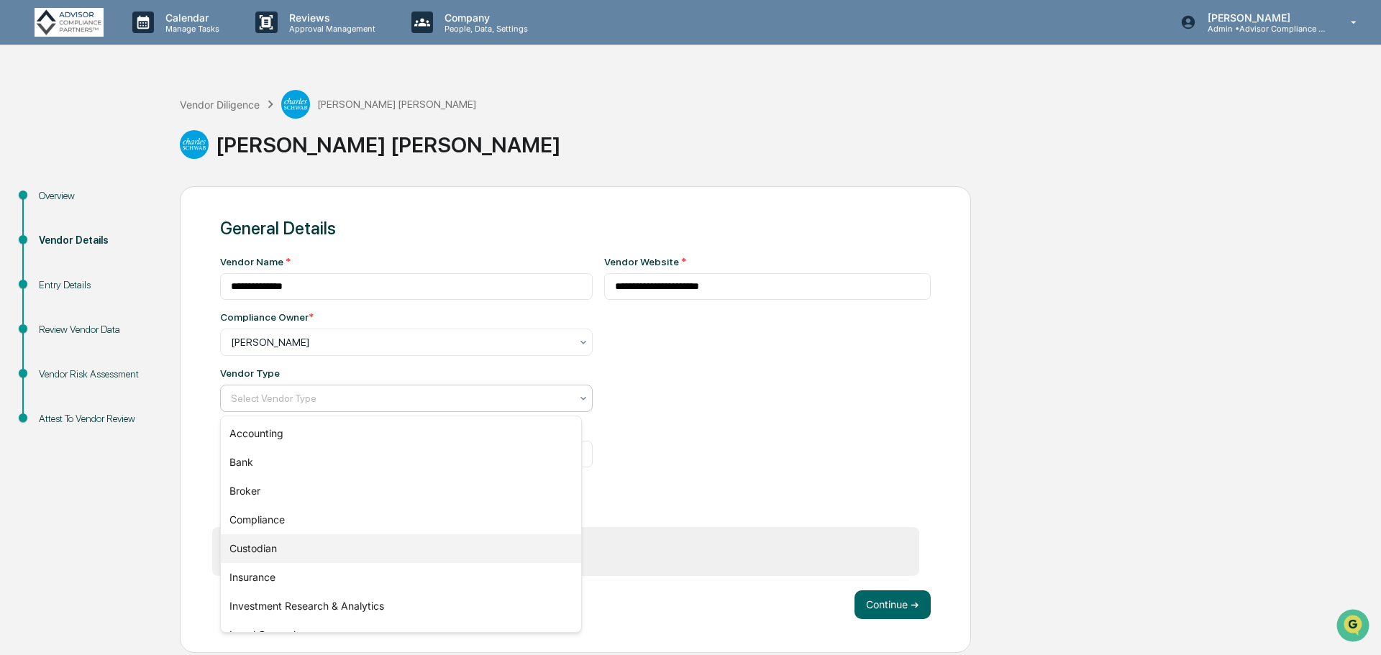
click at [497, 545] on div "Custodian" at bounding box center [401, 548] width 360 height 29
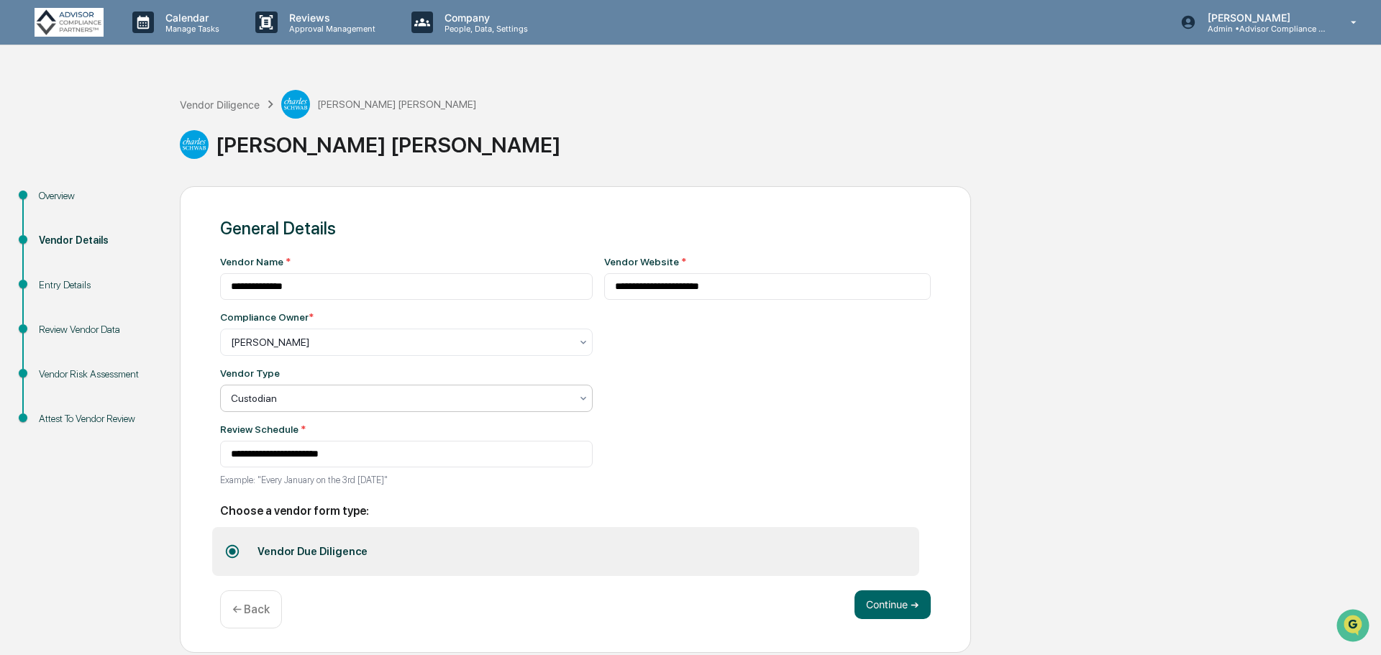
click at [559, 398] on div at bounding box center [401, 398] width 340 height 14
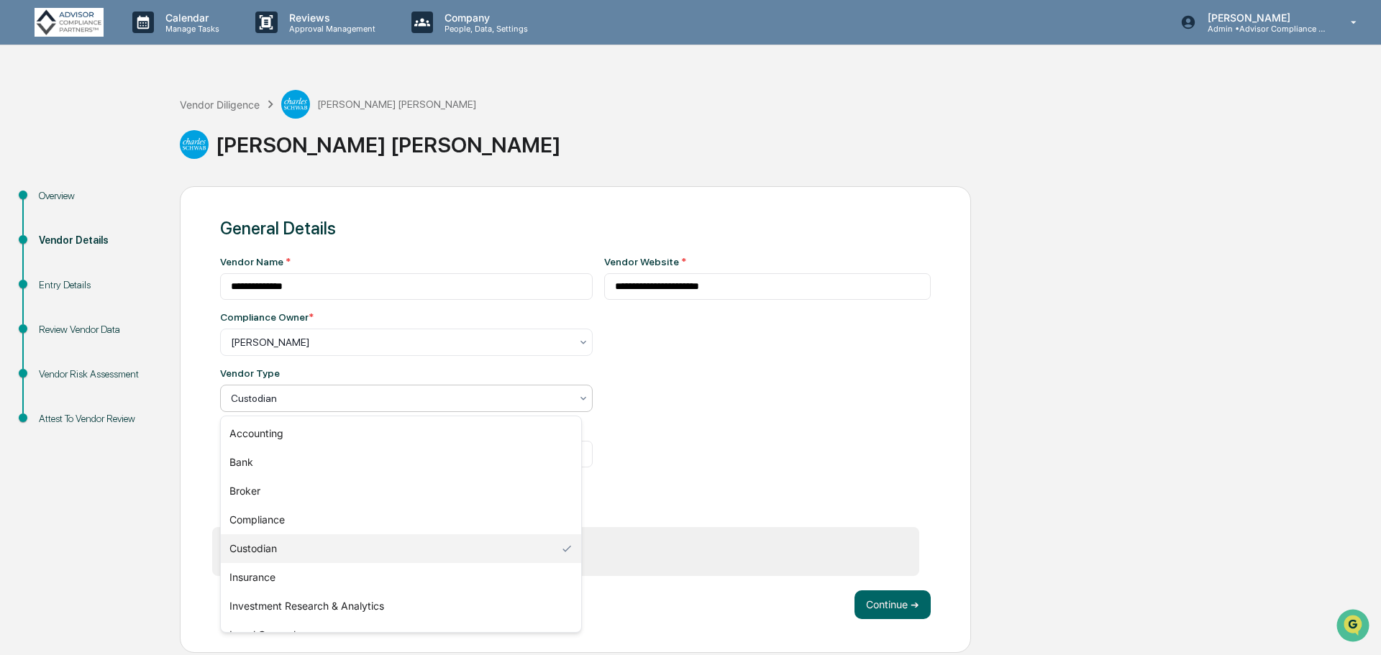
click at [620, 395] on div "**********" at bounding box center [767, 375] width 327 height 238
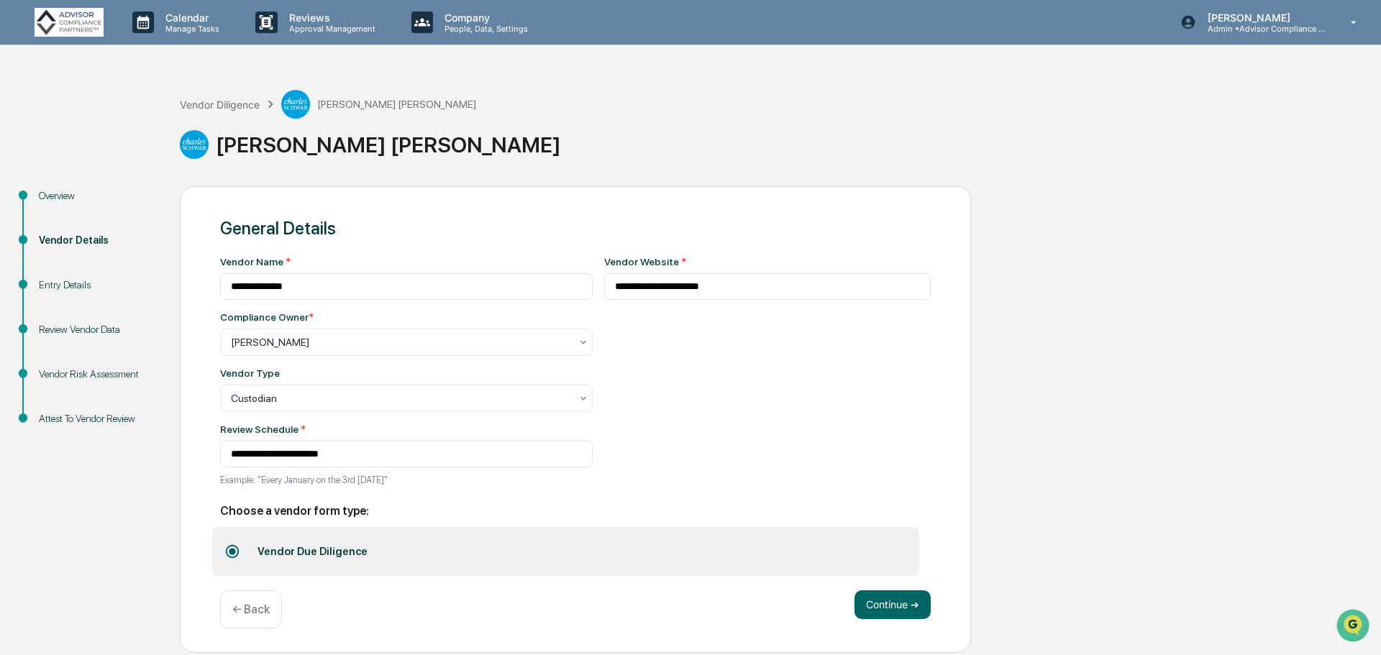
click at [890, 616] on button "Continue ➔" at bounding box center [893, 605] width 76 height 29
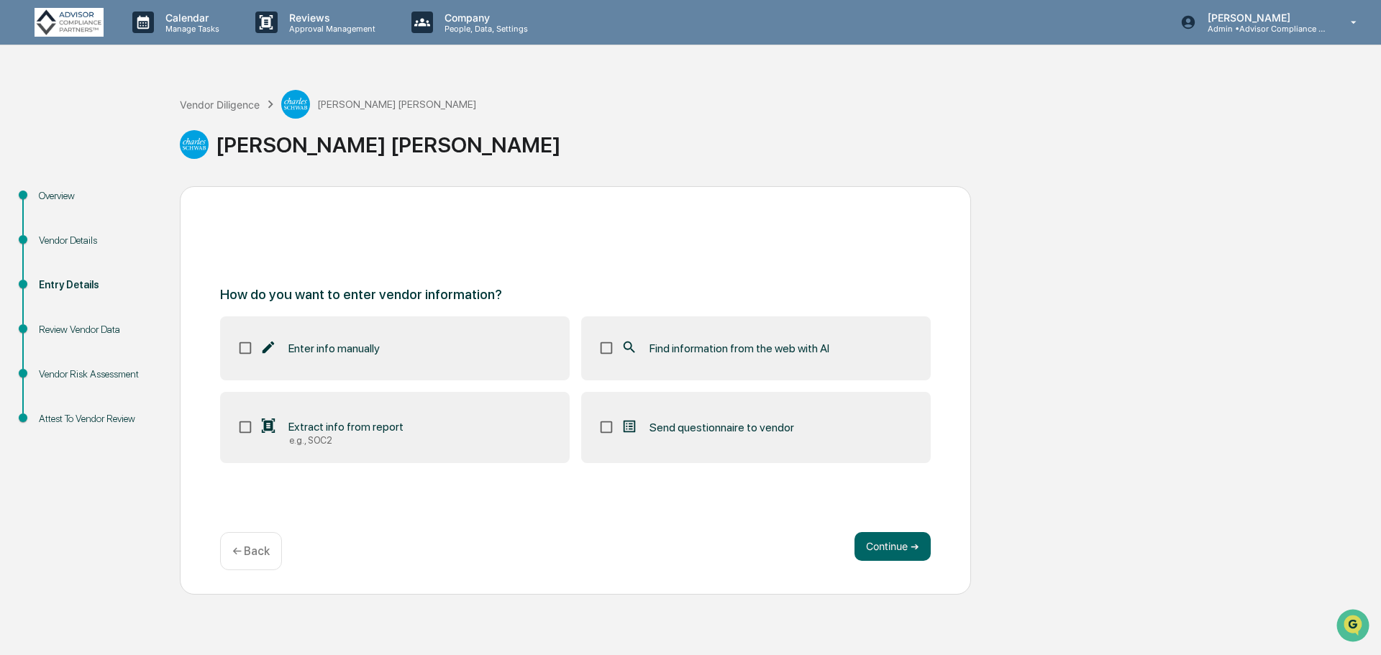
click at [654, 355] on span "Find information from the web with AI" at bounding box center [740, 349] width 180 height 14
click at [472, 439] on label "Extract info from report e.g., SOC2" at bounding box center [395, 428] width 350 height 72
click at [897, 545] on button "Continue ➔" at bounding box center [893, 546] width 76 height 29
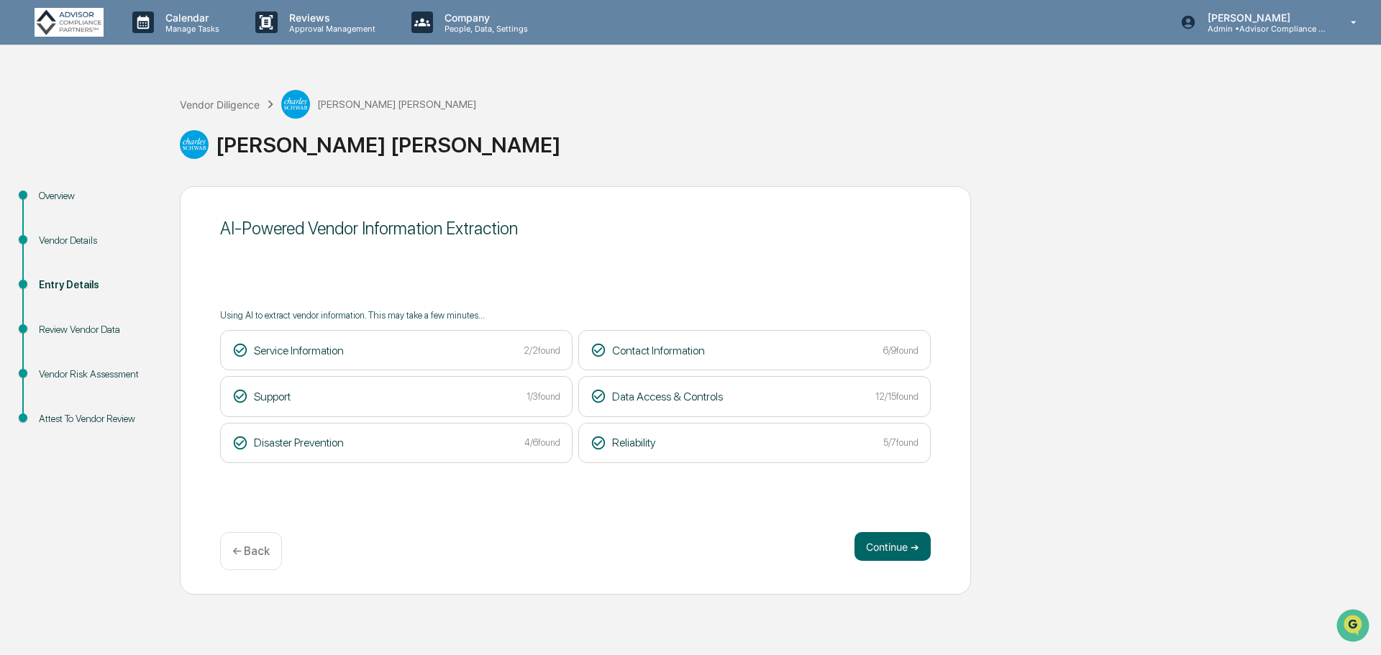
click at [874, 542] on button "Continue ➔" at bounding box center [893, 546] width 76 height 29
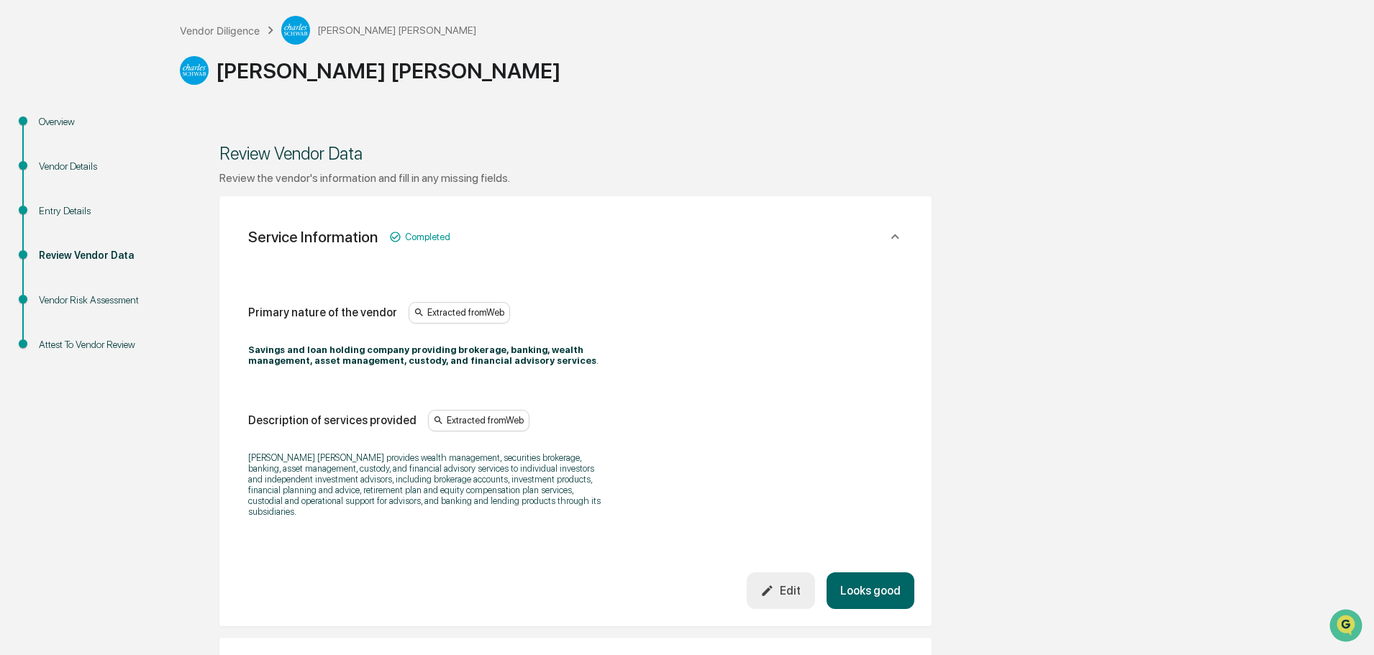
scroll to position [144, 0]
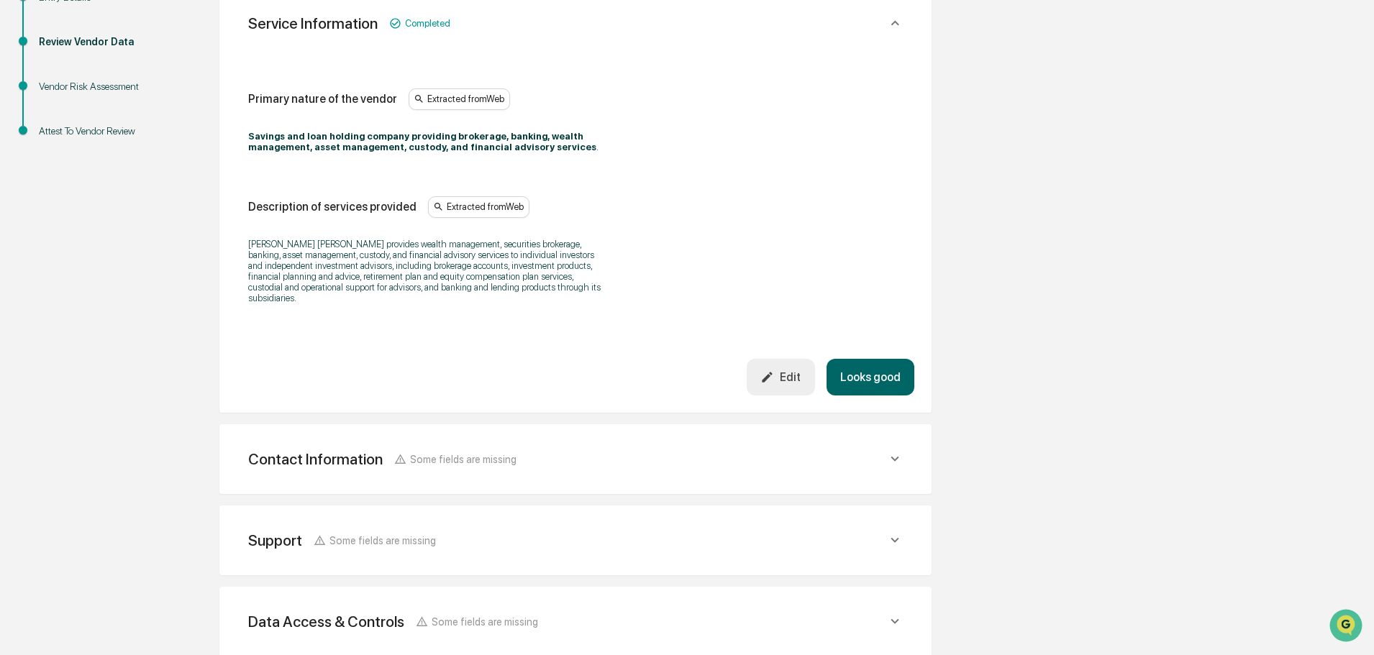
click at [883, 359] on button "Looks good" at bounding box center [870, 377] width 88 height 37
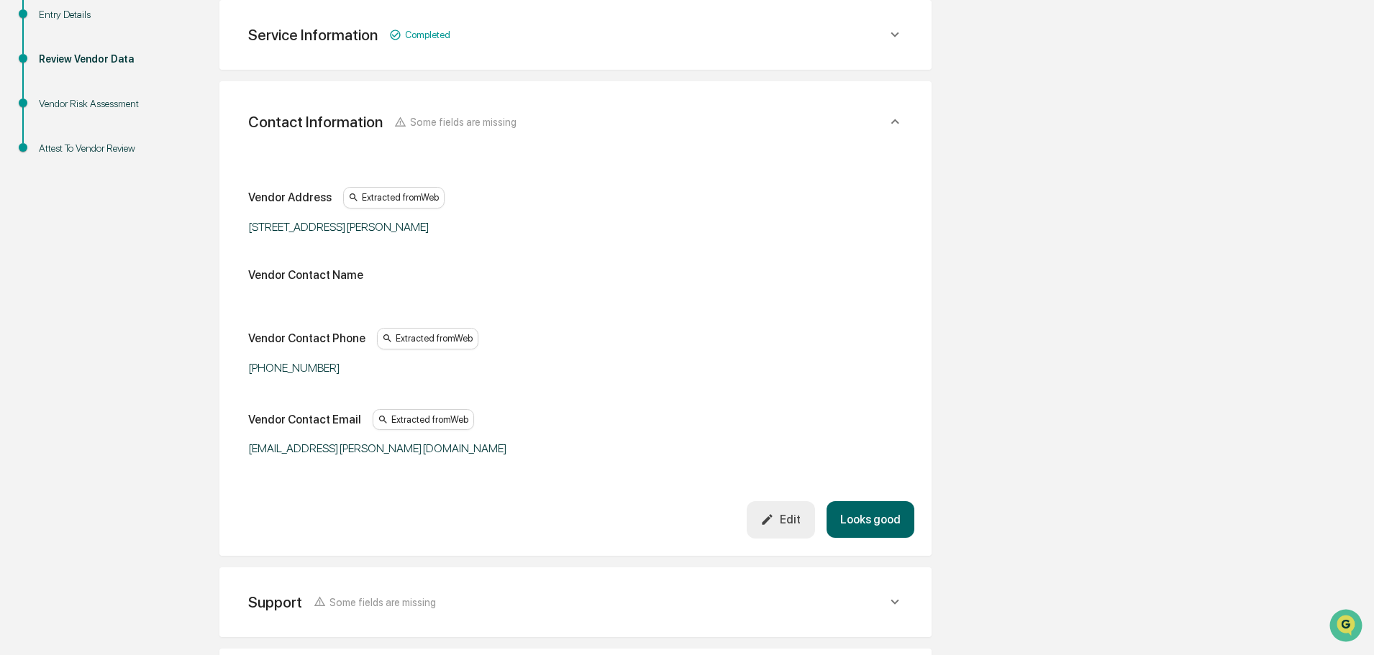
click at [877, 520] on button "Looks good" at bounding box center [870, 519] width 88 height 37
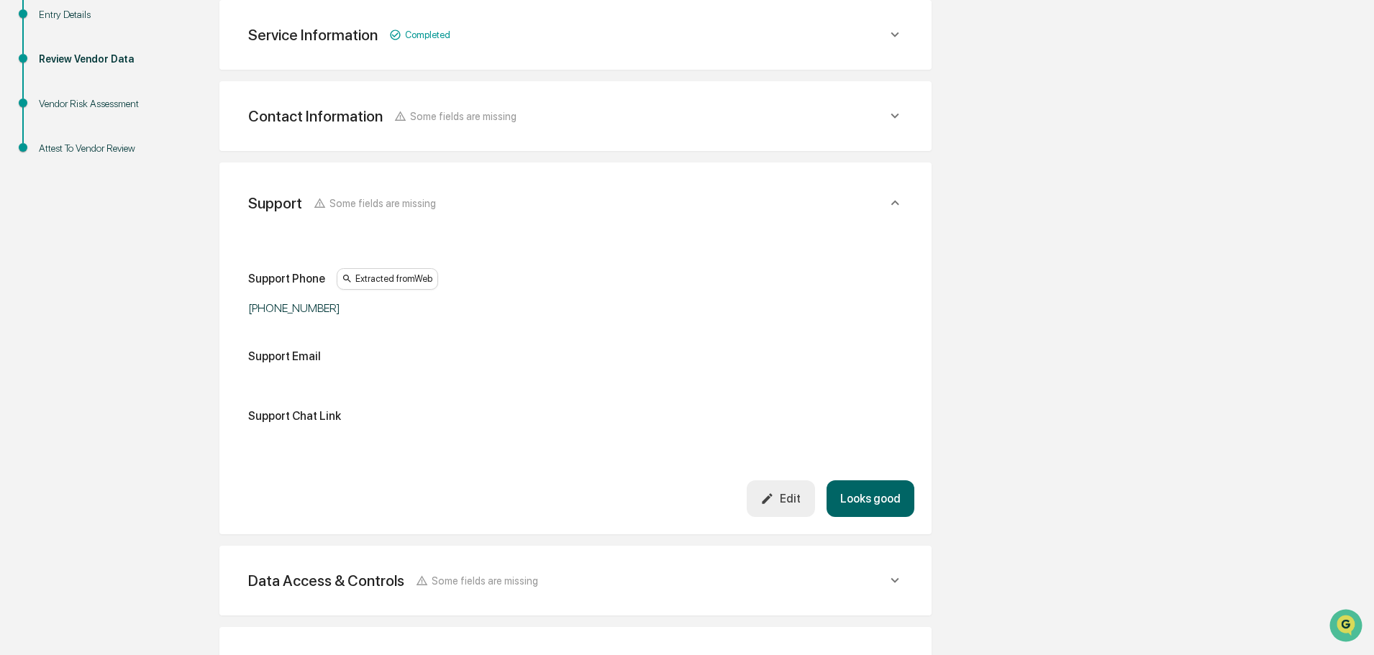
scroll to position [352, 0]
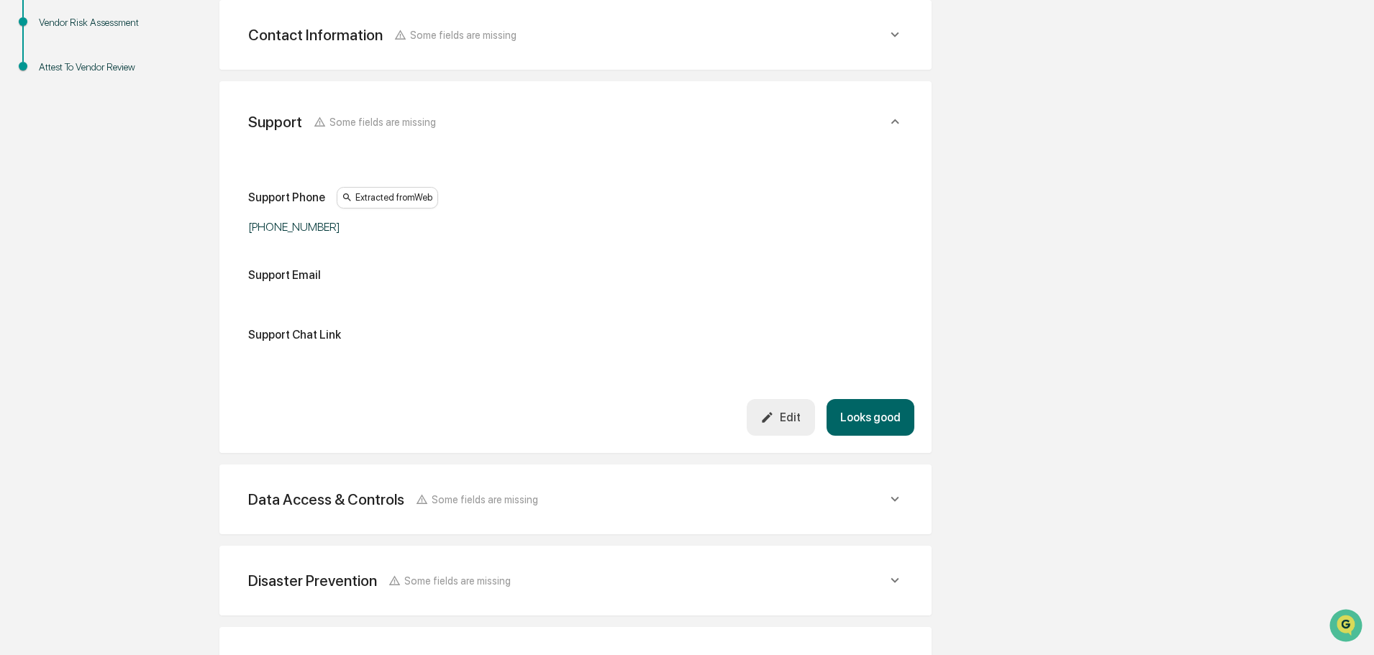
click at [870, 420] on button "Looks good" at bounding box center [870, 417] width 88 height 37
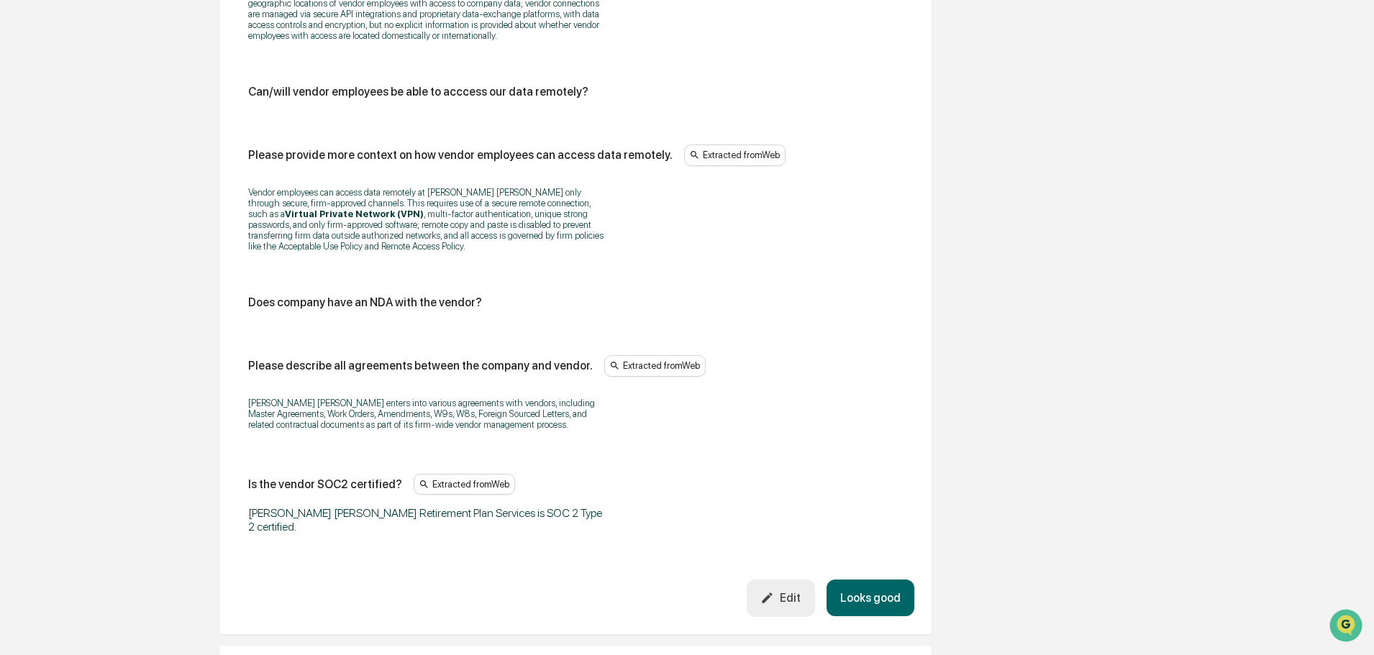
scroll to position [1728, 0]
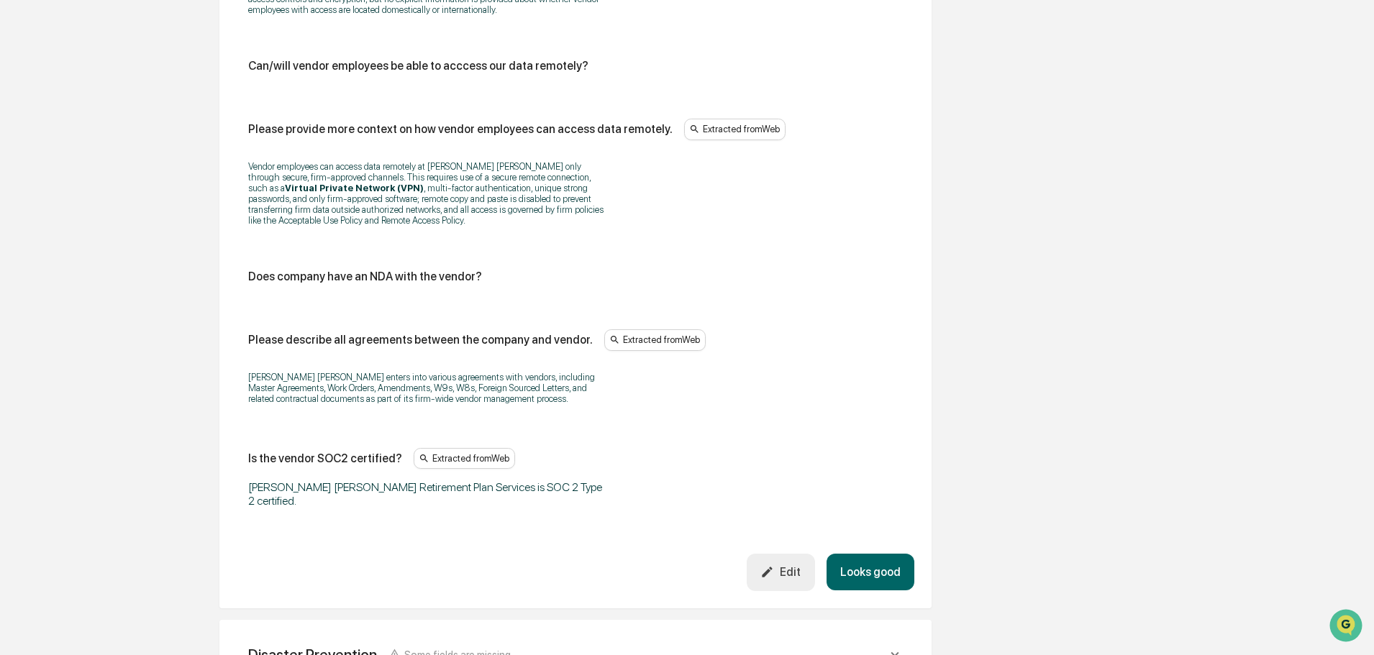
click at [885, 554] on button "Looks good" at bounding box center [870, 572] width 88 height 37
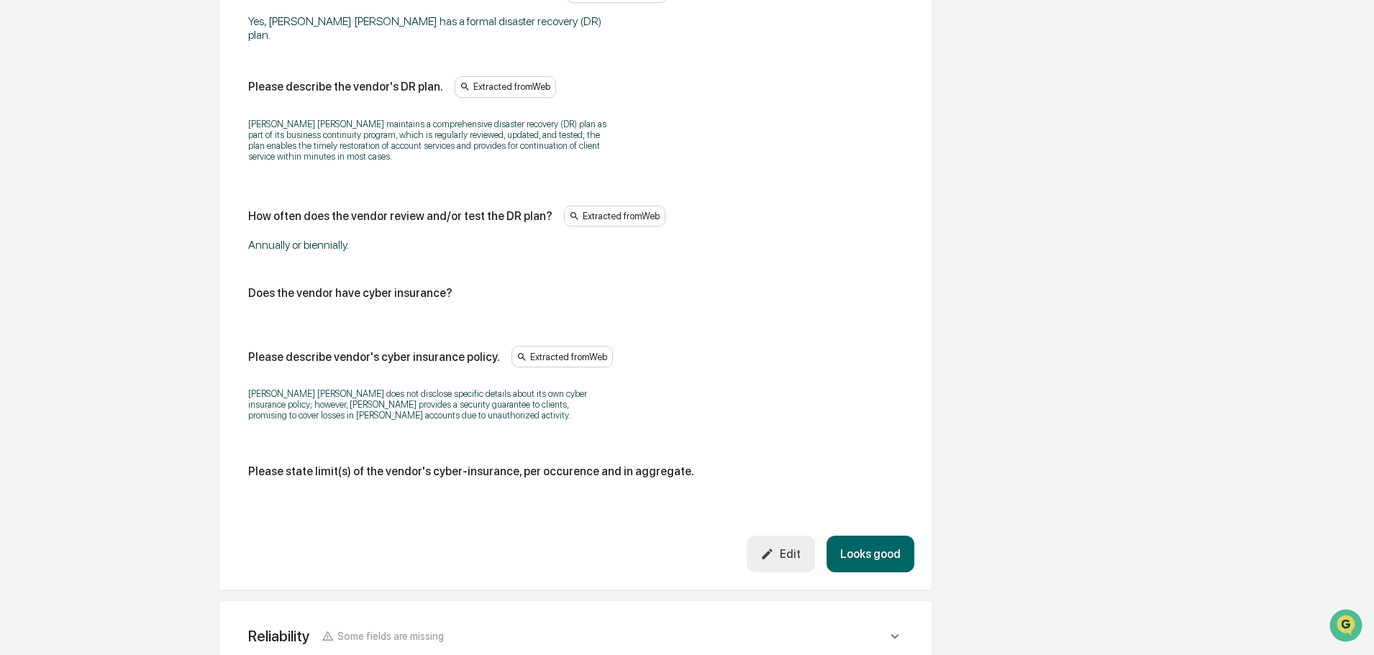
scroll to position [730, 0]
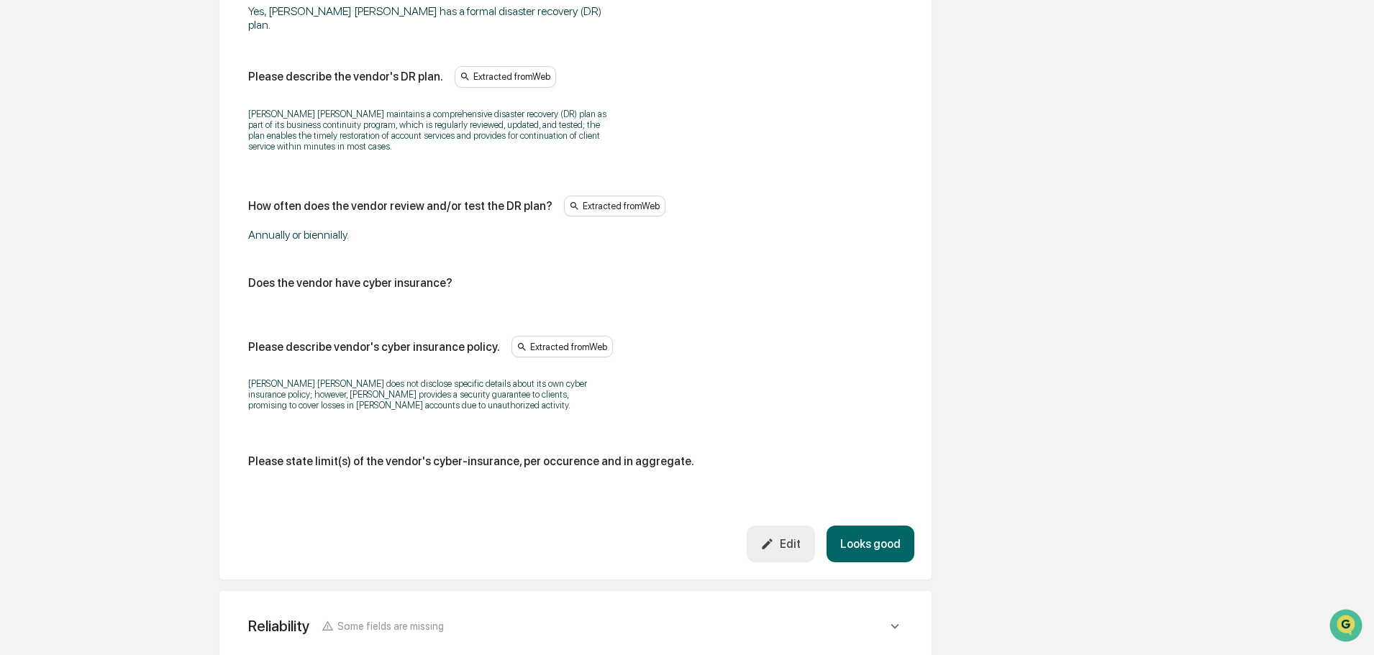
click at [884, 526] on button "Looks good" at bounding box center [870, 544] width 88 height 37
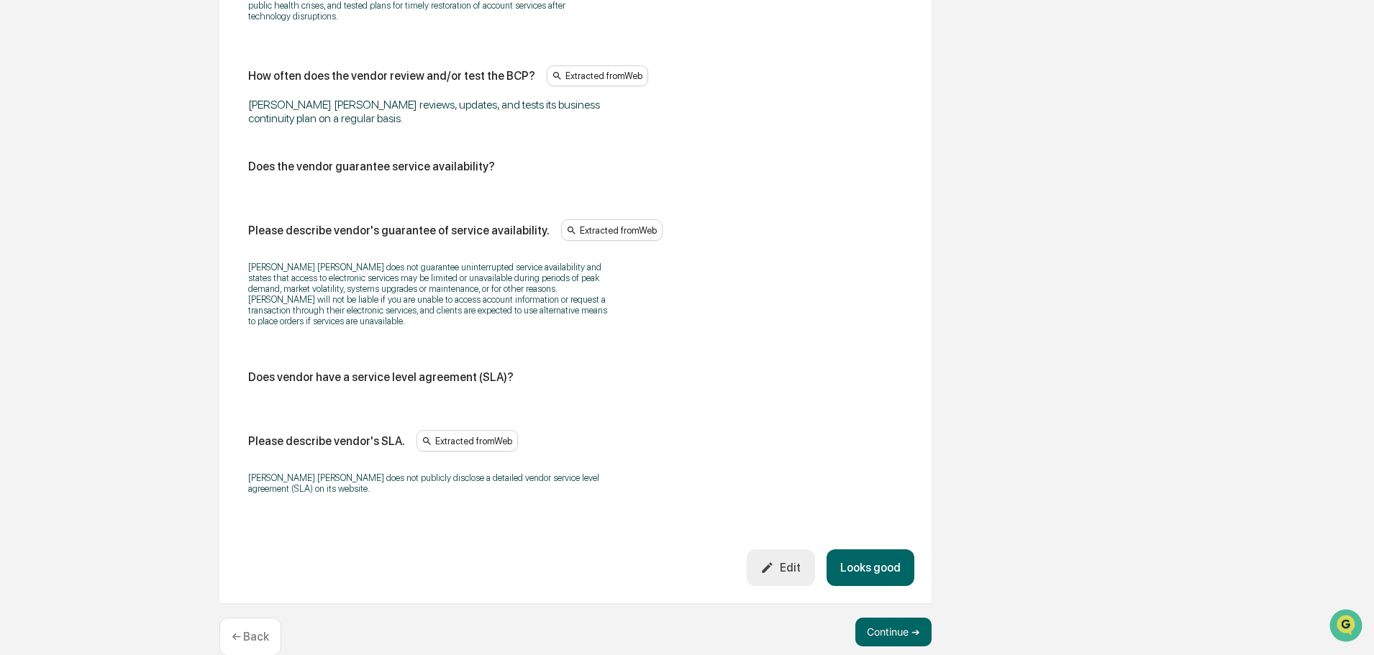
click at [897, 550] on button "Looks good" at bounding box center [870, 568] width 88 height 37
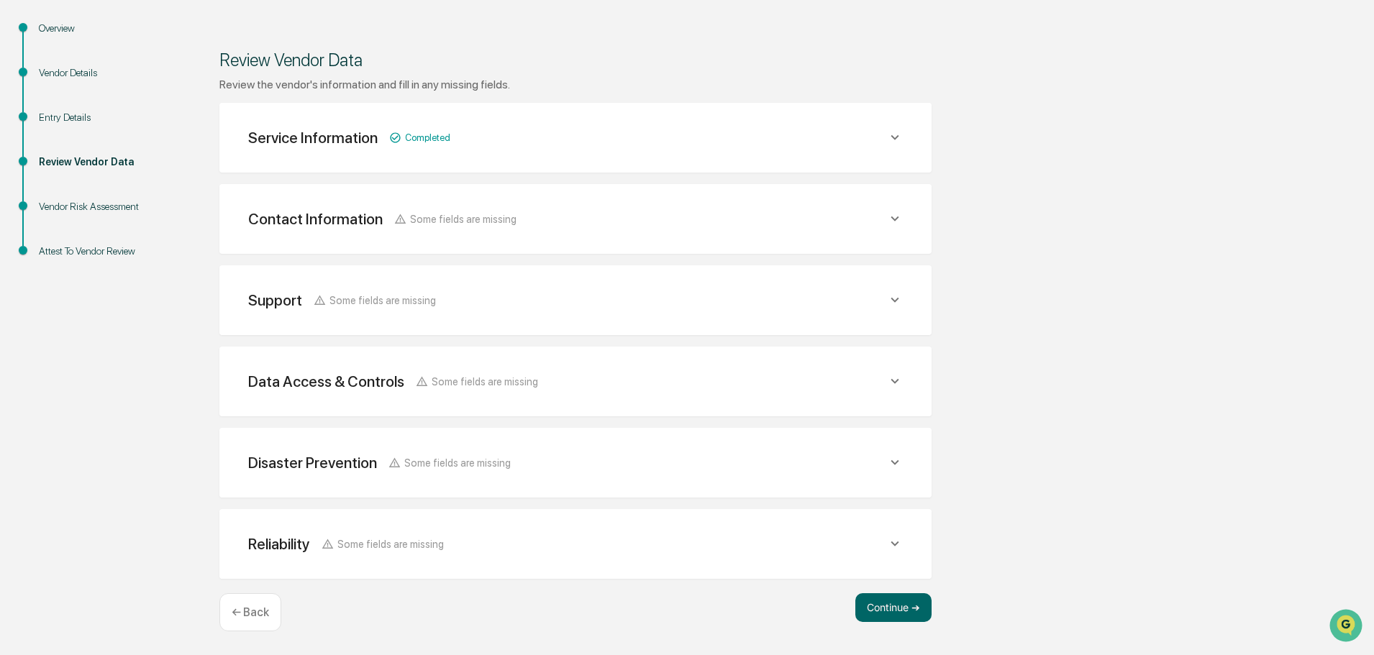
scroll to position [168, 0]
click at [878, 603] on button "Continue ➔" at bounding box center [893, 607] width 76 height 29
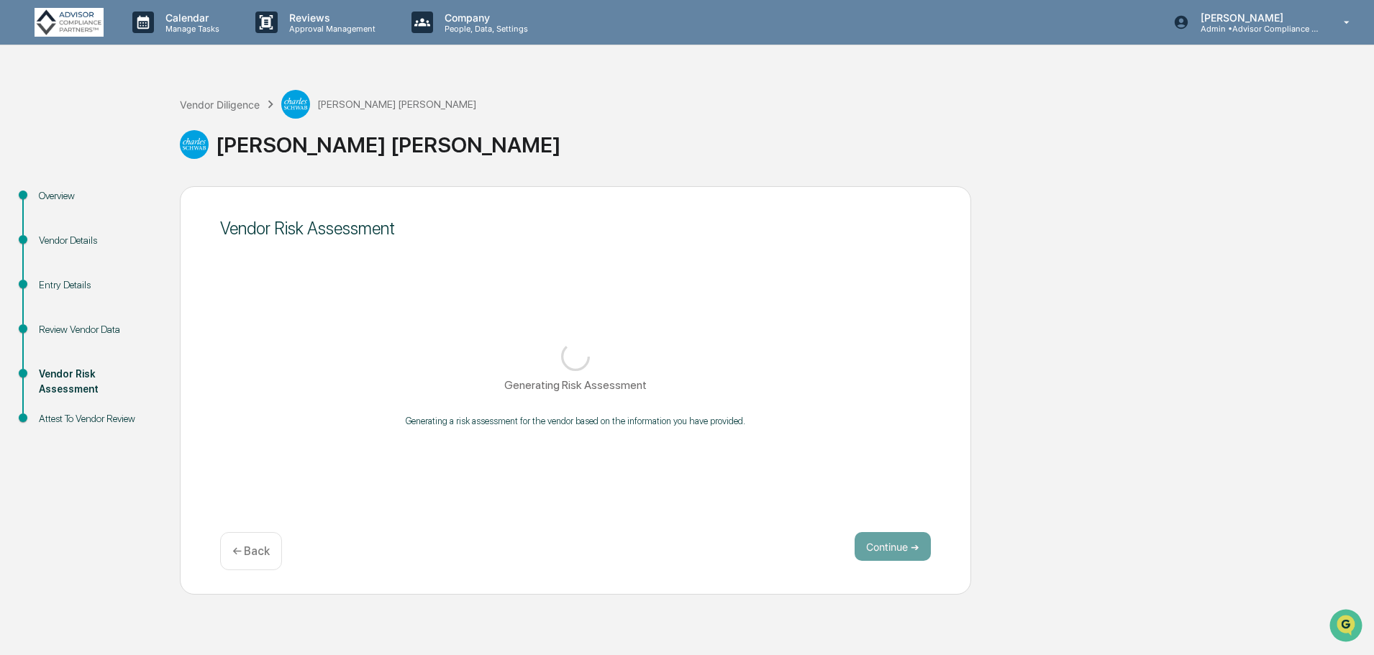
scroll to position [0, 0]
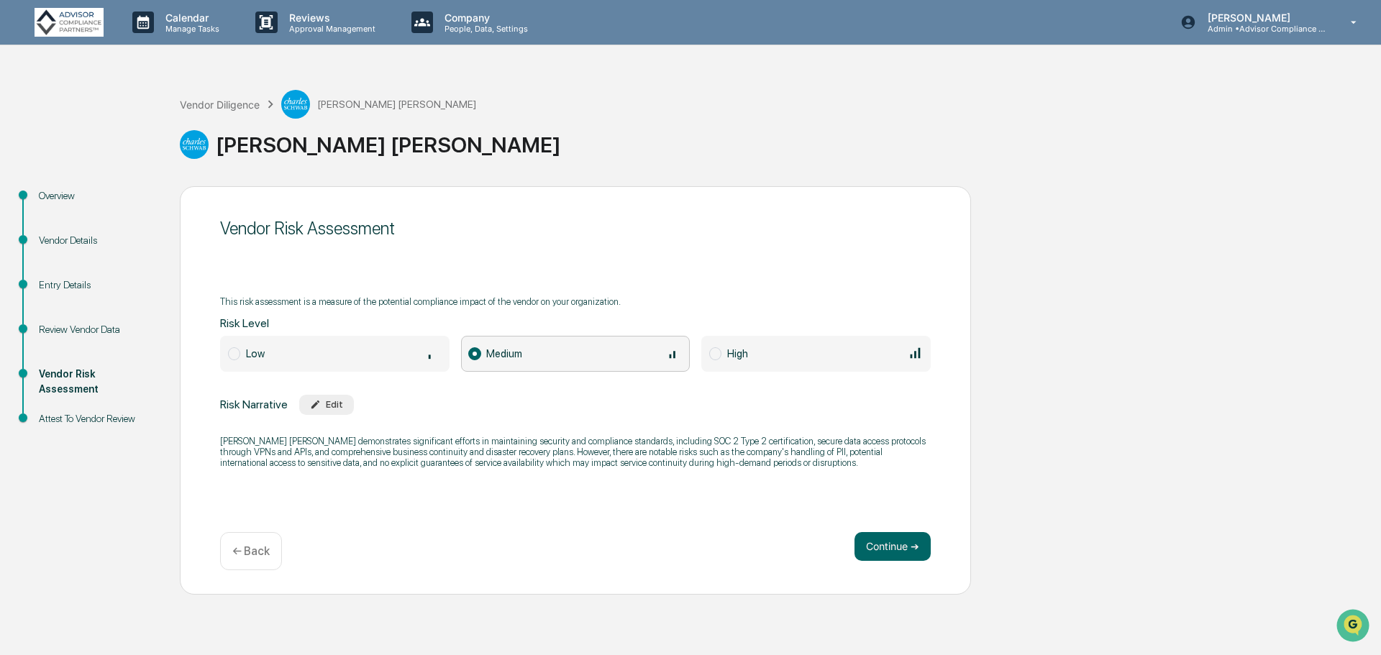
click at [300, 355] on div "Low" at bounding box center [344, 353] width 196 height 16
click at [908, 549] on button "Continue ➔" at bounding box center [893, 546] width 76 height 29
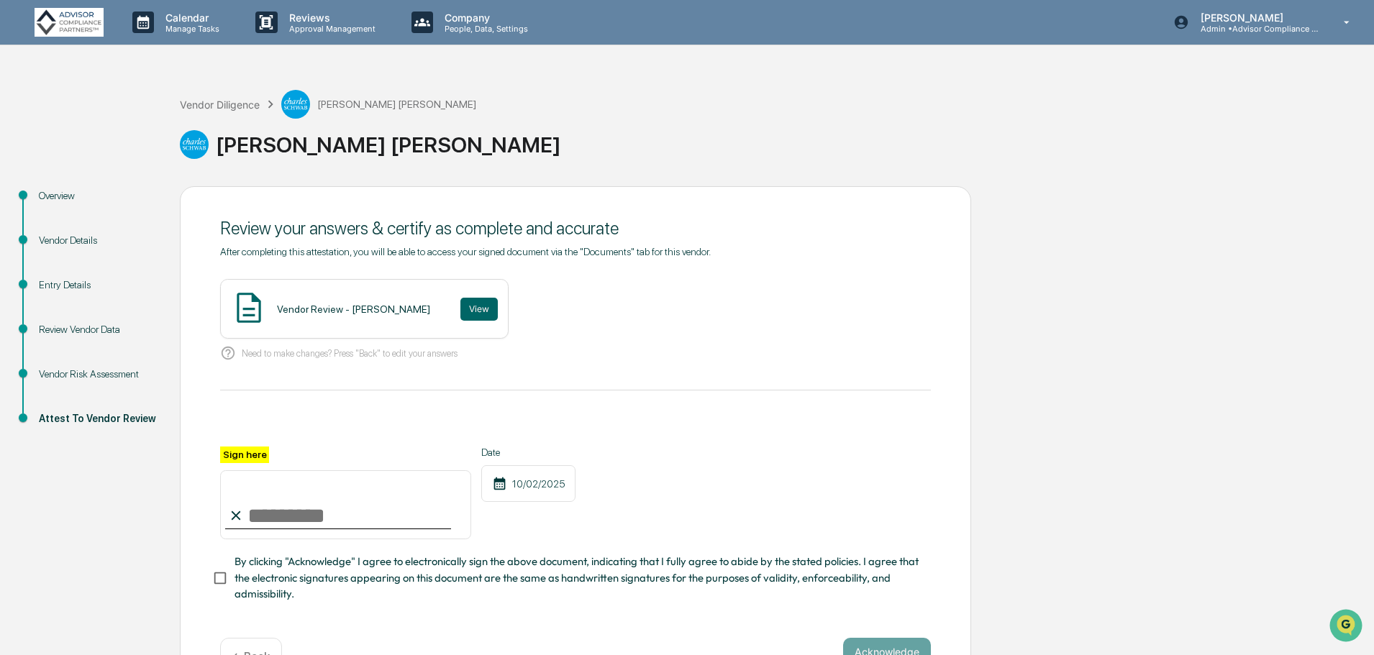
click at [460, 304] on button "View" at bounding box center [478, 309] width 37 height 23
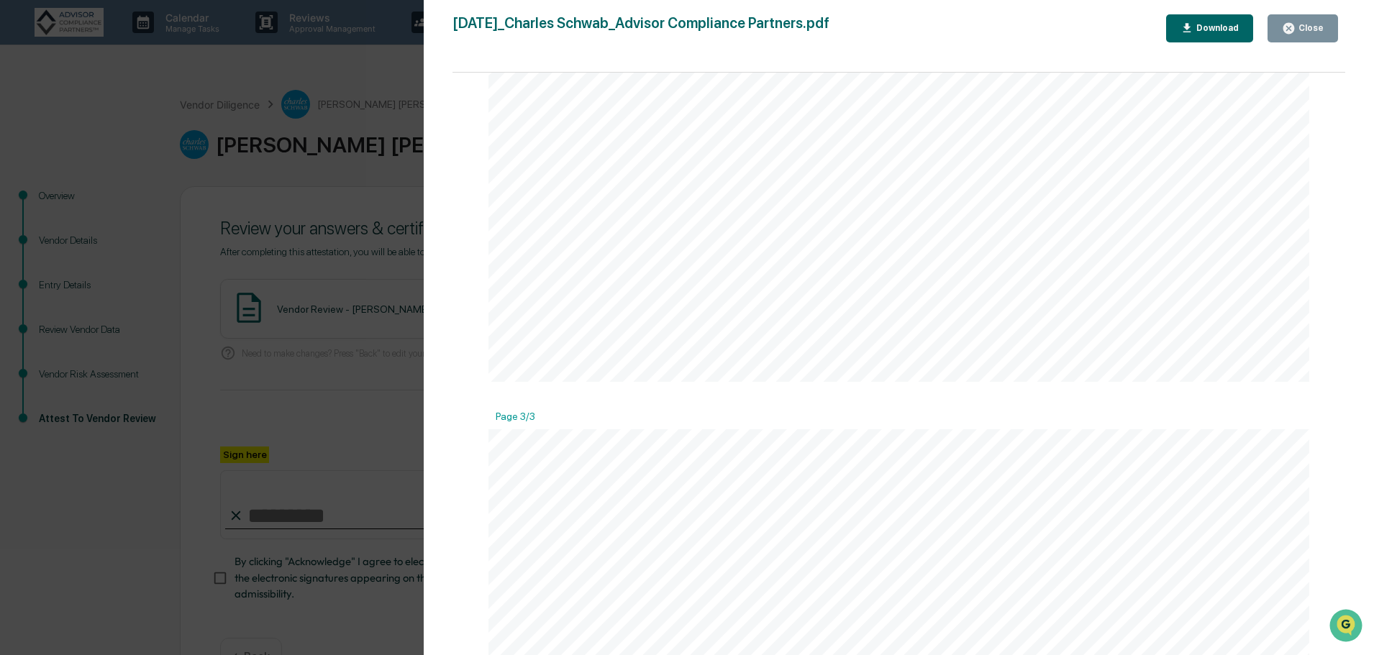
scroll to position [1734, 0]
click at [313, 270] on div "Version History [DATE] 12:04 AM [PERSON_NAME] [DATE]_Charles Schwab_Advisor Com…" at bounding box center [687, 327] width 1374 height 655
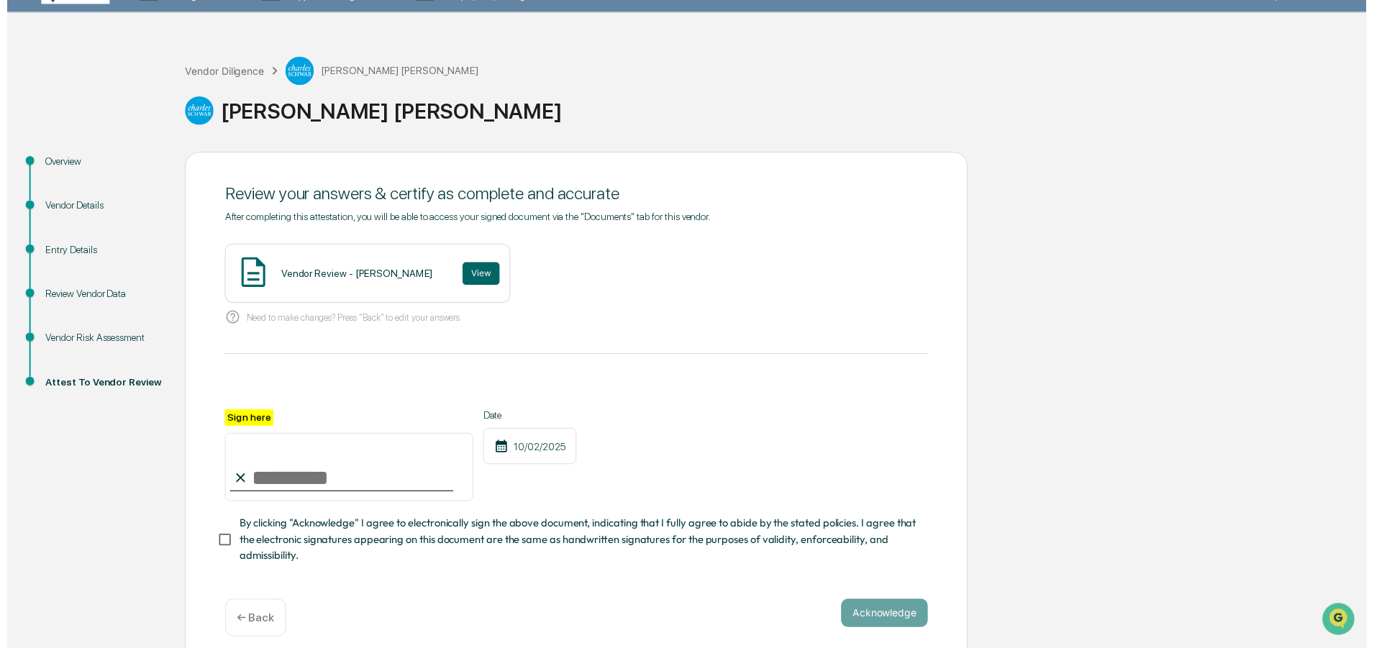
scroll to position [50, 0]
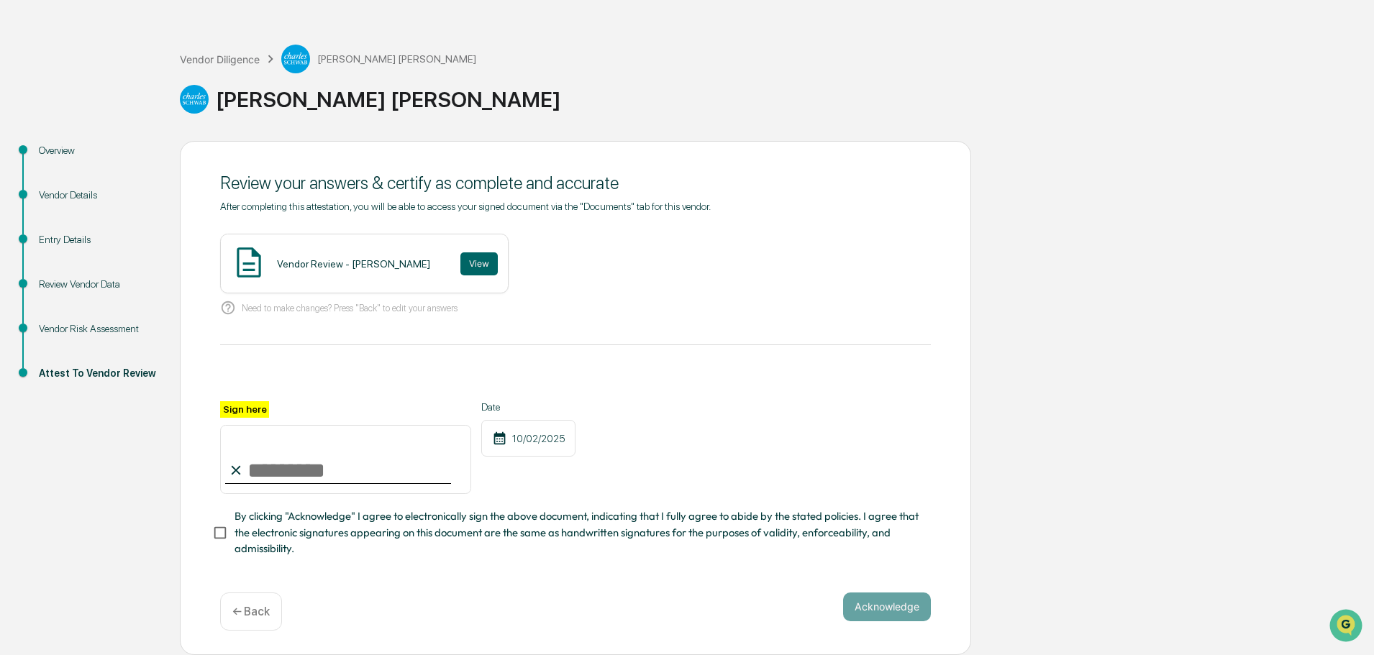
click at [303, 470] on input "Sign here" at bounding box center [345, 459] width 251 height 69
type input "**********"
click at [896, 603] on button "Acknowledge" at bounding box center [887, 607] width 88 height 29
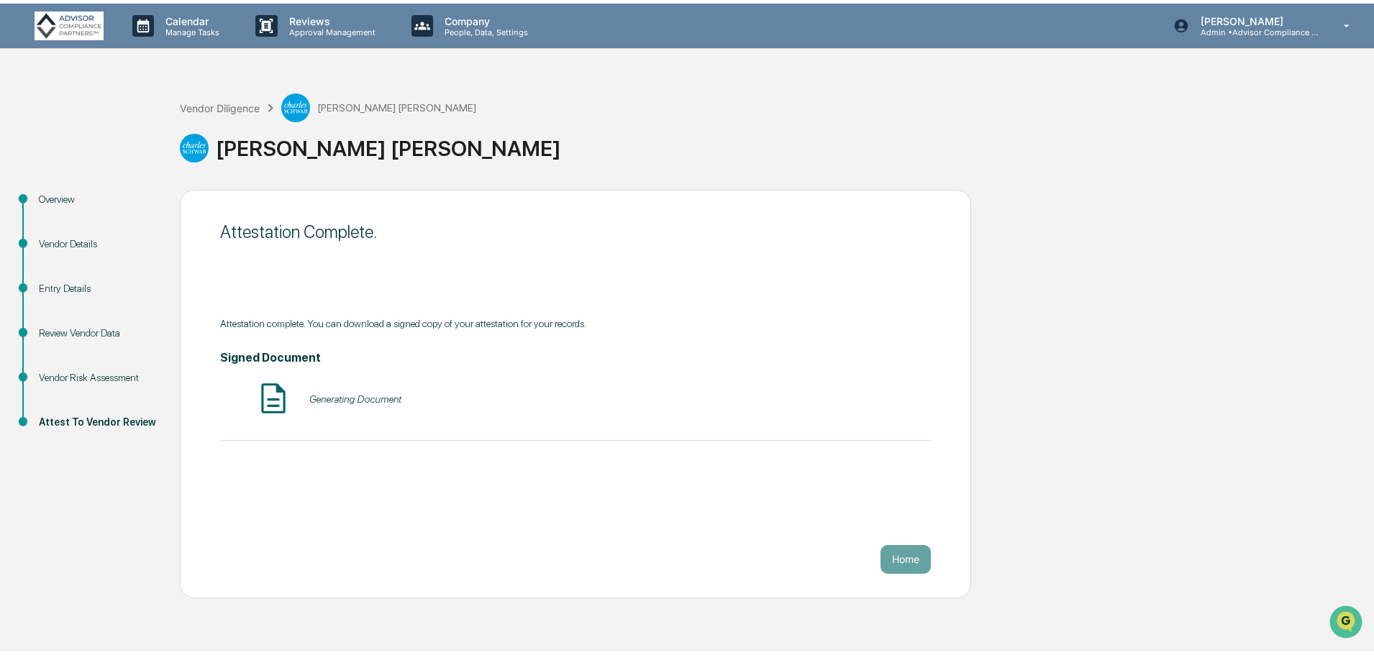
scroll to position [0, 0]
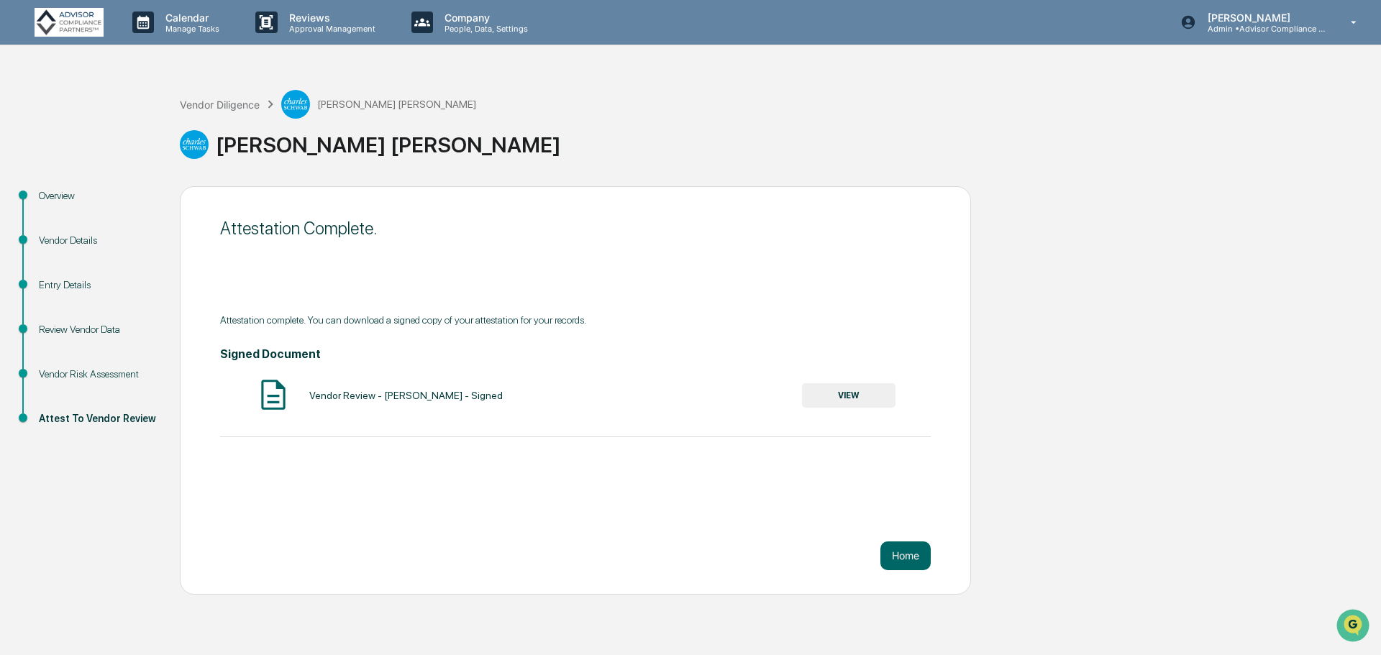
click at [913, 563] on button "Home" at bounding box center [905, 556] width 50 height 29
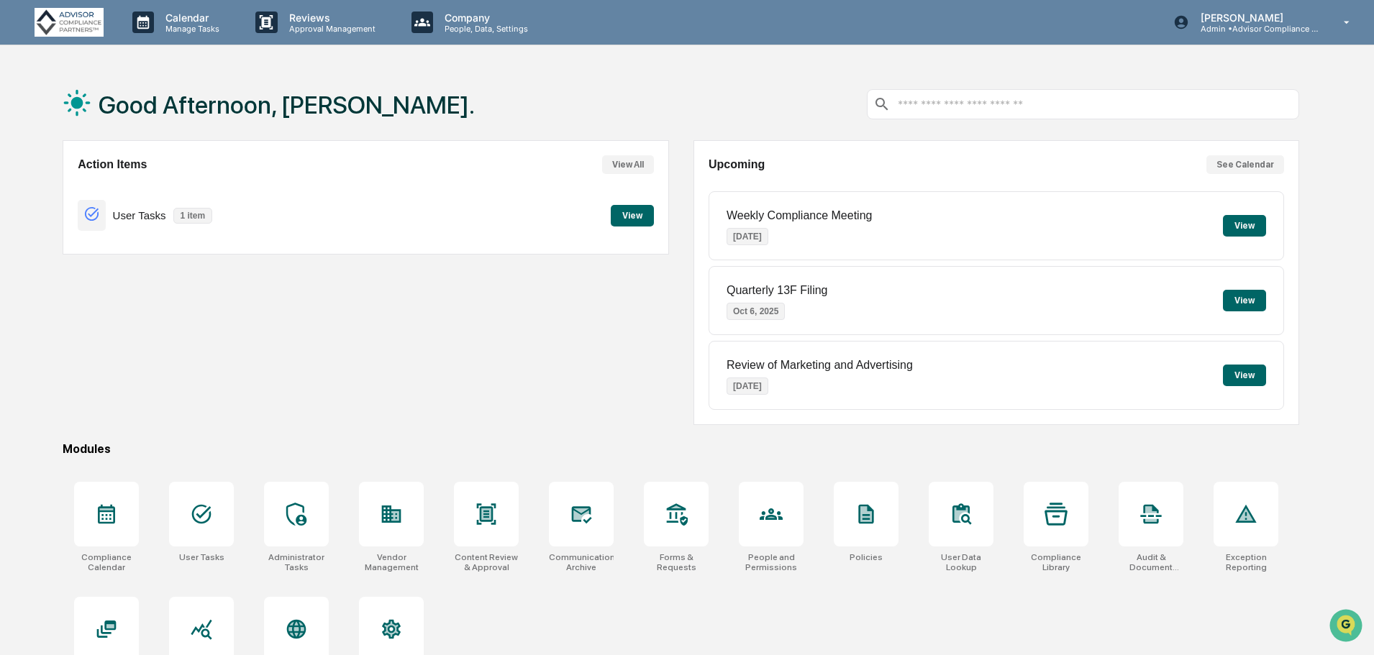
click at [371, 513] on div at bounding box center [391, 514] width 65 height 65
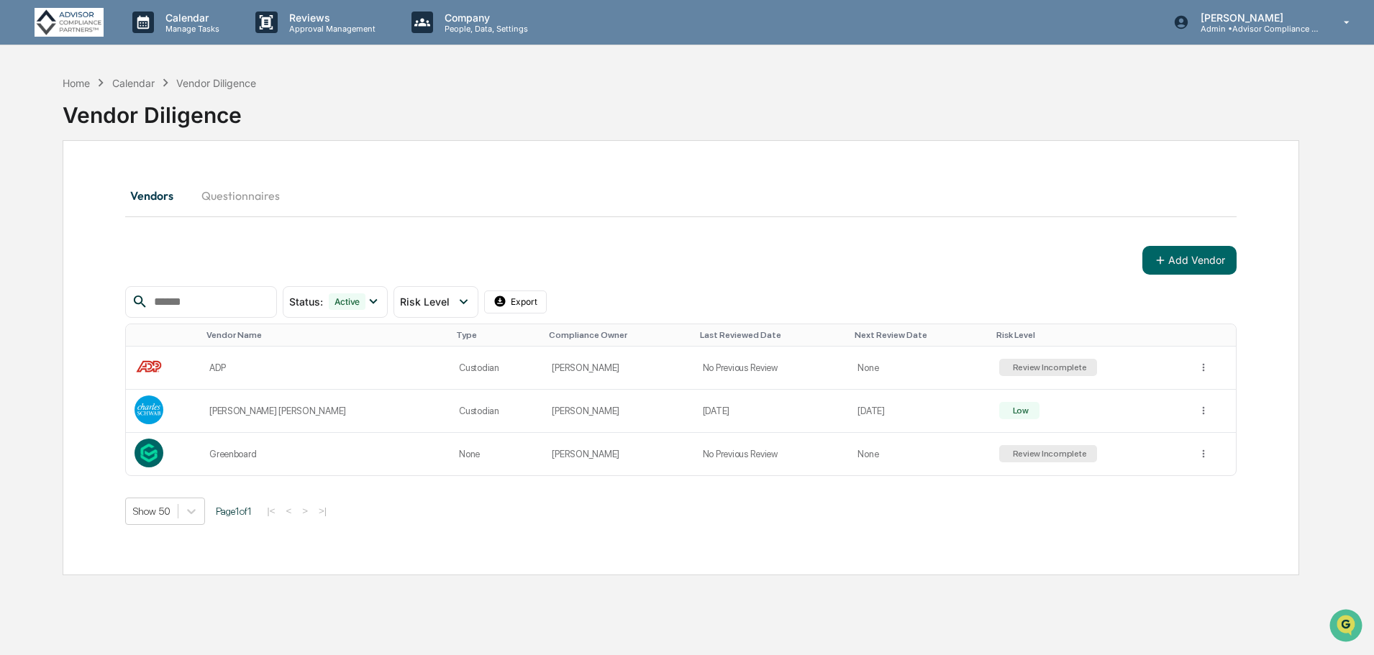
click at [1195, 260] on button "Add Vendor" at bounding box center [1189, 260] width 94 height 29
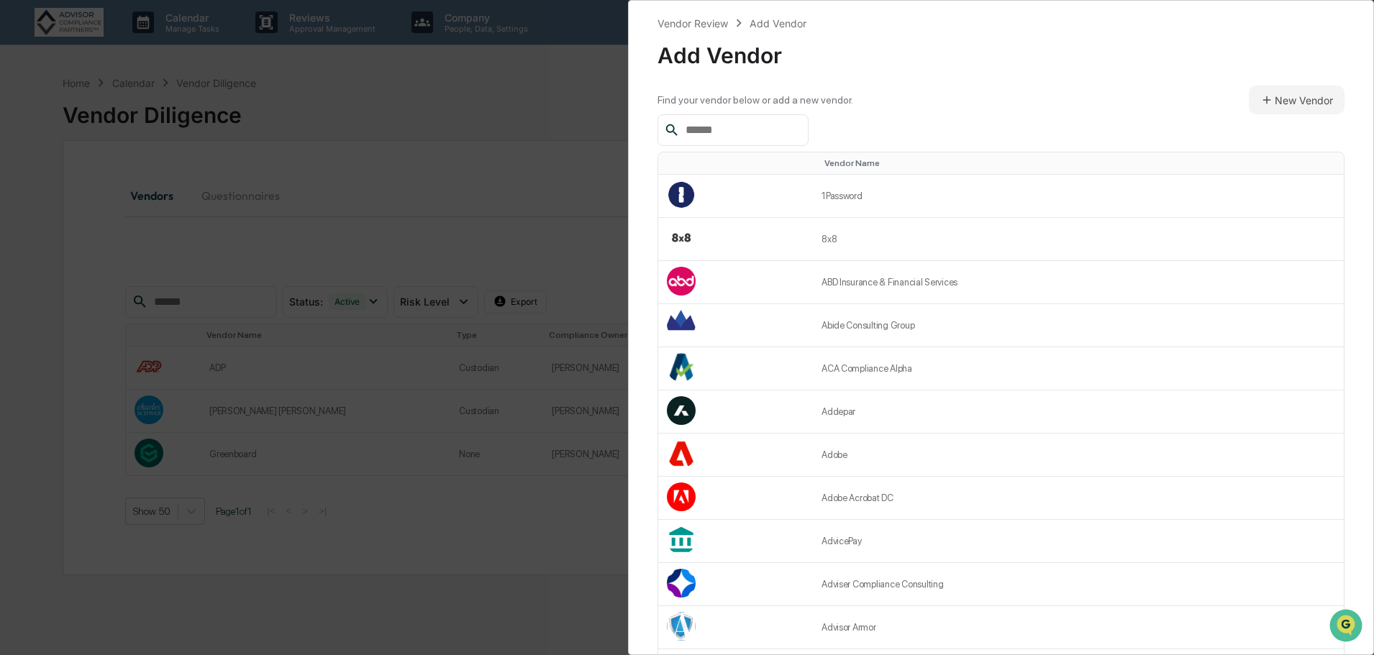
click at [763, 127] on input "text" at bounding box center [741, 130] width 122 height 19
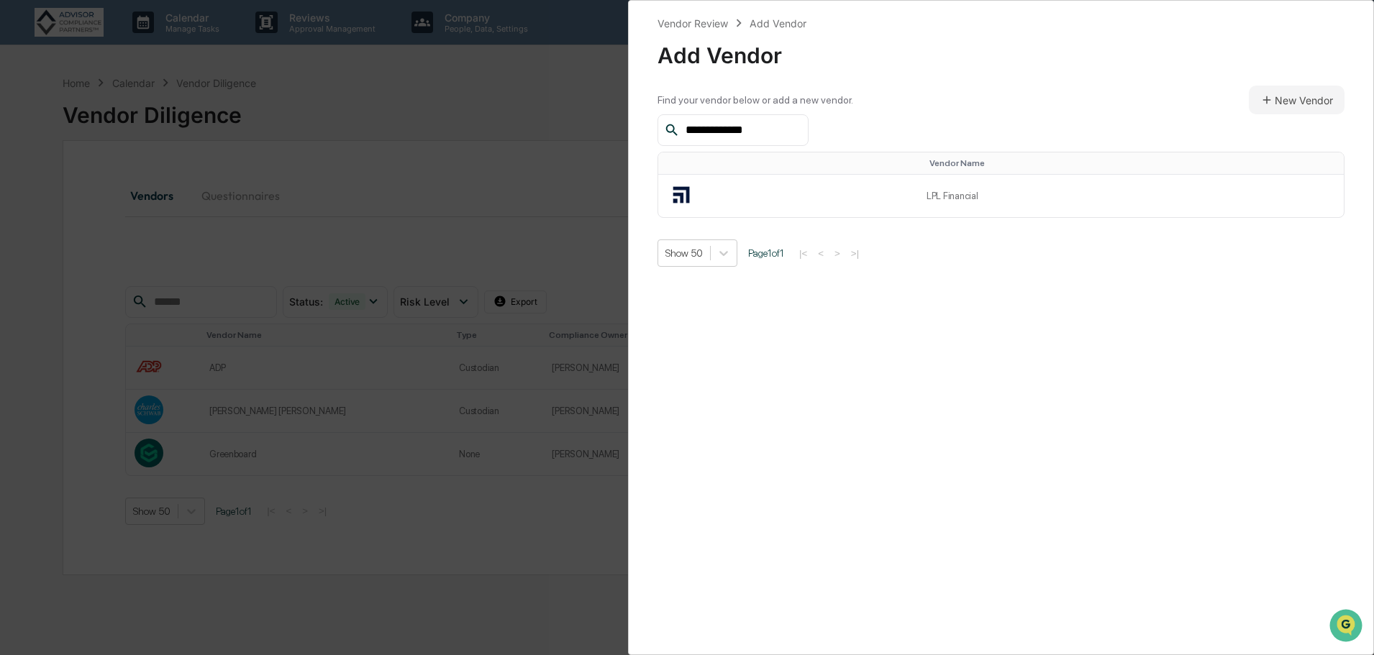
type input "**********"
click at [988, 200] on td "LPL Financial" at bounding box center [1131, 196] width 426 height 42
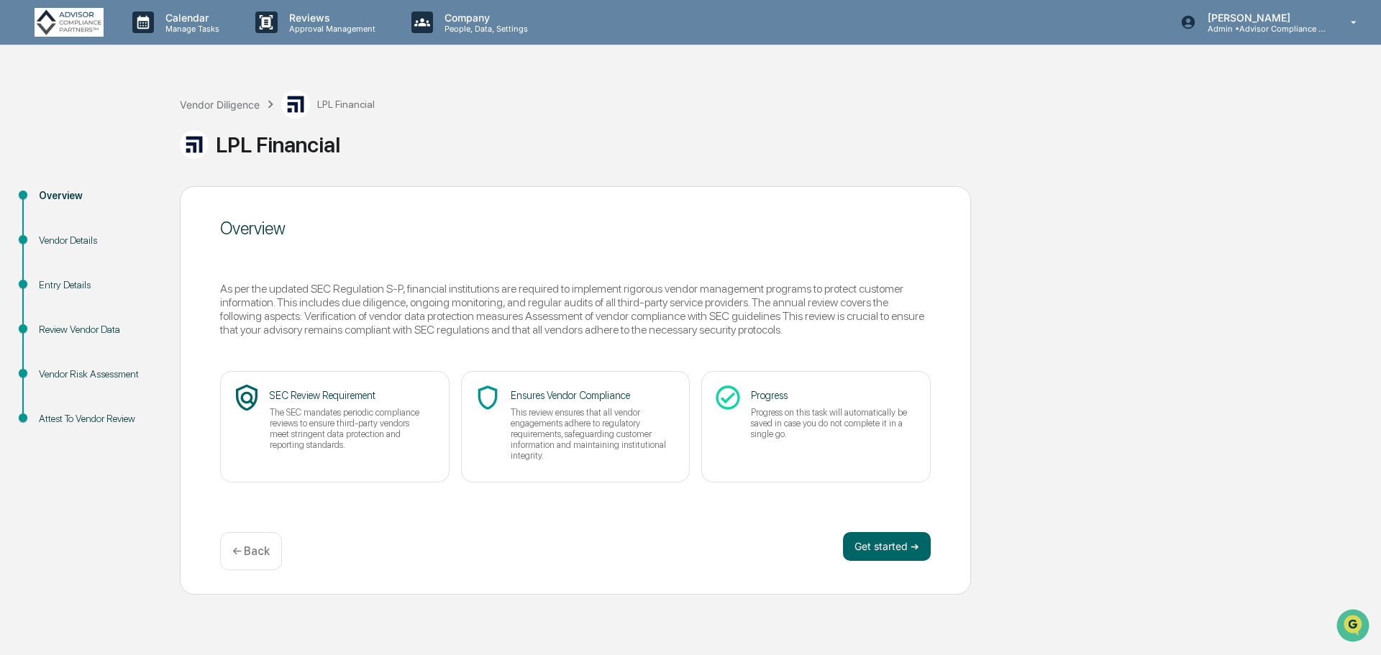
click at [903, 546] on button "Get started ➔" at bounding box center [887, 546] width 88 height 29
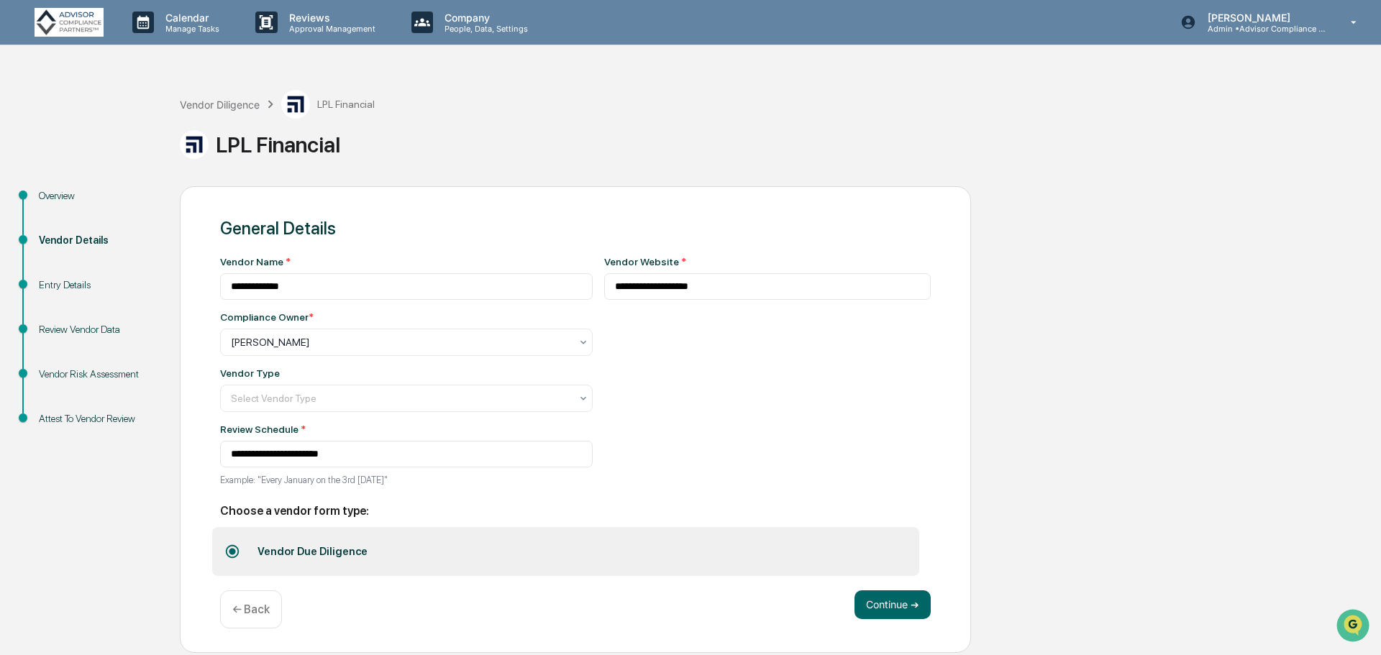
click at [562, 399] on div "Select Vendor Type" at bounding box center [401, 398] width 354 height 20
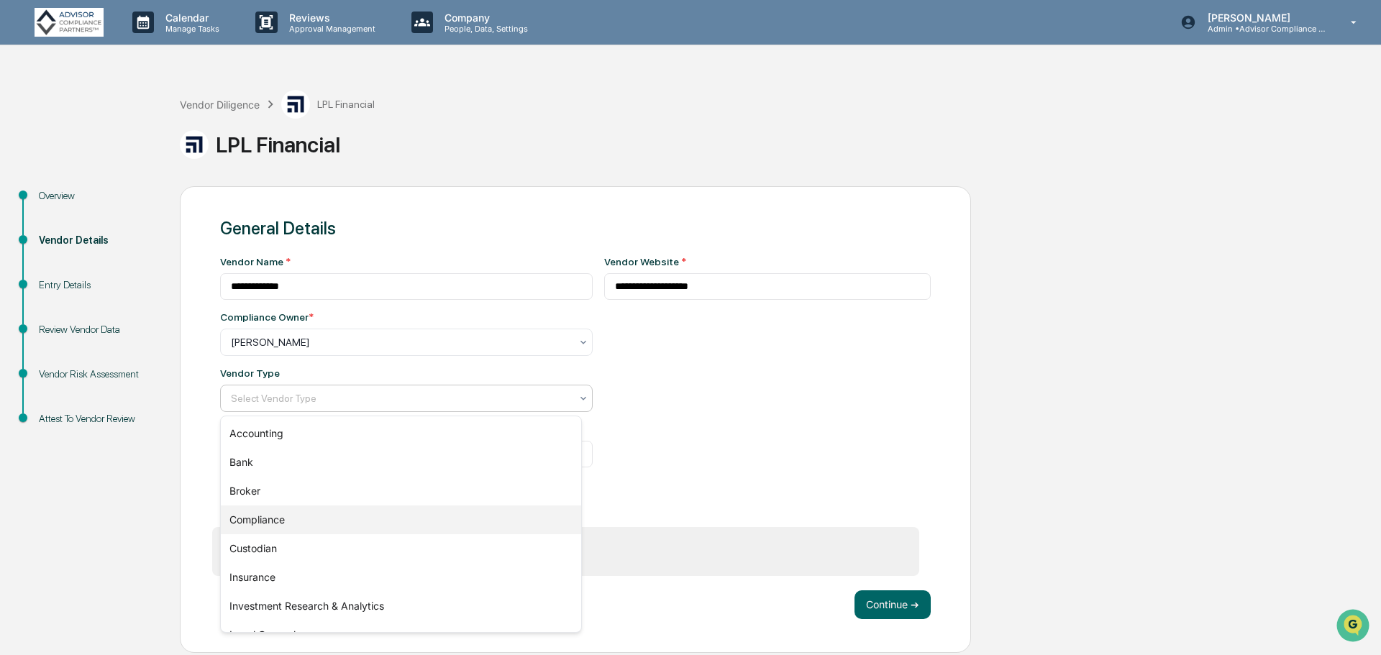
click at [537, 523] on div "Compliance" at bounding box center [401, 520] width 360 height 29
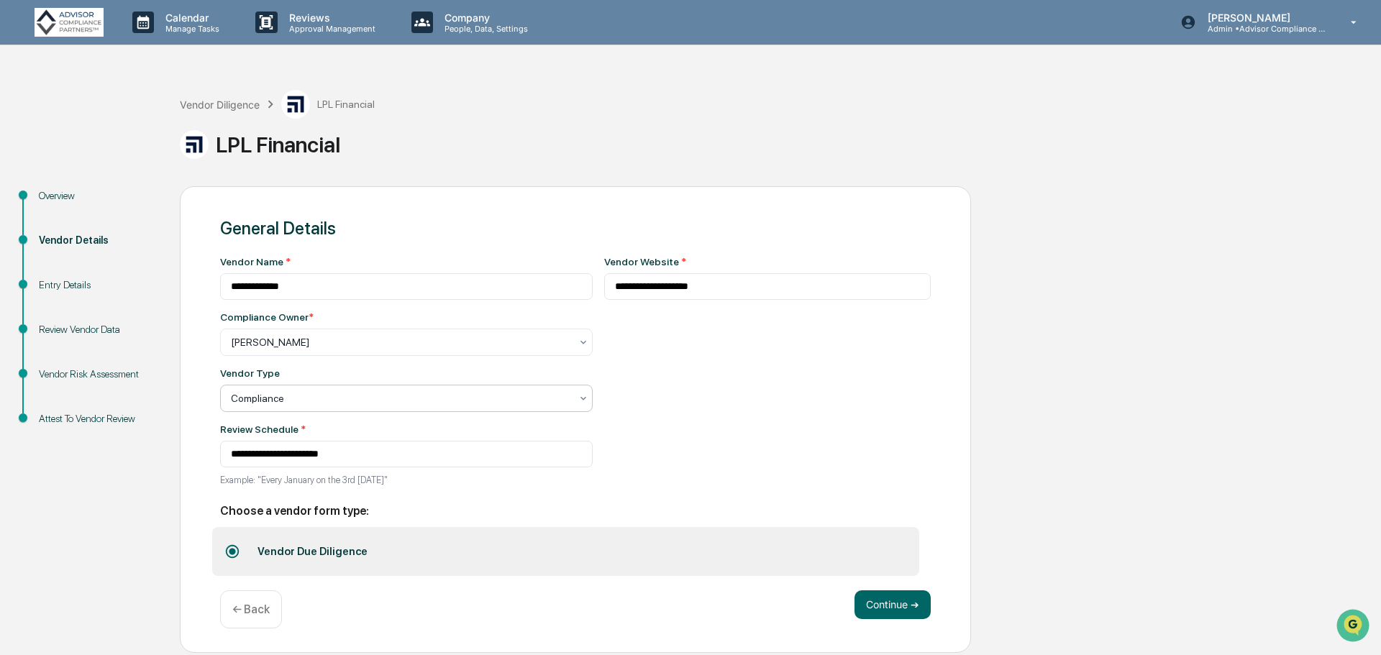
click at [565, 398] on div "Compliance" at bounding box center [401, 398] width 354 height 20
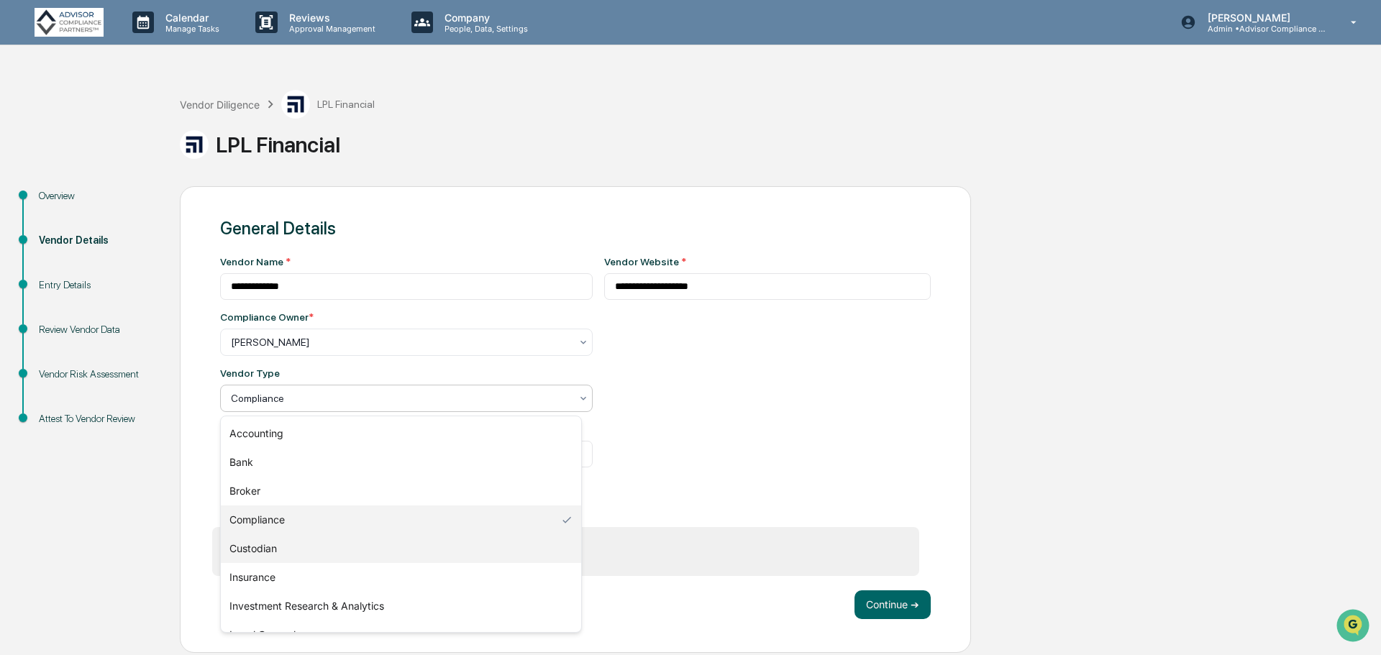
click at [511, 555] on div "Custodian" at bounding box center [401, 548] width 360 height 29
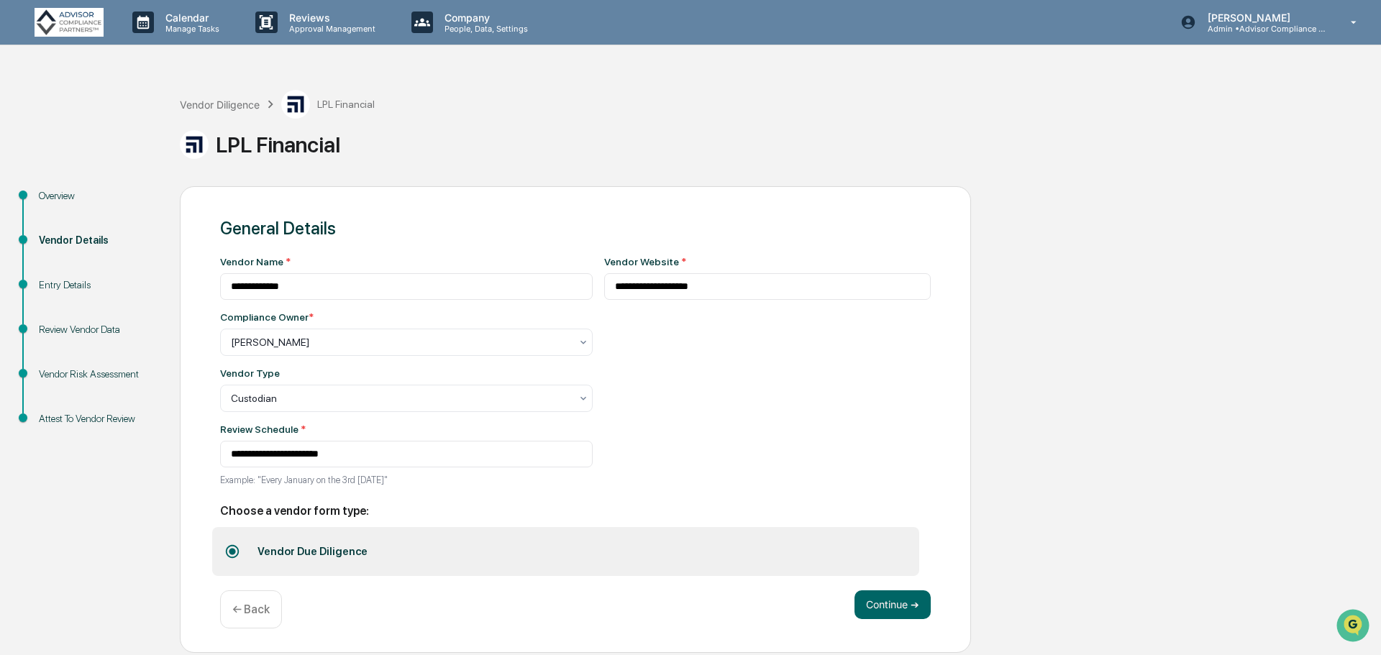
click at [801, 424] on div "**********" at bounding box center [767, 375] width 327 height 238
click at [909, 603] on button "Continue ➔" at bounding box center [893, 605] width 76 height 29
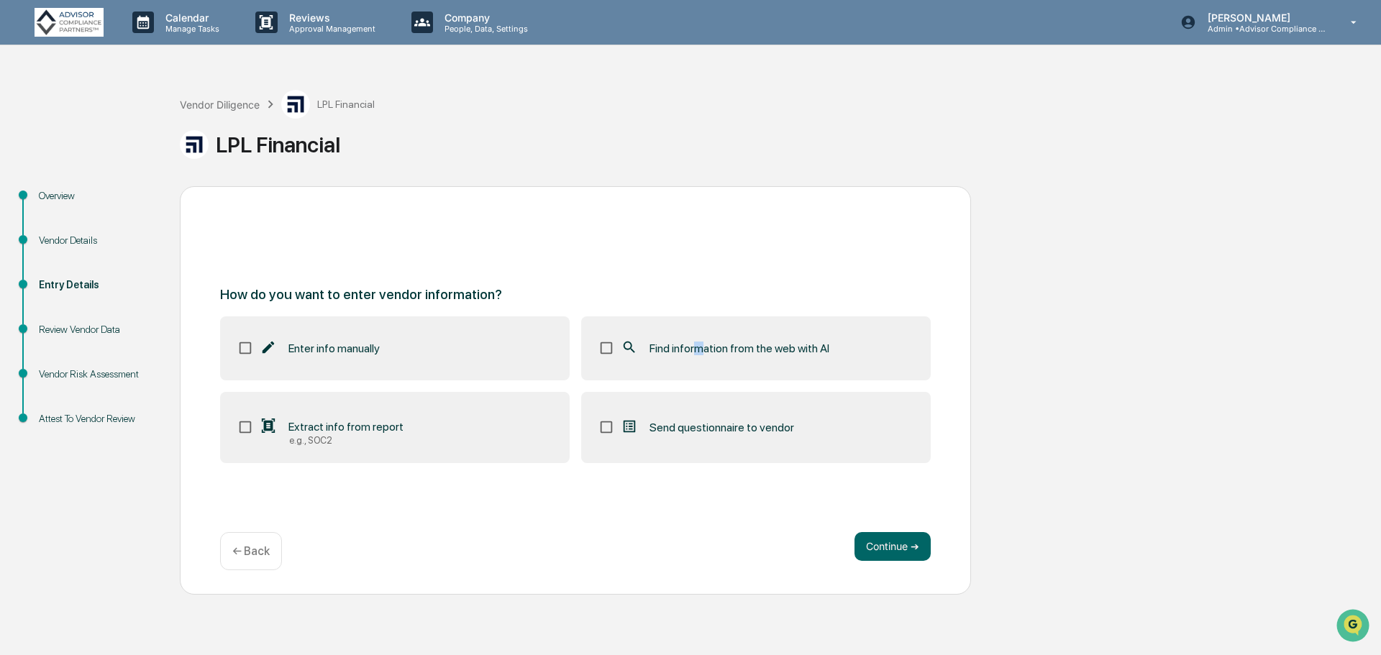
click at [696, 365] on label "Find information from the web with AI" at bounding box center [756, 347] width 350 height 63
click at [873, 547] on button "Continue ➔" at bounding box center [893, 546] width 76 height 29
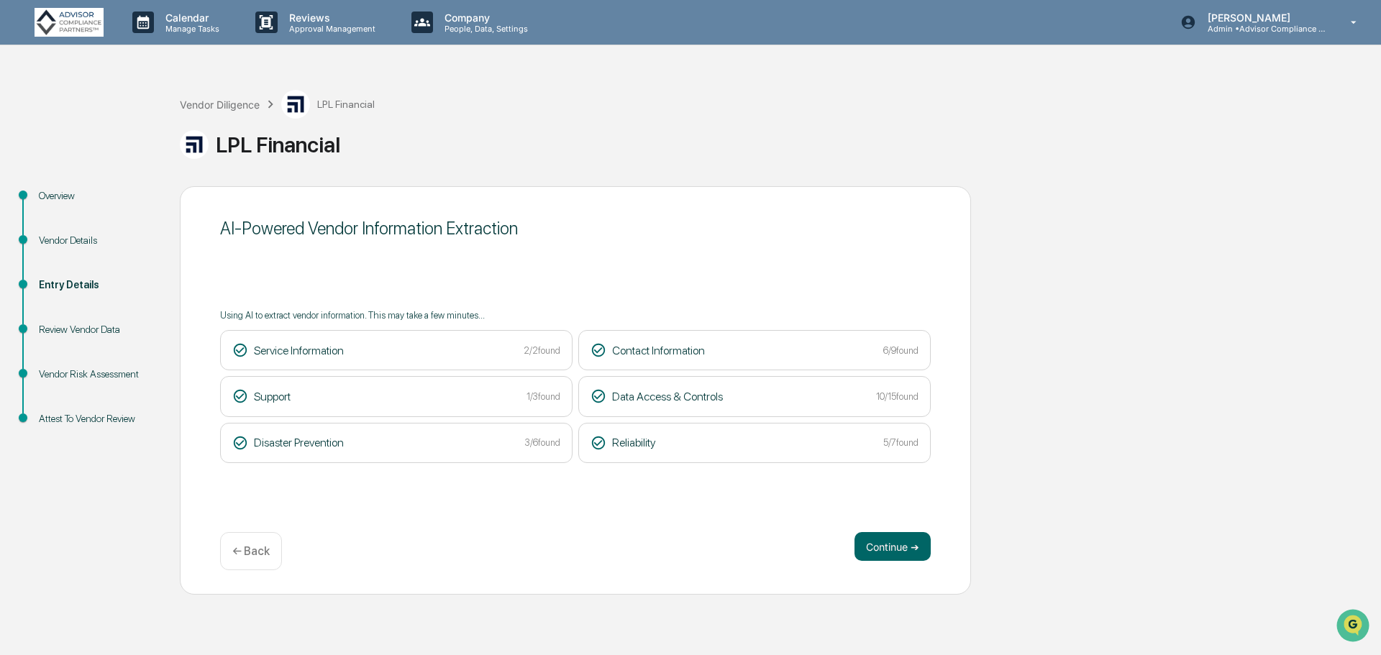
click at [889, 550] on button "Continue ➔" at bounding box center [893, 546] width 76 height 29
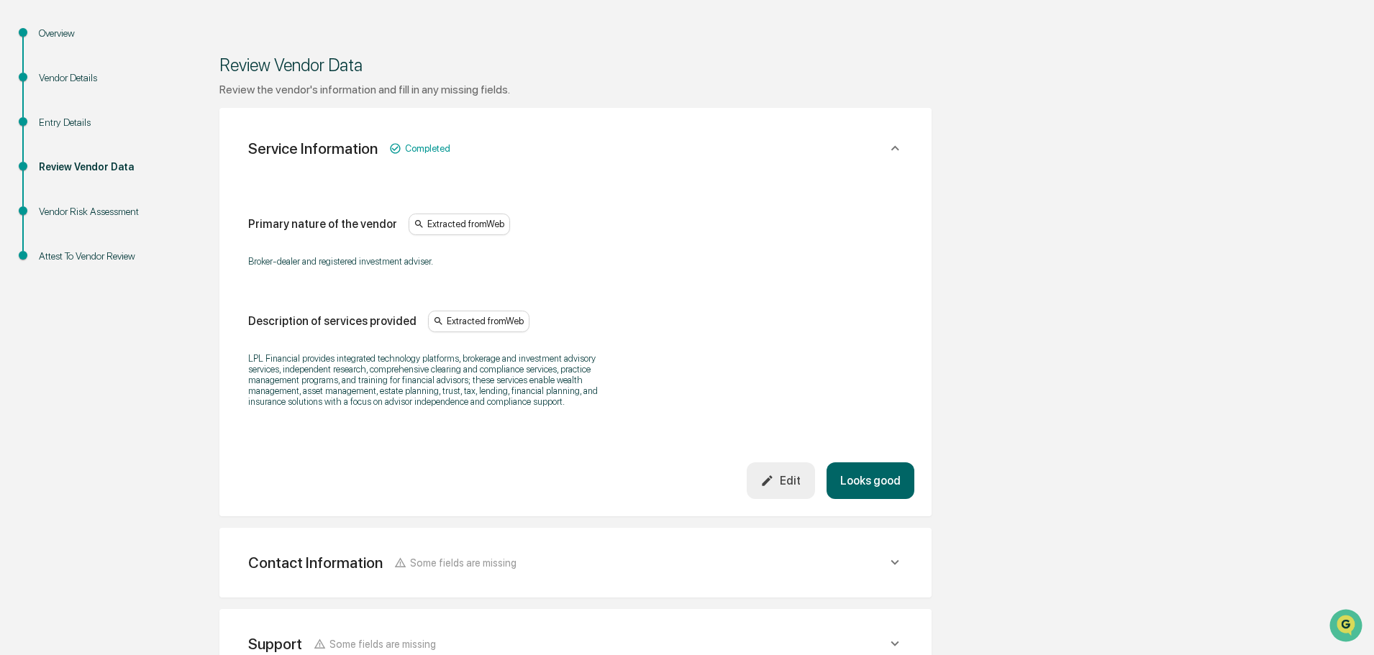
scroll to position [216, 0]
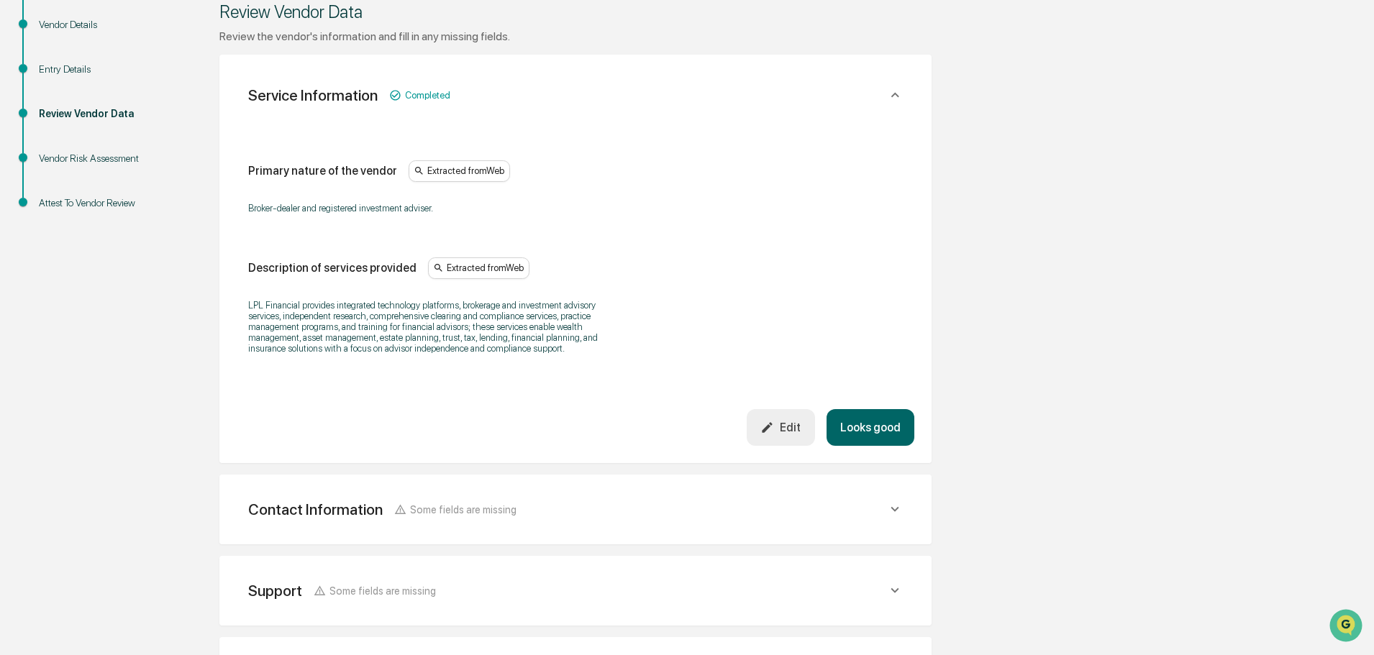
click at [889, 434] on button "Looks good" at bounding box center [870, 427] width 88 height 37
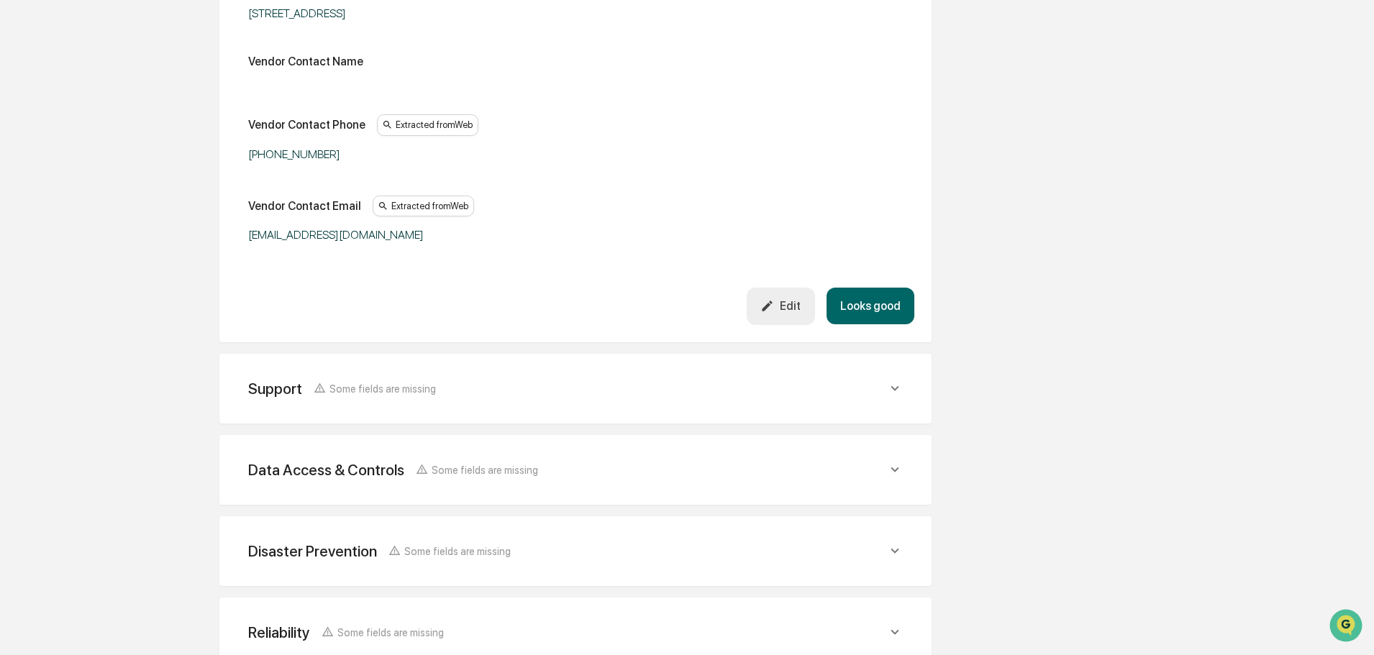
scroll to position [486, 0]
click at [873, 307] on button "Looks good" at bounding box center [870, 304] width 88 height 37
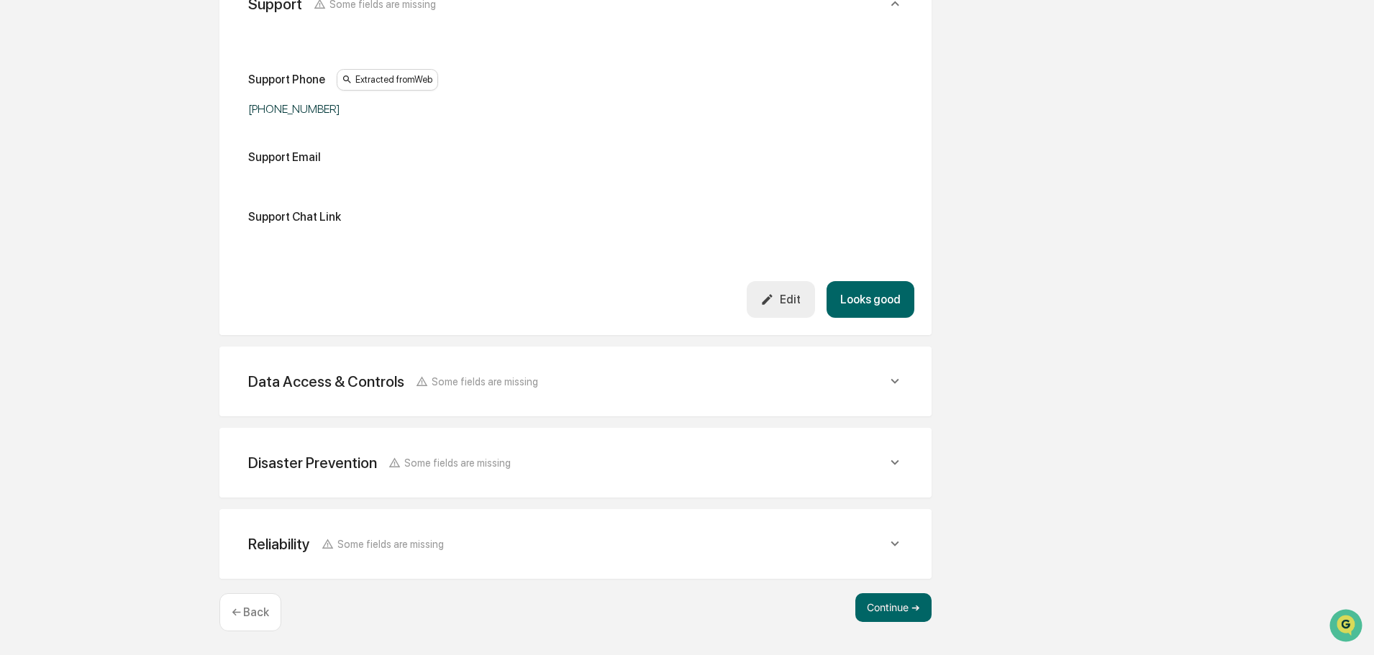
scroll to position [352, 0]
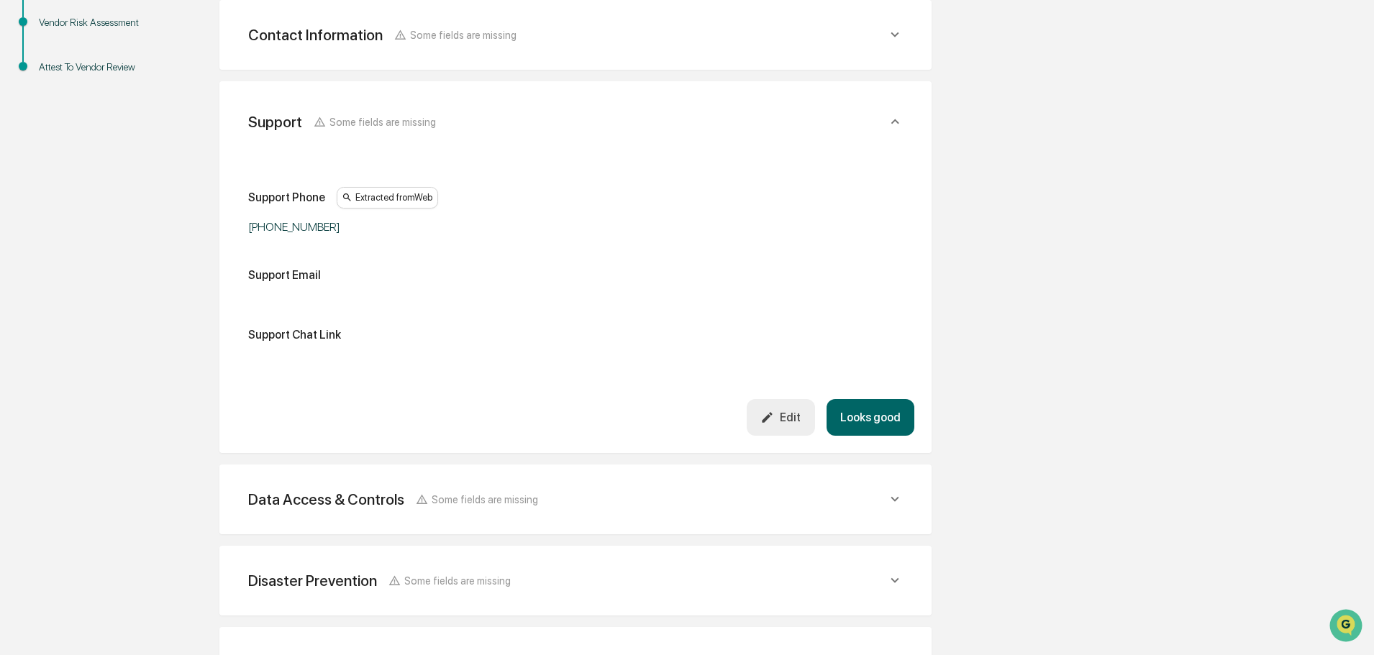
click at [860, 428] on button "Looks good" at bounding box center [870, 417] width 88 height 37
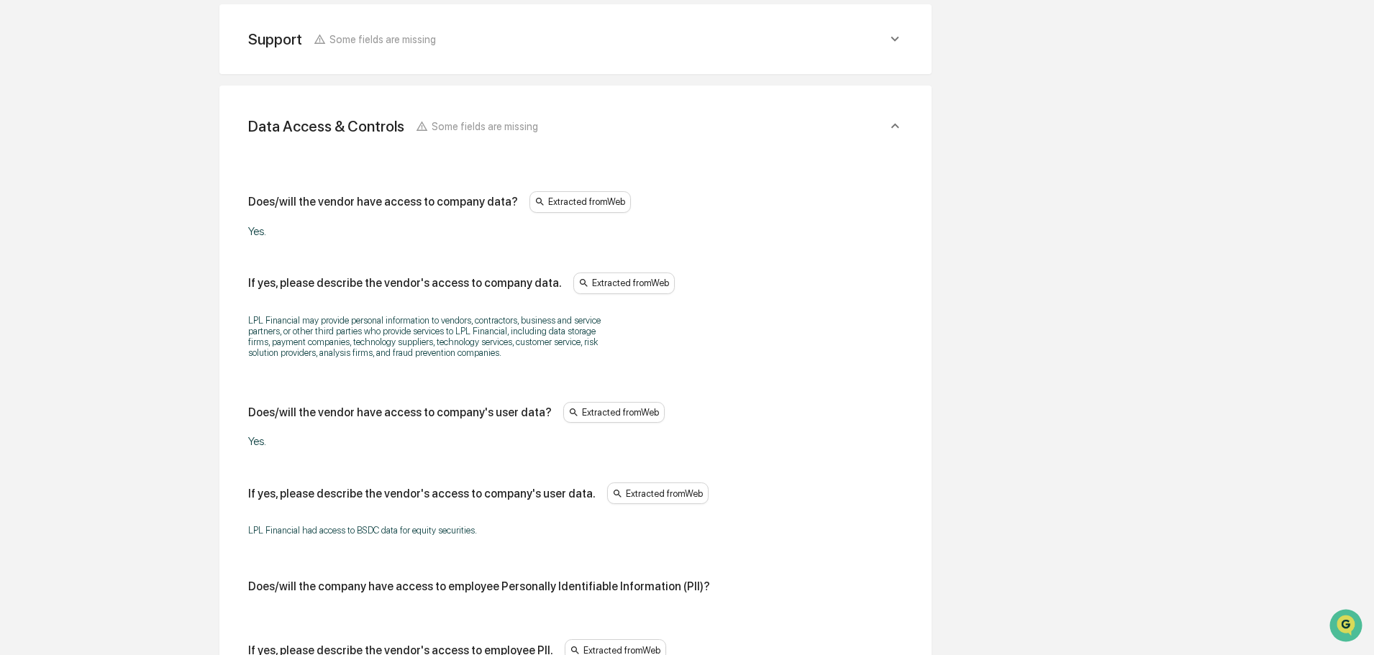
scroll to position [433, 0]
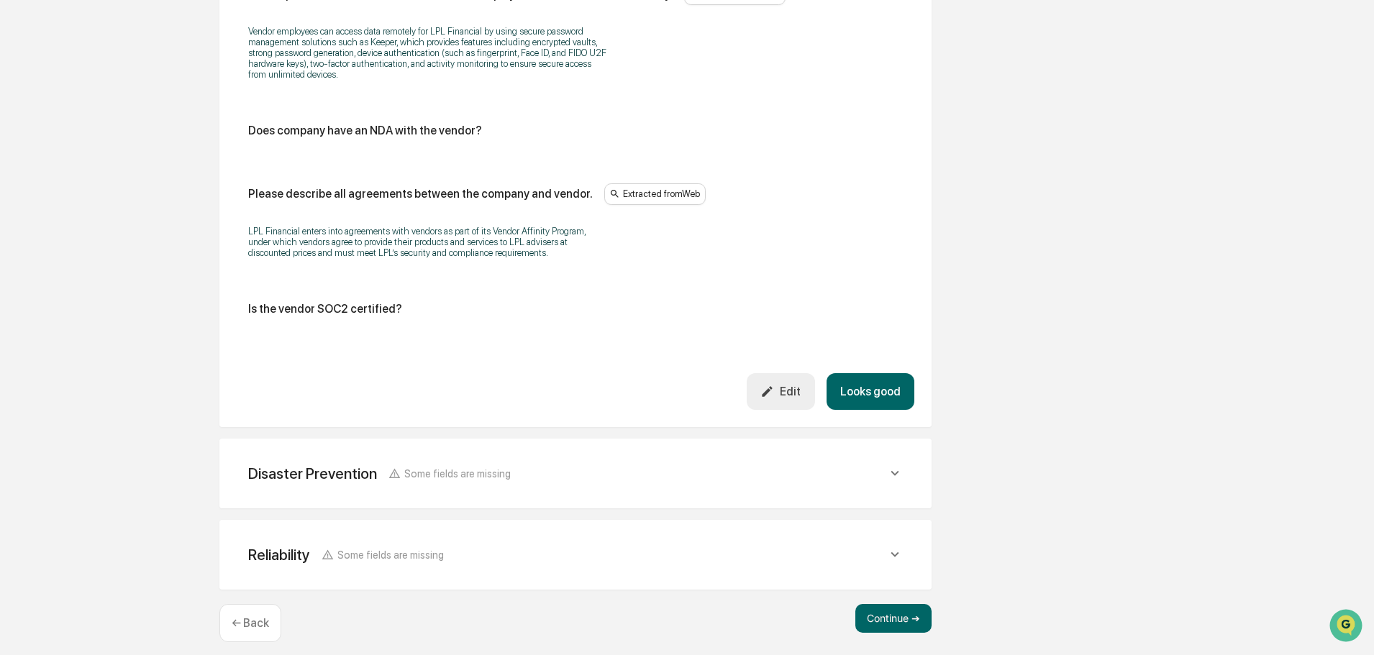
click at [885, 383] on button "Looks good" at bounding box center [870, 391] width 88 height 37
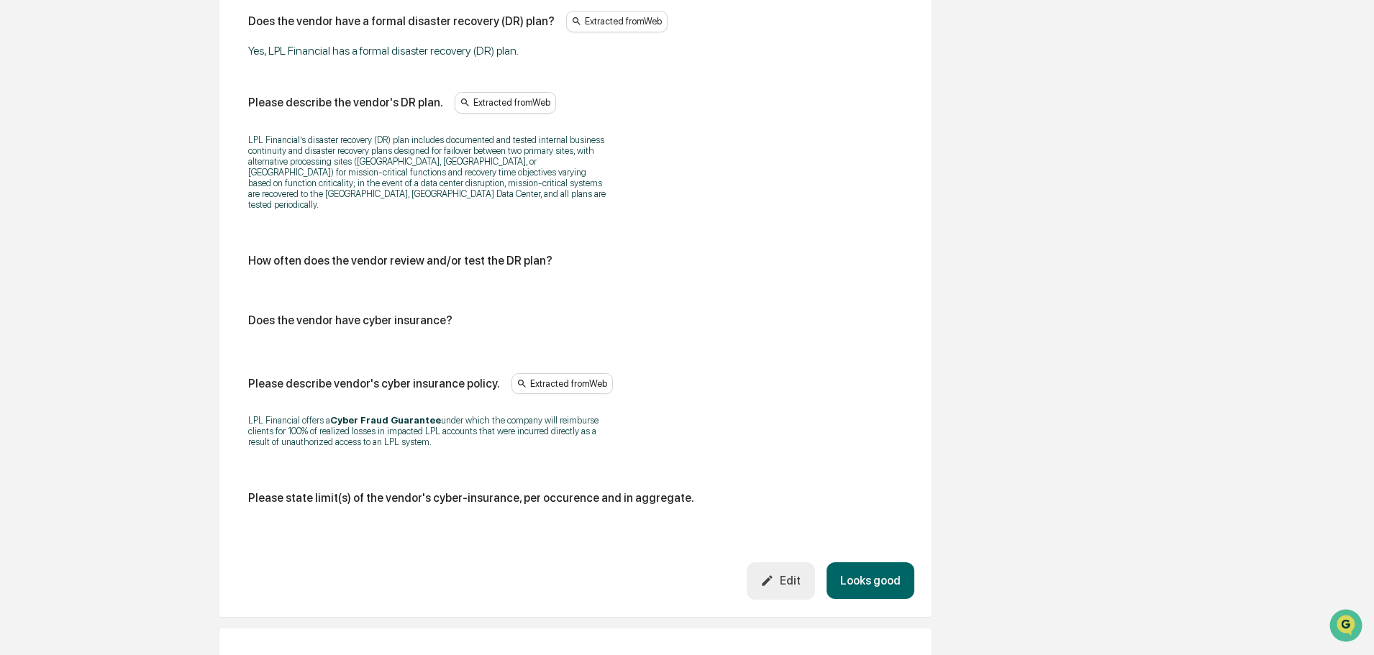
scroll to position [730, 0]
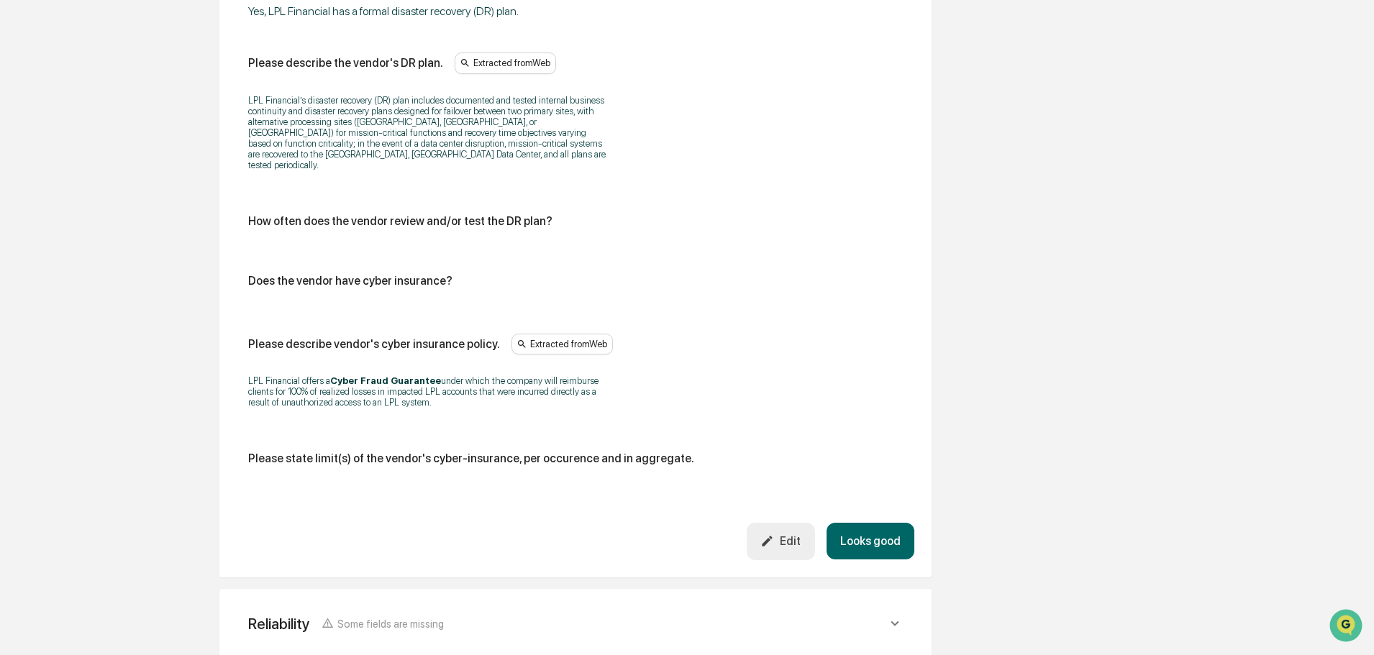
click at [873, 529] on button "Looks good" at bounding box center [870, 541] width 88 height 37
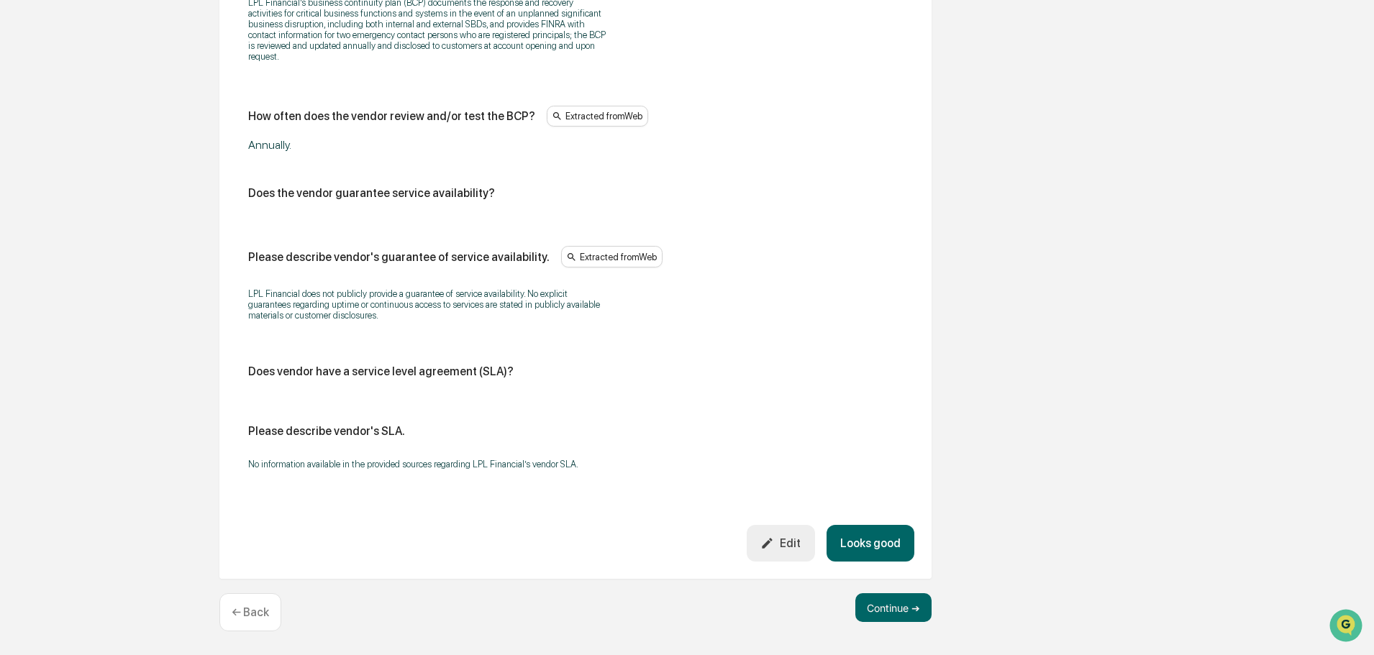
click at [883, 552] on button "Looks good" at bounding box center [870, 543] width 88 height 37
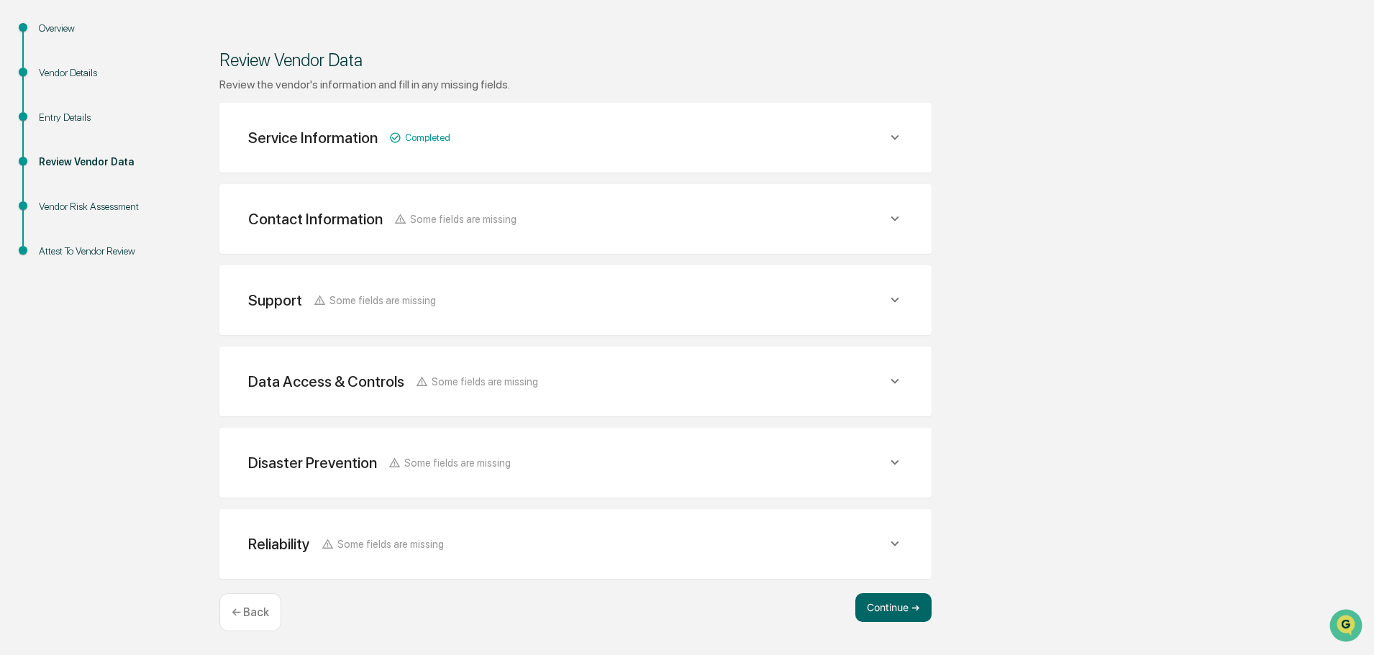
scroll to position [168, 0]
click at [898, 604] on button "Continue ➔" at bounding box center [893, 607] width 76 height 29
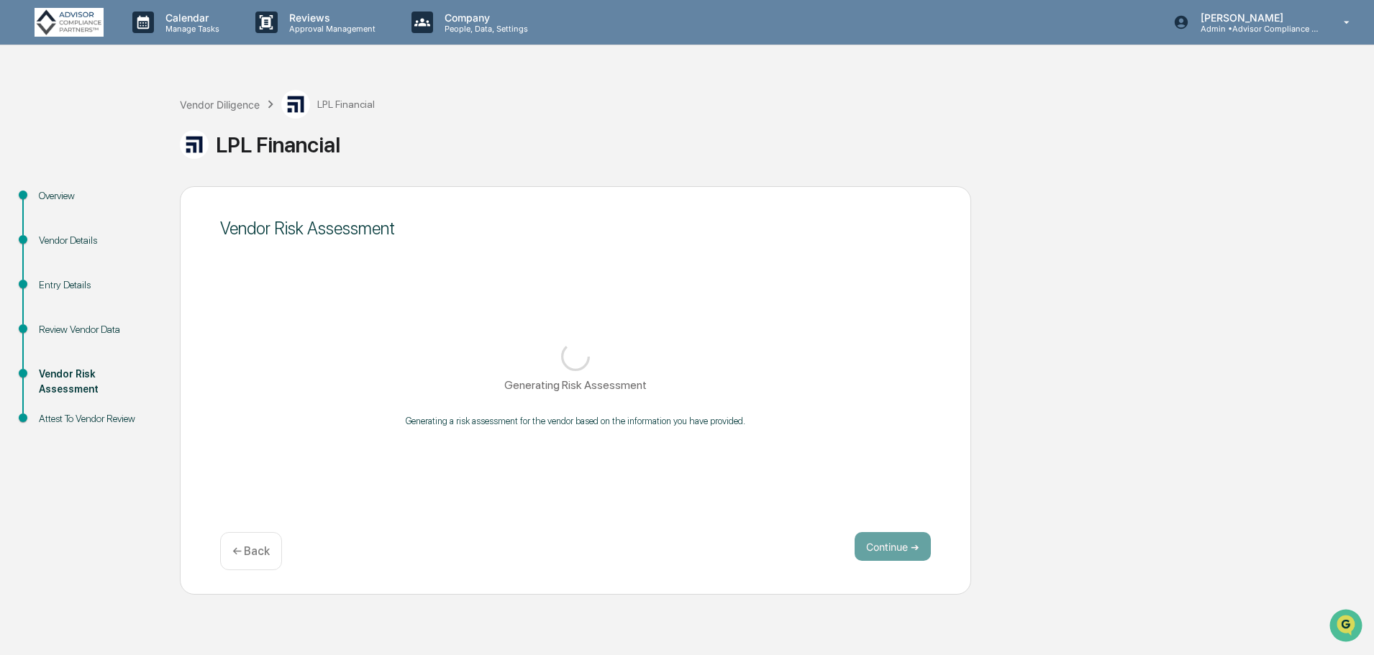
scroll to position [0, 0]
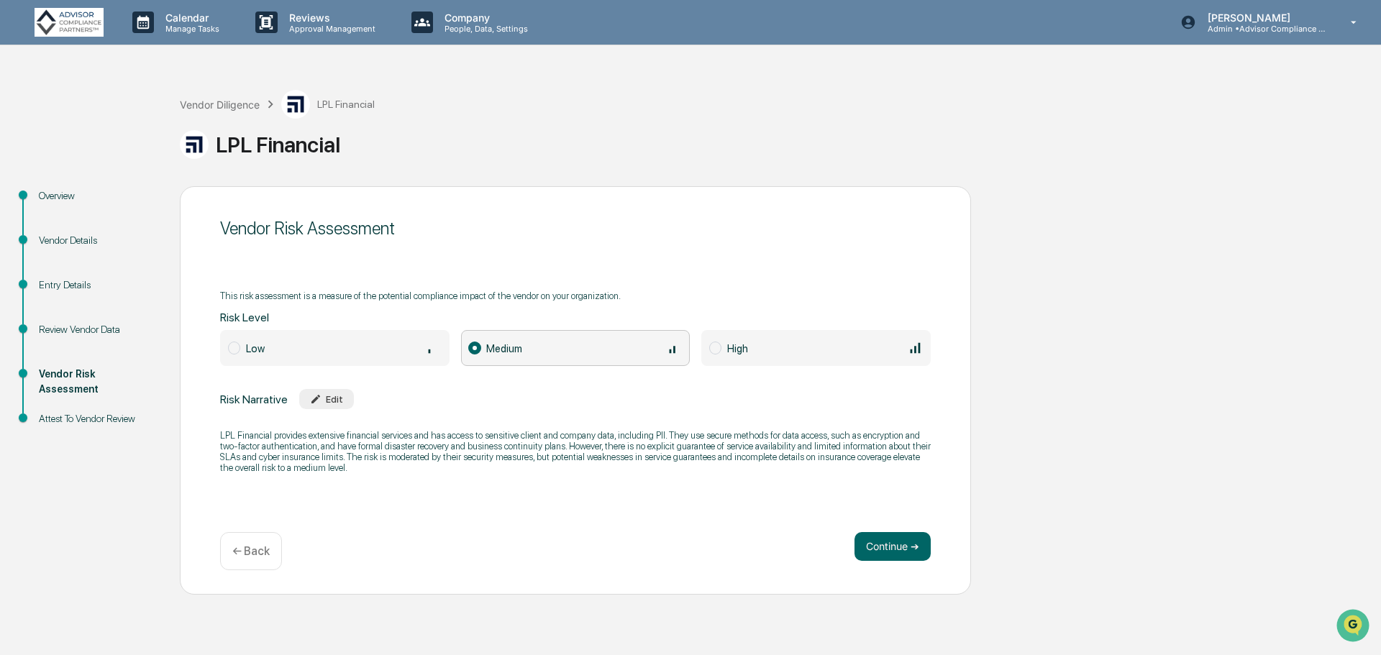
click at [315, 351] on div "Low" at bounding box center [344, 348] width 196 height 16
click at [898, 551] on button "Continue ➔" at bounding box center [893, 546] width 76 height 29
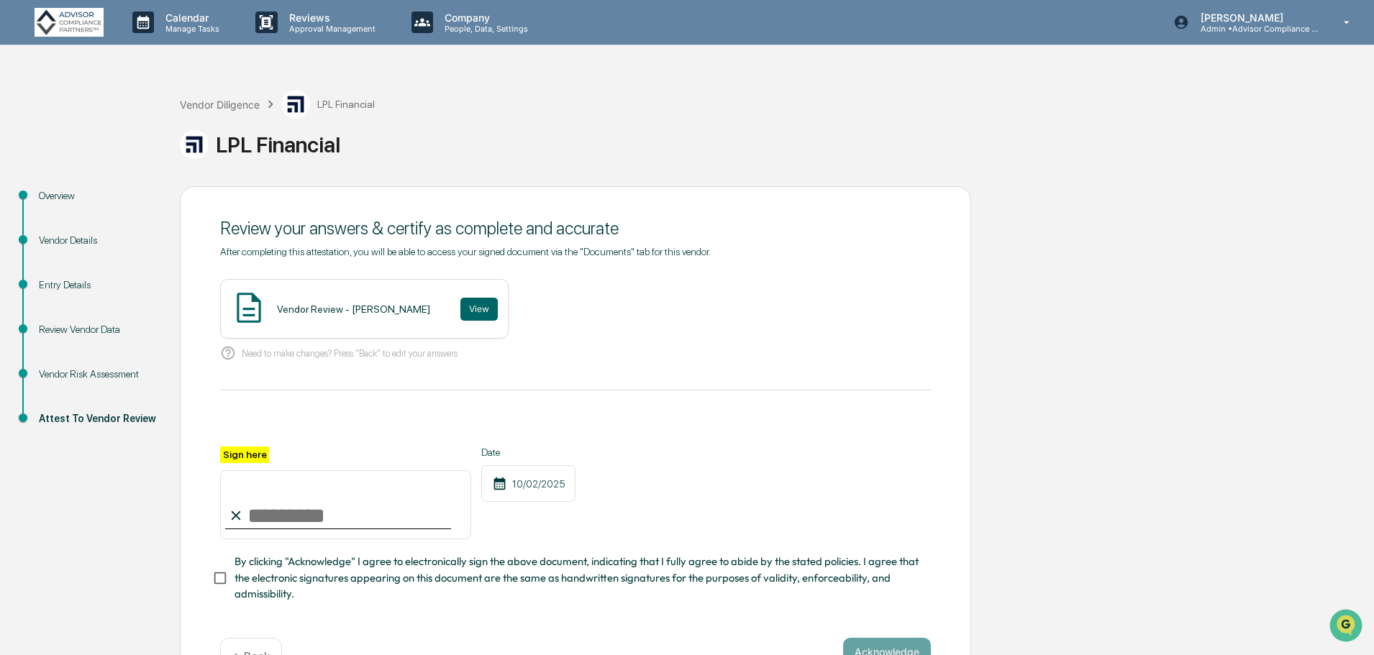
click at [460, 303] on button "View" at bounding box center [478, 309] width 37 height 23
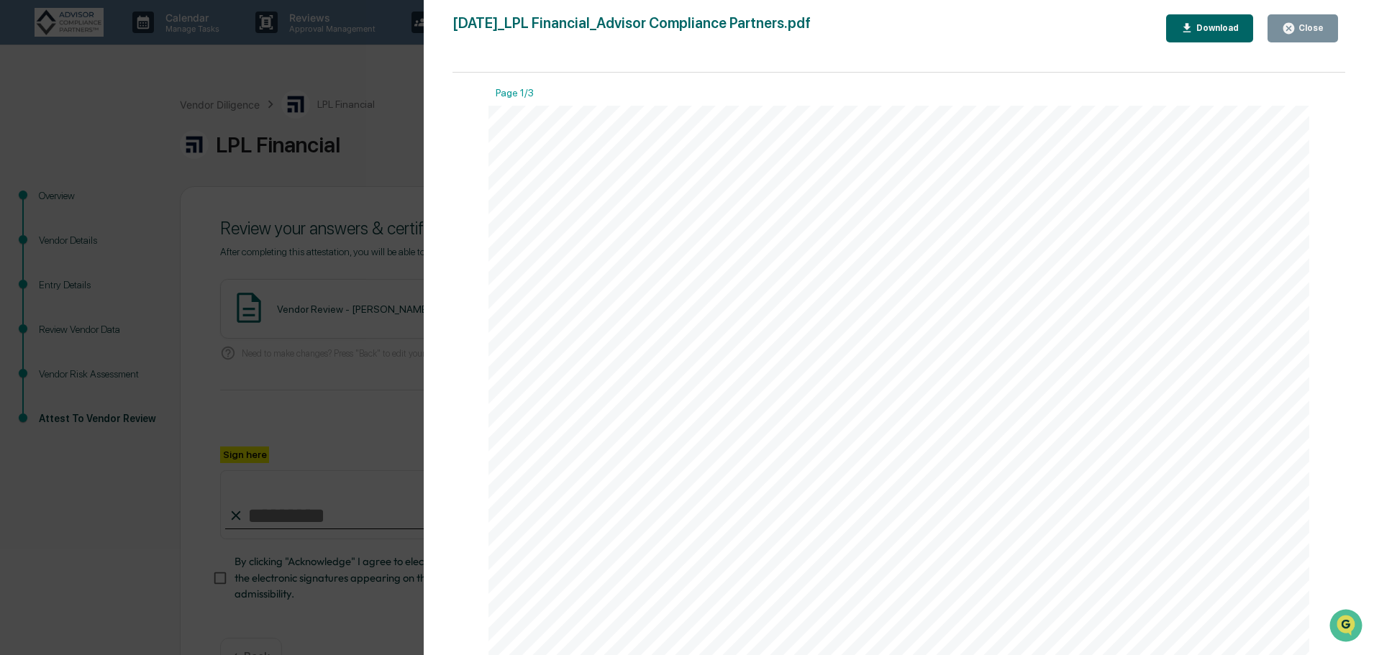
click at [241, 213] on div "Version History [DATE] 12:17 AM [PERSON_NAME] [DATE]_LPL Financial_Advisor Comp…" at bounding box center [687, 327] width 1374 height 655
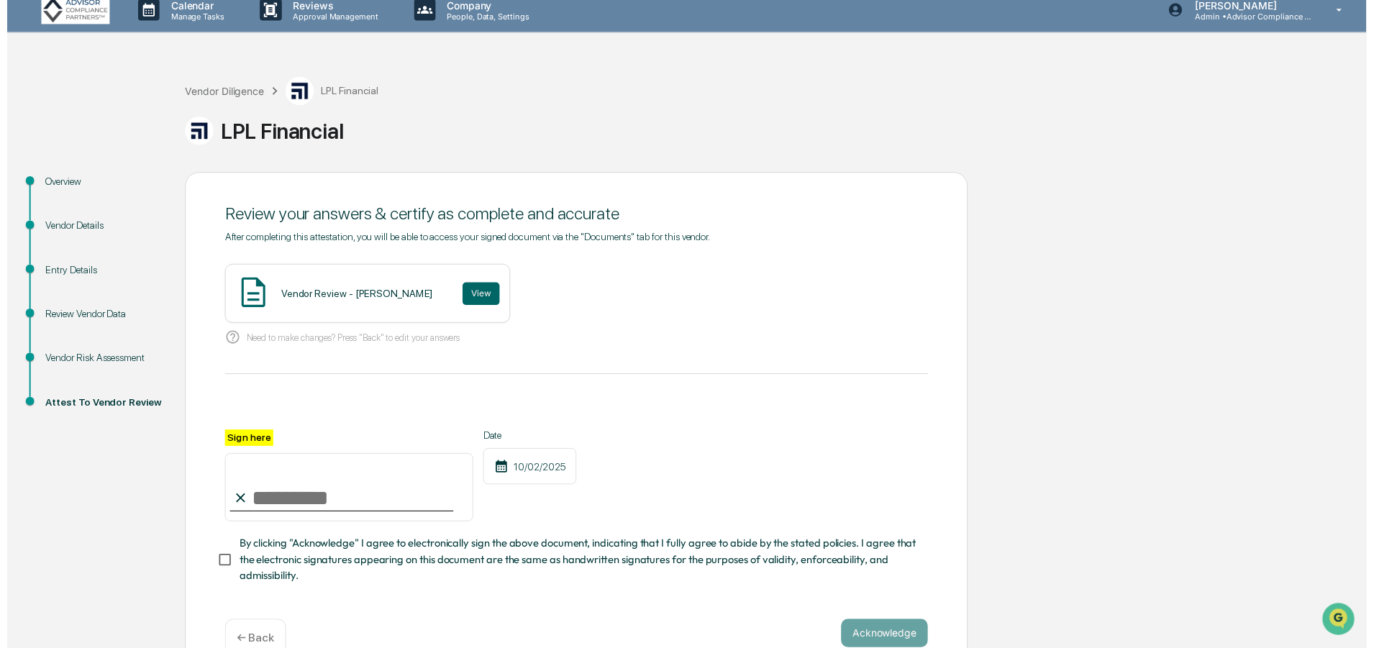
scroll to position [50, 0]
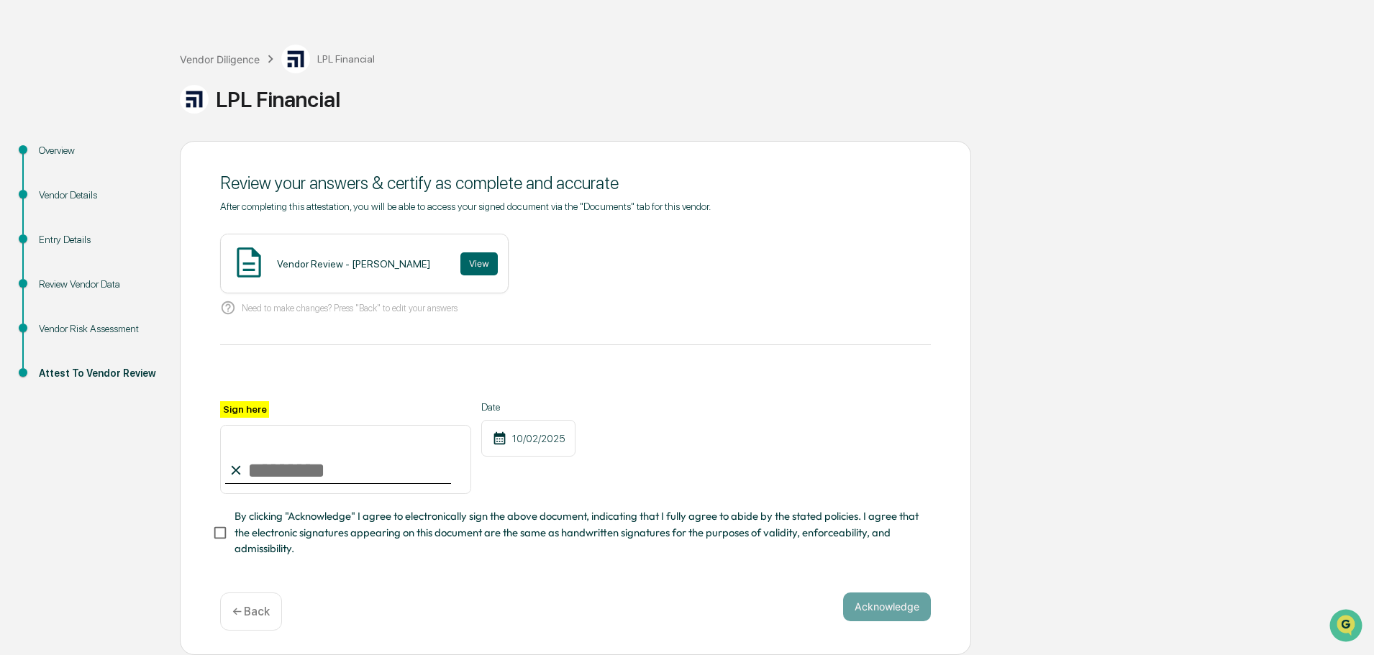
click at [278, 473] on input "Sign here" at bounding box center [345, 459] width 251 height 69
type input "**********"
click at [898, 620] on button "Acknowledge" at bounding box center [887, 607] width 88 height 29
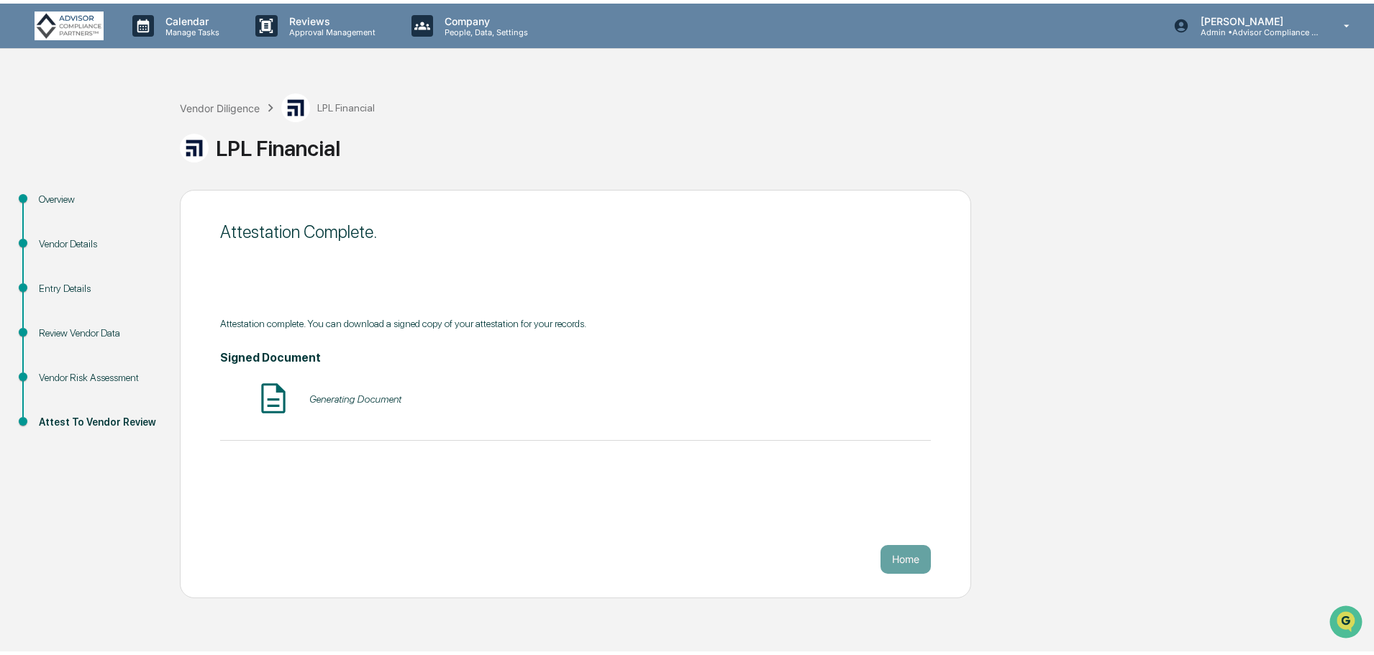
scroll to position [0, 0]
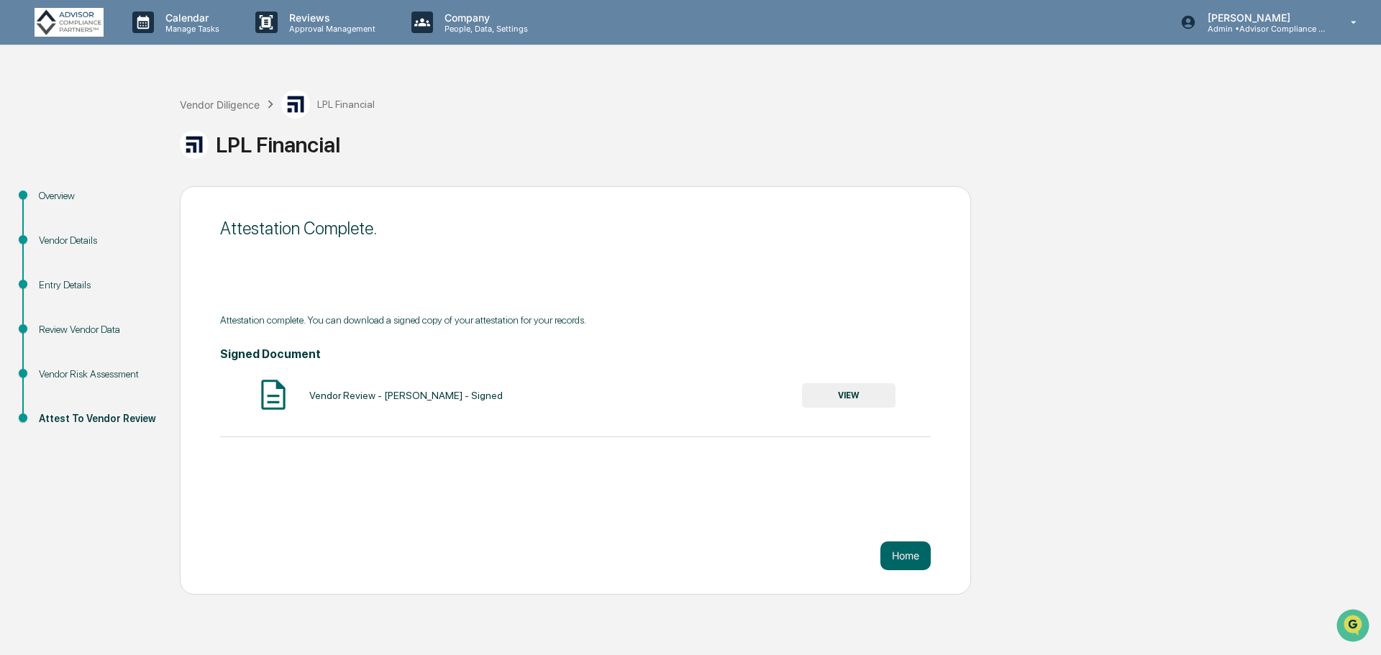
click at [923, 546] on button "Home" at bounding box center [905, 556] width 50 height 29
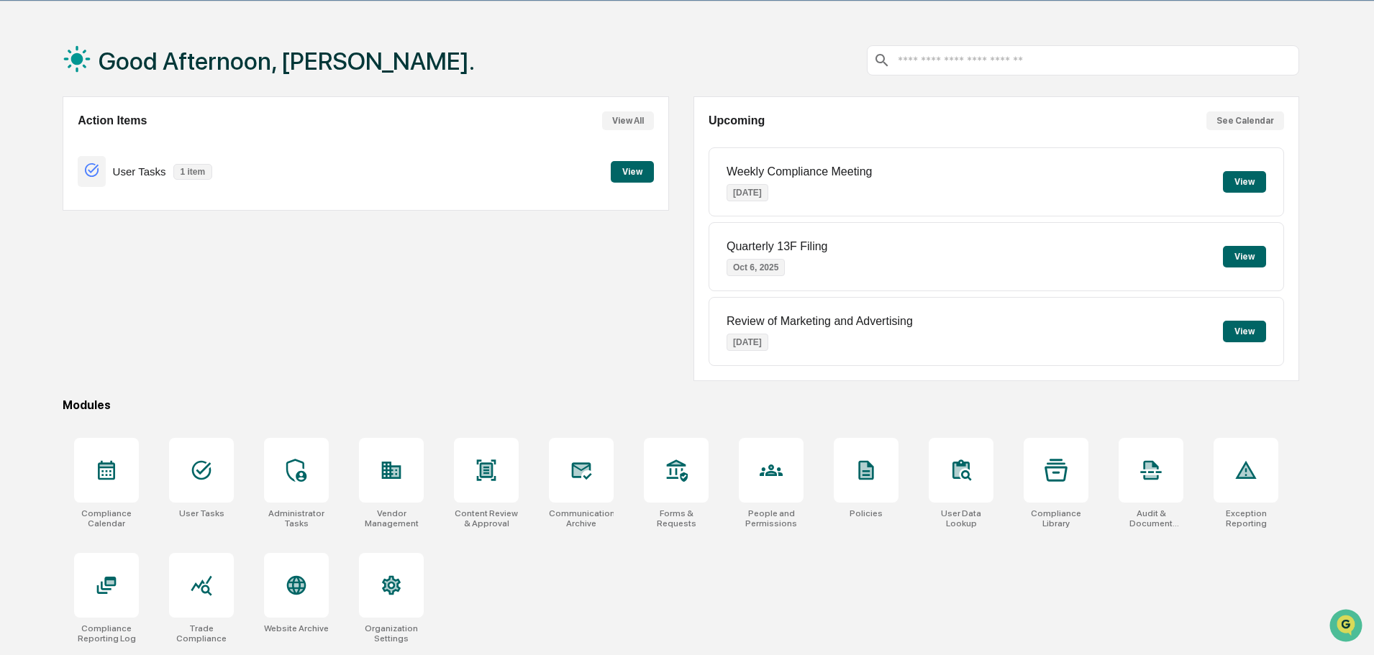
scroll to position [68, 0]
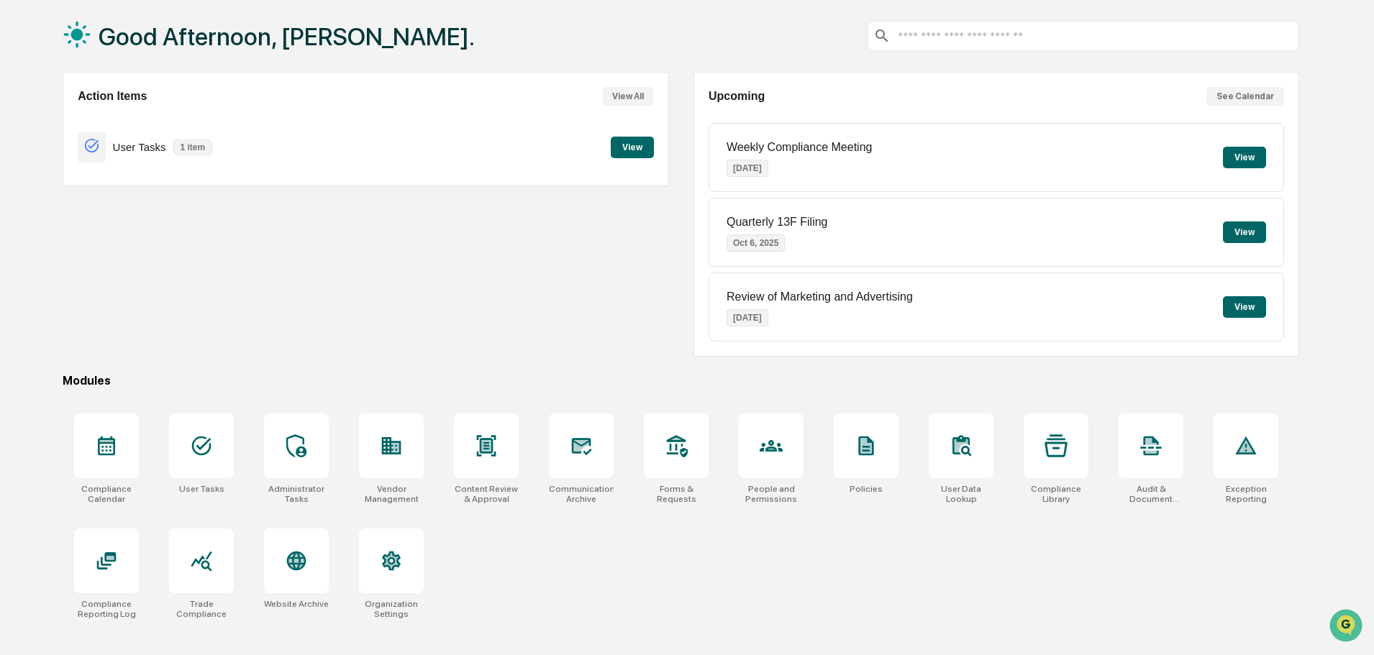
click at [393, 466] on div at bounding box center [391, 446] width 65 height 65
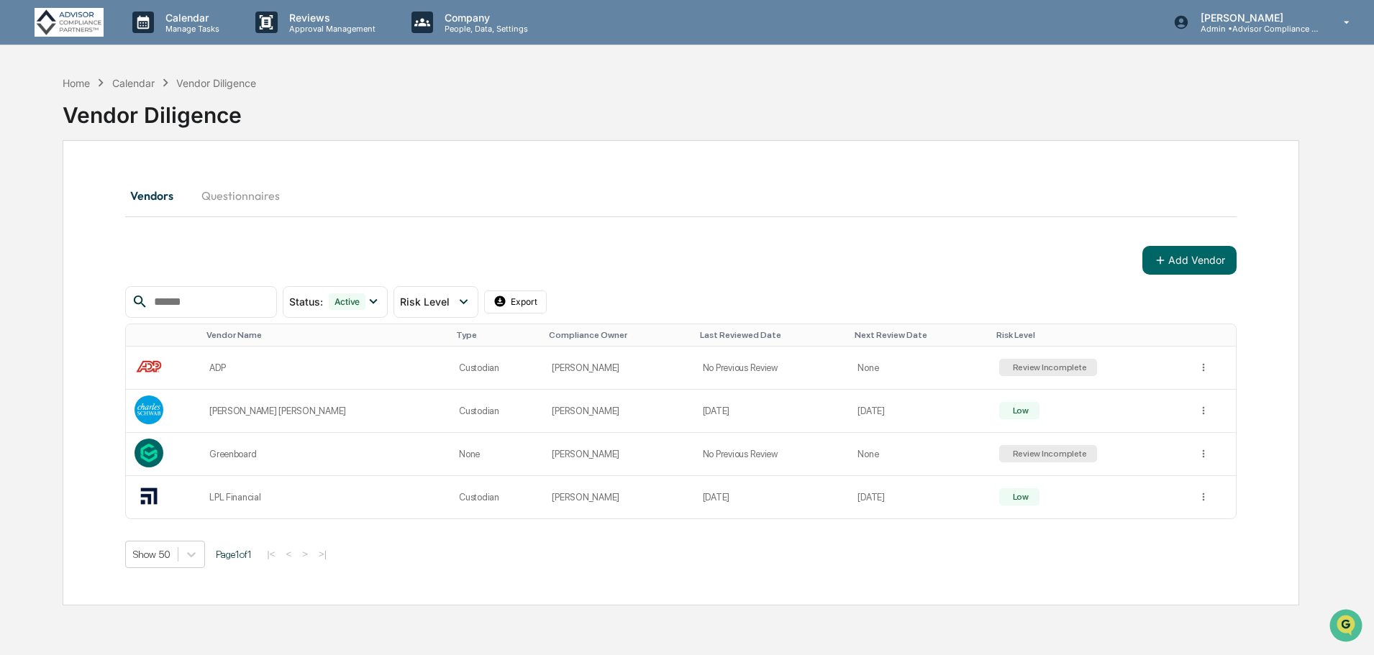
click at [694, 452] on td "No Previous Review" at bounding box center [771, 454] width 155 height 43
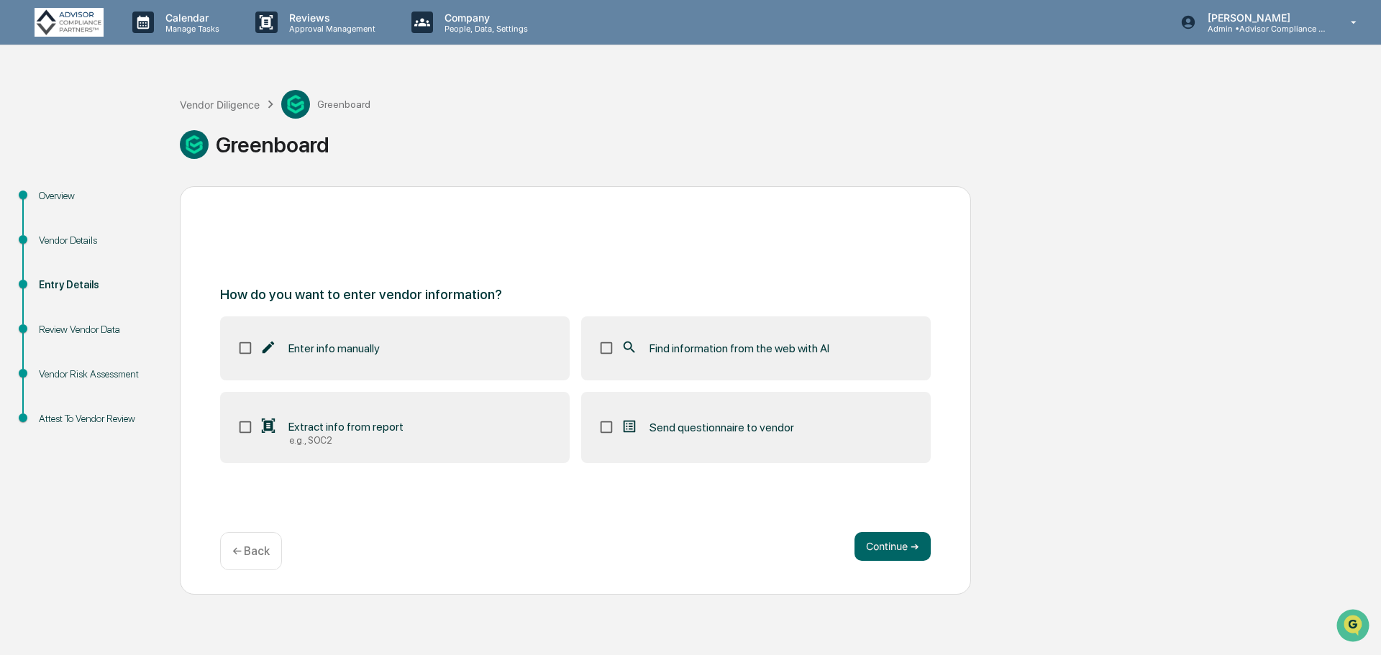
click at [266, 553] on p "← Back" at bounding box center [250, 552] width 37 height 14
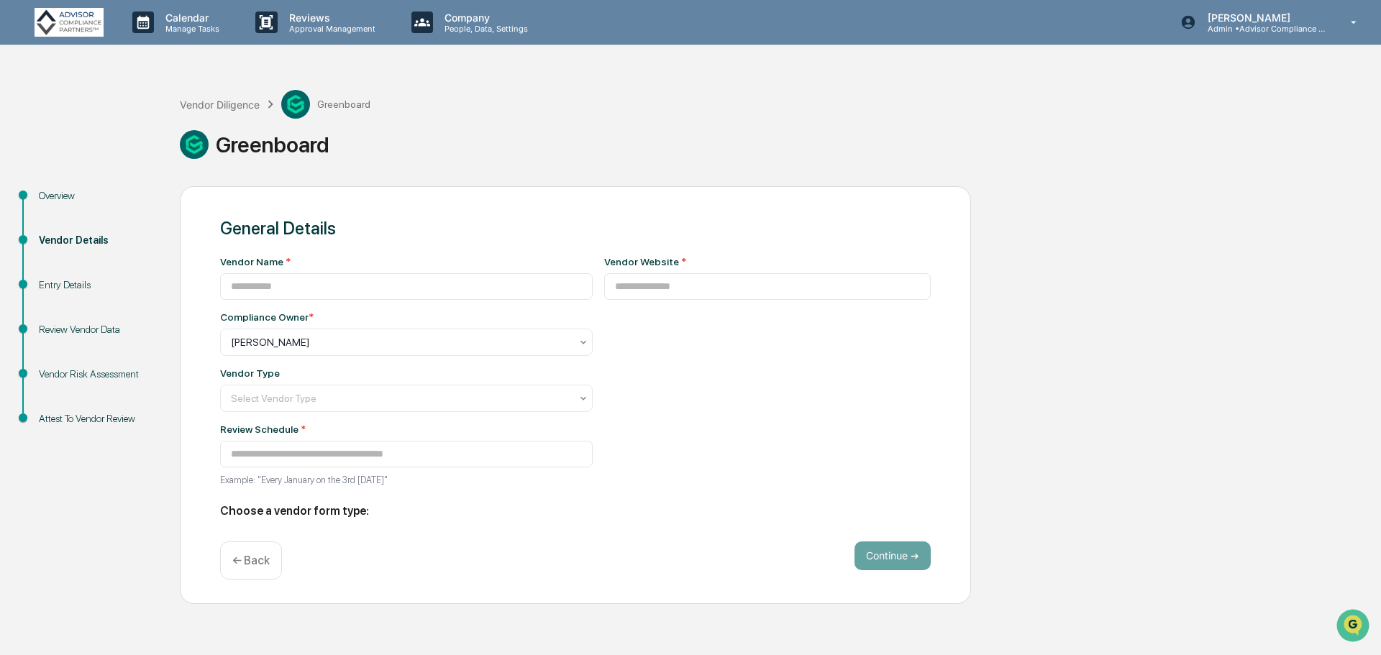
type input "**********"
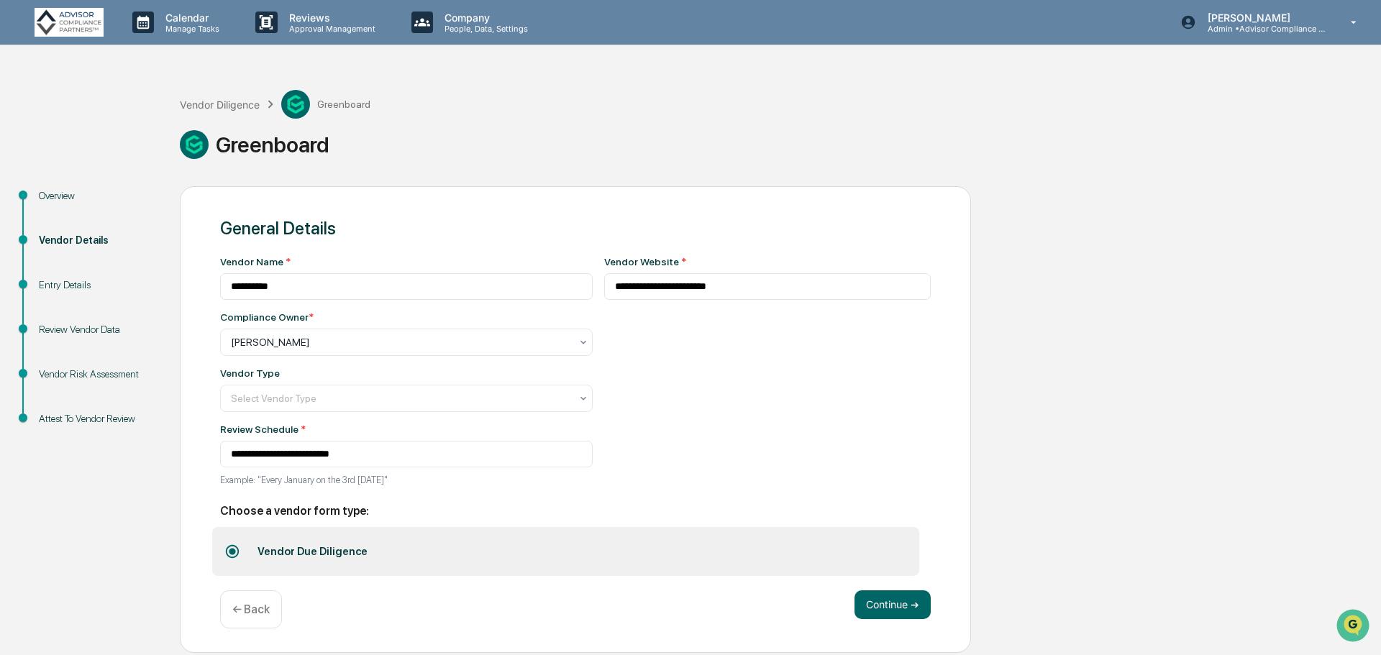
click at [317, 398] on div at bounding box center [401, 398] width 340 height 14
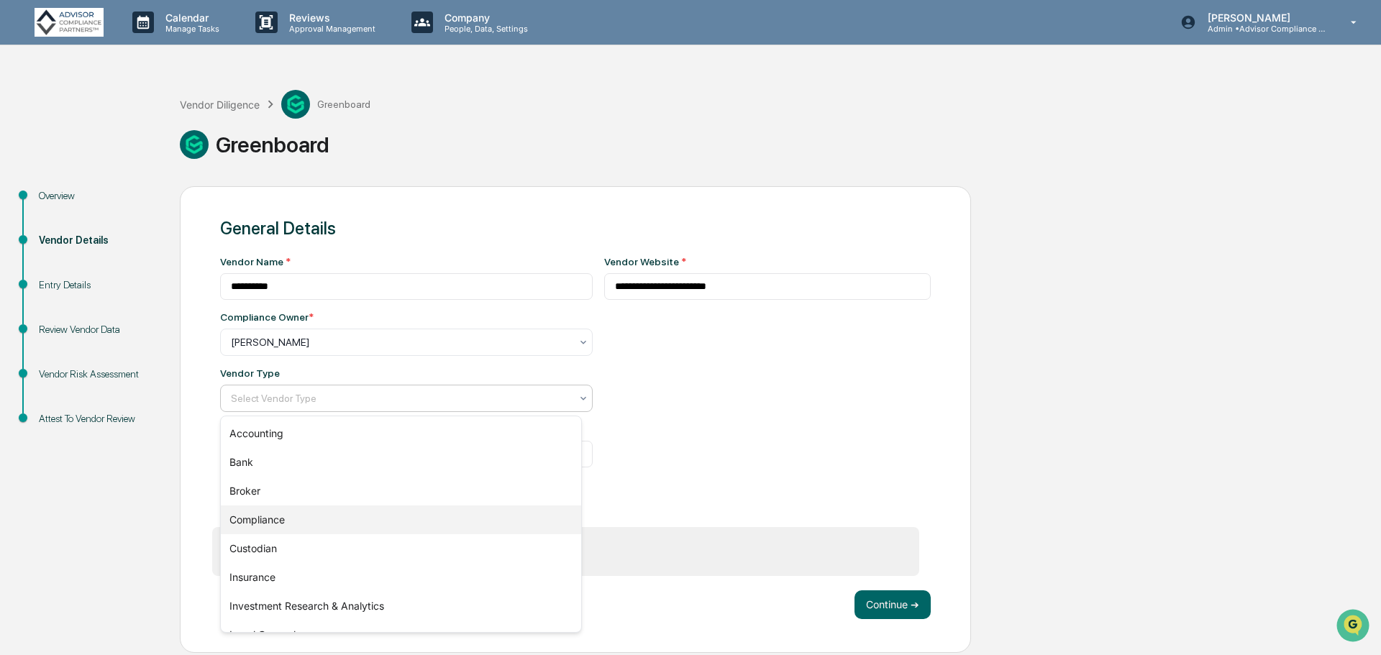
click at [324, 523] on div "Compliance" at bounding box center [401, 520] width 360 height 29
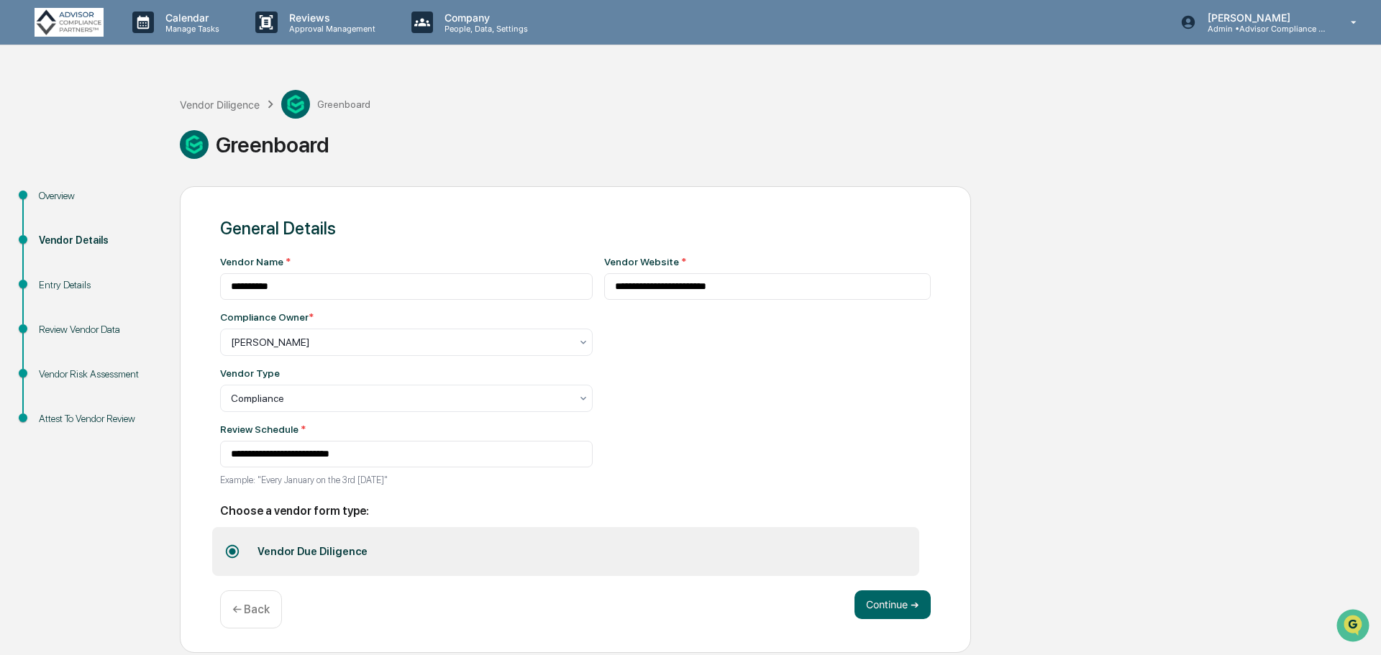
click at [667, 398] on div "**********" at bounding box center [767, 375] width 327 height 238
click at [914, 606] on button "Continue ➔" at bounding box center [893, 605] width 76 height 29
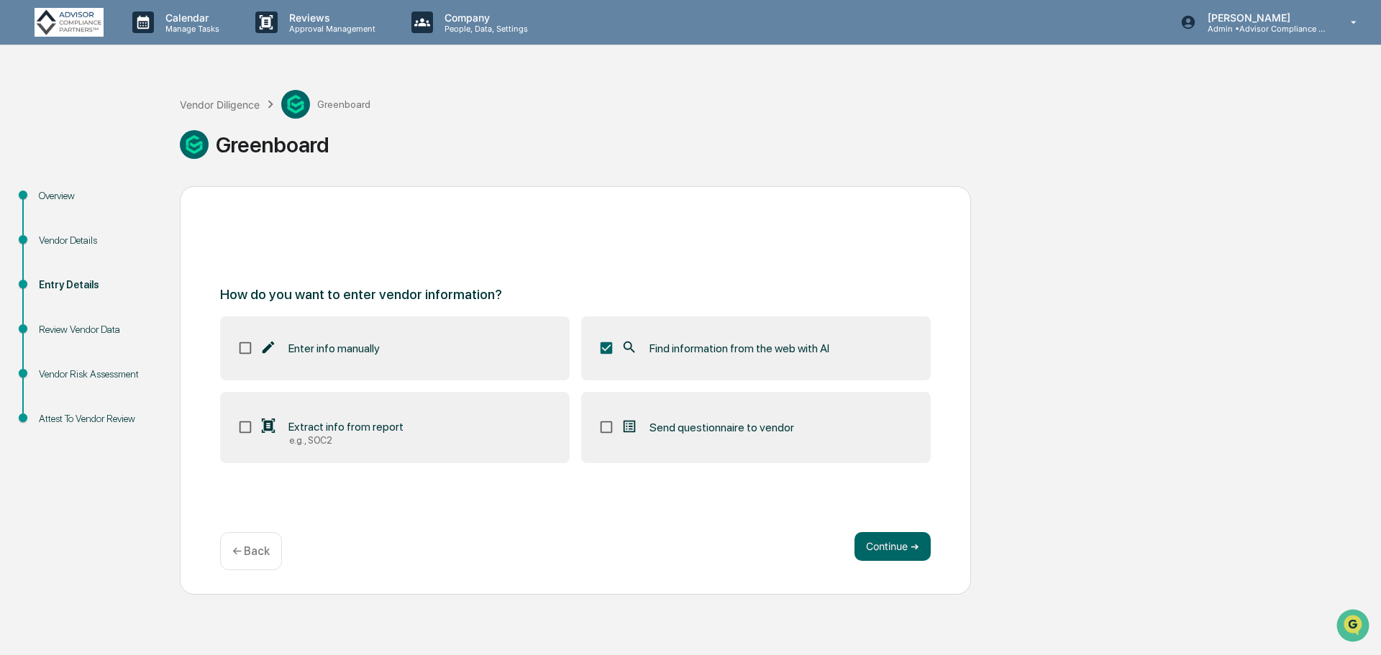
click at [899, 544] on button "Continue ➔" at bounding box center [893, 546] width 76 height 29
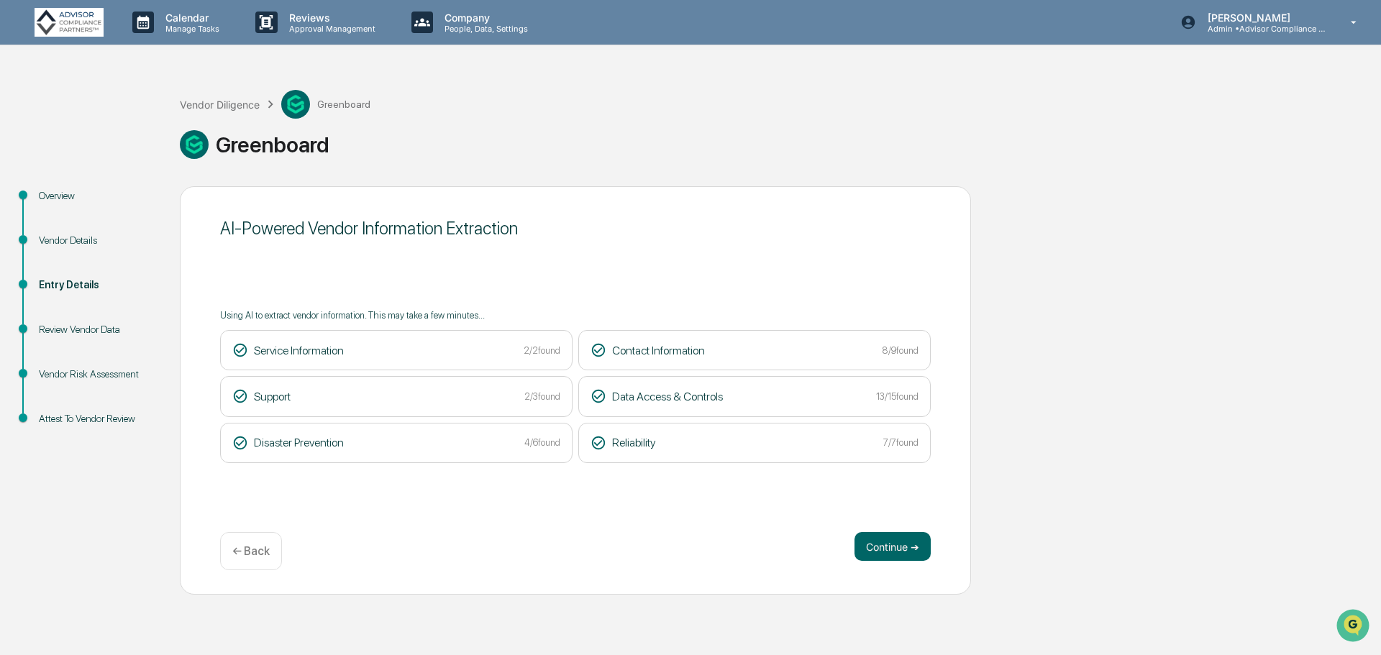
click at [900, 547] on button "Continue ➔" at bounding box center [893, 546] width 76 height 29
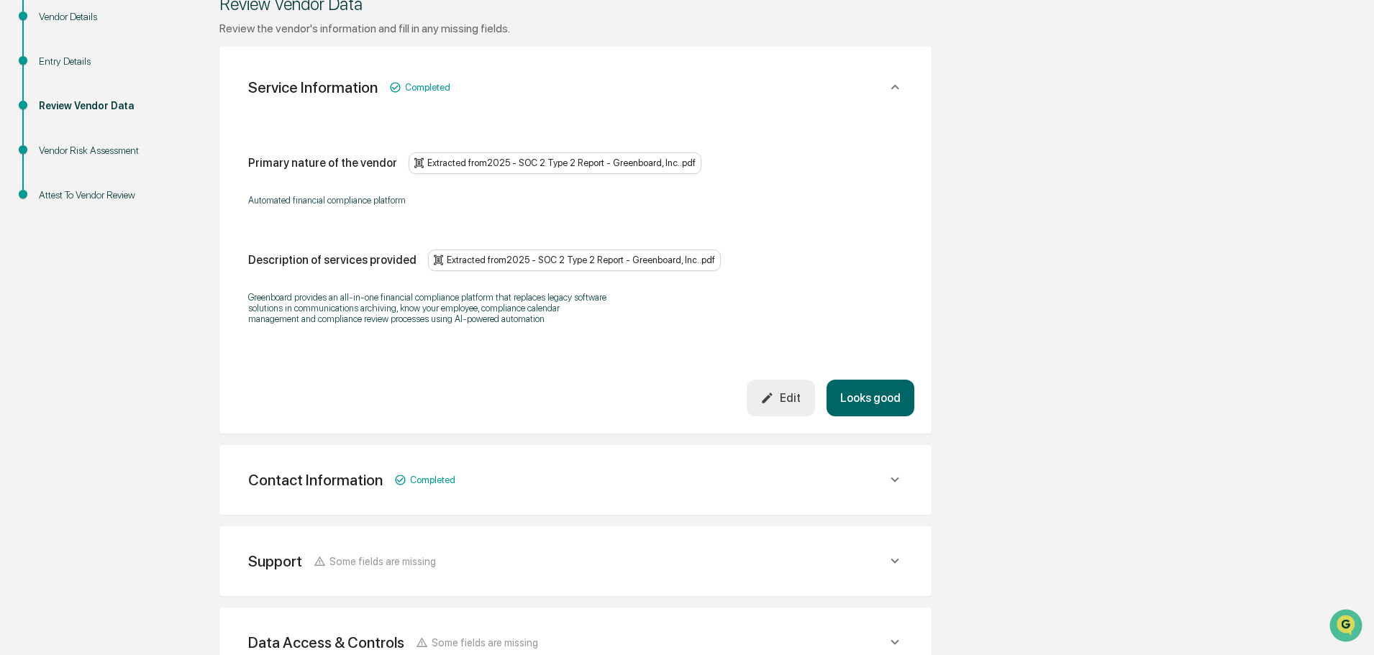
scroll to position [288, 0]
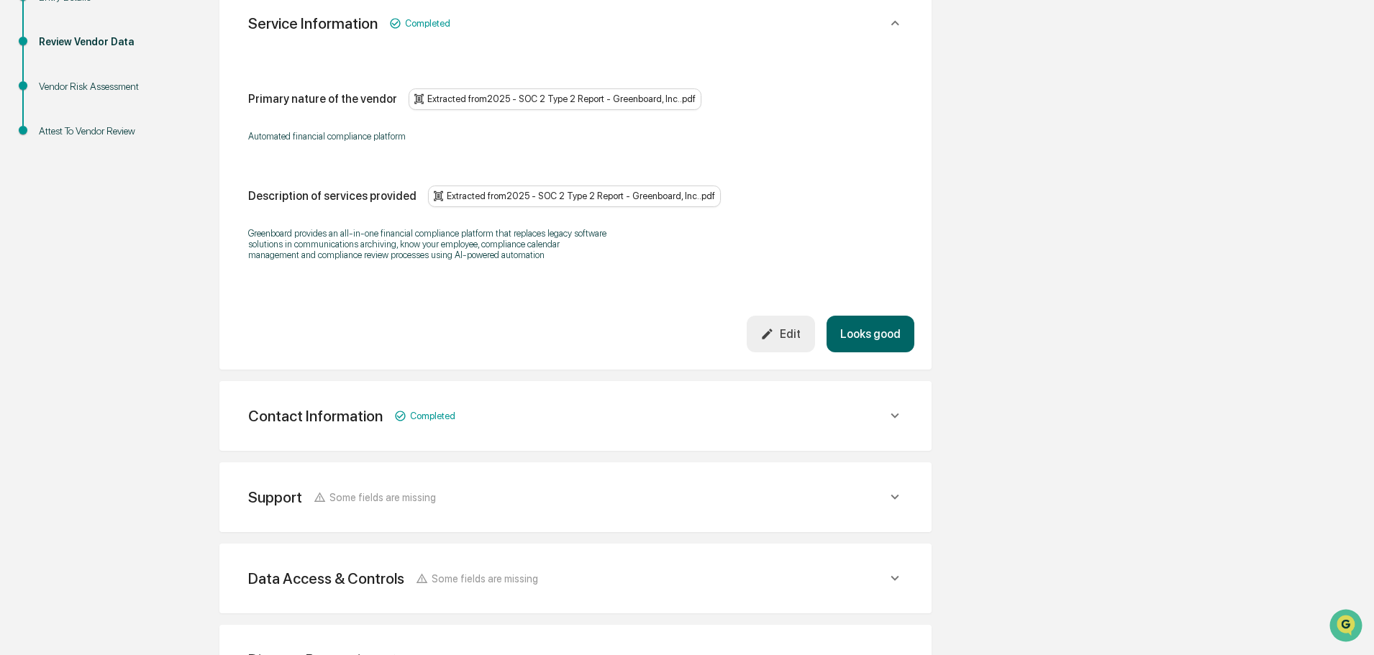
click at [865, 327] on button "Looks good" at bounding box center [870, 334] width 88 height 37
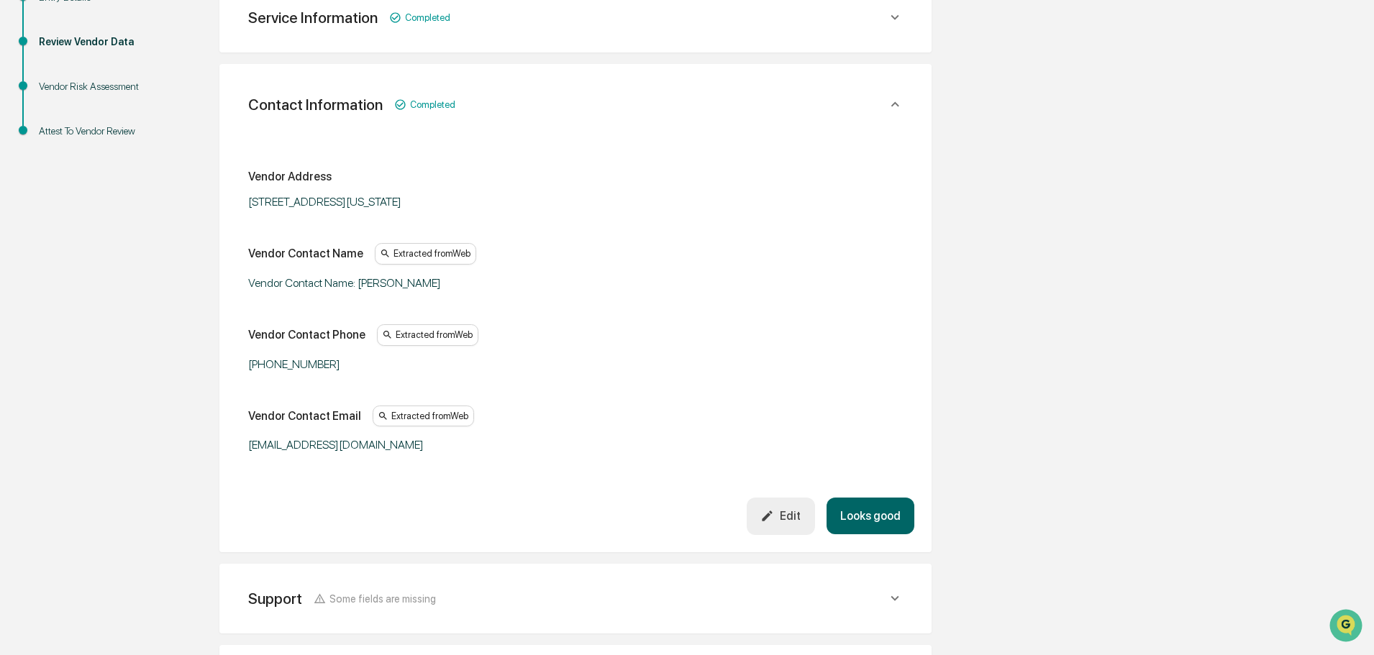
scroll to position [270, 0]
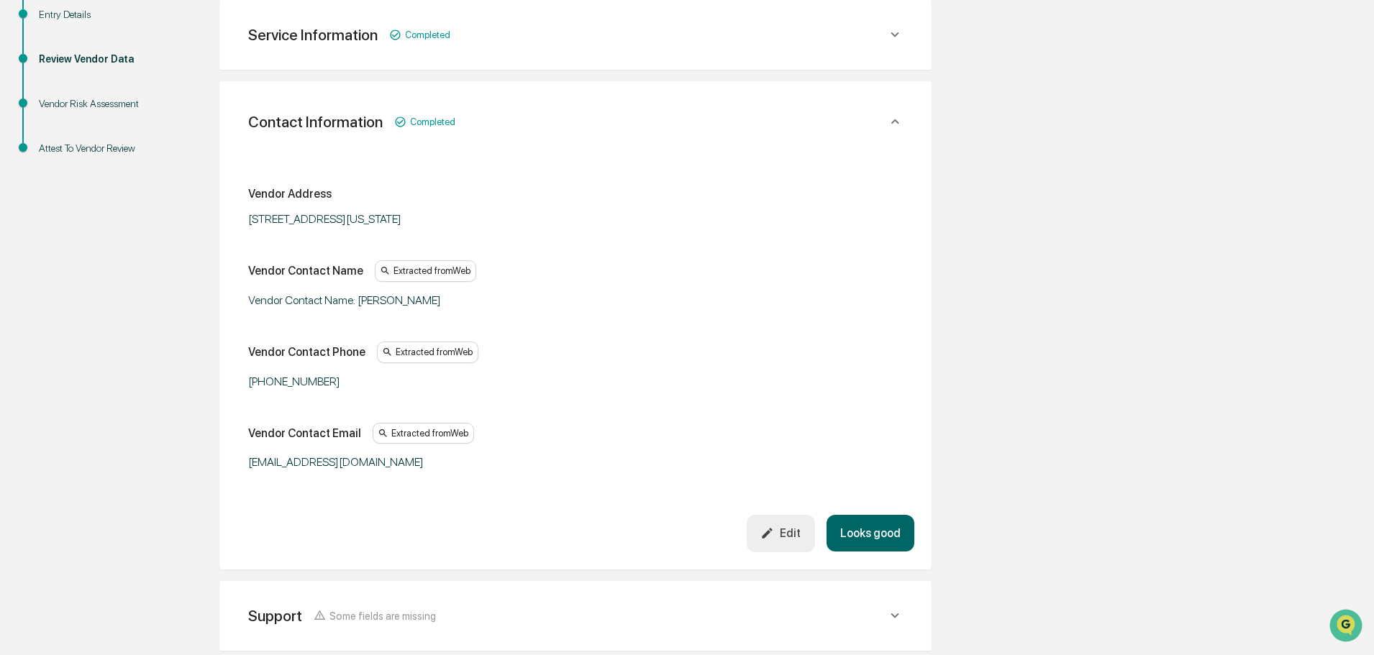
click at [883, 531] on button "Looks good" at bounding box center [870, 533] width 88 height 37
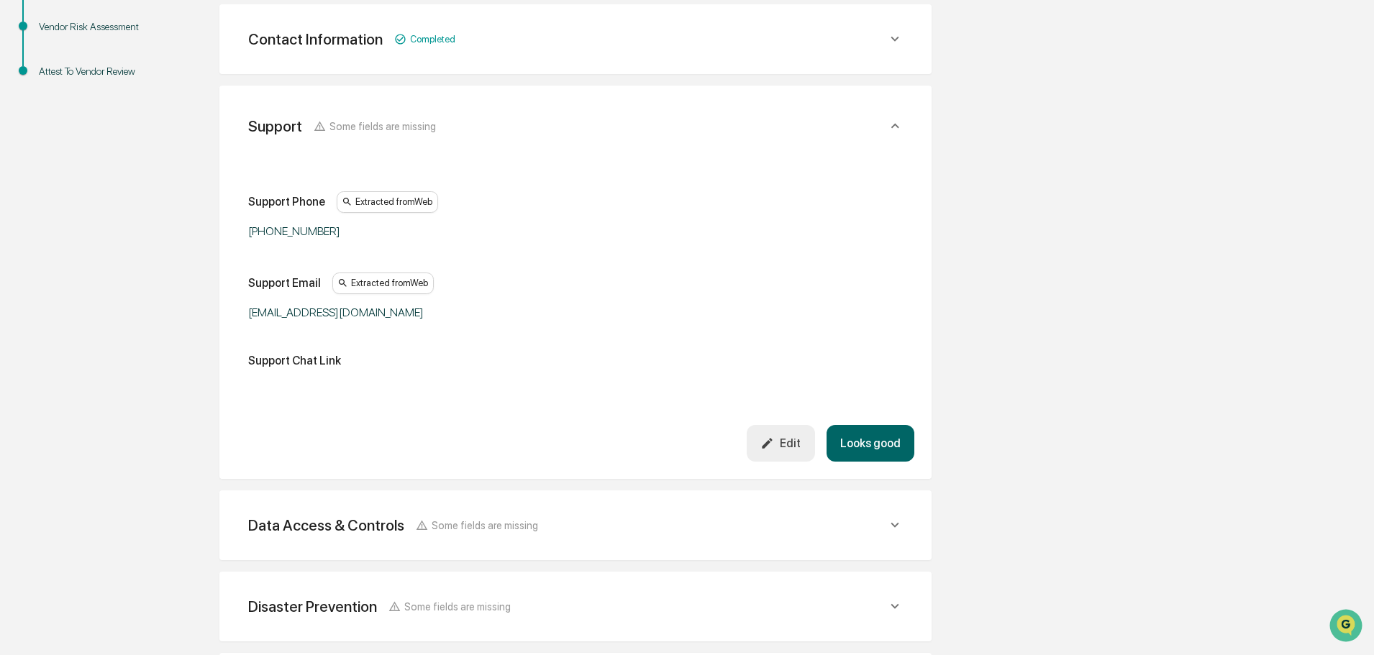
scroll to position [352, 0]
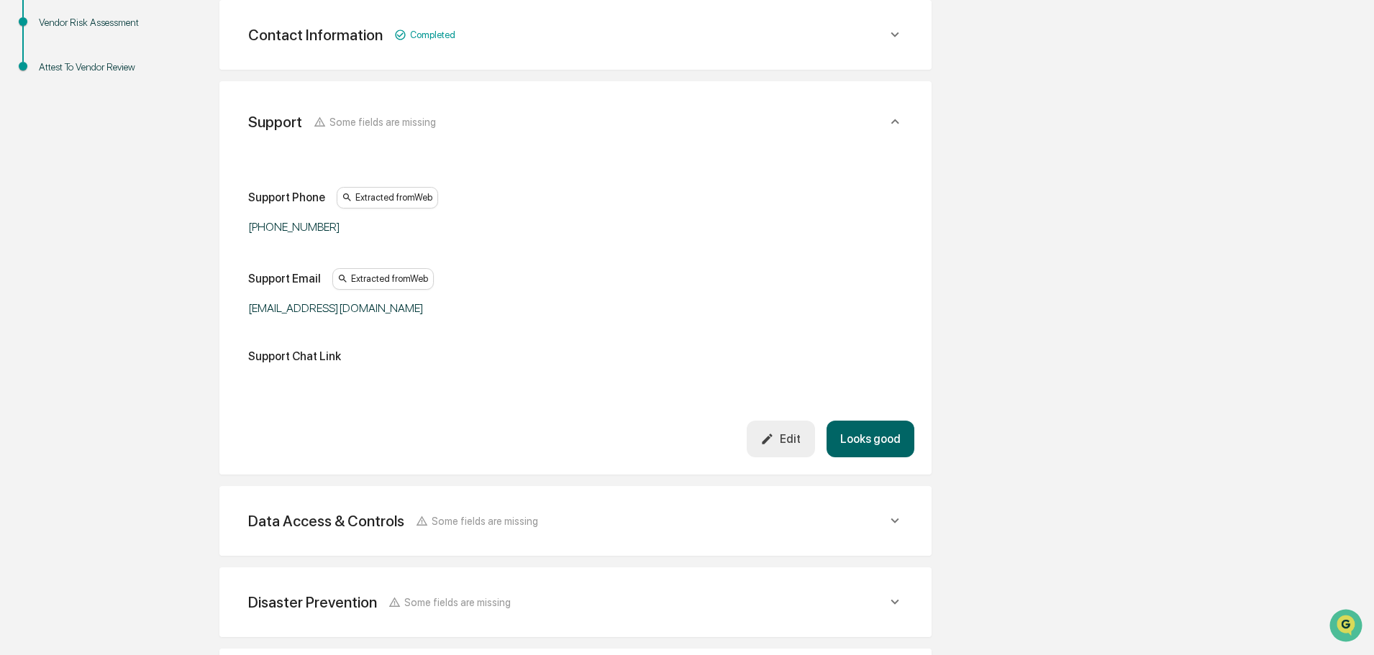
click at [873, 433] on button "Looks good" at bounding box center [870, 439] width 88 height 37
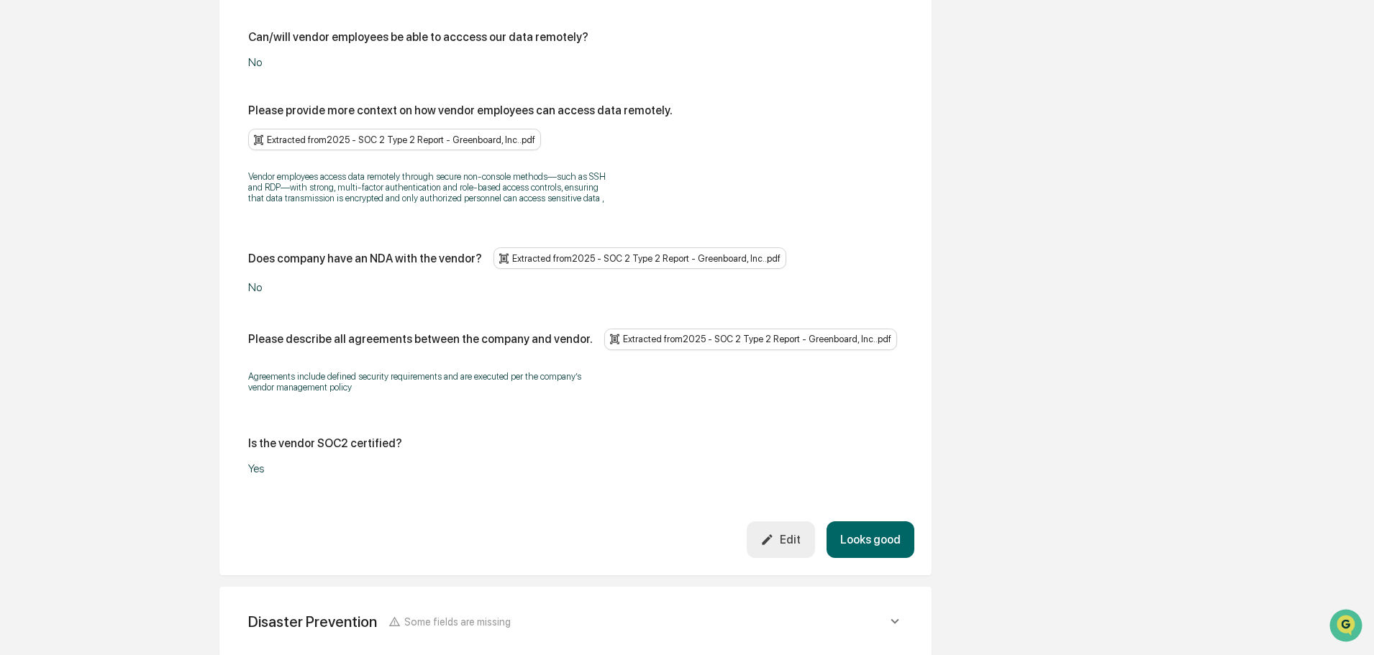
scroll to position [1722, 0]
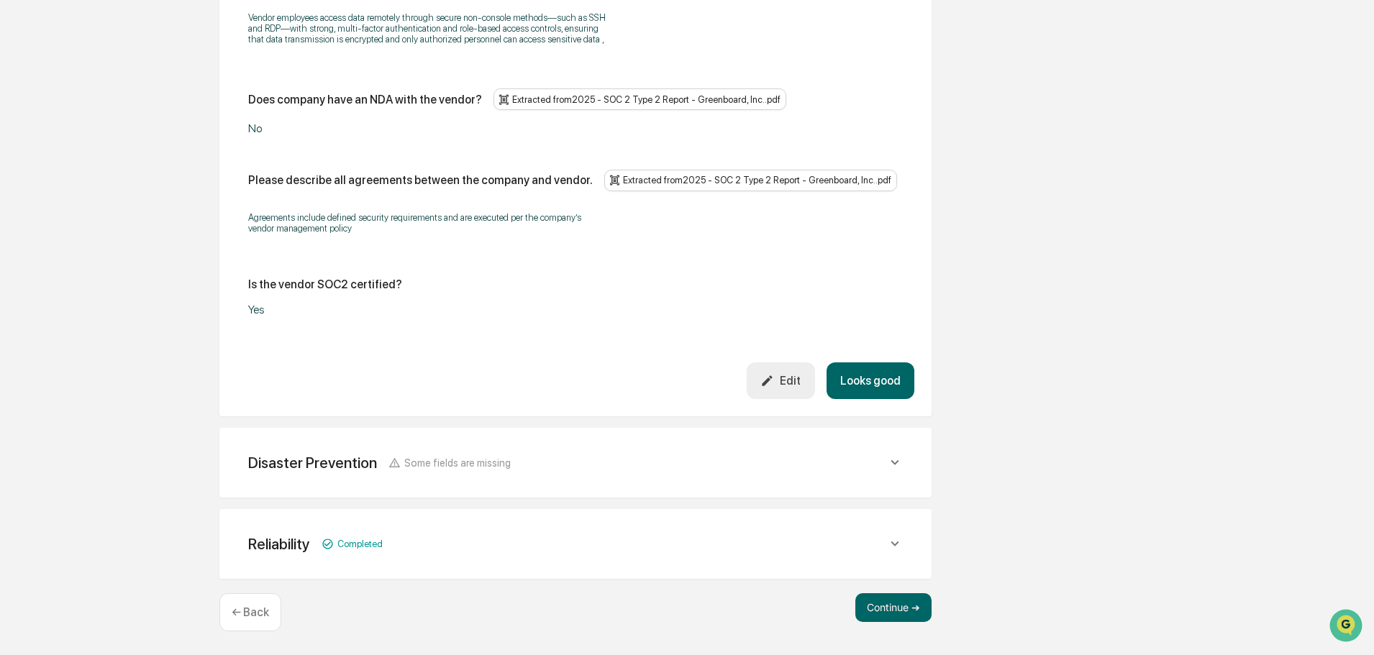
click at [796, 381] on div "Edit" at bounding box center [780, 381] width 40 height 14
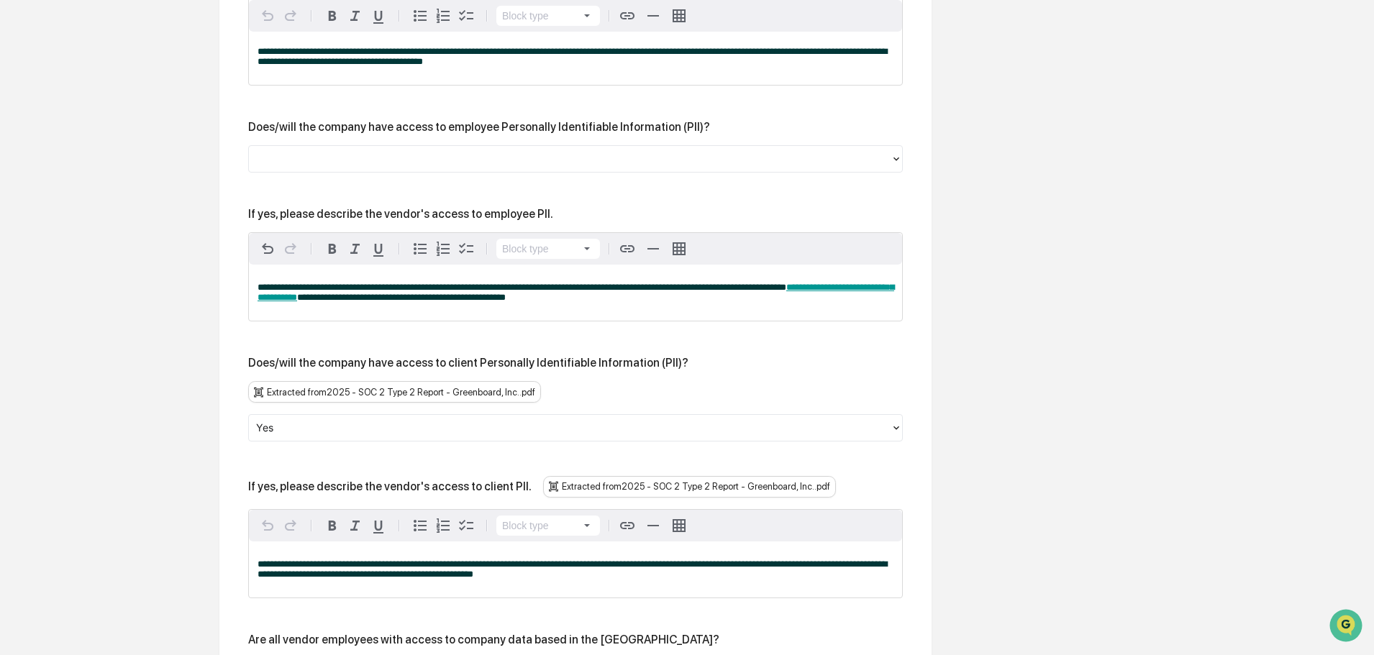
scroll to position [931, 0]
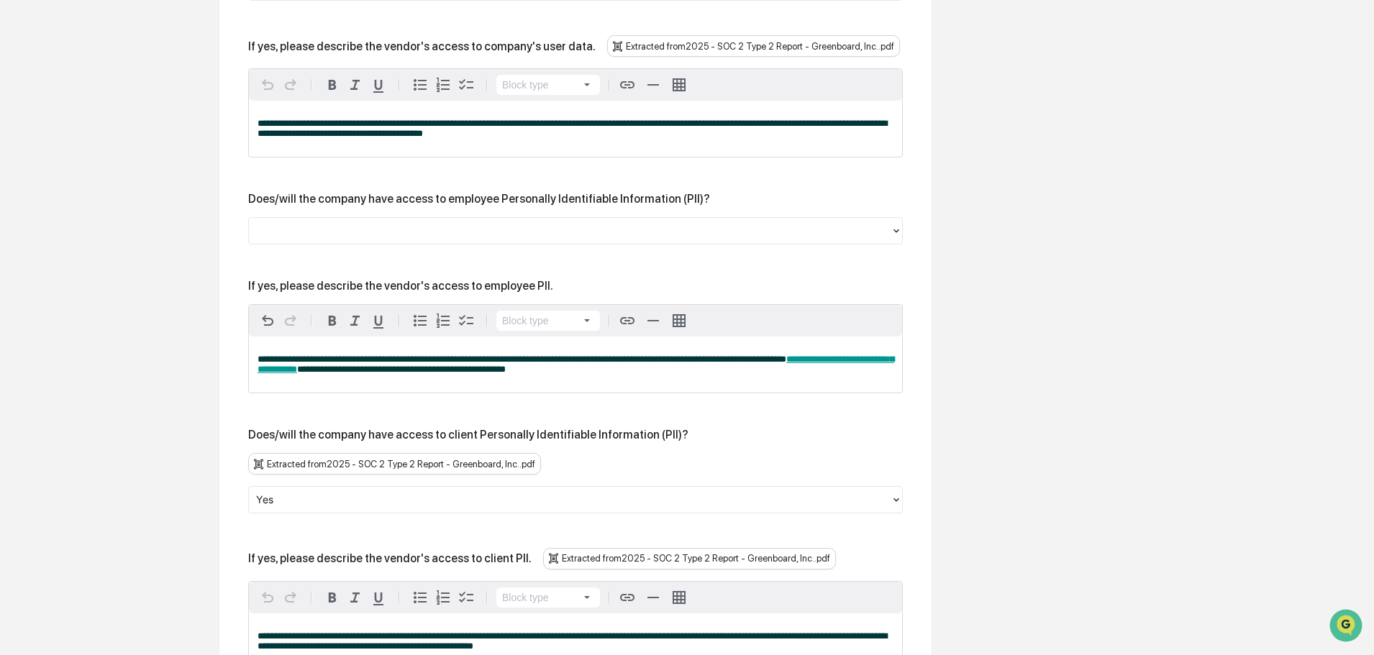
click at [894, 231] on icon at bounding box center [896, 231] width 12 height 12
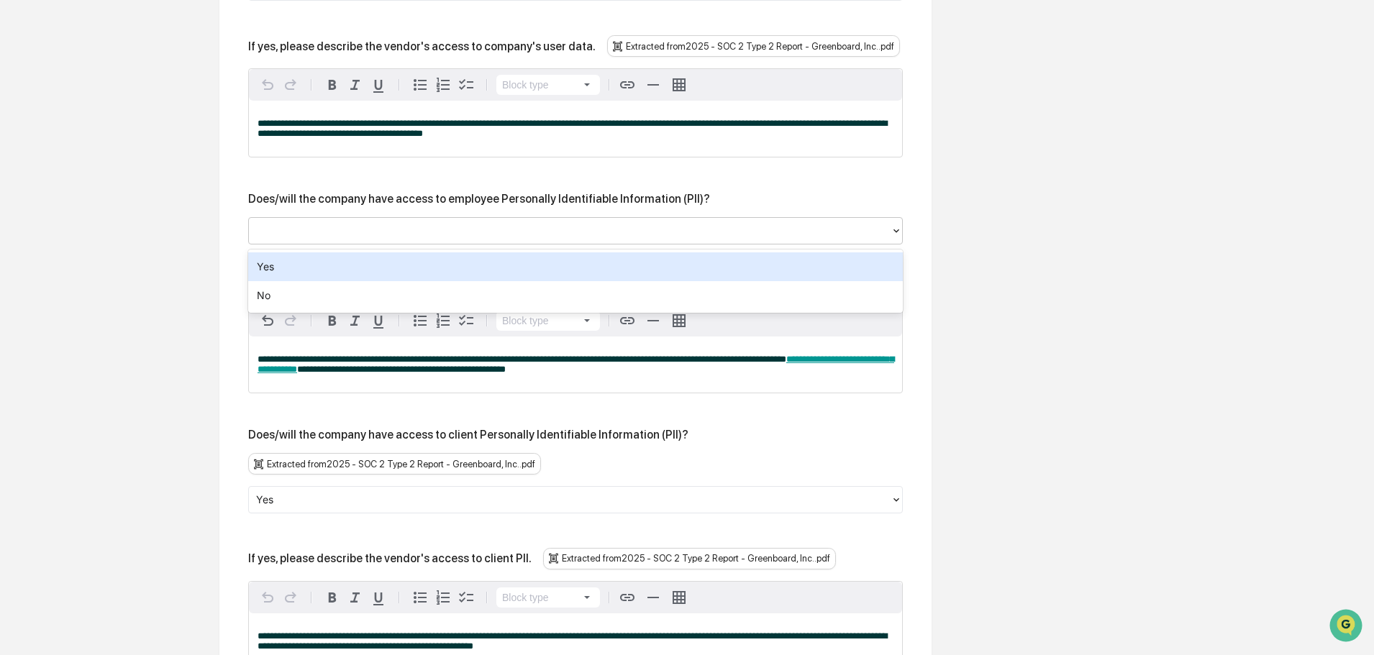
click at [874, 273] on div "Yes" at bounding box center [575, 266] width 655 height 29
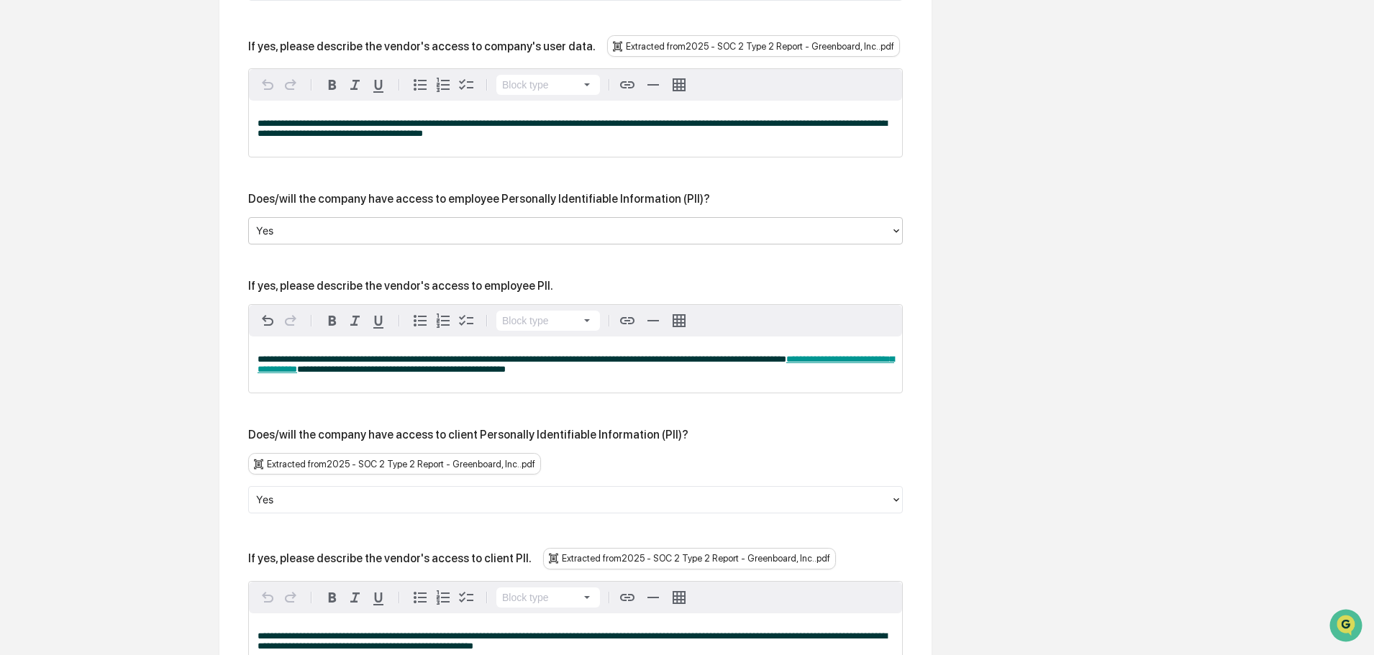
click at [985, 234] on div "Overview Vendor Details Entry Details Review Vendor Data Vendor Risk Assessment…" at bounding box center [686, 559] width 1359 height 2606
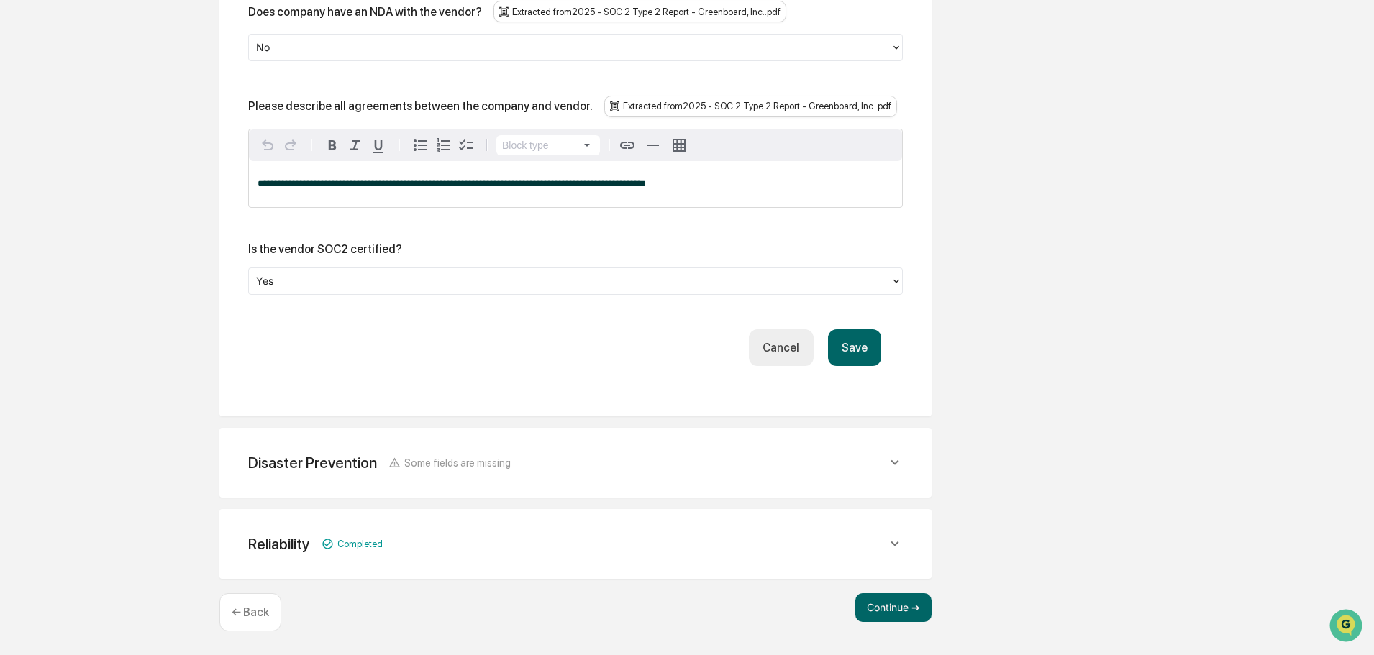
click at [862, 352] on button "Save" at bounding box center [854, 347] width 53 height 37
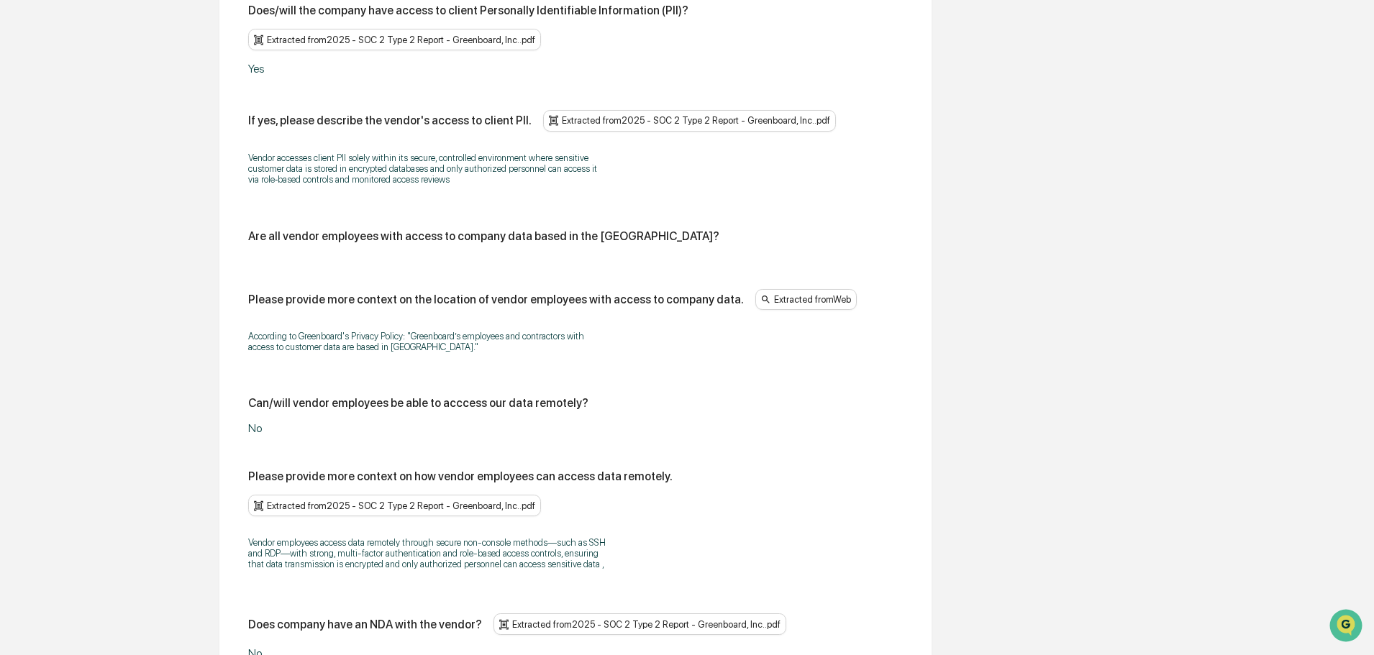
scroll to position [1232, 0]
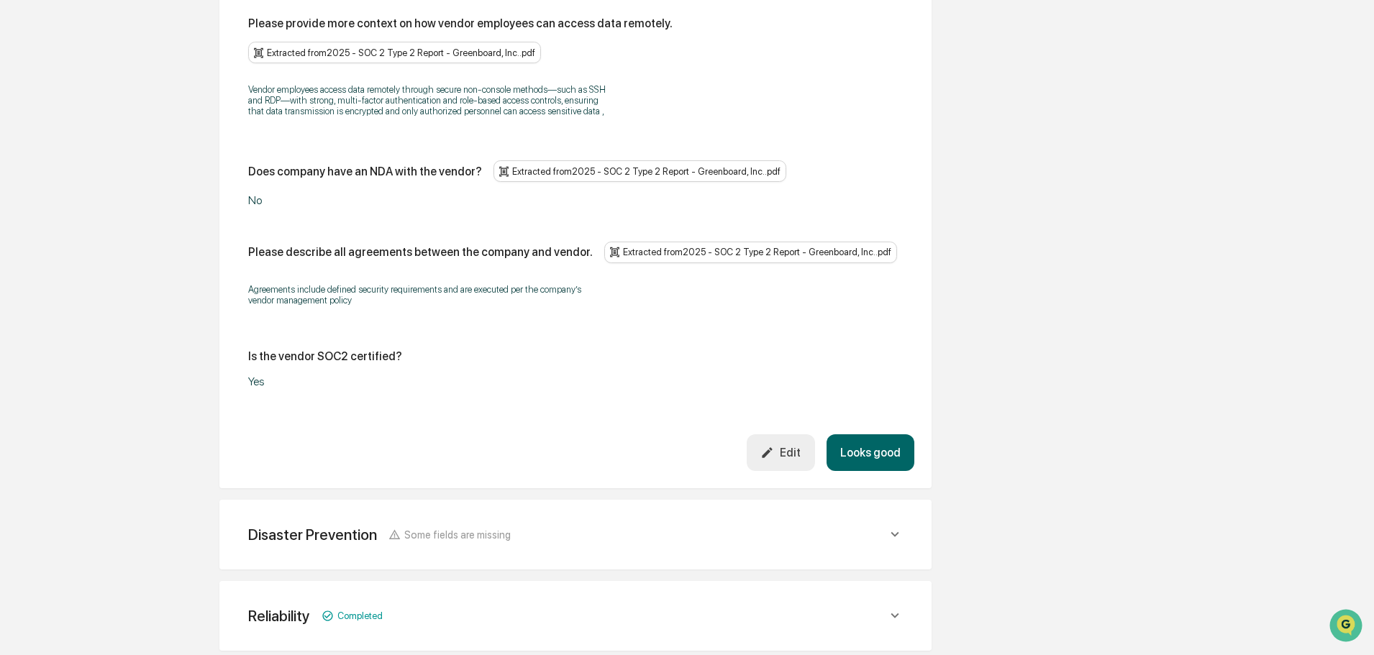
click at [867, 455] on button "Looks good" at bounding box center [870, 452] width 88 height 37
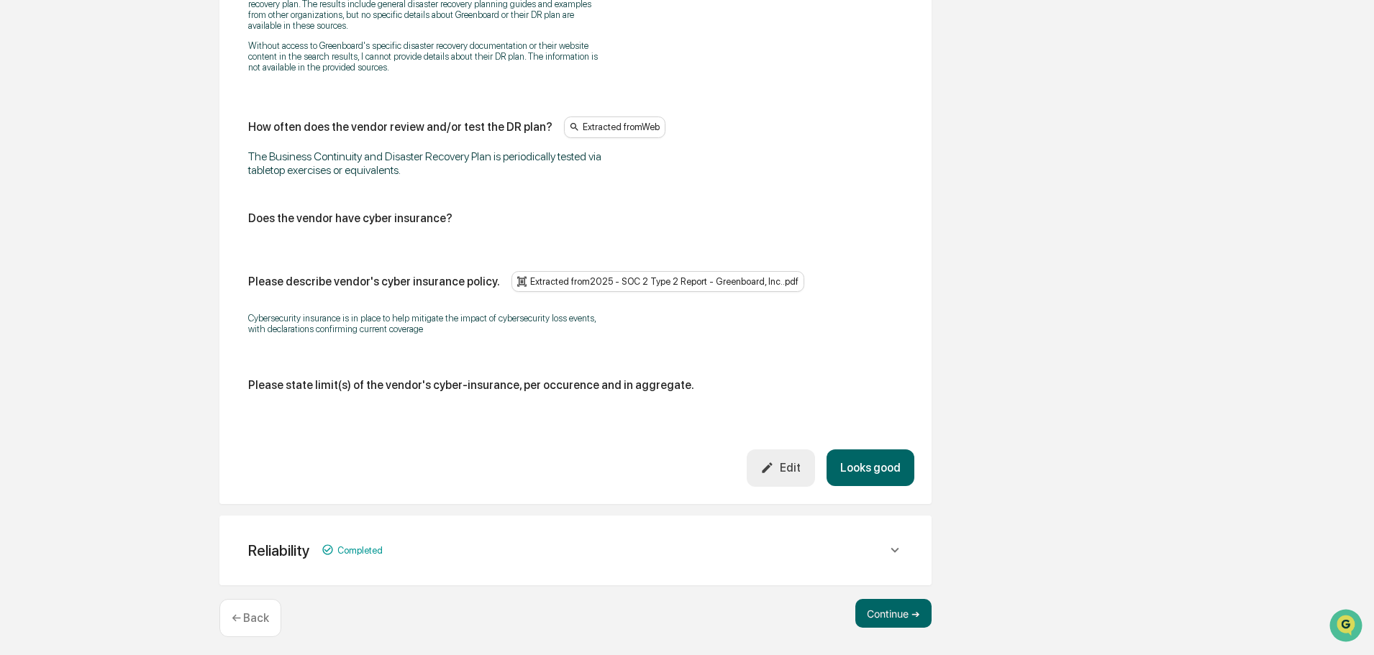
scroll to position [835, 0]
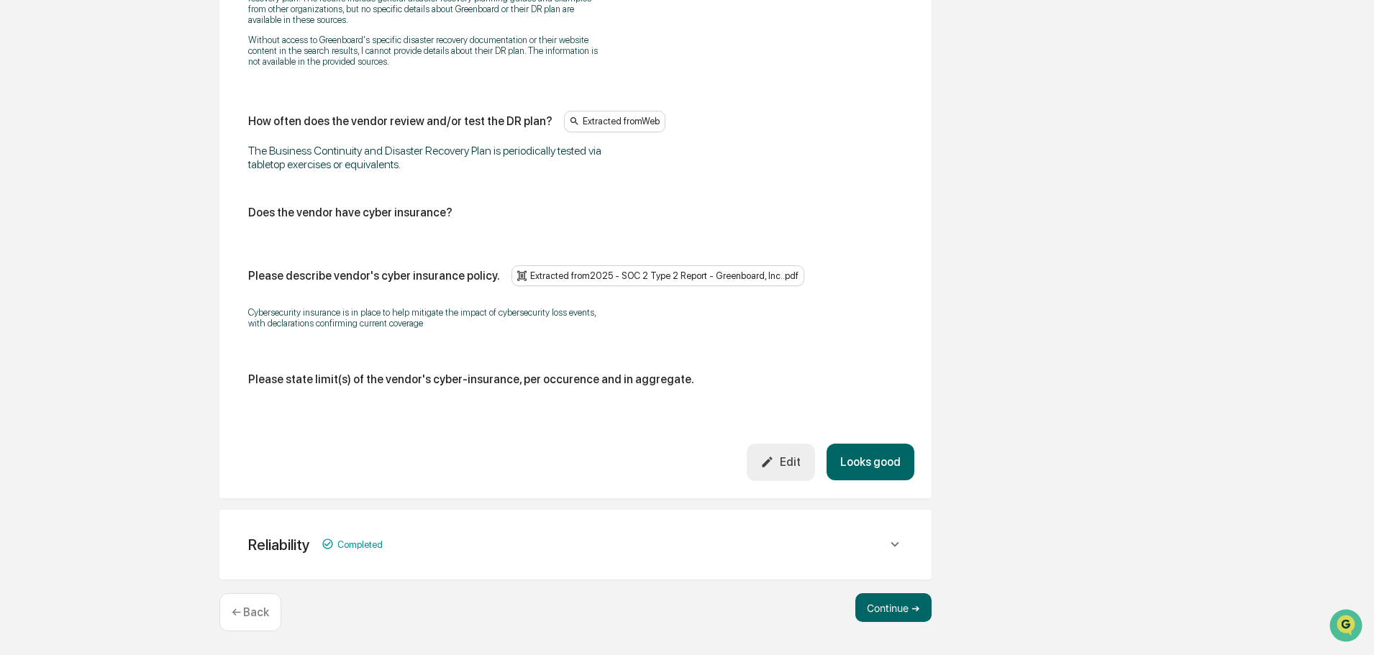
click at [875, 467] on button "Looks good" at bounding box center [870, 462] width 88 height 37
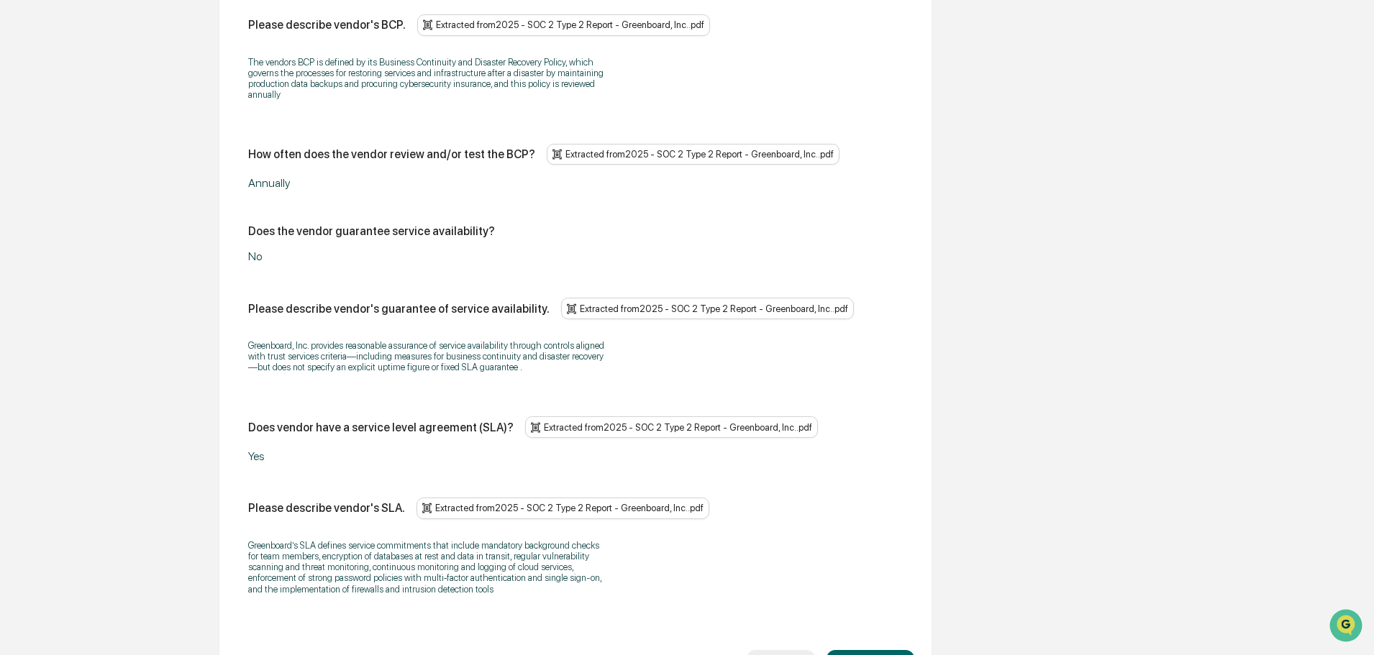
scroll to position [975, 0]
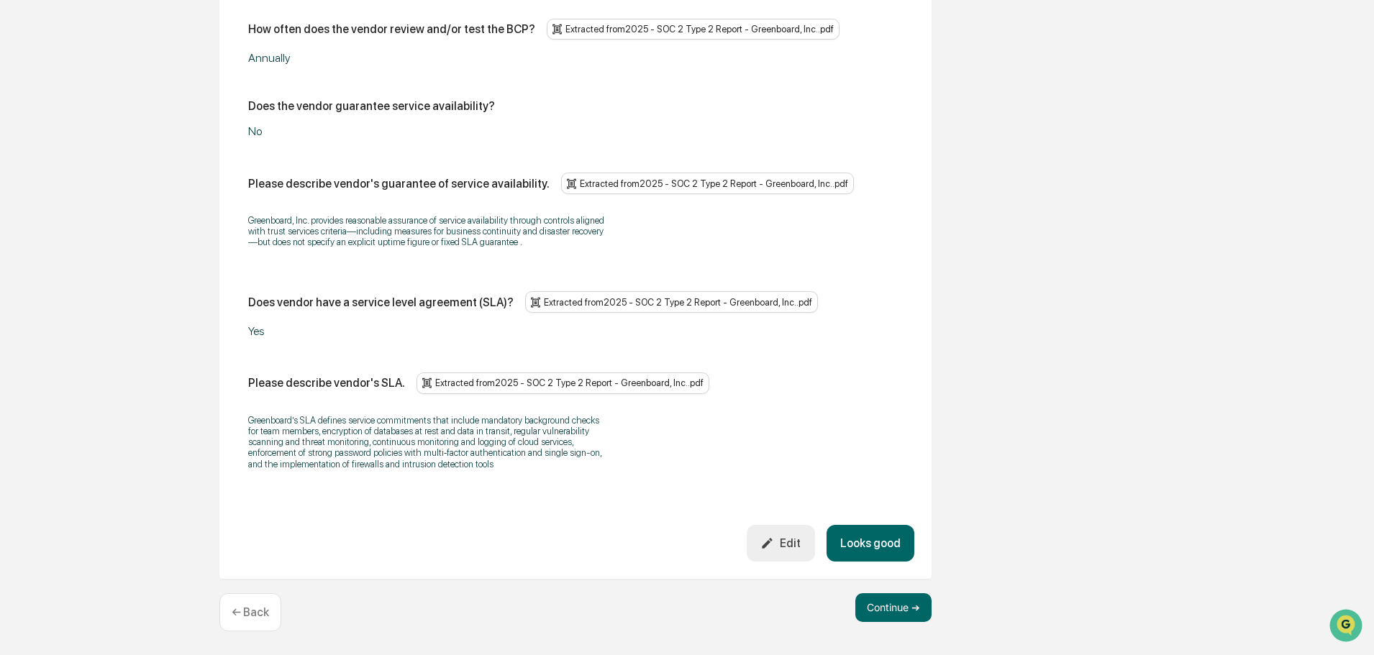
click at [869, 547] on button "Looks good" at bounding box center [870, 543] width 88 height 37
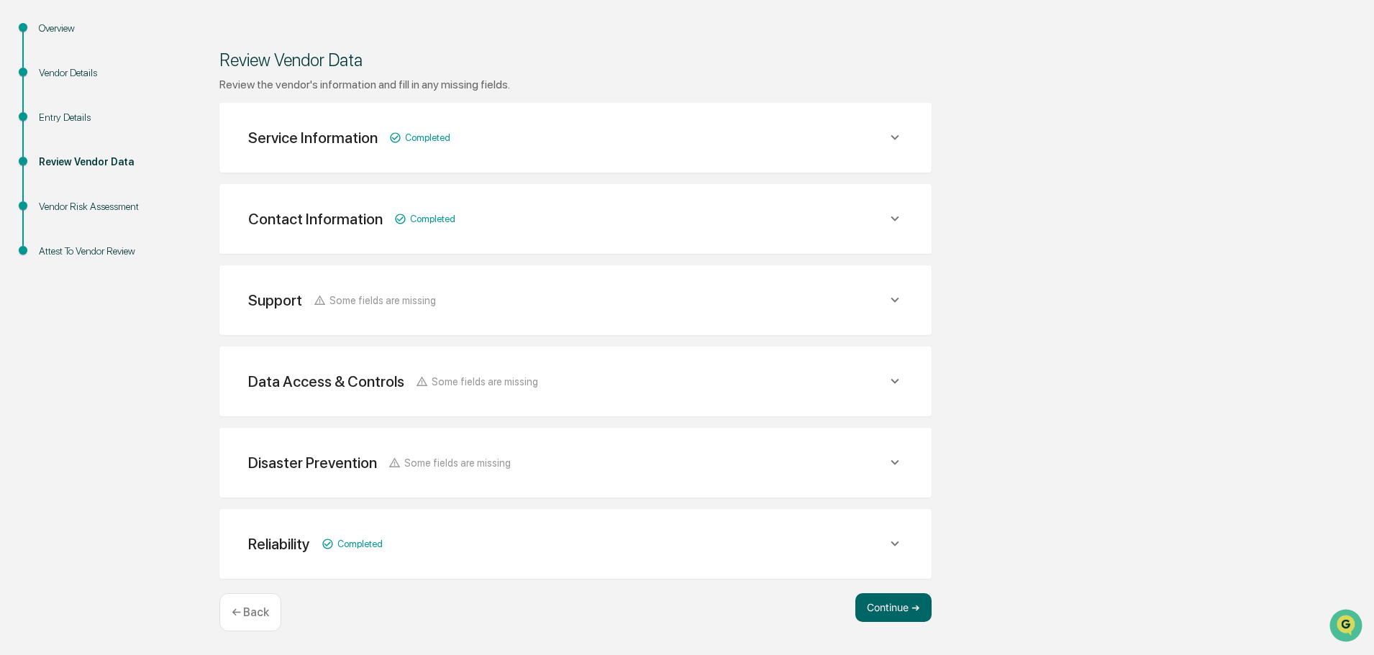
scroll to position [168, 0]
click at [914, 616] on button "Continue ➔" at bounding box center [893, 607] width 76 height 29
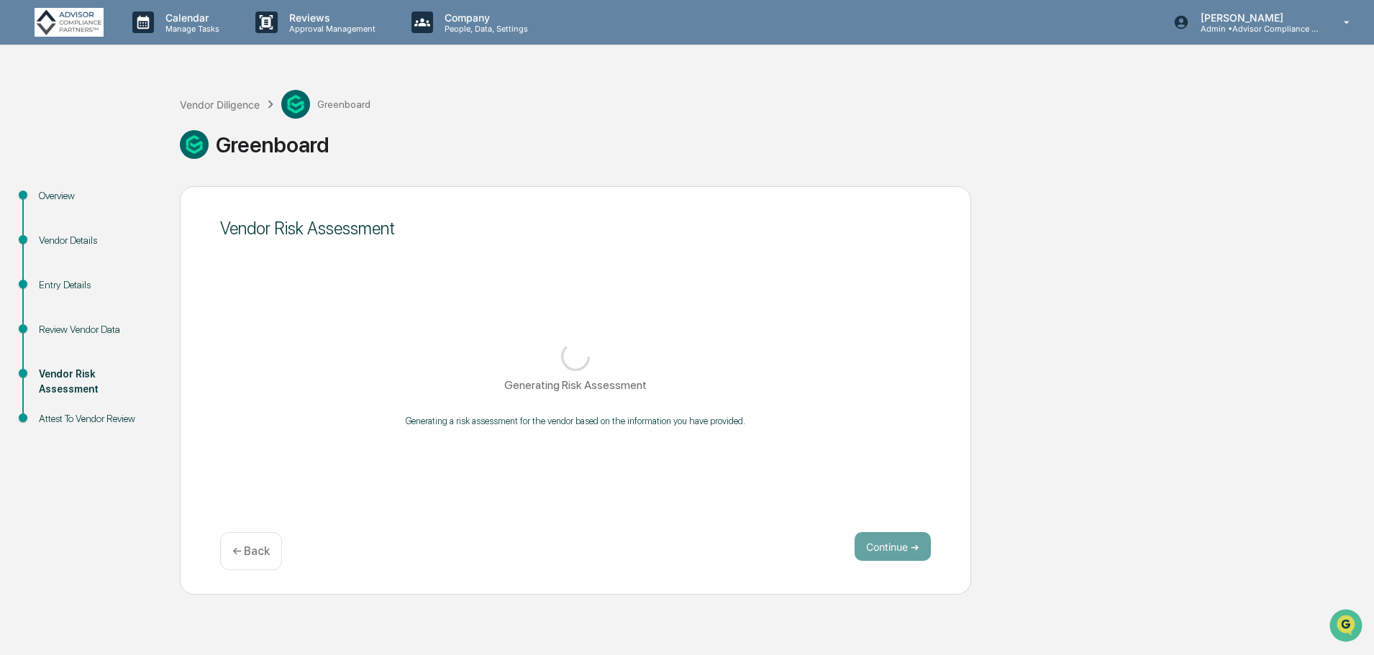
scroll to position [0, 0]
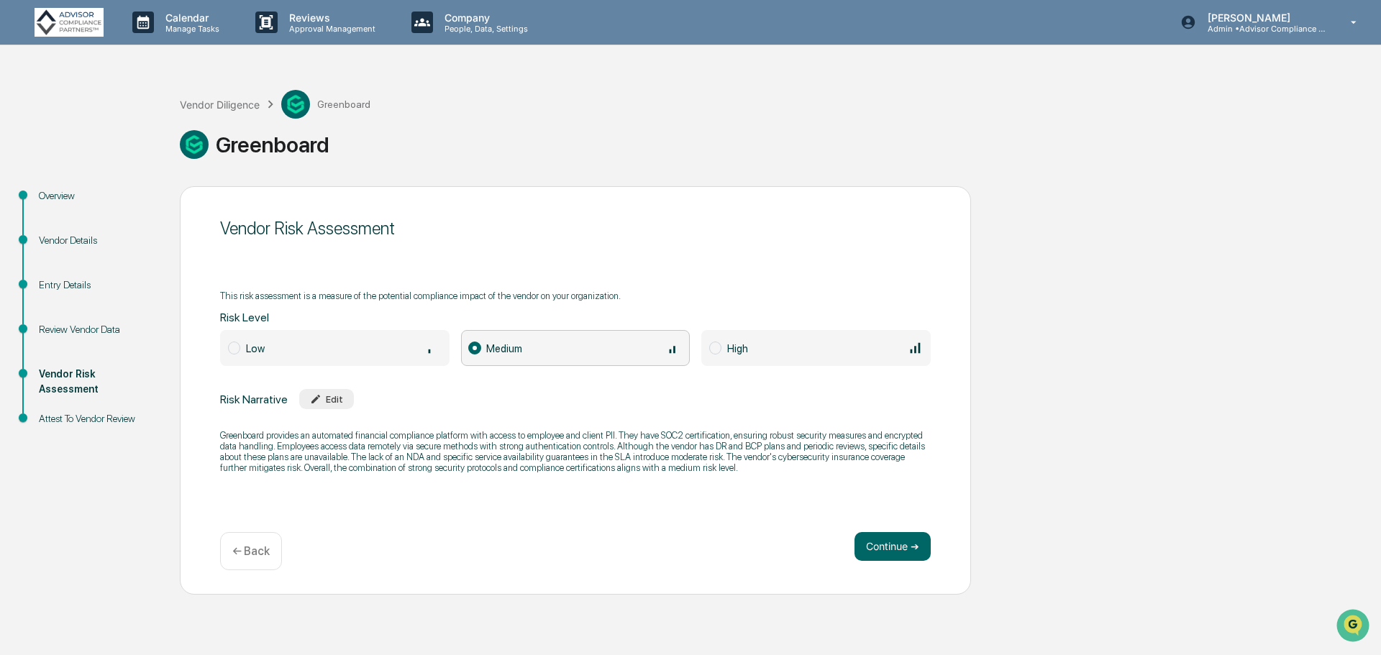
click at [911, 543] on button "Continue ➔" at bounding box center [893, 546] width 76 height 29
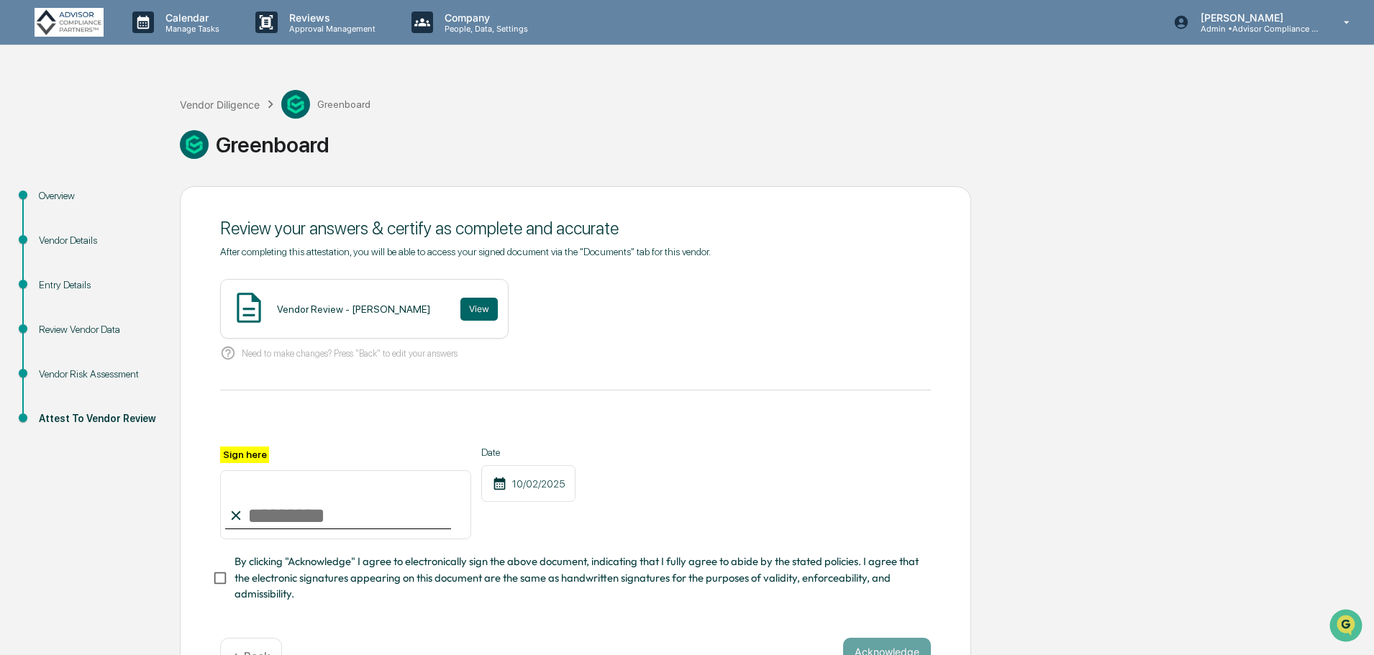
click at [339, 497] on input "Sign here" at bounding box center [345, 504] width 251 height 69
type input "**********"
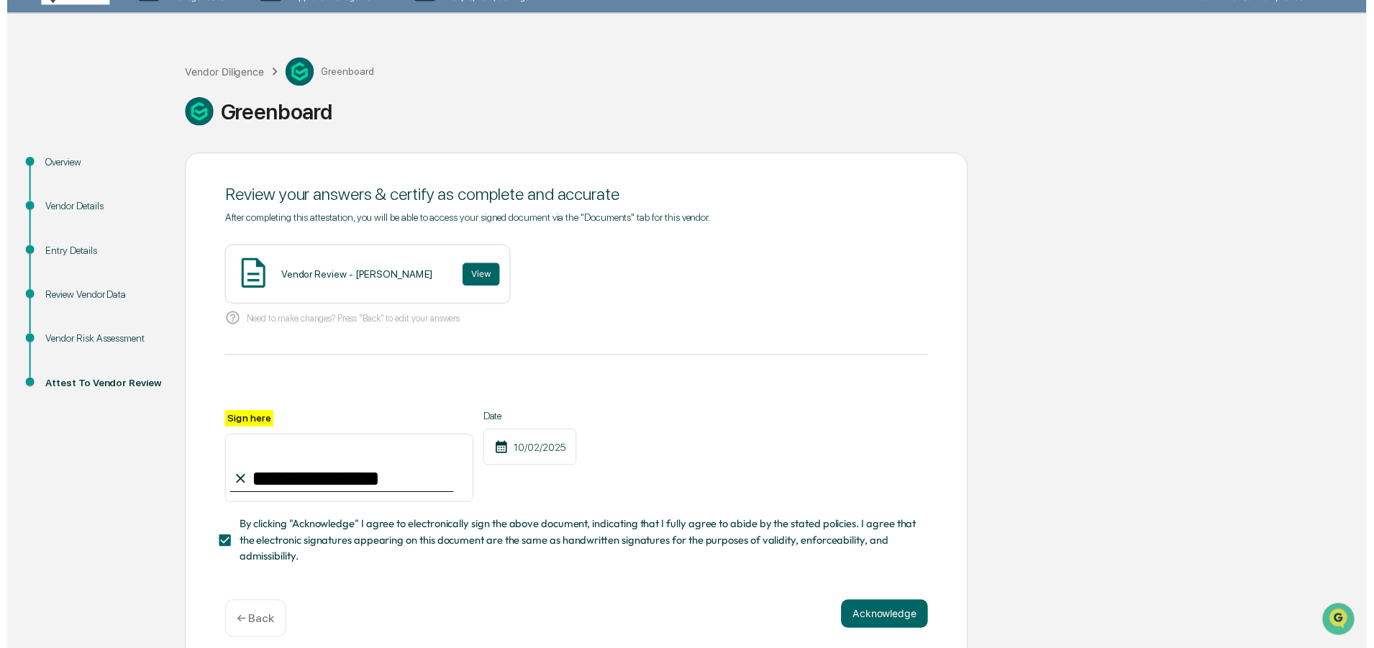
scroll to position [50, 0]
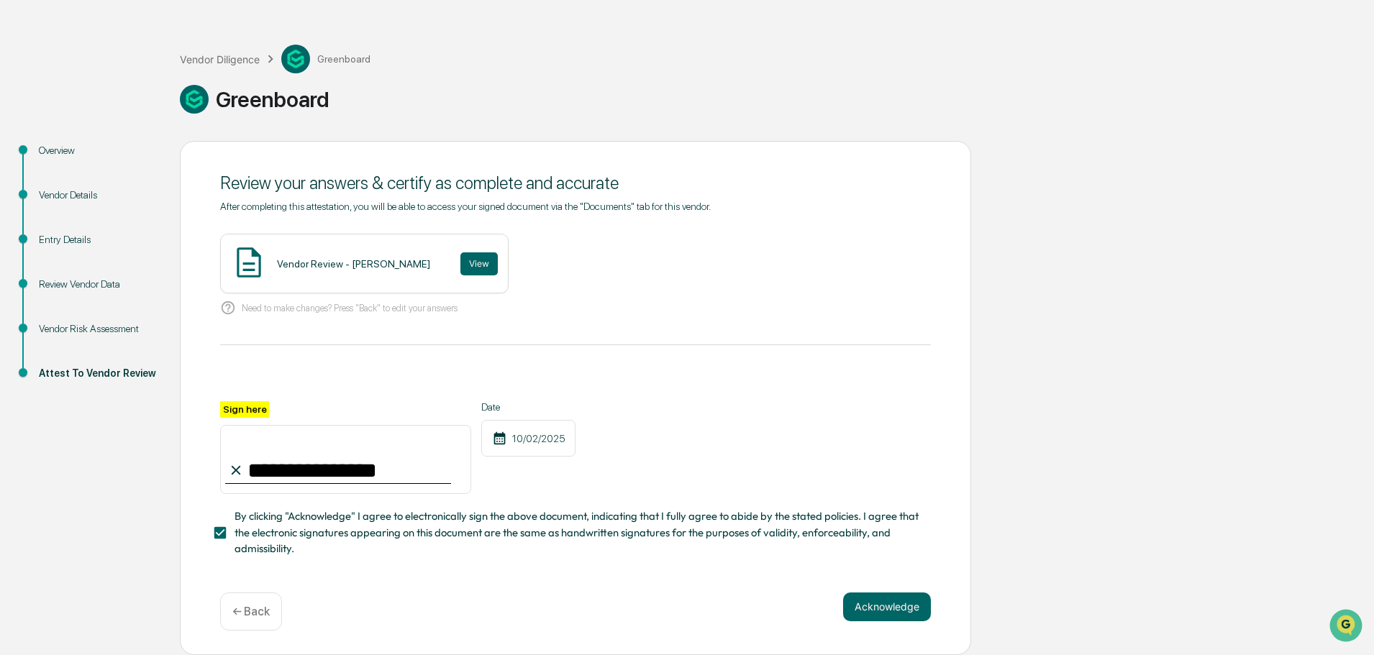
click at [911, 608] on button "Acknowledge" at bounding box center [887, 607] width 88 height 29
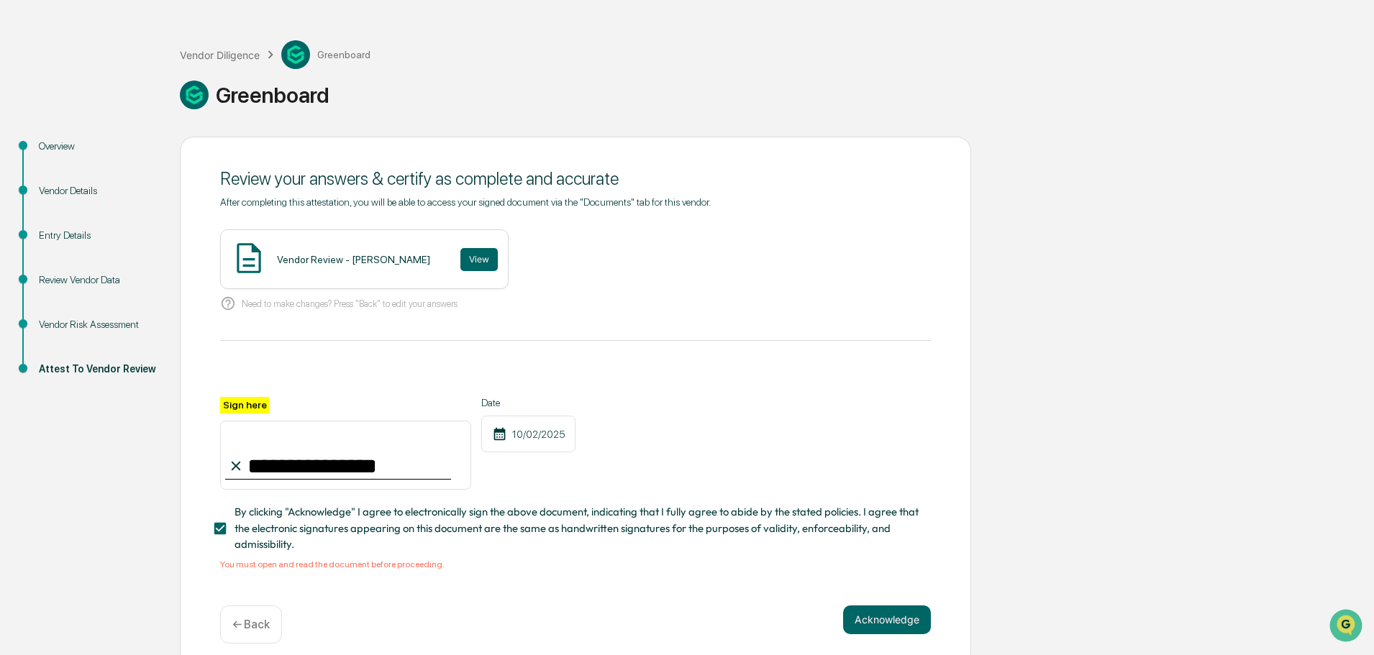
click at [460, 266] on button "View" at bounding box center [478, 259] width 37 height 23
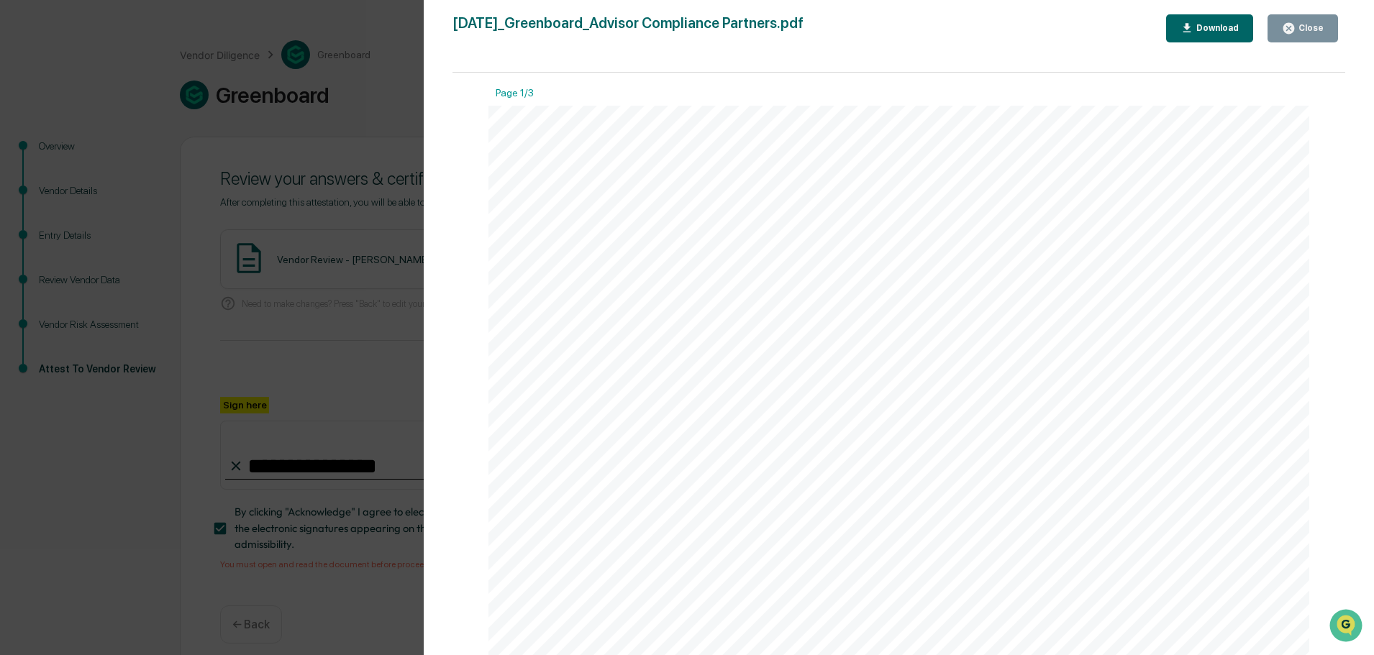
click at [375, 250] on div "Version History [DATE] 12:20 AM [PERSON_NAME] [DATE]_Greenboard_Advisor Complia…" at bounding box center [687, 327] width 1374 height 655
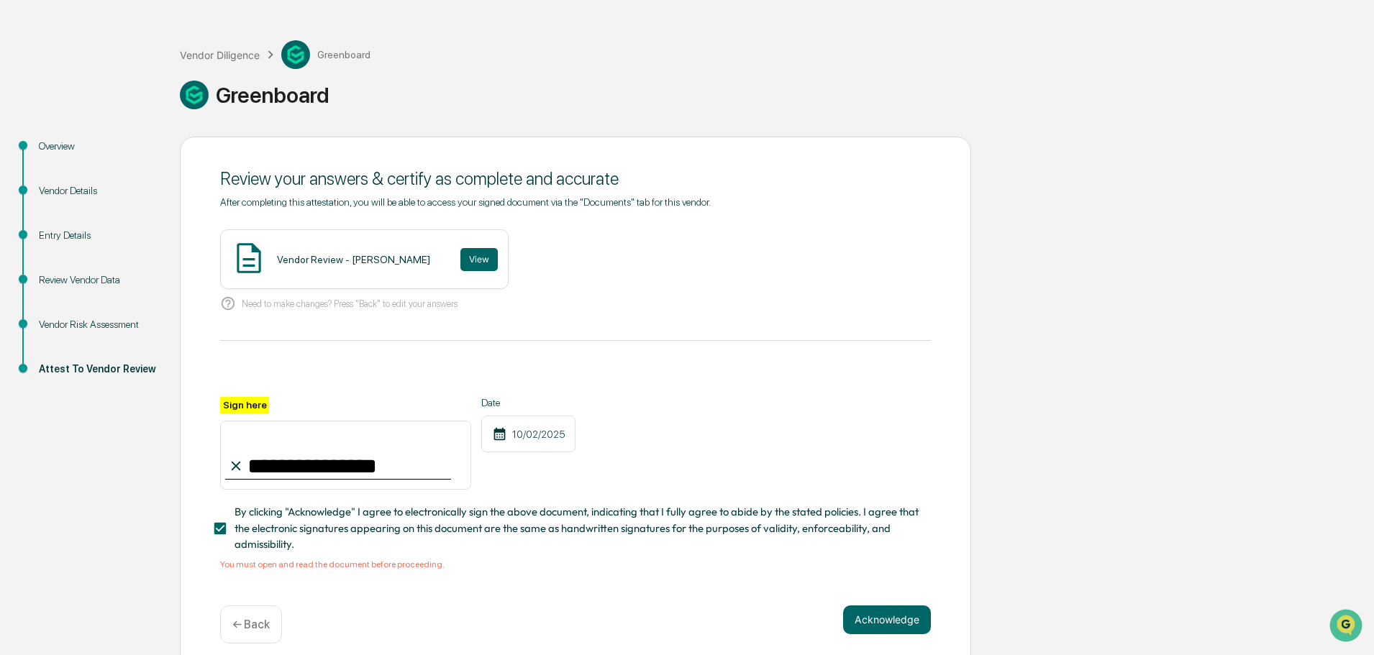
click at [894, 622] on button "Acknowledge" at bounding box center [887, 620] width 88 height 29
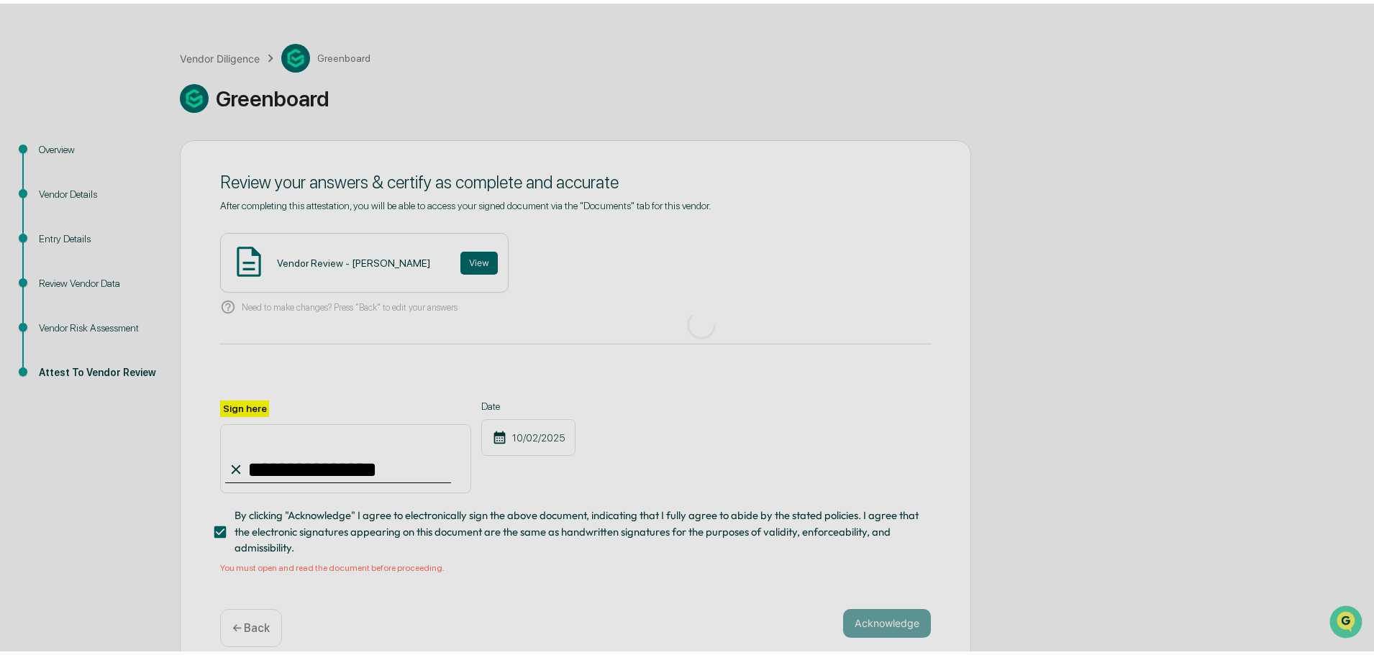
scroll to position [0, 0]
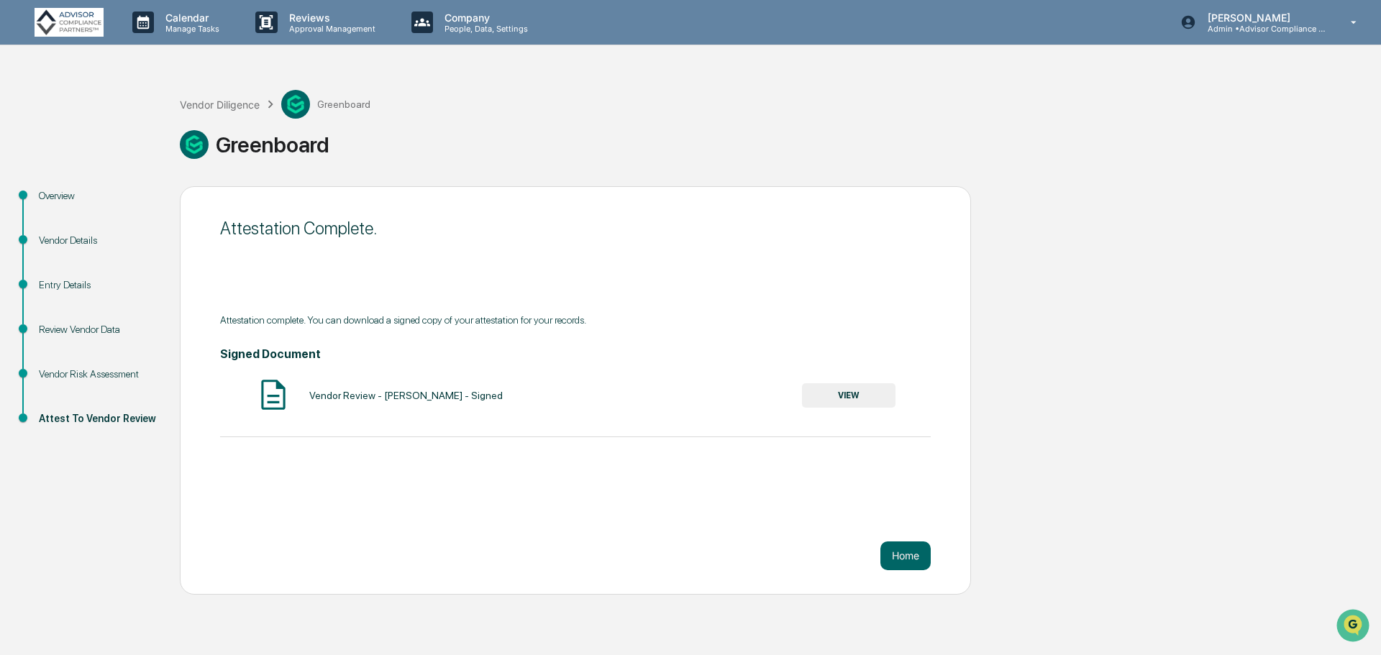
click at [904, 556] on button "Home" at bounding box center [905, 556] width 50 height 29
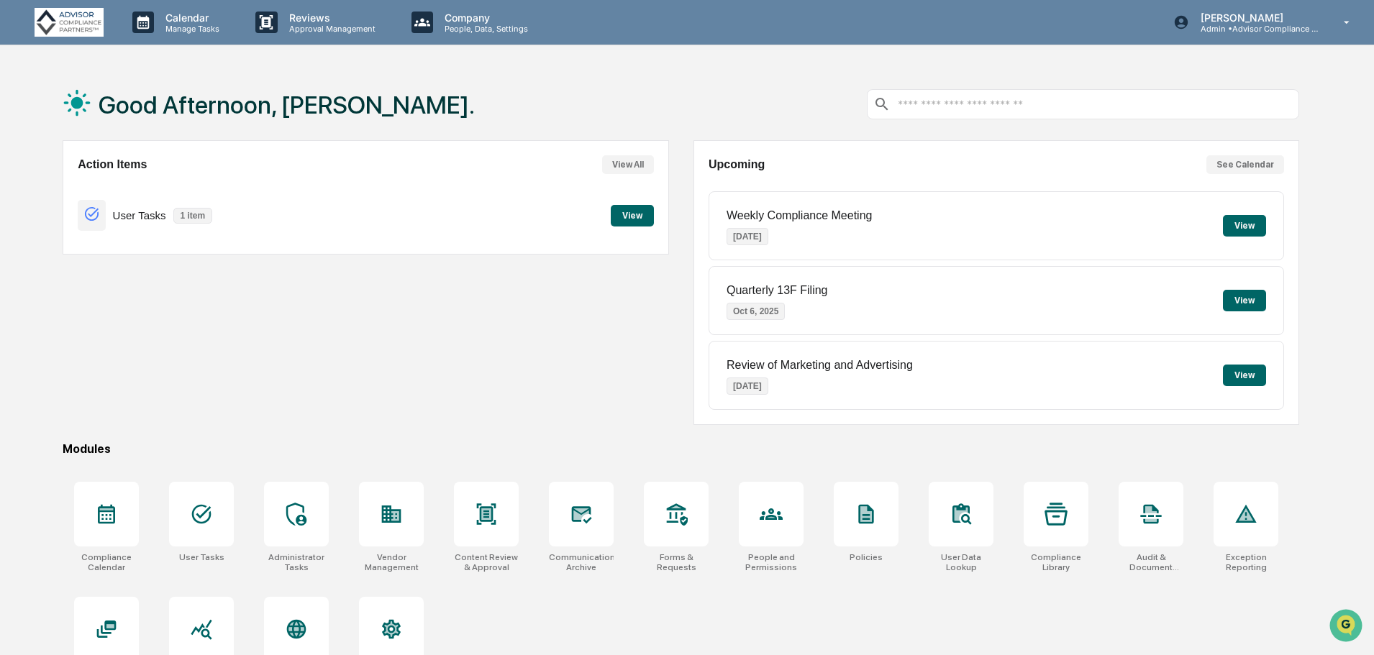
click at [385, 527] on div at bounding box center [391, 514] width 65 height 65
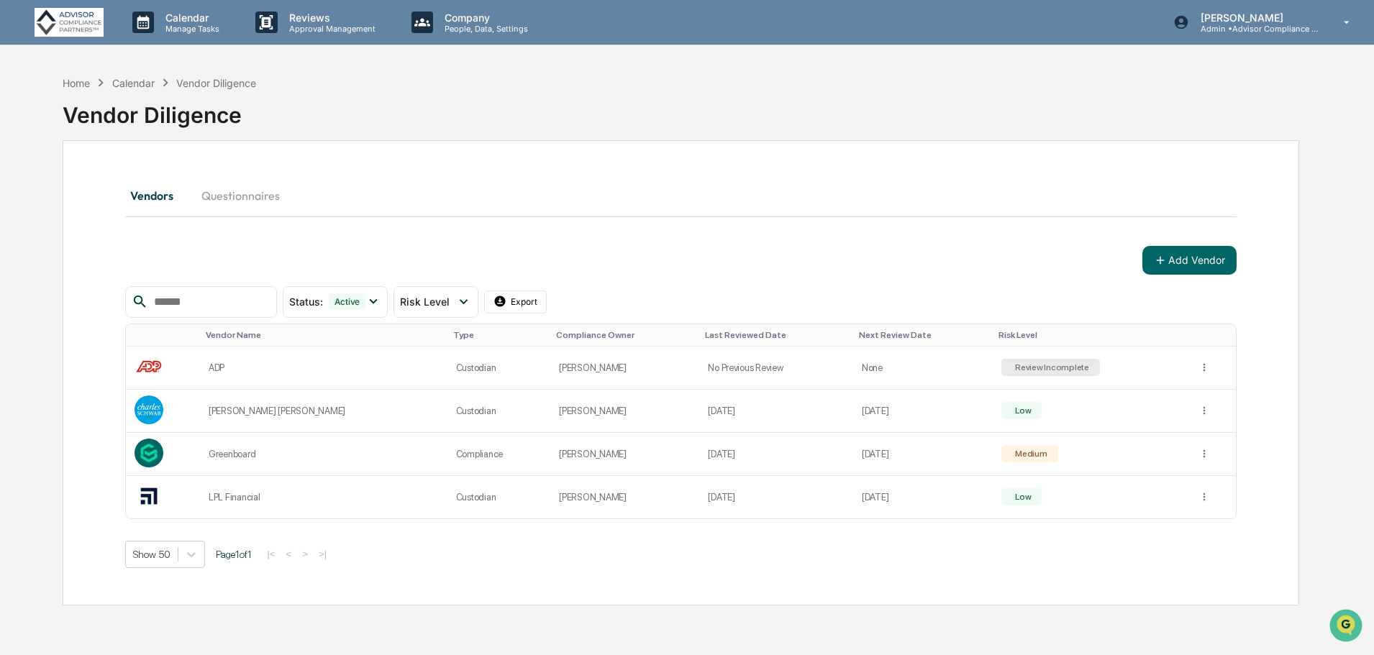
click at [223, 301] on input "text" at bounding box center [209, 302] width 122 height 19
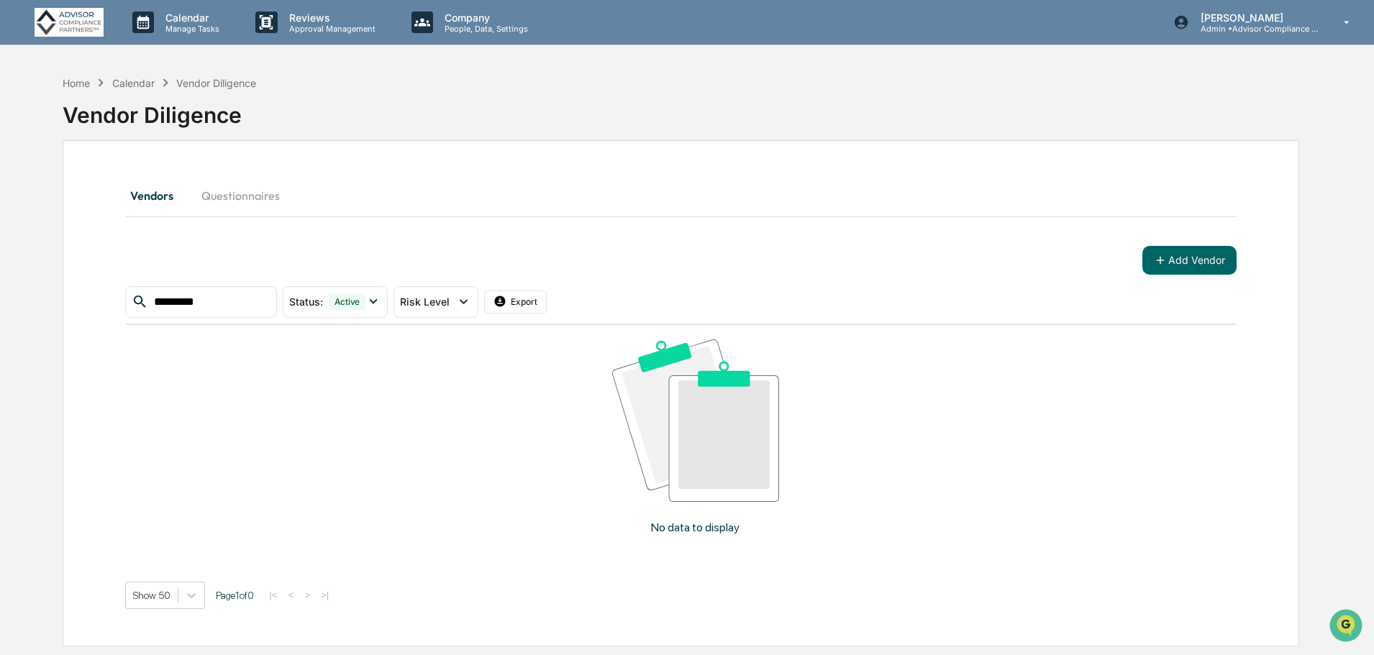
type input "*********"
click at [1203, 262] on button "Add Vendor" at bounding box center [1189, 260] width 94 height 29
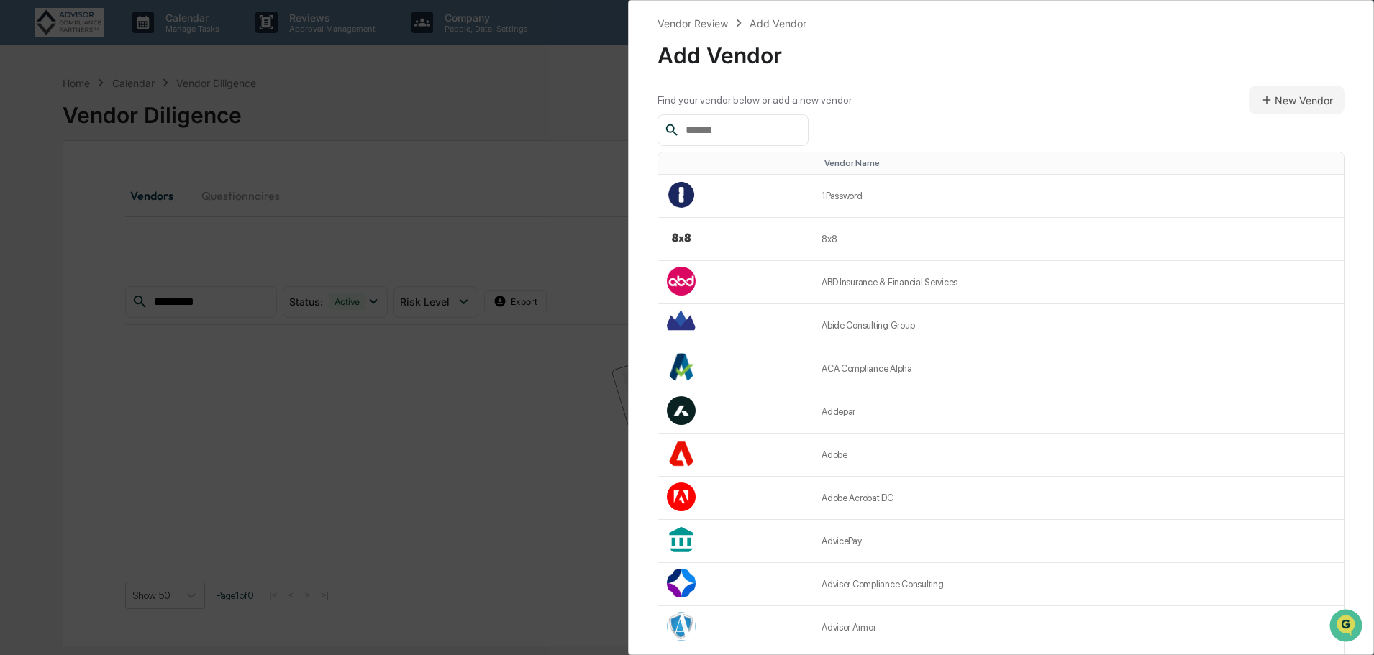
click at [777, 132] on input "text" at bounding box center [741, 130] width 122 height 19
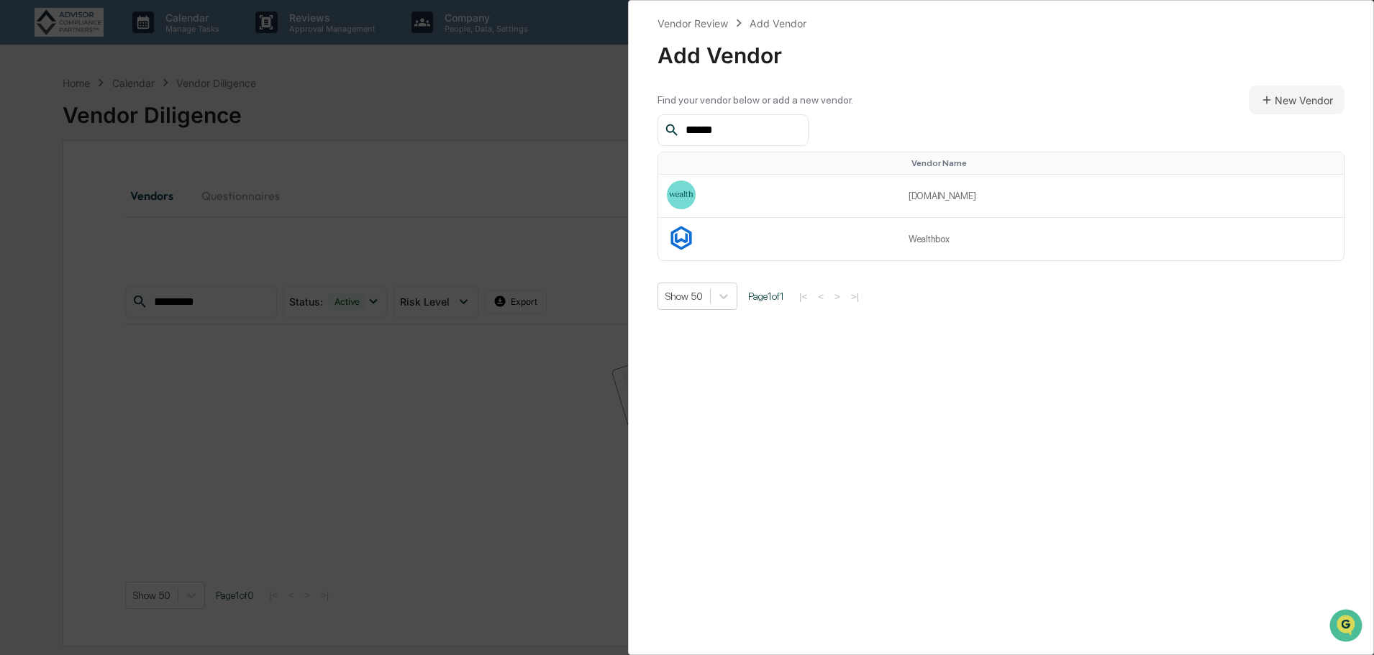
type input "******"
click at [845, 231] on td at bounding box center [779, 239] width 242 height 42
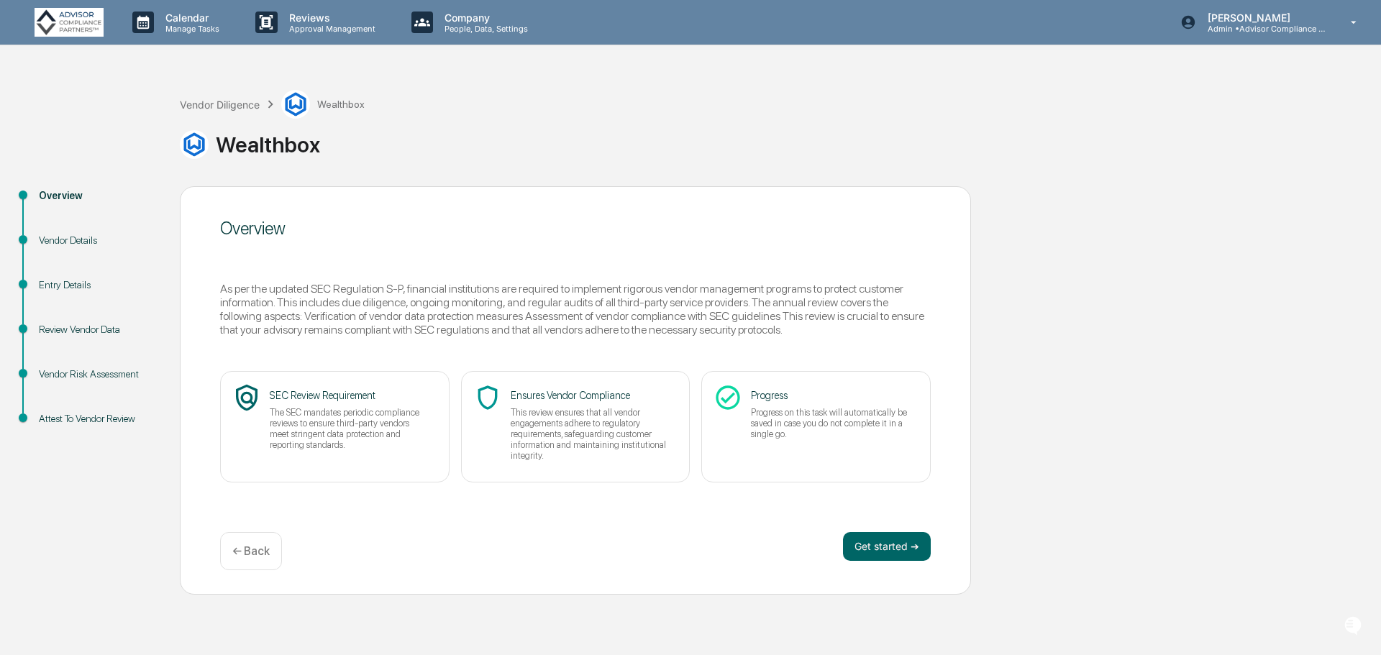
click at [878, 554] on button "Get started ➔" at bounding box center [887, 546] width 88 height 29
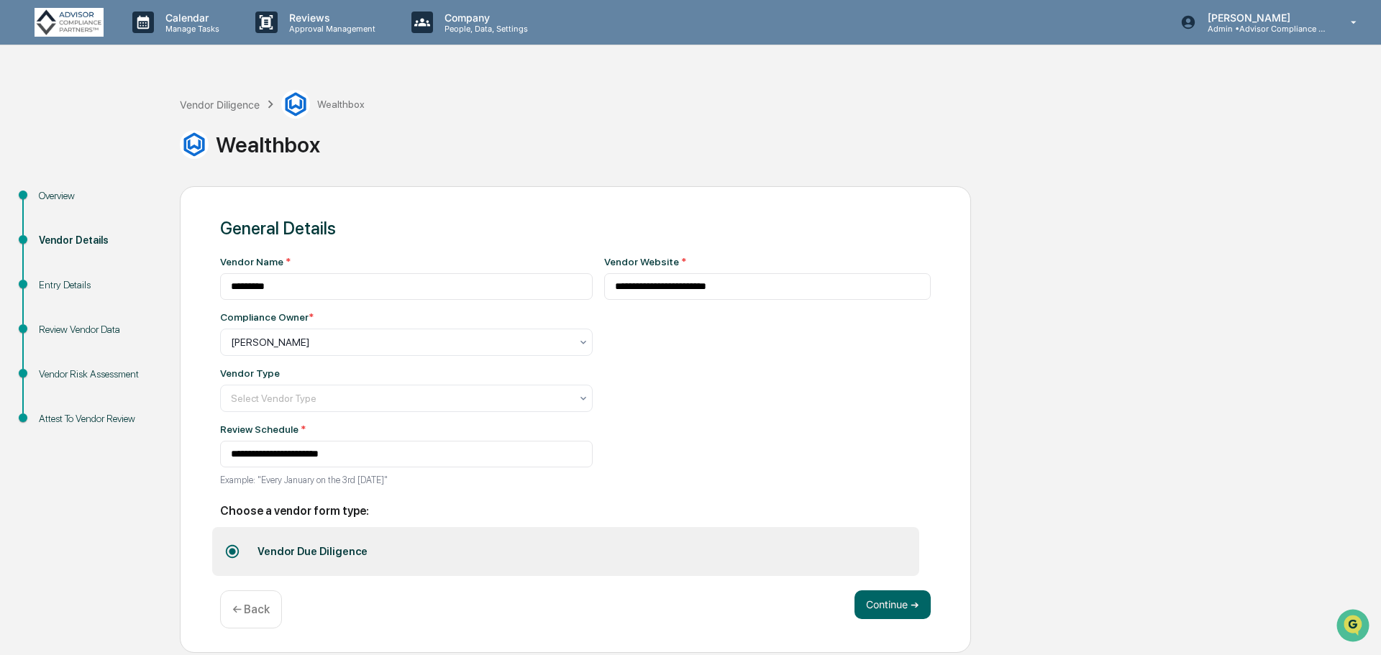
click at [501, 391] on div "Select Vendor Type" at bounding box center [401, 398] width 354 height 20
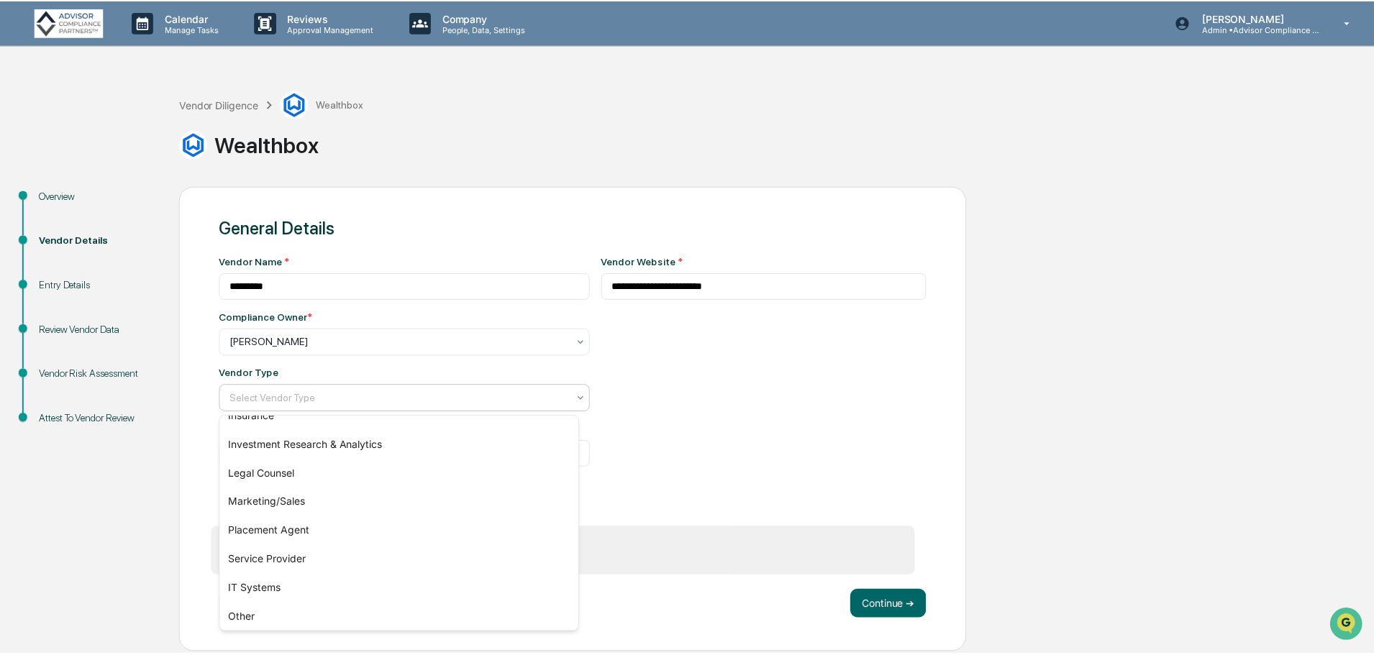
scroll to position [164, 0]
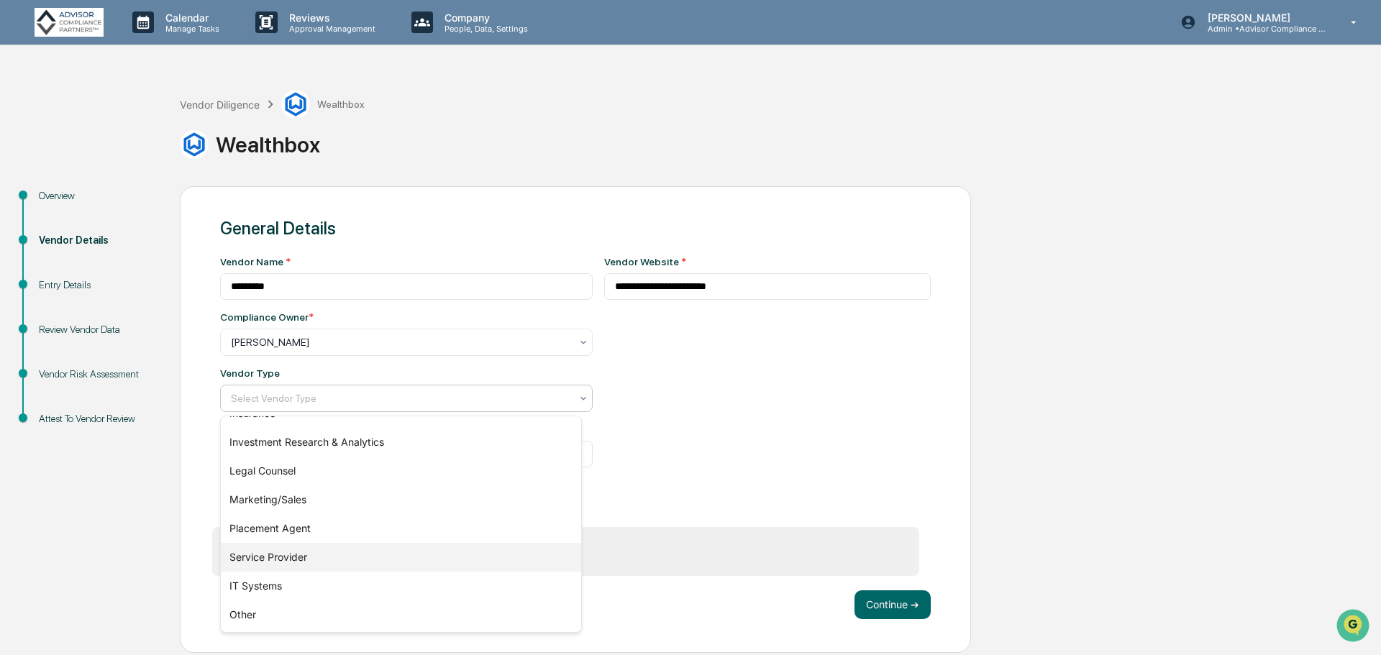
click at [273, 552] on div "Service Provider" at bounding box center [401, 557] width 360 height 29
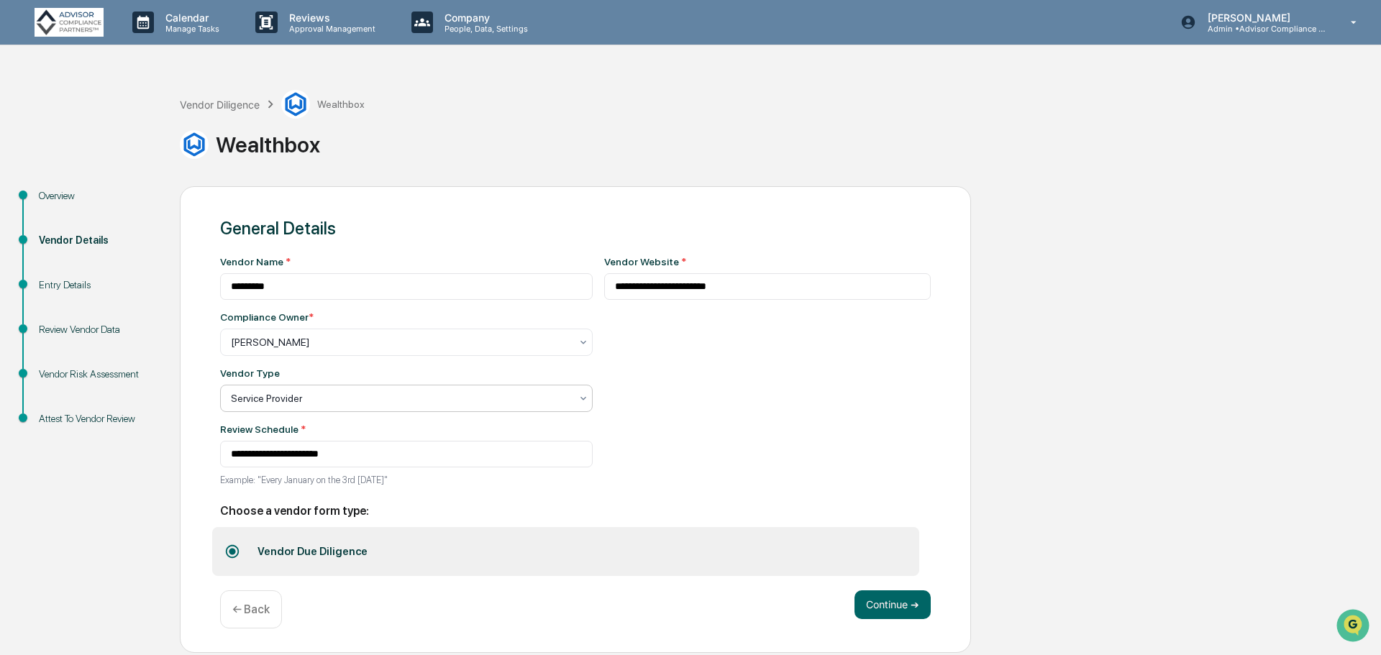
click at [905, 604] on button "Continue ➔" at bounding box center [893, 605] width 76 height 29
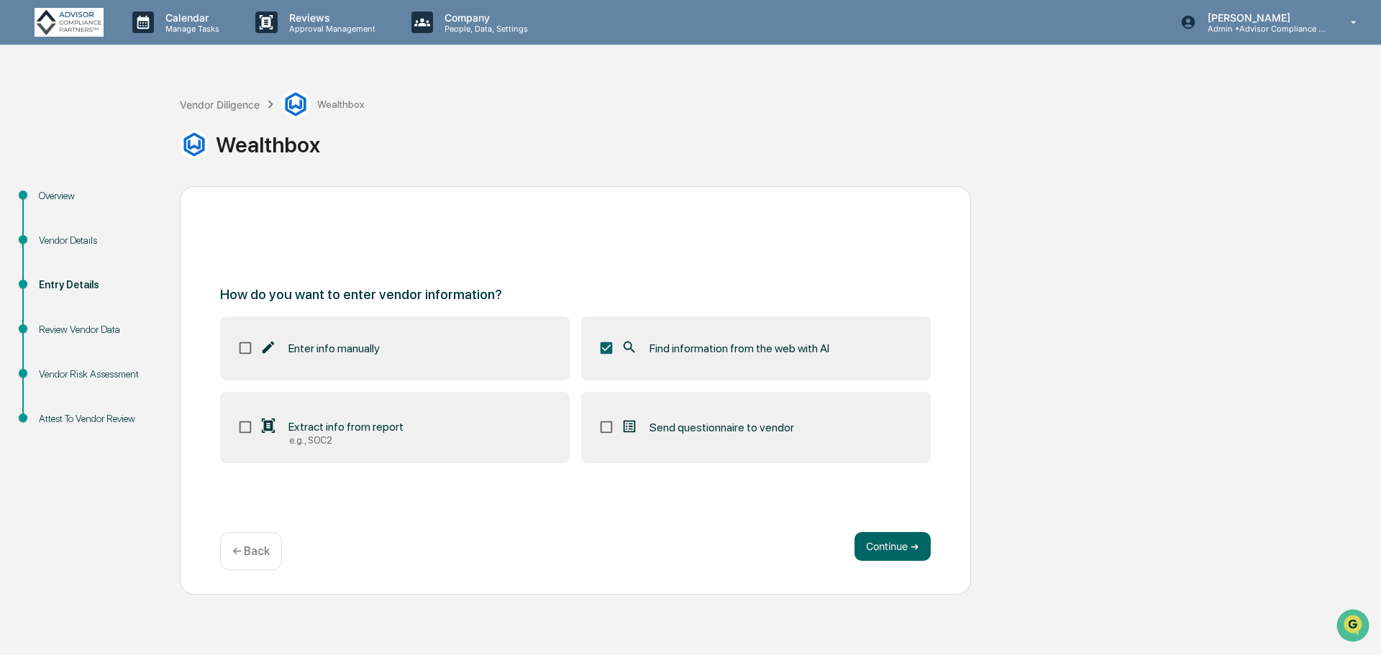
click at [873, 547] on button "Continue ➔" at bounding box center [893, 546] width 76 height 29
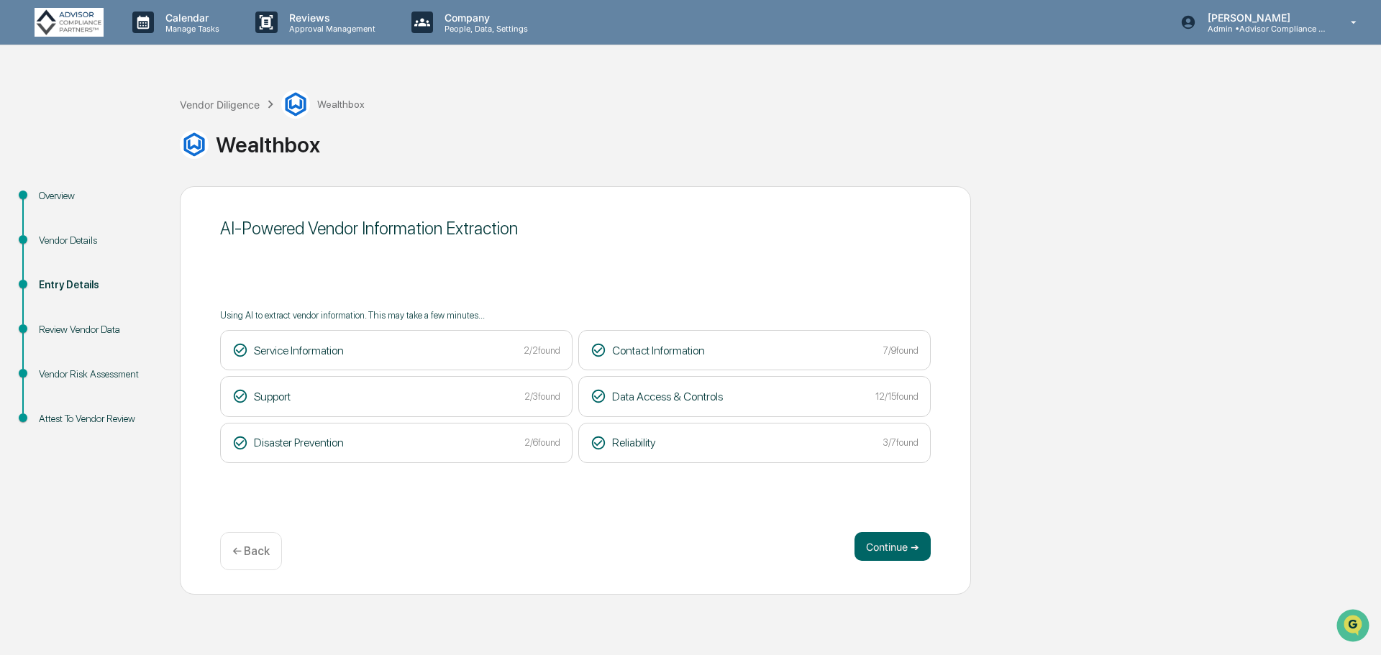
click at [900, 540] on button "Continue ➔" at bounding box center [893, 546] width 76 height 29
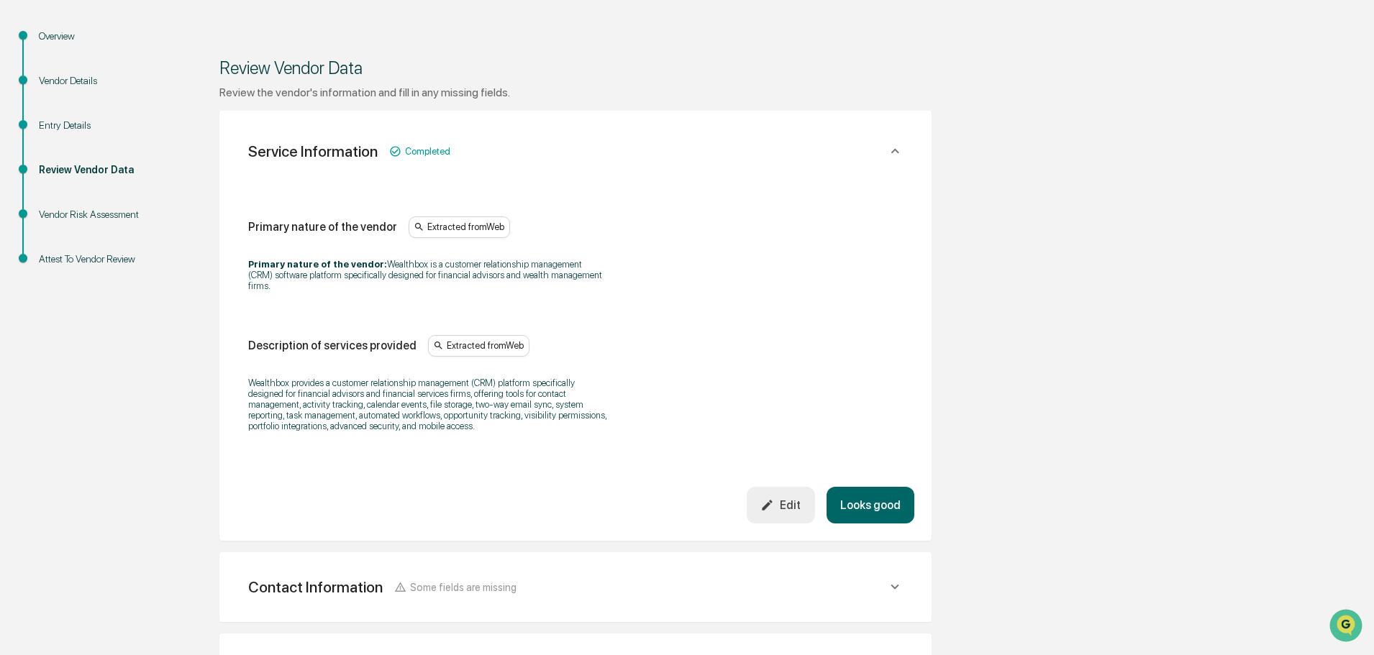
scroll to position [216, 0]
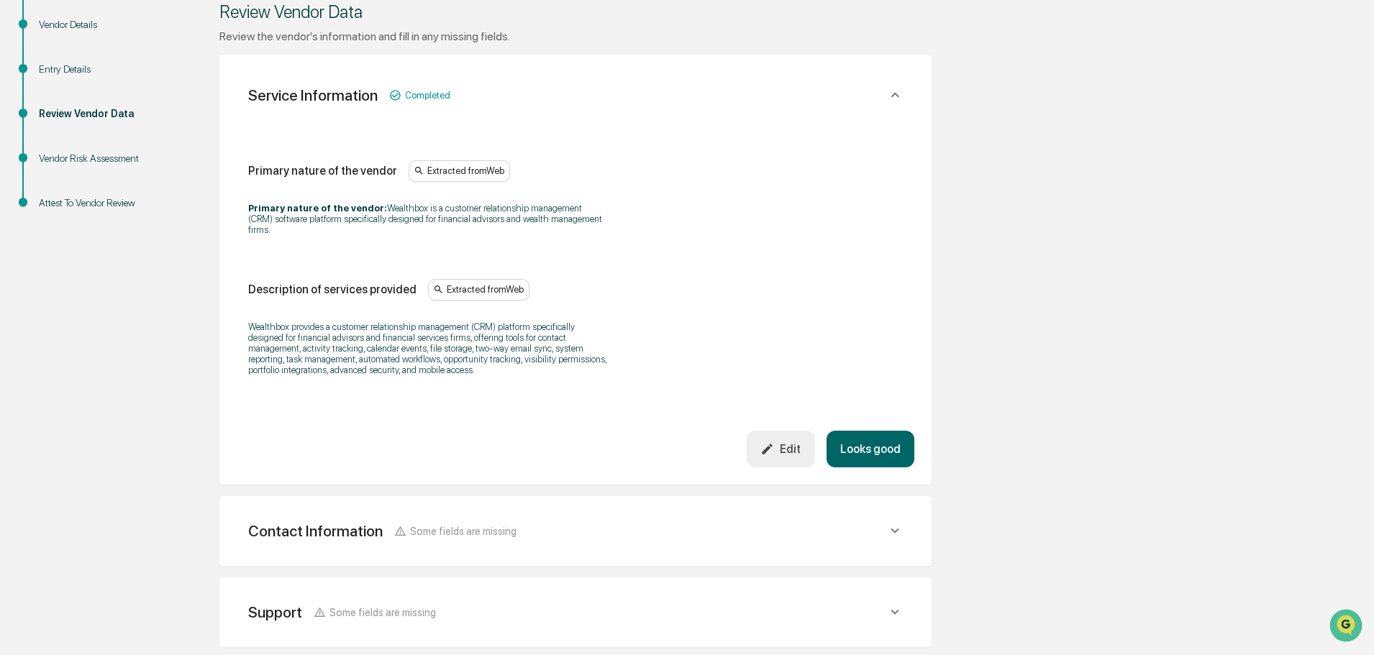
click at [879, 437] on button "Looks good" at bounding box center [870, 449] width 88 height 37
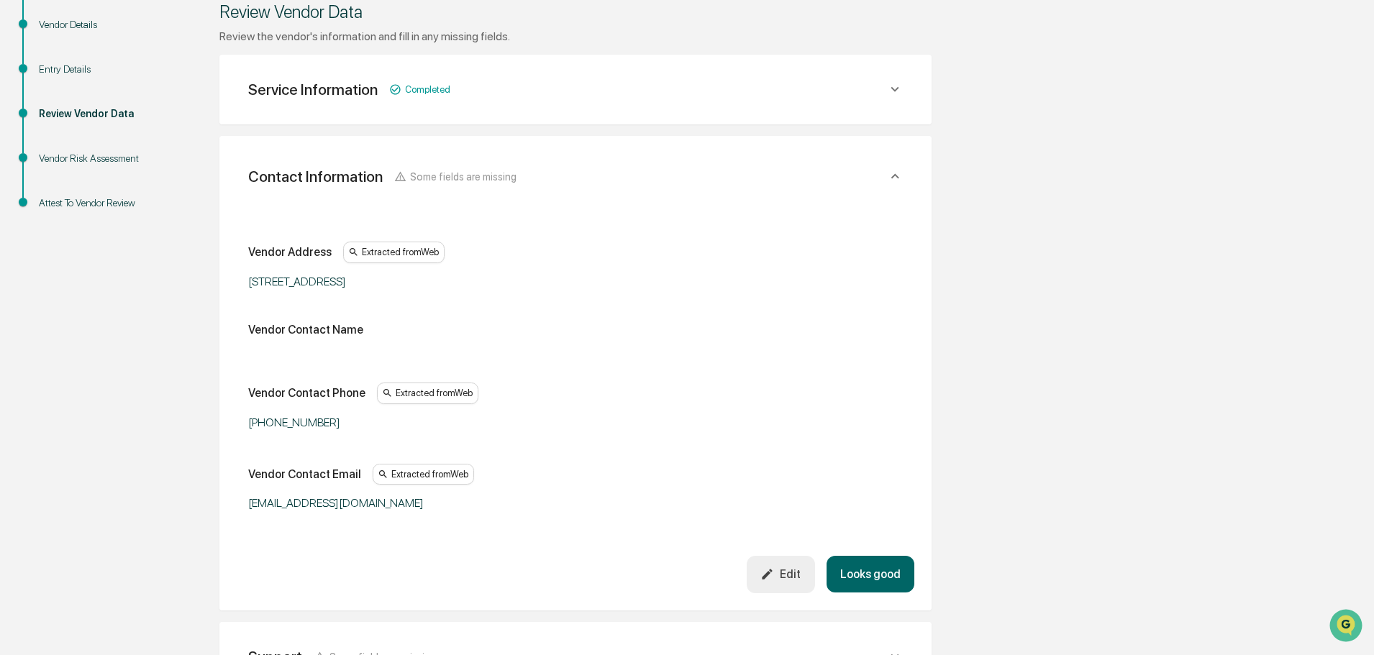
scroll to position [270, 0]
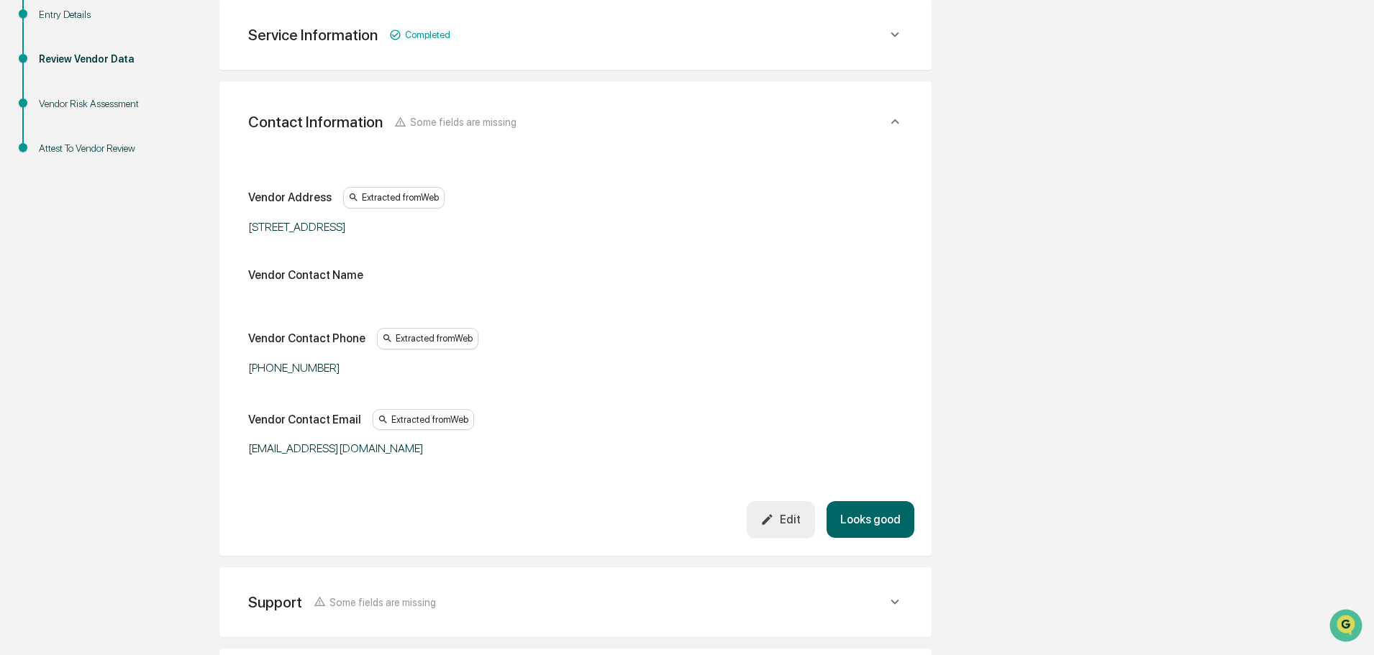
click at [896, 526] on button "Looks good" at bounding box center [870, 519] width 88 height 37
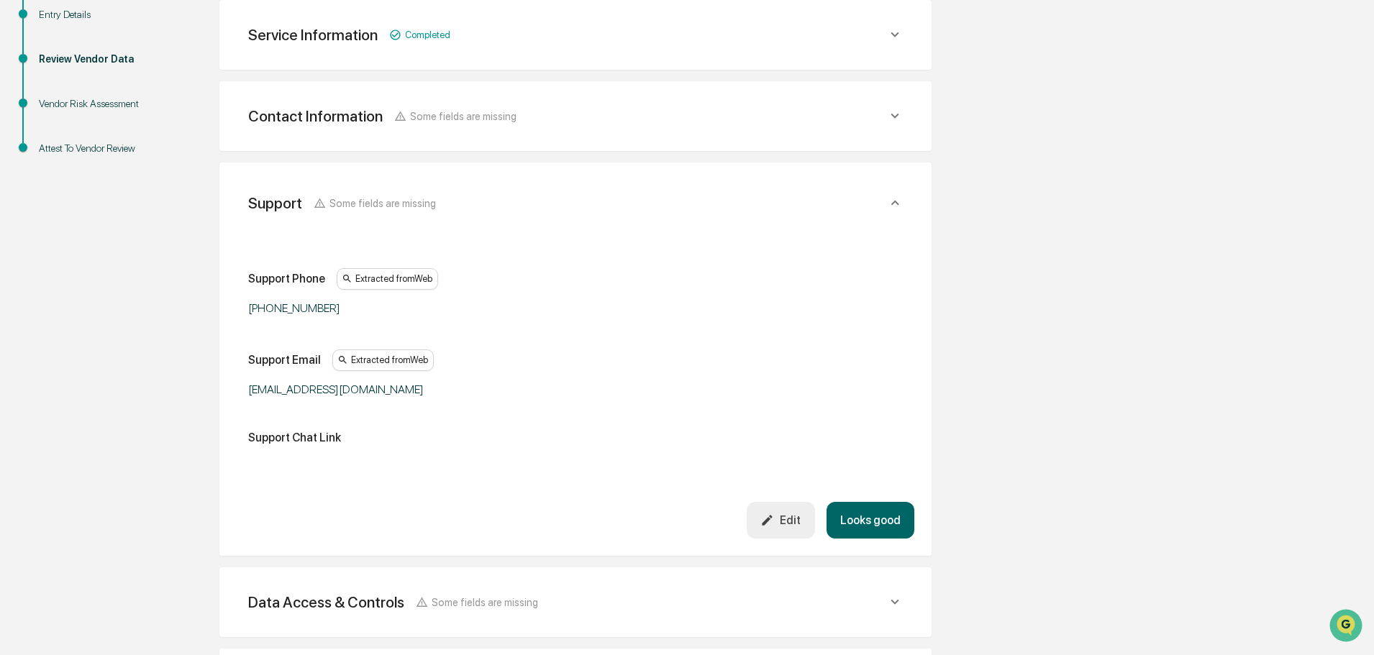
scroll to position [352, 0]
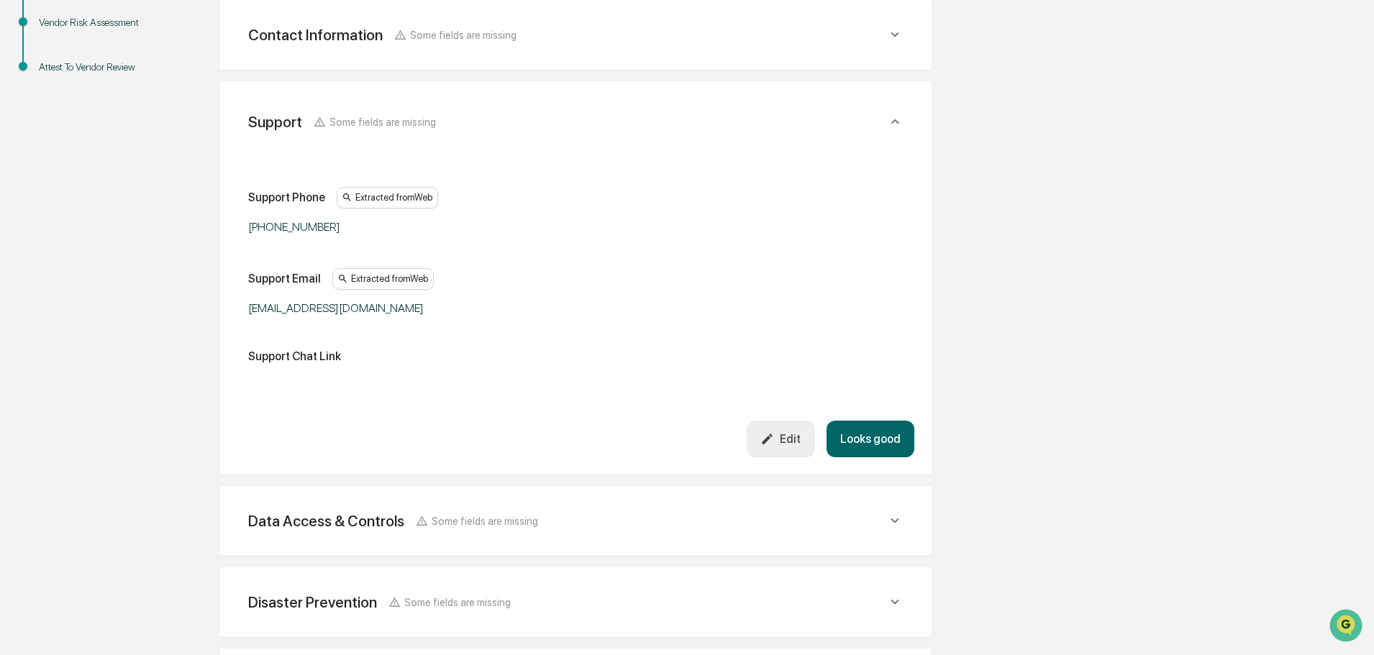
click at [889, 432] on button "Looks good" at bounding box center [870, 439] width 88 height 37
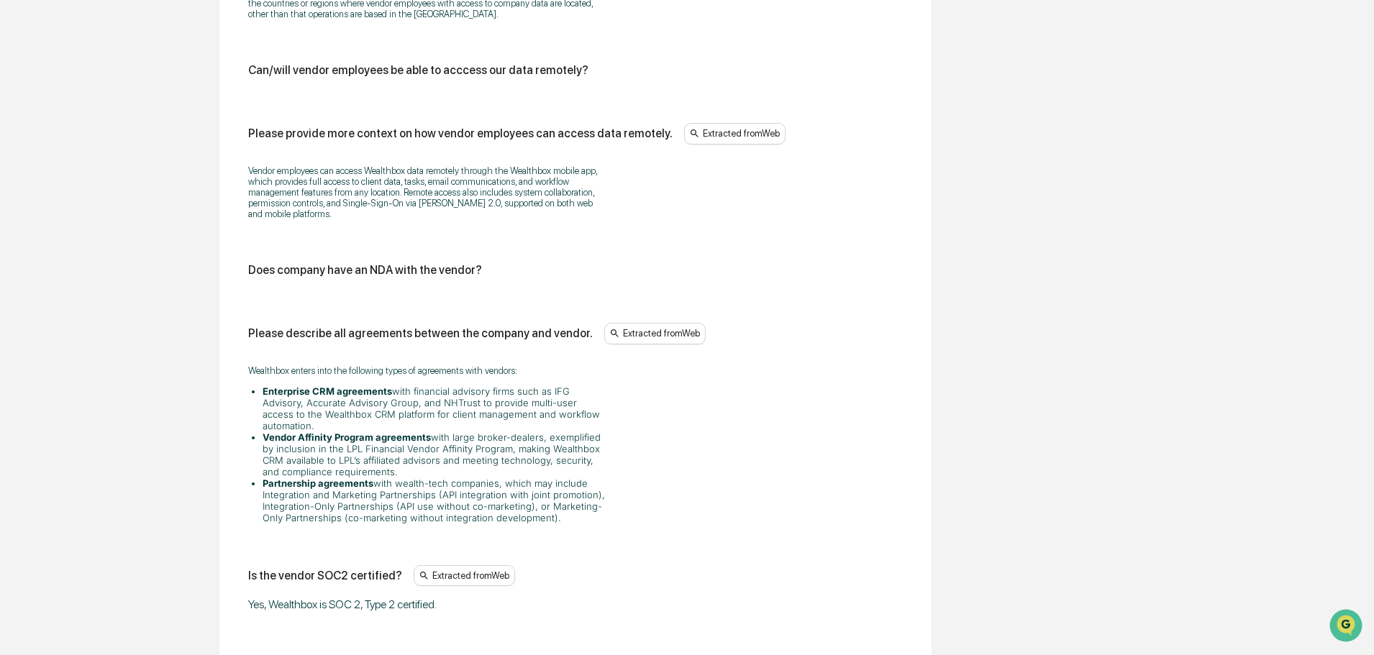
scroll to position [1728, 0]
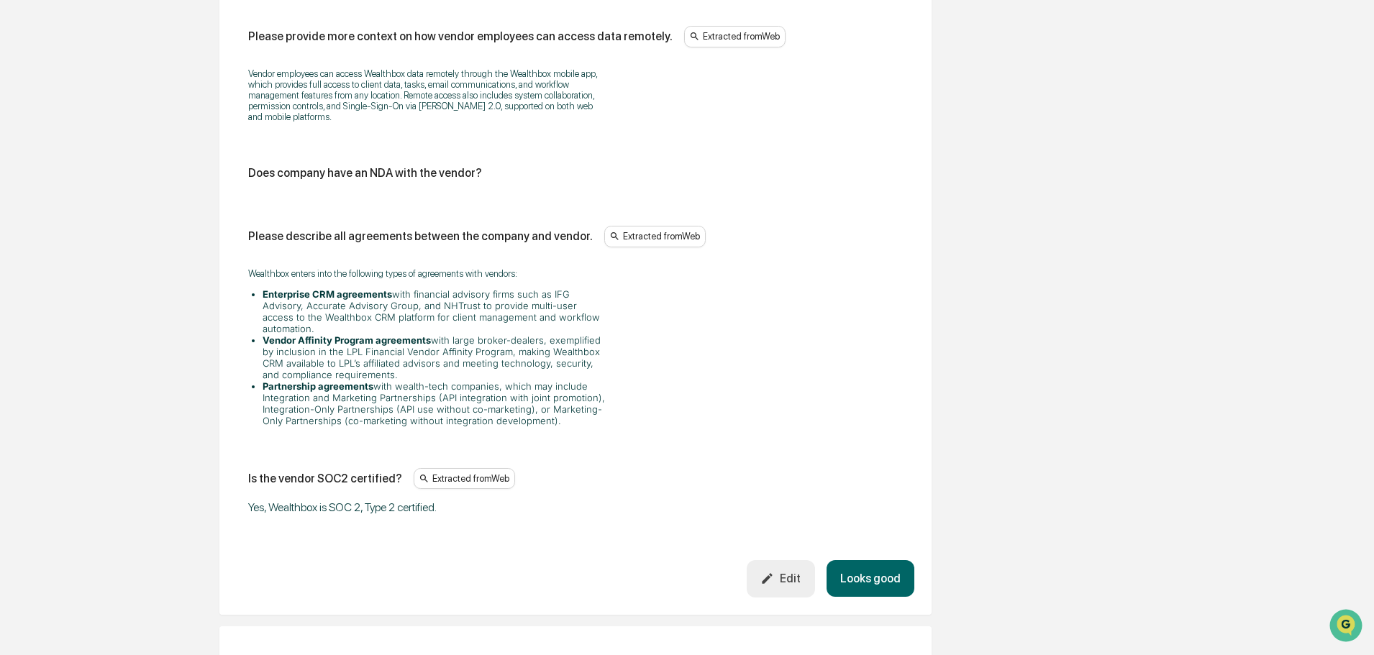
click at [783, 572] on div "Edit" at bounding box center [780, 579] width 40 height 14
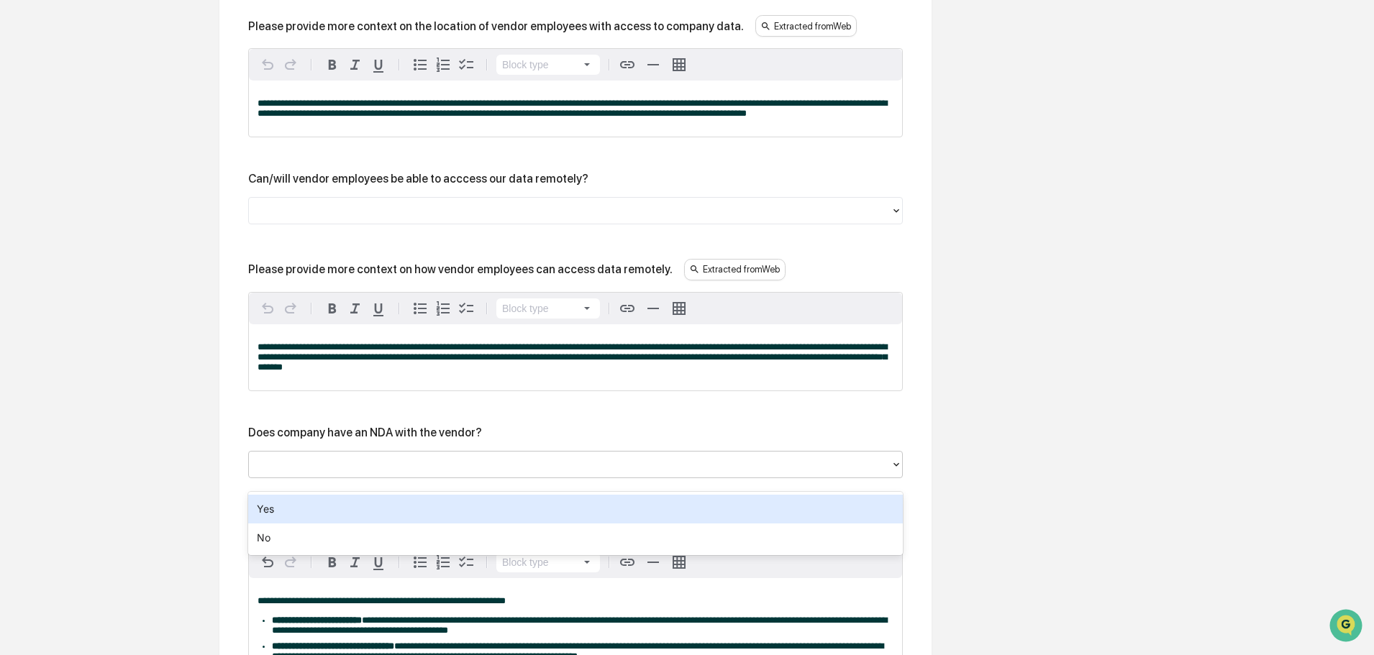
click at [873, 473] on div at bounding box center [569, 464] width 627 height 17
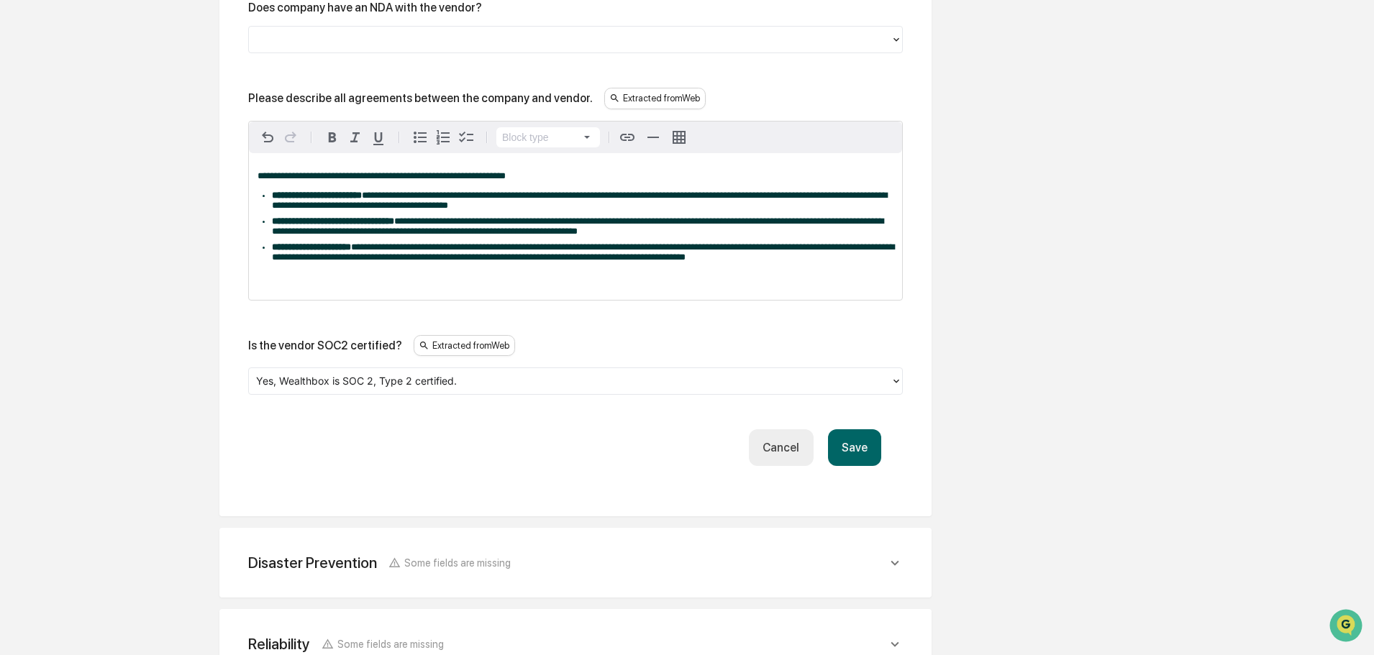
scroll to position [2159, 0]
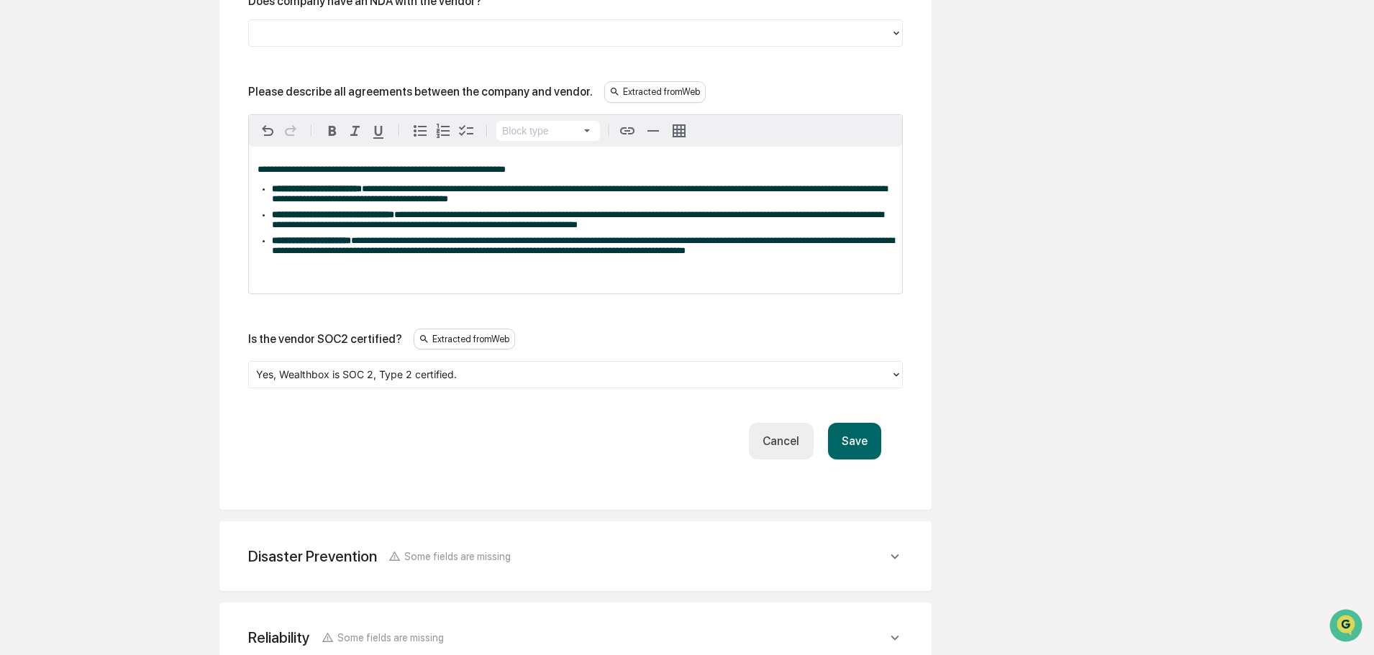
click at [867, 460] on button "Save" at bounding box center [854, 441] width 53 height 37
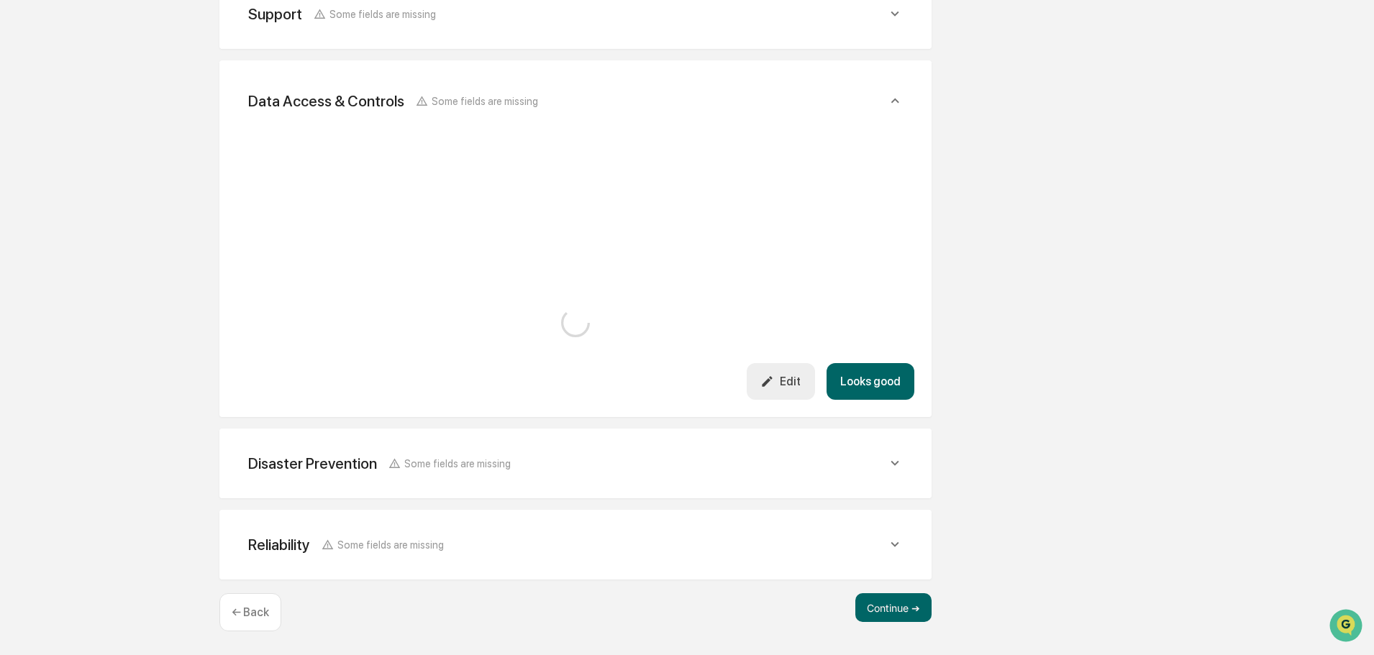
scroll to position [1914, 0]
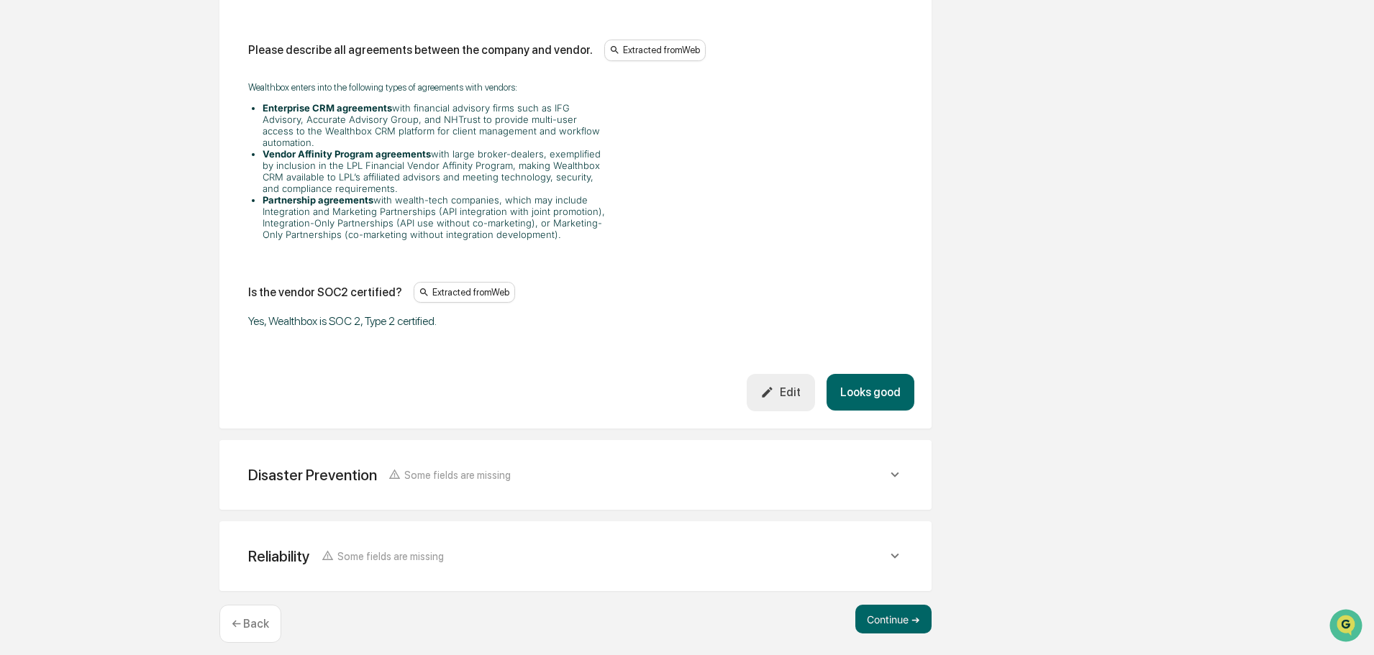
click at [896, 380] on button "Looks good" at bounding box center [870, 392] width 88 height 37
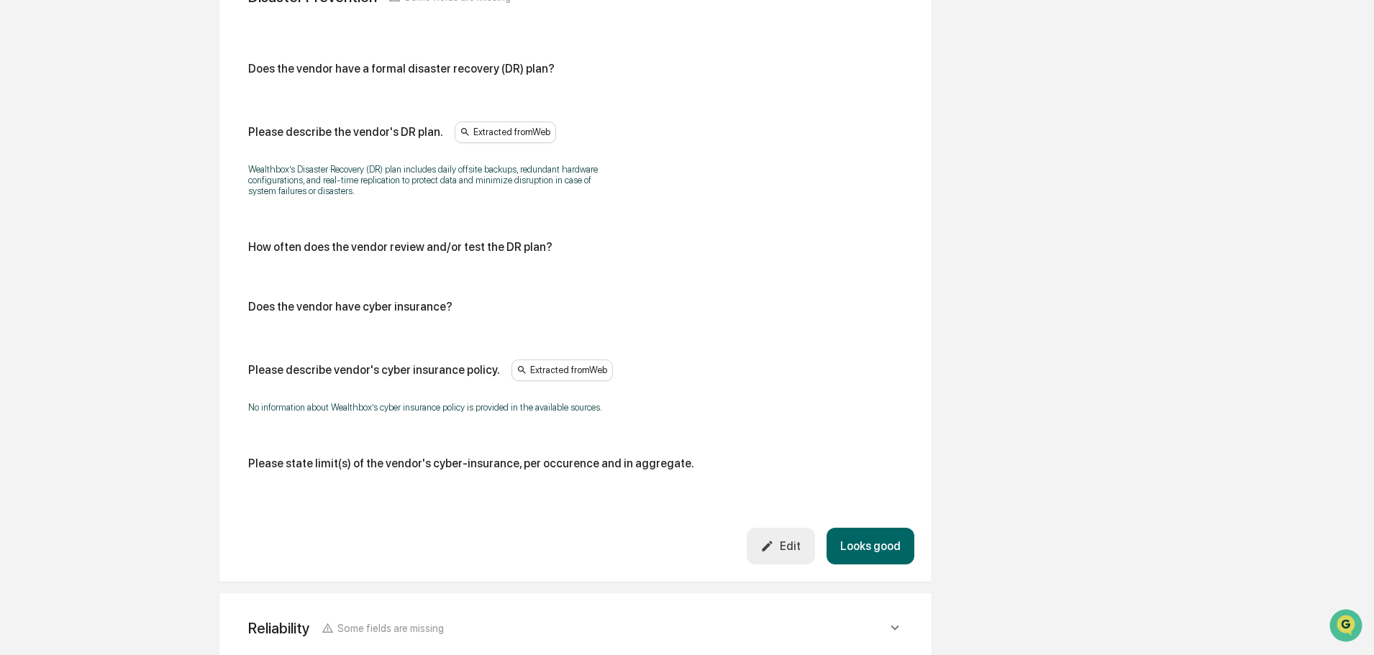
scroll to position [658, 0]
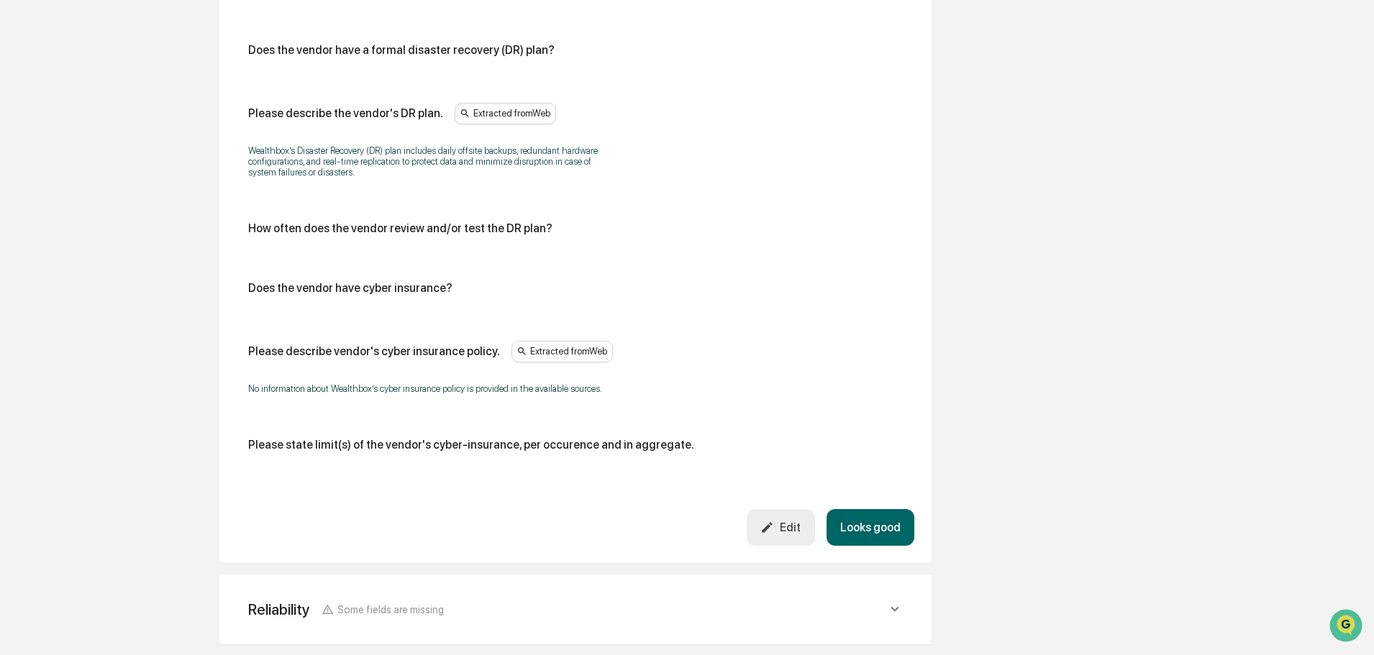
click at [766, 524] on icon "button" at bounding box center [767, 528] width 14 height 14
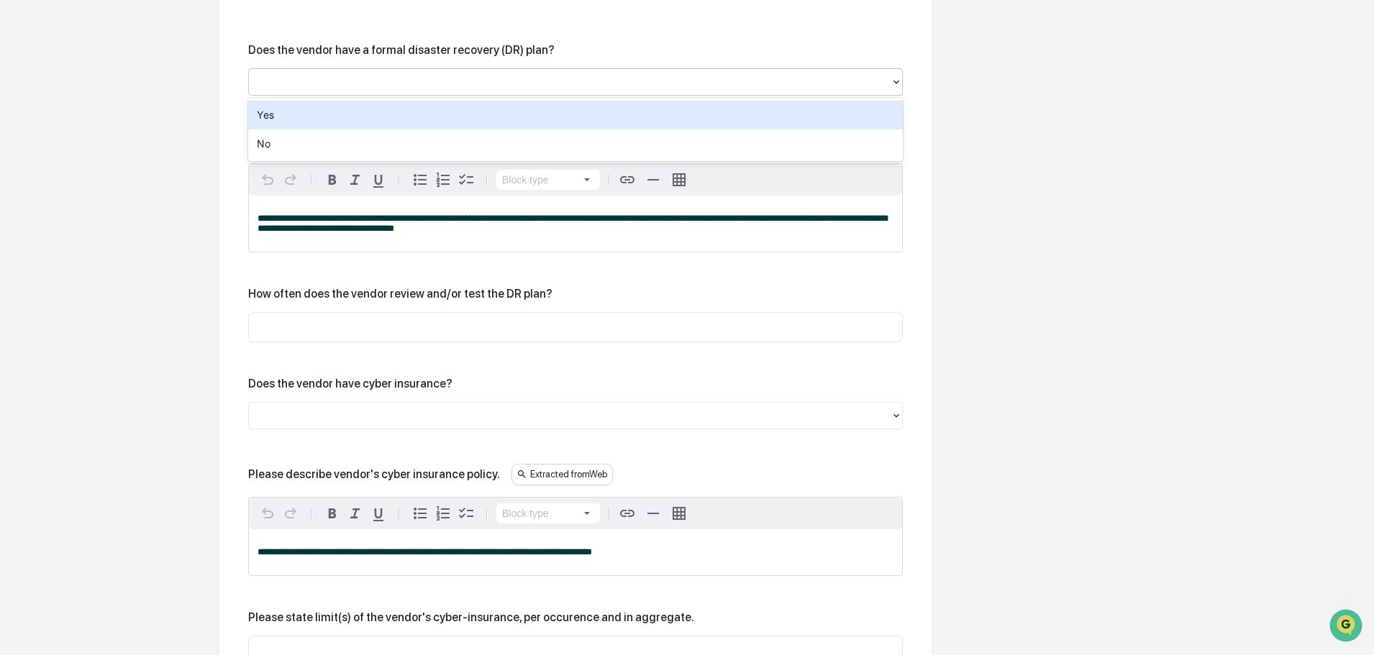
click at [542, 75] on div at bounding box center [569, 82] width 627 height 17
click at [536, 116] on div "Yes" at bounding box center [575, 115] width 655 height 29
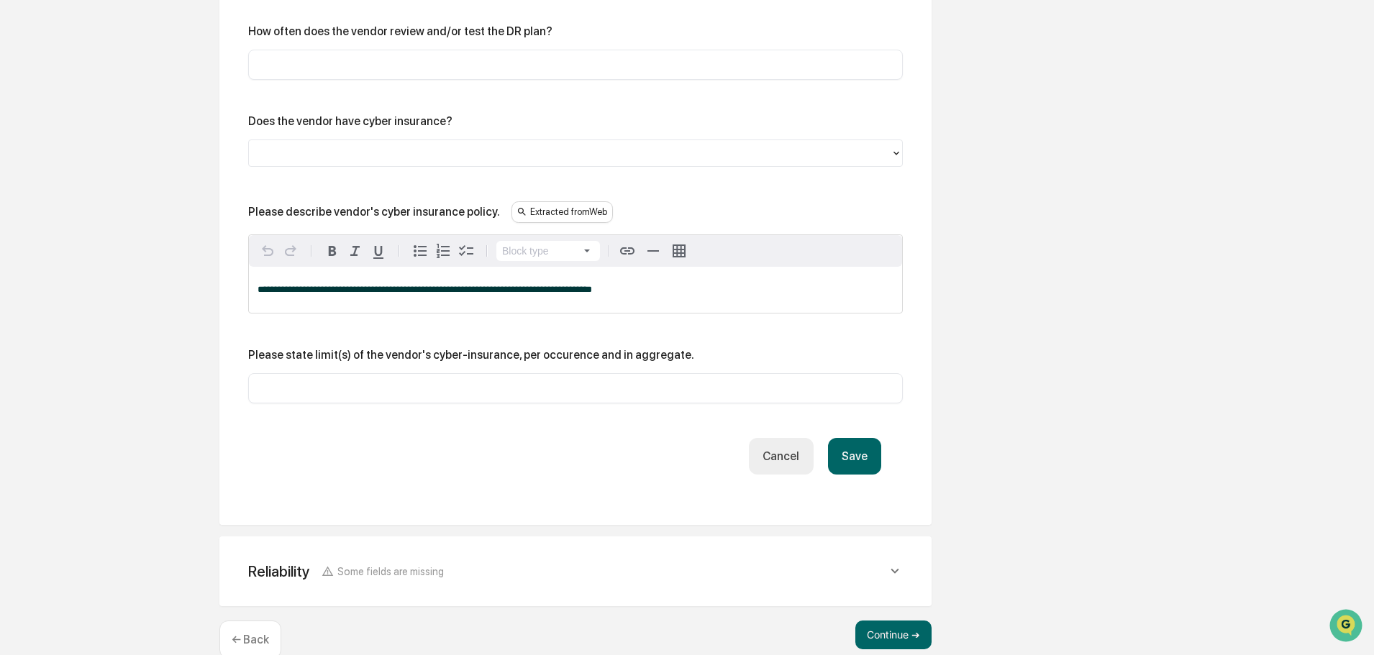
scroll to position [946, 0]
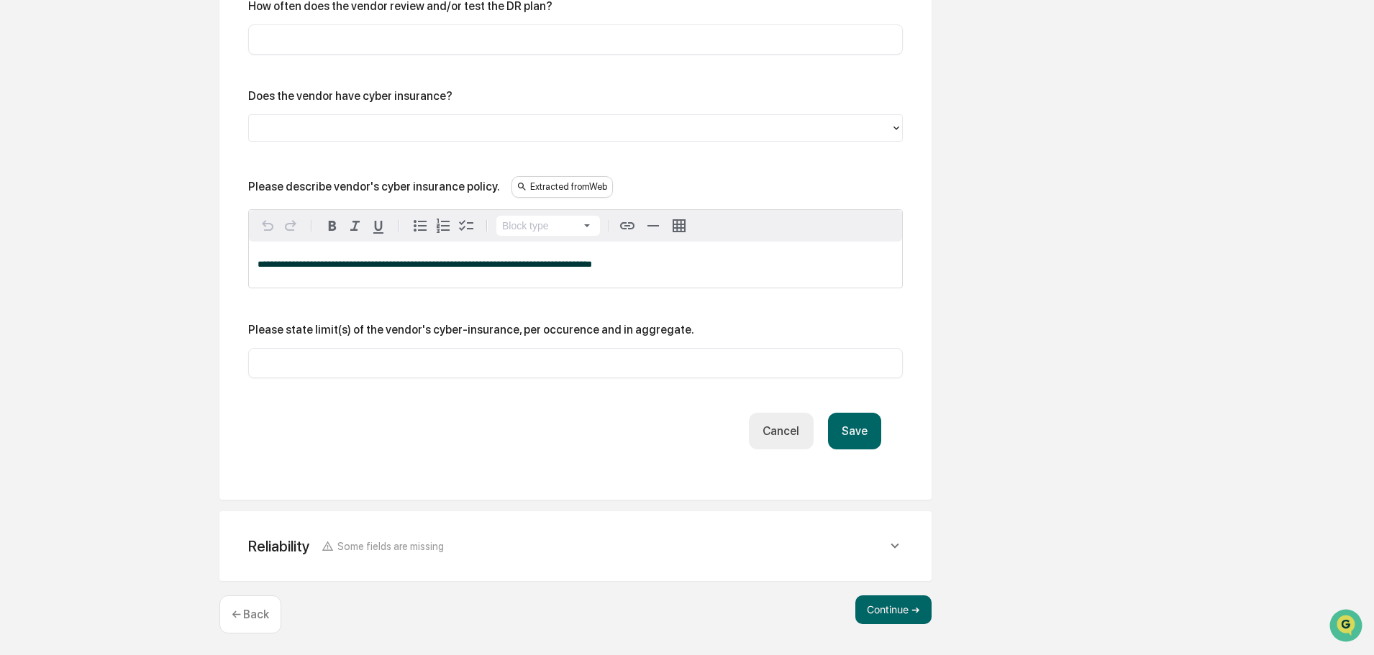
click at [896, 431] on div "**********" at bounding box center [575, 102] width 655 height 694
click at [870, 434] on button "Save" at bounding box center [854, 431] width 53 height 37
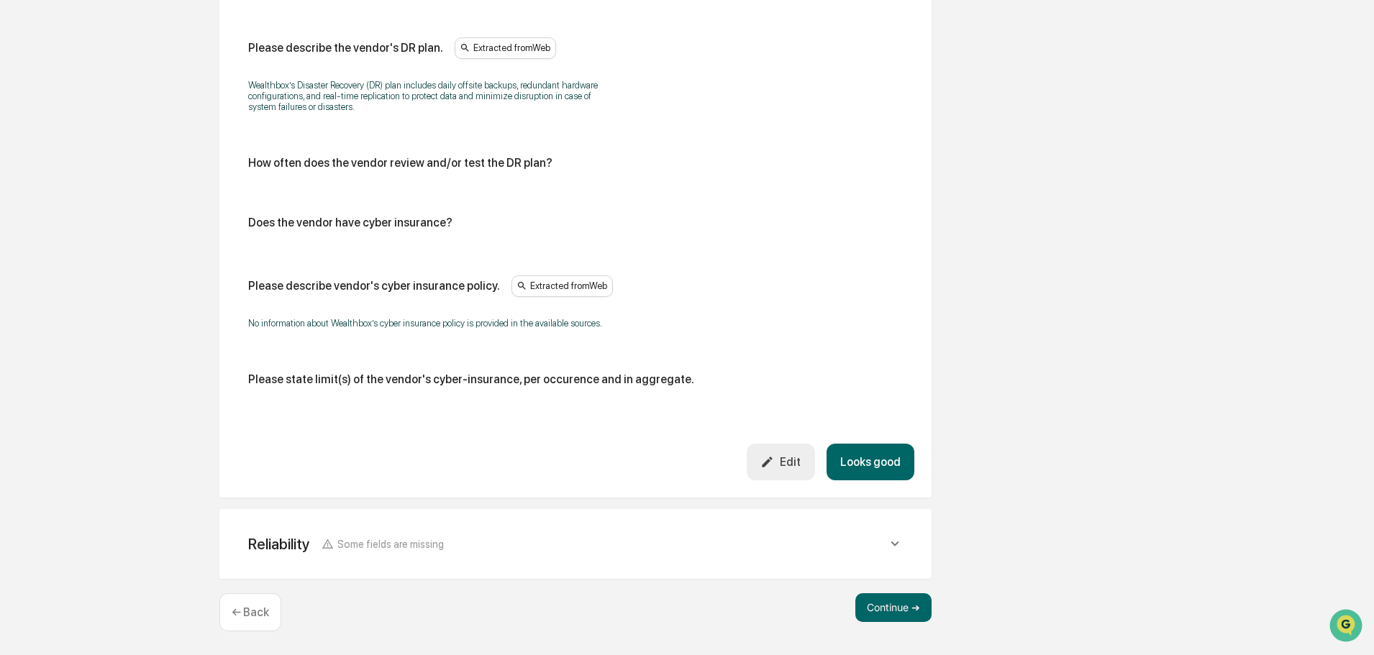
click at [894, 468] on button "Looks good" at bounding box center [870, 462] width 88 height 37
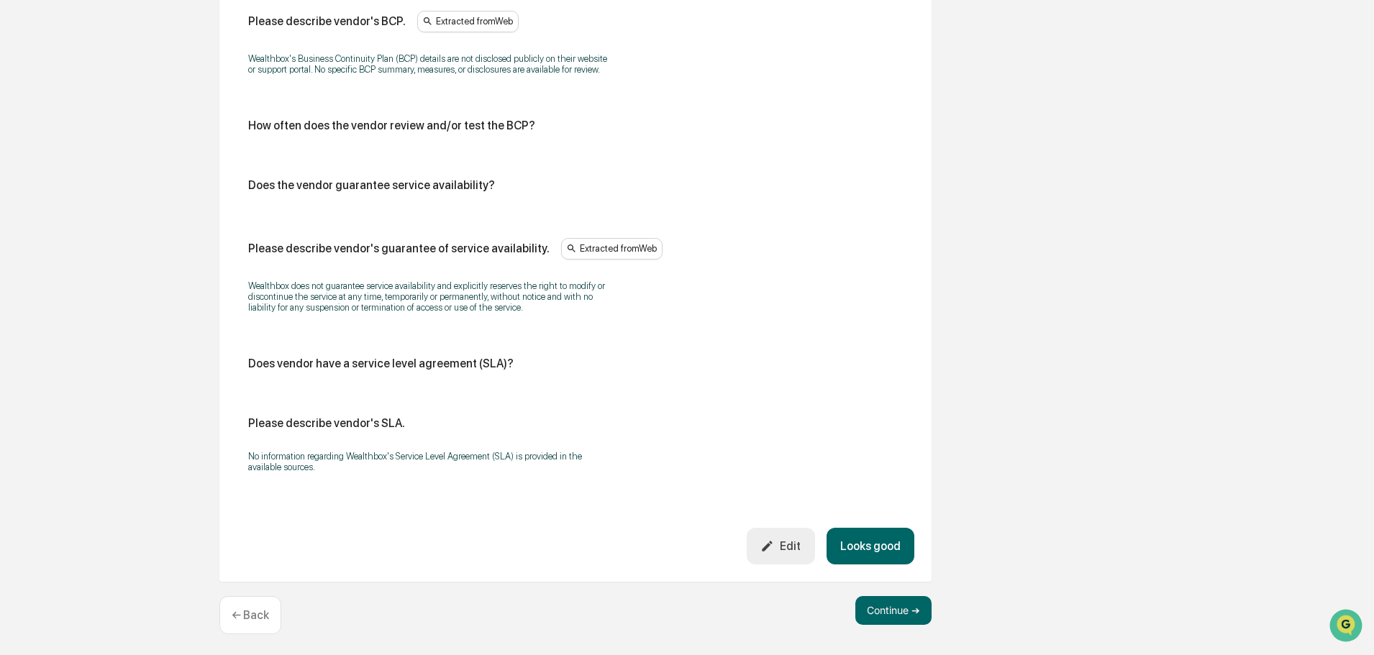
scroll to position [834, 0]
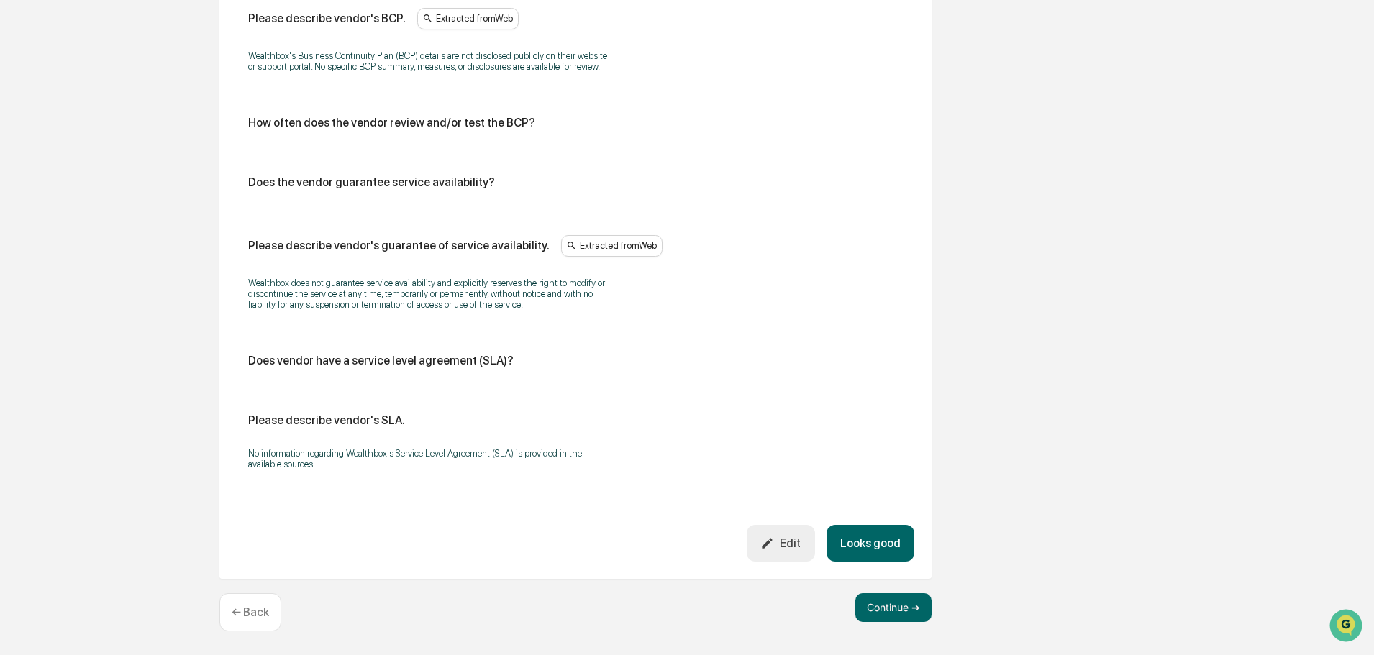
click at [865, 542] on button "Looks good" at bounding box center [870, 543] width 88 height 37
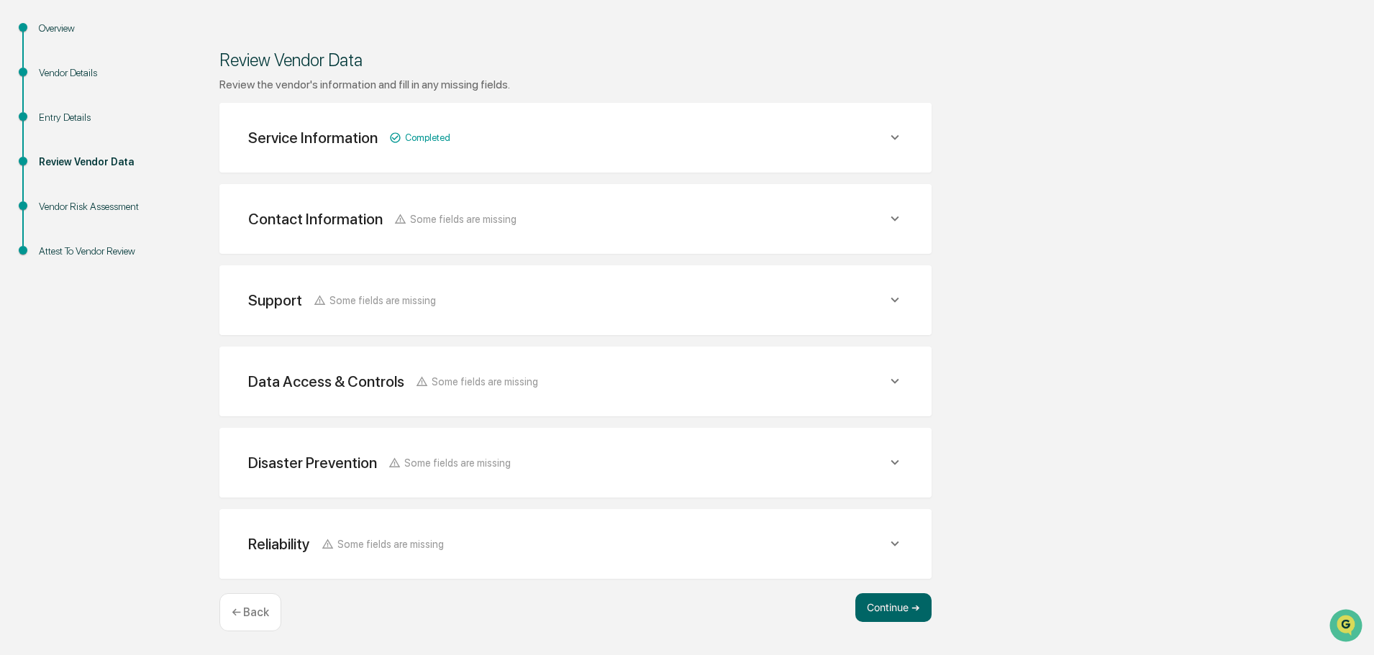
scroll to position [168, 0]
click at [875, 606] on button "Continue ➔" at bounding box center [893, 607] width 76 height 29
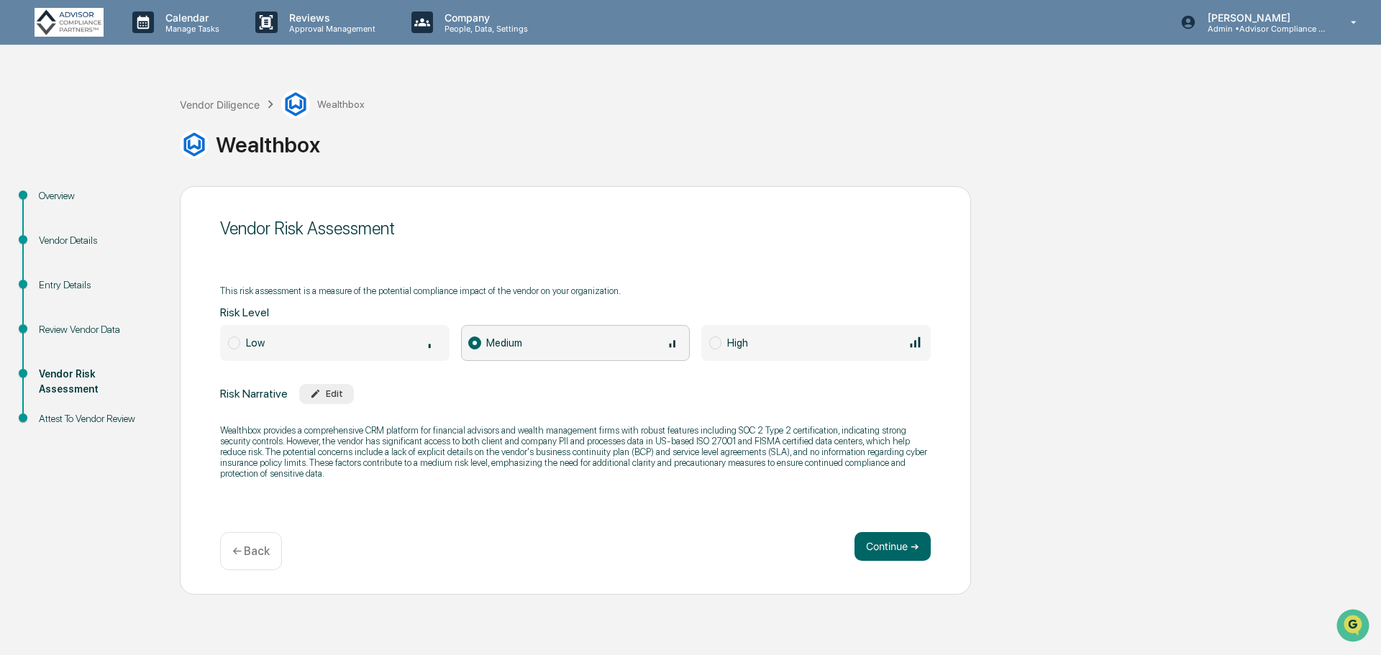
click at [889, 553] on button "Continue ➔" at bounding box center [893, 546] width 76 height 29
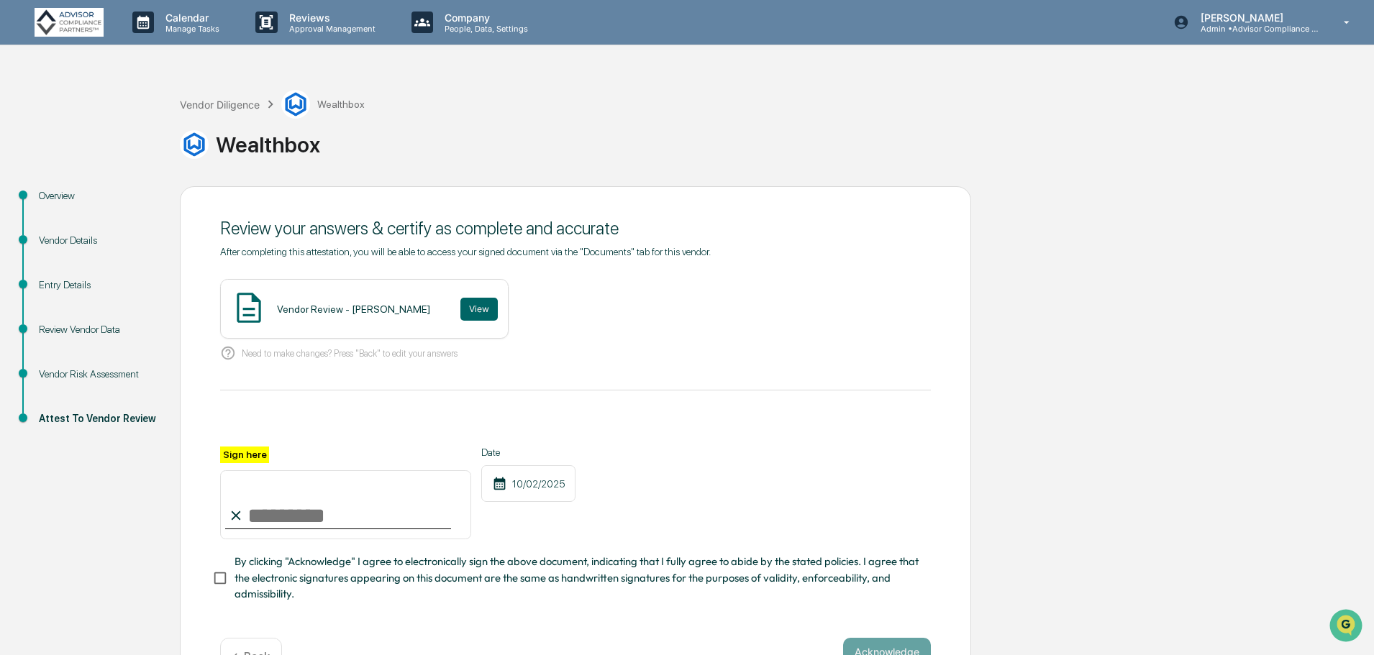
click at [460, 306] on button "View" at bounding box center [478, 309] width 37 height 23
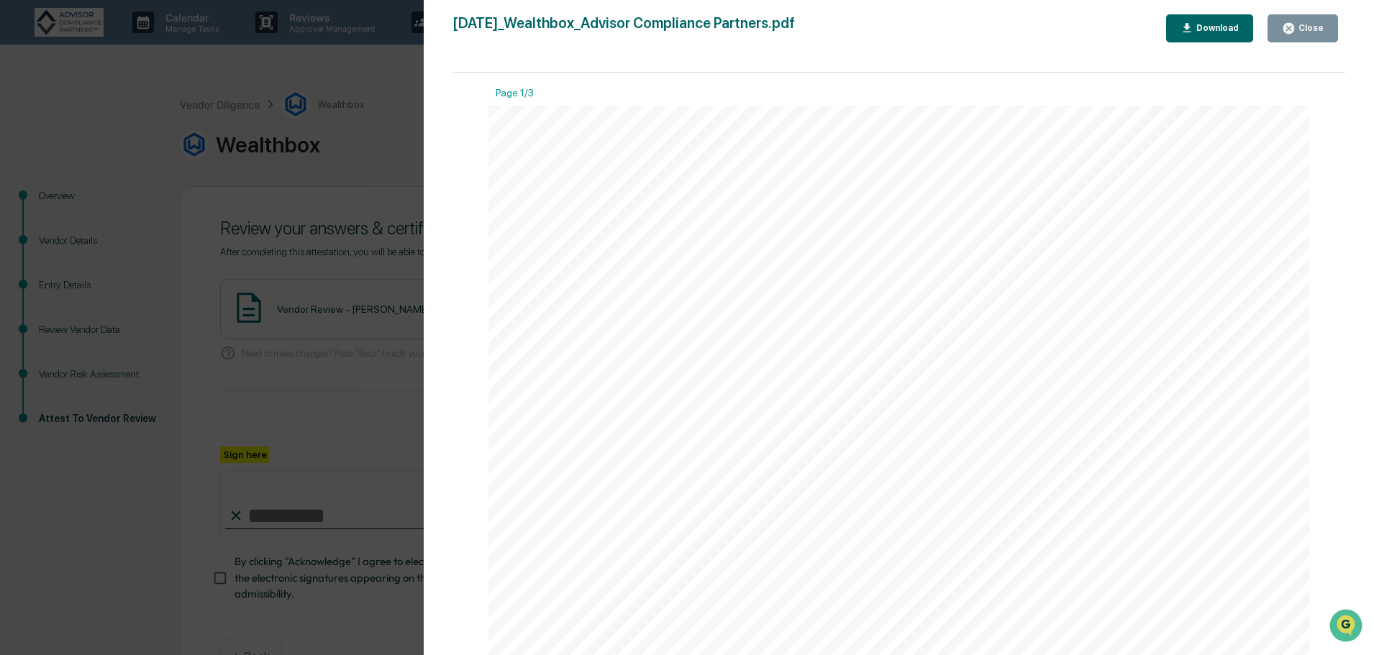
click at [291, 199] on div "Version History [DATE] 12:27 AM [PERSON_NAME] [DATE]_Wealthbox_Advisor Complian…" at bounding box center [687, 327] width 1374 height 655
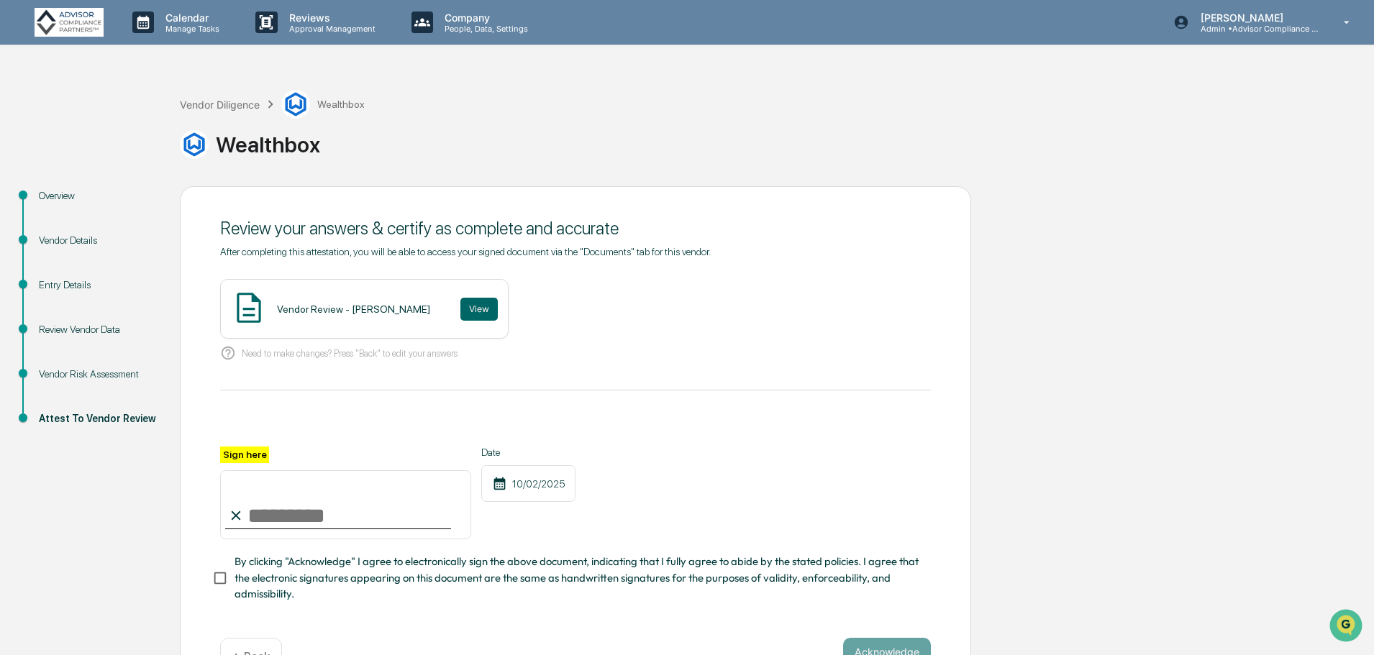
click at [265, 515] on input "Sign here" at bounding box center [345, 504] width 251 height 69
type input "**********"
click at [784, 547] on div "**********" at bounding box center [575, 525] width 711 height 156
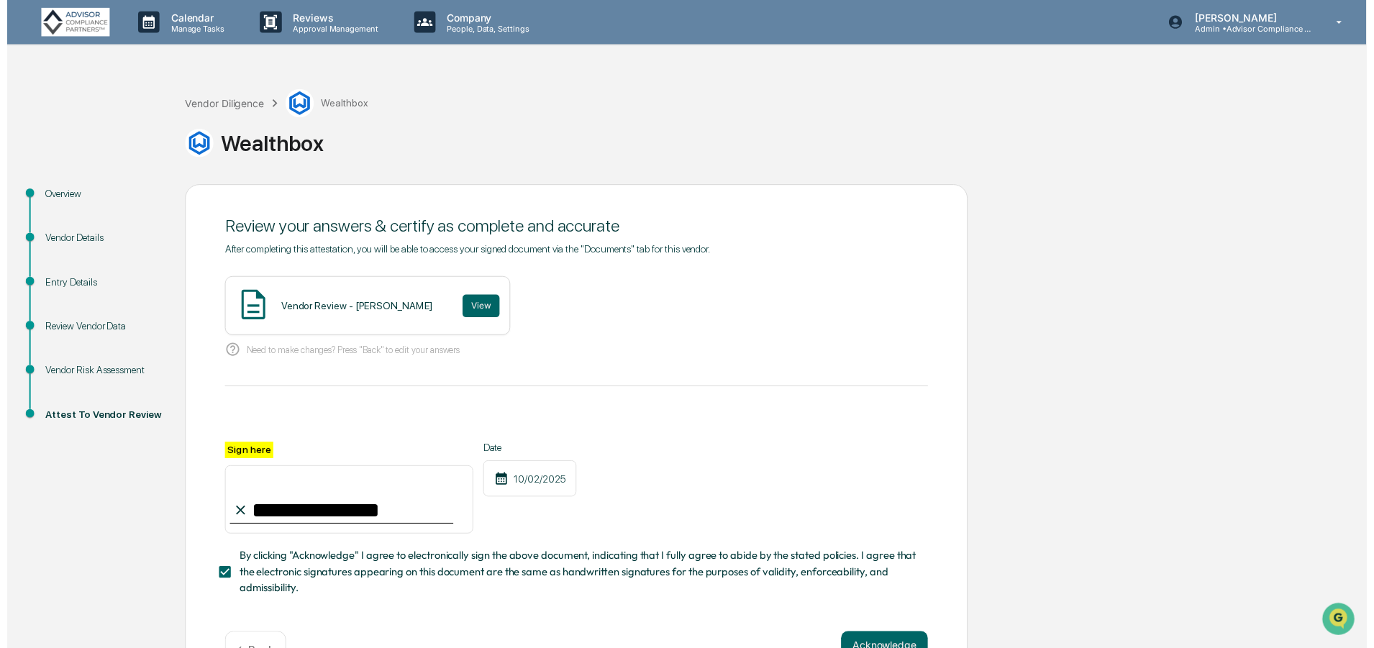
scroll to position [50, 0]
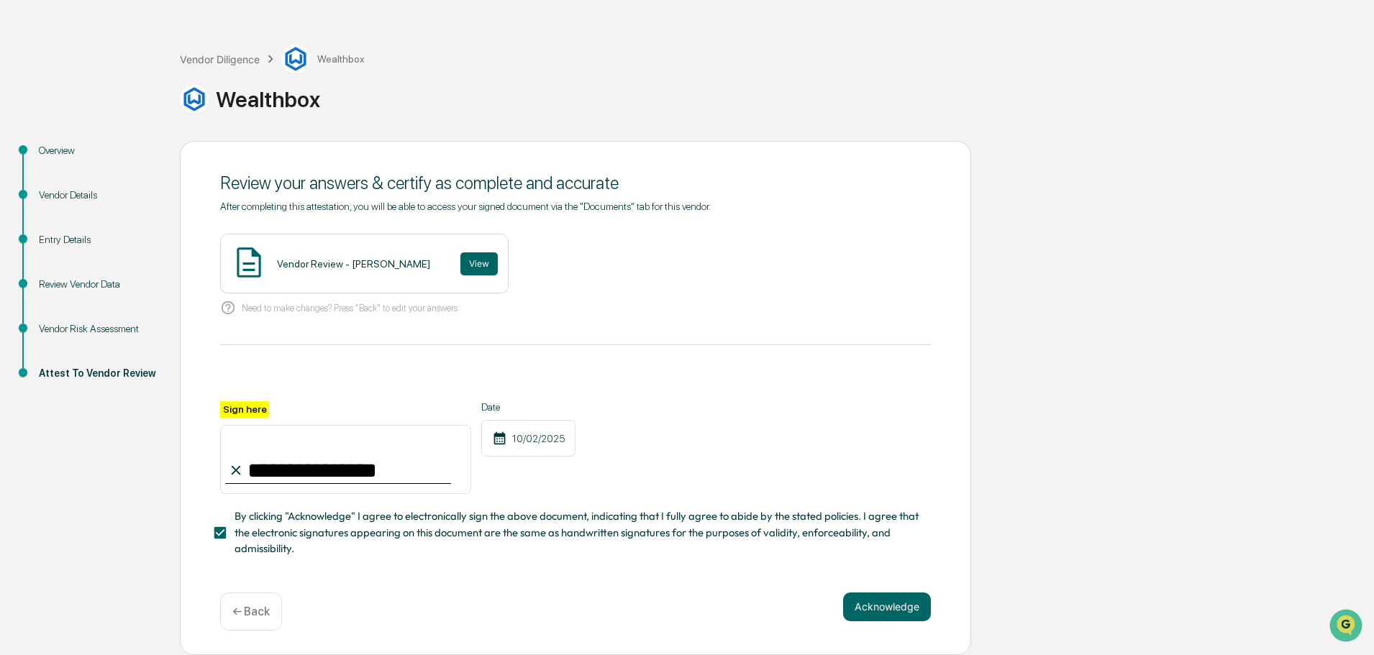
click at [887, 615] on button "Acknowledge" at bounding box center [887, 607] width 88 height 29
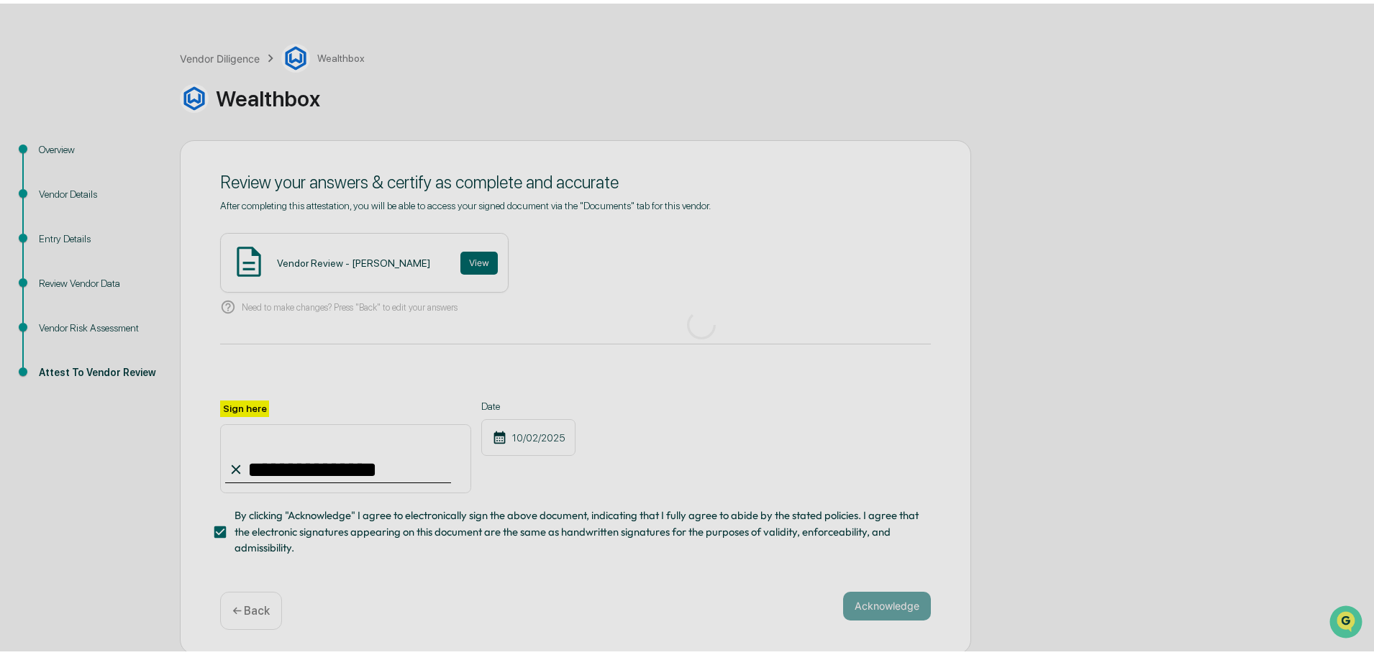
scroll to position [0, 0]
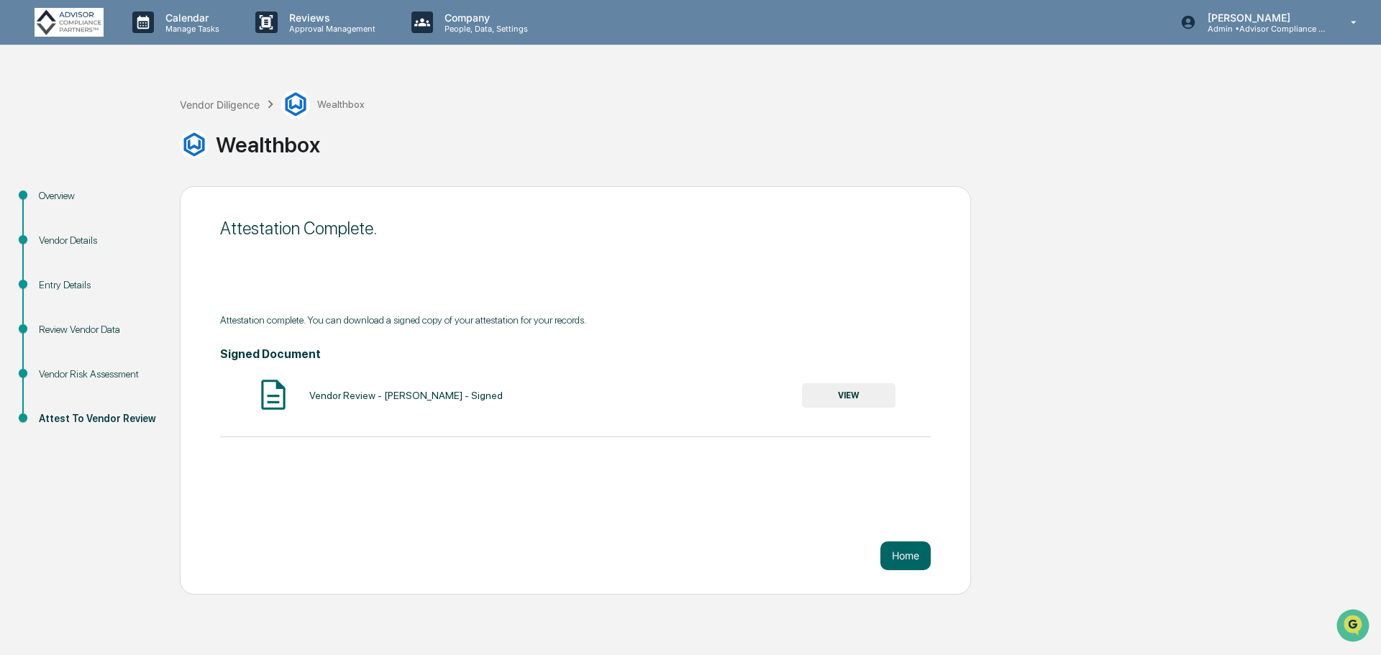
click at [898, 550] on button "Home" at bounding box center [905, 556] width 50 height 29
